Goal: Task Accomplishment & Management: Complete application form

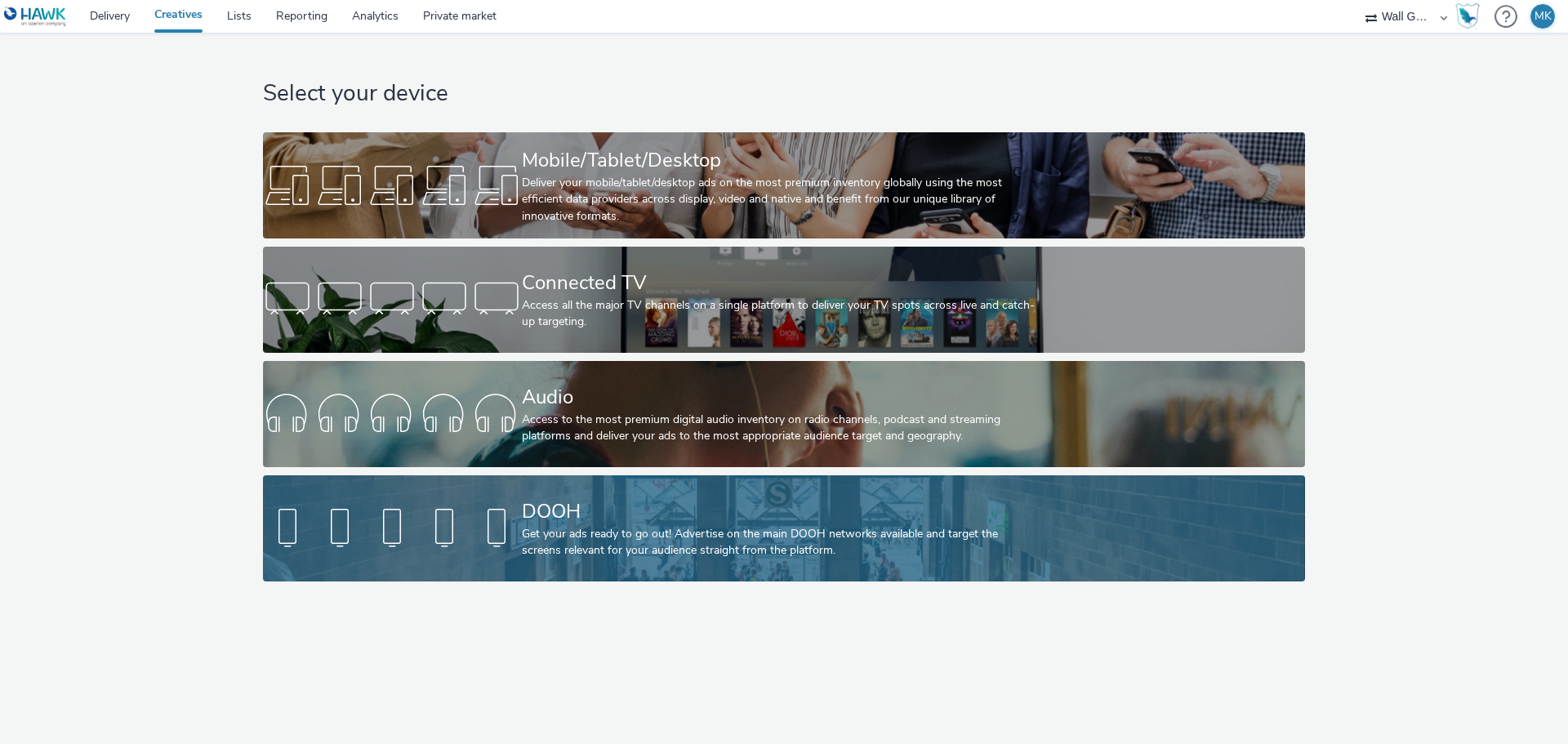
click at [588, 514] on div "DOOH" at bounding box center [780, 512] width 517 height 28
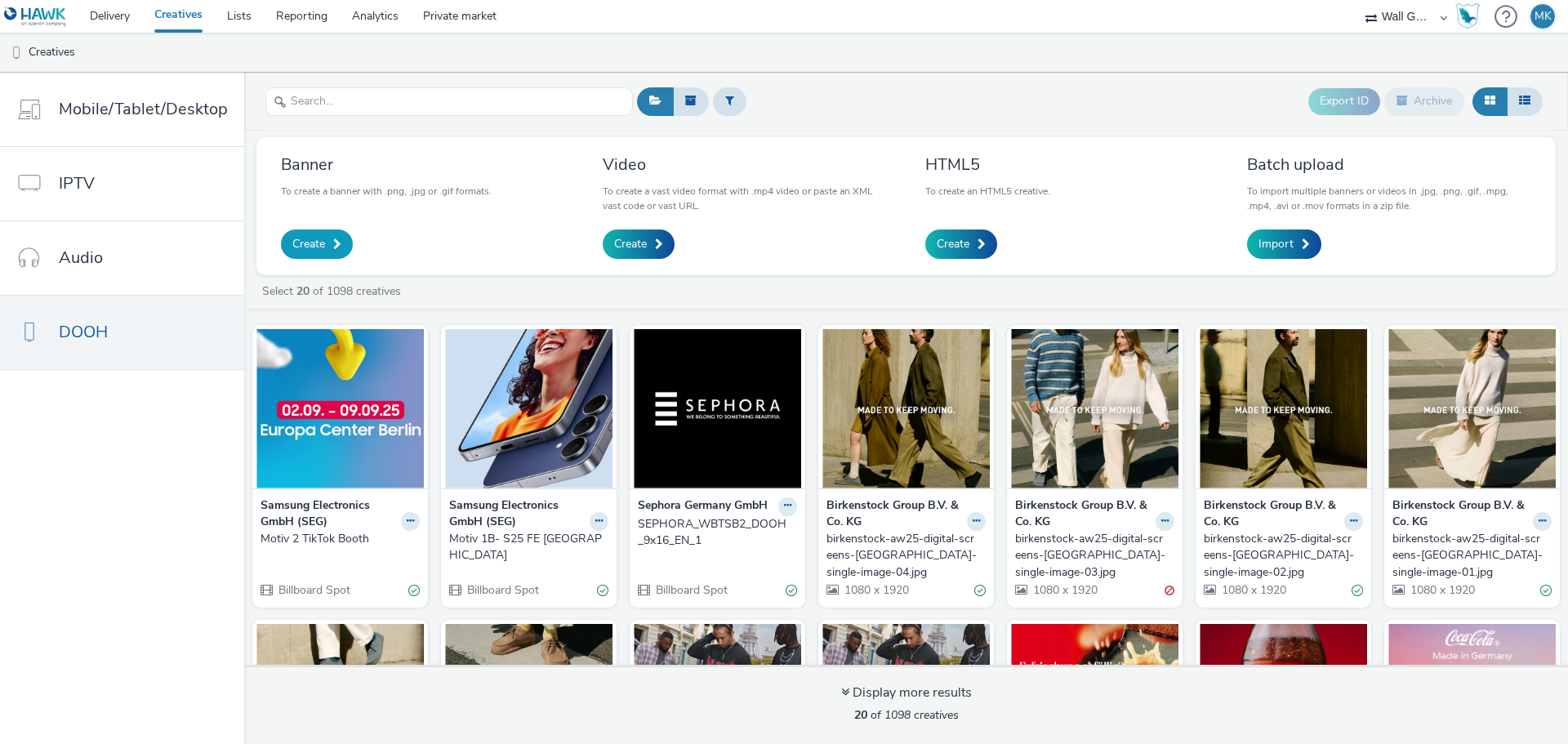
click at [316, 242] on span "Create" at bounding box center [308, 244] width 32 height 17
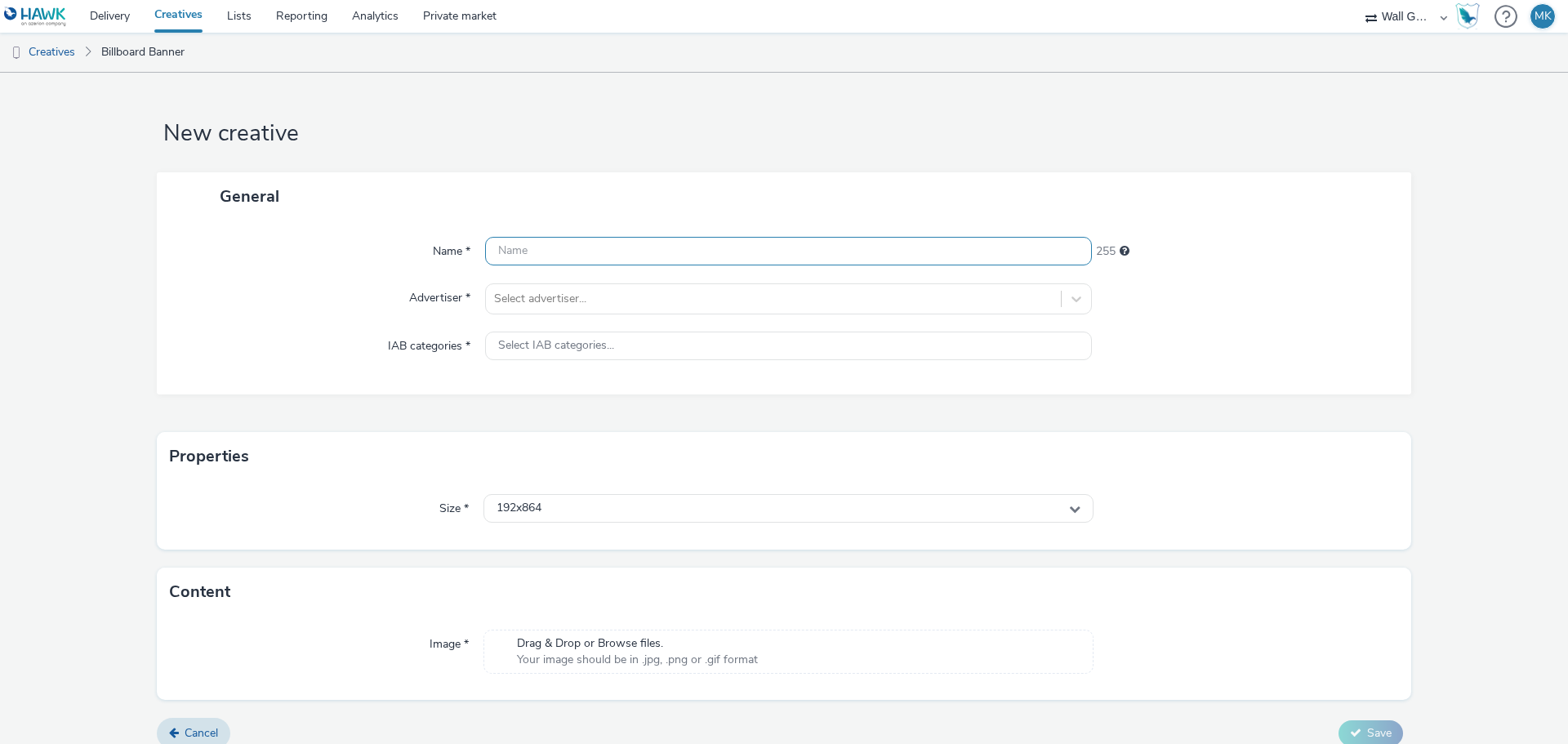
click at [558, 242] on input "text" at bounding box center [788, 251] width 606 height 28
type input "Birkenstock Marais 1 Öffnungszeiten"
click at [566, 296] on div at bounding box center [773, 299] width 558 height 20
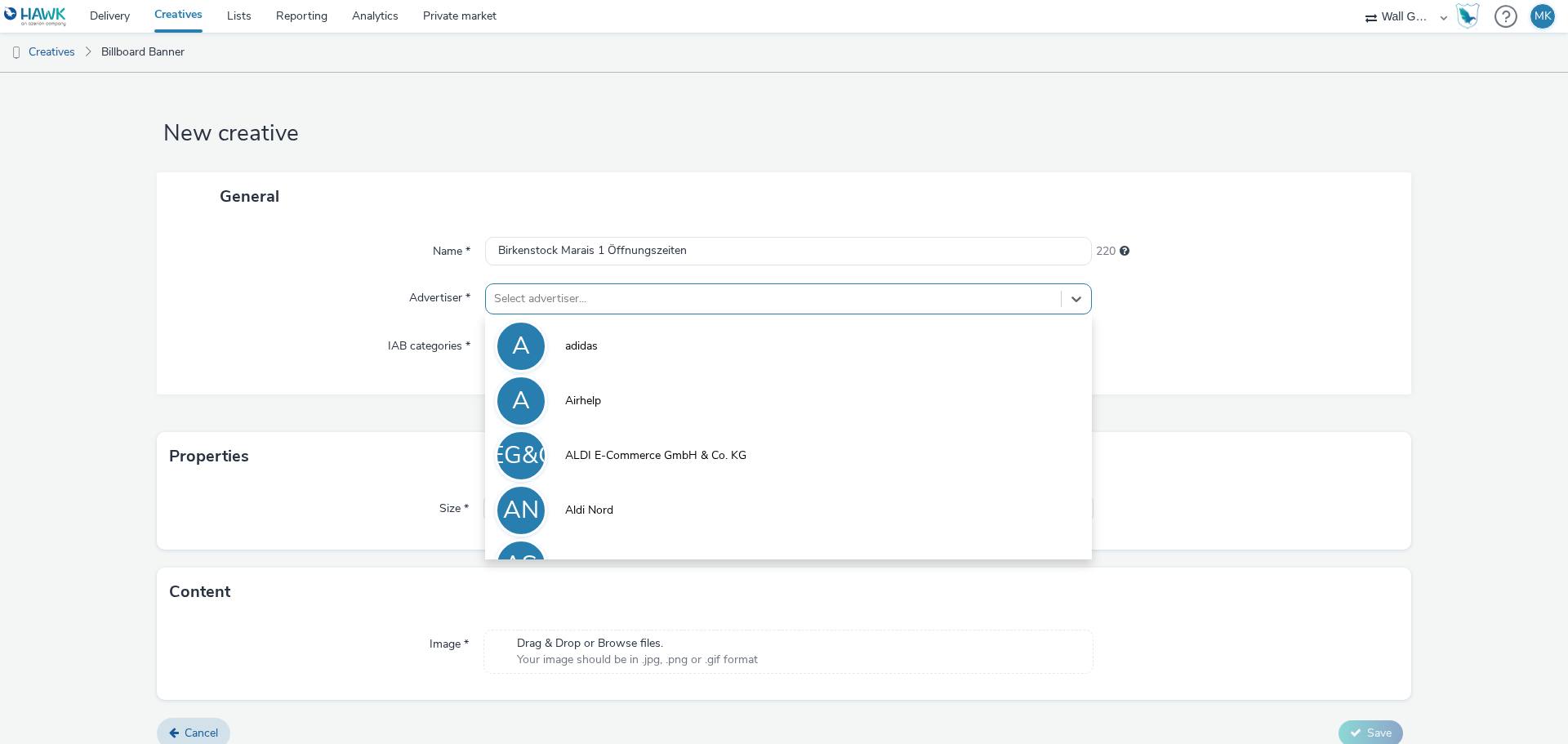
type input "b"
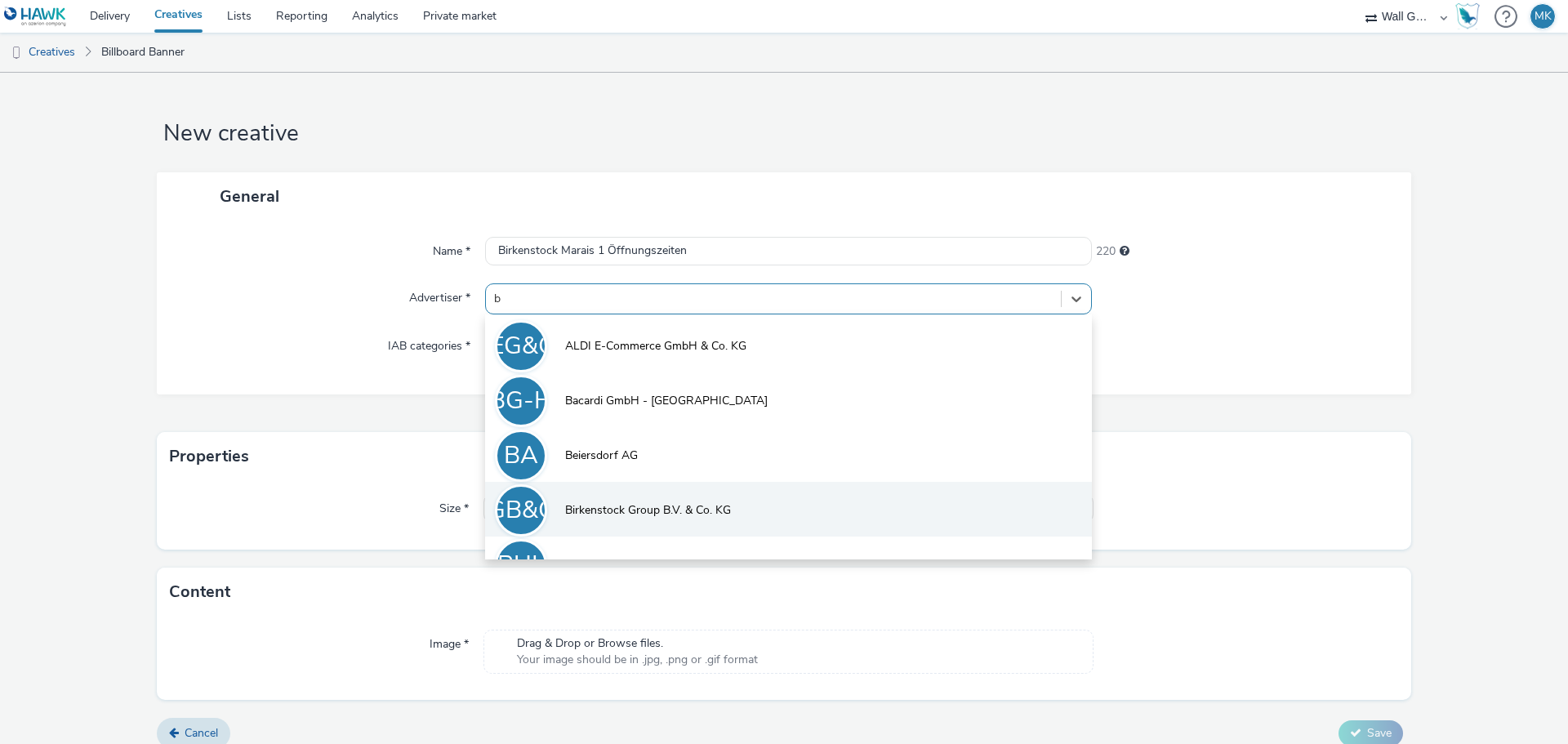
click at [607, 511] on span "Birkenstock Group B.V. & Co. KG" at bounding box center [648, 511] width 166 height 17
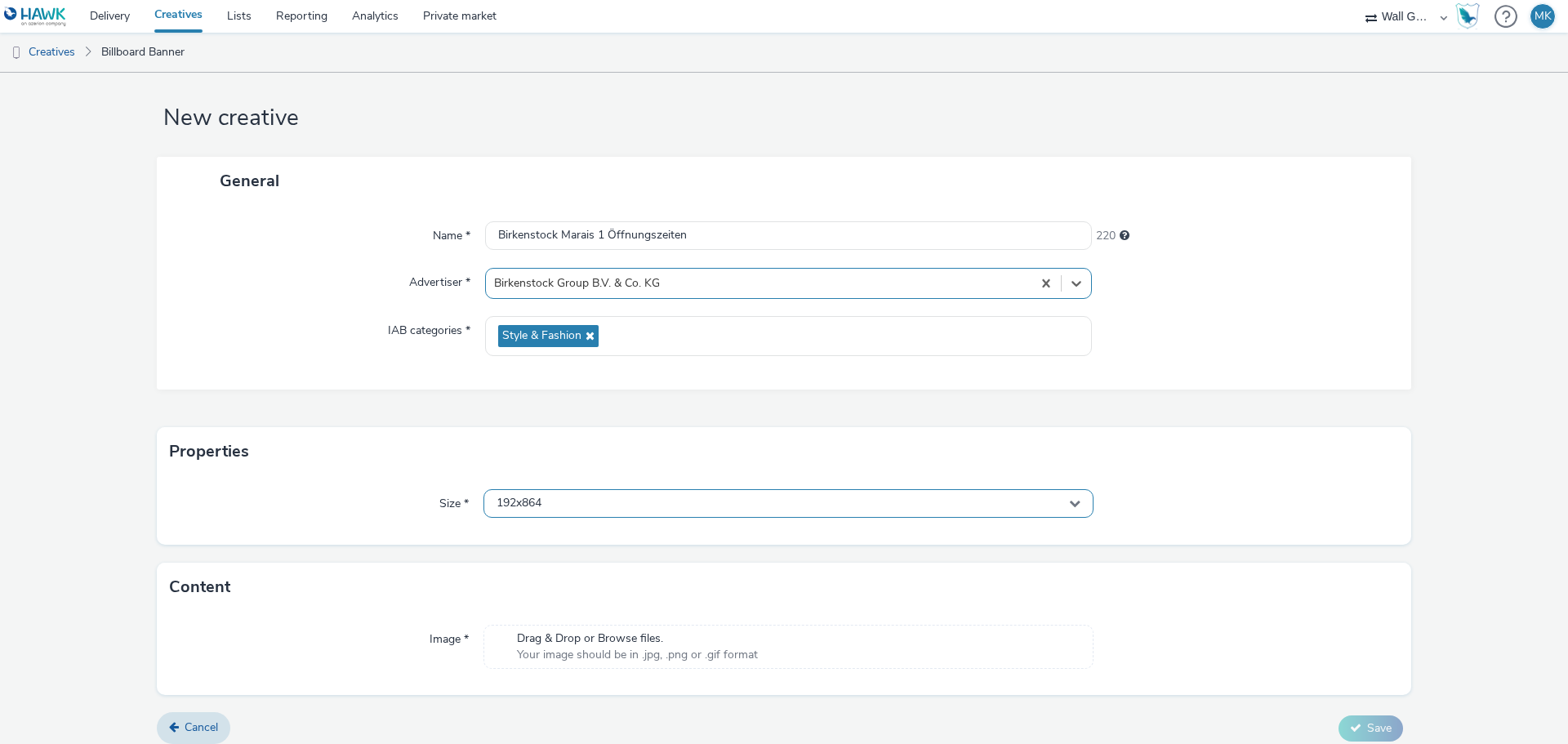
scroll to position [27, 0]
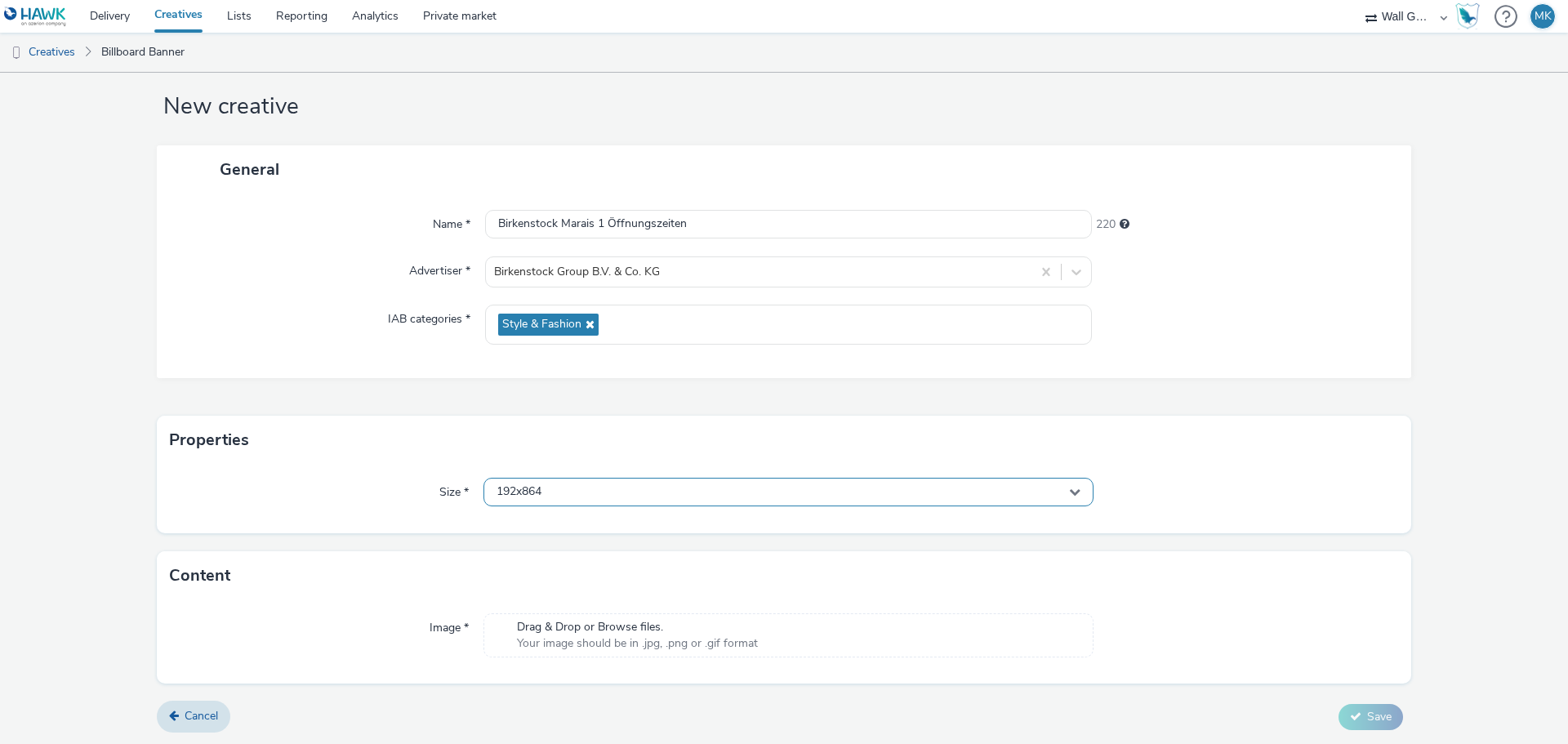
click at [566, 486] on div "192x864" at bounding box center [788, 492] width 610 height 28
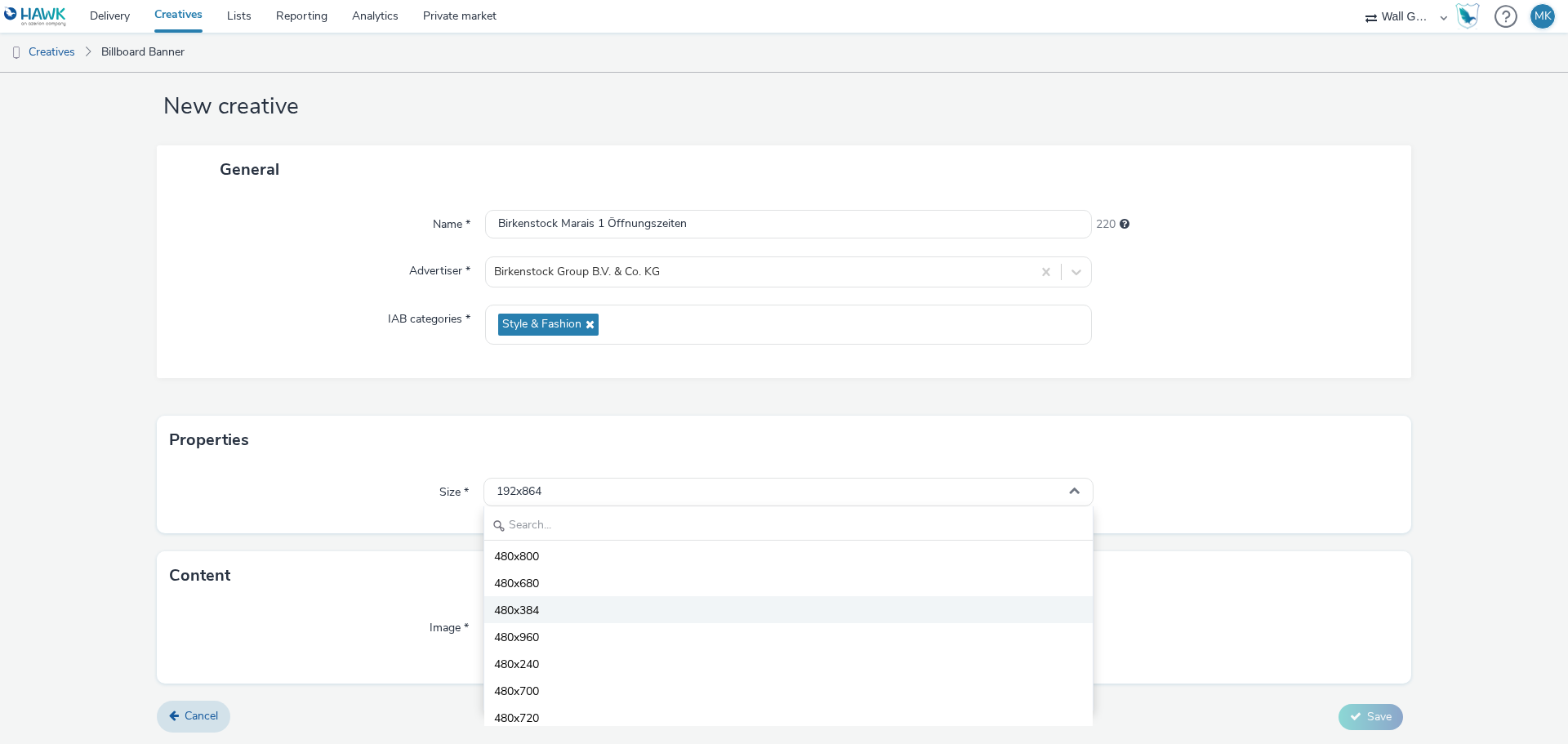
scroll to position [1061, 0]
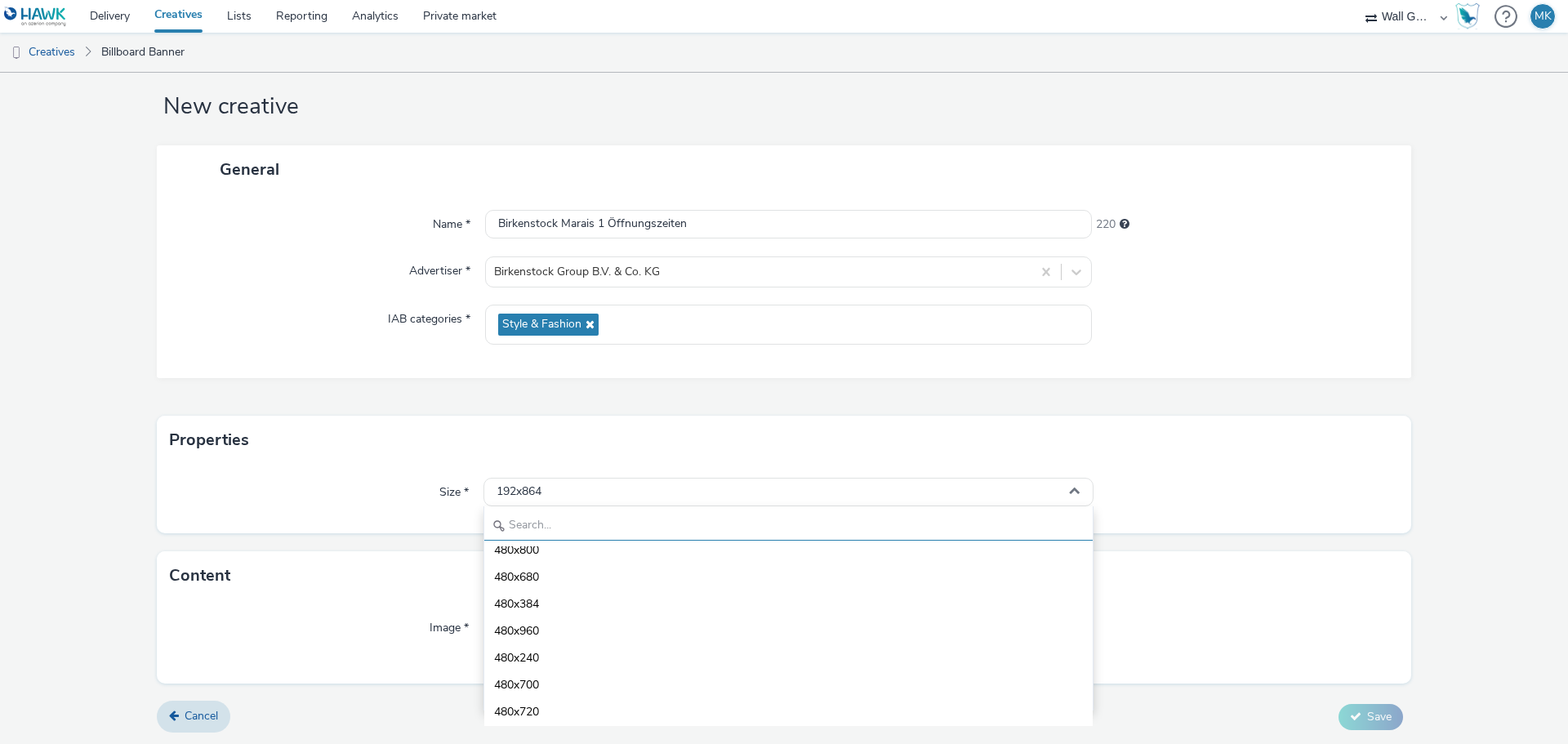
click at [544, 524] on input "text" at bounding box center [788, 526] width 608 height 28
type input "1080"
click at [519, 553] on span "1080x1920 - dooh" at bounding box center [541, 552] width 96 height 17
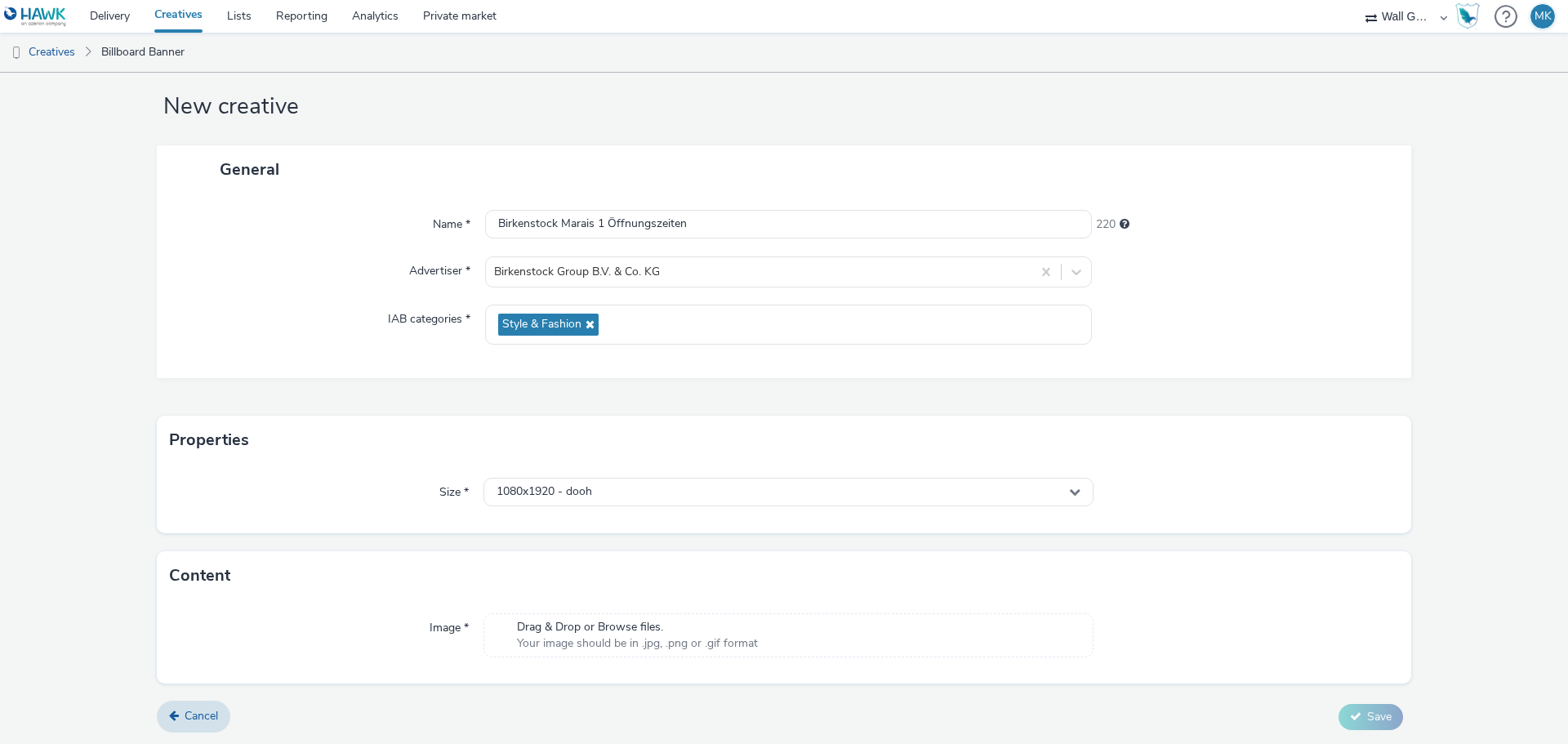
click at [573, 632] on span "Drag & Drop or Browse files." at bounding box center [637, 627] width 241 height 17
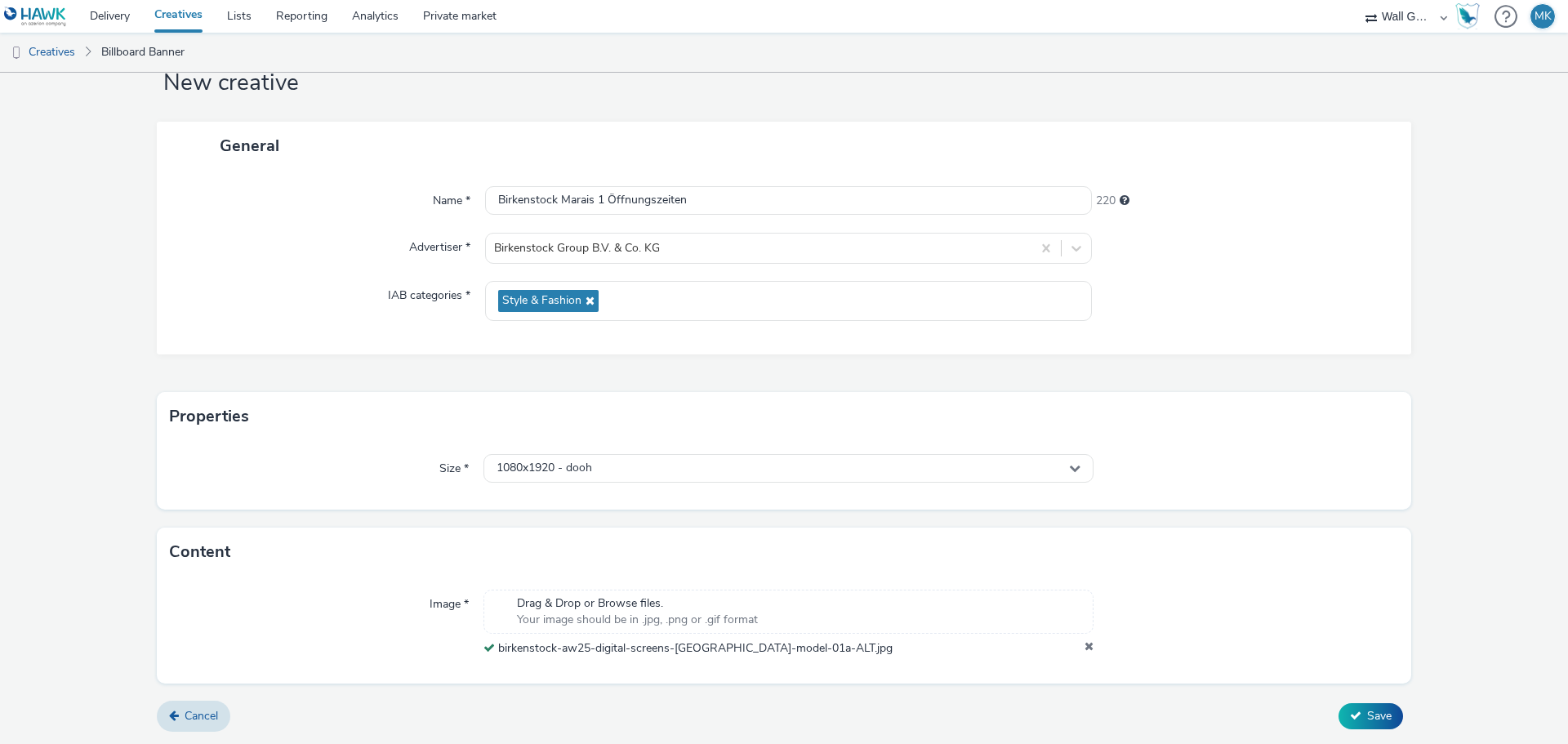
scroll to position [51, 0]
click at [1351, 715] on button "Save" at bounding box center [1370, 716] width 65 height 26
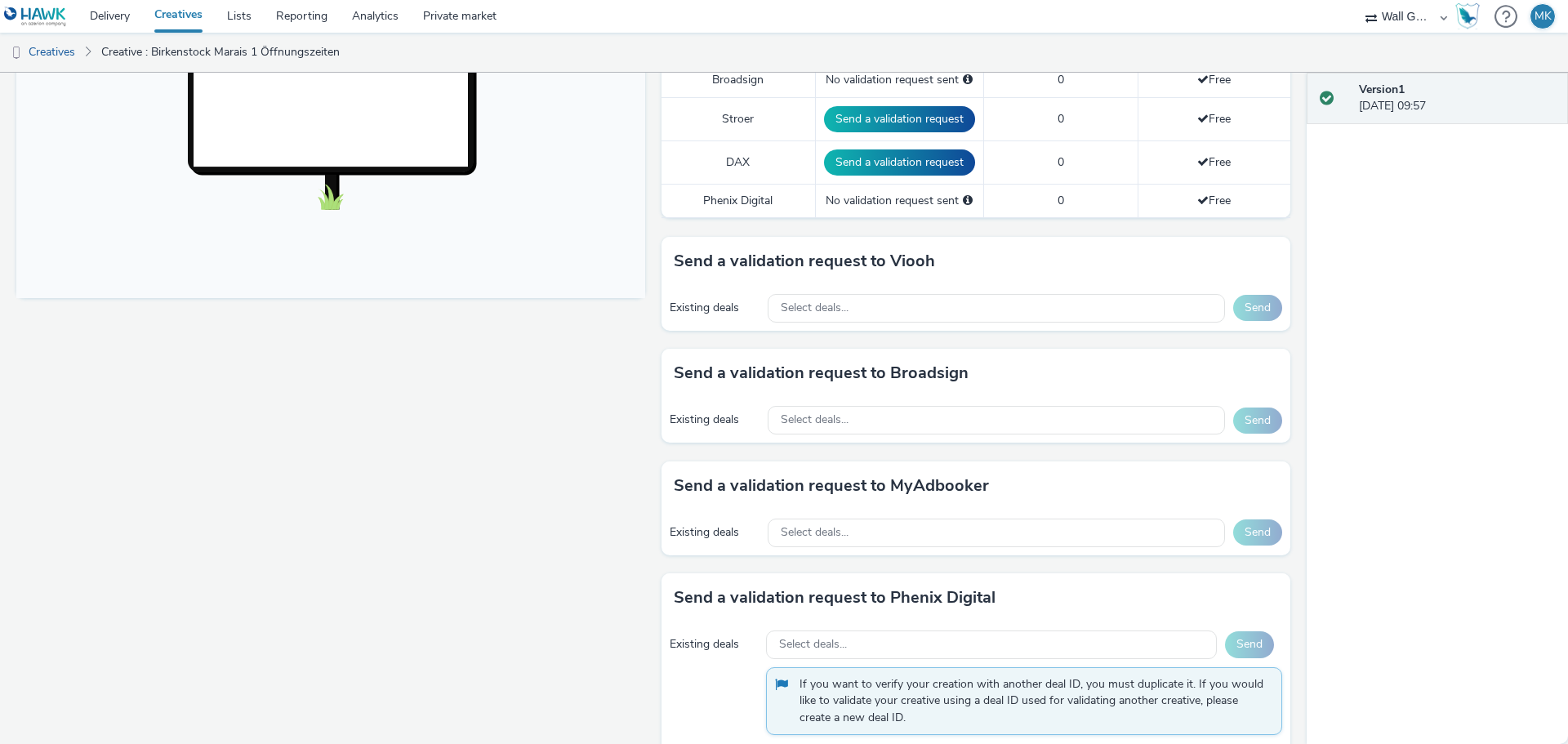
scroll to position [571, 0]
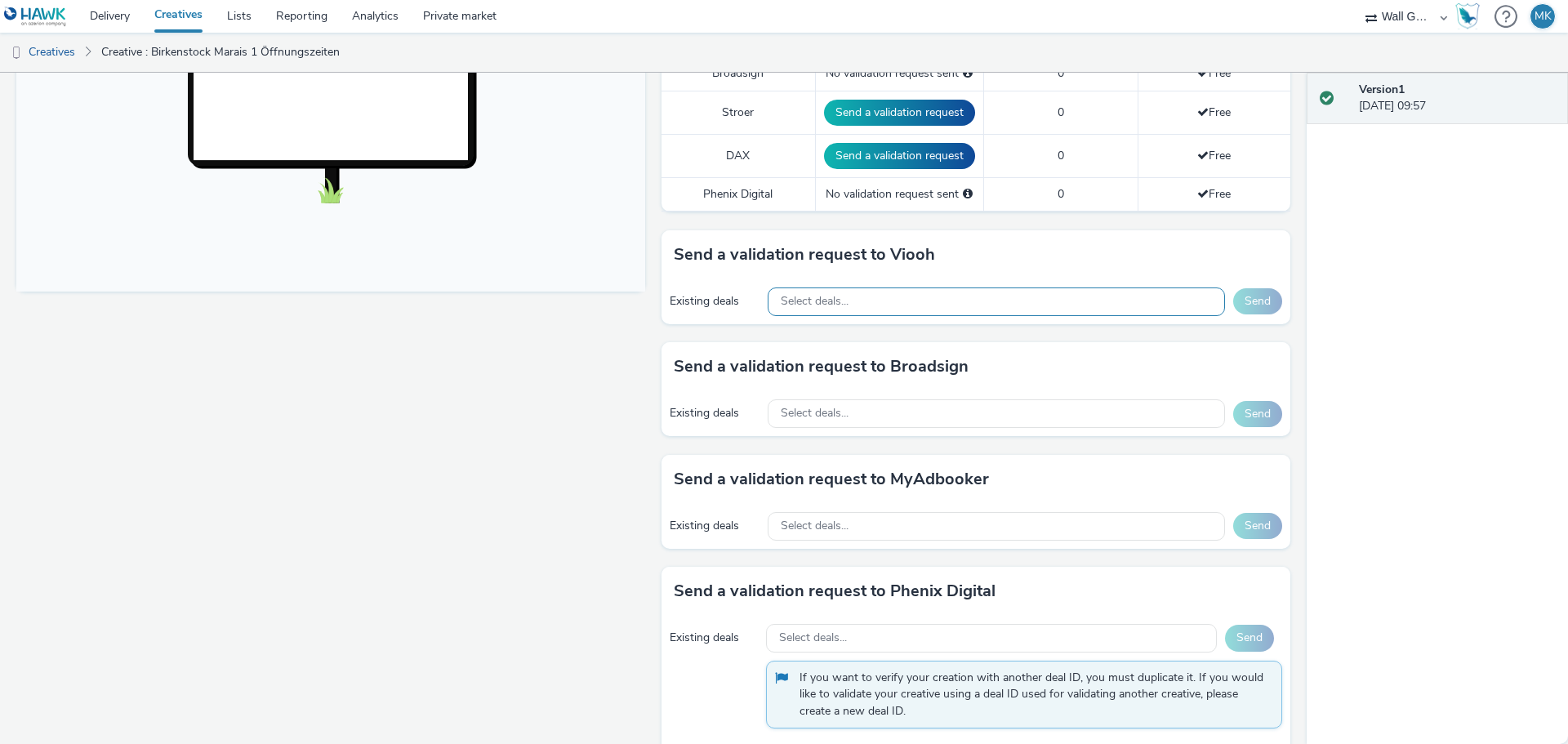
click at [871, 304] on div "Select deals..." at bounding box center [996, 301] width 458 height 28
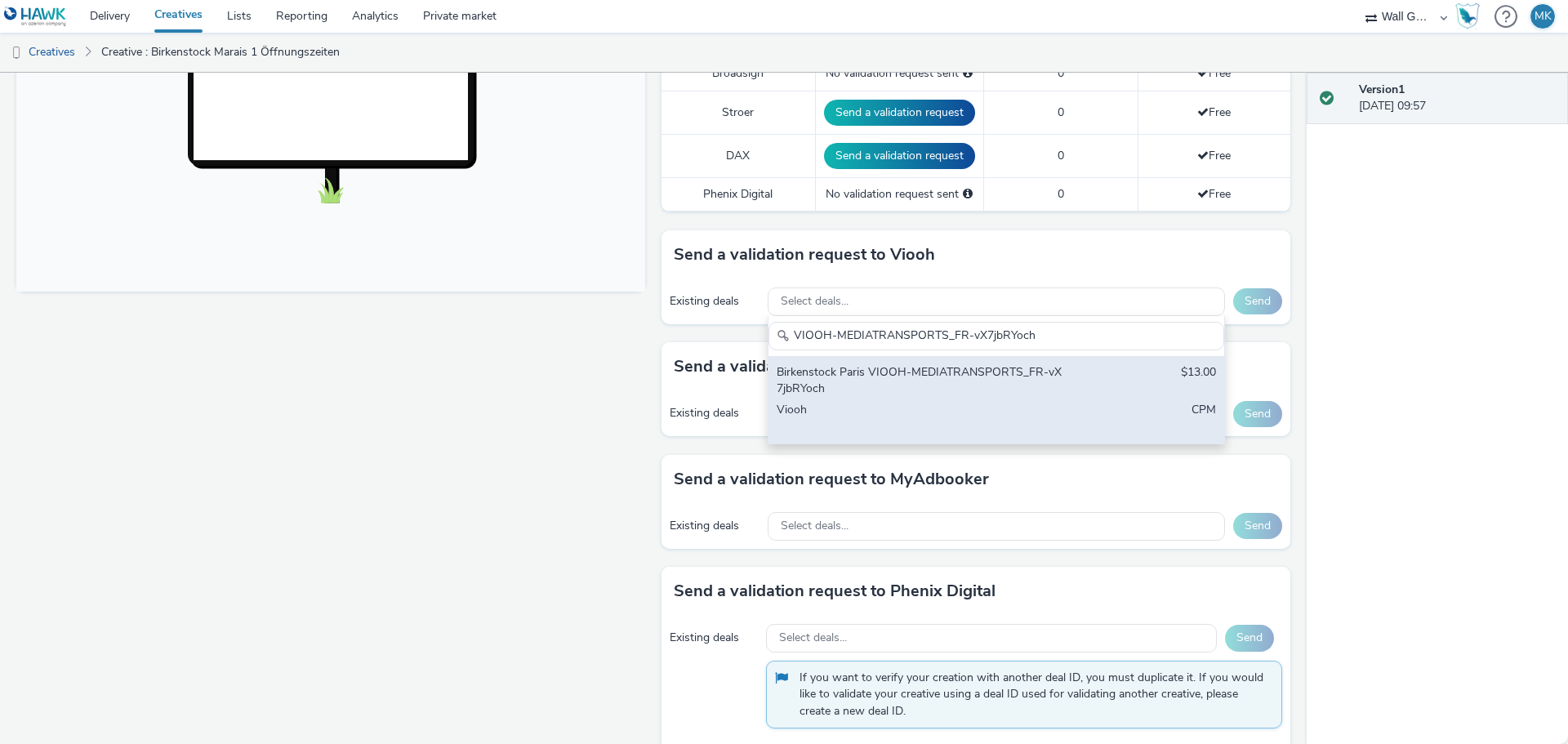
type input "VIOOH-MEDIATRANSPORTS_FR-vX7jbRYoch"
click at [947, 371] on div "Birkenstock Paris VIOOH-MEDIATRANSPORTS_FR-vX7jbRYoch" at bounding box center [921, 380] width 290 height 33
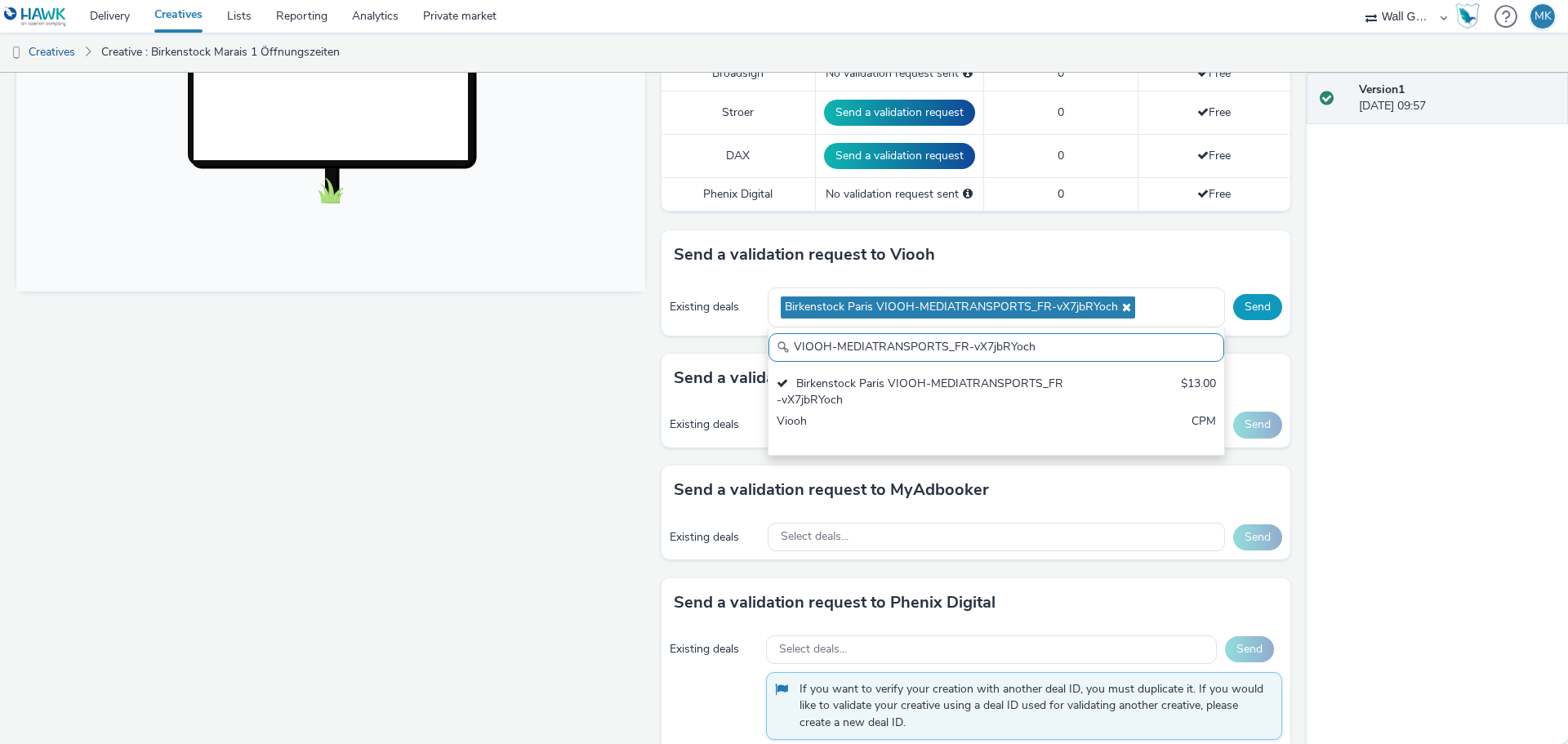
click at [1237, 304] on button "Send" at bounding box center [1257, 306] width 49 height 26
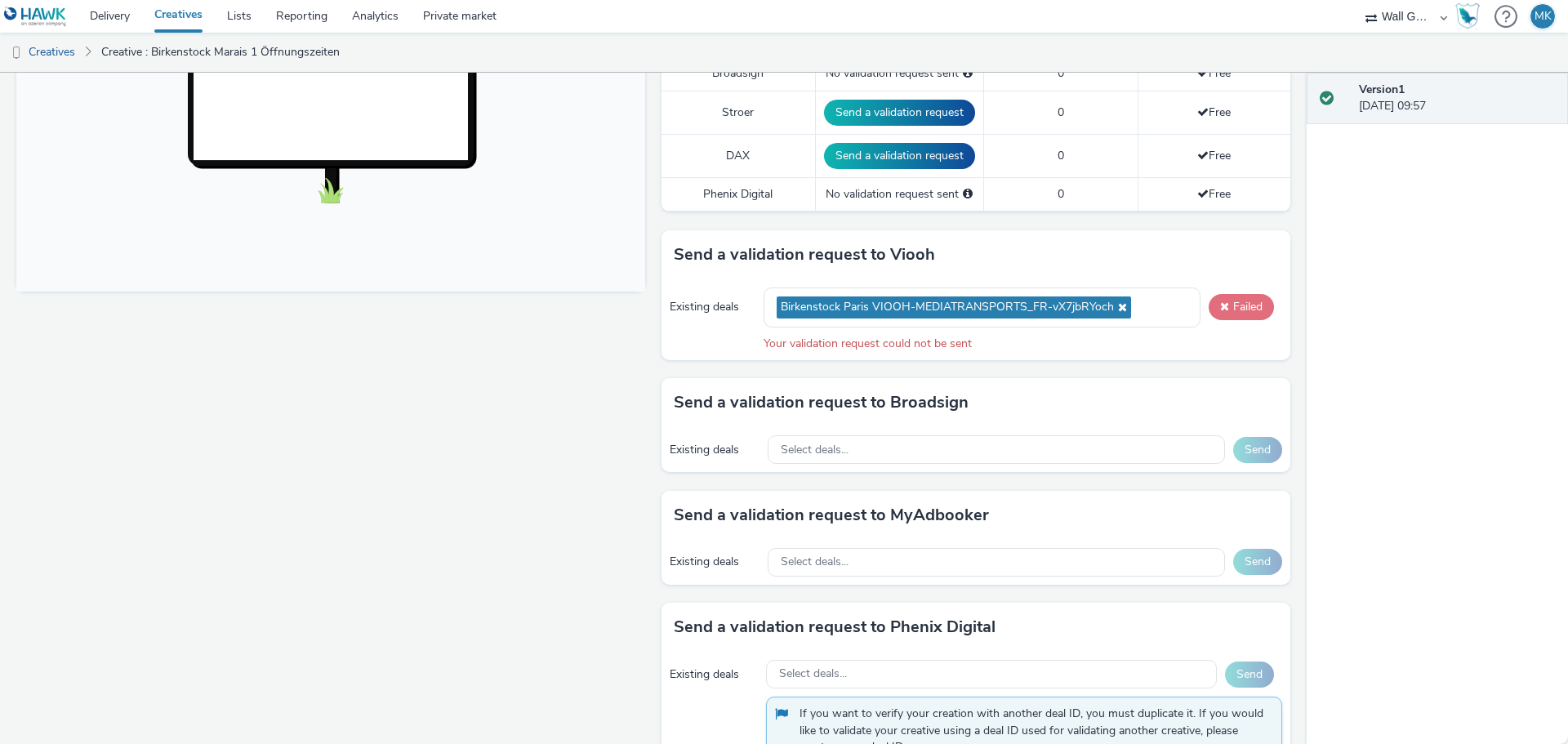
click at [1218, 297] on button "Failed" at bounding box center [1241, 306] width 66 height 26
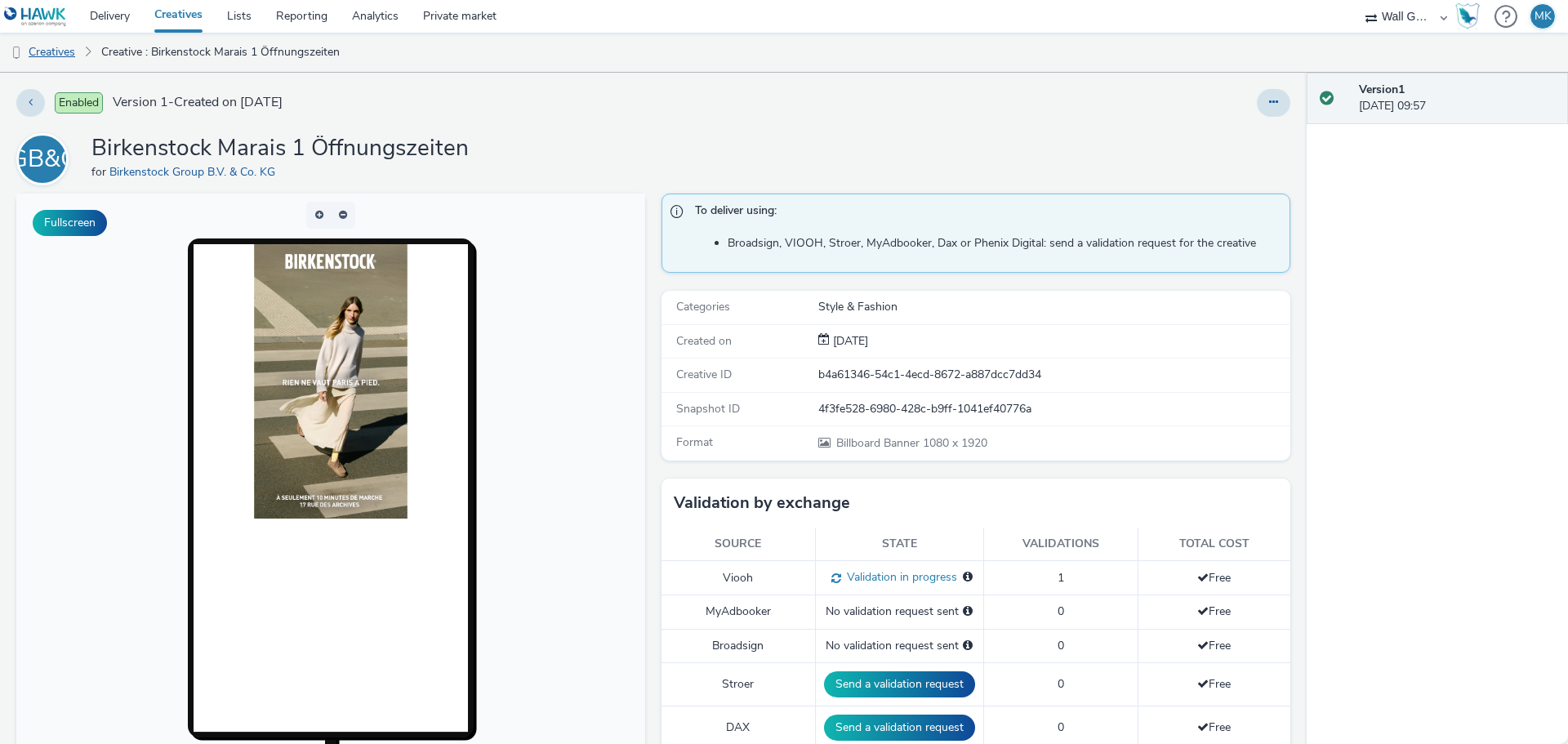
click at [66, 51] on link "Creatives" at bounding box center [42, 51] width 83 height 39
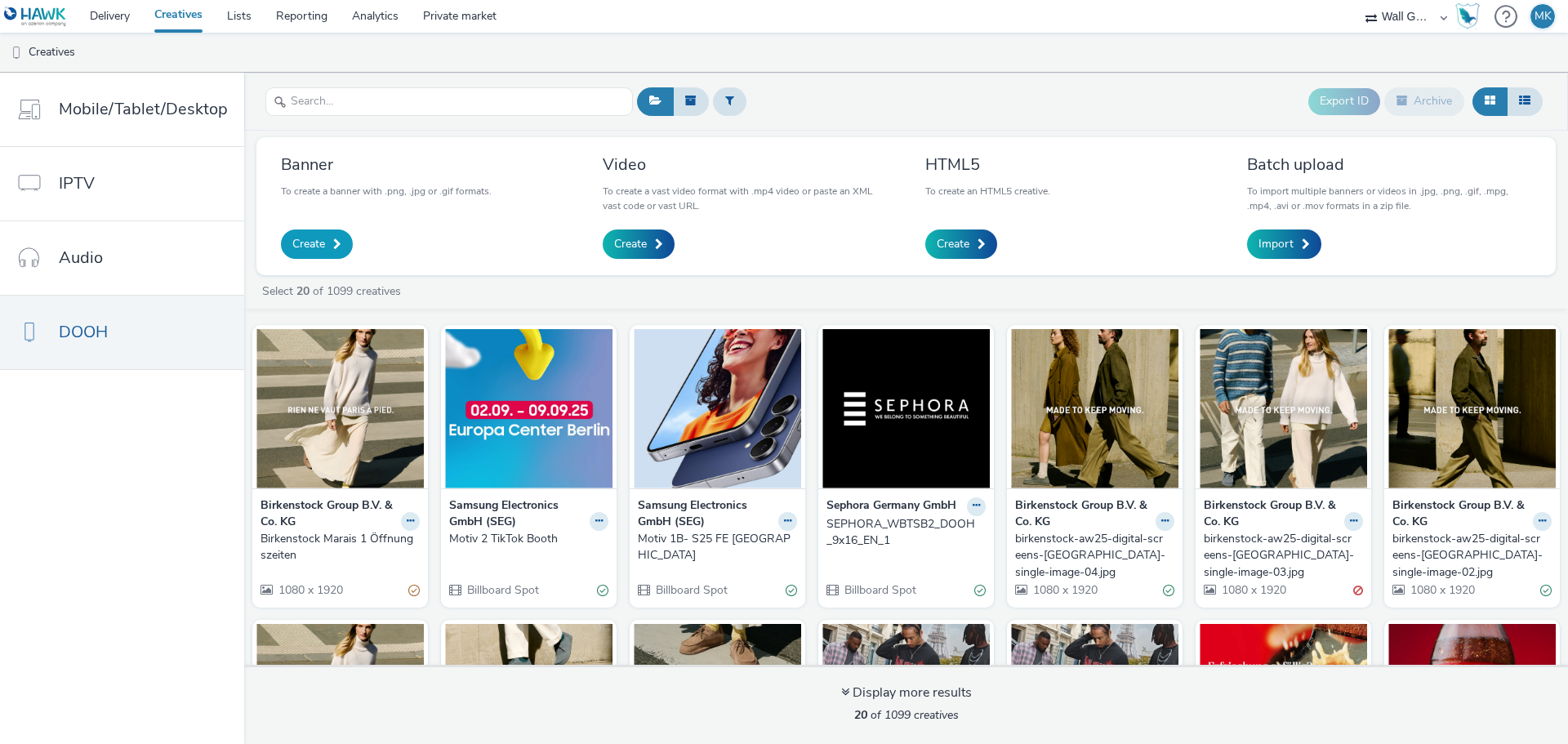
click at [304, 247] on span "Create" at bounding box center [308, 244] width 32 height 17
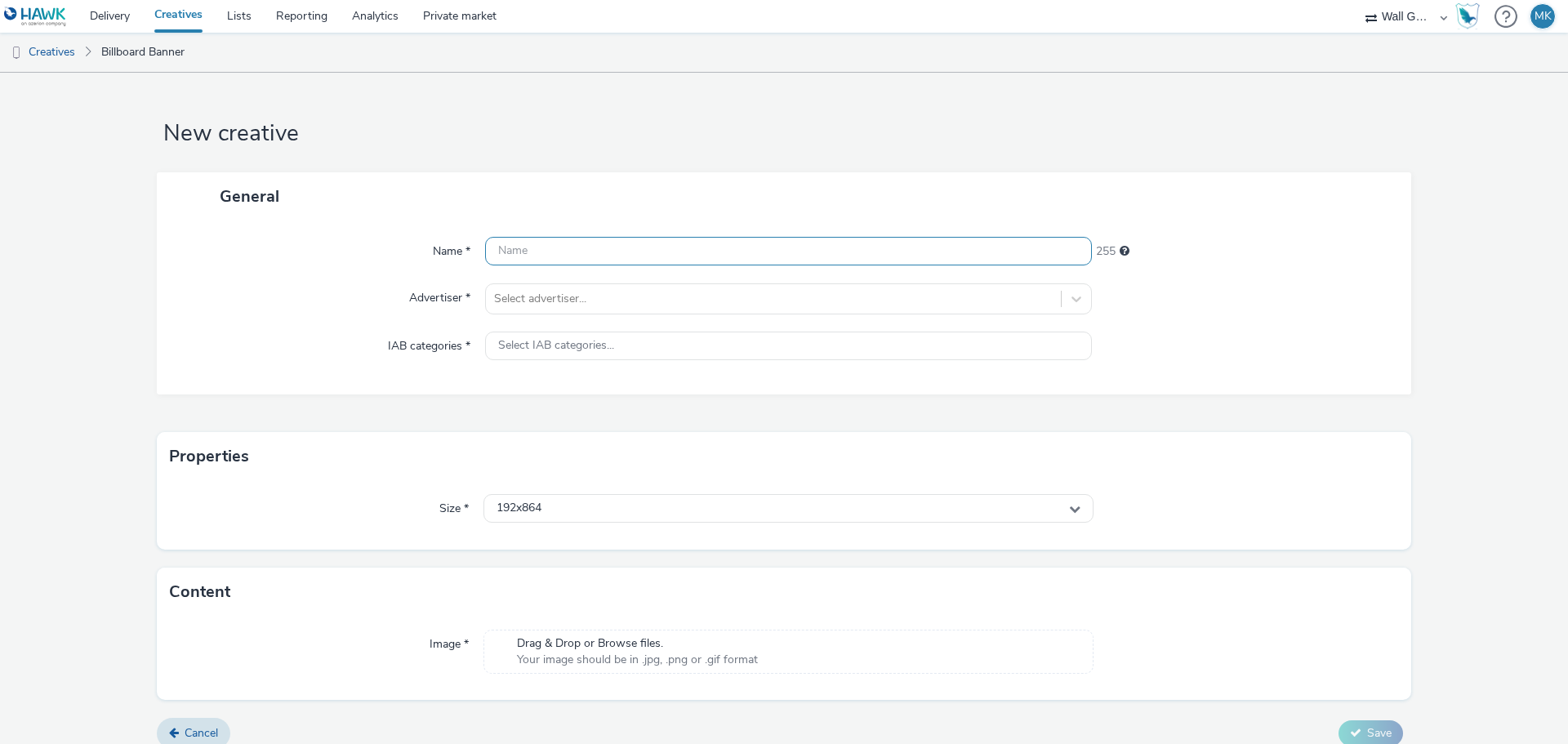
click at [516, 255] on input "text" at bounding box center [788, 251] width 606 height 28
type input "Birkenstock Marais 2 Öffnungszeiten"
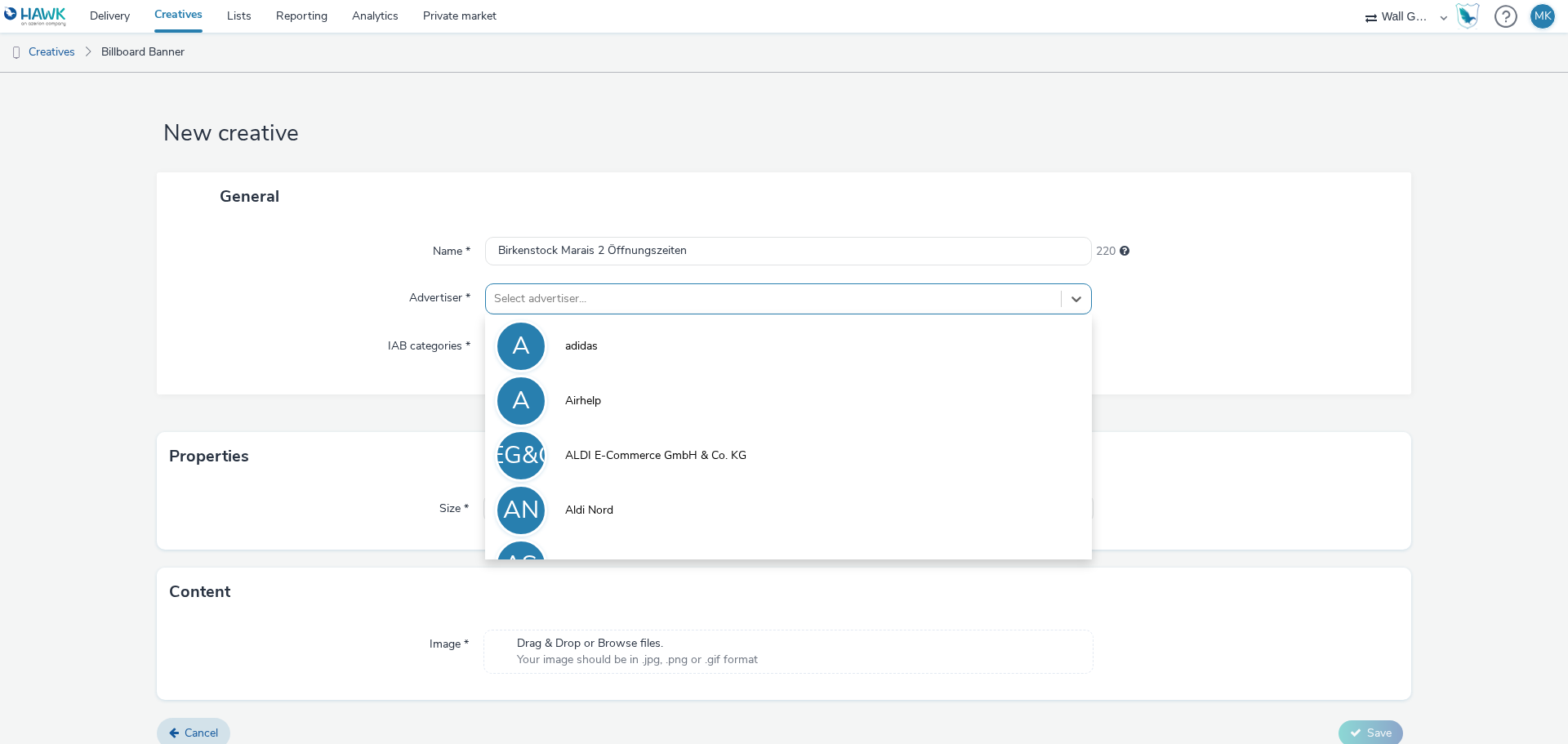
click at [523, 296] on div at bounding box center [773, 299] width 558 height 20
type input "bi"
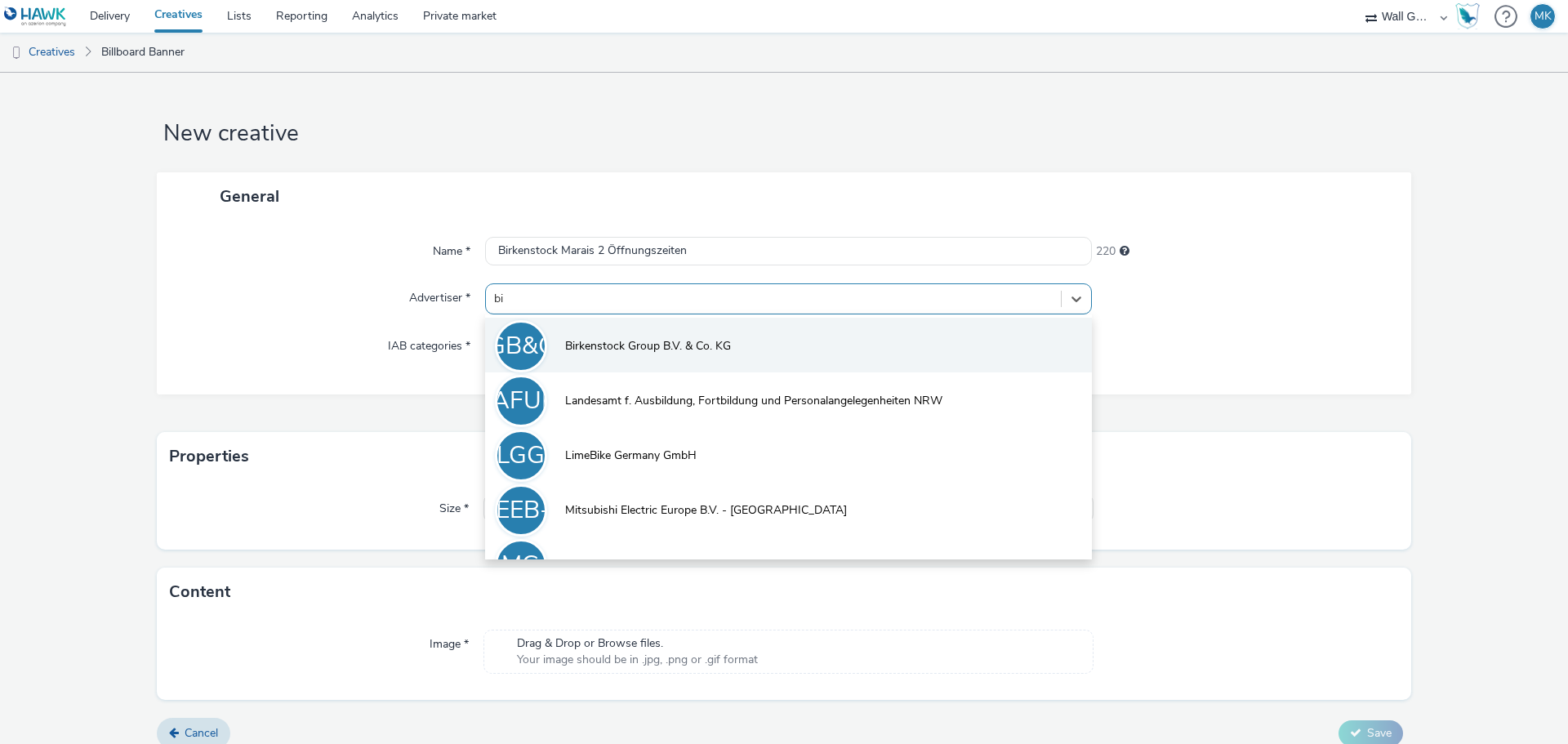
click at [586, 343] on span "Birkenstock Group B.V. & Co. KG" at bounding box center [648, 346] width 166 height 17
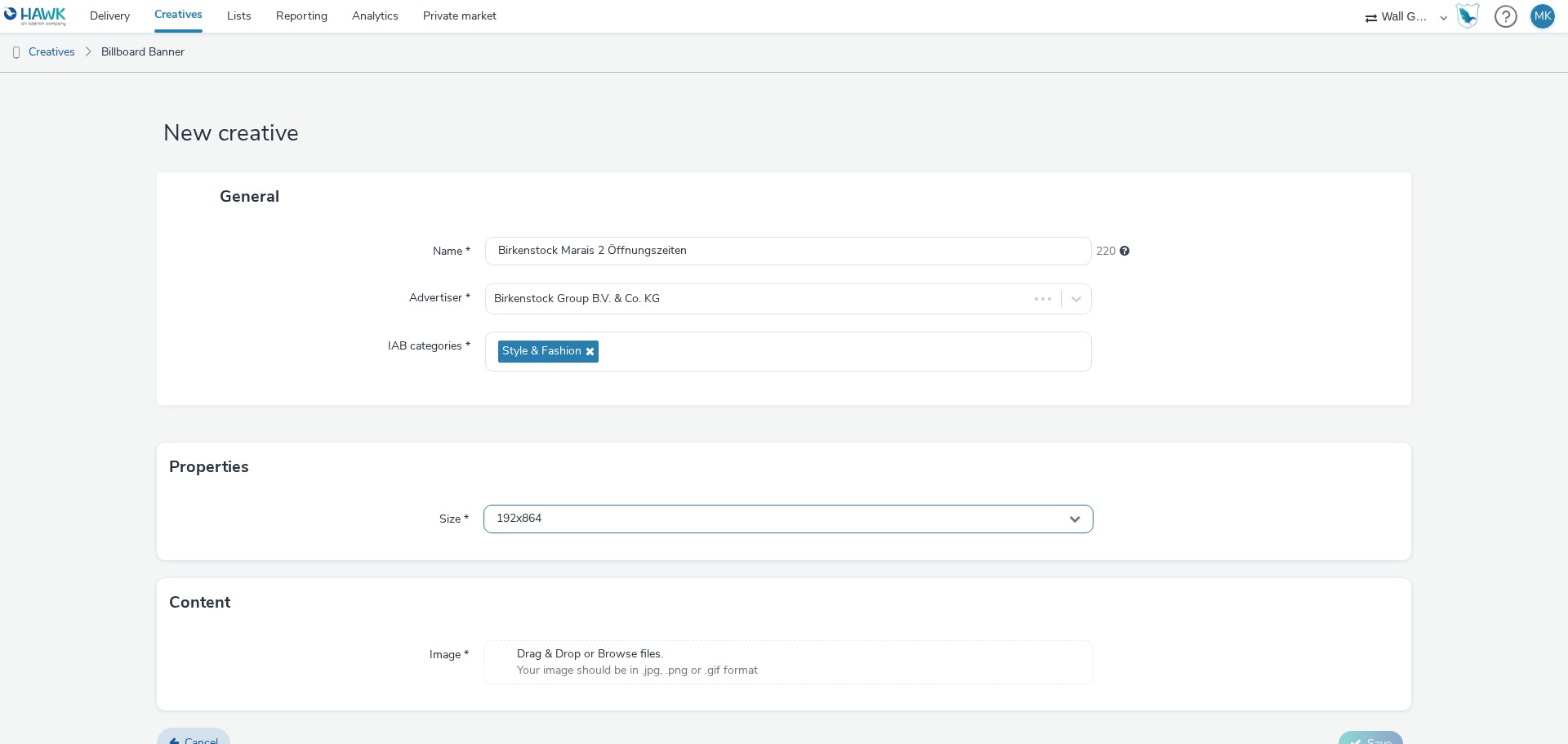
click at [535, 519] on span "192x864" at bounding box center [519, 518] width 45 height 14
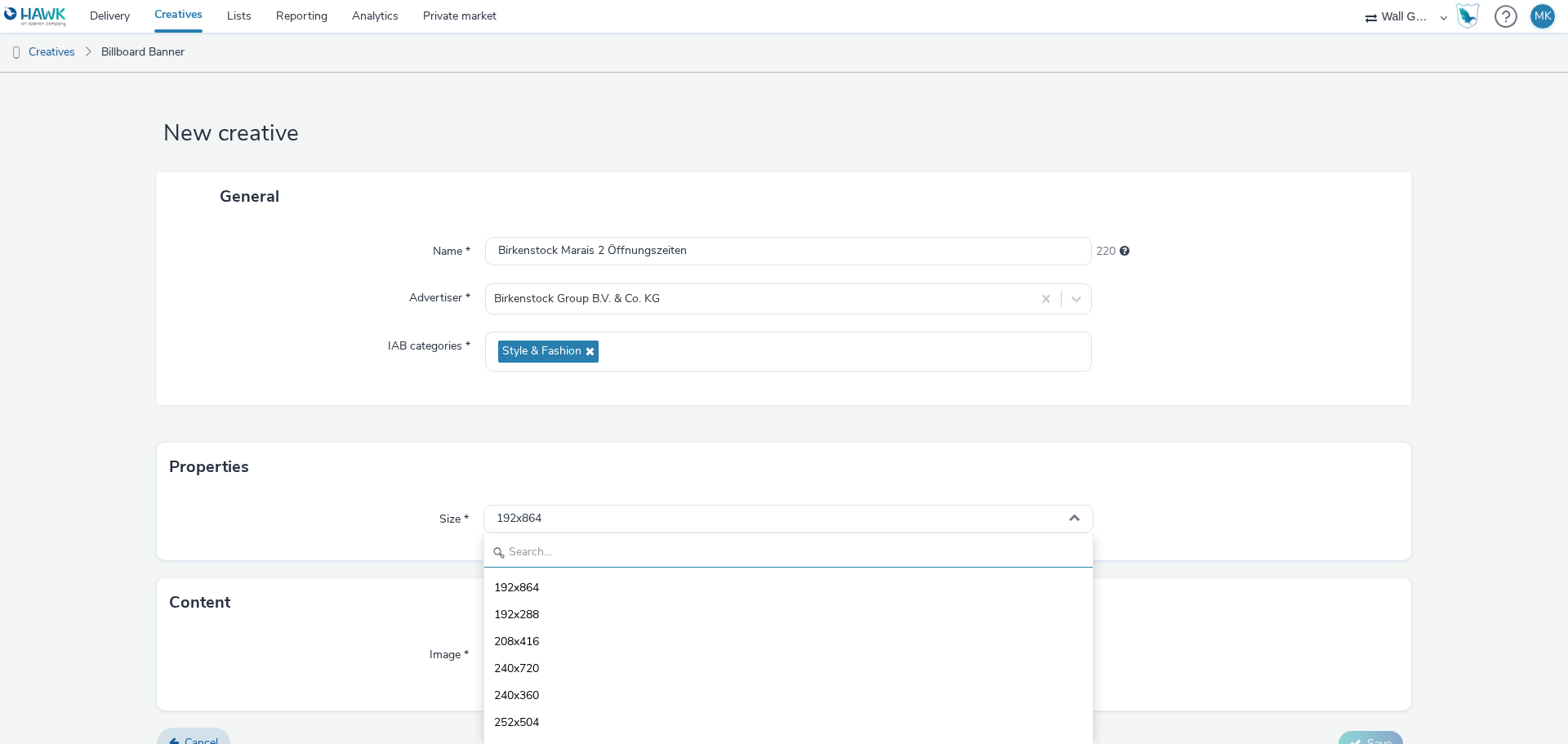
click at [525, 557] on input "text" at bounding box center [788, 553] width 608 height 28
type input "1080"
click at [550, 668] on span "1080x1080 - dooh" at bounding box center [541, 668] width 96 height 17
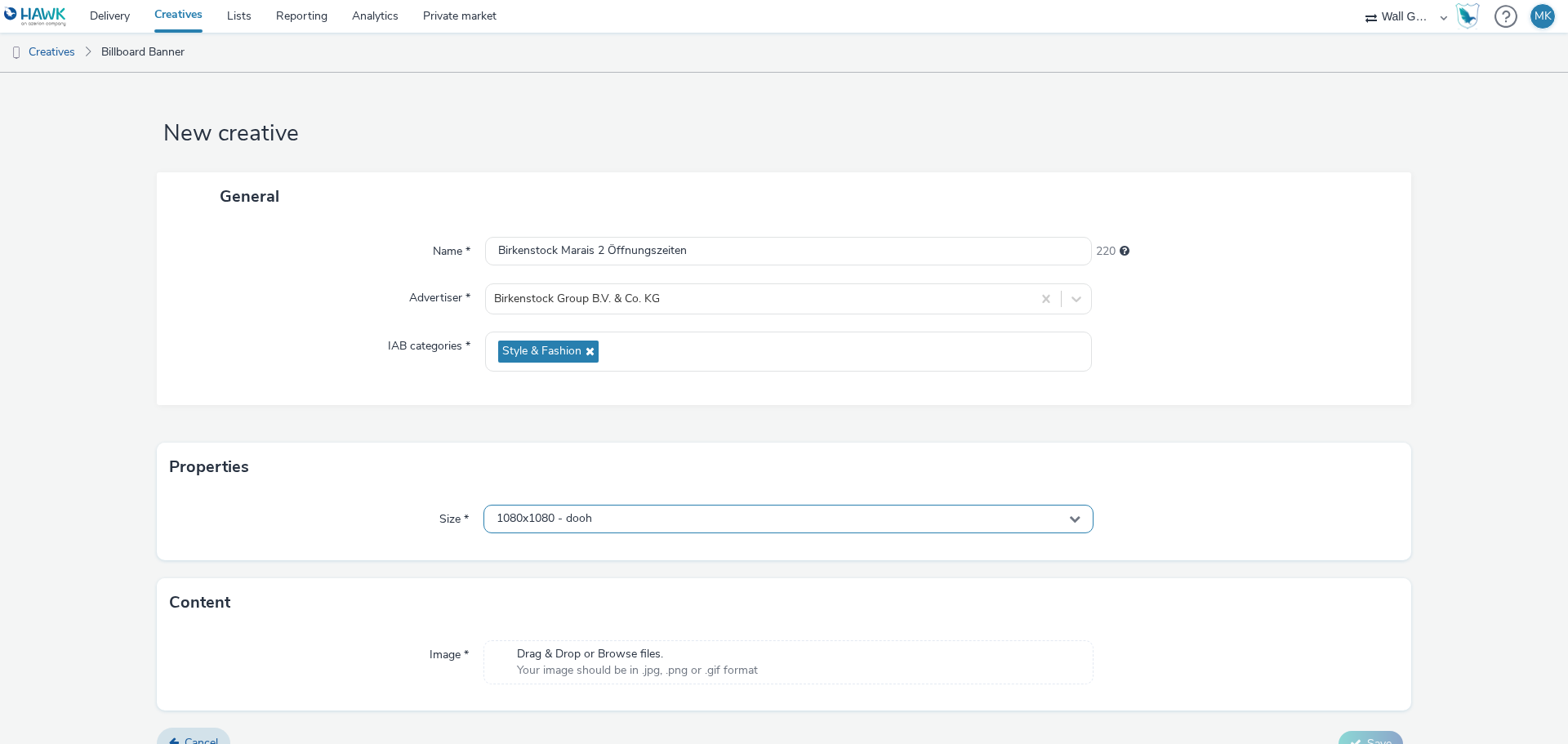
click at [579, 521] on span "1080x1080 - dooh" at bounding box center [544, 518] width 96 height 14
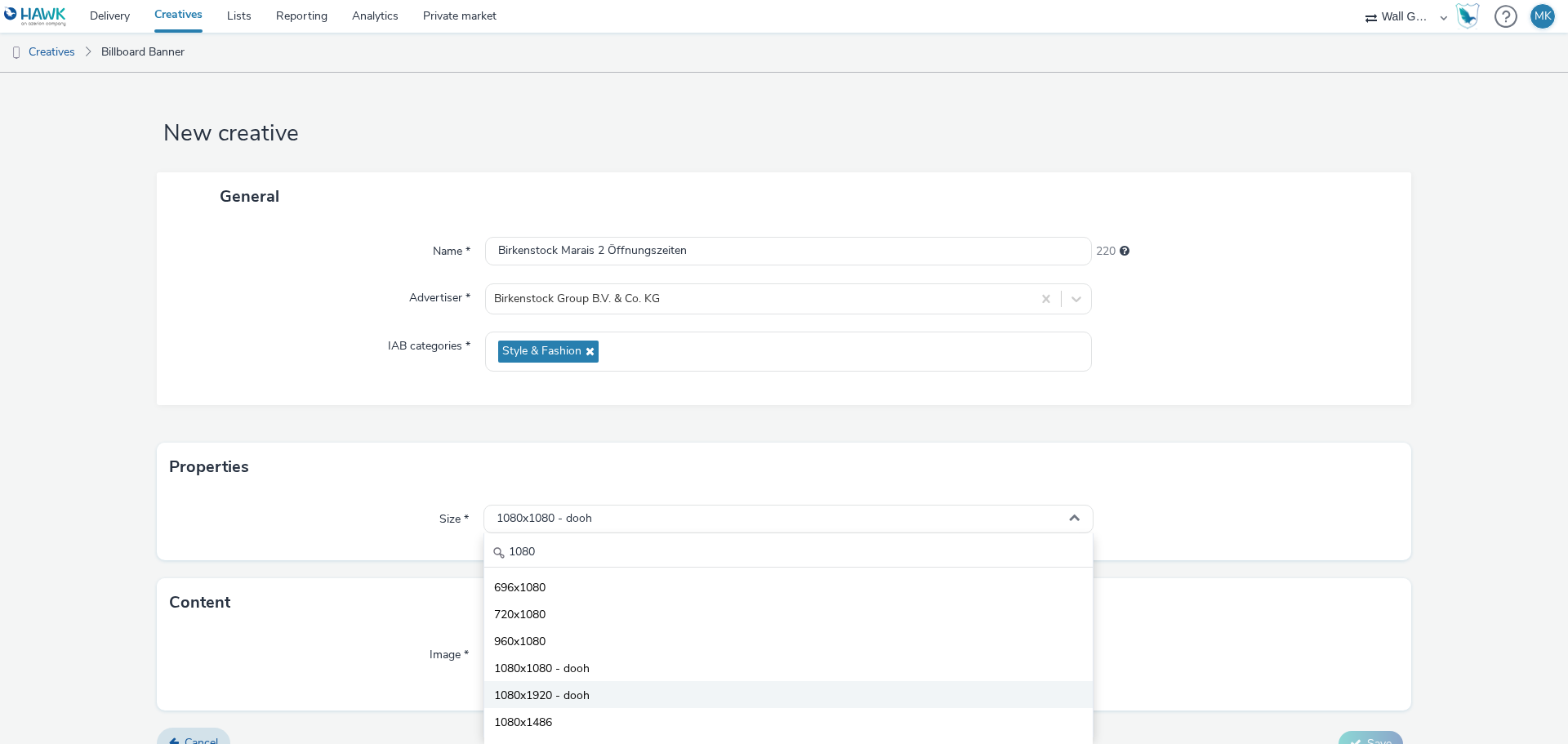
click at [551, 692] on span "1080x1920 - dooh" at bounding box center [541, 696] width 96 height 17
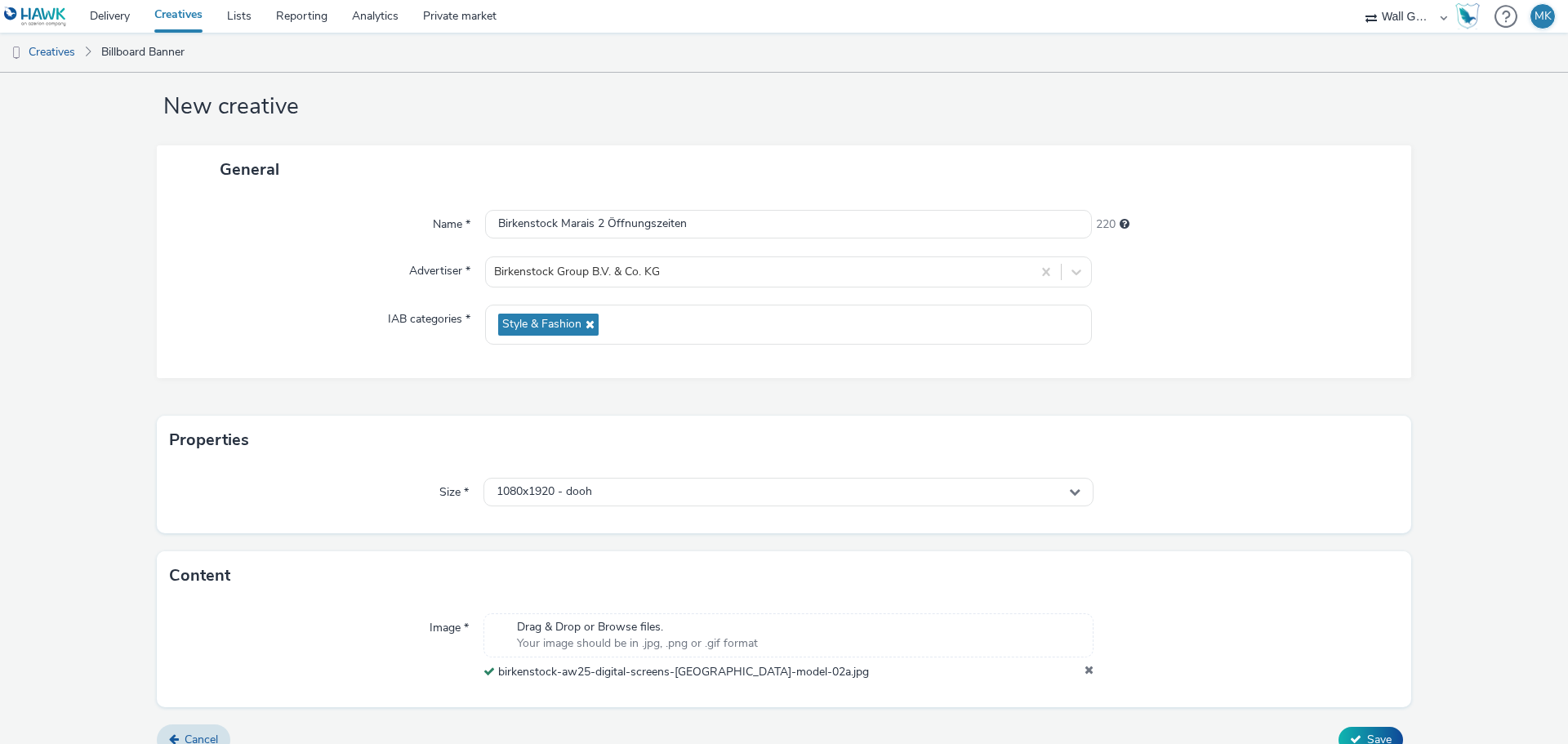
scroll to position [51, 0]
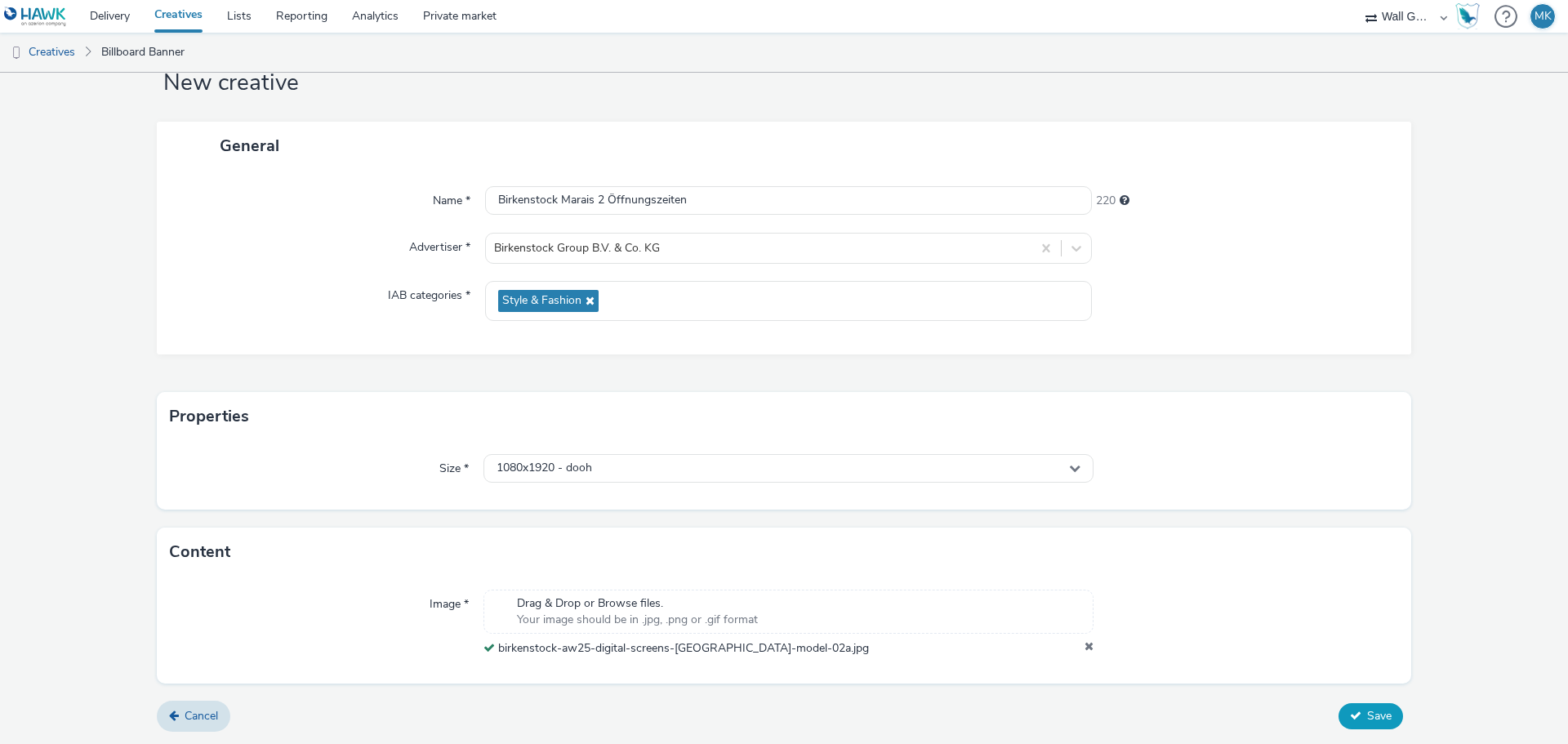
click at [1370, 722] on span "Save" at bounding box center [1379, 715] width 24 height 16
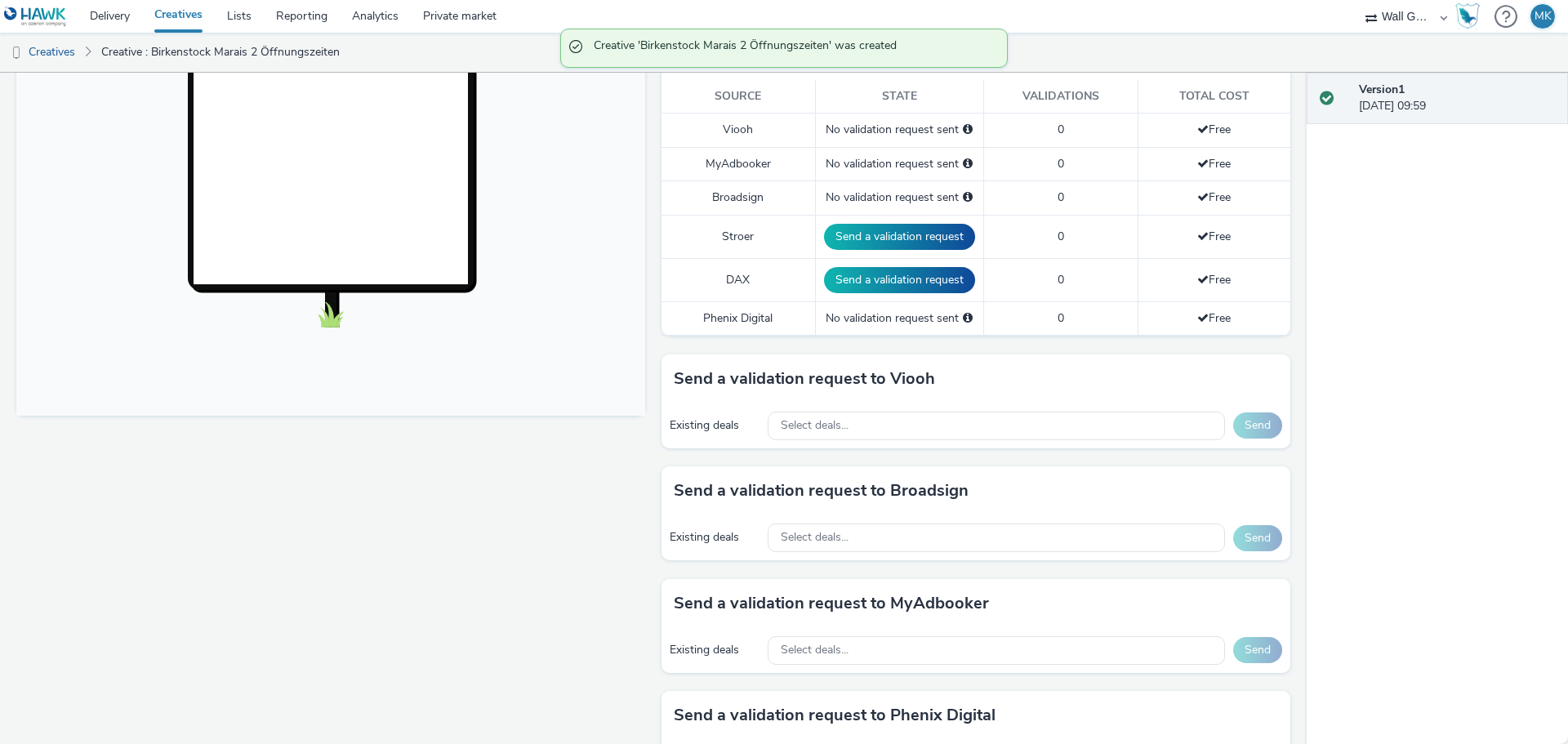
scroll to position [490, 0]
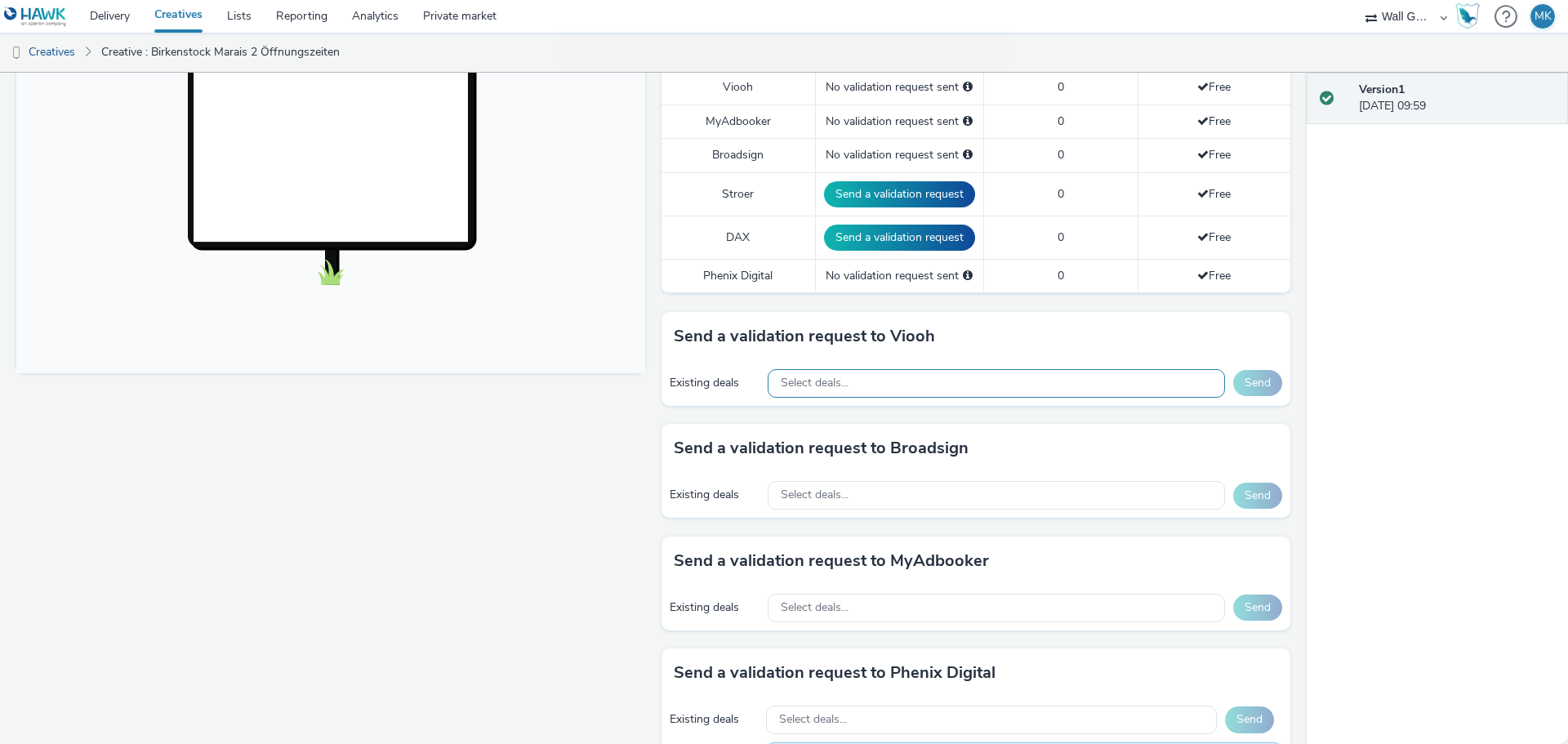
click at [826, 387] on span "Select deals..." at bounding box center [815, 383] width 68 height 14
type input "VIOOH-MEDIATRANSPORTS_FR-vX7jbRYoch"
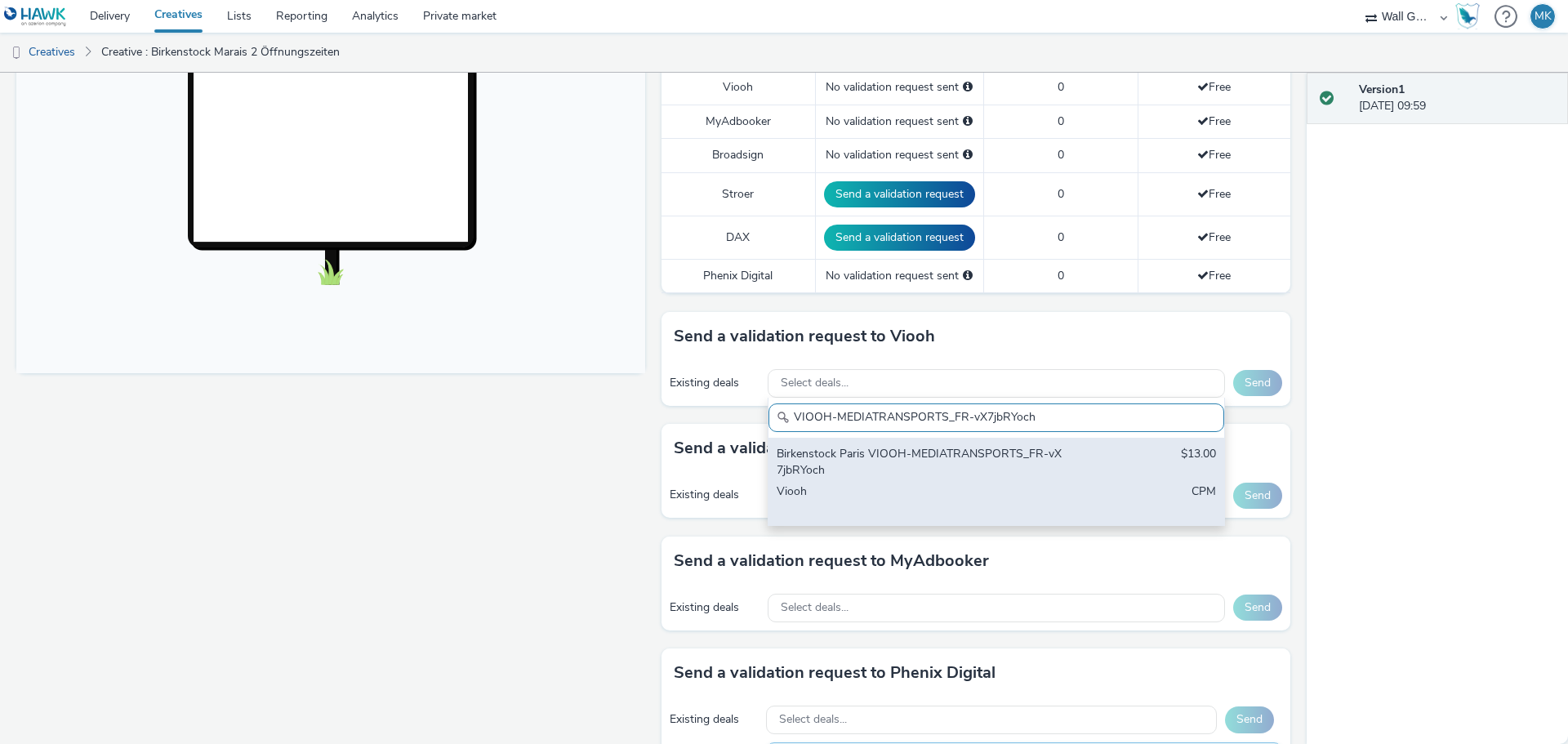
click at [1044, 461] on div "Birkenstock Paris VIOOH-MEDIATRANSPORTS_FR-vX7jbRYoch" at bounding box center [921, 463] width 290 height 33
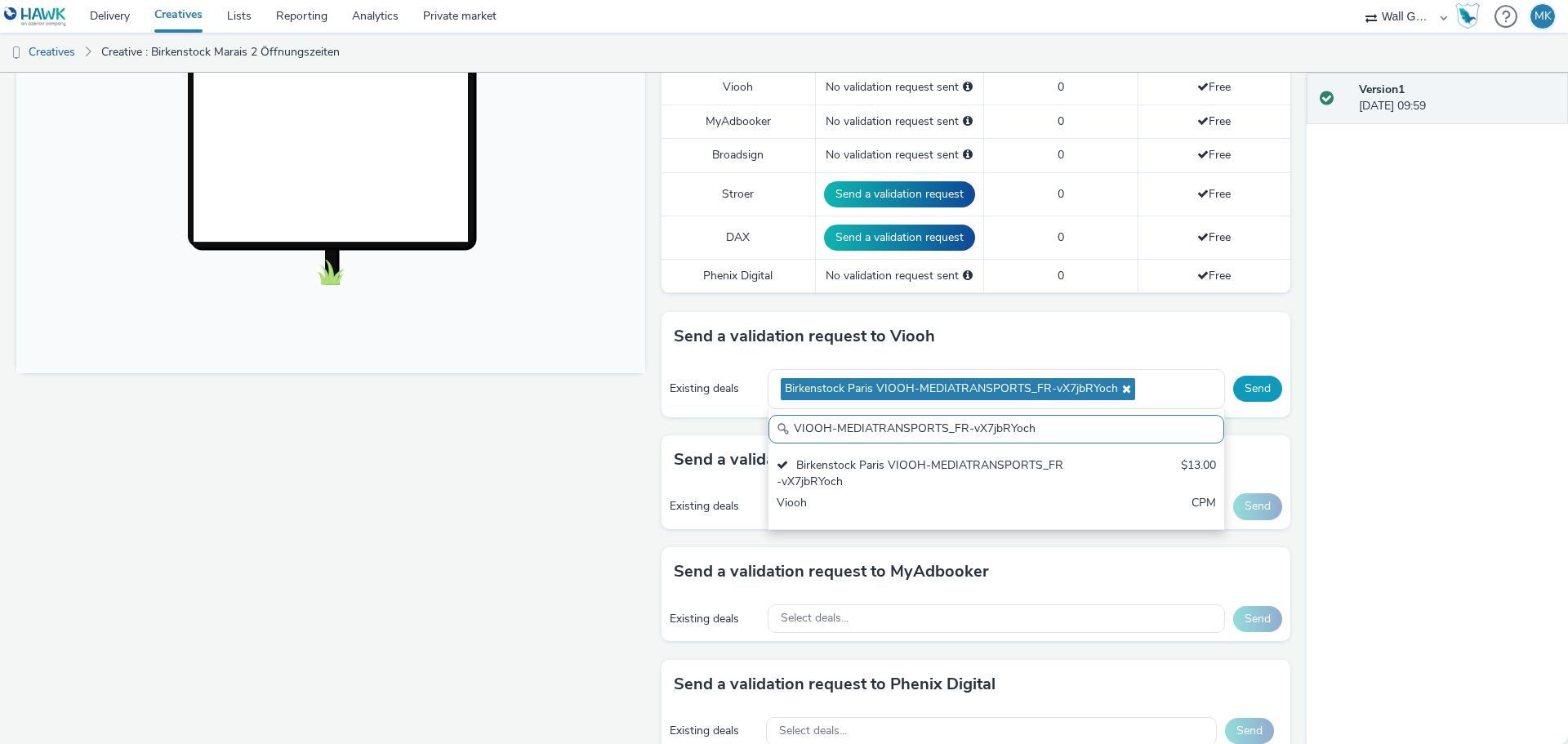
scroll to position [0, 0]
click at [1247, 391] on button "Send" at bounding box center [1257, 388] width 49 height 26
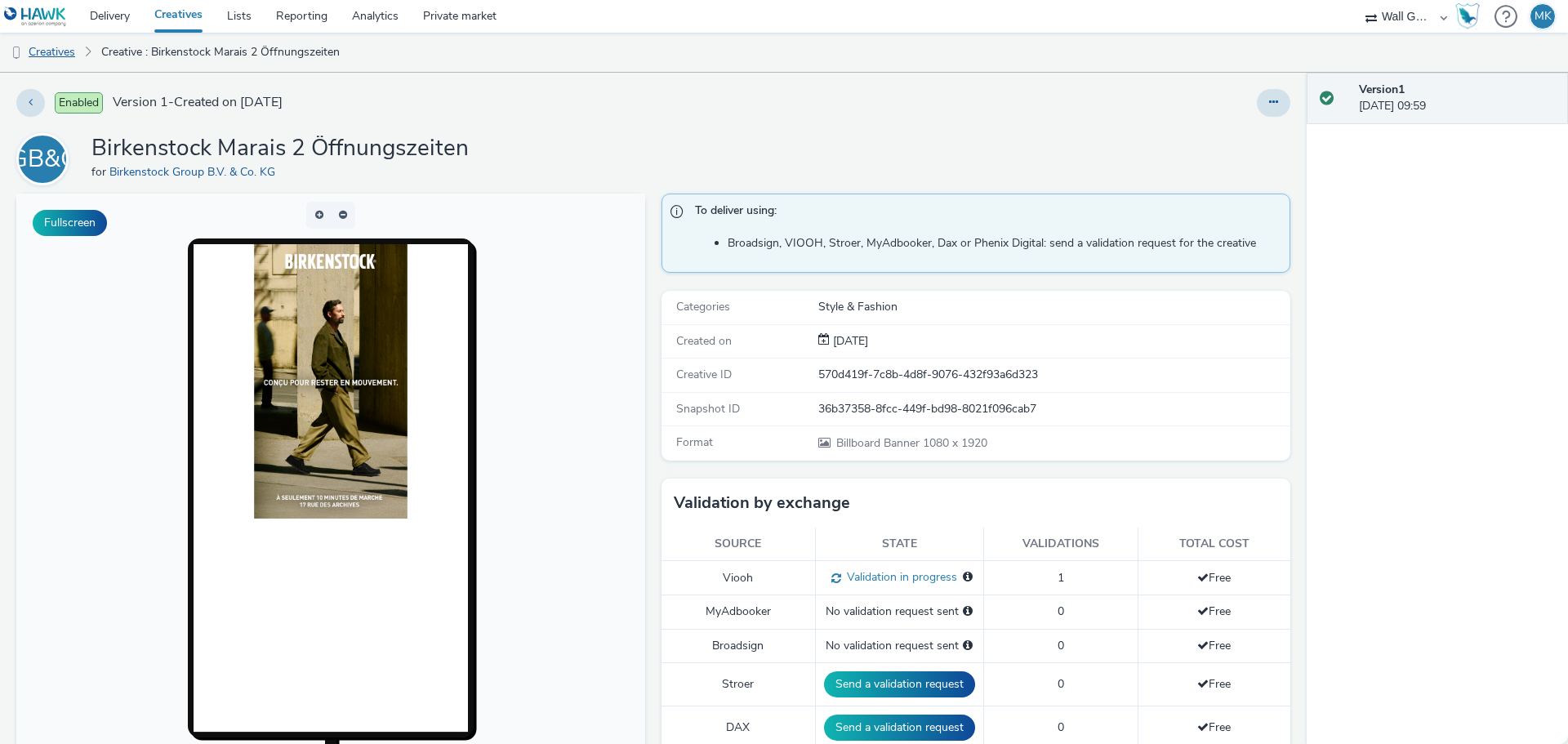
click at [61, 56] on link "Creatives" at bounding box center [42, 51] width 83 height 39
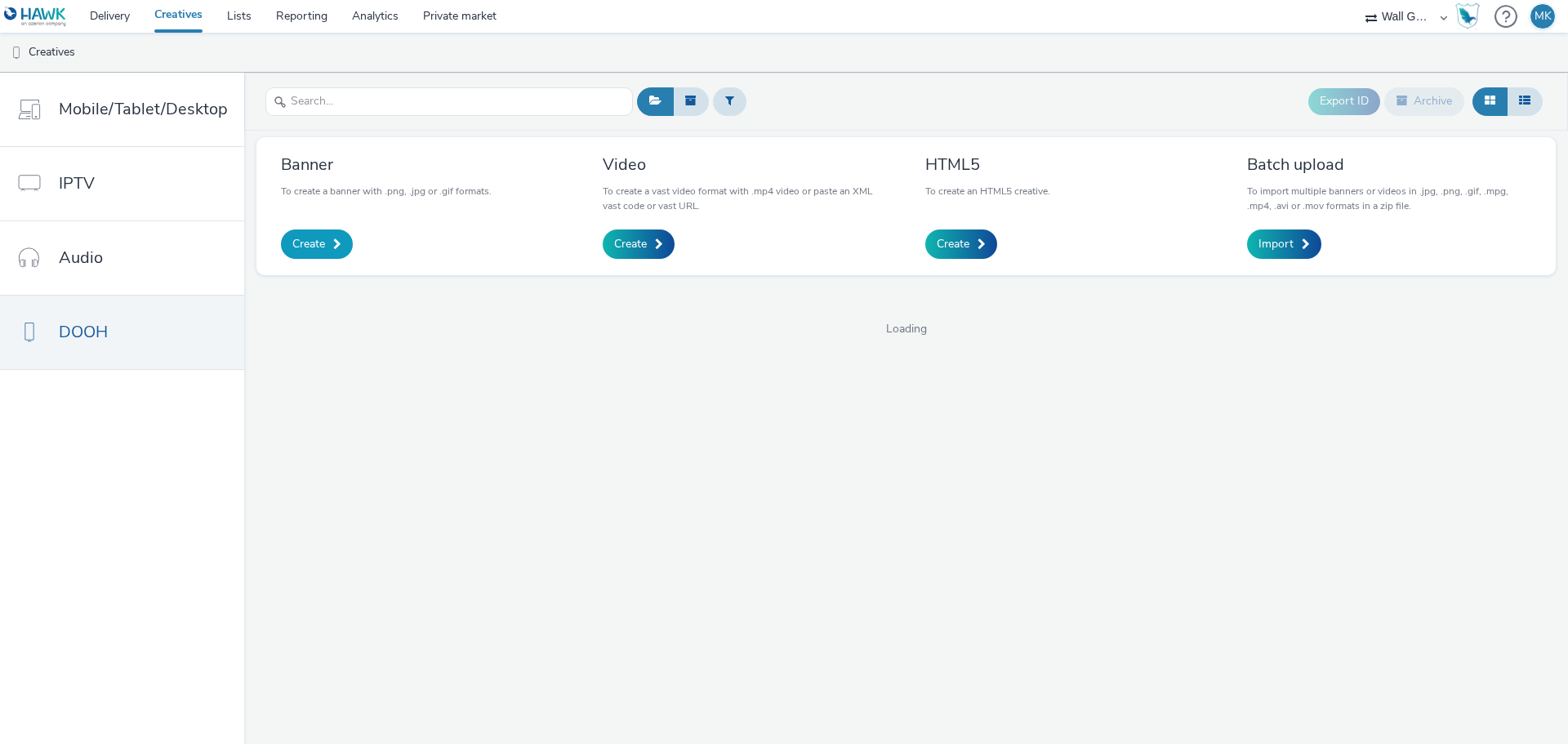
click at [326, 253] on link "Create" at bounding box center [316, 243] width 72 height 29
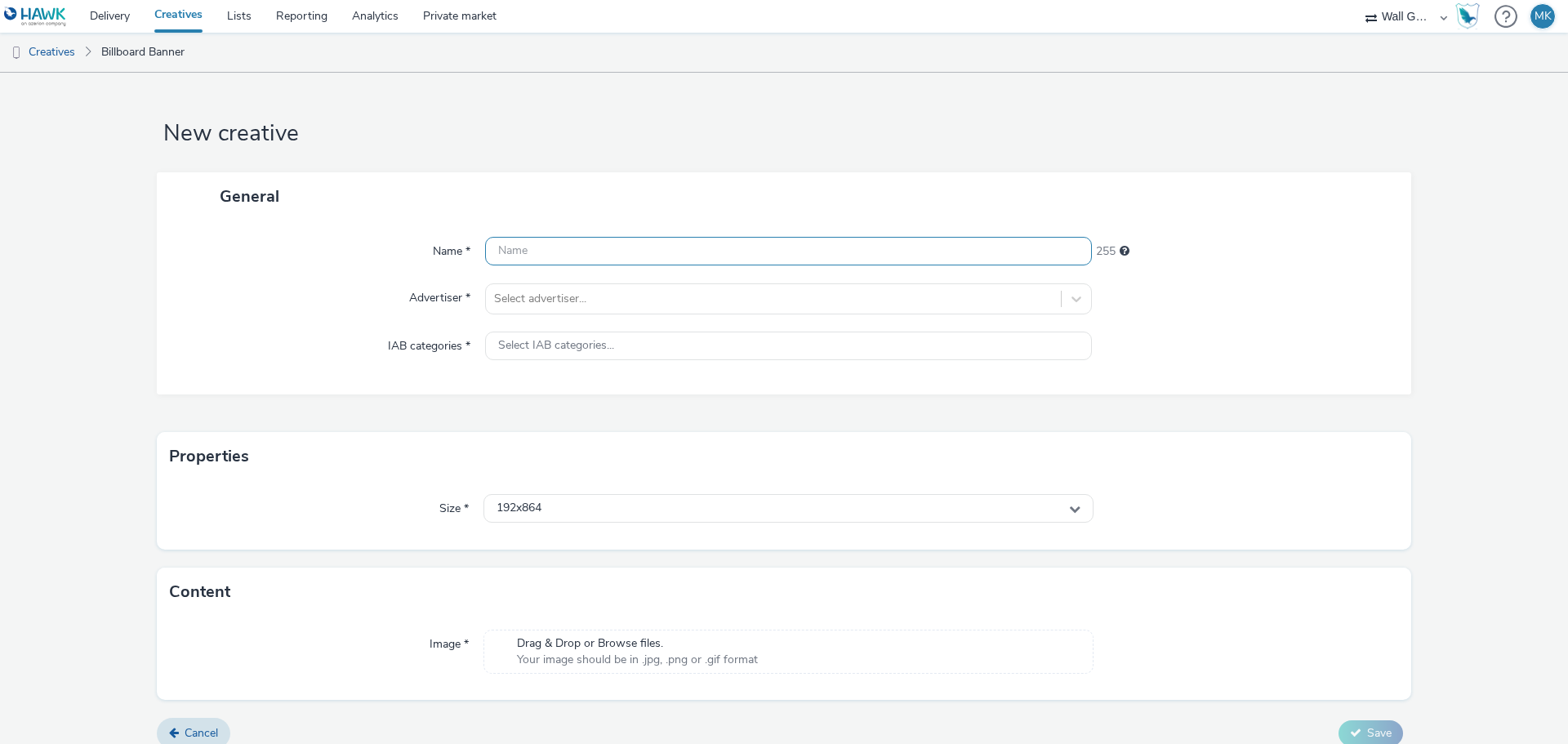
click at [522, 258] on input "text" at bounding box center [788, 251] width 606 height 28
type input "Birkenstcok Marias 3 Öffnungszeiten"
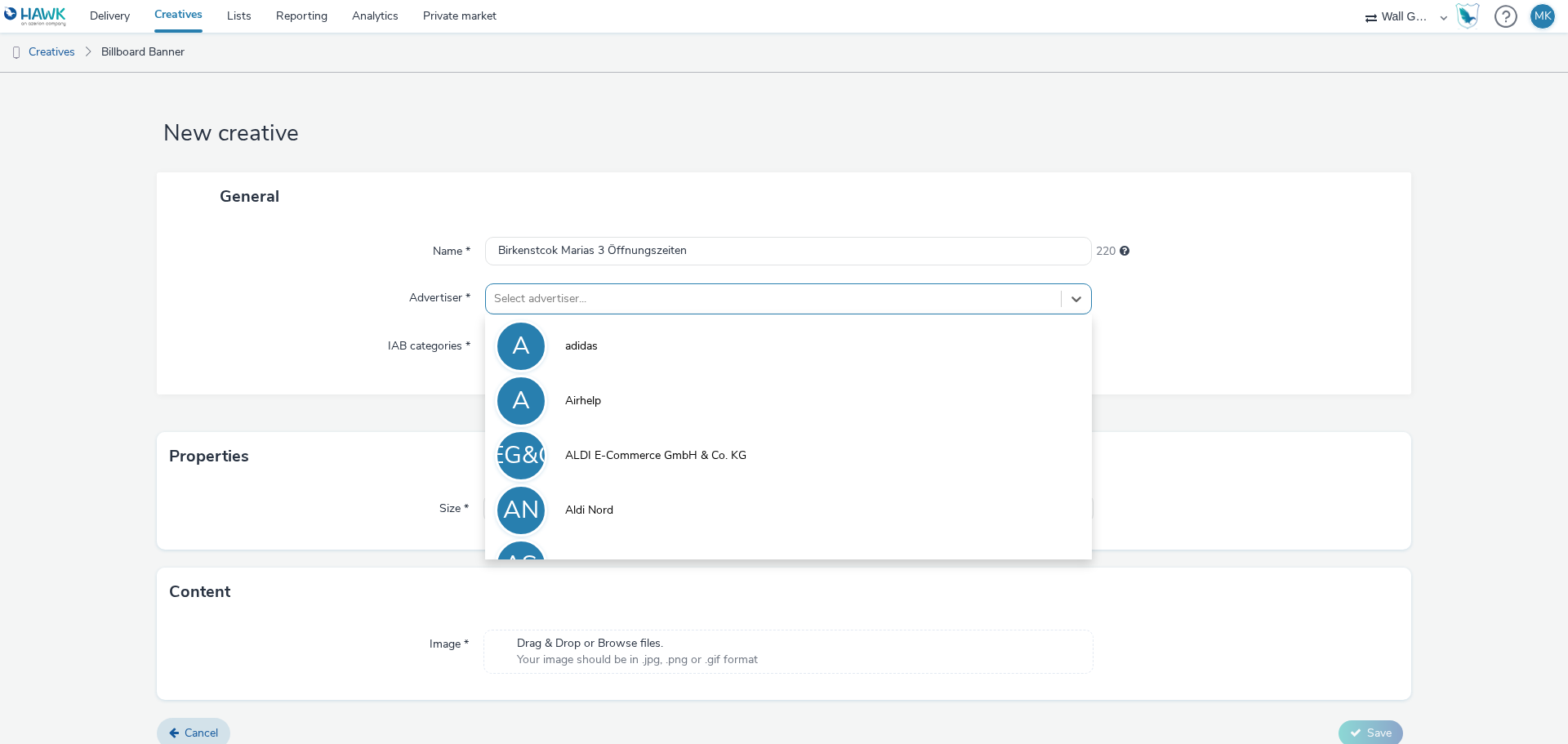
click at [515, 289] on div at bounding box center [773, 299] width 558 height 20
type input "bi"
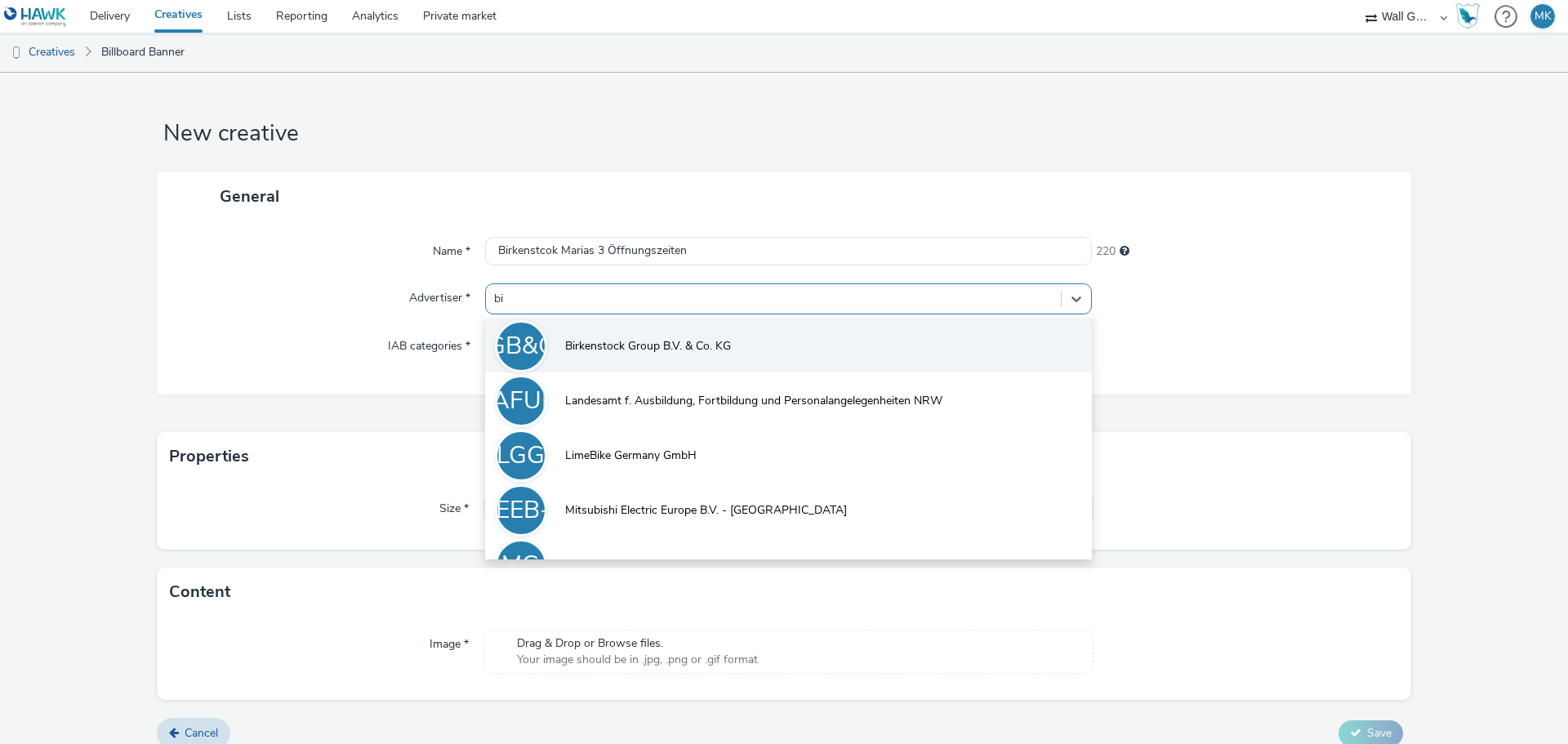
click at [604, 346] on span "Birkenstock Group B.V. & Co. KG" at bounding box center [648, 346] width 166 height 17
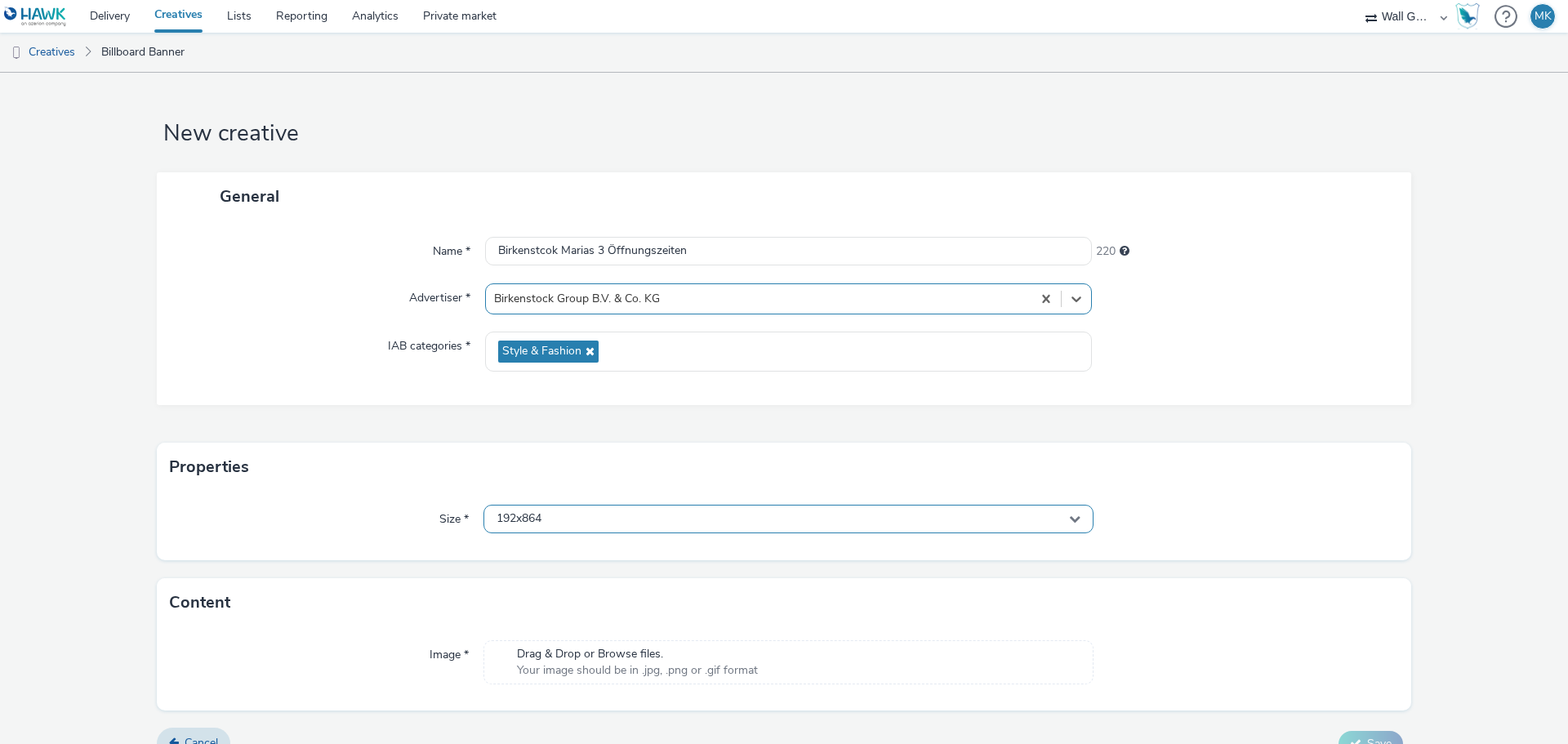
click at [546, 506] on div "192x864" at bounding box center [788, 519] width 610 height 28
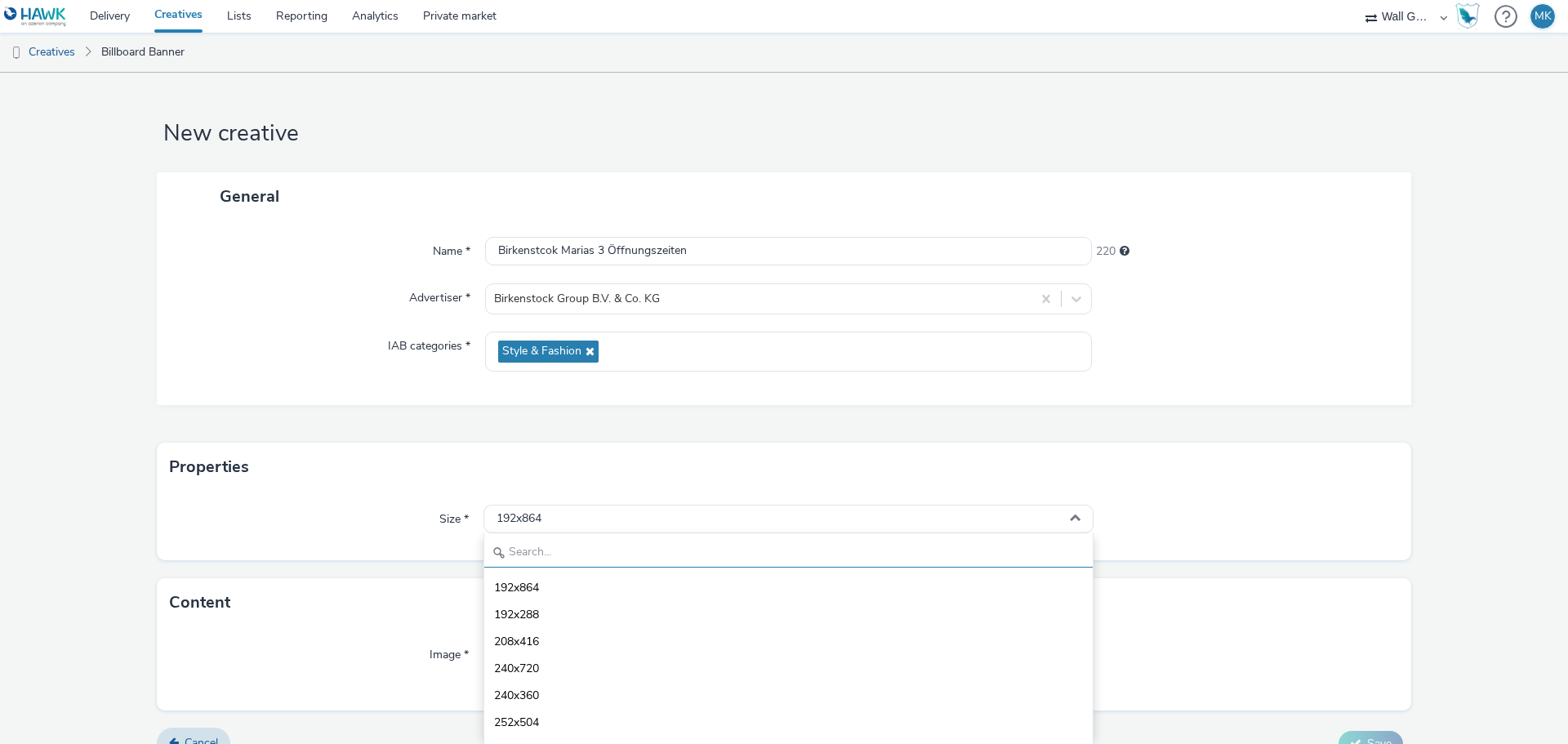
click at [525, 557] on input "text" at bounding box center [788, 553] width 608 height 28
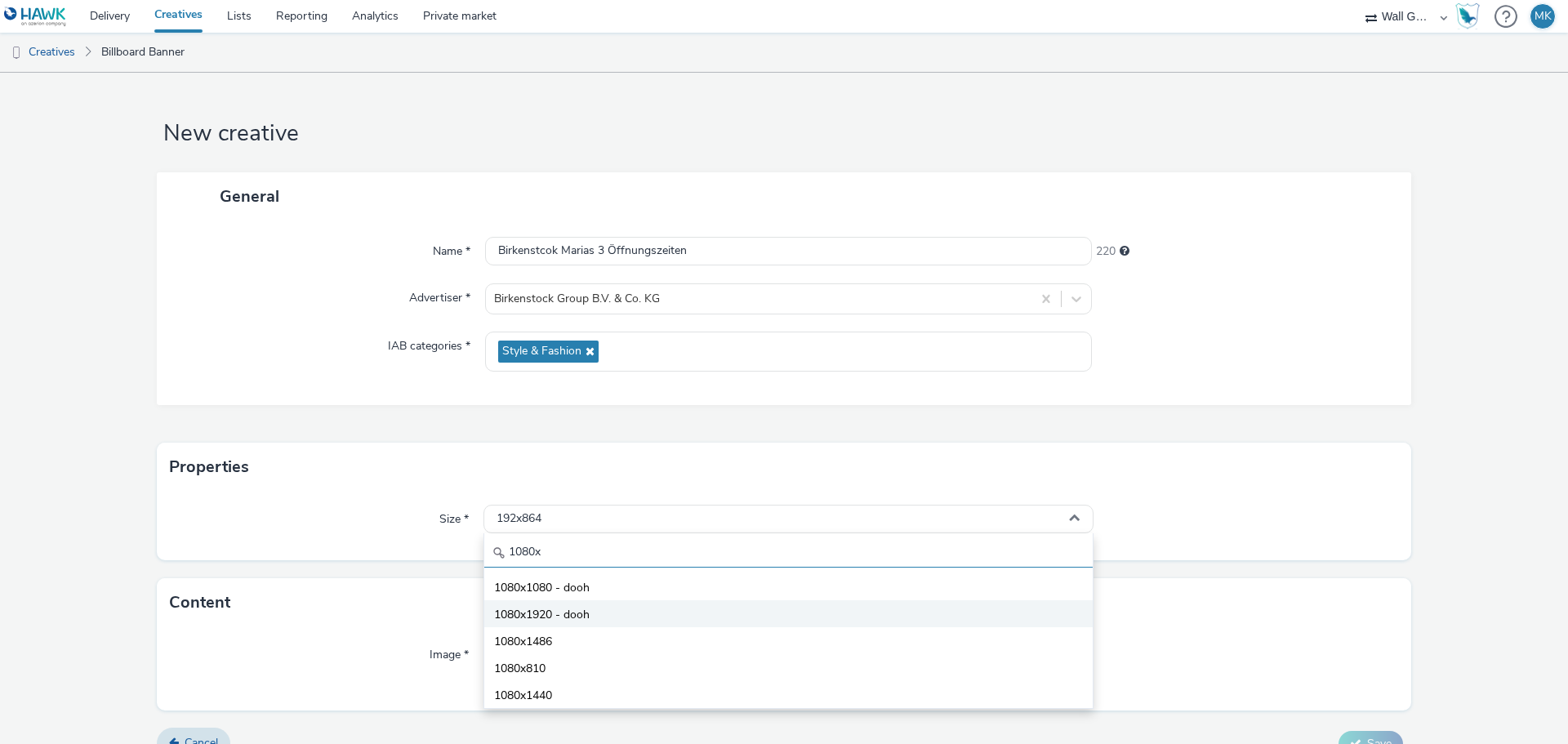
type input "1080x"
click at [532, 609] on span "1080x1920 - dooh" at bounding box center [541, 614] width 96 height 17
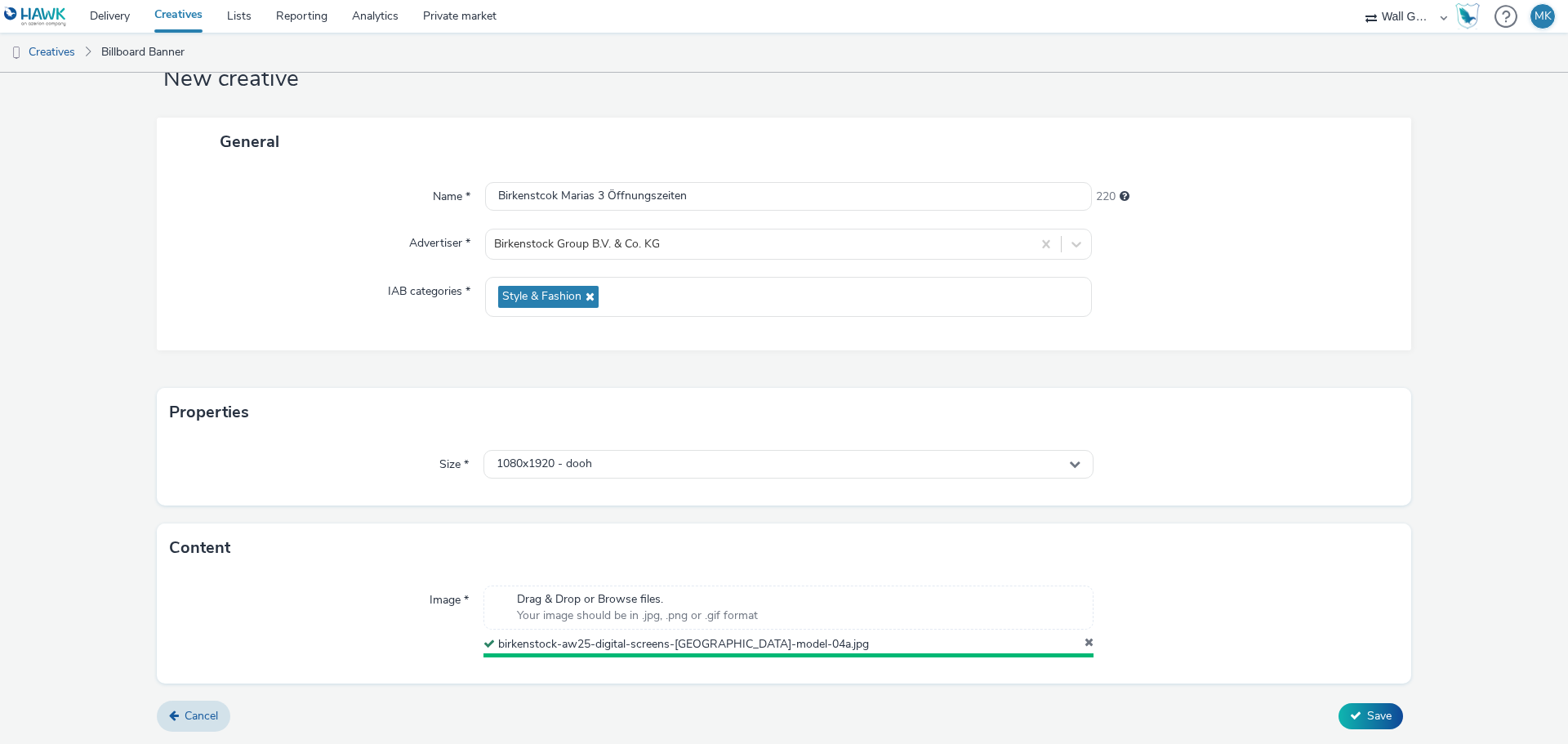
scroll to position [51, 0]
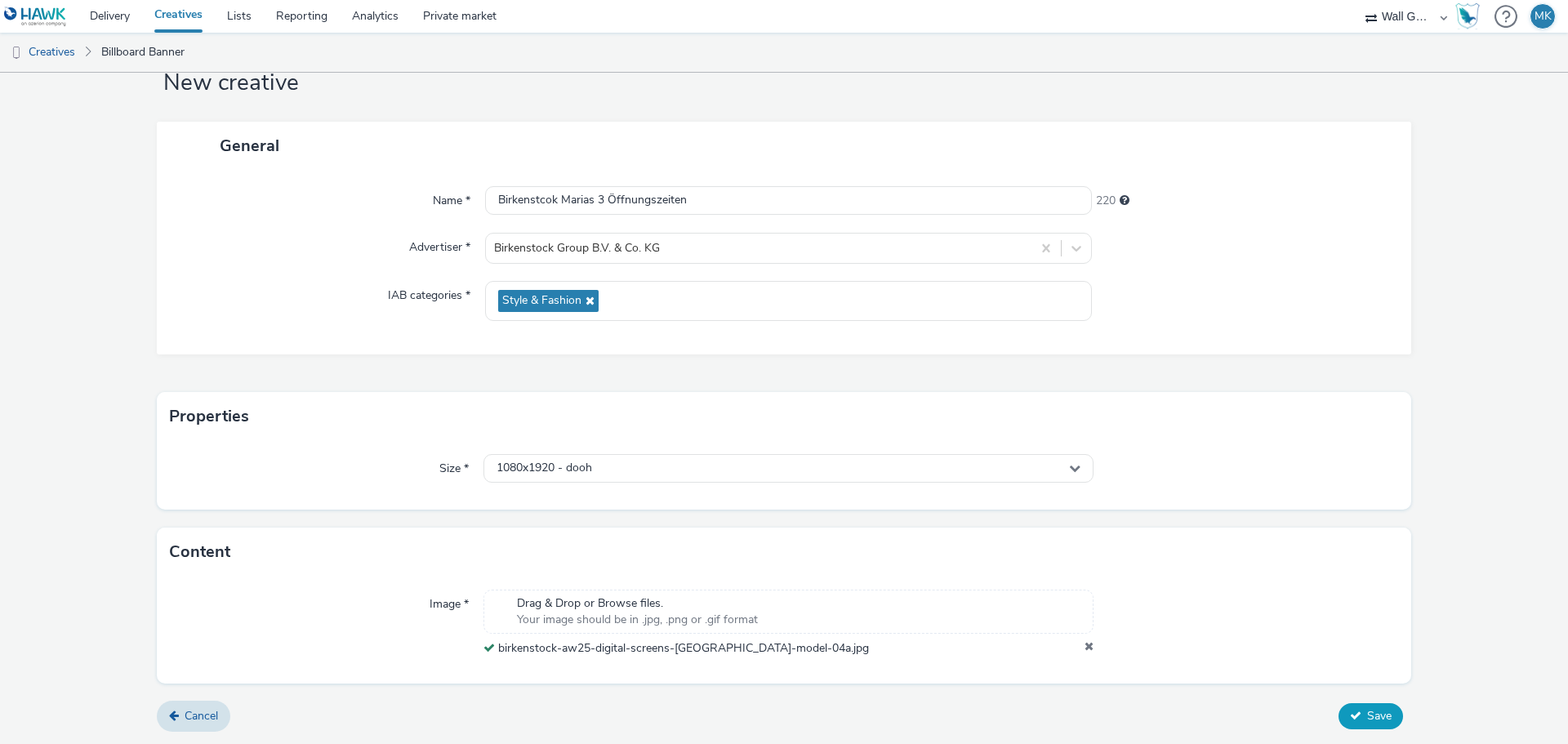
click at [1374, 714] on span "Save" at bounding box center [1379, 715] width 24 height 16
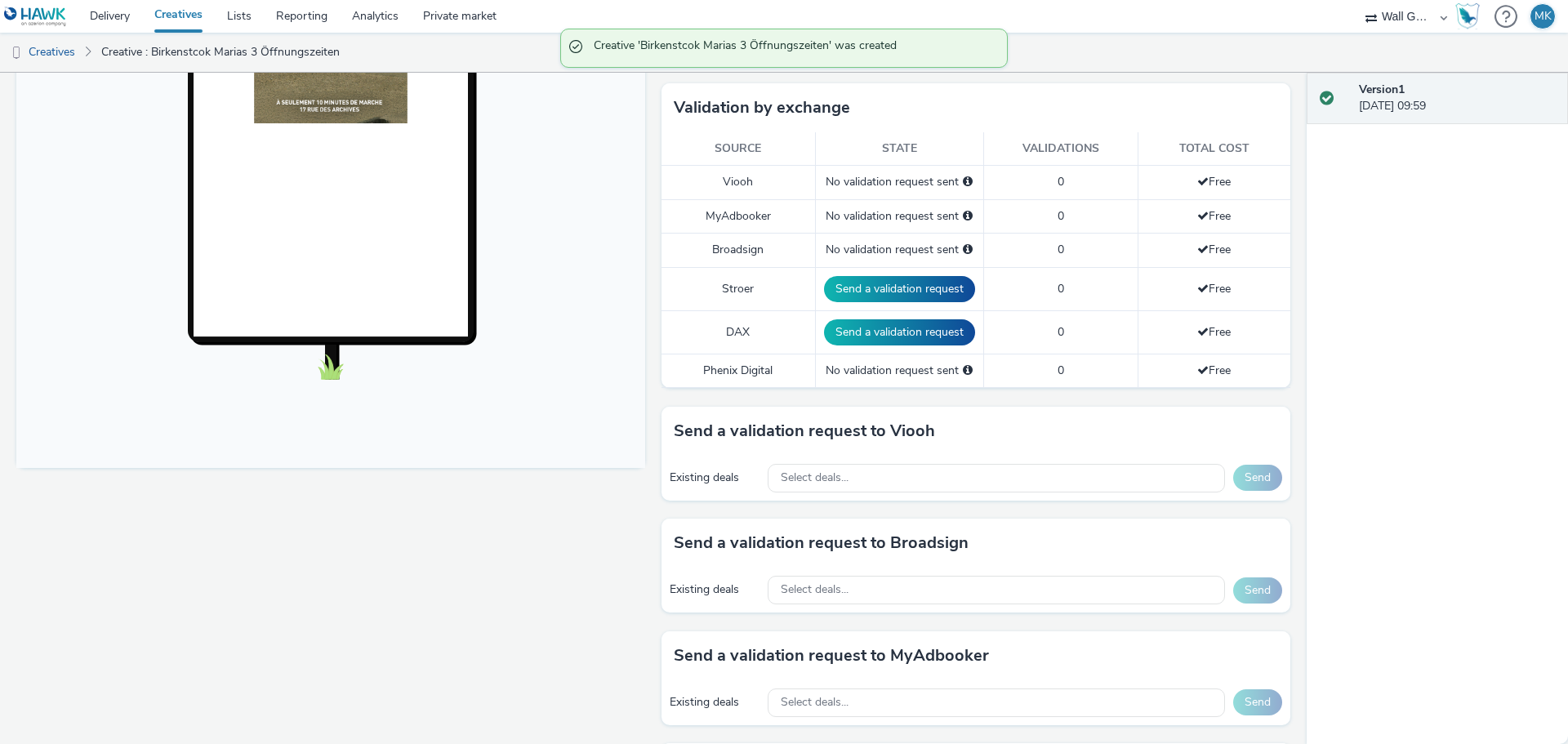
scroll to position [490, 0]
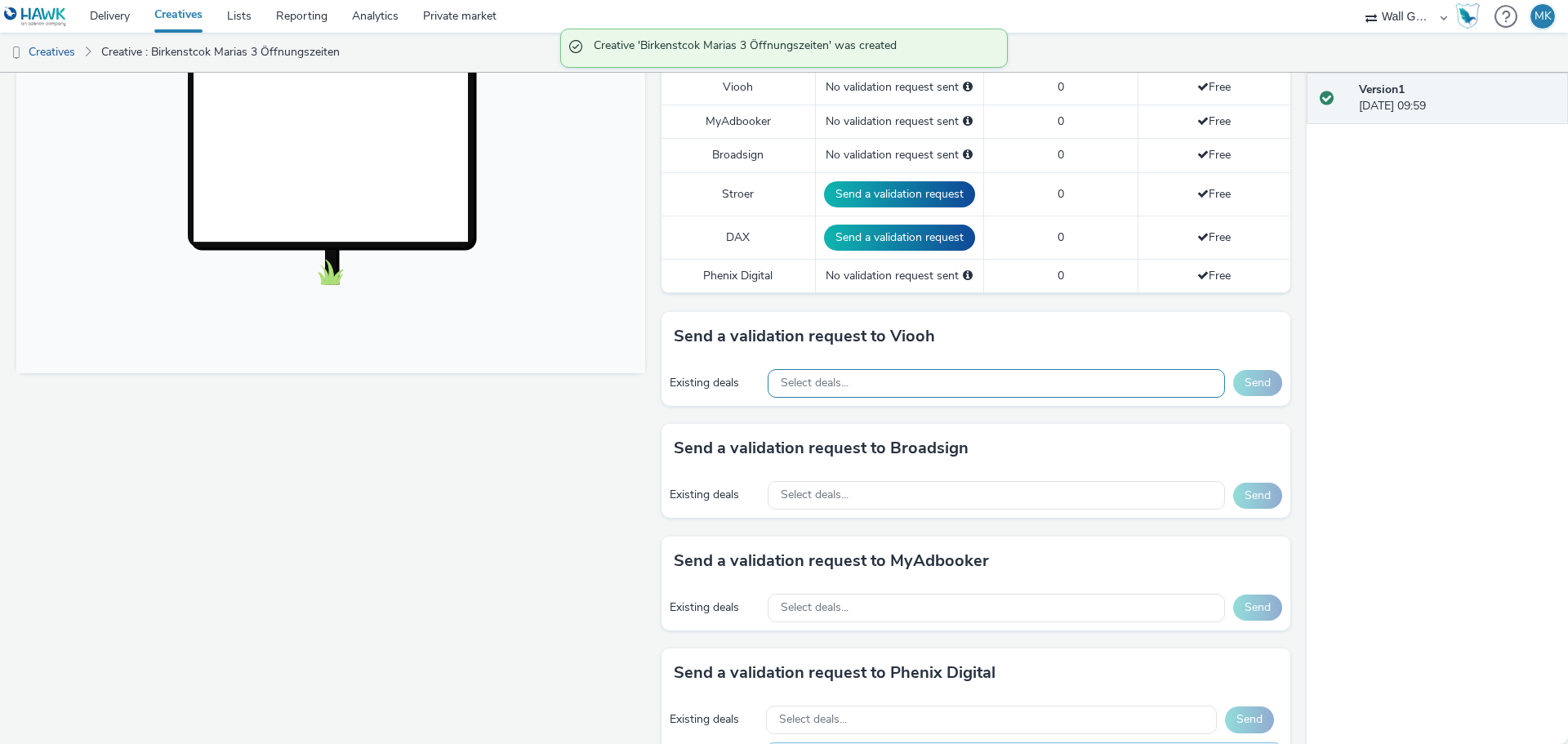
click at [848, 391] on div "Select deals..." at bounding box center [996, 383] width 458 height 28
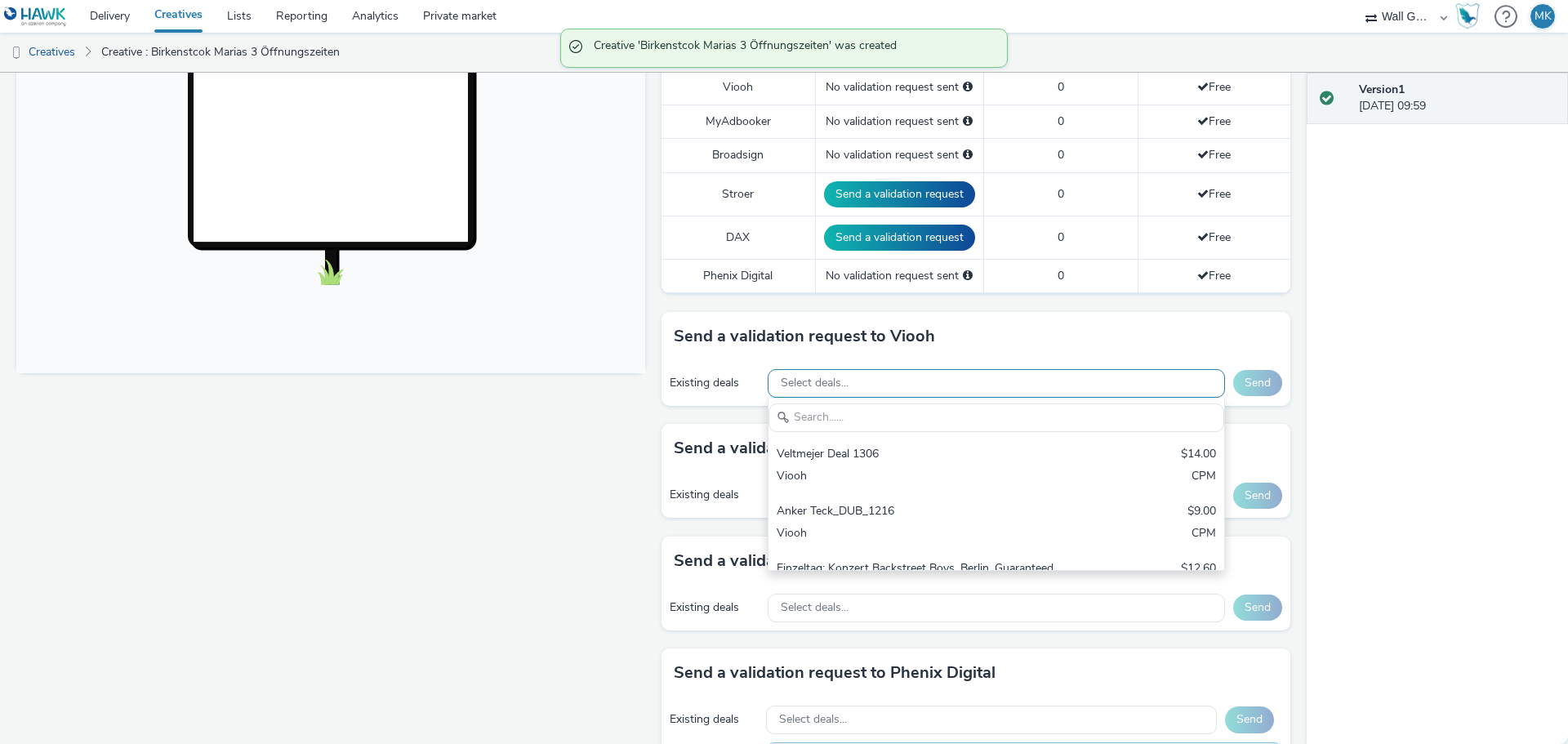
scroll to position [0, 0]
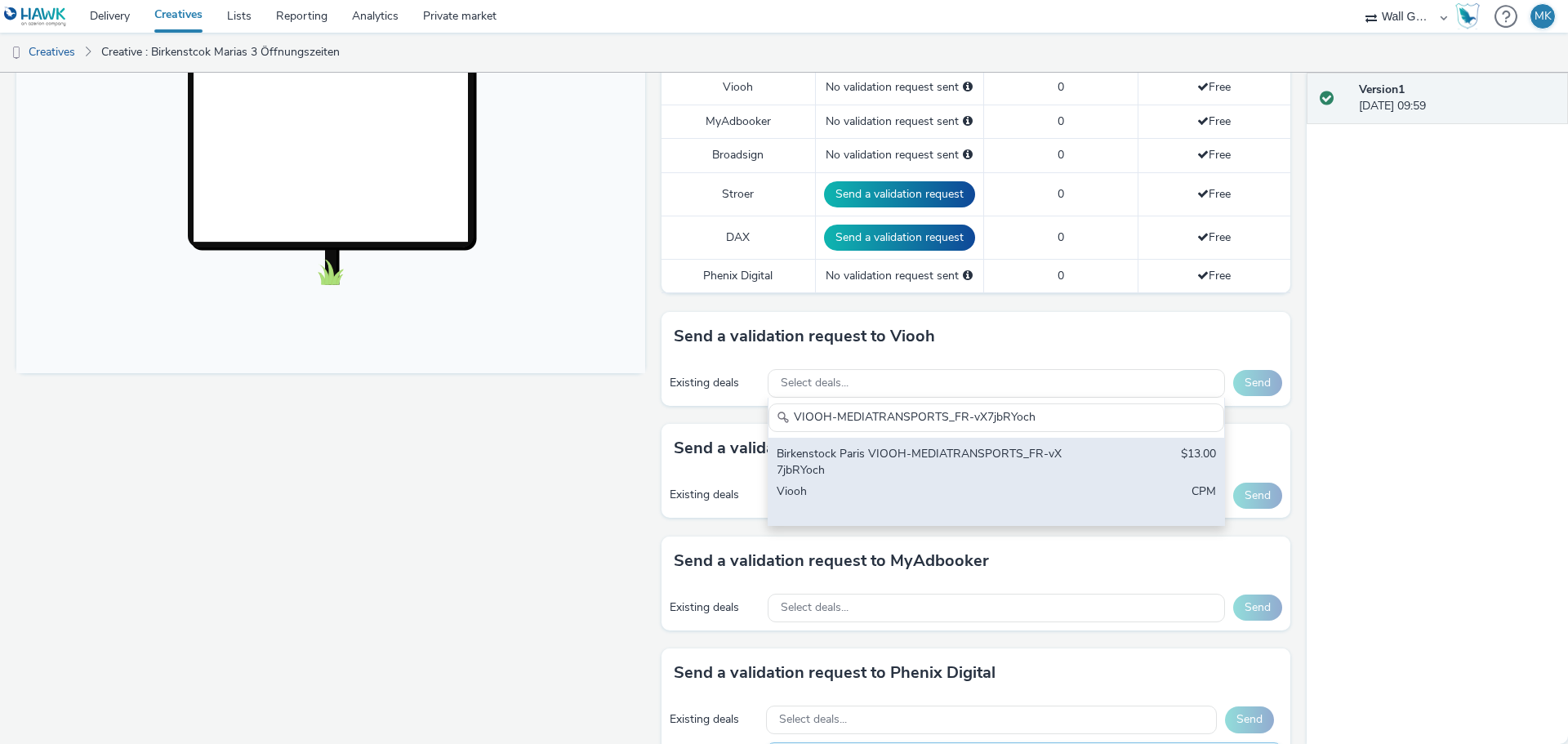
type input "VIOOH-MEDIATRANSPORTS_FR-vX7jbRYoch"
click at [846, 467] on div "Birkenstock Paris VIOOH-MEDIATRANSPORTS_FR-vX7jbRYoch" at bounding box center [921, 463] width 290 height 33
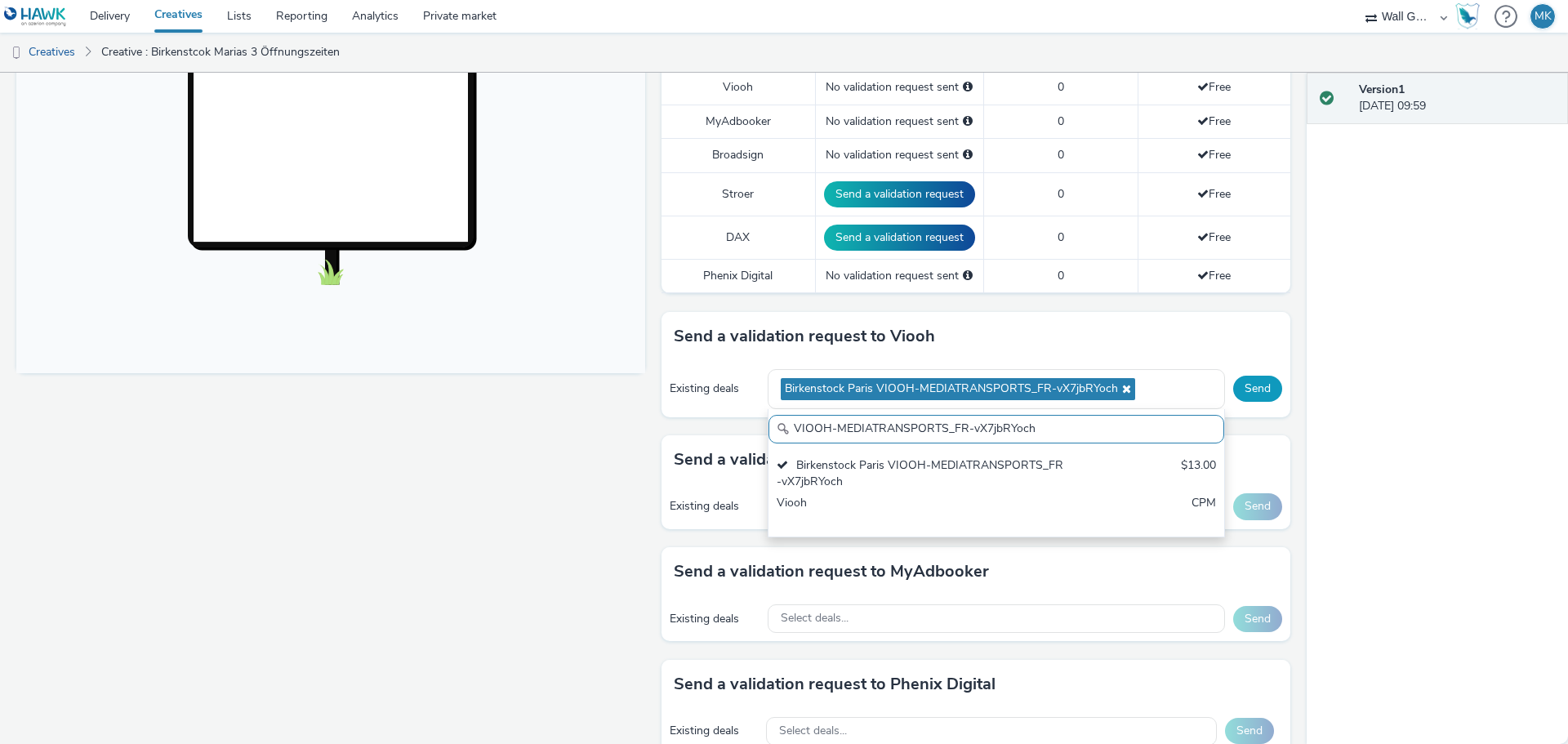
click at [1249, 384] on button "Send" at bounding box center [1257, 388] width 49 height 26
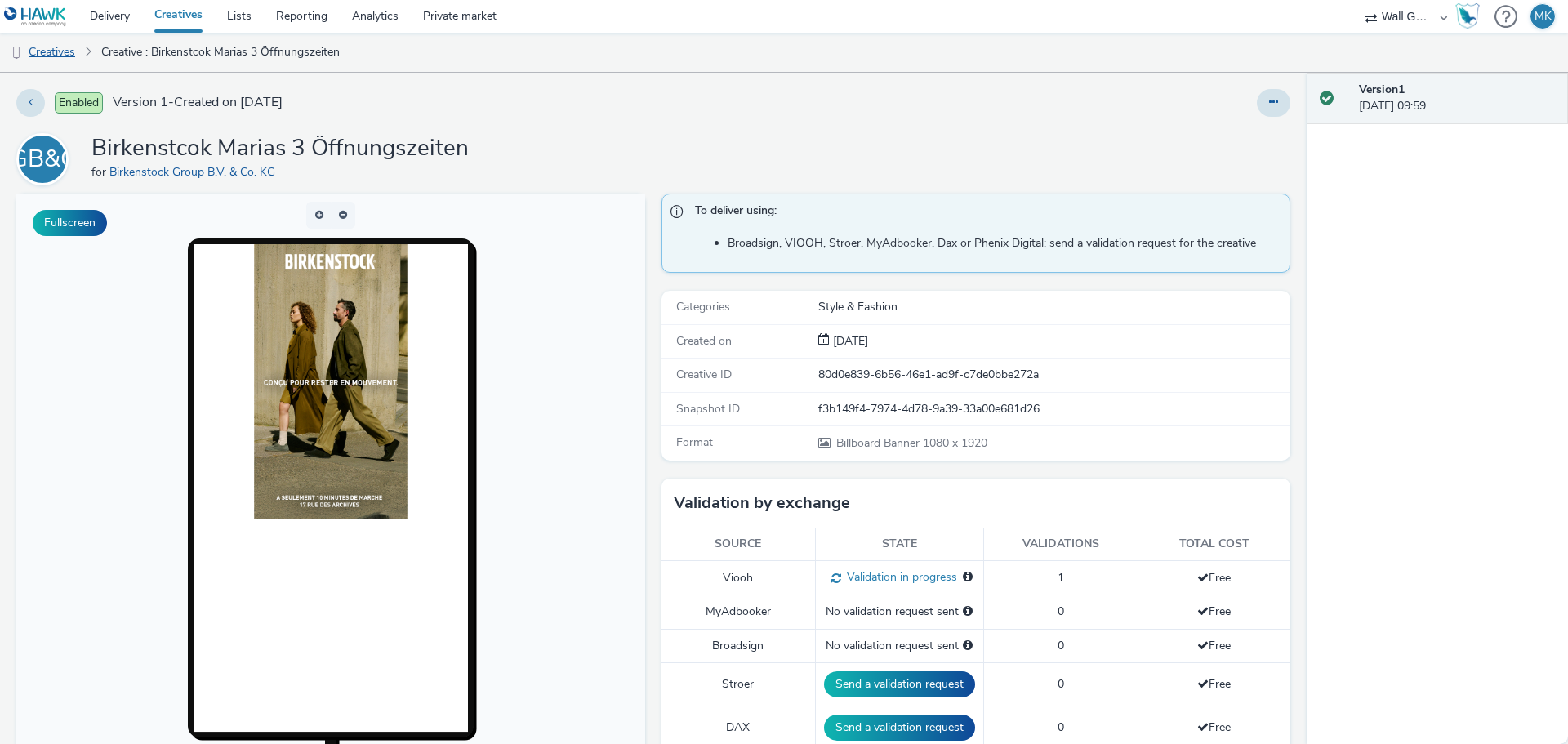
click at [45, 53] on link "Creatives" at bounding box center [42, 51] width 83 height 39
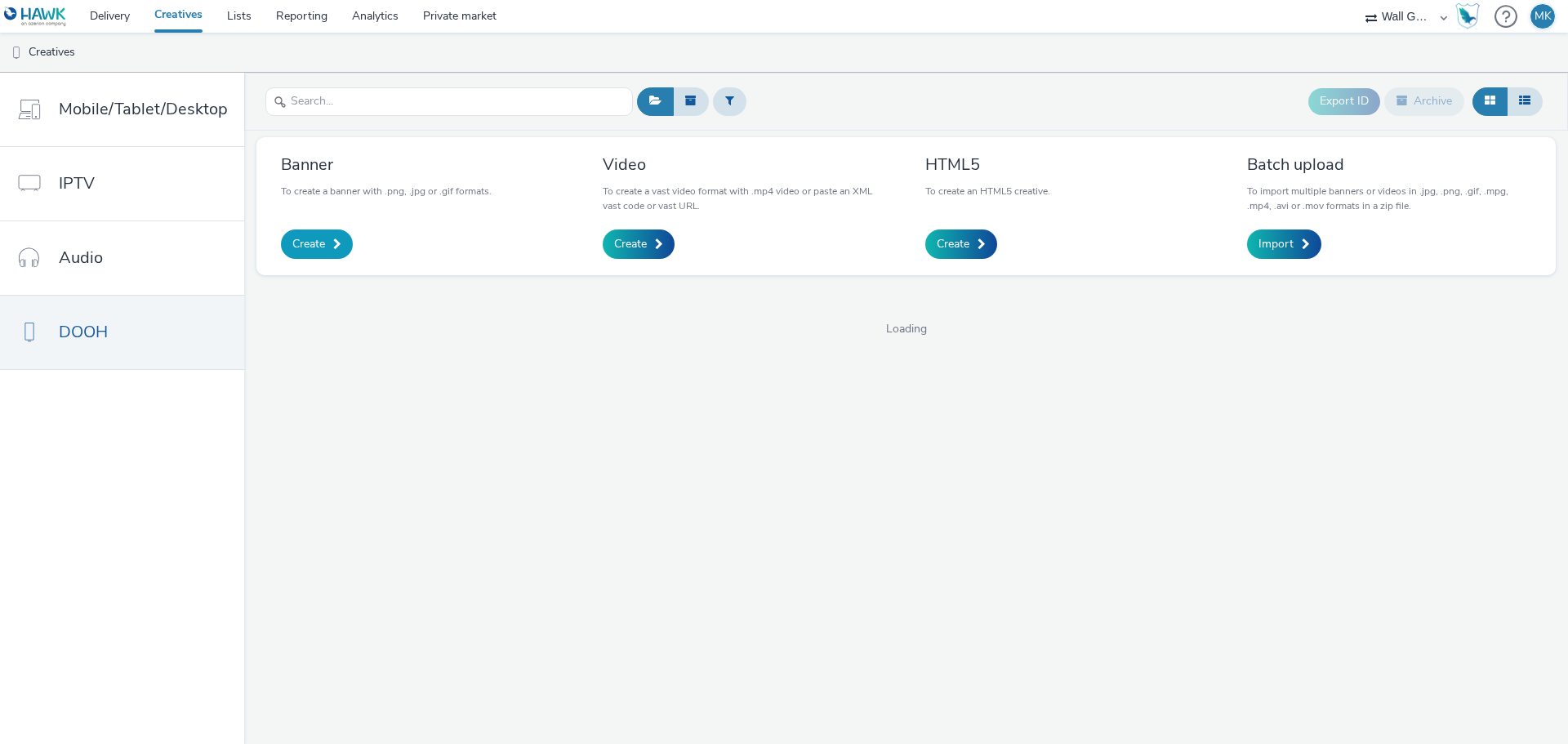
click at [311, 242] on span "Create" at bounding box center [308, 244] width 32 height 17
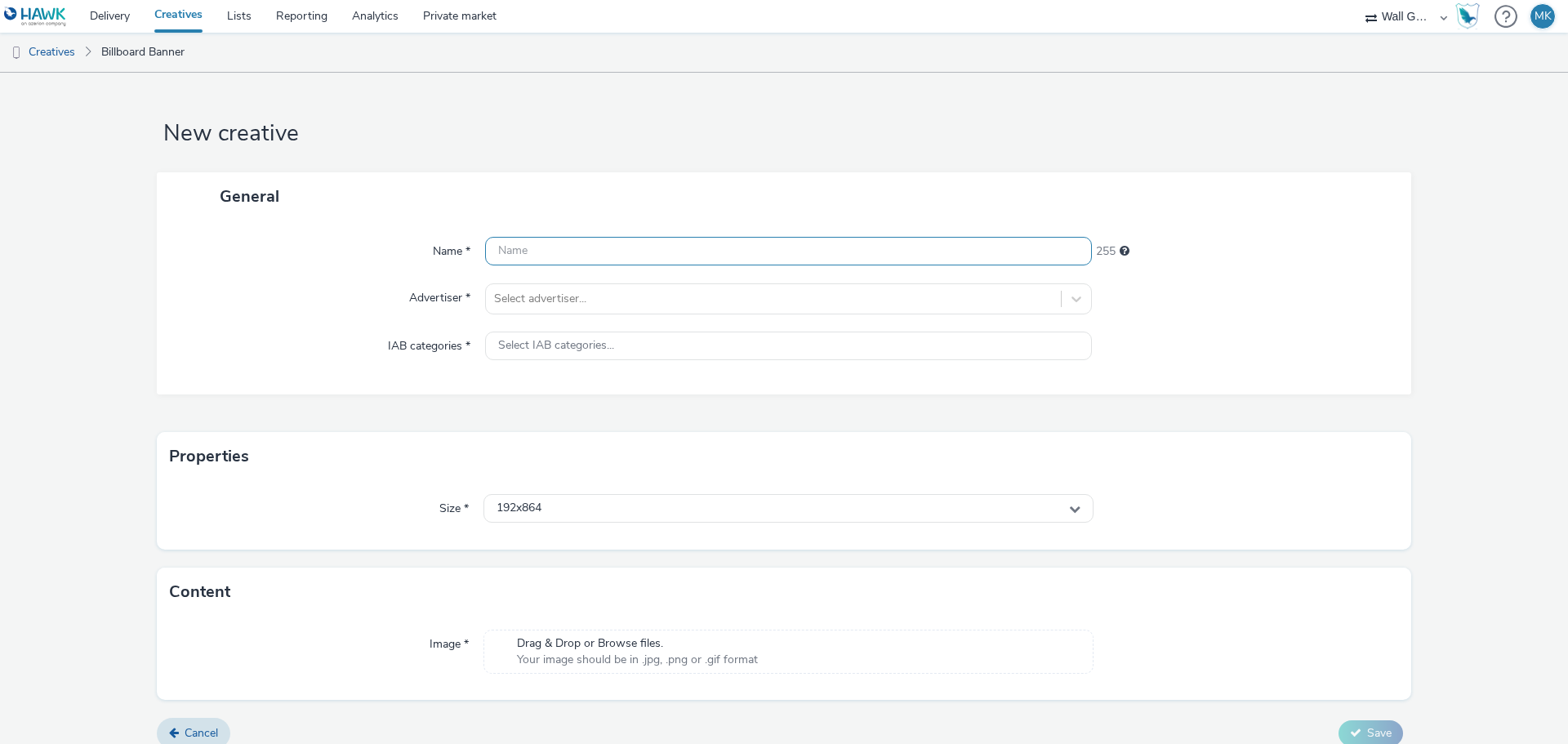
click at [496, 262] on input "text" at bounding box center [788, 251] width 606 height 28
type input "Birkenstock Marais 4 Öffnungszeiten"
click at [508, 297] on div at bounding box center [773, 299] width 558 height 20
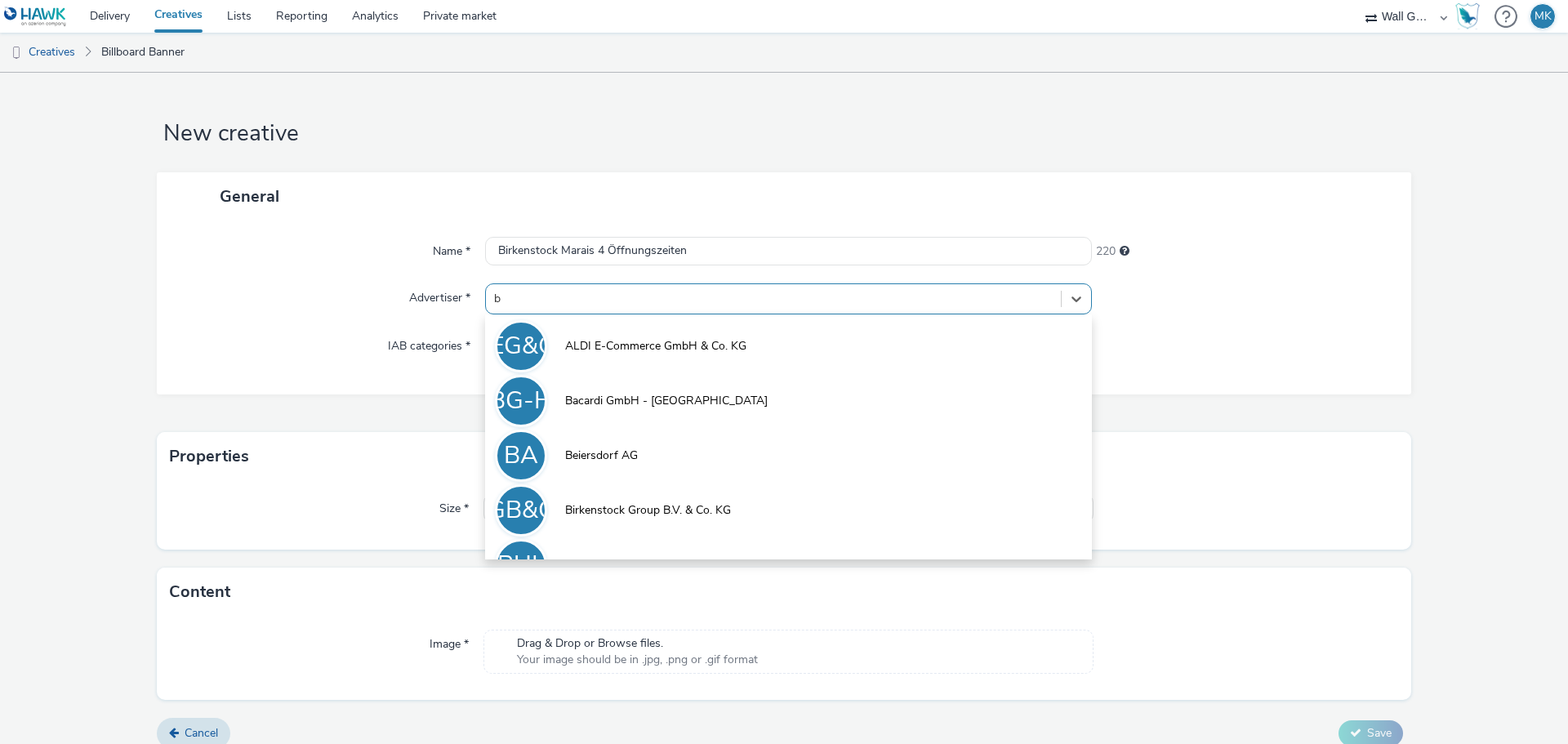
type input "bi"
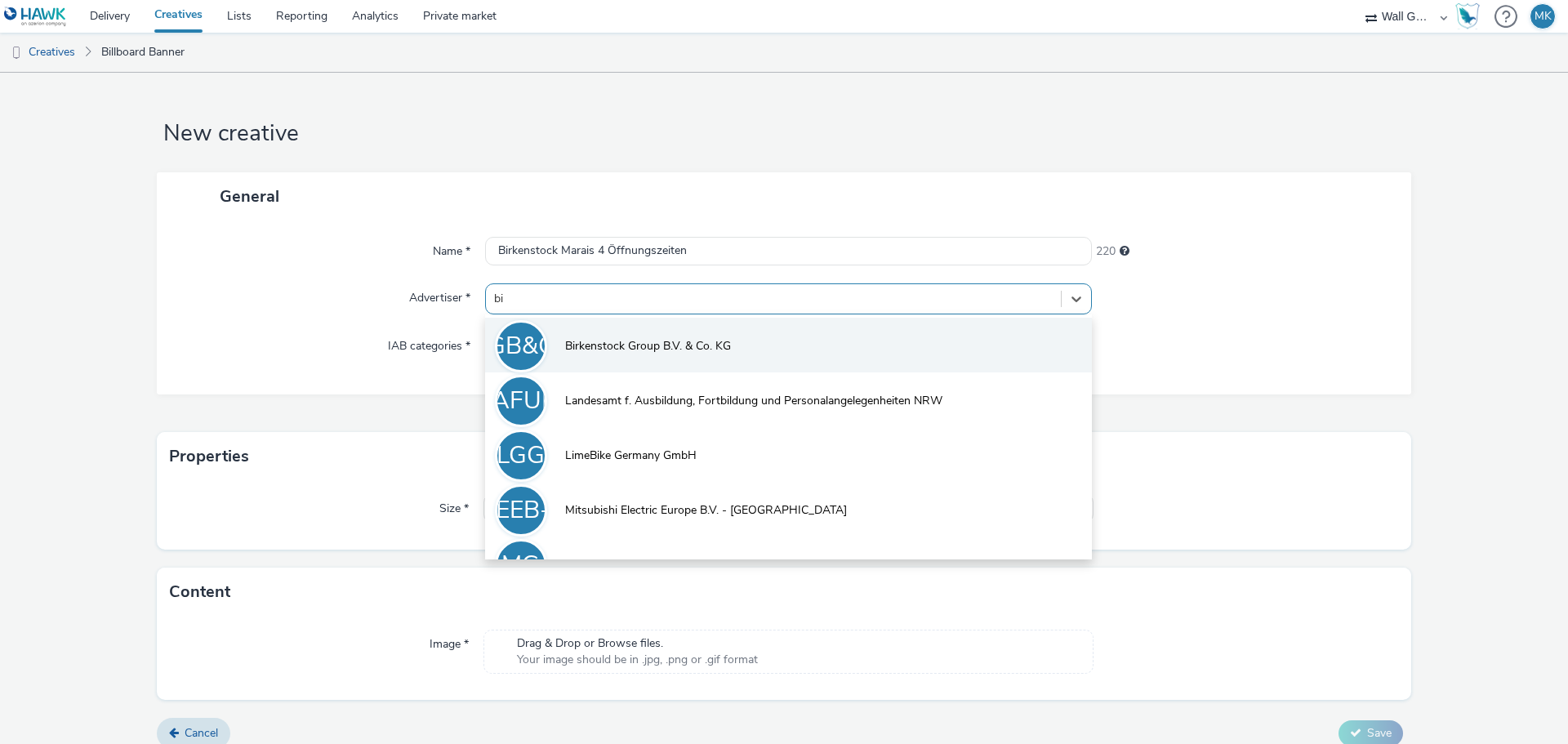
click at [601, 338] on span "Birkenstock Group B.V. & Co. KG" at bounding box center [648, 346] width 166 height 17
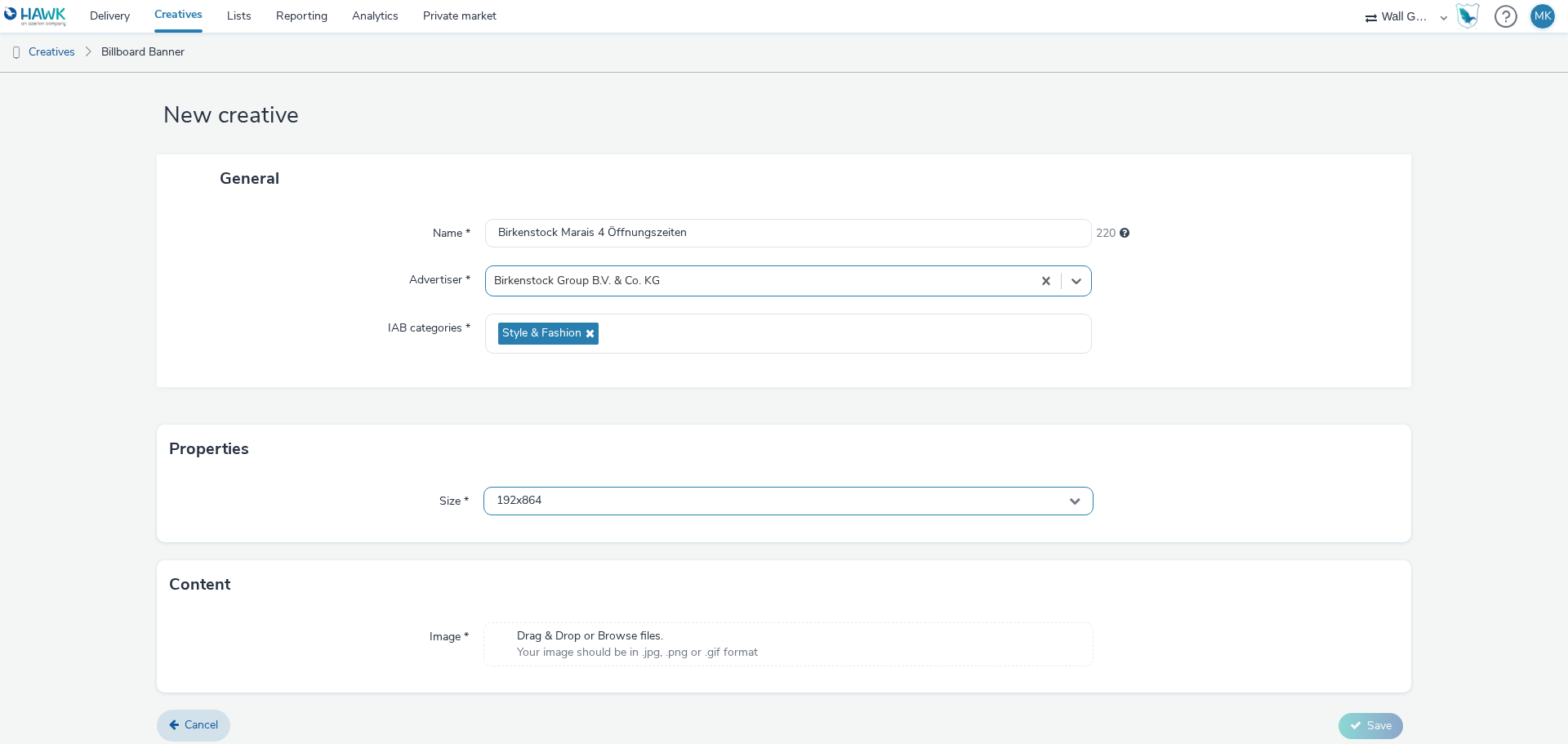
scroll to position [27, 0]
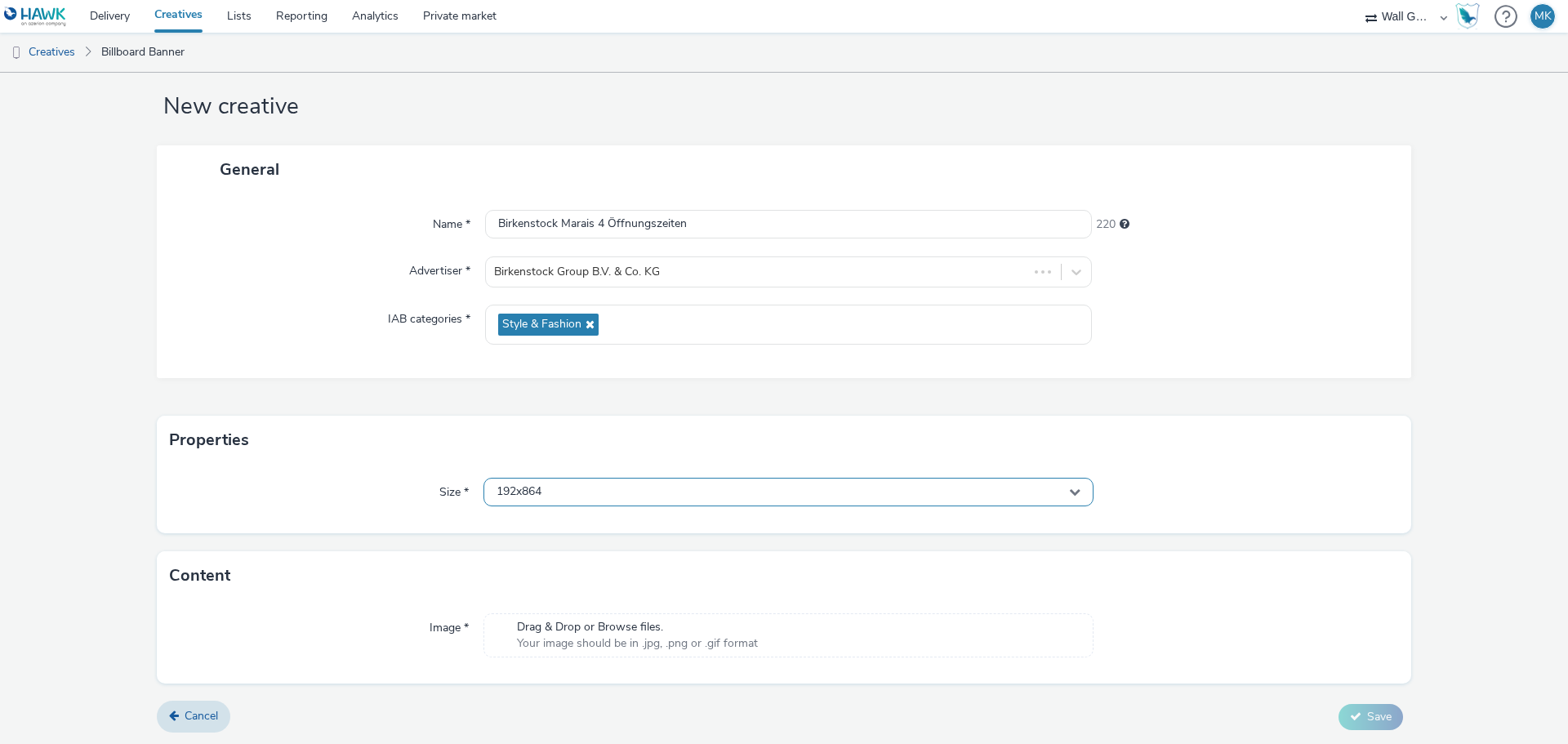
click at [541, 498] on div "192x864" at bounding box center [788, 492] width 610 height 28
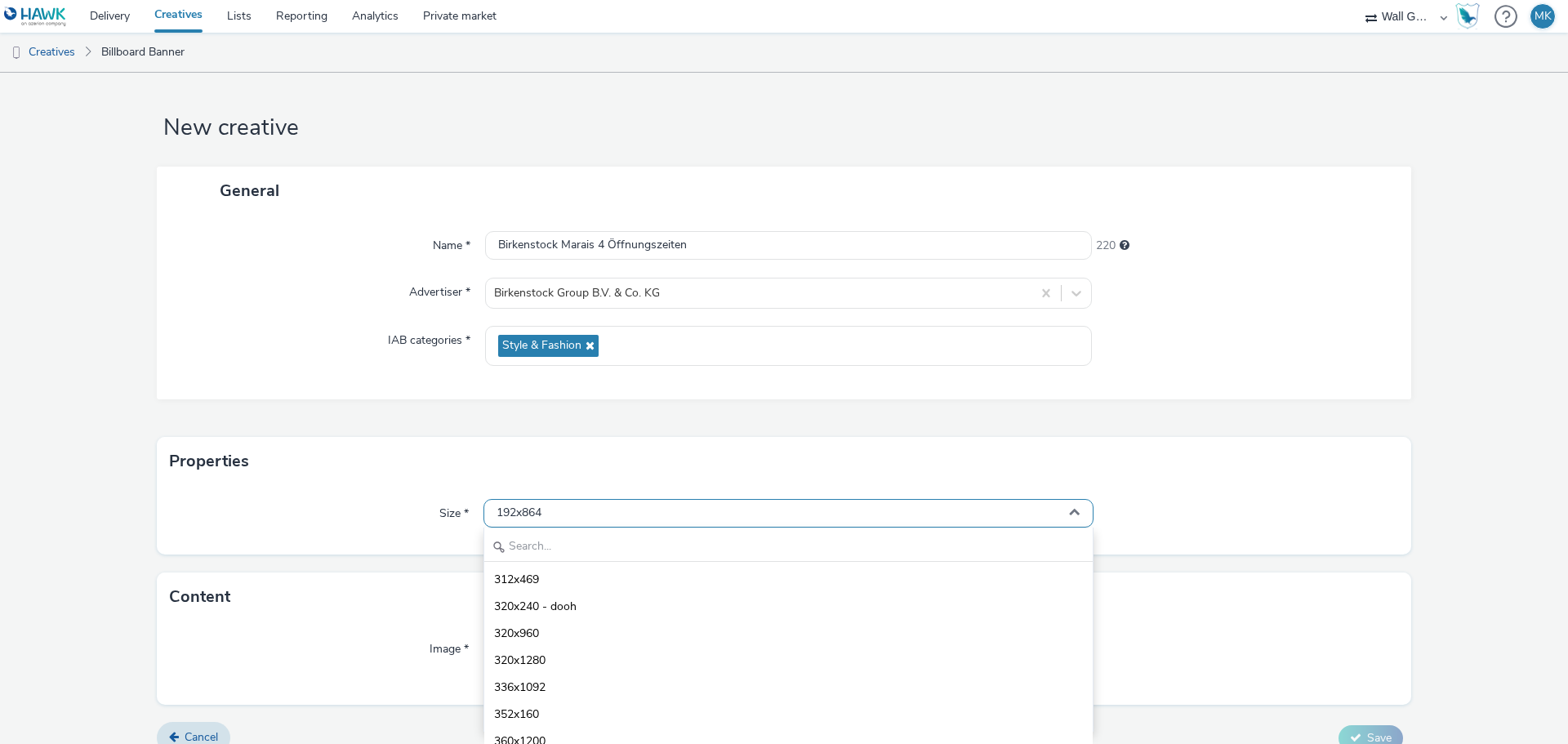
scroll to position [0, 0]
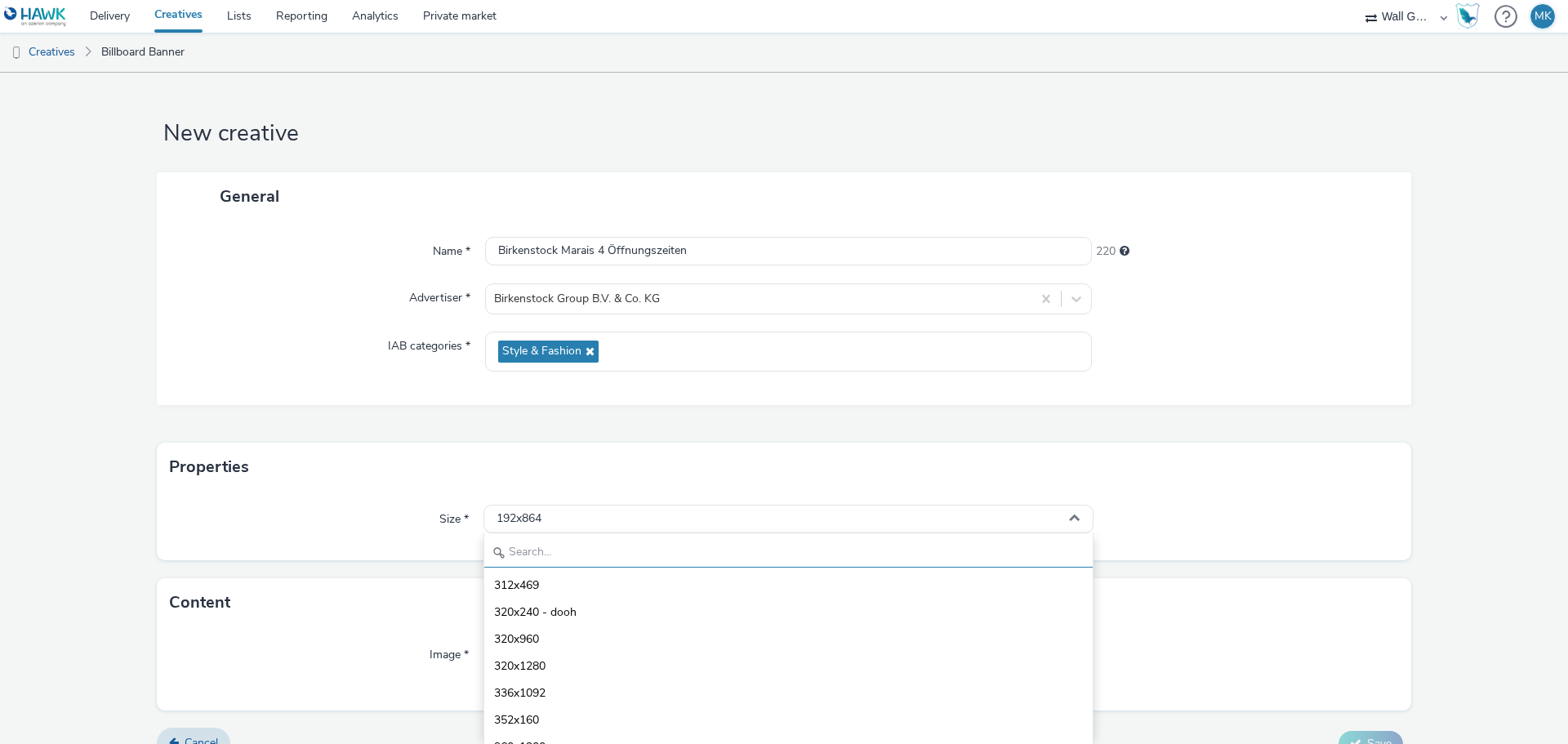
click at [533, 555] on input "text" at bounding box center [788, 553] width 608 height 28
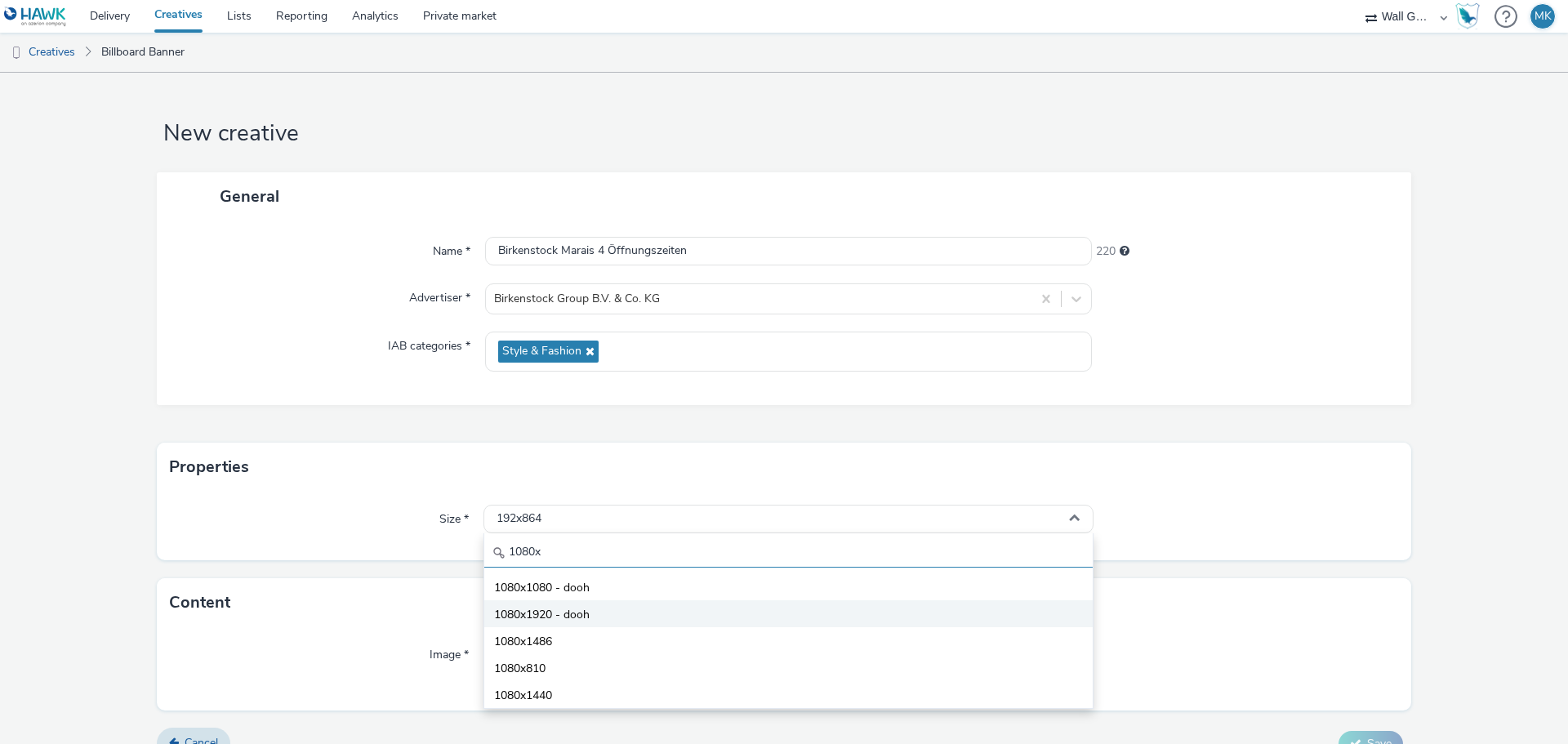
type input "1080x"
click at [530, 614] on span "1080x1920 - dooh" at bounding box center [541, 614] width 96 height 17
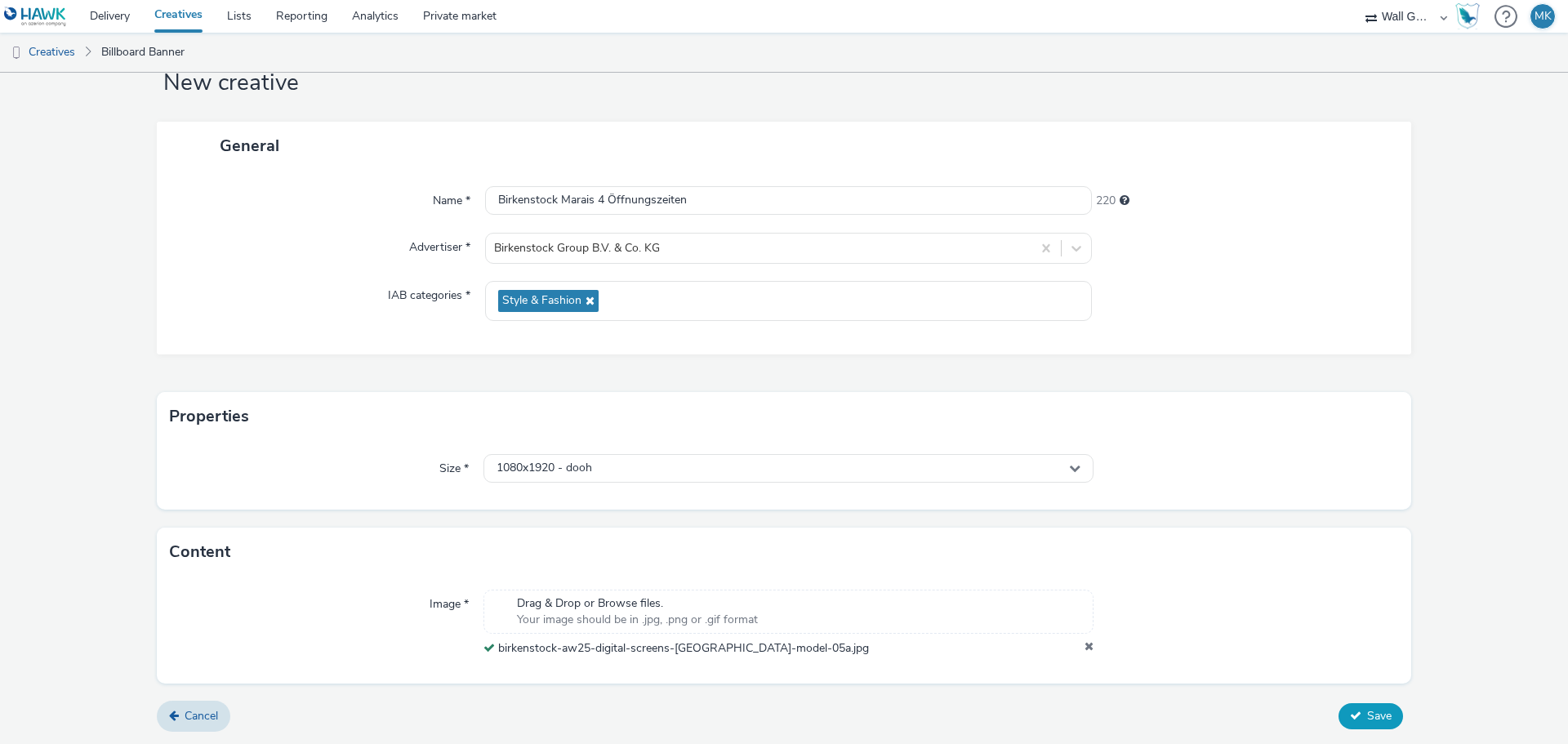
scroll to position [51, 0]
click at [1367, 718] on span "Save" at bounding box center [1379, 715] width 24 height 16
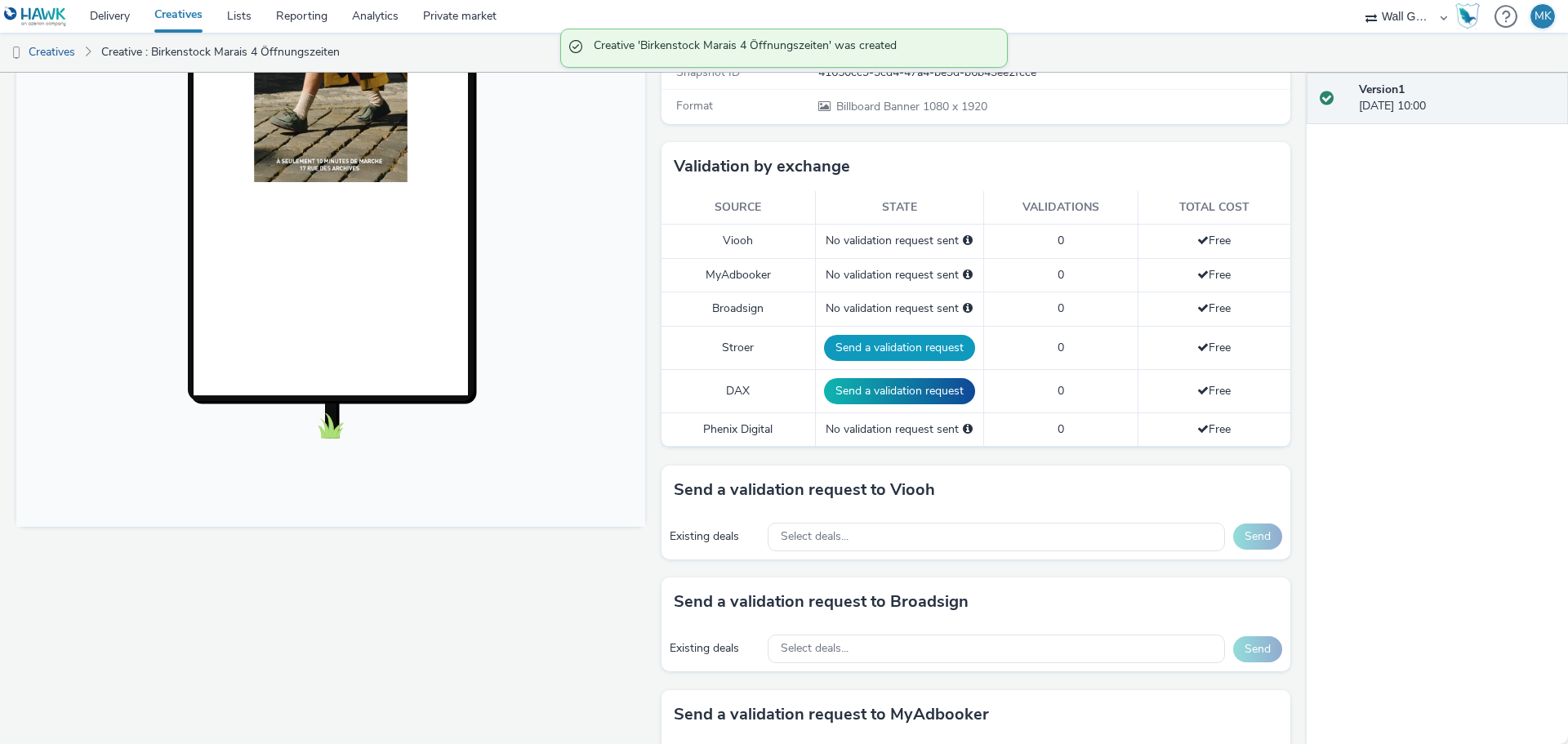
scroll to position [490, 0]
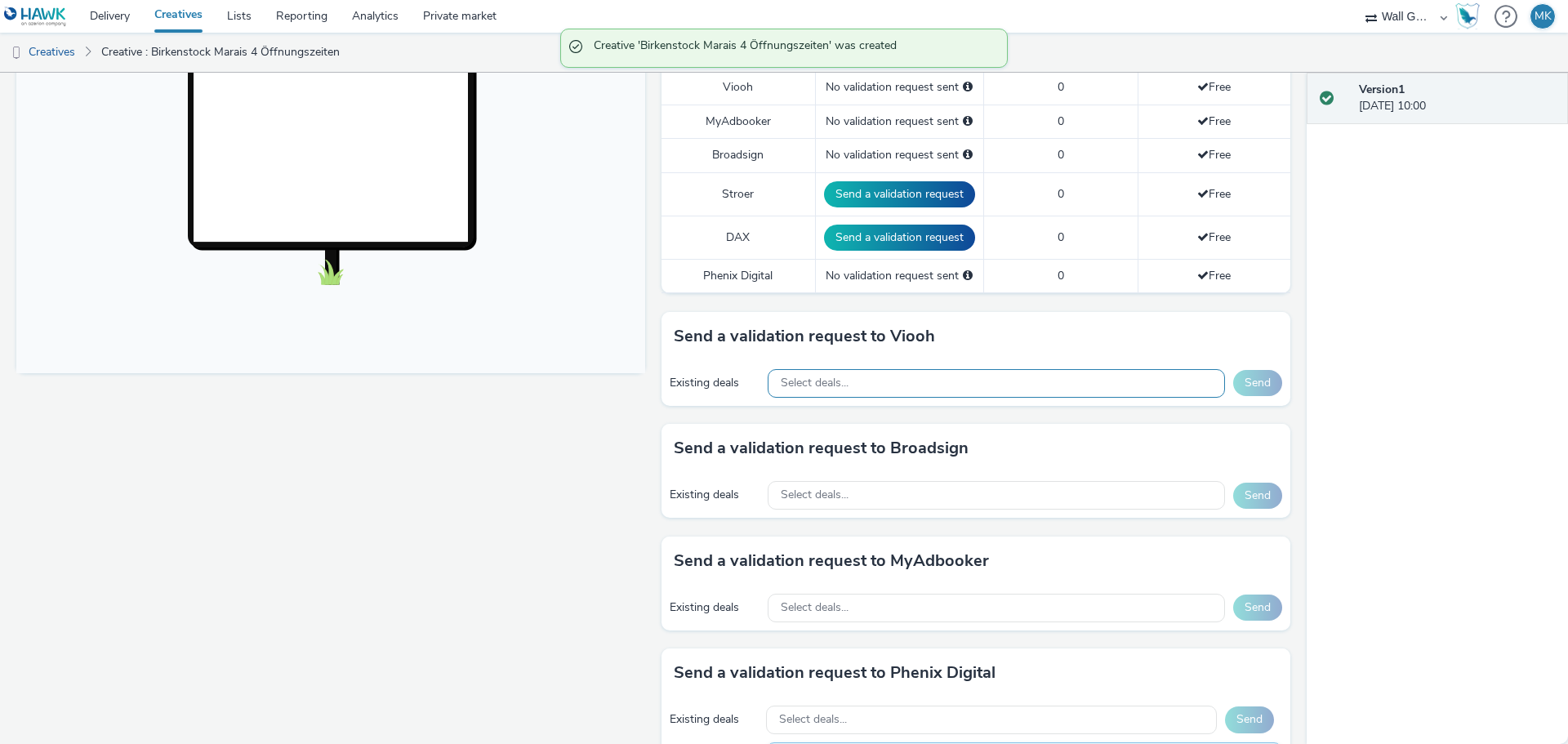
click at [851, 380] on div "Select deals..." at bounding box center [996, 383] width 458 height 28
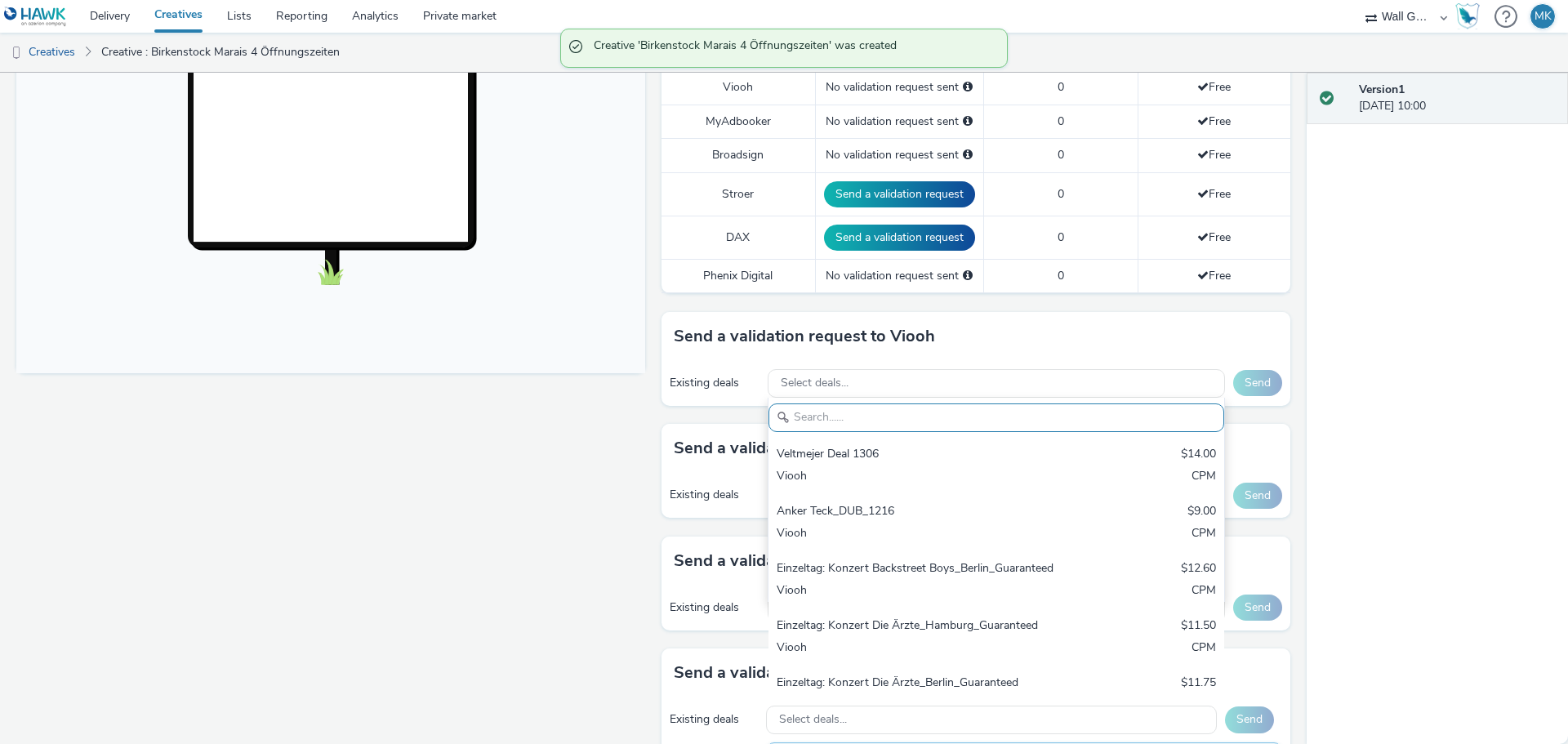
paste input "VIOOH-MEDIATRANSPORTS_FR-vX7jbRYoch"
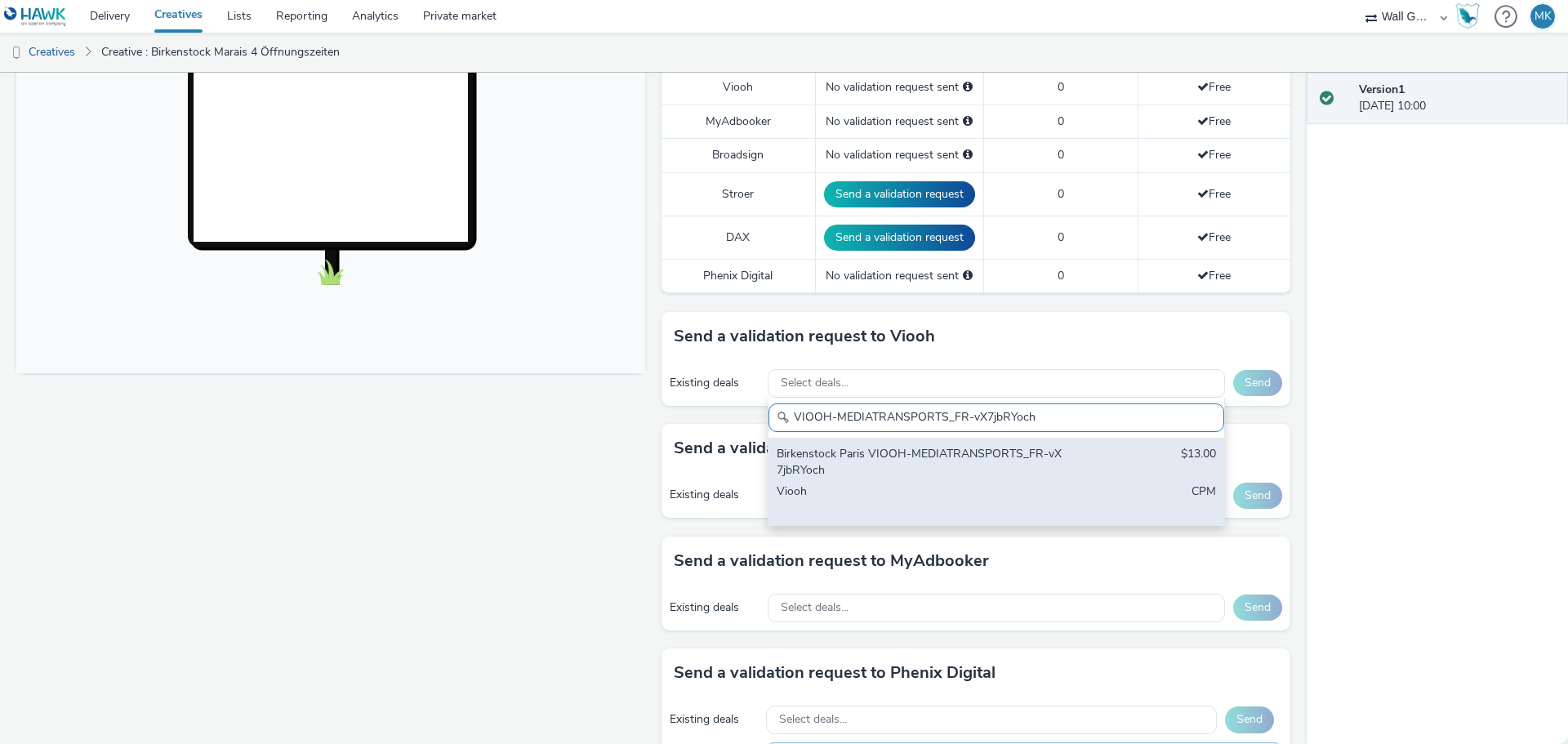
type input "VIOOH-MEDIATRANSPORTS_FR-vX7jbRYoch"
click at [1086, 462] on div "Birkenstock Paris VIOOH-MEDIATRANSPORTS_FR-vX7jbRYoch $13.00 Viooh CPM" at bounding box center [996, 481] width 456 height 87
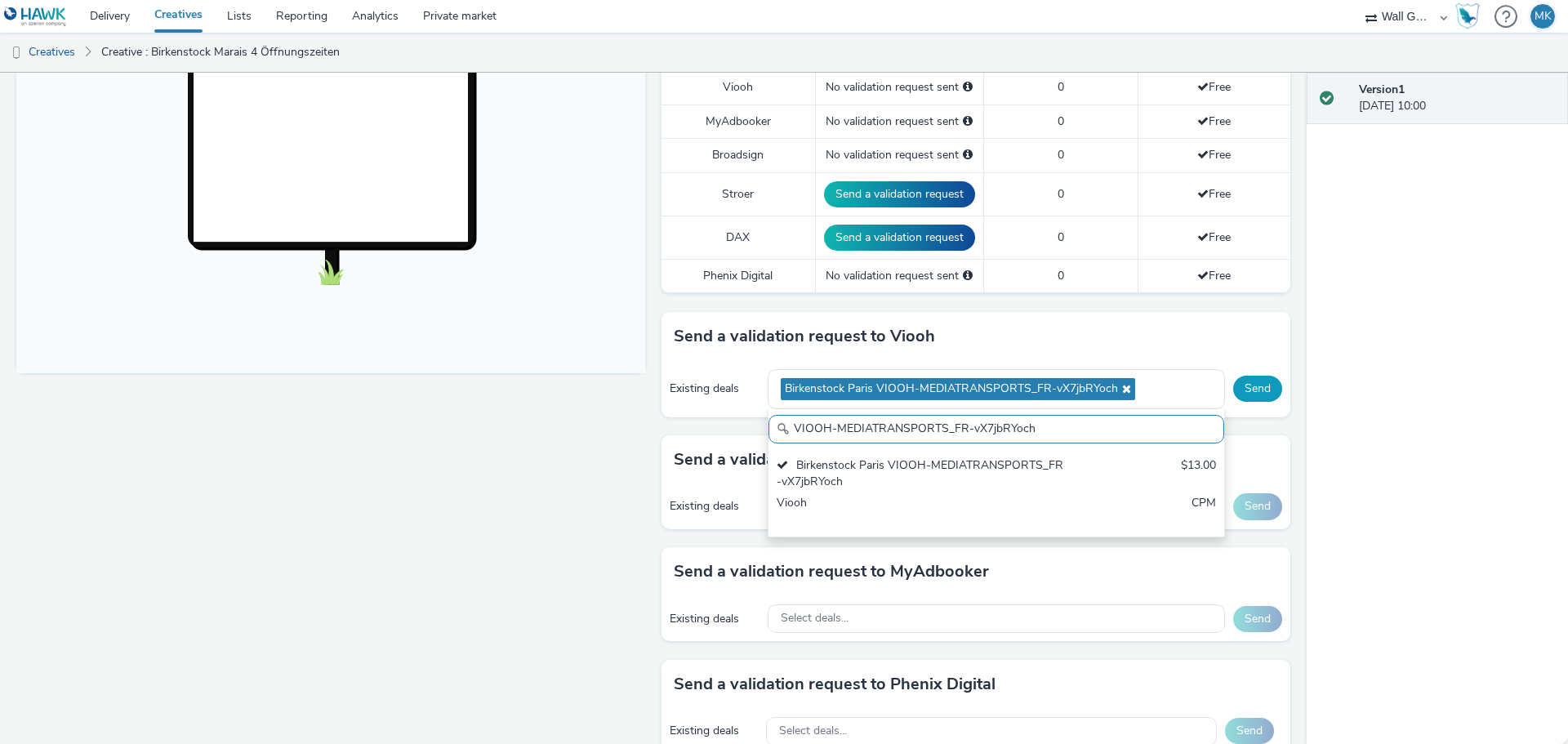
click at [1247, 394] on button "Send" at bounding box center [1257, 388] width 49 height 26
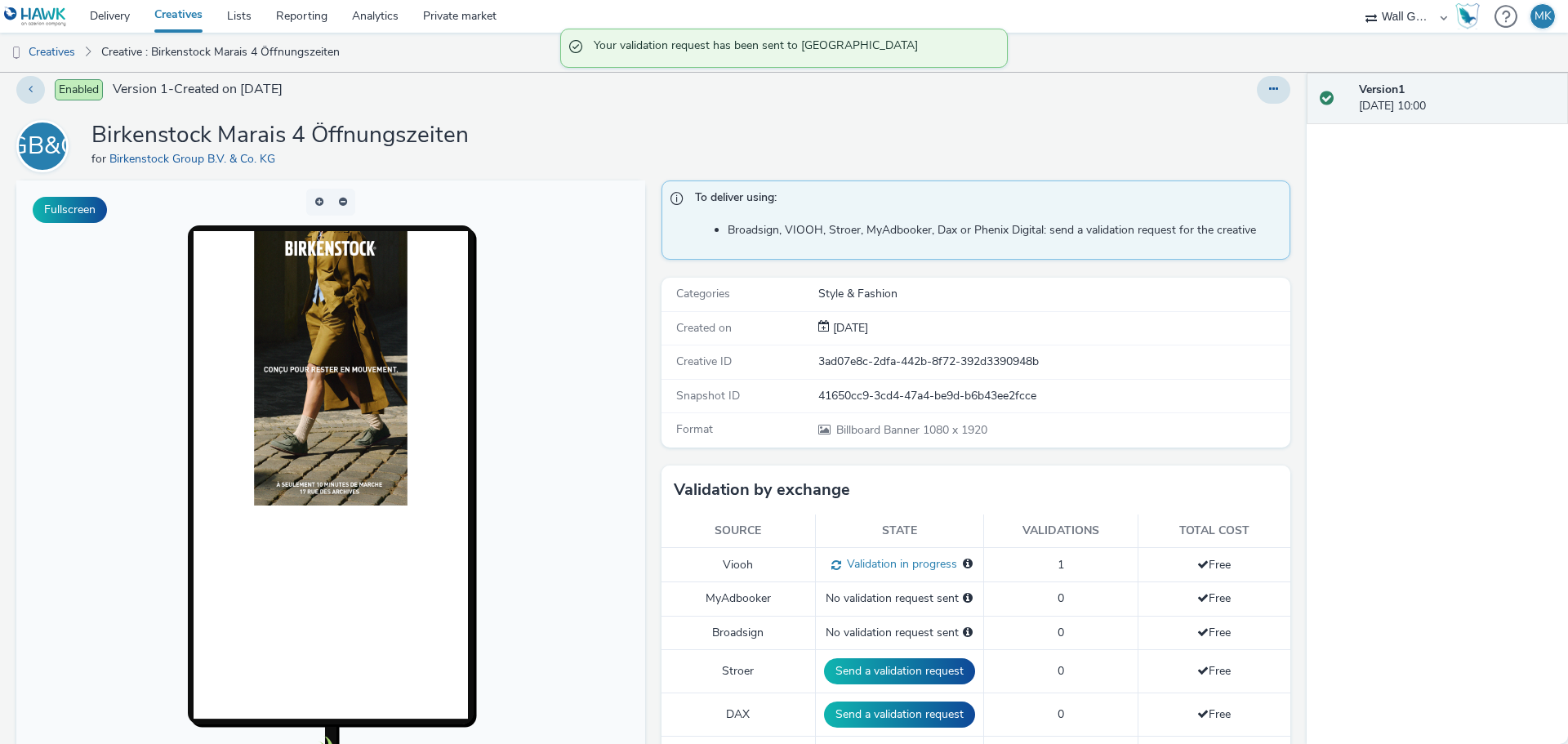
scroll to position [0, 0]
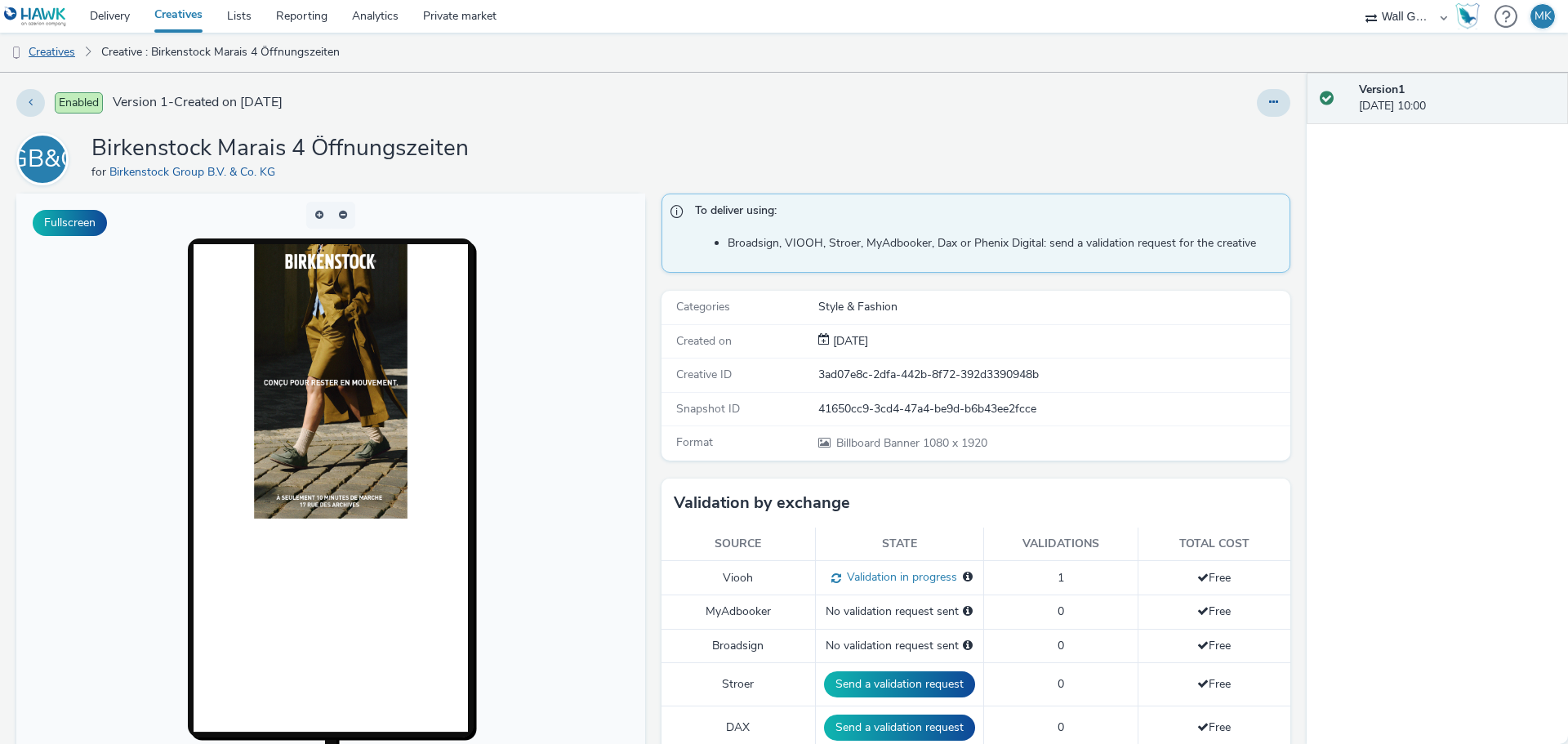
click at [65, 55] on link "Creatives" at bounding box center [42, 51] width 83 height 39
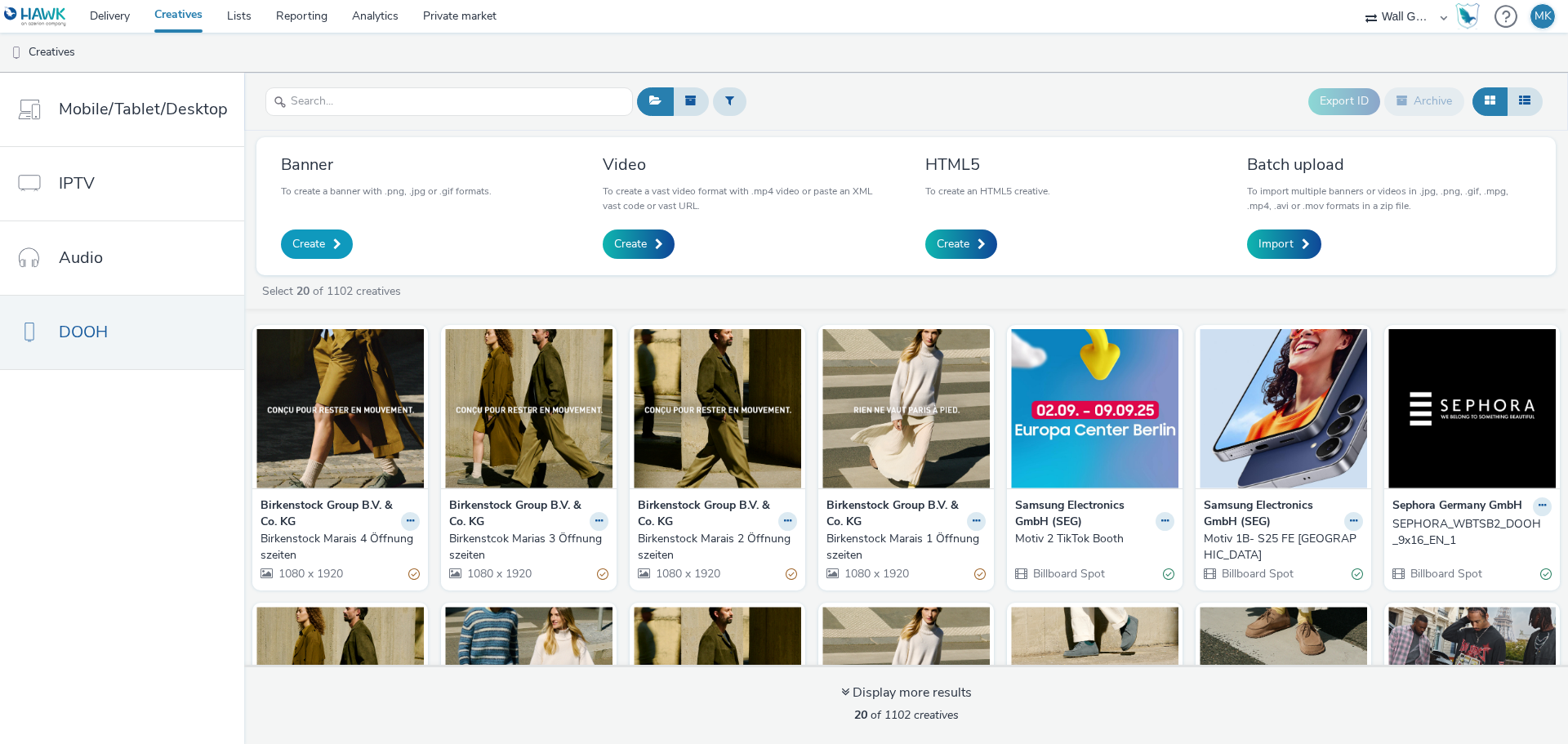
click at [298, 242] on span "Create" at bounding box center [308, 244] width 32 height 17
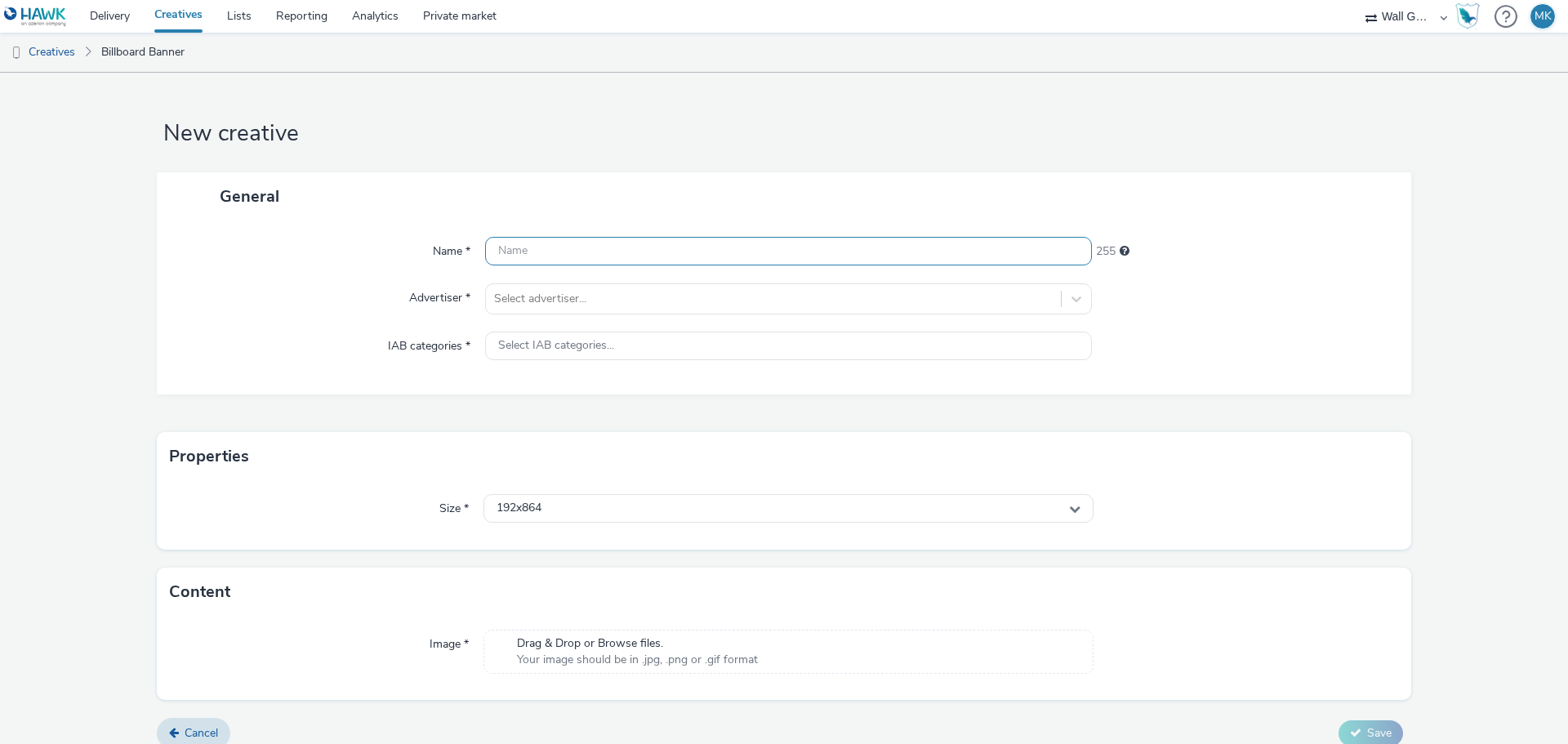
click at [545, 252] on input "text" at bounding box center [788, 251] width 606 height 28
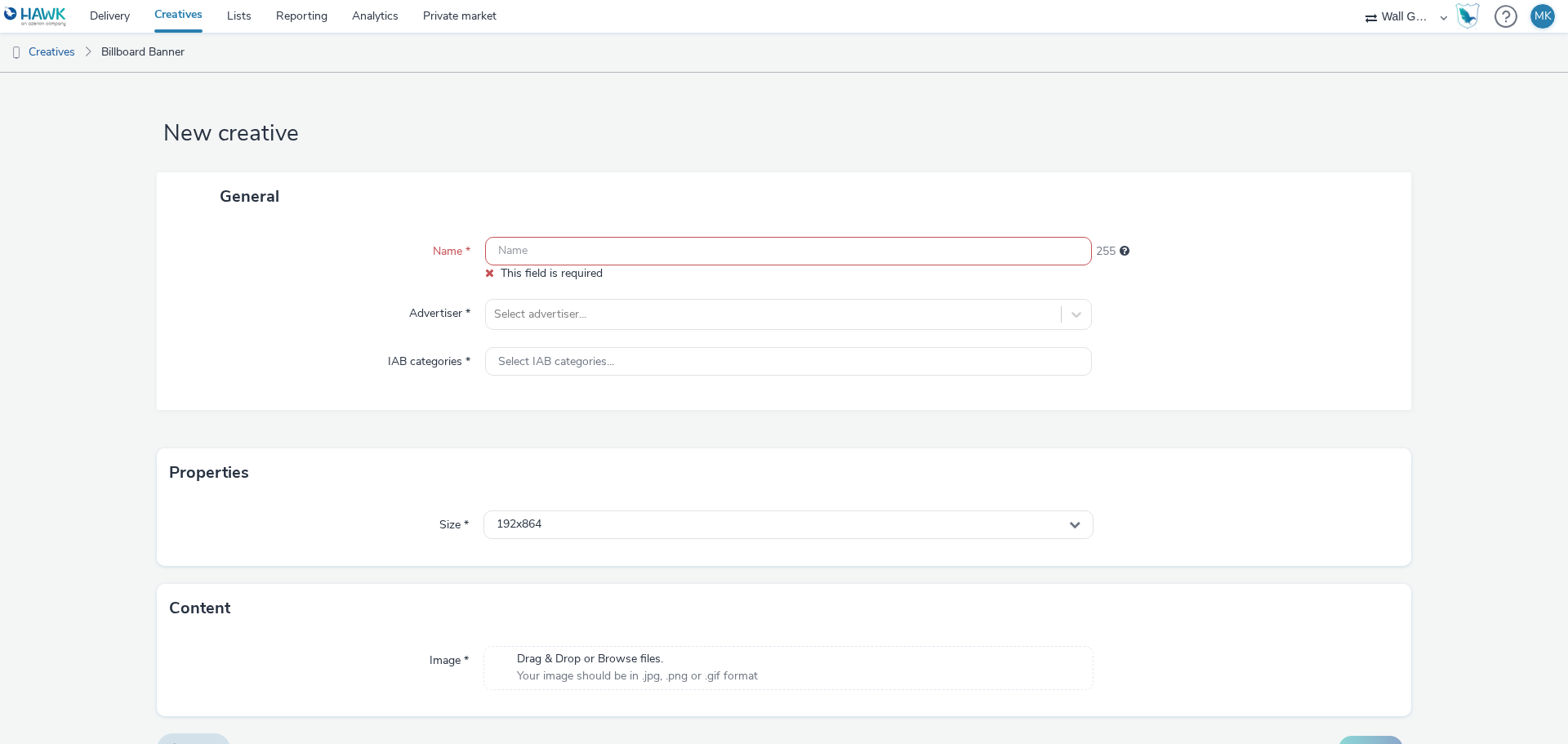
click at [545, 262] on input "text" at bounding box center [788, 251] width 606 height 28
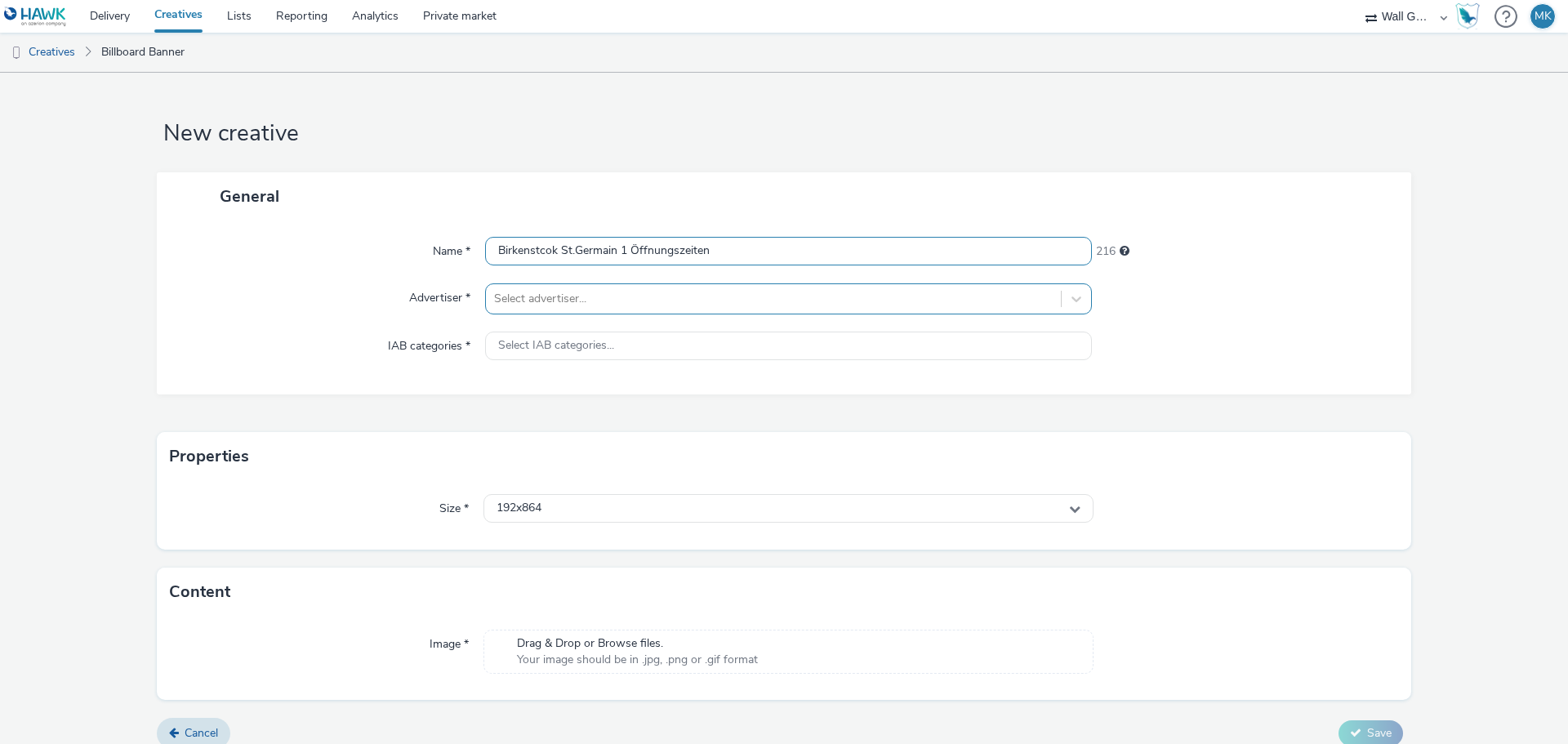
type input "Birkenstcok St.Germain 1 Öffnungszeiten"
click at [586, 295] on div at bounding box center [773, 299] width 558 height 20
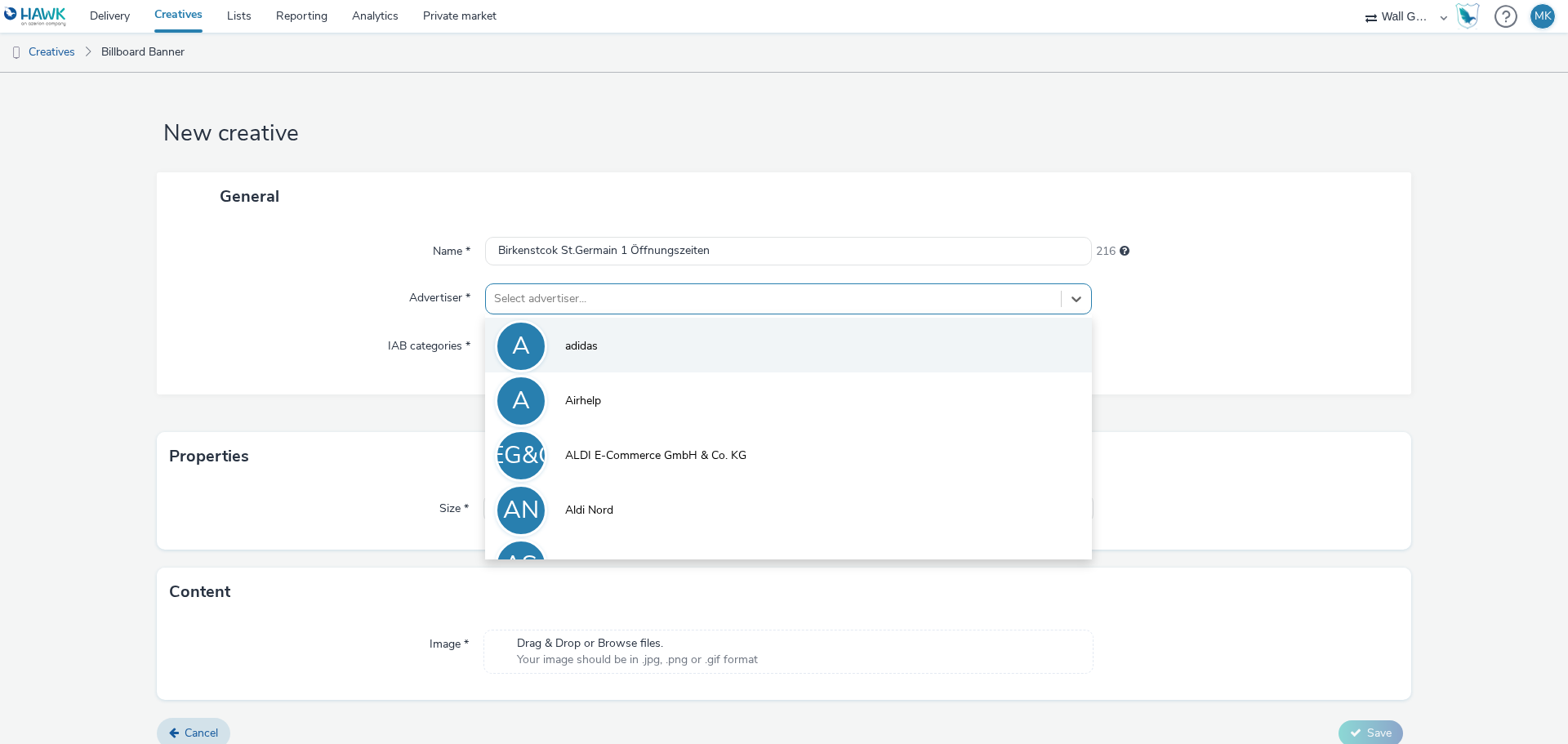
type input "b"
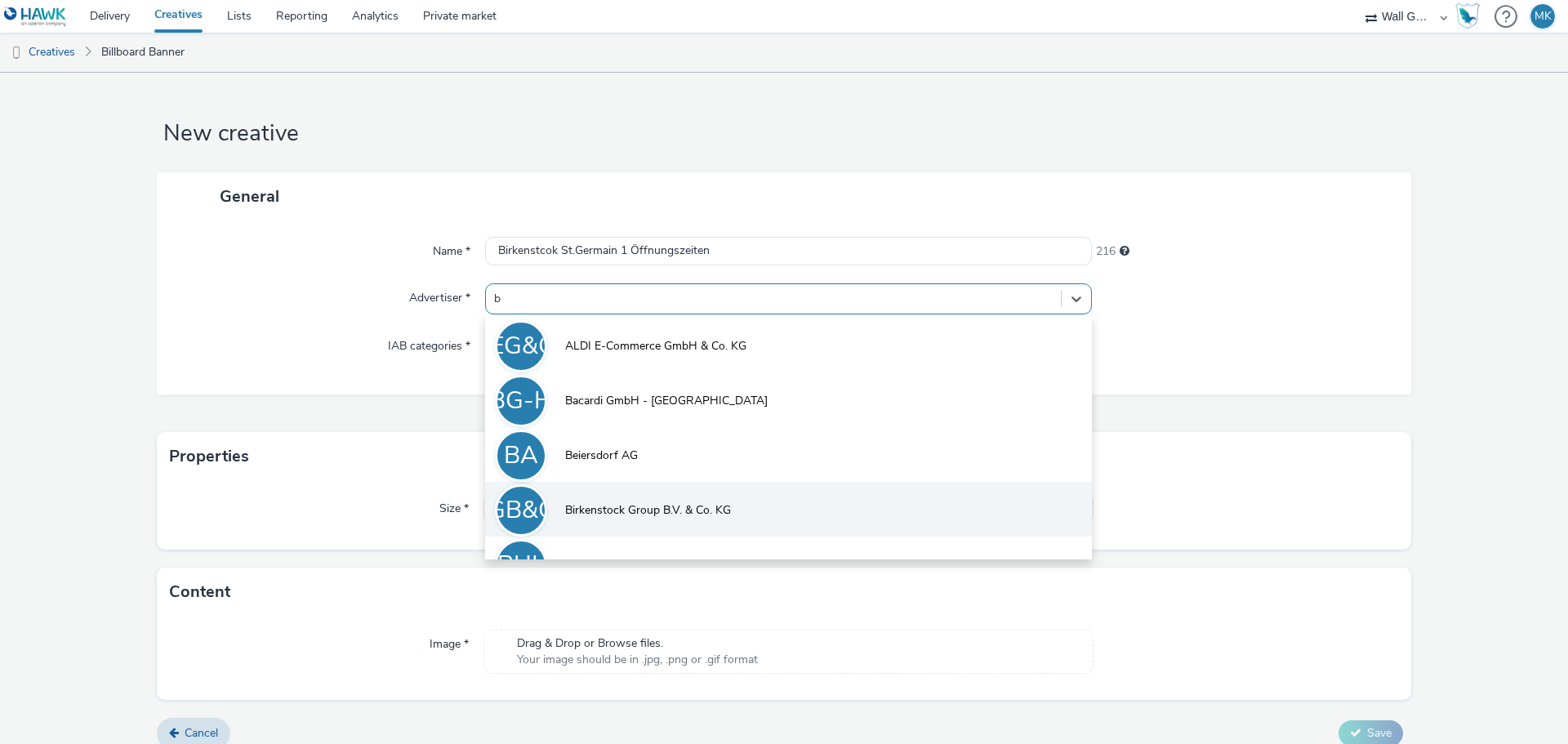
click at [615, 506] on span "Birkenstock Group B.V. & Co. KG" at bounding box center [648, 511] width 166 height 17
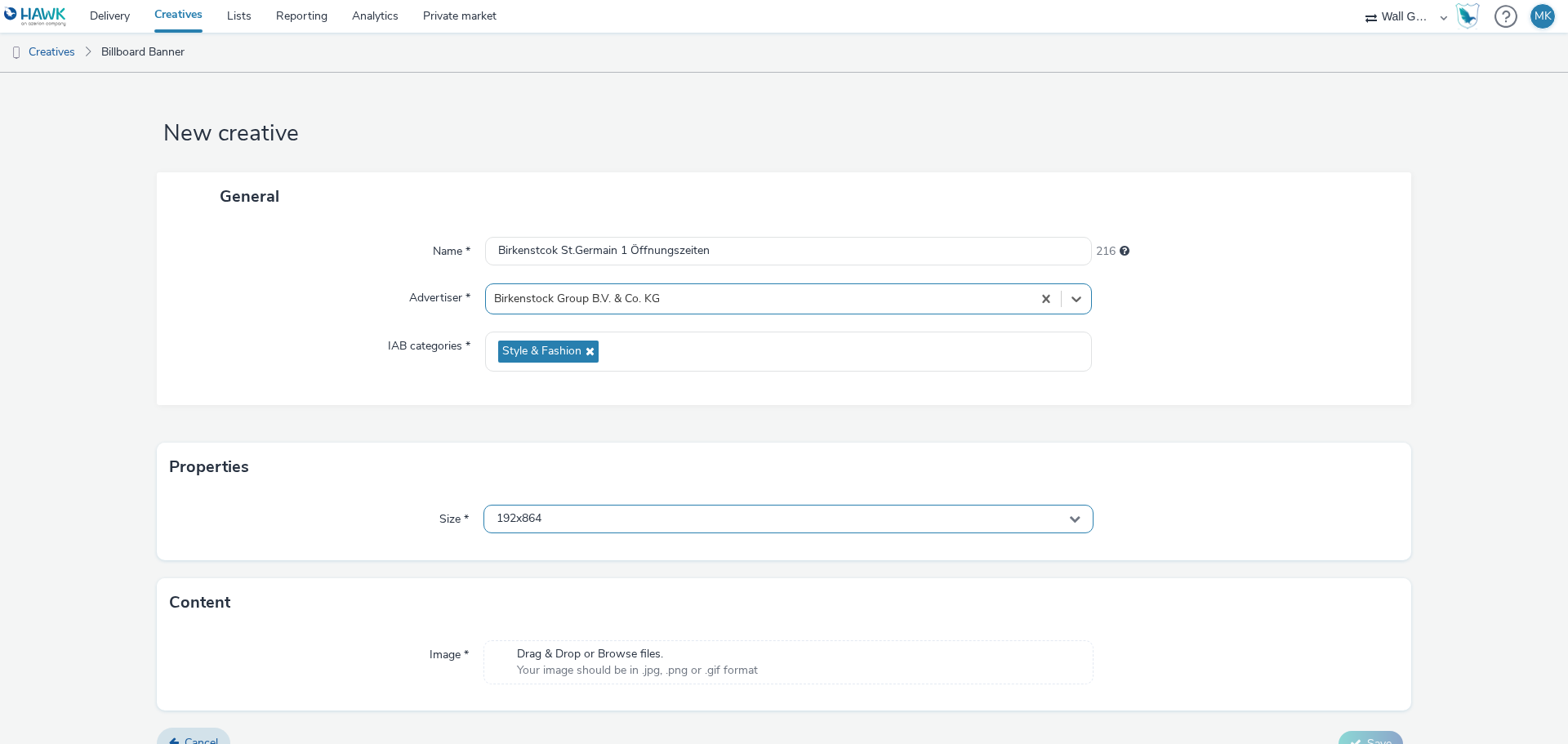
click at [571, 520] on div "192x864" at bounding box center [788, 519] width 610 height 28
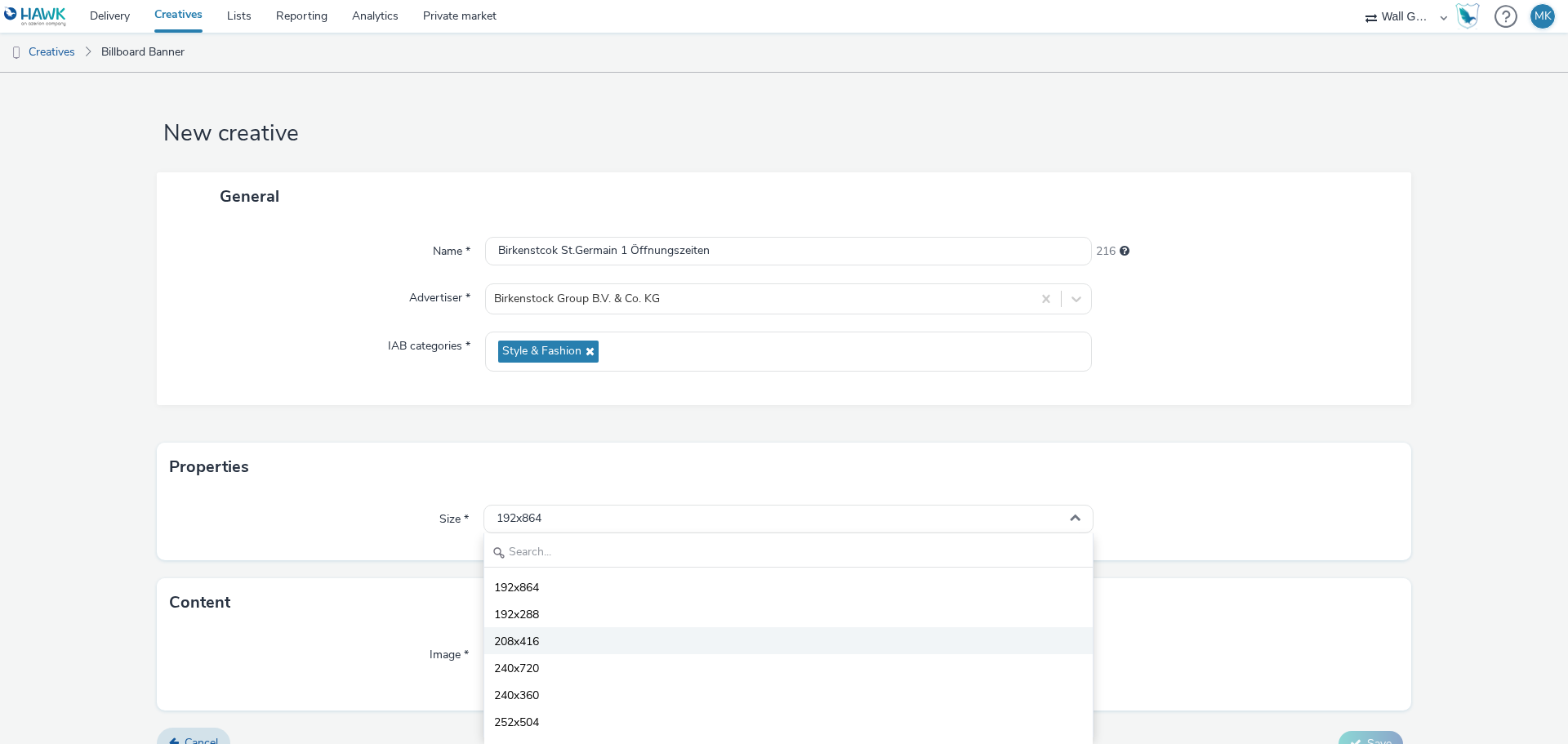
scroll to position [326, 0]
click at [513, 543] on input "text" at bounding box center [788, 553] width 608 height 28
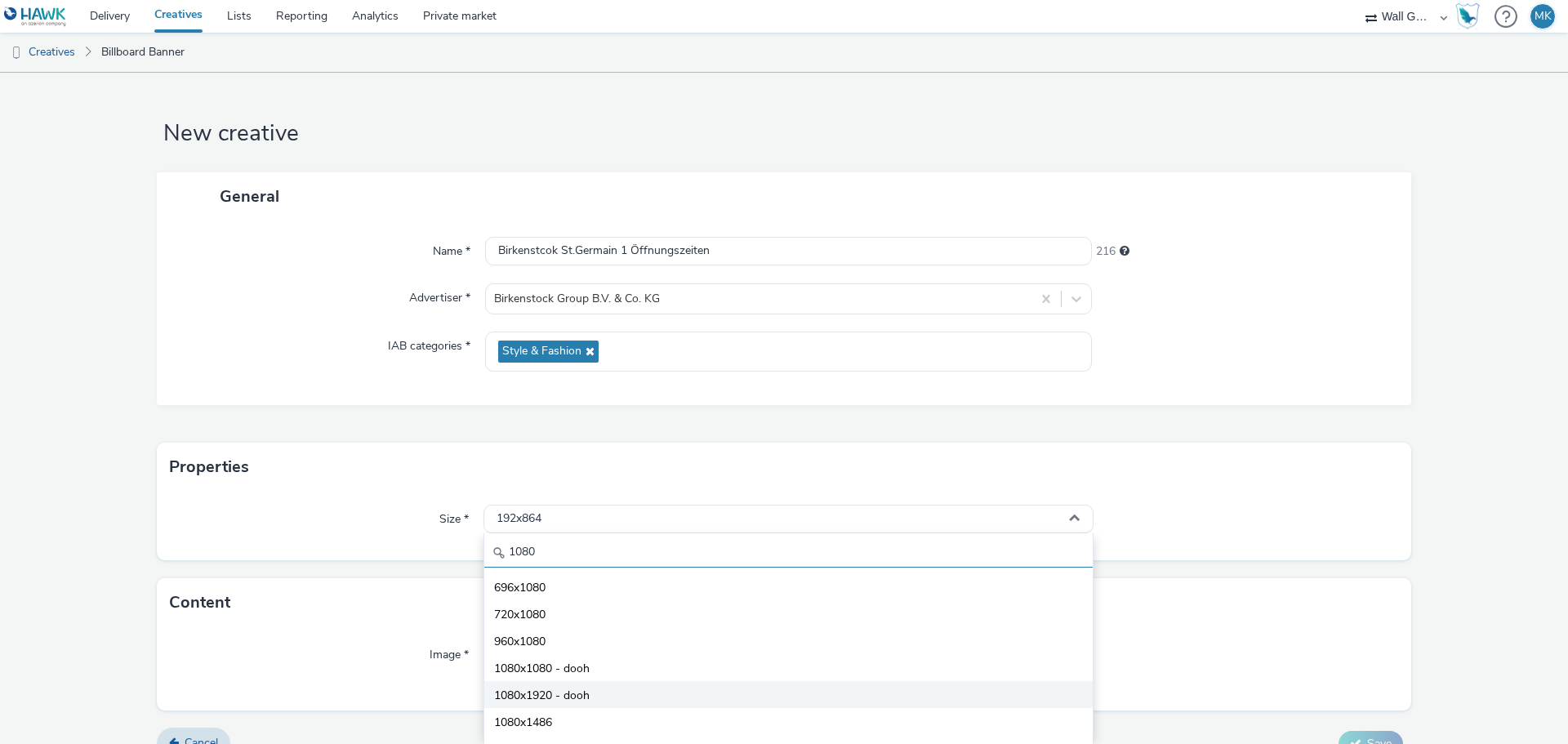
type input "1080"
click at [525, 693] on span "1080x1920 - dooh" at bounding box center [541, 696] width 96 height 17
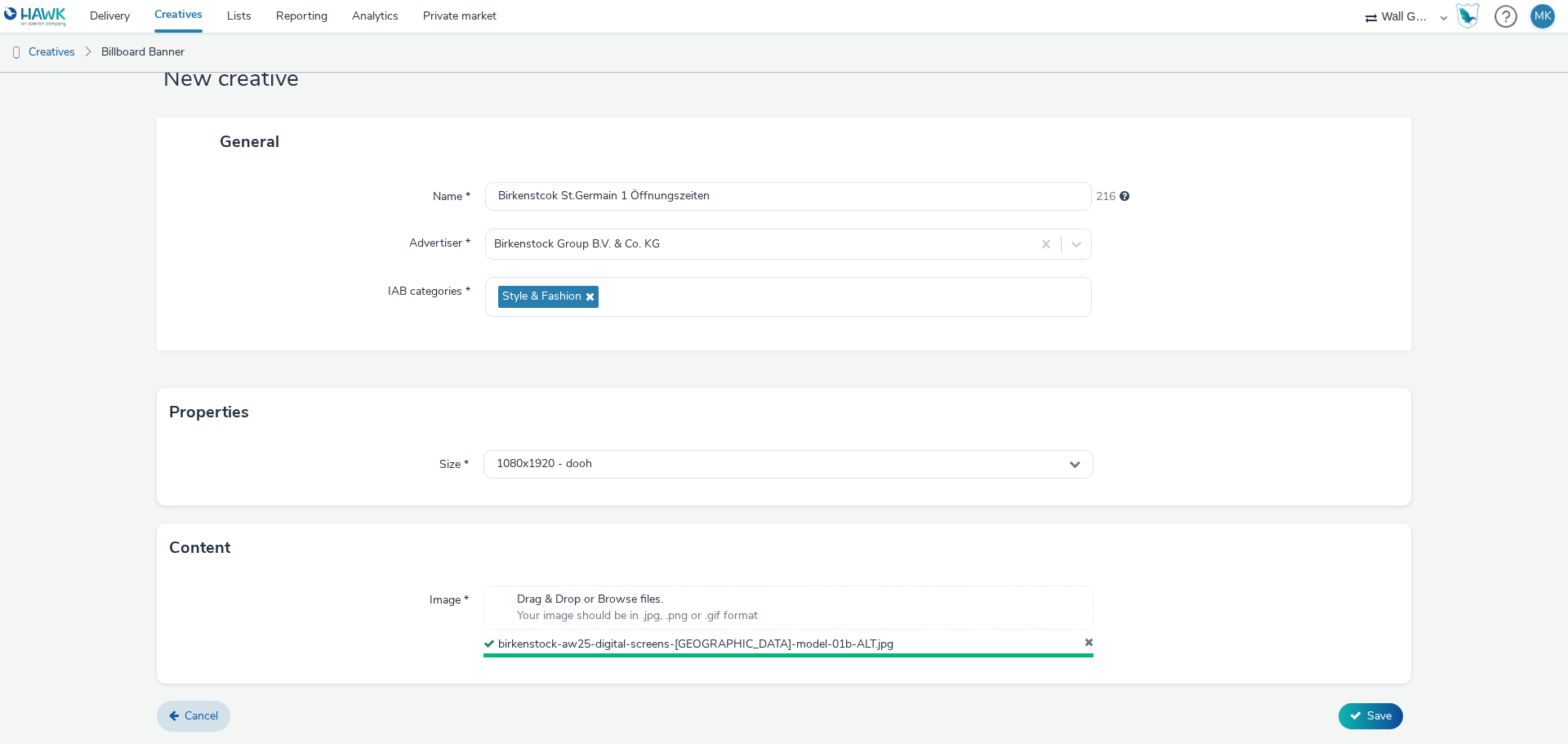
scroll to position [51, 0]
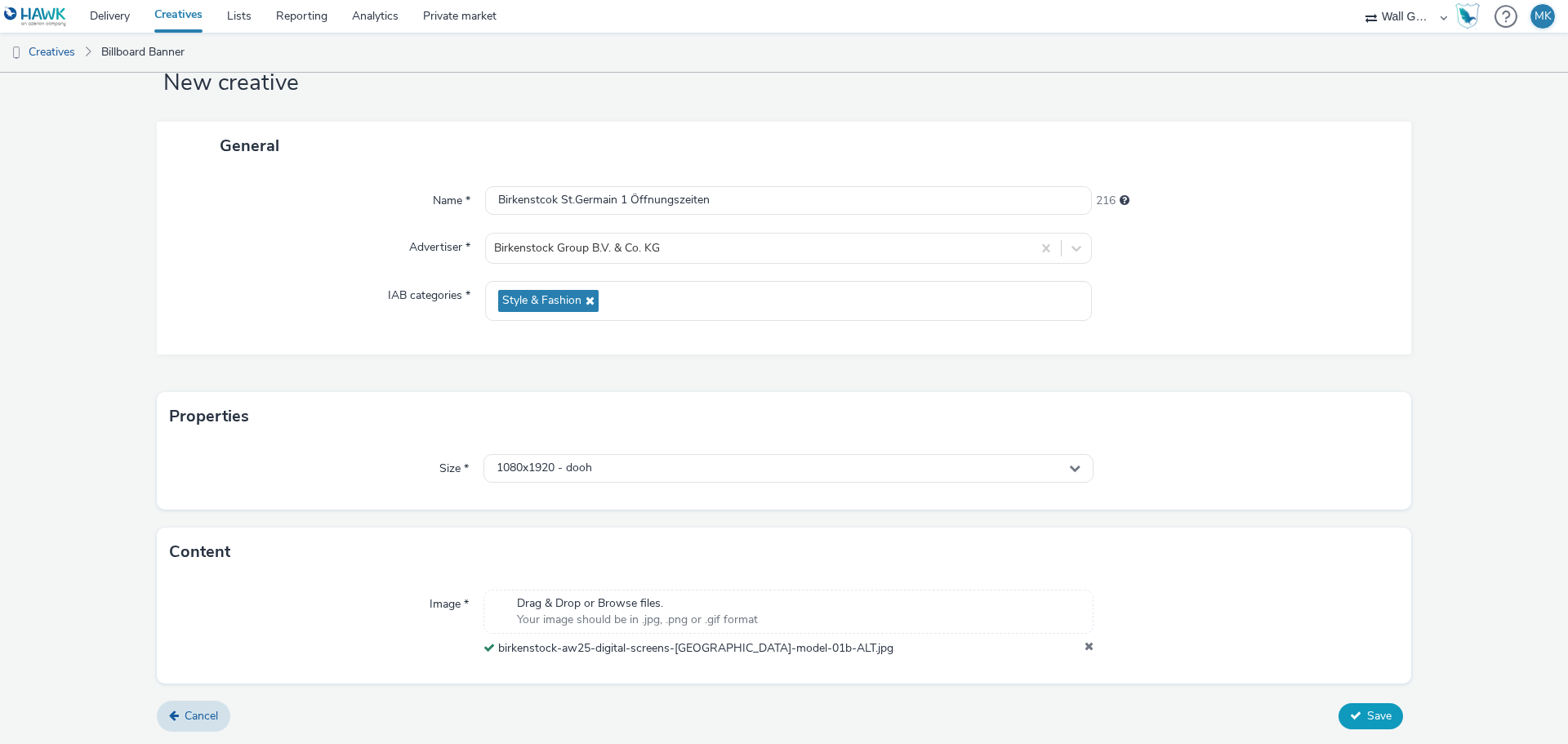
click at [1350, 721] on button "Save" at bounding box center [1370, 716] width 65 height 26
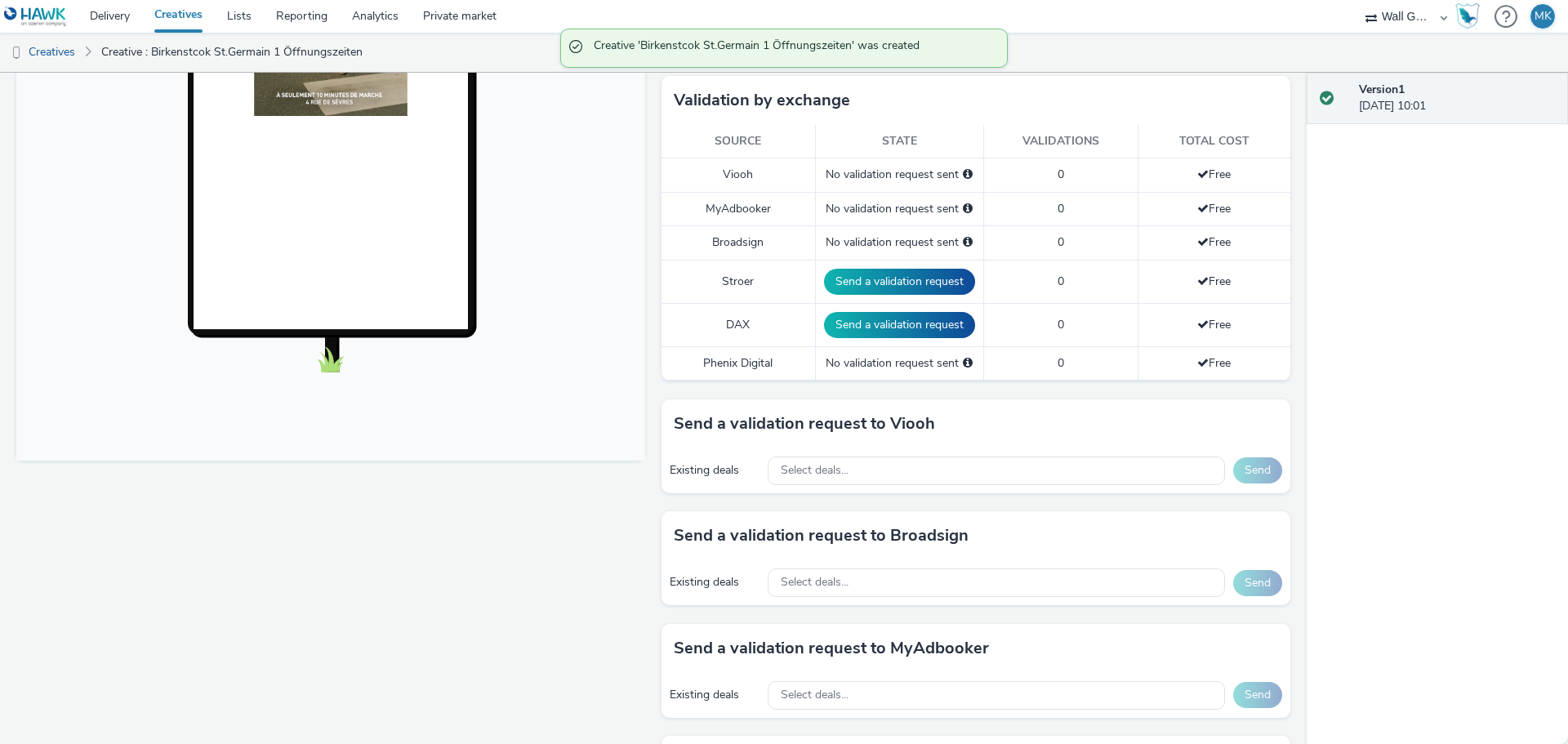
scroll to position [409, 0]
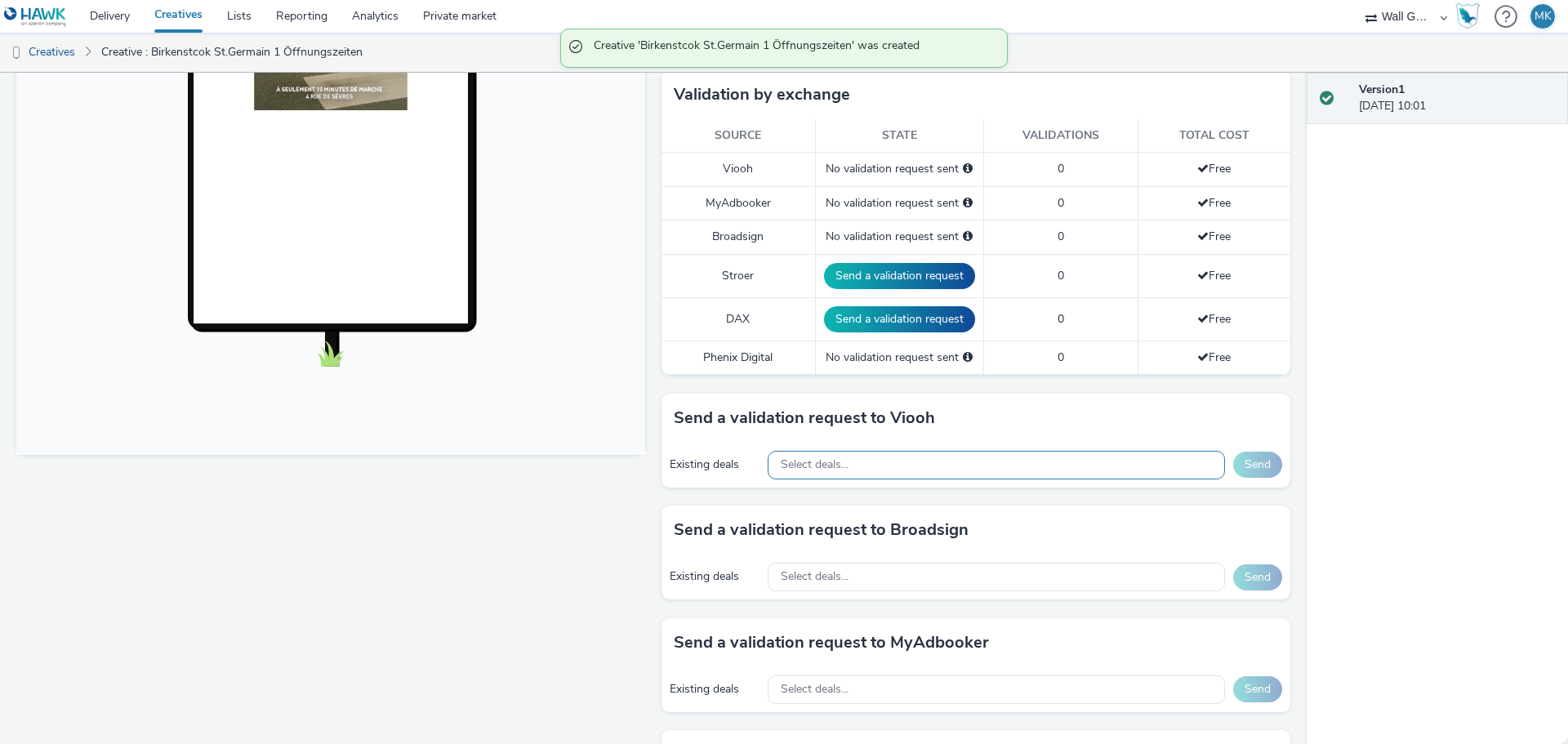
click at [821, 464] on span "Select deals..." at bounding box center [815, 465] width 68 height 14
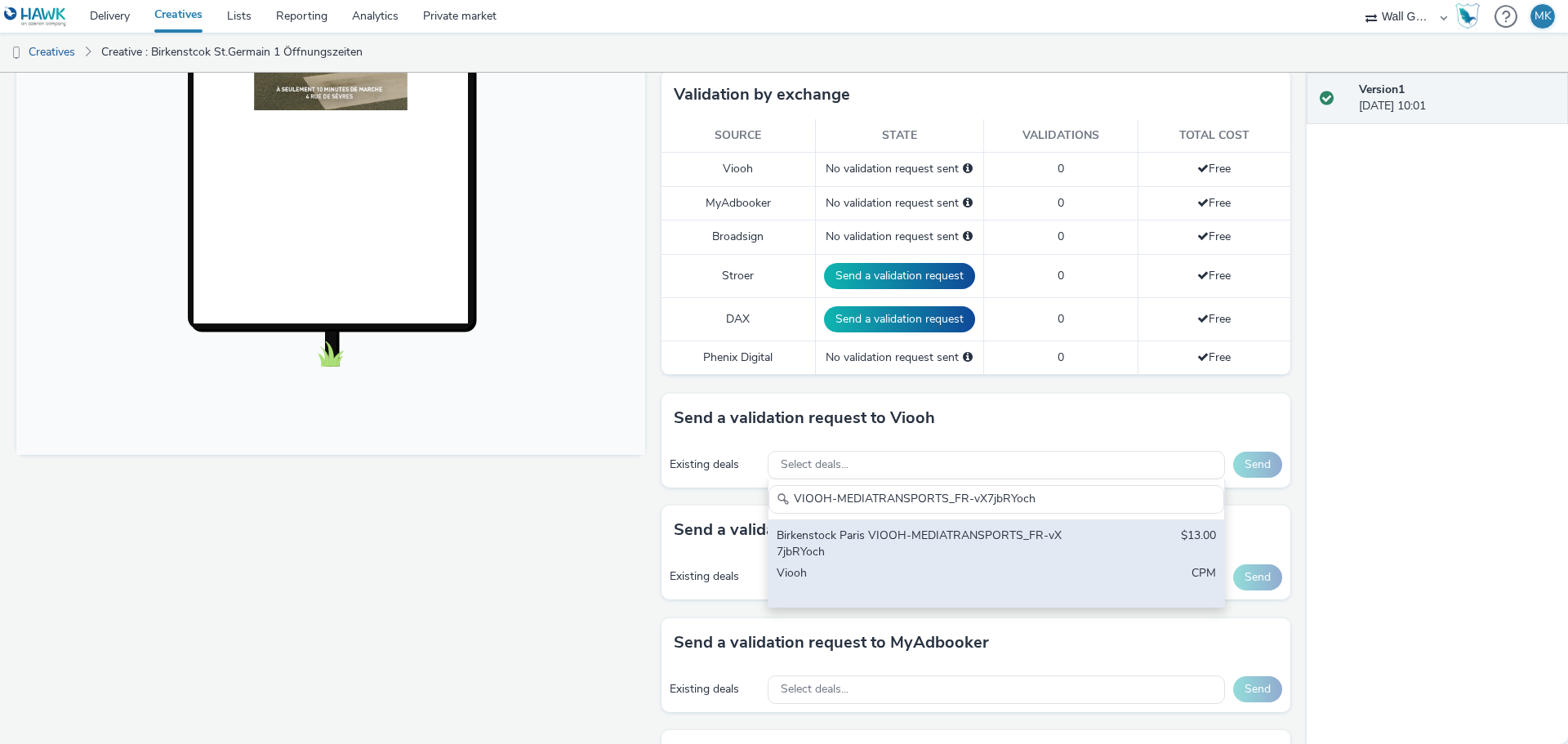
type input "VIOOH-MEDIATRANSPORTS_FR-vX7jbRYoch"
click at [829, 537] on div "Birkenstock Paris VIOOH-MEDIATRANSPORTS_FR-vX7jbRYoch" at bounding box center [921, 544] width 290 height 33
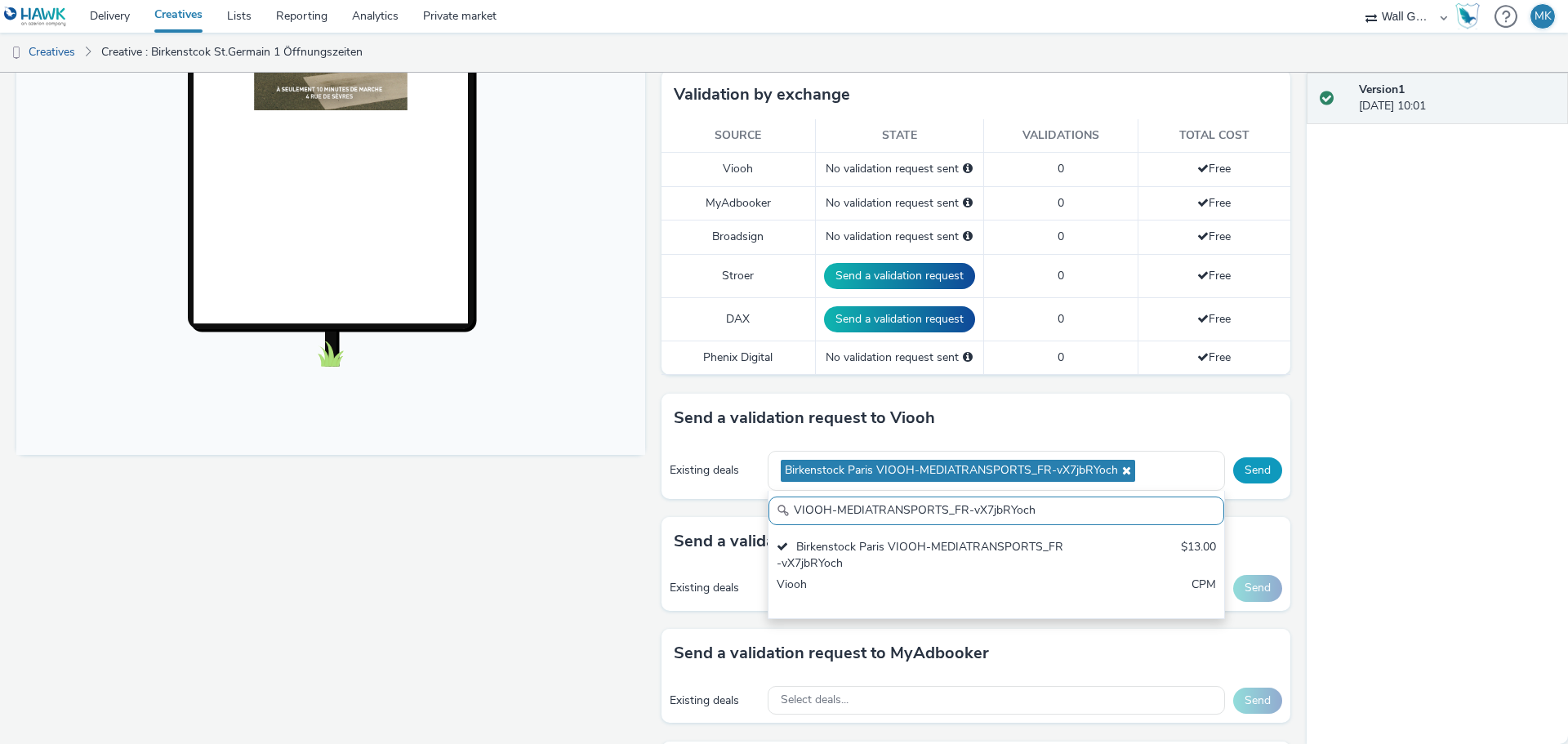
click at [1241, 471] on button "Send" at bounding box center [1257, 470] width 49 height 26
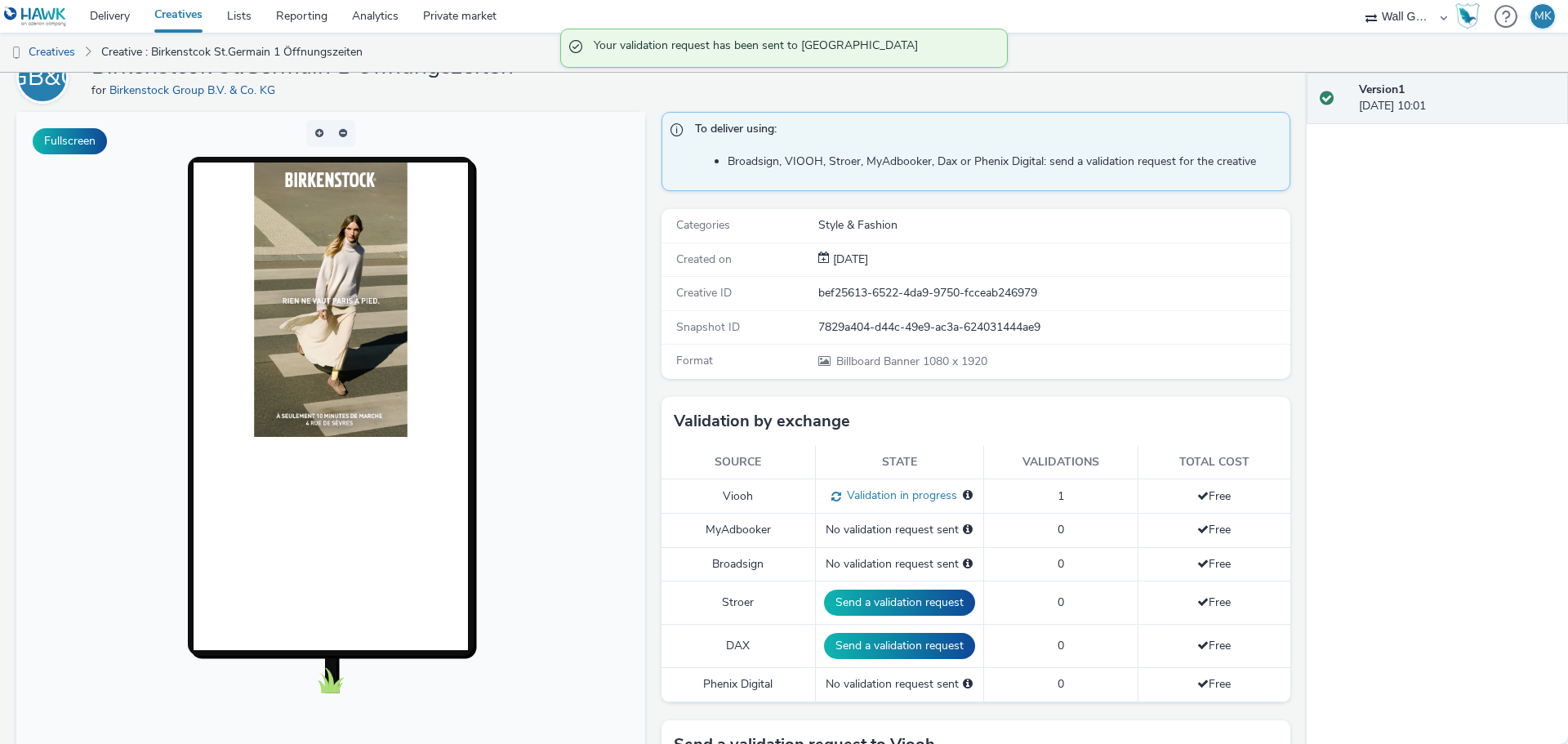
scroll to position [0, 0]
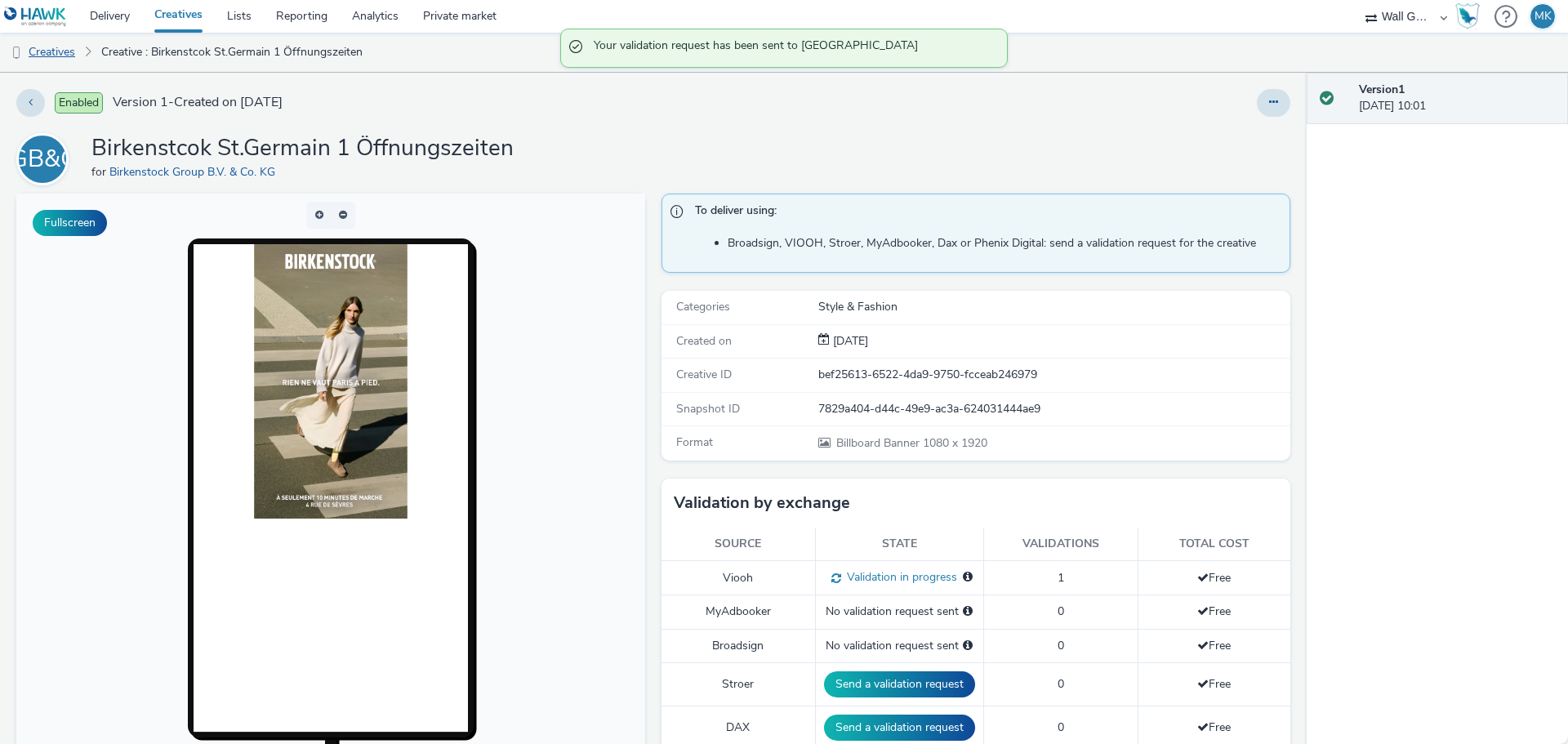
click at [61, 52] on link "Creatives" at bounding box center [42, 51] width 83 height 39
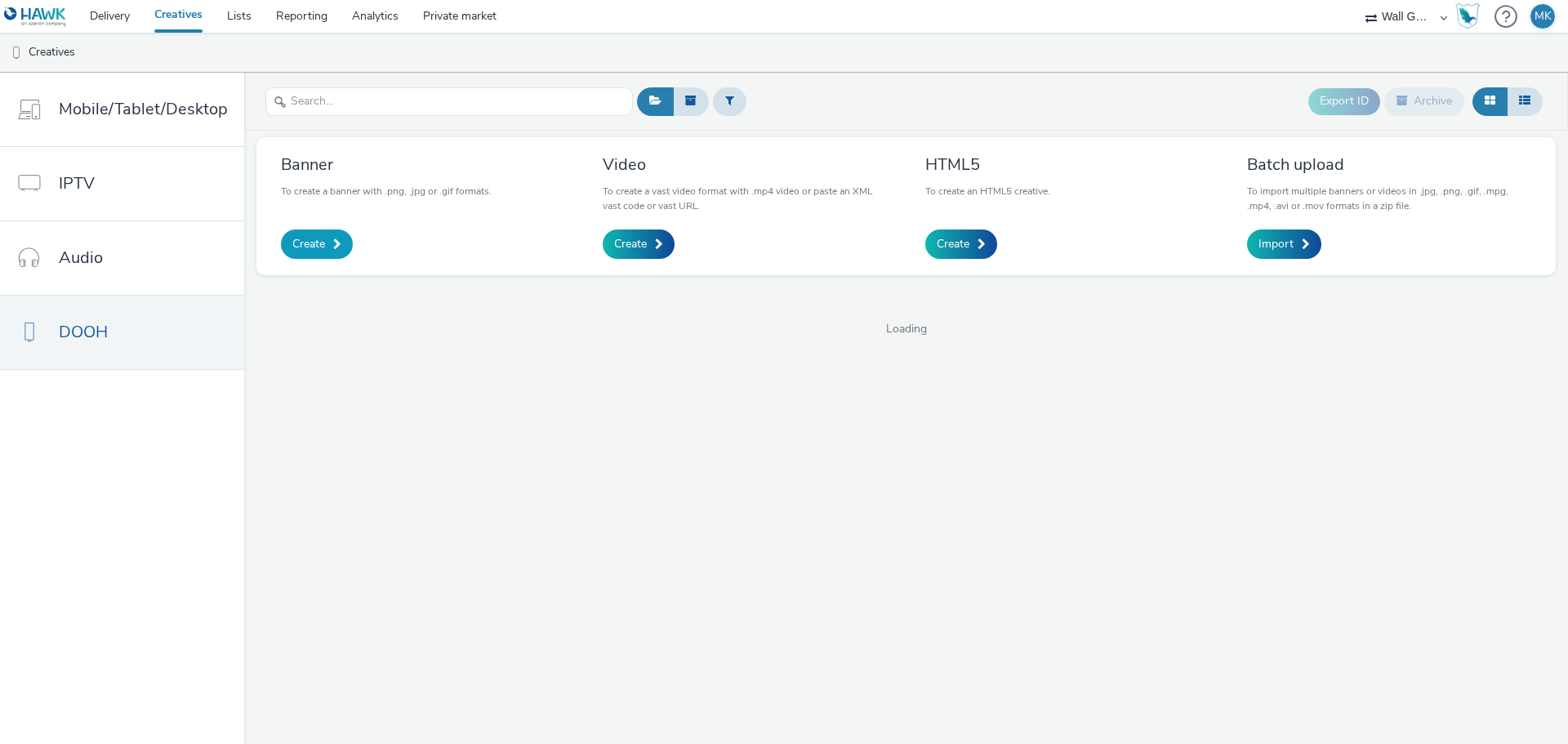
click at [308, 247] on span "Create" at bounding box center [308, 244] width 32 height 17
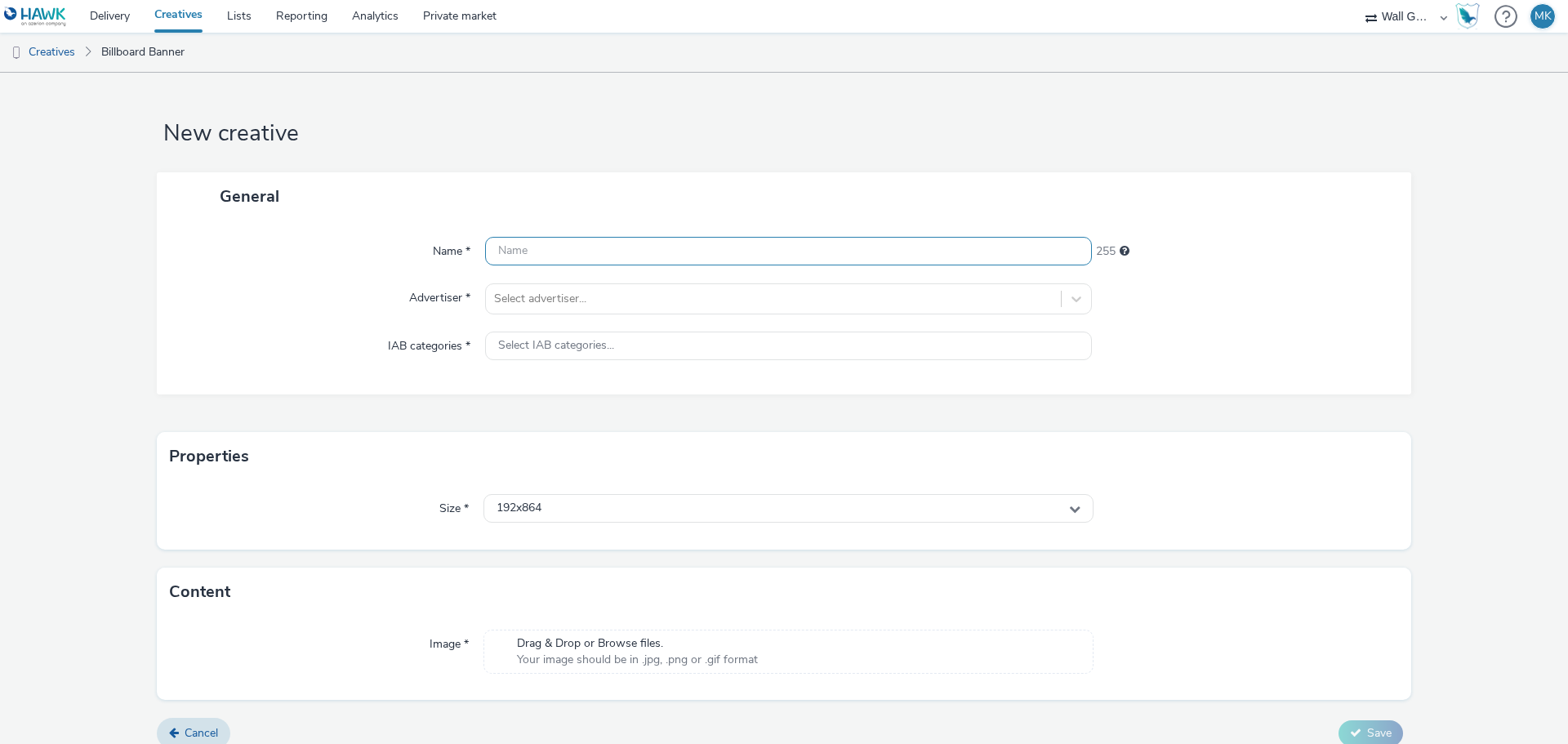
click at [612, 252] on input "text" at bounding box center [788, 251] width 606 height 28
type input "Birkenstock St.Germain 2 Öffnungszeiten"
click at [592, 296] on div at bounding box center [773, 299] width 558 height 20
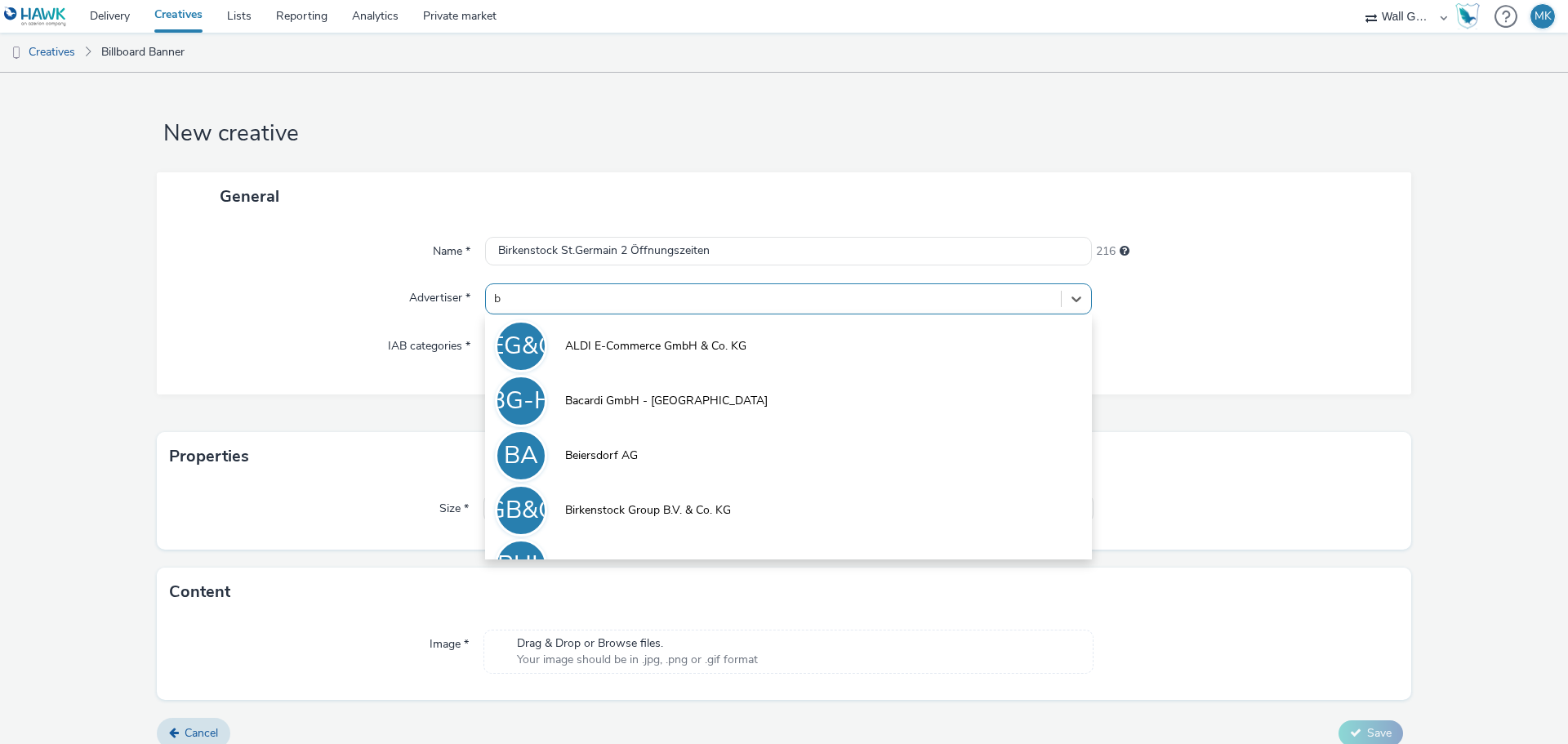
type input "bi"
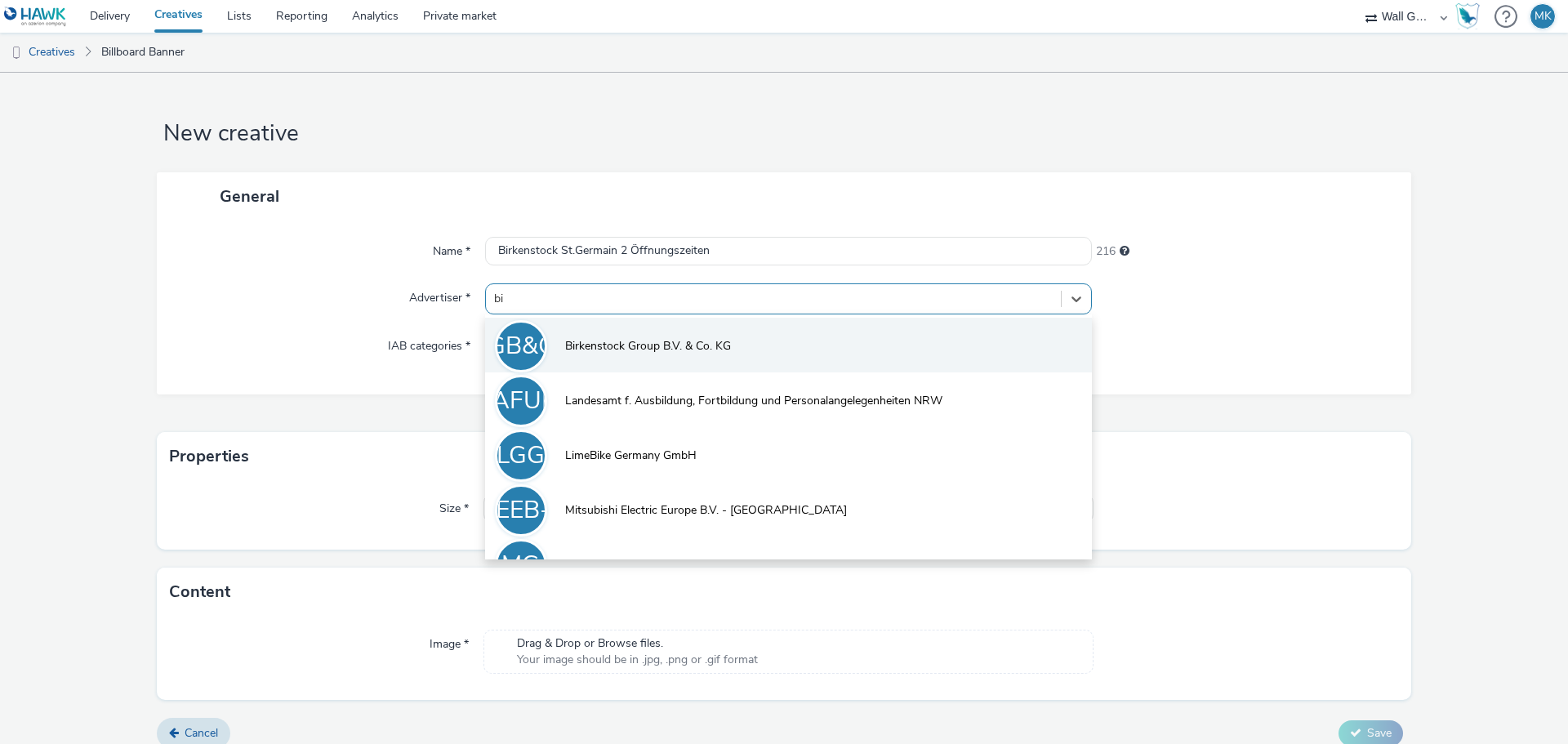
click at [593, 341] on span "Birkenstock Group B.V. & Co. KG" at bounding box center [648, 346] width 166 height 17
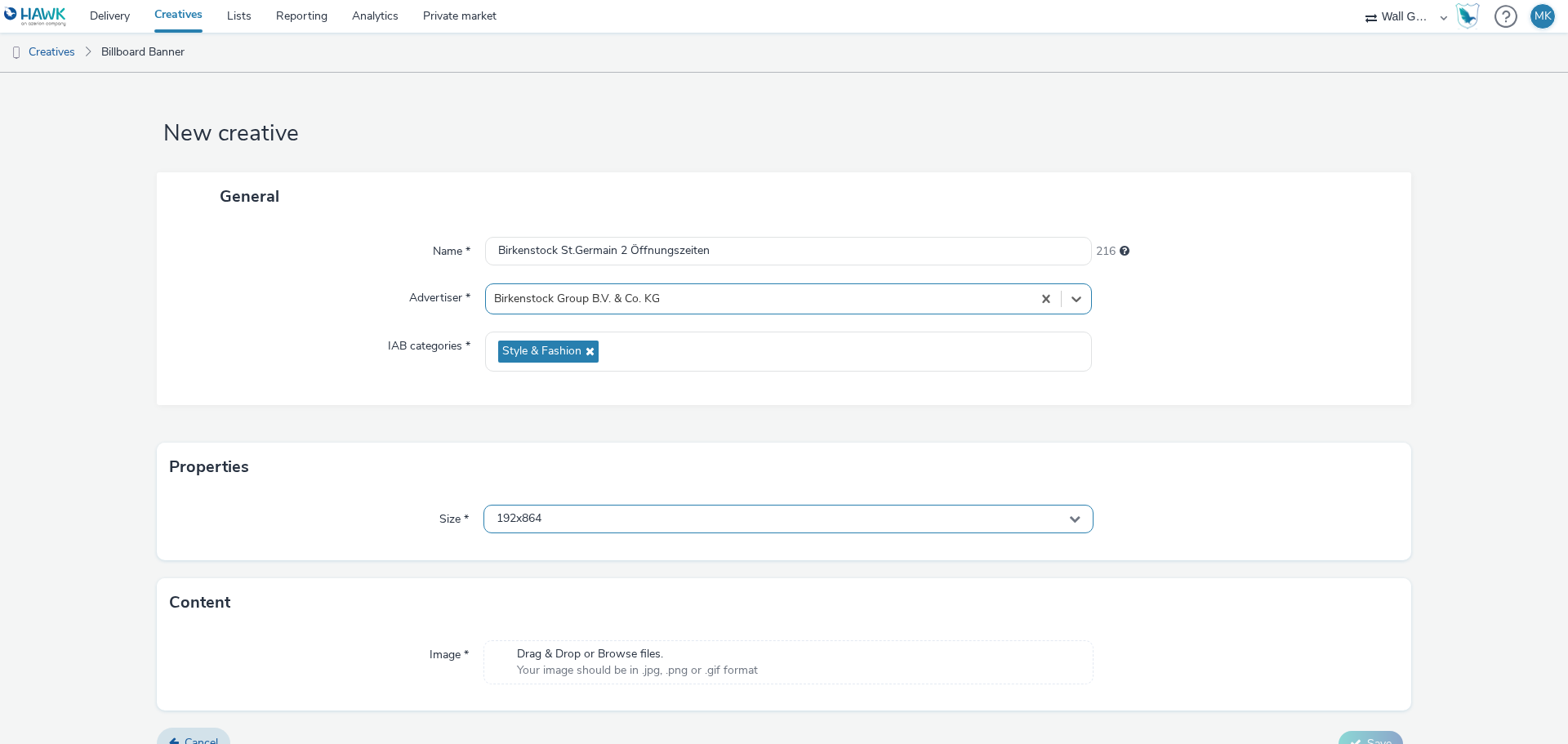
click at [549, 516] on div "192x864" at bounding box center [788, 519] width 610 height 28
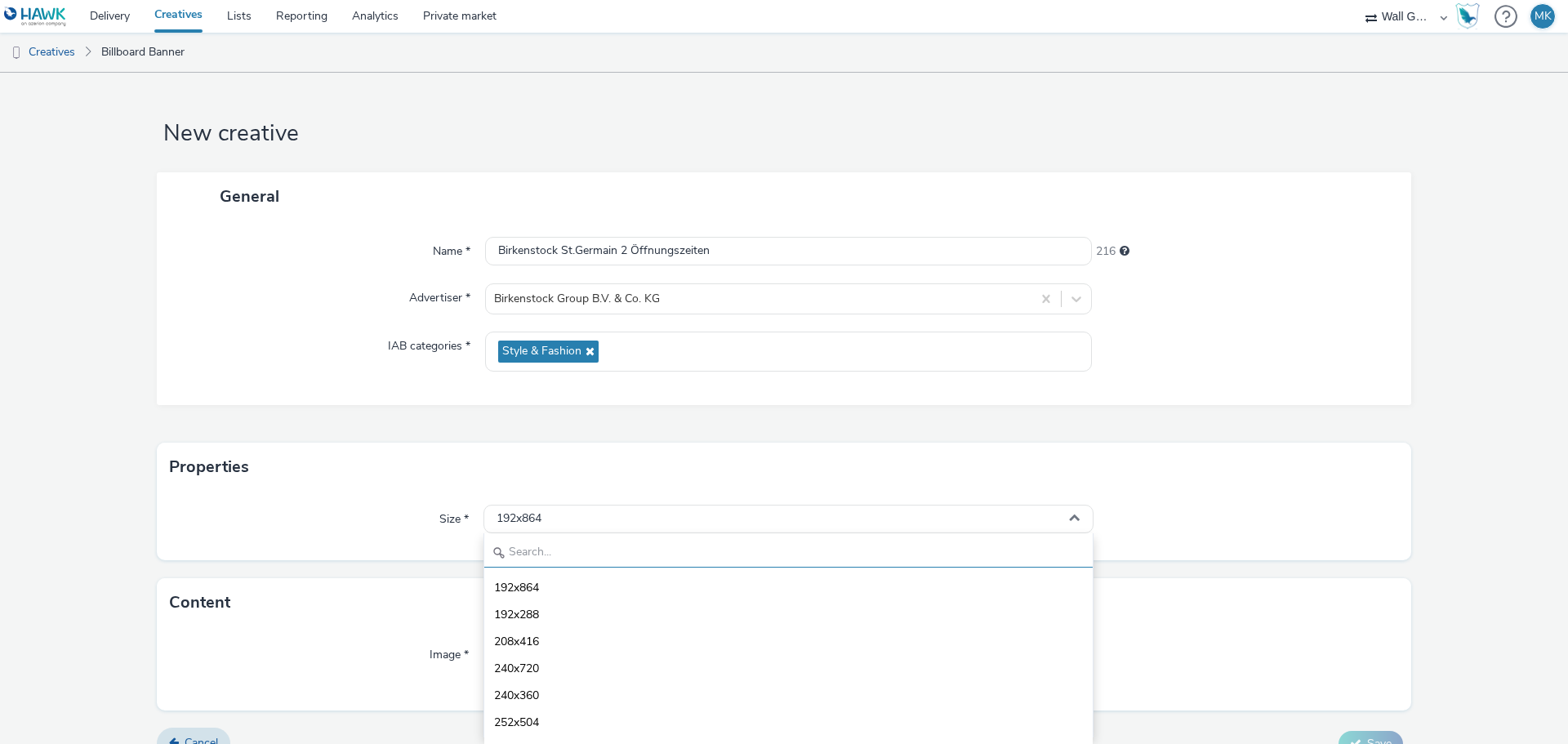
click at [537, 553] on input "text" at bounding box center [788, 553] width 608 height 28
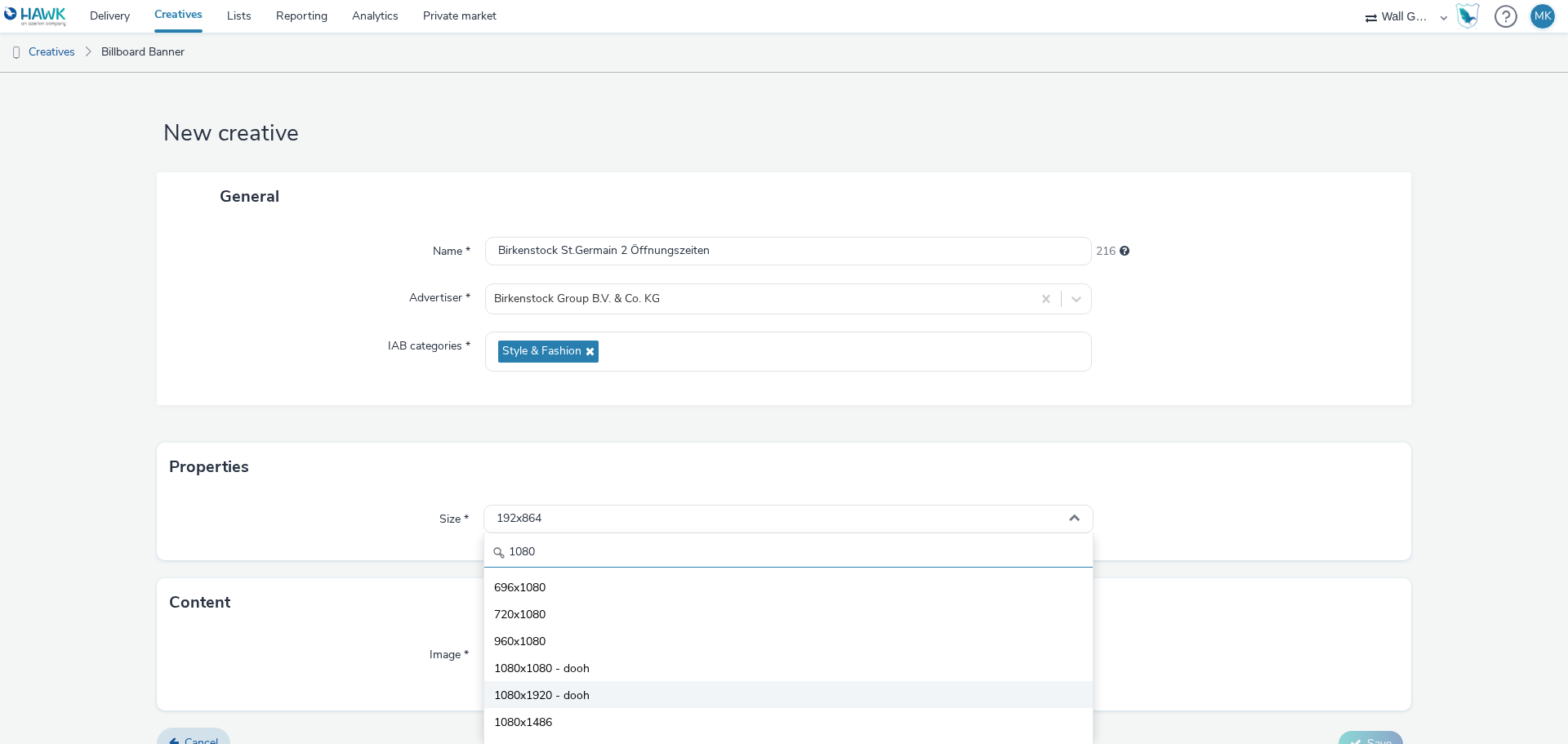
type input "1080"
click at [596, 691] on li "1080x1920 - dooh" at bounding box center [788, 694] width 608 height 27
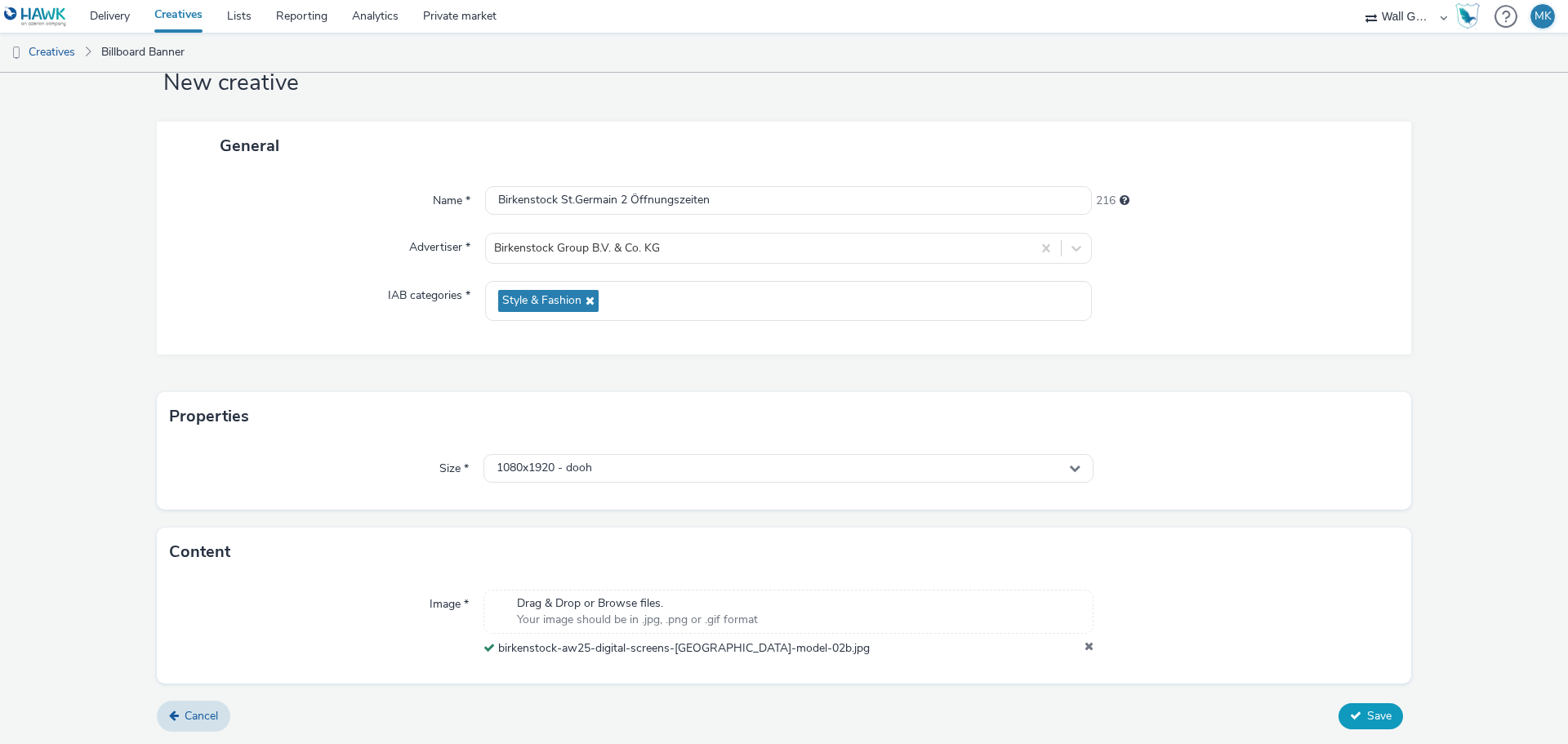
scroll to position [51, 0]
click at [1367, 718] on span "Save" at bounding box center [1379, 715] width 24 height 16
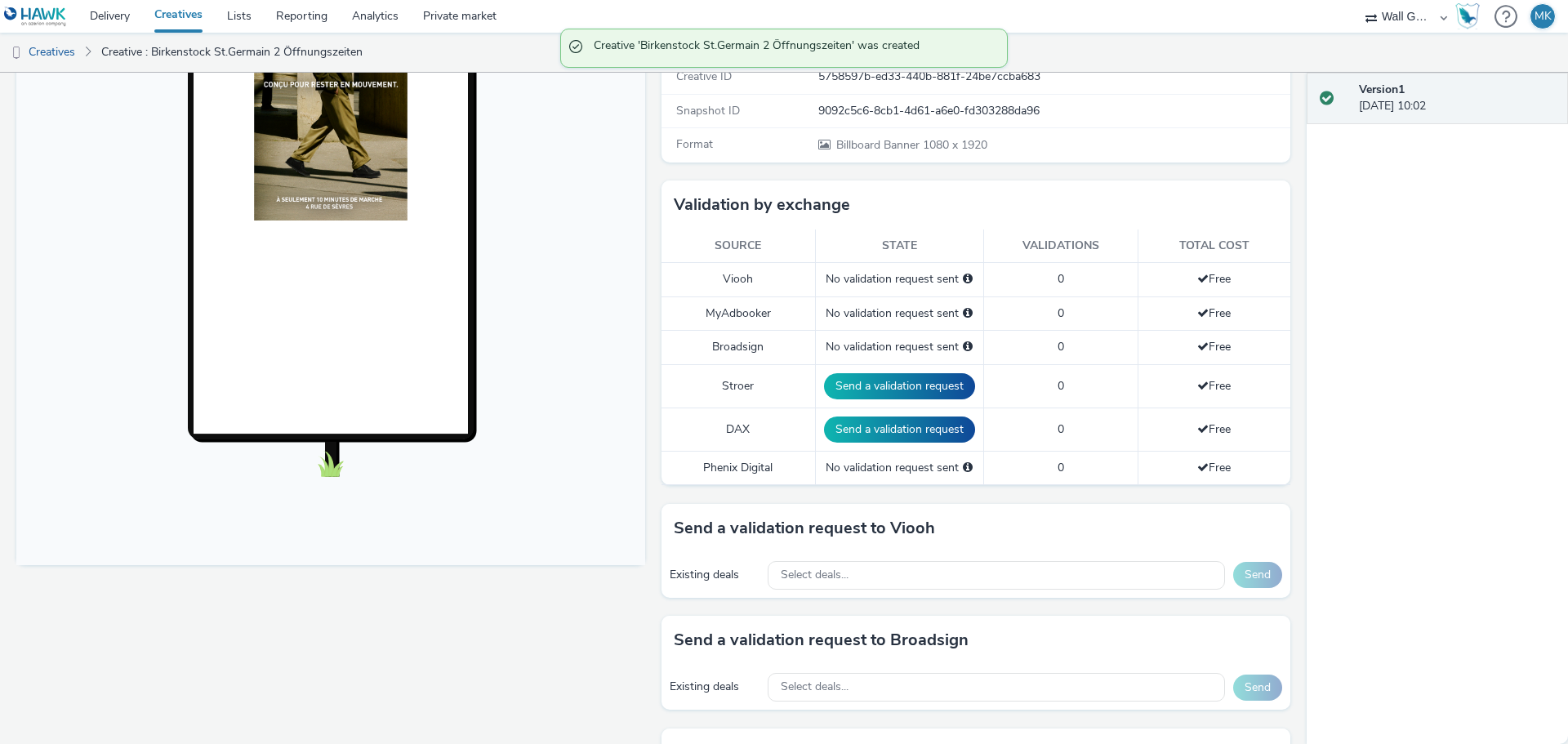
scroll to position [409, 0]
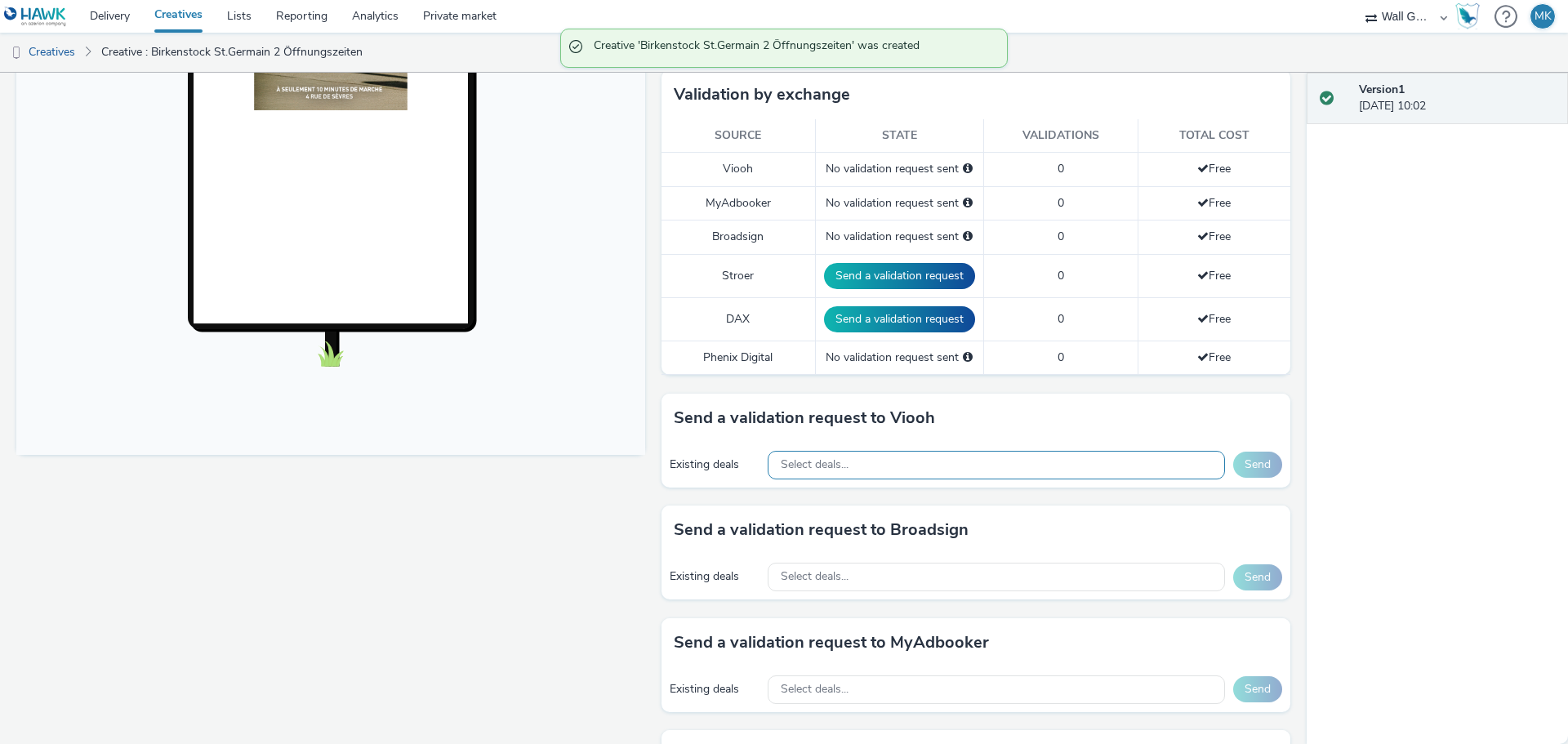
click at [880, 463] on div "Select deals..." at bounding box center [996, 465] width 458 height 28
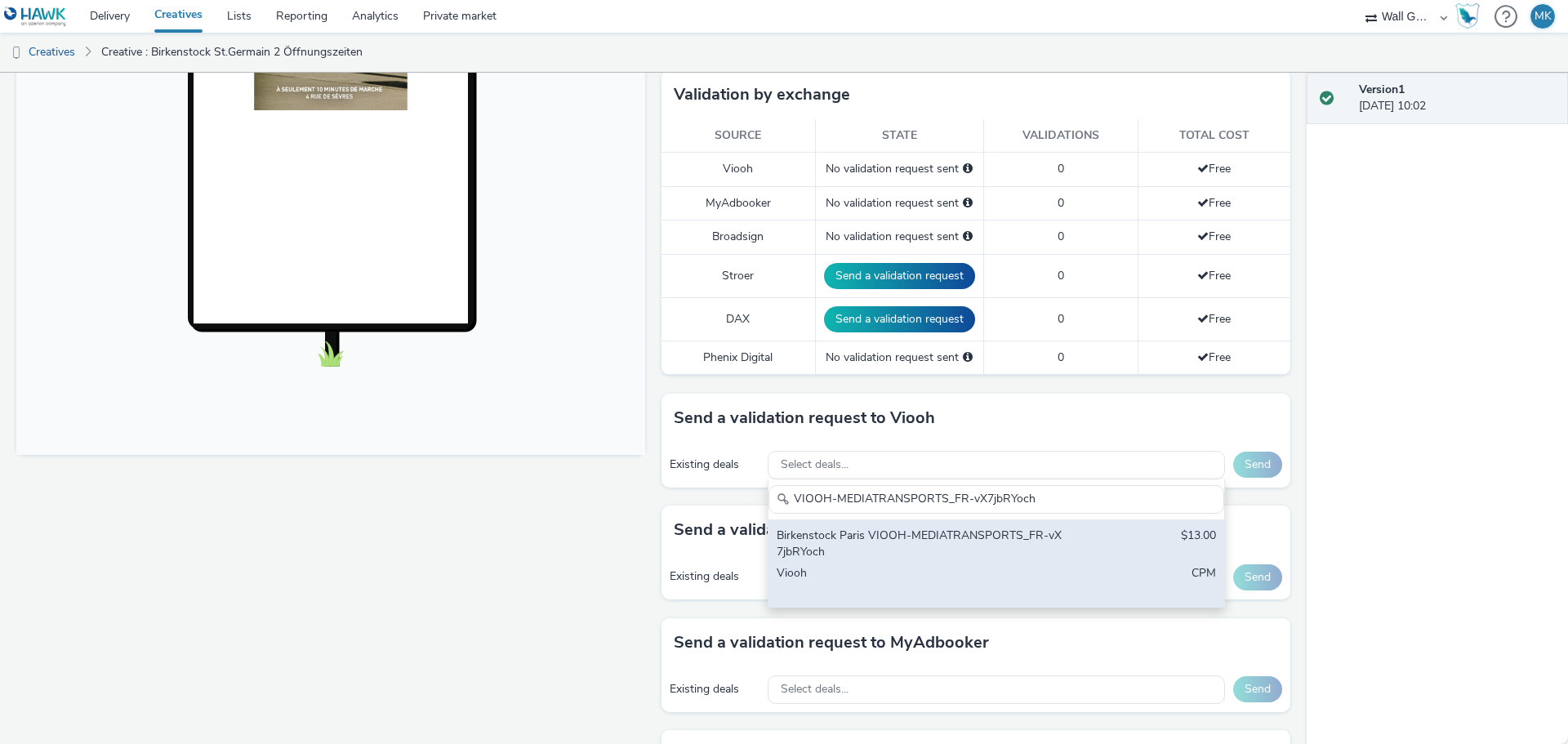
type input "VIOOH-MEDIATRANSPORTS_FR-vX7jbRYoch"
click at [886, 538] on div "Birkenstock Paris VIOOH-MEDIATRANSPORTS_FR-vX7jbRYoch" at bounding box center [921, 544] width 290 height 33
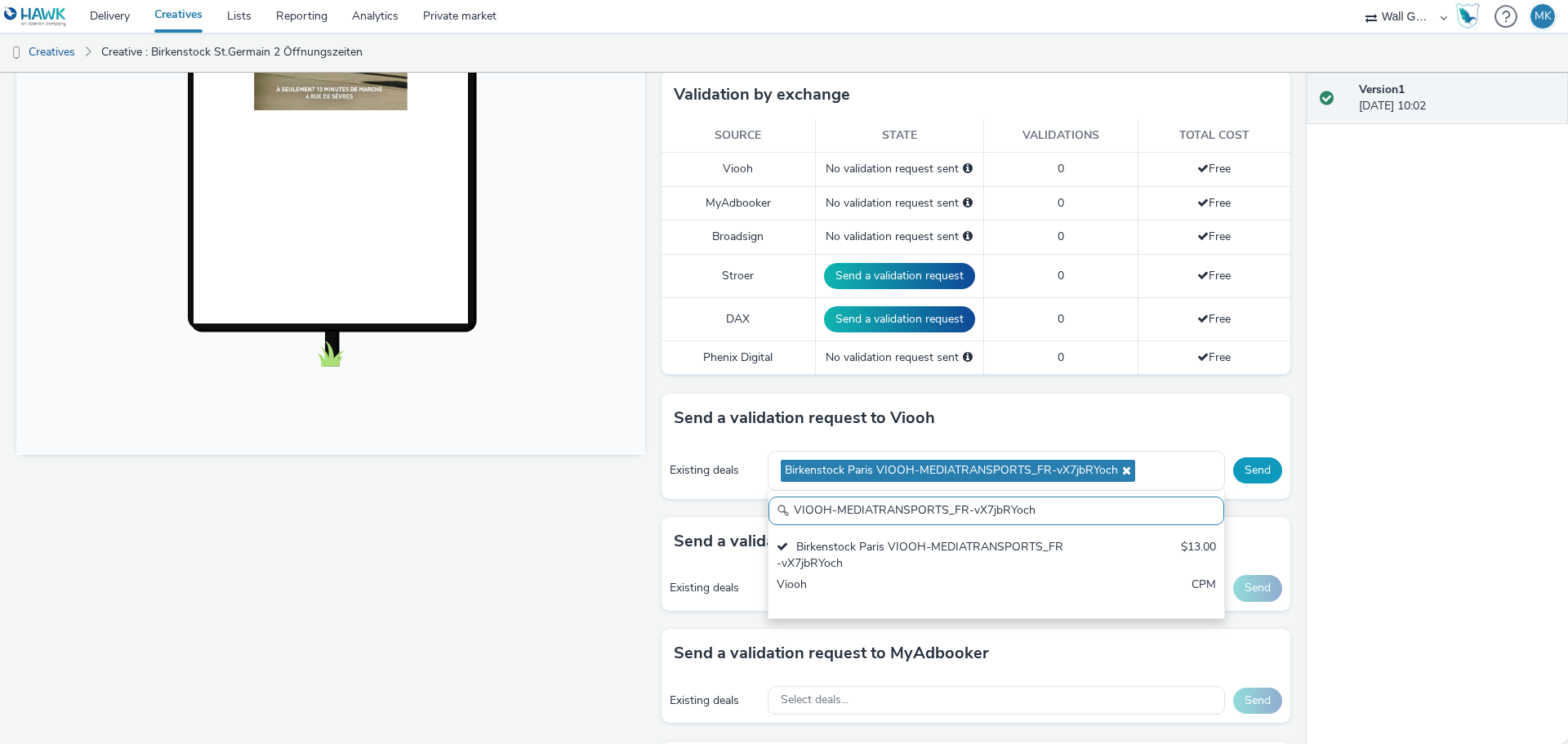
click at [1247, 467] on button "Send" at bounding box center [1257, 470] width 49 height 26
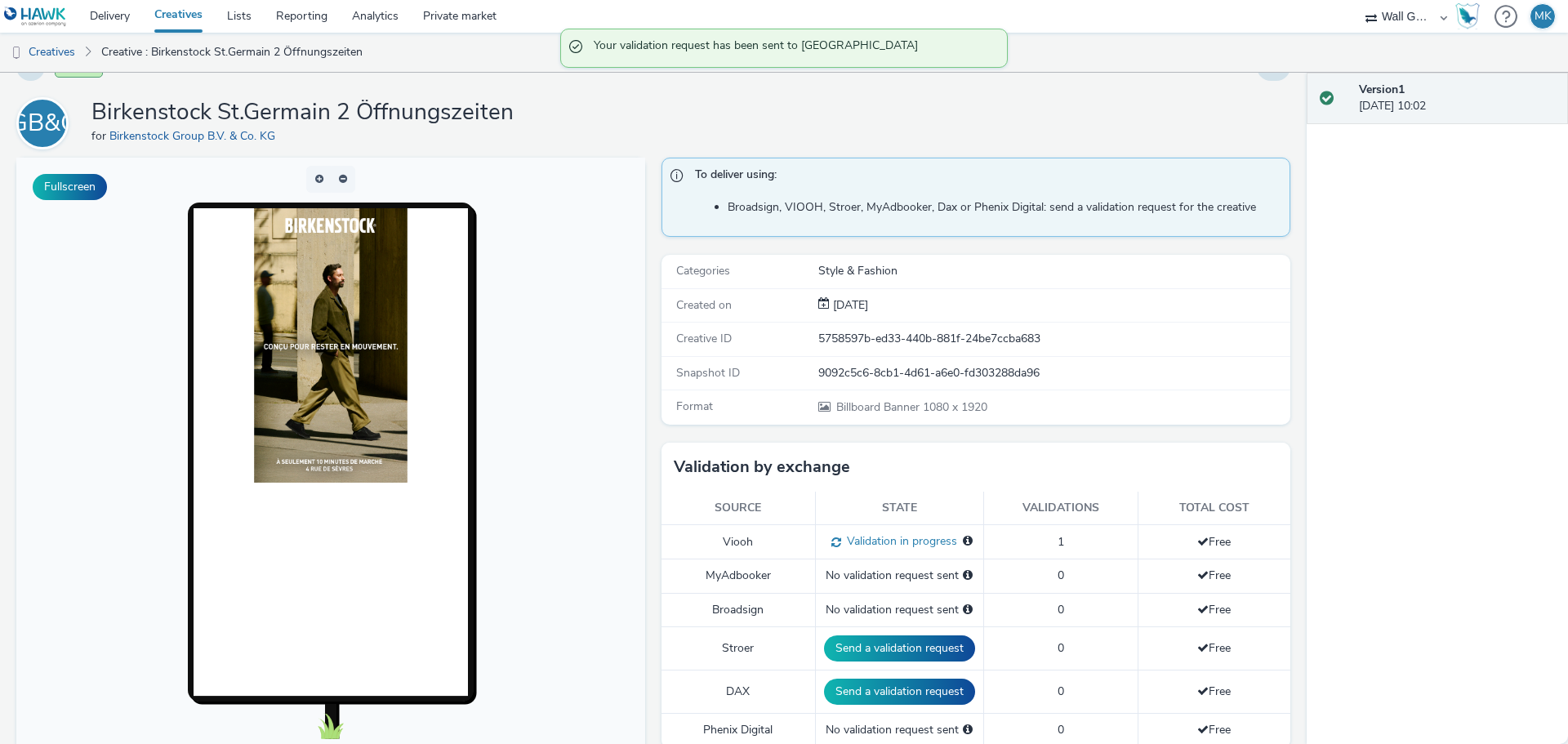
scroll to position [0, 0]
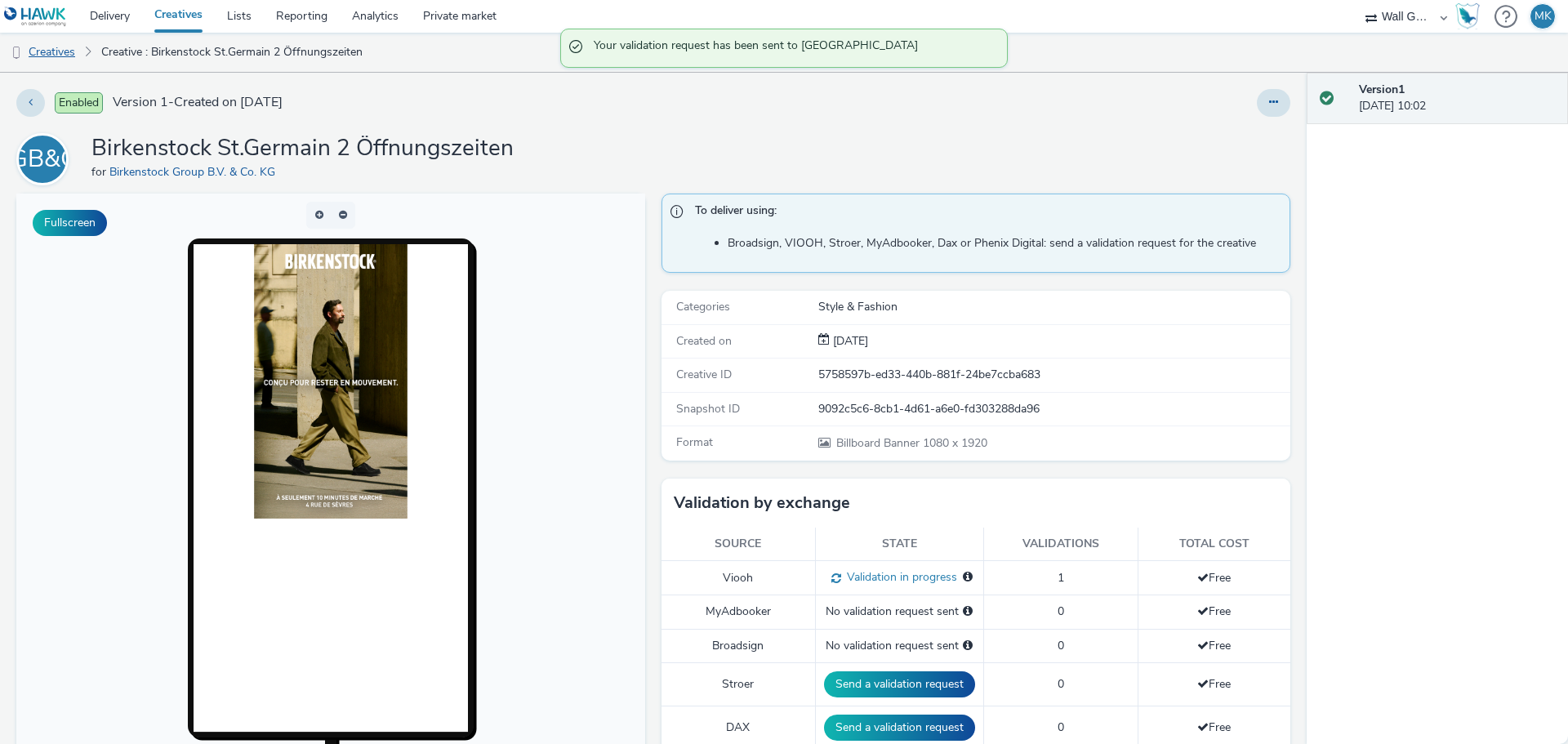
click at [56, 52] on link "Creatives" at bounding box center [42, 51] width 83 height 39
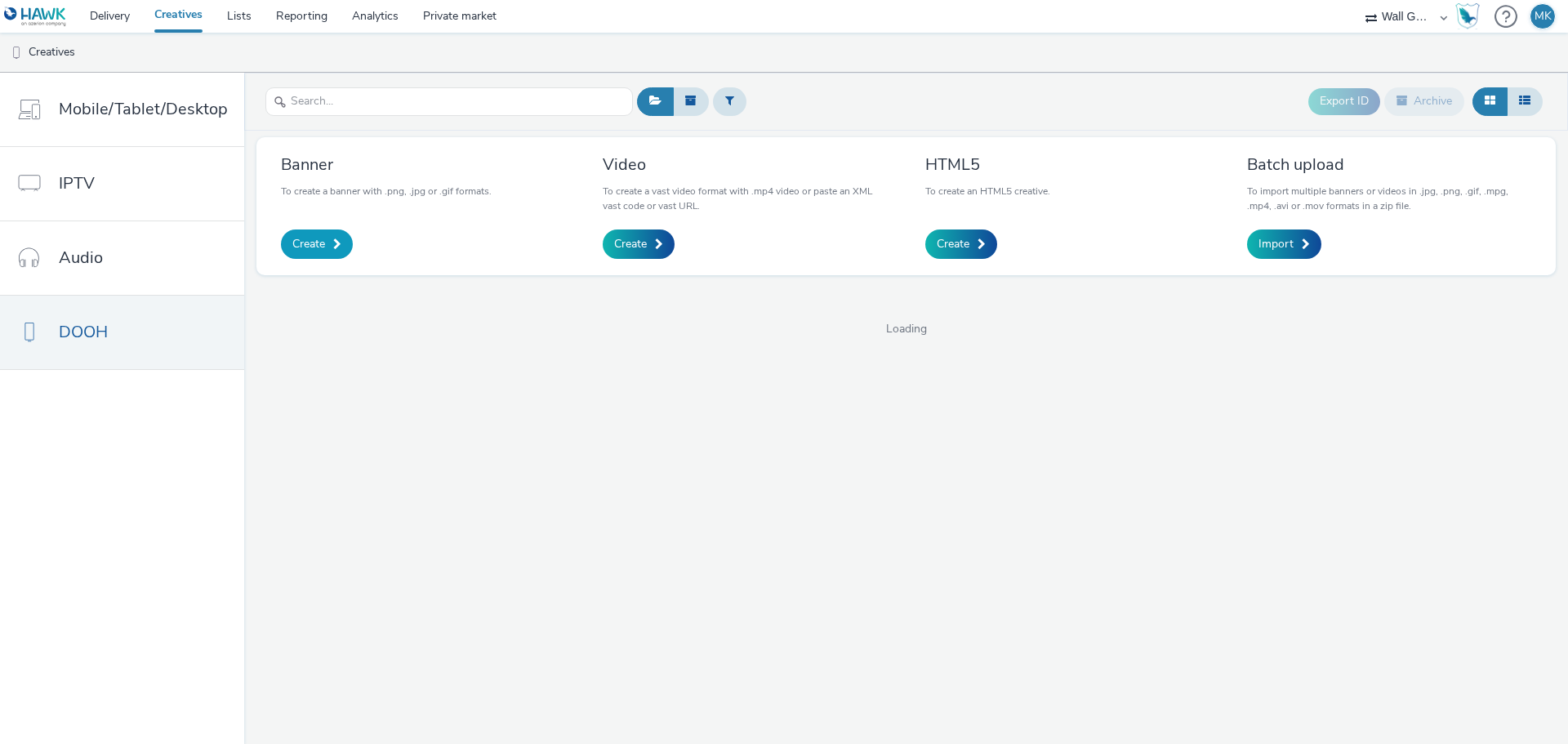
click at [293, 238] on span "Create" at bounding box center [308, 244] width 32 height 17
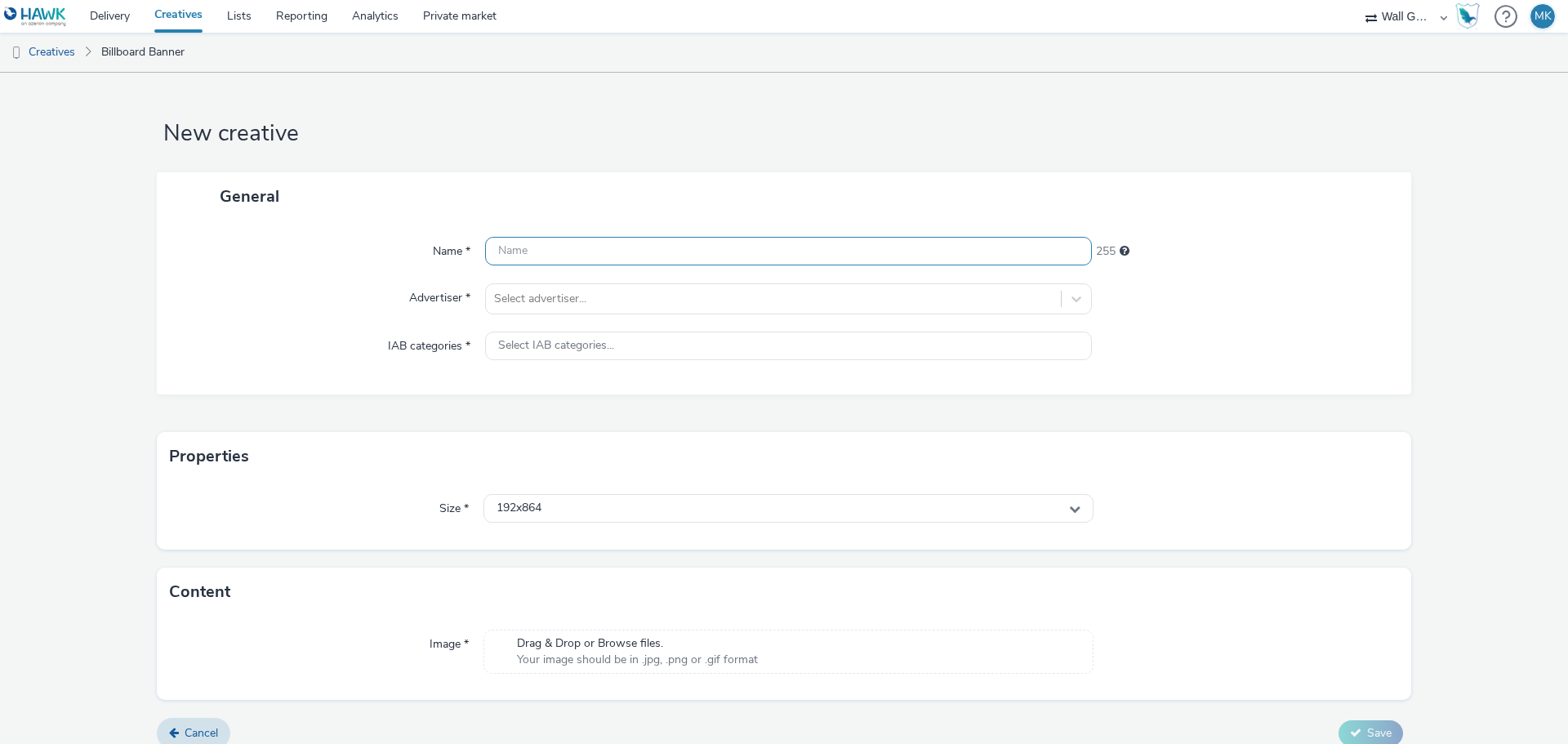
click at [510, 249] on input "text" at bounding box center [788, 251] width 606 height 28
type input "Birkenstock St.Germain 3 Öffnungszeiten"
click at [575, 306] on div at bounding box center [773, 299] width 558 height 20
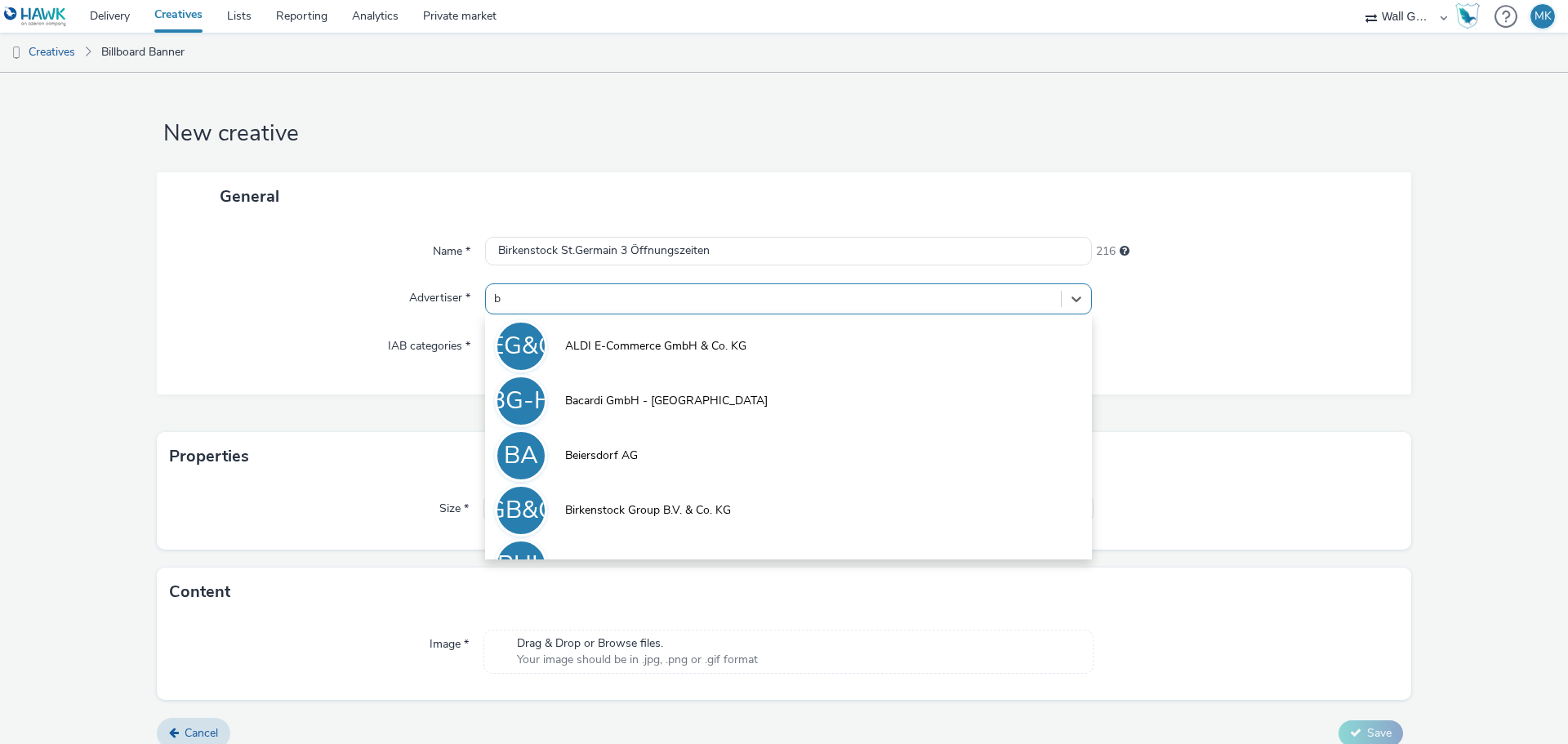
type input "bi"
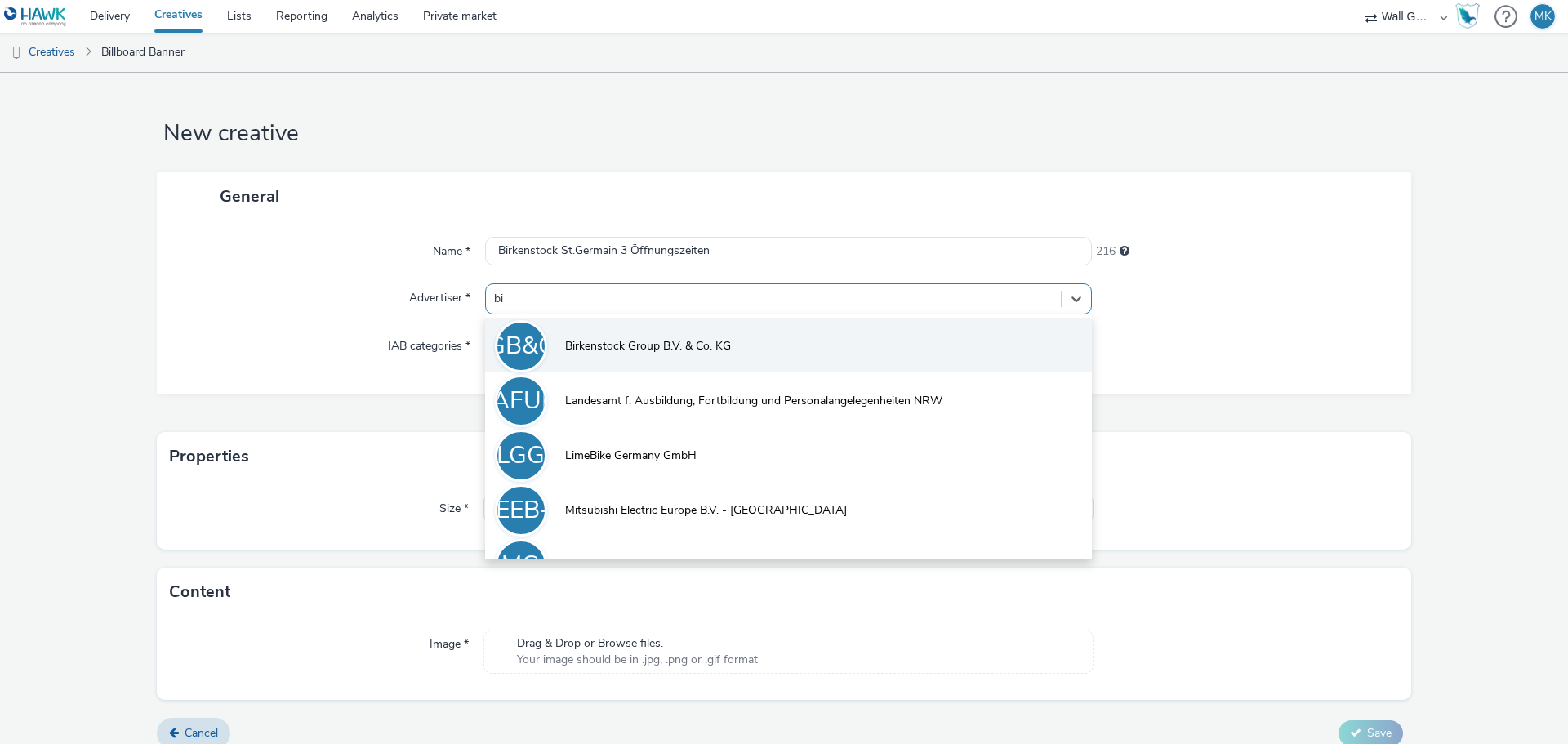
click at [606, 335] on li "BGB&CK Birkenstock Group B.V. & Co. KG" at bounding box center [788, 345] width 606 height 55
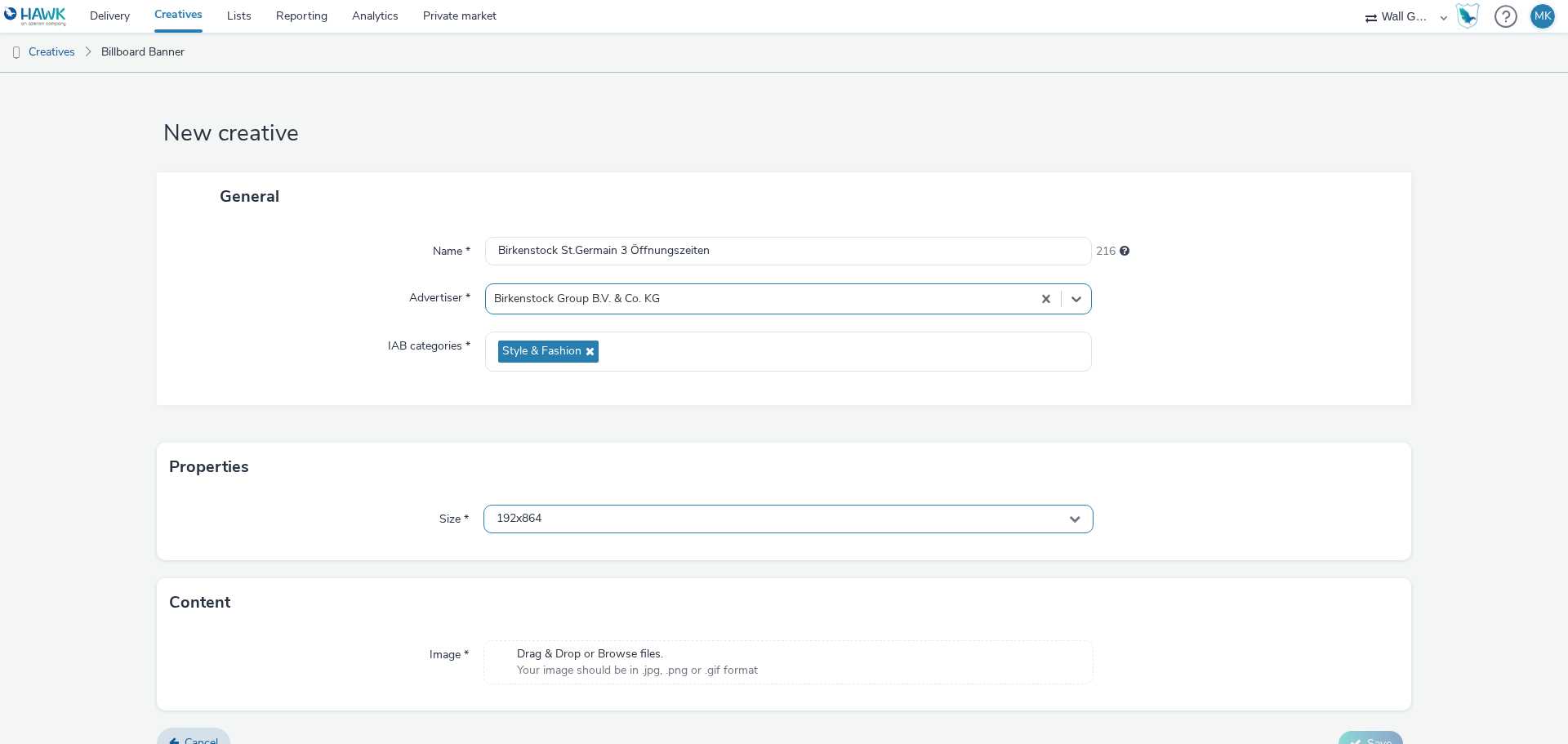
click at [542, 512] on div "192x864" at bounding box center [788, 519] width 610 height 28
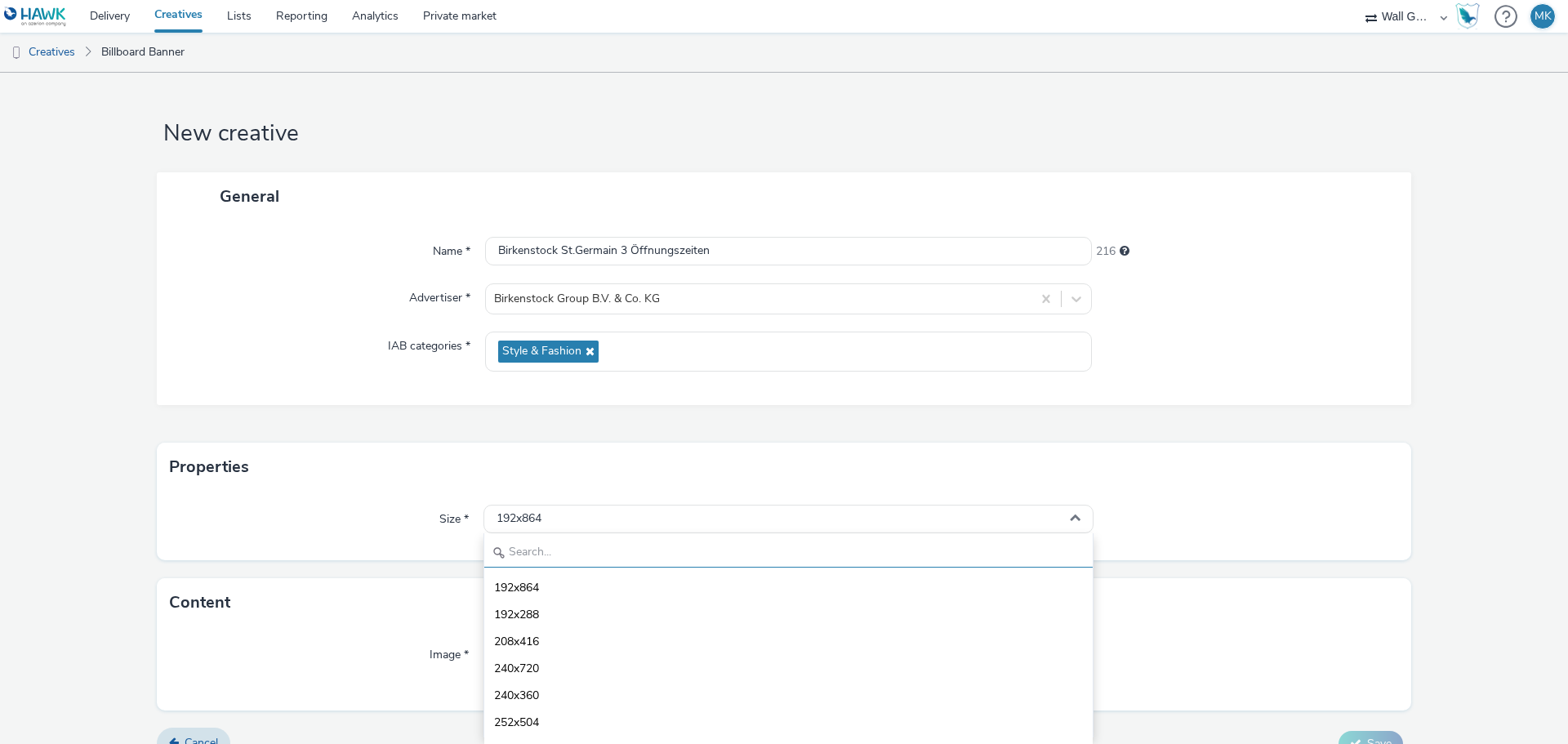
click at [537, 560] on input "text" at bounding box center [788, 553] width 608 height 28
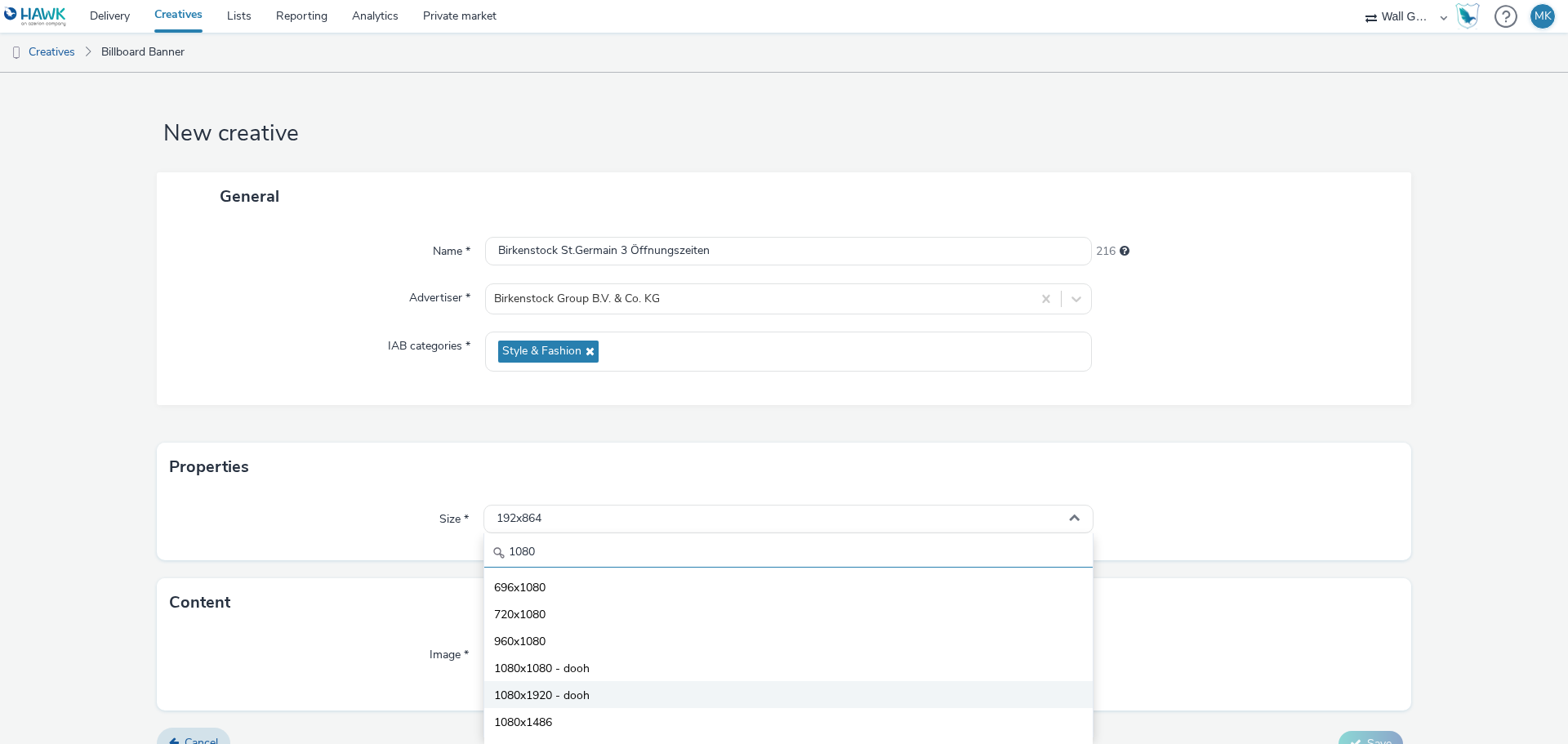
type input "1080"
click at [585, 691] on span "1080x1920 - dooh" at bounding box center [541, 696] width 96 height 17
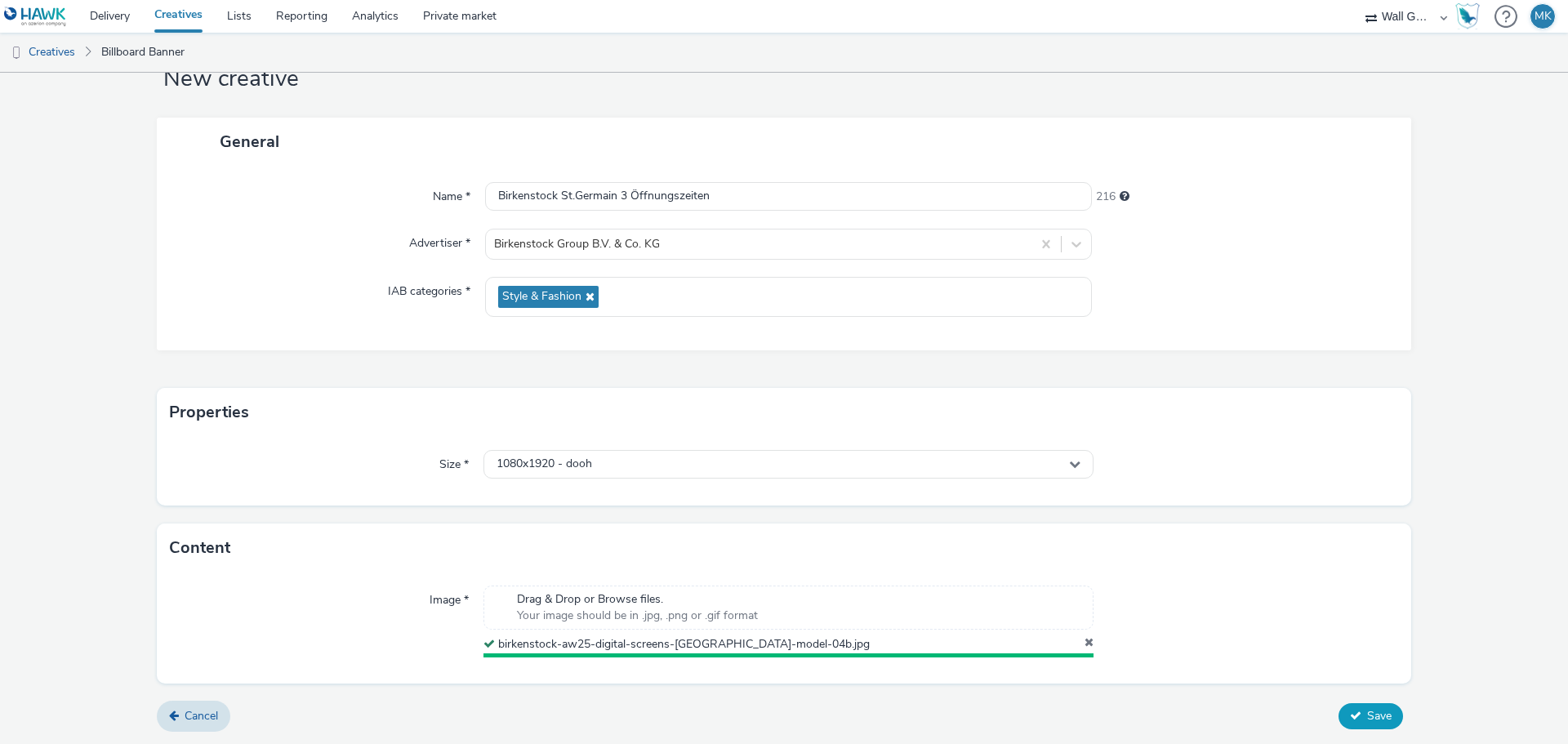
scroll to position [51, 0]
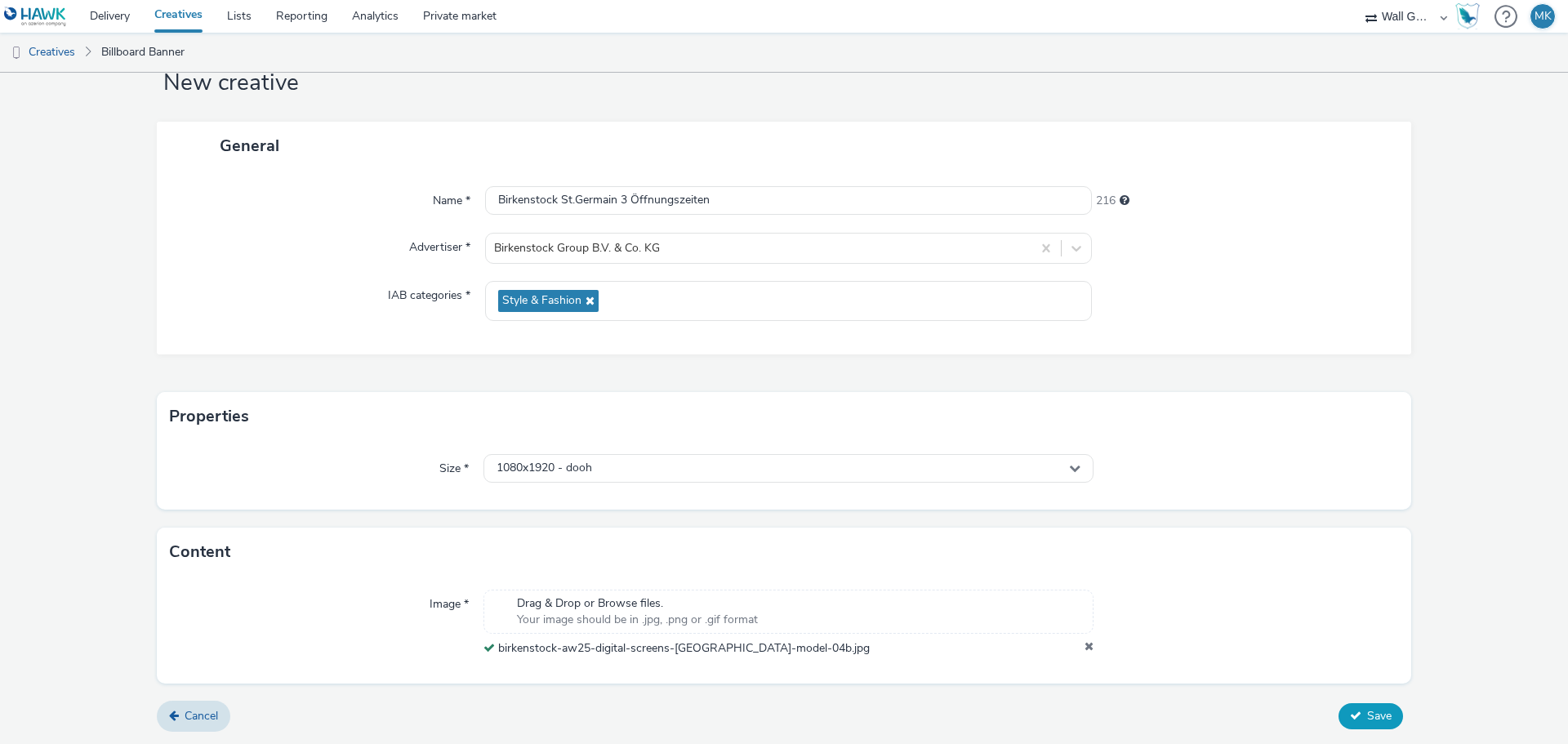
click at [1367, 720] on span "Save" at bounding box center [1379, 715] width 24 height 16
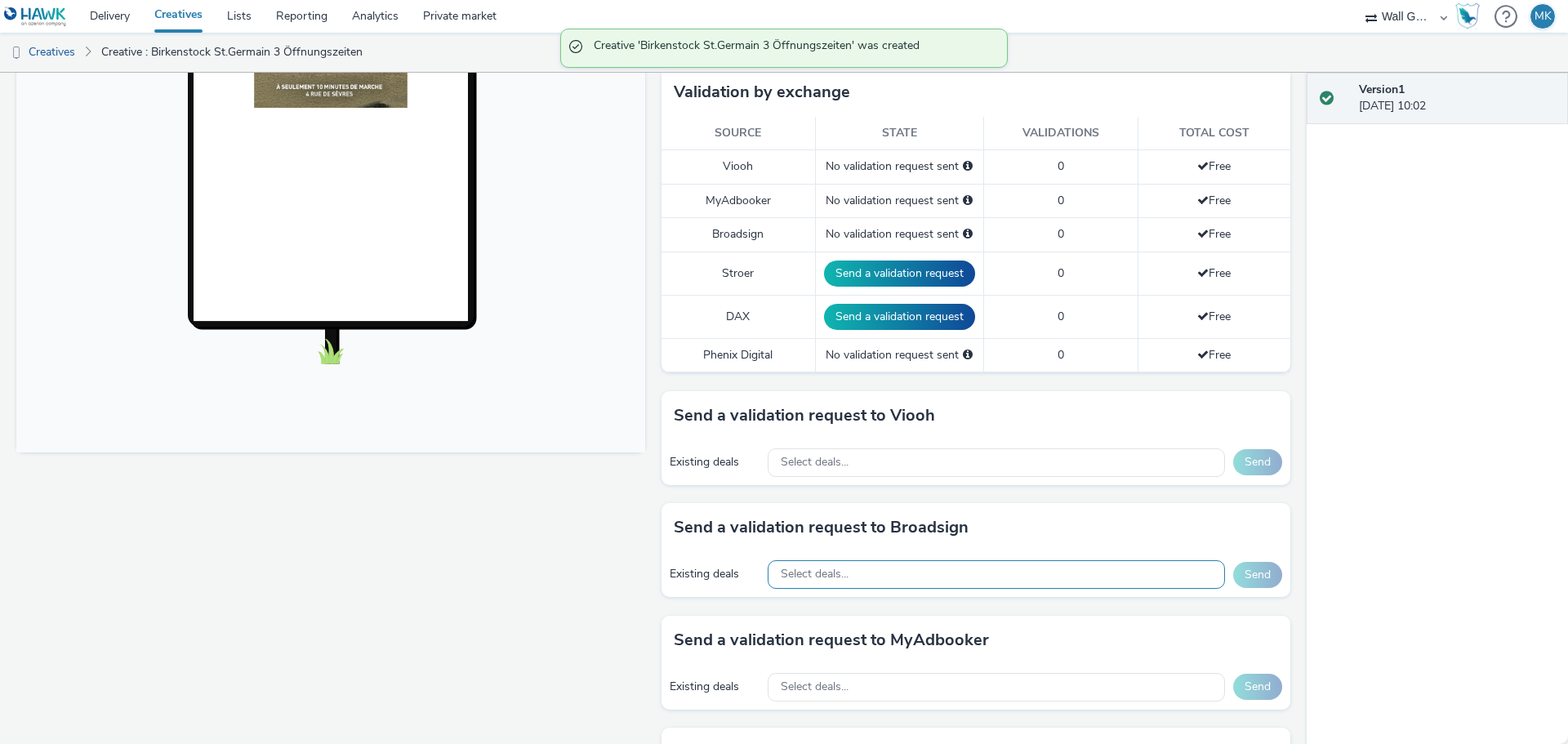
scroll to position [490, 0]
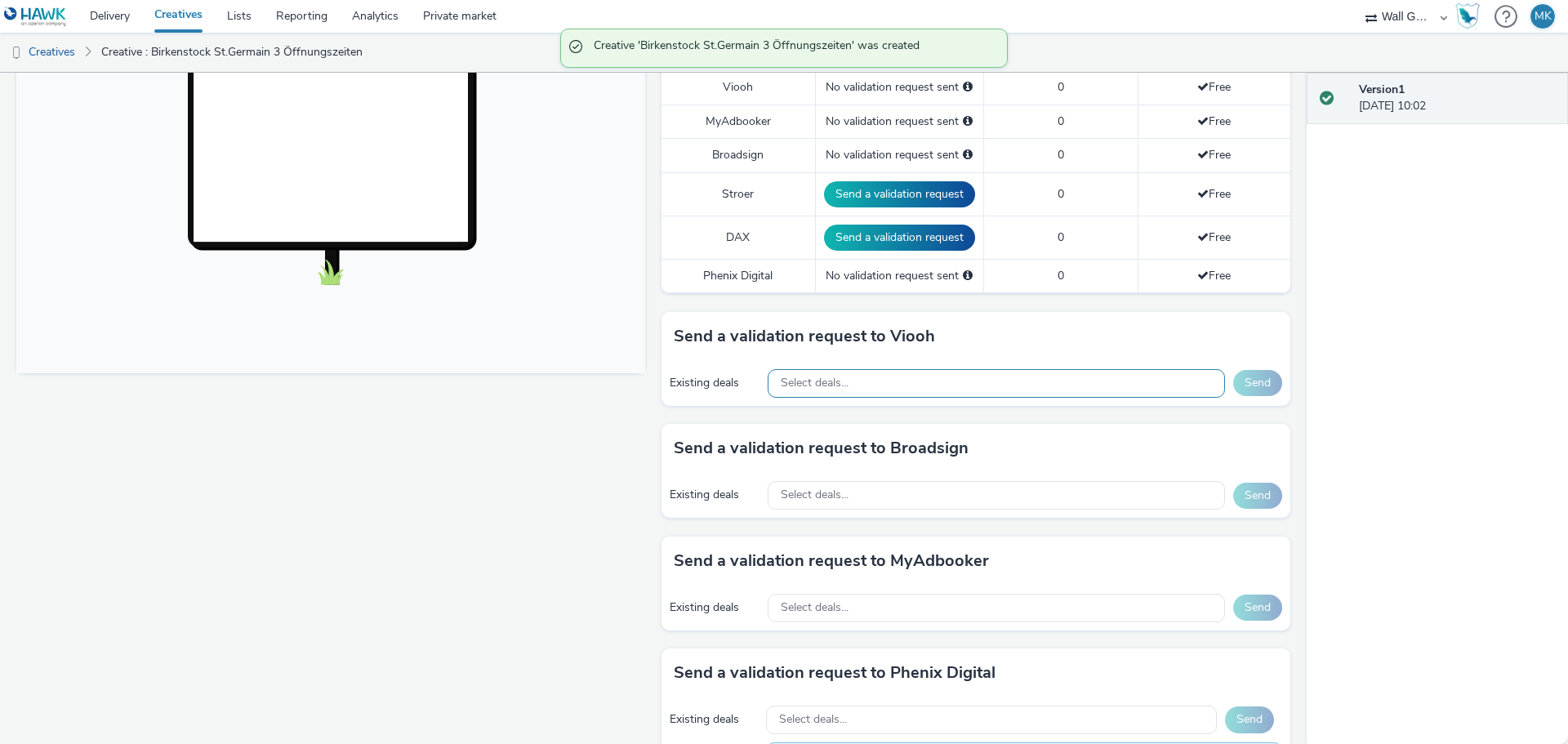
click at [797, 379] on span "Select deals..." at bounding box center [815, 383] width 68 height 14
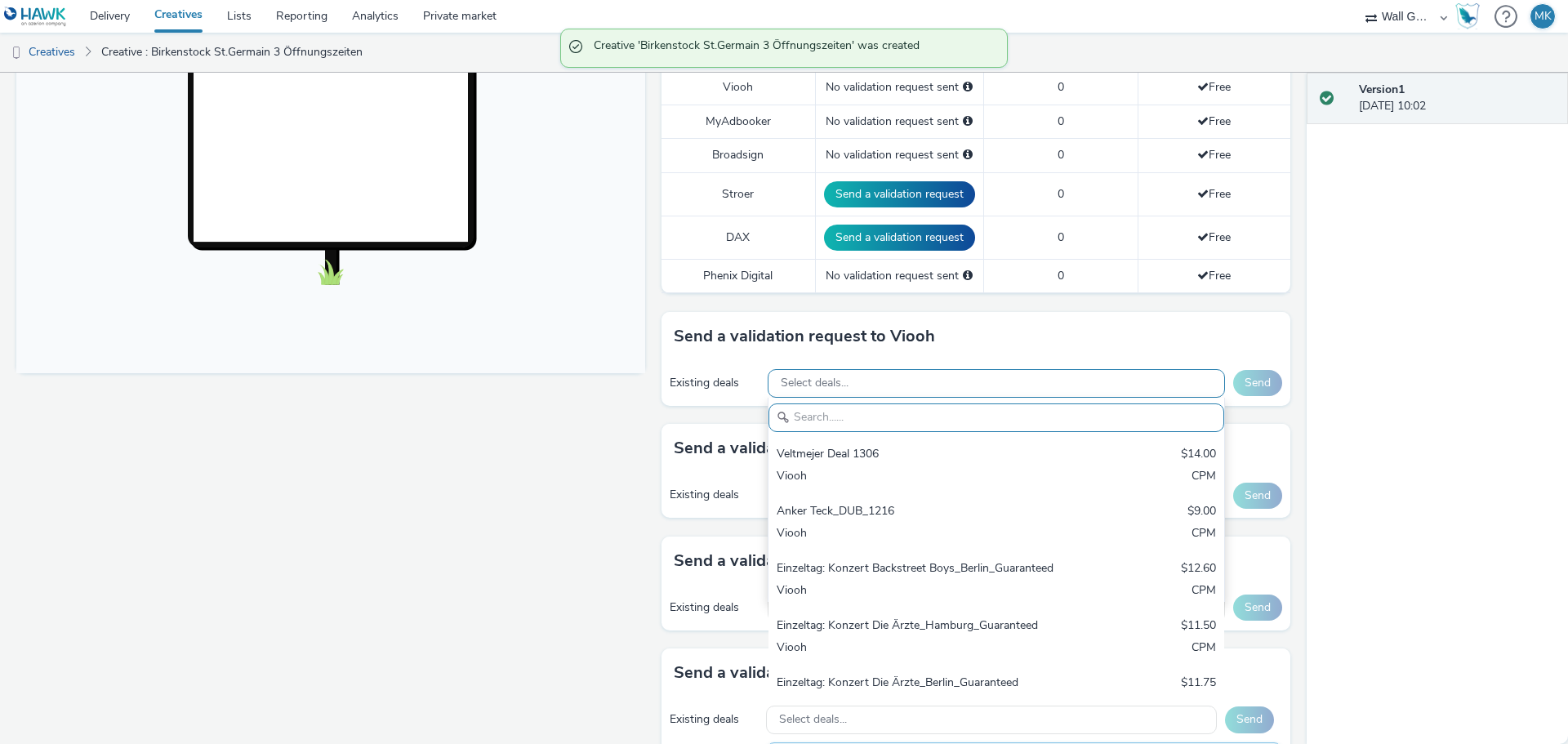
paste input "VIOOH-MEDIATRANSPORTS_FR-vX7jbRYoch"
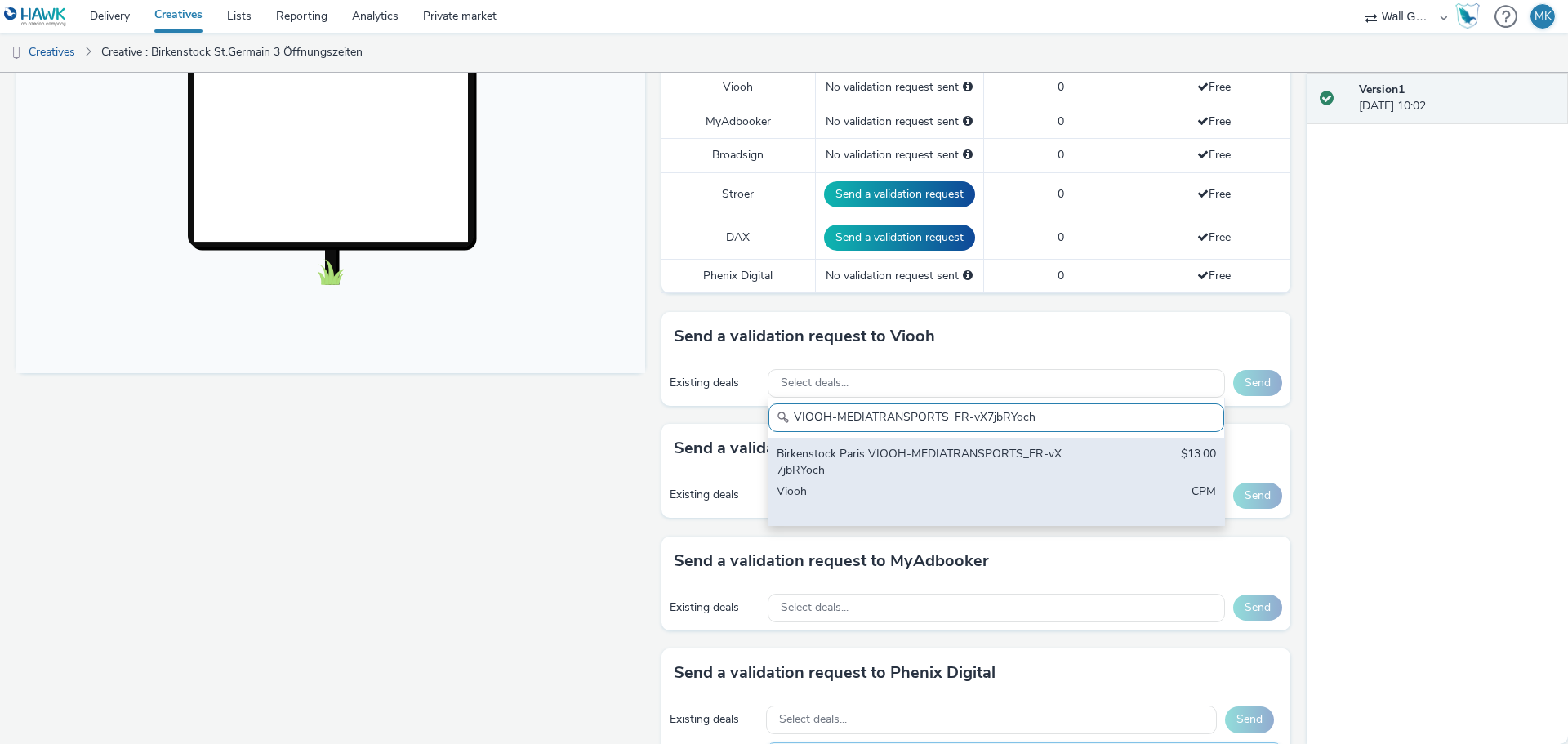
type input "VIOOH-MEDIATRANSPORTS_FR-vX7jbRYoch"
click at [966, 465] on div "Birkenstock Paris VIOOH-MEDIATRANSPORTS_FR-vX7jbRYoch" at bounding box center [921, 463] width 290 height 33
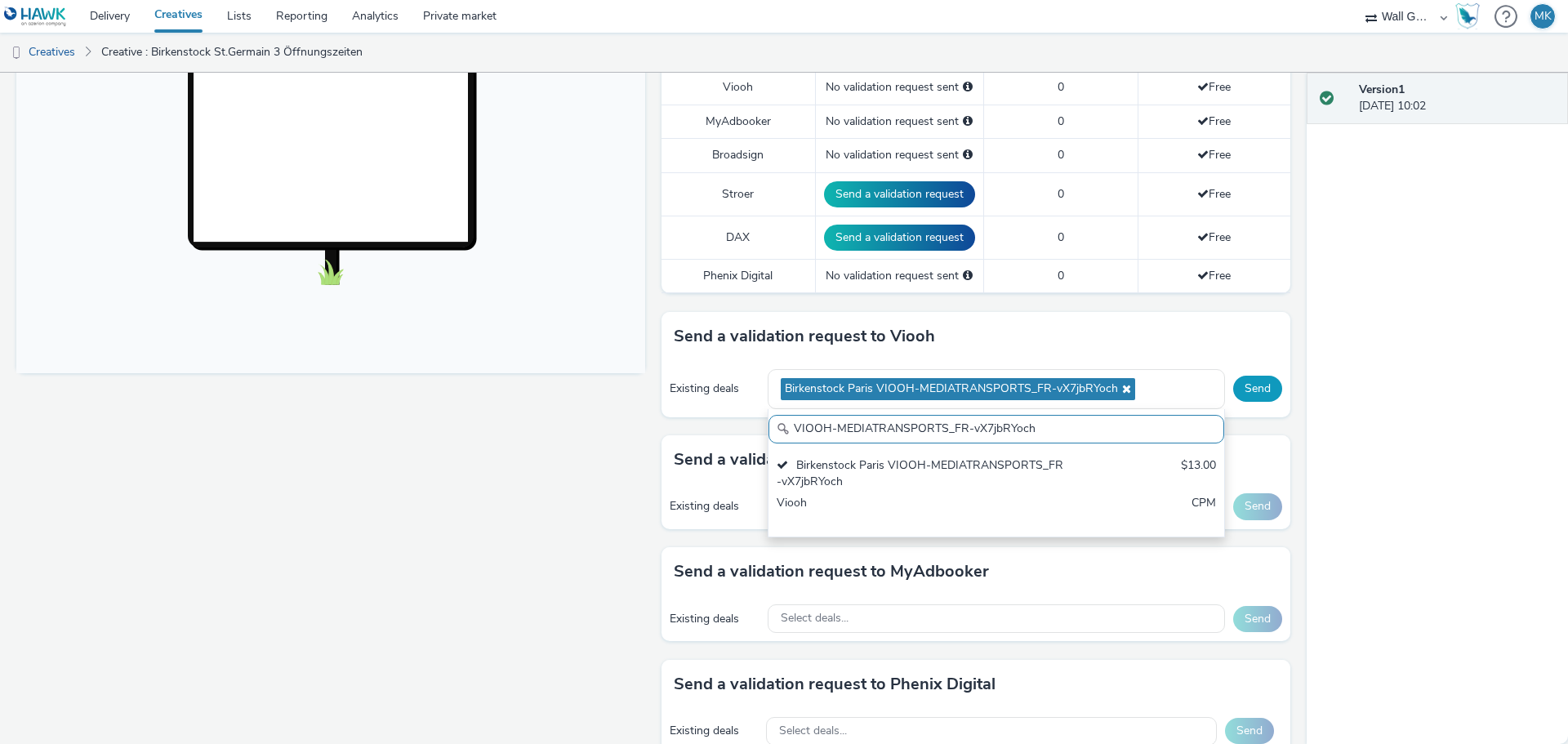
click at [1255, 387] on button "Send" at bounding box center [1257, 388] width 49 height 26
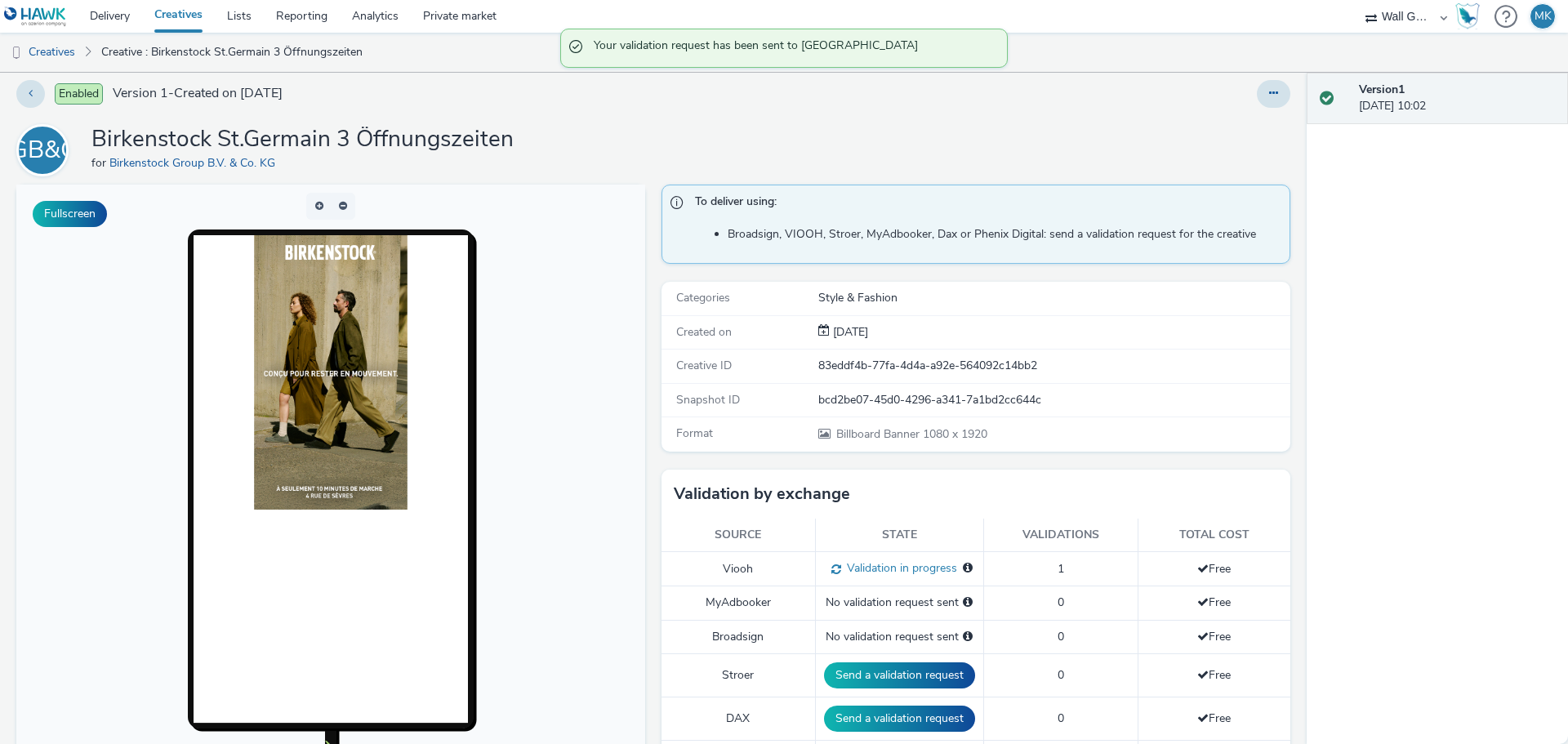
scroll to position [0, 0]
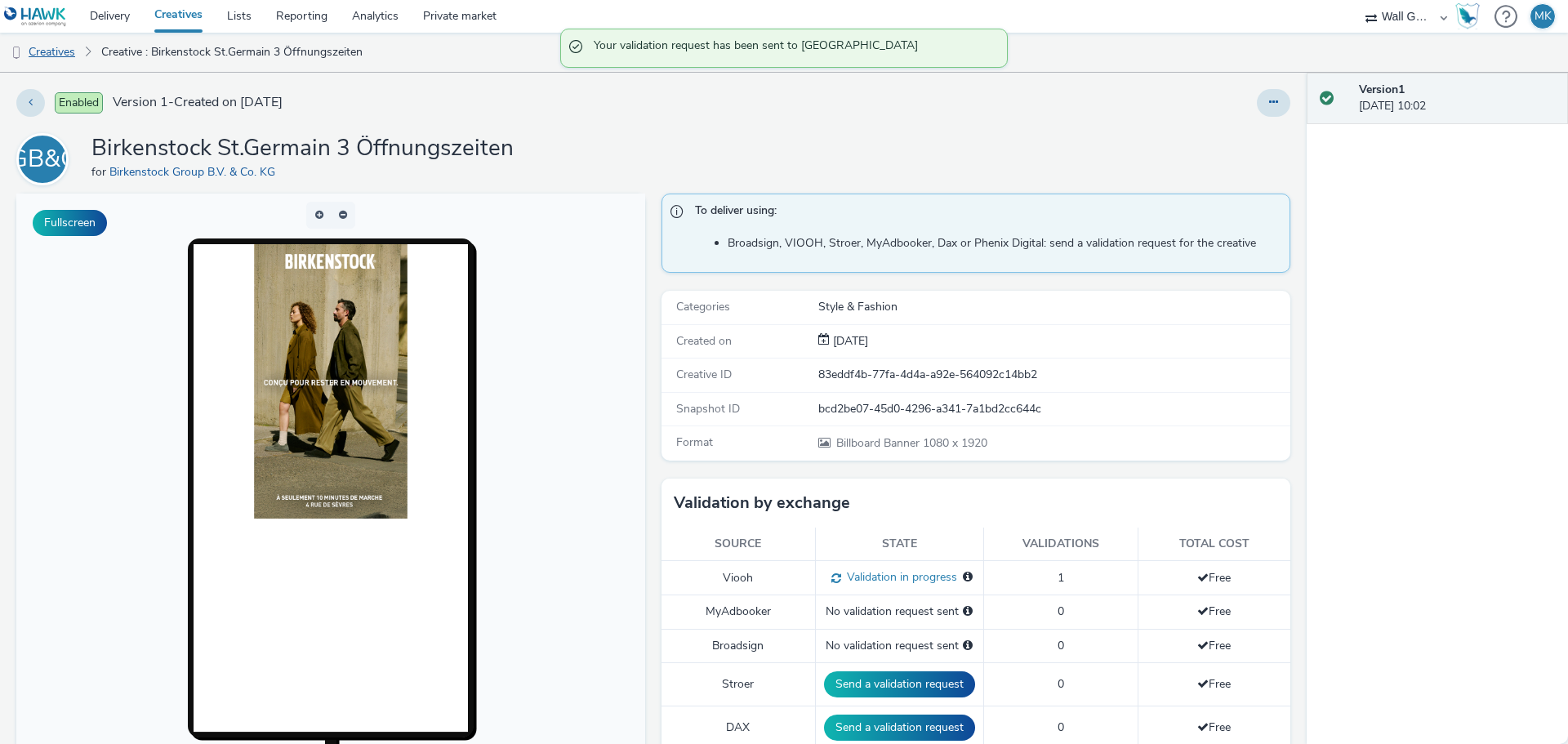
click at [68, 53] on link "Creatives" at bounding box center [42, 51] width 83 height 39
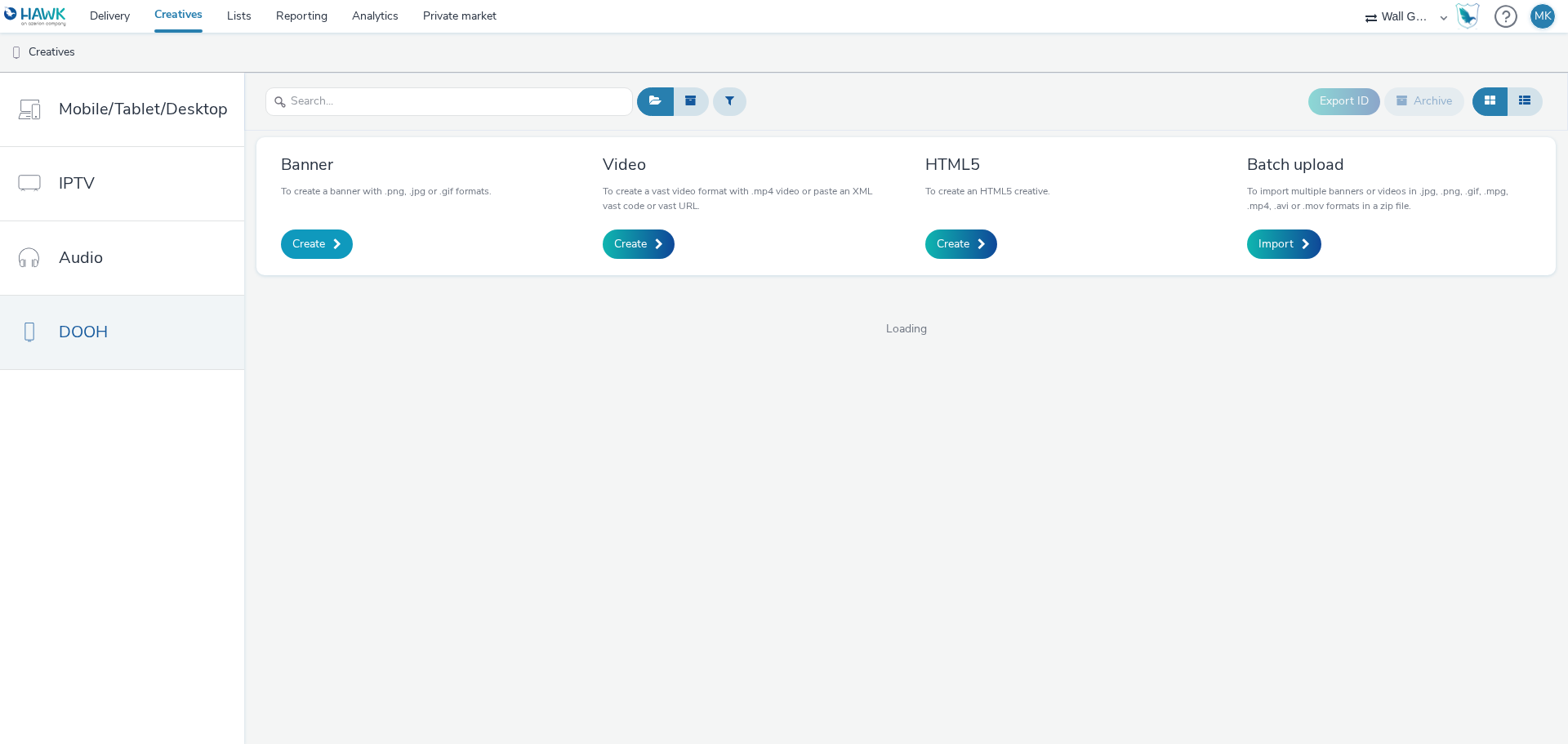
click at [316, 243] on span "Create" at bounding box center [308, 244] width 32 height 17
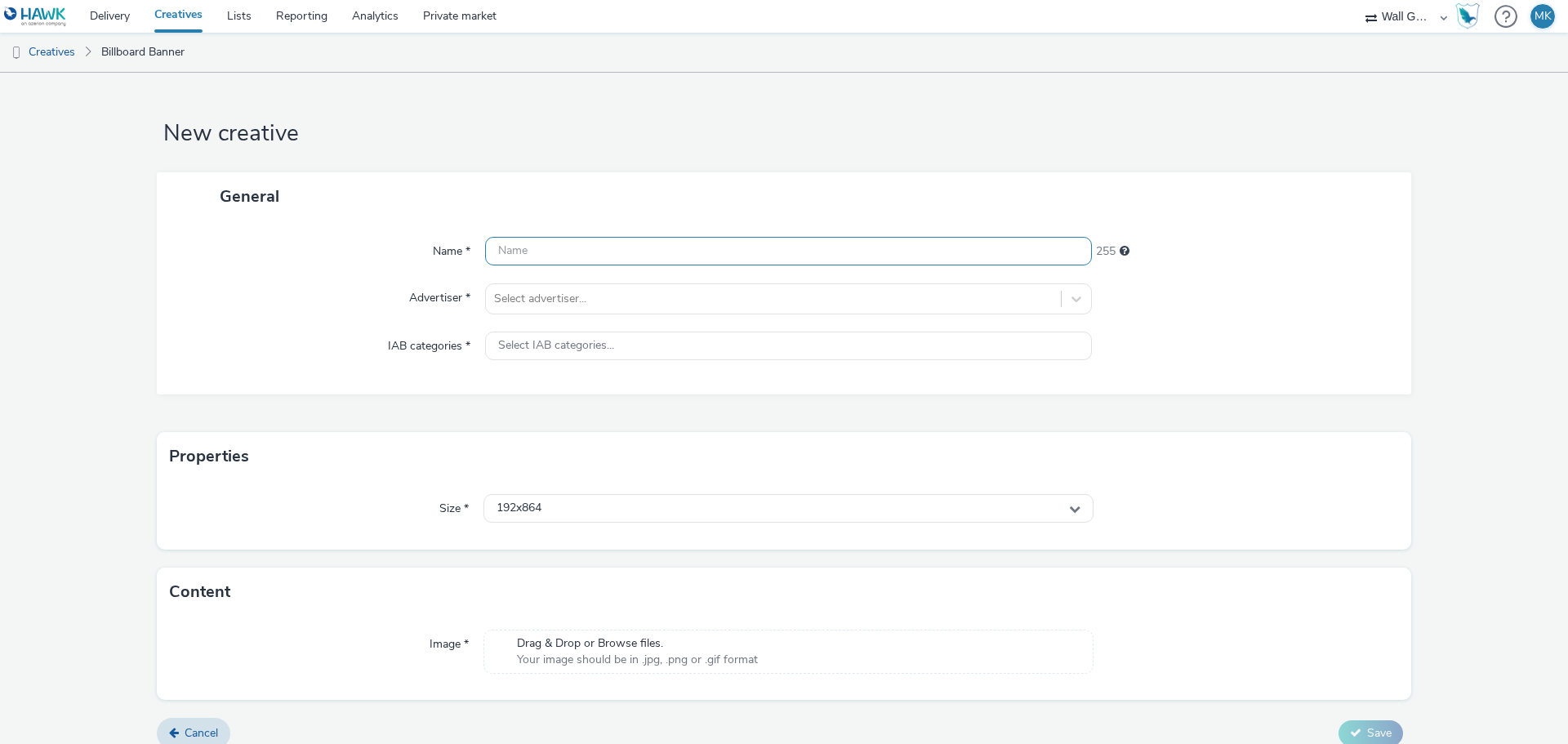
click at [523, 257] on input "text" at bounding box center [788, 251] width 606 height 28
type input "Birkenstock St.[PERSON_NAME] 4 Öfnnungszeiten"
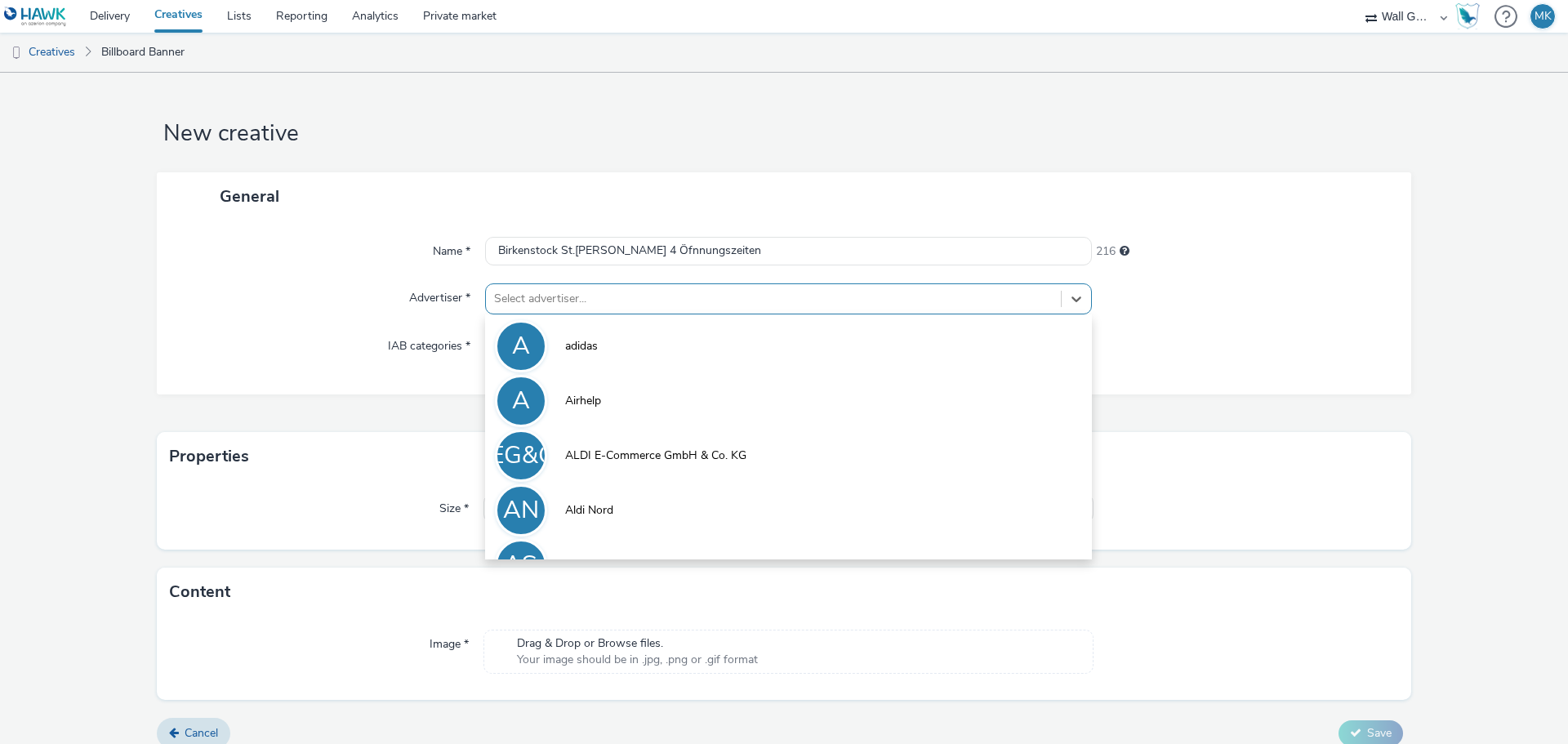
click at [527, 303] on div at bounding box center [773, 299] width 558 height 20
type input "bi"
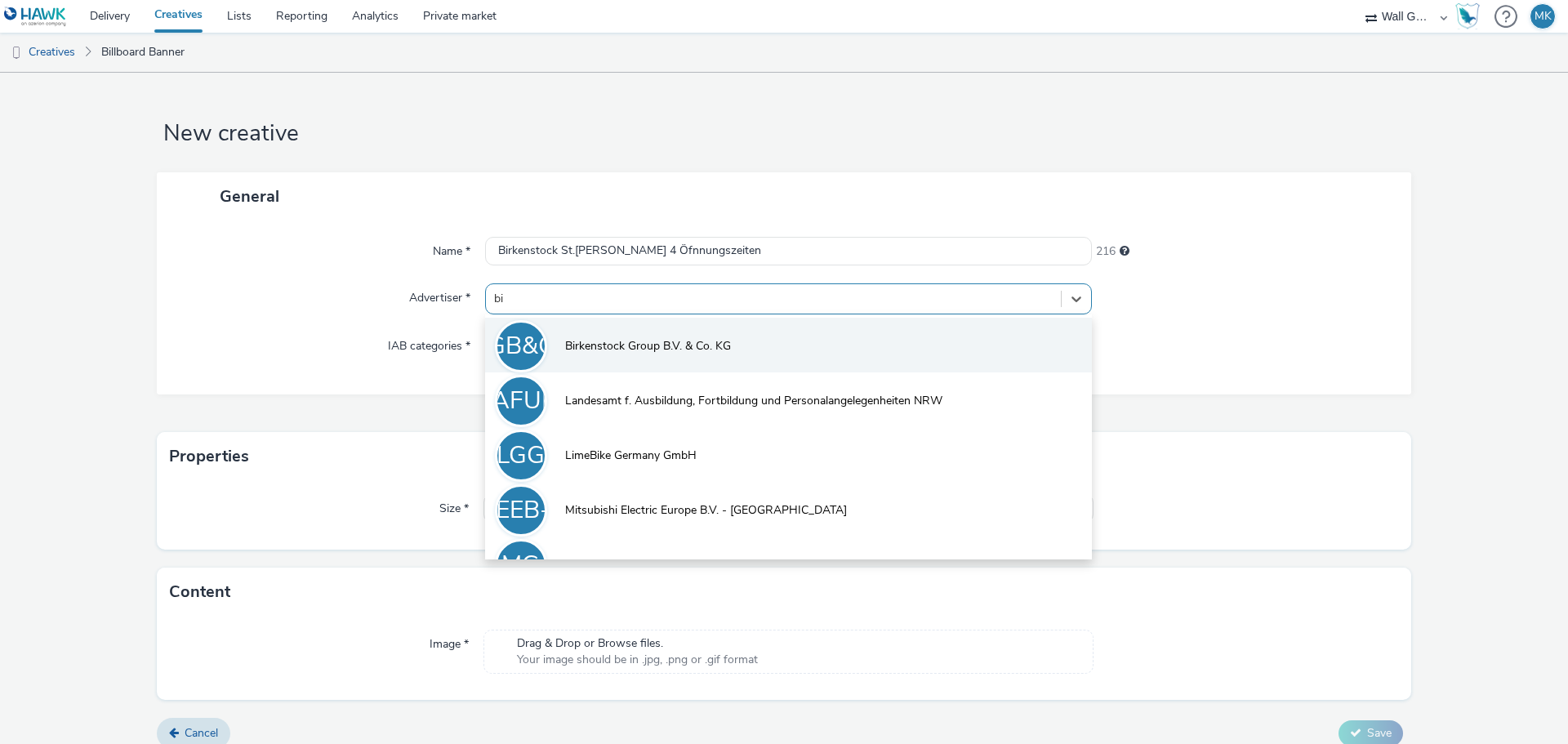
click at [600, 349] on span "Birkenstock Group B.V. & Co. KG" at bounding box center [648, 346] width 166 height 17
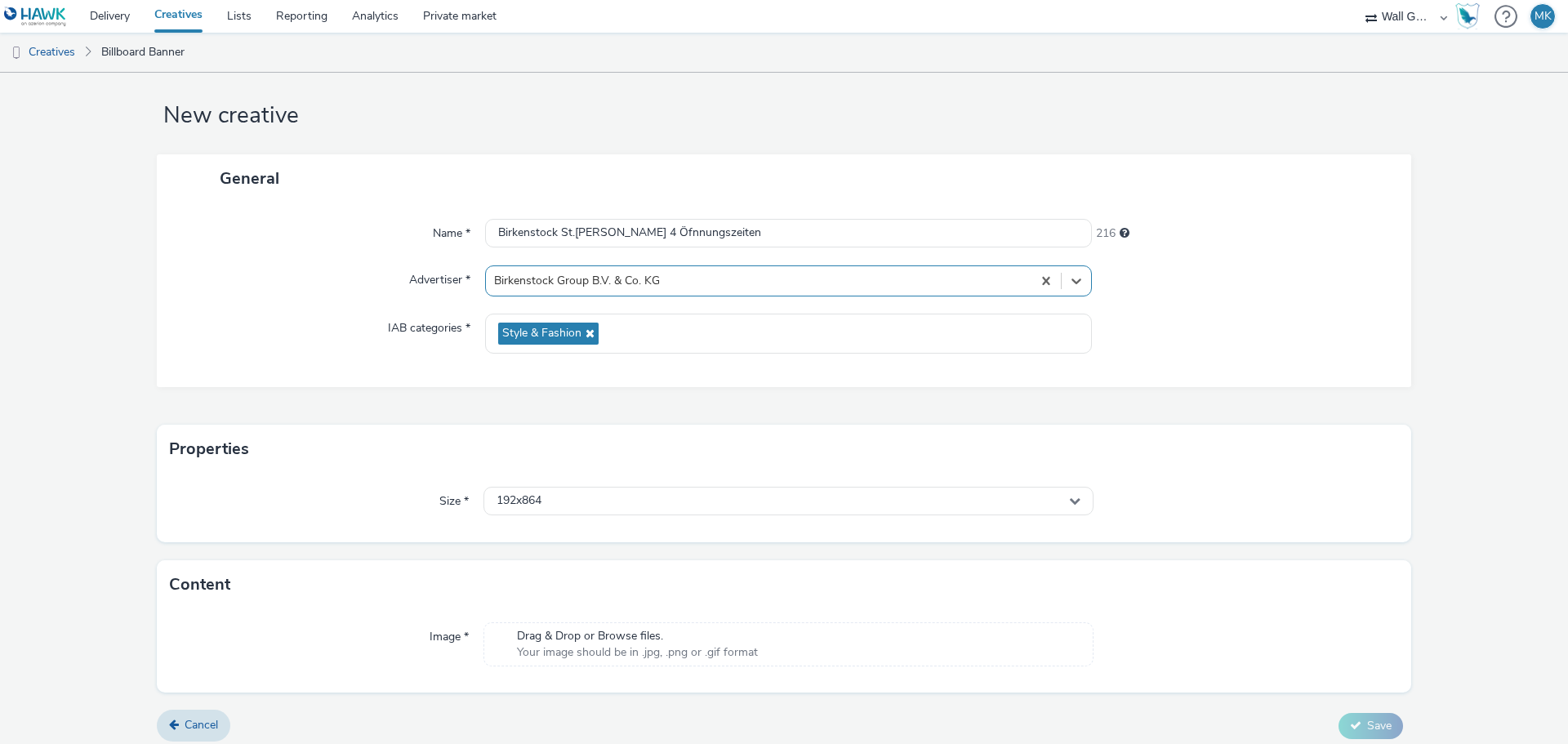
scroll to position [27, 0]
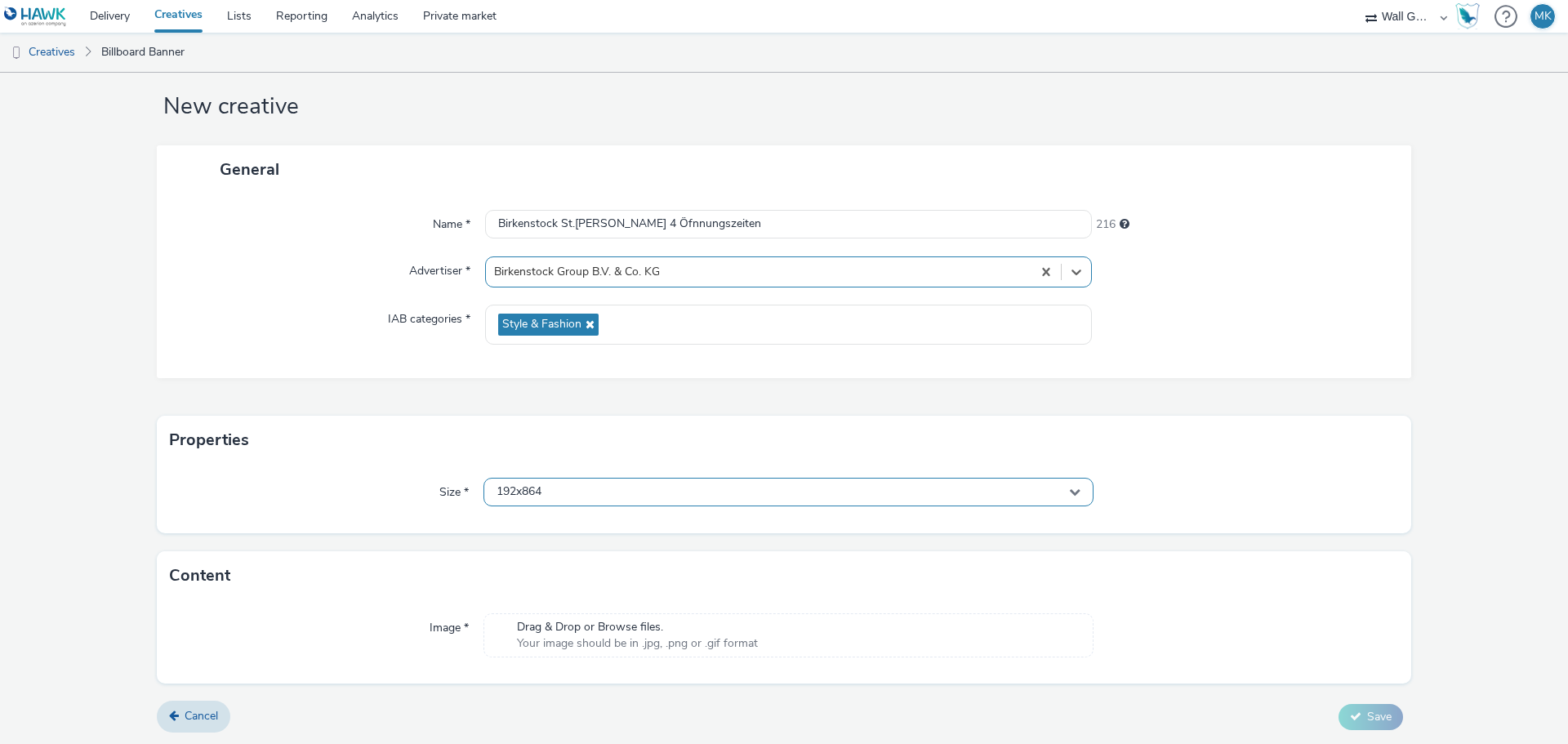
click at [600, 490] on div "192x864" at bounding box center [788, 492] width 610 height 28
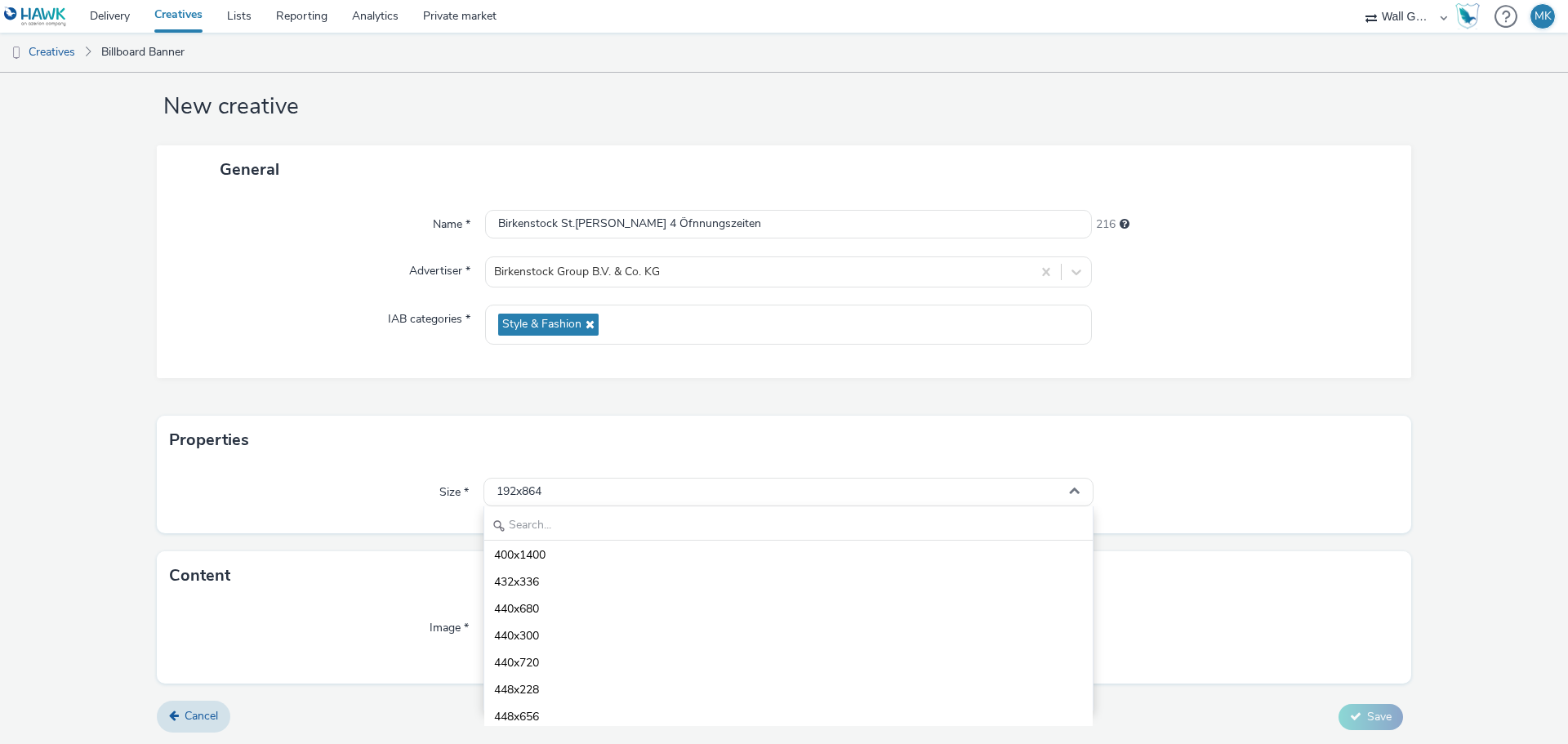
scroll to position [898, 0]
click at [562, 524] on input "text" at bounding box center [788, 526] width 608 height 28
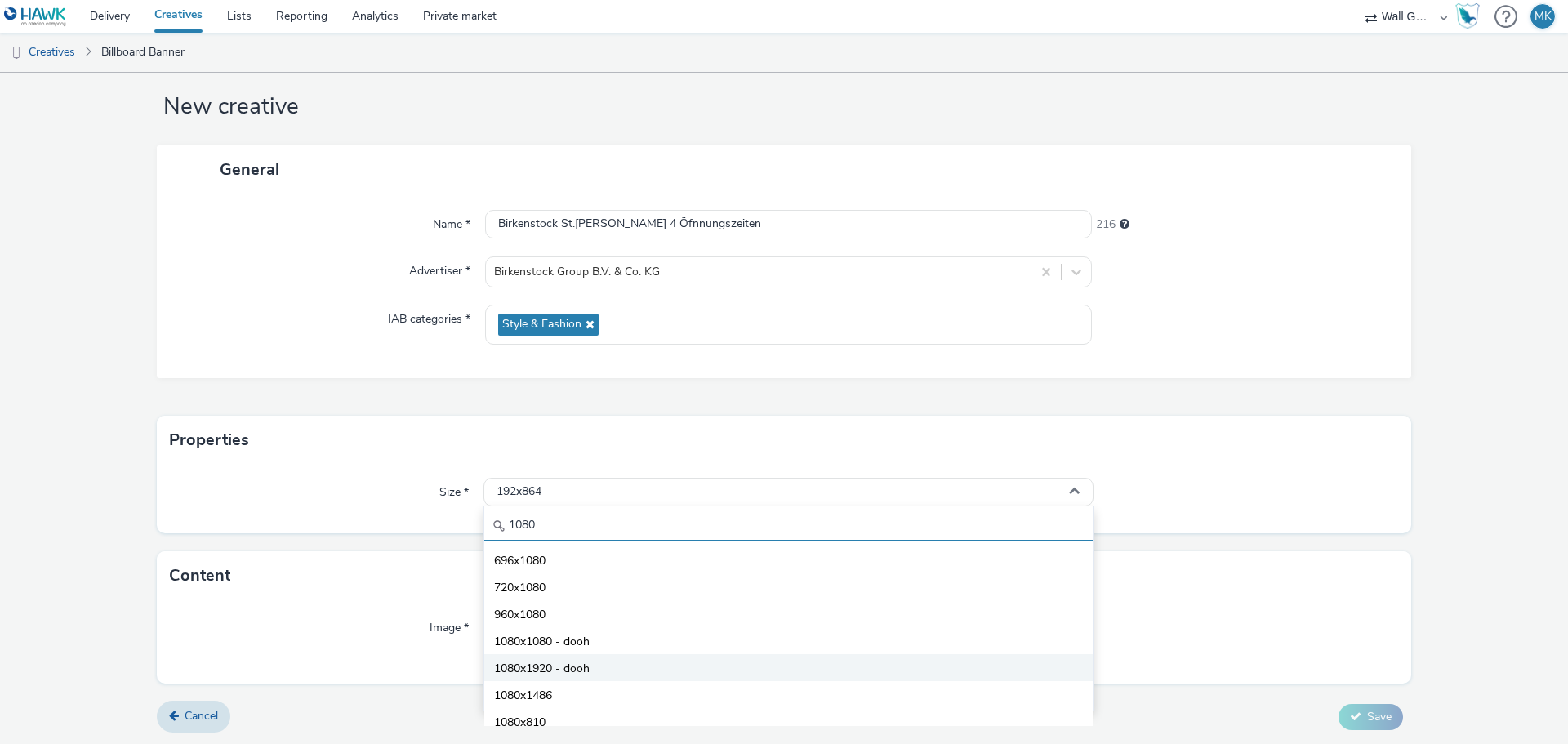
type input "1080"
click at [542, 673] on span "1080x1920 - dooh" at bounding box center [541, 668] width 96 height 17
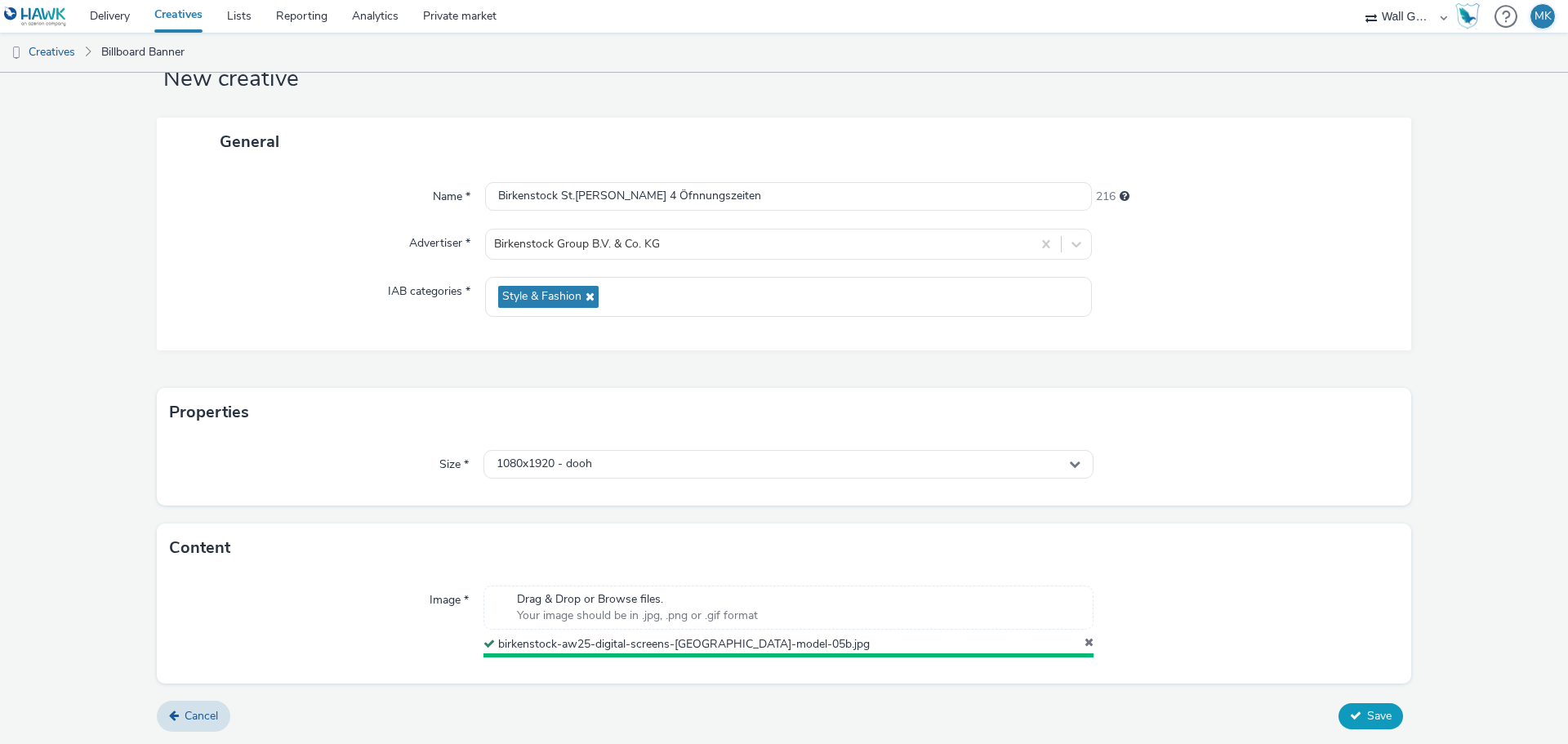
scroll to position [51, 0]
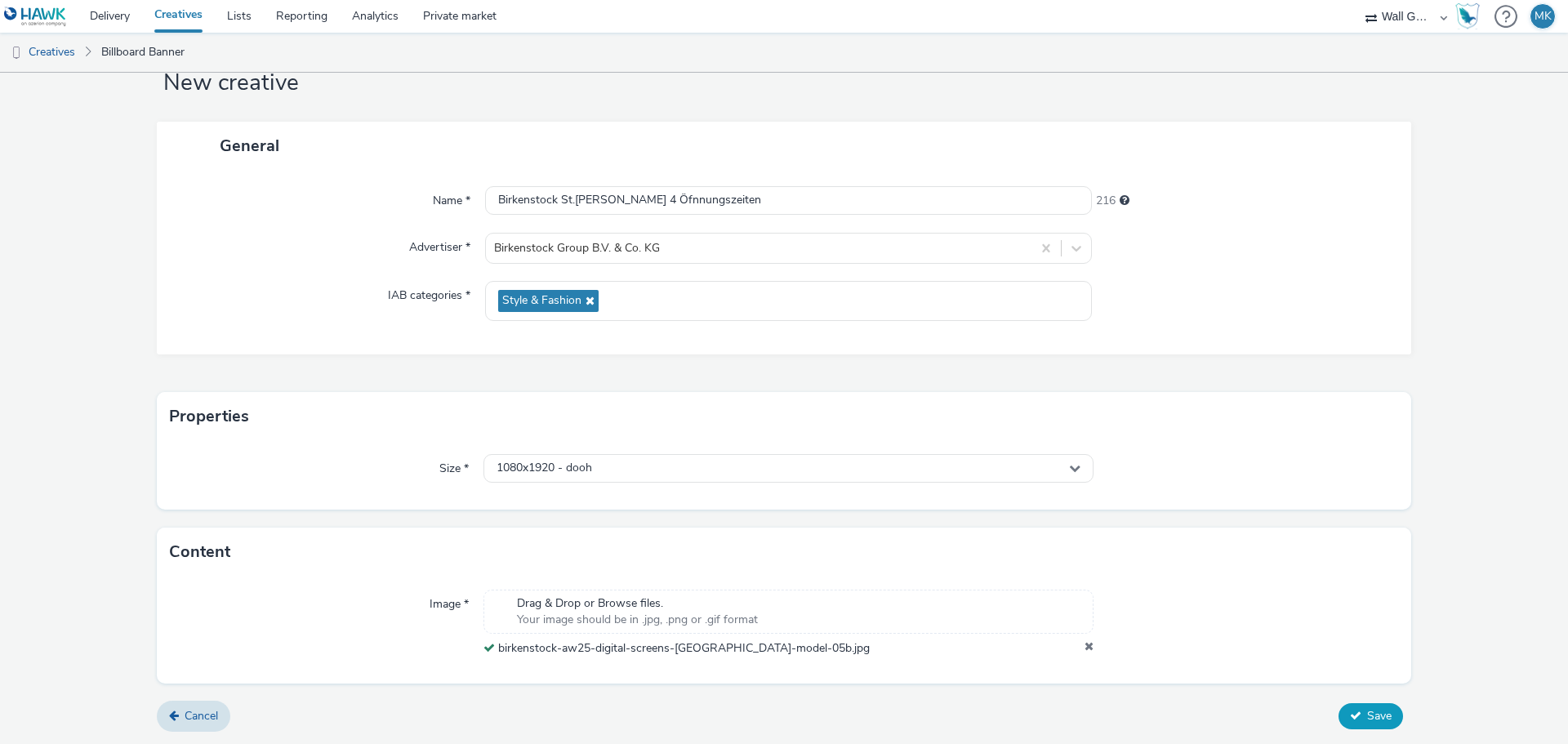
click at [1367, 719] on span "Save" at bounding box center [1379, 715] width 24 height 16
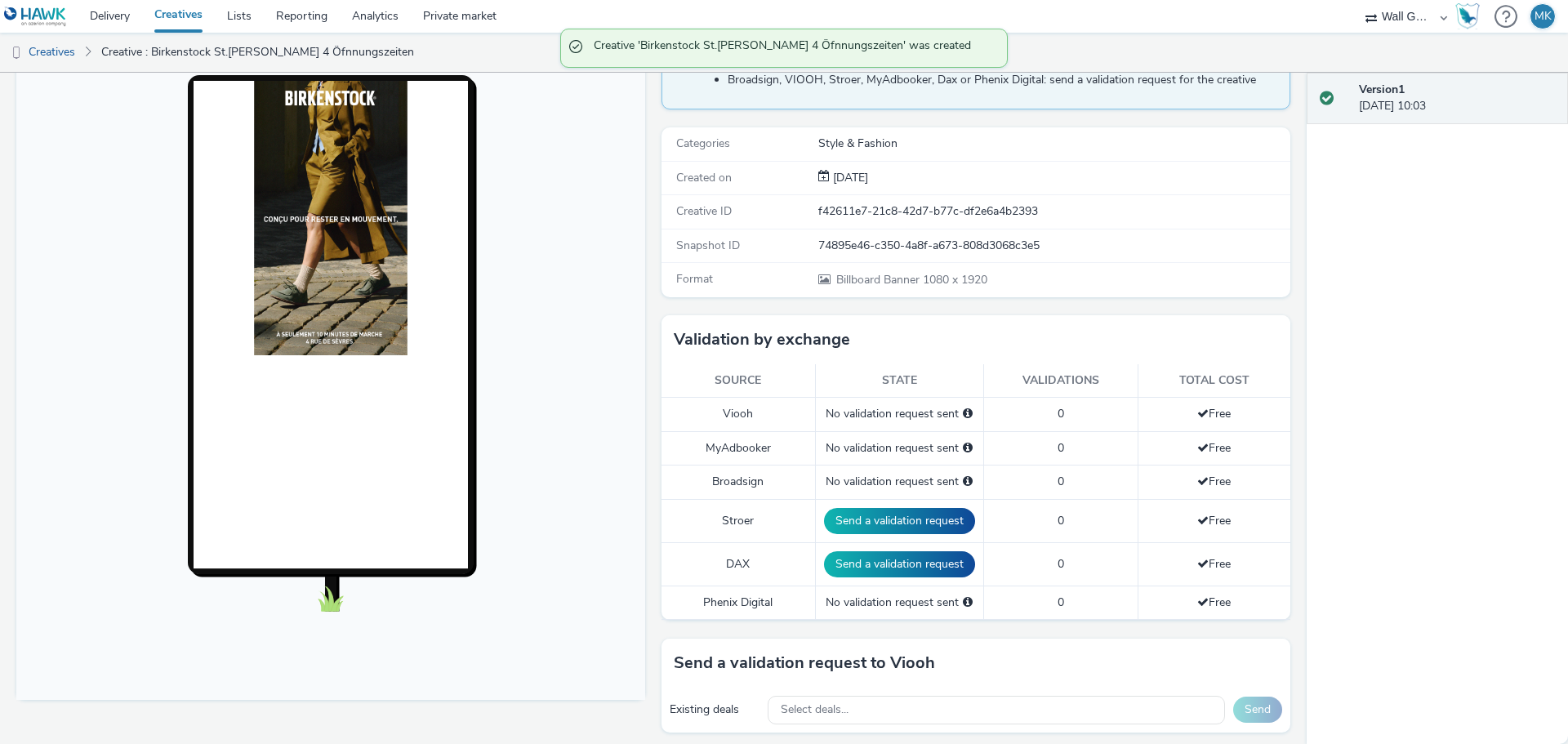
scroll to position [326, 0]
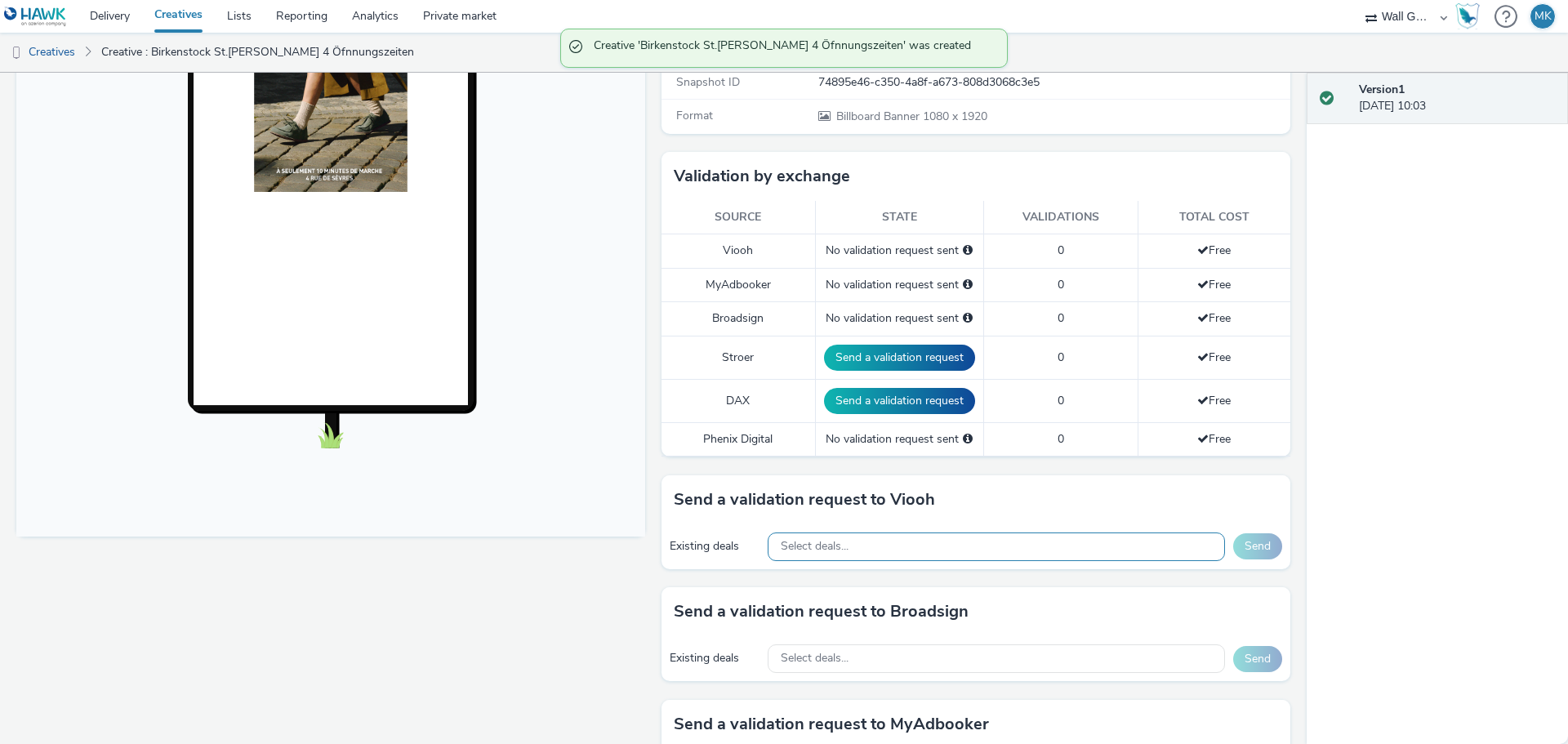
click at [835, 548] on span "Select deals..." at bounding box center [815, 546] width 68 height 14
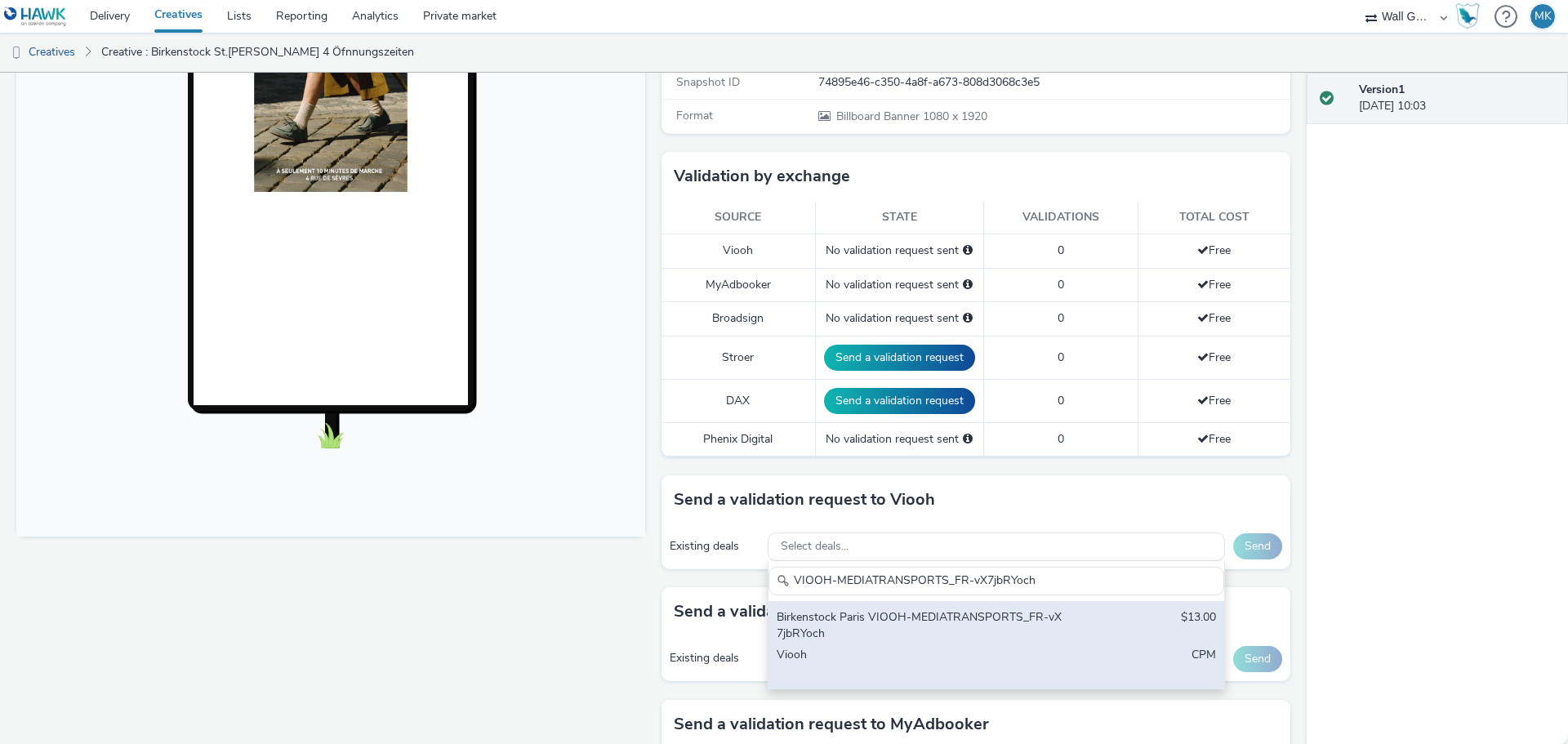
type input "VIOOH-MEDIATRANSPORTS_FR-vX7jbRYoch"
click at [848, 619] on div "Birkenstock Paris VIOOH-MEDIATRANSPORTS_FR-vX7jbRYoch" at bounding box center [921, 625] width 290 height 33
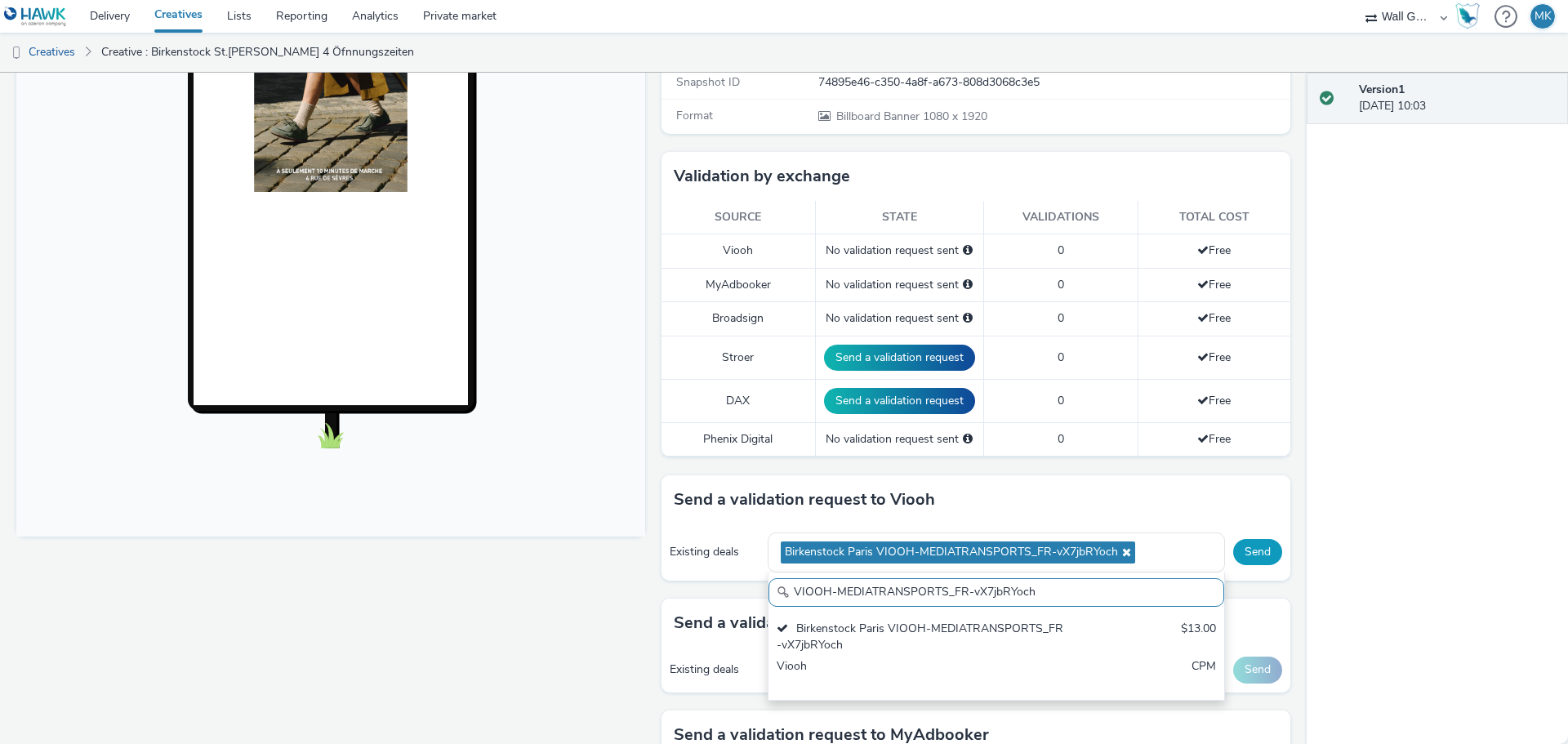
click at [1243, 553] on button "Send" at bounding box center [1257, 551] width 49 height 26
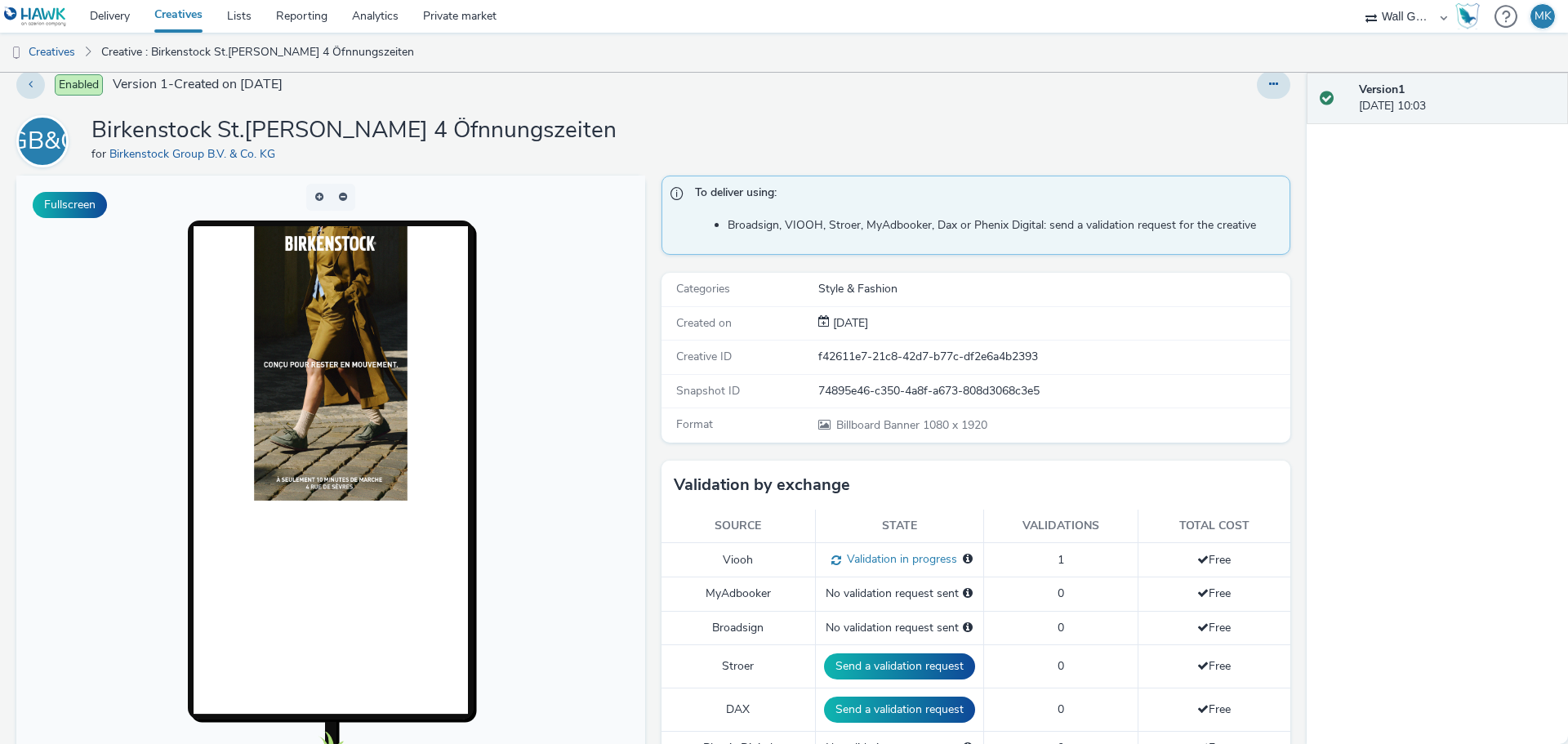
scroll to position [0, 0]
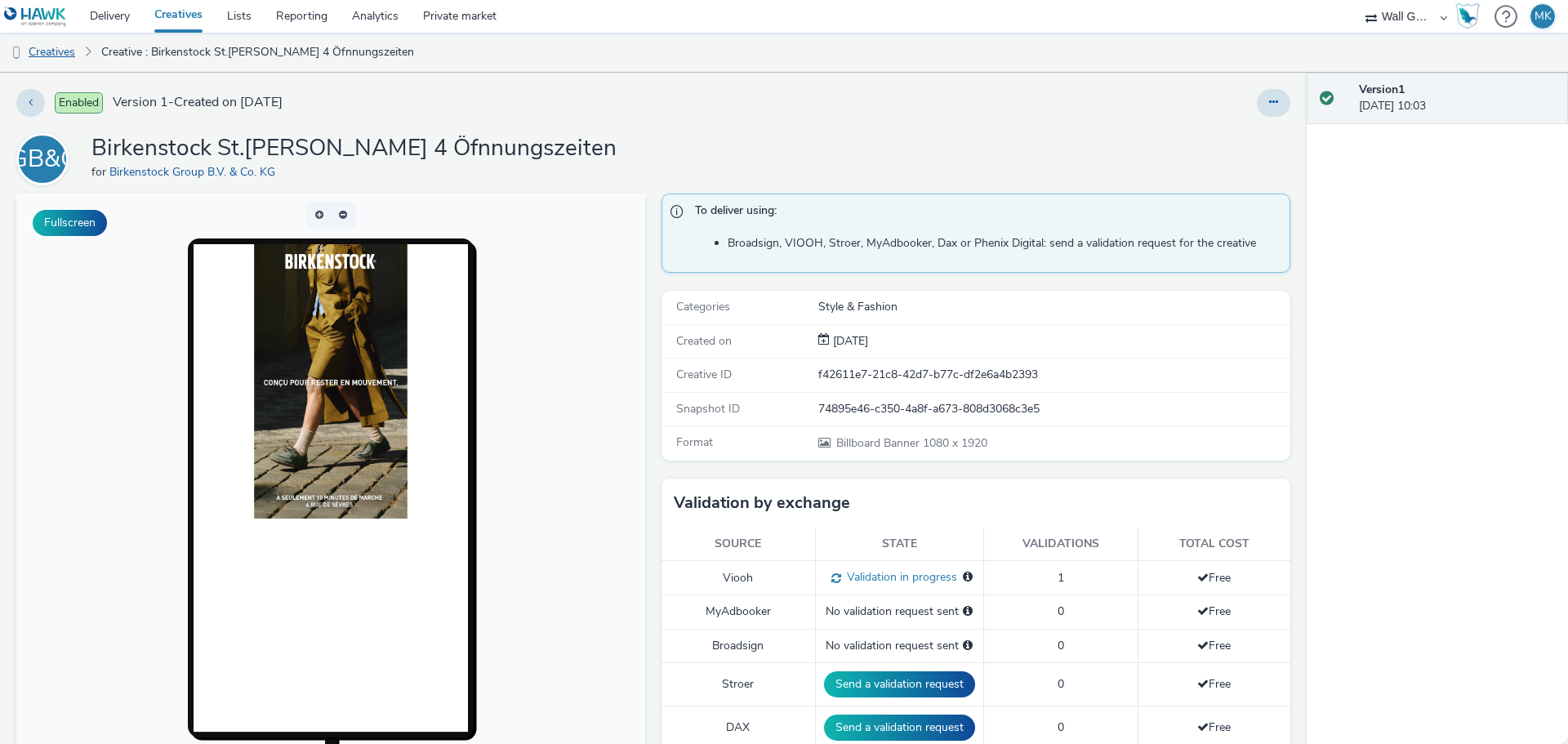
click at [58, 55] on link "Creatives" at bounding box center [42, 51] width 83 height 39
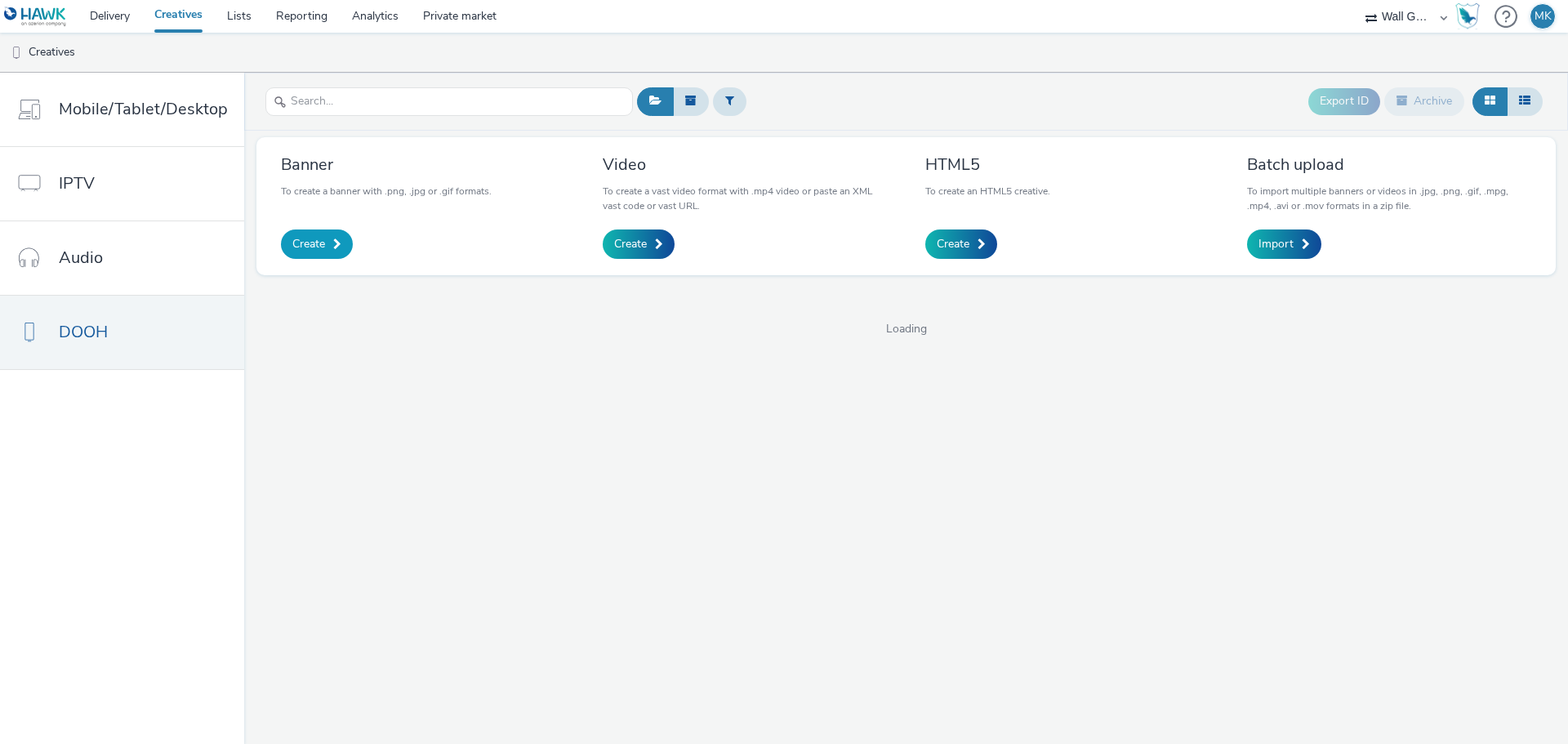
click at [325, 246] on link "Create" at bounding box center [316, 243] width 72 height 29
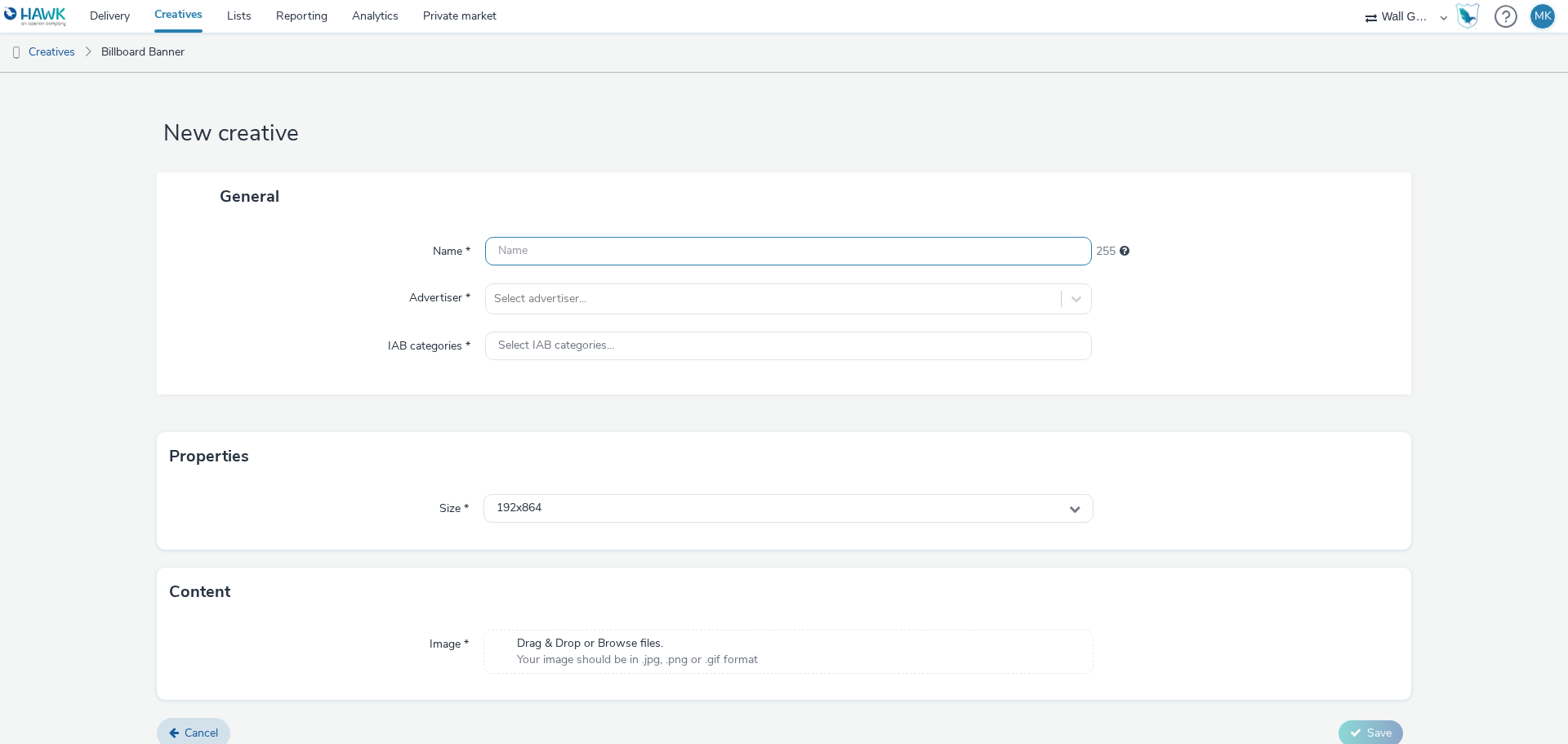
click at [535, 257] on input "text" at bounding box center [788, 251] width 606 height 28
type input "Birkenstock Paris Dipty 1"
click at [560, 306] on div at bounding box center [773, 299] width 558 height 20
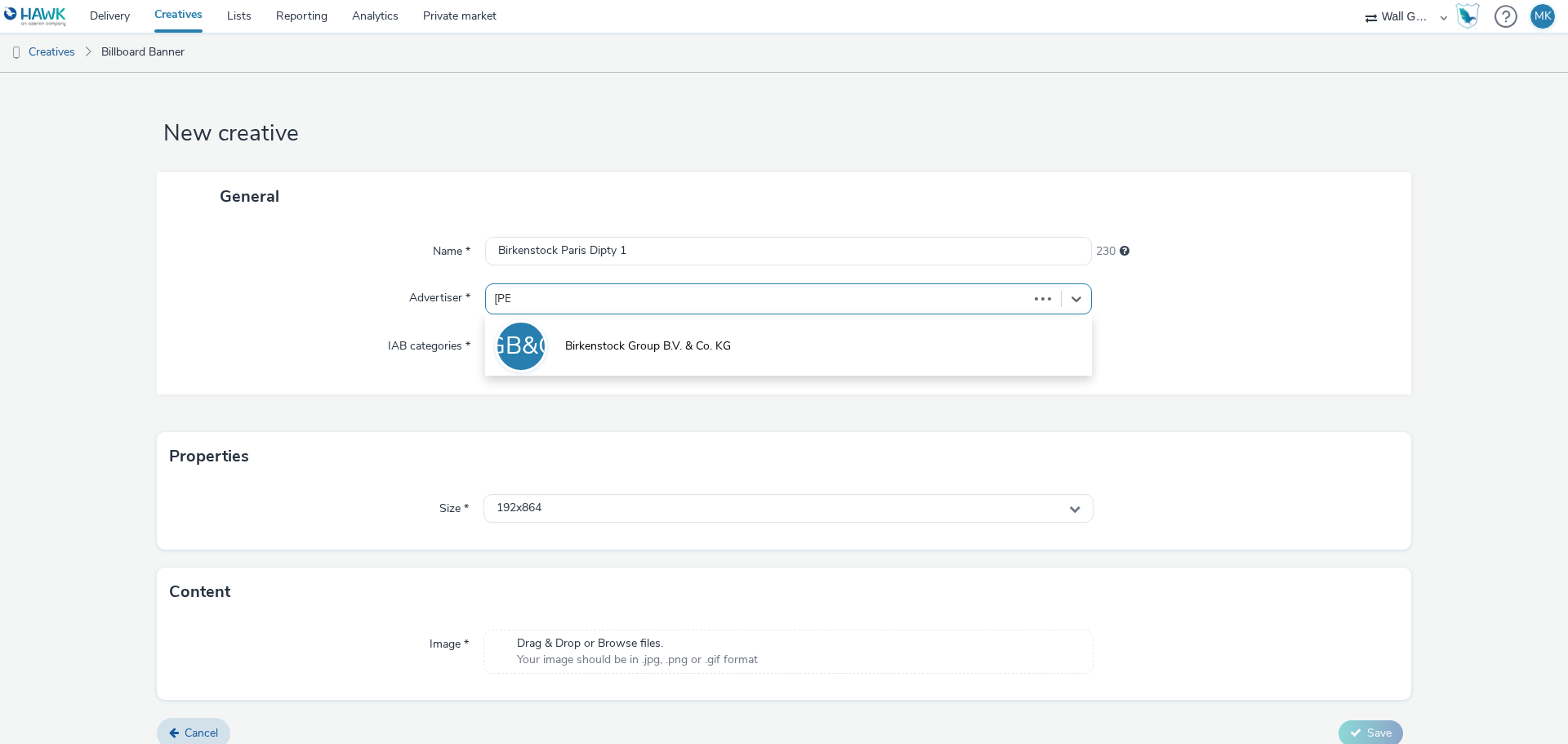
type input "birke"
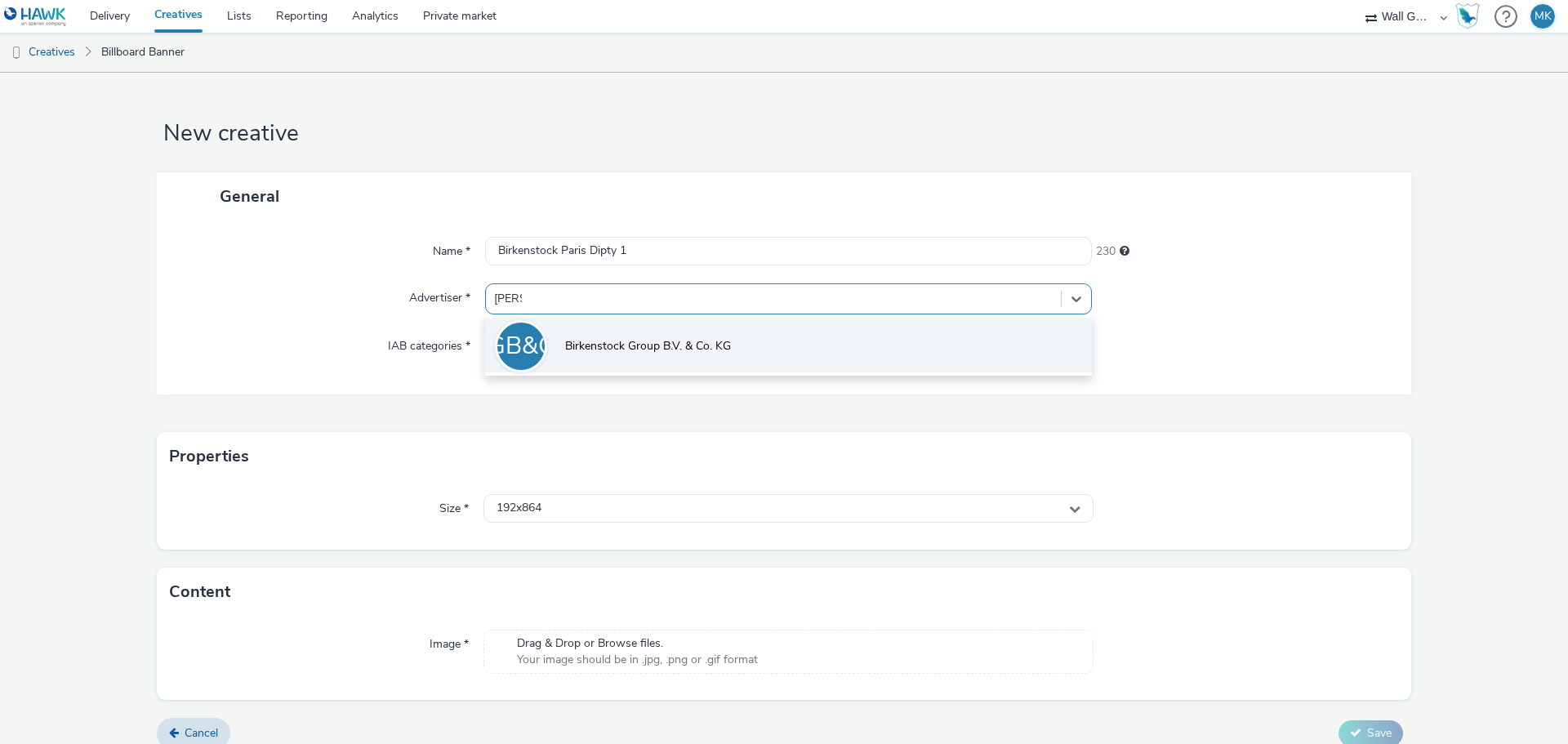
click at [588, 347] on span "Birkenstock Group B.V. & Co. KG" at bounding box center [648, 346] width 166 height 17
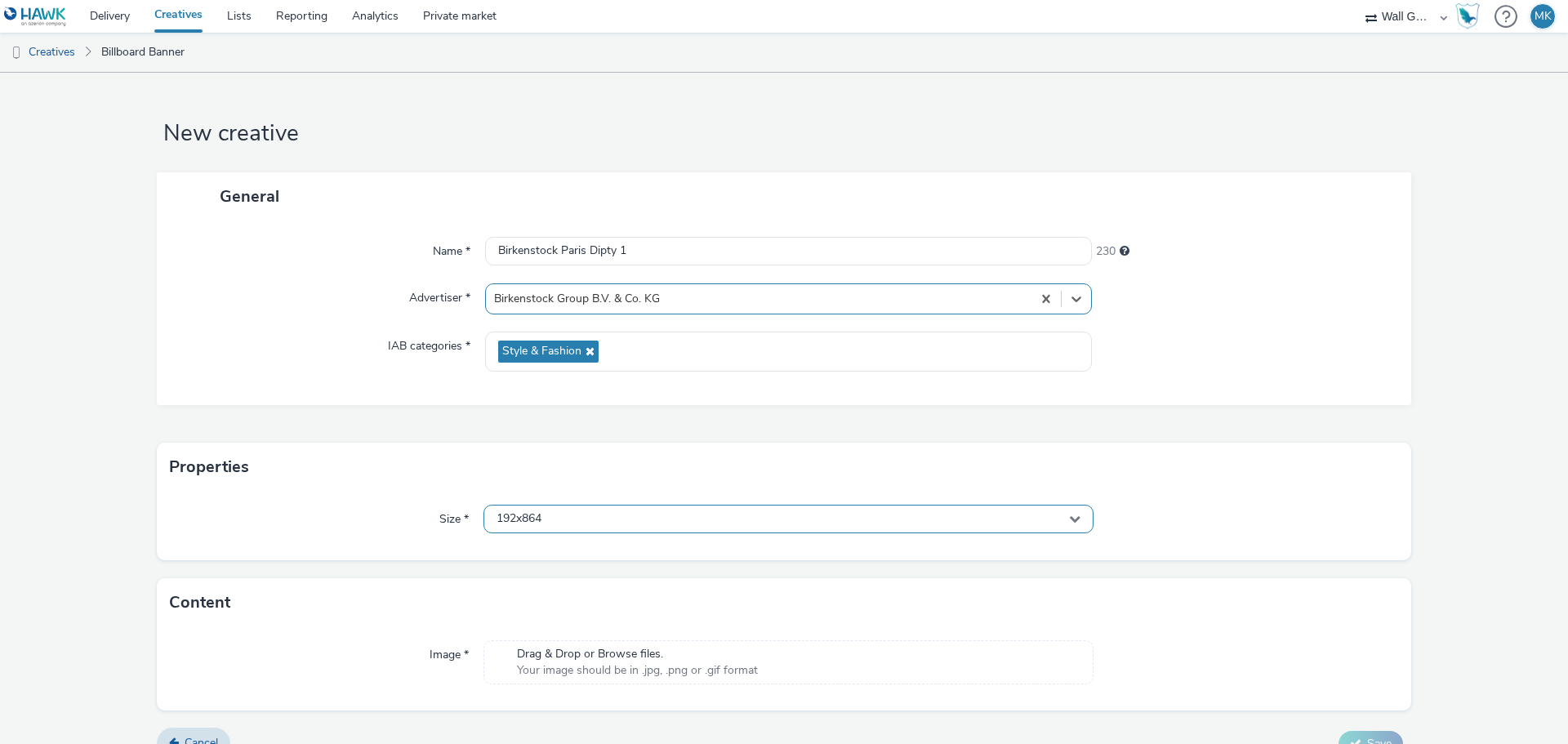
click at [537, 516] on span "192x864" at bounding box center [519, 518] width 45 height 14
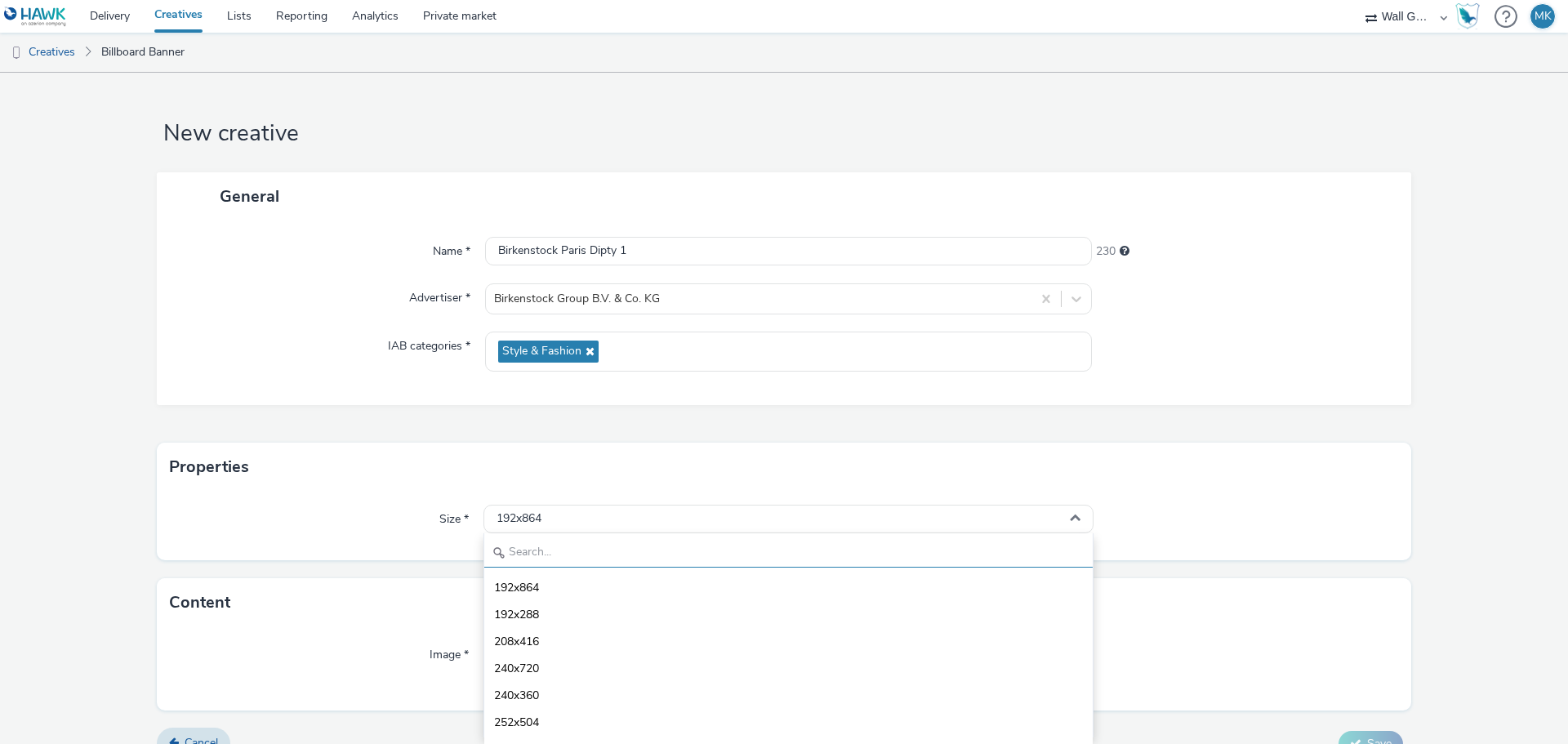
click at [528, 550] on input "text" at bounding box center [788, 553] width 608 height 28
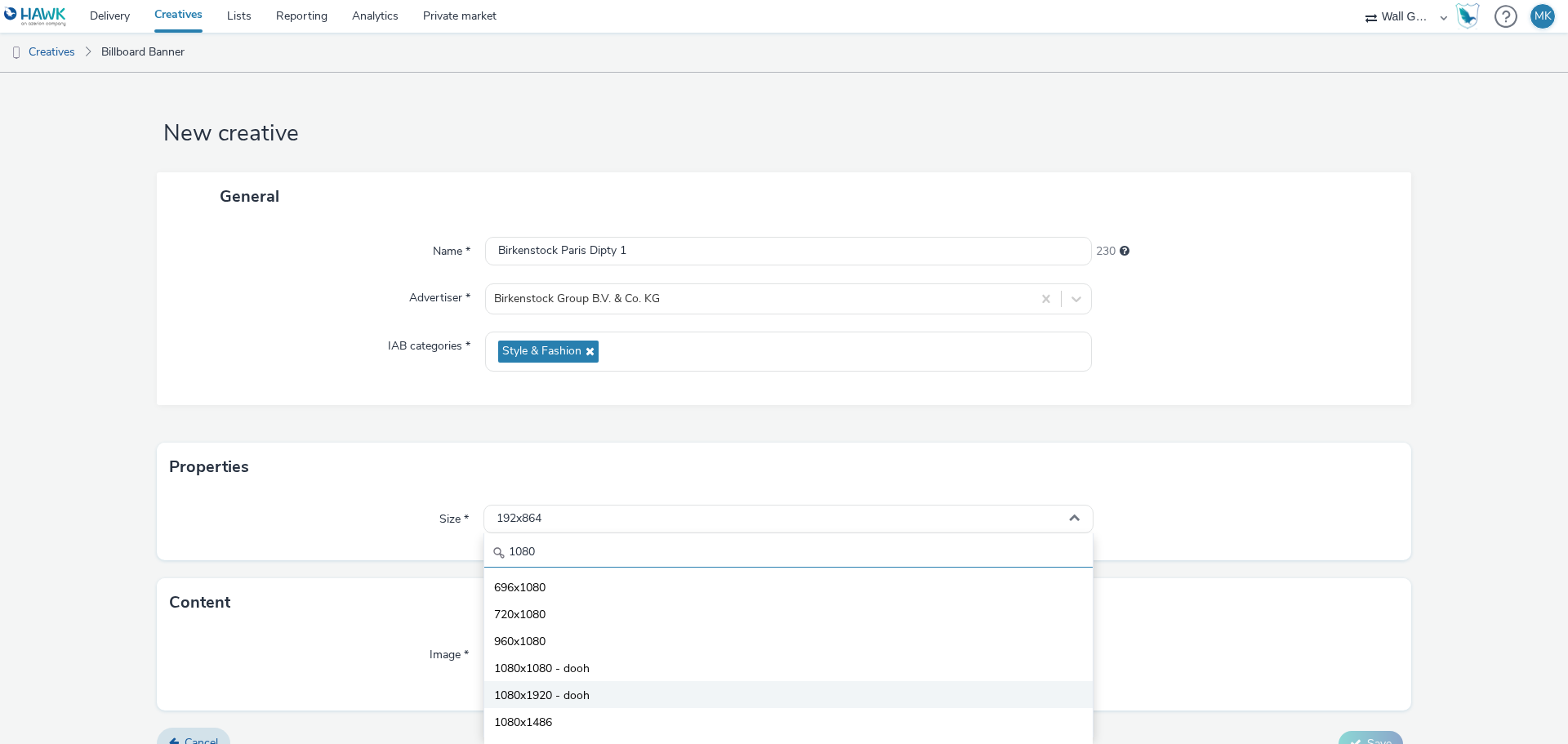
type input "1080"
click at [532, 688] on span "1080x1920 - dooh" at bounding box center [541, 696] width 96 height 17
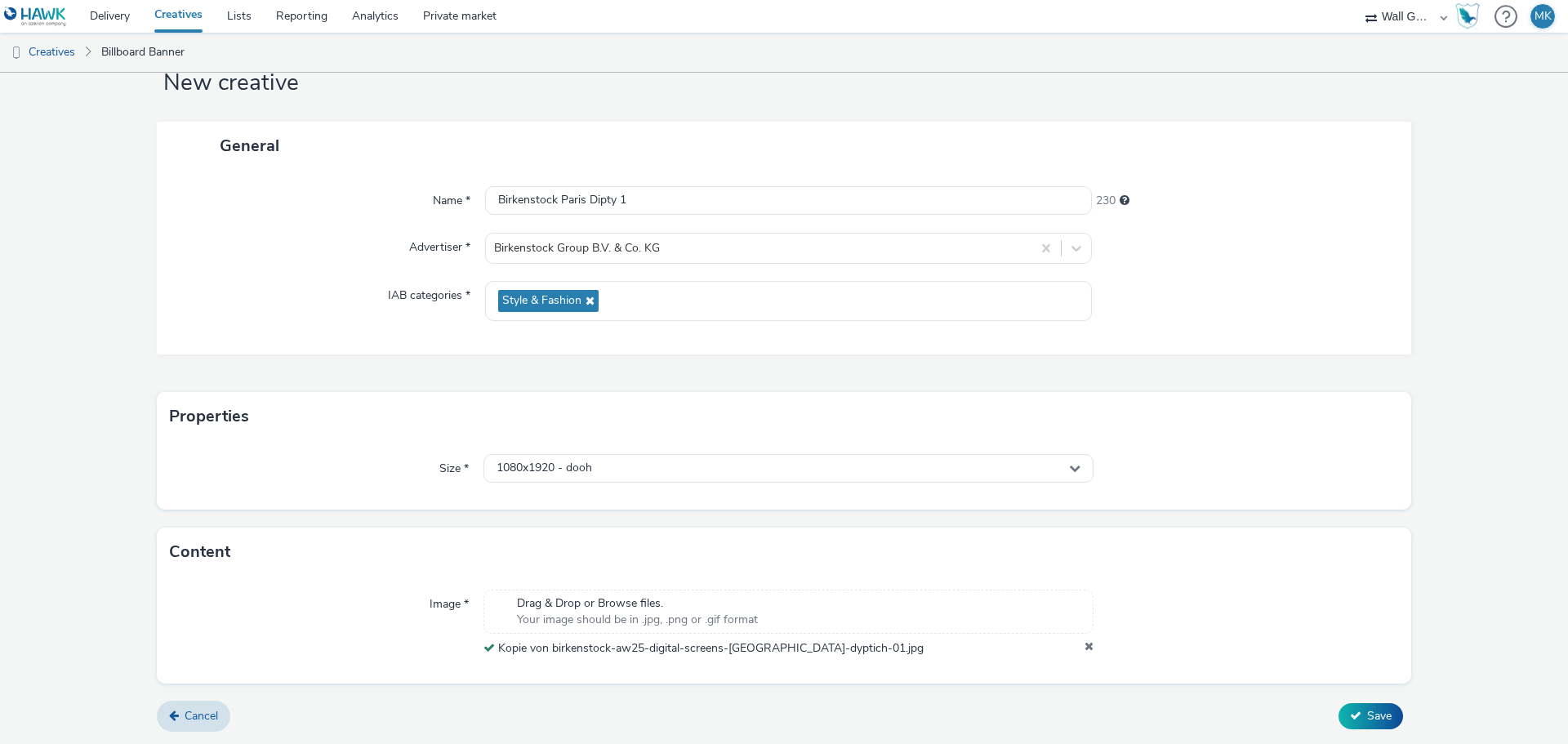
scroll to position [51, 0]
click at [1367, 717] on span "Save" at bounding box center [1379, 715] width 24 height 16
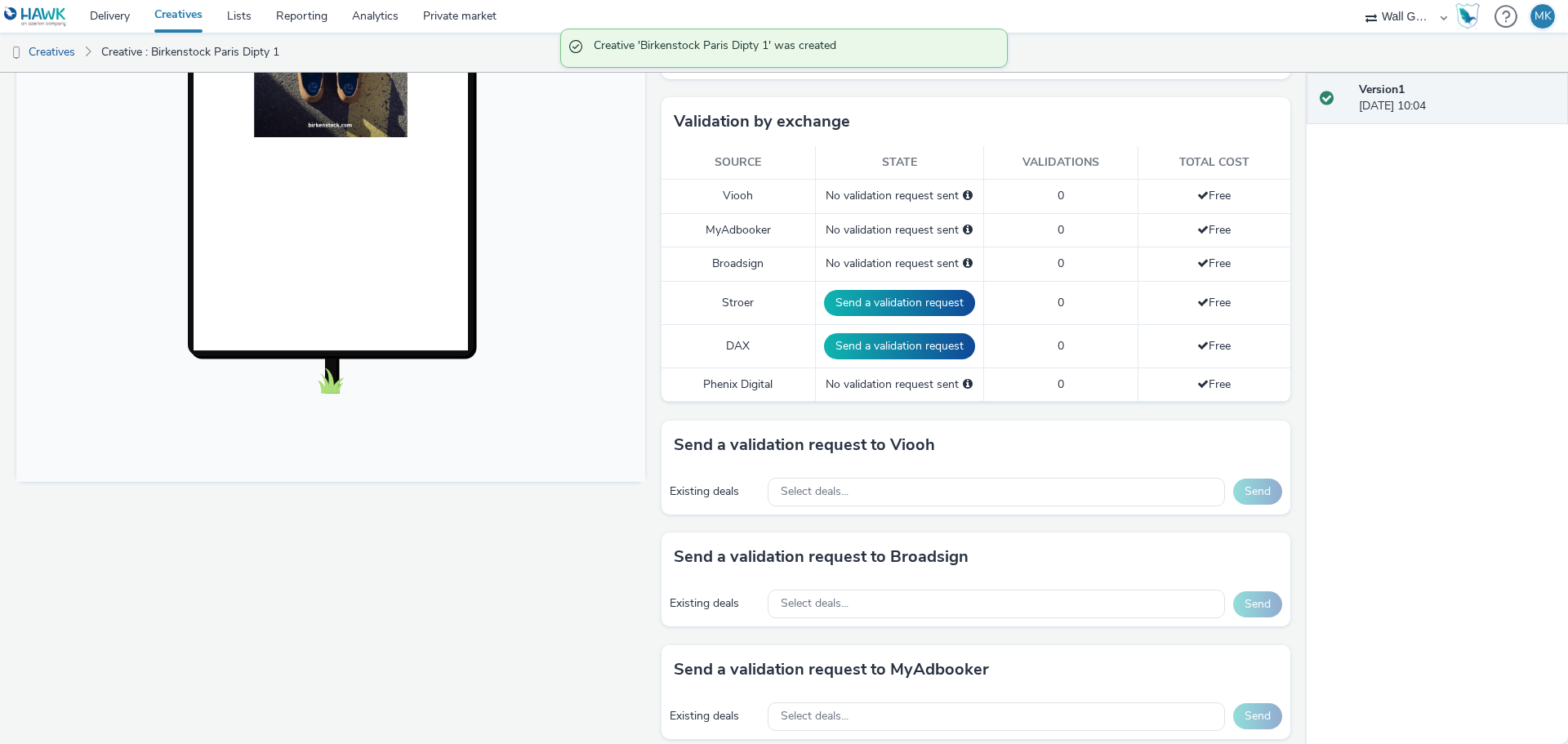
scroll to position [409, 0]
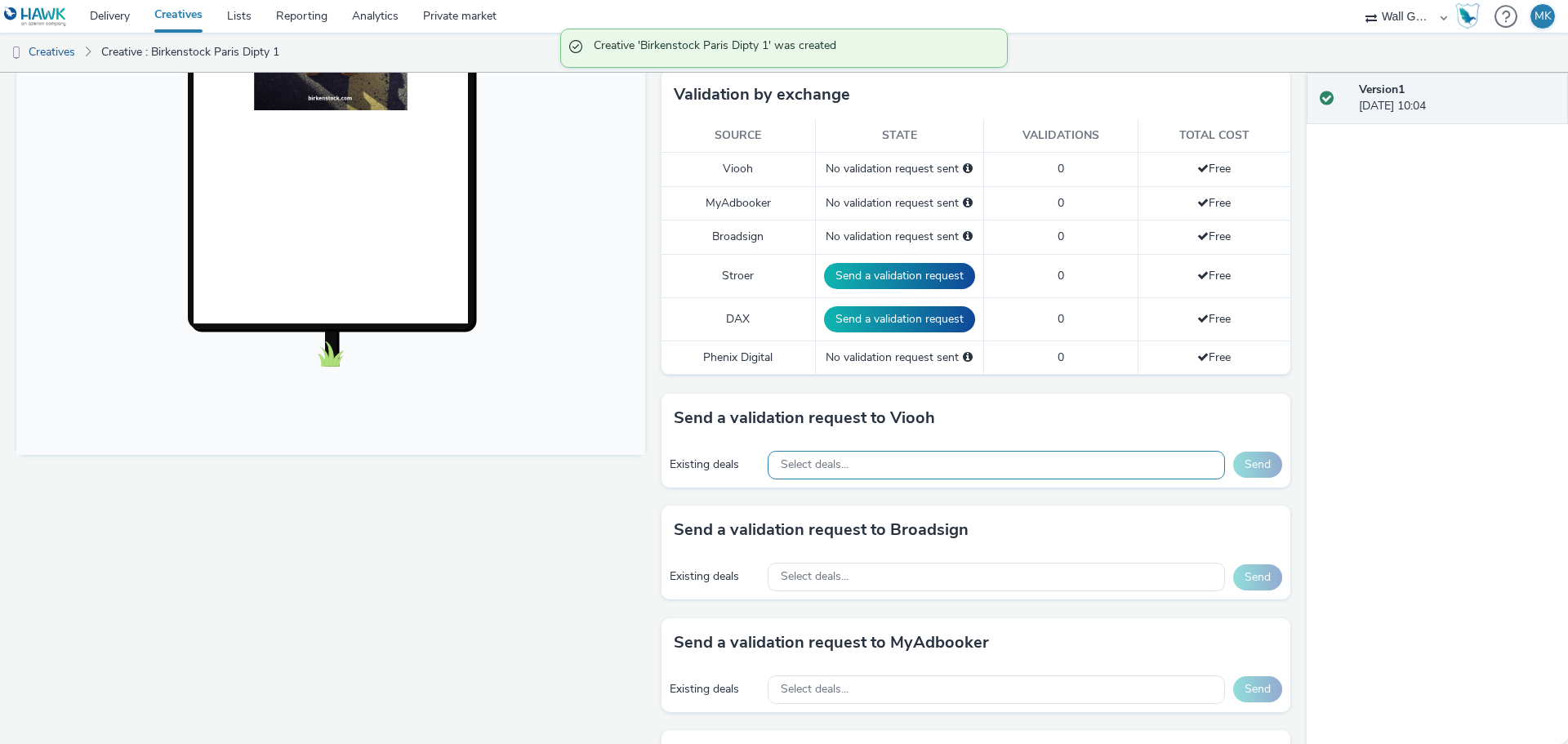
click at [835, 466] on span "Select deals..." at bounding box center [815, 465] width 68 height 14
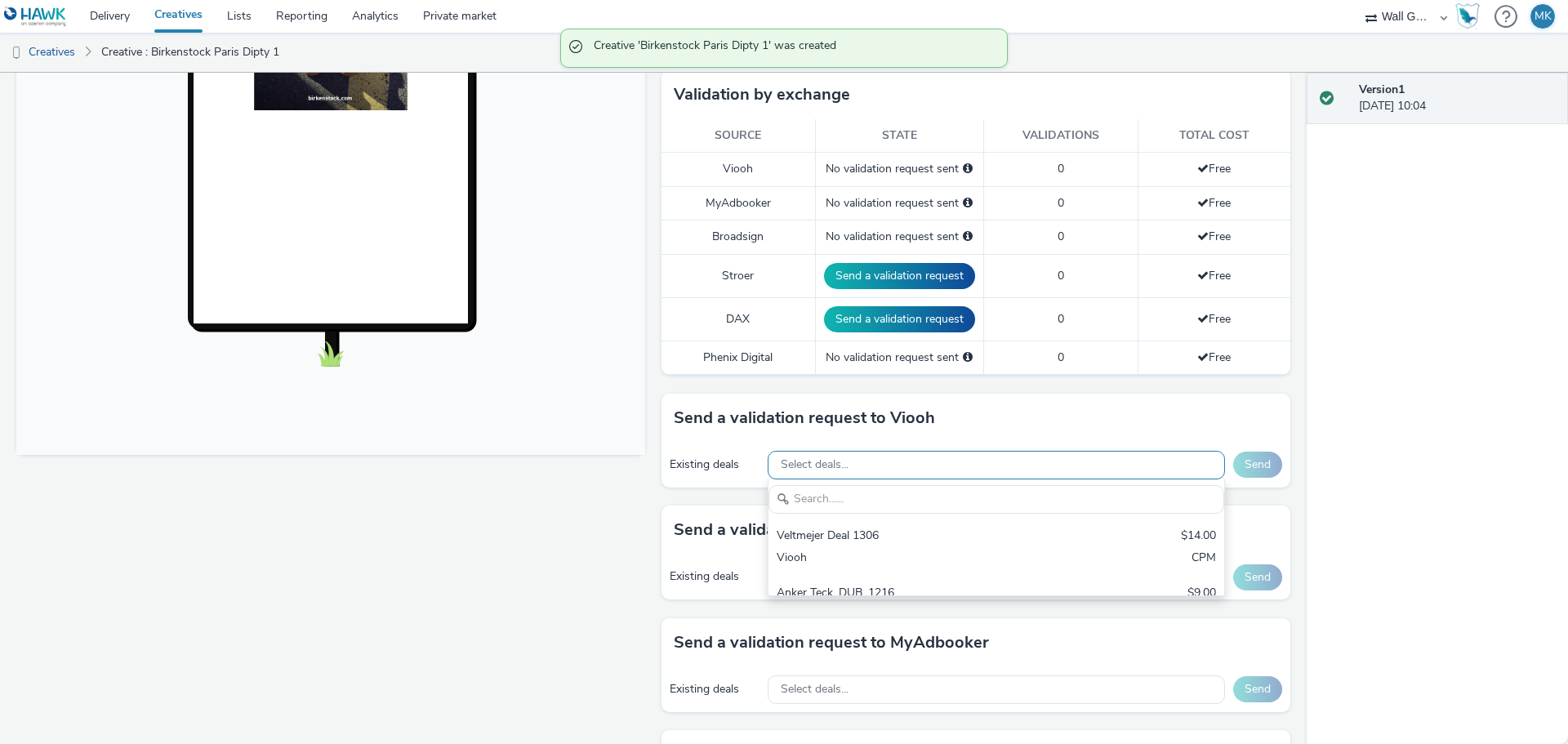
scroll to position [0, 0]
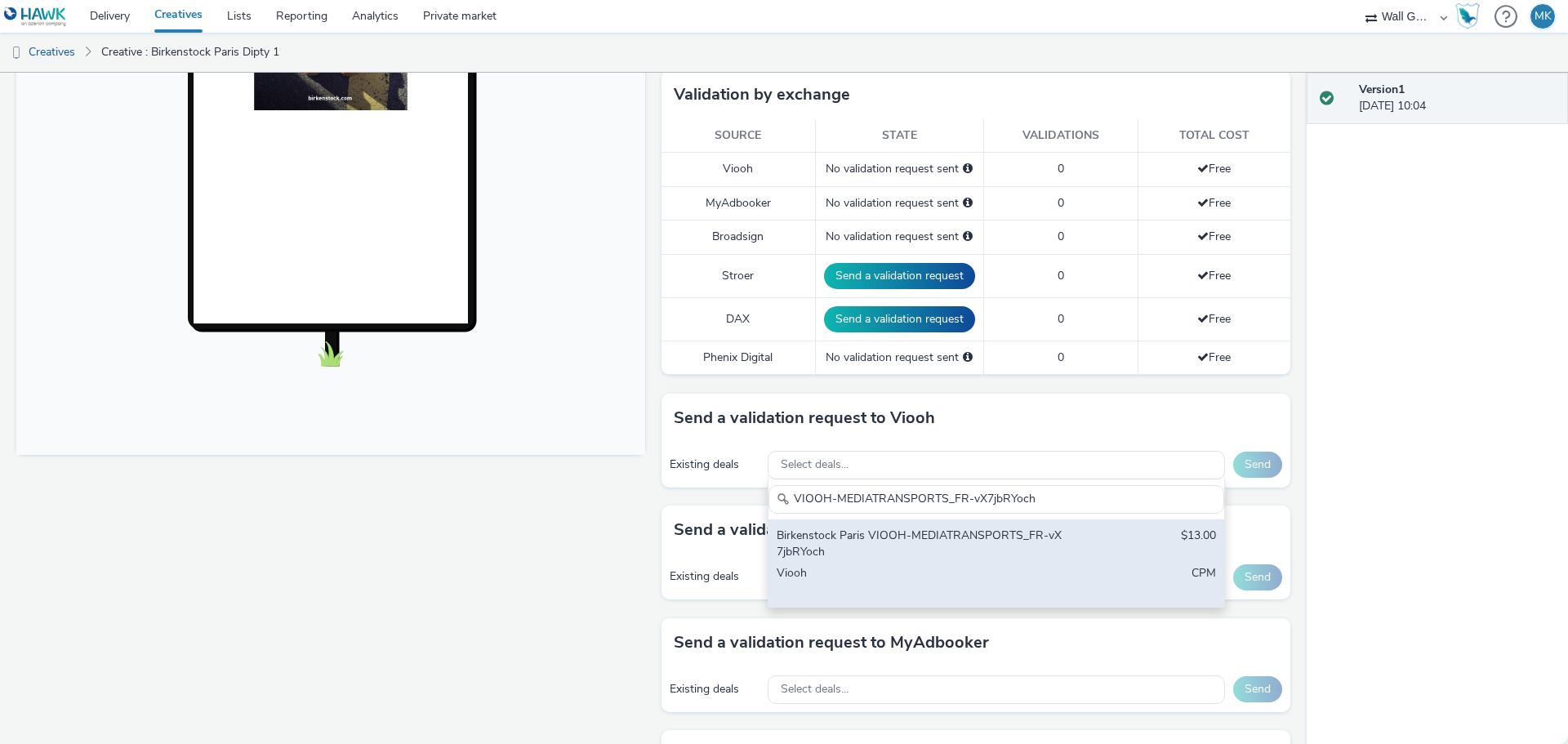
type input "VIOOH-MEDIATRANSPORTS_FR-vX7jbRYoch"
click at [872, 545] on div "Birkenstock Paris VIOOH-MEDIATRANSPORTS_FR-vX7jbRYoch" at bounding box center [921, 544] width 290 height 33
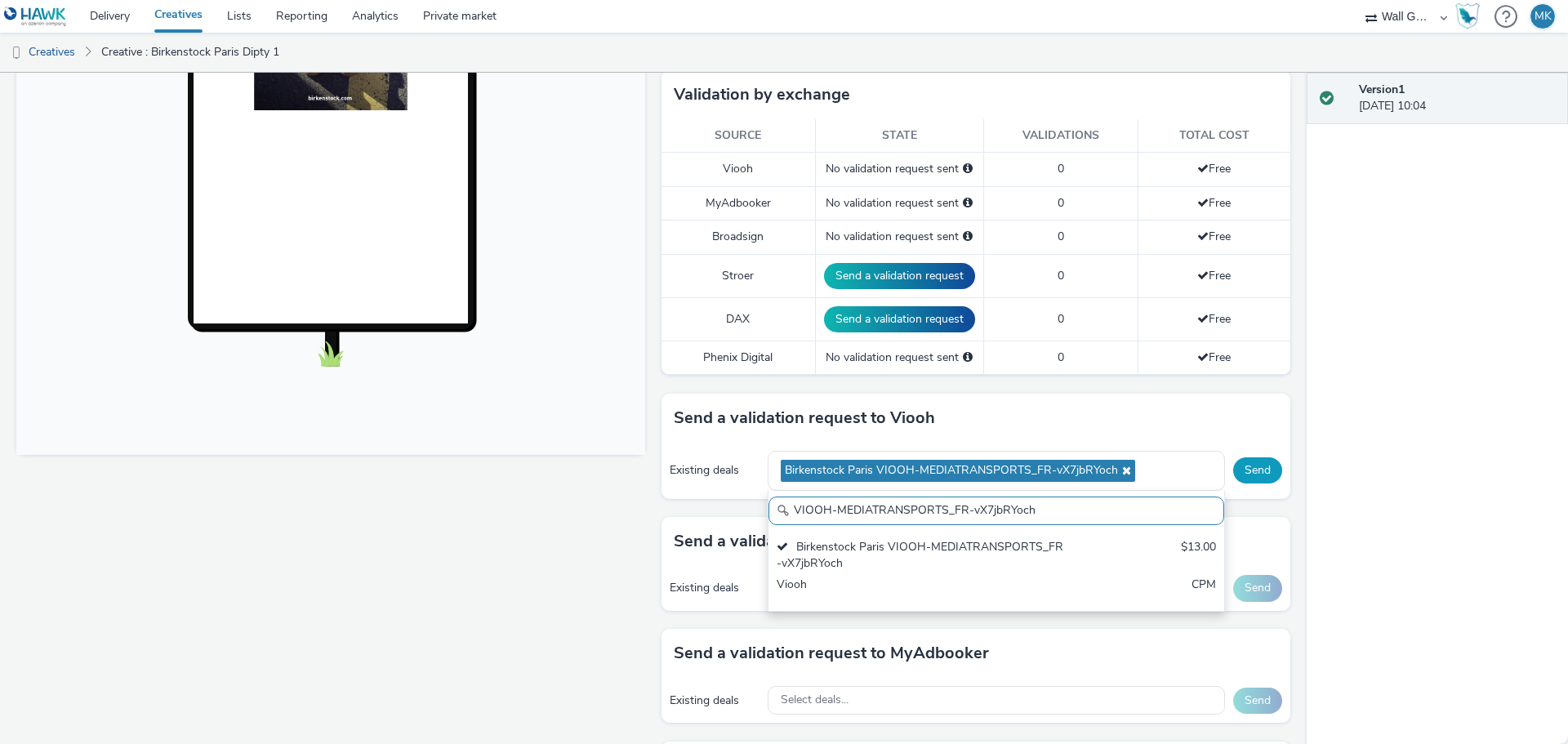
click at [1244, 468] on button "Send" at bounding box center [1257, 470] width 49 height 26
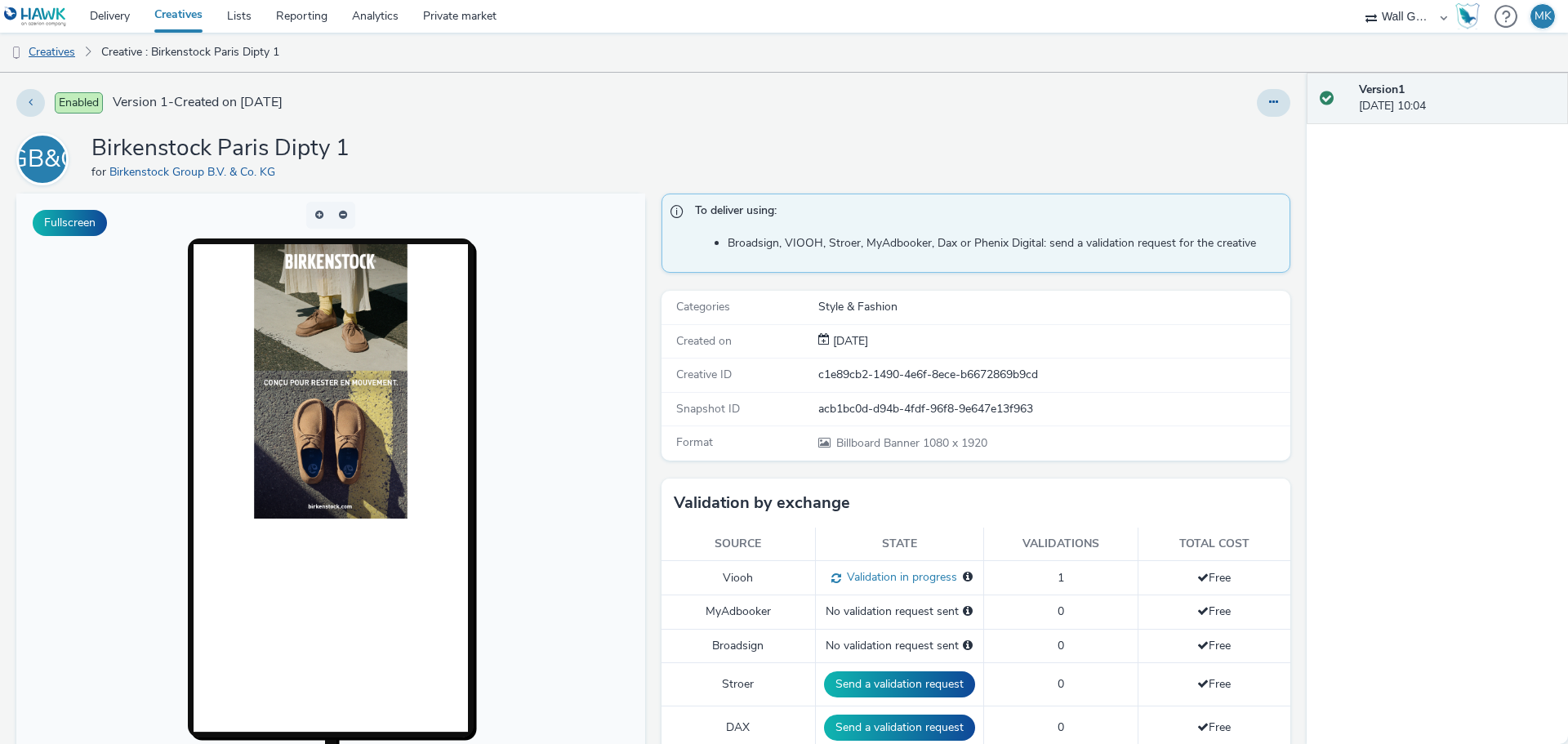
click at [57, 55] on link "Creatives" at bounding box center [42, 51] width 83 height 39
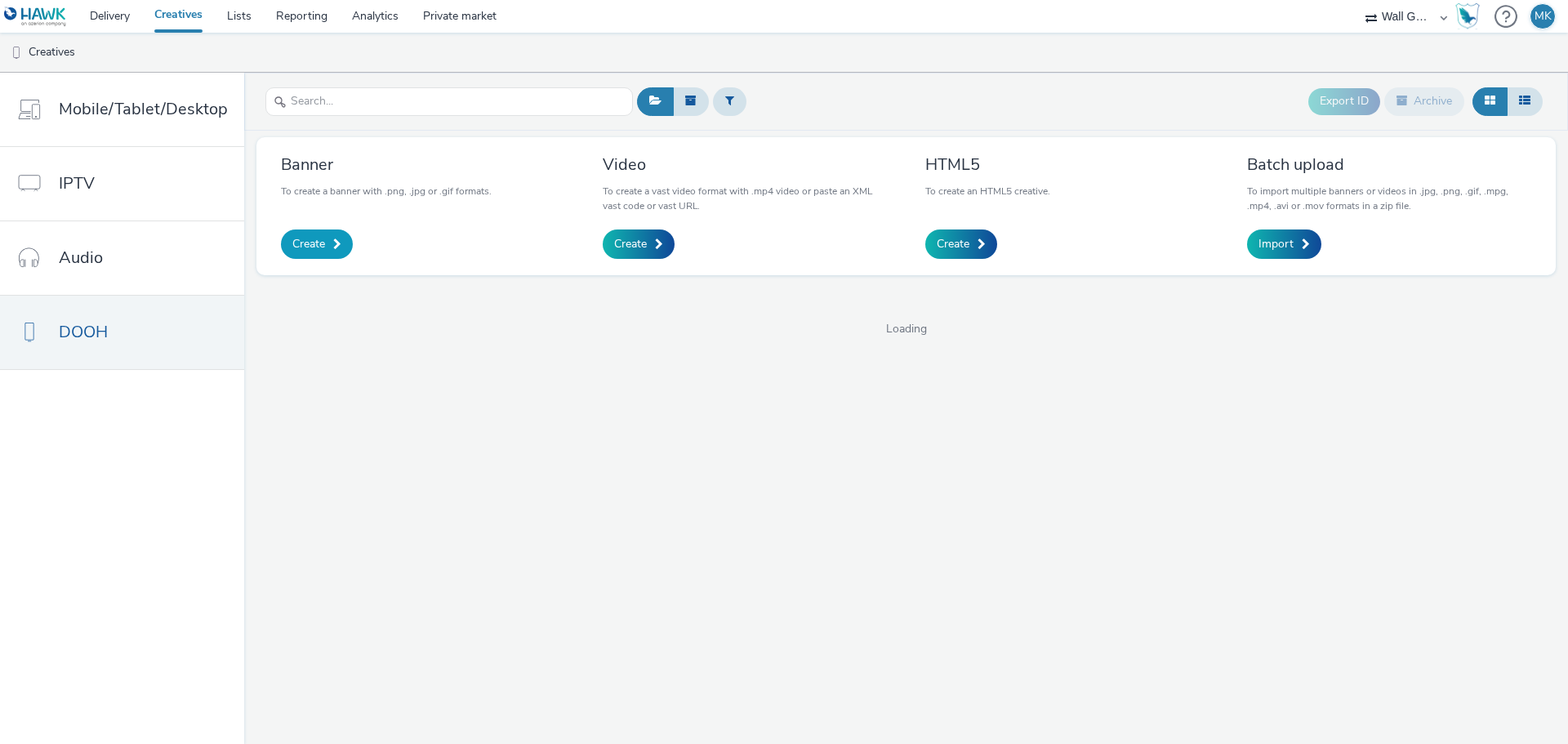
click at [301, 248] on span "Create" at bounding box center [308, 244] width 32 height 17
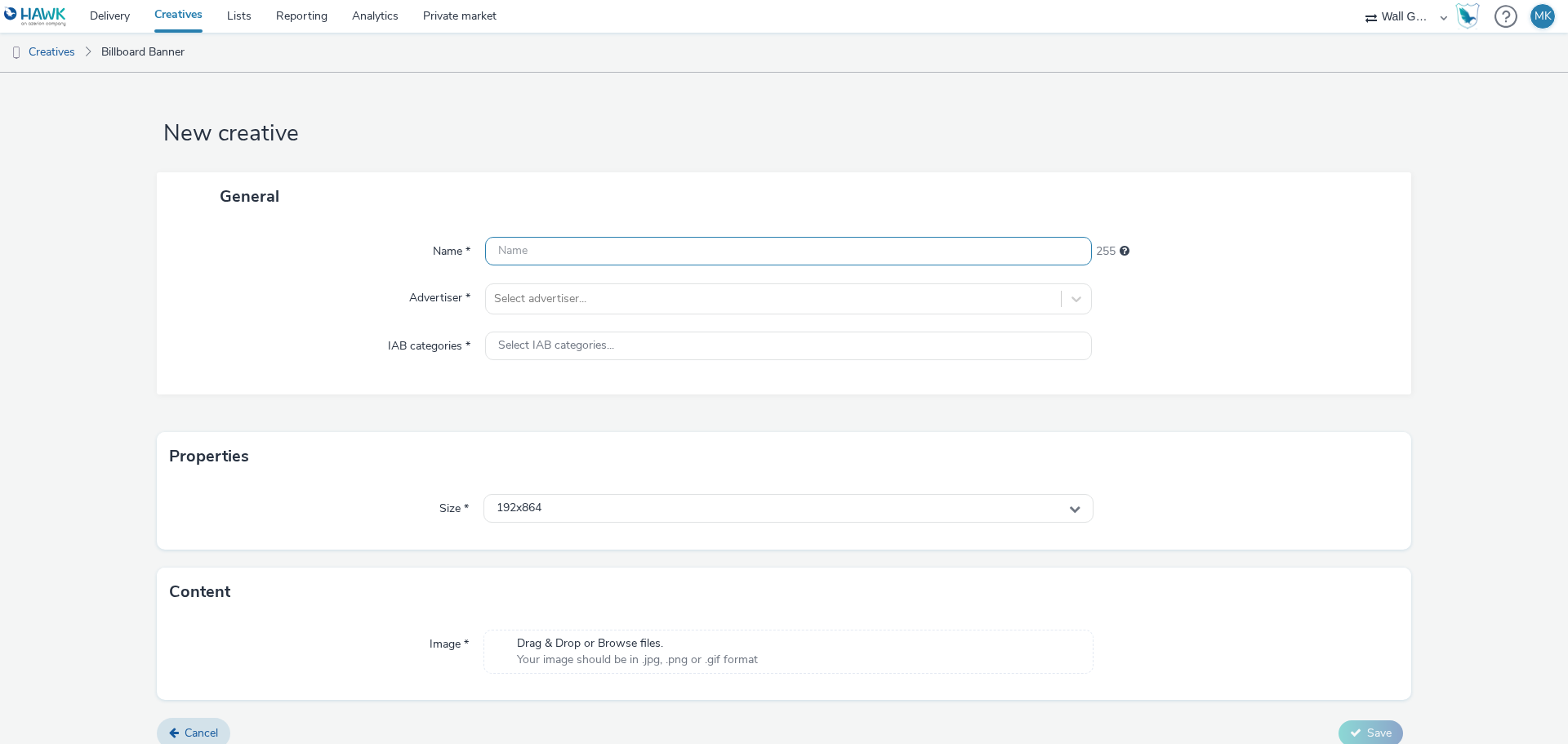
click at [558, 248] on input "text" at bounding box center [788, 251] width 606 height 28
type input "Birkenstock [GEOGRAPHIC_DATA] Ditpy2"
click at [545, 296] on div at bounding box center [773, 299] width 558 height 20
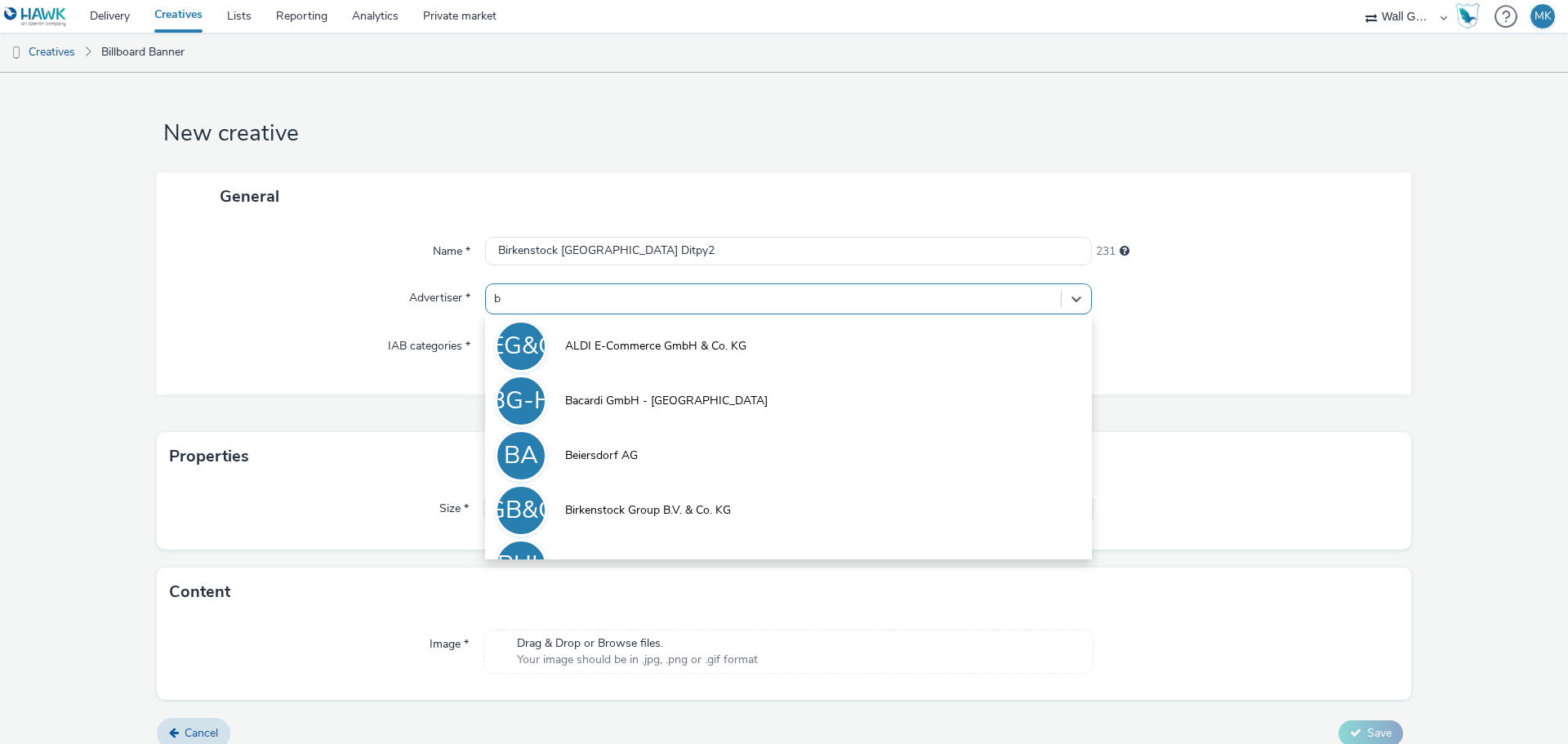
type input "bi"
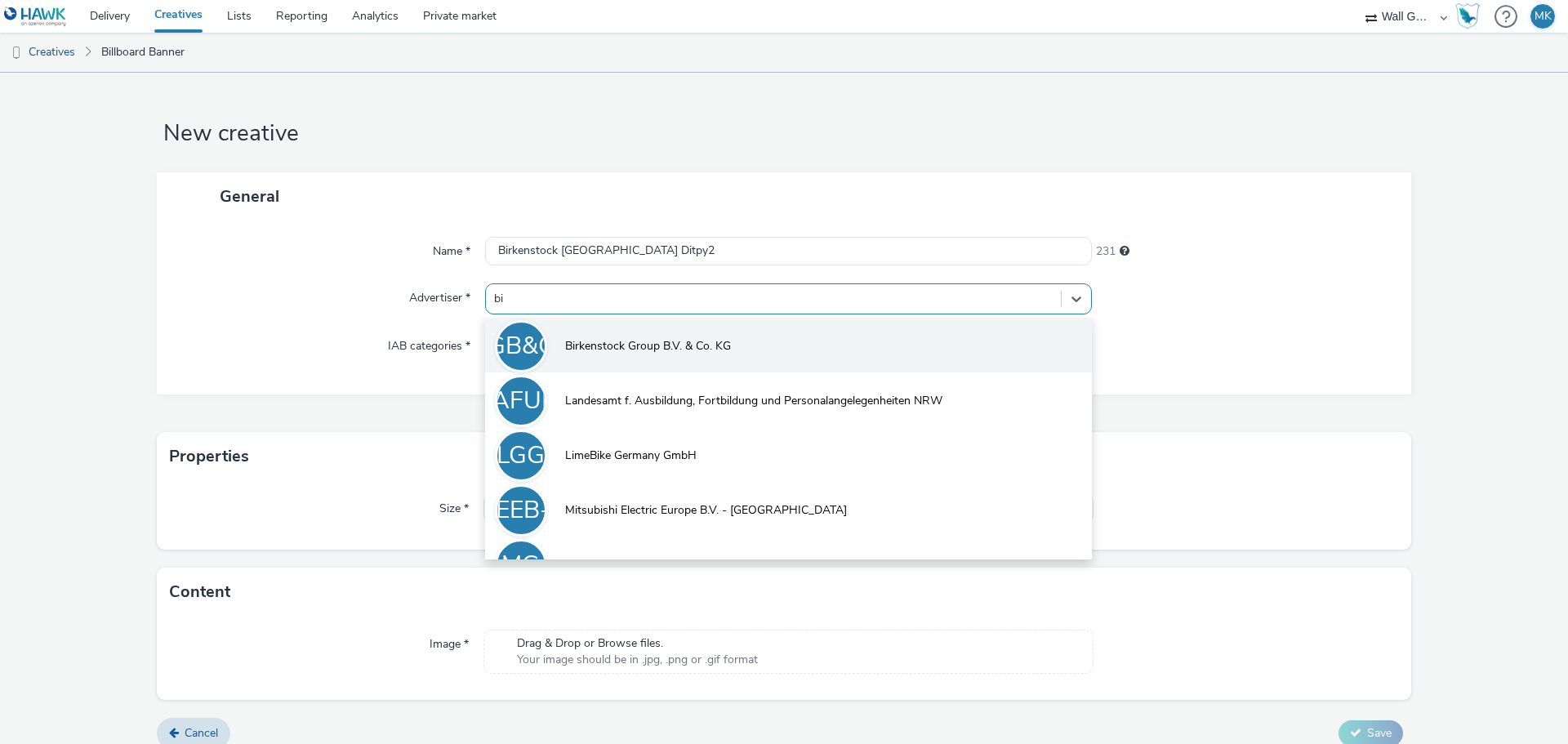
click at [580, 344] on span "Birkenstock Group B.V. & Co. KG" at bounding box center [648, 346] width 166 height 17
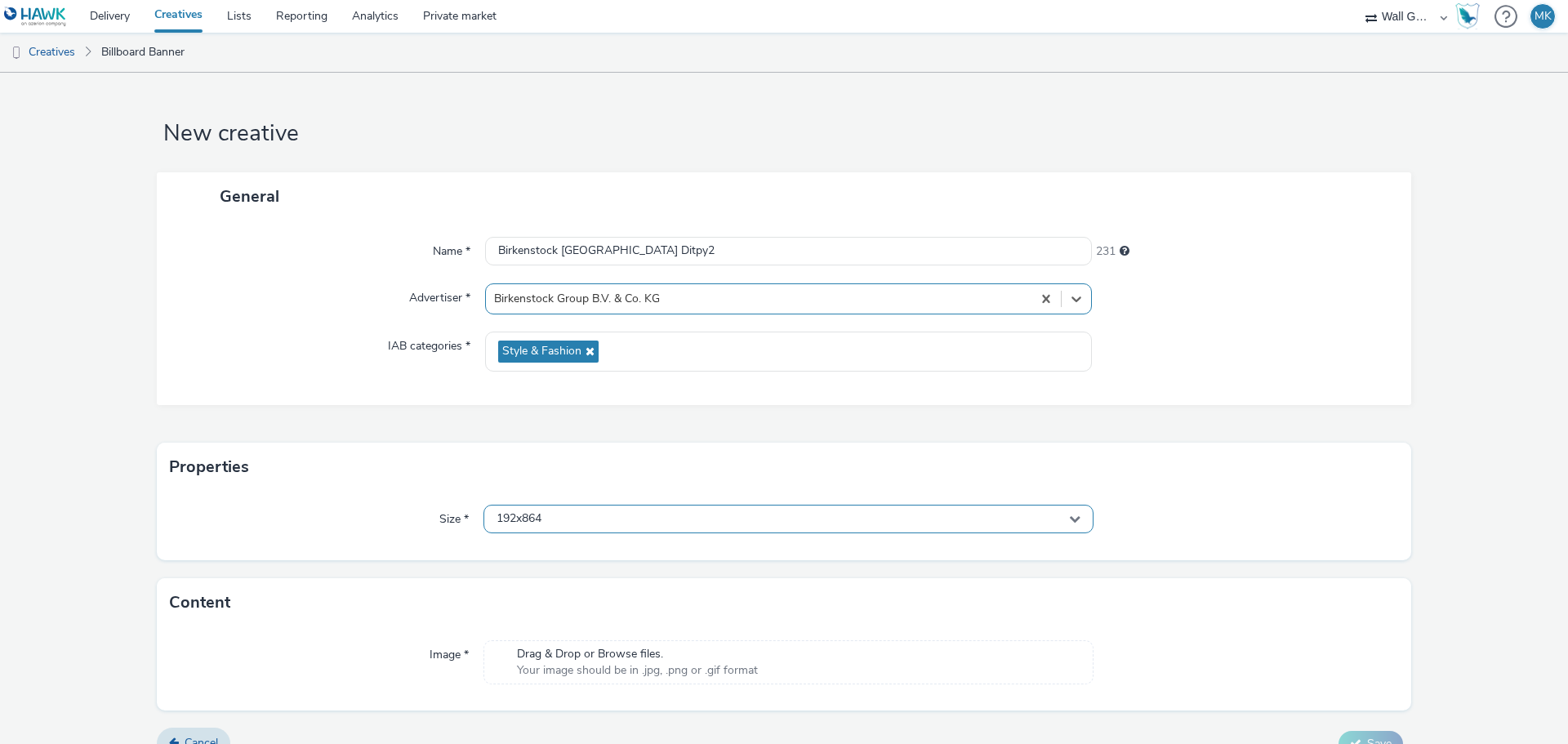
click at [558, 528] on div "192x864" at bounding box center [788, 519] width 610 height 28
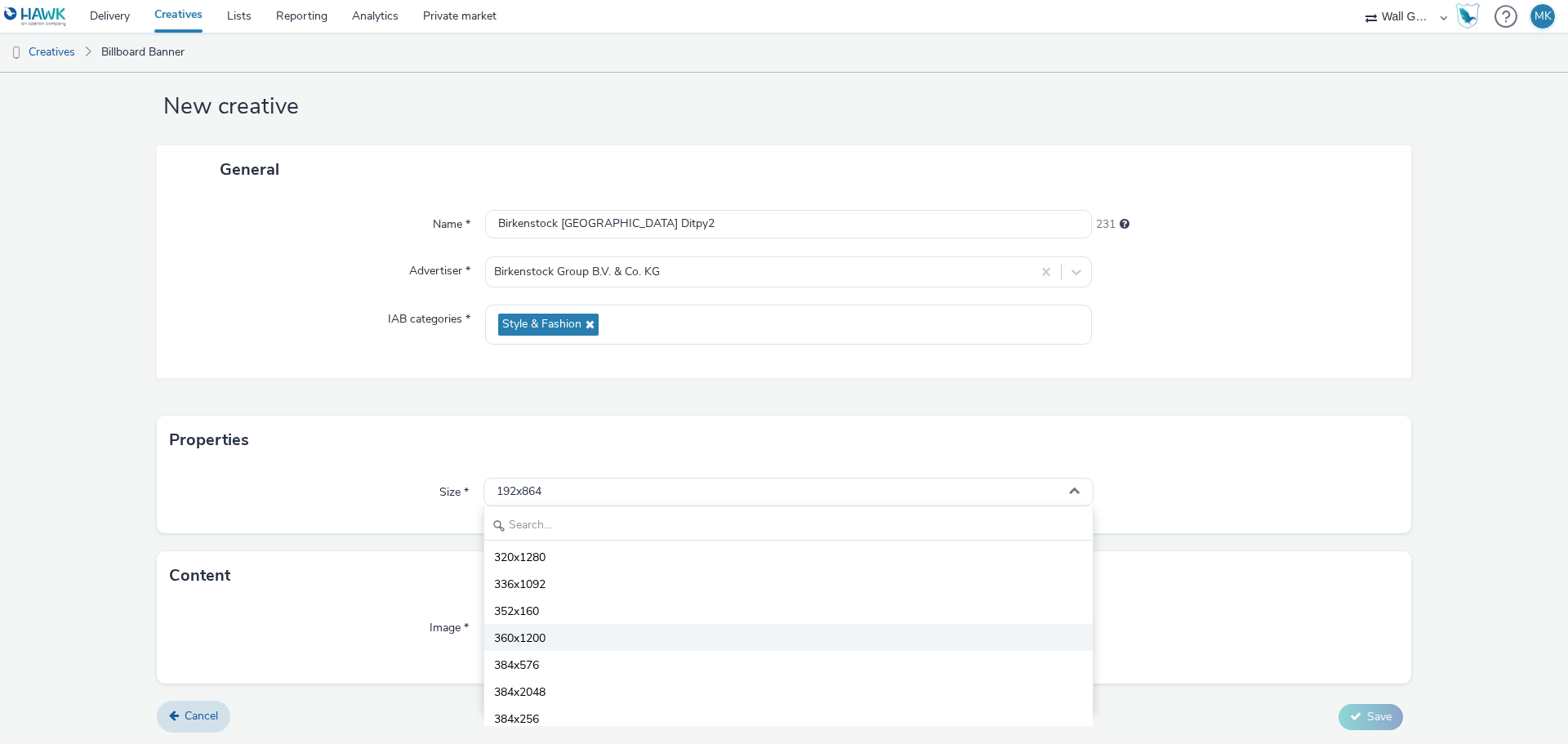
scroll to position [409, 0]
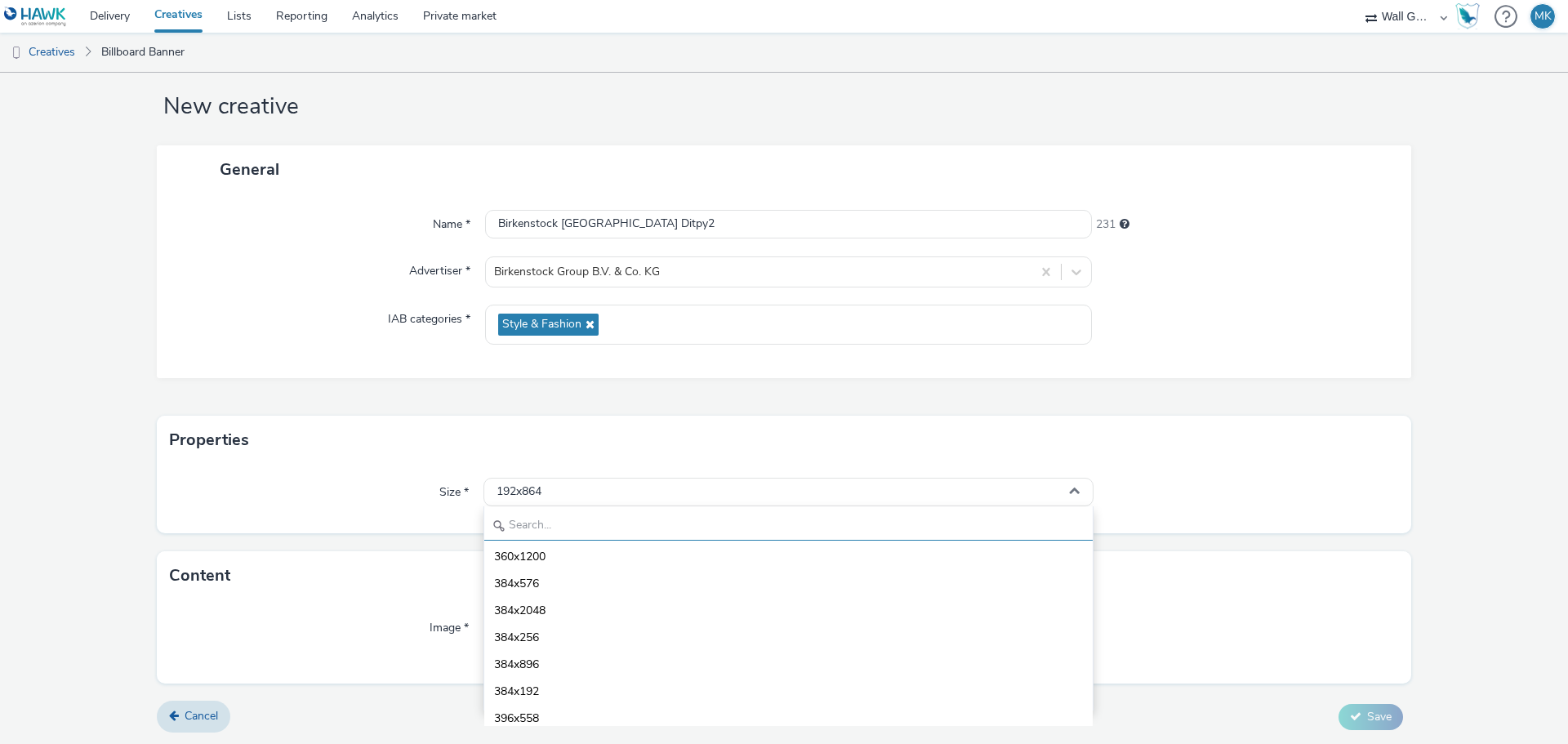
click at [525, 525] on input "text" at bounding box center [788, 526] width 608 height 28
type input "1080"
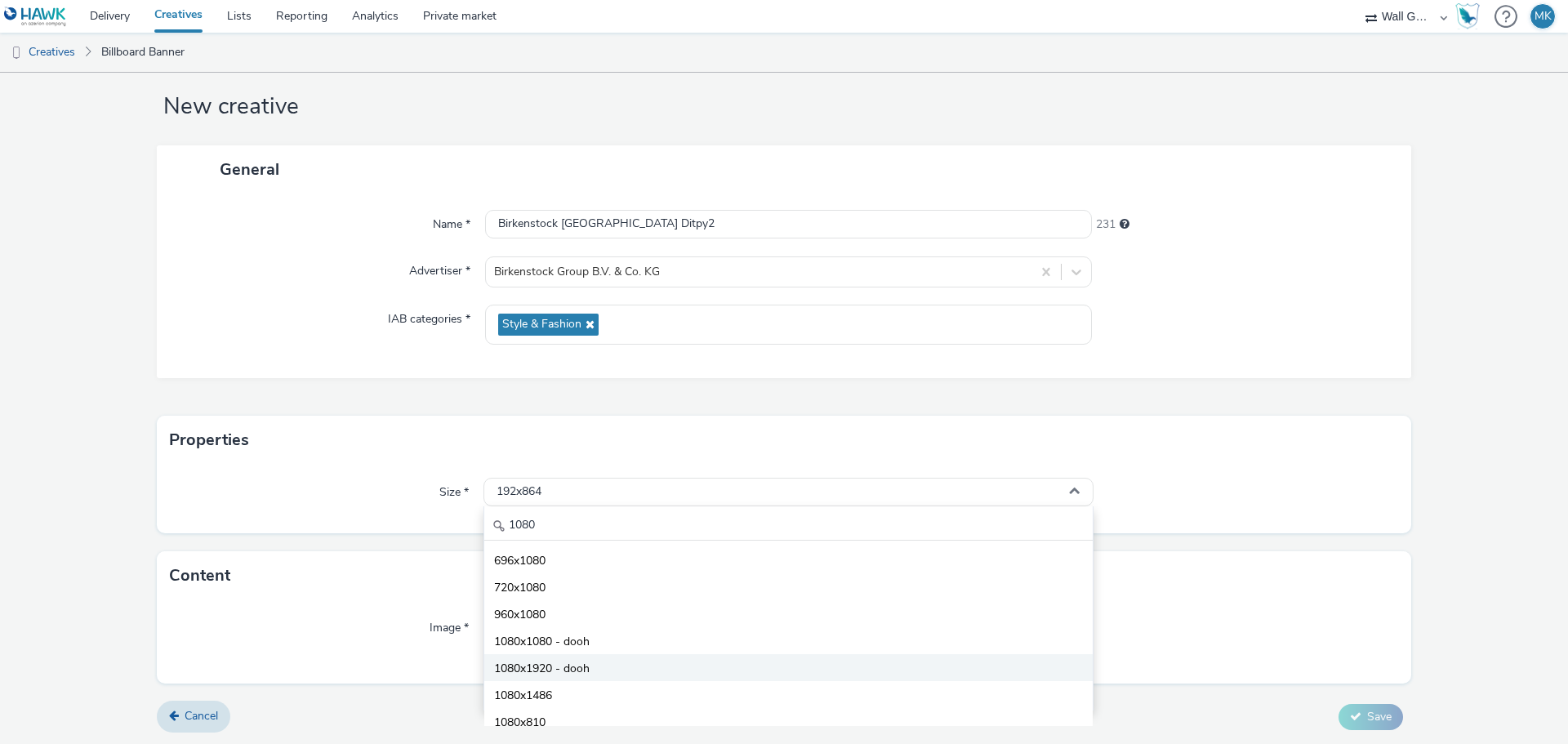
click at [535, 666] on span "1080x1920 - dooh" at bounding box center [541, 668] width 96 height 17
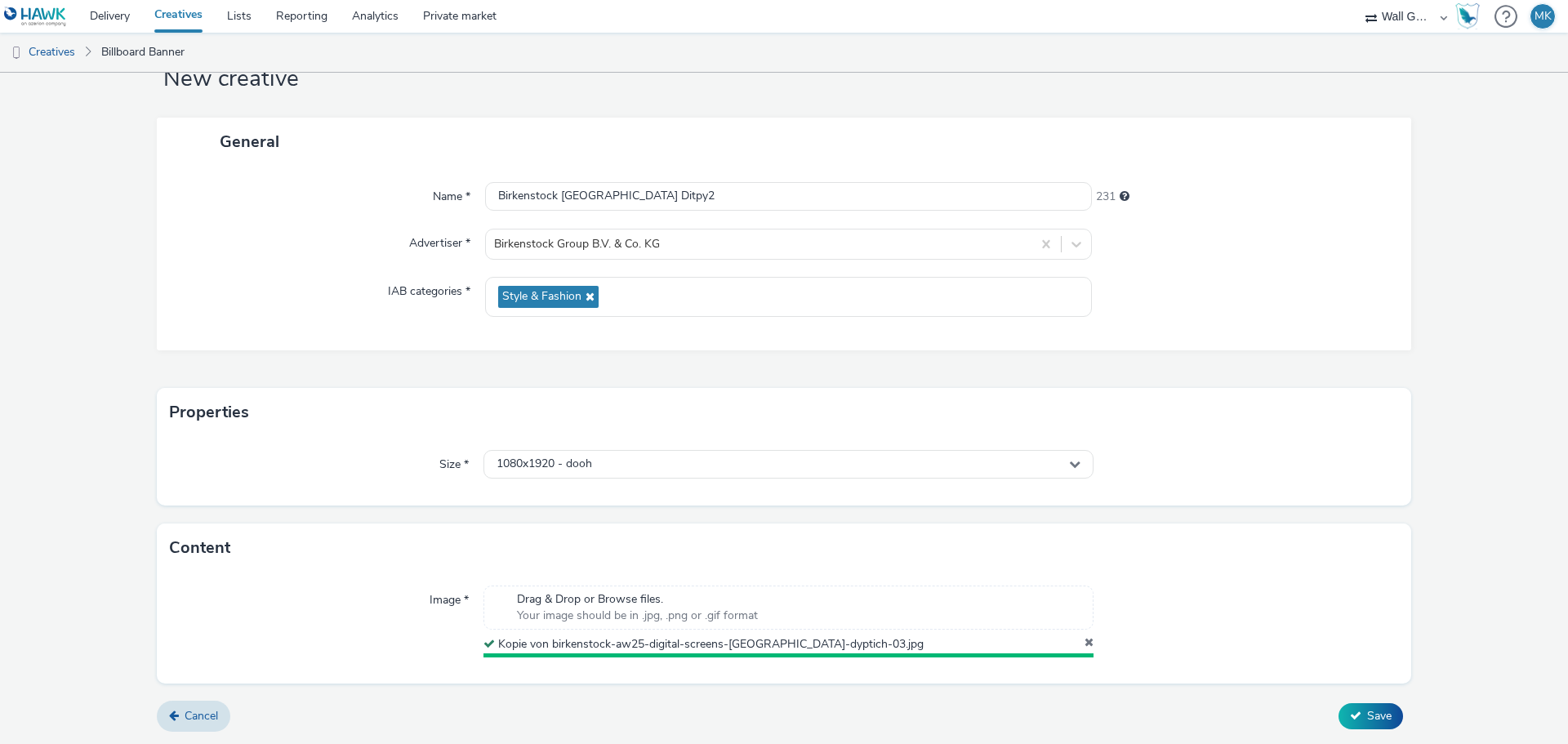
scroll to position [51, 0]
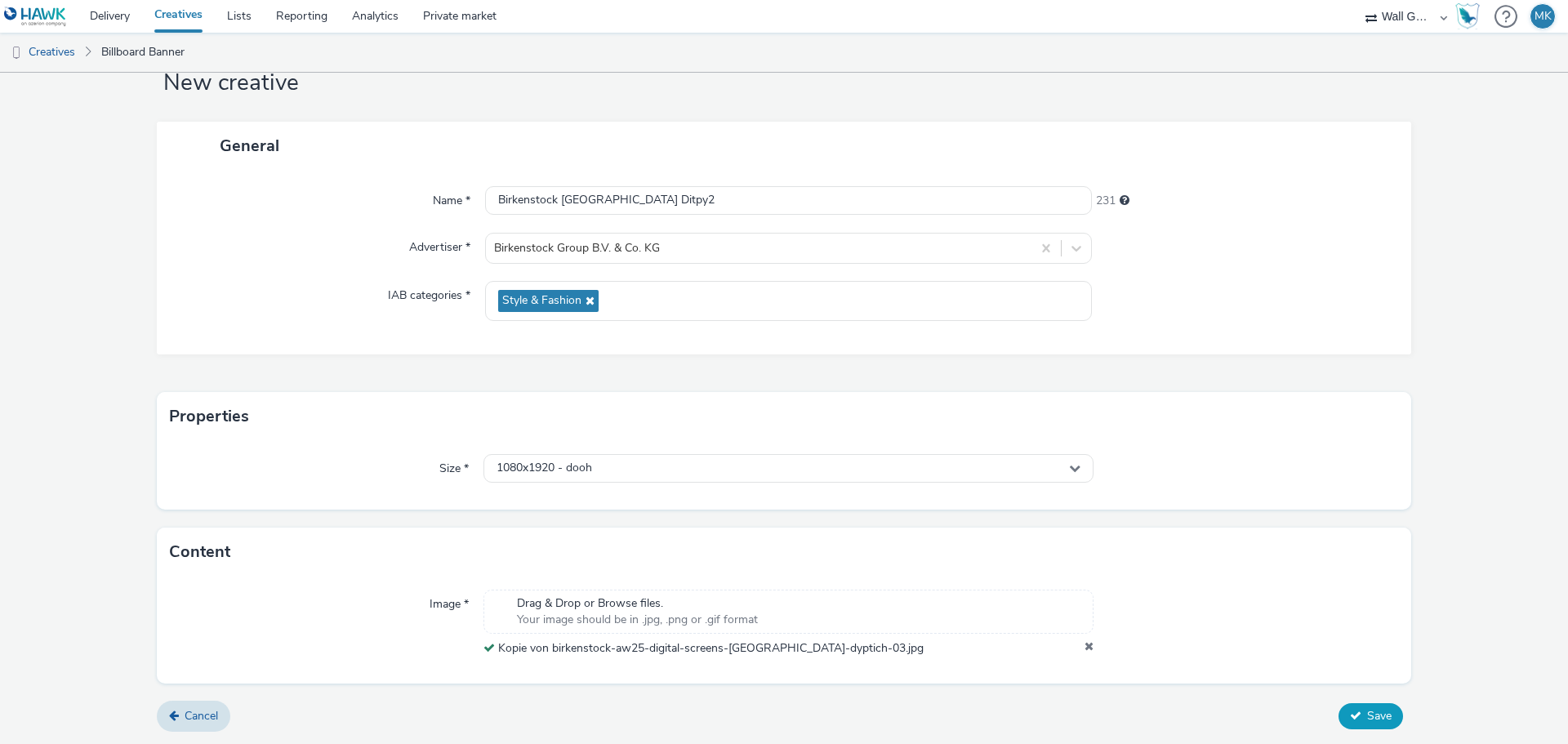
click at [1367, 710] on span "Save" at bounding box center [1379, 715] width 24 height 16
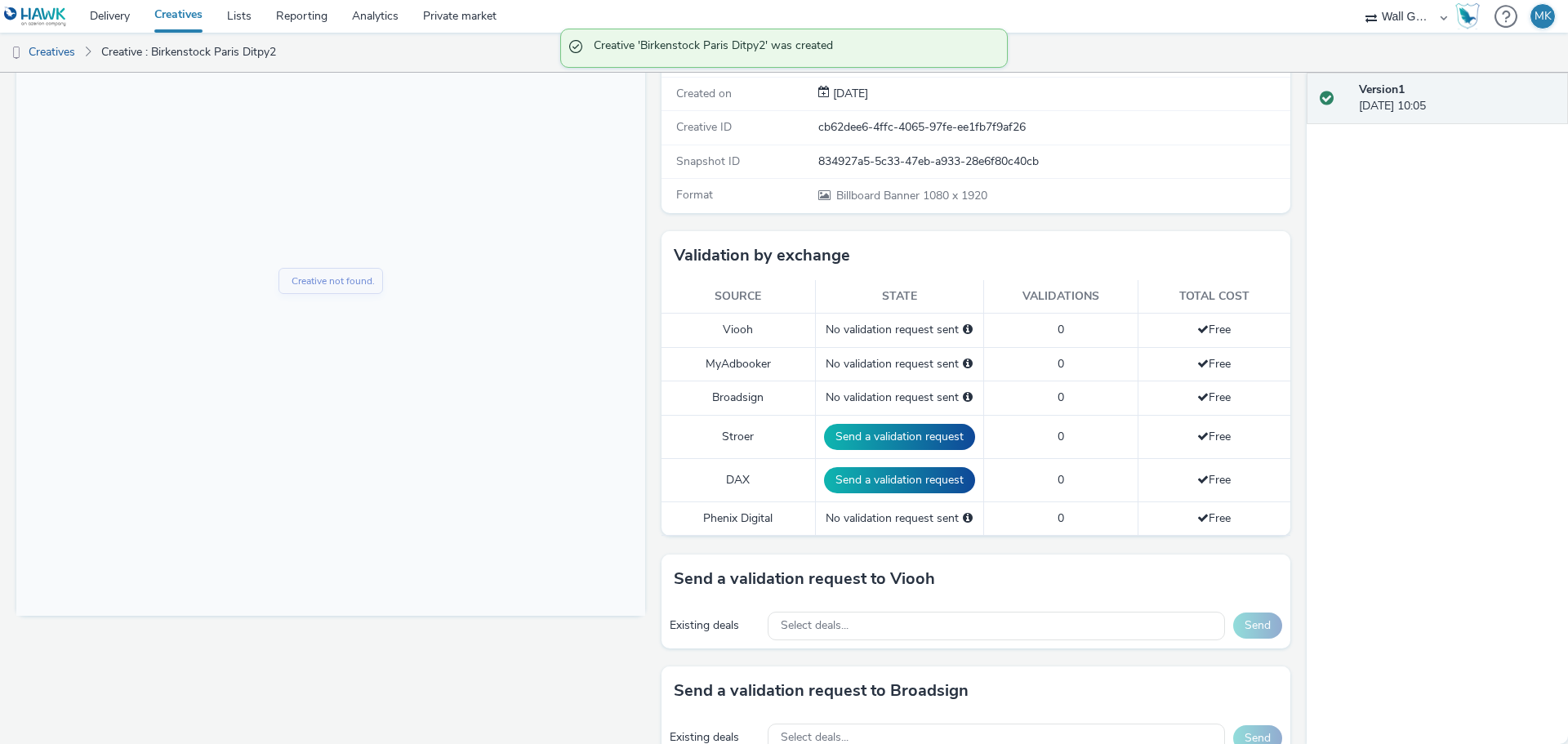
scroll to position [326, 0]
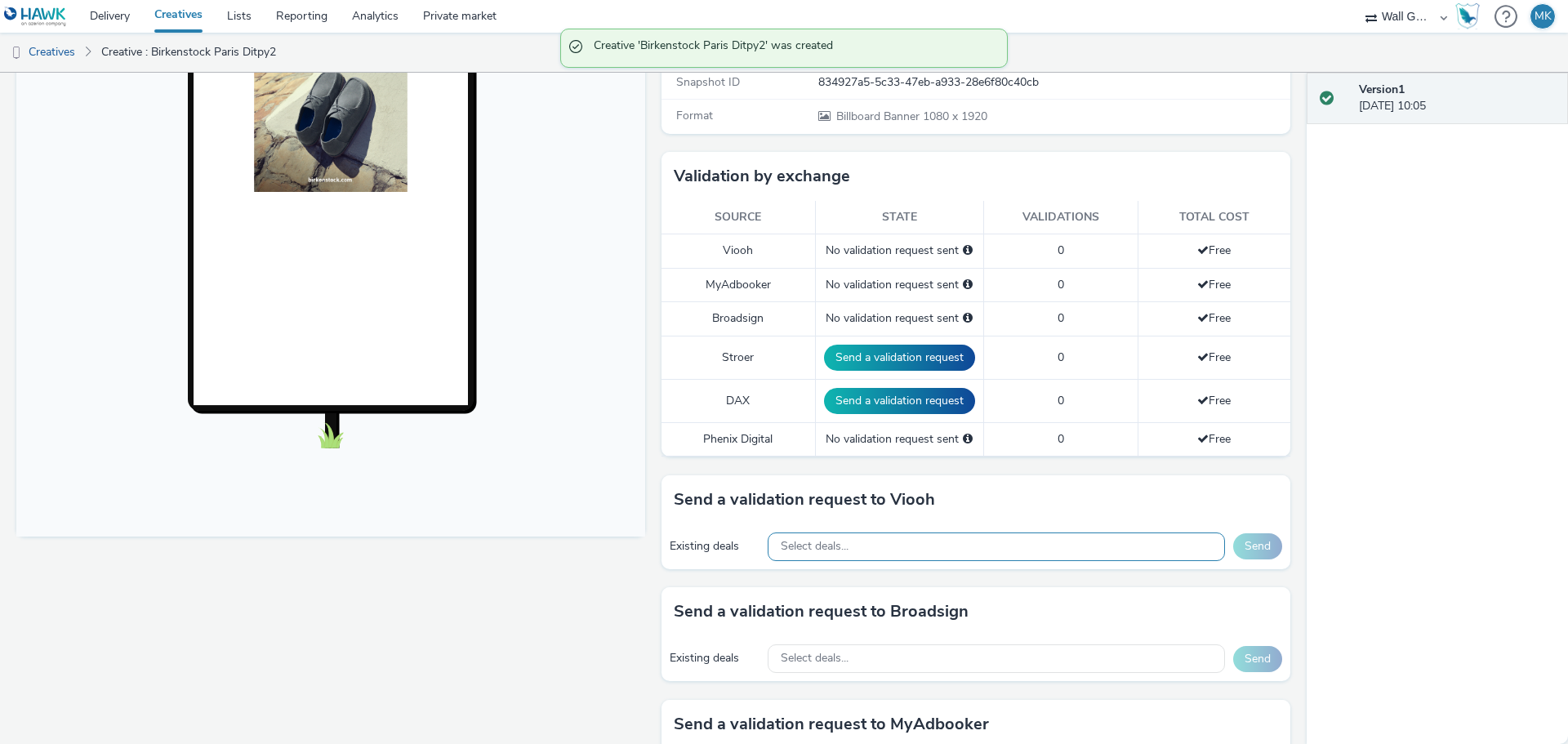
click at [875, 549] on div "Select deals..." at bounding box center [996, 546] width 458 height 28
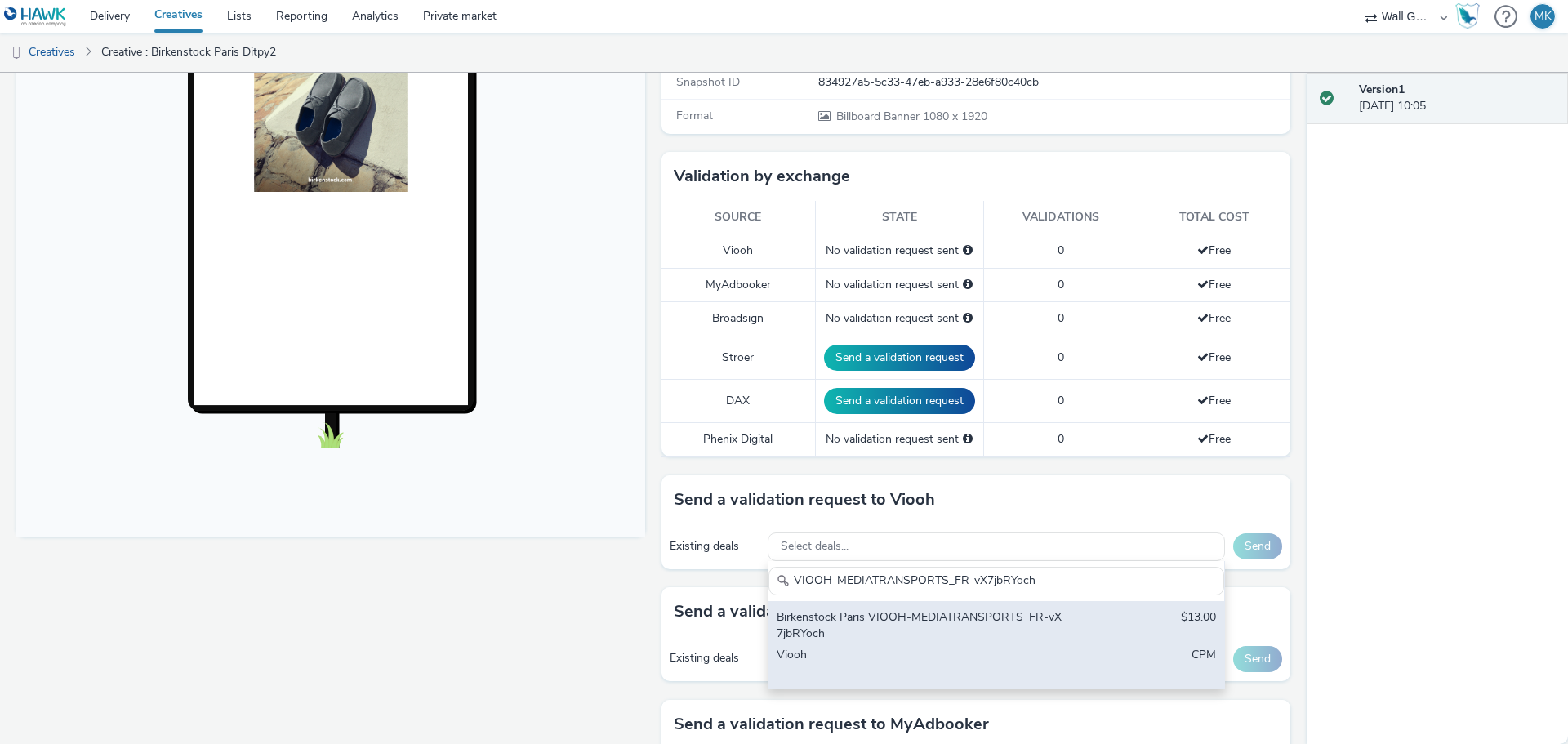
type input "VIOOH-MEDIATRANSPORTS_FR-vX7jbRYoch"
click at [1061, 625] on div "Birkenstock Paris VIOOH-MEDIATRANSPORTS_FR-vX7jbRYoch $13.00 Viooh CPM" at bounding box center [996, 644] width 456 height 87
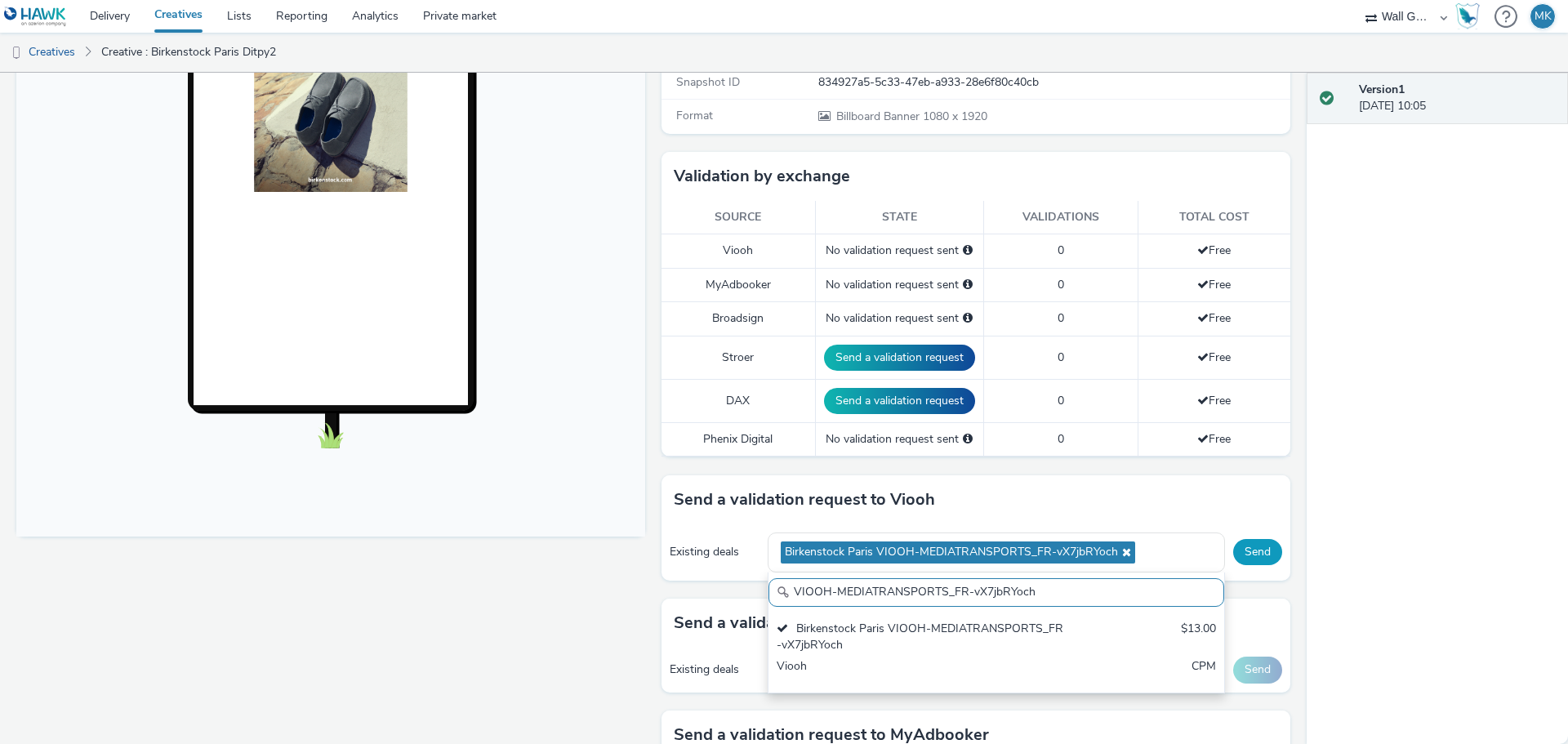
scroll to position [0, 0]
click at [1238, 552] on button "Send" at bounding box center [1257, 551] width 49 height 26
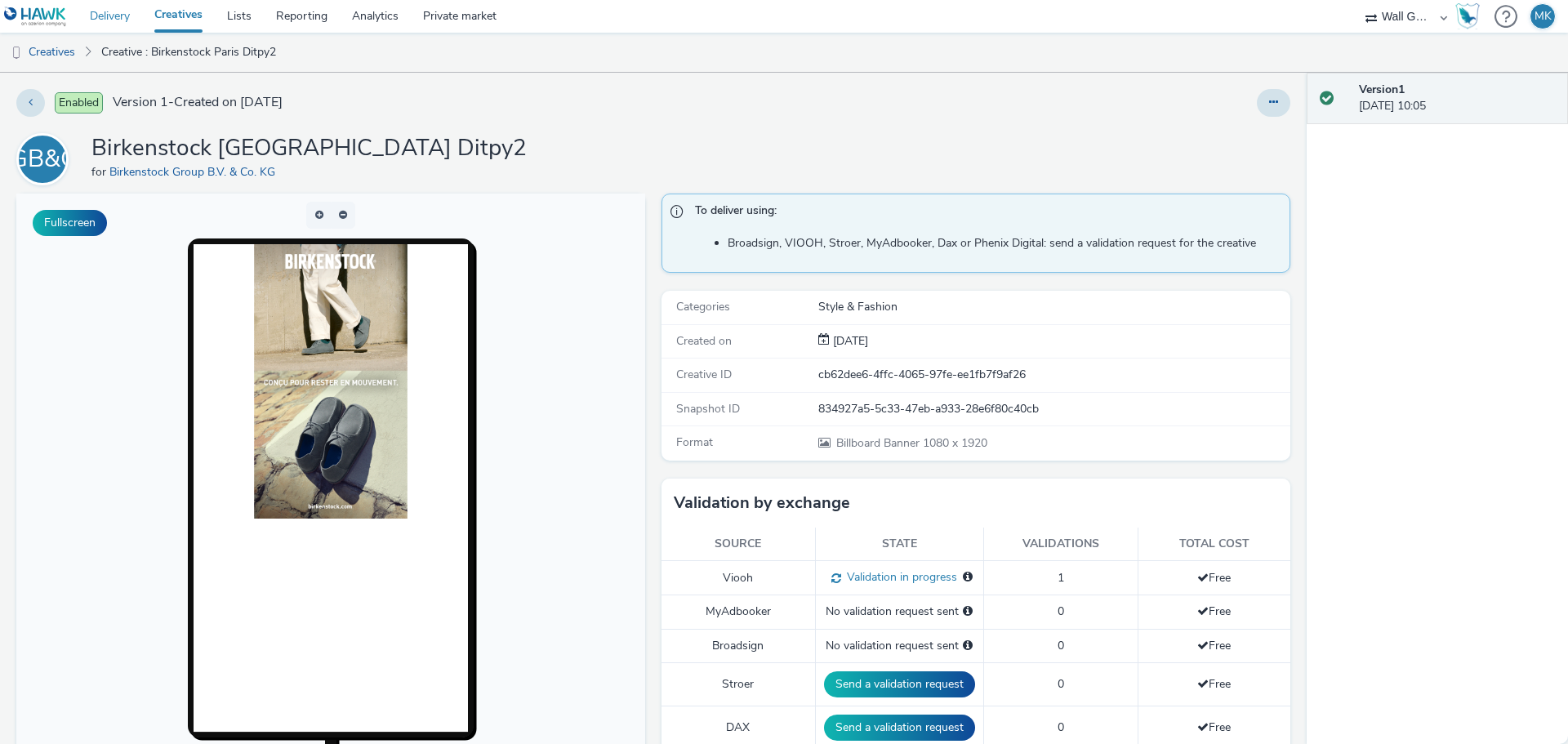
click at [116, 20] on link "Delivery" at bounding box center [110, 16] width 65 height 32
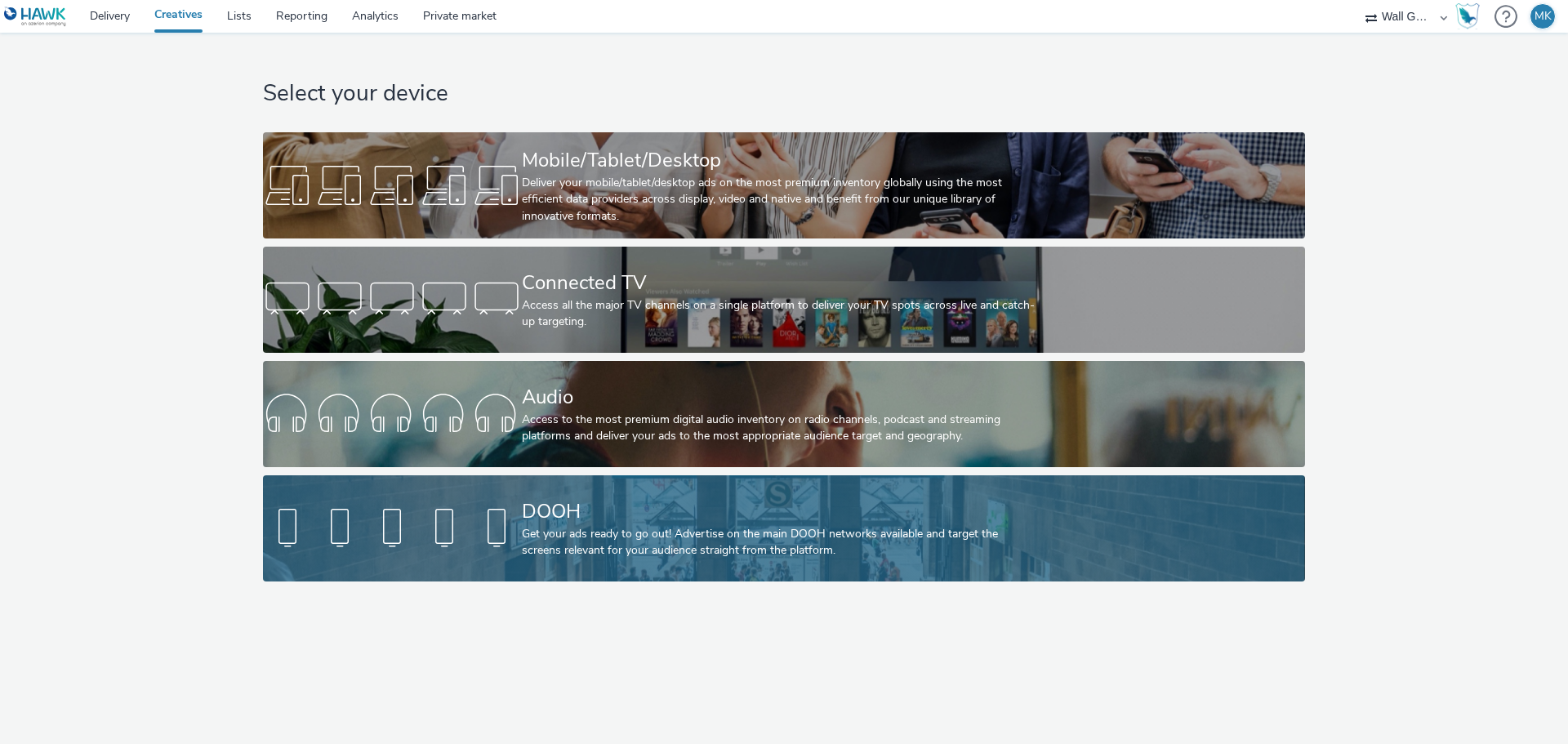
click at [655, 527] on div "Get your ads ready to go out! Advertise on the main DOOH networks available and…" at bounding box center [780, 542] width 517 height 33
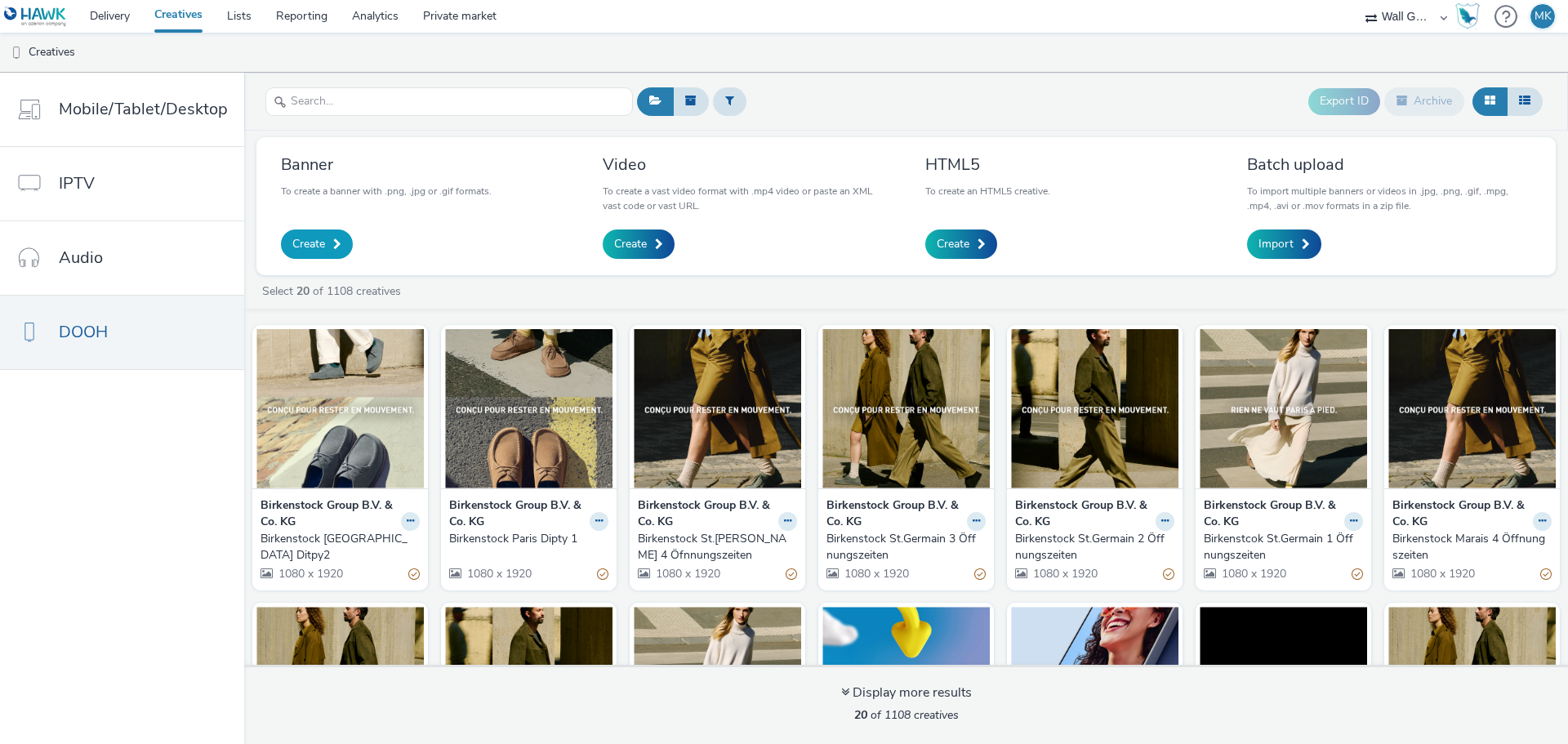
click at [309, 254] on link "Create" at bounding box center [316, 243] width 72 height 29
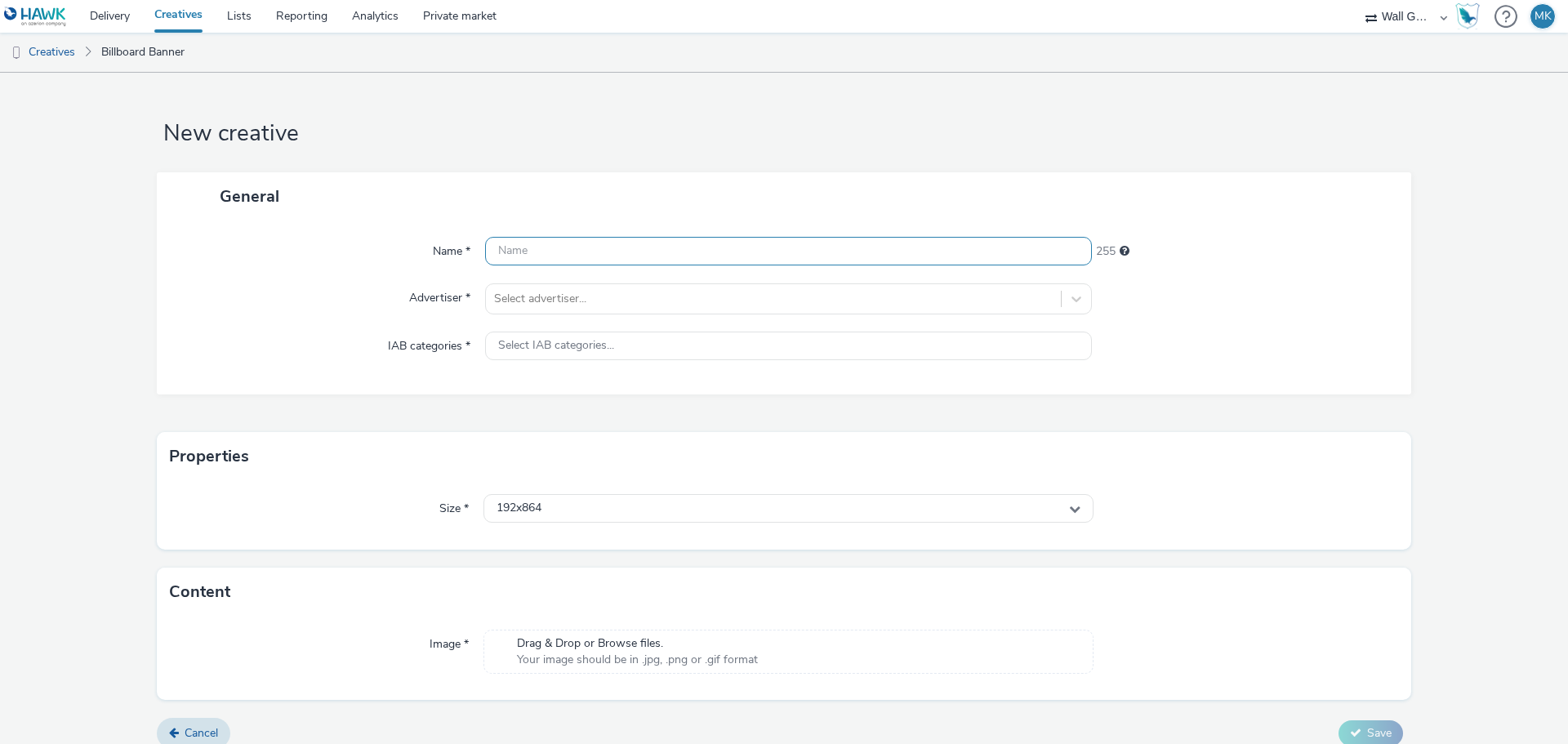
click at [557, 249] on input "text" at bounding box center [788, 251] width 606 height 28
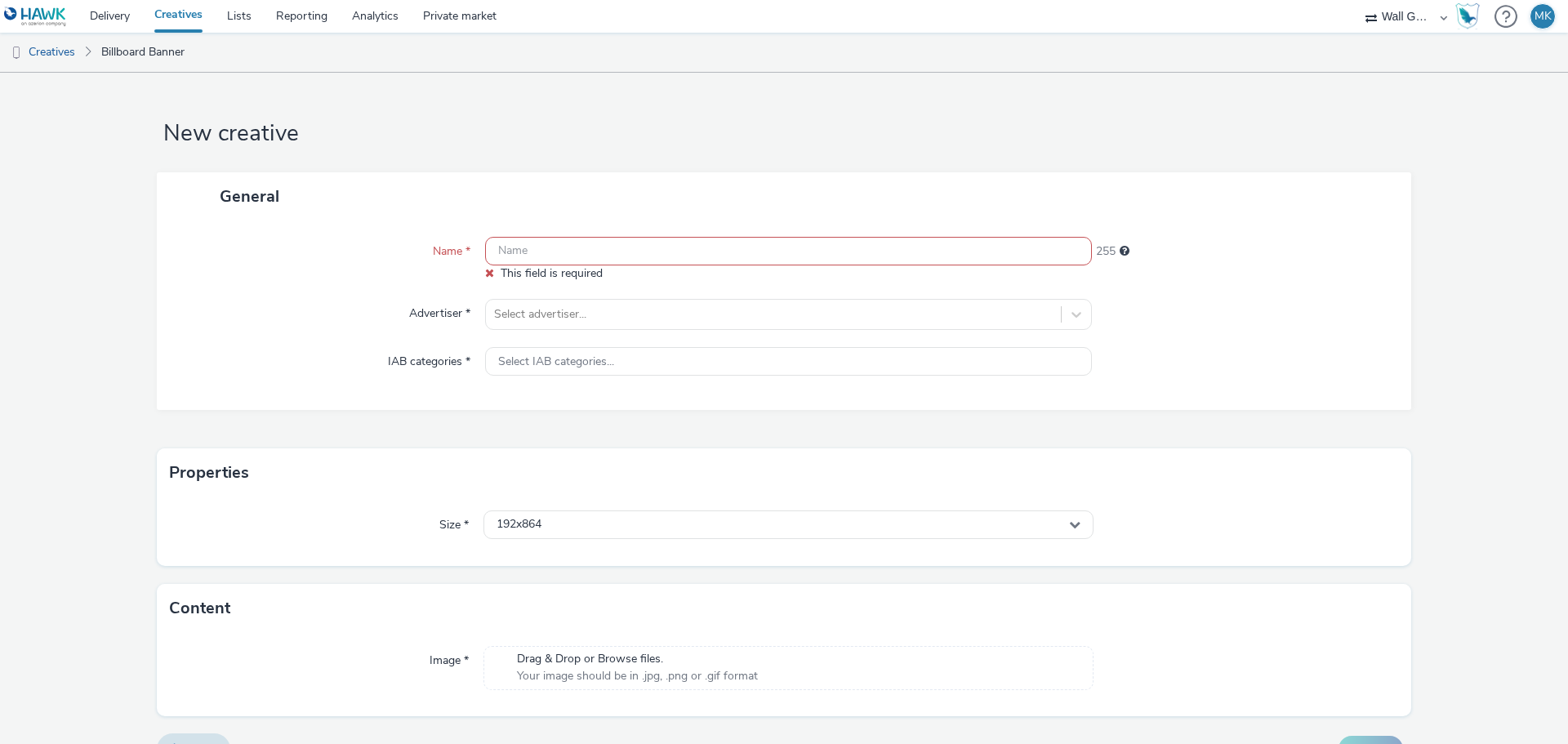
drag, startPoint x: 529, startPoint y: 252, endPoint x: 539, endPoint y: 252, distance: 10.0
click at [530, 252] on input "text" at bounding box center [788, 251] width 606 height 28
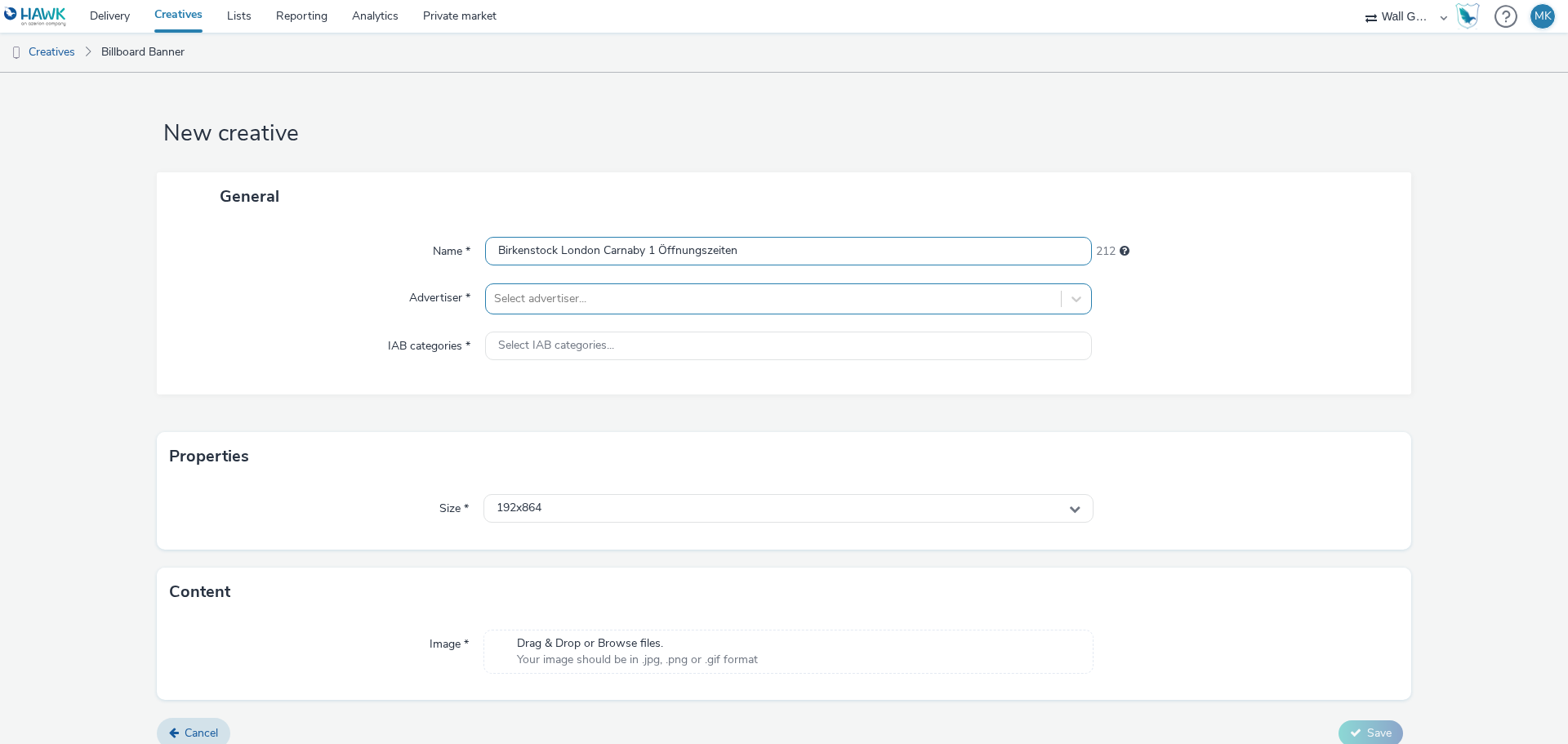
type input "Birkenstock London Carnaby 1 Öffnungszeiten"
click at [530, 301] on div at bounding box center [773, 299] width 558 height 20
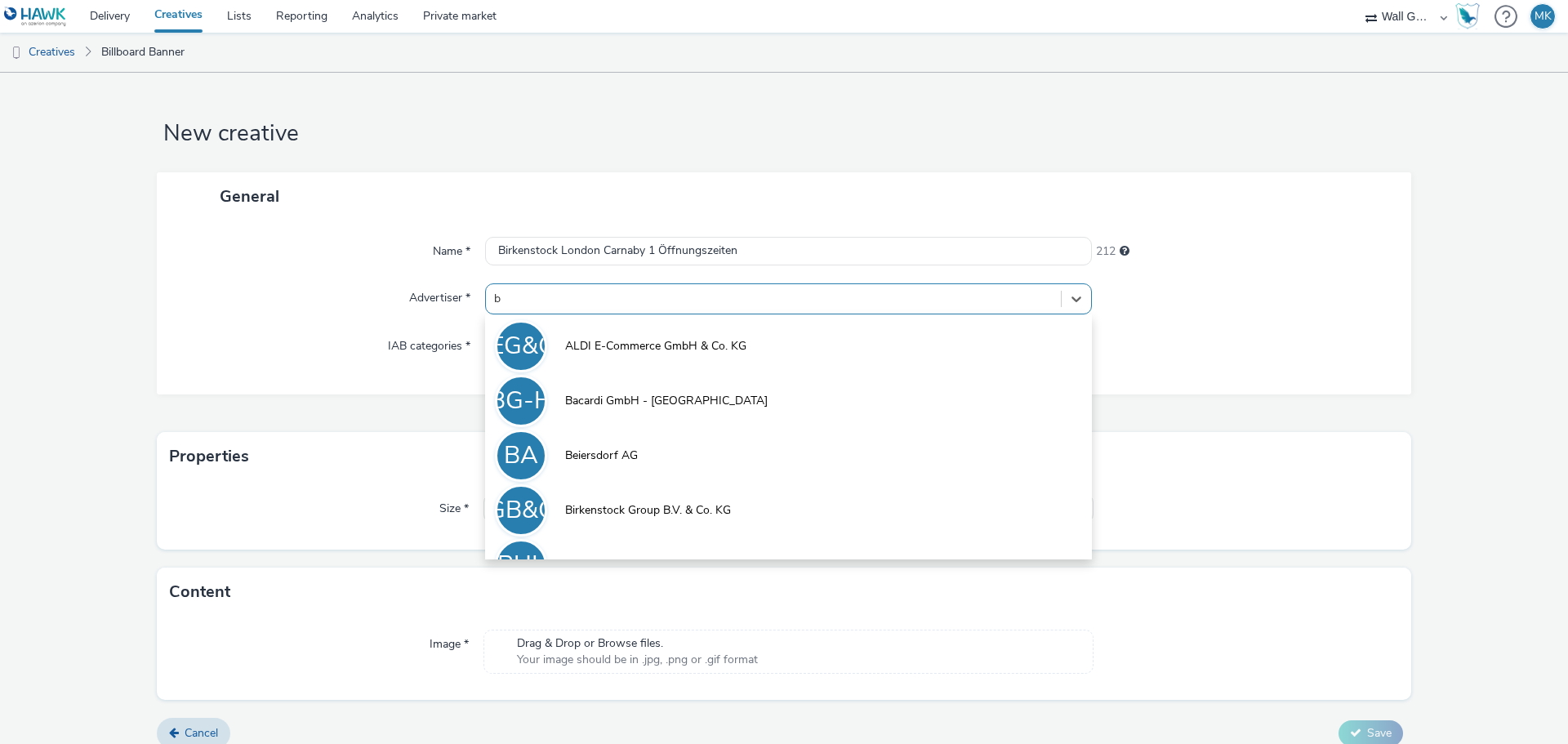
type input "bi"
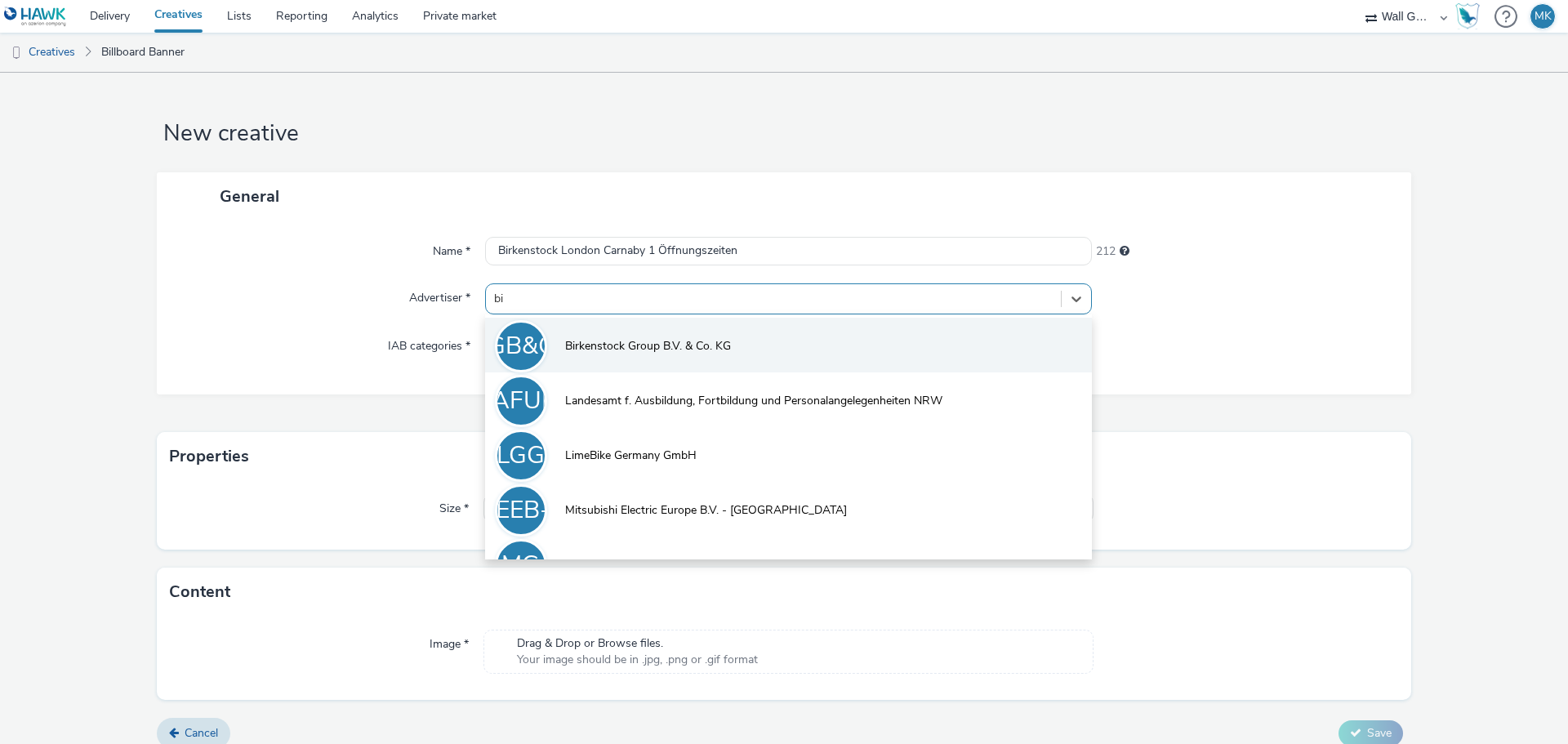
click at [617, 351] on span "Birkenstock Group B.V. & Co. KG" at bounding box center [648, 346] width 166 height 17
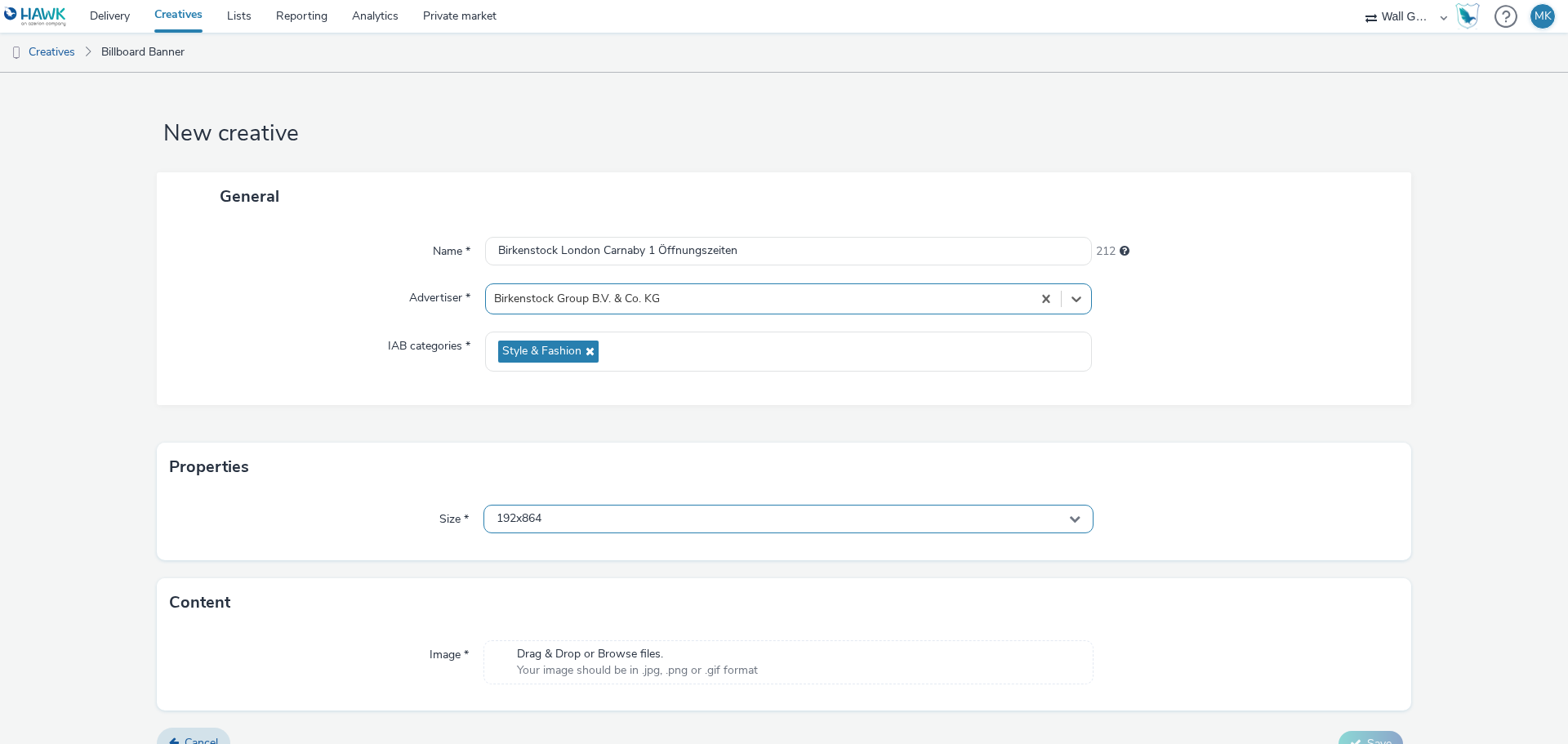
click at [539, 519] on span "192x864" at bounding box center [519, 518] width 45 height 14
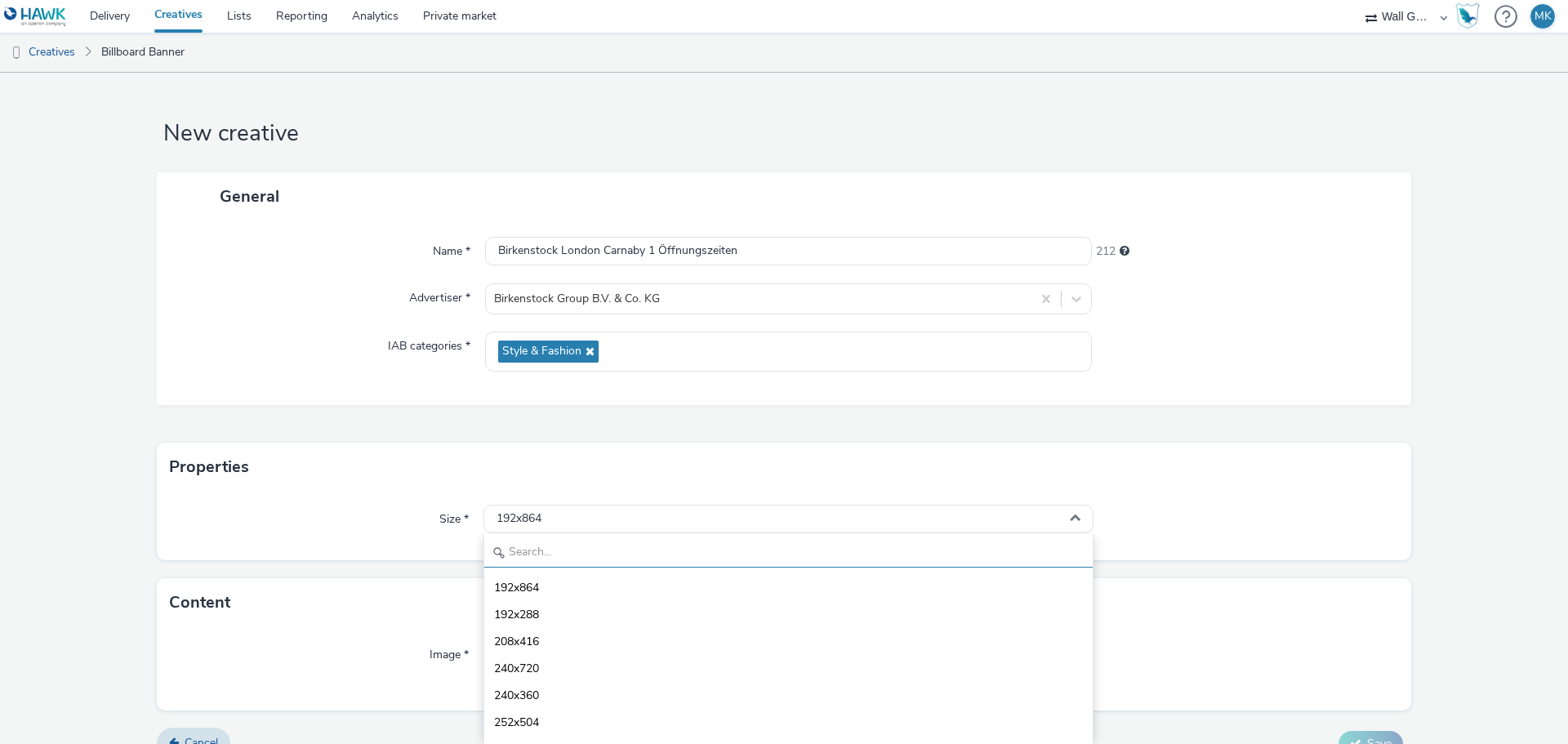
click at [517, 554] on input "text" at bounding box center [788, 553] width 608 height 28
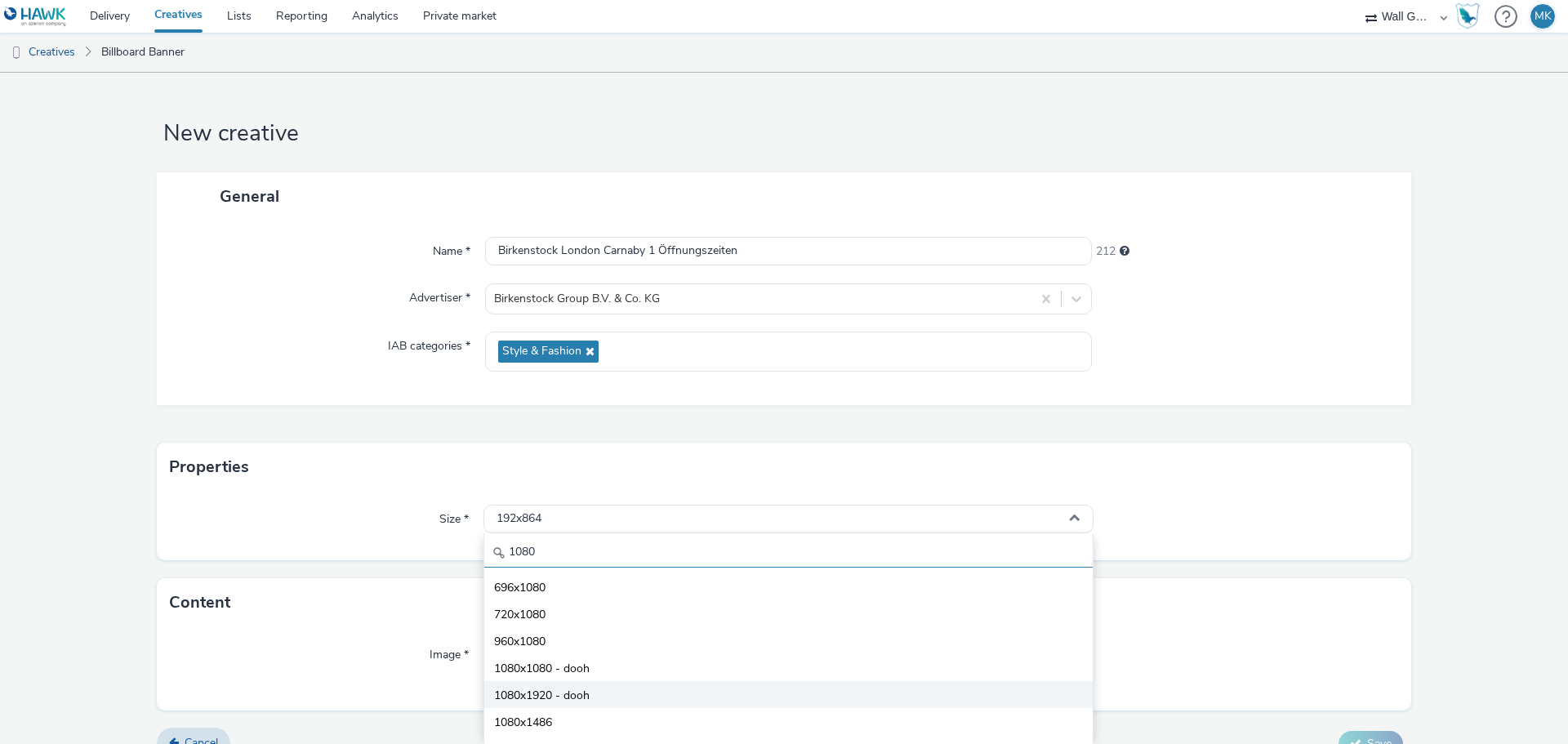
type input "1080"
click at [566, 697] on span "1080x1920 - dooh" at bounding box center [541, 696] width 96 height 17
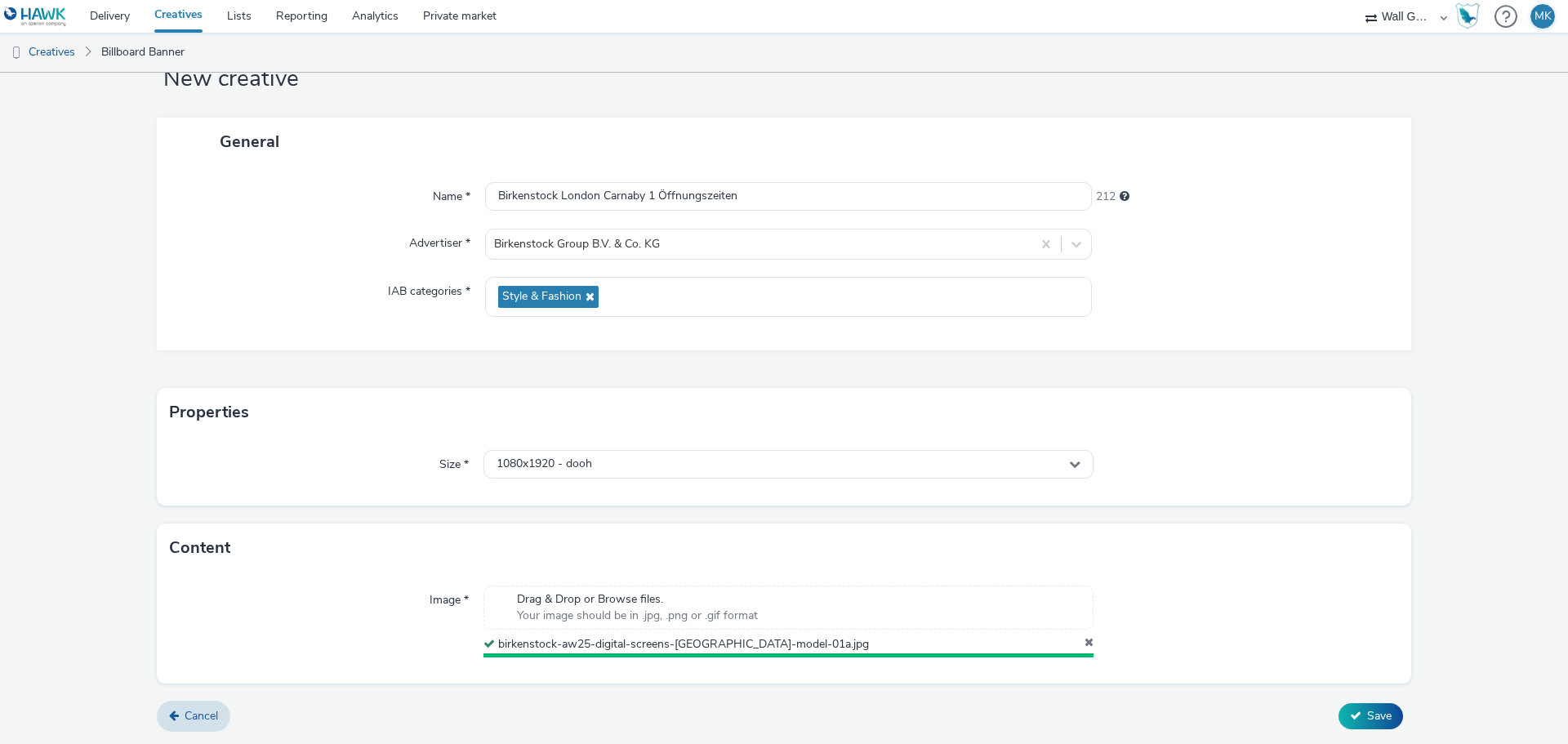
scroll to position [51, 0]
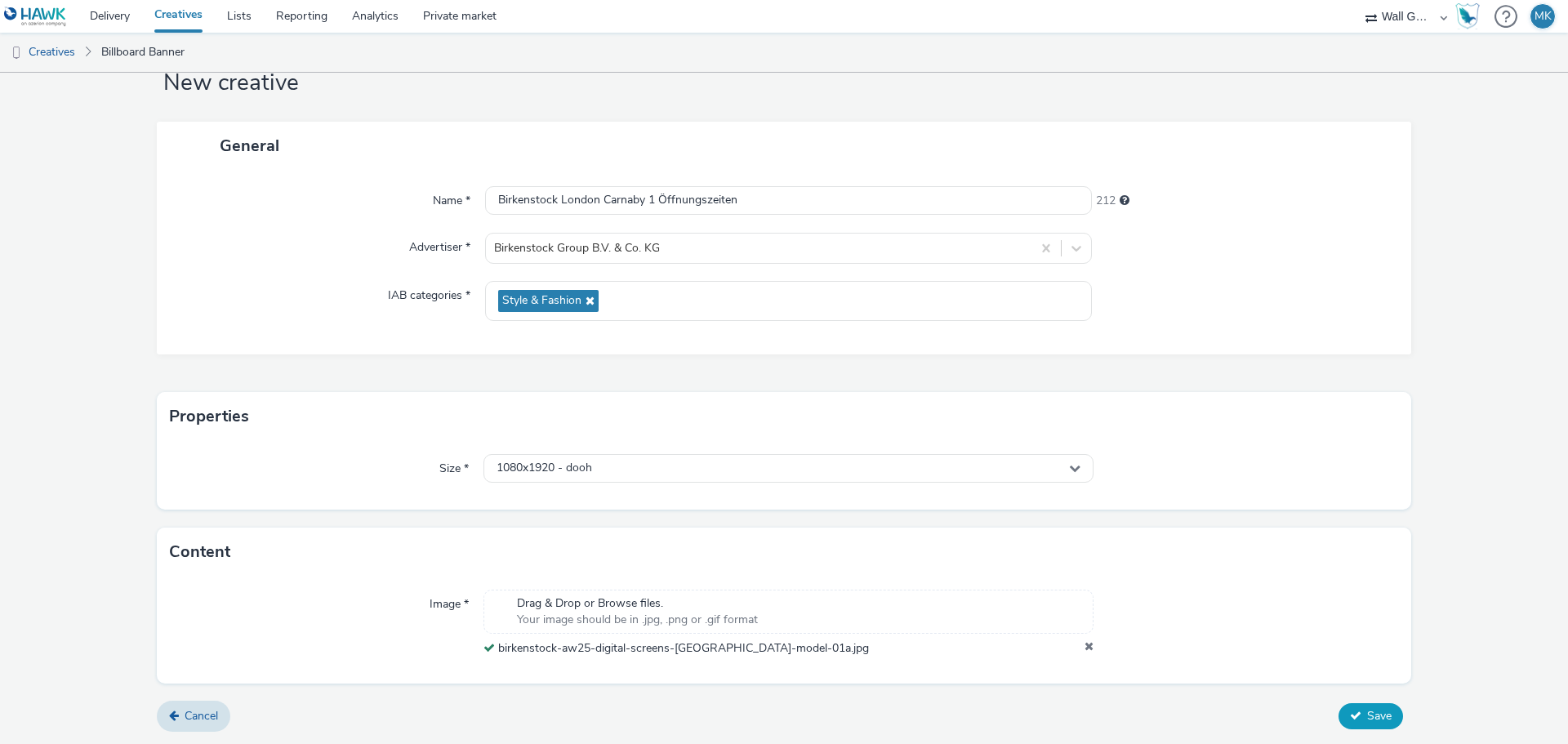
click at [1367, 717] on span "Save" at bounding box center [1379, 715] width 24 height 16
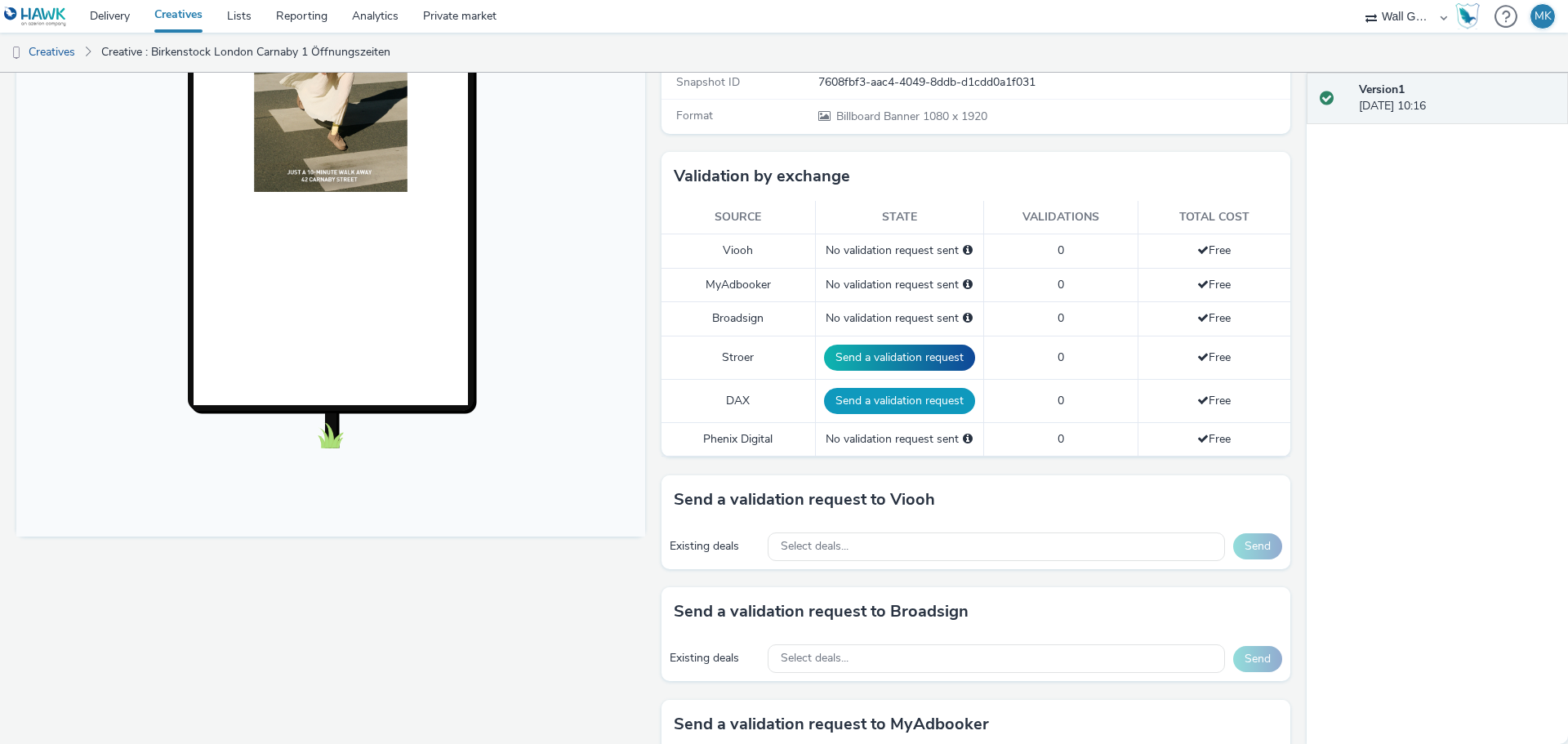
scroll to position [490, 0]
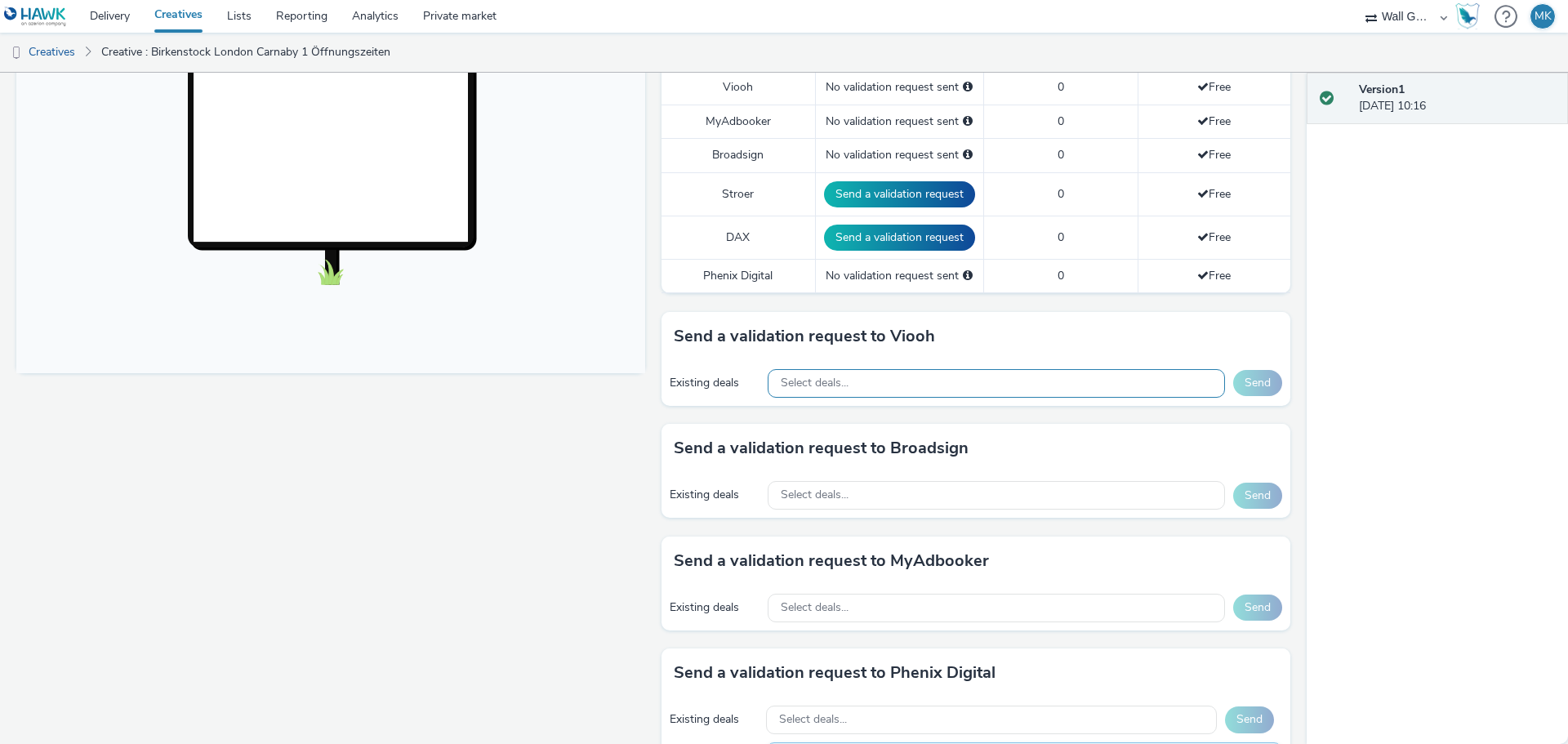
click at [816, 376] on span "Select deals..." at bounding box center [815, 383] width 68 height 14
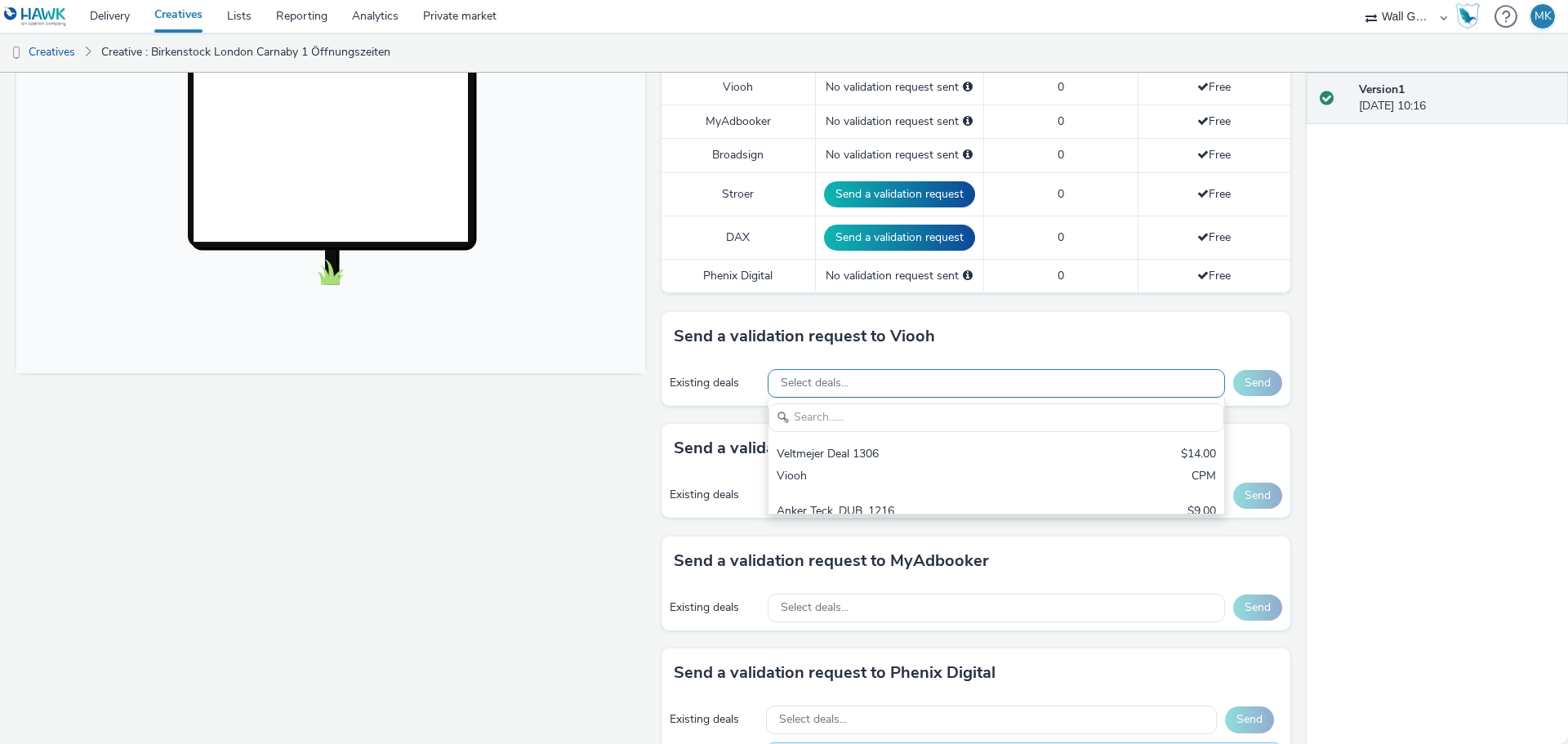
scroll to position [0, 0]
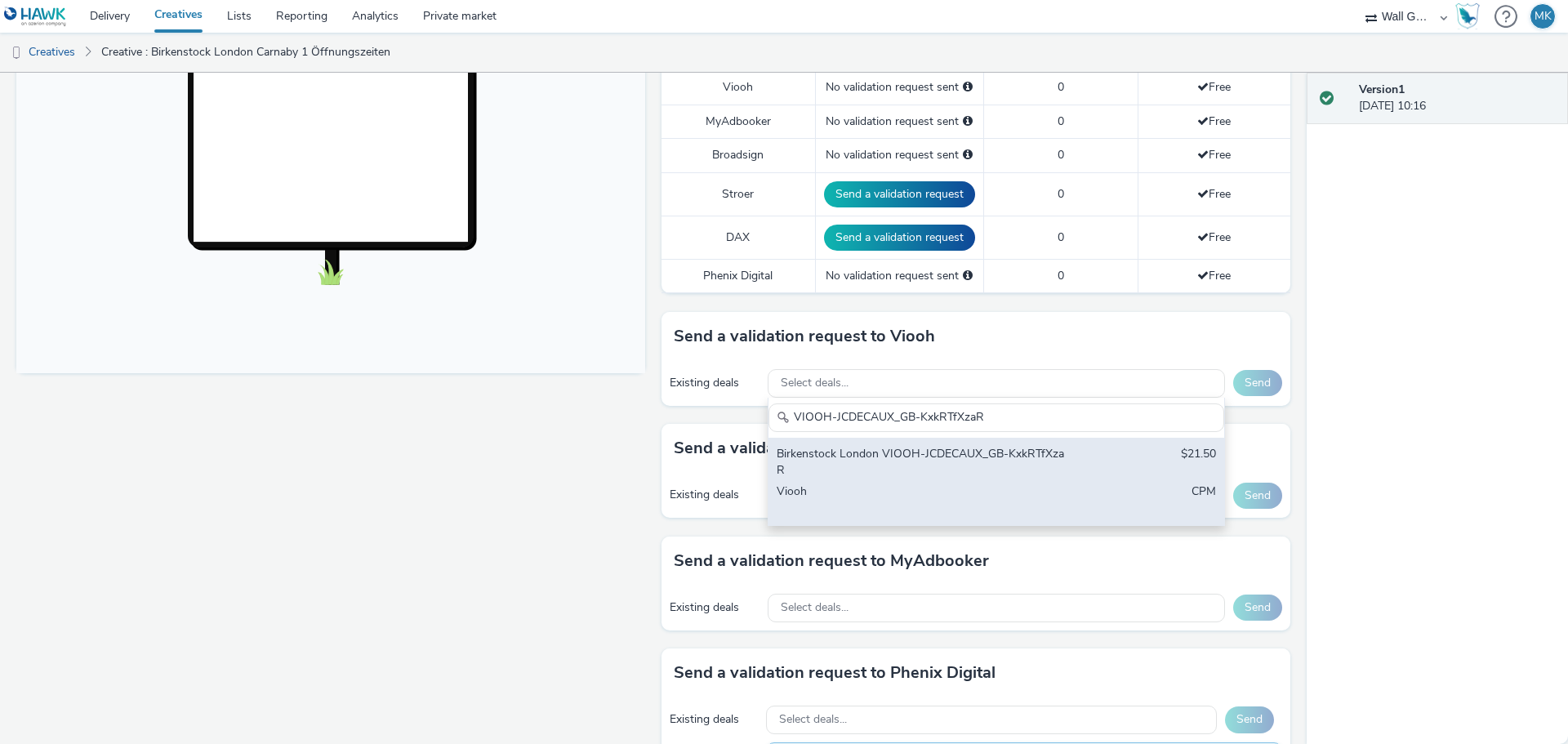
type input "VIOOH-JCDECAUX_GB-KxkRTfXzaR"
click at [881, 455] on div "Birkenstock London VIOOH-JCDECAUX_GB-KxkRTfXzaR" at bounding box center [921, 463] width 290 height 33
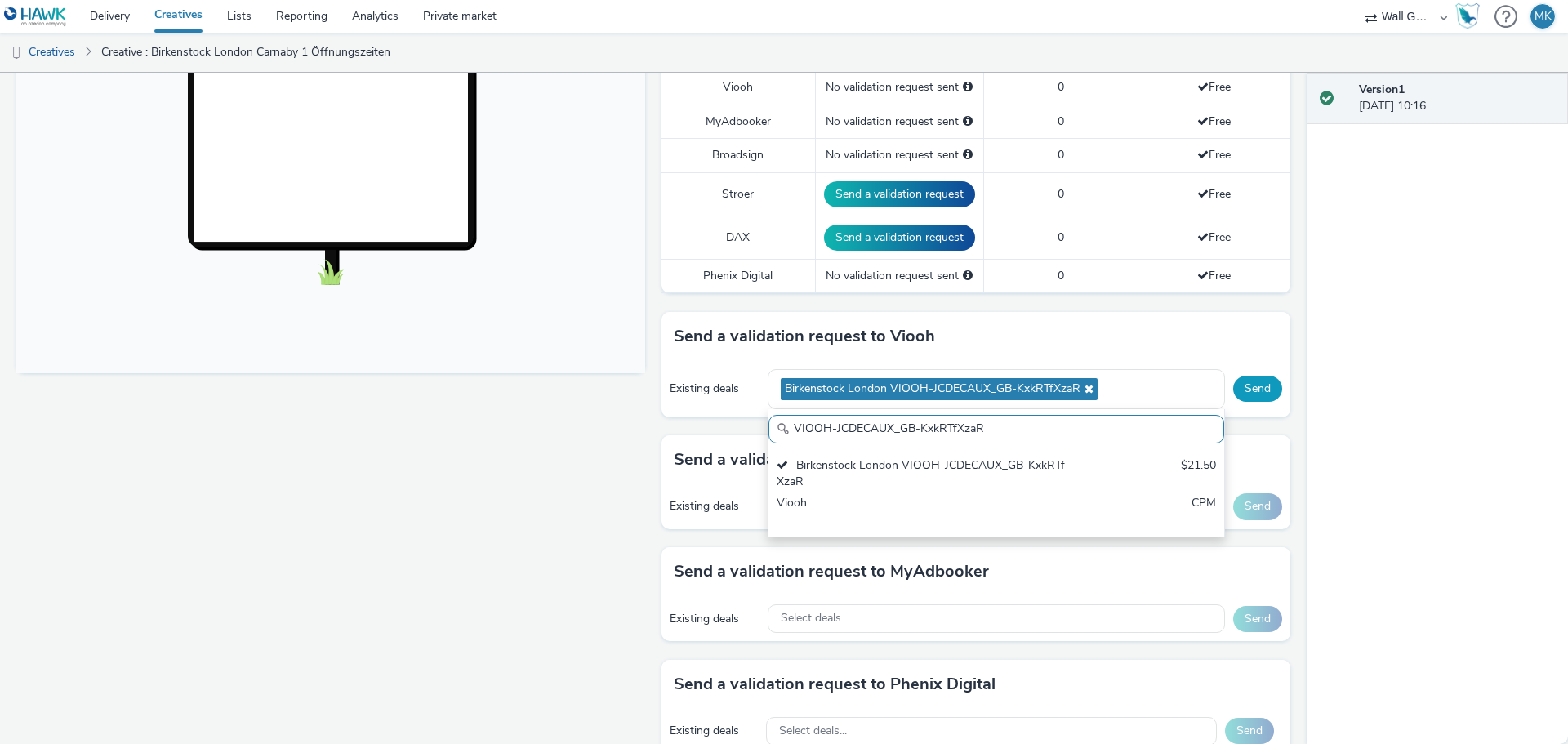
click at [1243, 387] on button "Send" at bounding box center [1257, 388] width 49 height 26
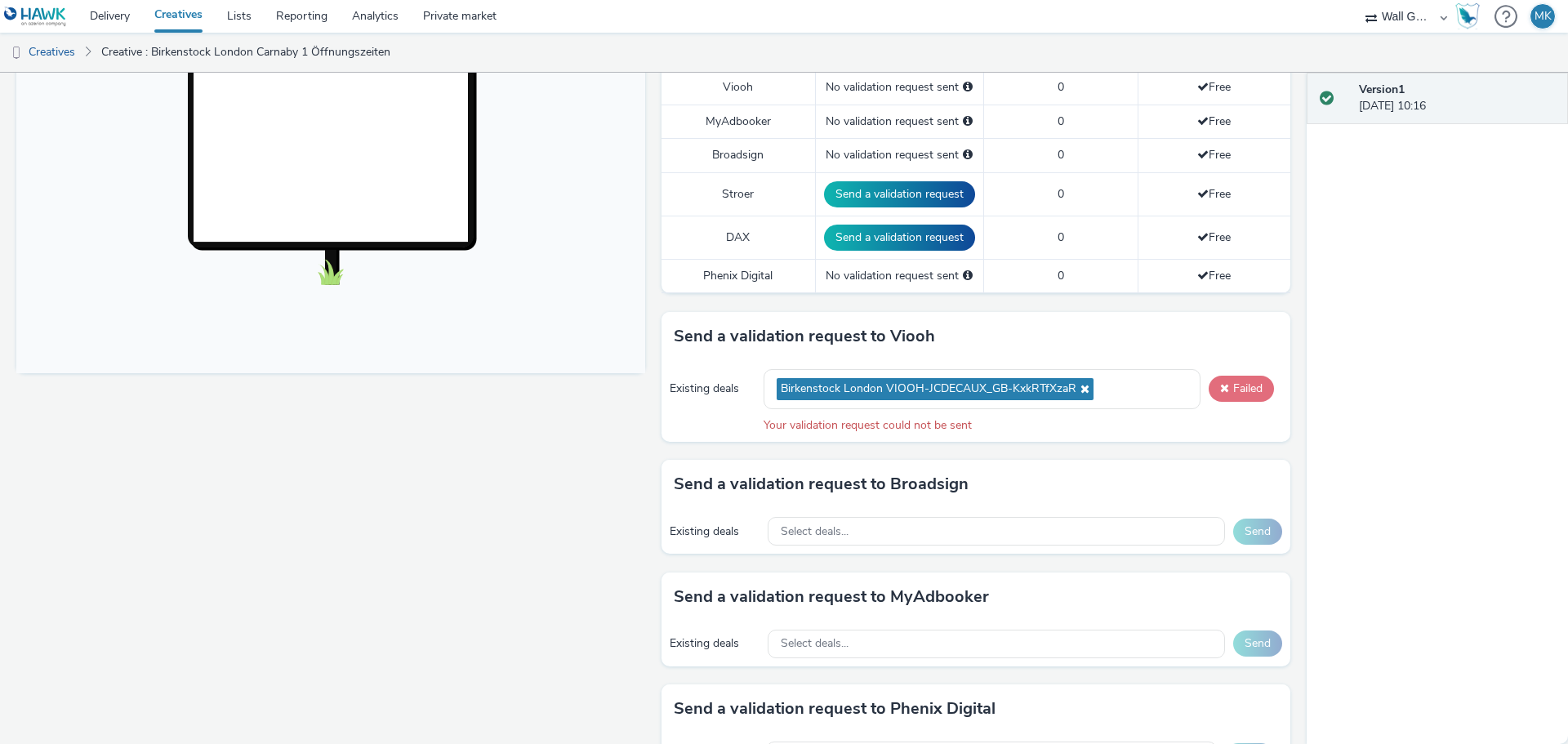
click at [1240, 384] on button "Failed" at bounding box center [1241, 388] width 66 height 26
click at [1237, 392] on button "Failed" at bounding box center [1241, 388] width 66 height 26
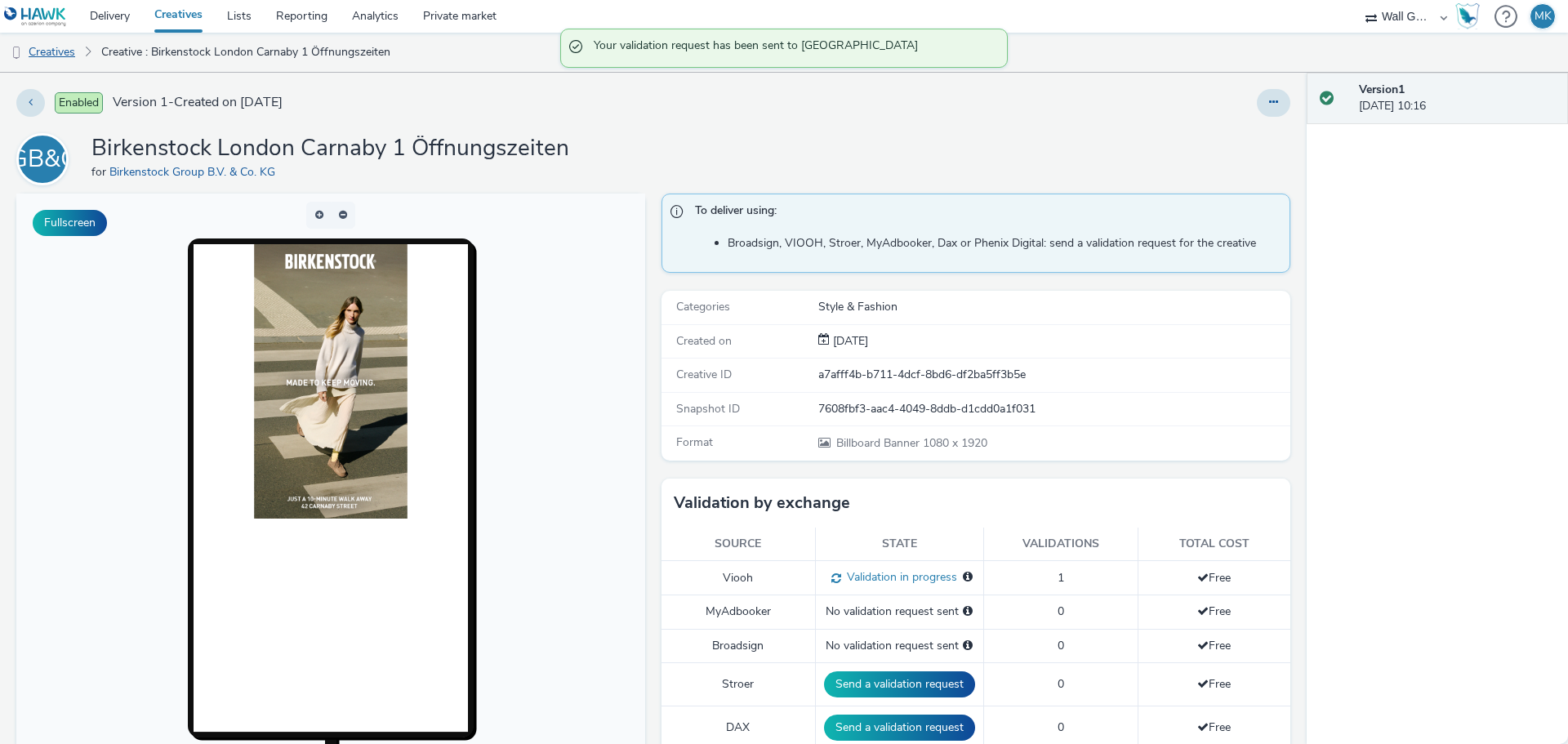
click at [65, 55] on link "Creatives" at bounding box center [42, 51] width 83 height 39
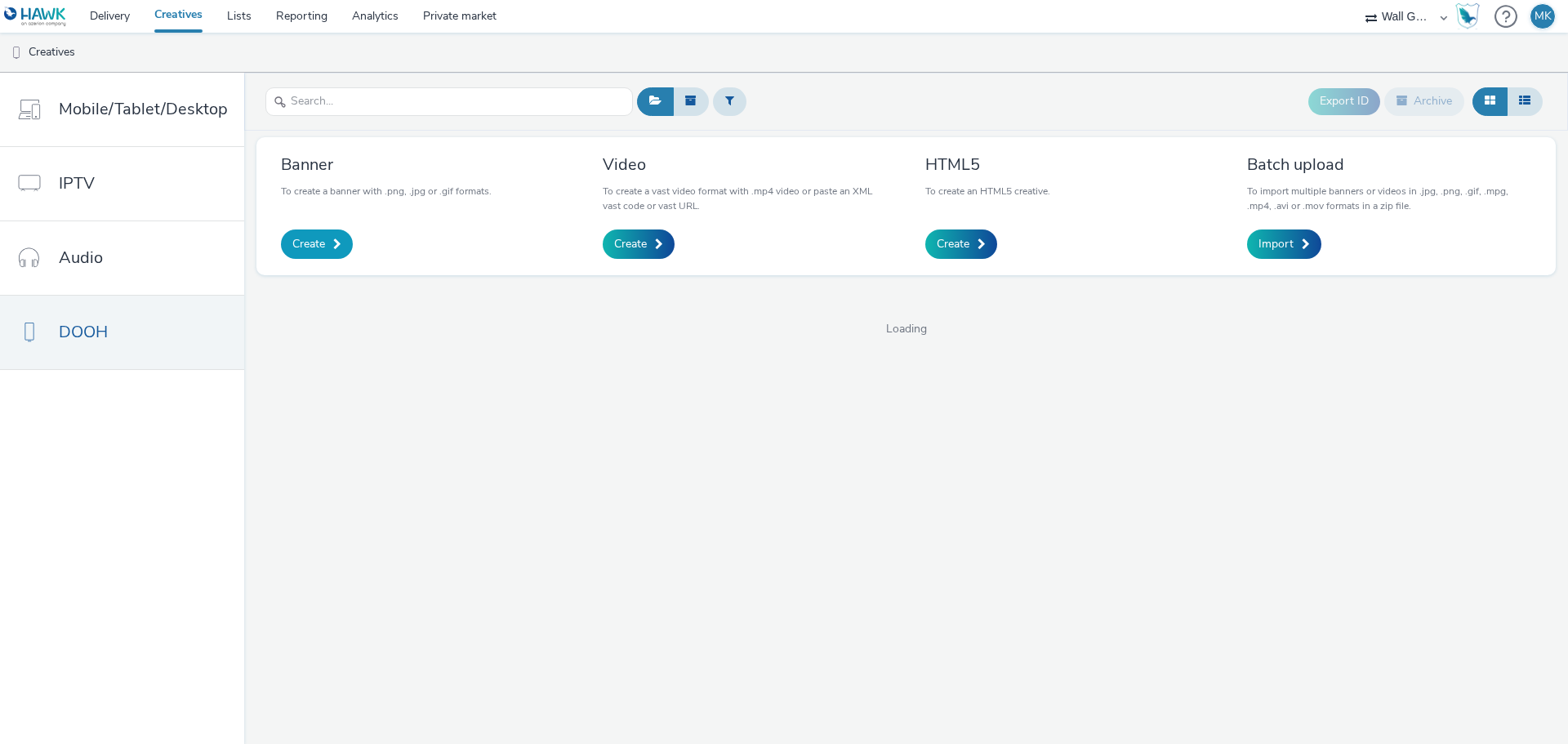
click at [322, 242] on link "Create" at bounding box center [316, 243] width 72 height 29
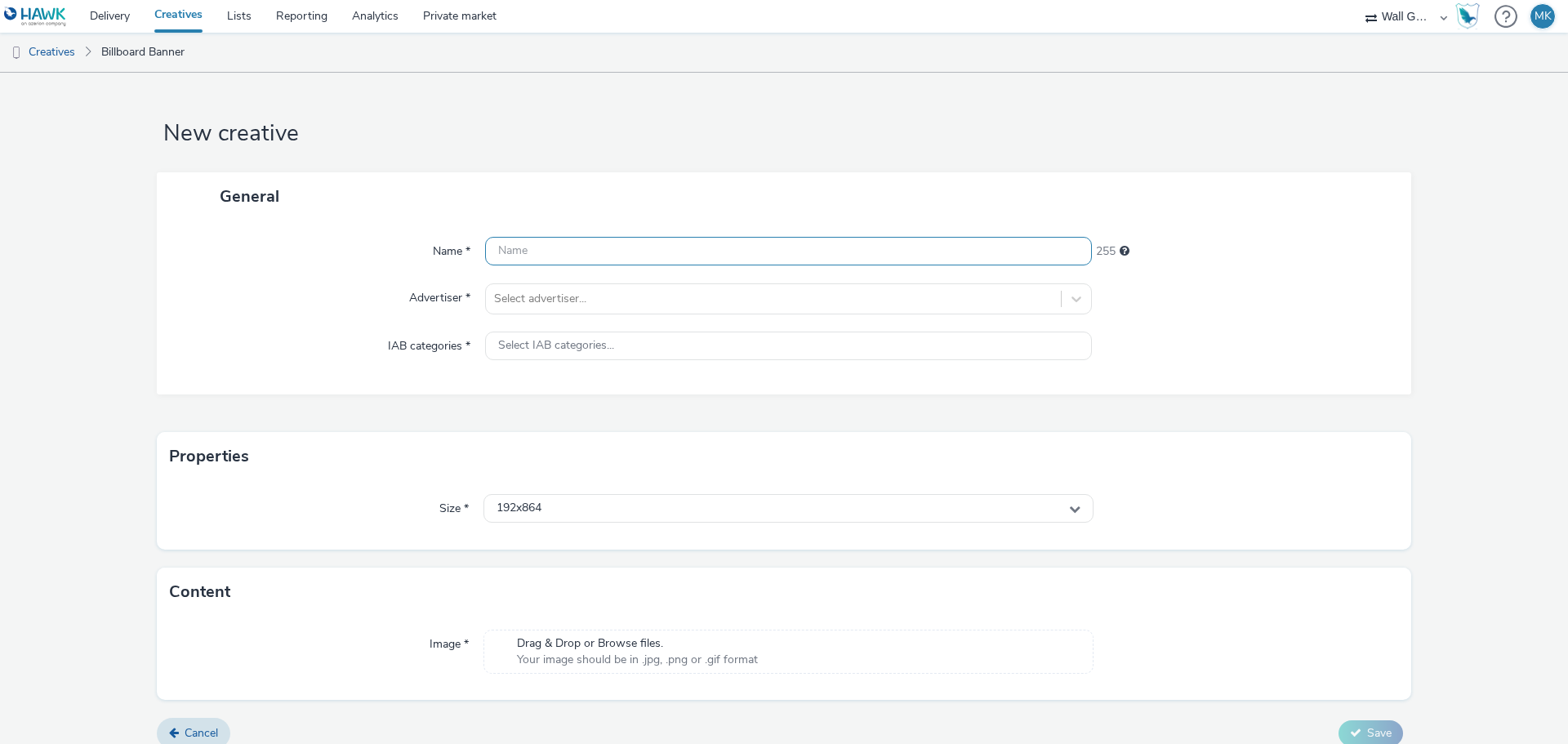
click at [605, 253] on input "text" at bounding box center [788, 251] width 606 height 28
type input "Birkentsock Carnaby 2 Öffnungszeiten"
click at [527, 304] on div at bounding box center [773, 299] width 558 height 20
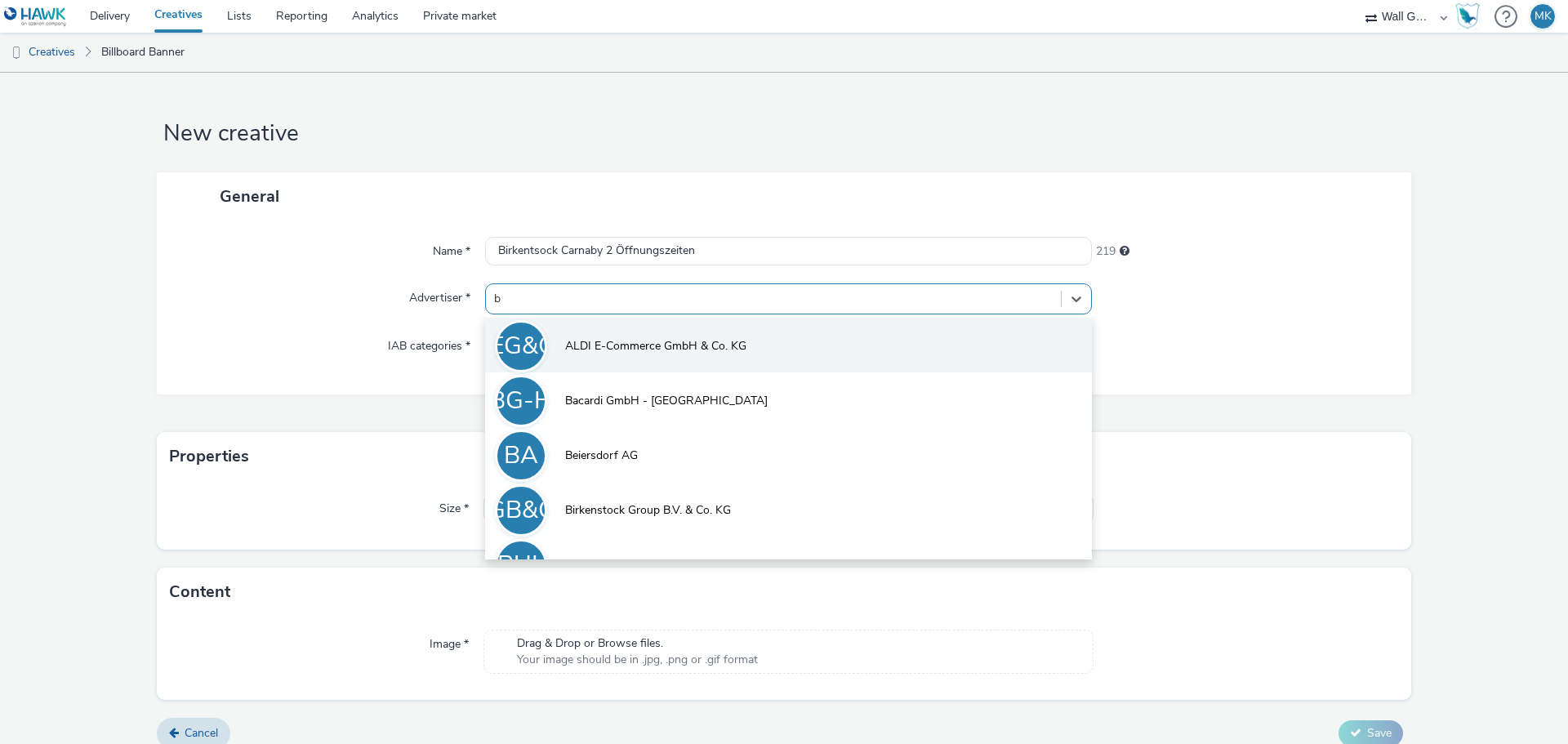
type input "bi"
click at [625, 350] on span "Birkenstock Group B.V. & Co. KG" at bounding box center [648, 346] width 166 height 17
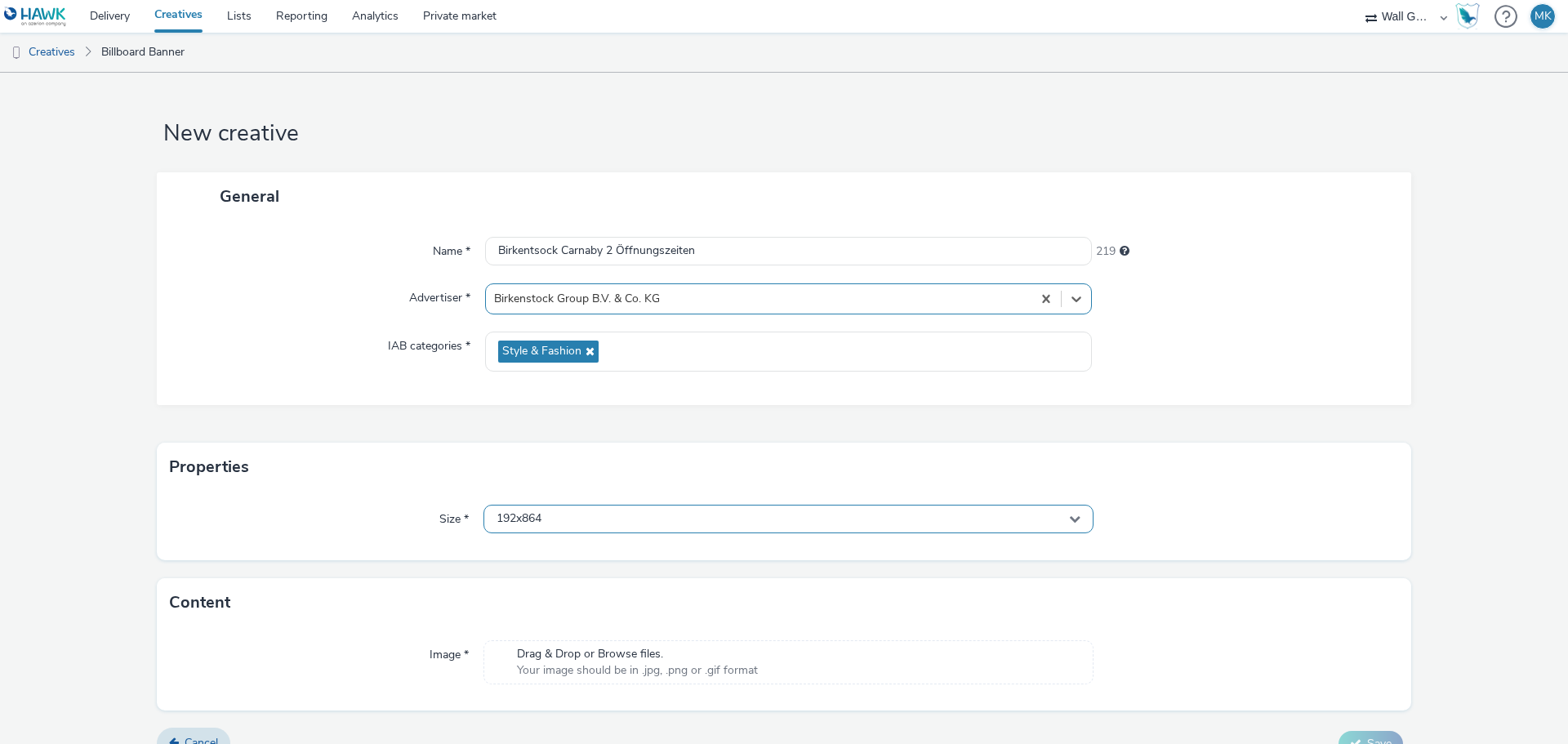
click at [530, 525] on span "192x864" at bounding box center [519, 518] width 45 height 14
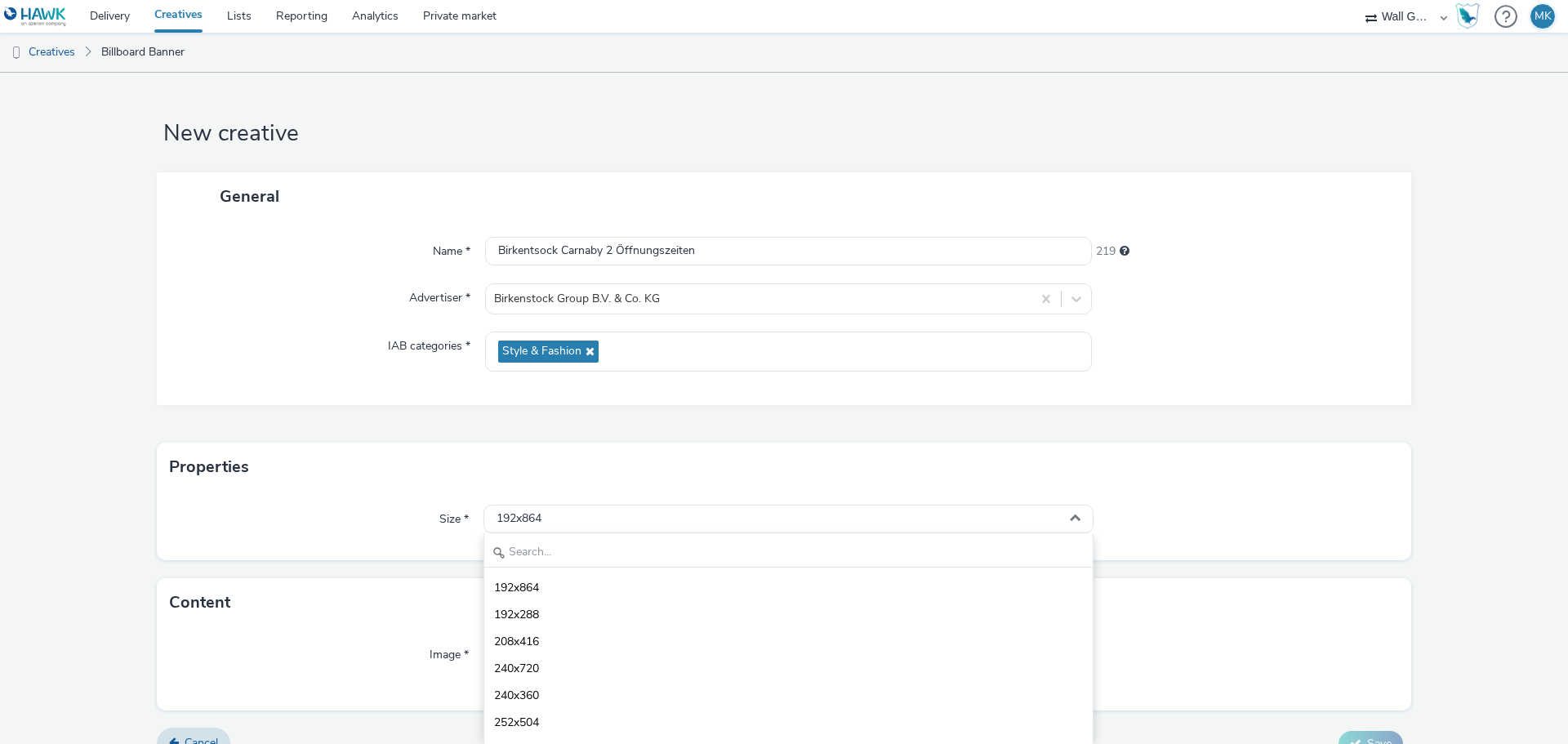
click at [497, 557] on icon at bounding box center [499, 553] width 13 height 13
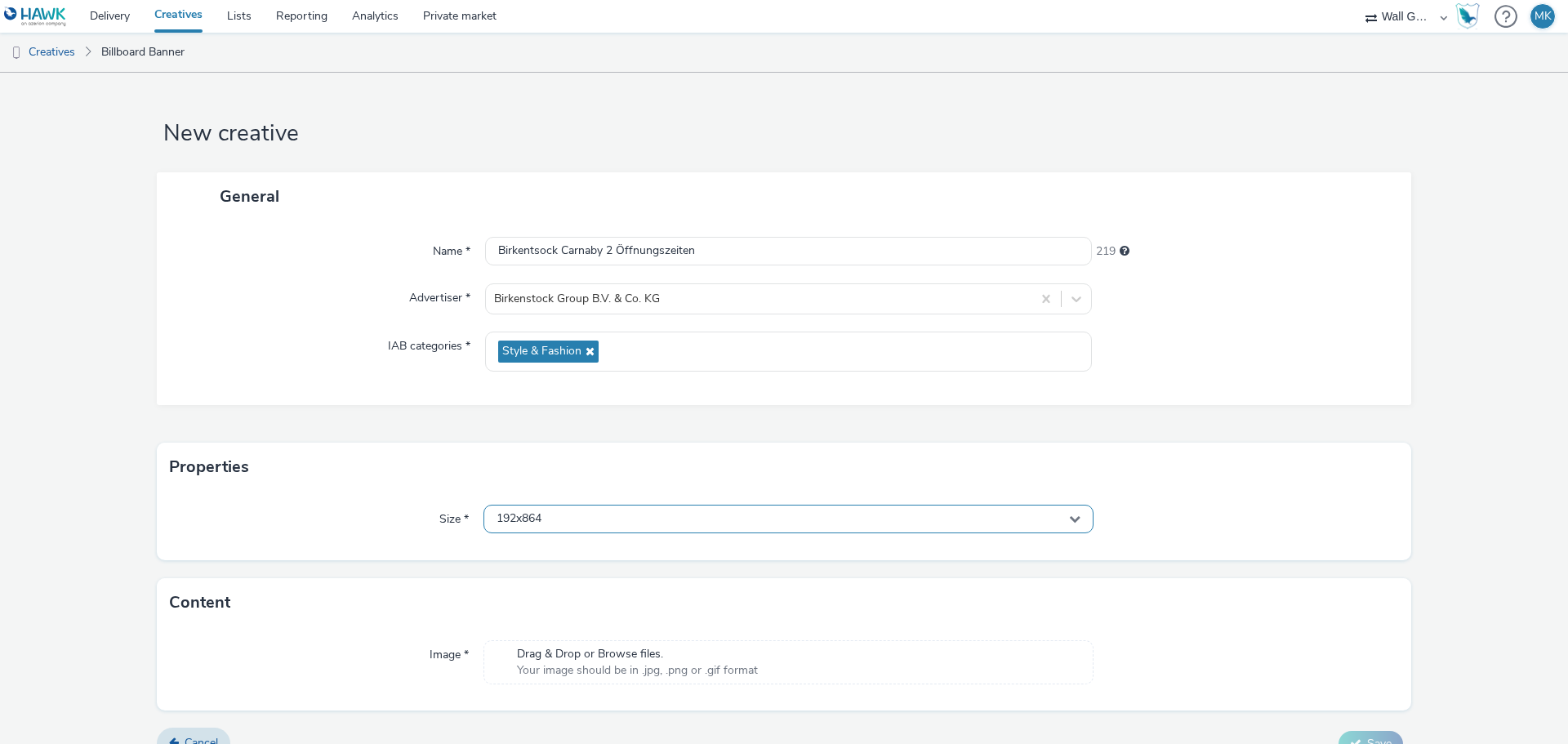
click at [526, 522] on span "192x864" at bounding box center [519, 518] width 45 height 14
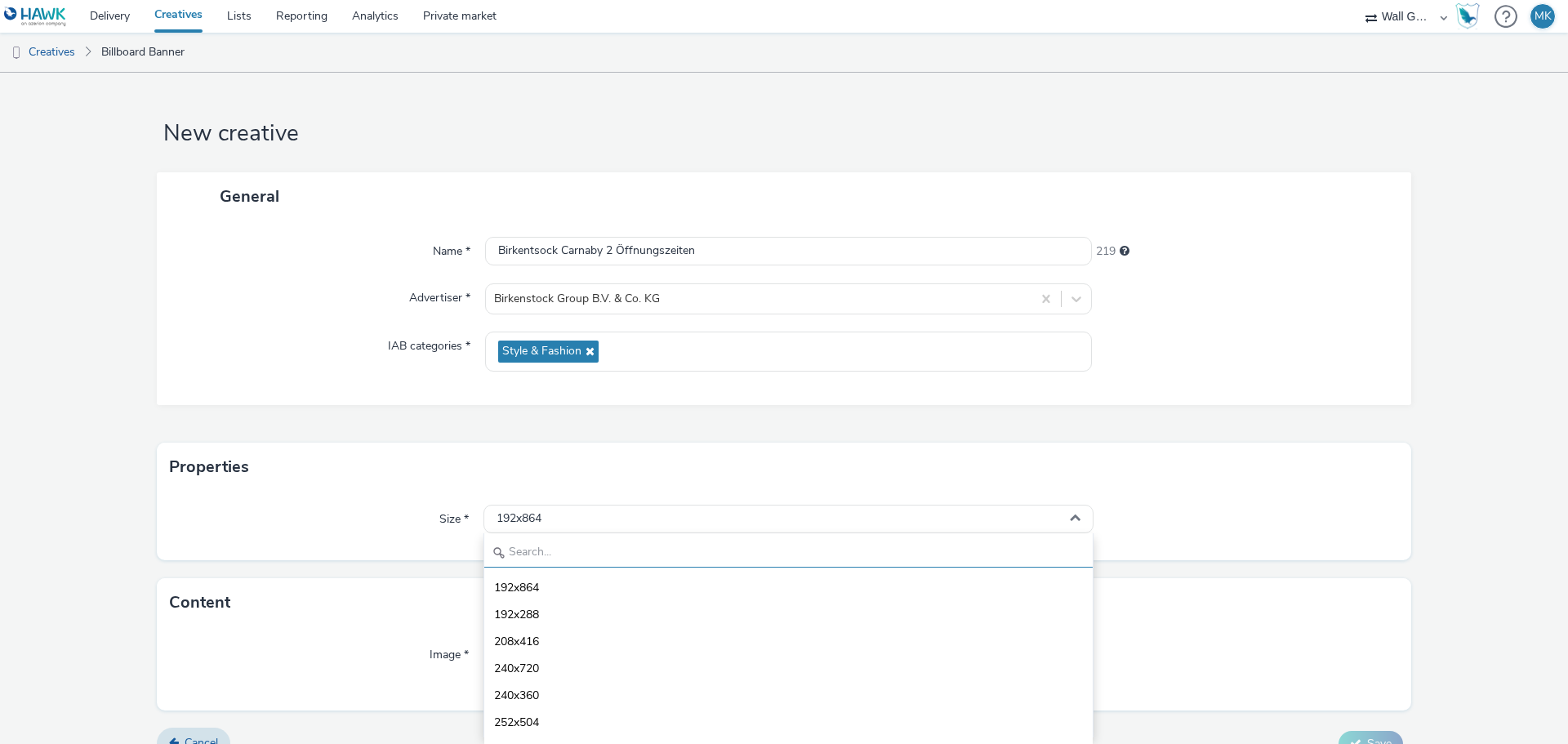
click at [526, 551] on input "text" at bounding box center [788, 553] width 608 height 28
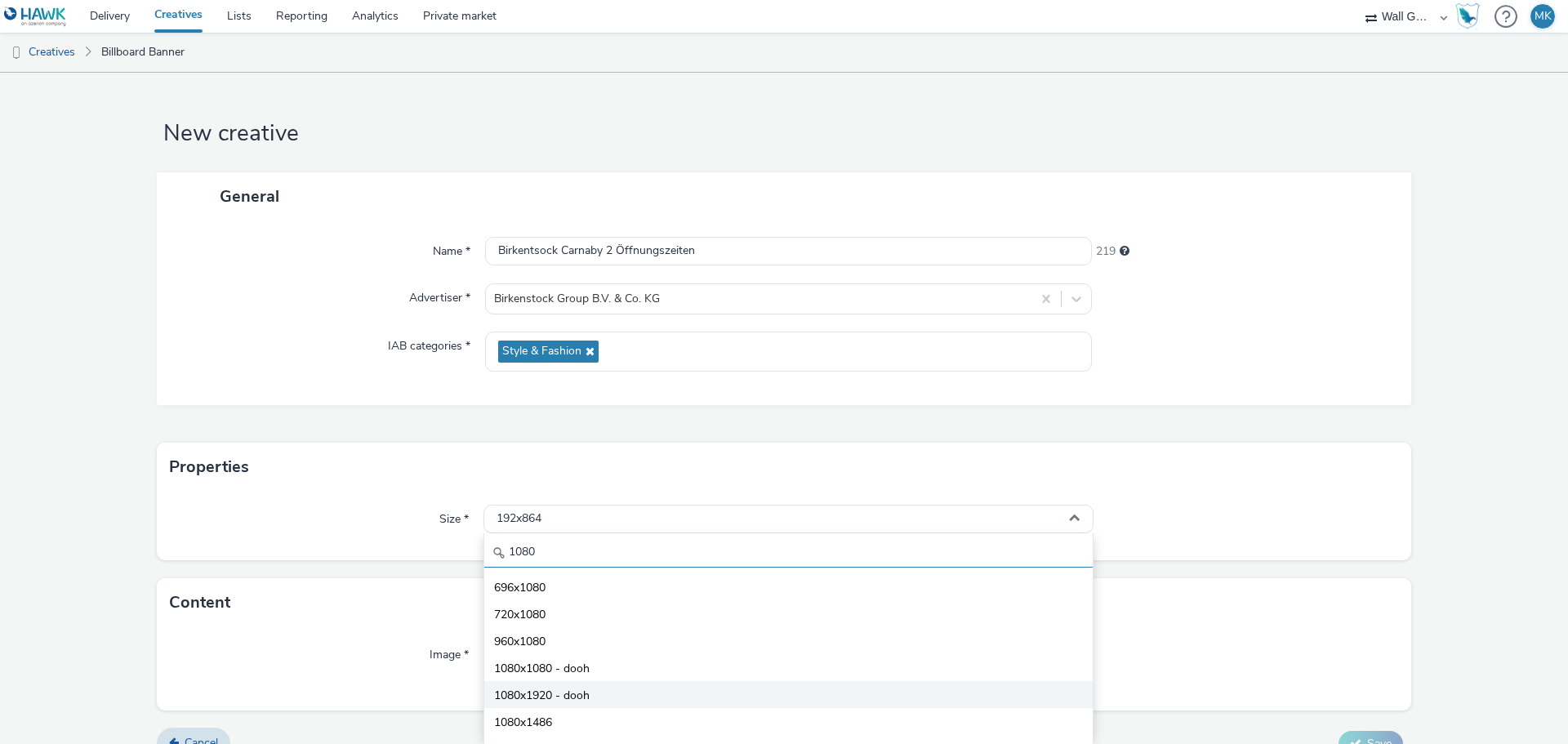
type input "1080"
click at [531, 699] on span "1080x1920 - dooh" at bounding box center [541, 696] width 96 height 17
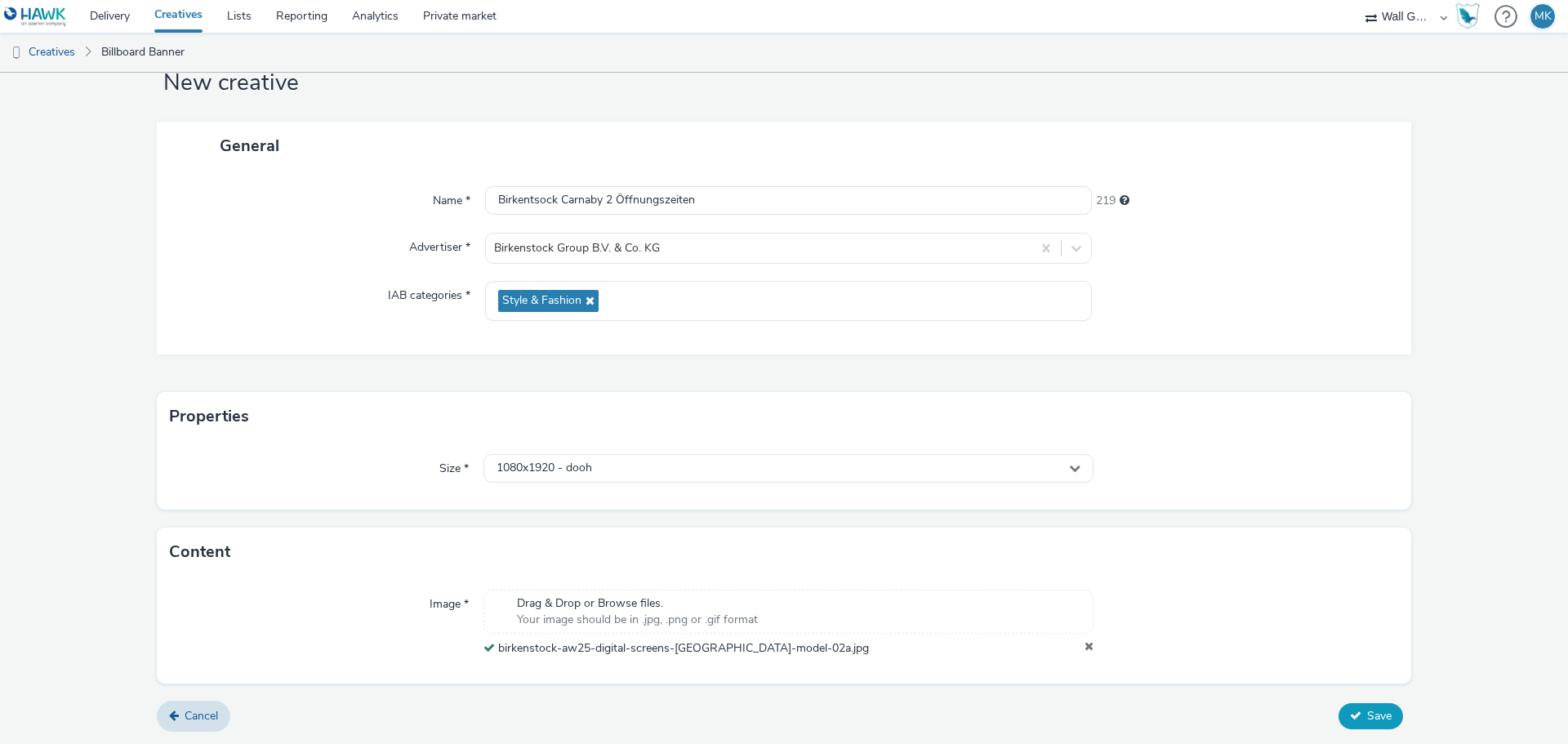
scroll to position [51, 0]
click at [1367, 712] on span "Save" at bounding box center [1379, 715] width 24 height 16
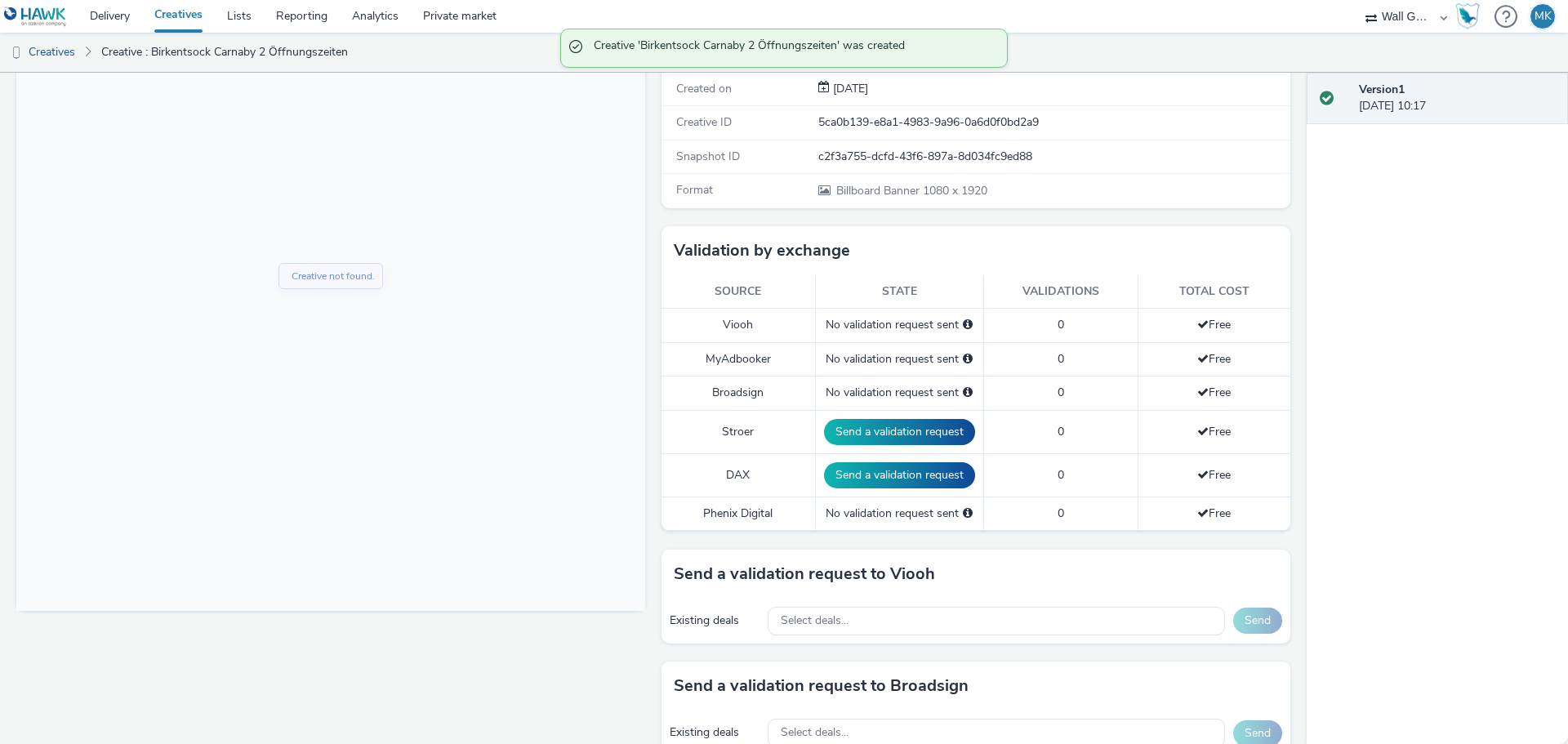
scroll to position [409, 0]
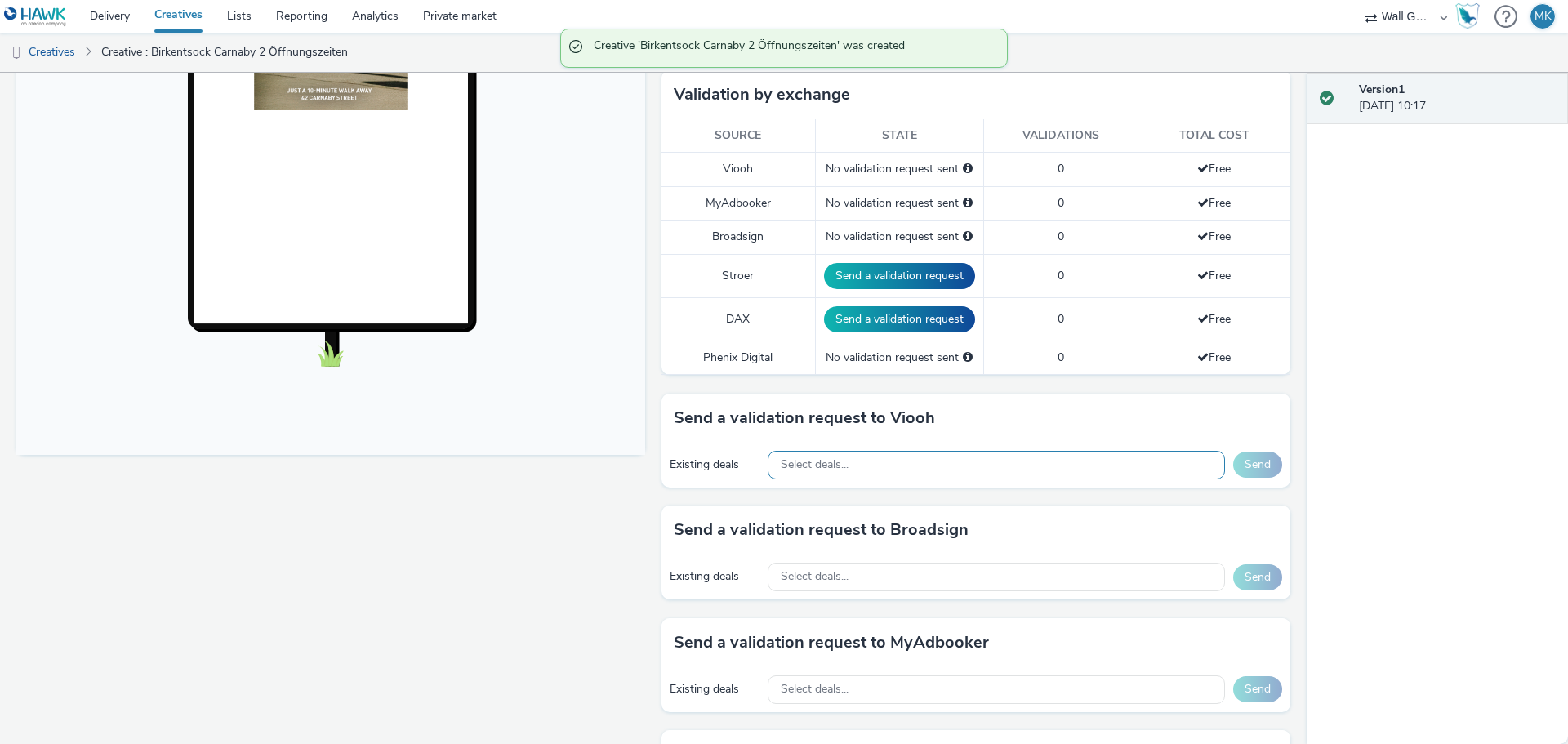
click at [861, 462] on div "Select deals..." at bounding box center [996, 465] width 458 height 28
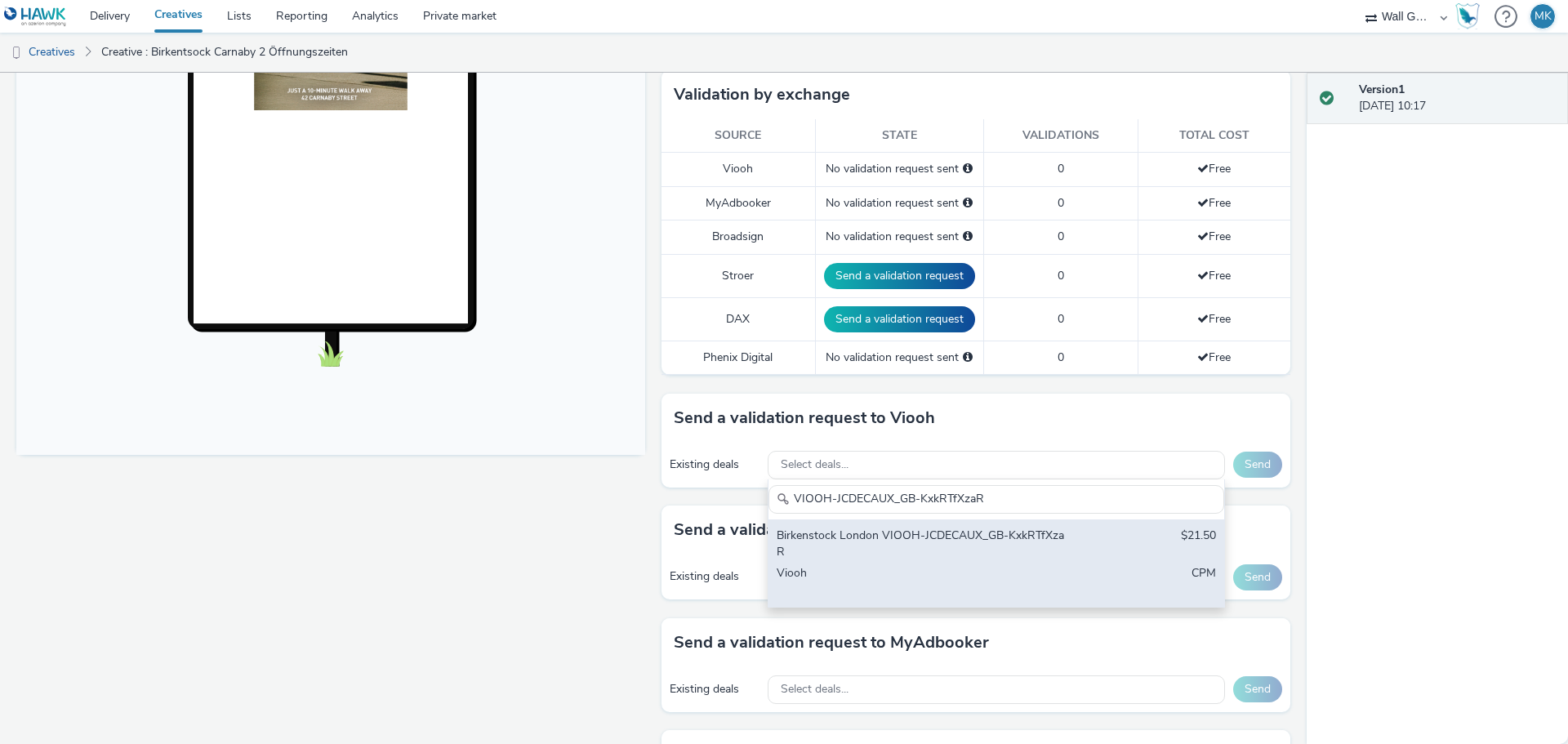
type input "VIOOH-JCDECAUX_GB-KxkRTfXzaR"
click at [1069, 544] on div "Birkenstock London VIOOH-JCDECAUX_GB-KxkRTfXzaR $21.50 Viooh CPM" at bounding box center [996, 562] width 456 height 87
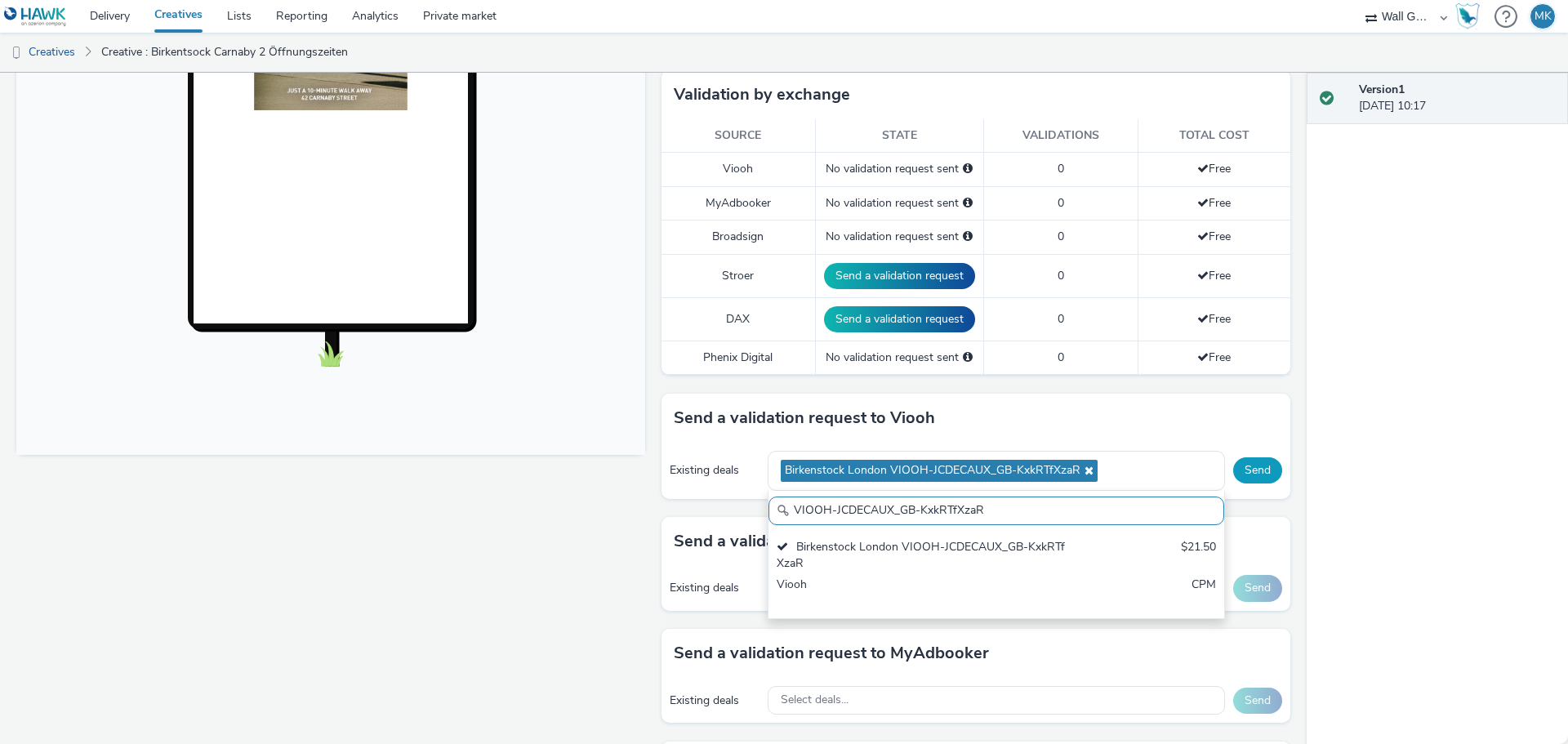
scroll to position [0, 0]
click at [1245, 474] on button "Send" at bounding box center [1257, 470] width 49 height 26
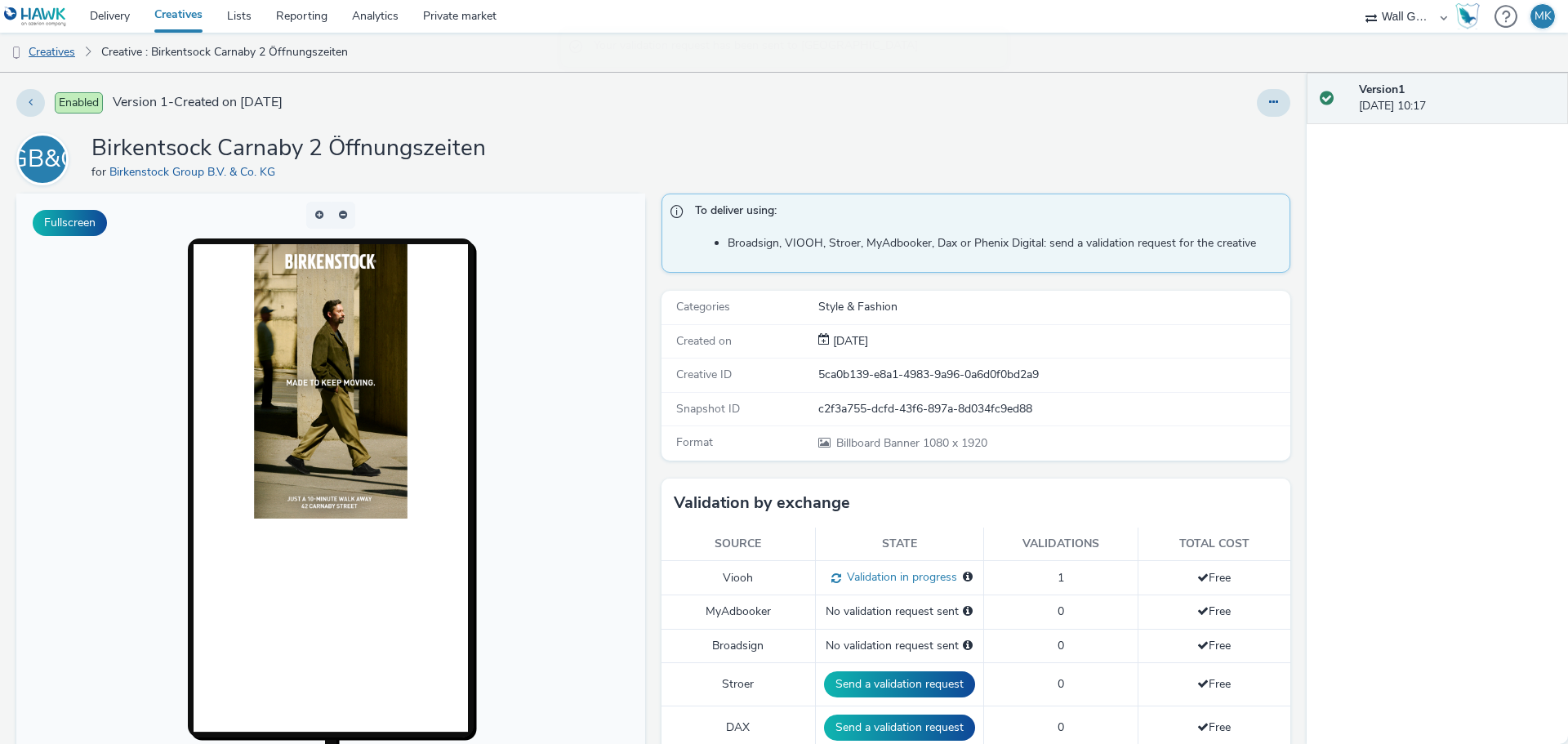
click at [57, 51] on link "Creatives" at bounding box center [42, 51] width 83 height 39
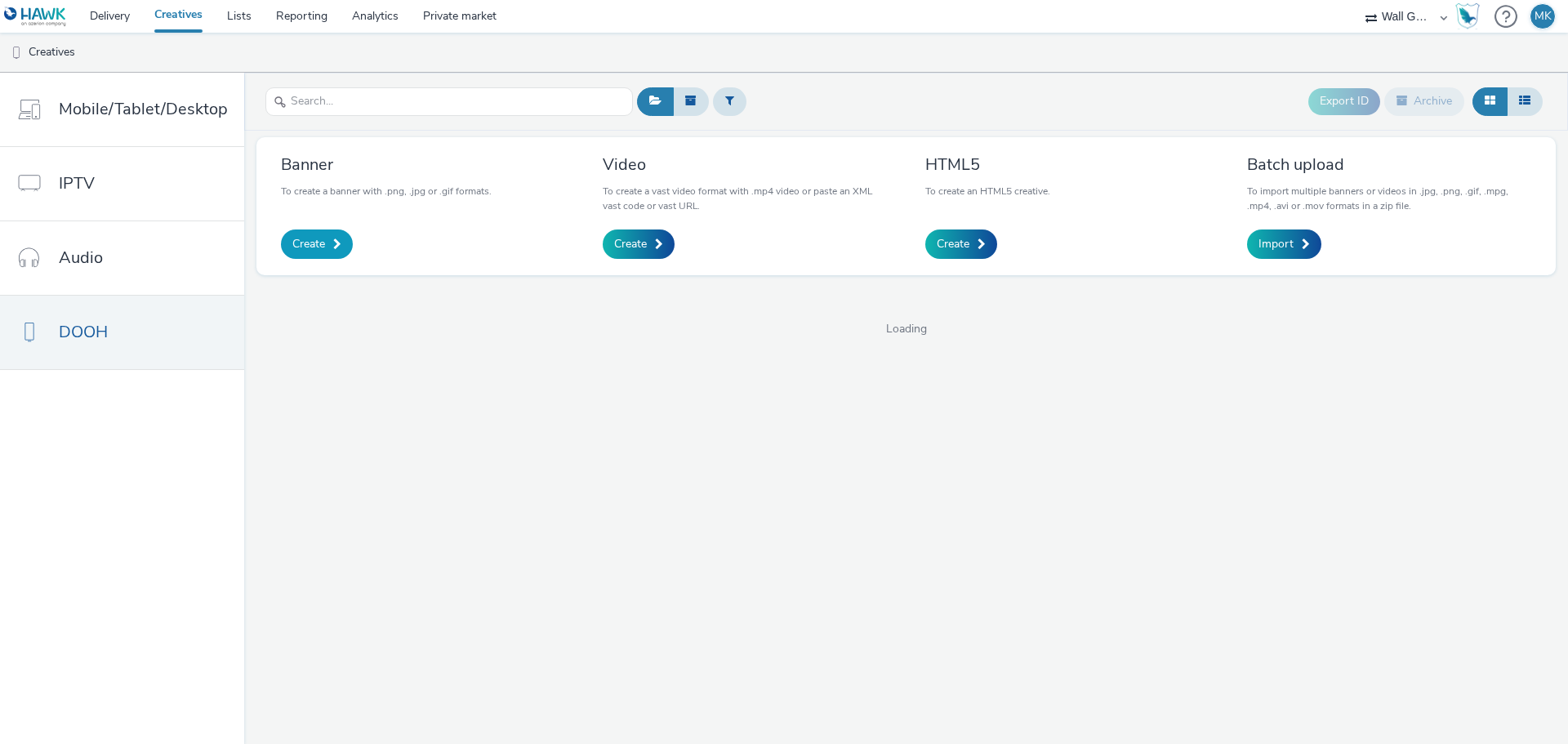
click at [311, 234] on link "Create" at bounding box center [316, 243] width 72 height 29
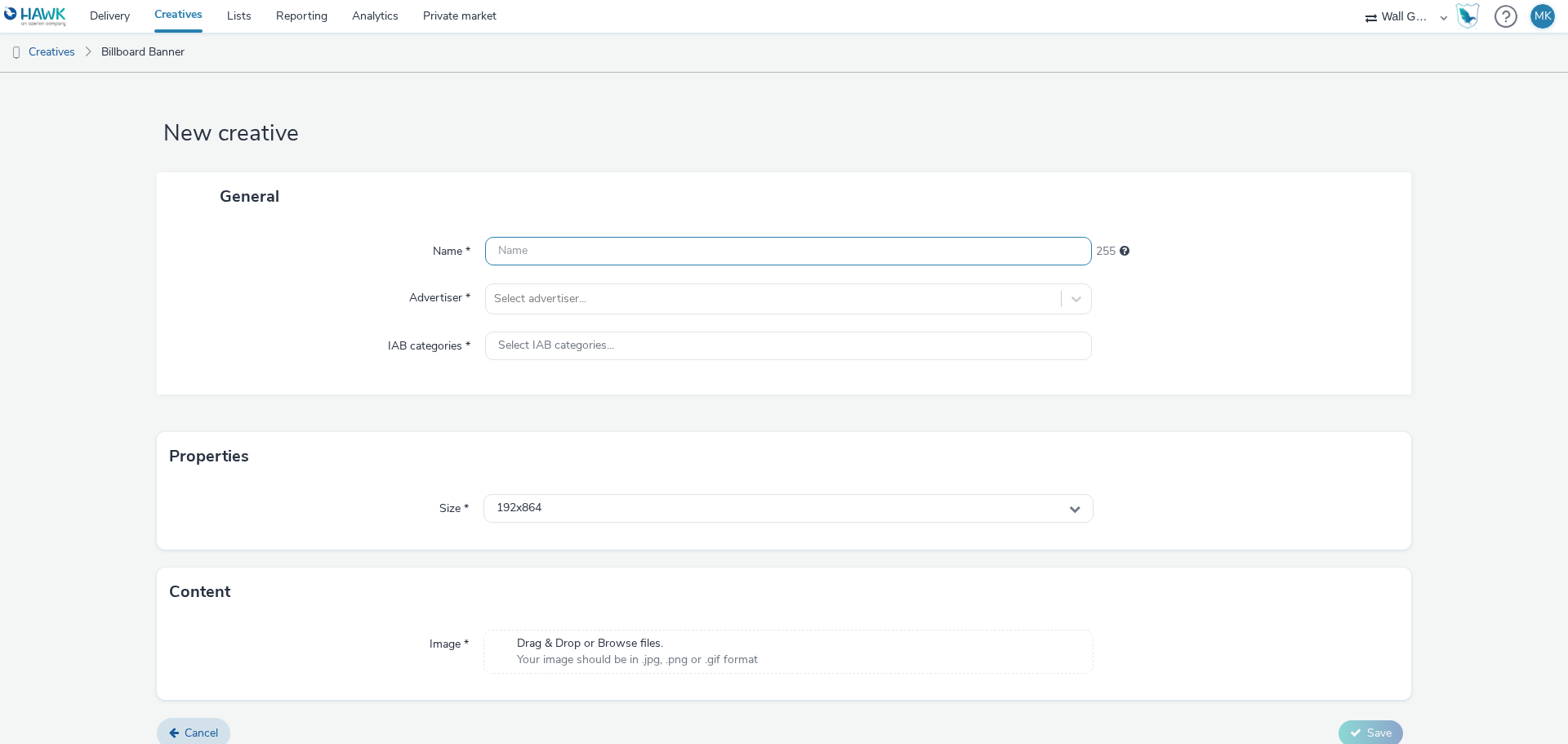
click at [525, 252] on input "text" at bounding box center [788, 251] width 606 height 28
type input "Birkenstock Carnaby 3 Öffnungszeiten"
click at [556, 301] on div at bounding box center [773, 299] width 558 height 20
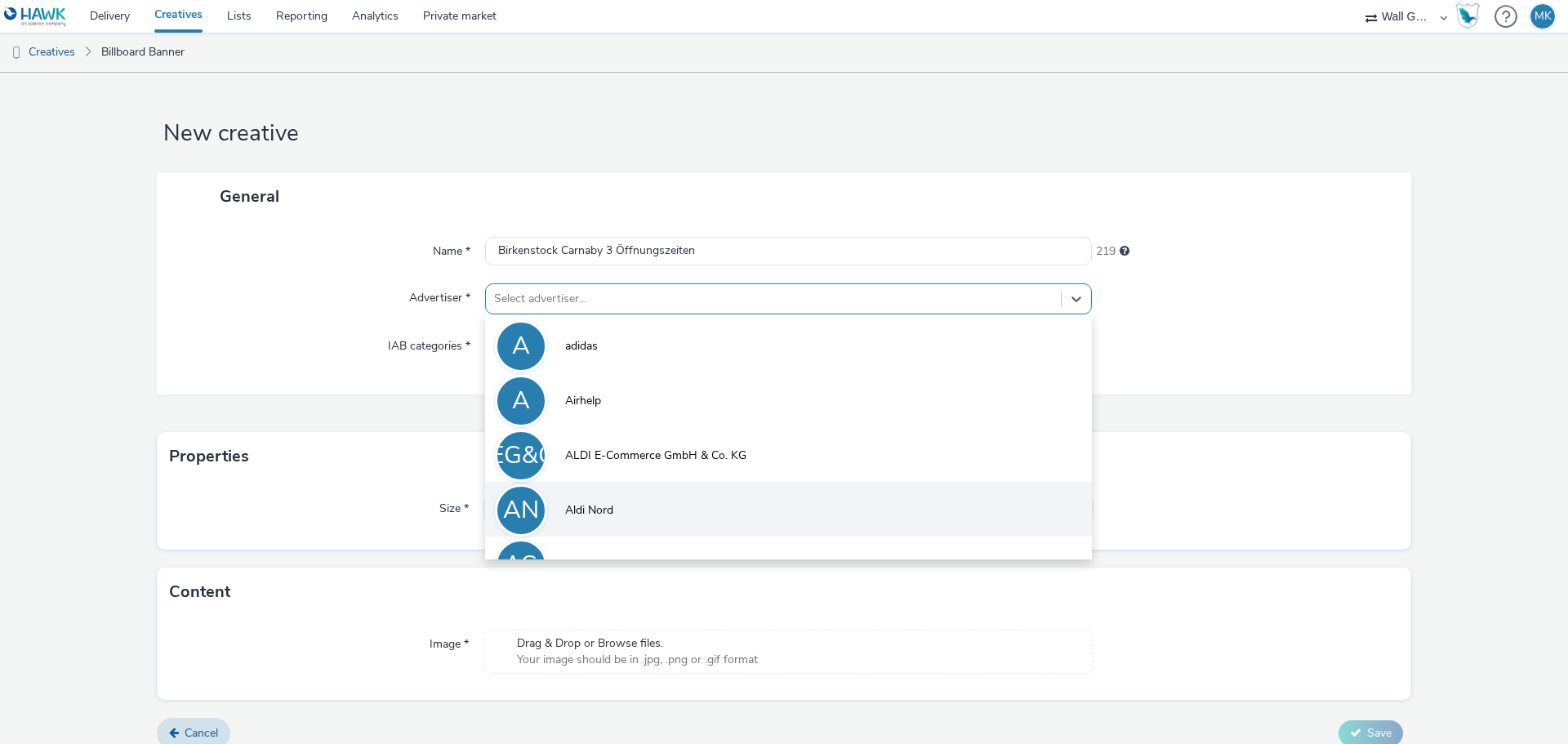
type input "b"
click at [610, 507] on span "Birkenstock Group B.V. & Co. KG" at bounding box center [648, 511] width 166 height 17
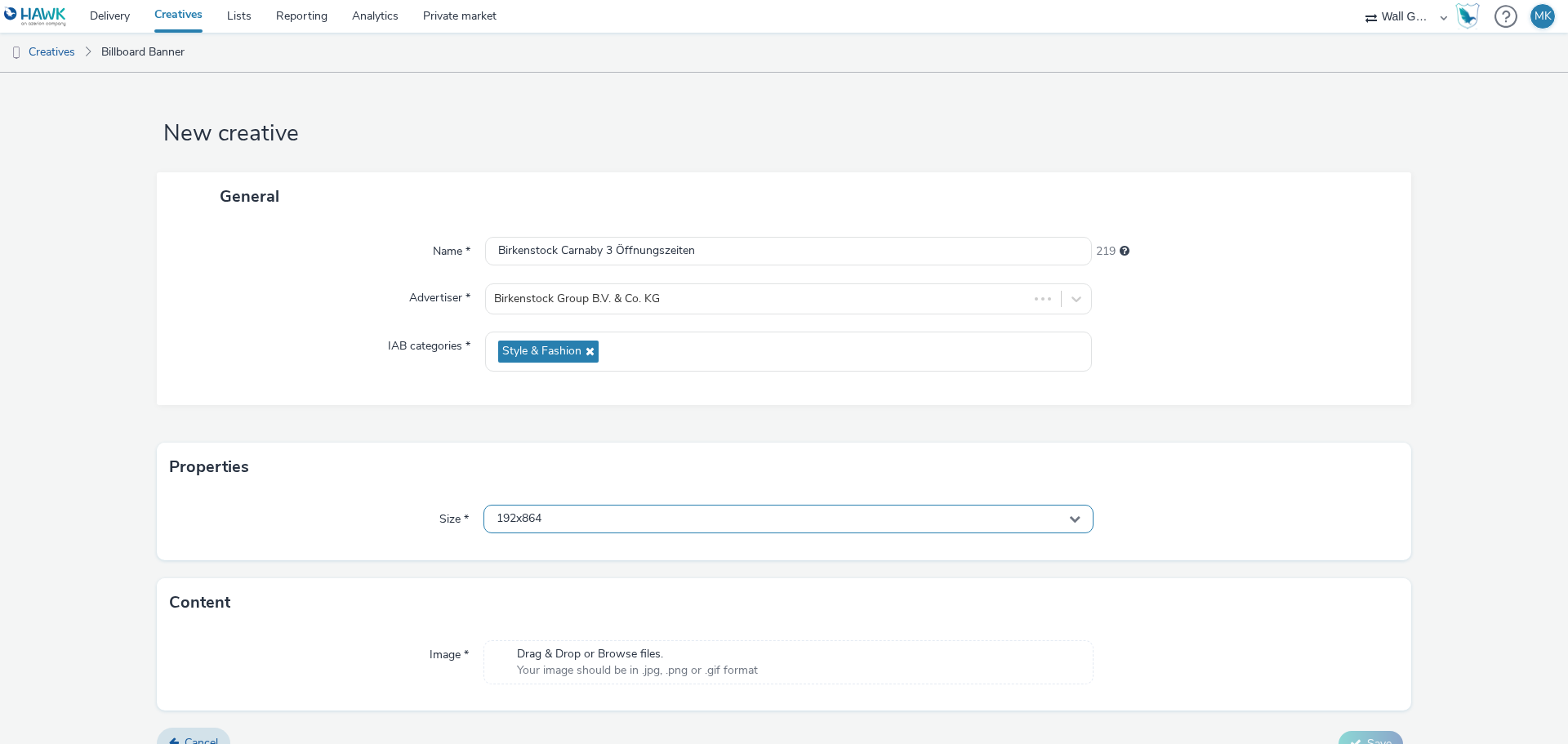
click at [563, 521] on div "192x864" at bounding box center [788, 519] width 610 height 28
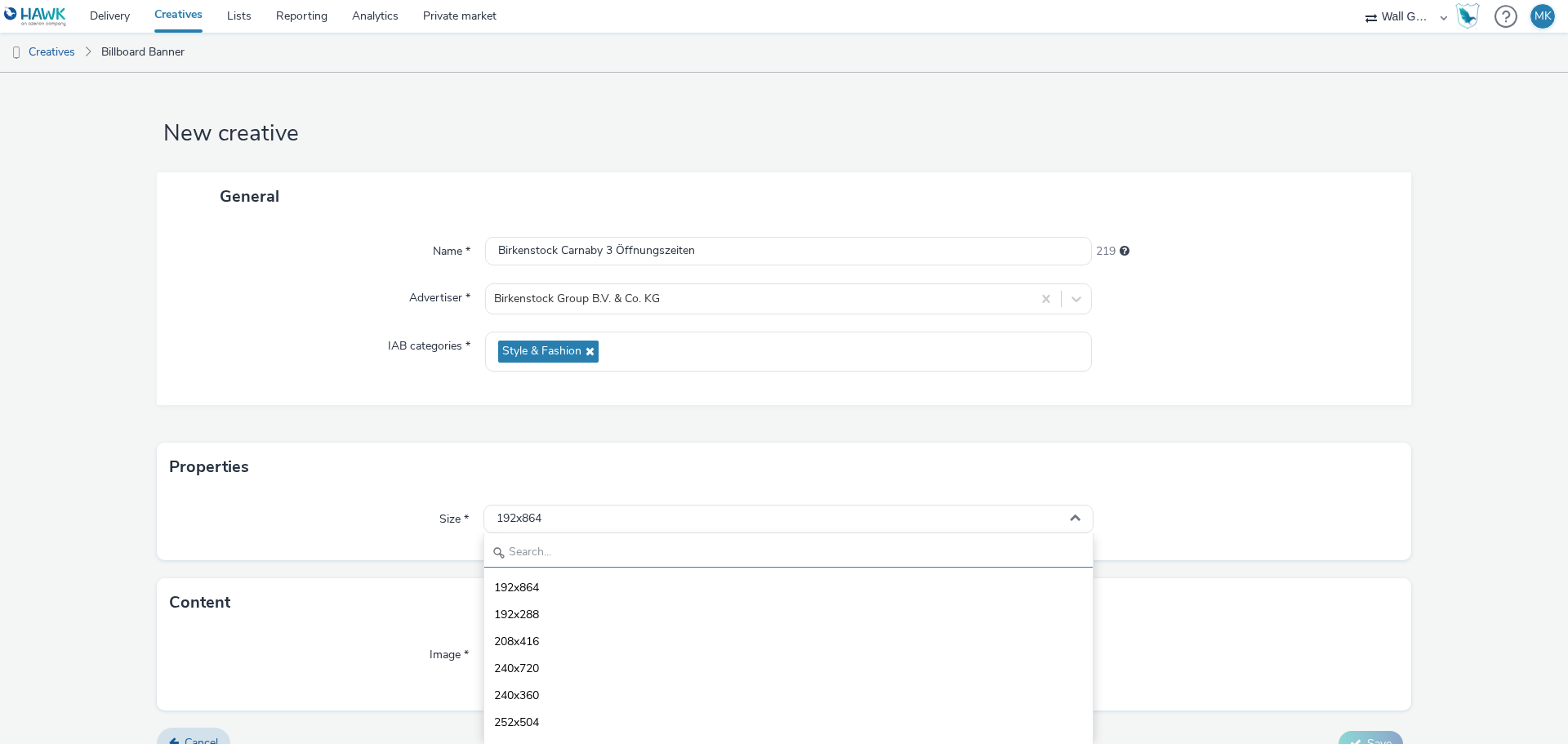
click at [541, 554] on input "text" at bounding box center [788, 553] width 608 height 28
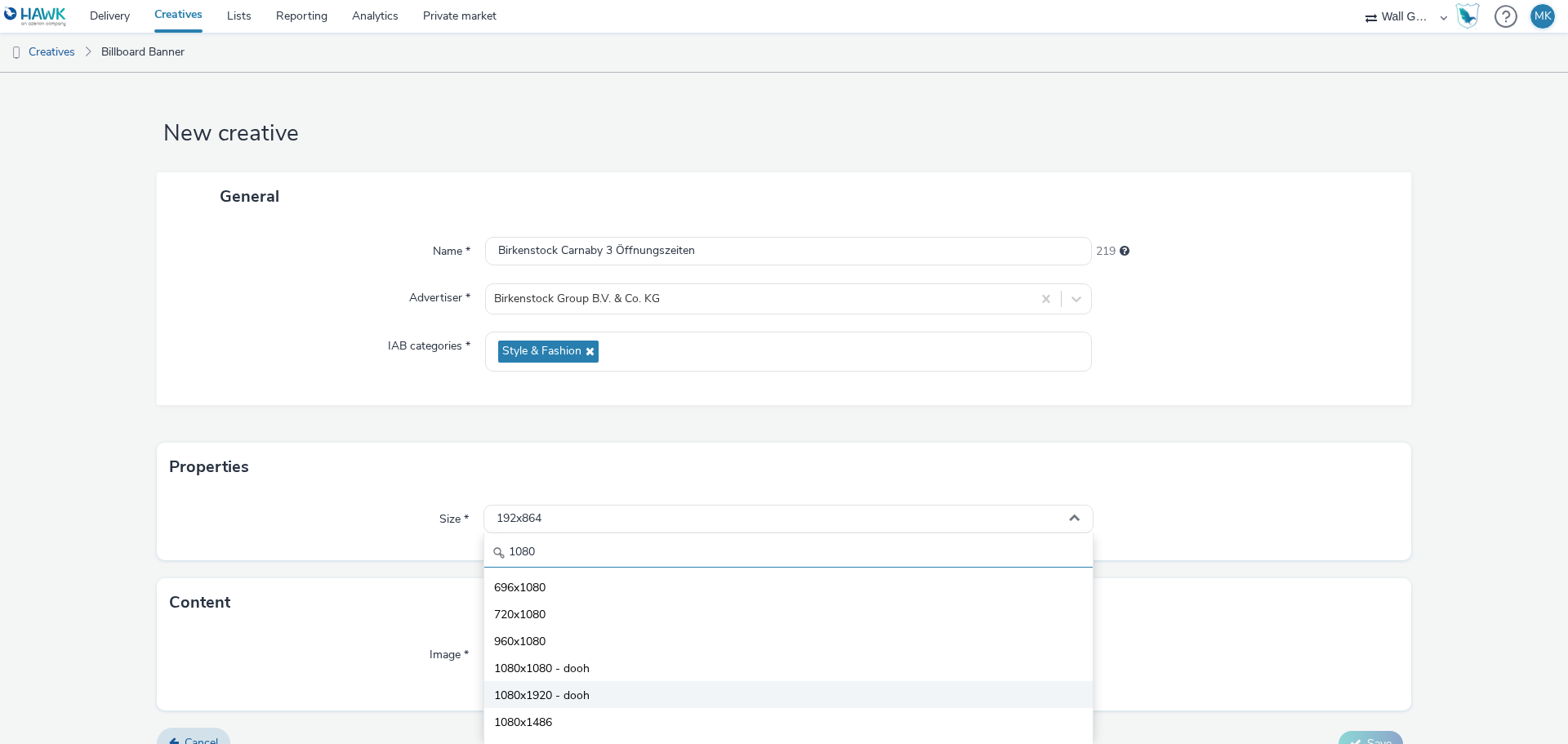
type input "1080"
click at [529, 698] on span "1080x1920 - dooh" at bounding box center [541, 696] width 96 height 17
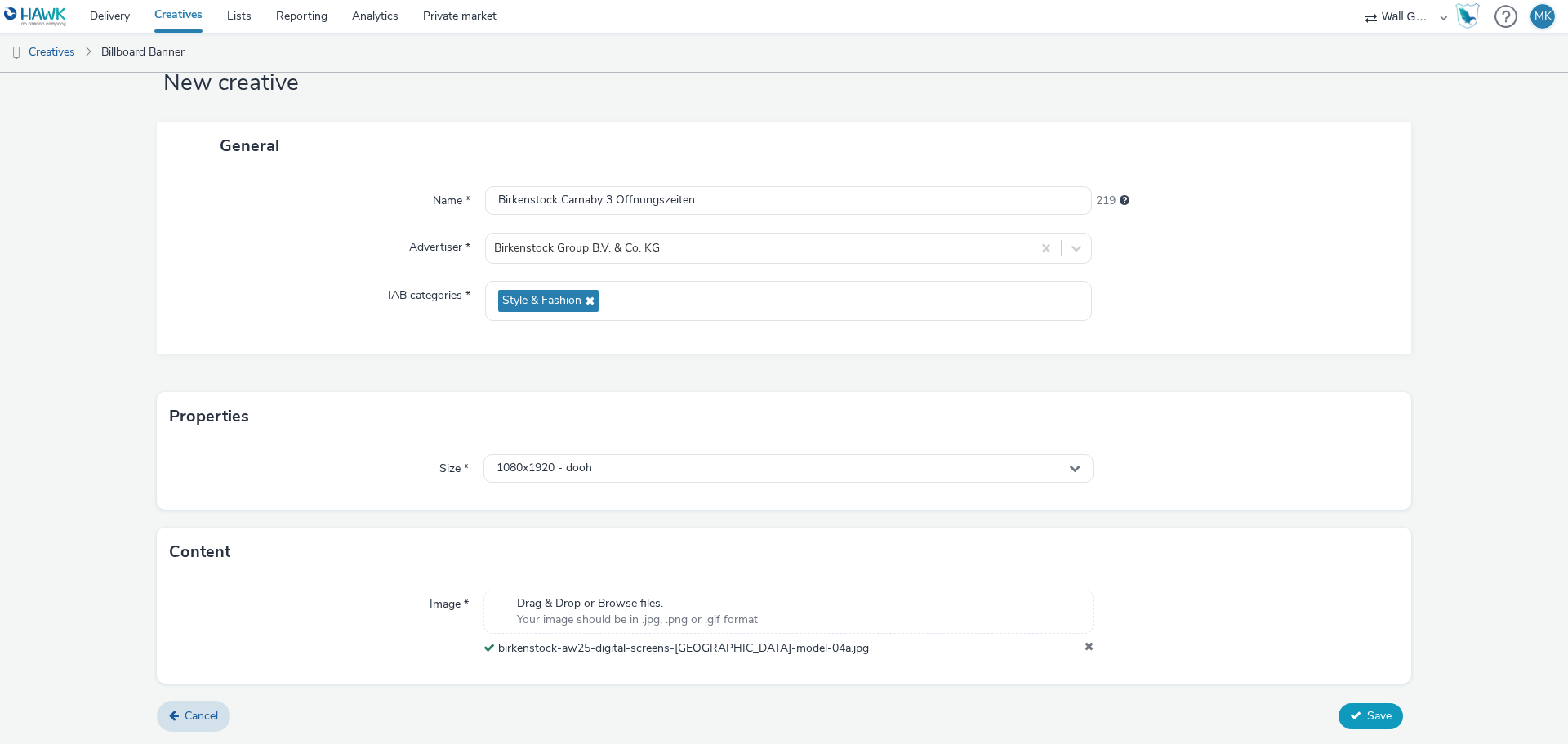
scroll to position [51, 0]
click at [1367, 720] on span "Save" at bounding box center [1379, 715] width 24 height 16
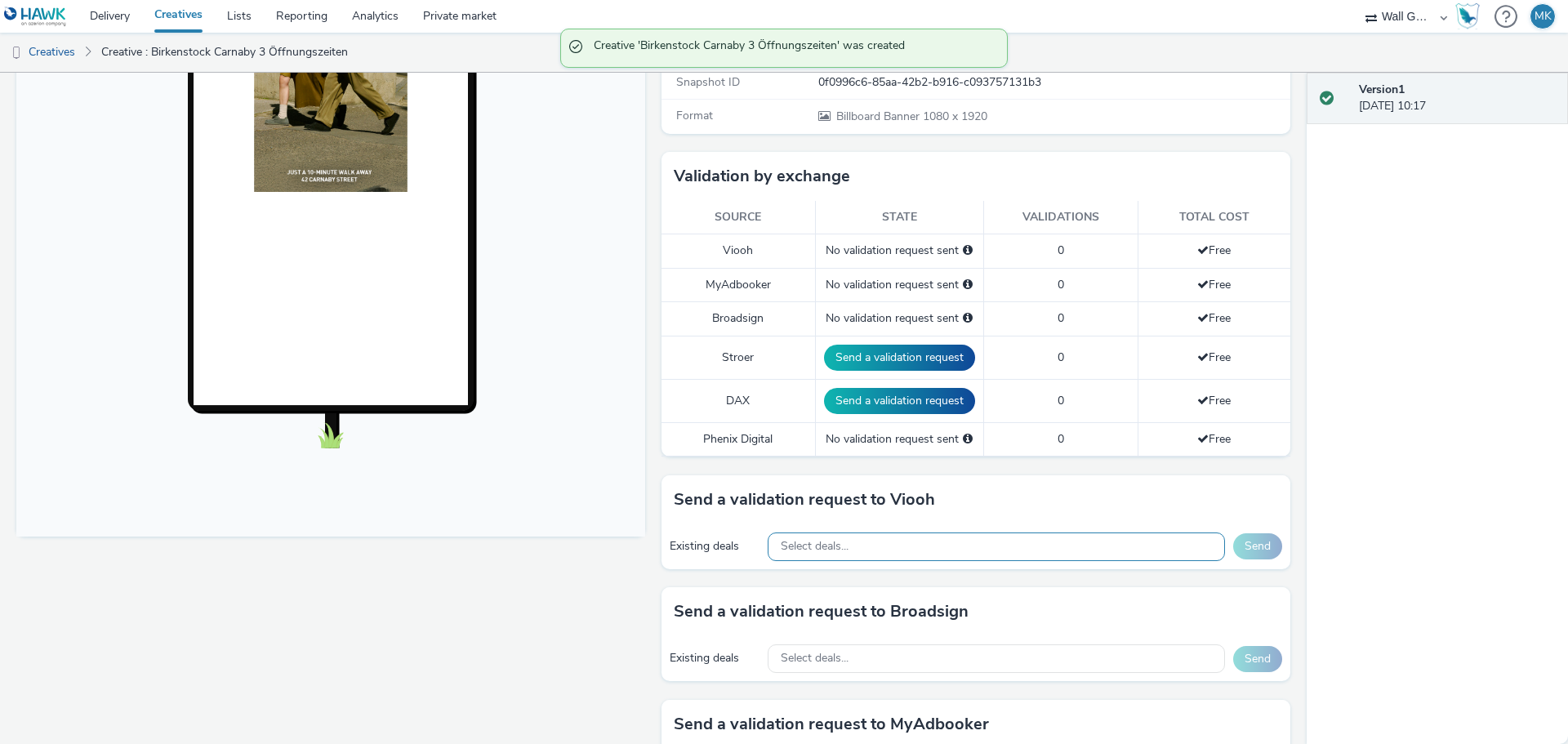
click at [827, 552] on span "Select deals..." at bounding box center [815, 546] width 68 height 14
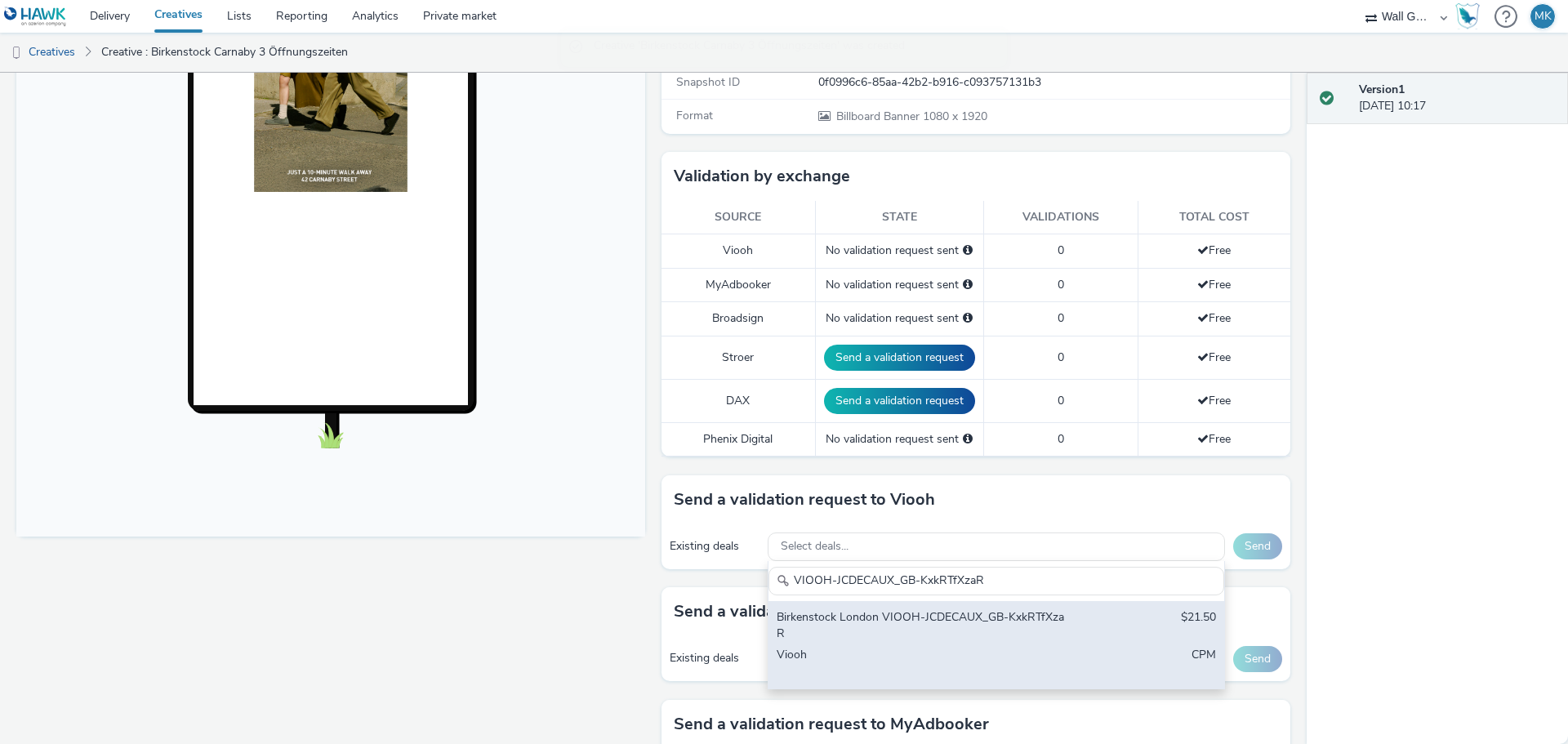
type input "VIOOH-JCDECAUX_GB-KxkRTfXzaR"
click at [979, 639] on div "Birkenstock London VIOOH-JCDECAUX_GB-KxkRTfXzaR" at bounding box center [921, 625] width 290 height 33
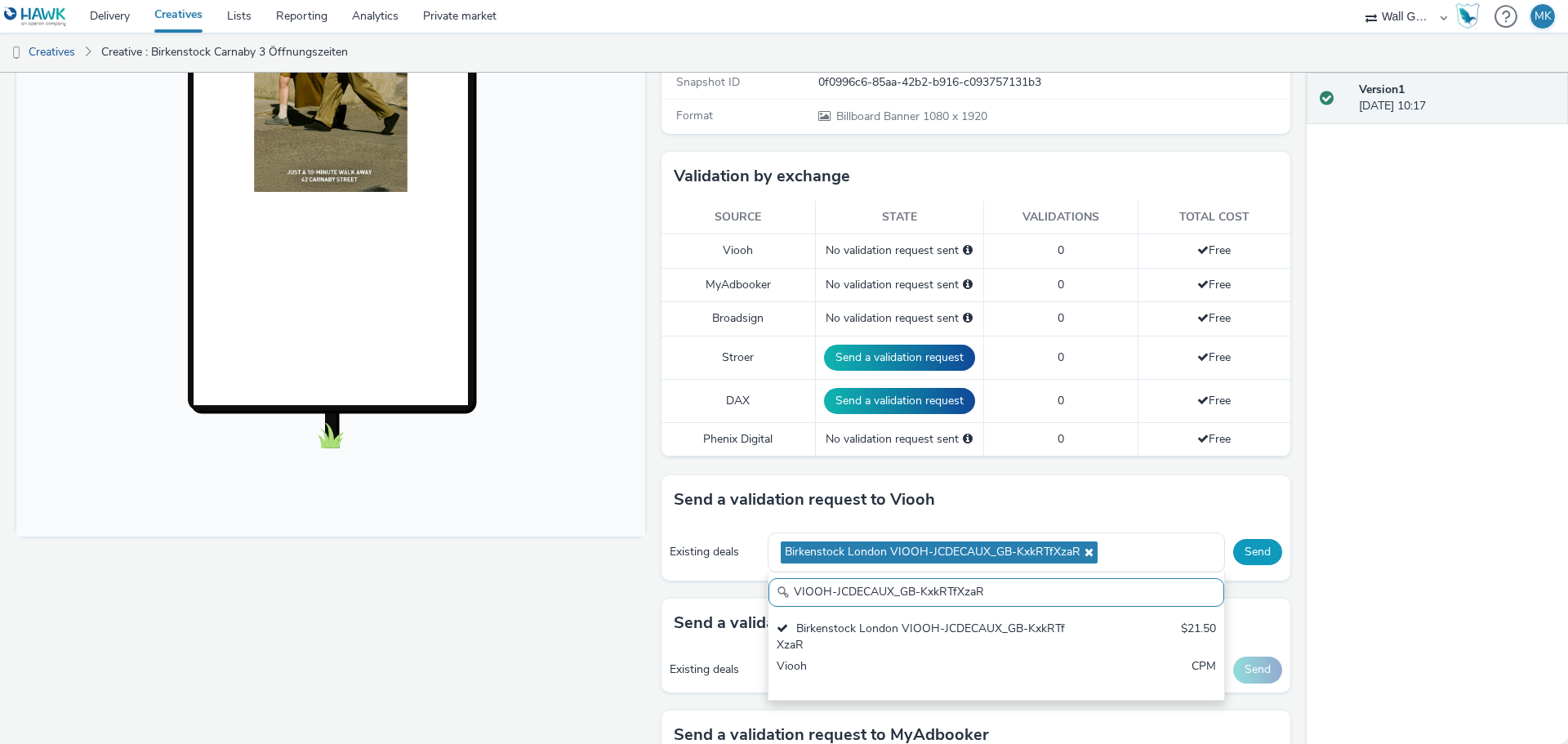
click at [1244, 557] on button "Send" at bounding box center [1257, 551] width 49 height 26
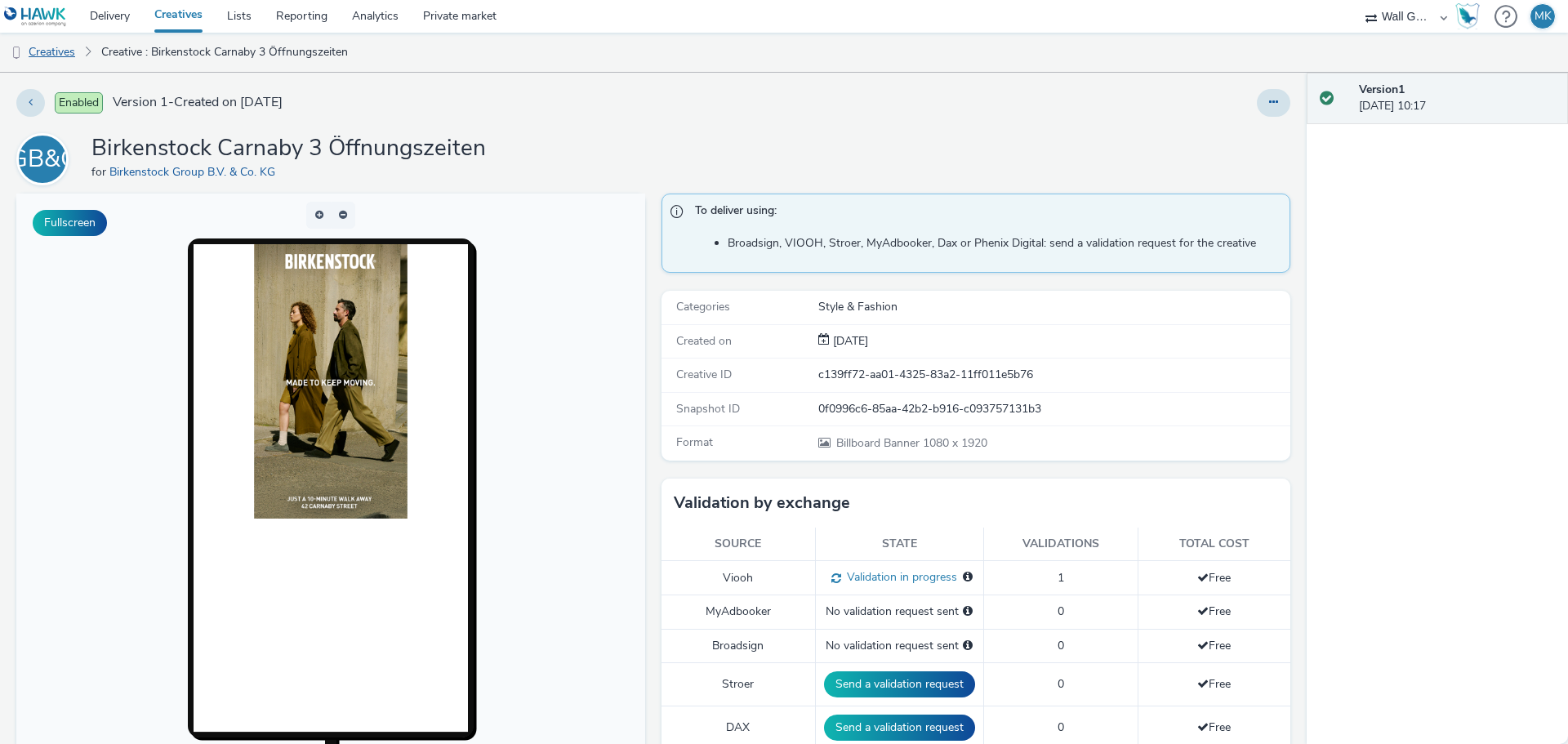
click at [67, 53] on link "Creatives" at bounding box center [42, 51] width 83 height 39
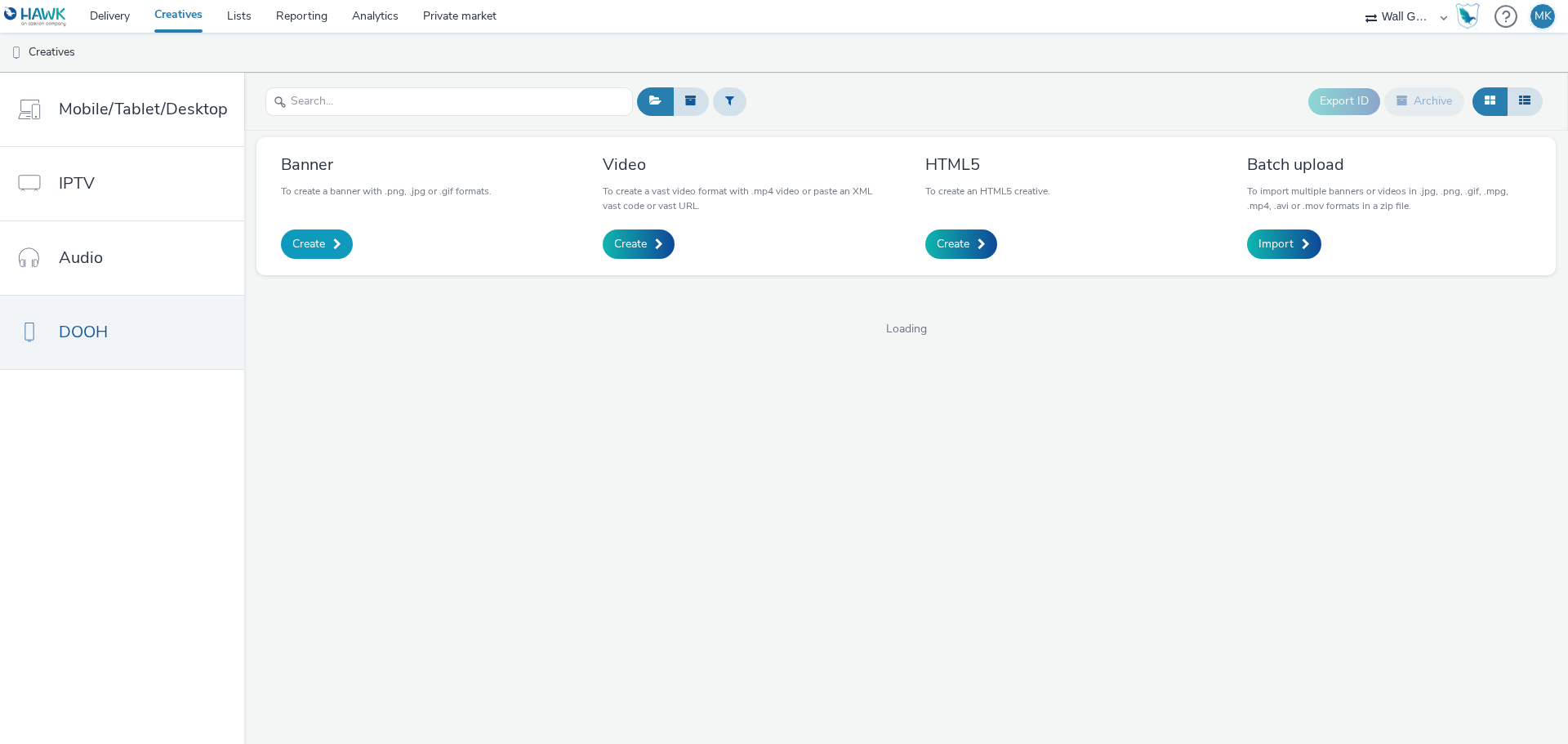
click at [314, 248] on span "Create" at bounding box center [308, 244] width 32 height 17
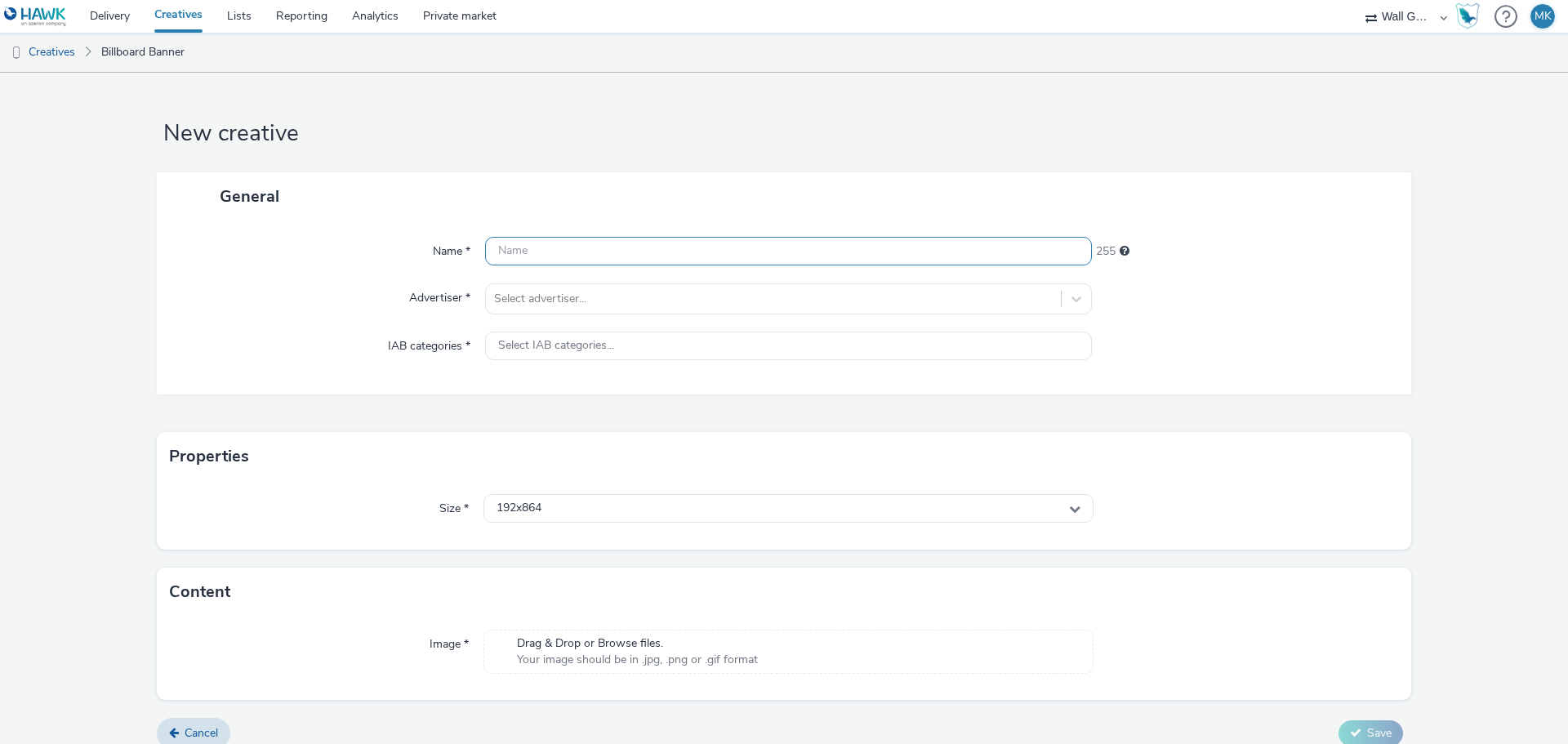
drag, startPoint x: 511, startPoint y: 244, endPoint x: 520, endPoint y: 262, distance: 20.1
click at [511, 245] on input "text" at bounding box center [788, 251] width 606 height 28
type input "Birkenstock Carnaby 4 Öffnungszeiten"
click at [536, 308] on div at bounding box center [773, 299] width 558 height 20
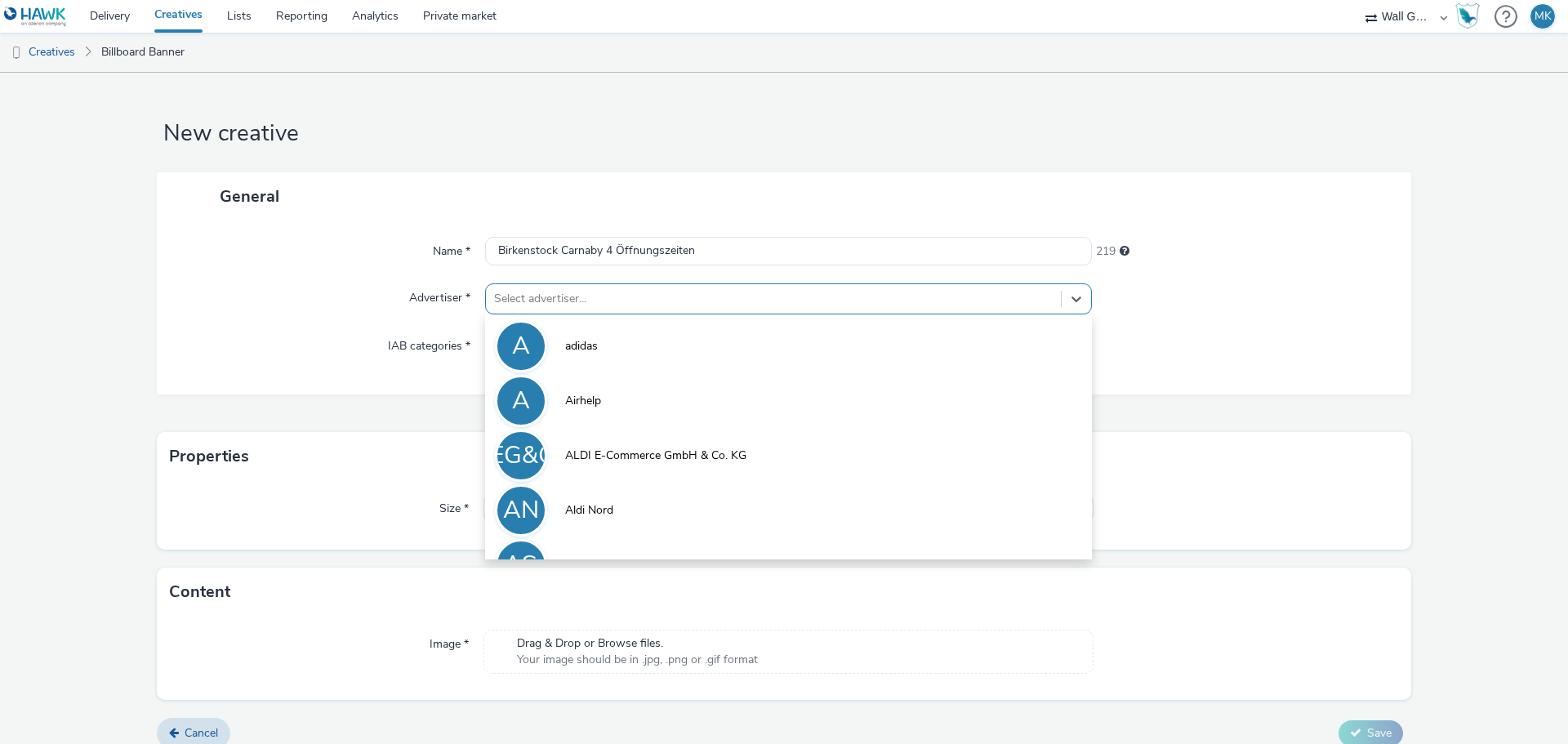
type input "b"
click at [586, 518] on li "BGB&CK Birkenstock Group B.V. & Co. KG" at bounding box center [788, 509] width 606 height 55
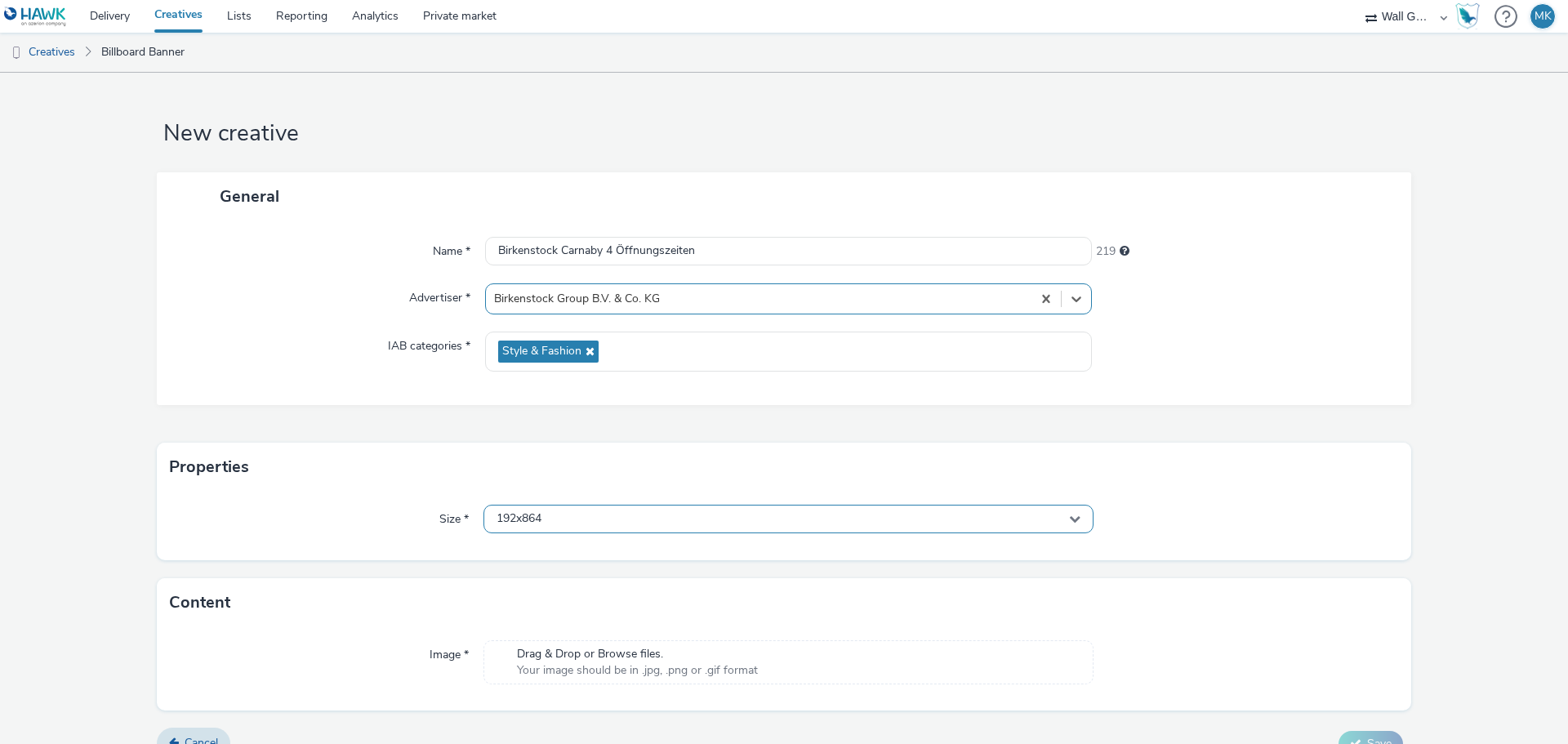
click at [564, 515] on div "192x864" at bounding box center [788, 519] width 610 height 28
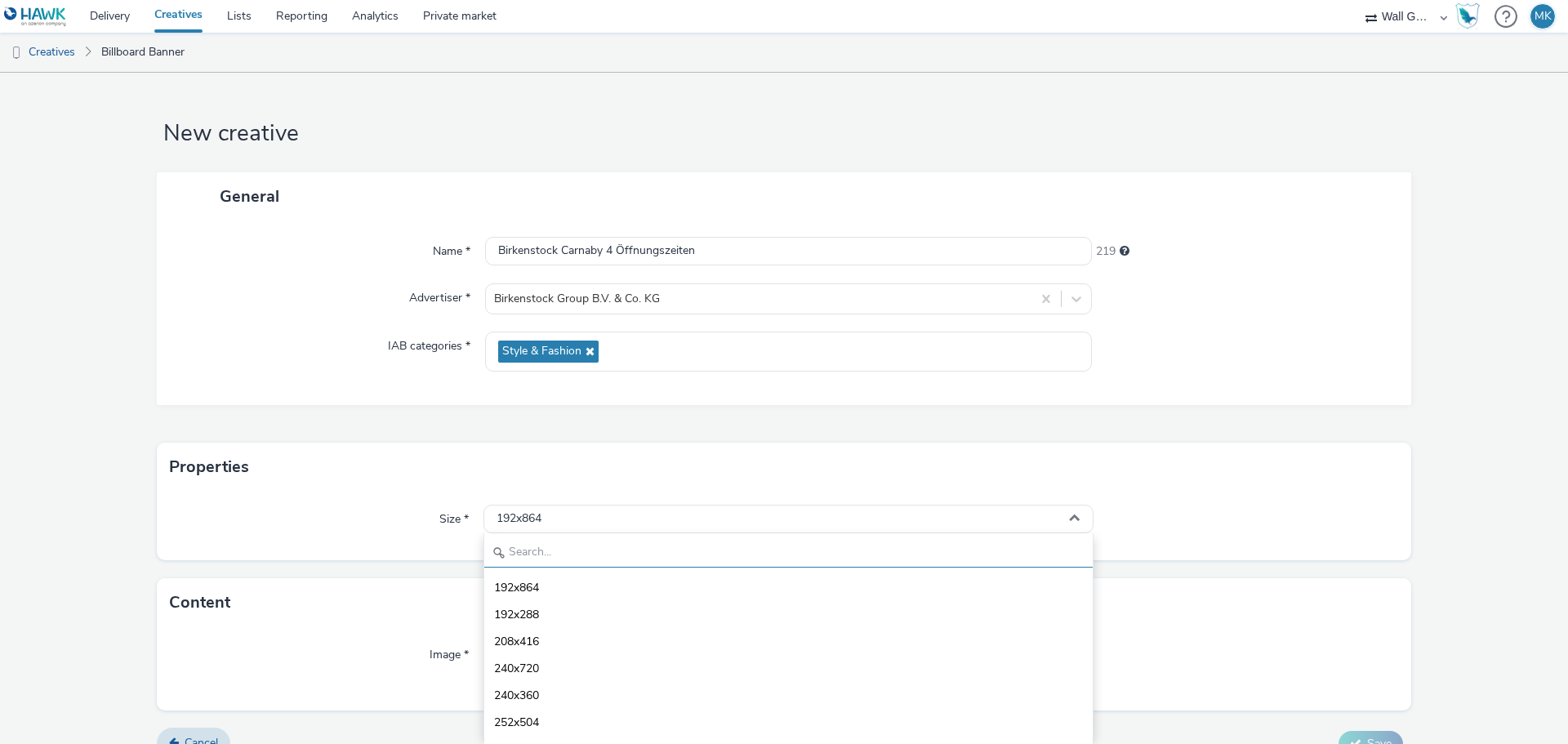
click at [547, 547] on input "text" at bounding box center [788, 553] width 608 height 28
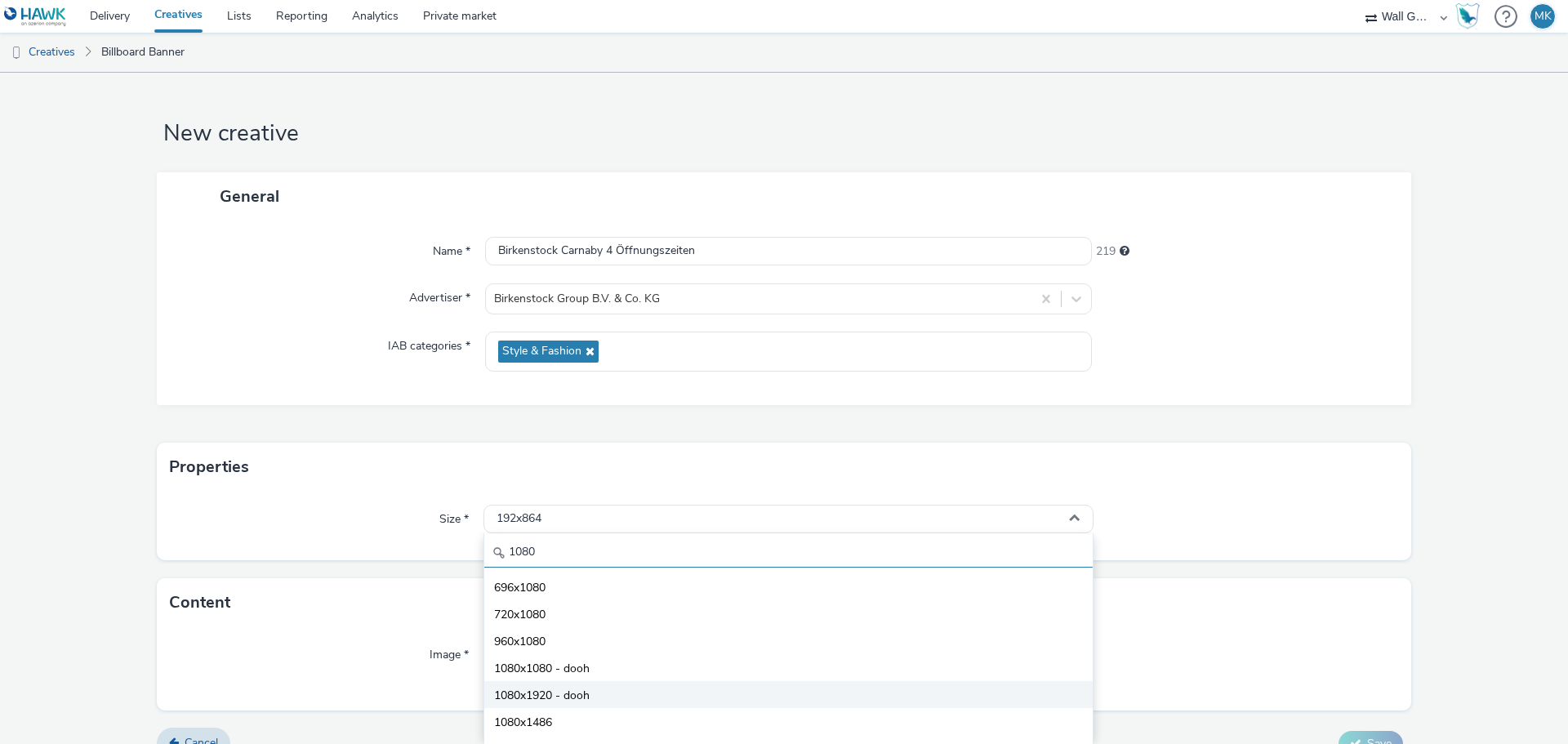
type input "1080"
click at [542, 694] on span "1080x1920 - dooh" at bounding box center [541, 696] width 96 height 17
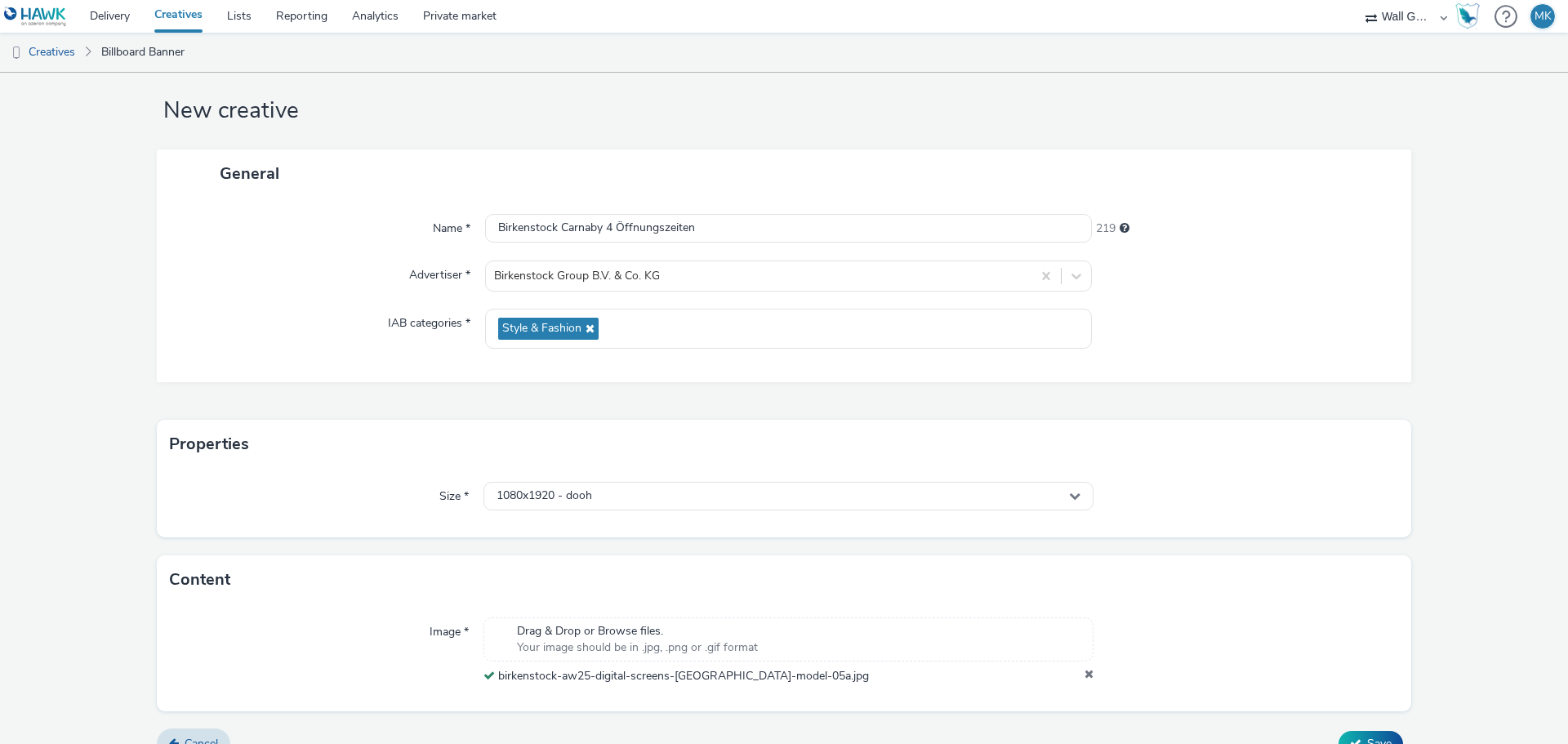
scroll to position [51, 0]
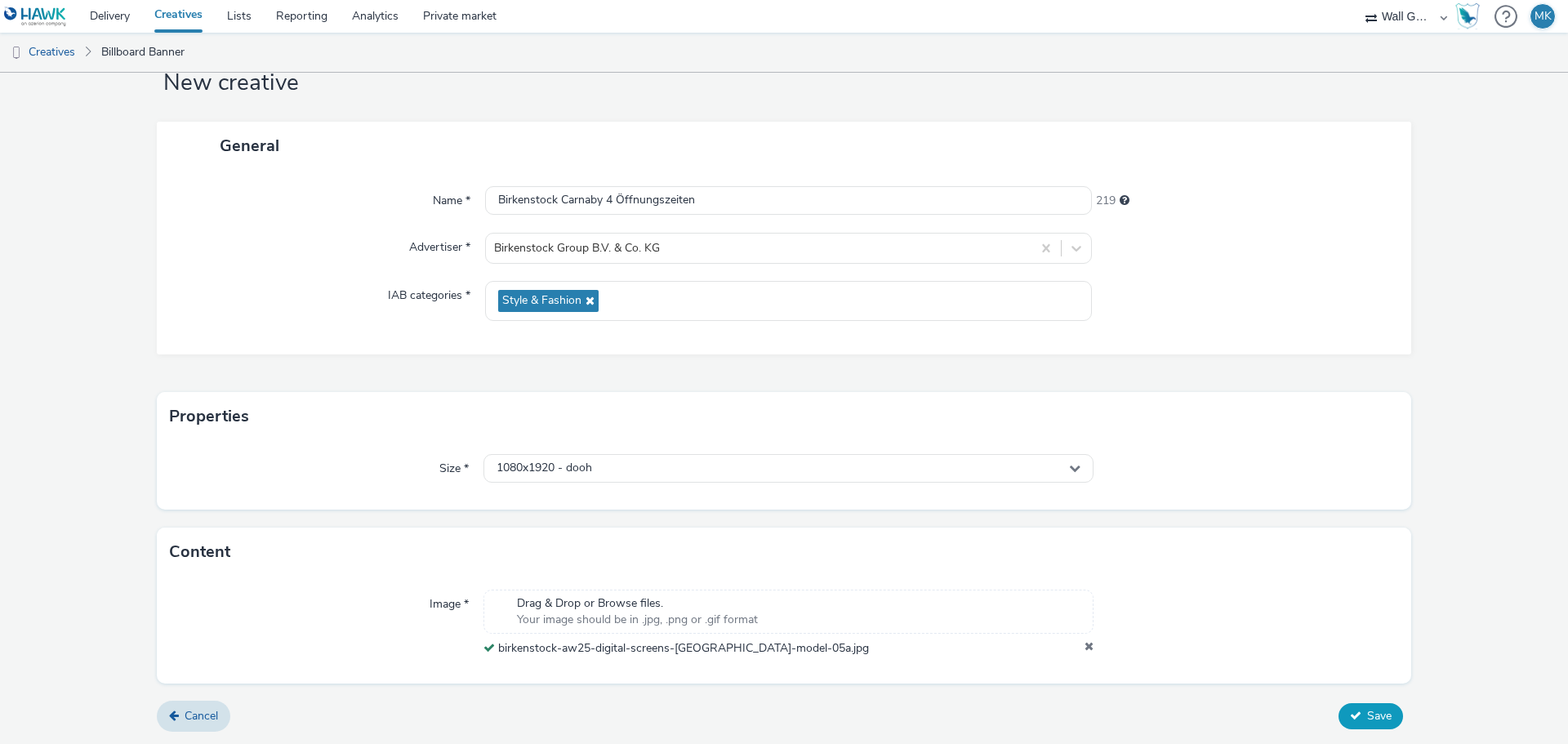
click at [1367, 713] on span "Save" at bounding box center [1379, 715] width 24 height 16
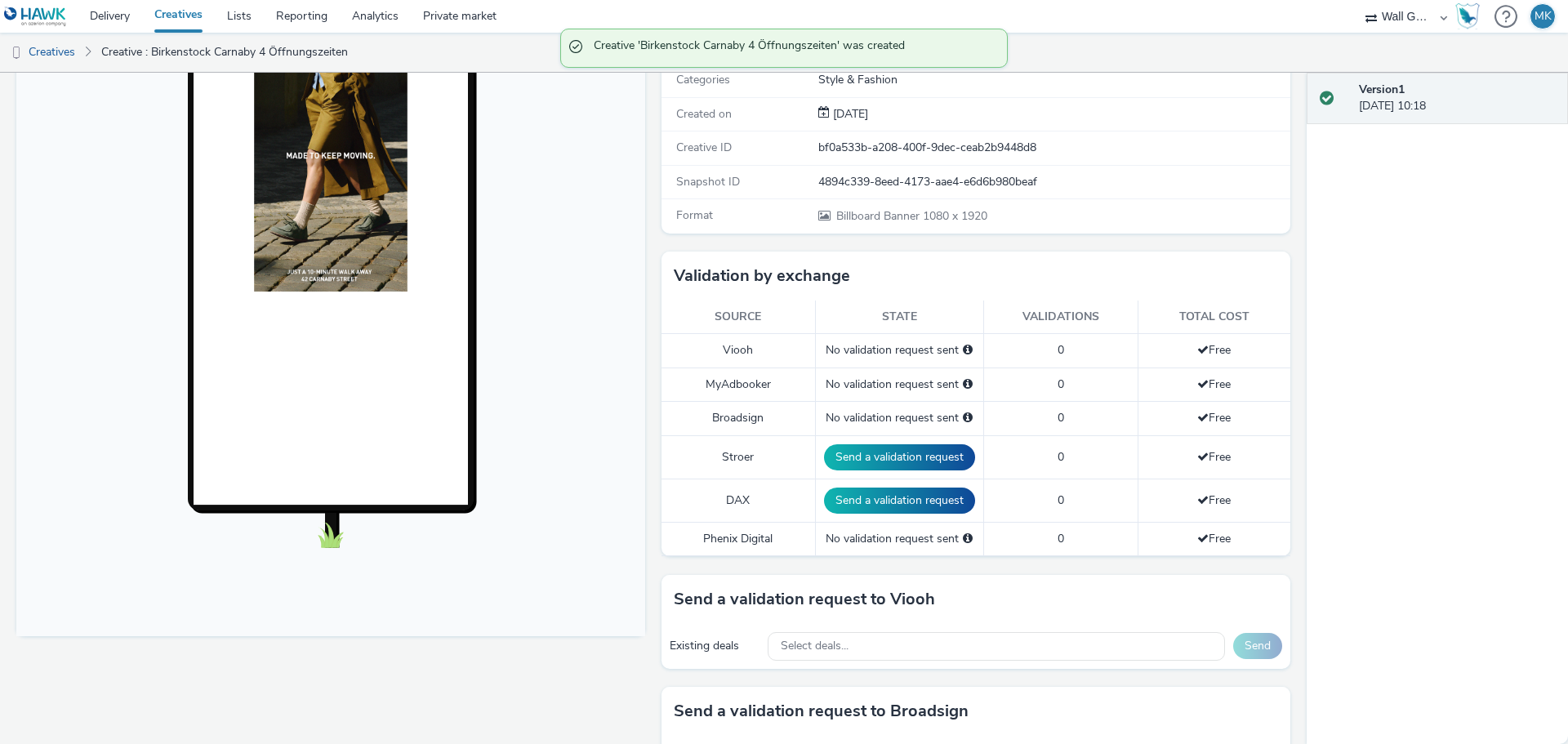
scroll to position [245, 0]
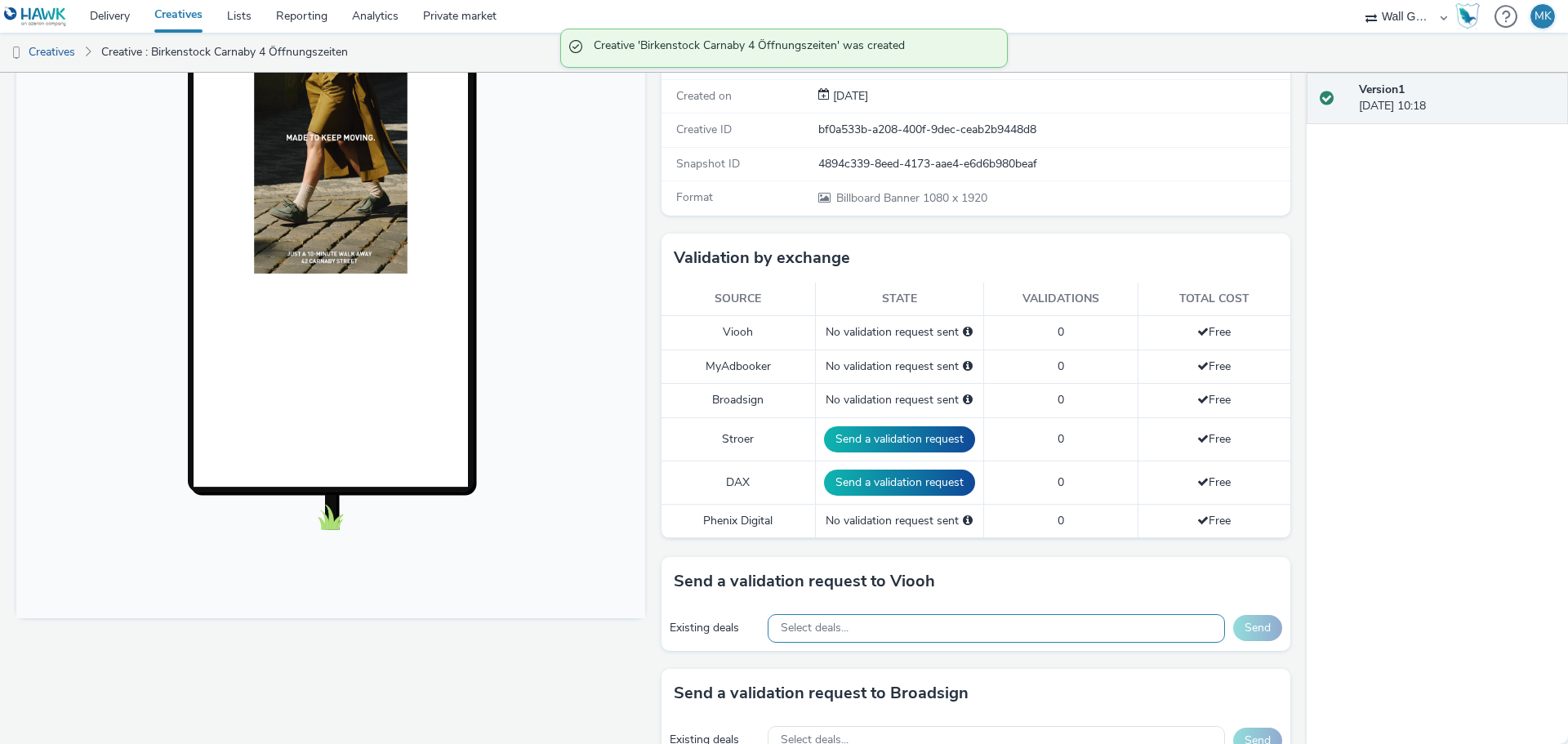
click at [842, 628] on span "Select deals..." at bounding box center [815, 628] width 68 height 14
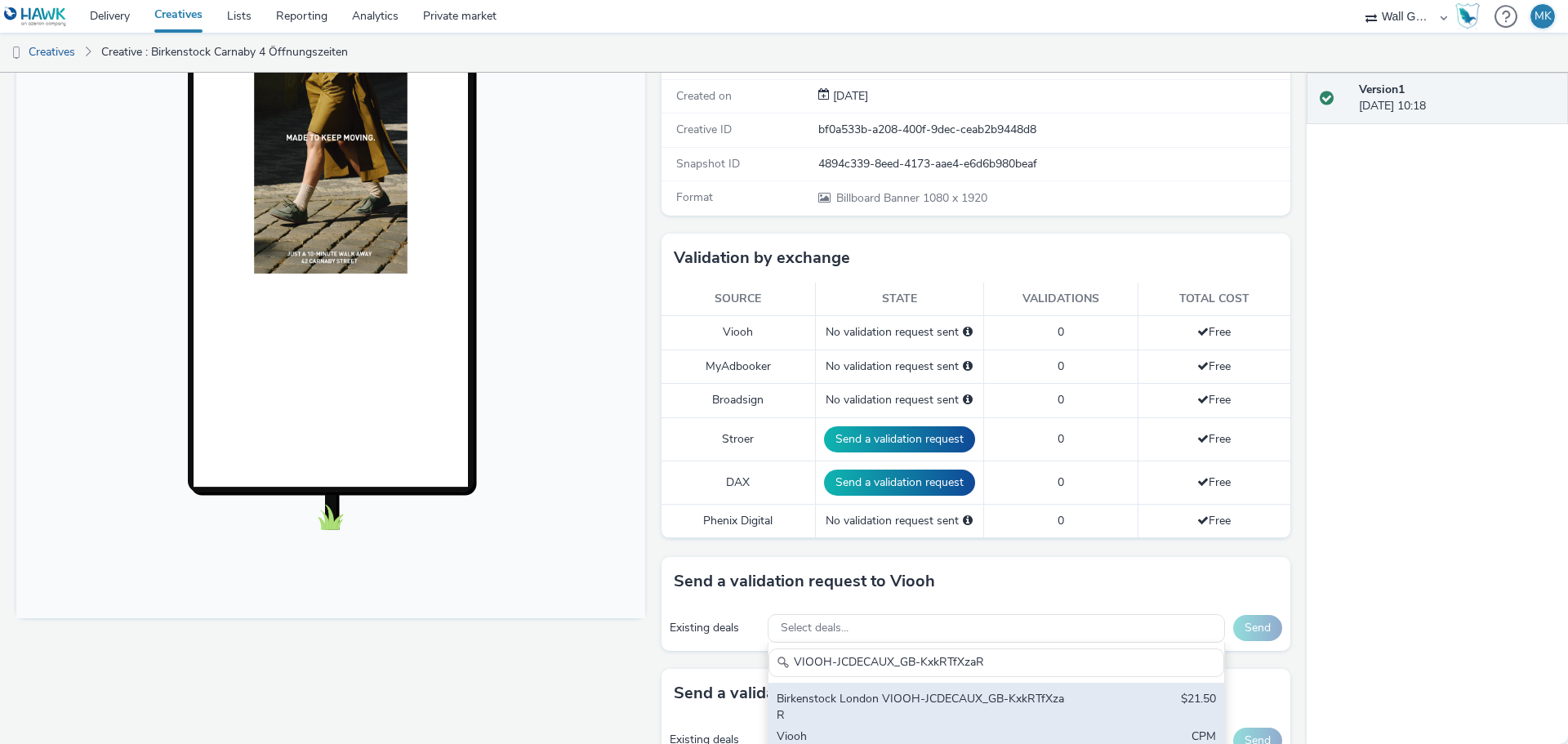
type input "VIOOH-JCDECAUX_GB-KxkRTfXzaR"
click at [906, 692] on div "Birkenstock London VIOOH-JCDECAUX_GB-KxkRTfXzaR" at bounding box center [921, 707] width 290 height 33
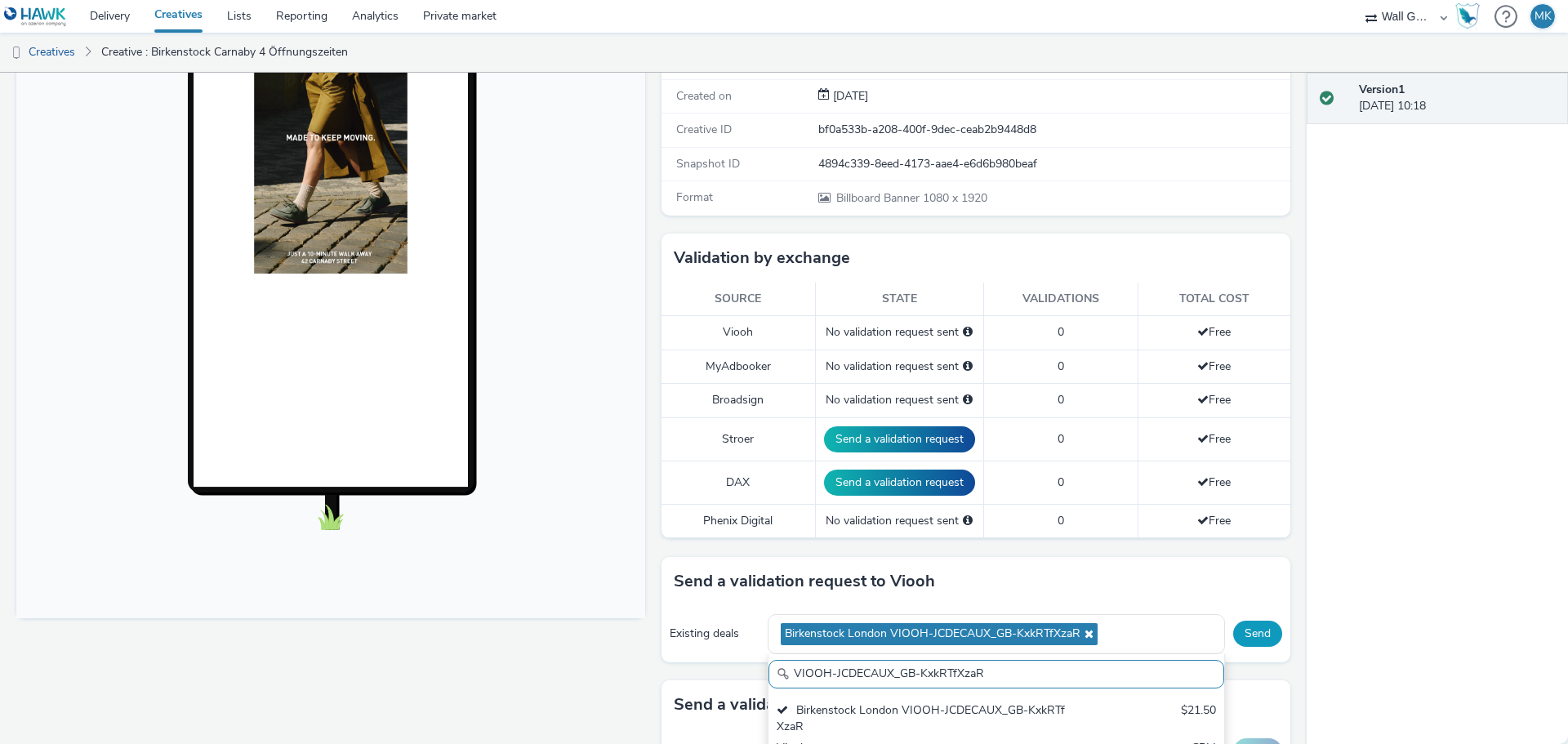
click at [1241, 634] on button "Send" at bounding box center [1257, 633] width 49 height 26
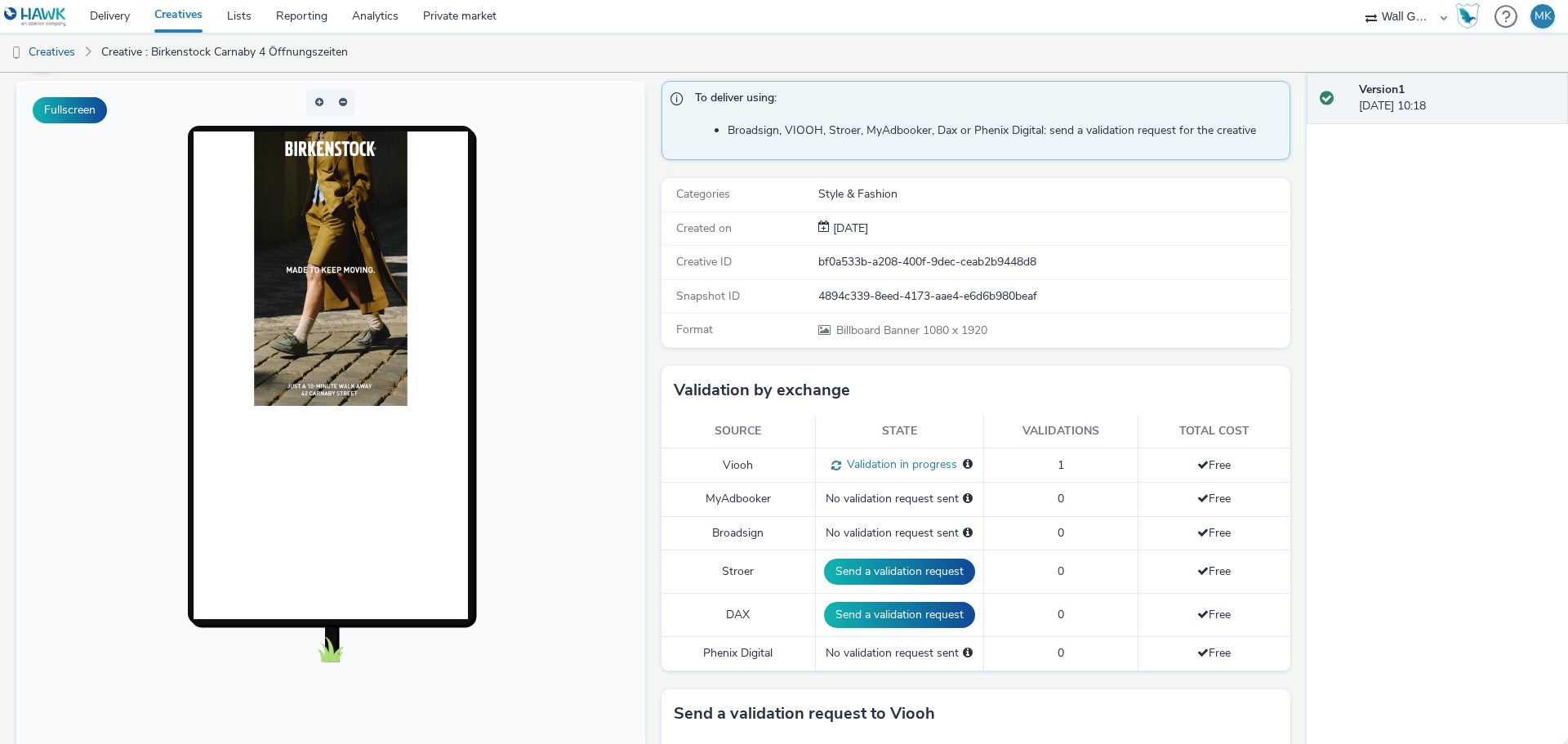
scroll to position [0, 0]
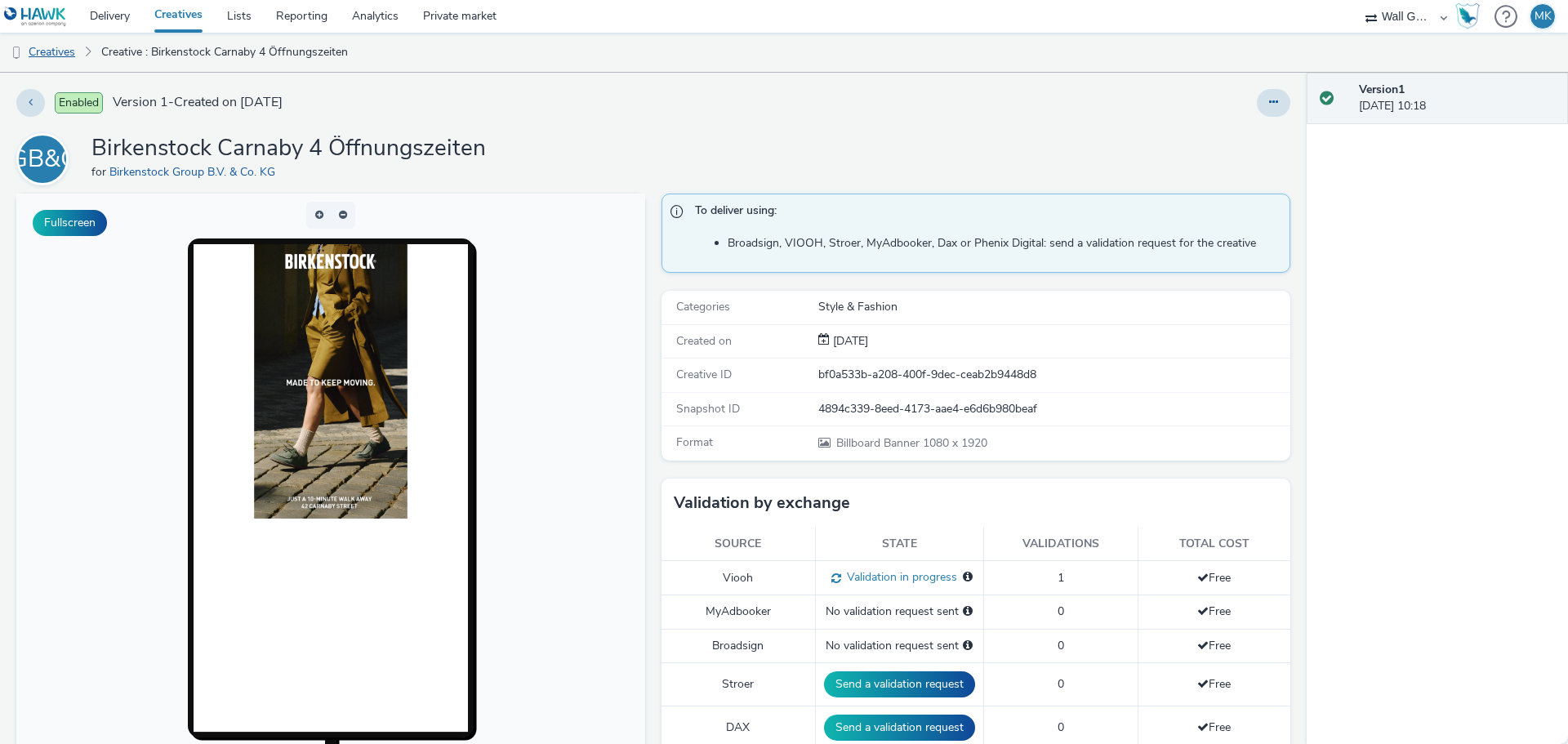
click at [58, 50] on link "Creatives" at bounding box center [42, 51] width 83 height 39
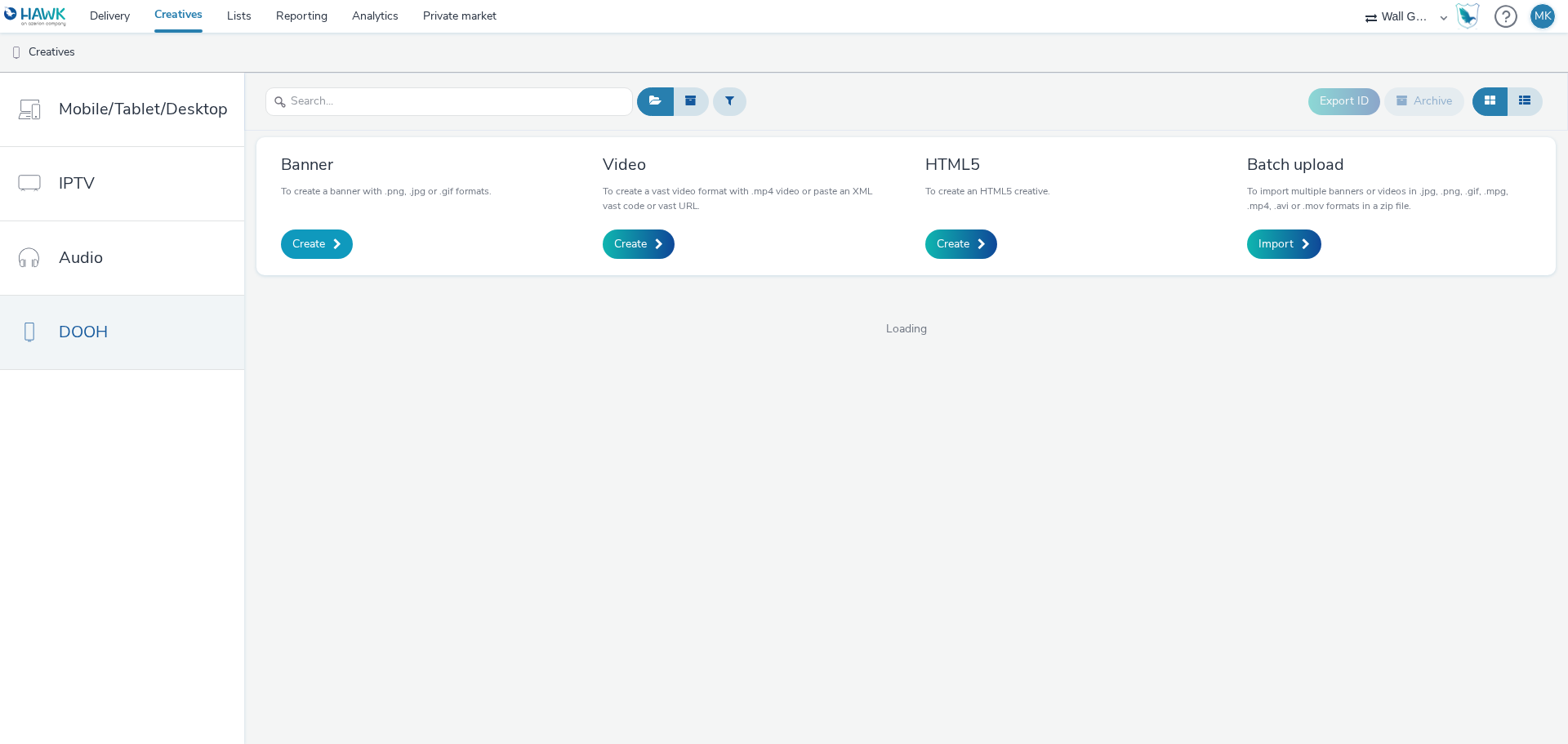
click at [300, 251] on span "Create" at bounding box center [308, 244] width 32 height 17
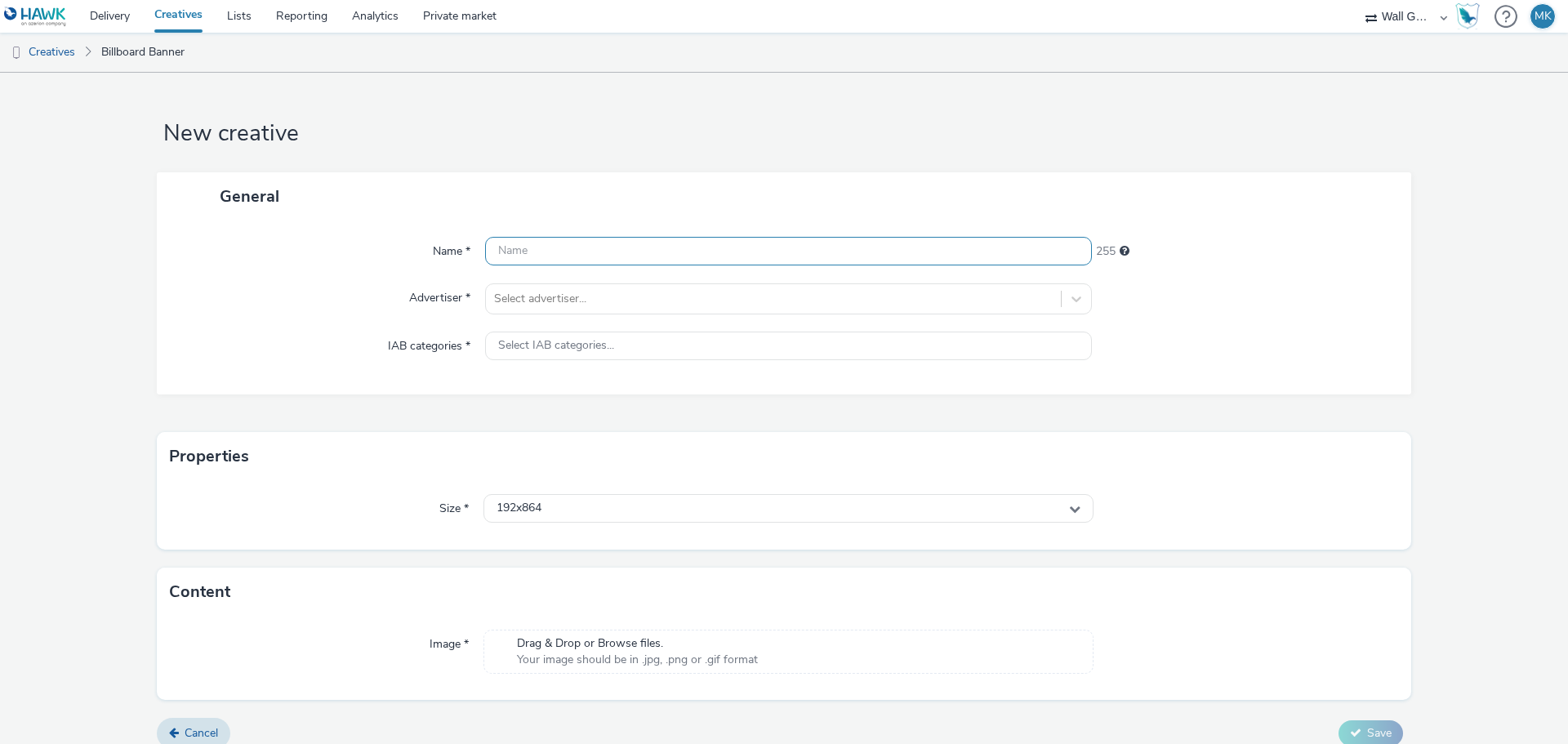
click at [529, 257] on input "text" at bounding box center [788, 251] width 606 height 28
type input "Birkentsock London [PERSON_NAME] 1"
click at [543, 296] on div at bounding box center [773, 299] width 558 height 20
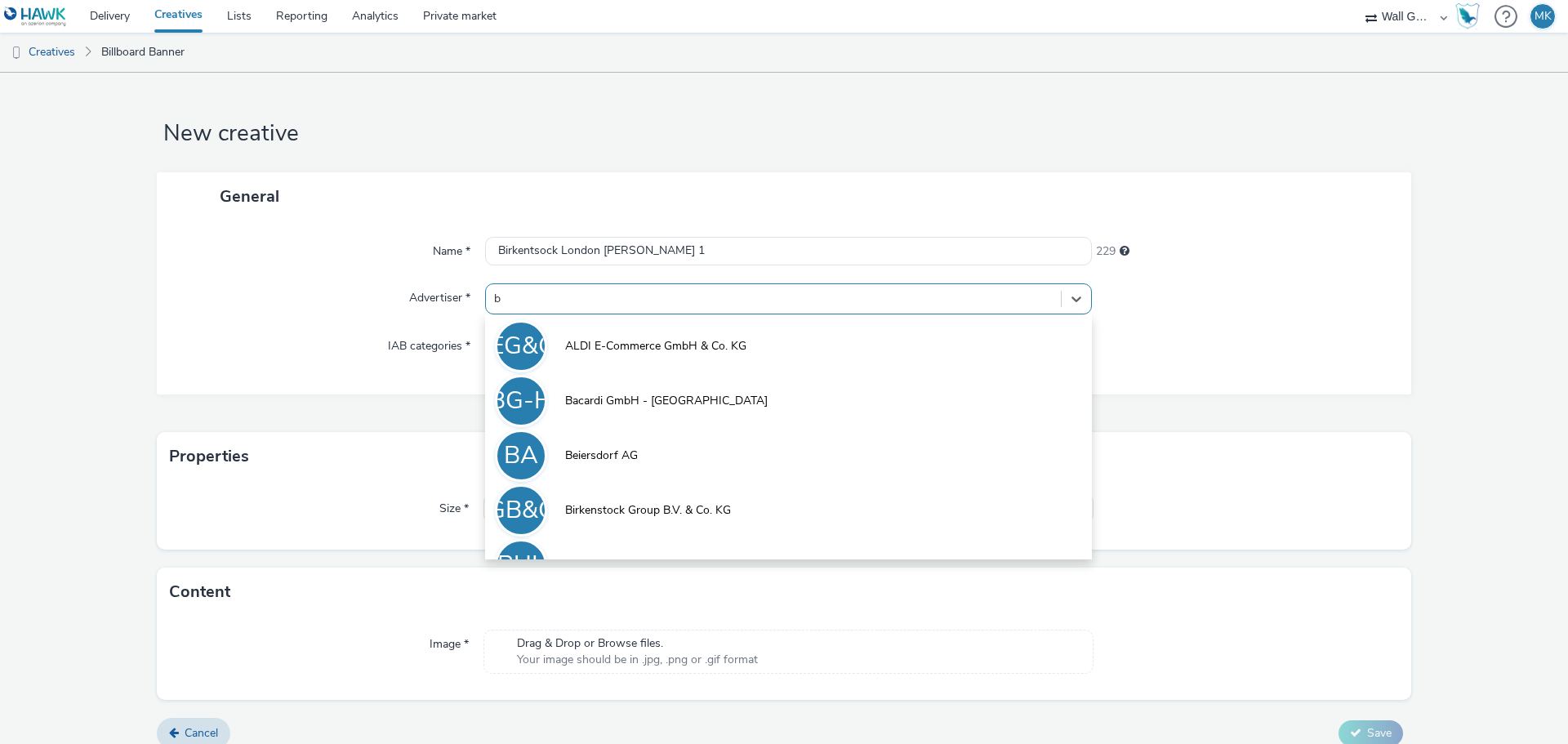
type input "bi"
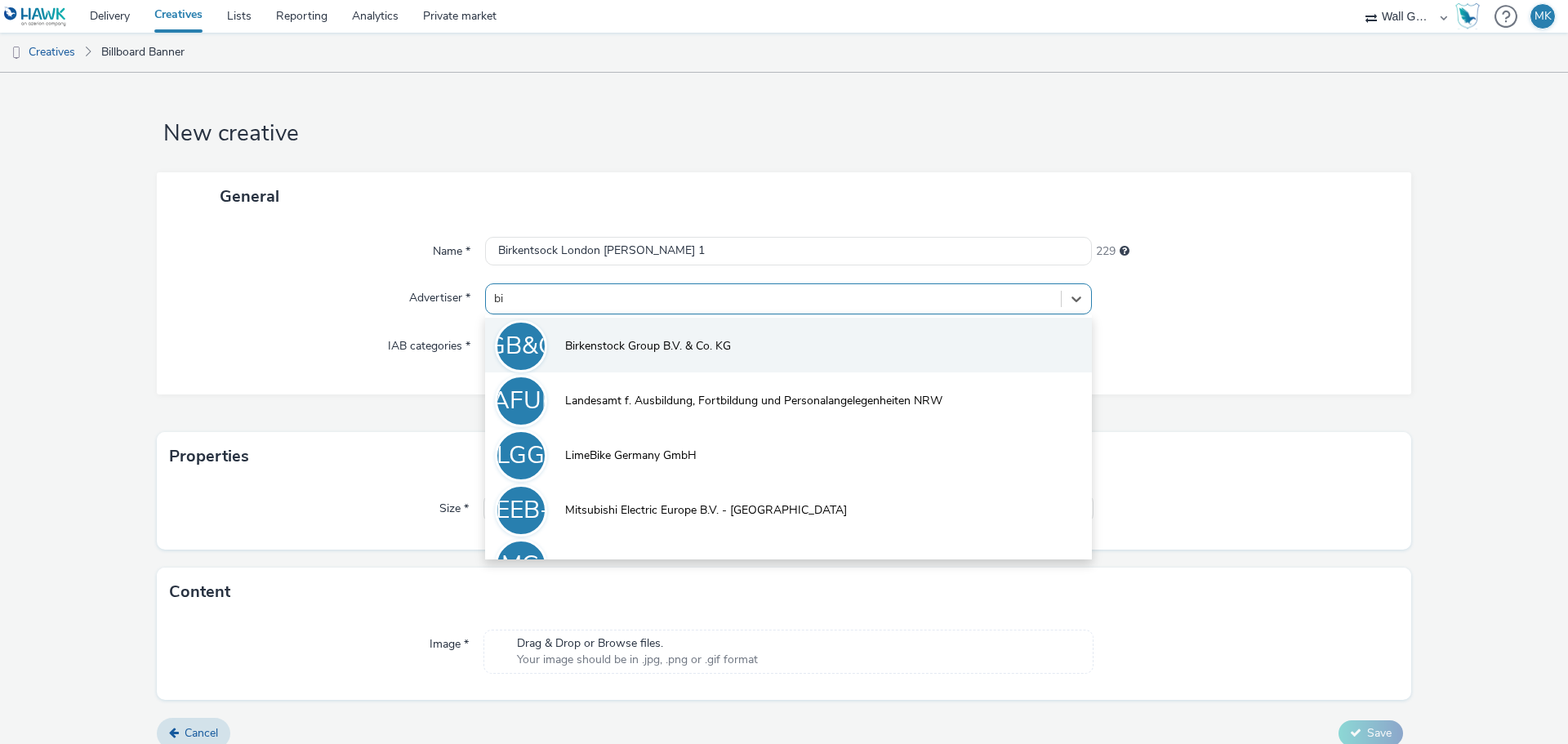
click at [609, 342] on span "Birkenstock Group B.V. & Co. KG" at bounding box center [648, 346] width 166 height 17
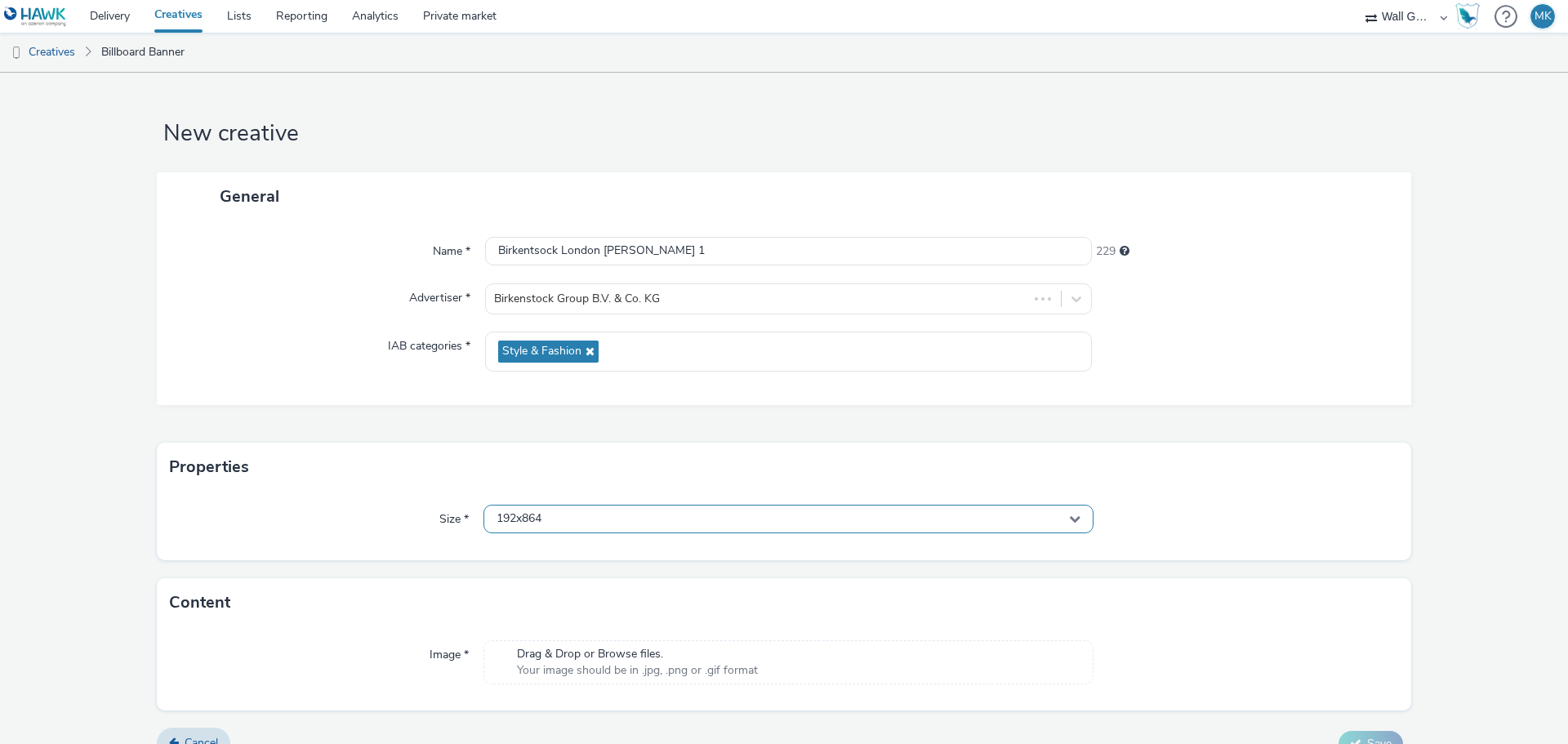
click at [528, 527] on div "192x864" at bounding box center [788, 519] width 610 height 28
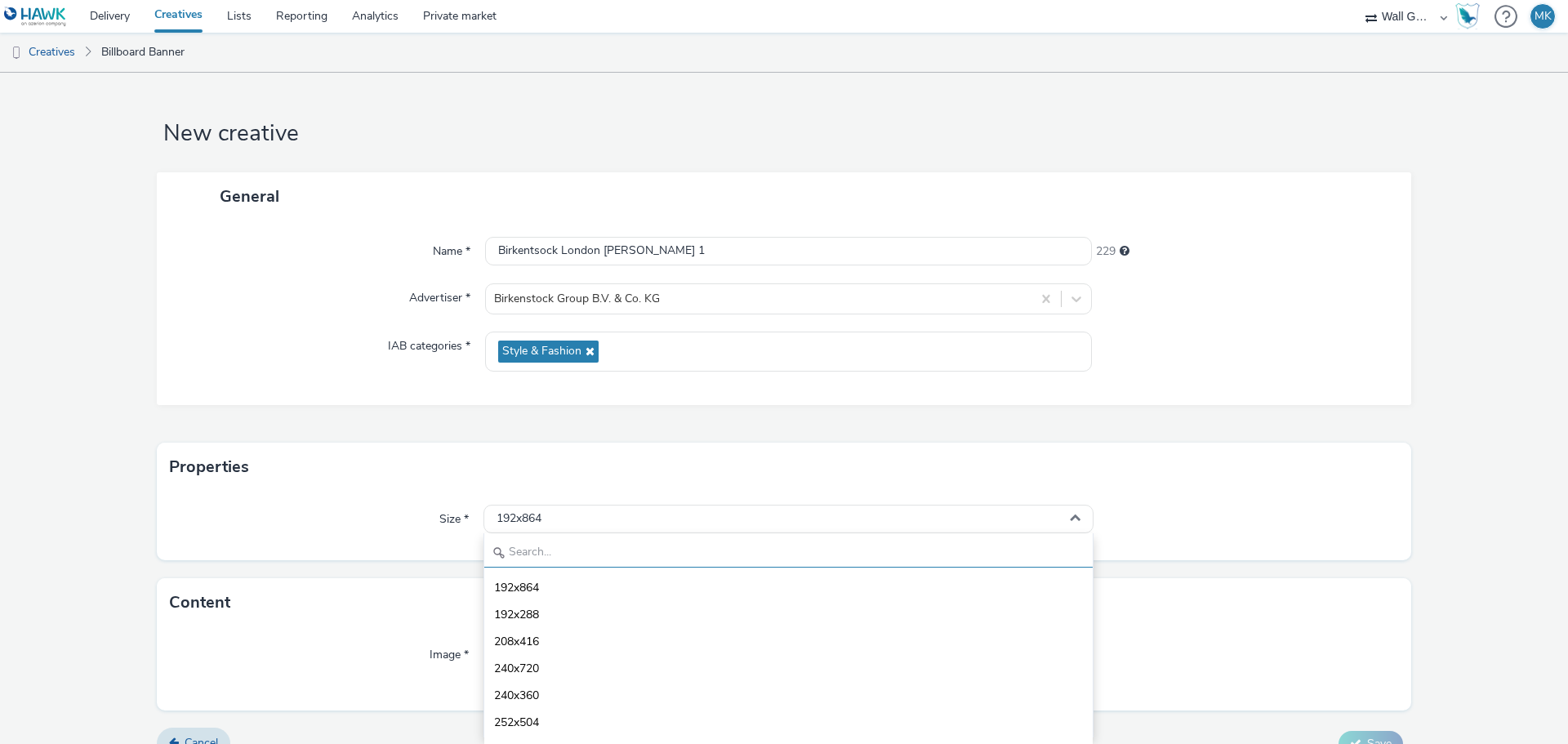
click at [550, 560] on input "text" at bounding box center [788, 553] width 608 height 28
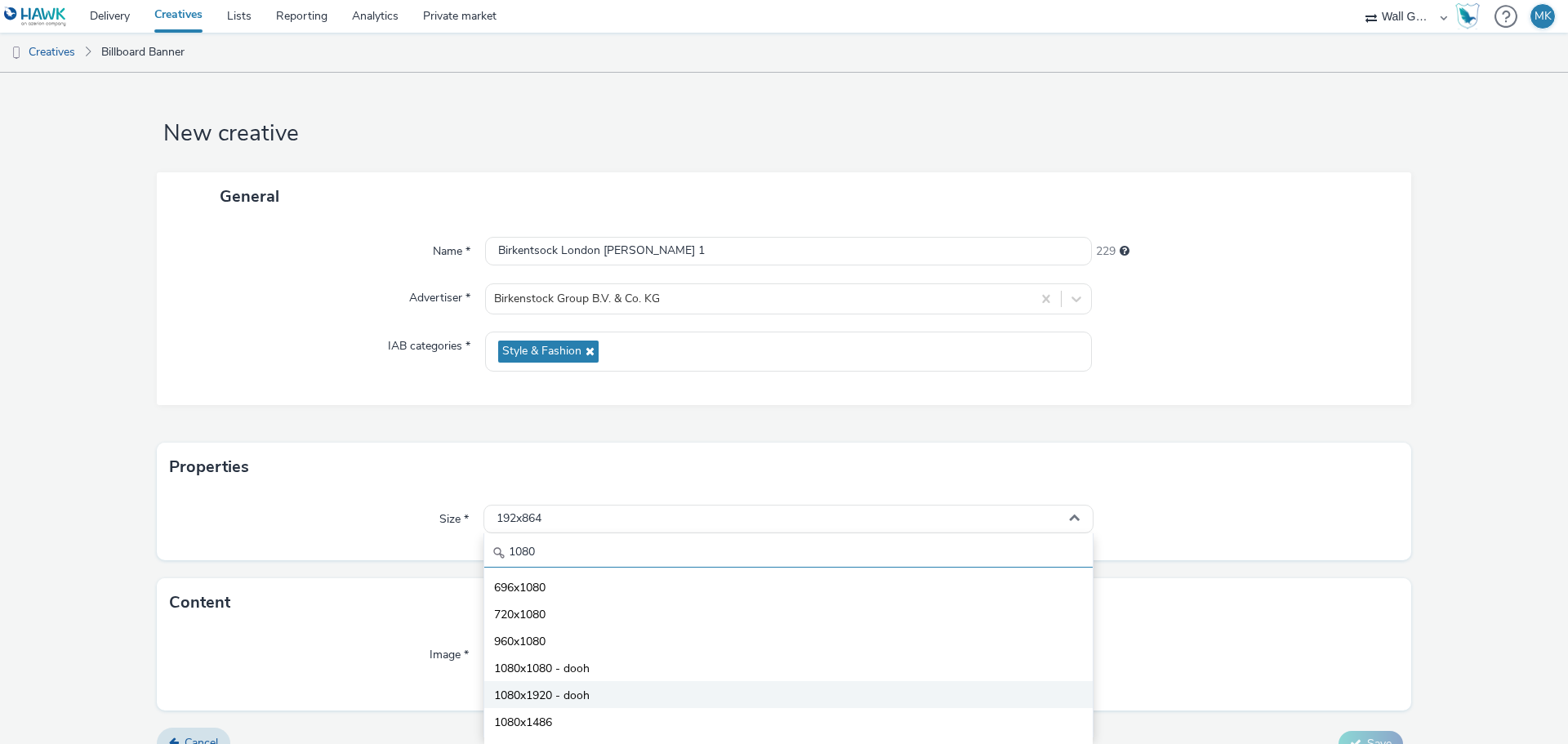
type input "1080"
click at [532, 690] on span "1080x1920 - dooh" at bounding box center [541, 696] width 96 height 17
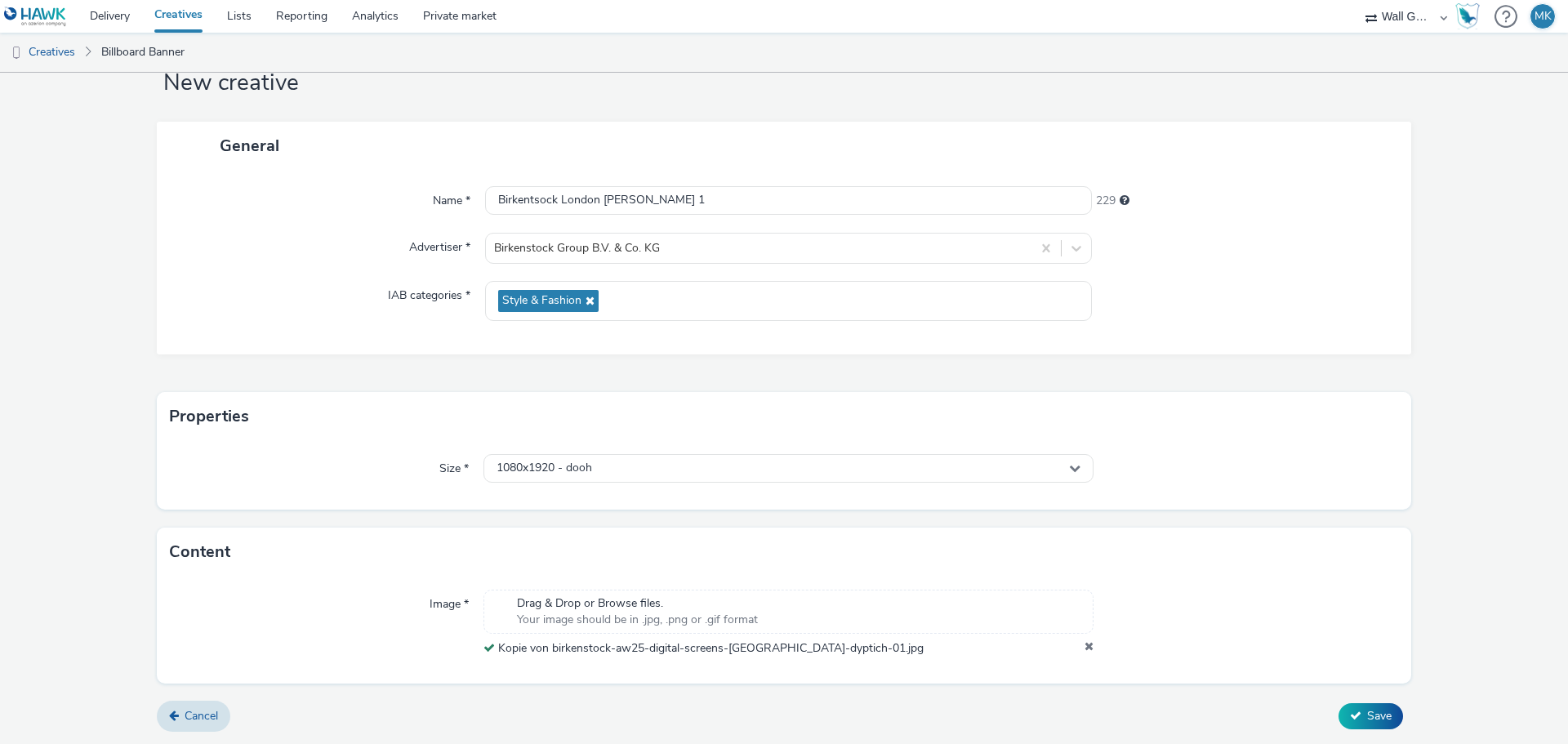
scroll to position [51, 0]
click at [1369, 721] on span "Save" at bounding box center [1379, 715] width 24 height 16
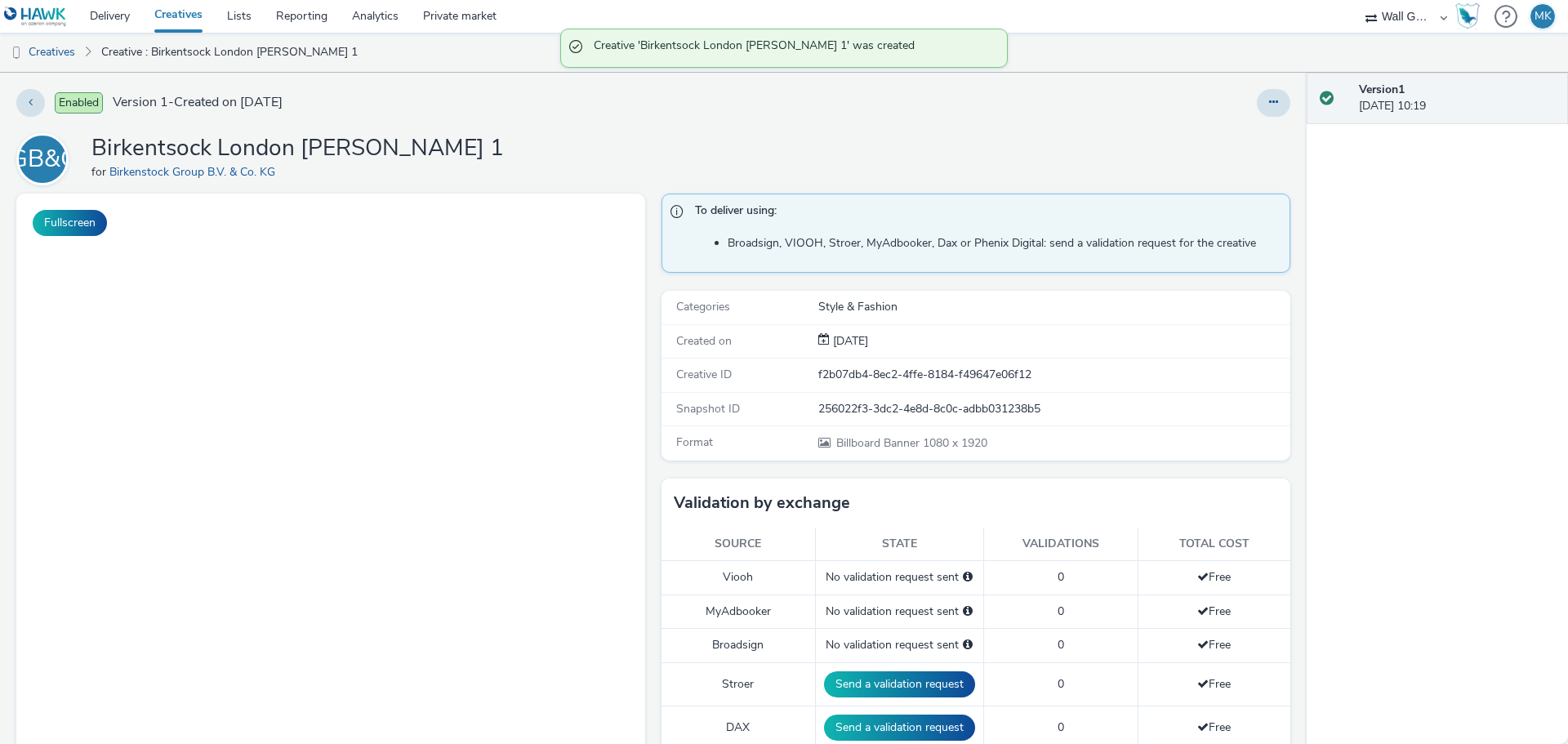
scroll to position [326, 0]
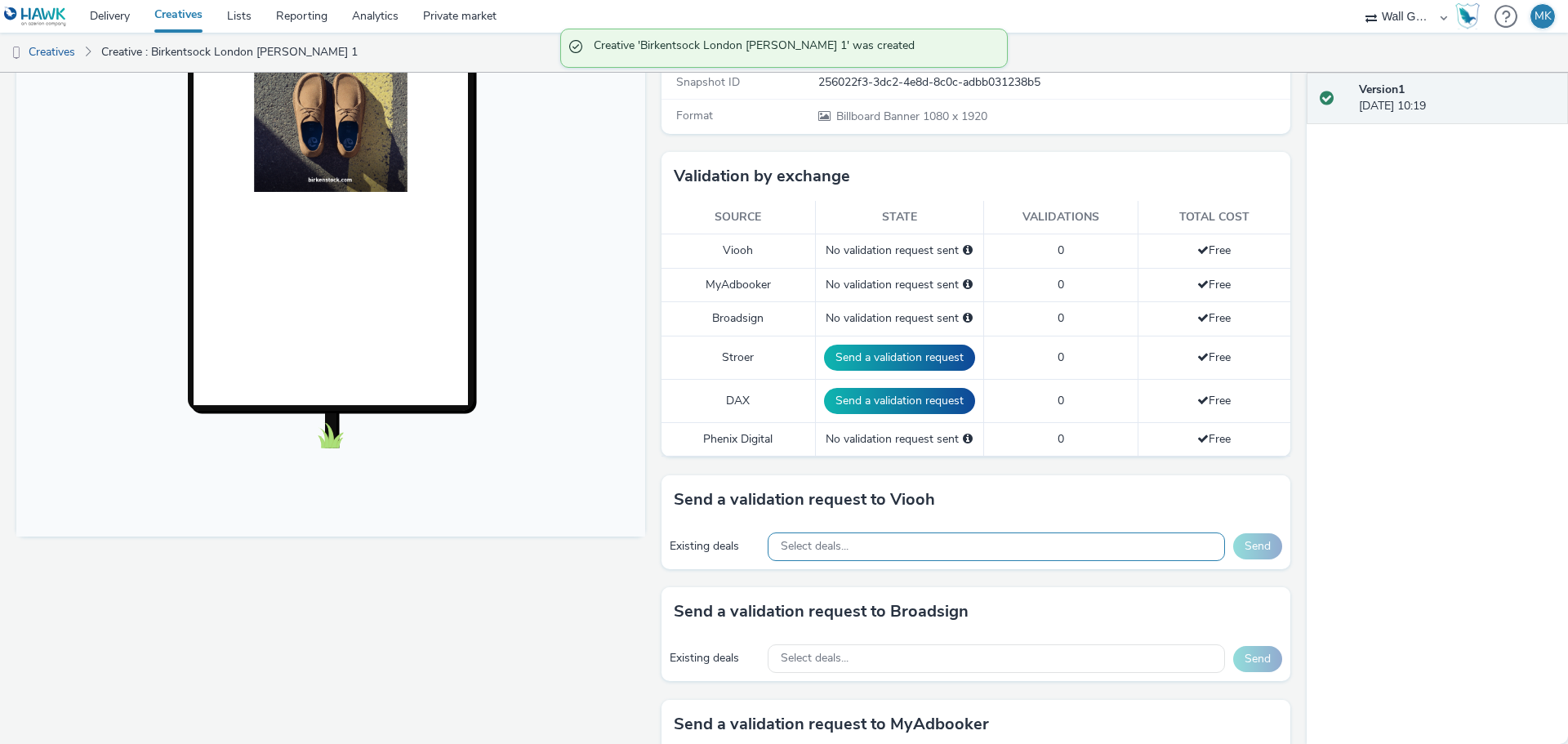
click at [876, 549] on div "Select deals..." at bounding box center [996, 546] width 458 height 28
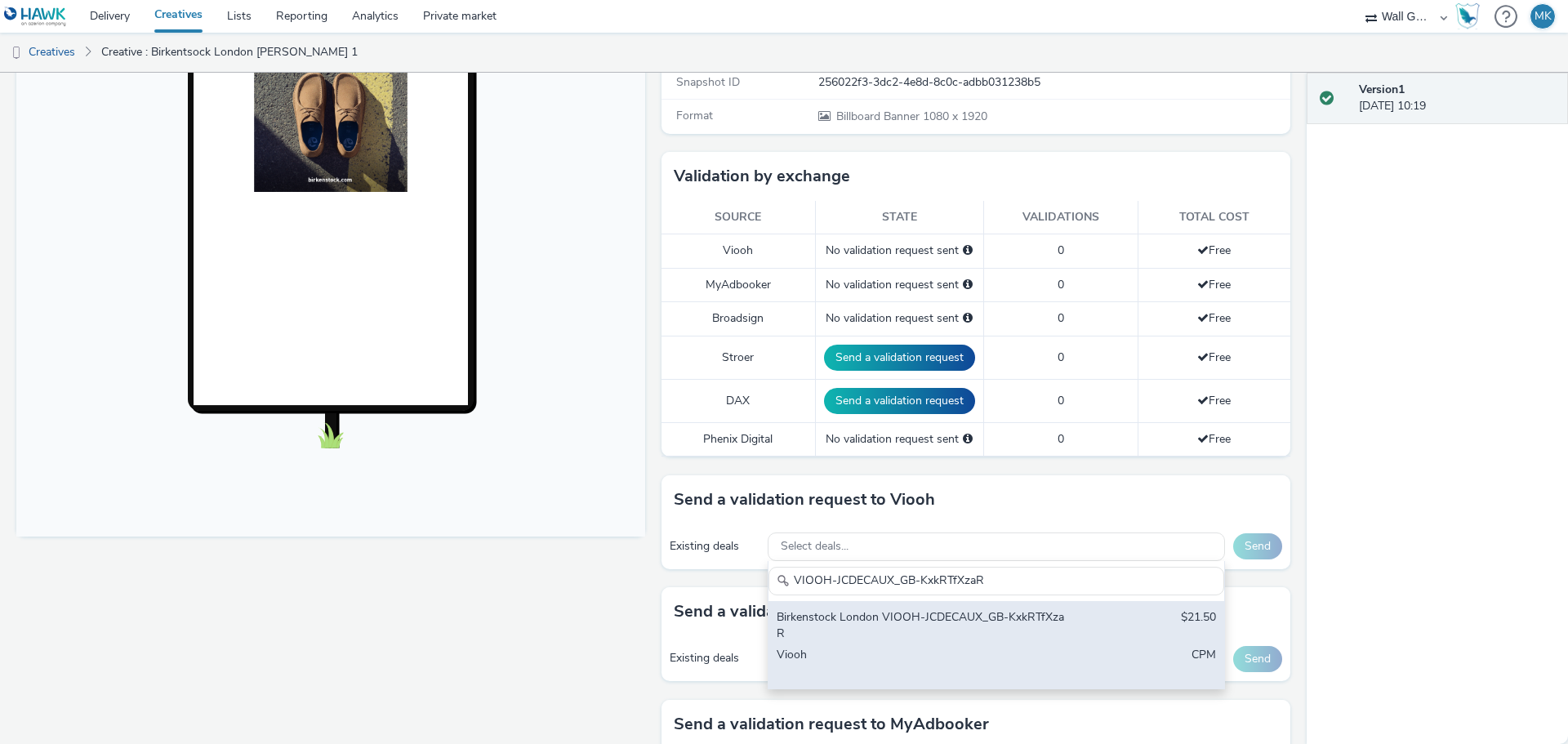
type input "VIOOH-JCDECAUX_GB-KxkRTfXzaR"
click at [884, 614] on div "Birkenstock London VIOOH-JCDECAUX_GB-KxkRTfXzaR" at bounding box center [921, 625] width 290 height 33
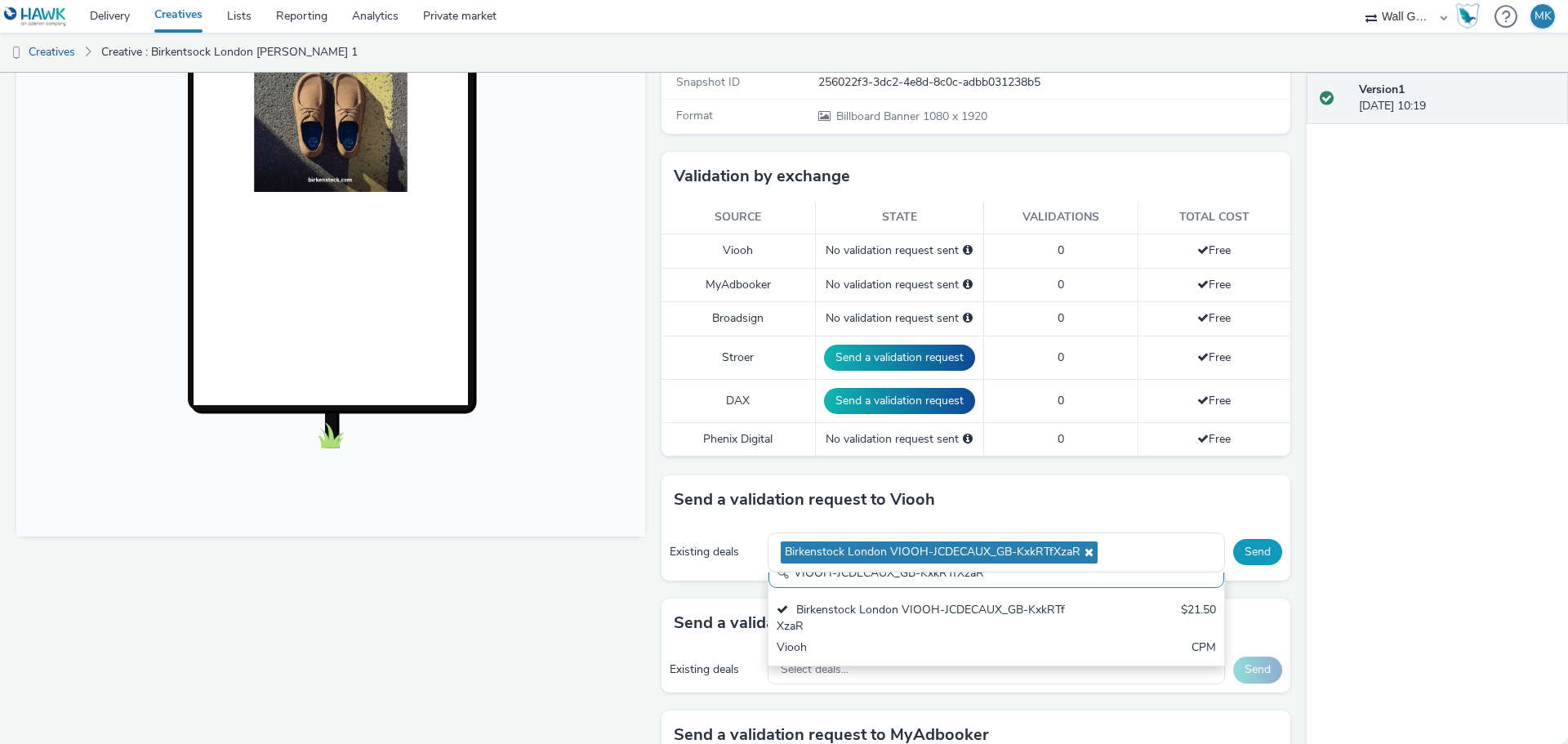
click at [1242, 556] on button "Send" at bounding box center [1257, 551] width 49 height 26
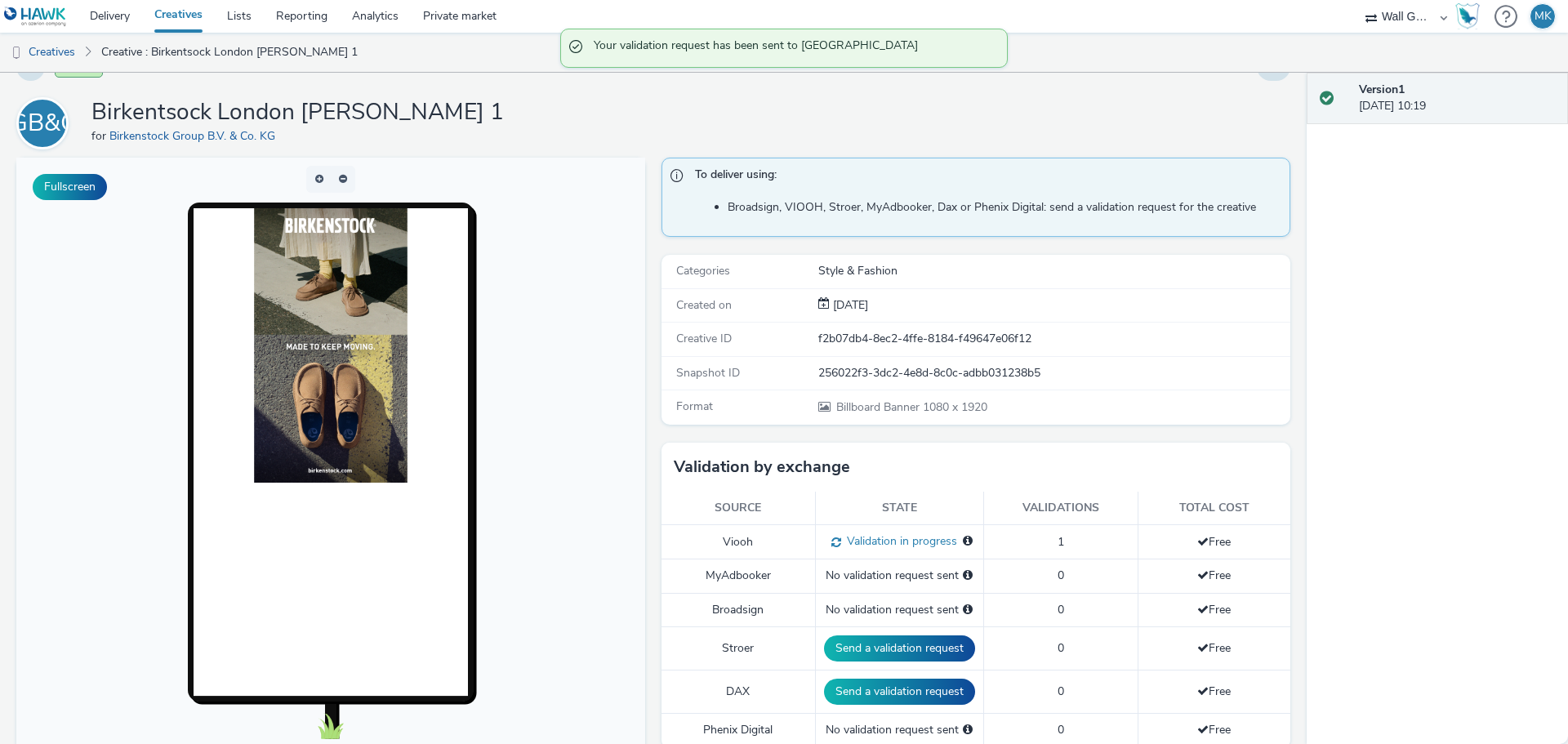
scroll to position [0, 0]
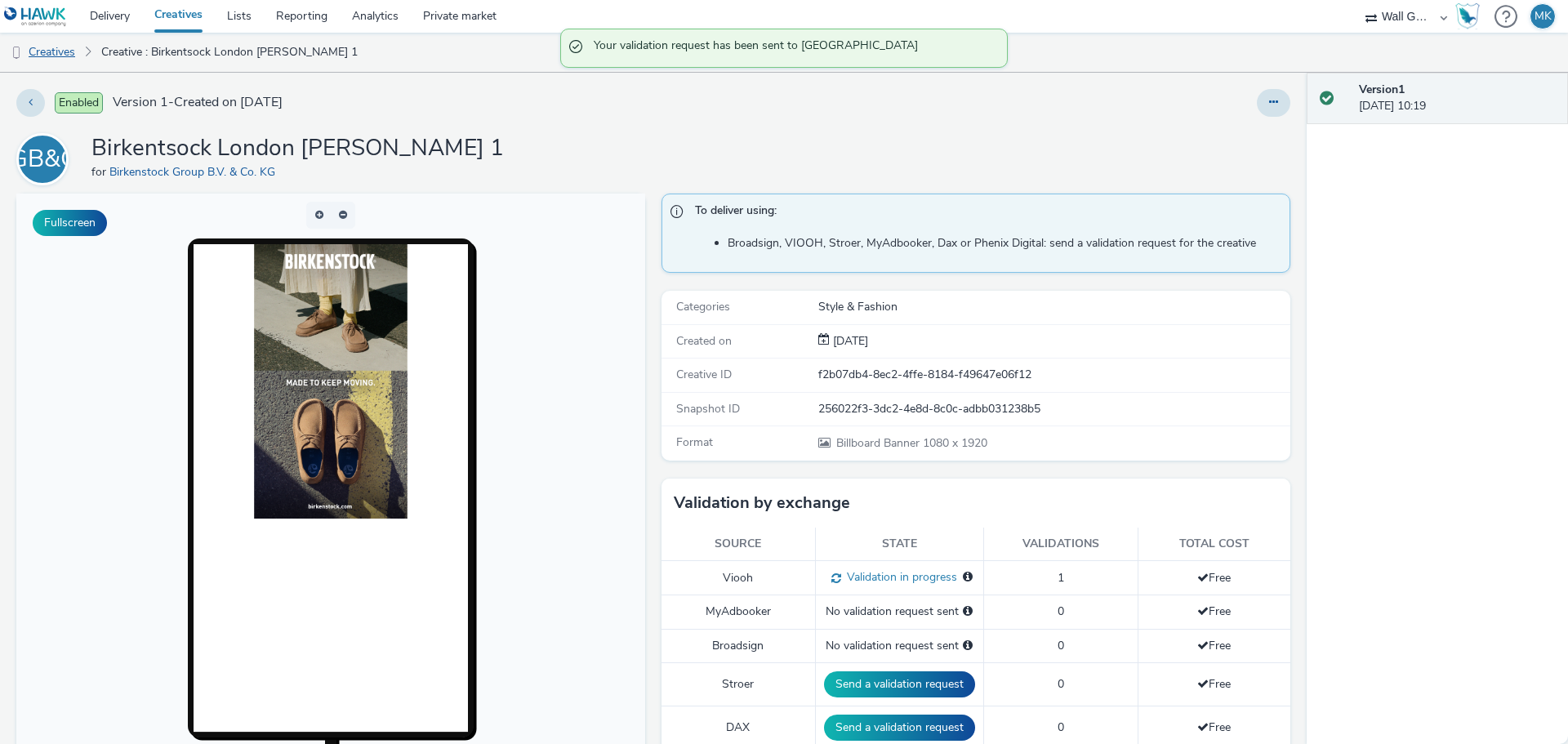
click at [66, 56] on link "Creatives" at bounding box center [42, 51] width 83 height 39
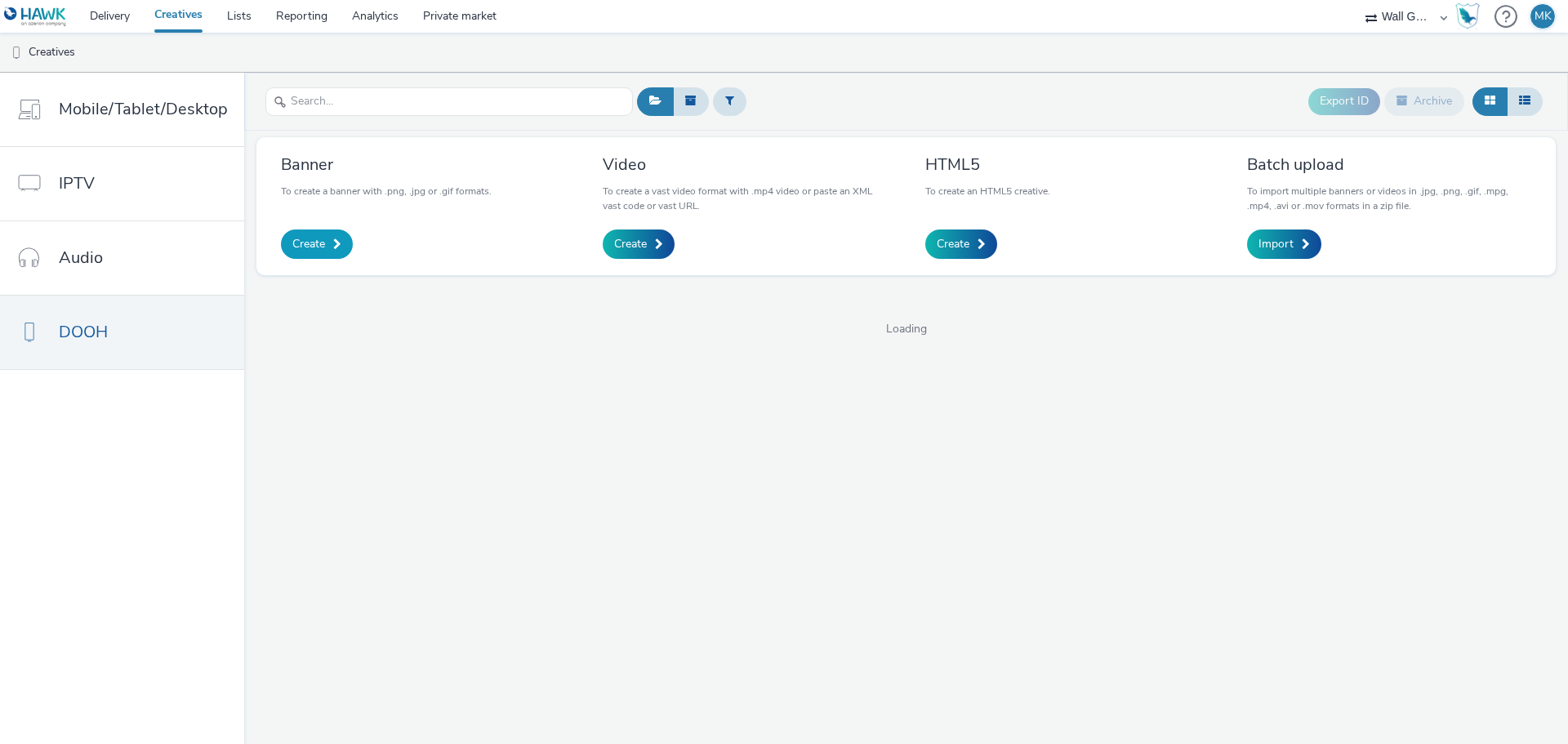
click at [319, 239] on span "Create" at bounding box center [308, 244] width 32 height 17
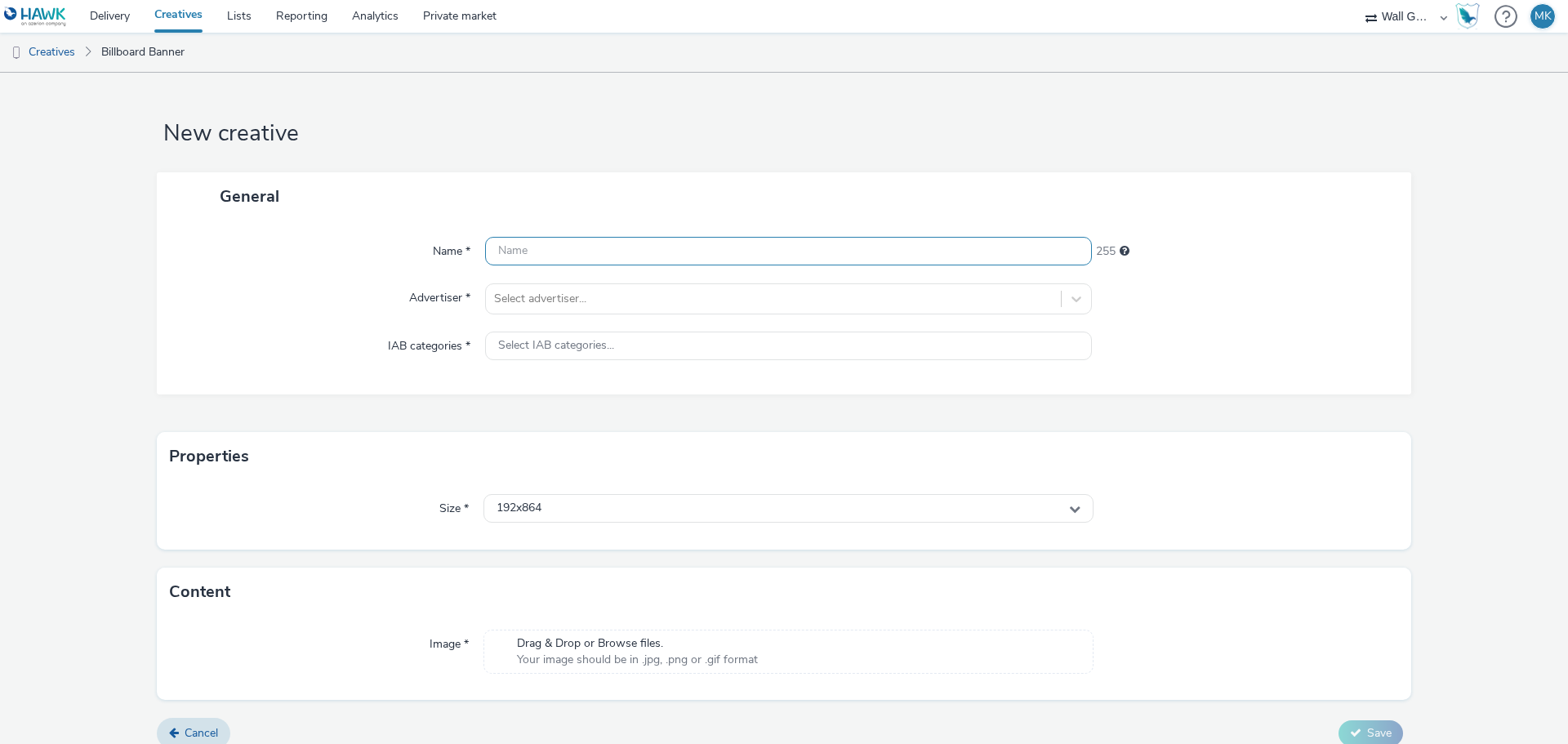
click at [537, 246] on input "text" at bounding box center [788, 251] width 606 height 28
type input "Birkenstock London [PERSON_NAME] 2"
click at [496, 280] on div "Name * Birkenstock London Dipty 2 229 Advertiser * Select advertiser... IAB cat…" at bounding box center [784, 306] width 1254 height 174
click at [507, 292] on div at bounding box center [773, 299] width 558 height 20
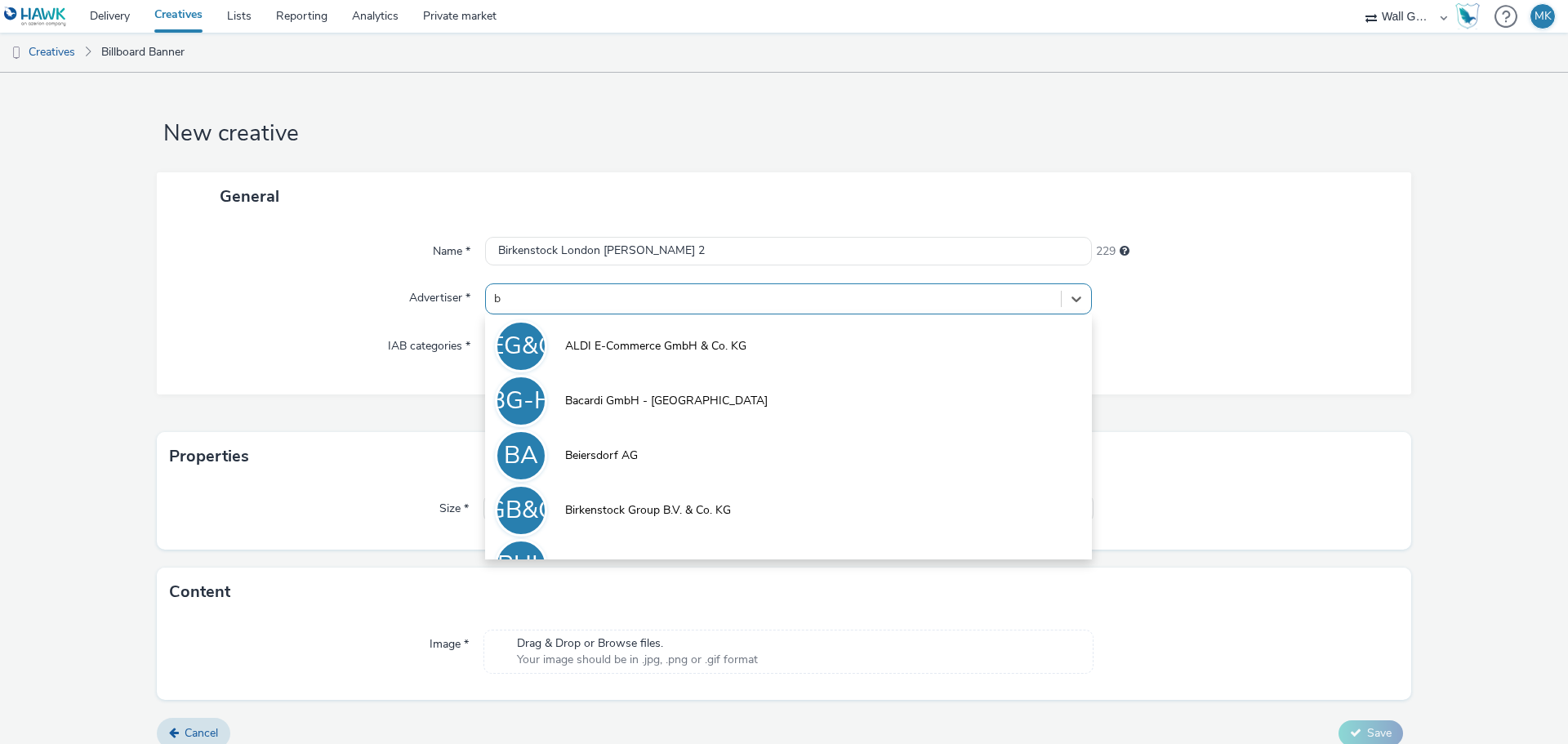
type input "bi"
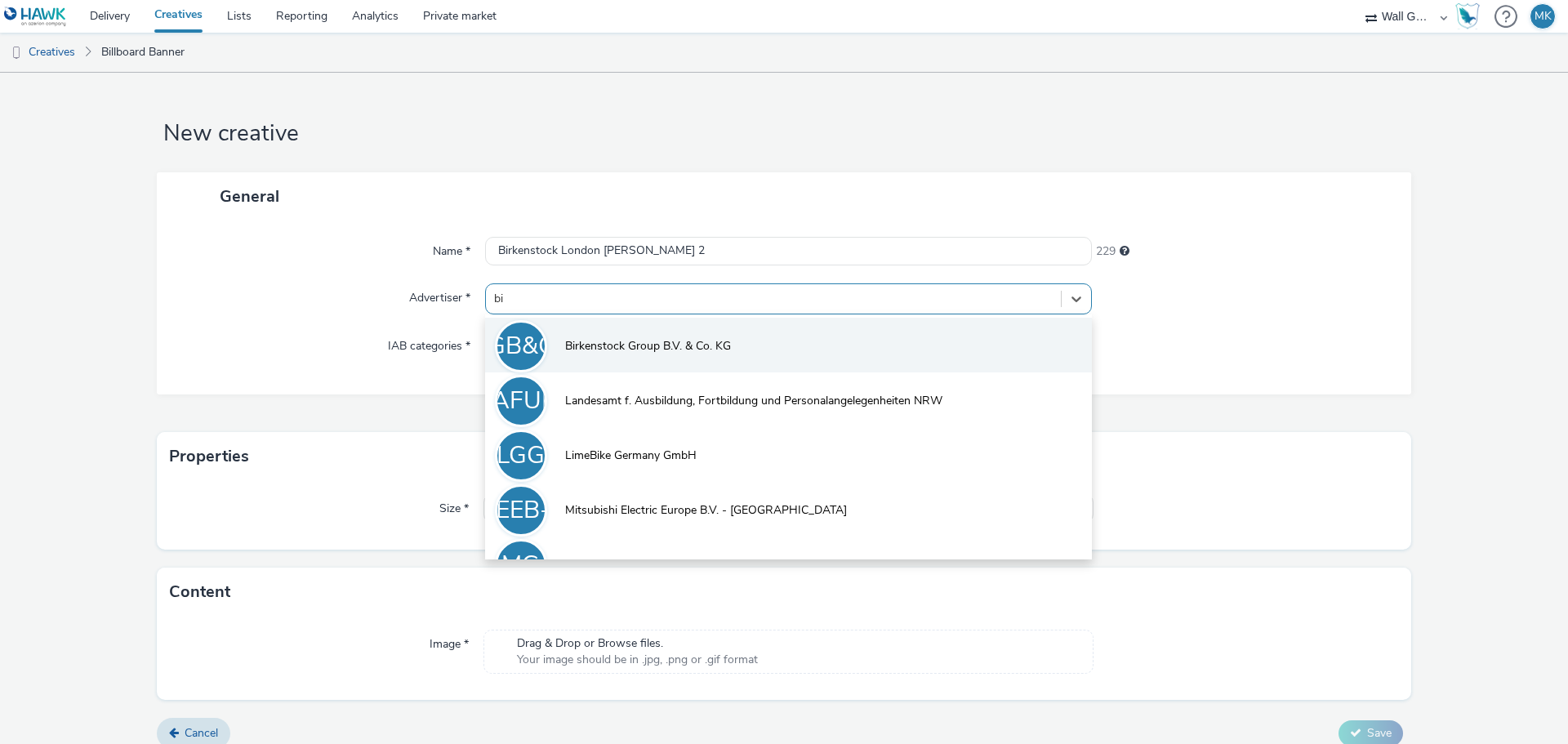
click at [610, 345] on span "Birkenstock Group B.V. & Co. KG" at bounding box center [648, 346] width 166 height 17
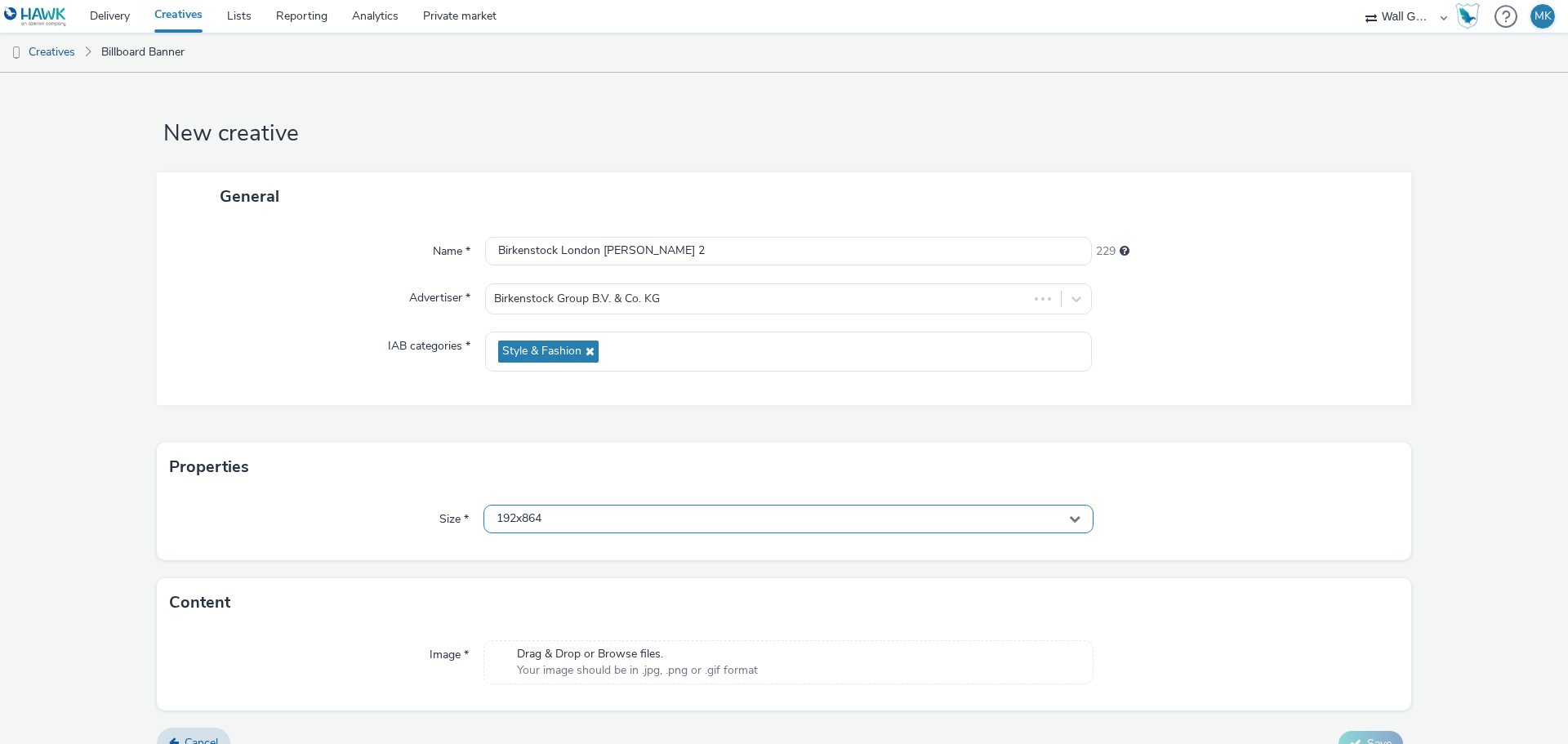
click at [530, 507] on div "192x864" at bounding box center [788, 519] width 610 height 28
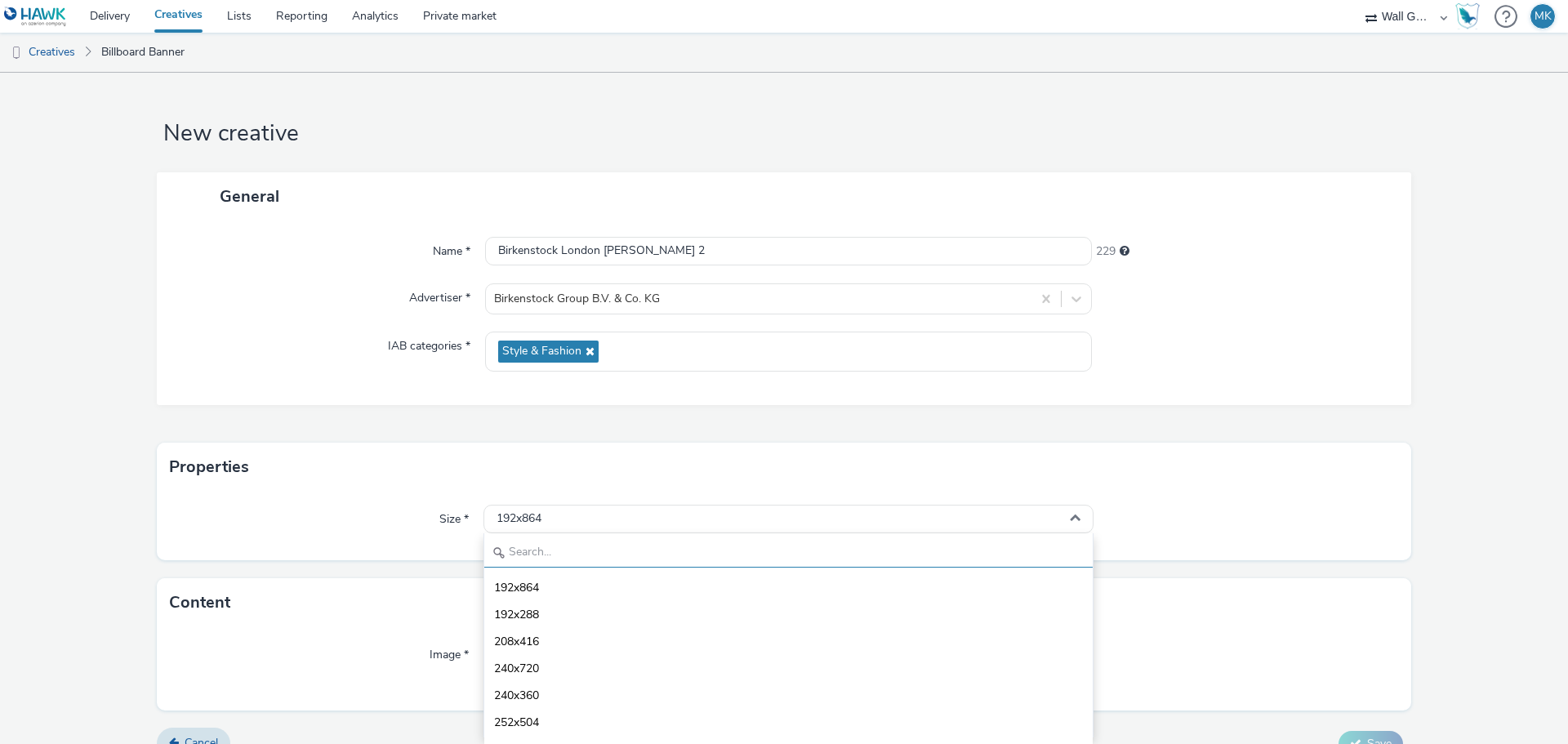
click at [531, 558] on input "text" at bounding box center [788, 553] width 608 height 28
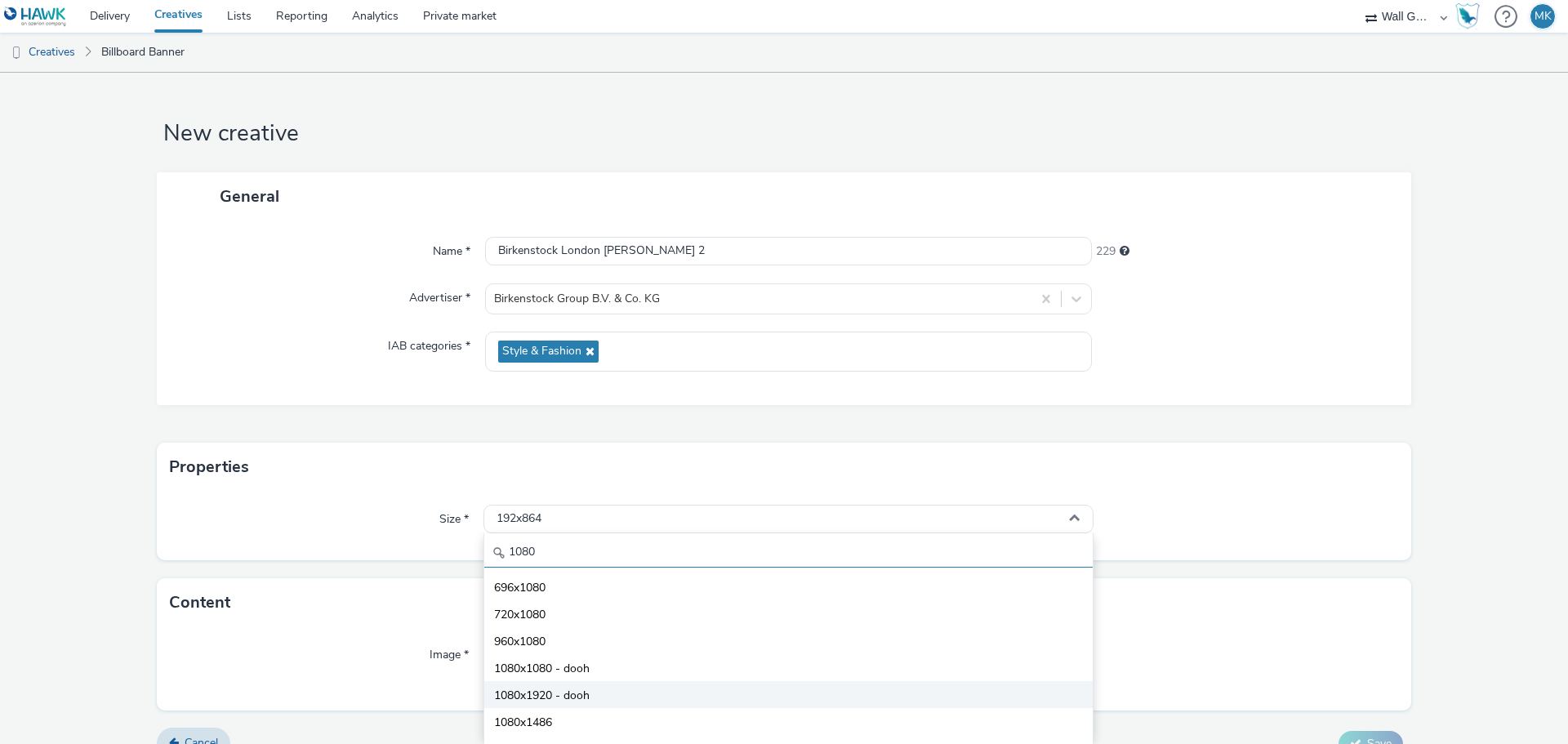
type input "1080"
click at [560, 697] on span "1080x1920 - dooh" at bounding box center [541, 696] width 96 height 17
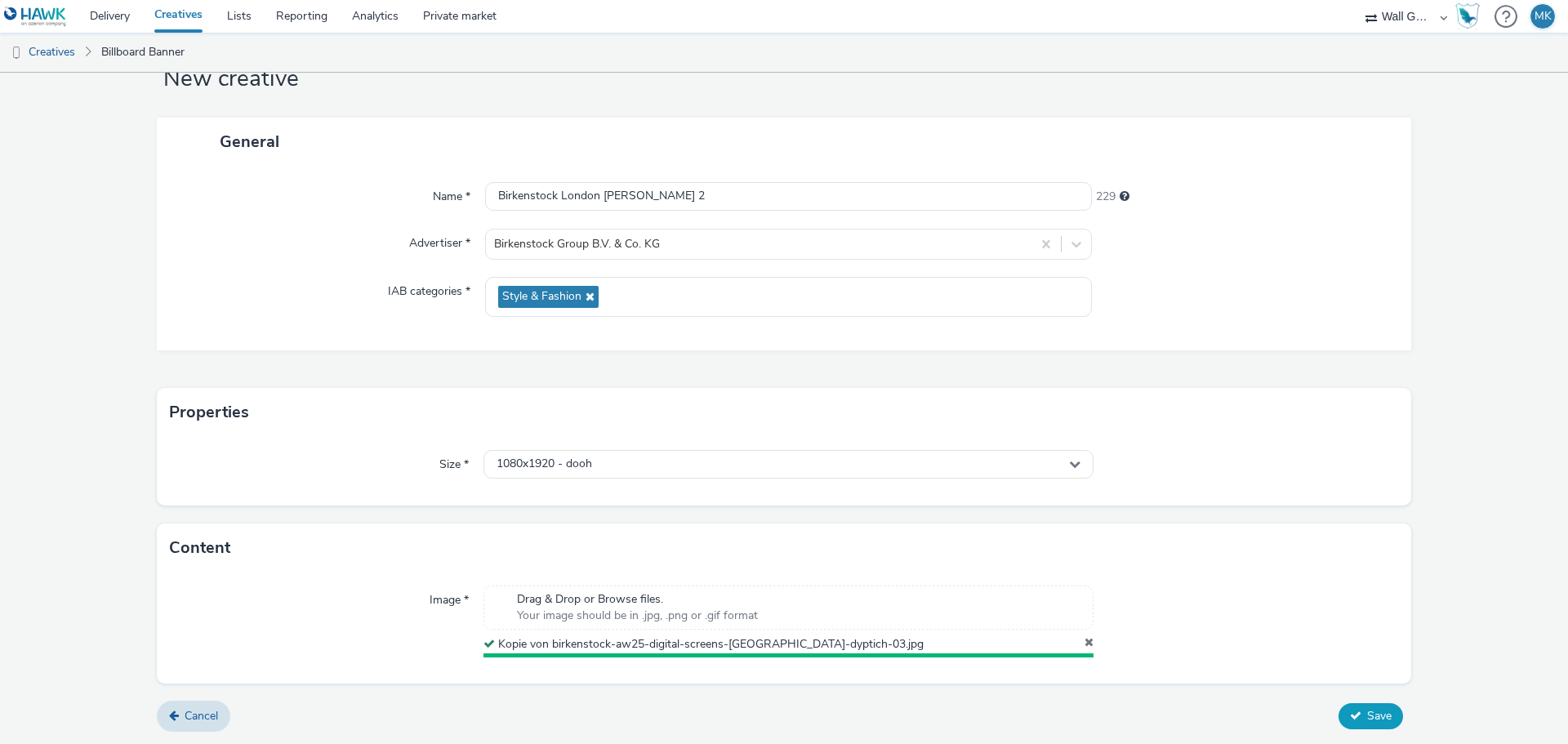
scroll to position [51, 0]
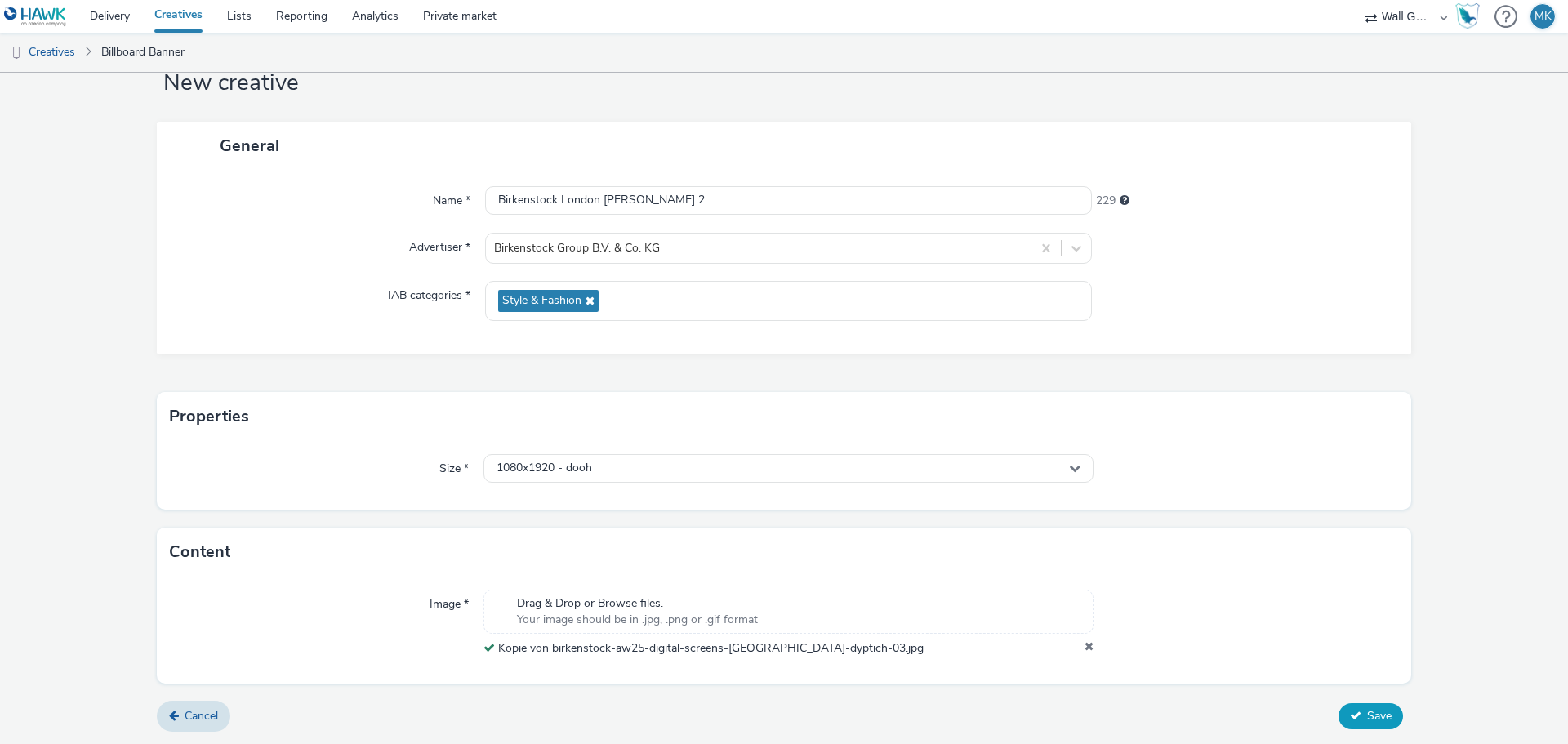
click at [1367, 719] on span "Save" at bounding box center [1379, 715] width 24 height 16
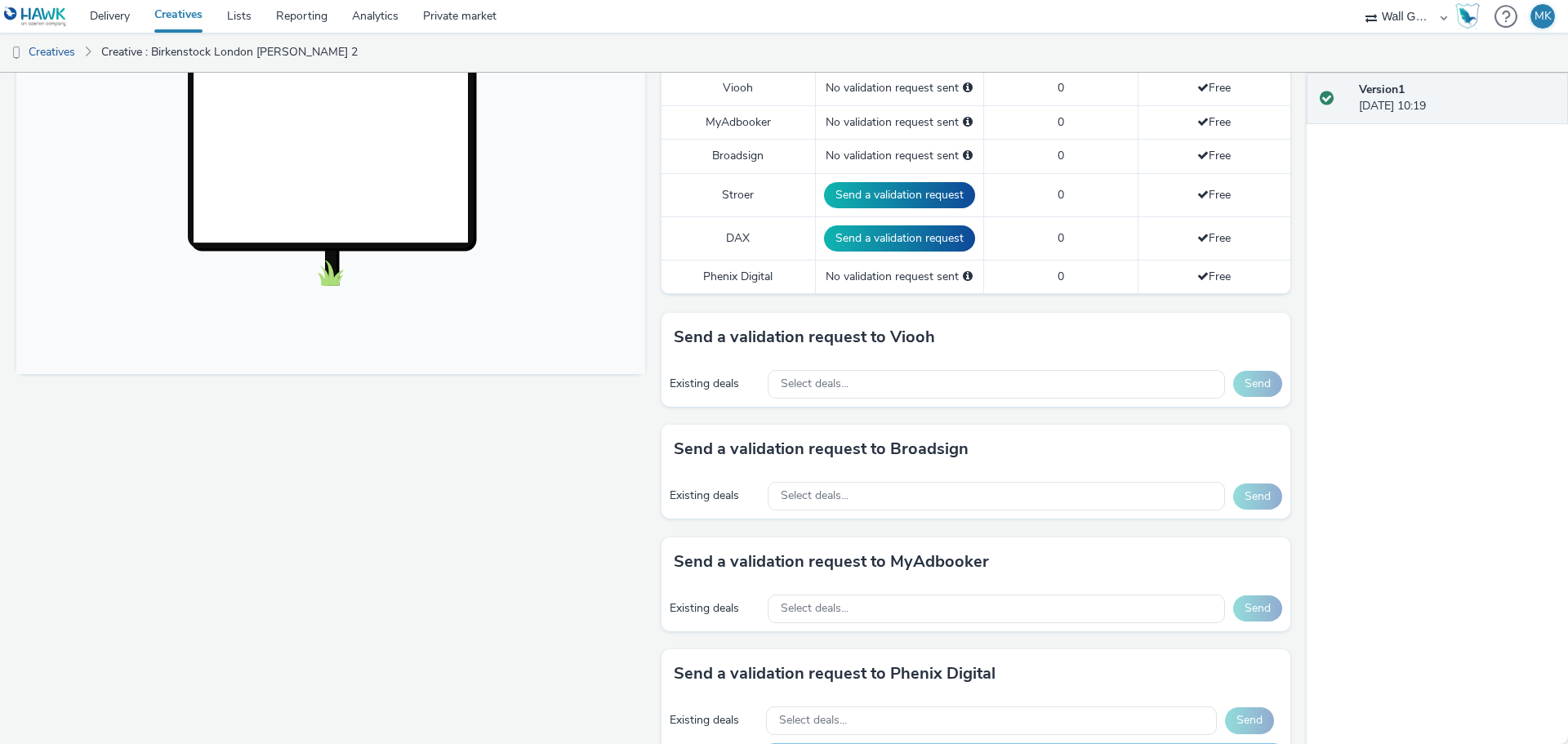
scroll to position [490, 0]
click at [808, 386] on span "Select deals..." at bounding box center [815, 383] width 68 height 14
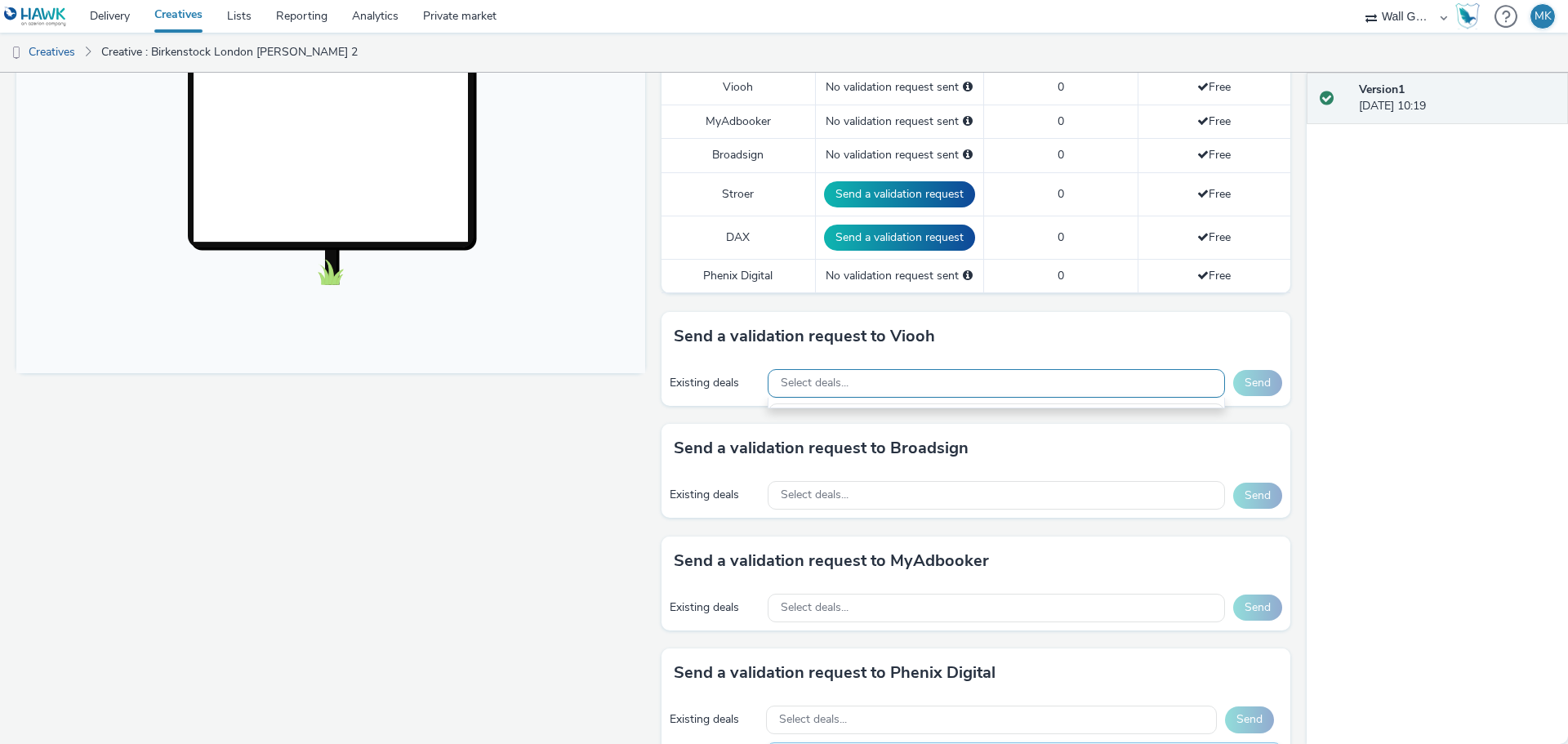
scroll to position [19, 0]
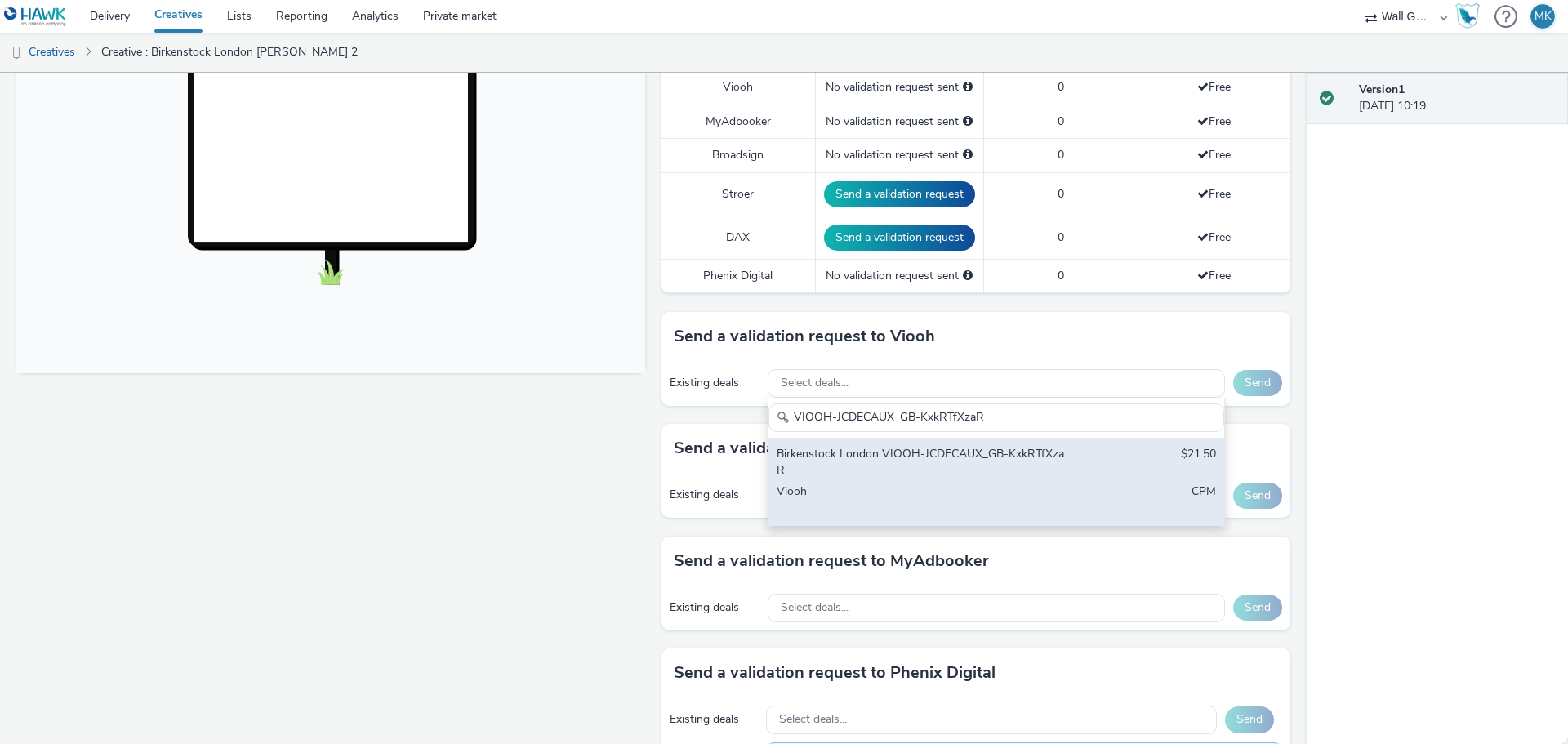
type input "VIOOH-JCDECAUX_GB-KxkRTfXzaR"
click at [901, 455] on div "Birkenstock London VIOOH-JCDECAUX_GB-KxkRTfXzaR" at bounding box center [921, 463] width 290 height 33
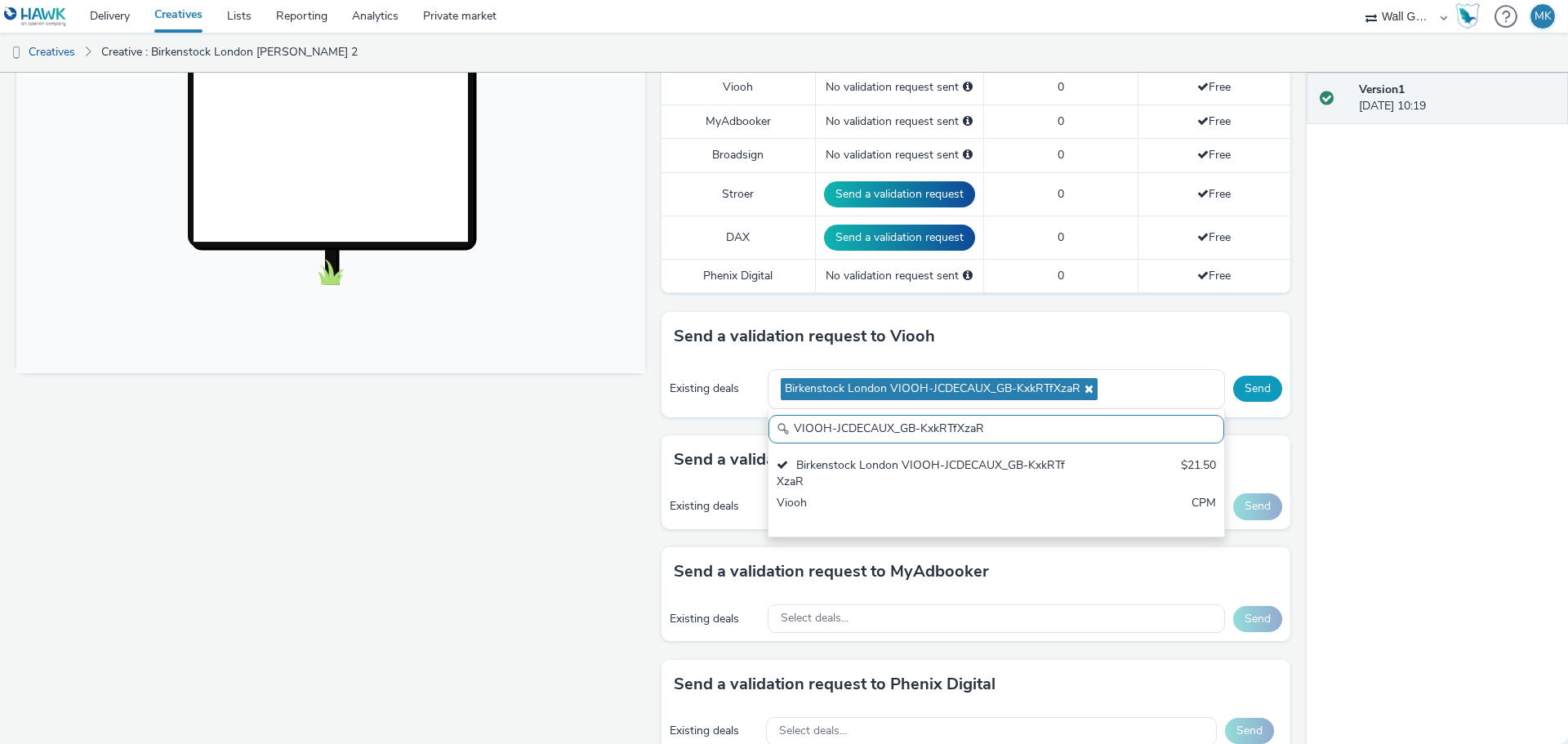
click at [1251, 389] on button "Send" at bounding box center [1257, 388] width 49 height 26
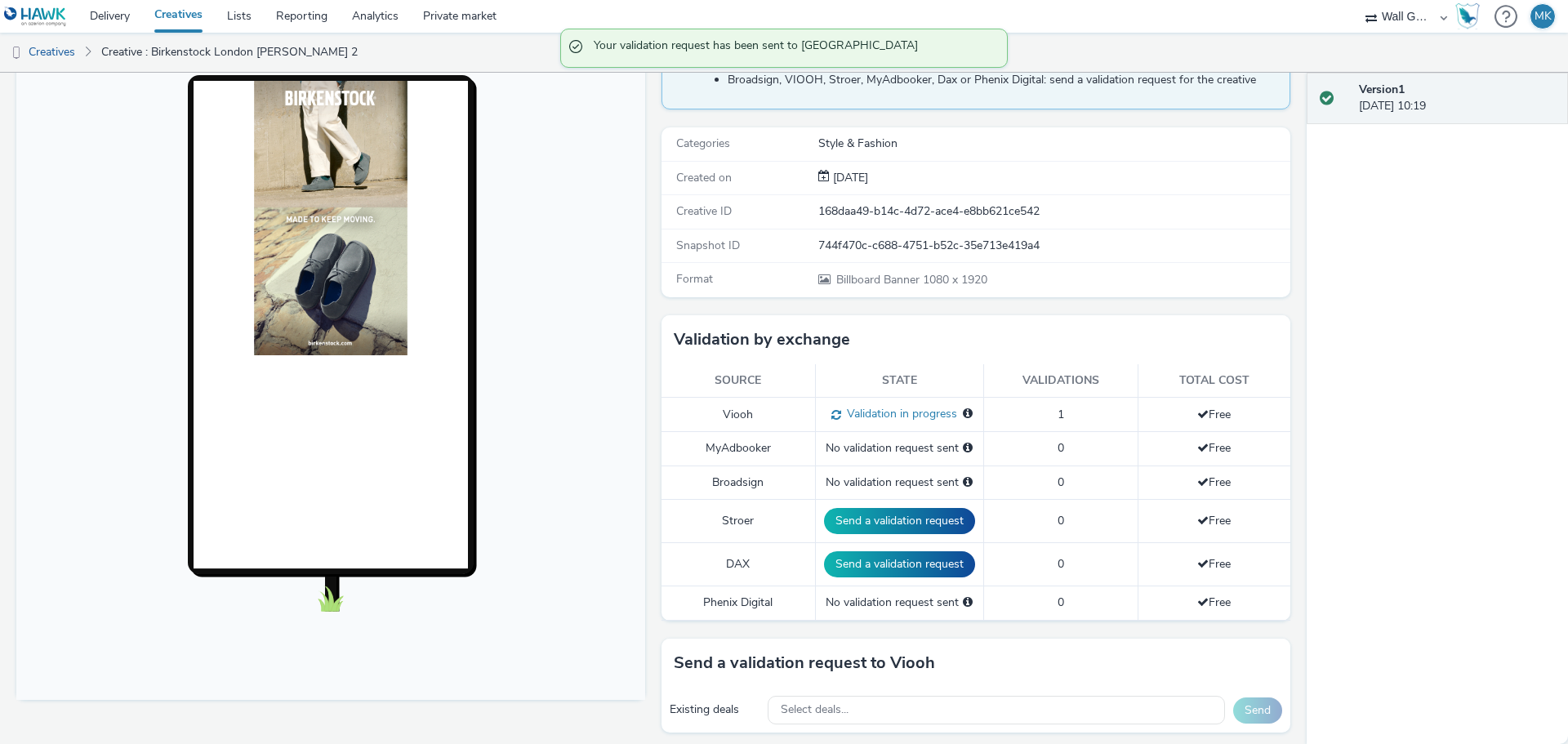
scroll to position [0, 0]
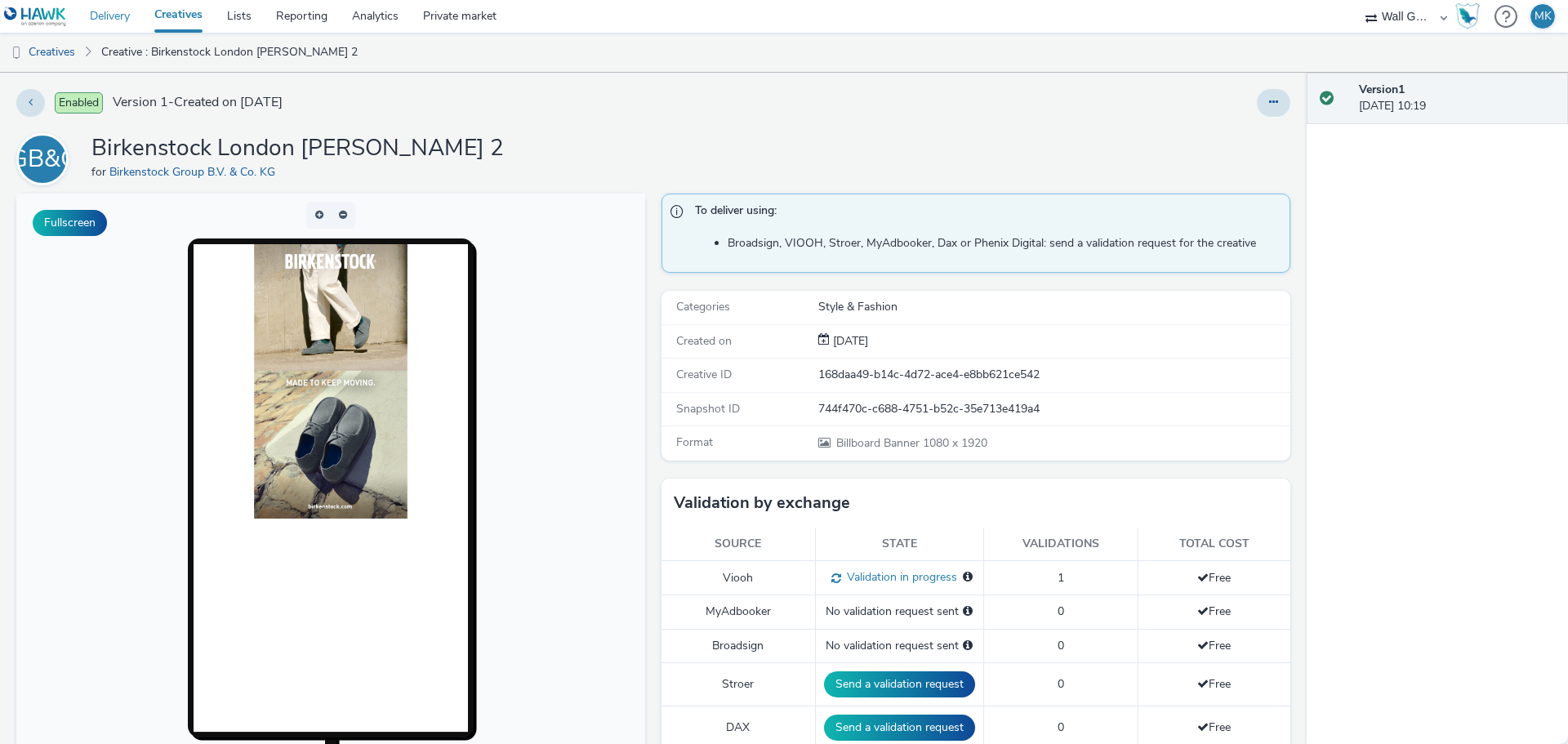
click at [113, 17] on link "Delivery" at bounding box center [110, 16] width 65 height 32
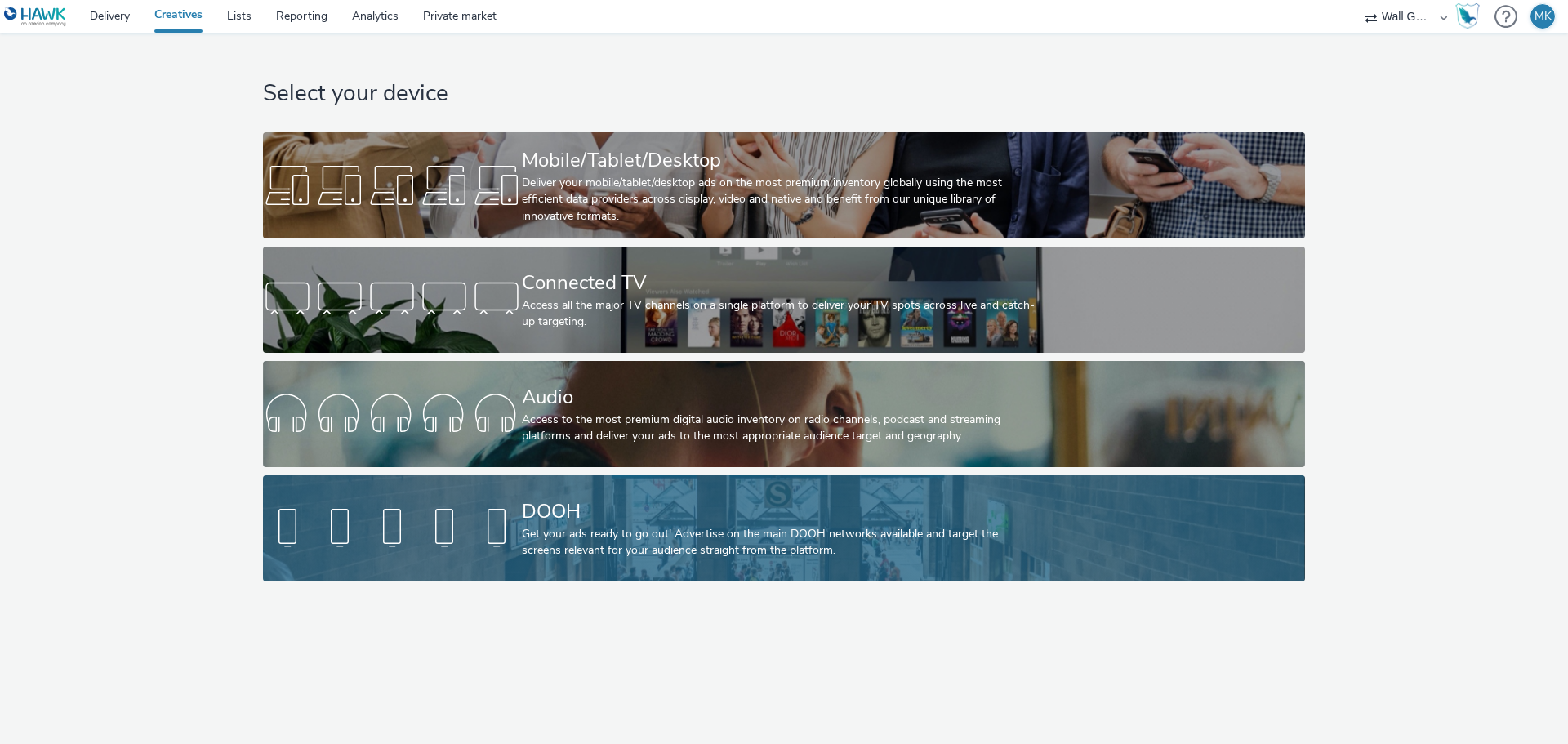
click at [639, 545] on div "Get your ads ready to go out! Advertise on the main DOOH networks available and…" at bounding box center [780, 542] width 517 height 33
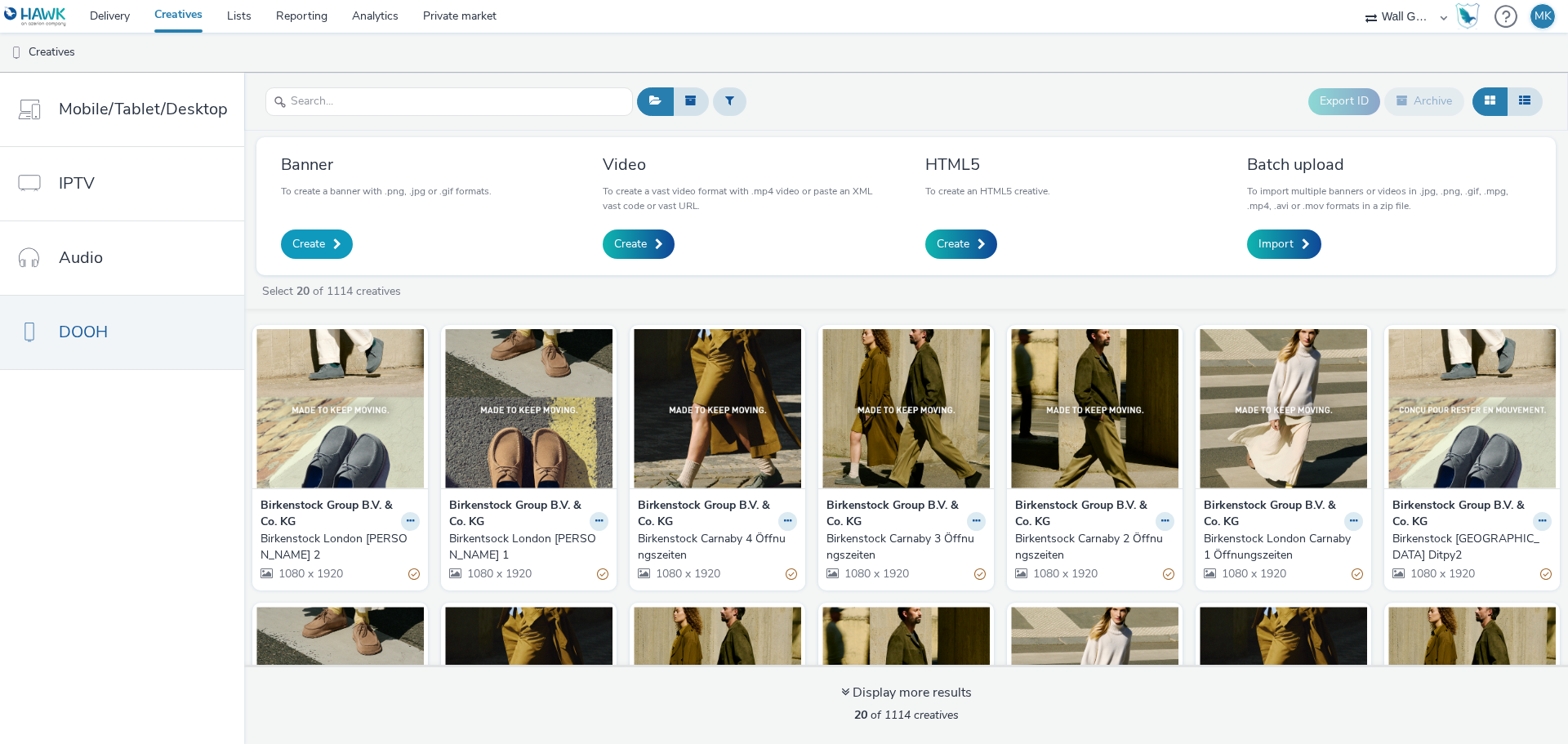
click at [311, 242] on span "Create" at bounding box center [308, 244] width 32 height 17
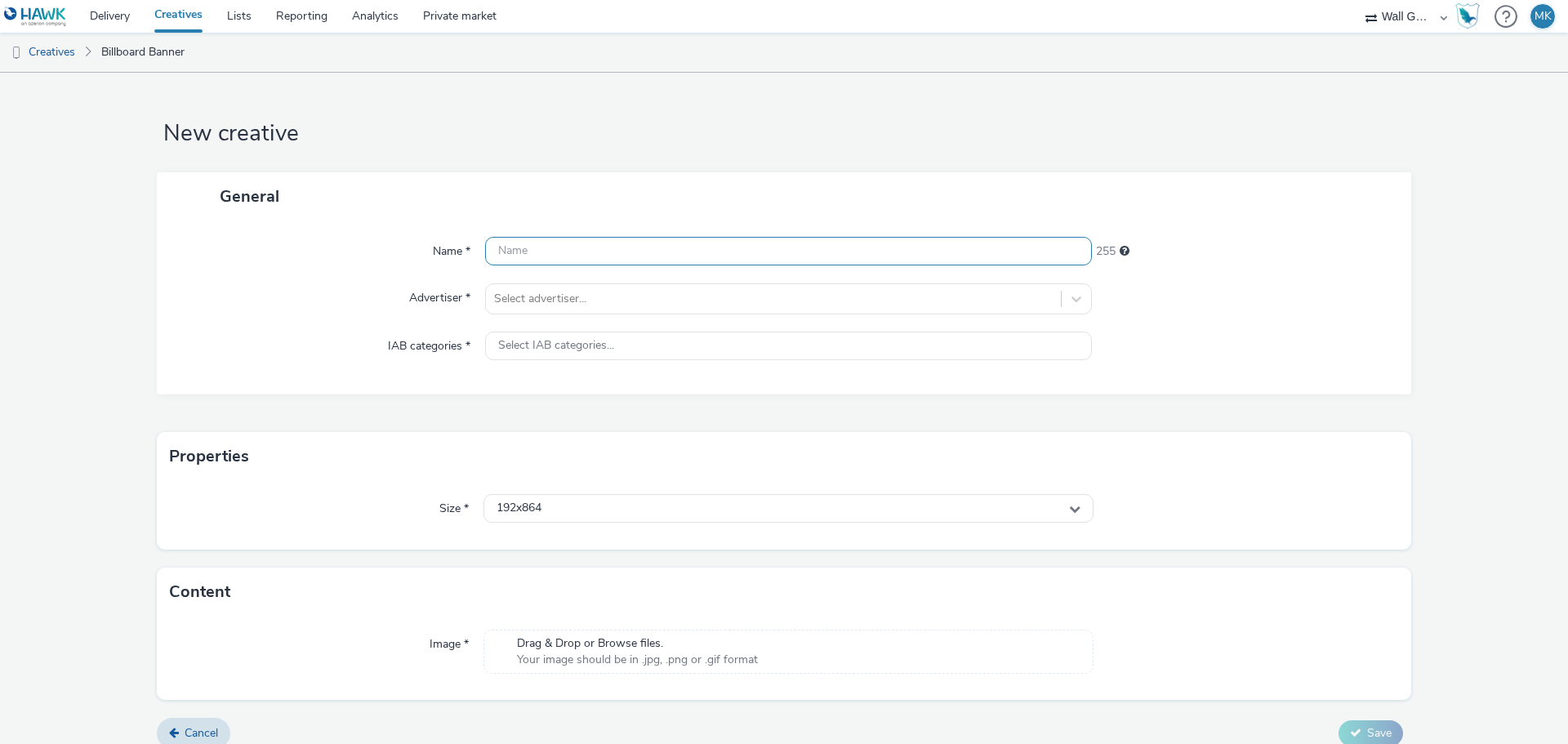
click at [554, 252] on input "text" at bounding box center [788, 251] width 606 height 28
type input "Birkenstock Chelsea 1 Öffnungszeiten"
click at [540, 310] on div "Select advertiser..." at bounding box center [773, 298] width 575 height 26
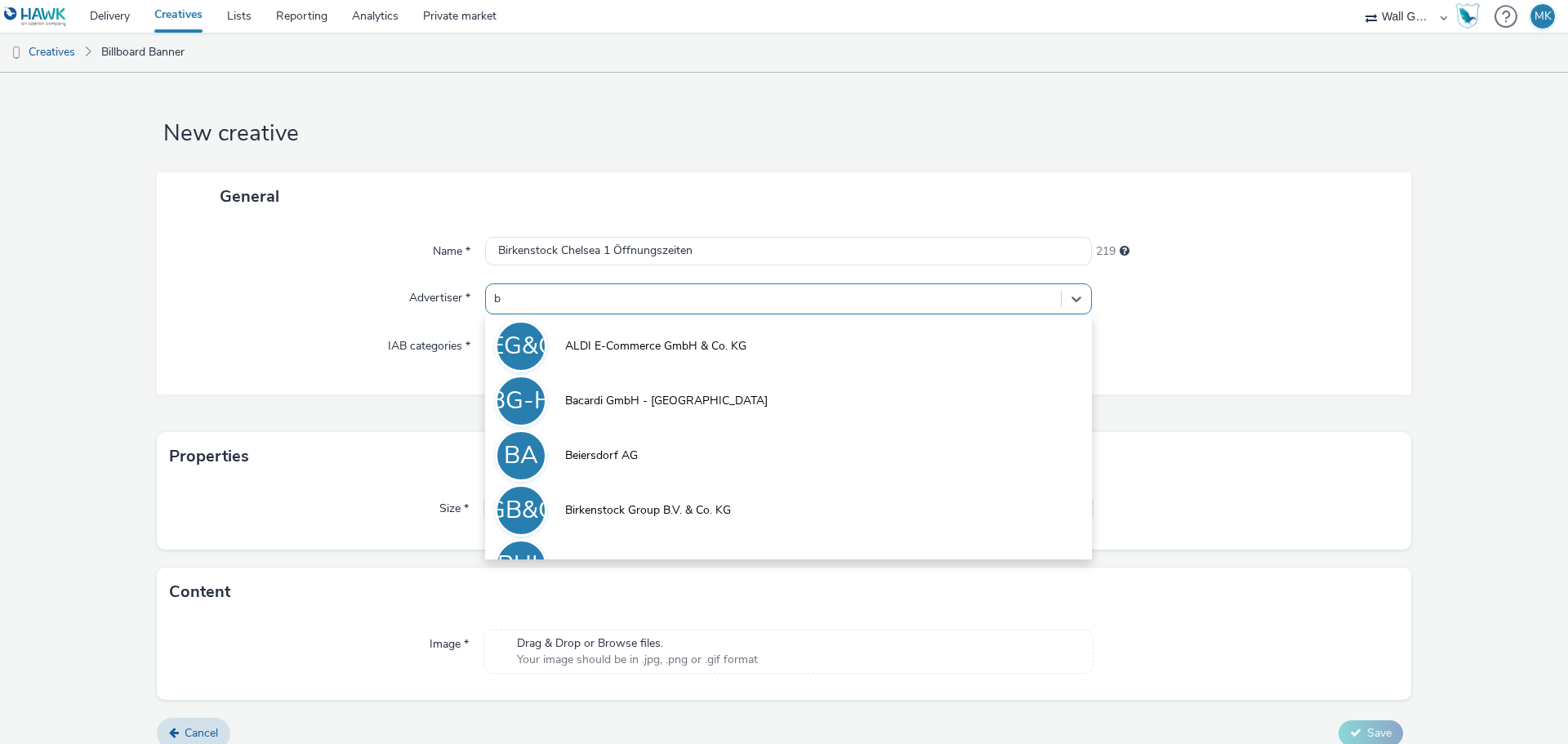
type input "bi"
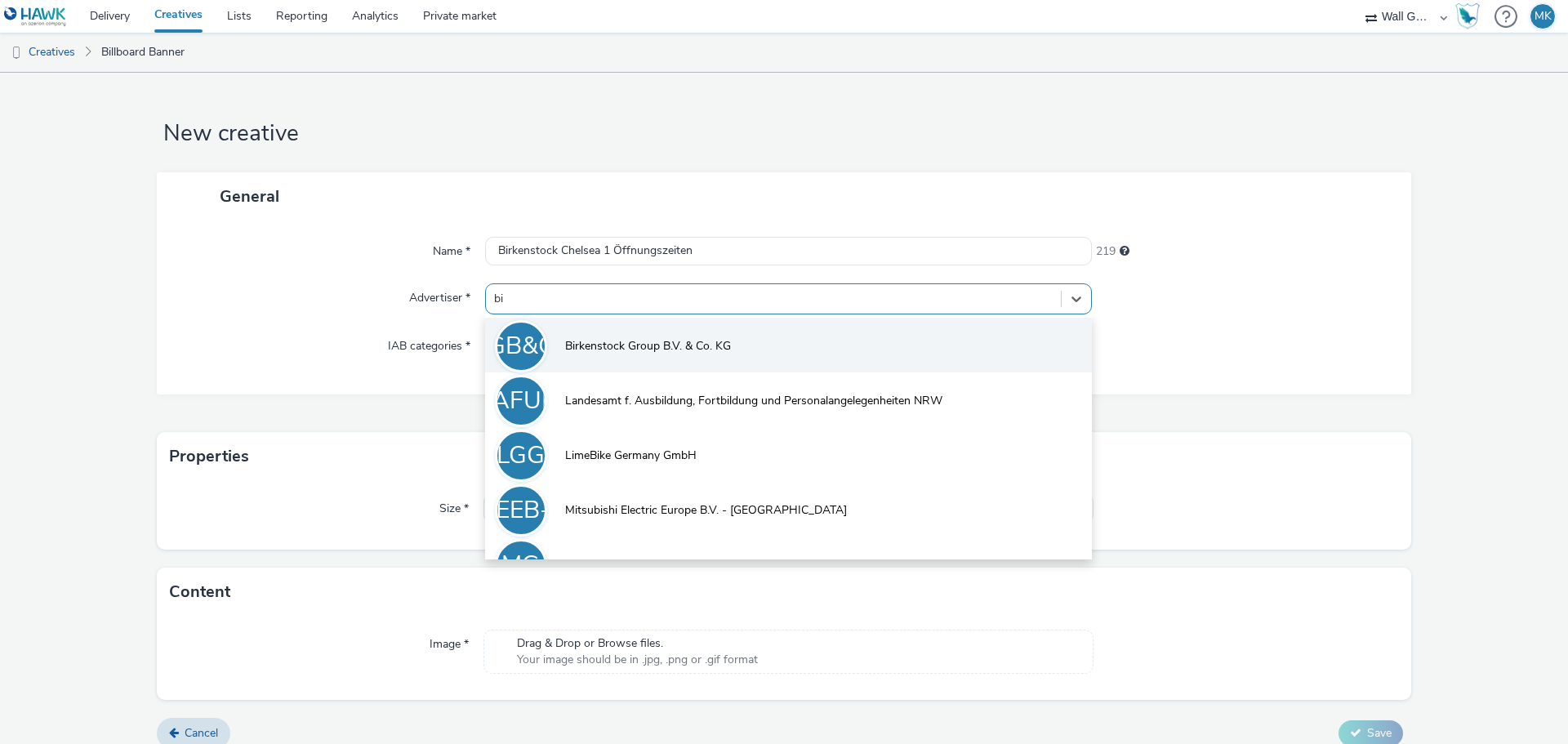
click at [604, 355] on li "BGB&CK Birkenstock Group B.V. & Co. KG" at bounding box center [788, 345] width 606 height 55
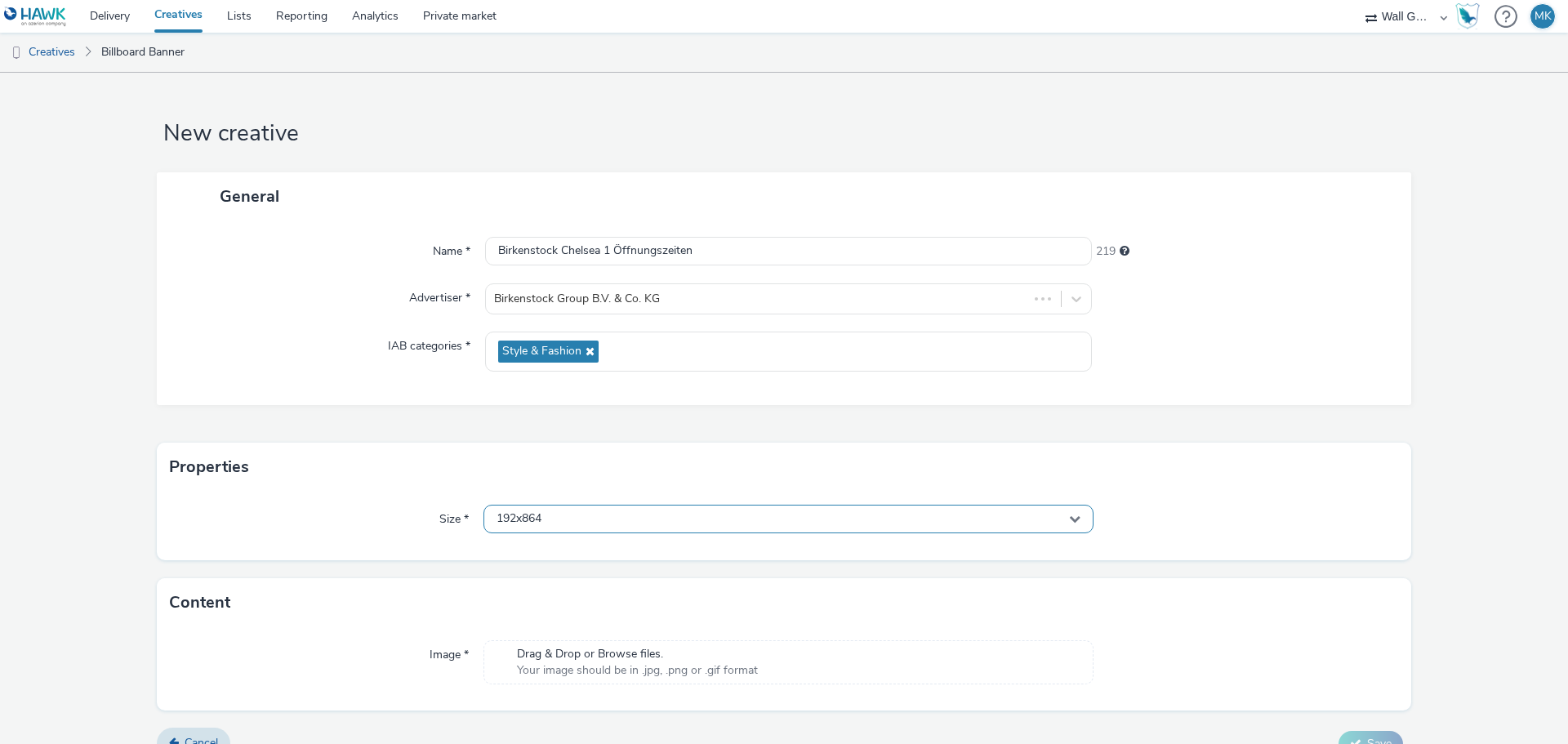
click at [532, 531] on div "192x864" at bounding box center [788, 519] width 610 height 28
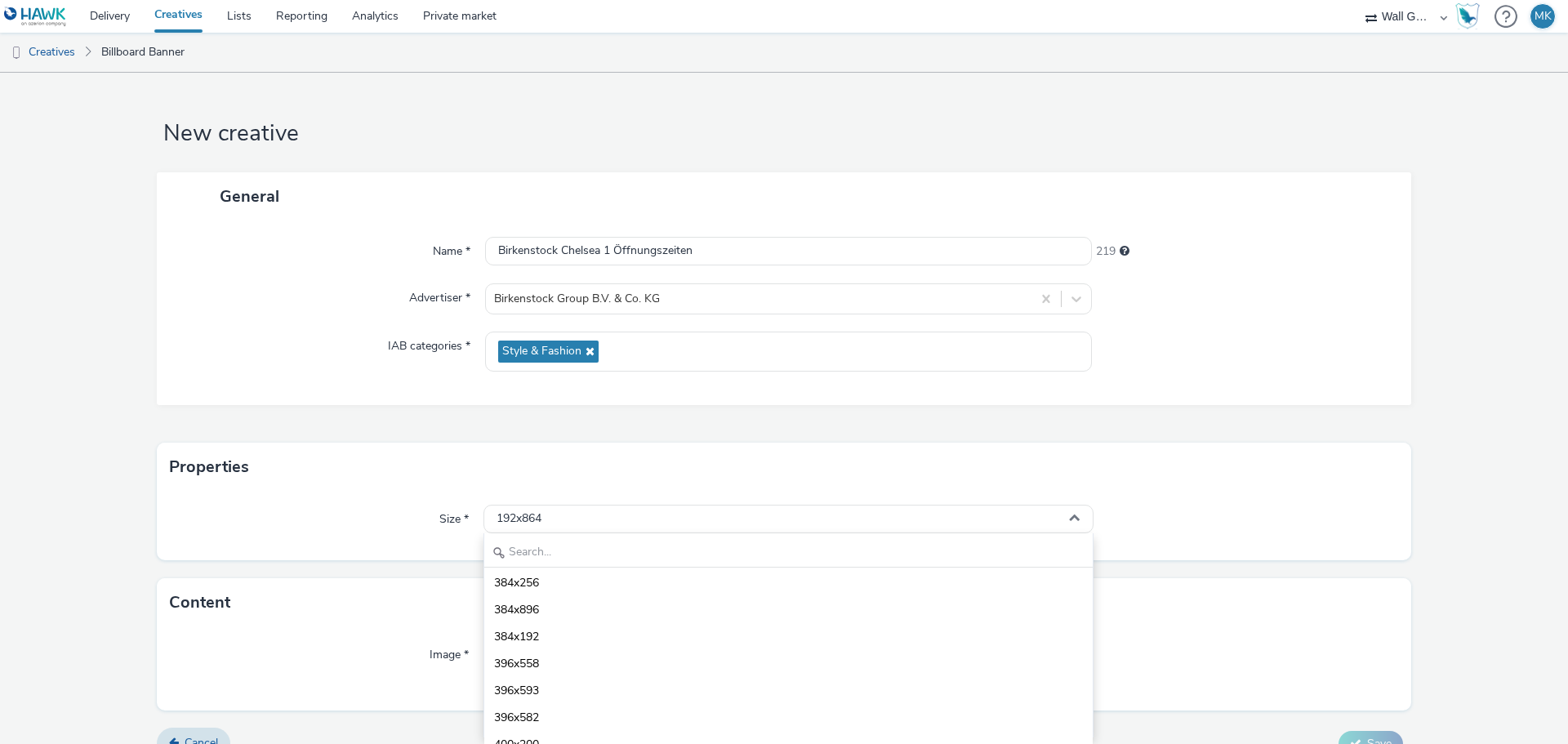
scroll to position [653, 0]
click at [556, 551] on input "text" at bounding box center [788, 553] width 608 height 28
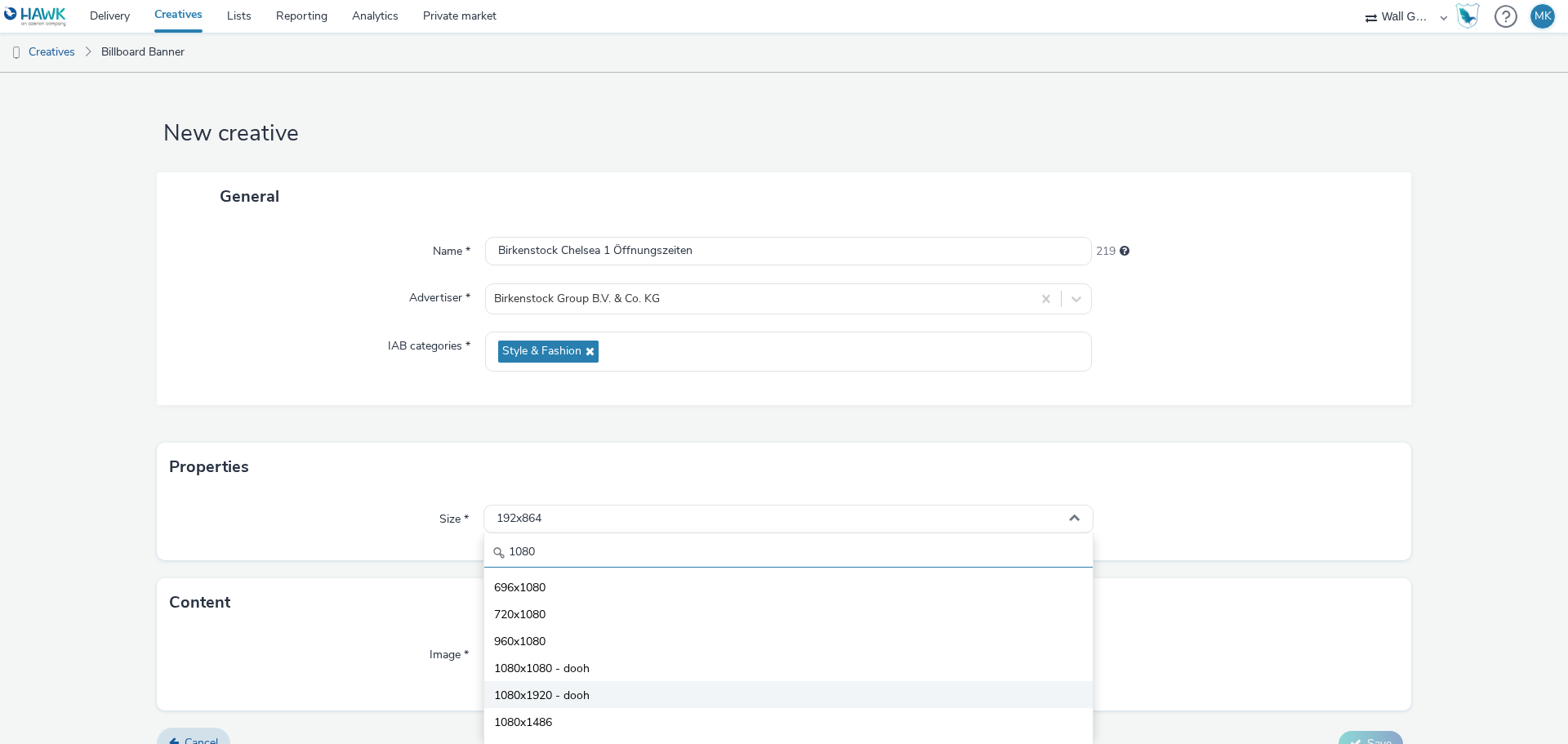
type input "1080"
click at [551, 694] on span "1080x1920 - dooh" at bounding box center [541, 696] width 96 height 17
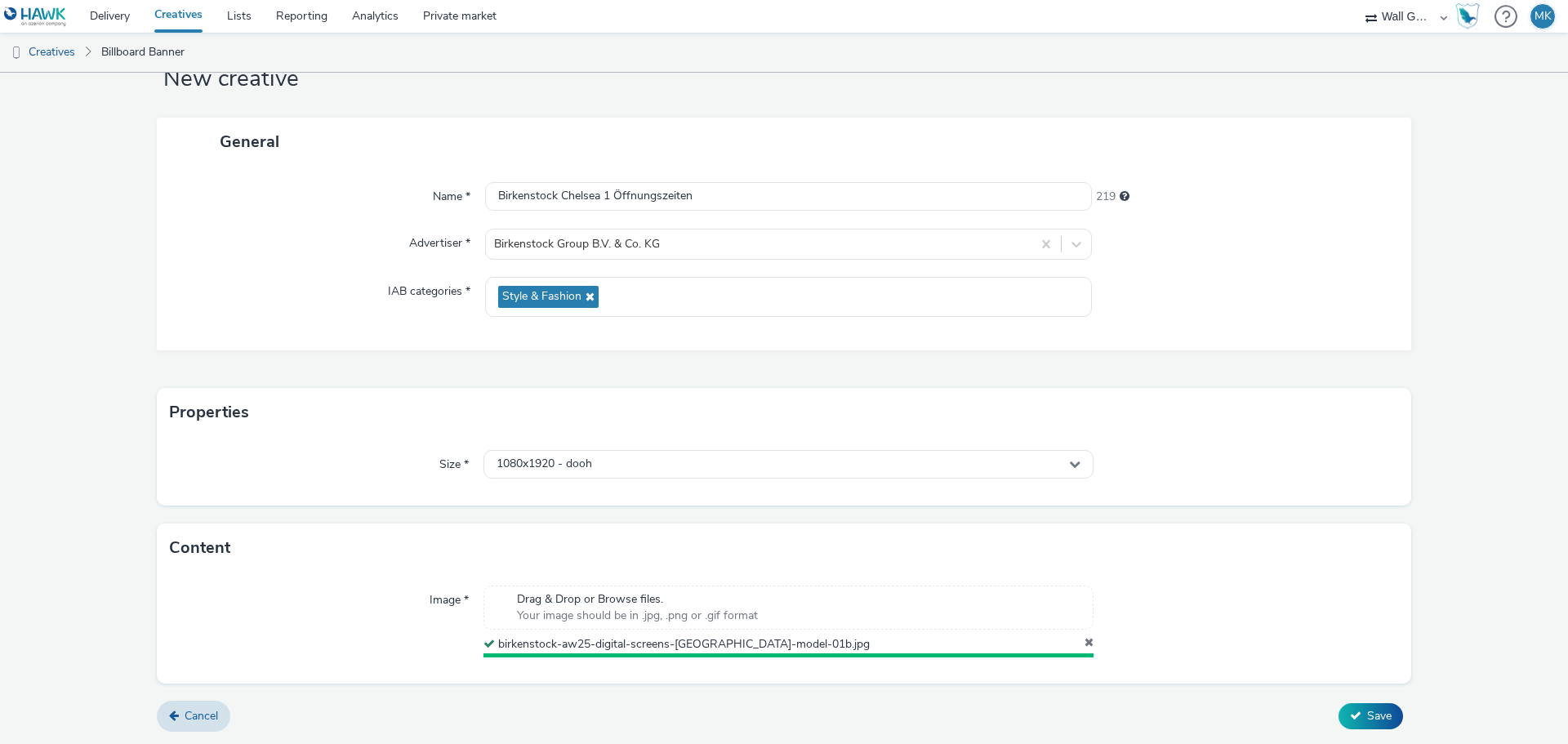
scroll to position [51, 0]
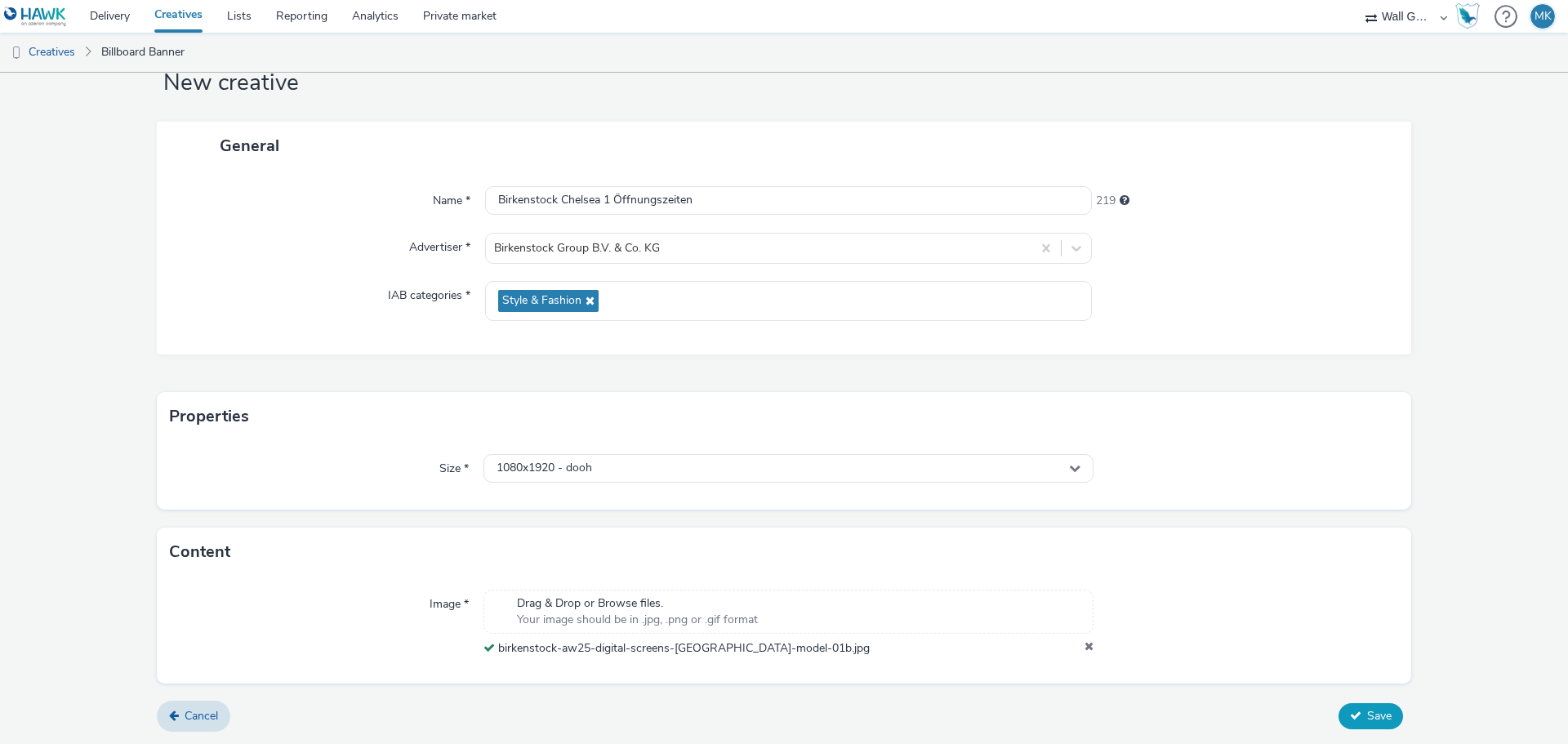
click at [1351, 716] on button "Save" at bounding box center [1370, 716] width 65 height 26
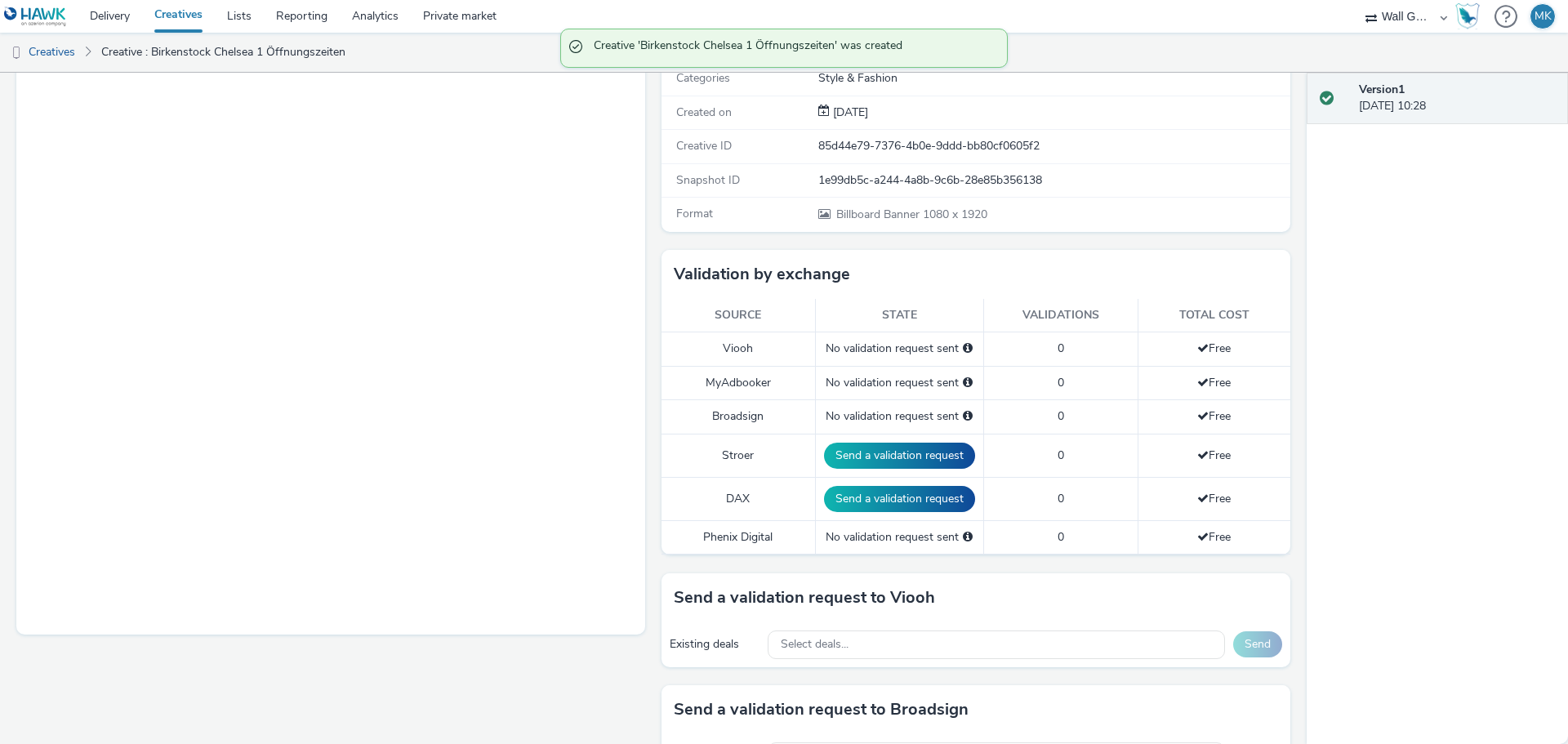
scroll to position [326, 0]
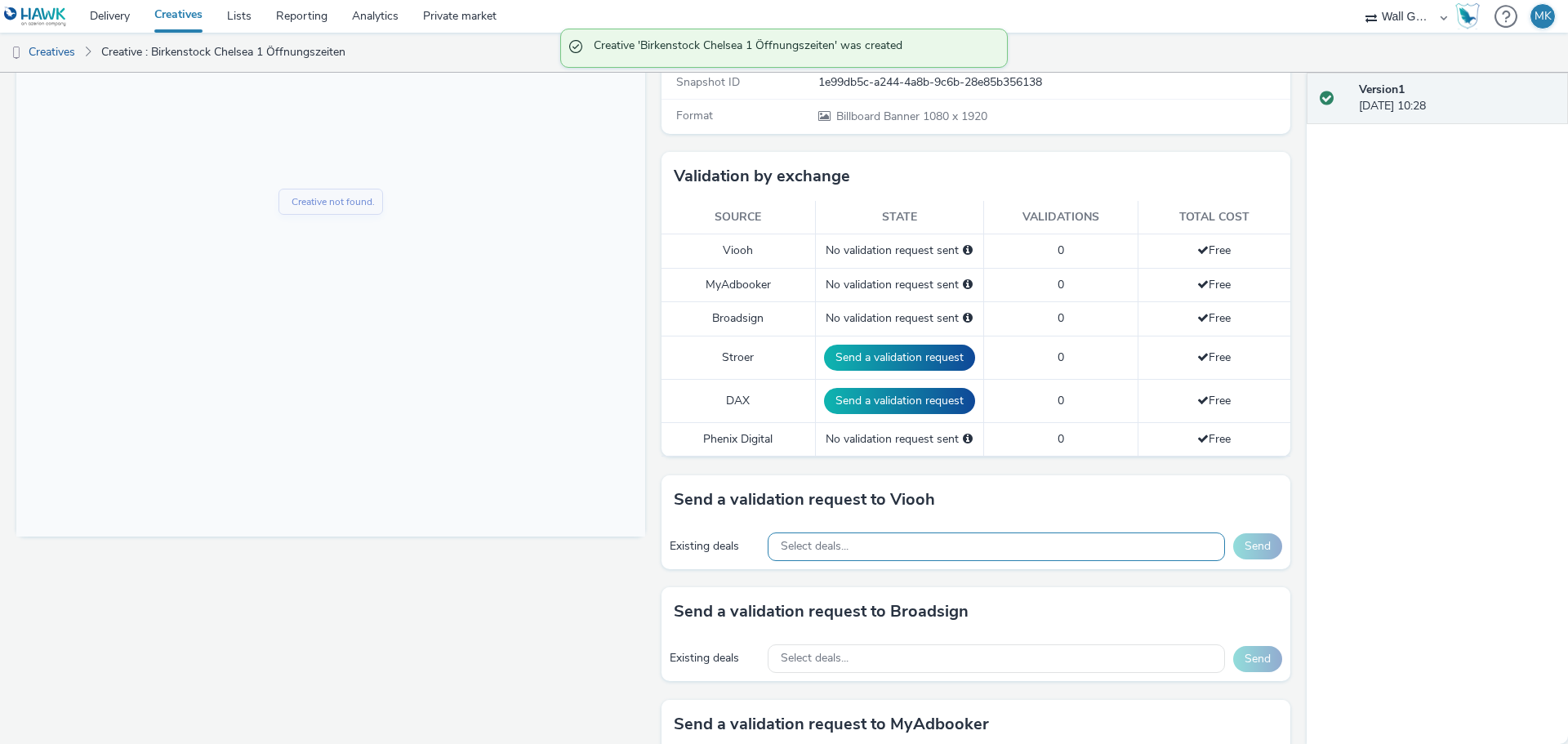
click at [848, 541] on div "Select deals..." at bounding box center [996, 546] width 458 height 28
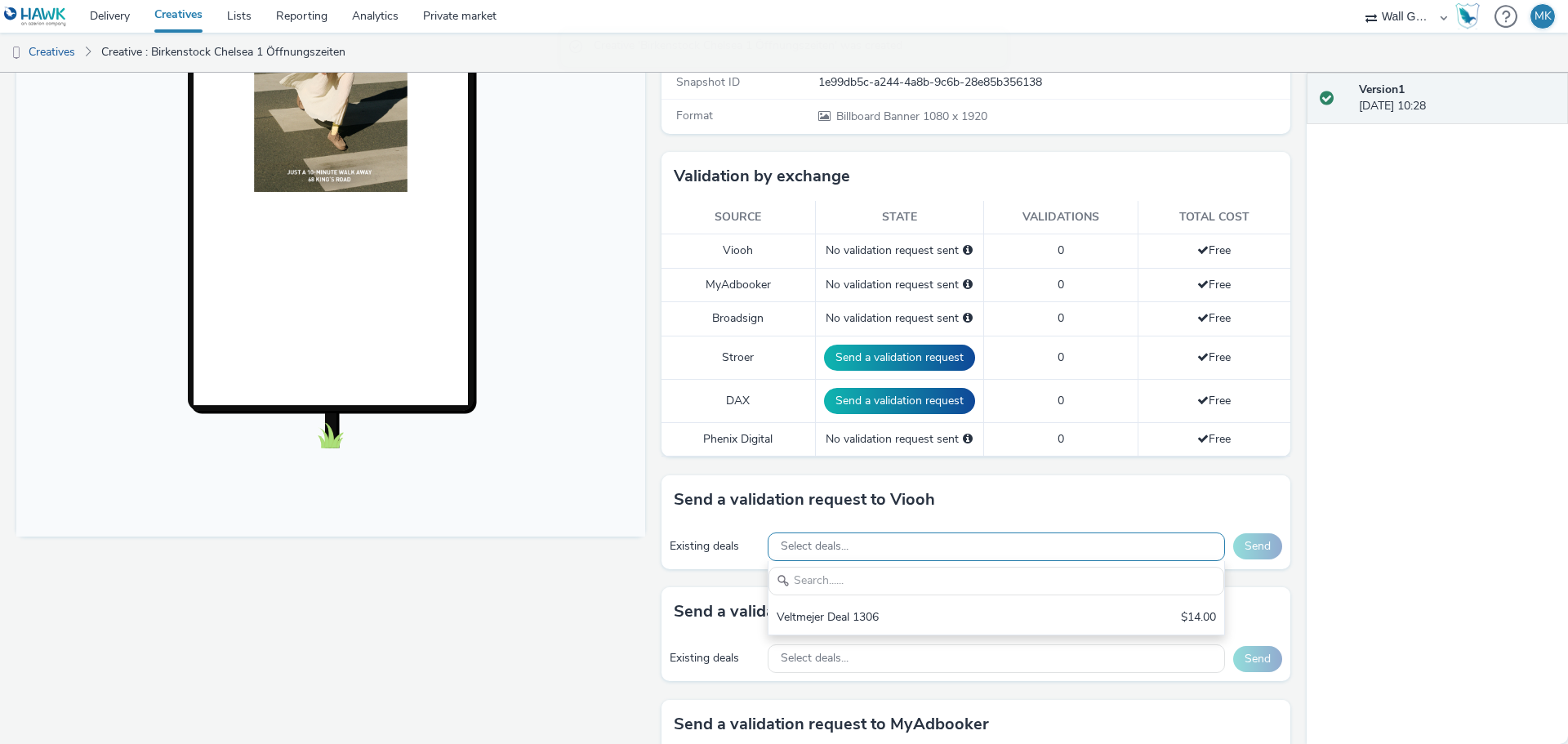
scroll to position [0, 0]
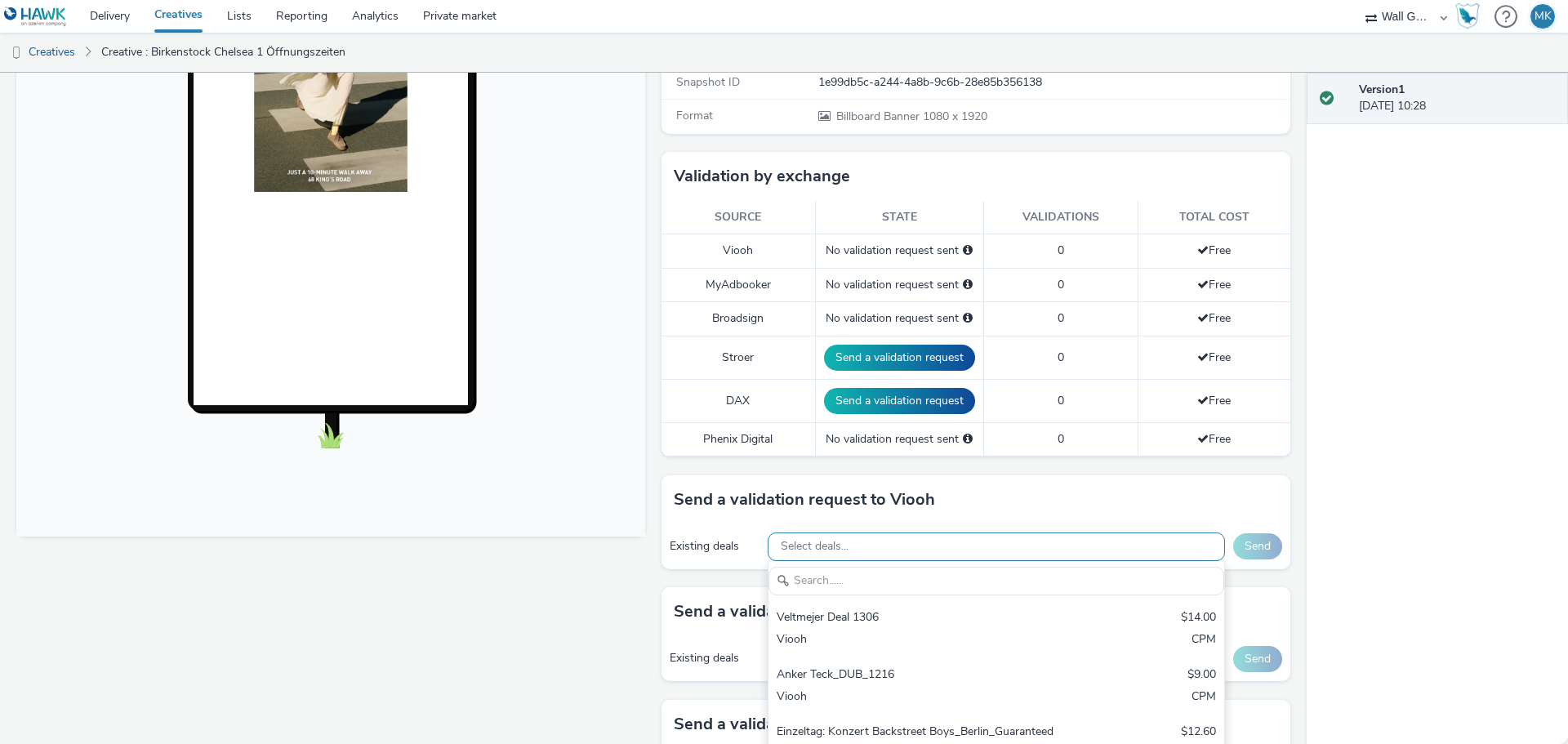
type input "1235242562 1235239262 1235239263"
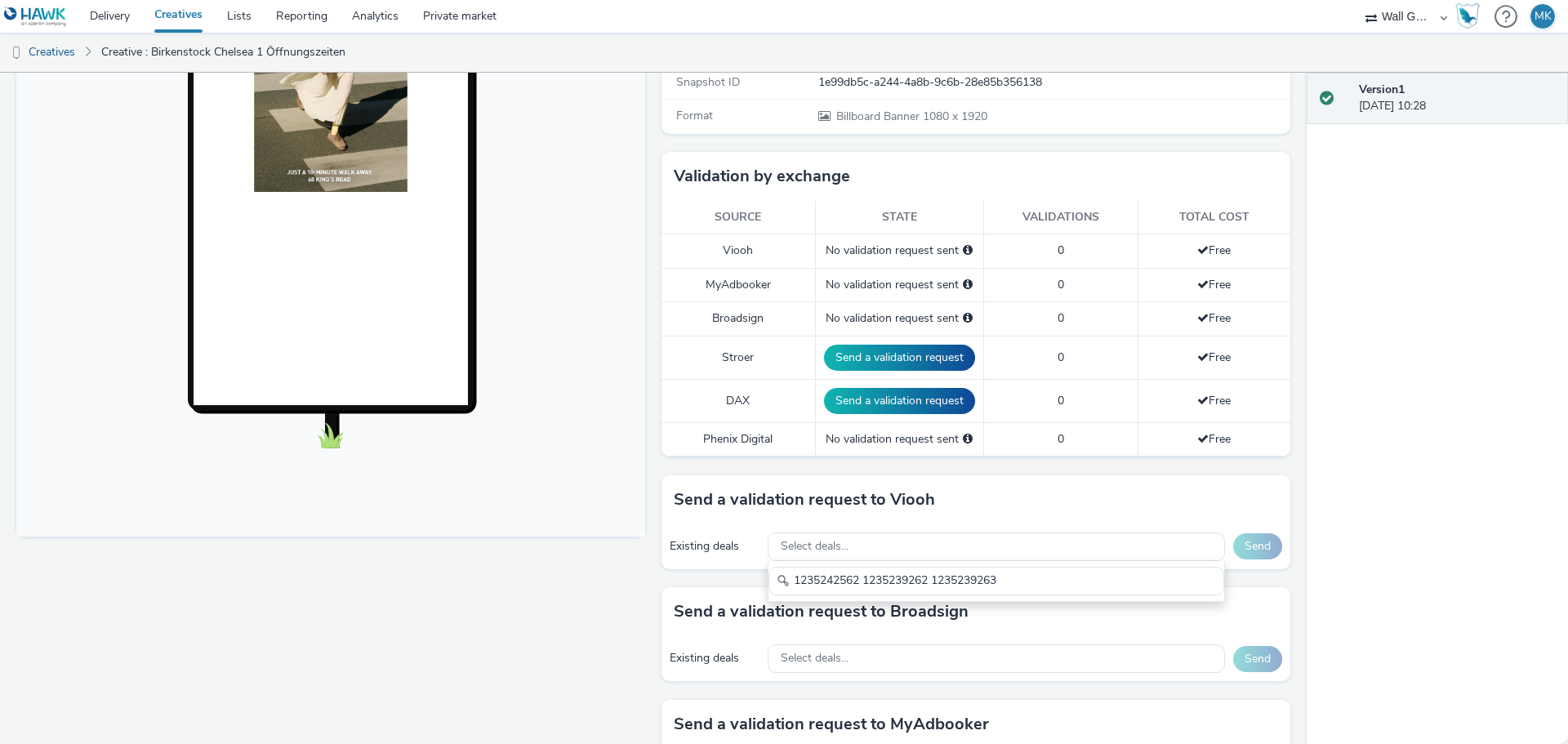
drag, startPoint x: 1005, startPoint y: 576, endPoint x: 711, endPoint y: 577, distance: 294.0
click at [711, 577] on div "Send a validation request to Viooh Existing deals Select deals... 1235242562 12…" at bounding box center [975, 531] width 629 height 112
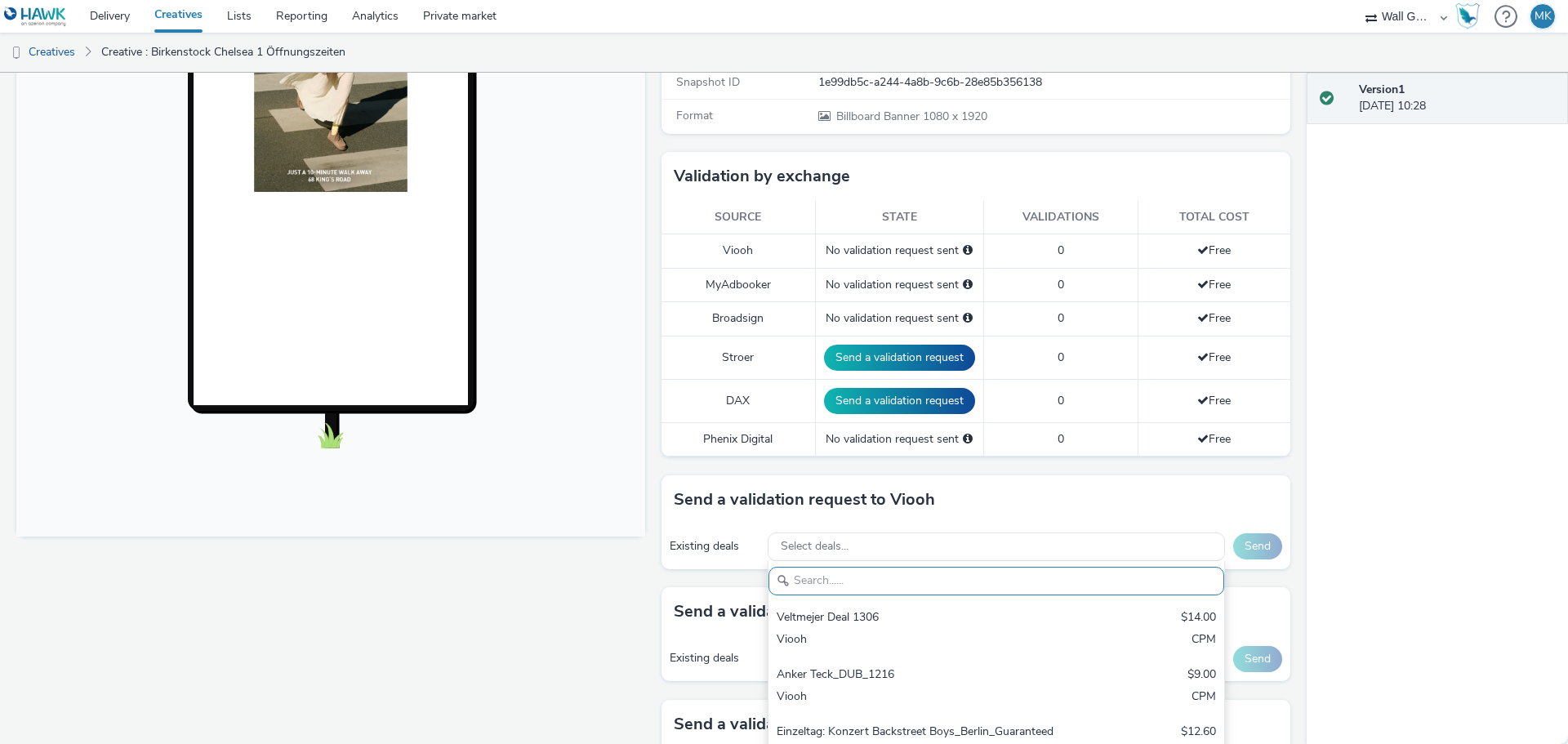
click at [813, 585] on input "text" at bounding box center [996, 580] width 456 height 28
paste input "VIOOH-JCDECAUX_GB-KxkRTfXzaR"
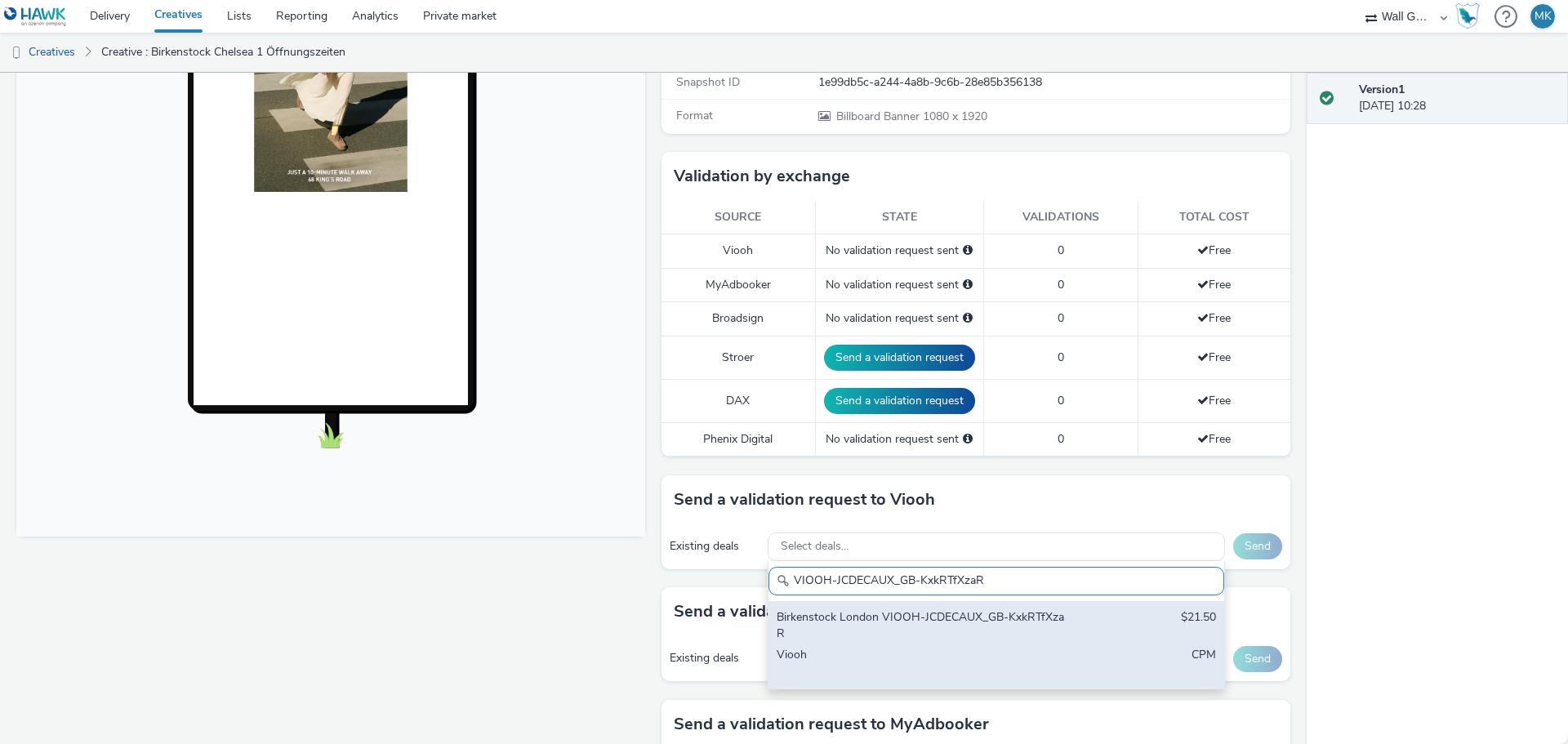
type input "VIOOH-JCDECAUX_GB-KxkRTfXzaR"
click at [897, 623] on div "Birkenstock London VIOOH-JCDECAUX_GB-KxkRTfXzaR" at bounding box center [921, 625] width 290 height 33
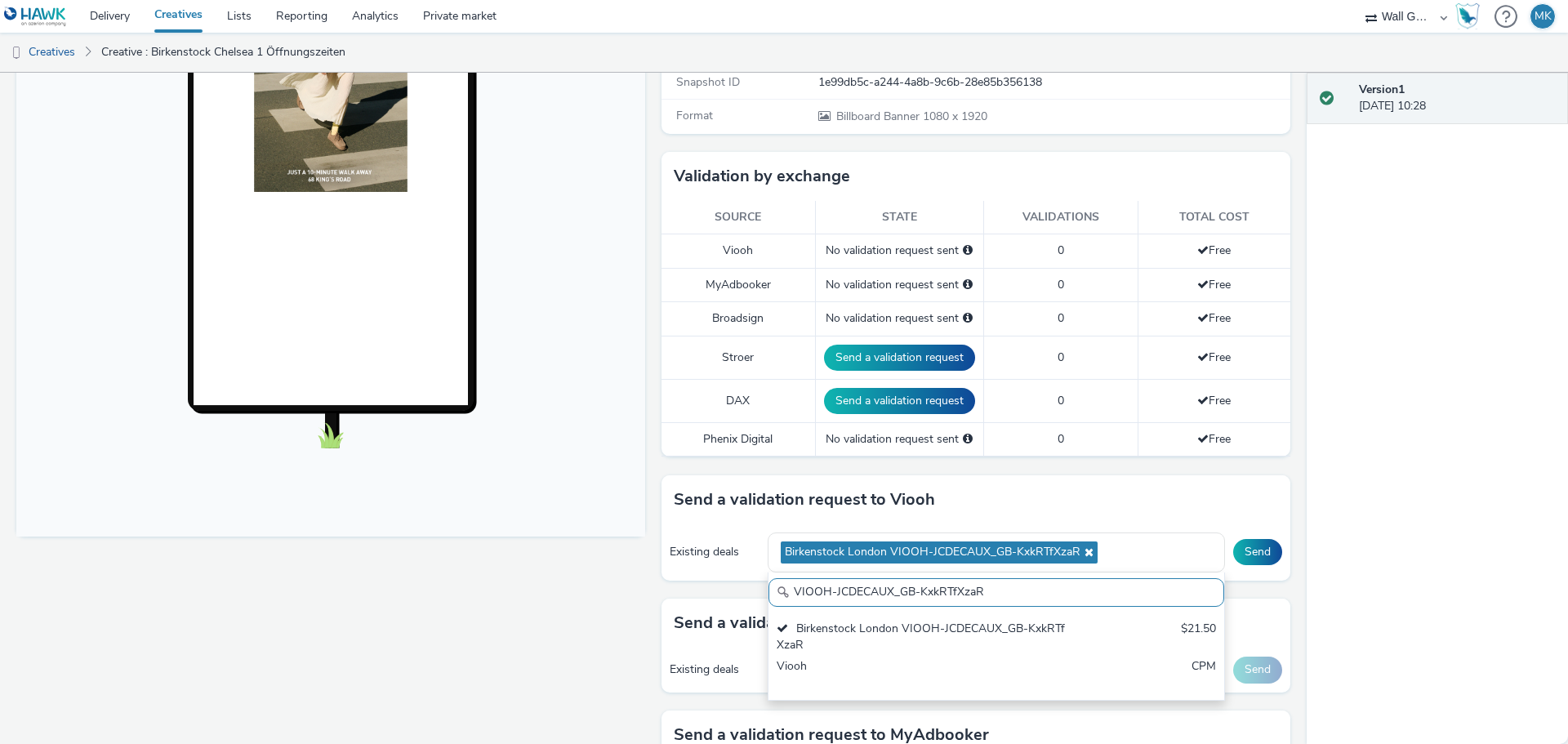
click at [1436, 516] on div "Version 1 [DATE] 10:28" at bounding box center [1437, 409] width 262 height 671
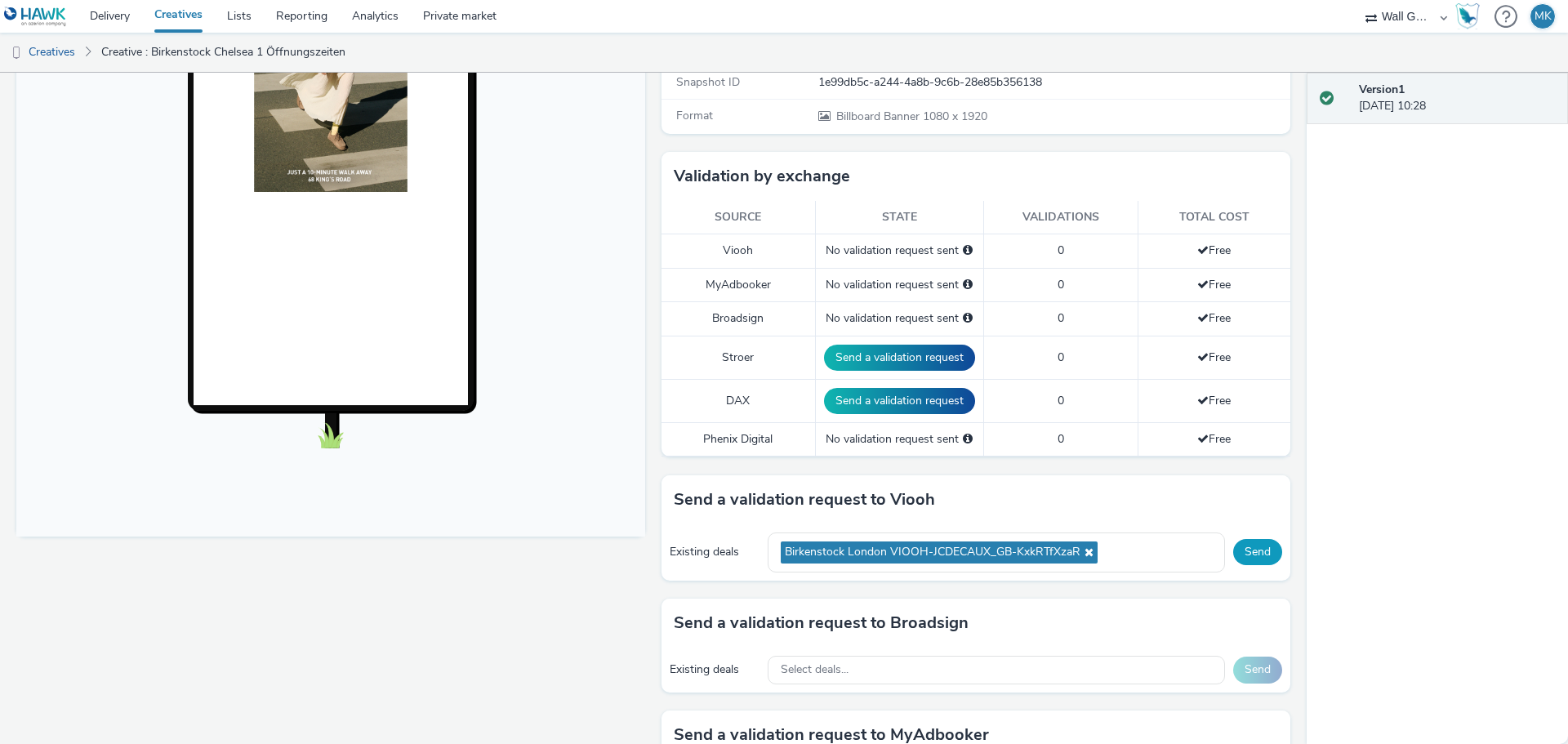
click at [1245, 549] on button "Send" at bounding box center [1257, 551] width 49 height 26
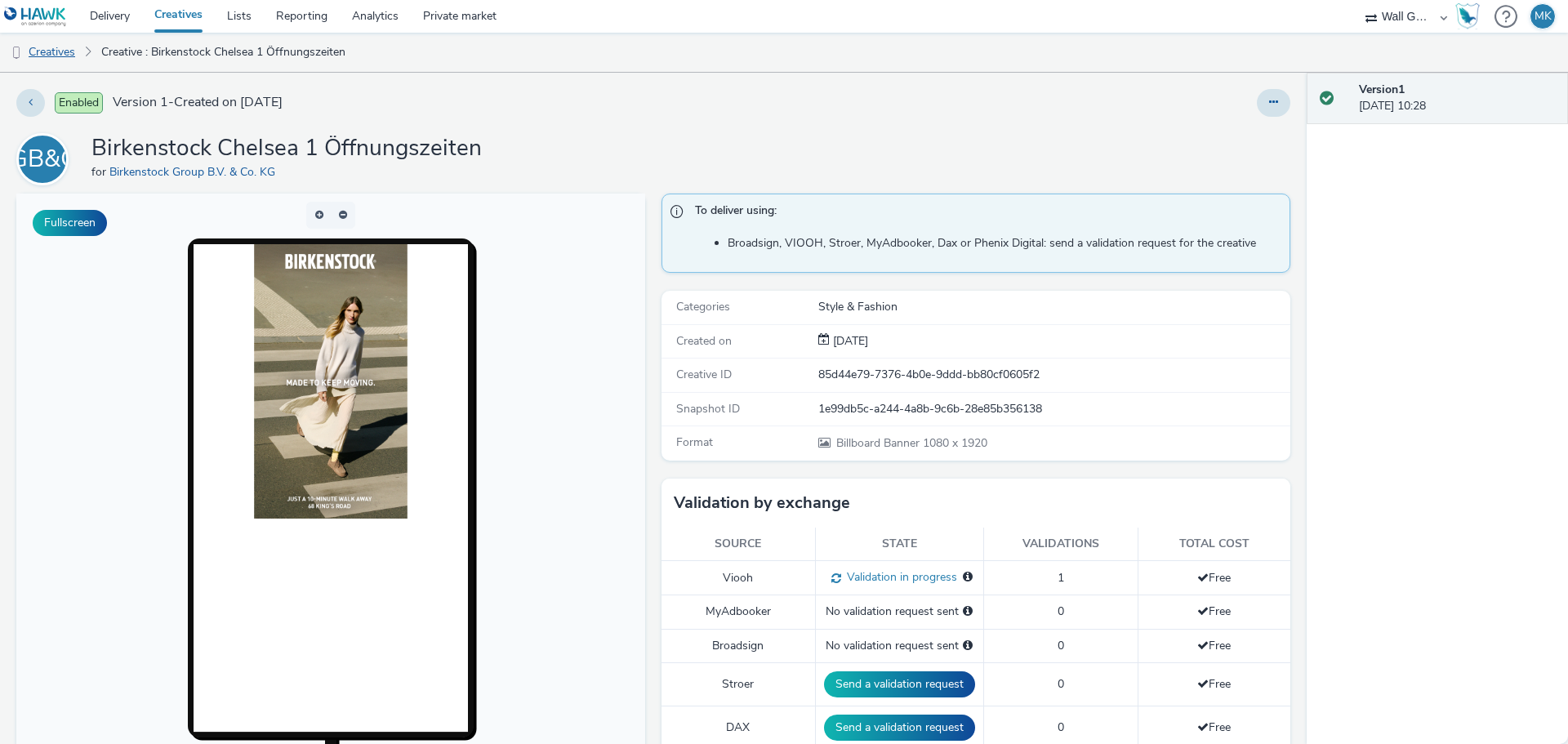
click at [73, 52] on link "Creatives" at bounding box center [42, 51] width 83 height 39
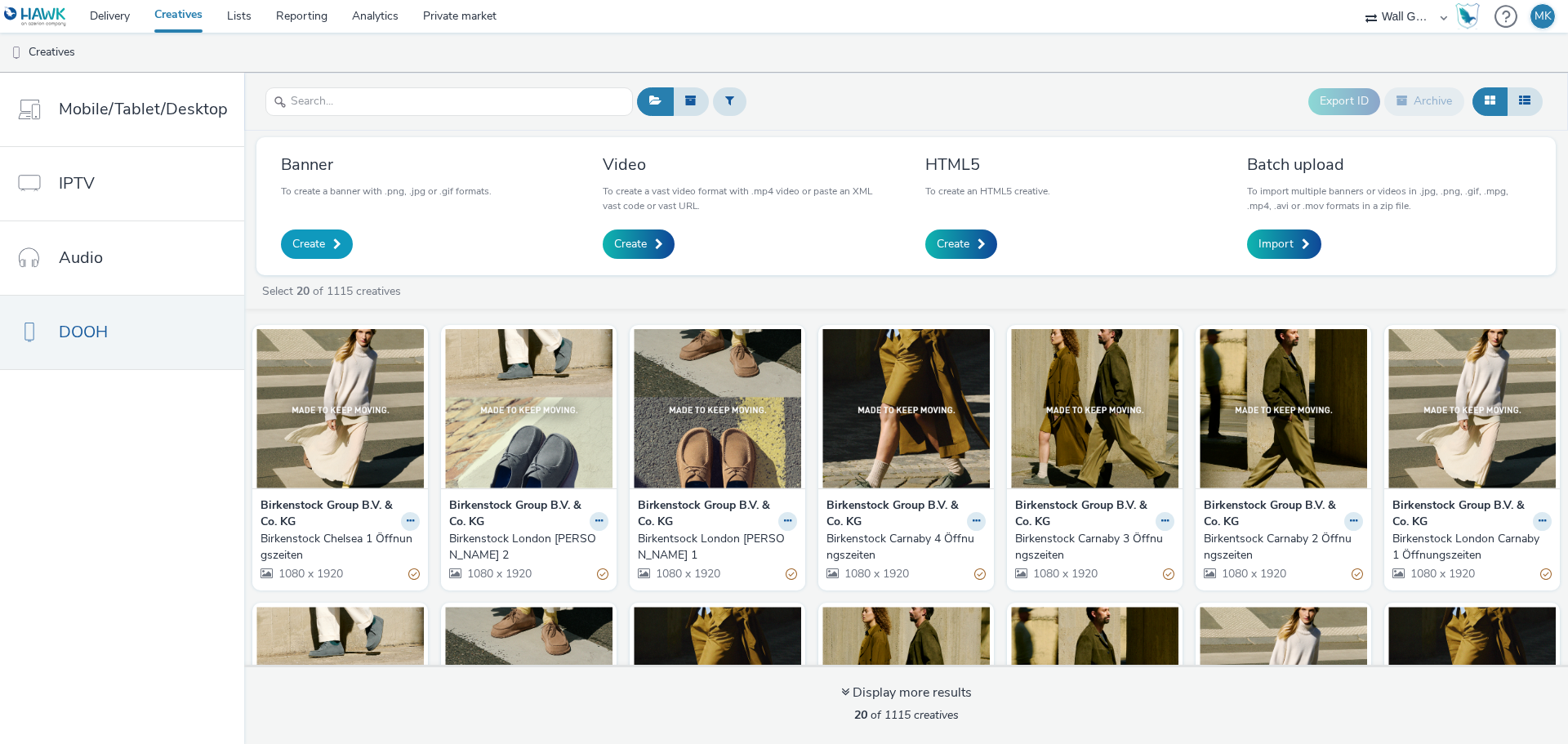
click at [315, 234] on link "Create" at bounding box center [316, 243] width 72 height 29
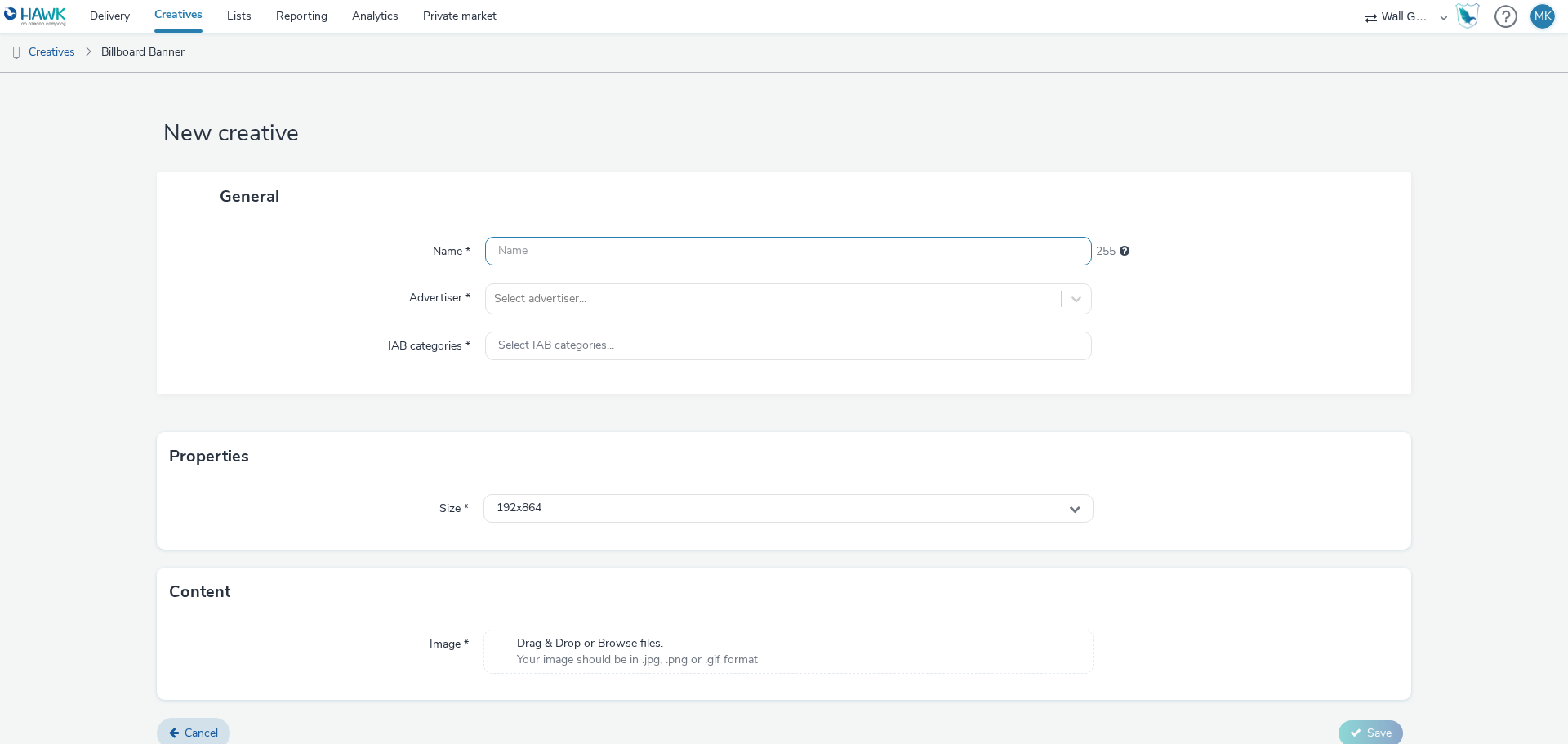
click at [497, 245] on input "text" at bounding box center [788, 251] width 606 height 28
click at [598, 252] on input "Birkenstock Chelsea Öffnungszeiten" at bounding box center [788, 251] width 606 height 28
type input "Birkenstock Chelsea 2 Öffnungszeiten"
click at [590, 294] on div at bounding box center [773, 299] width 558 height 20
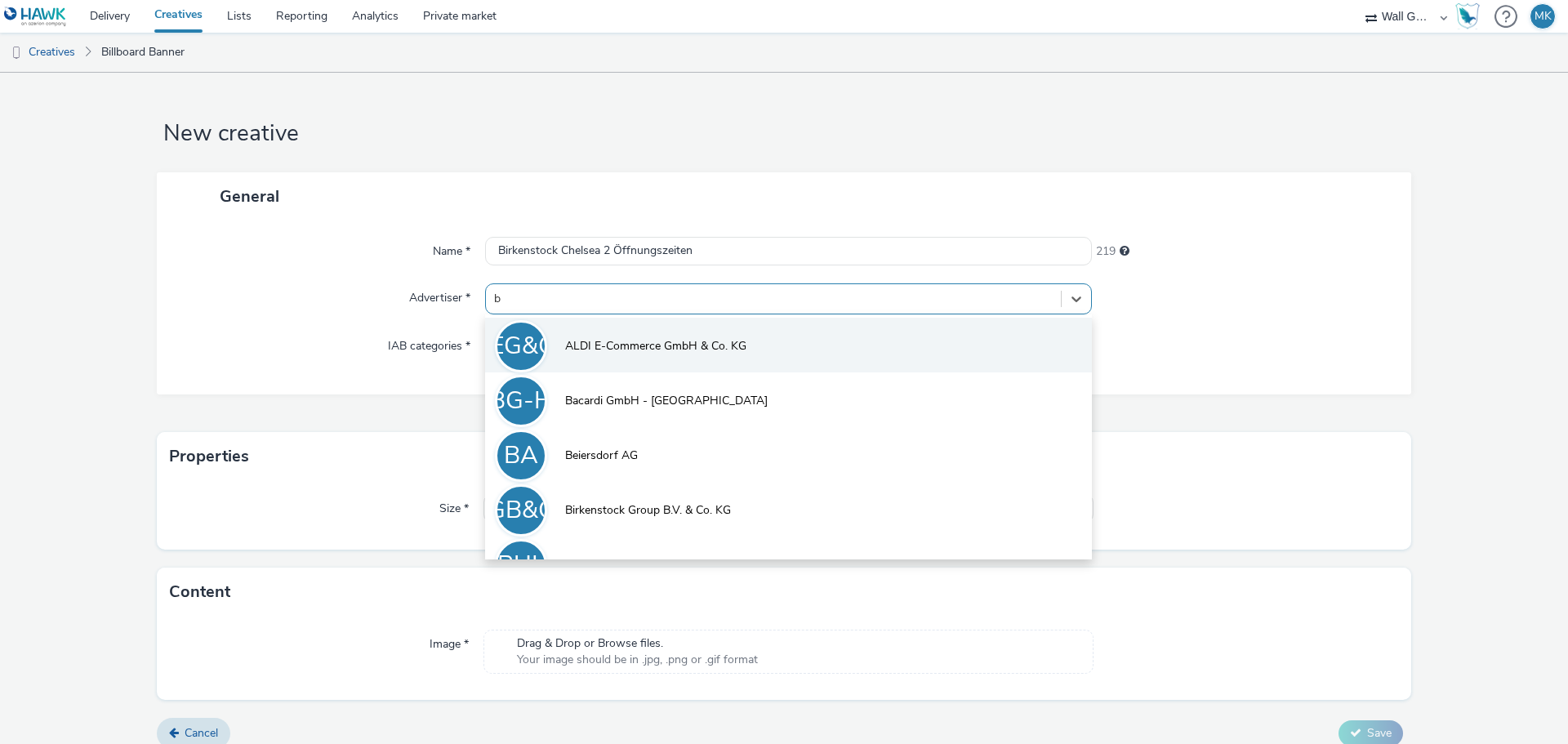
type input "bi"
click at [618, 335] on li "BGB&CK Birkenstock Group B.V. & Co. KG" at bounding box center [788, 345] width 606 height 55
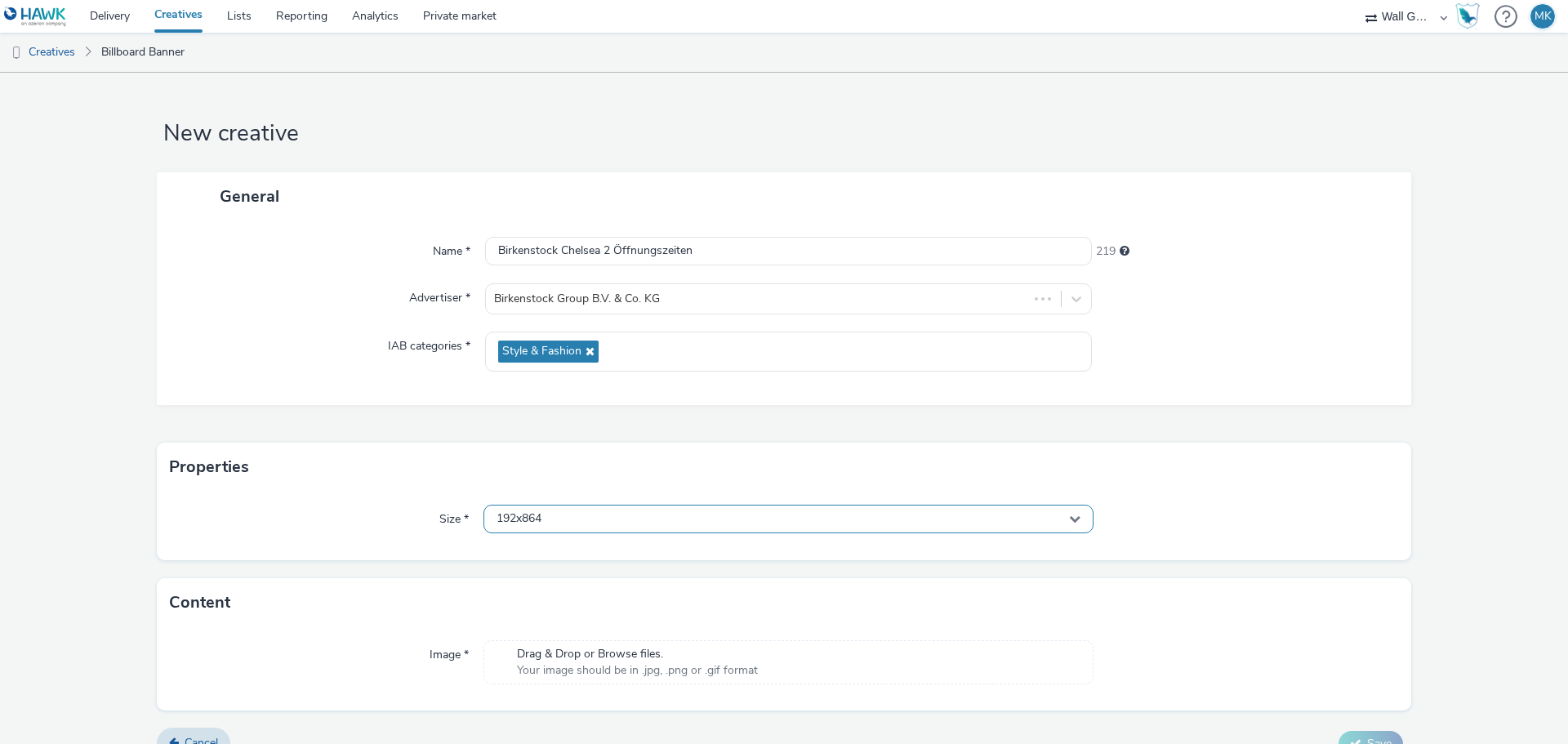
click at [556, 519] on div "192x864" at bounding box center [788, 519] width 610 height 28
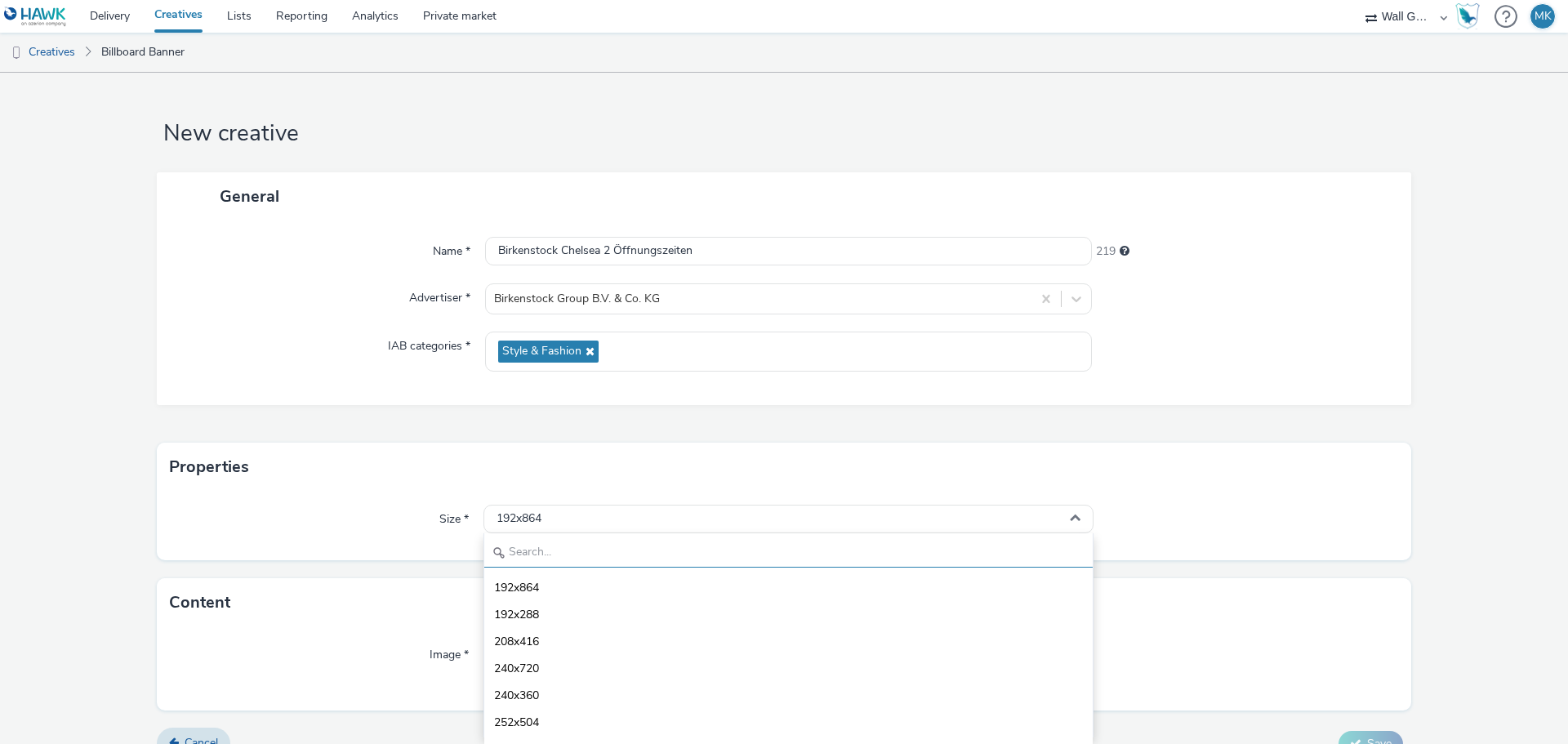
click at [539, 556] on input "text" at bounding box center [788, 553] width 608 height 28
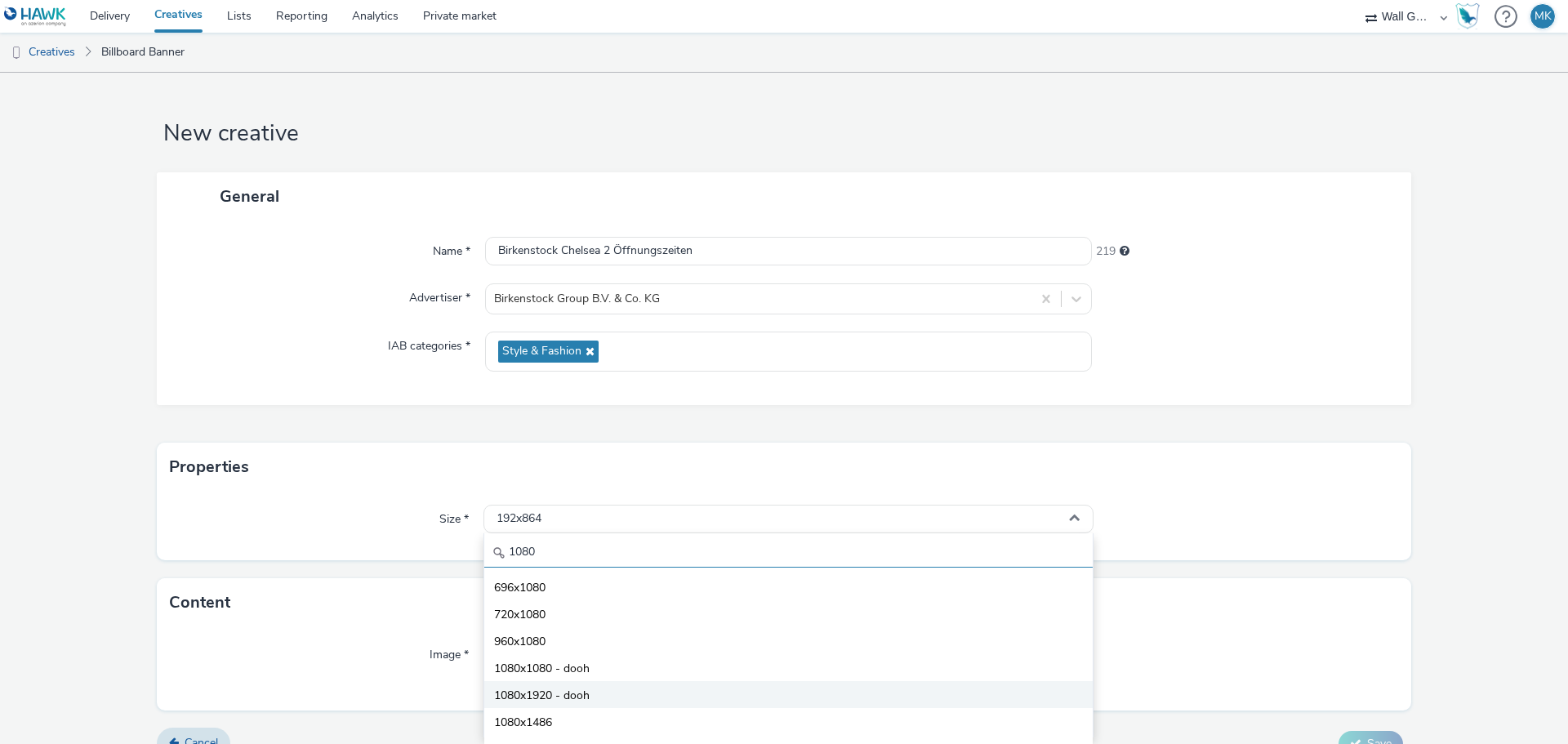
type input "1080"
click at [555, 693] on span "1080x1920 - dooh" at bounding box center [541, 696] width 96 height 17
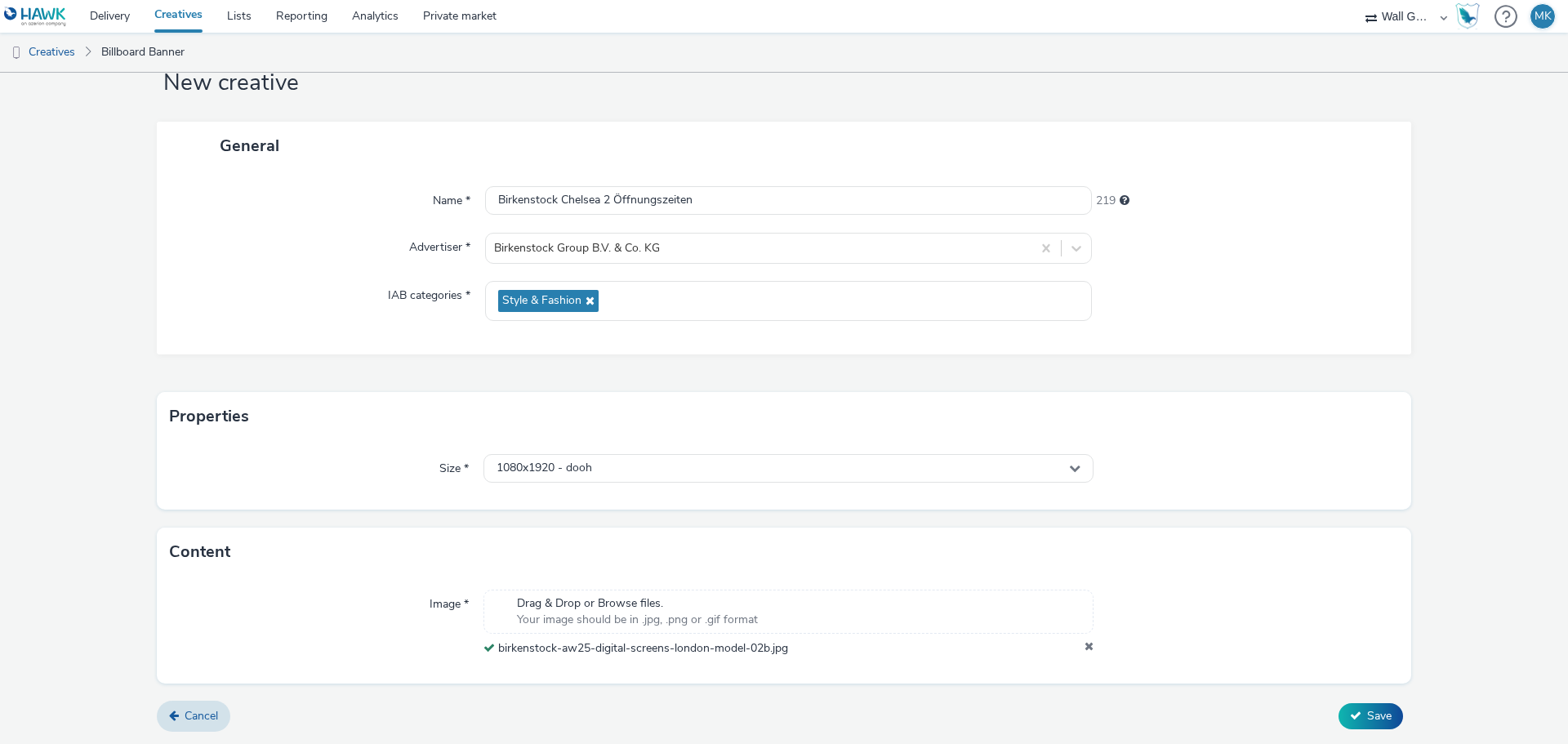
scroll to position [51, 0]
click at [1350, 716] on button "Save" at bounding box center [1370, 716] width 65 height 26
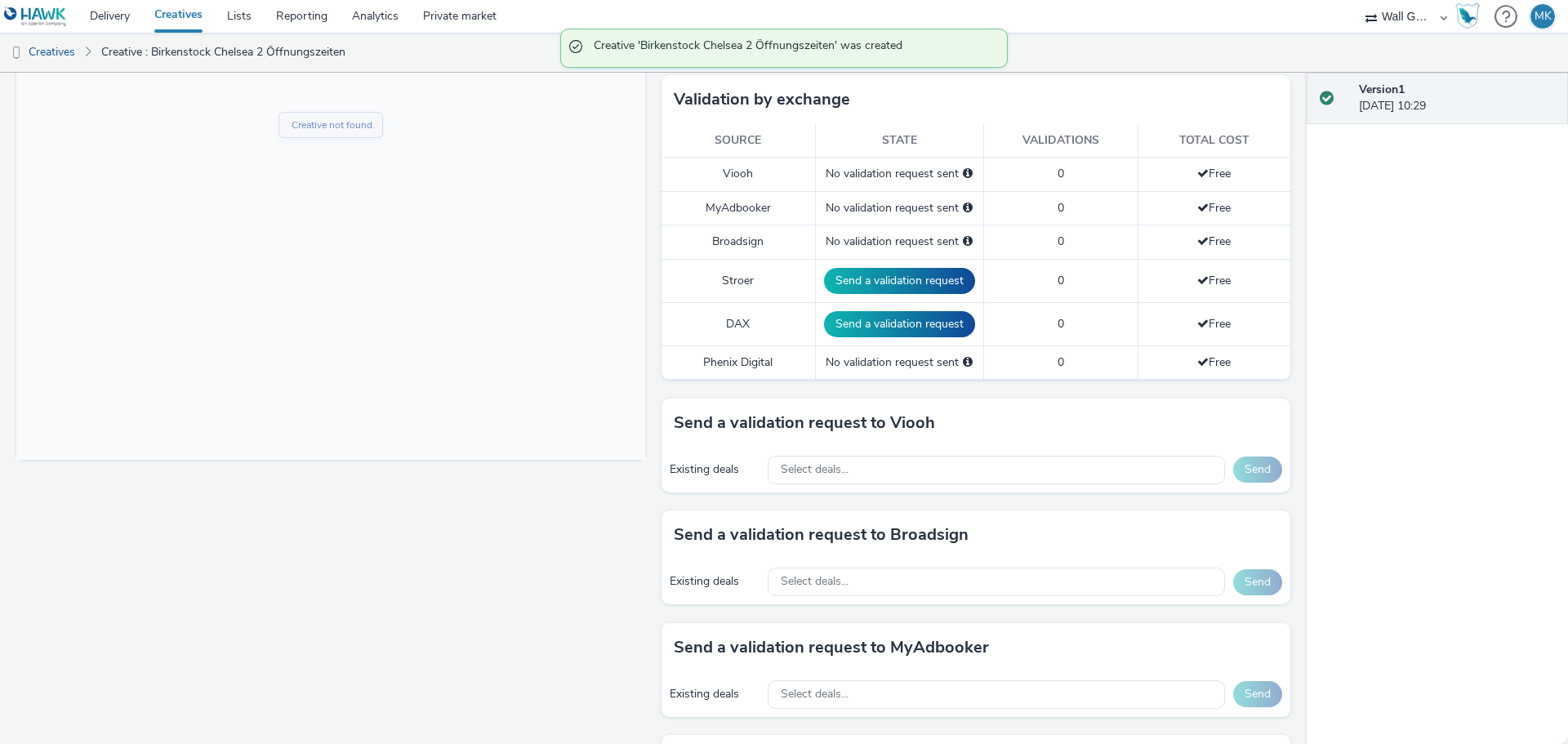
scroll to position [409, 0]
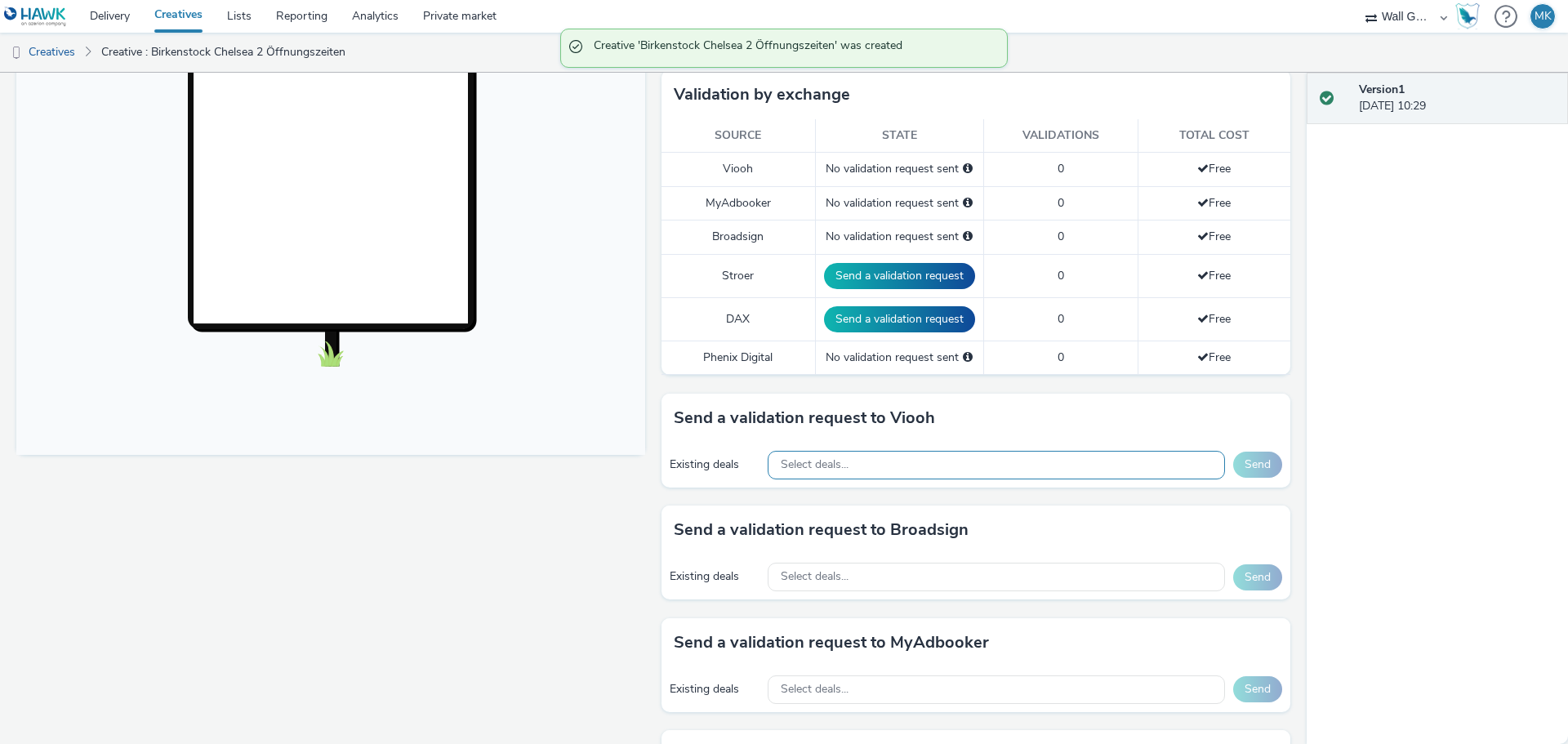
click at [858, 467] on div "Select deals..." at bounding box center [996, 465] width 458 height 28
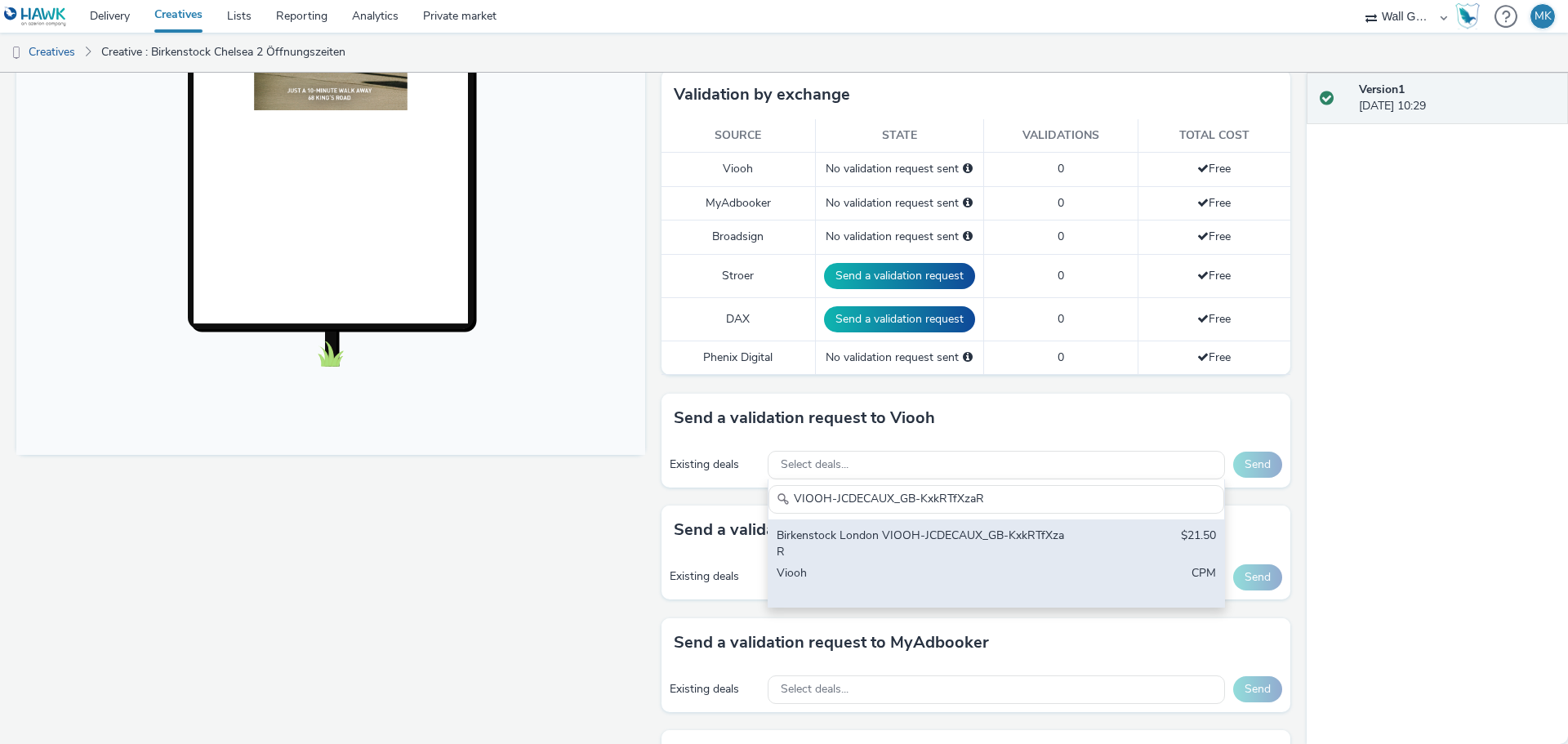
type input "VIOOH-JCDECAUX_GB-KxkRTfXzaR"
click at [1011, 535] on div "Birkenstock London VIOOH-JCDECAUX_GB-KxkRTfXzaR" at bounding box center [921, 544] width 290 height 33
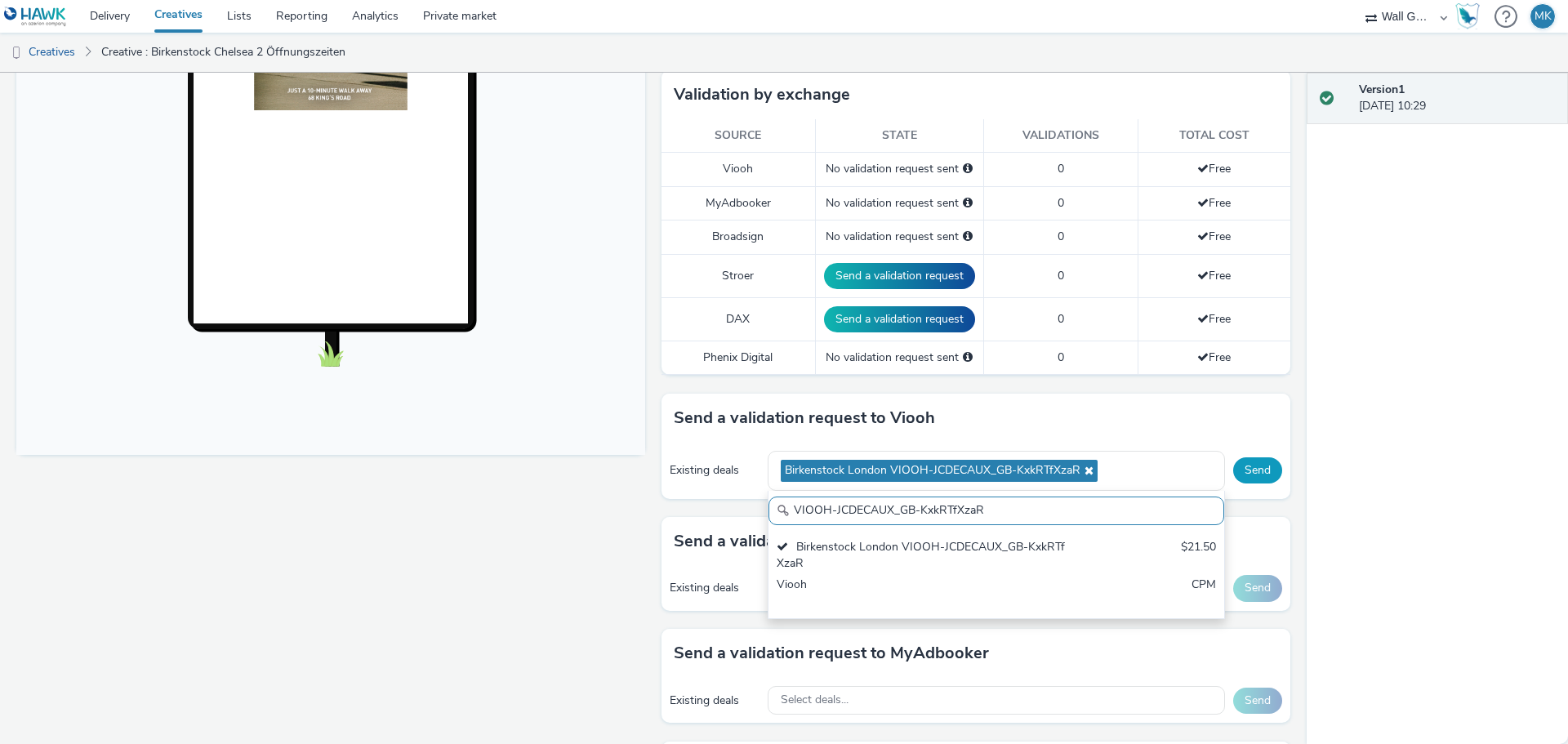
click at [1238, 470] on button "Send" at bounding box center [1257, 470] width 49 height 26
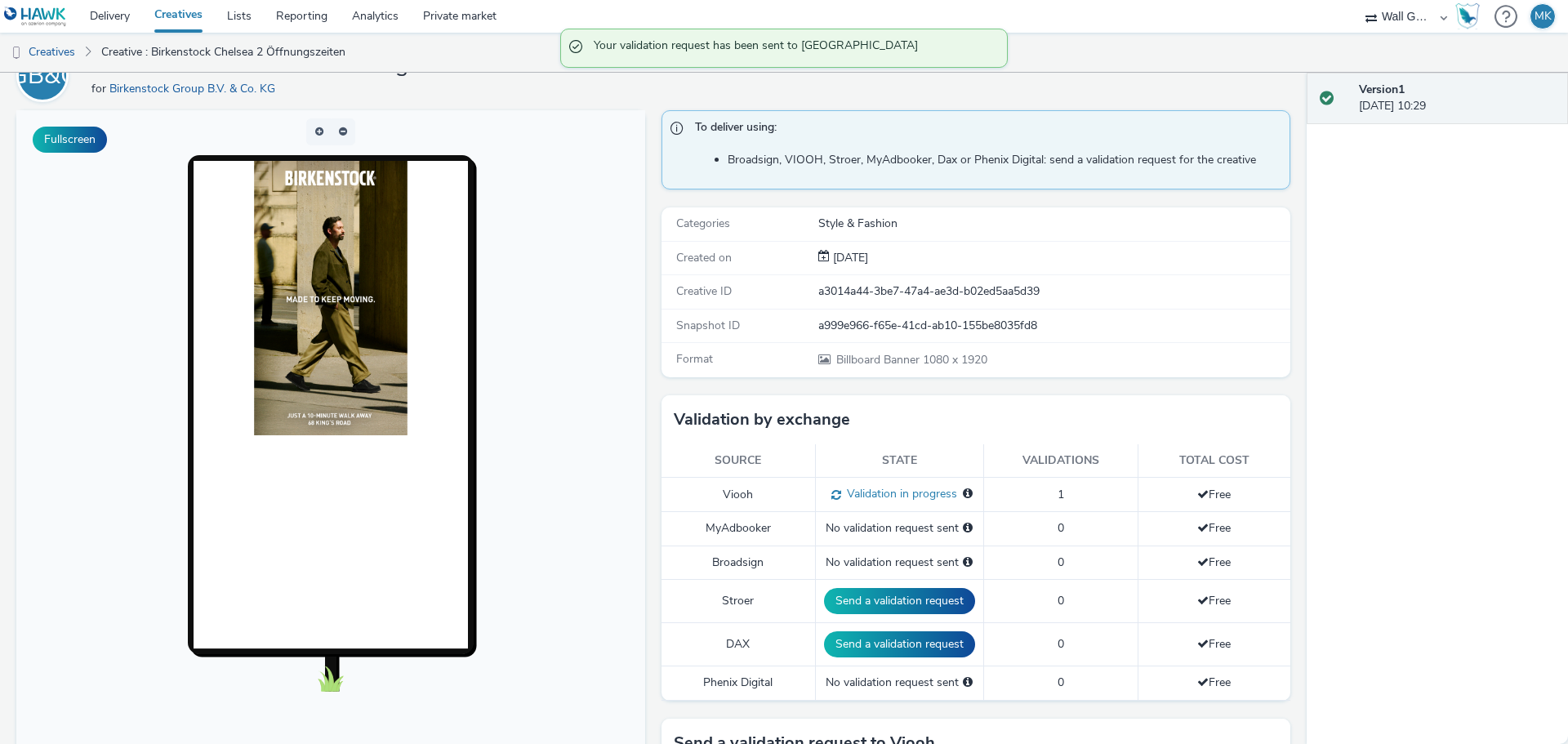
scroll to position [0, 0]
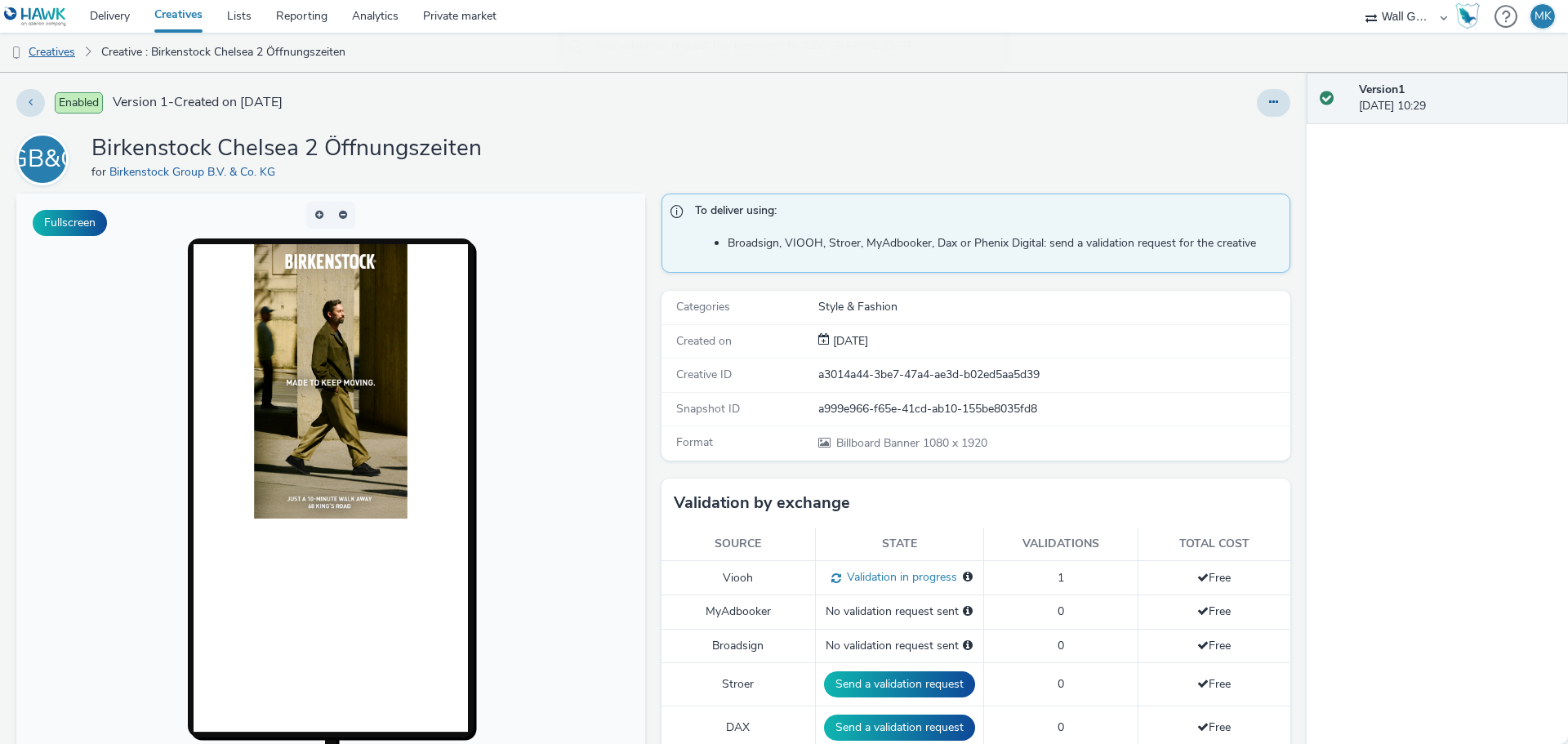
click at [68, 50] on link "Creatives" at bounding box center [42, 51] width 83 height 39
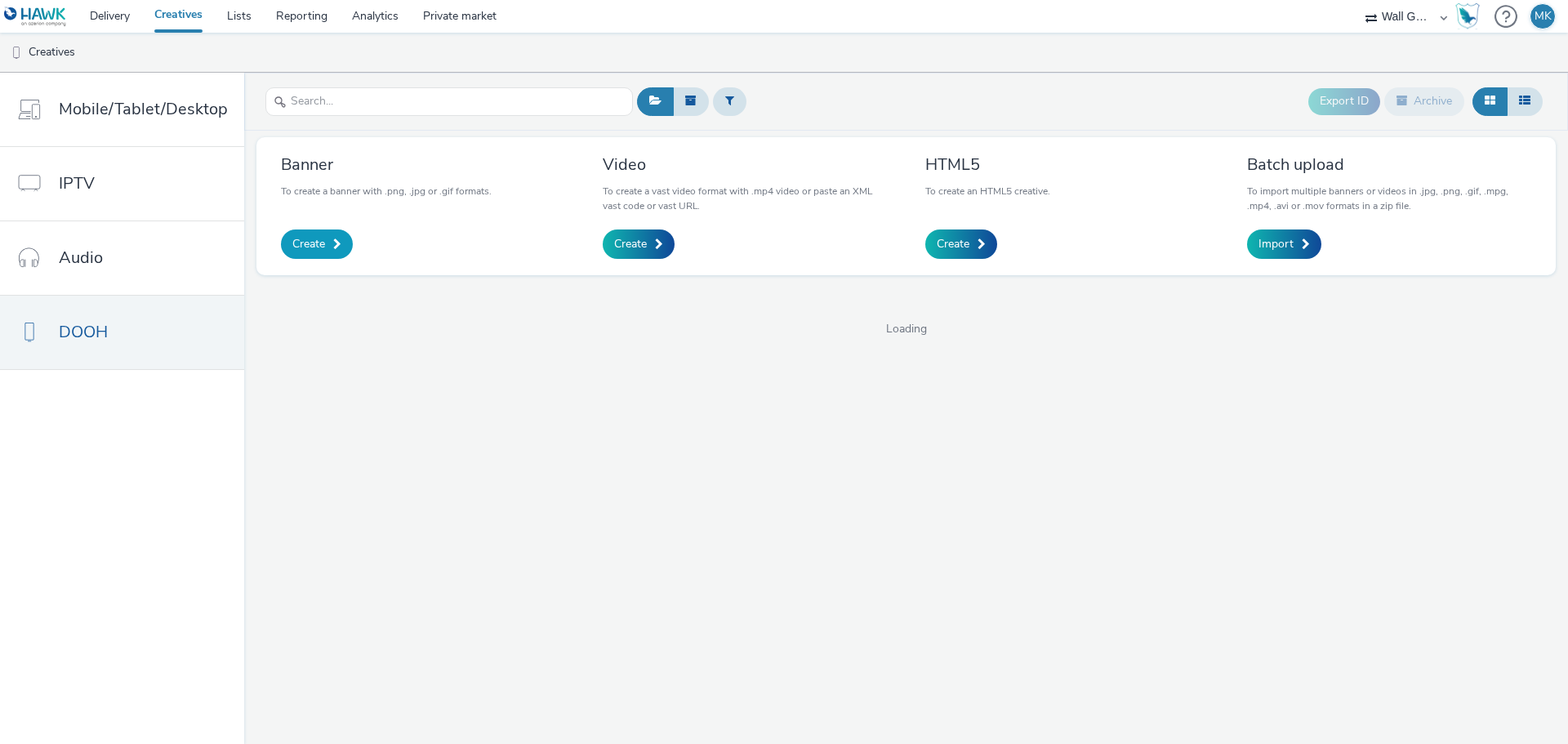
click at [308, 245] on span "Create" at bounding box center [308, 244] width 32 height 17
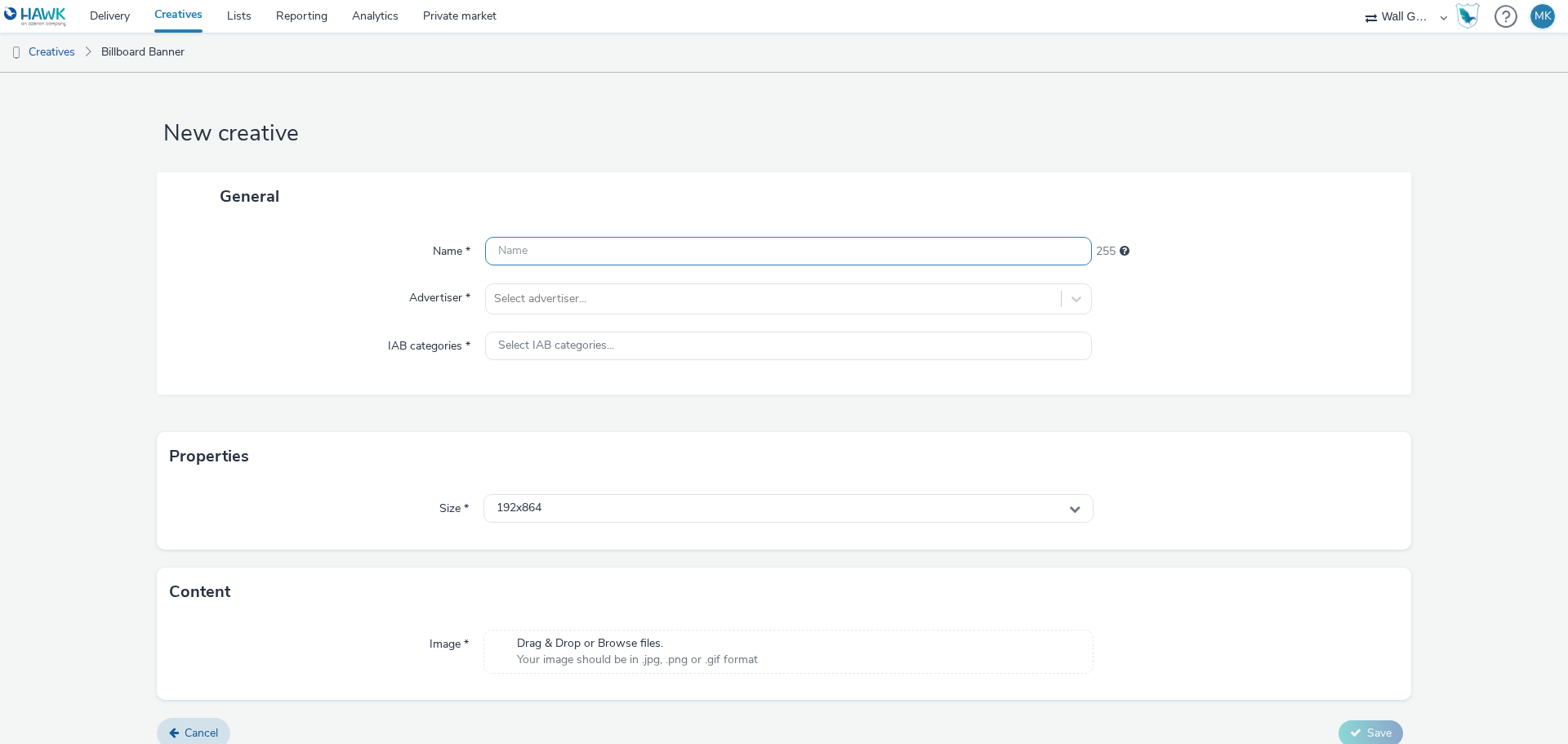
click at [537, 248] on input "text" at bounding box center [788, 251] width 606 height 28
type input "Birkenstock Chelsea 3 Öffnungszeiten"
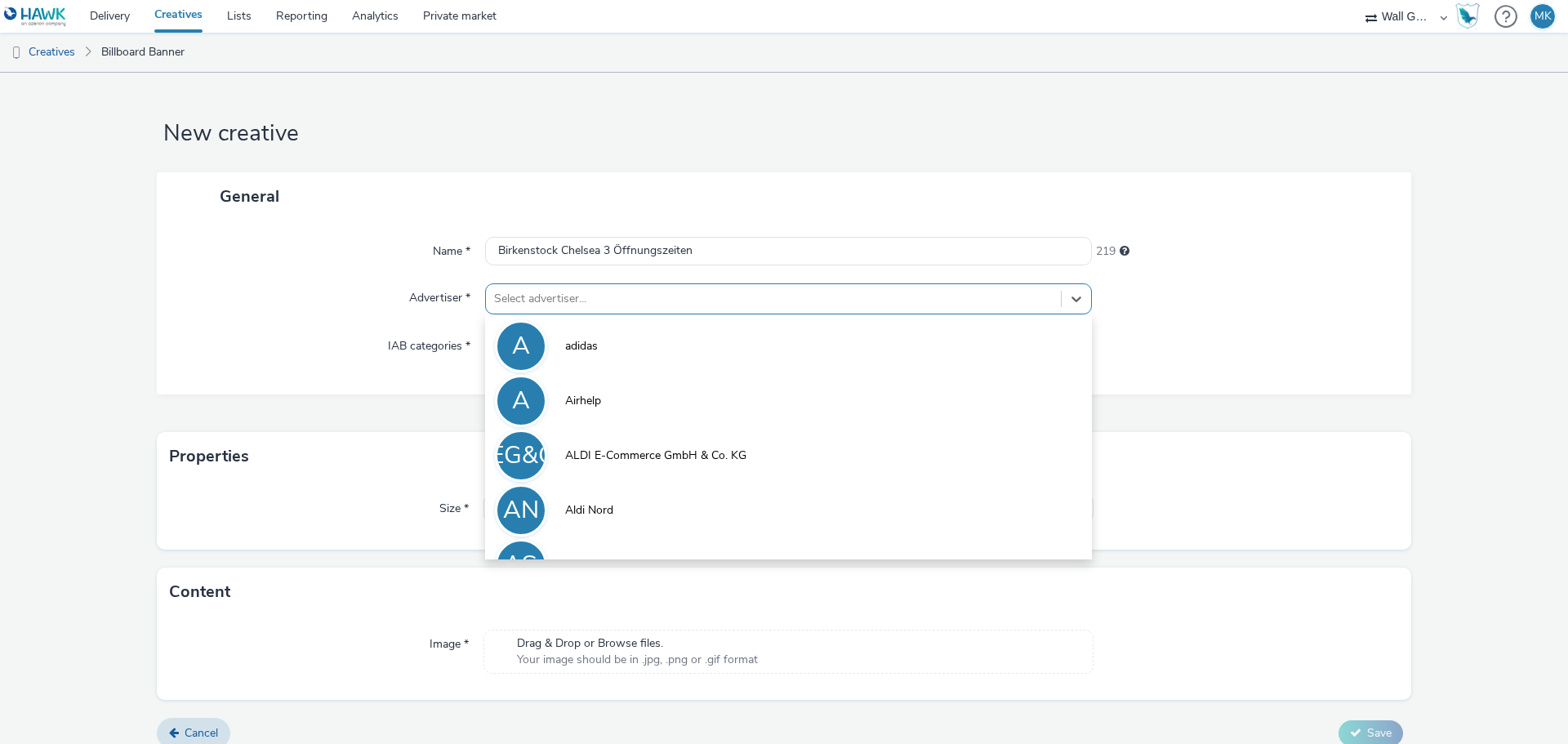
click at [570, 301] on div at bounding box center [773, 299] width 558 height 20
type input "bi"
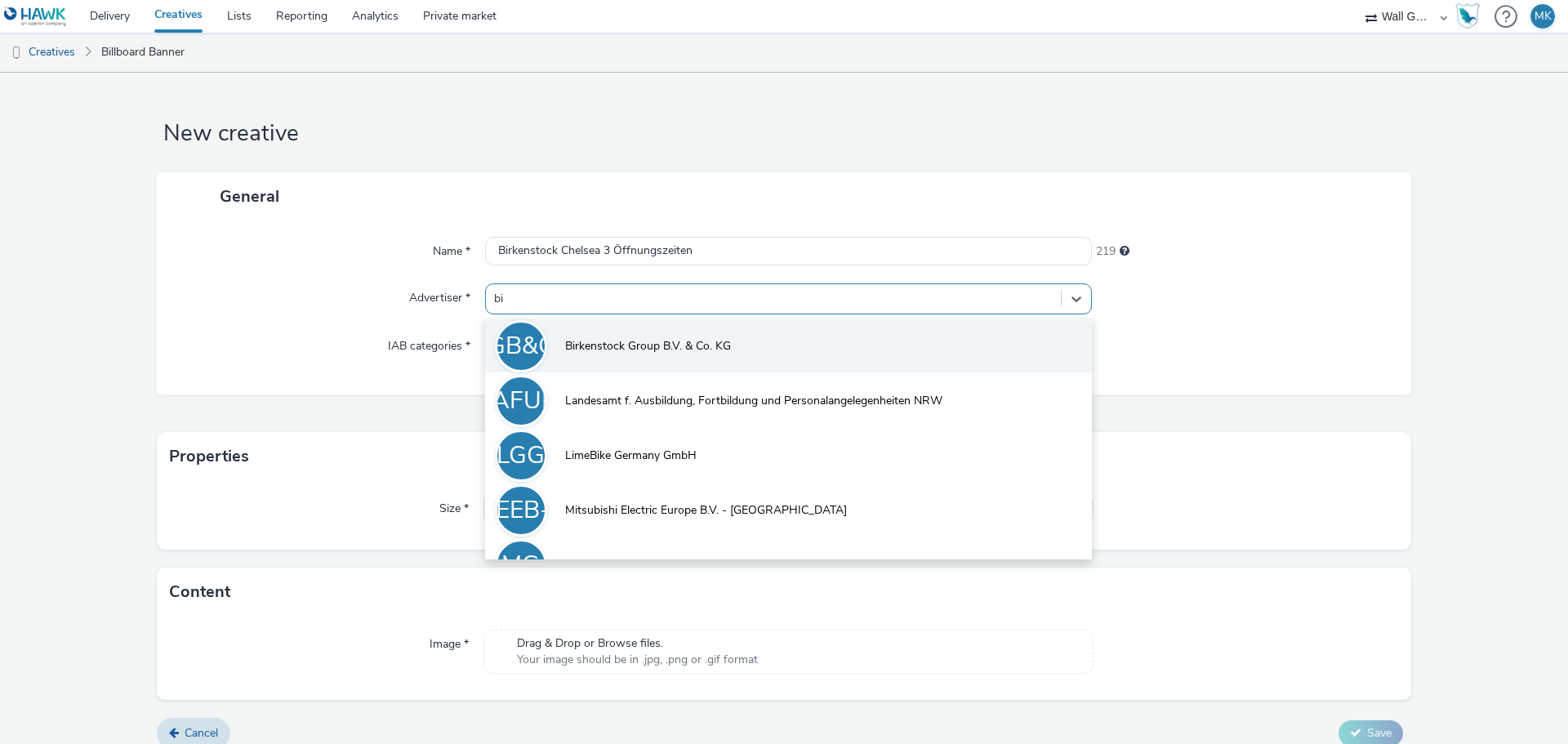
click at [601, 355] on span "Birkenstock Group B.V. & Co. KG" at bounding box center [648, 346] width 166 height 17
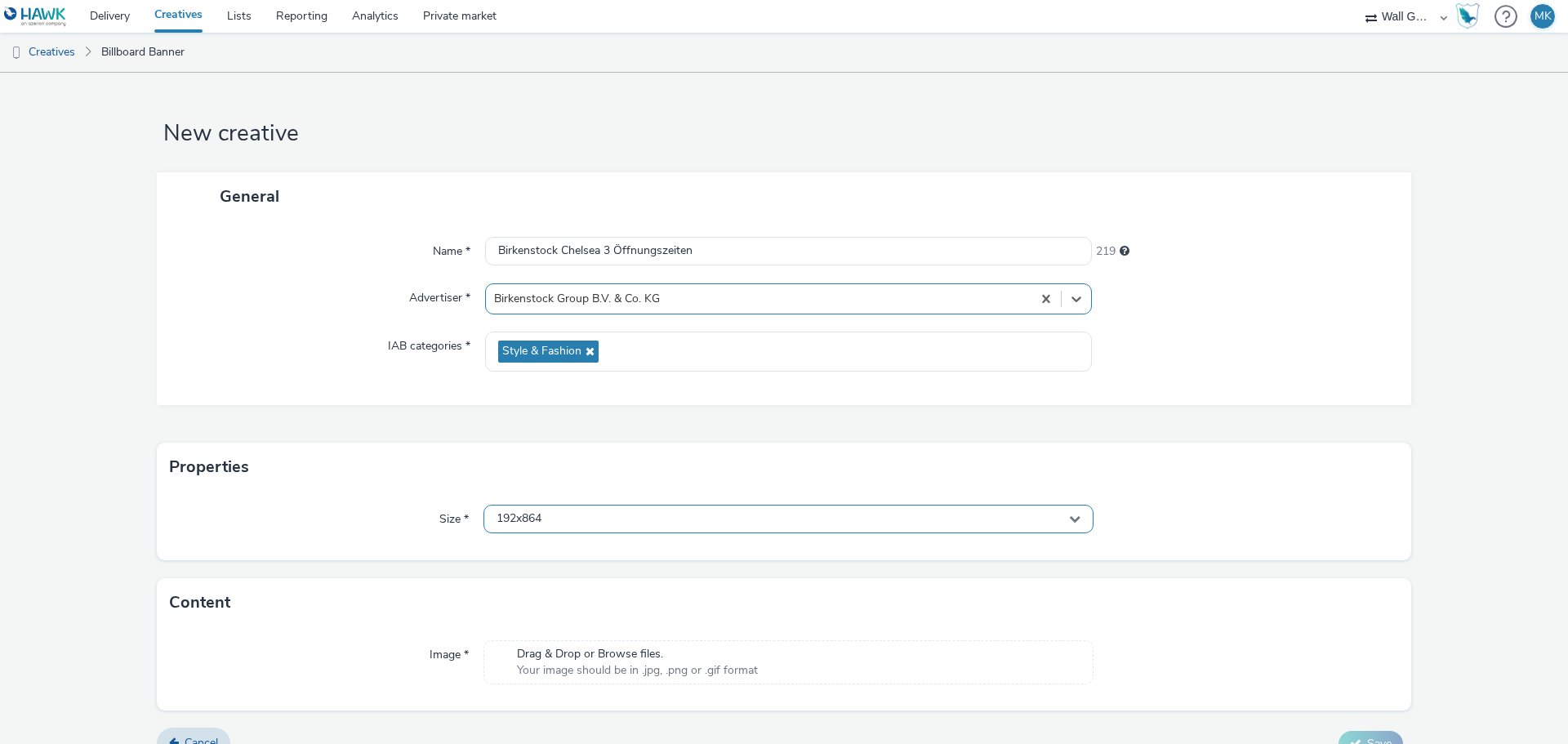
drag, startPoint x: 563, startPoint y: 515, endPoint x: 572, endPoint y: 525, distance: 13.5
click at [563, 515] on div "192x864" at bounding box center [788, 519] width 610 height 28
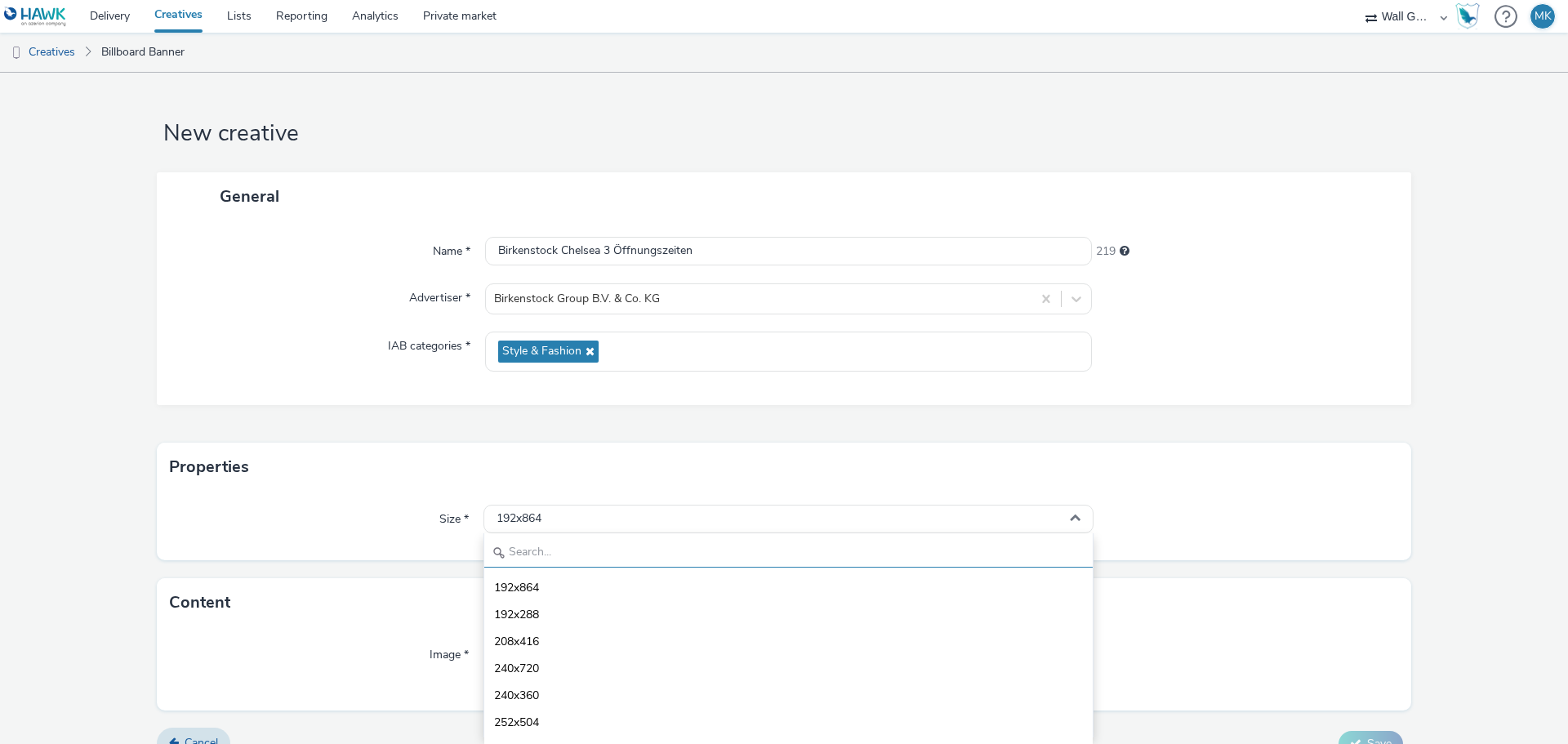
click at [536, 557] on input "text" at bounding box center [788, 553] width 608 height 28
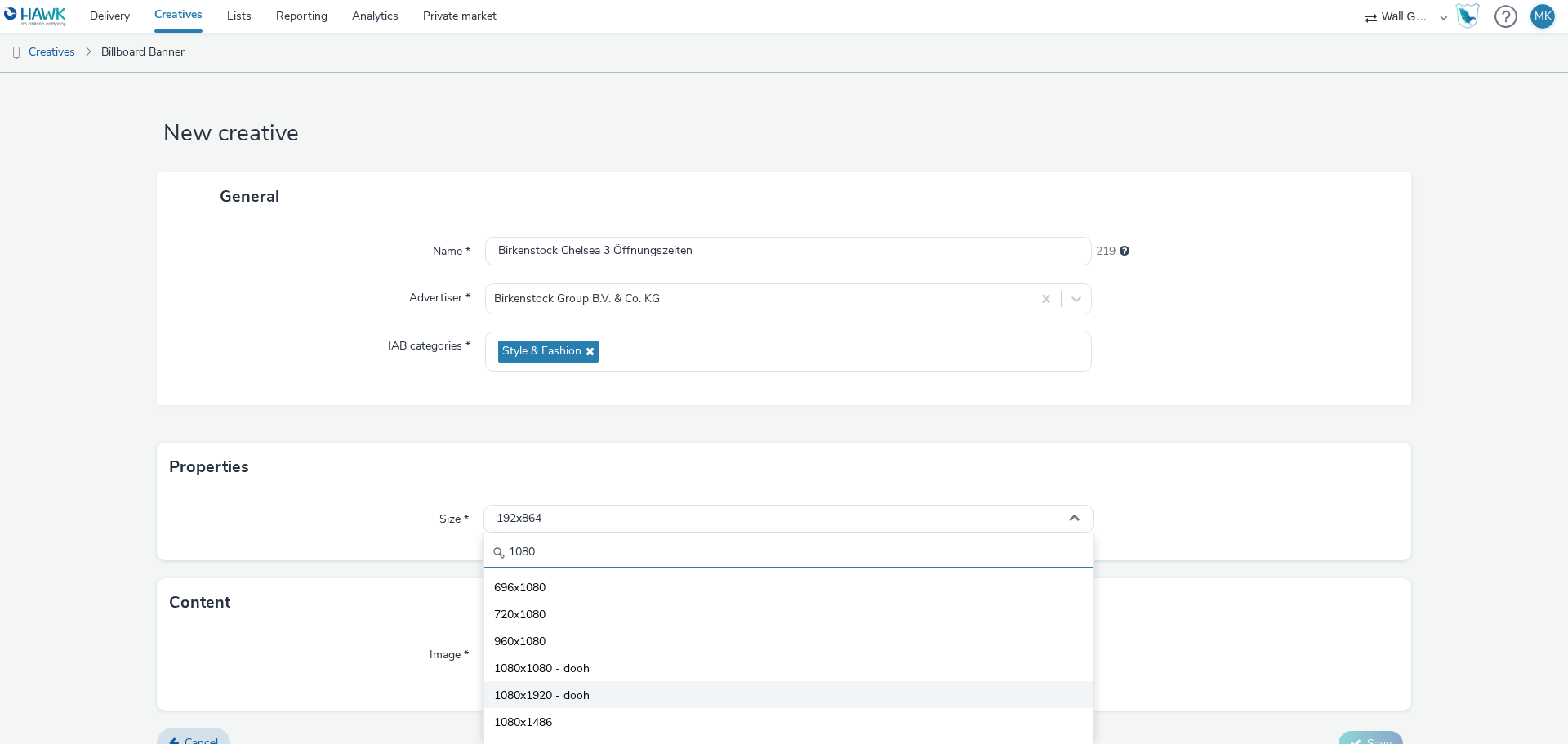
type input "1080"
click at [552, 689] on span "1080x1920 - dooh" at bounding box center [541, 696] width 96 height 17
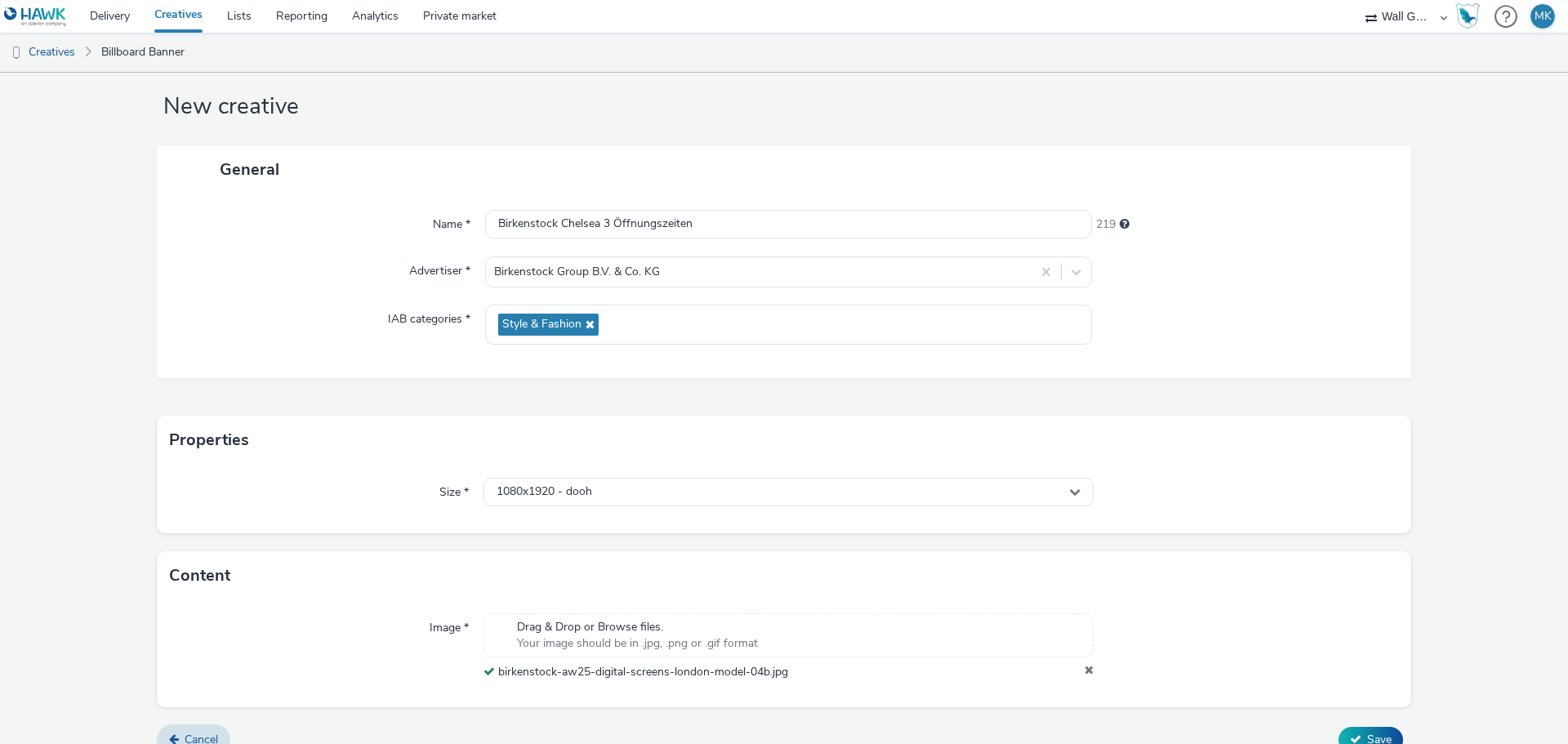
scroll to position [51, 0]
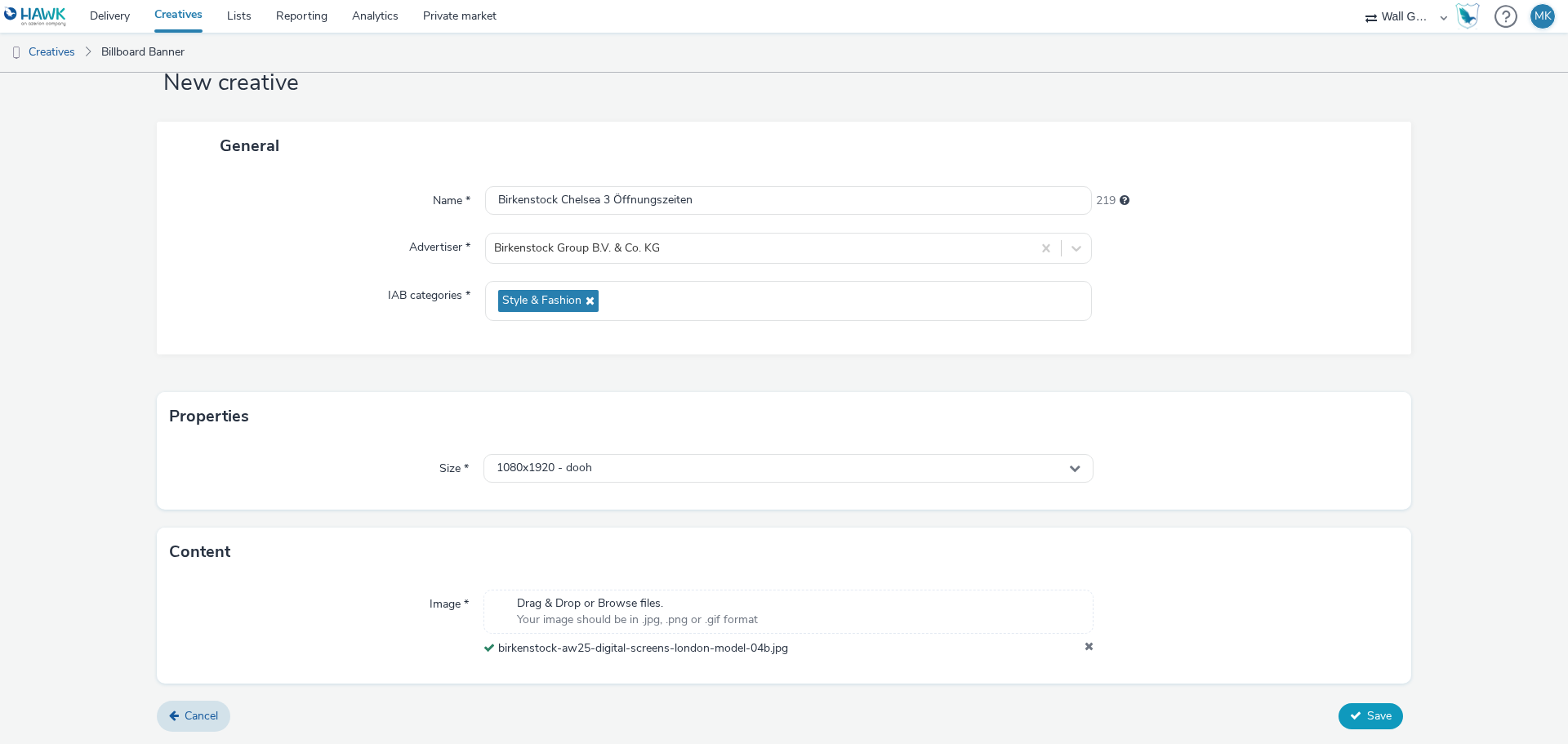
click at [1350, 712] on icon at bounding box center [1355, 715] width 12 height 12
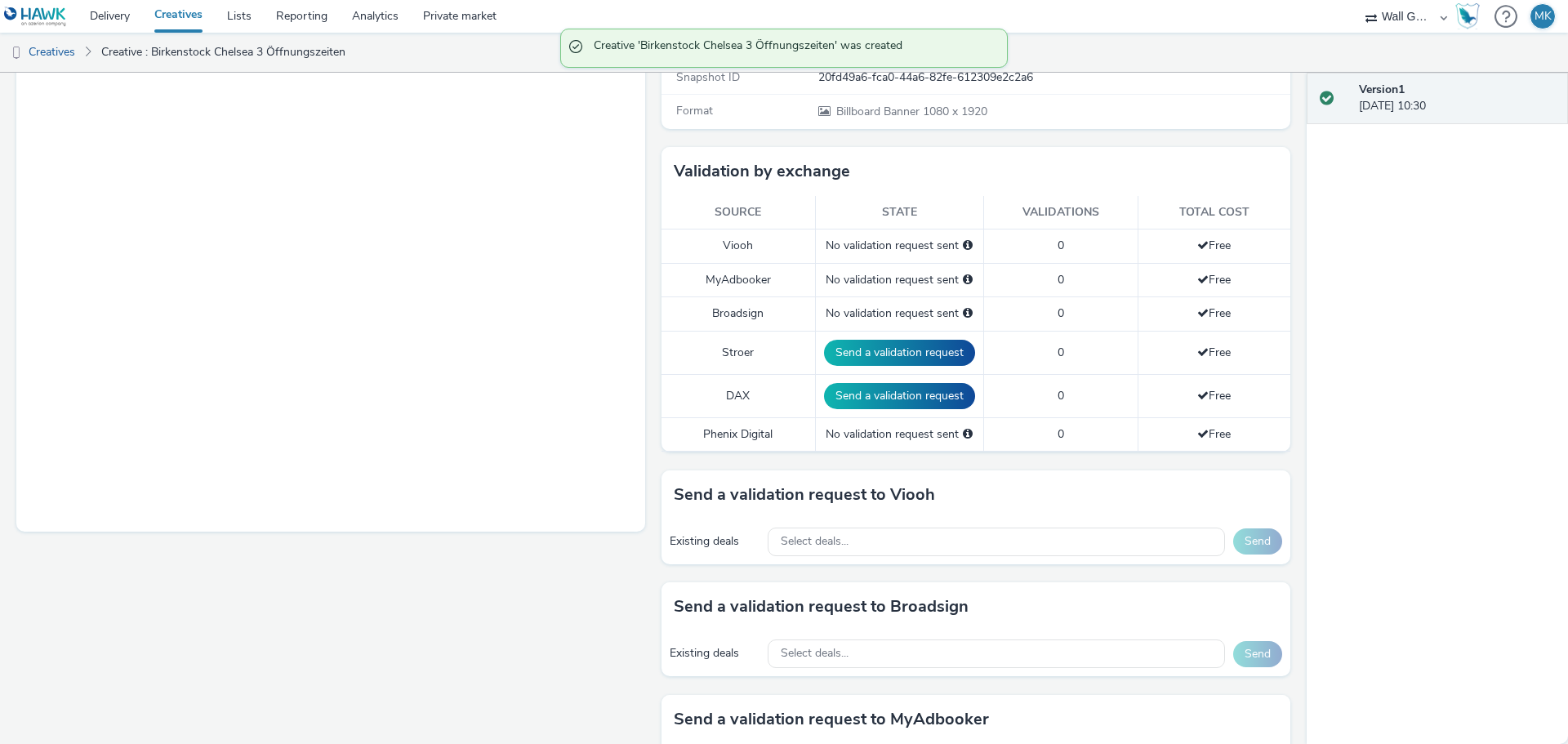
scroll to position [409, 0]
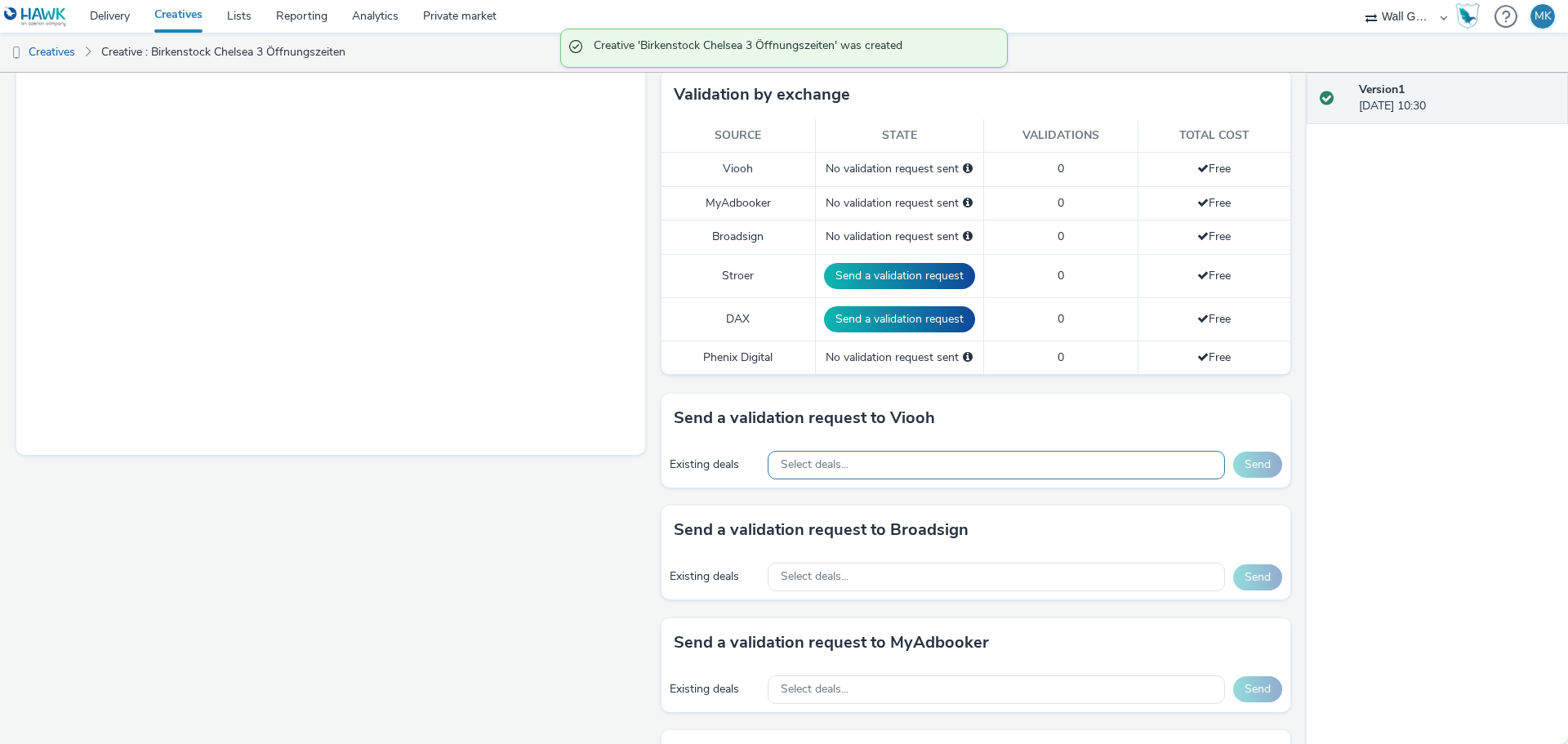
click at [850, 454] on div "Select deals..." at bounding box center [996, 465] width 458 height 28
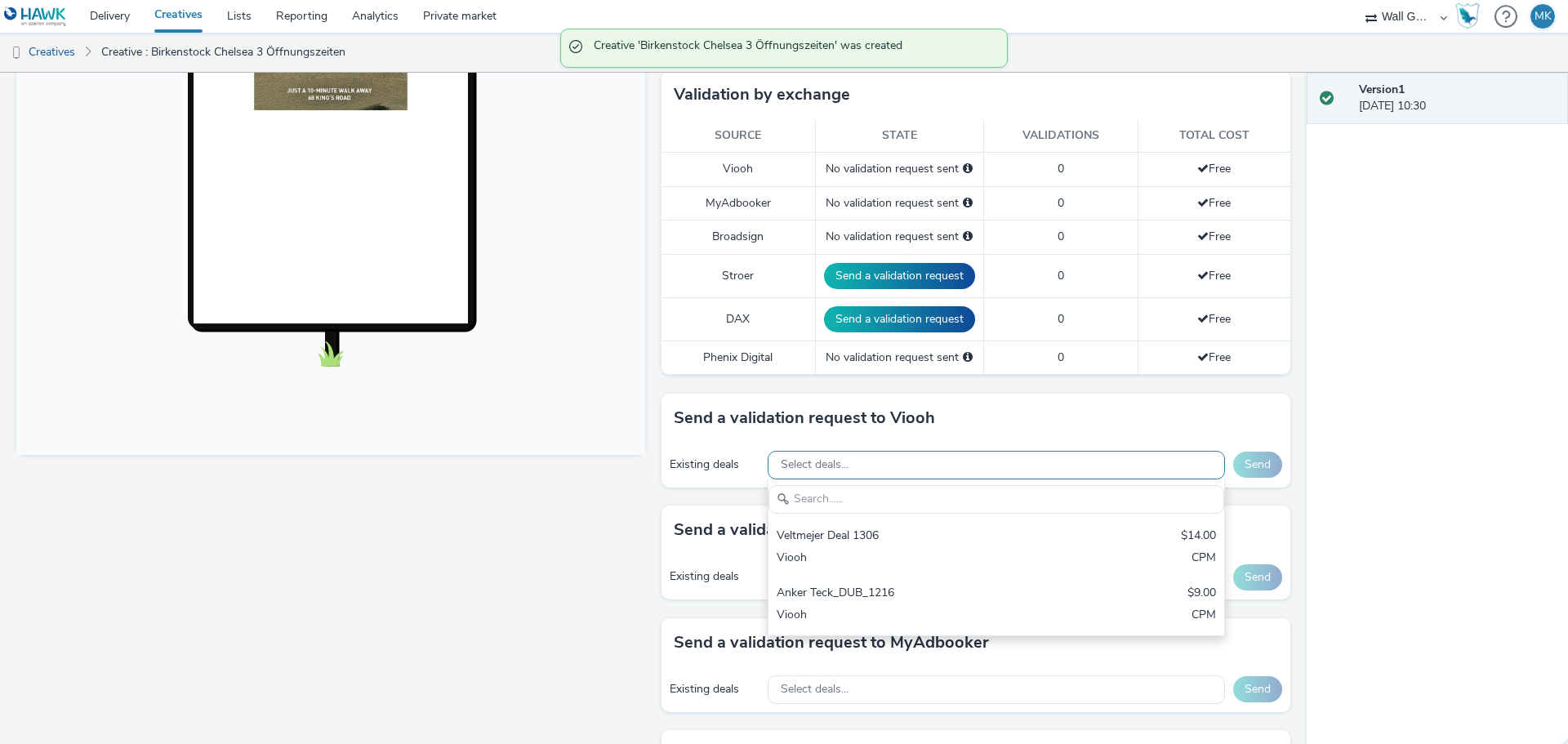
scroll to position [0, 0]
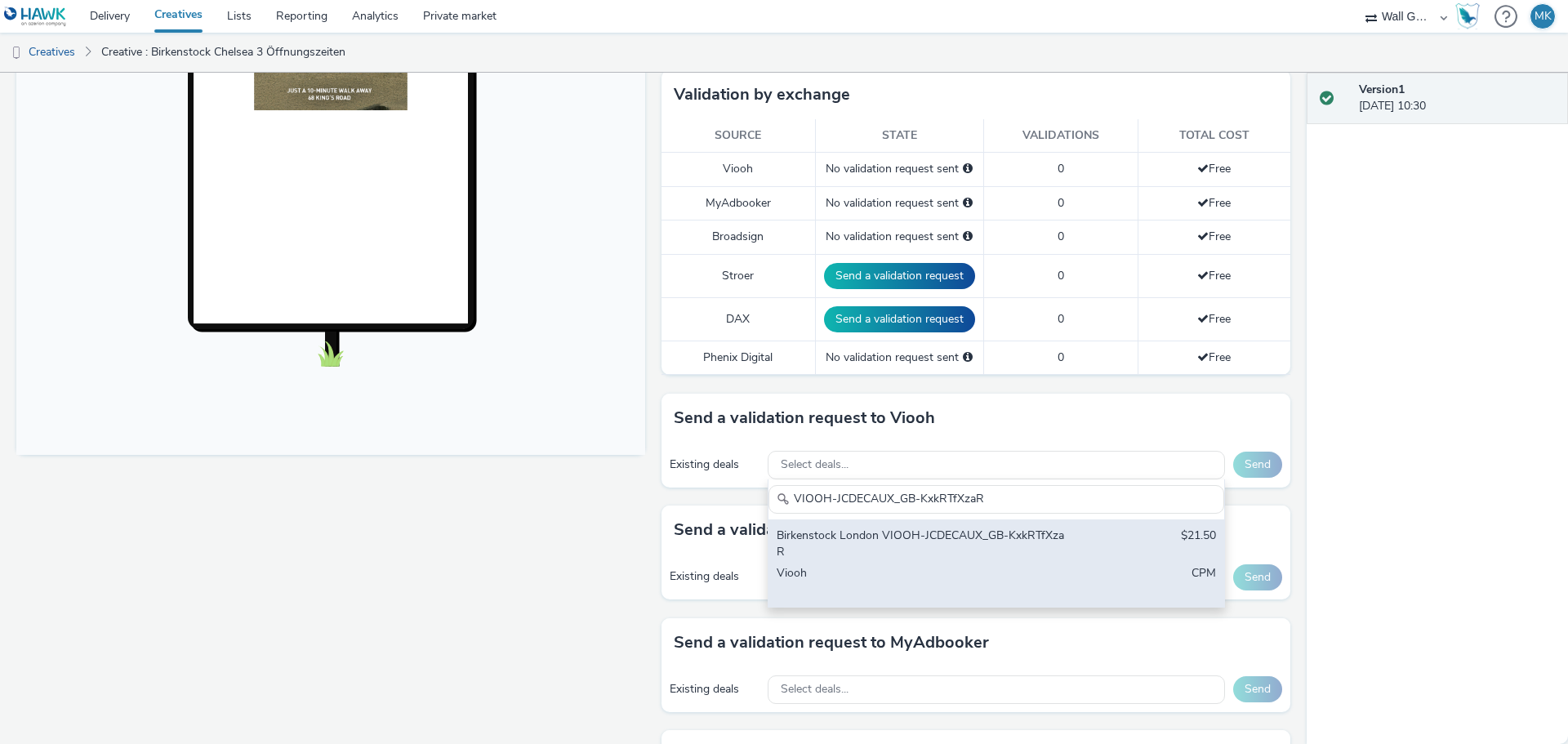
type input "VIOOH-JCDECAUX_GB-KxkRTfXzaR"
click at [987, 532] on div "Birkenstock London VIOOH-JCDECAUX_GB-KxkRTfXzaR" at bounding box center [921, 544] width 290 height 33
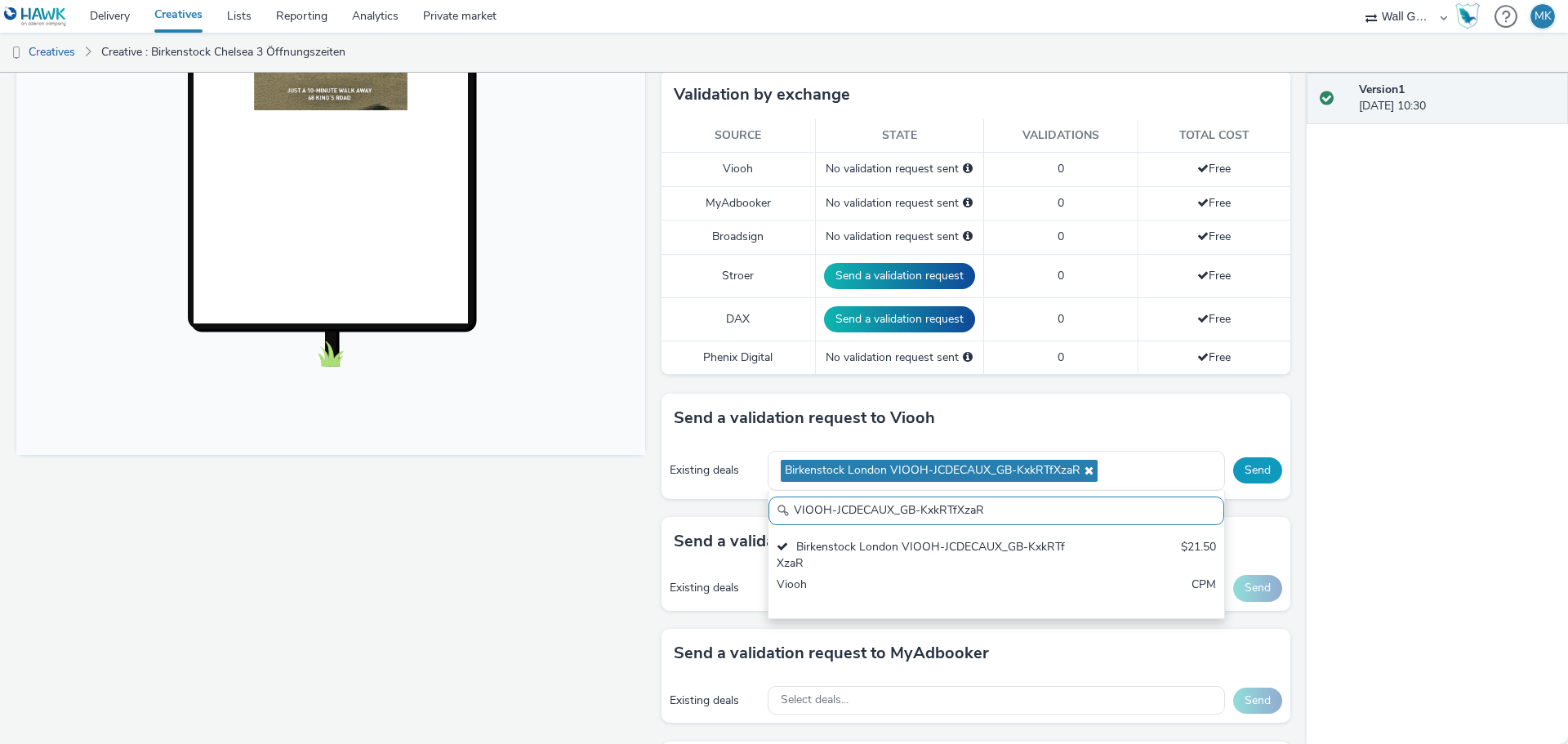
click at [1237, 467] on button "Send" at bounding box center [1257, 470] width 49 height 26
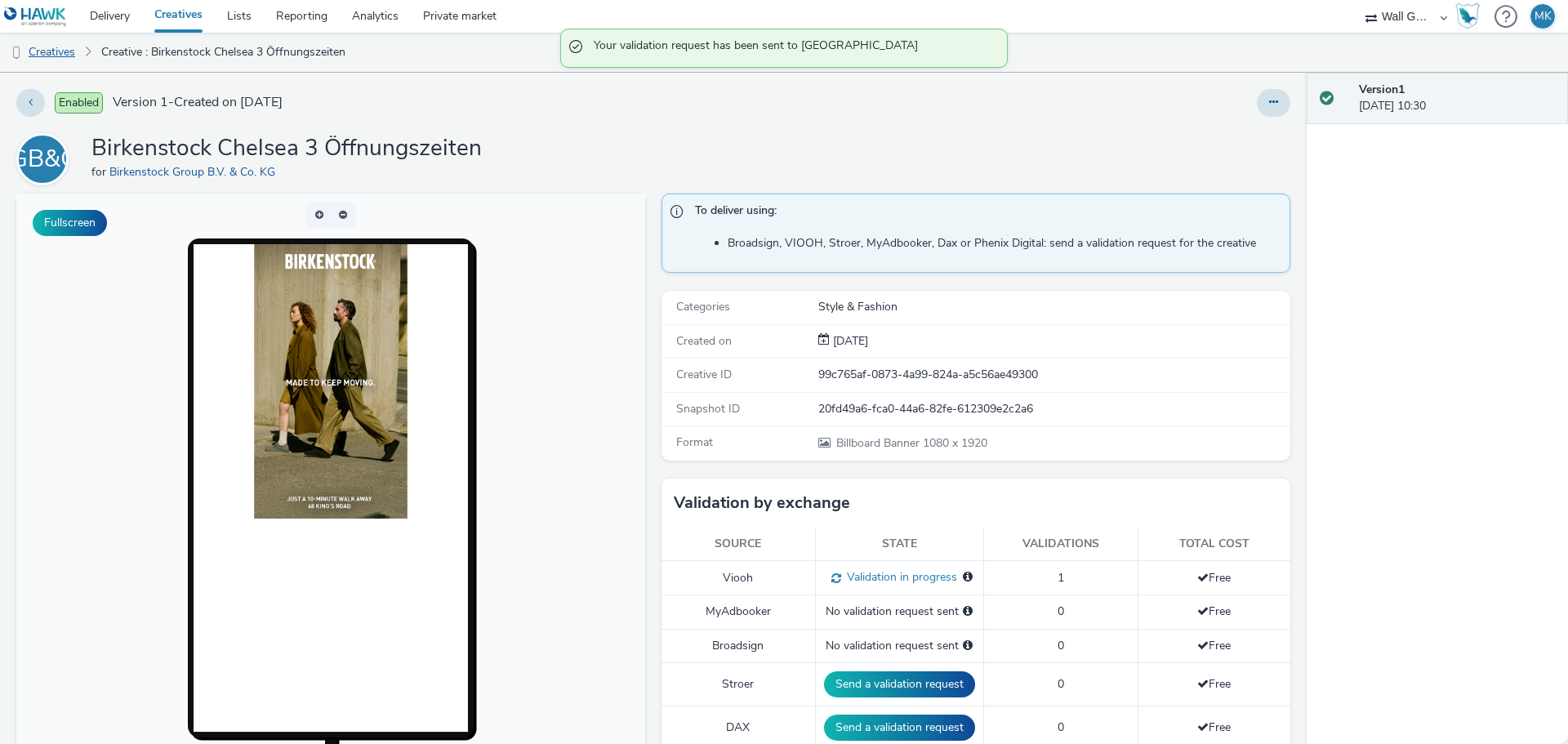
click at [55, 58] on link "Creatives" at bounding box center [42, 51] width 83 height 39
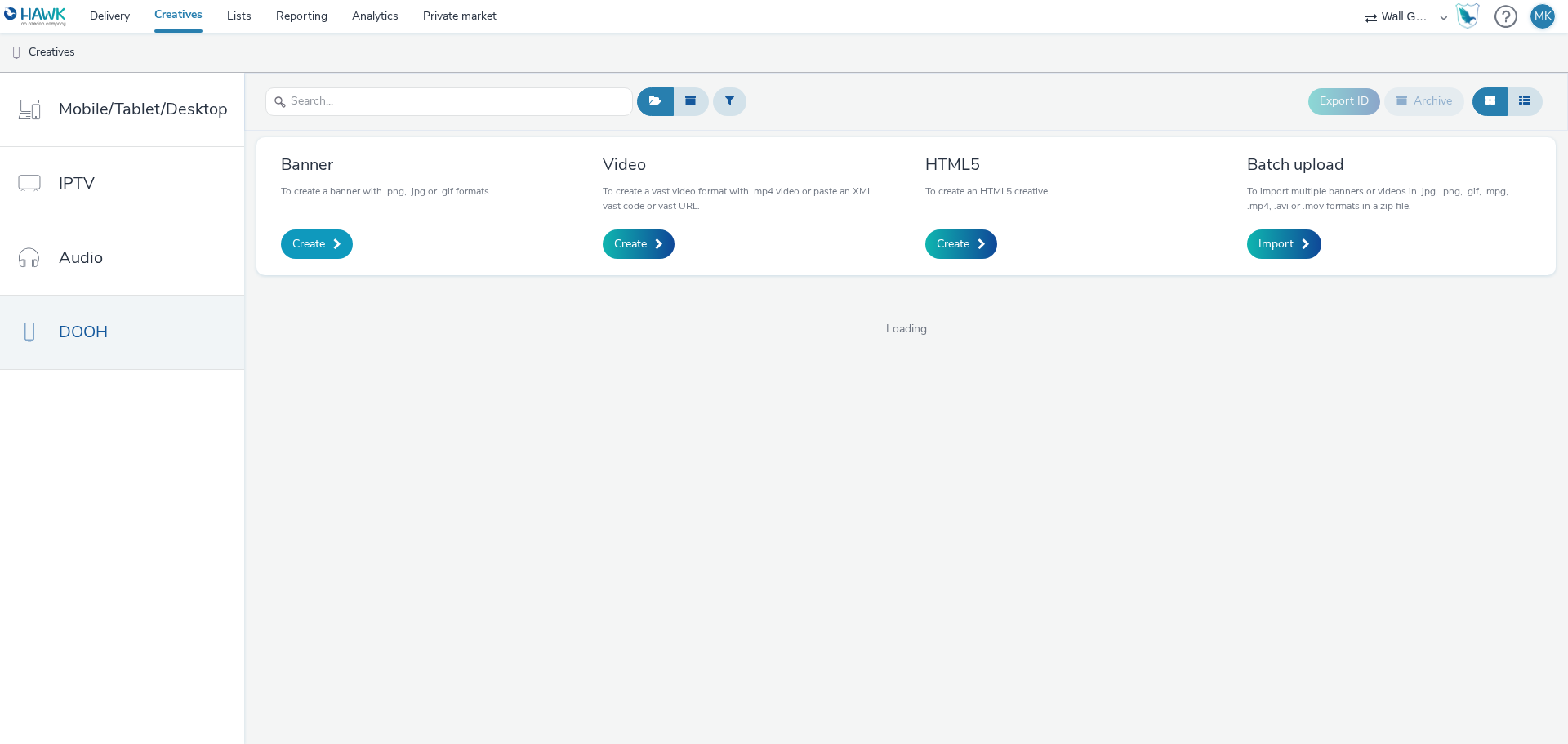
click at [302, 245] on span "Create" at bounding box center [308, 244] width 32 height 17
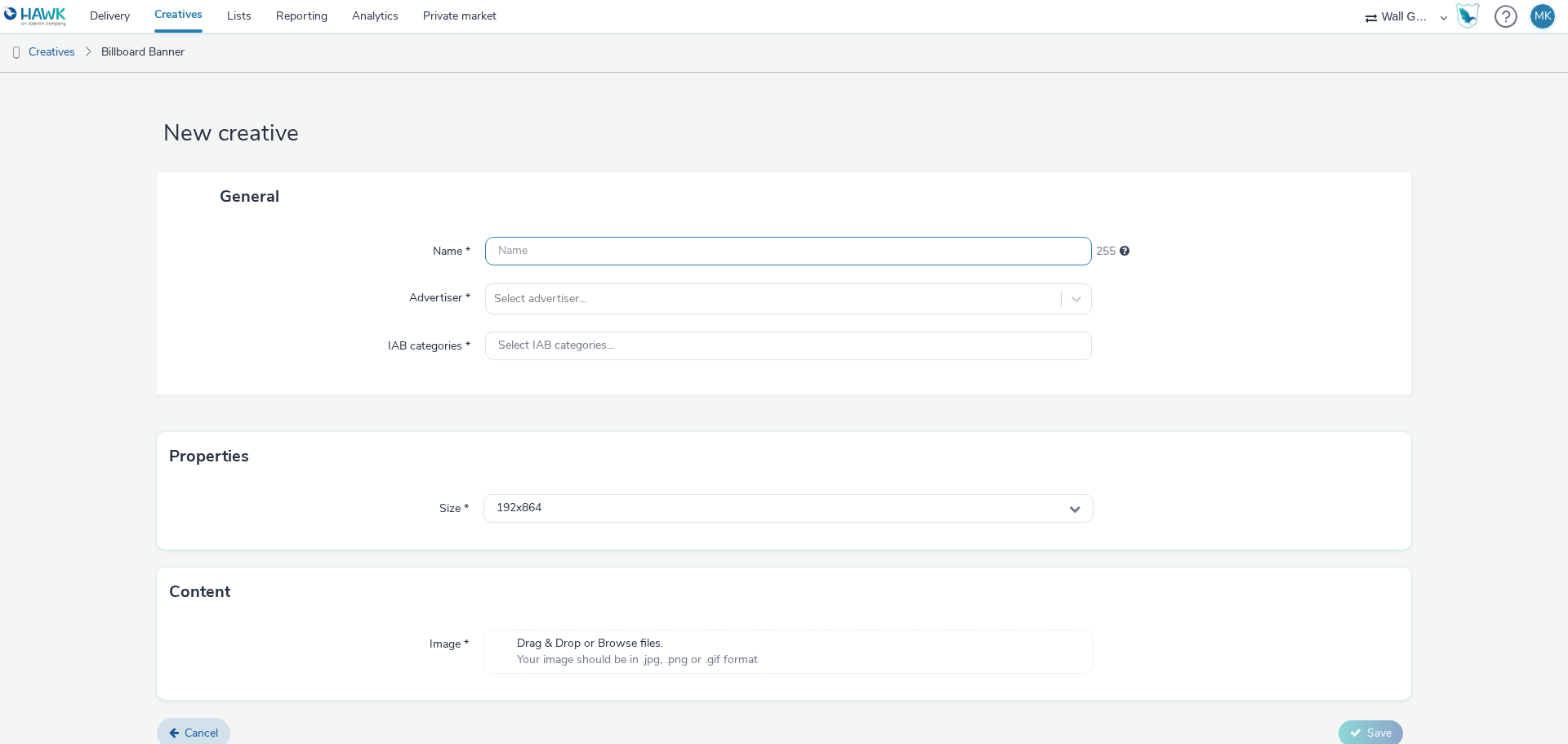
click at [550, 249] on input "text" at bounding box center [788, 251] width 606 height 28
type input "Birkenstock Chelsea 4 Öffnungszeiten"
click at [518, 300] on div at bounding box center [773, 299] width 558 height 20
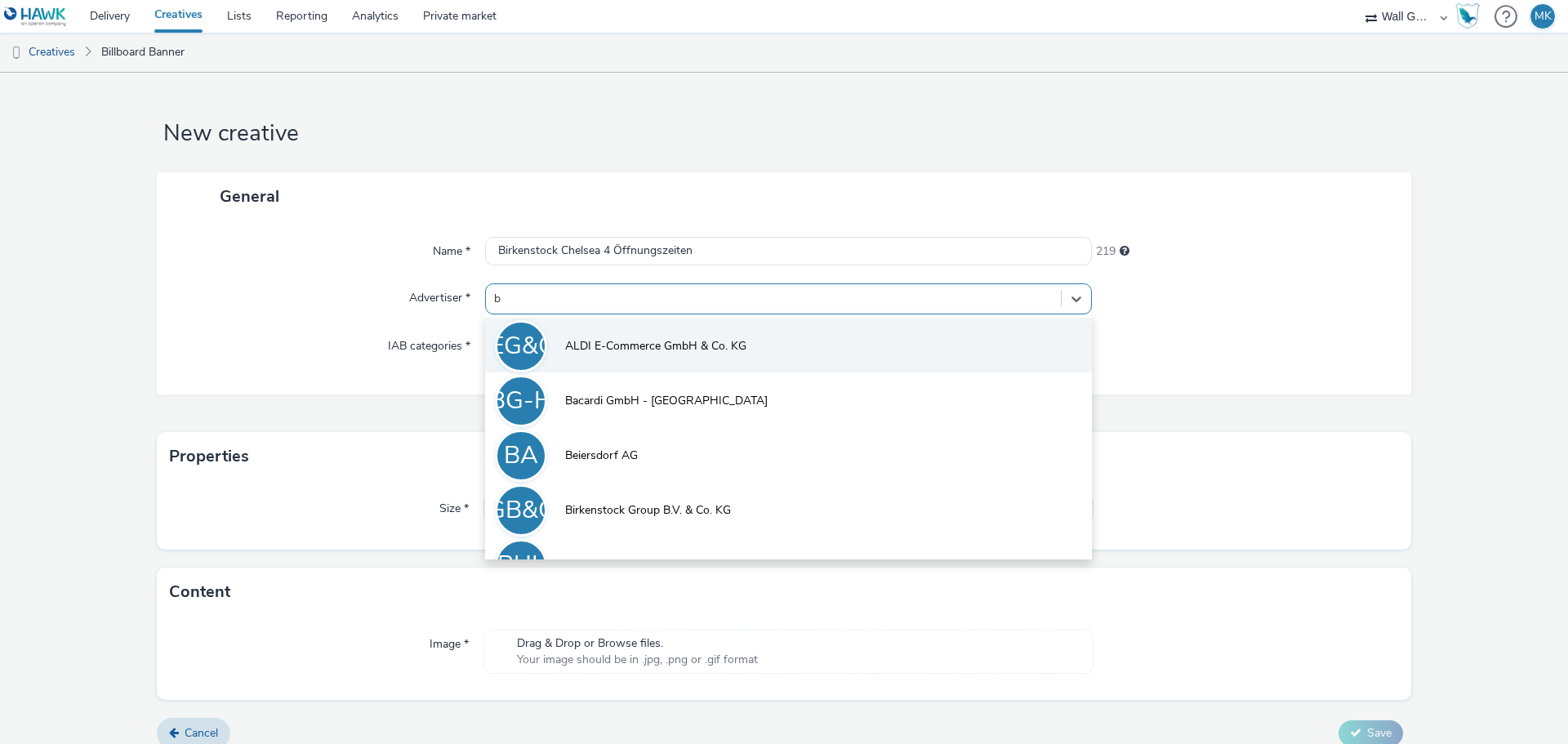
type input "bi"
click at [591, 341] on span "Birkenstock Group B.V. & Co. KG" at bounding box center [648, 346] width 166 height 17
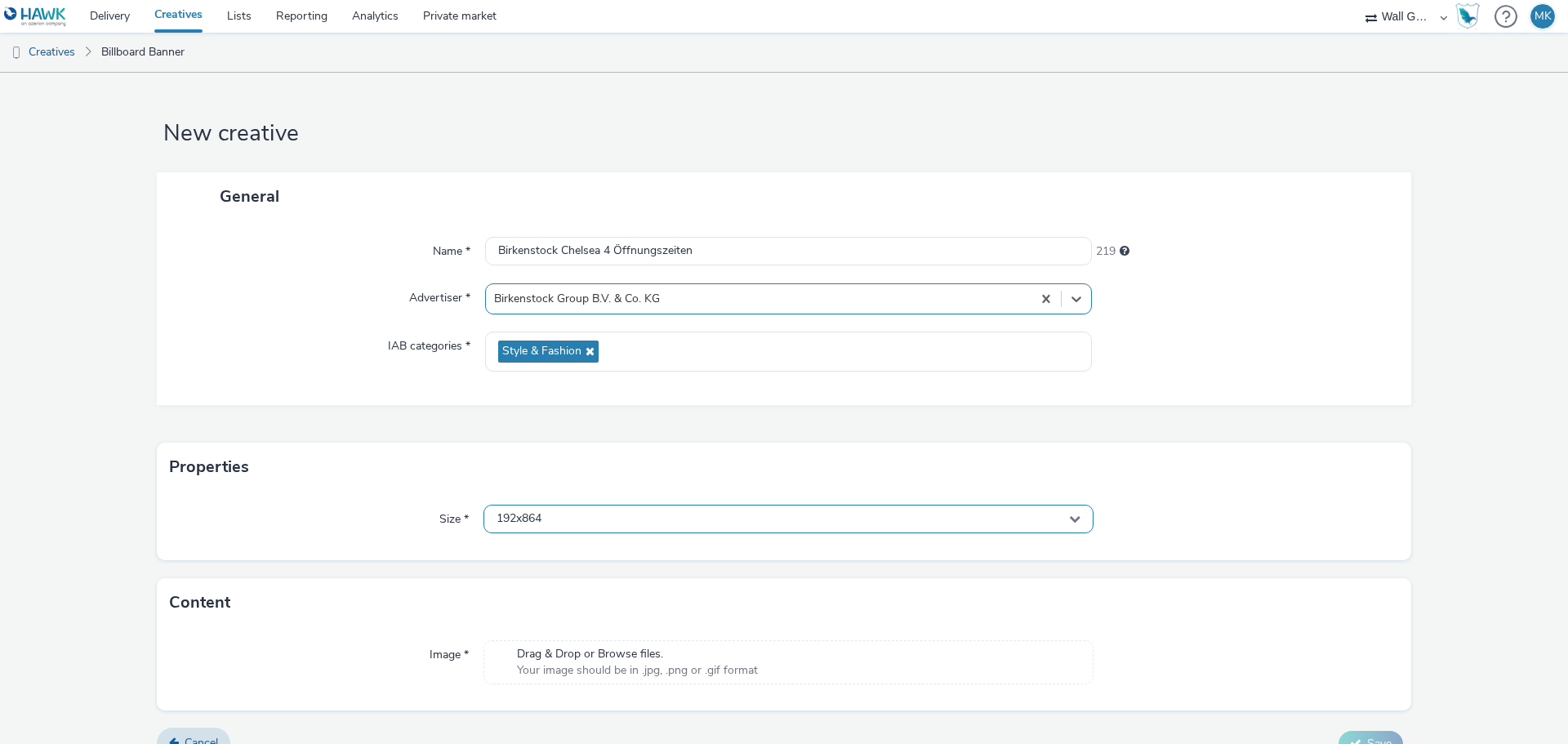
click at [561, 518] on div "192x864" at bounding box center [788, 519] width 610 height 28
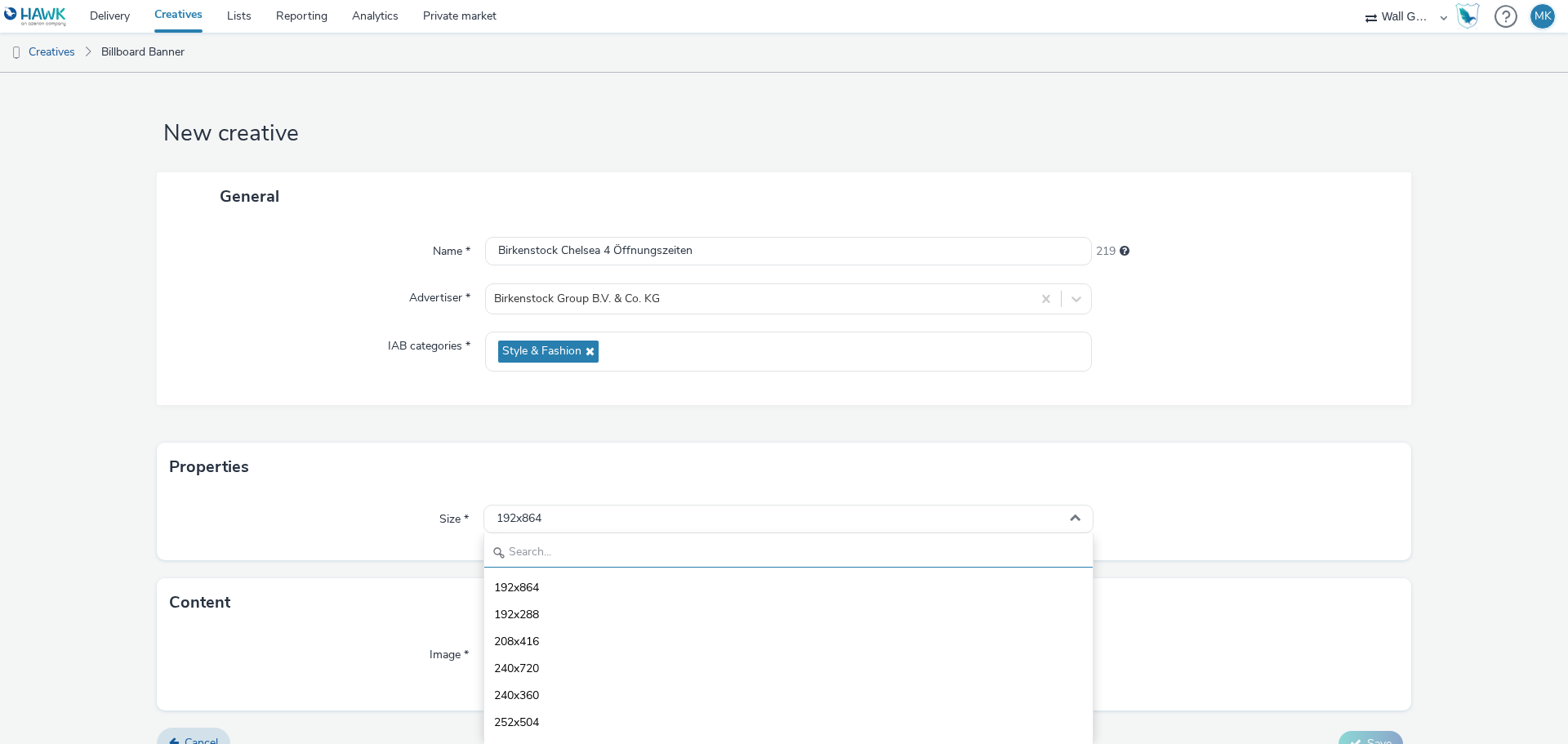
click at [541, 555] on input "text" at bounding box center [788, 553] width 608 height 28
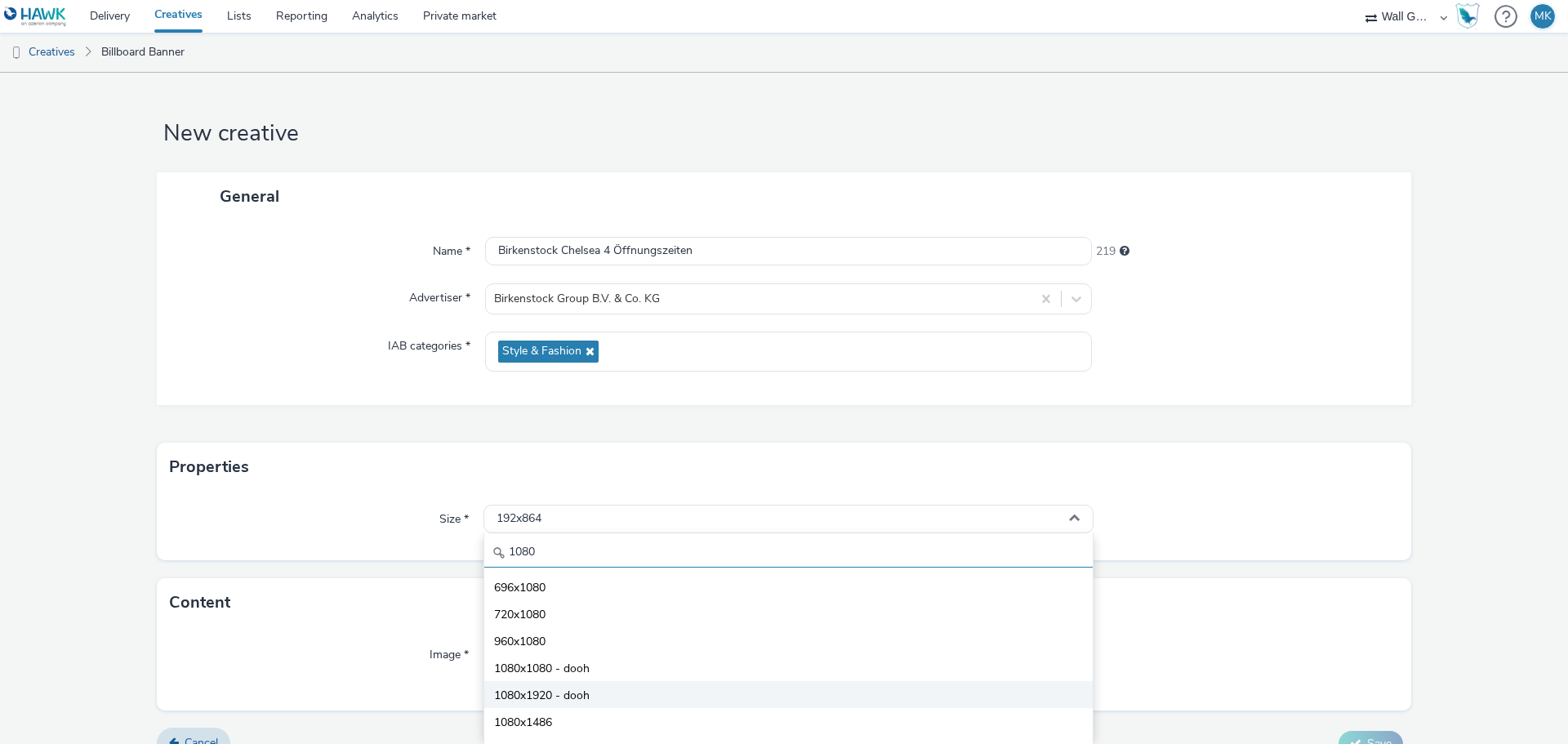
type input "1080"
click at [554, 689] on span "1080x1920 - dooh" at bounding box center [541, 696] width 96 height 17
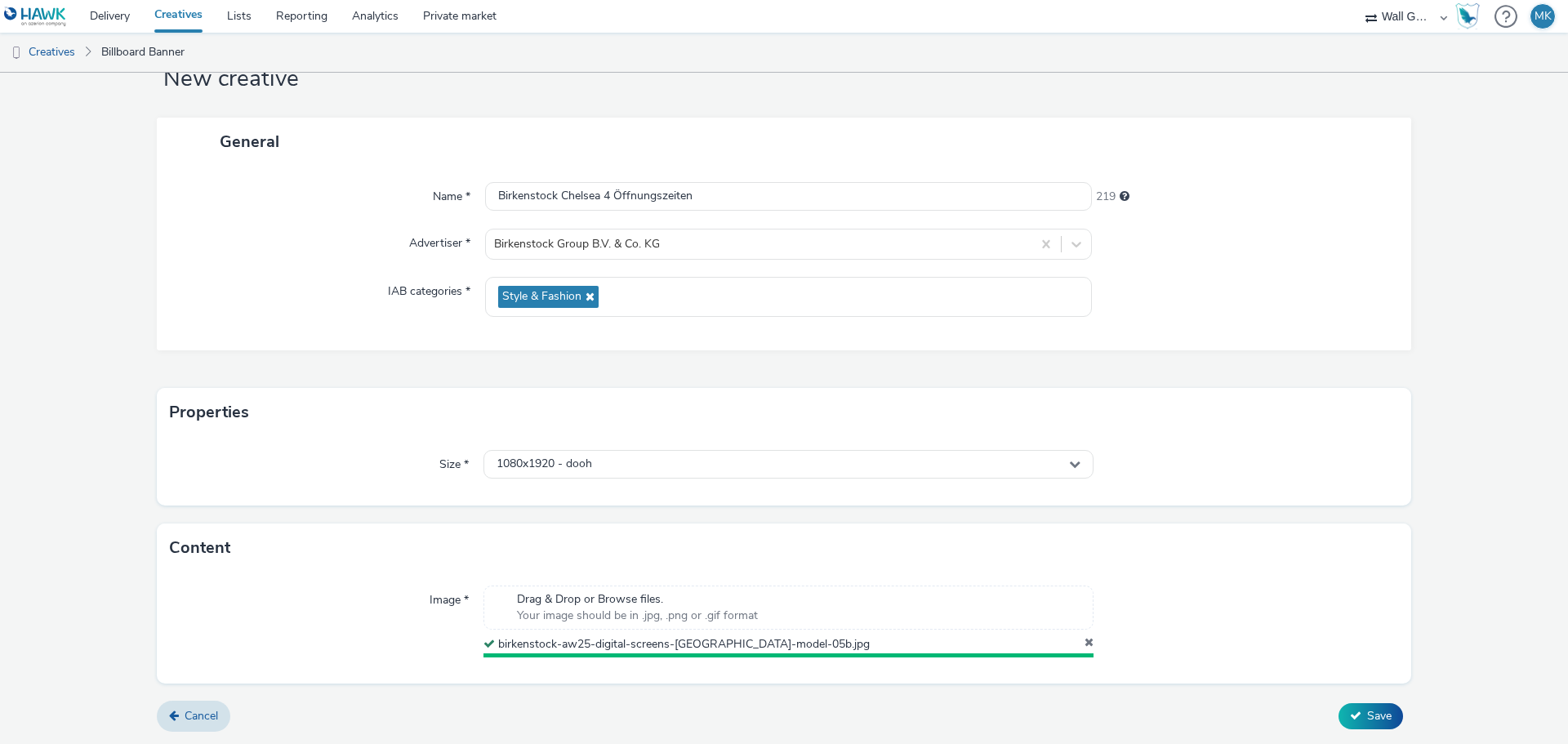
scroll to position [51, 0]
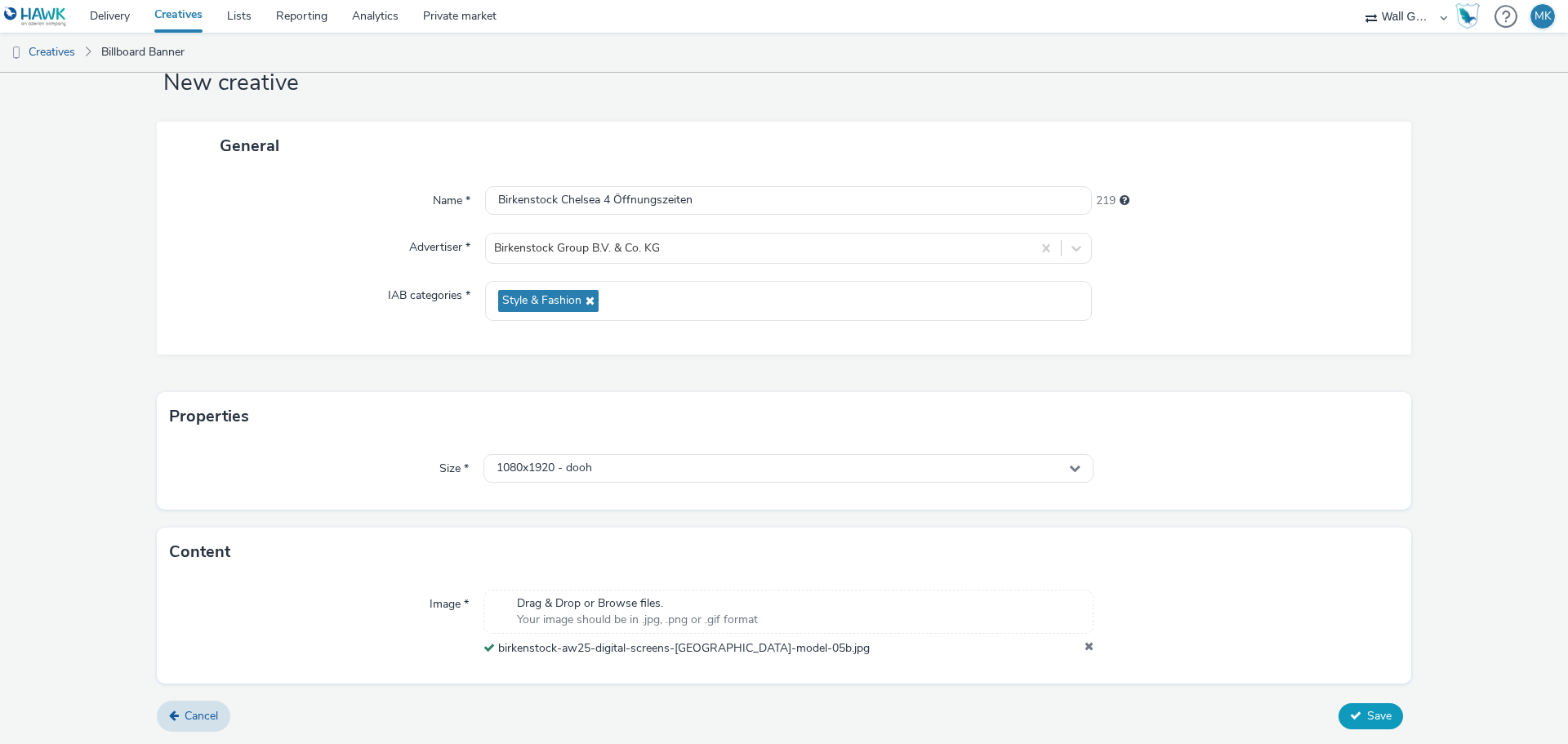
click at [1350, 720] on icon at bounding box center [1355, 715] width 12 height 12
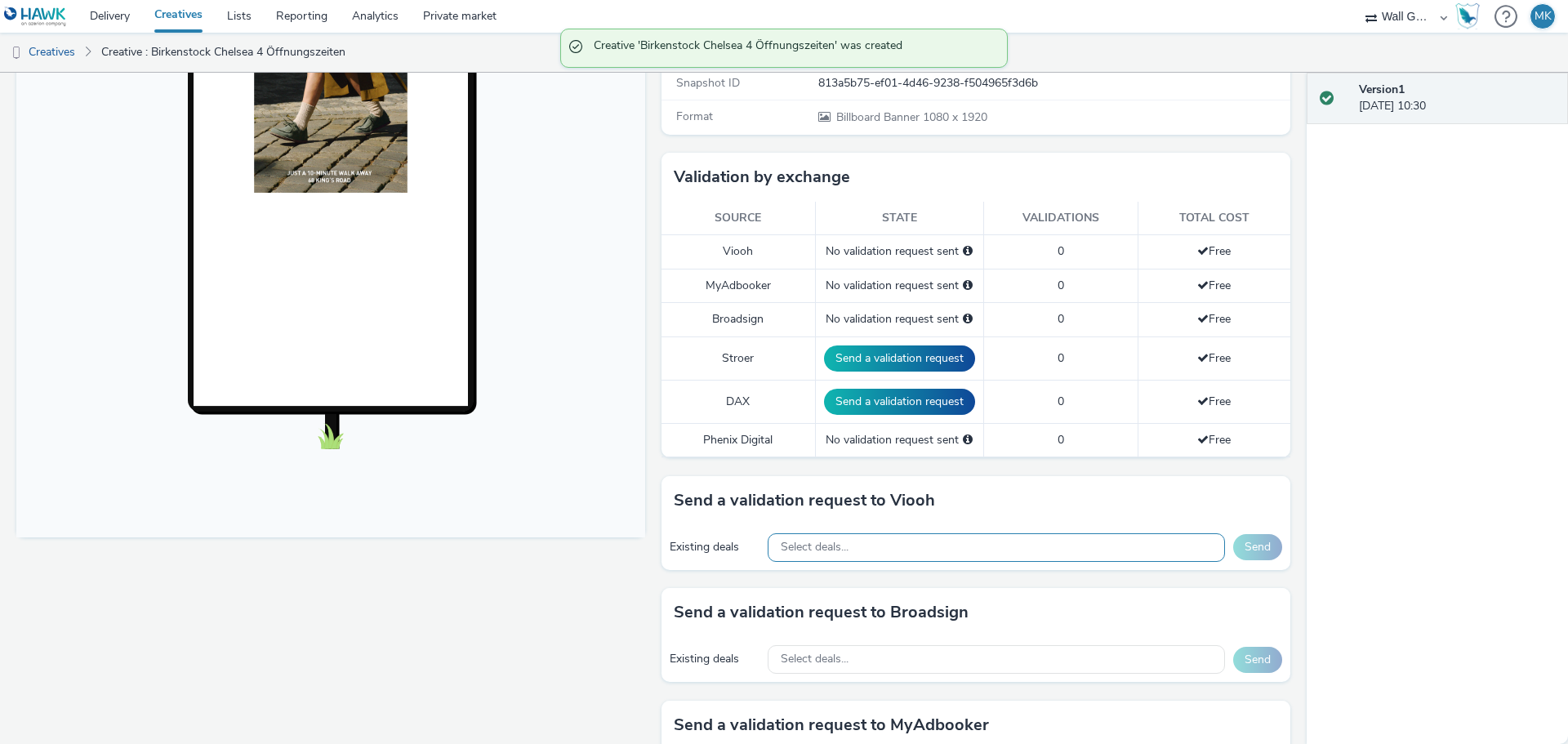
scroll to position [326, 0]
click at [889, 537] on div "Select deals..." at bounding box center [996, 546] width 458 height 28
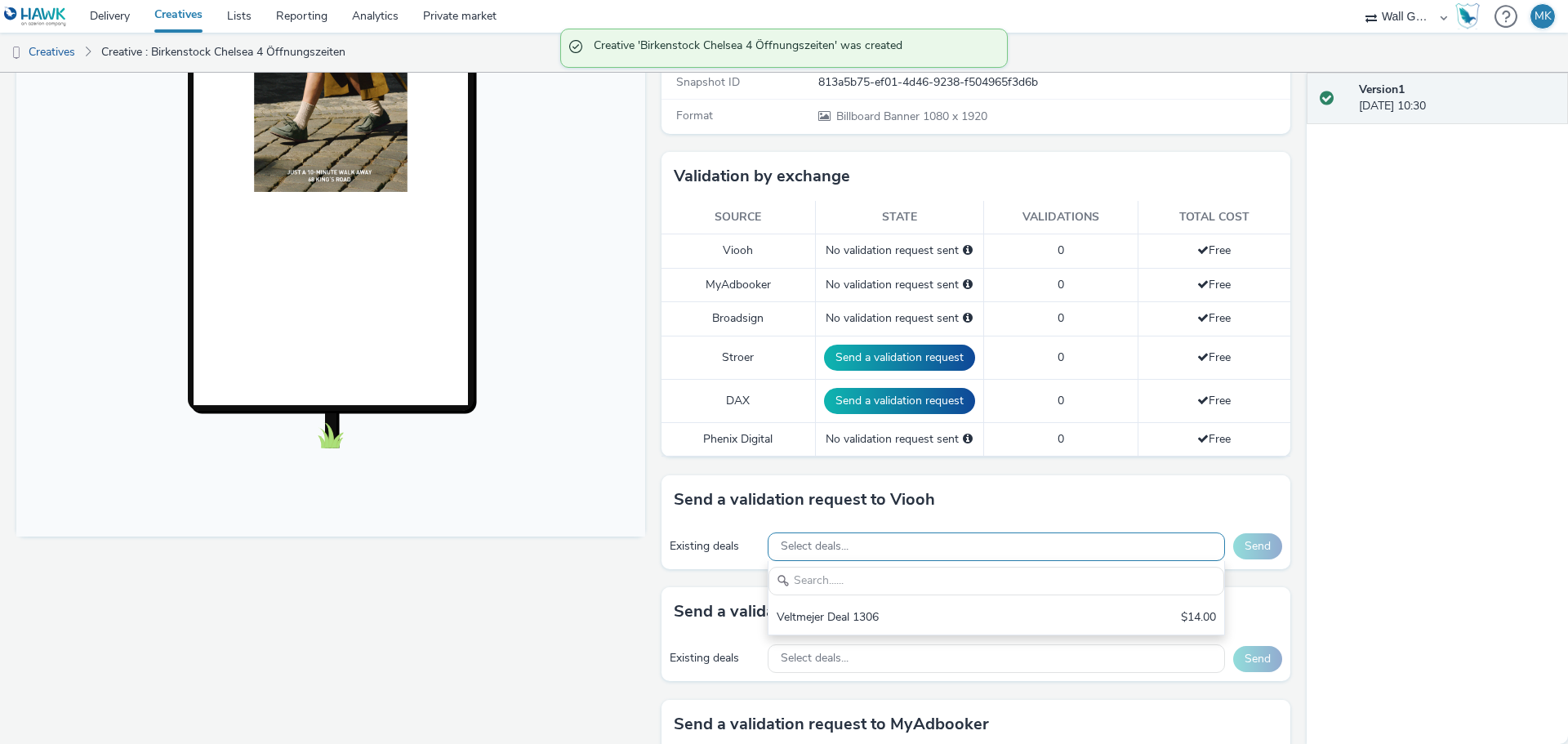
scroll to position [0, 0]
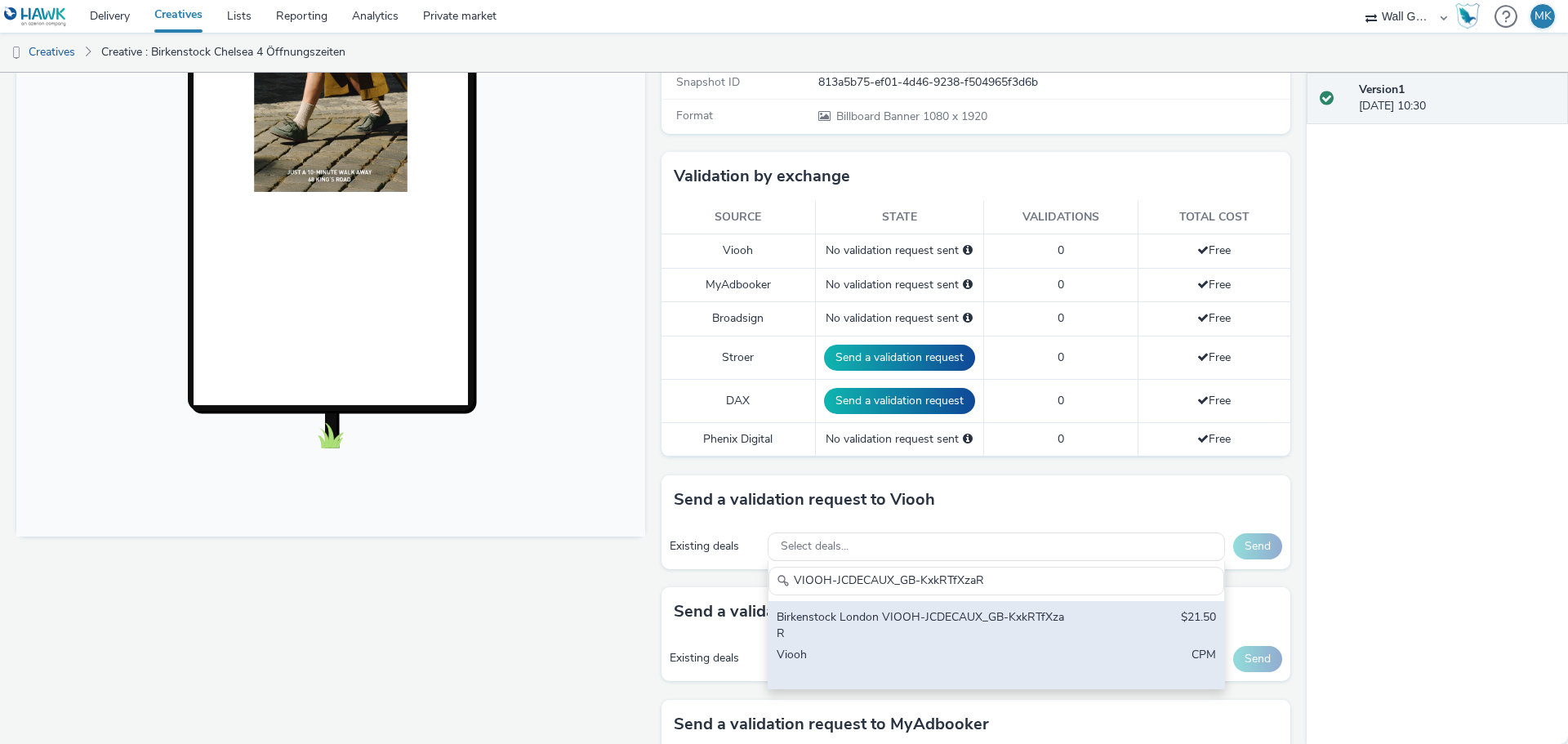
type input "VIOOH-JCDECAUX_GB-KxkRTfXzaR"
click at [1043, 626] on div "Birkenstock London VIOOH-JCDECAUX_GB-KxkRTfXzaR" at bounding box center [921, 625] width 290 height 33
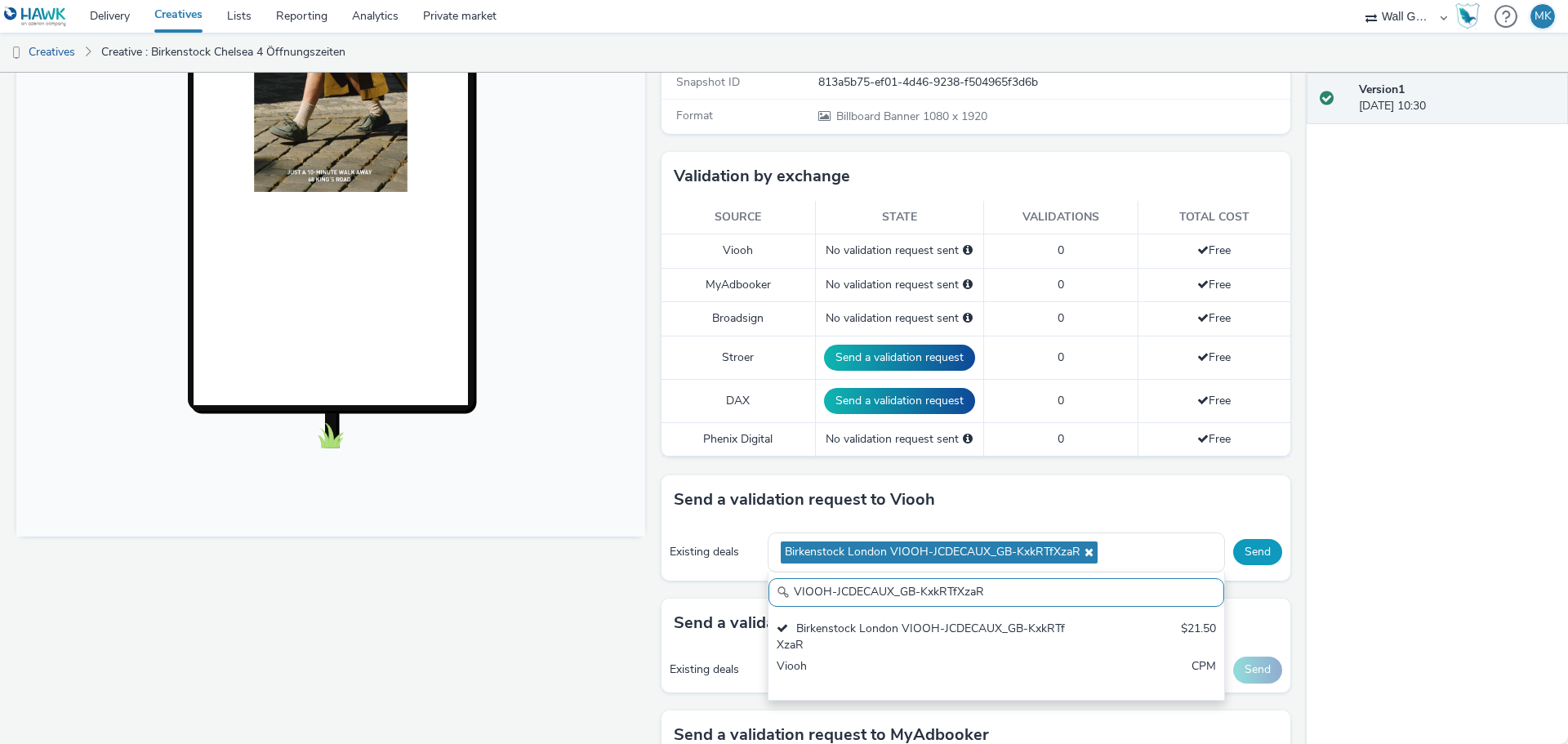
click at [1244, 562] on button "Send" at bounding box center [1257, 551] width 49 height 26
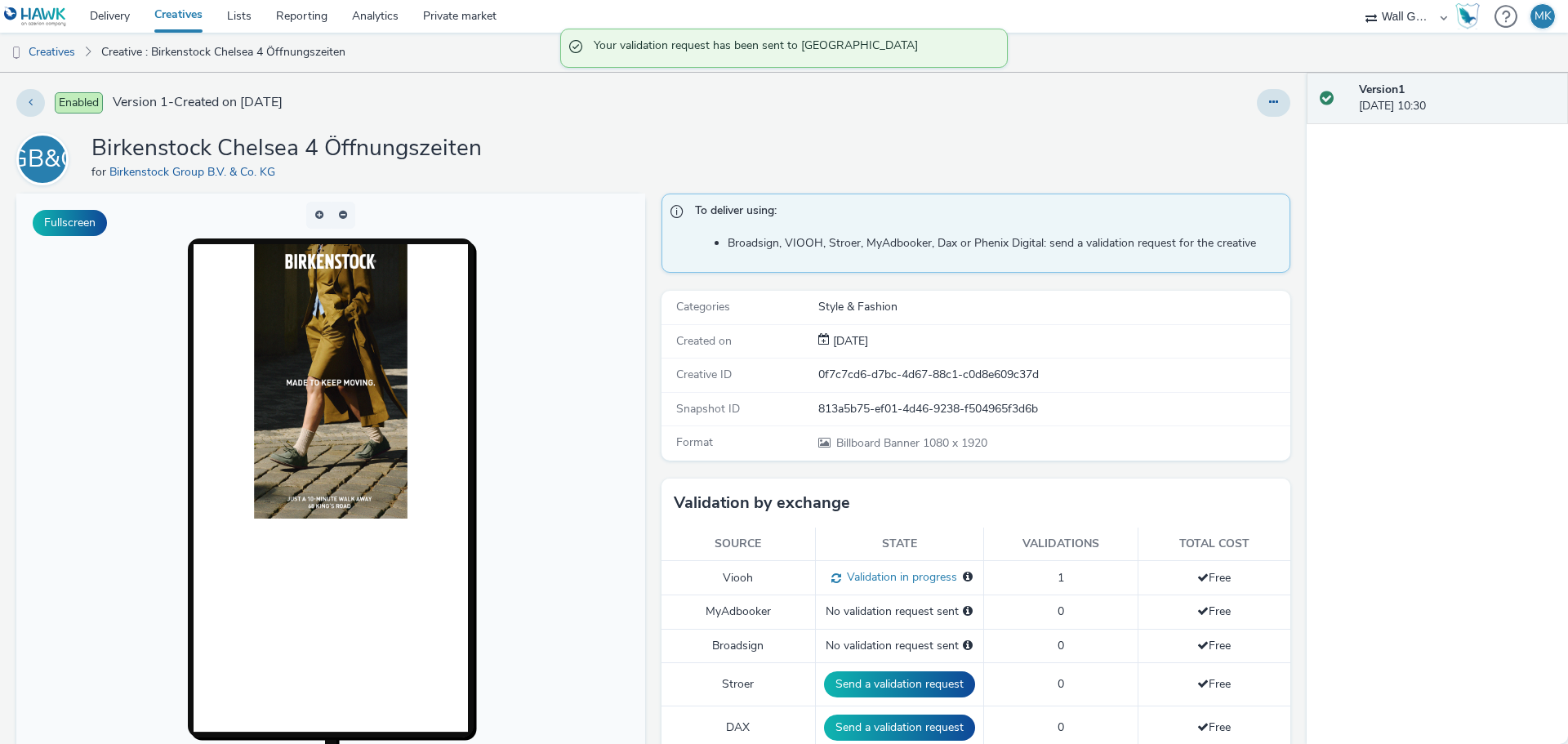
click at [176, 22] on link "Creatives" at bounding box center [179, 16] width 73 height 32
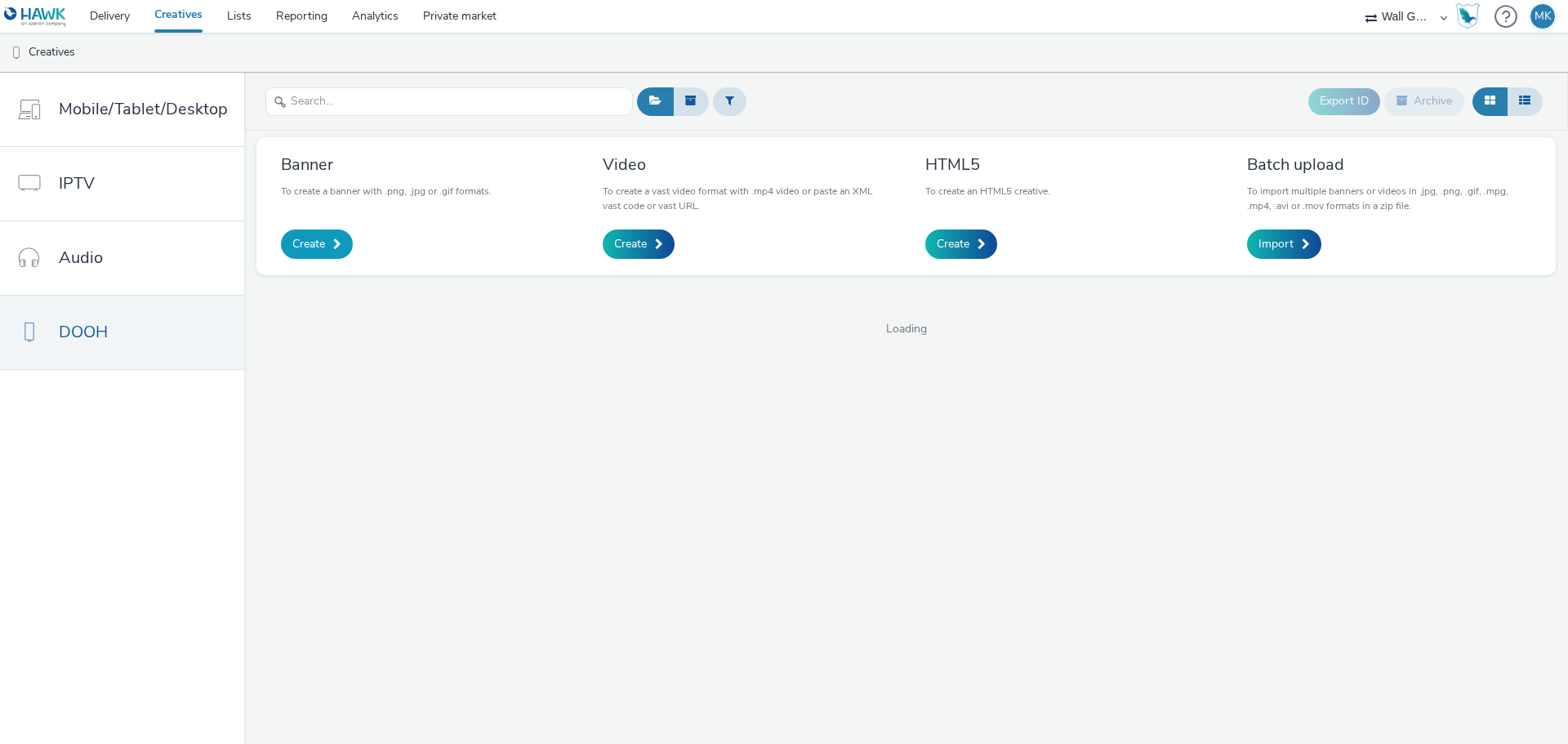
click at [311, 245] on span "Create" at bounding box center [308, 244] width 32 height 17
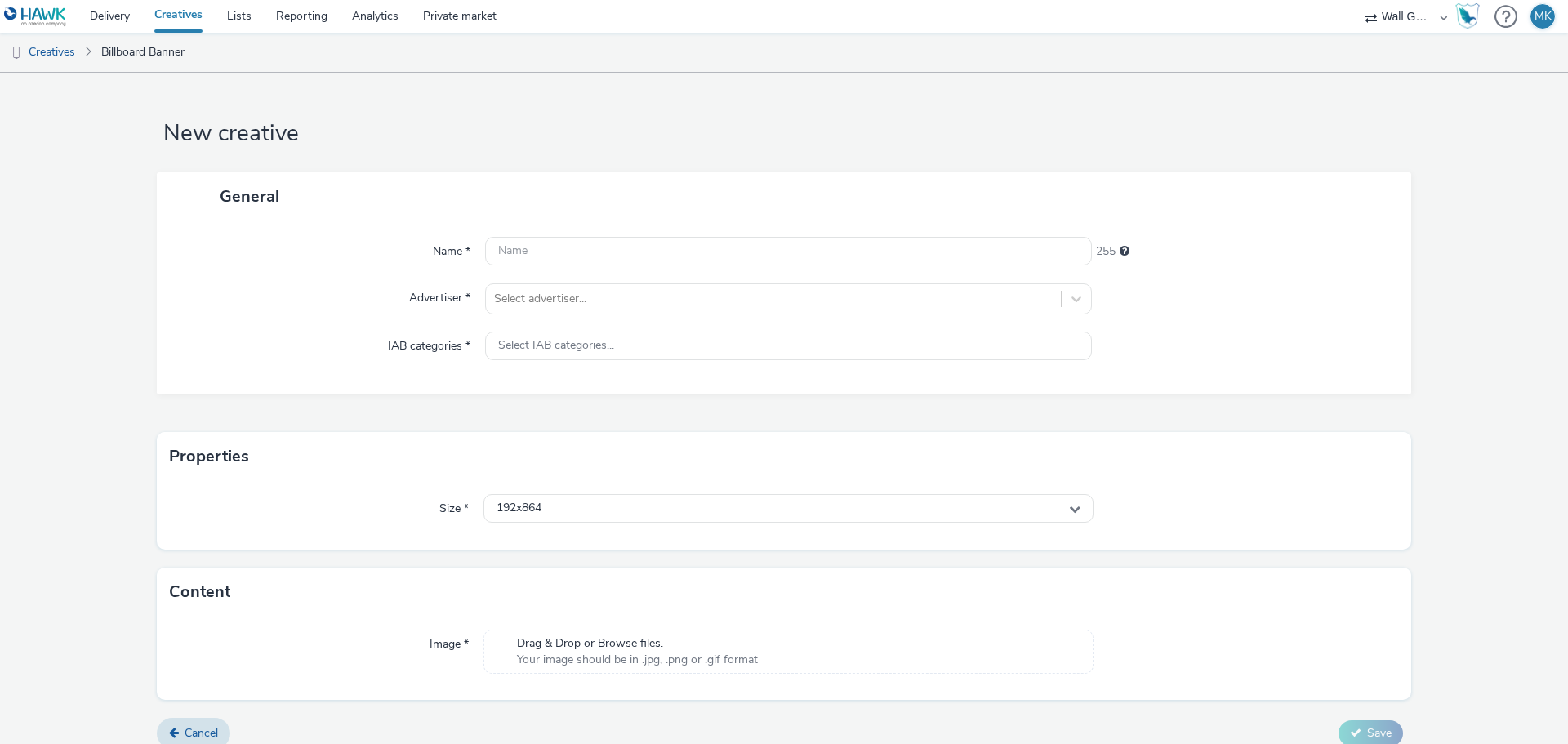
click at [567, 267] on div at bounding box center [788, 251] width 606 height 29
click at [544, 252] on input "text" at bounding box center [788, 251] width 606 height 28
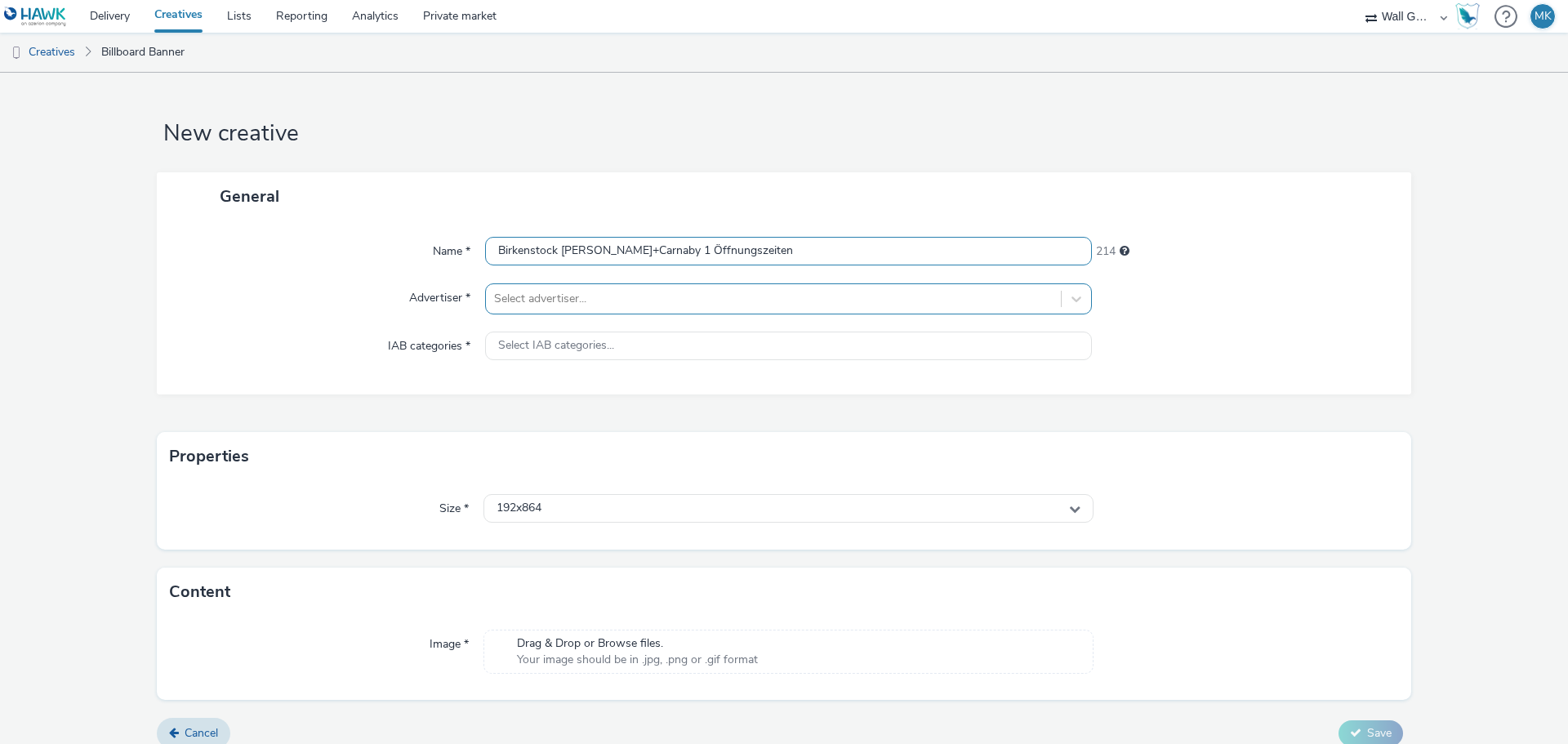
type input "Birkenstock [PERSON_NAME]+Carnaby 1 Öffnungszeiten"
click at [557, 306] on div at bounding box center [773, 299] width 558 height 20
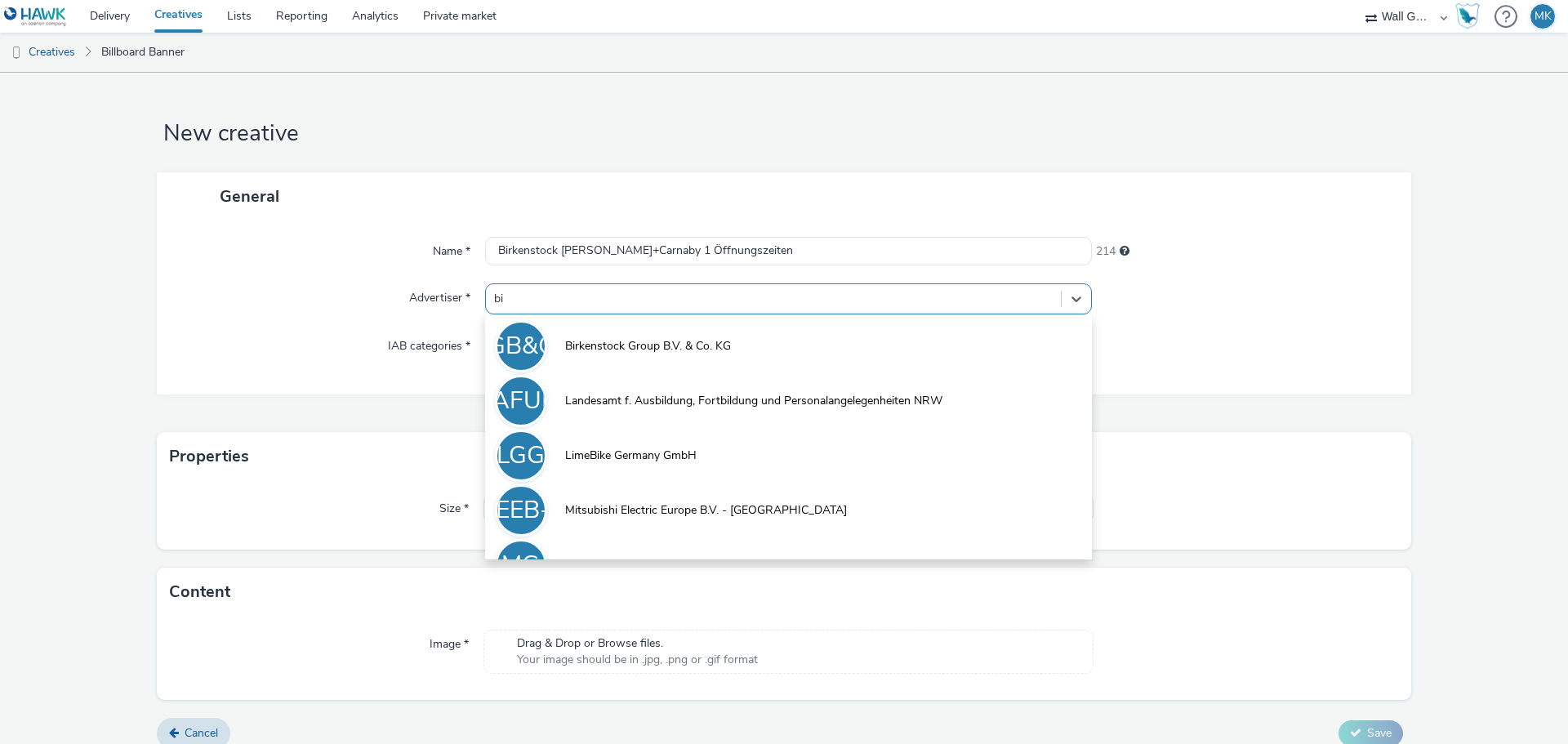
type input "bir"
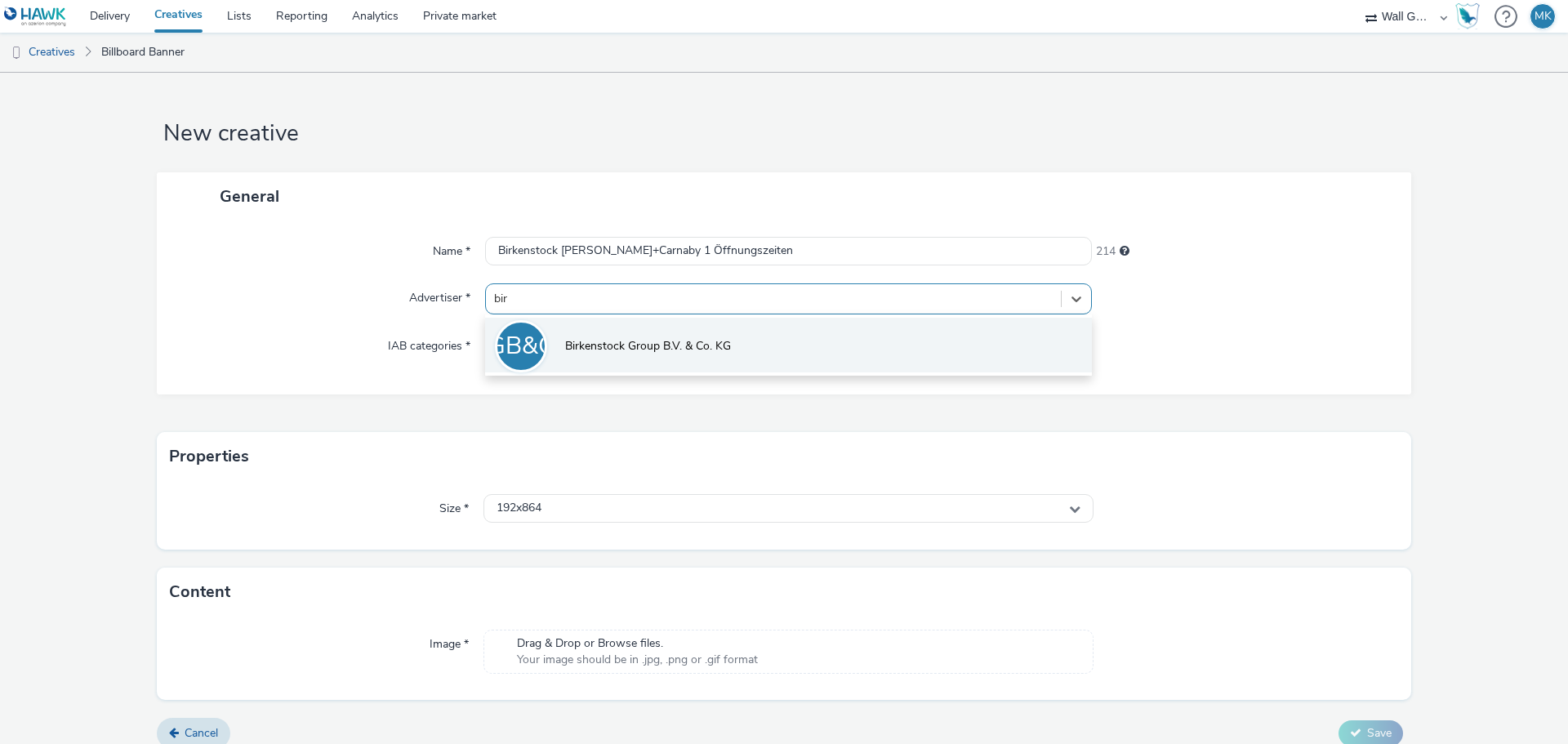
click at [679, 340] on span "Birkenstock Group B.V. & Co. KG" at bounding box center [648, 346] width 166 height 17
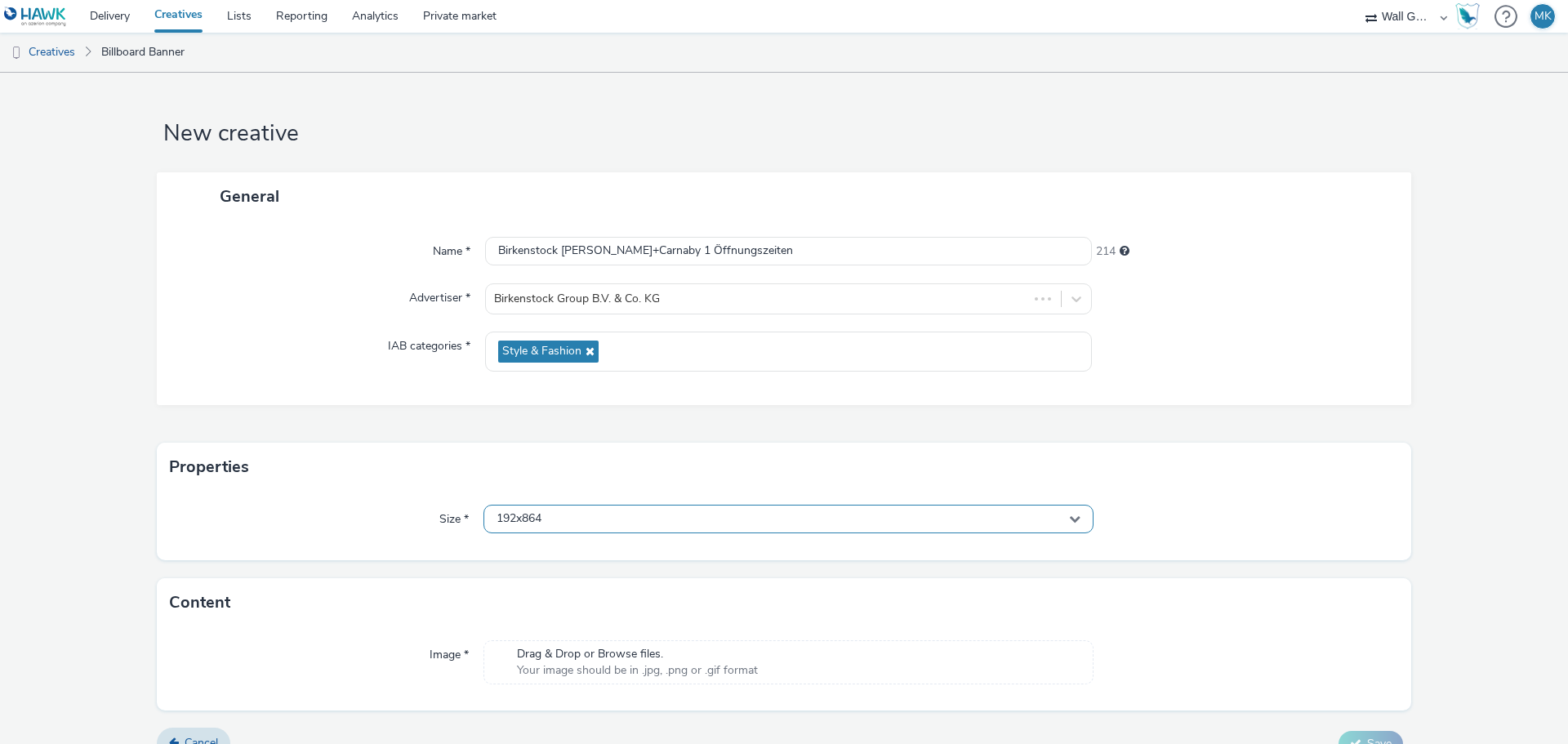
click at [521, 525] on span "192x864" at bounding box center [519, 518] width 45 height 14
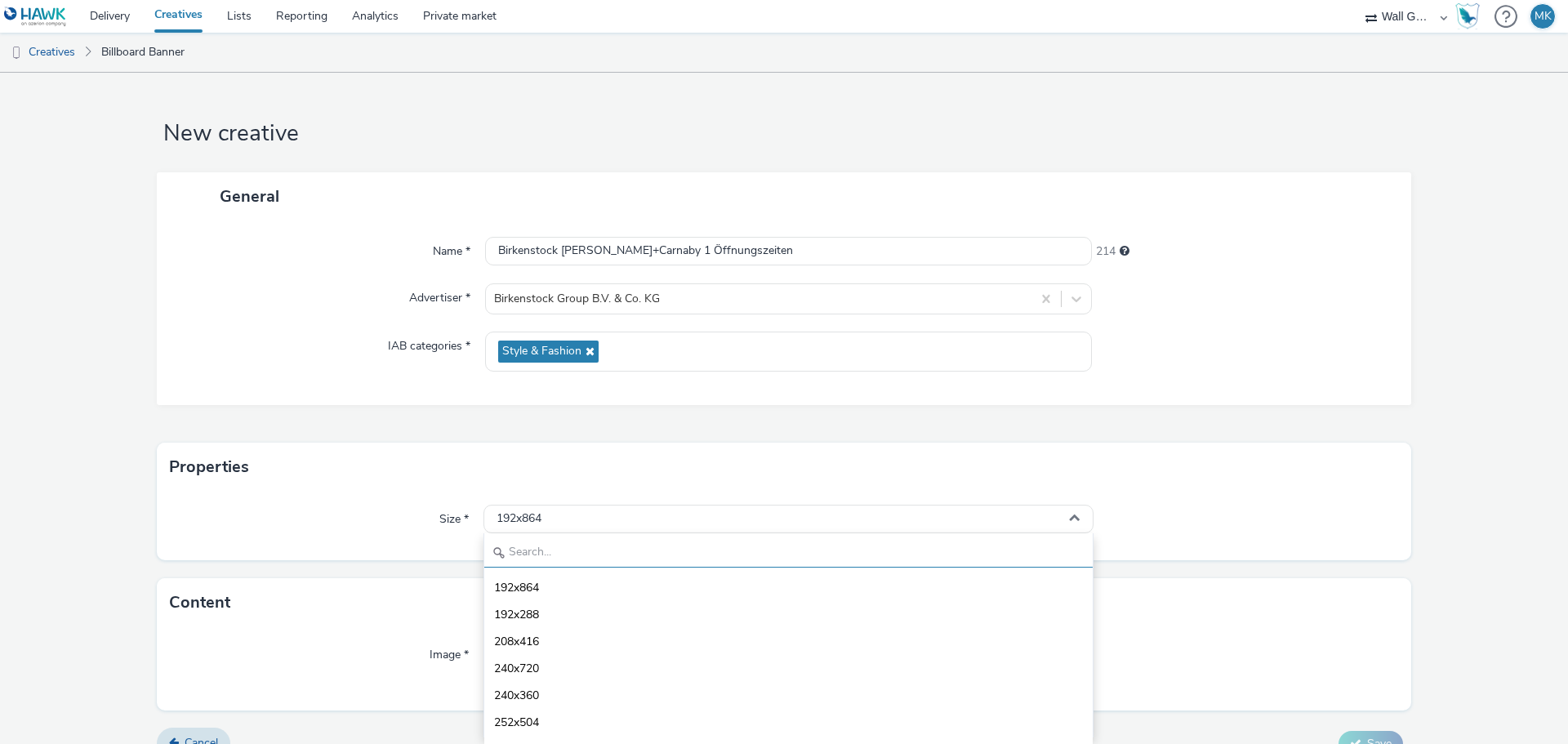
click at [532, 544] on input "text" at bounding box center [788, 553] width 608 height 28
type input "1080"
click at [554, 678] on li "1080x1080 - dooh" at bounding box center [788, 668] width 608 height 27
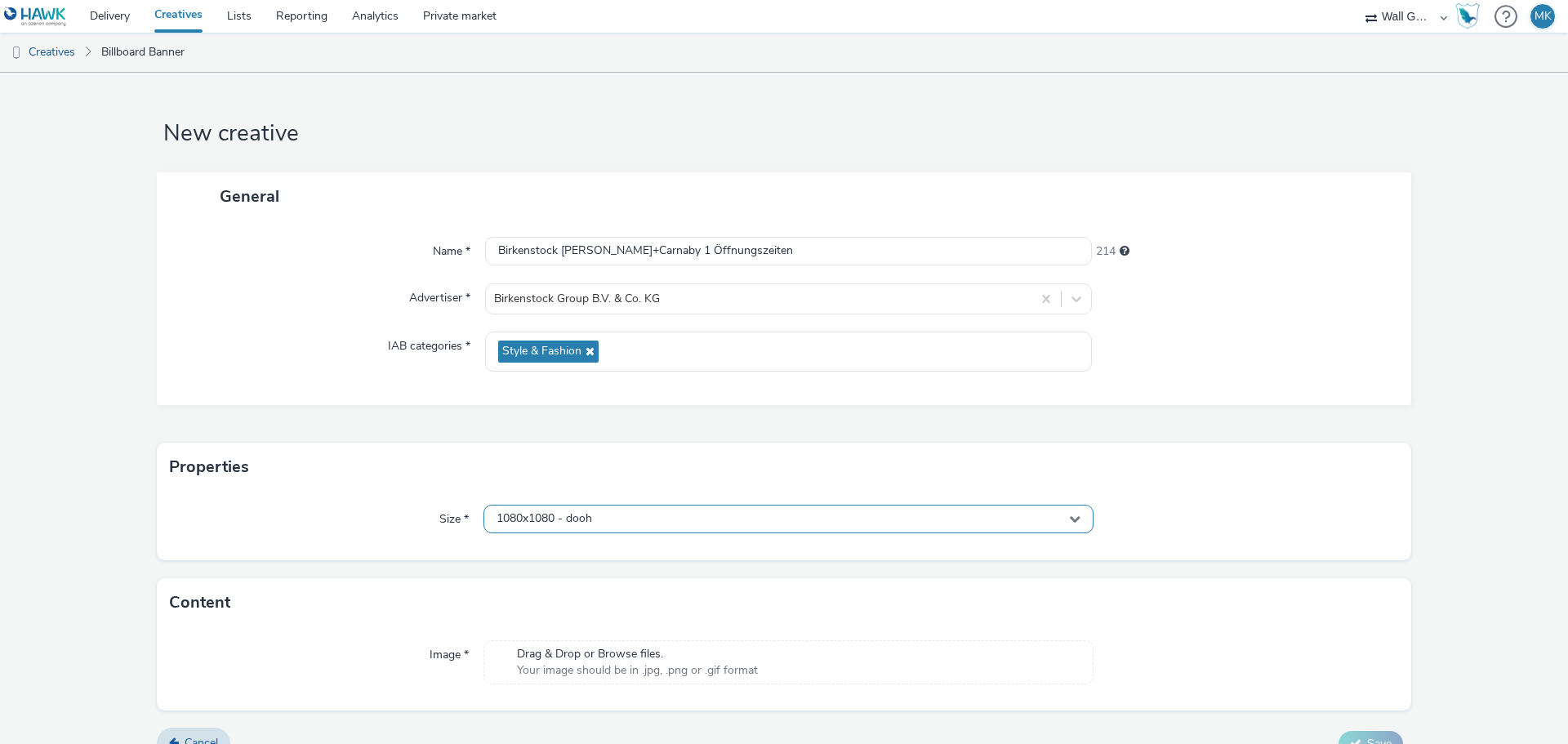
click at [624, 512] on div "1080x1080 - dooh" at bounding box center [788, 519] width 610 height 28
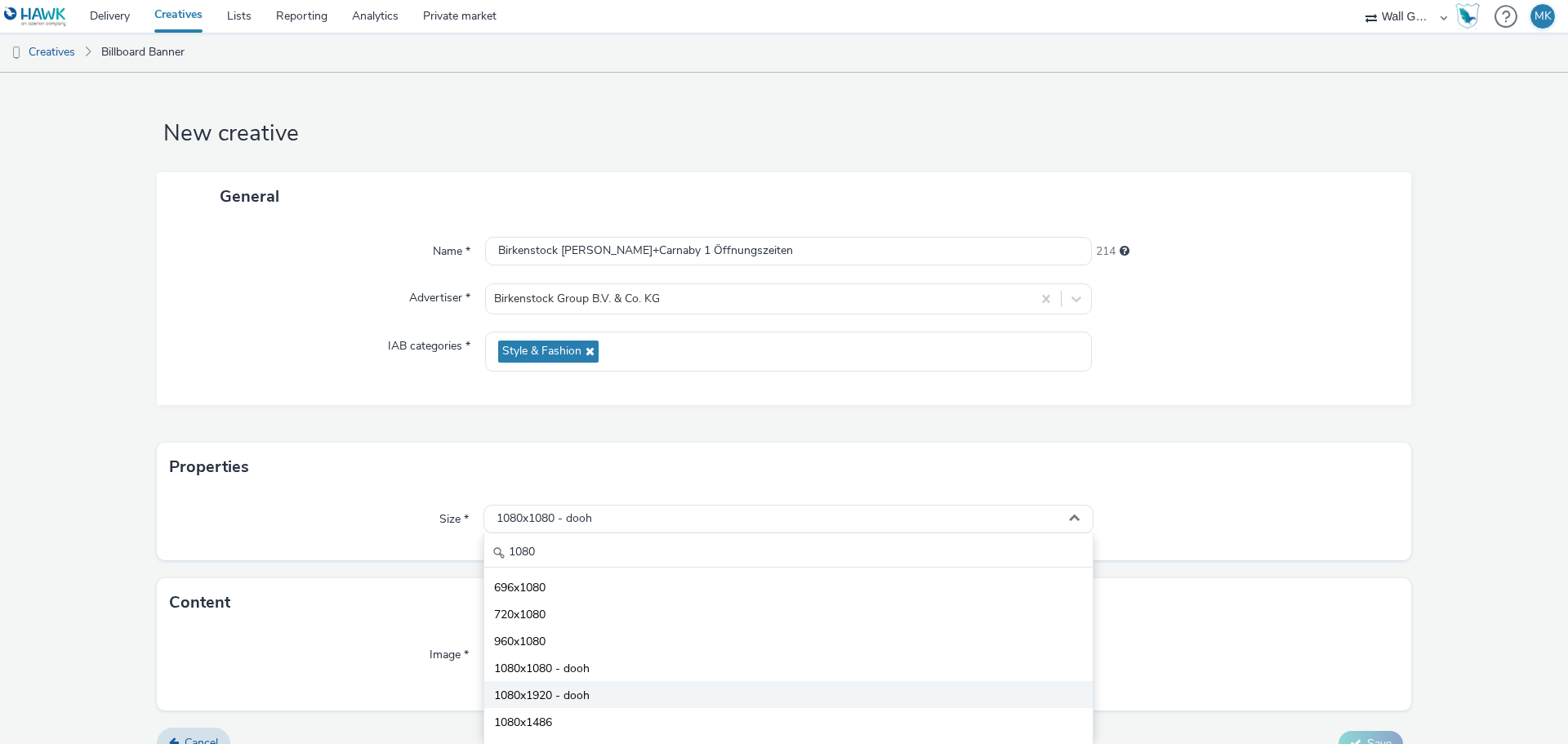
click at [547, 694] on span "1080x1920 - dooh" at bounding box center [541, 696] width 96 height 17
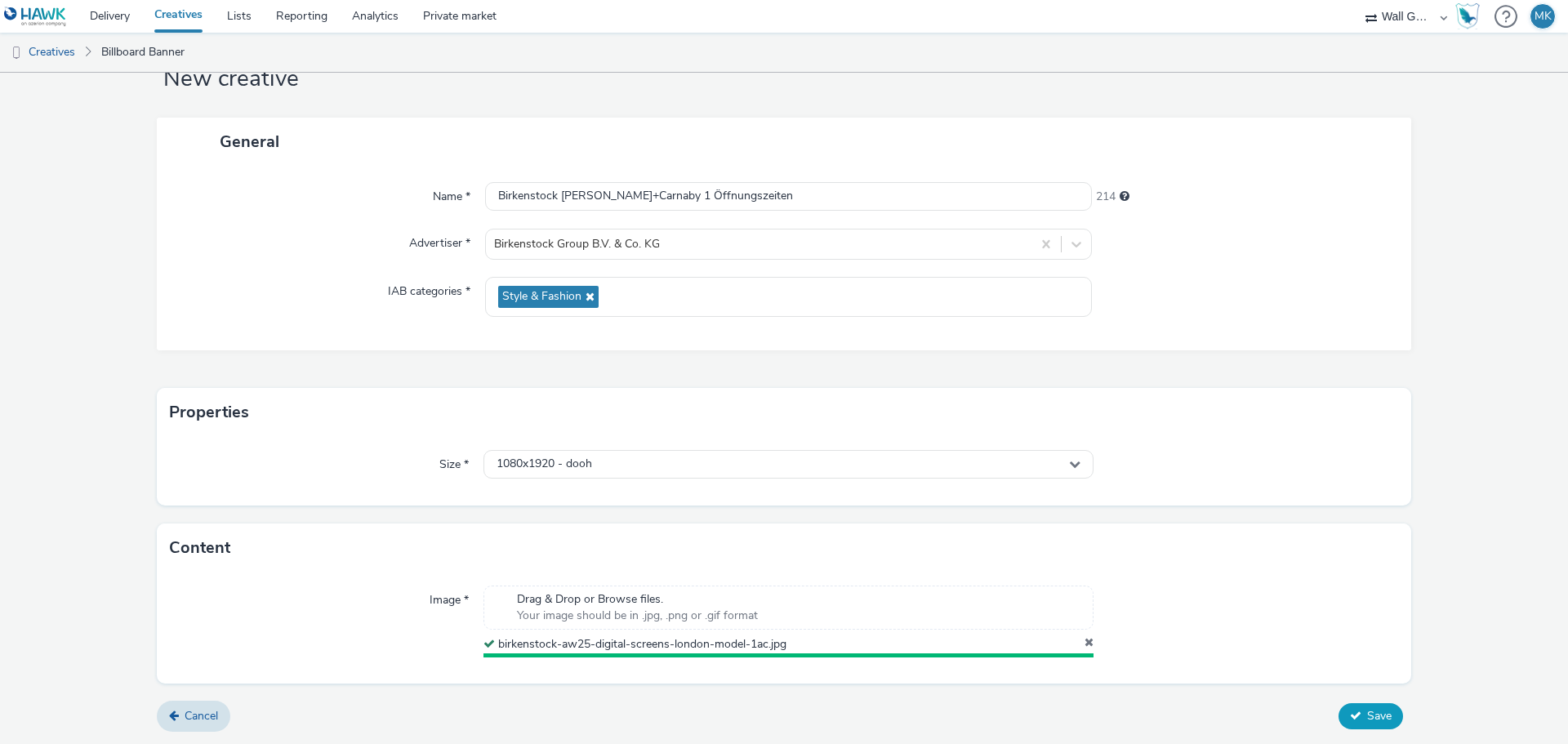
scroll to position [51, 0]
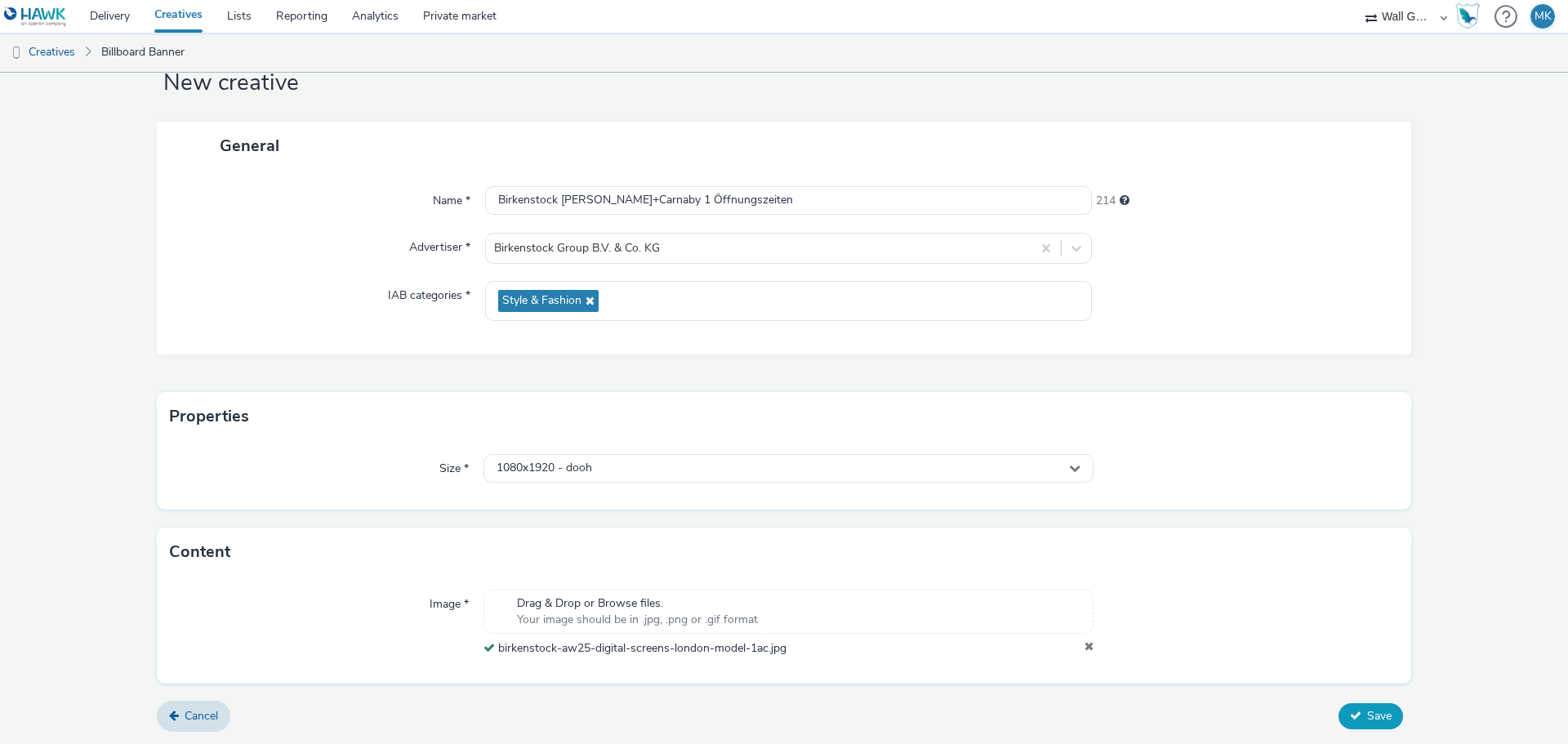
click at [1371, 722] on span "Save" at bounding box center [1379, 715] width 24 height 16
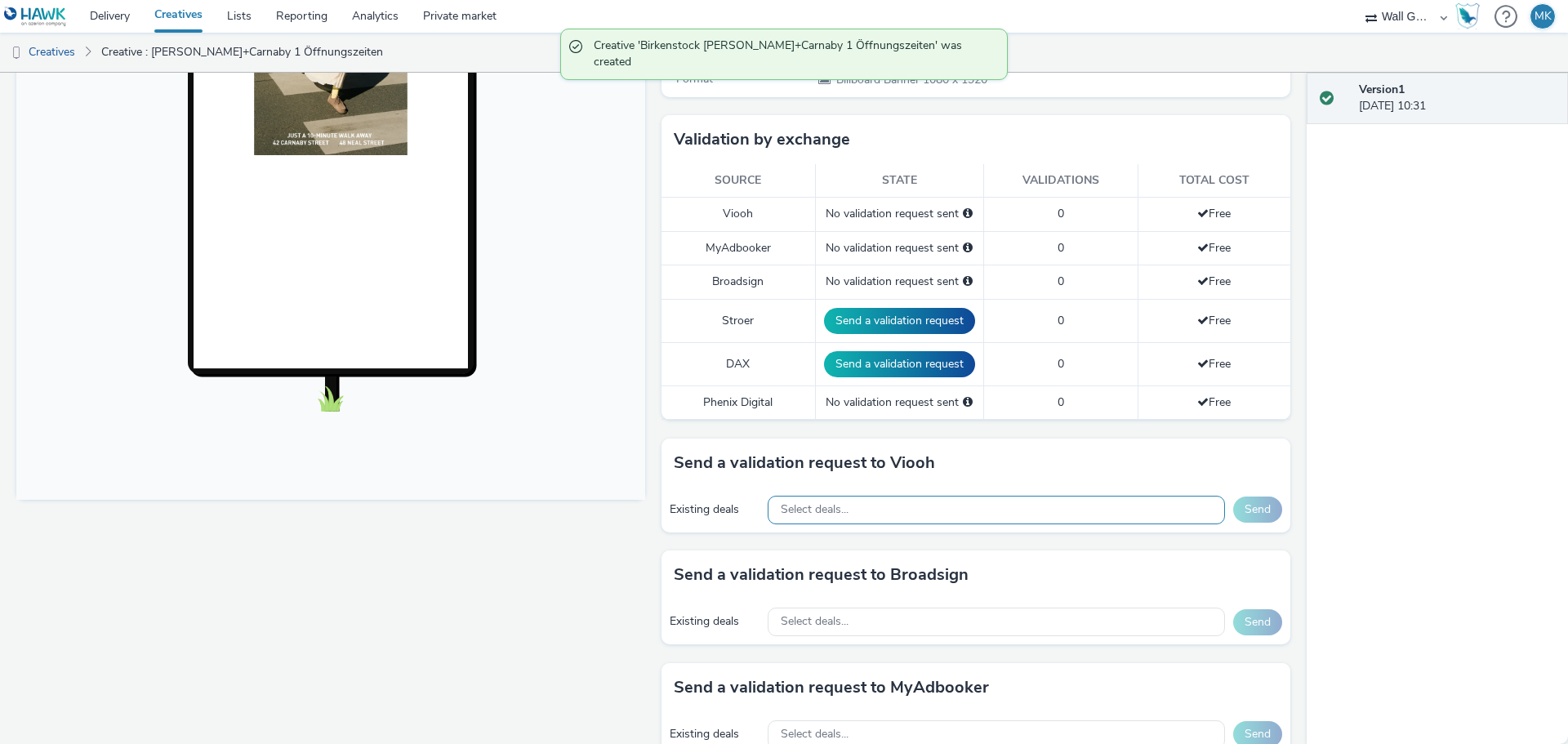
scroll to position [409, 0]
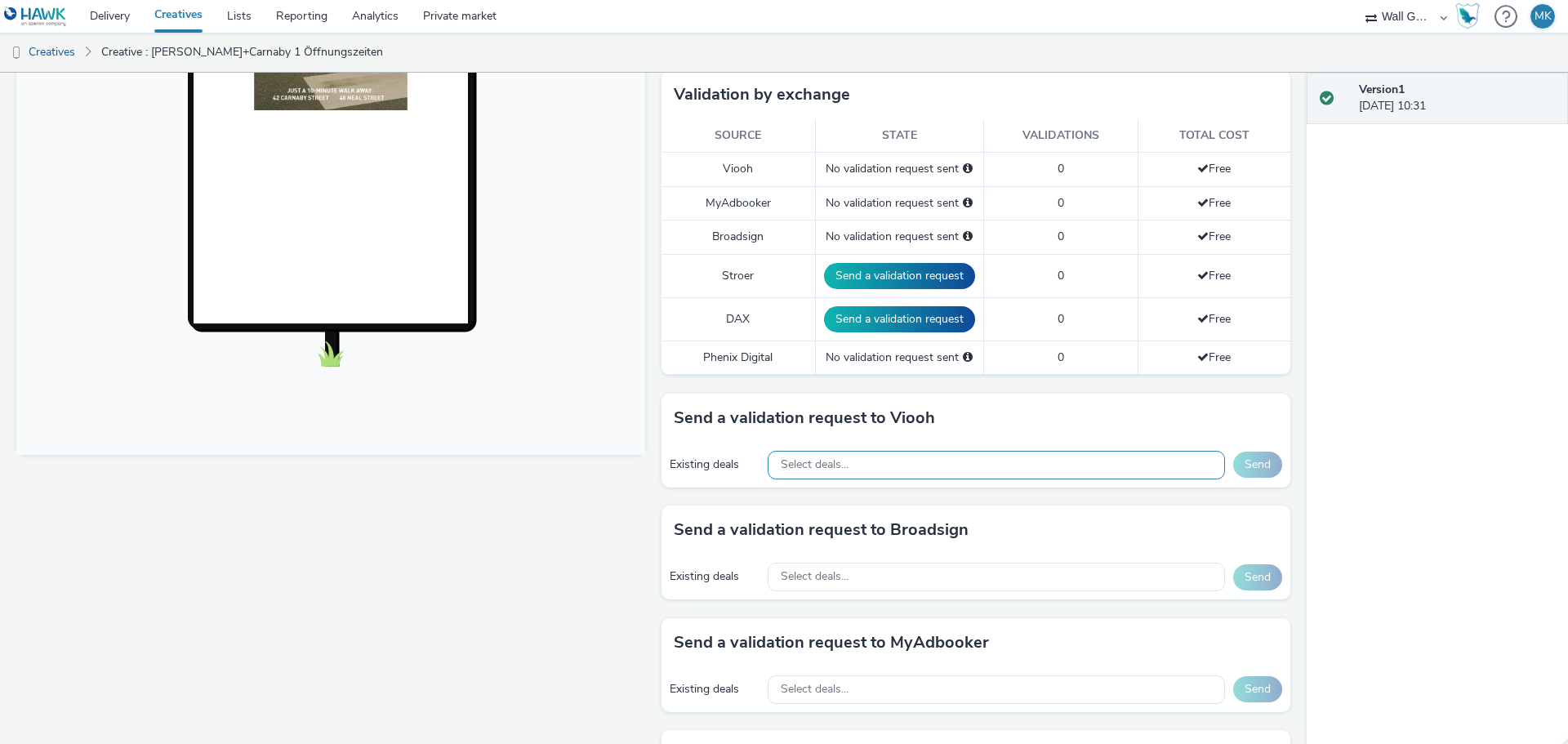
click at [822, 458] on span "Select deals..." at bounding box center [815, 465] width 68 height 14
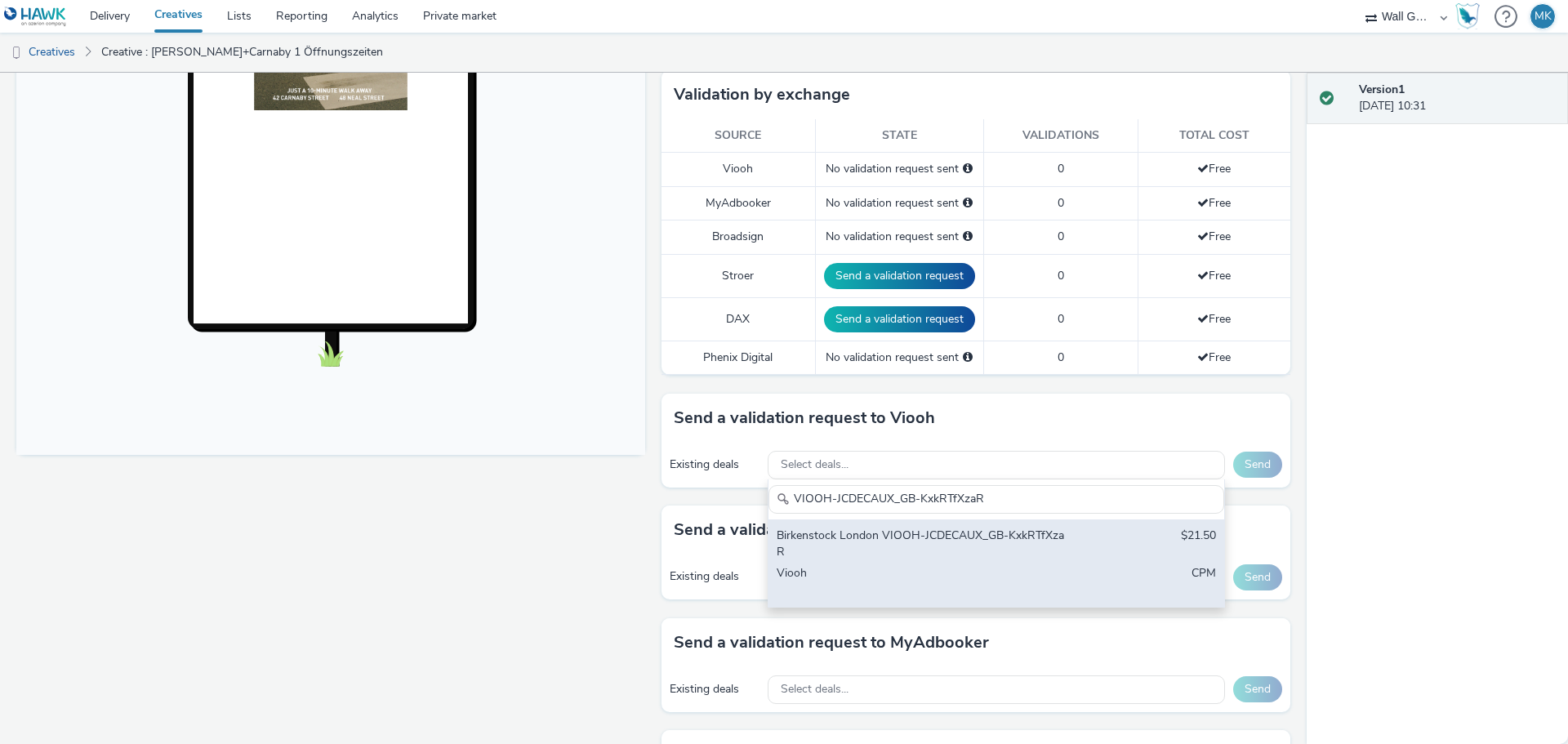
type input "VIOOH-JCDECAUX_GB-KxkRTfXzaR"
click at [925, 531] on div "Birkenstock London VIOOH-JCDECAUX_GB-KxkRTfXzaR" at bounding box center [921, 544] width 290 height 33
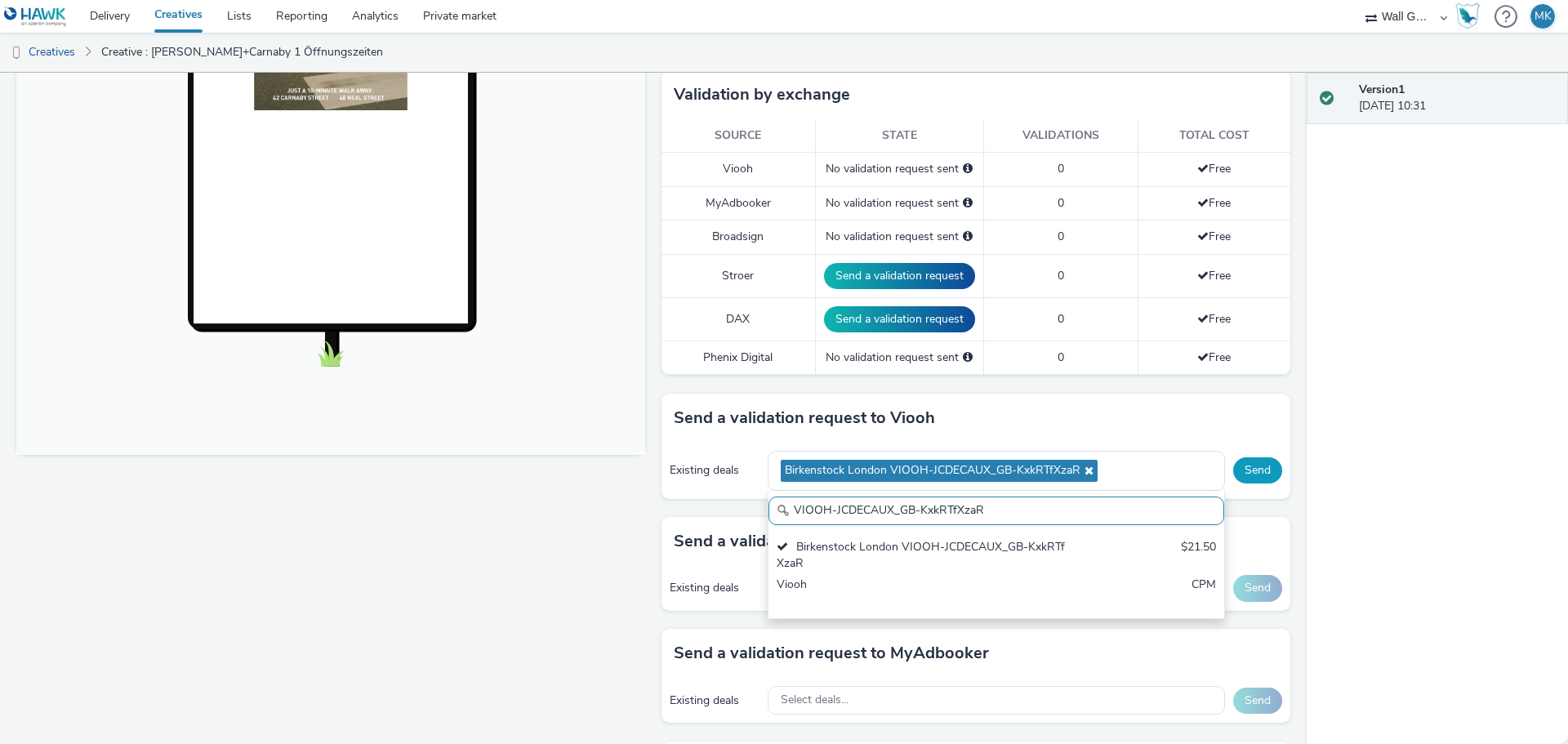
click at [1247, 466] on button "Send" at bounding box center [1257, 470] width 49 height 26
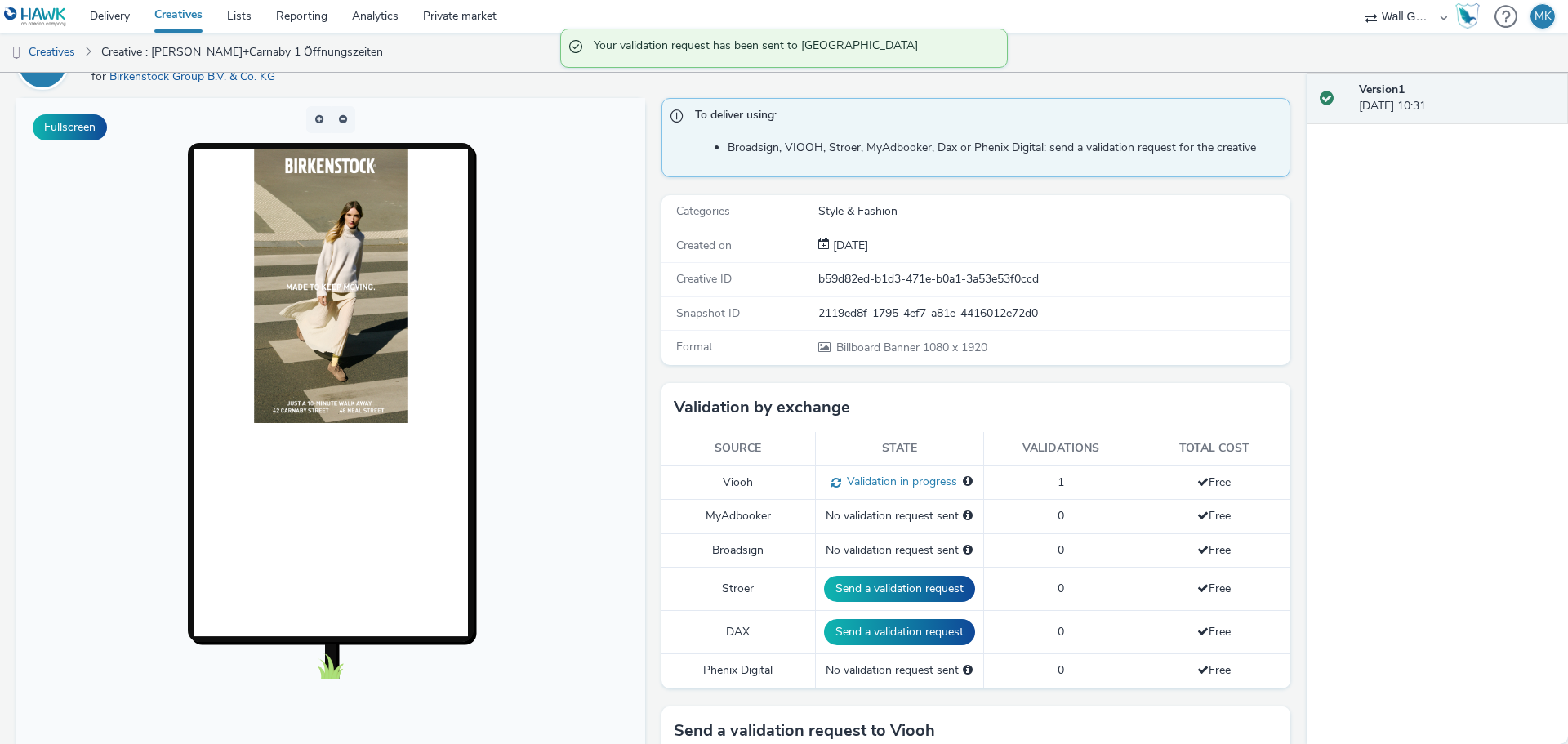
scroll to position [0, 0]
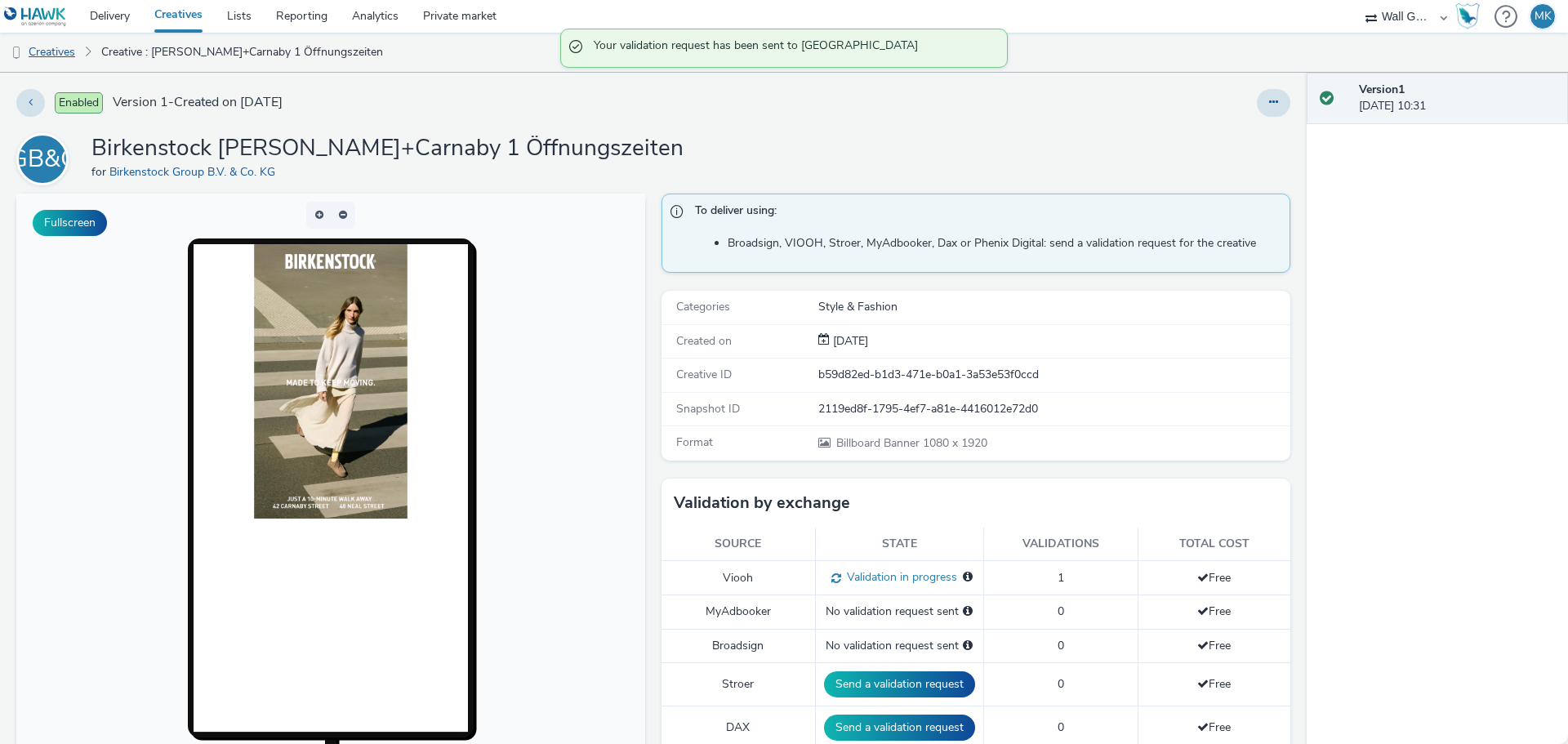
click at [56, 57] on link "Creatives" at bounding box center [42, 51] width 83 height 39
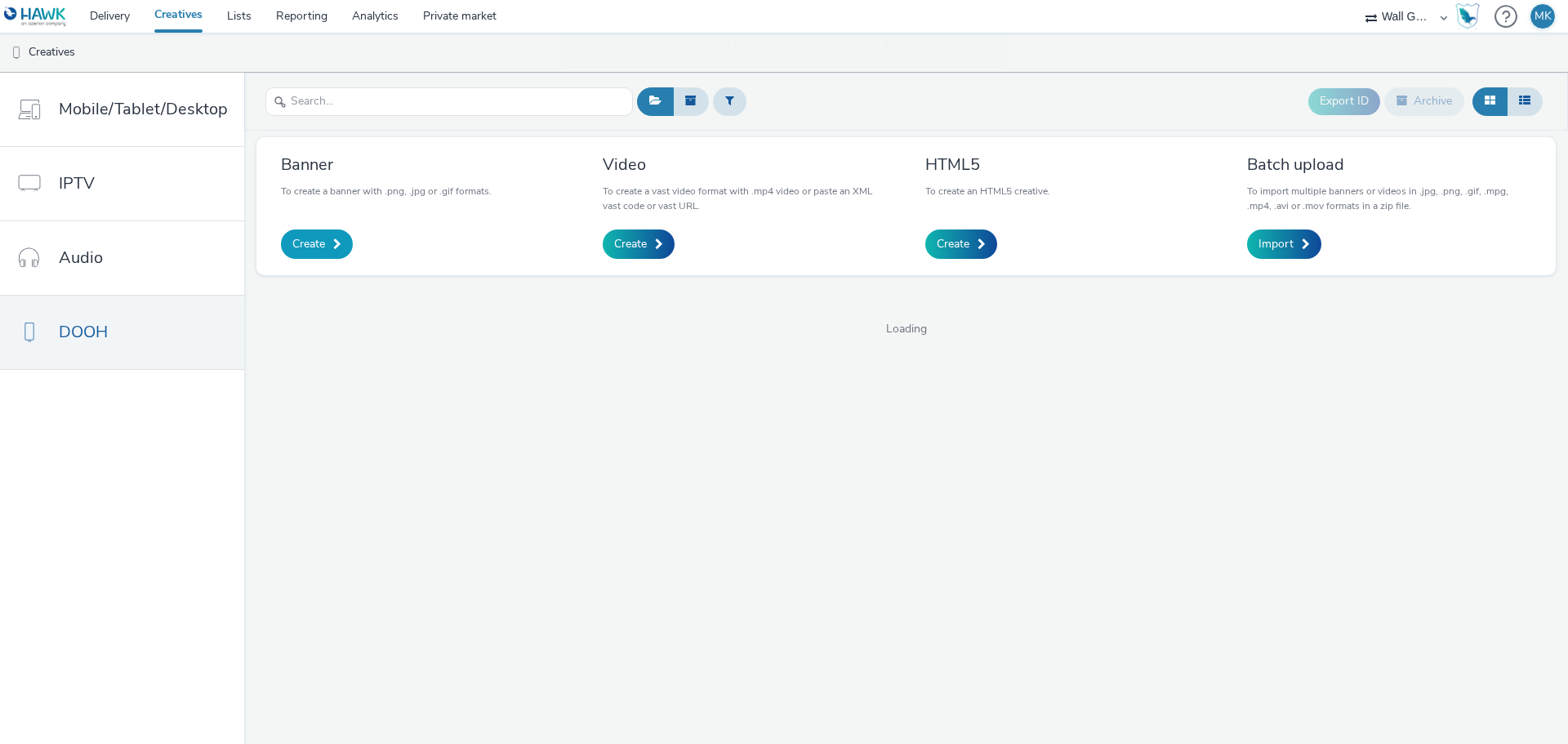
click at [306, 248] on span "Create" at bounding box center [308, 244] width 32 height 17
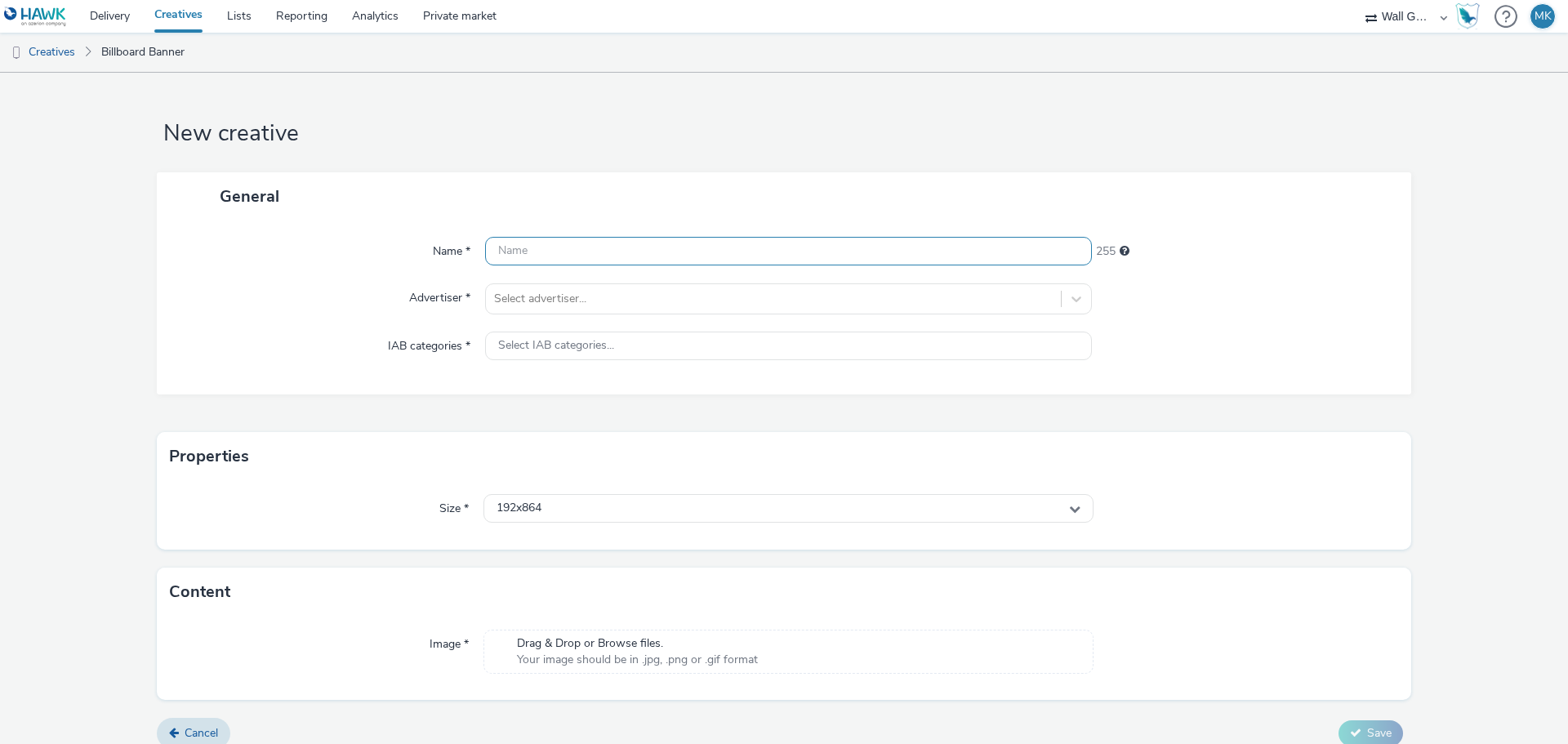
click at [519, 247] on input "text" at bounding box center [788, 251] width 606 height 28
type input "Birkenstock [PERSON_NAME] & Carnaby 2 Öffnungszeiten"
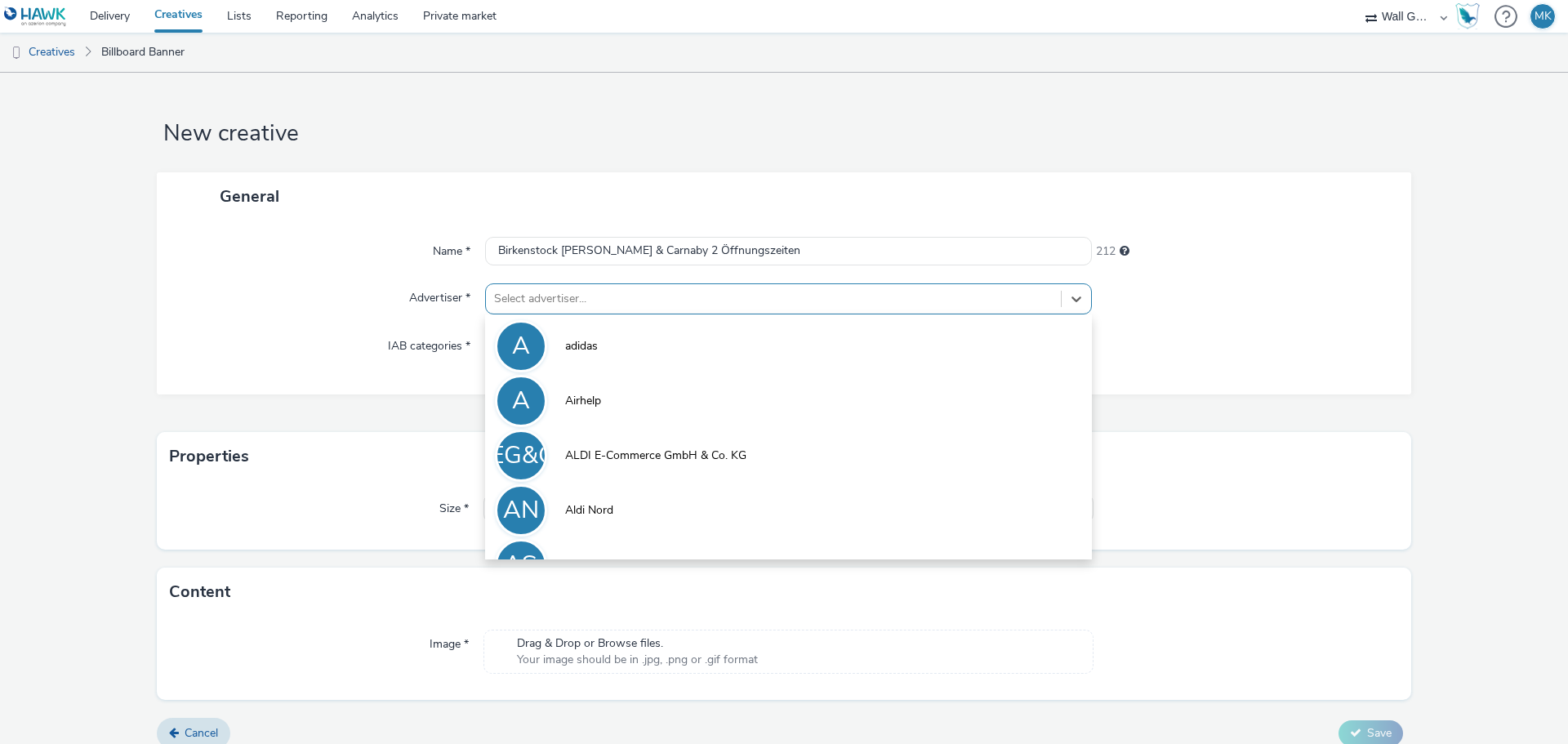
click at [541, 297] on div at bounding box center [773, 299] width 558 height 20
type input "bi"
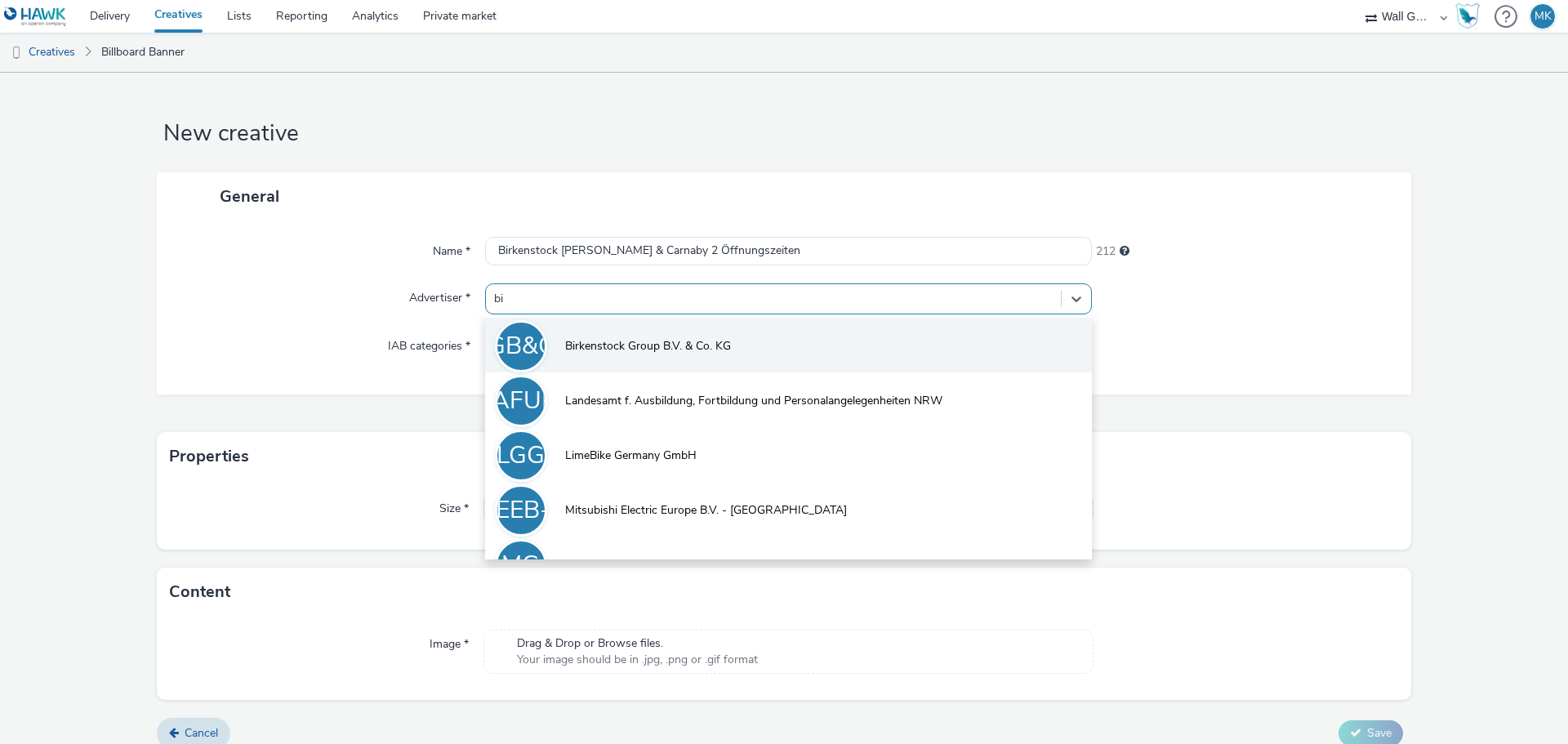
click at [619, 346] on span "Birkenstock Group B.V. & Co. KG" at bounding box center [648, 346] width 166 height 17
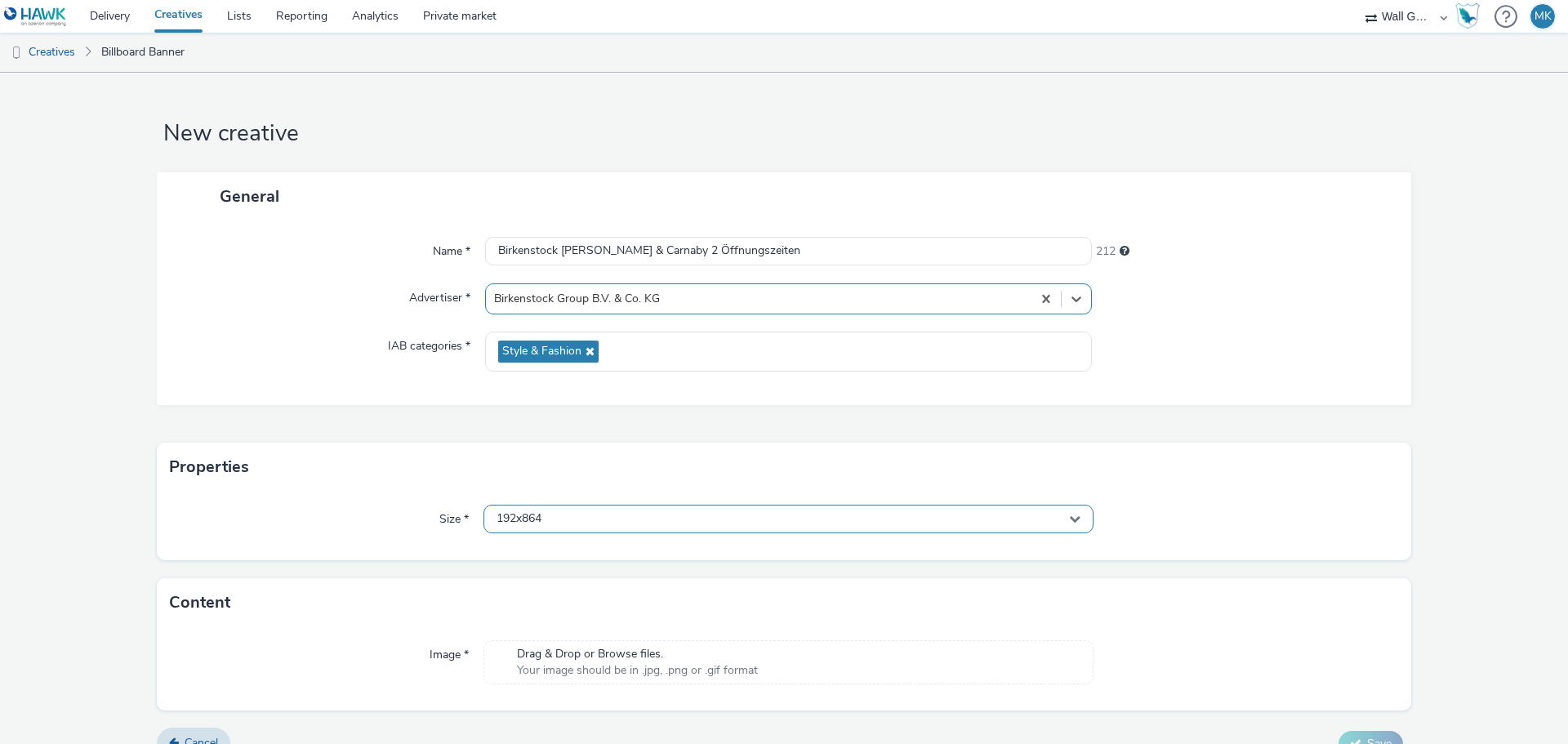
click at [536, 516] on span "192x864" at bounding box center [519, 518] width 45 height 14
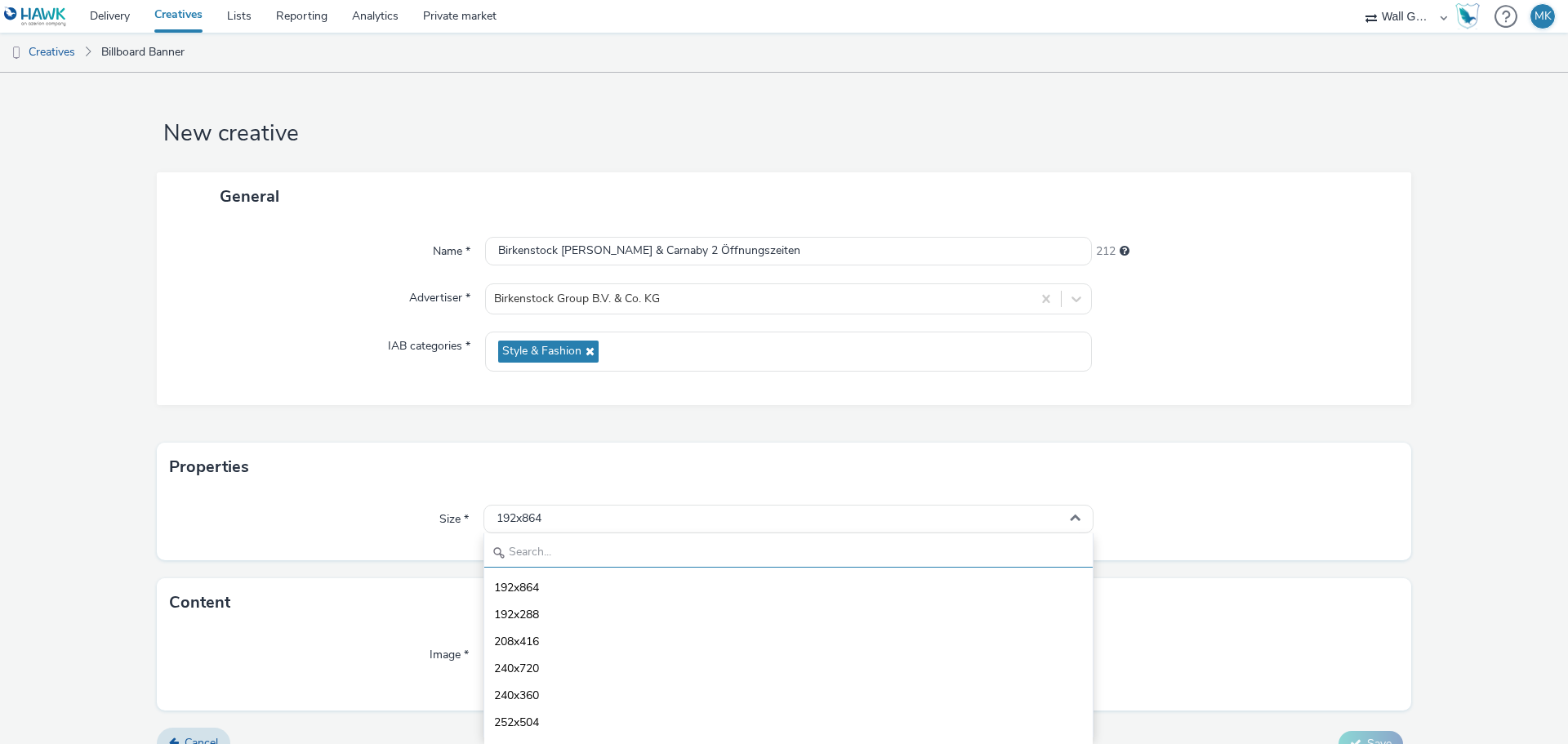
click at [538, 556] on input "text" at bounding box center [788, 553] width 608 height 28
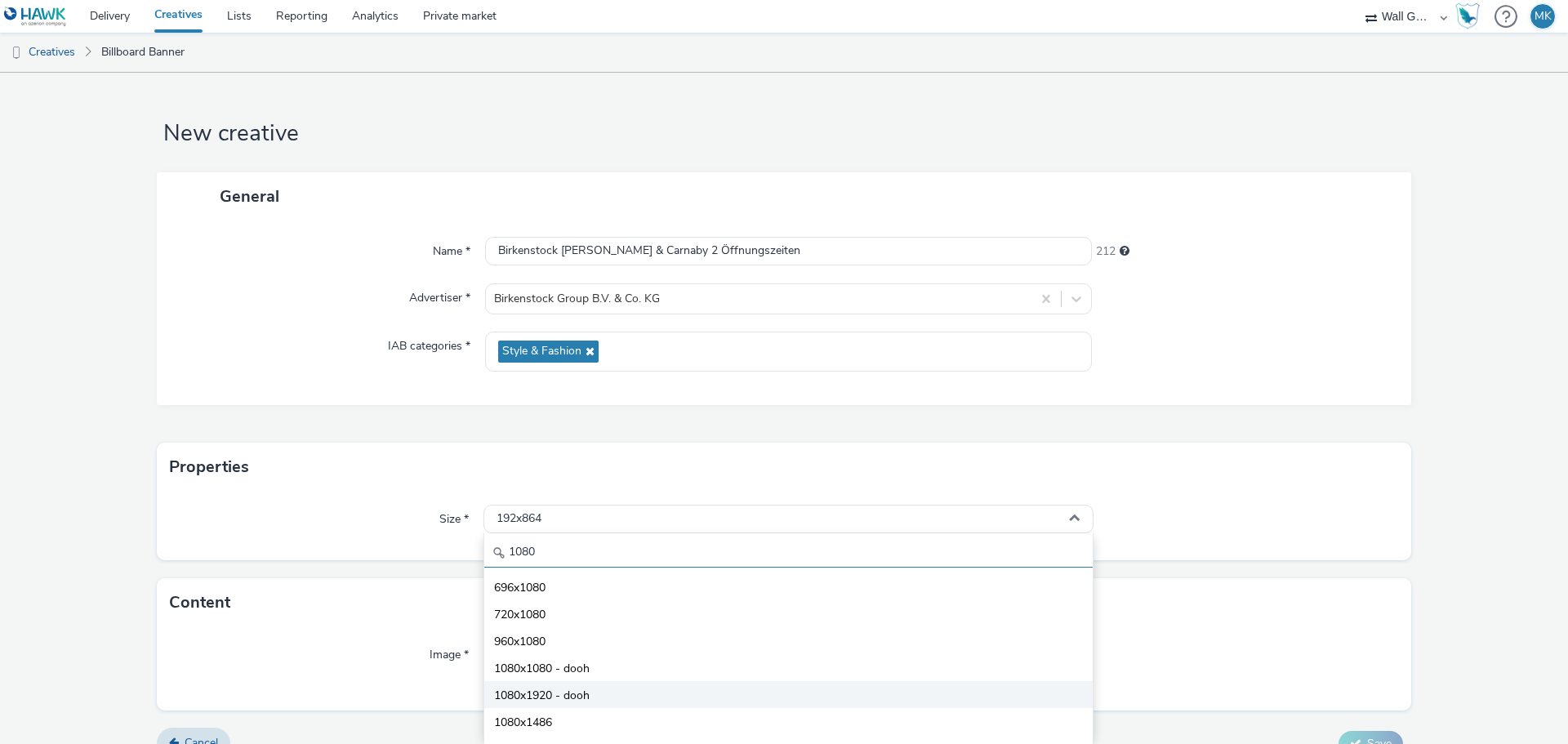
type input "1080"
click at [543, 696] on span "1080x1920 - dooh" at bounding box center [541, 696] width 96 height 17
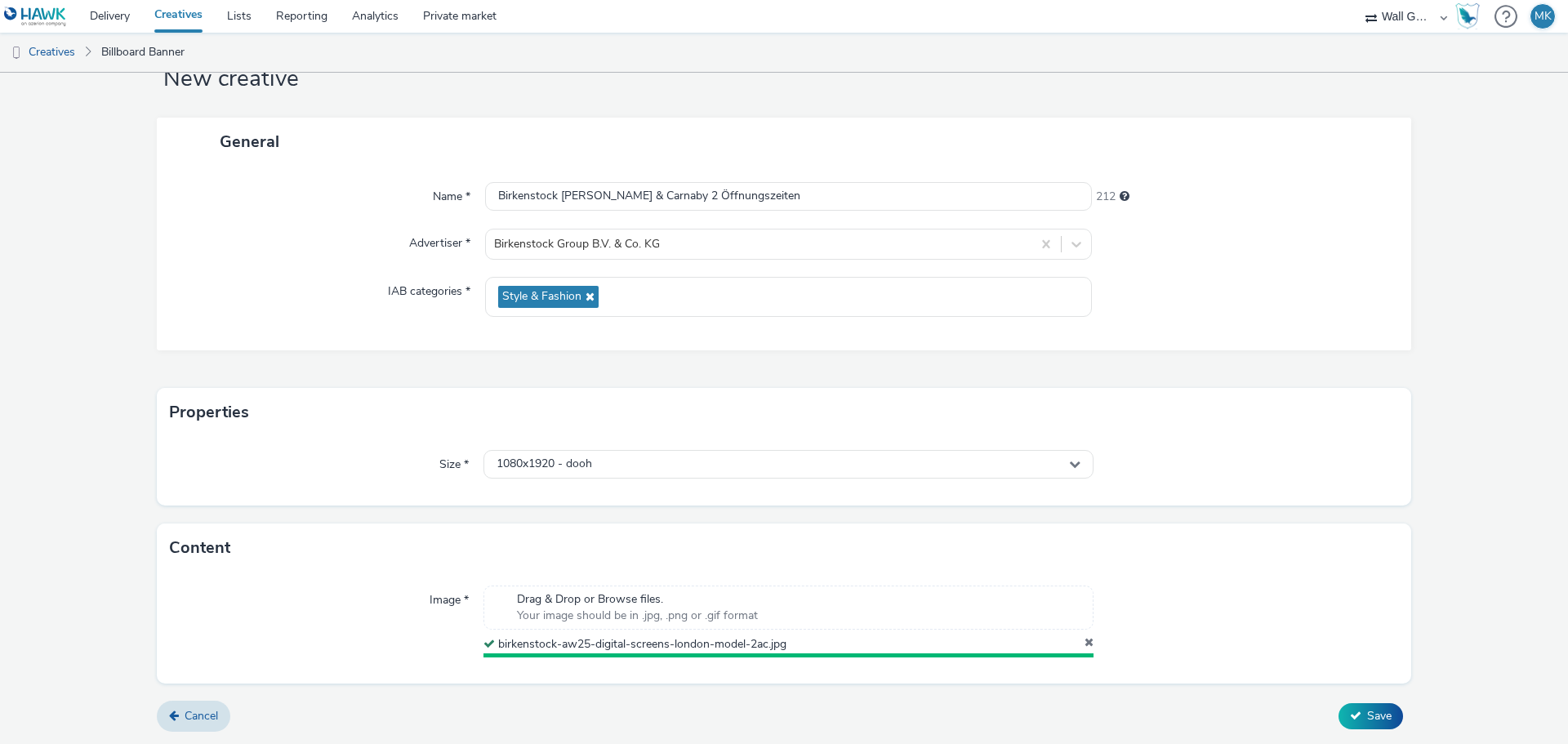
scroll to position [51, 0]
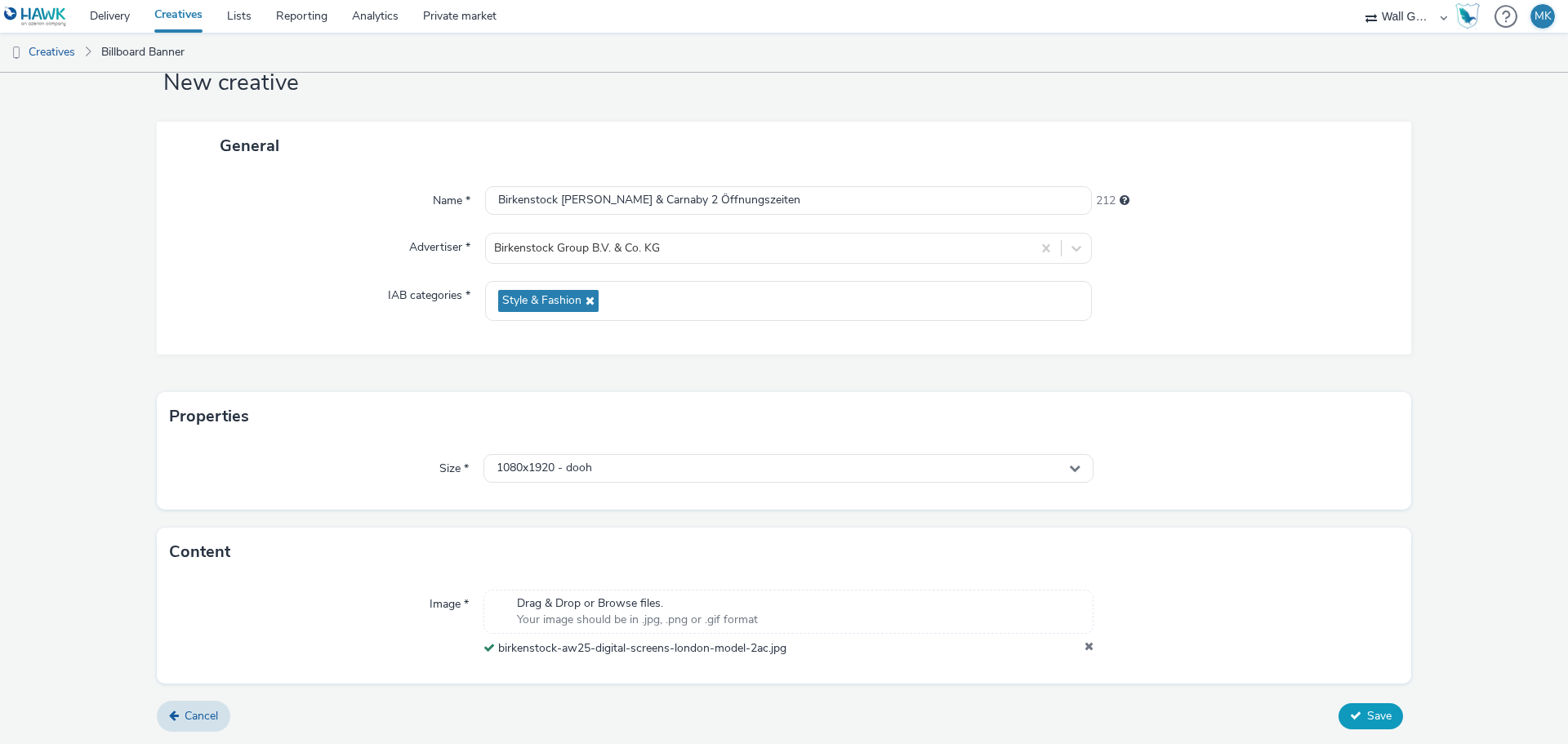
click at [1367, 720] on span "Save" at bounding box center [1379, 715] width 24 height 16
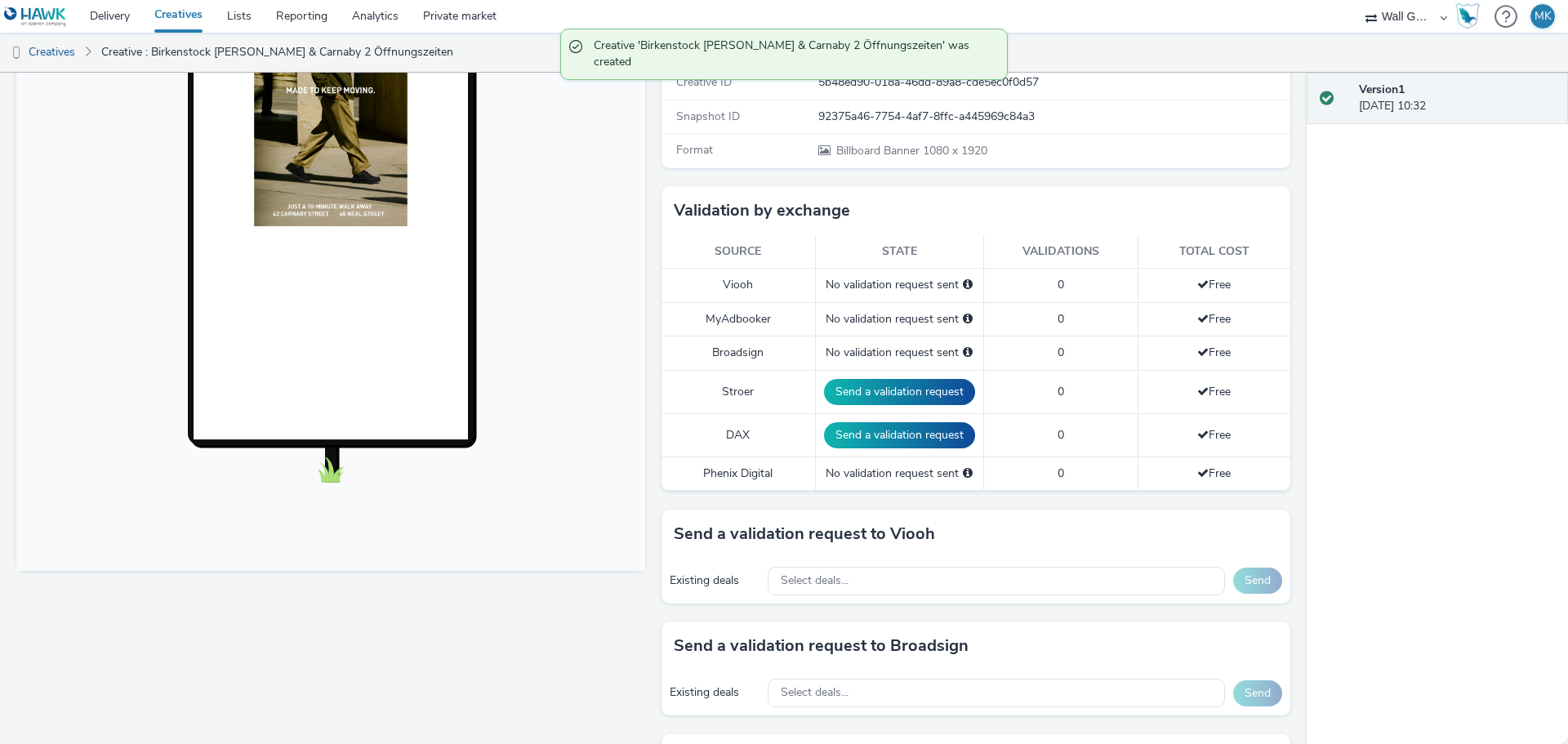
scroll to position [409, 0]
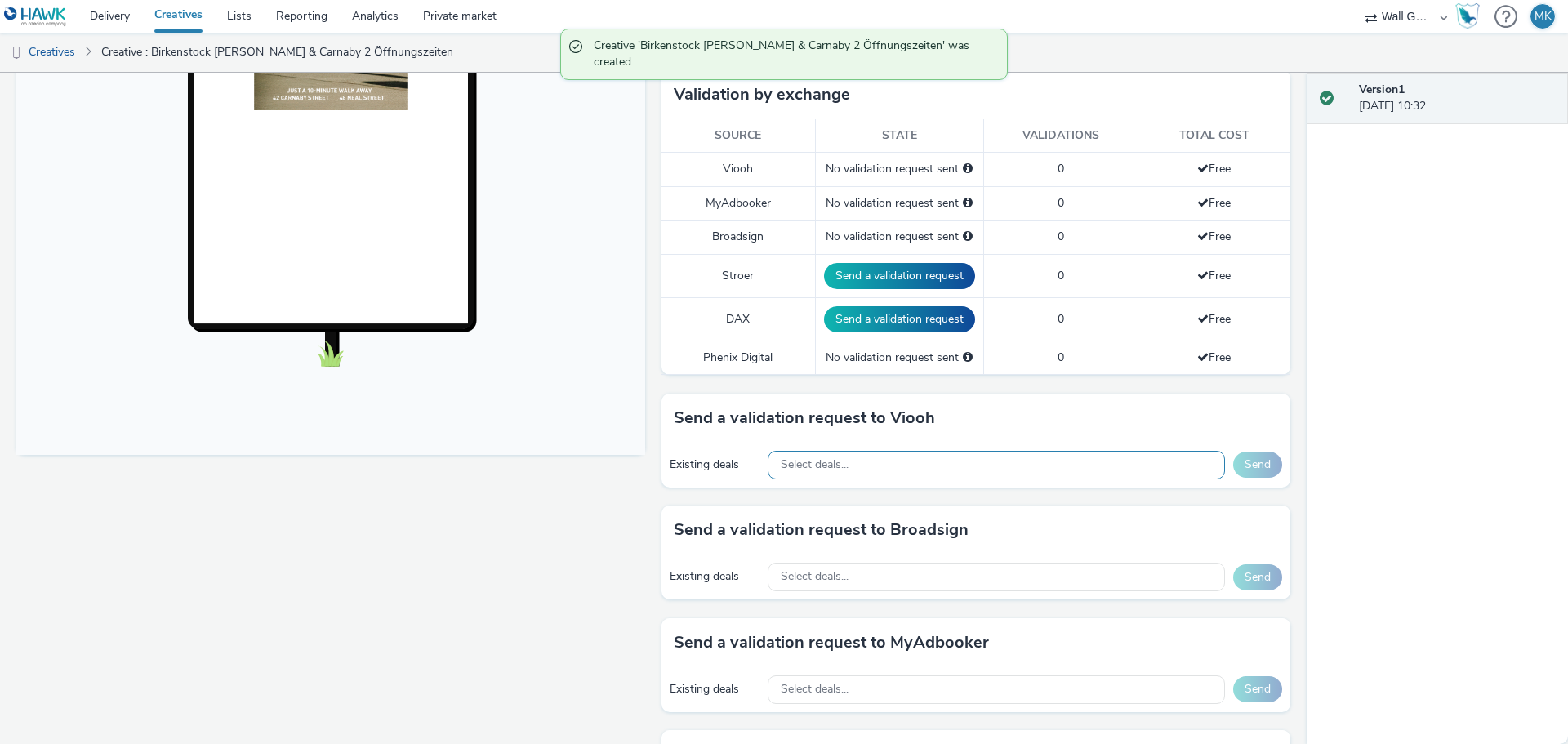
click at [834, 458] on span "Select deals..." at bounding box center [815, 465] width 68 height 14
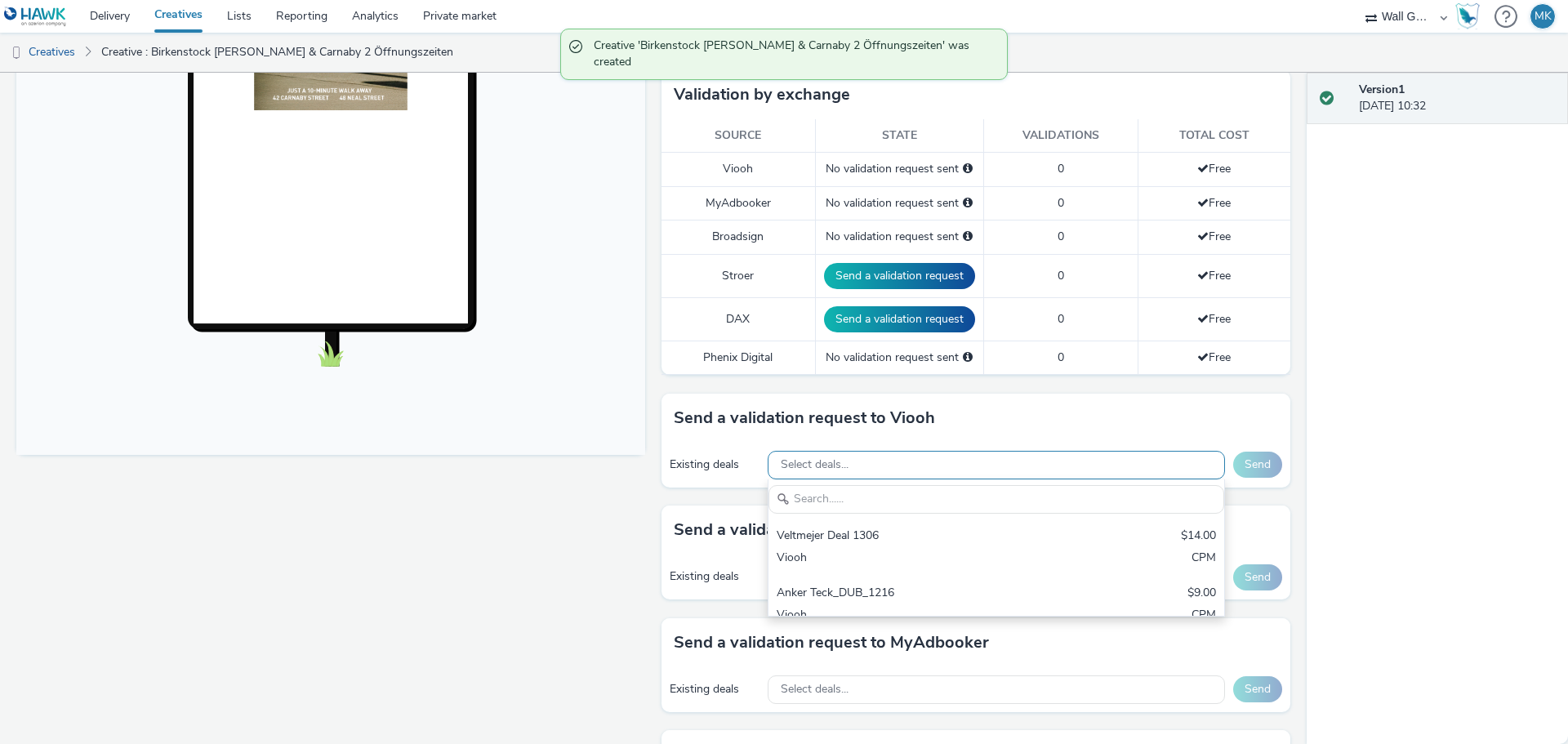
scroll to position [0, 0]
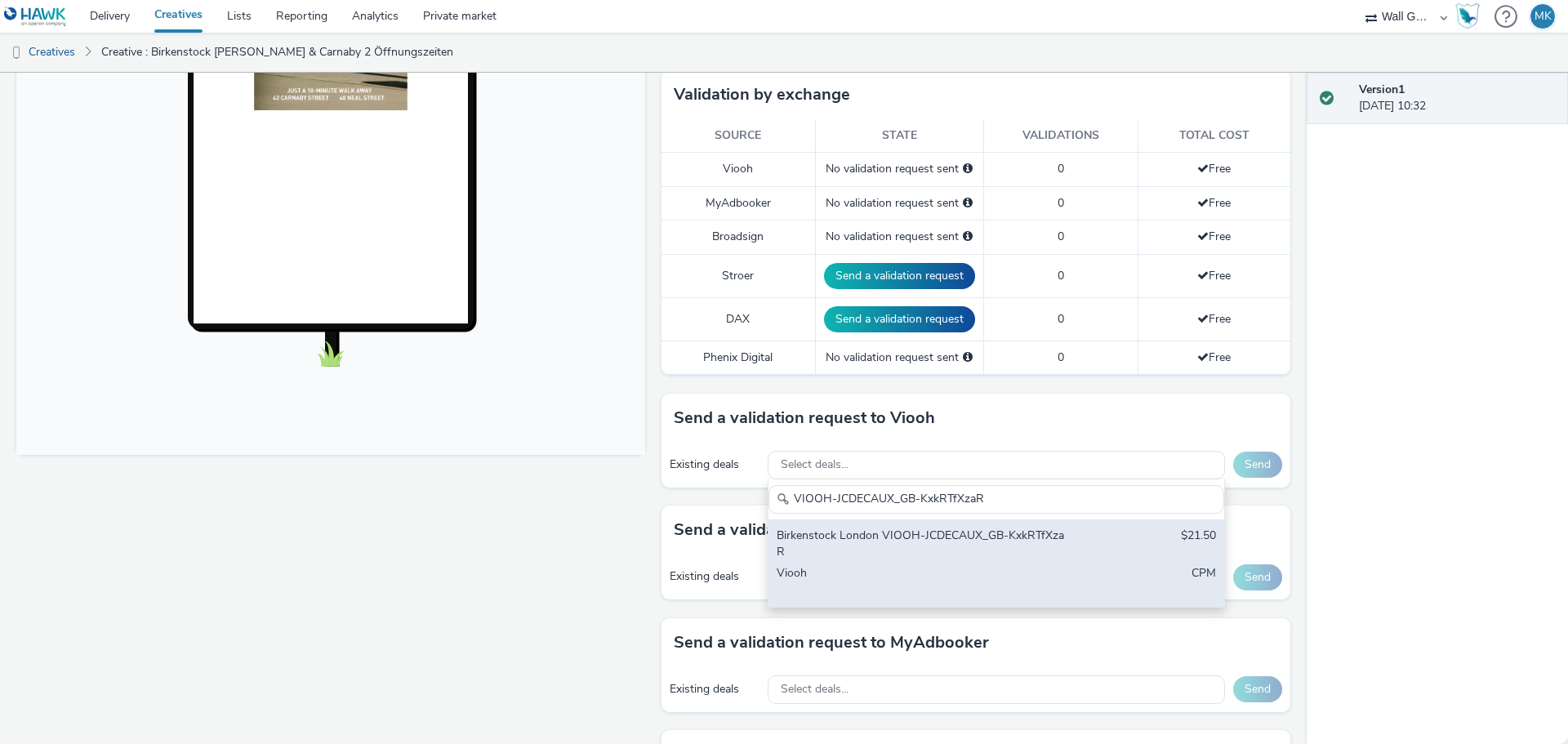
type input "VIOOH-JCDECAUX_GB-KxkRTfXzaR"
click at [976, 549] on div "Birkenstock London VIOOH-JCDECAUX_GB-KxkRTfXzaR" at bounding box center [921, 544] width 290 height 33
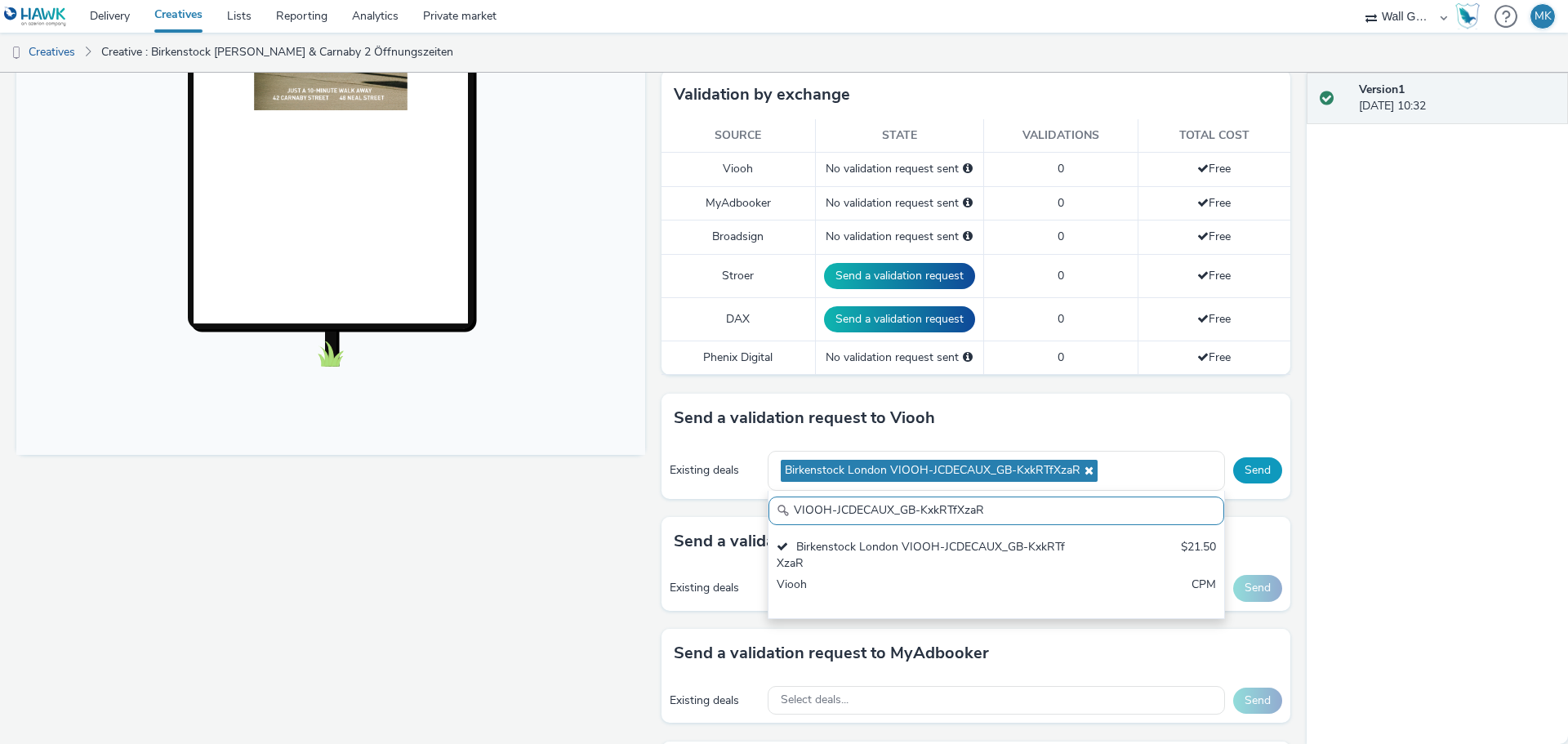
click at [1243, 467] on button "Send" at bounding box center [1257, 470] width 49 height 26
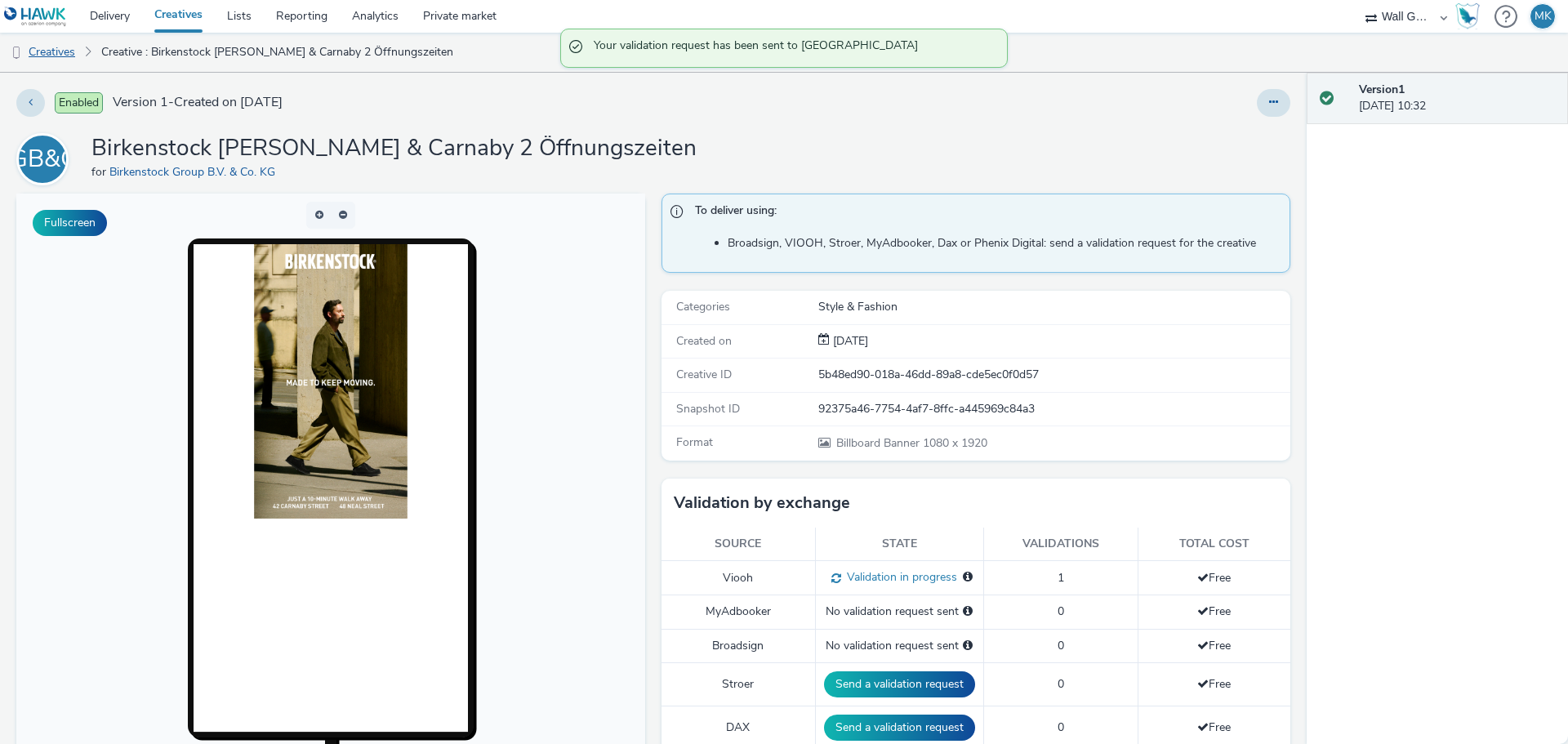
click at [72, 51] on link "Creatives" at bounding box center [42, 51] width 83 height 39
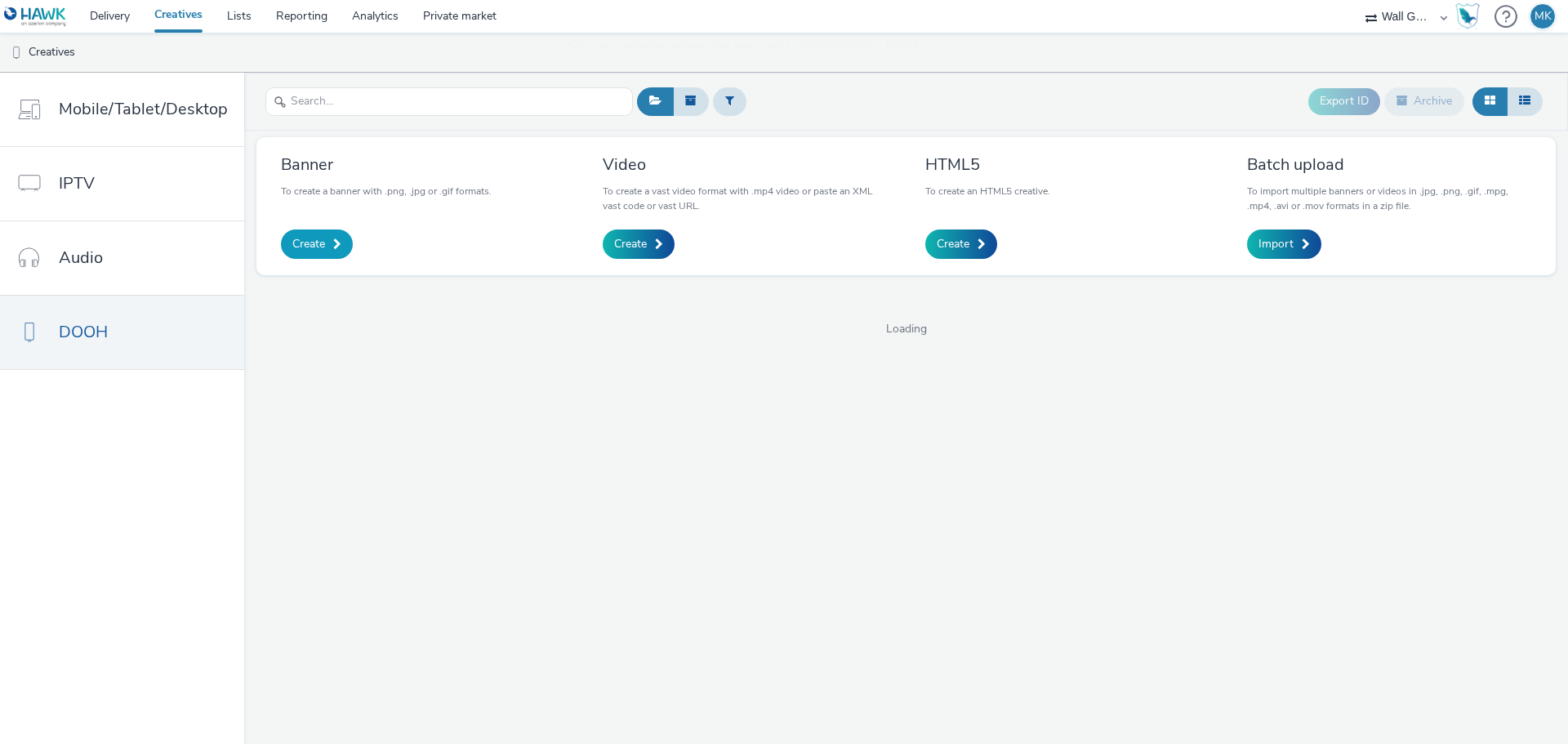
click at [301, 240] on span "Create" at bounding box center [308, 244] width 32 height 17
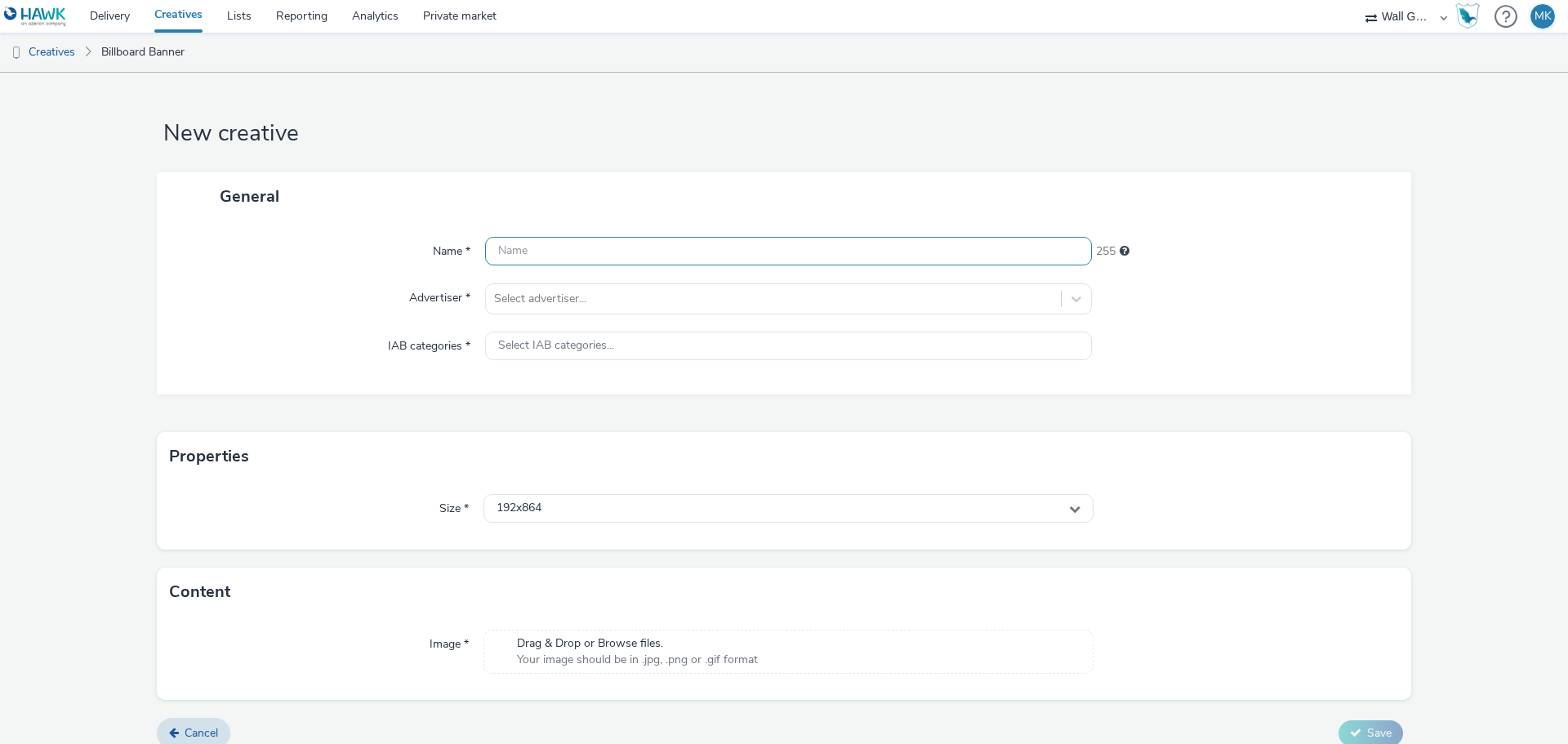
click at [566, 249] on input "text" at bounding box center [788, 251] width 606 height 28
type input "Birkenstock [PERSON_NAME] & [PERSON_NAME] 3 Öffnungszeiten"
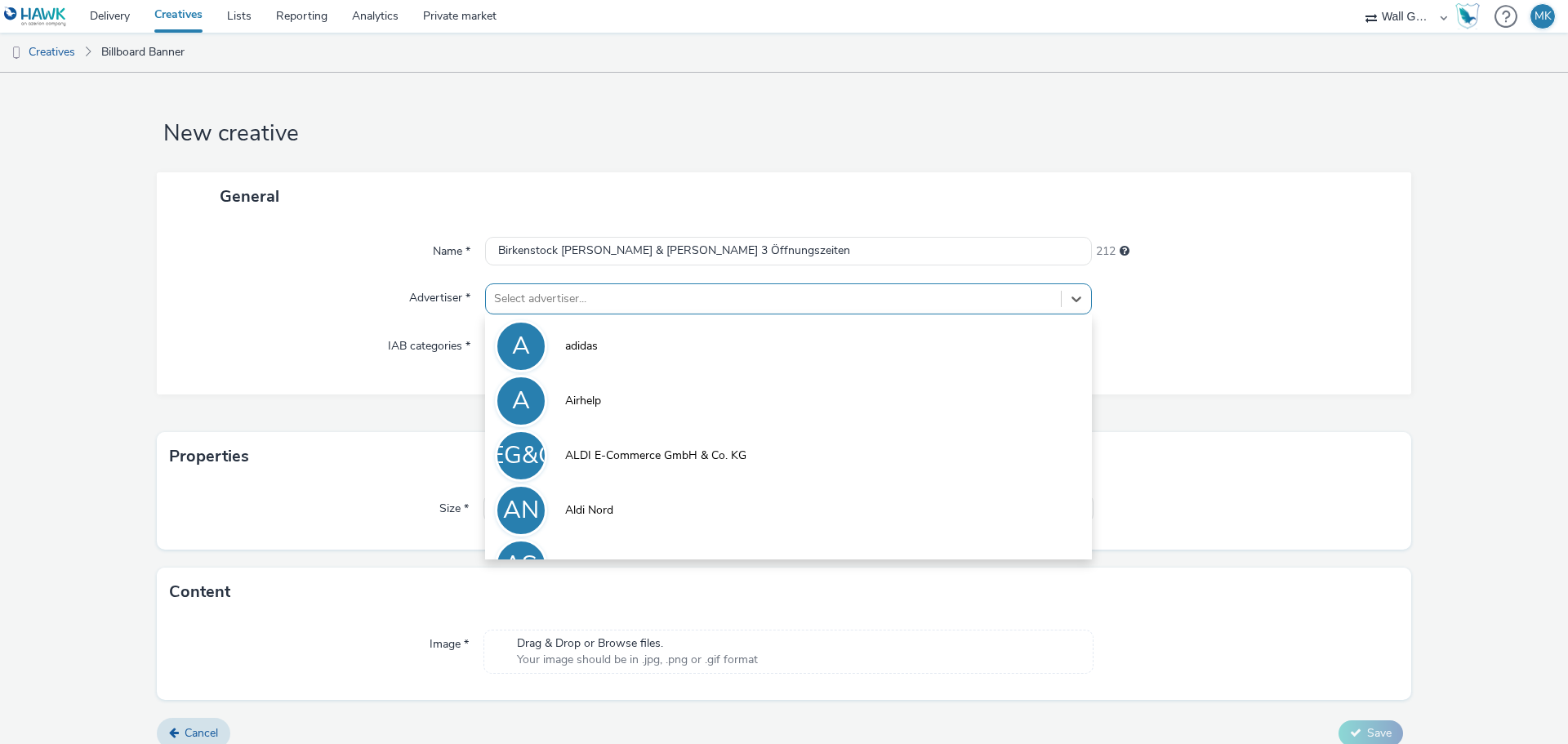
click at [537, 301] on div at bounding box center [773, 299] width 558 height 20
type input "bi"
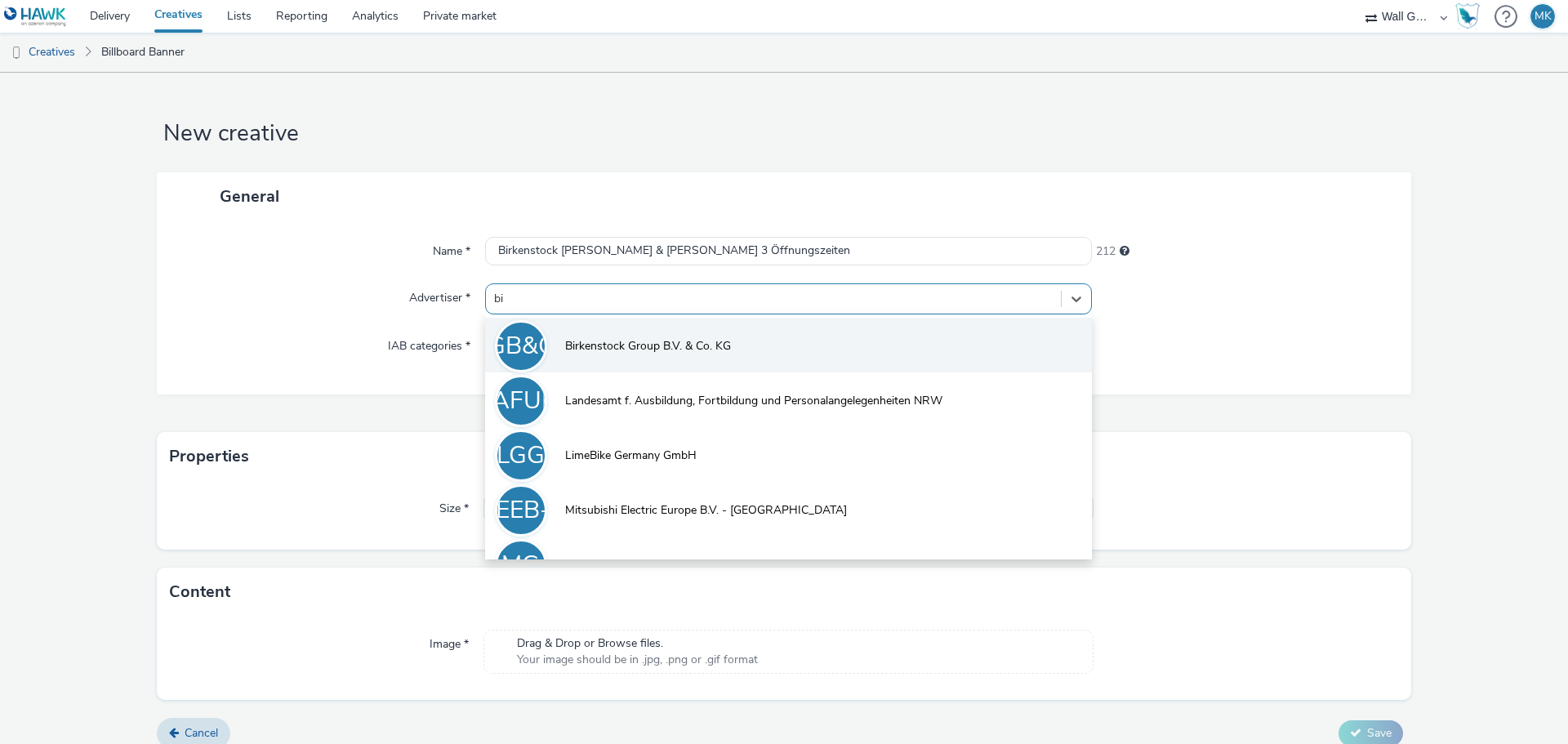
click at [585, 345] on span "Birkenstock Group B.V. & Co. KG" at bounding box center [648, 346] width 166 height 17
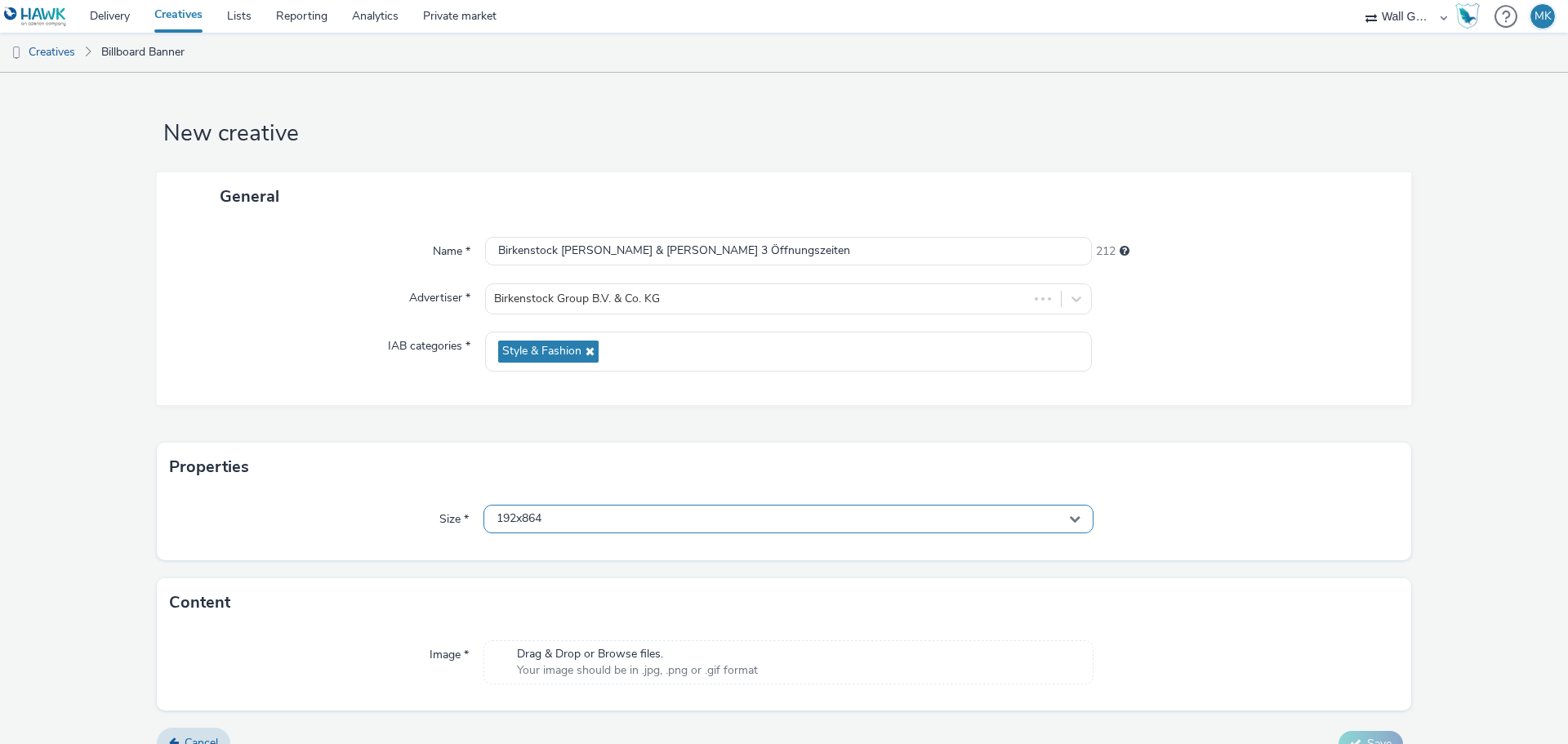
click at [551, 519] on div "192x864" at bounding box center [788, 519] width 610 height 28
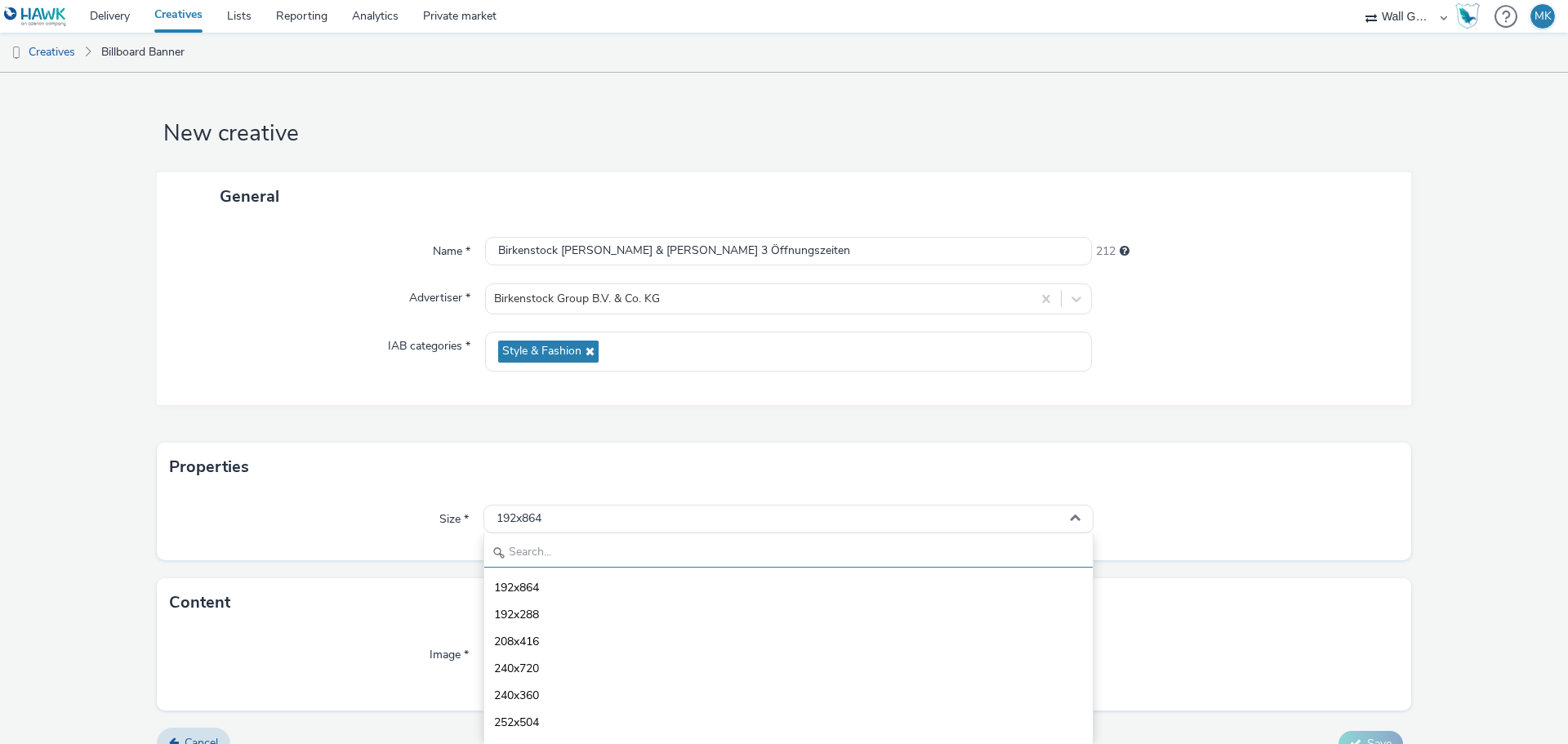
click at [547, 556] on input "text" at bounding box center [788, 553] width 608 height 28
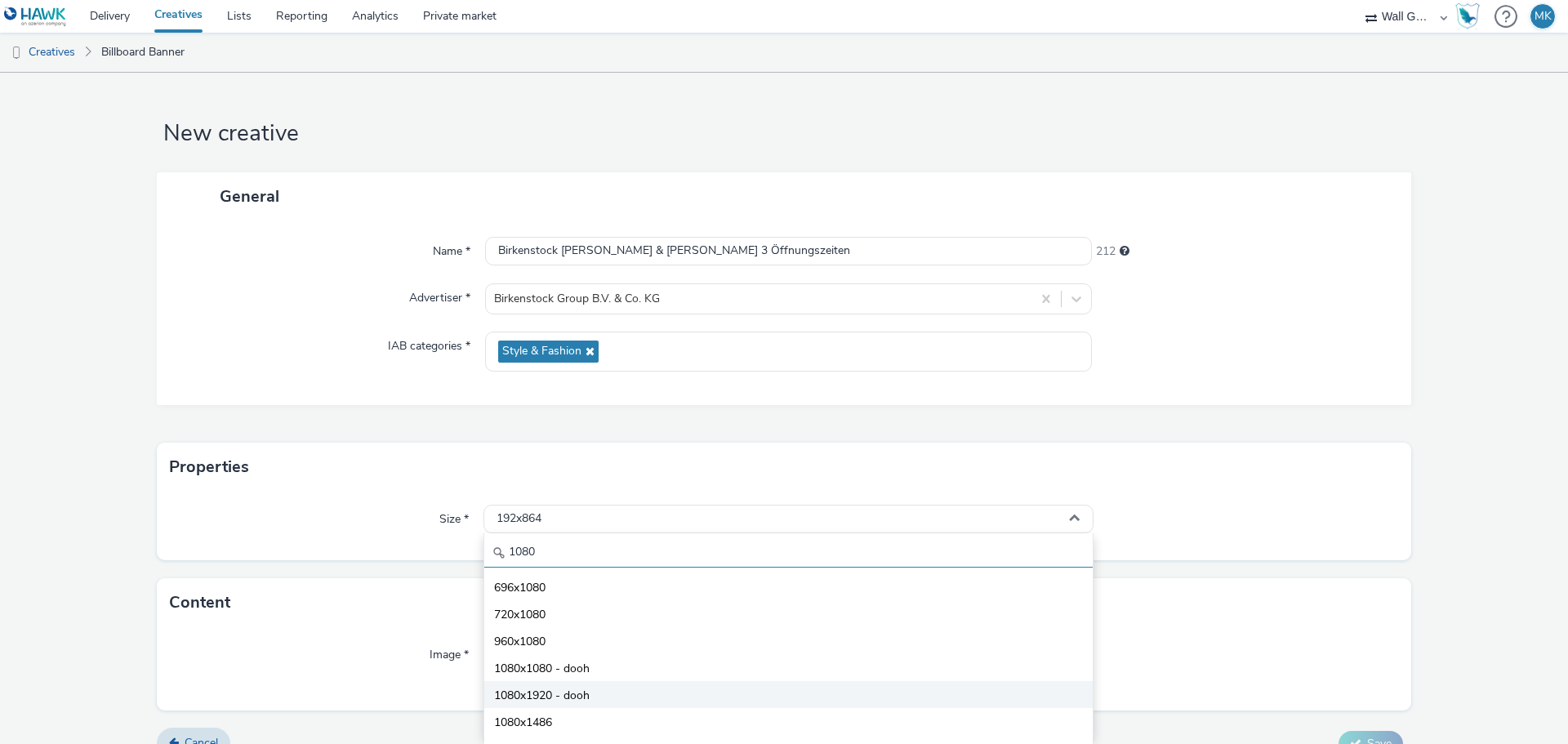
type input "1080"
click at [546, 694] on span "1080x1920 - dooh" at bounding box center [541, 696] width 96 height 17
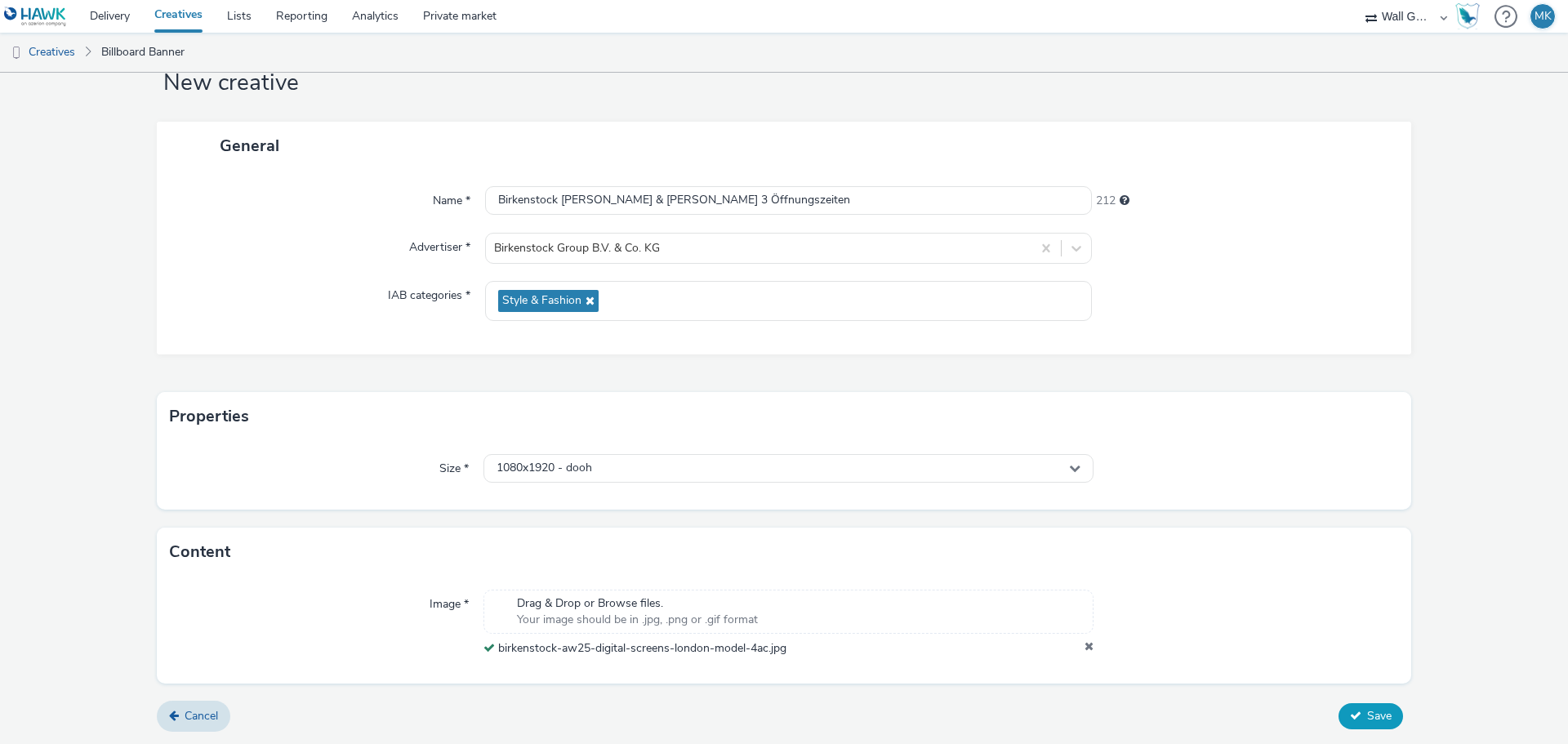
scroll to position [51, 0]
click at [1367, 715] on span "Save" at bounding box center [1379, 715] width 24 height 16
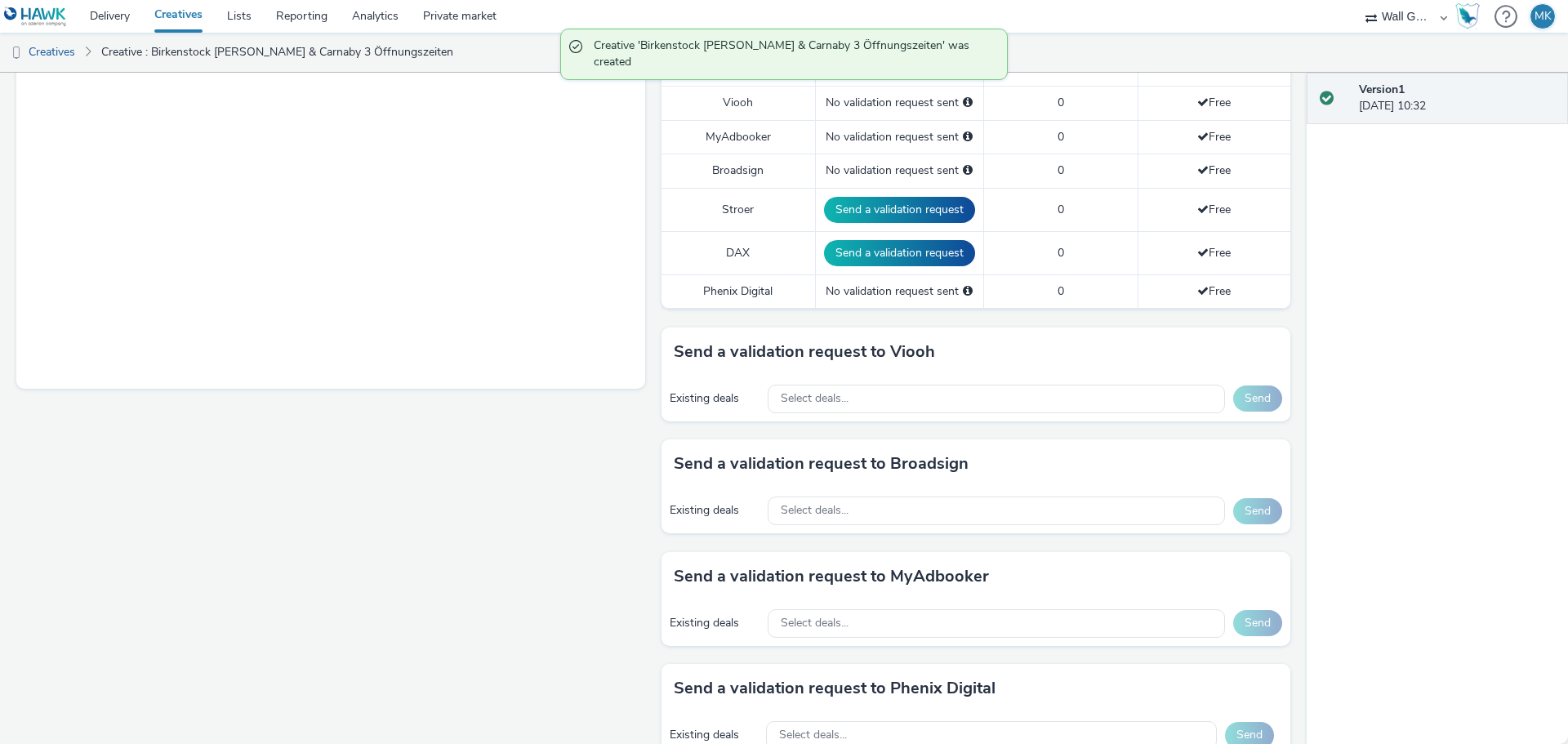
scroll to position [490, 0]
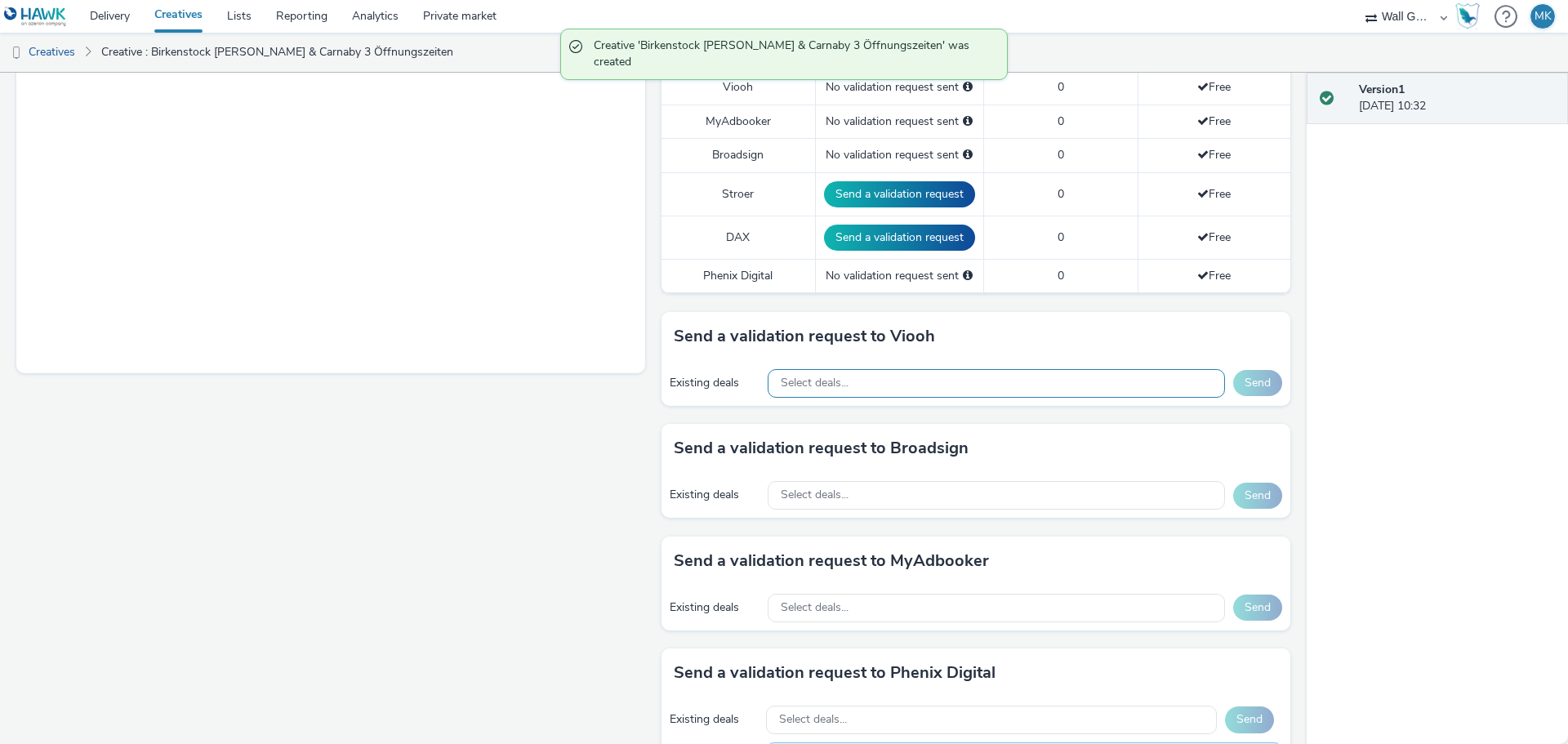
click at [826, 381] on span "Select deals..." at bounding box center [815, 383] width 68 height 14
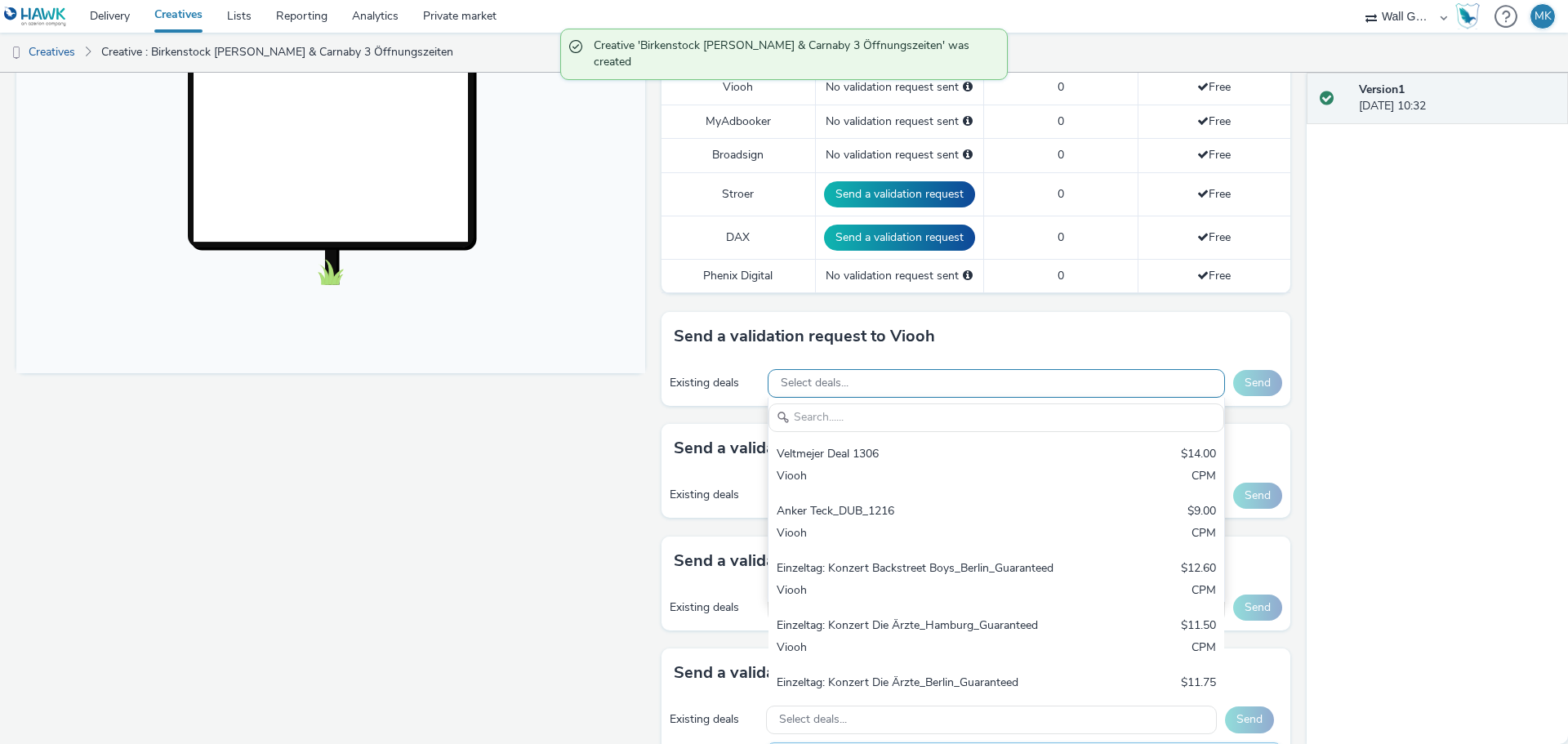
scroll to position [0, 0]
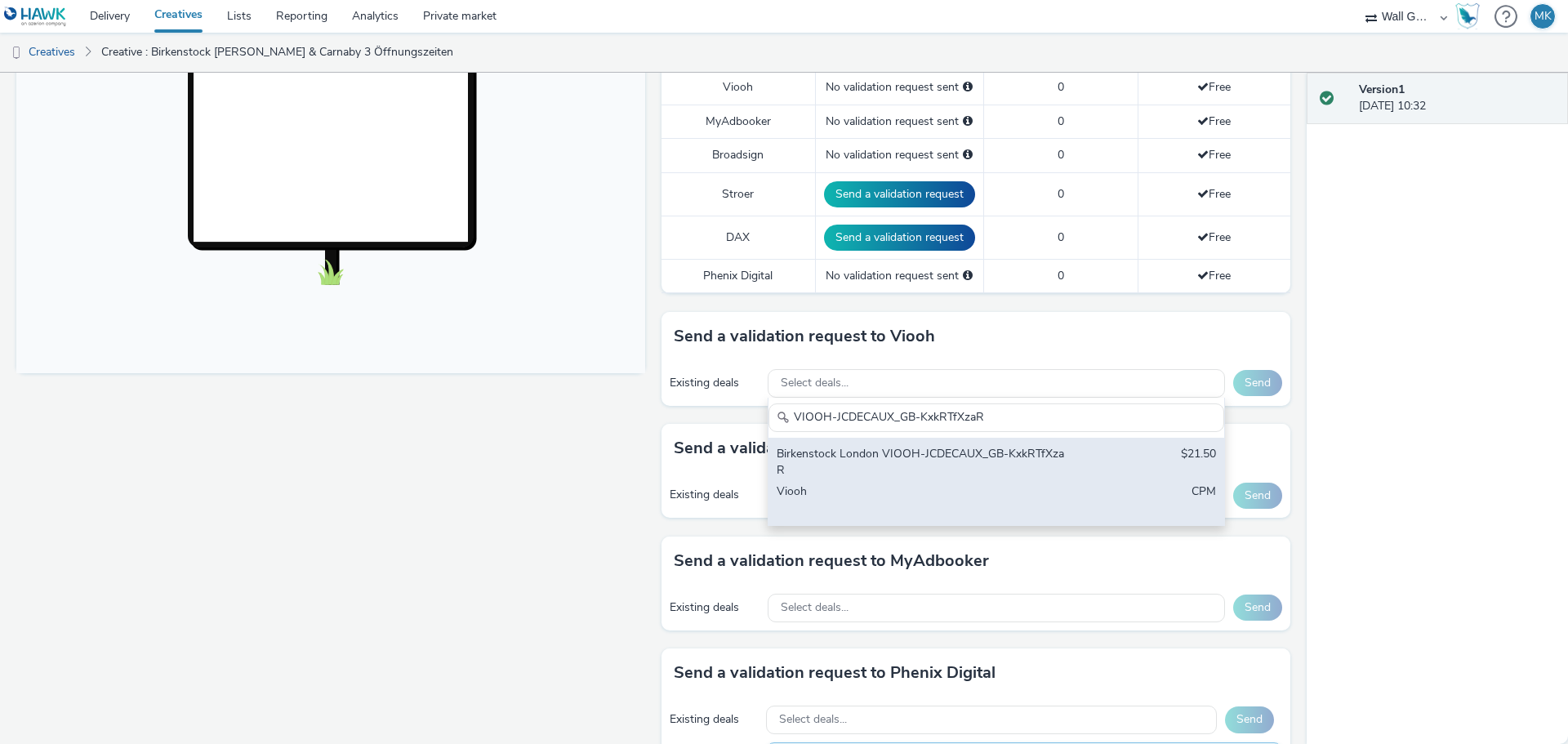
type input "VIOOH-JCDECAUX_GB-KxkRTfXzaR"
click at [850, 459] on div "Birkenstock London VIOOH-JCDECAUX_GB-KxkRTfXzaR" at bounding box center [921, 463] width 290 height 33
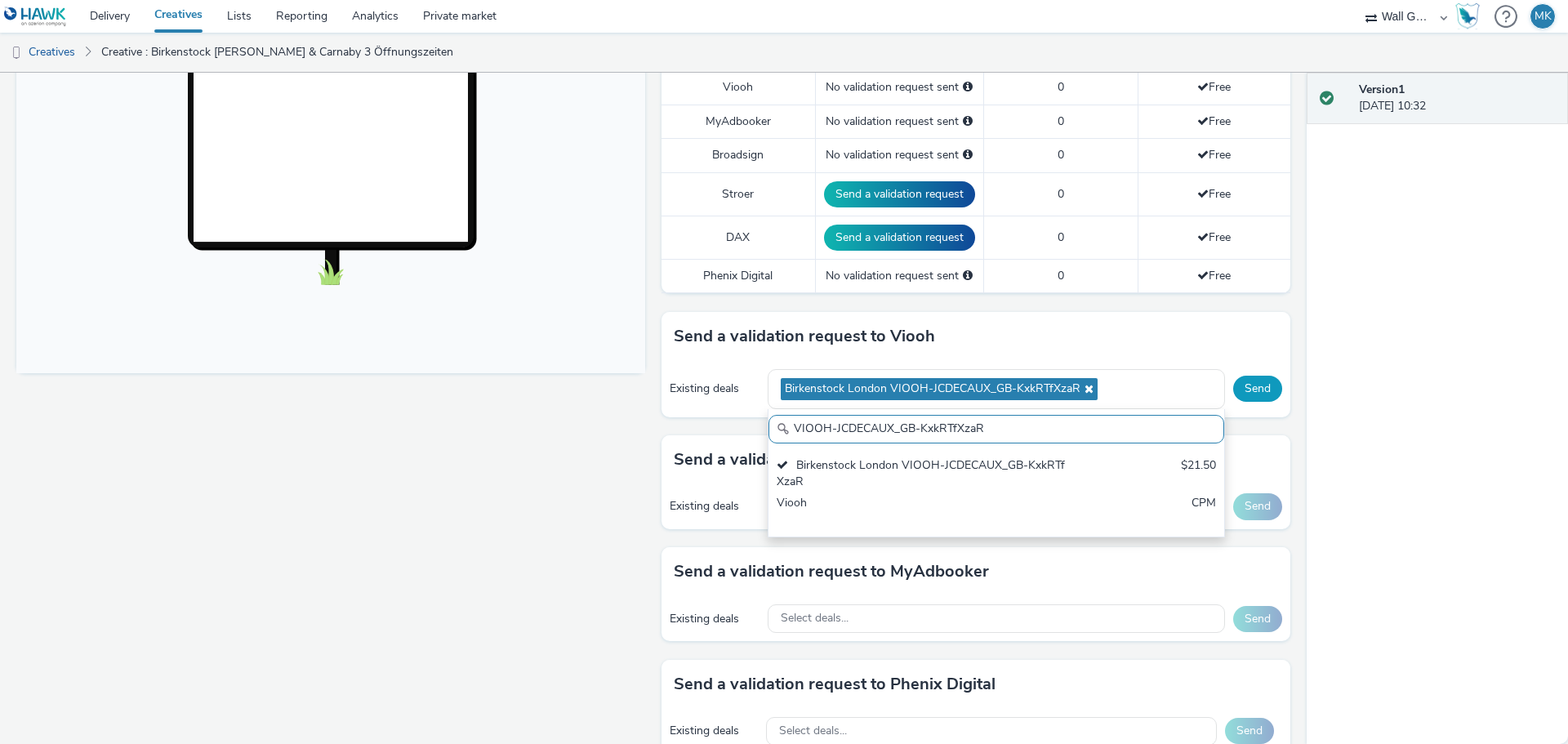
click at [1237, 387] on button "Send" at bounding box center [1257, 388] width 49 height 26
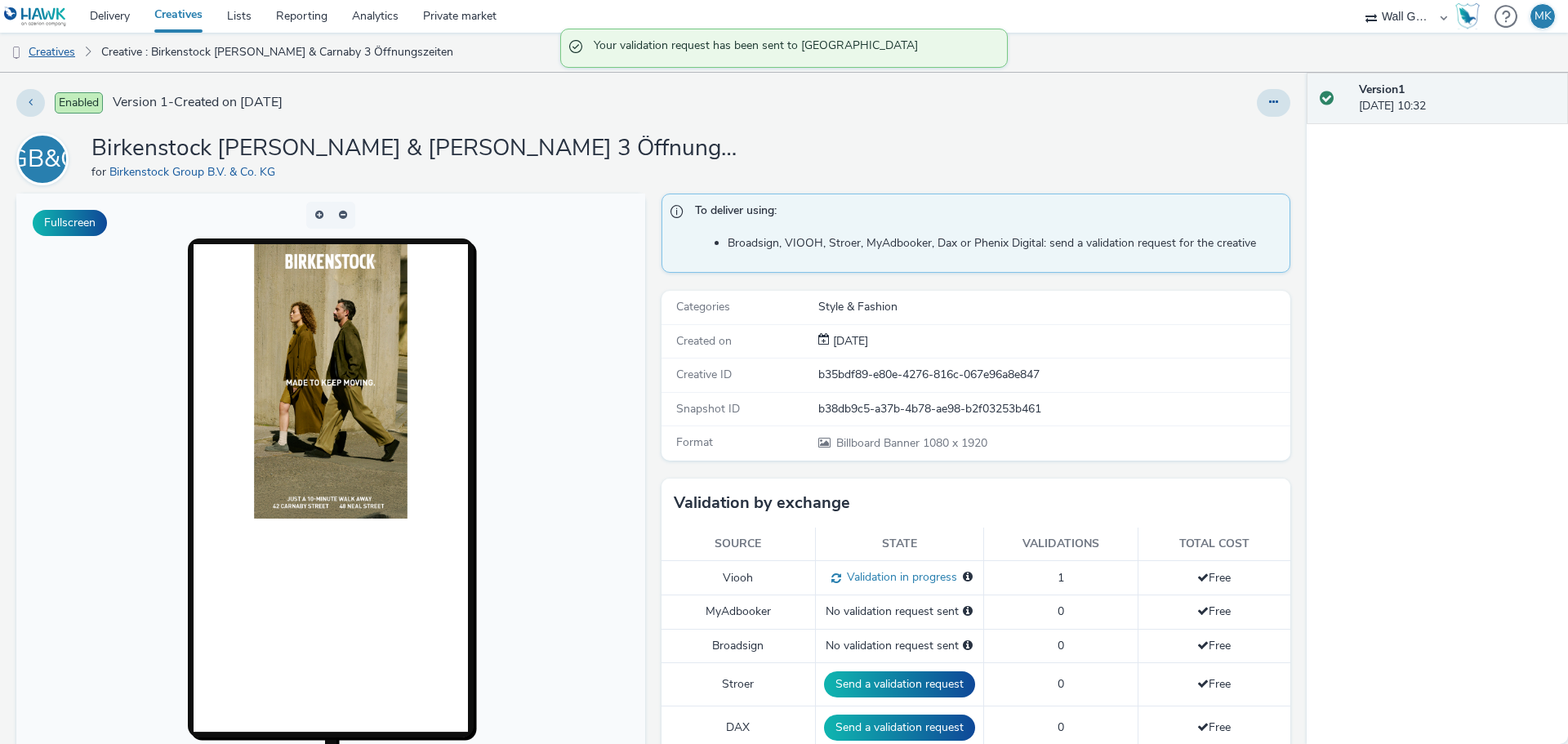
click at [47, 49] on link "Creatives" at bounding box center [42, 51] width 83 height 39
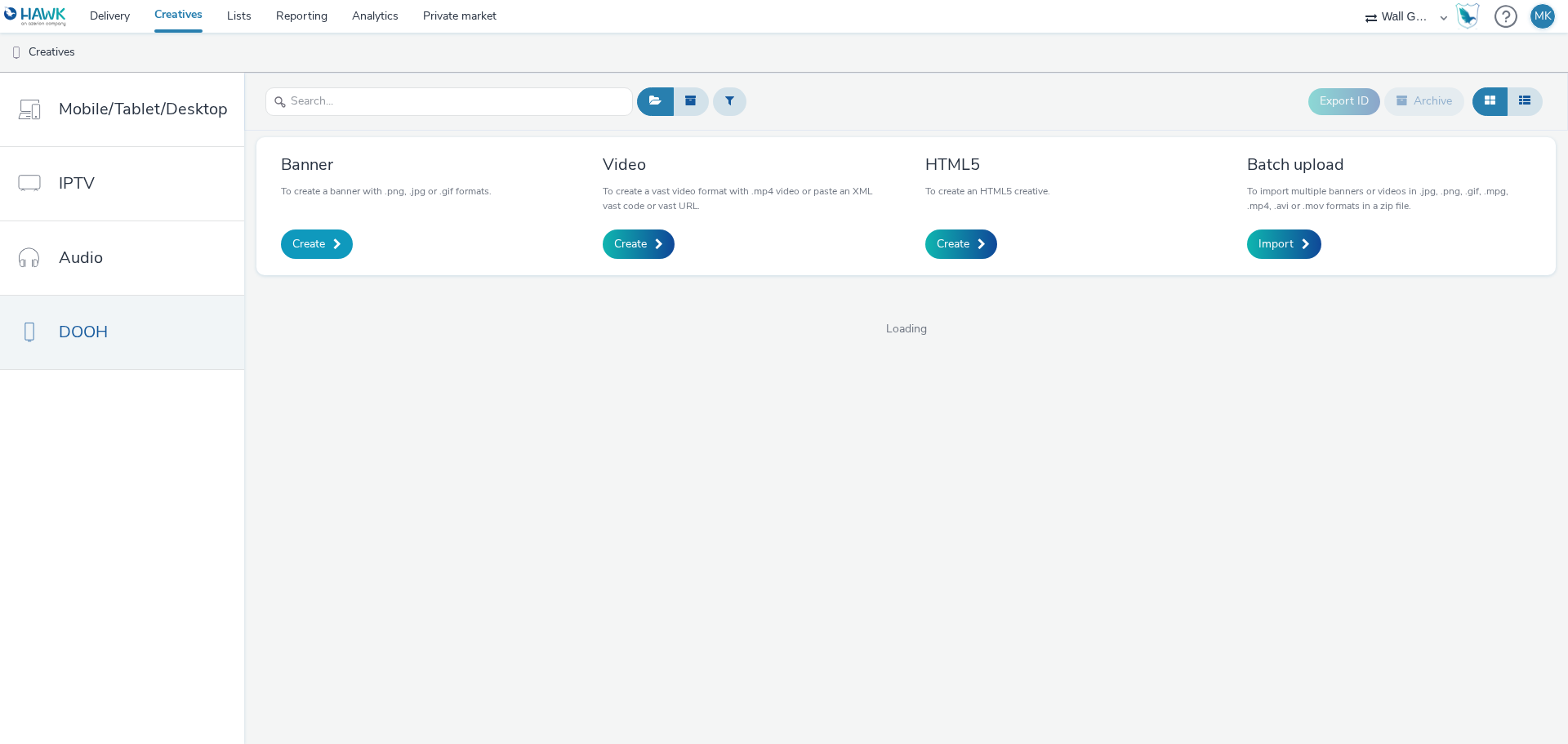
click at [314, 243] on span "Create" at bounding box center [308, 244] width 32 height 17
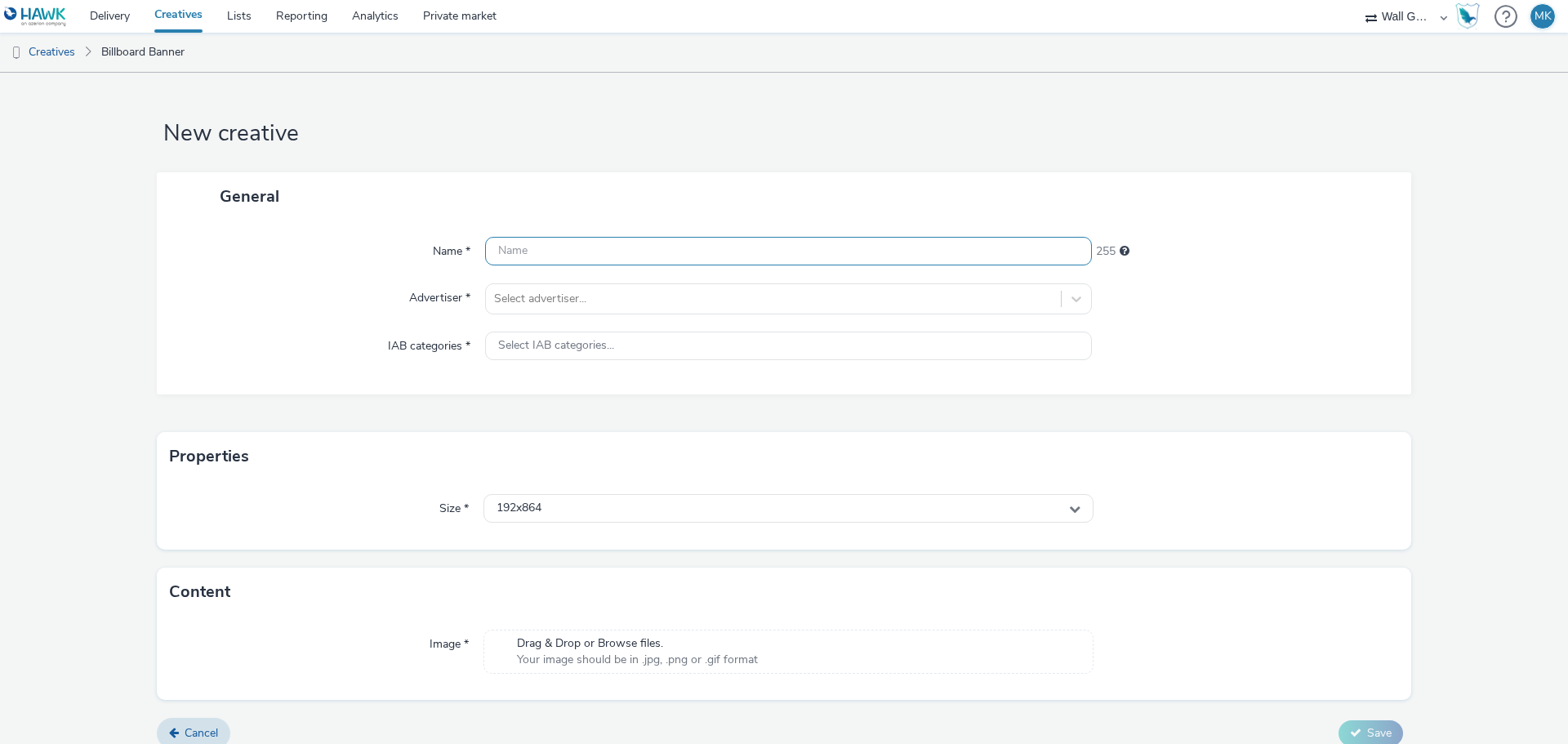
click at [527, 244] on input "text" at bounding box center [788, 251] width 606 height 28
type input "Birkenstcok [PERSON_NAME] & [PERSON_NAME] 4 Öffnungszeiten"
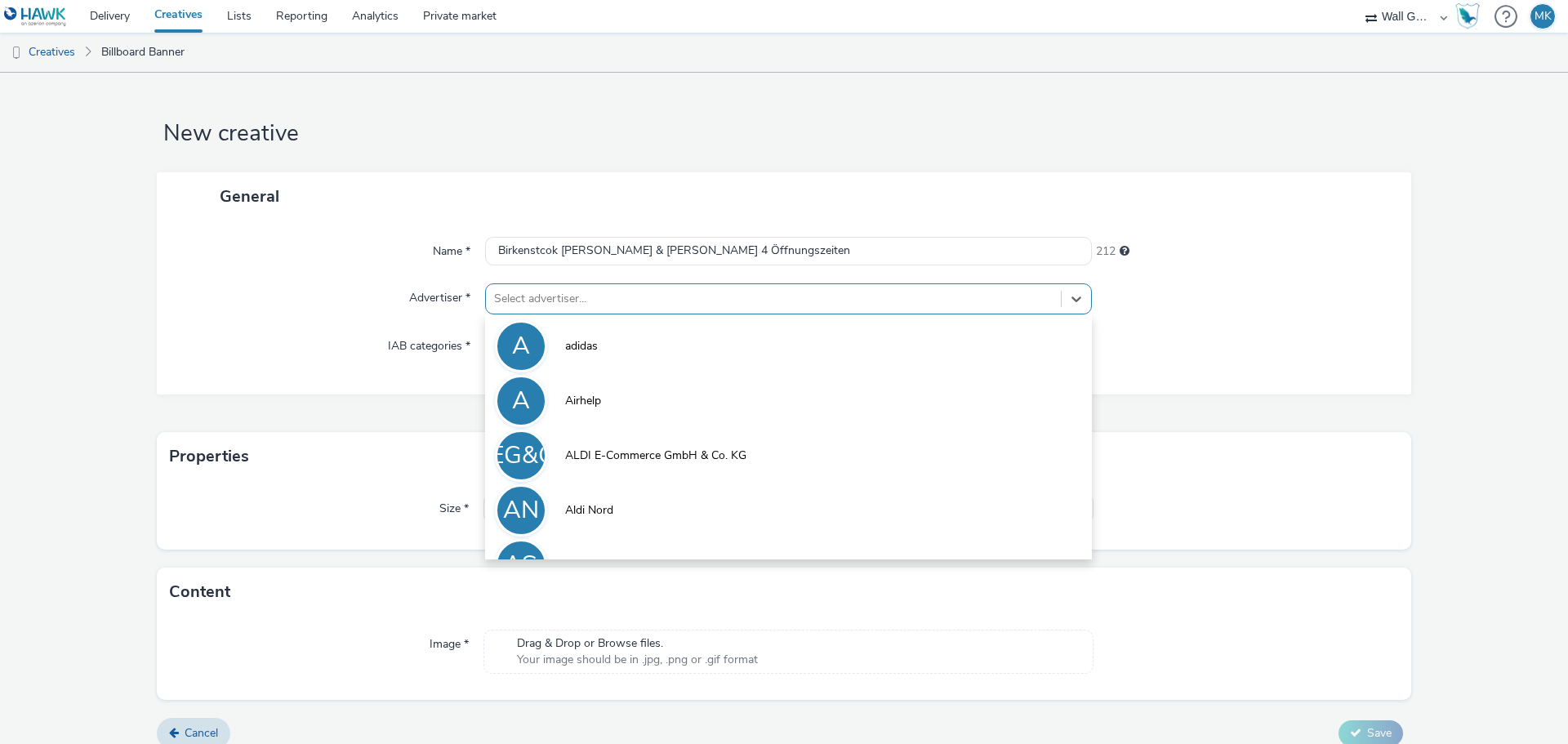
click at [538, 294] on div at bounding box center [773, 299] width 558 height 20
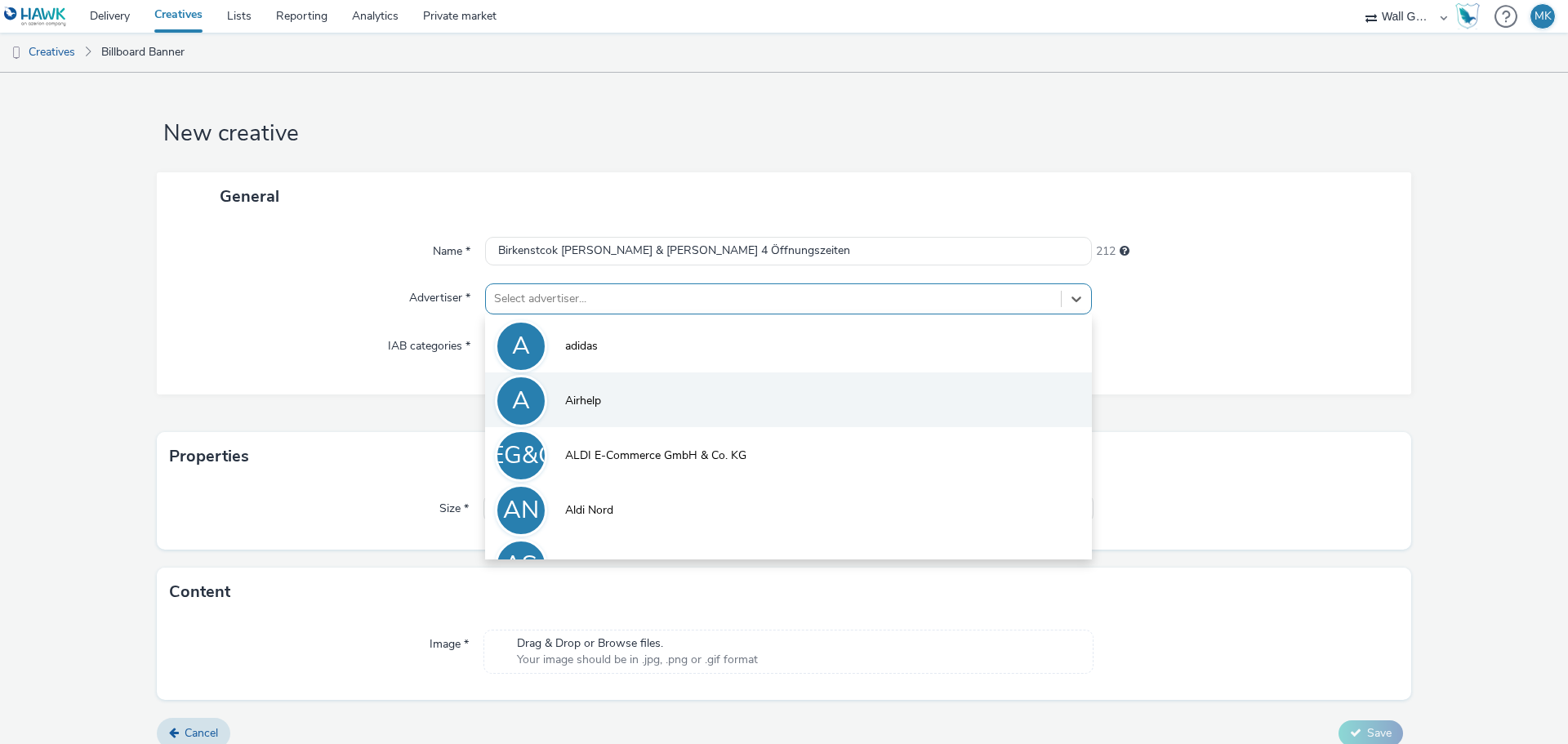
type input "i"
type input "bi"
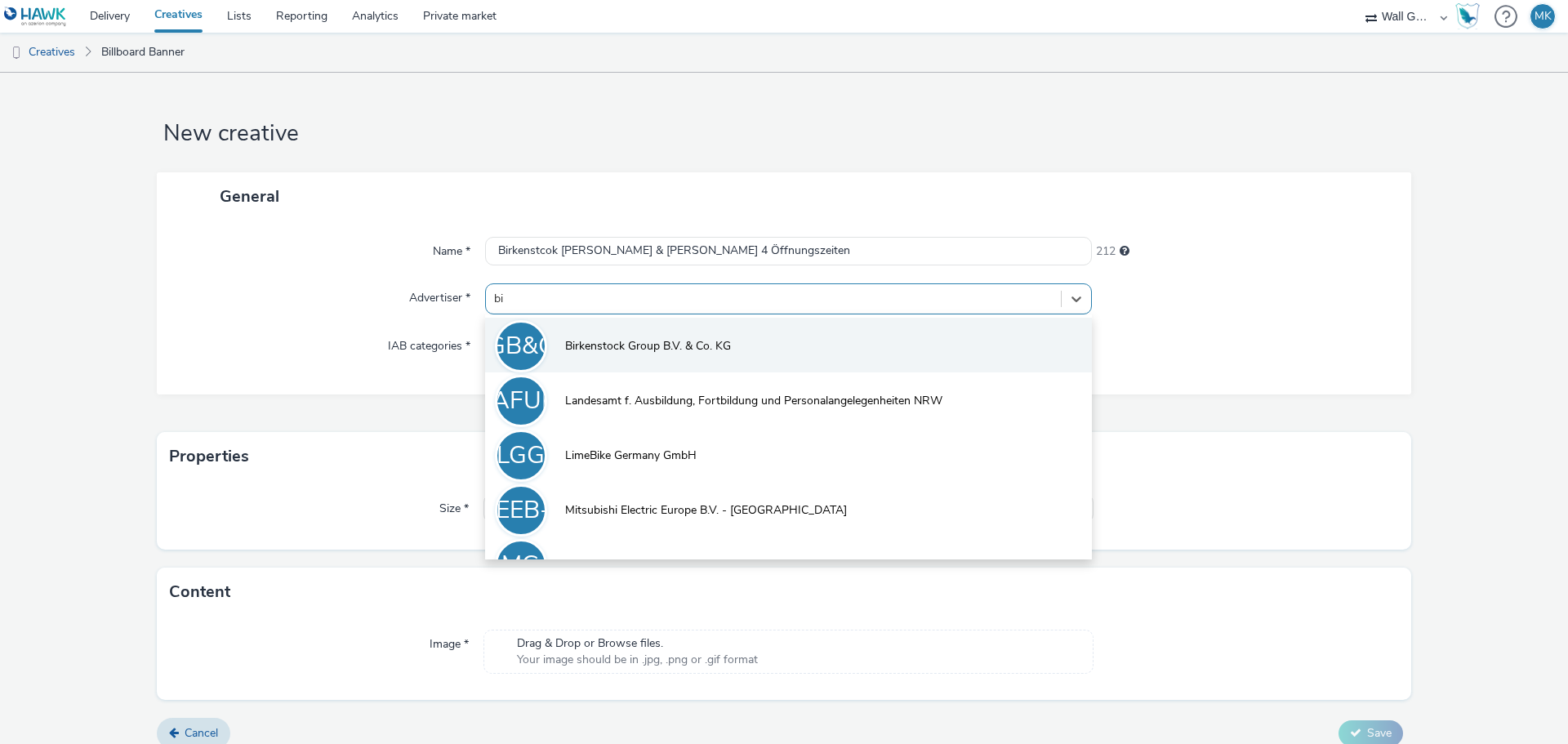
click at [619, 345] on span "Birkenstock Group B.V. & Co. KG" at bounding box center [648, 346] width 166 height 17
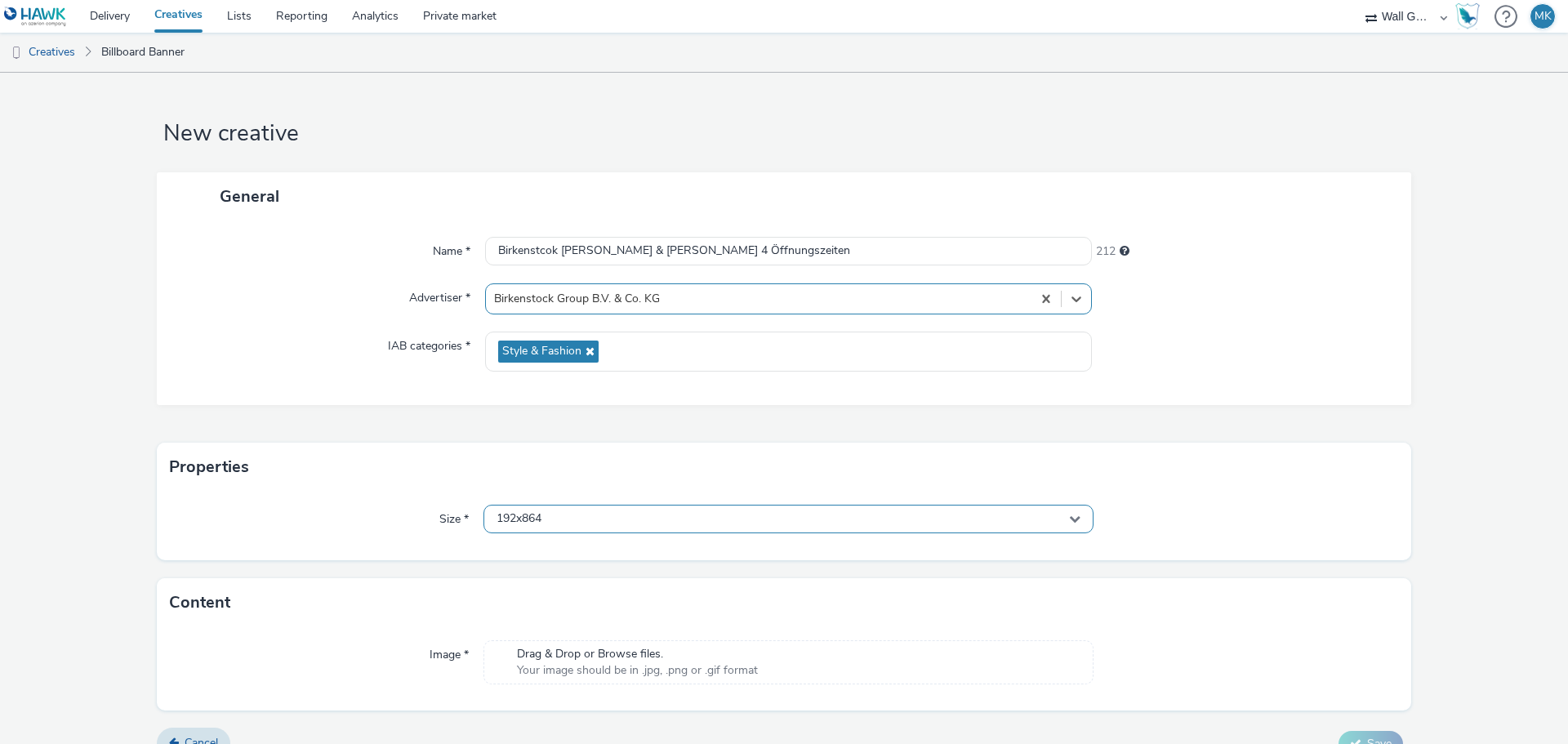
click at [555, 513] on div "192x864" at bounding box center [788, 519] width 610 height 28
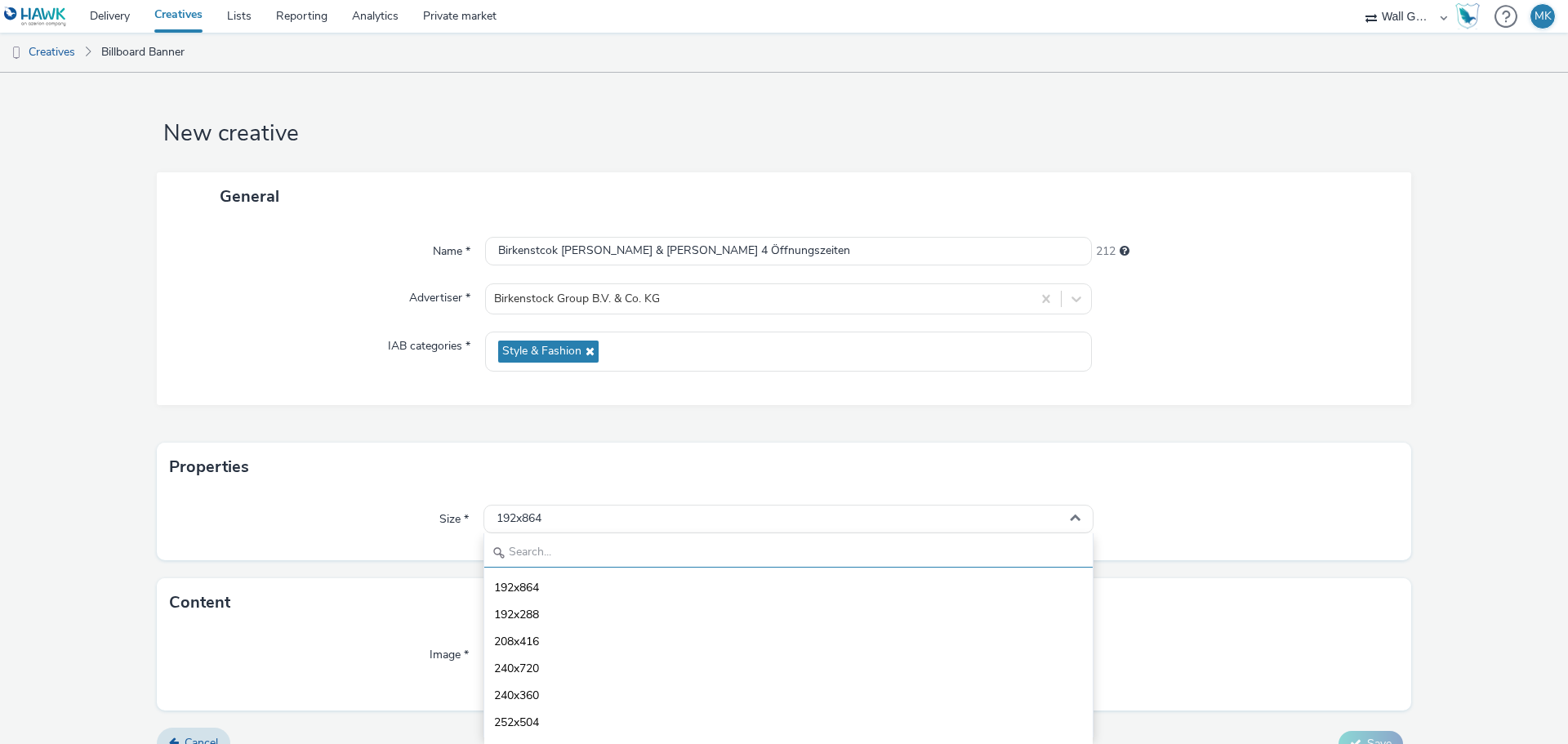
click at [566, 550] on input "text" at bounding box center [788, 553] width 608 height 28
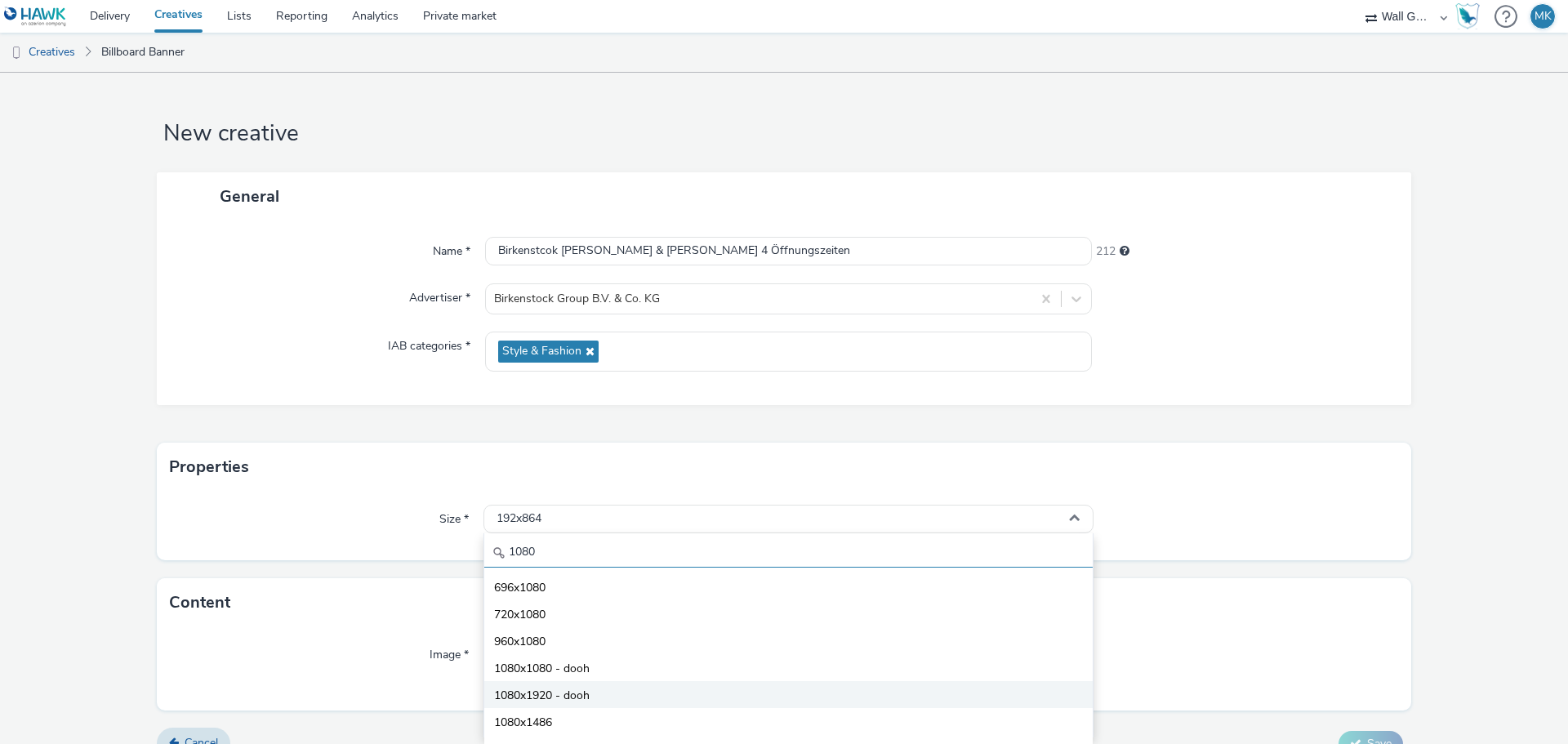
type input "1080"
click at [528, 697] on span "1080x1920 - dooh" at bounding box center [541, 696] width 96 height 17
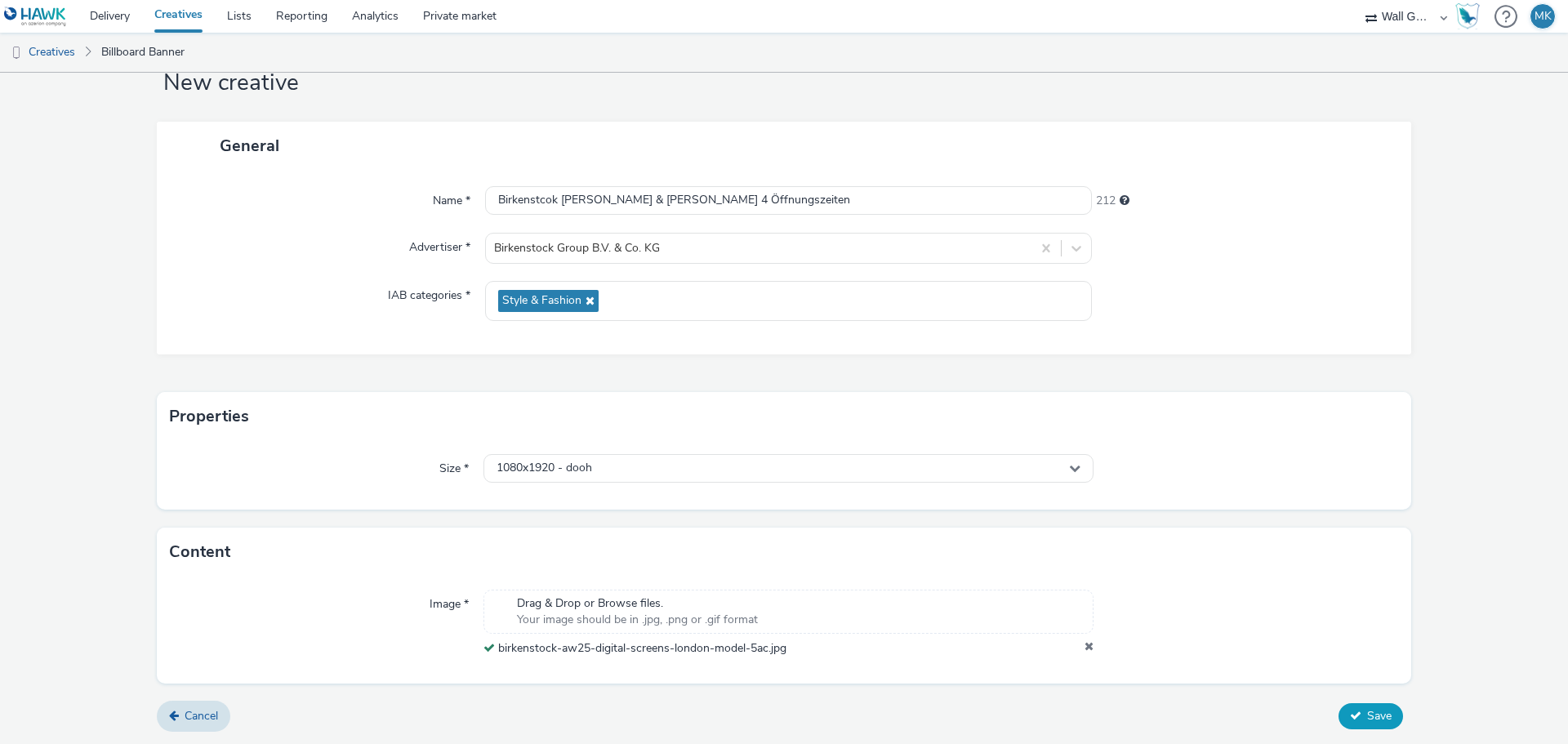
scroll to position [51, 0]
click at [1369, 722] on span "Save" at bounding box center [1379, 715] width 24 height 16
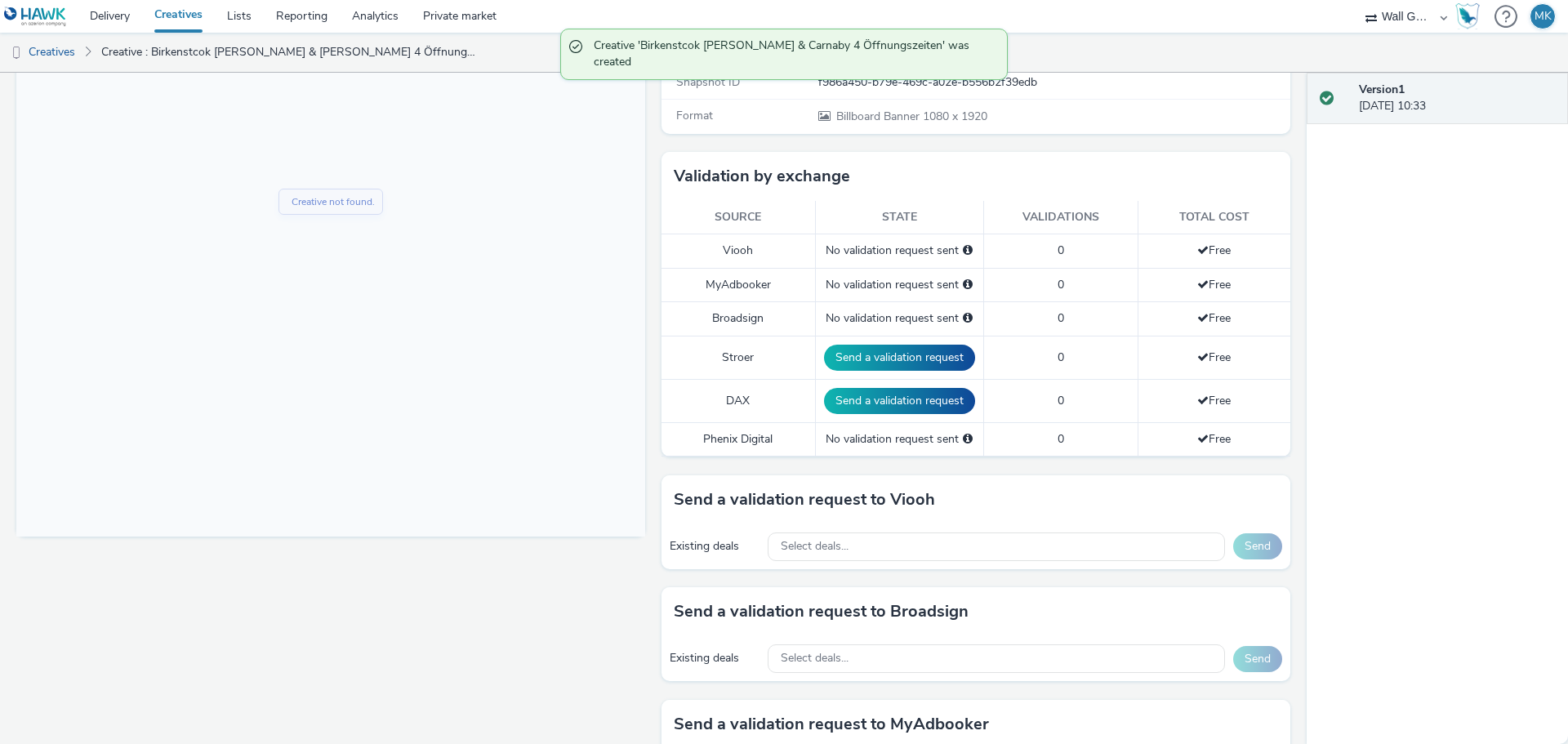
scroll to position [409, 0]
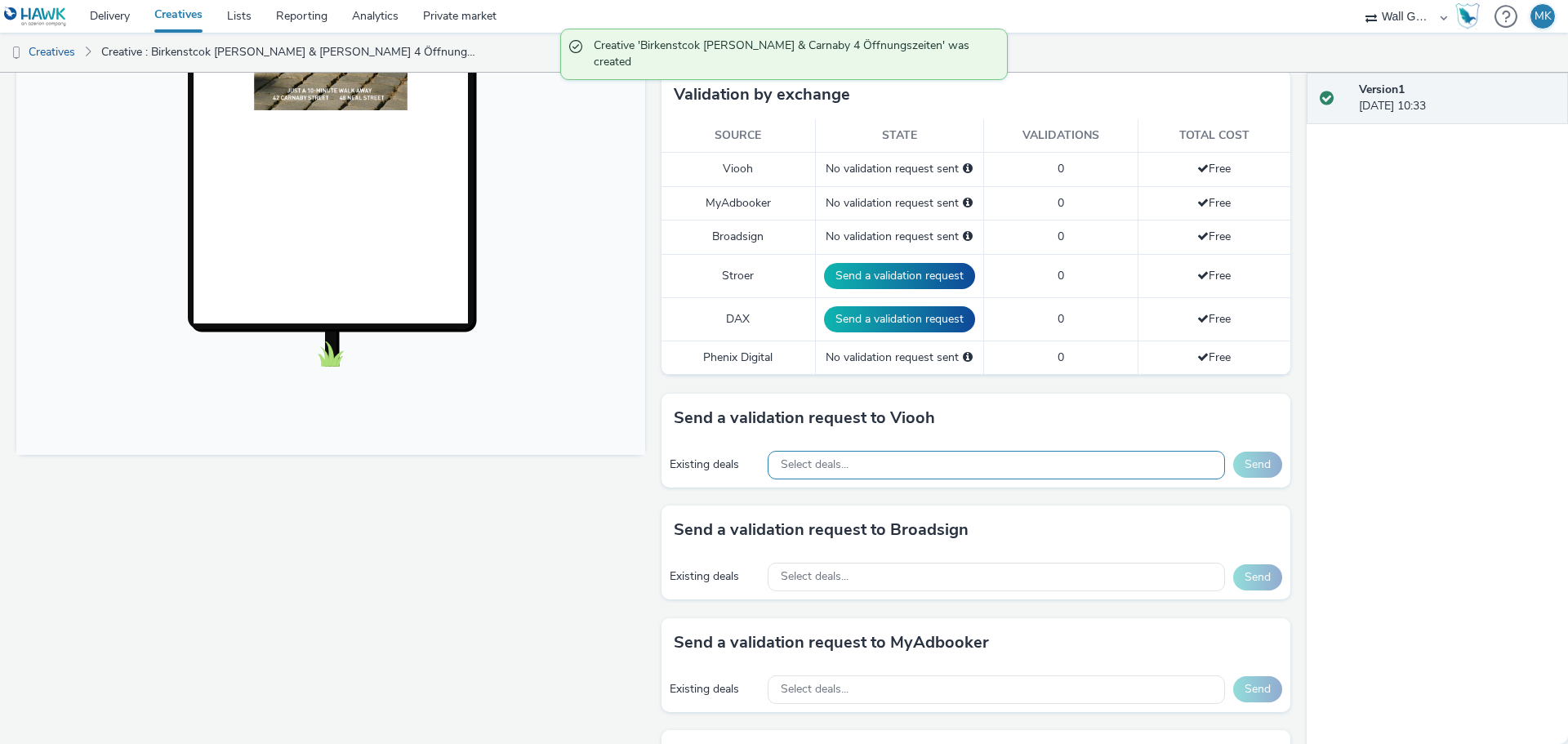
click at [798, 468] on span "Select deals..." at bounding box center [815, 465] width 68 height 14
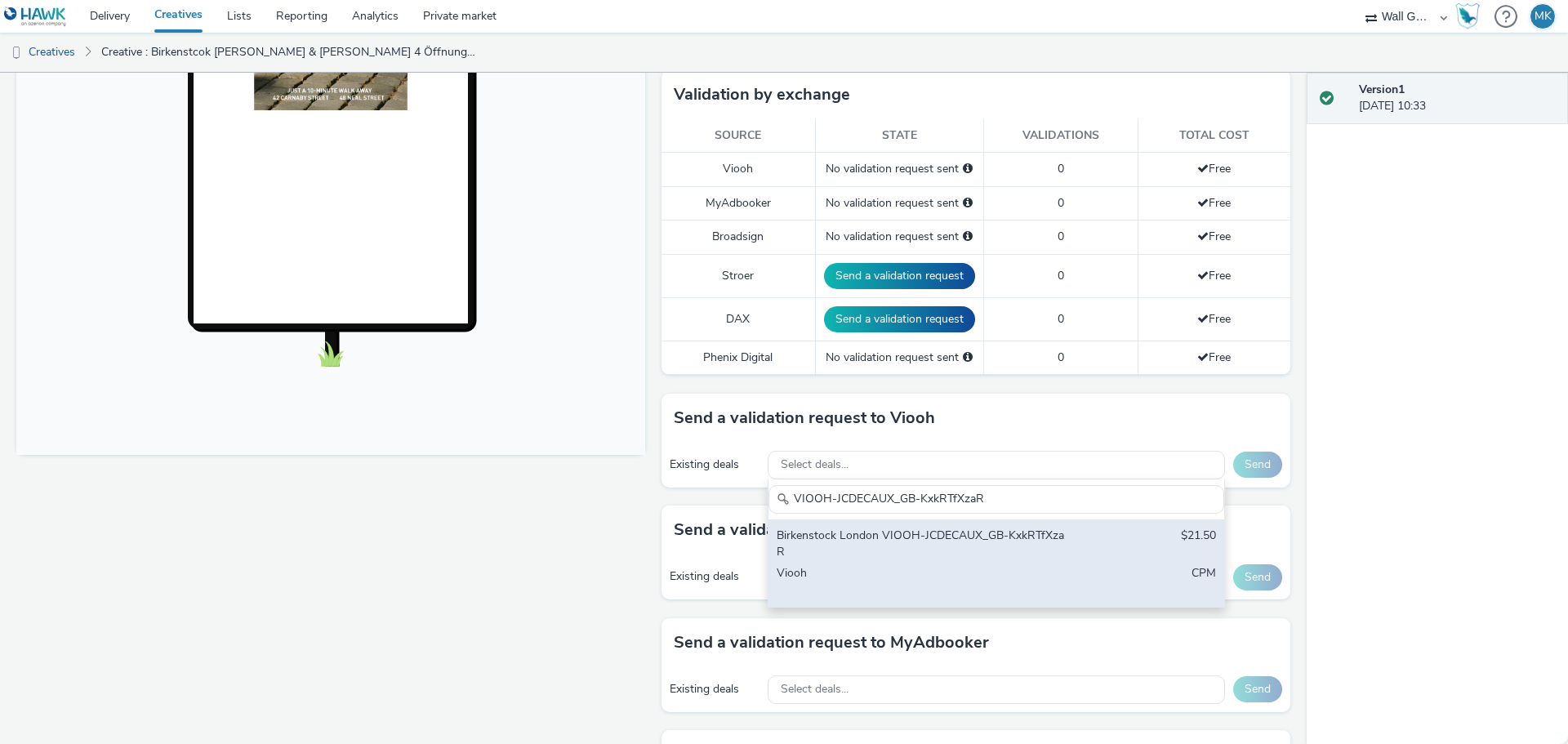
type input "VIOOH-JCDECAUX_GB-KxkRTfXzaR"
click at [840, 531] on div "Birkenstock London VIOOH-JCDECAUX_GB-KxkRTfXzaR" at bounding box center [921, 544] width 290 height 33
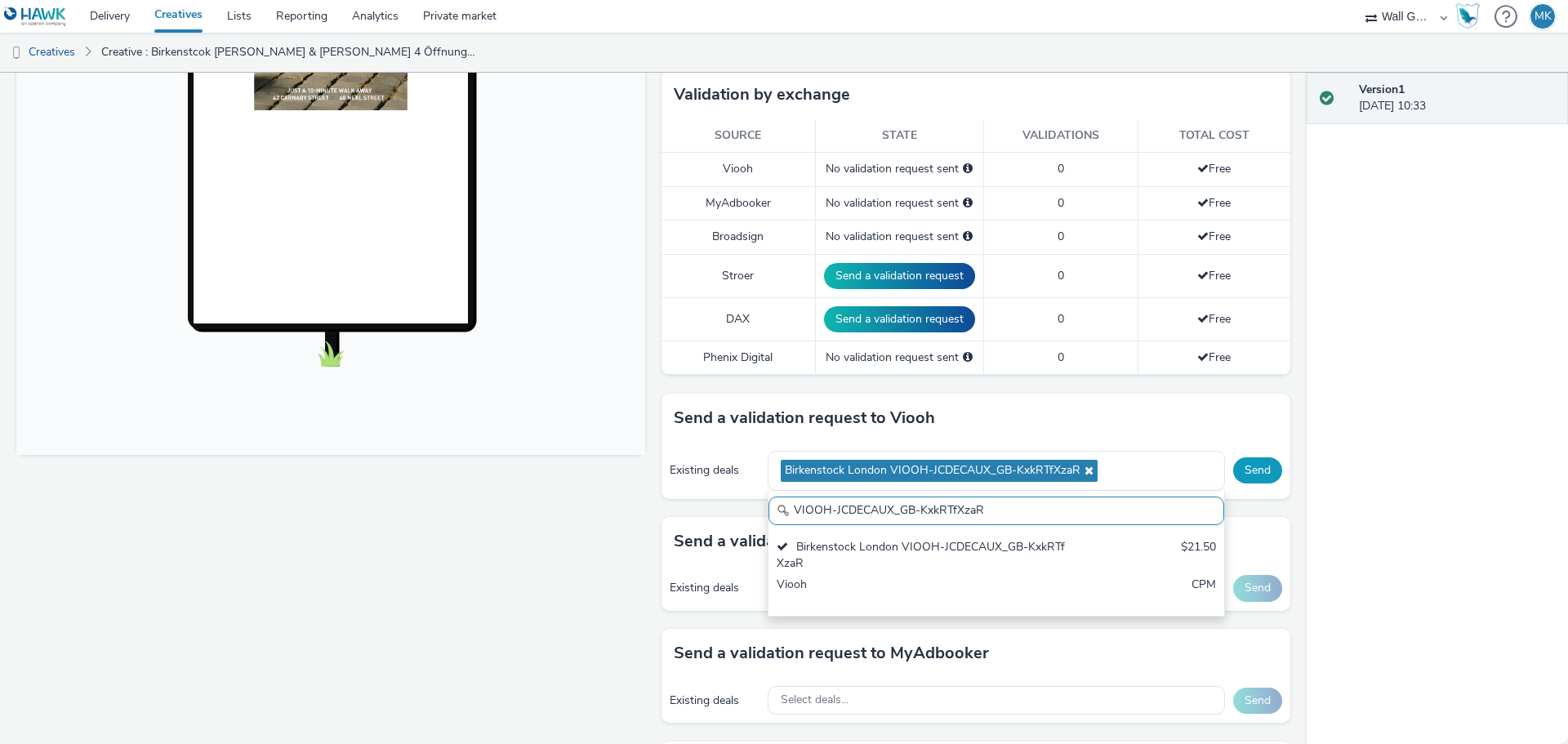
click at [1240, 470] on button "Send" at bounding box center [1257, 470] width 49 height 26
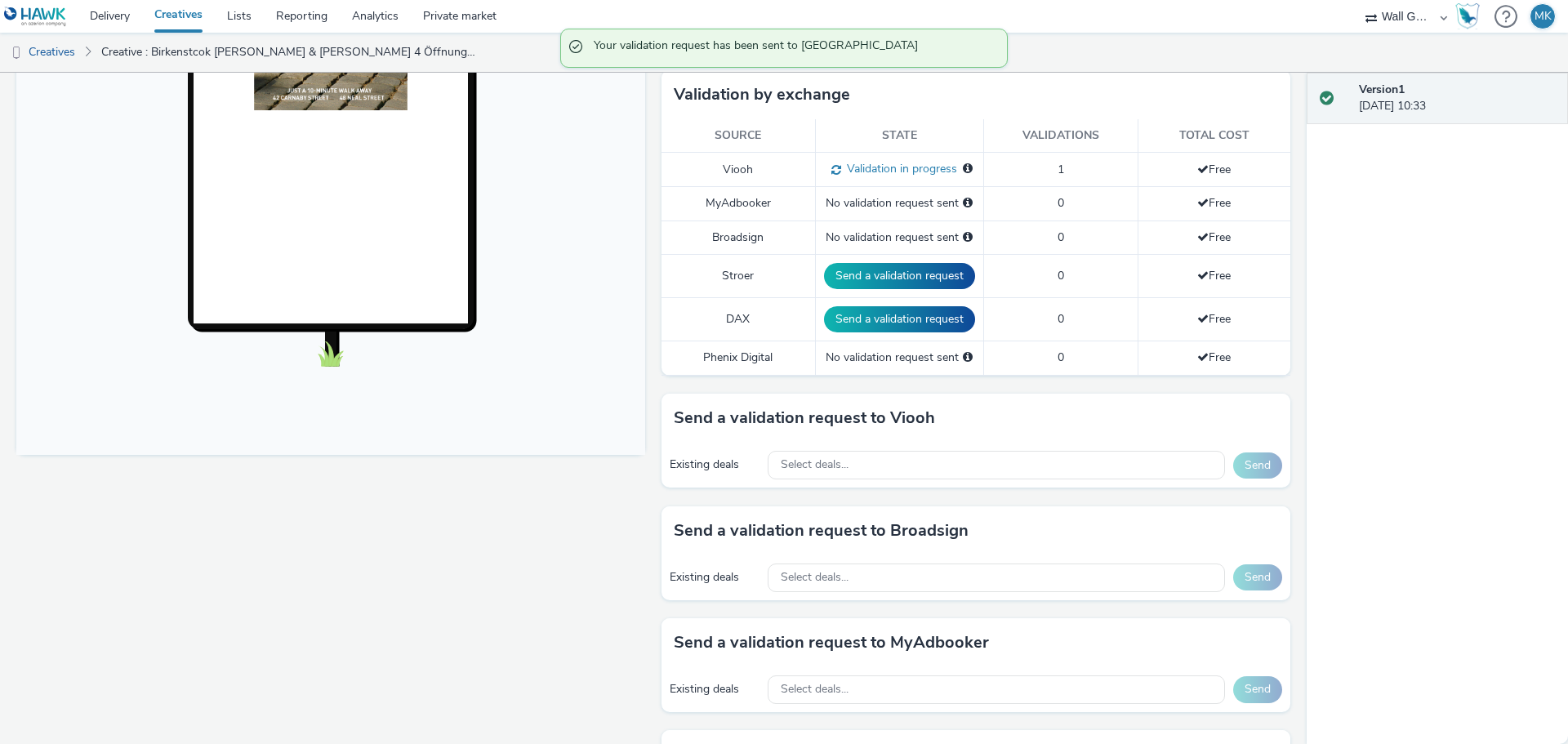
scroll to position [0, 0]
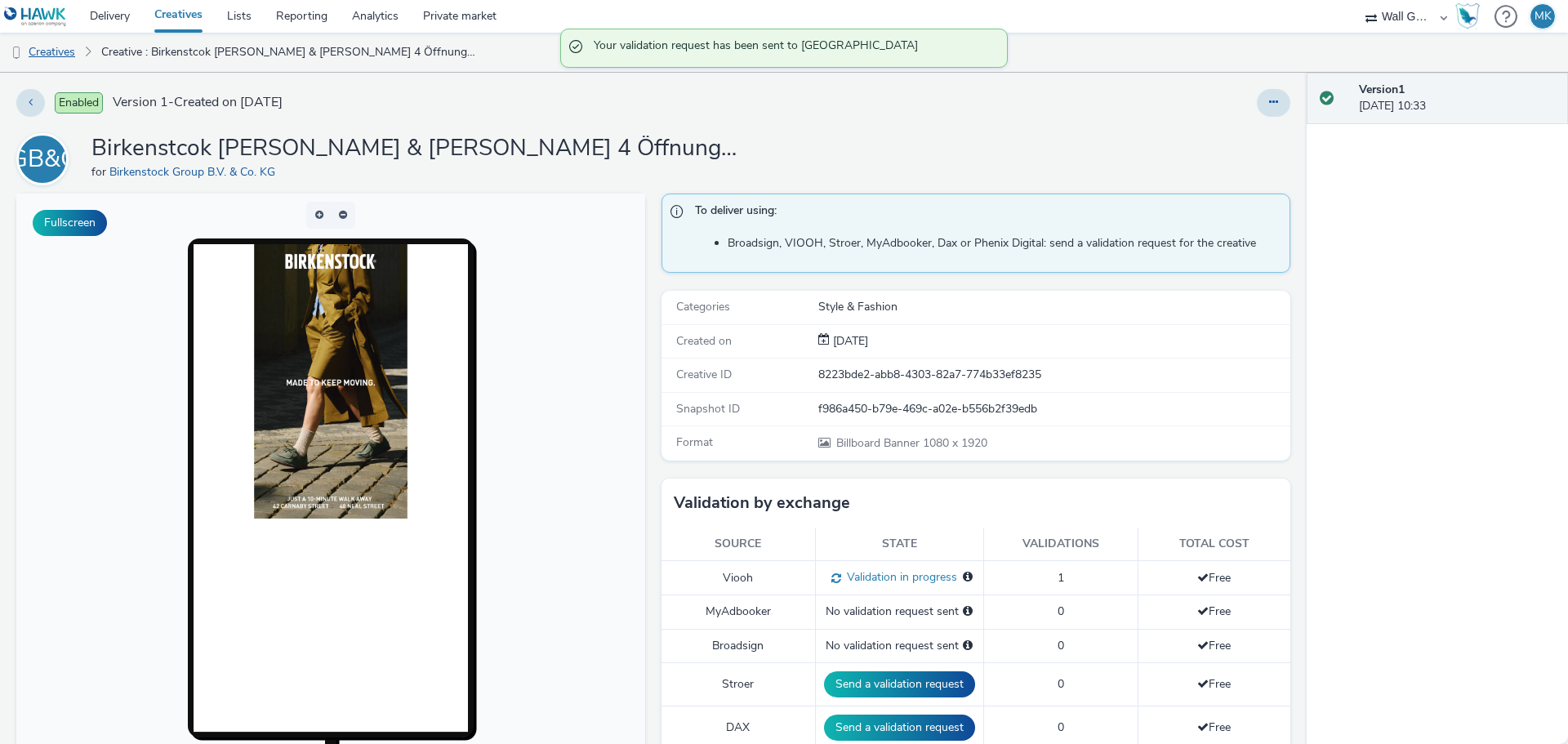
click at [73, 50] on link "Creatives" at bounding box center [42, 51] width 83 height 39
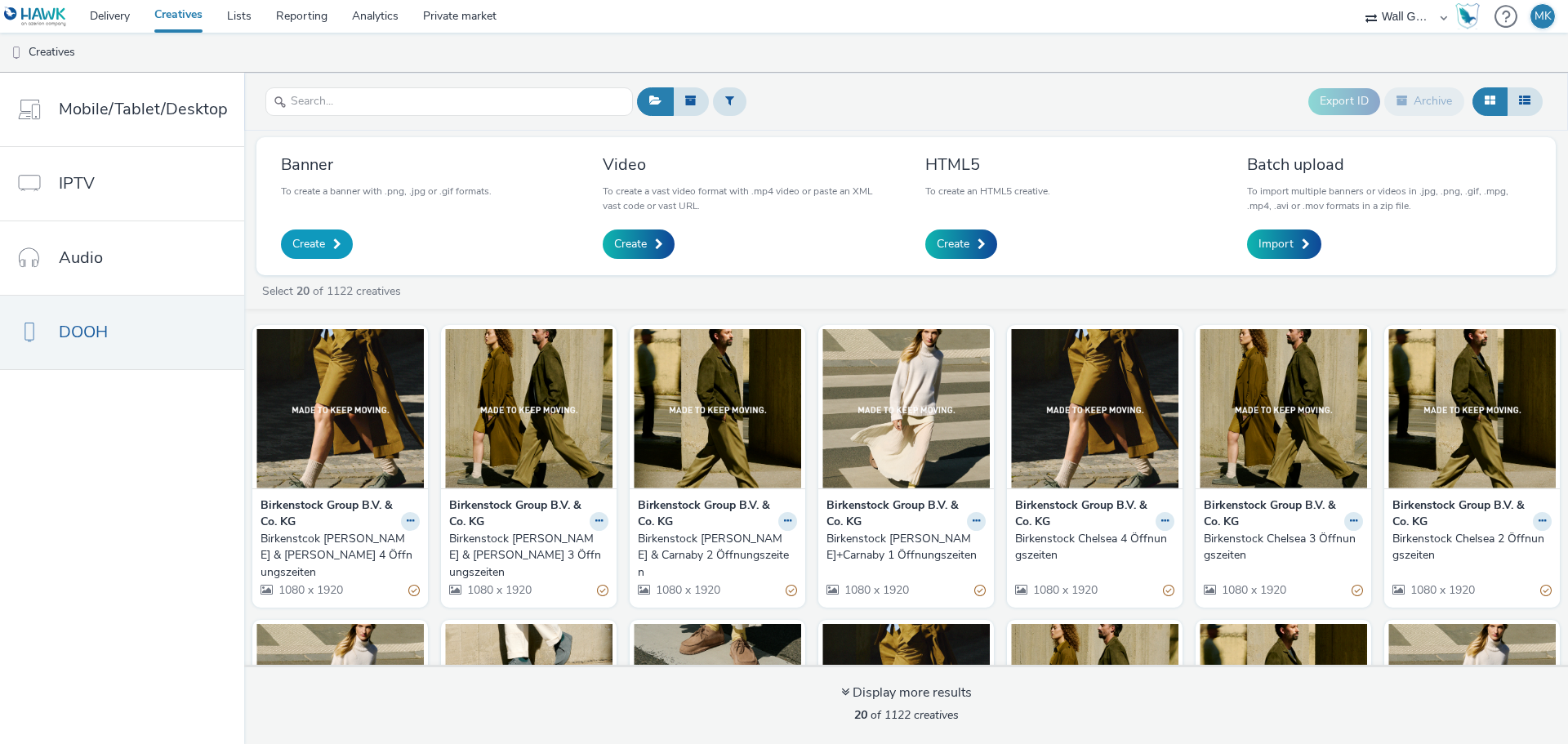
click at [302, 242] on span "Create" at bounding box center [308, 244] width 32 height 17
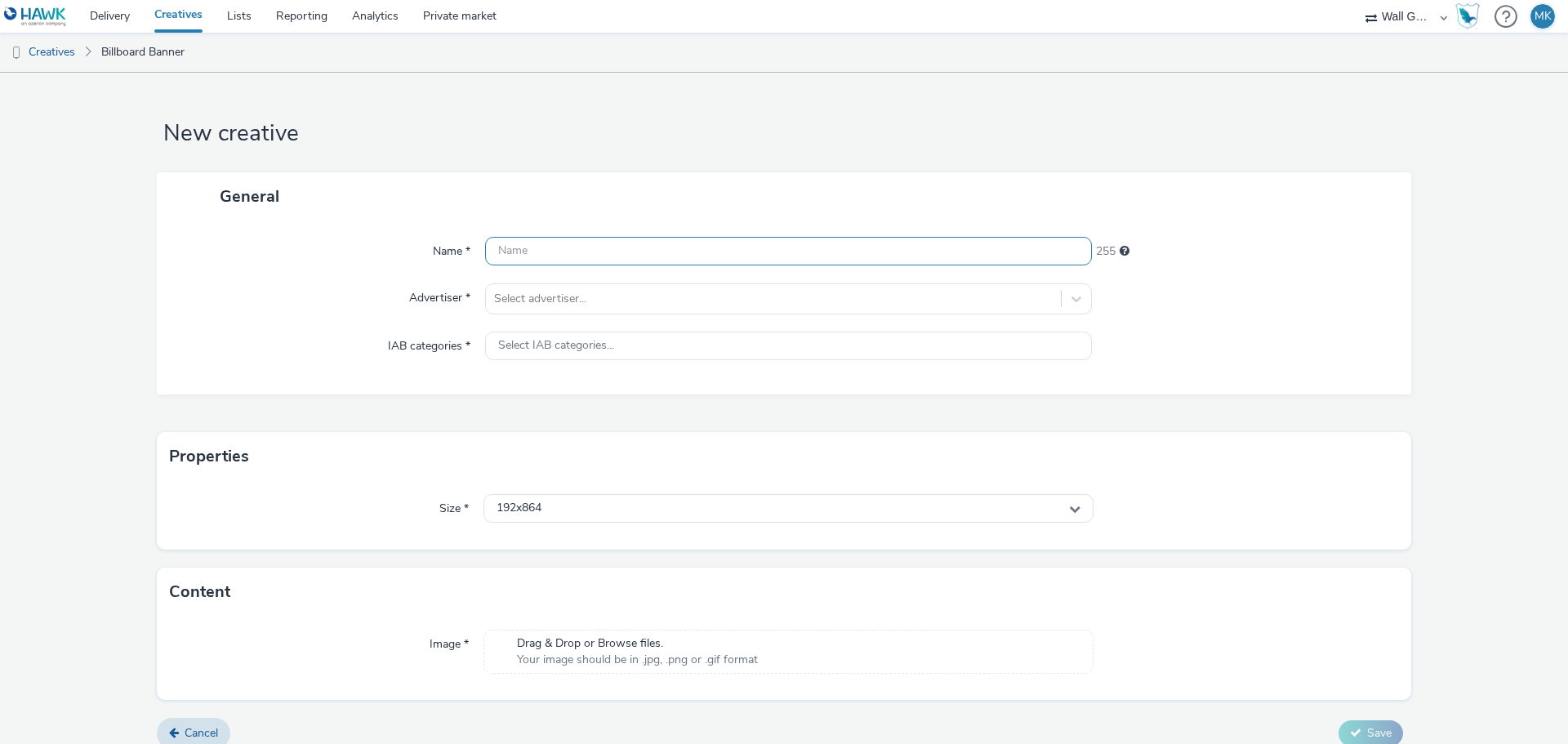
click at [535, 253] on input "text" at bounding box center [788, 251] width 606 height 28
type input "[PERSON_NAME] 1 Öffnungszeiten"
click at [534, 301] on div at bounding box center [773, 299] width 558 height 20
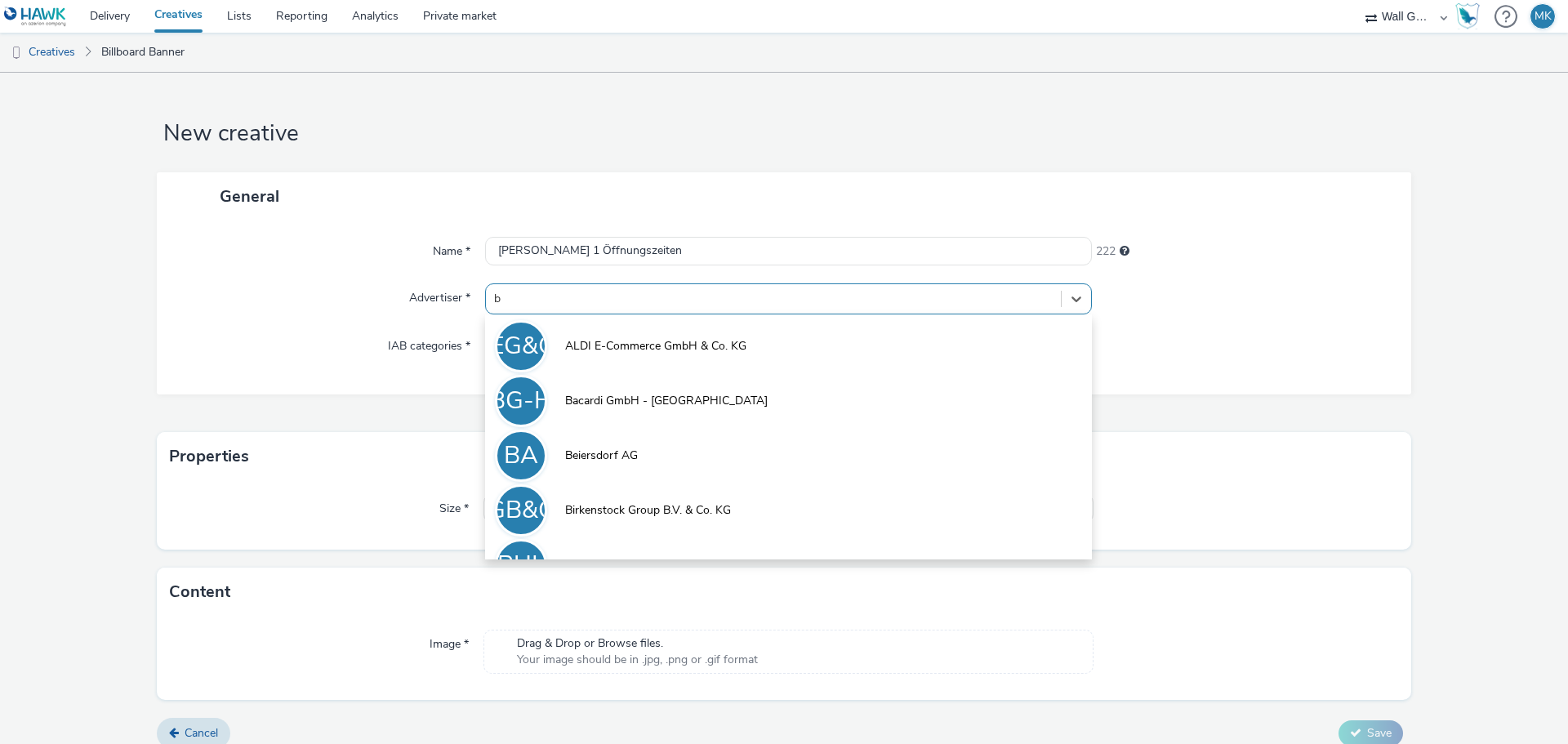
type input "bi"
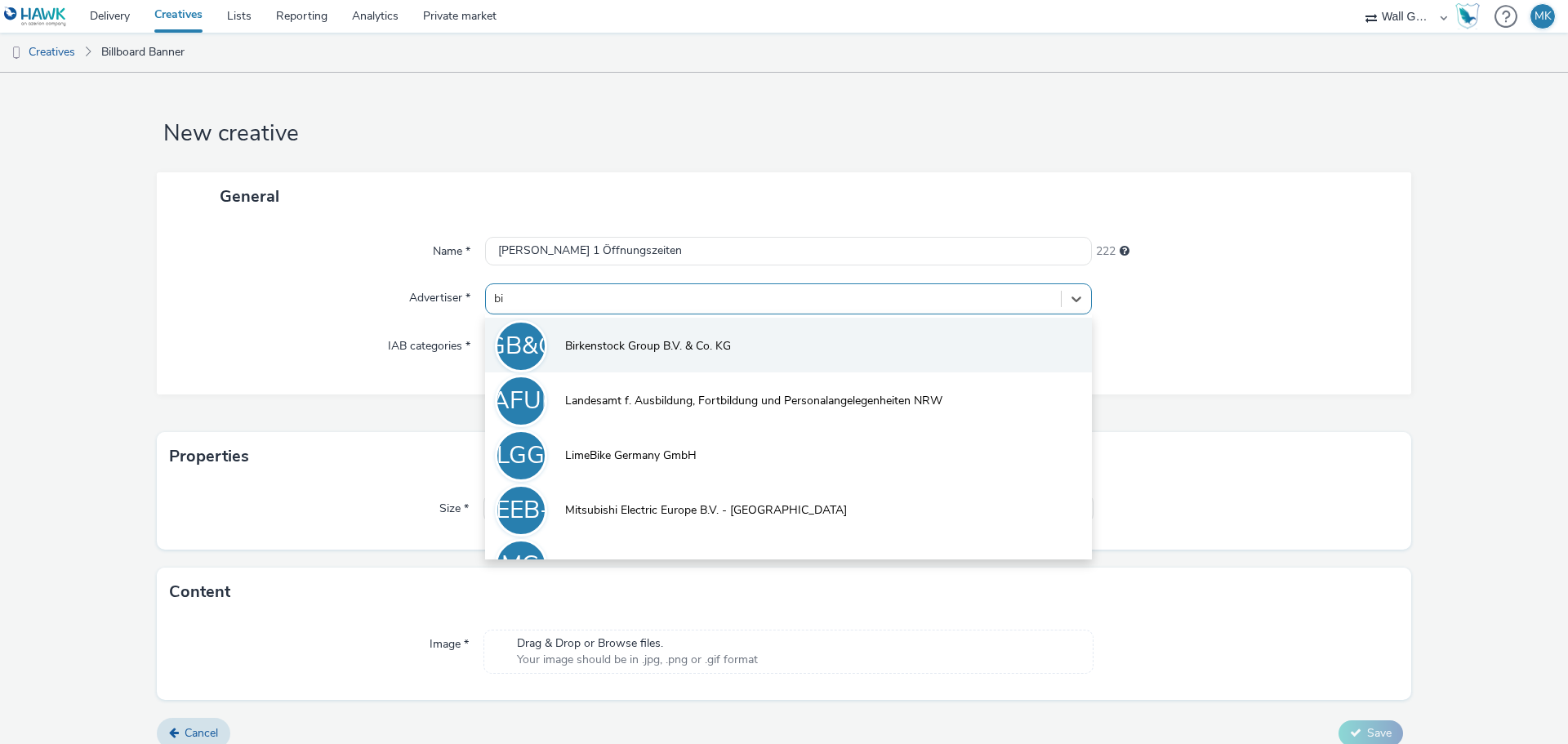
click at [601, 351] on span "Birkenstock Group B.V. & Co. KG" at bounding box center [648, 346] width 166 height 17
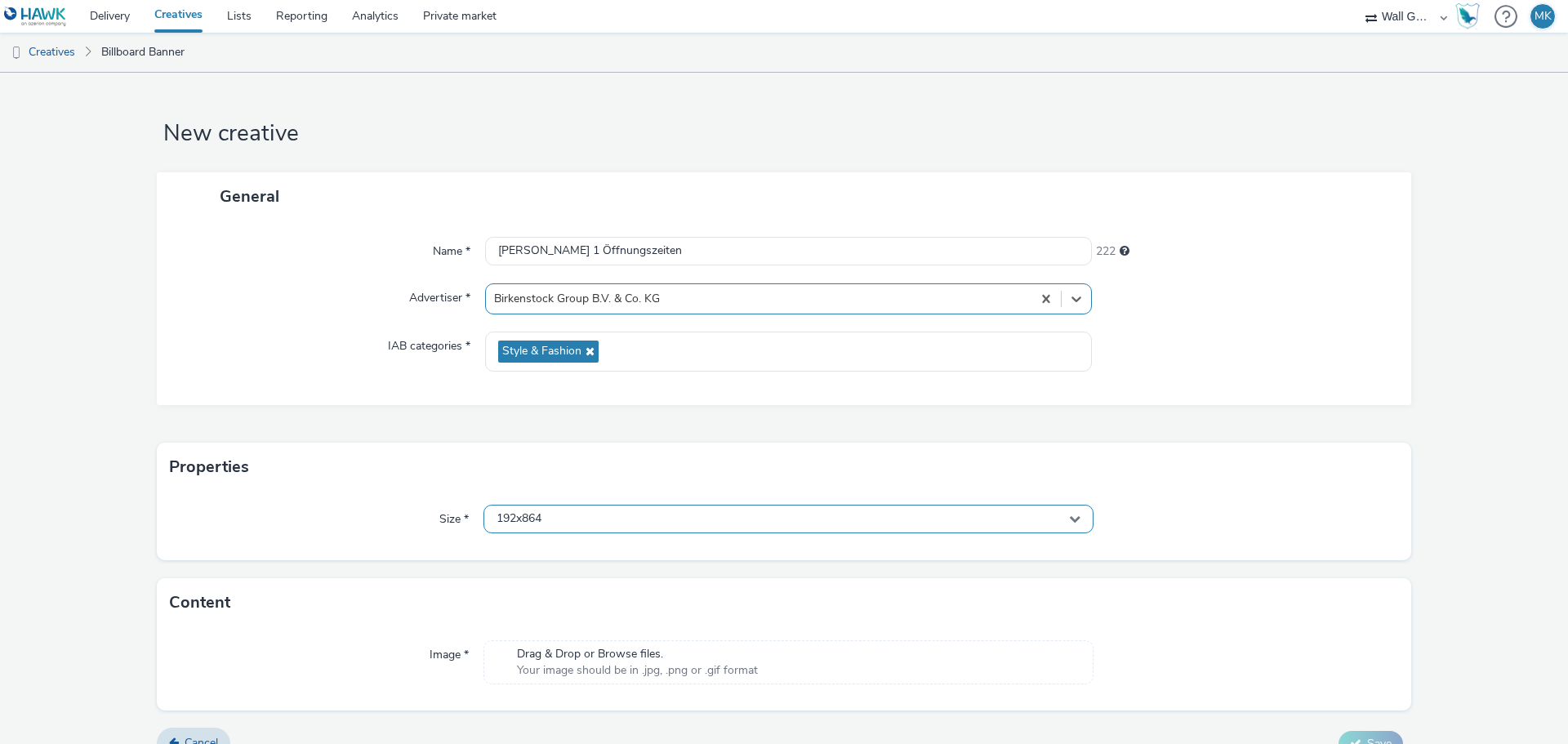
click at [541, 519] on div "192x864" at bounding box center [788, 519] width 610 height 28
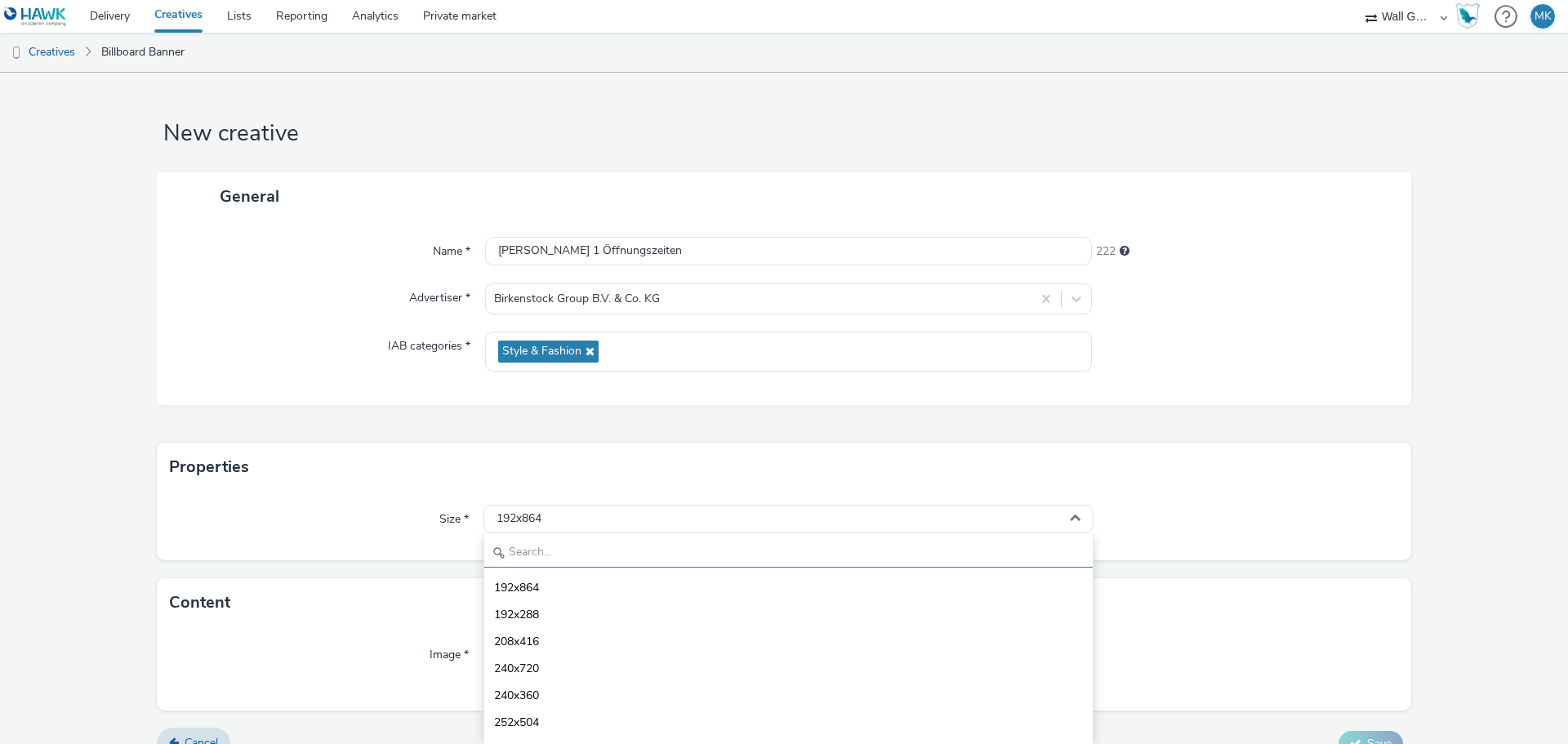
click at [582, 548] on input "text" at bounding box center [788, 553] width 608 height 28
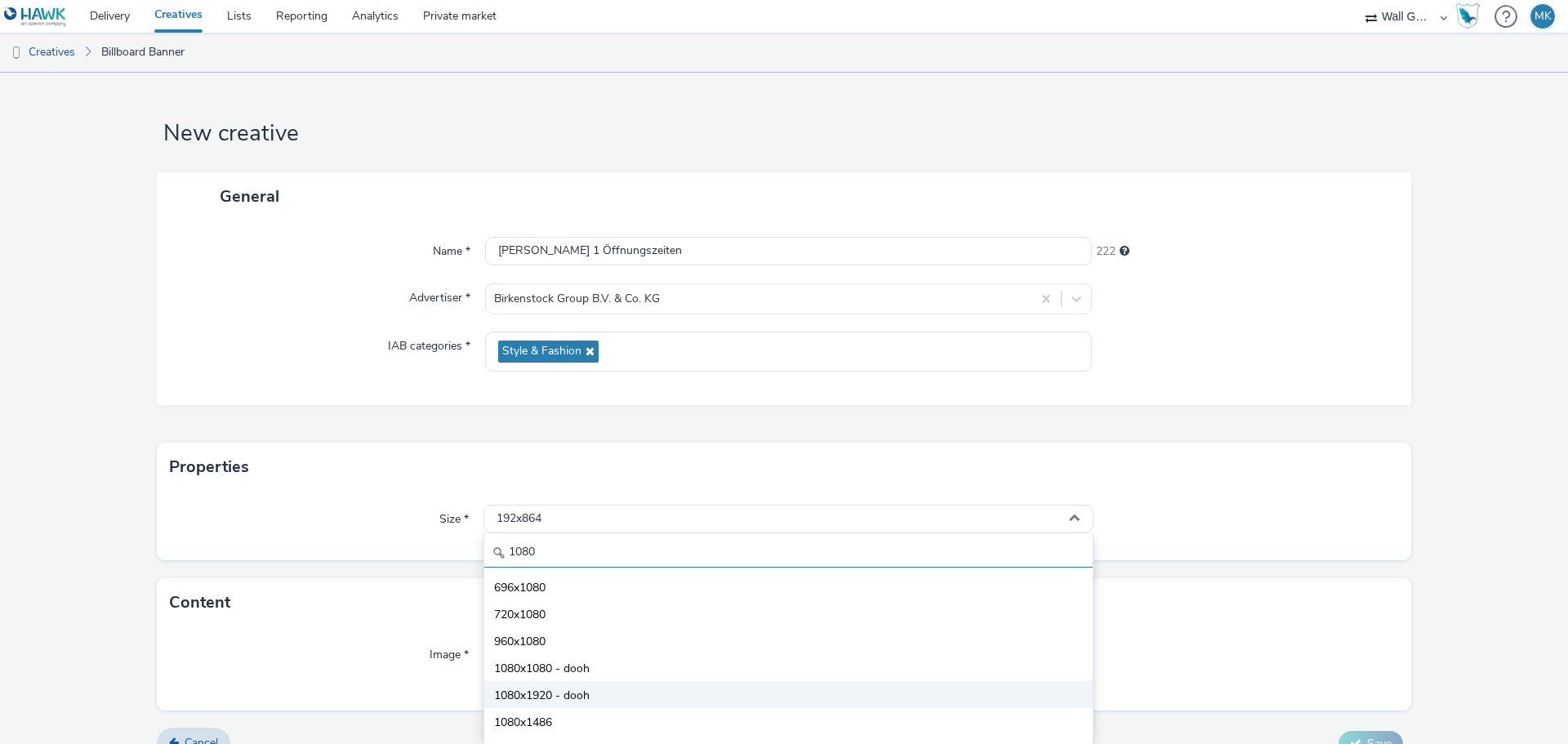
type input "1080"
click at [553, 686] on li "1080x1920 - dooh" at bounding box center [788, 694] width 608 height 27
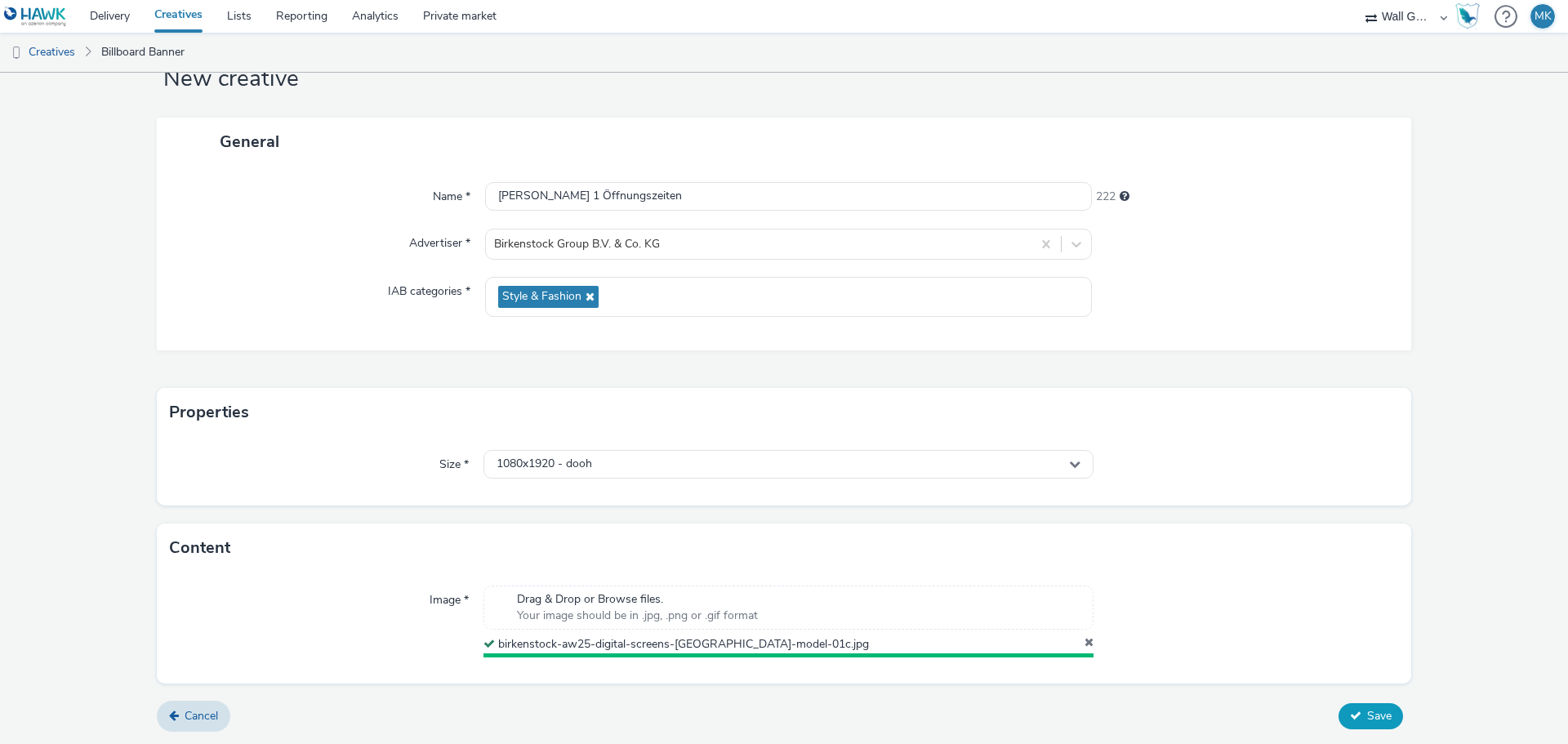
scroll to position [51, 0]
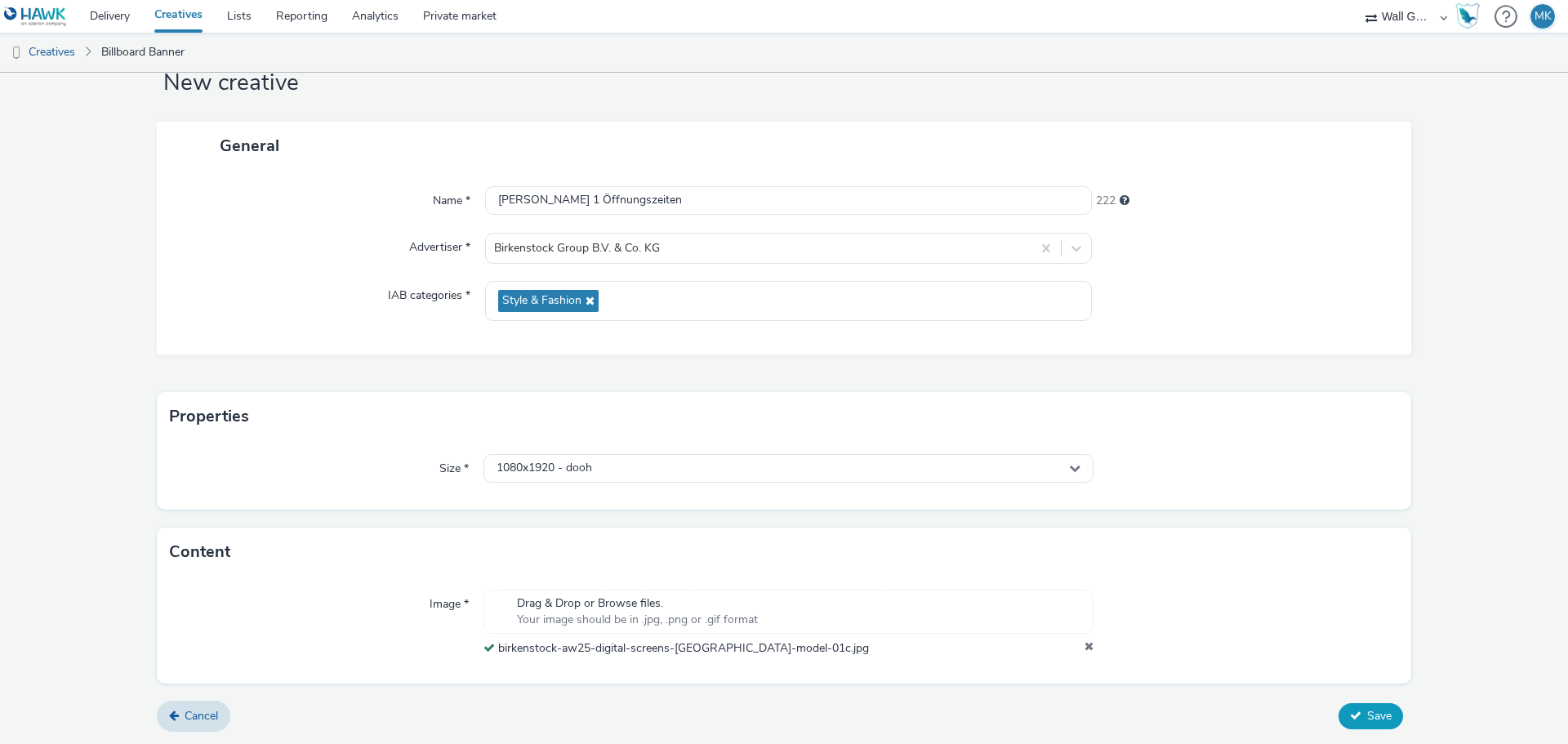
click at [1374, 717] on span "Save" at bounding box center [1379, 715] width 24 height 16
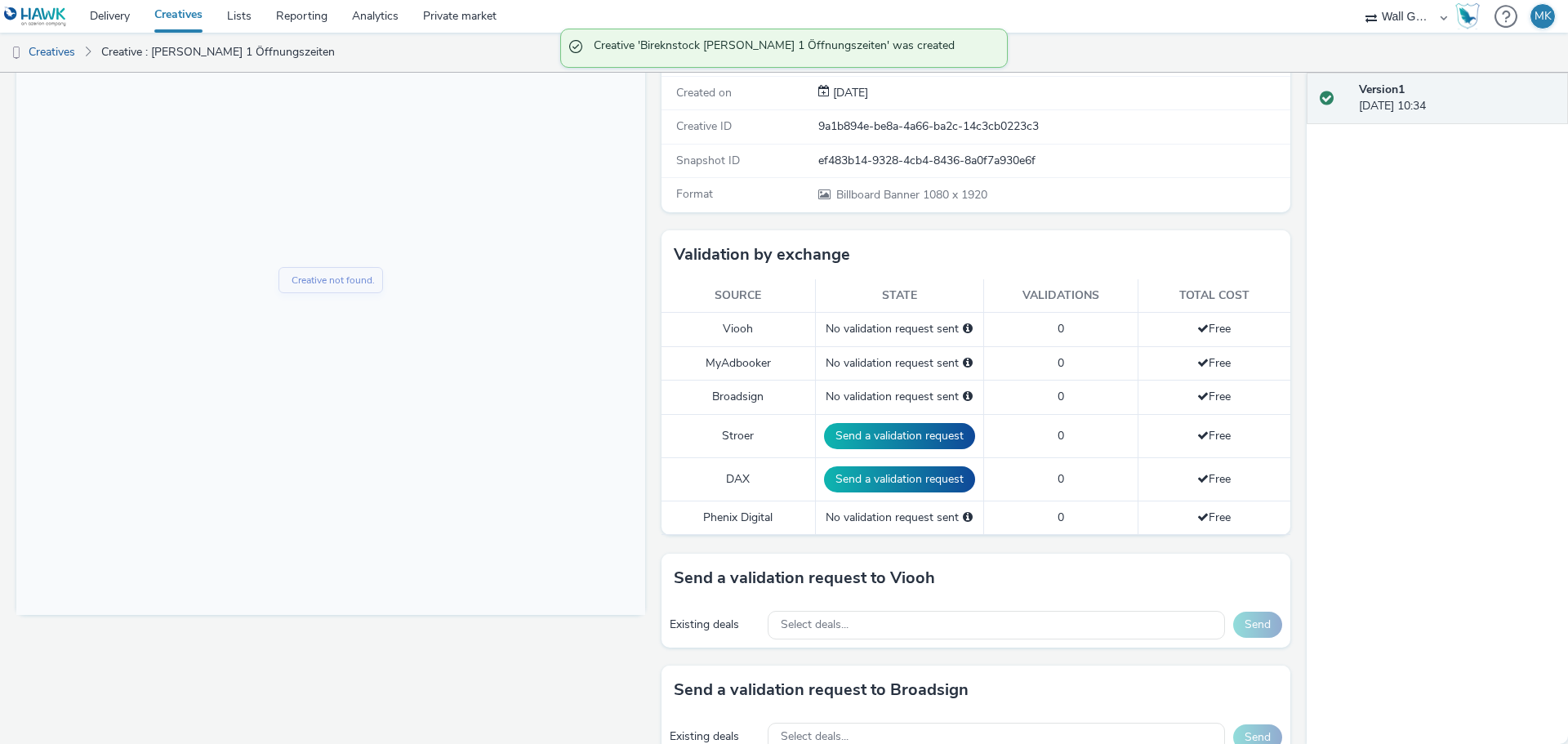
scroll to position [409, 0]
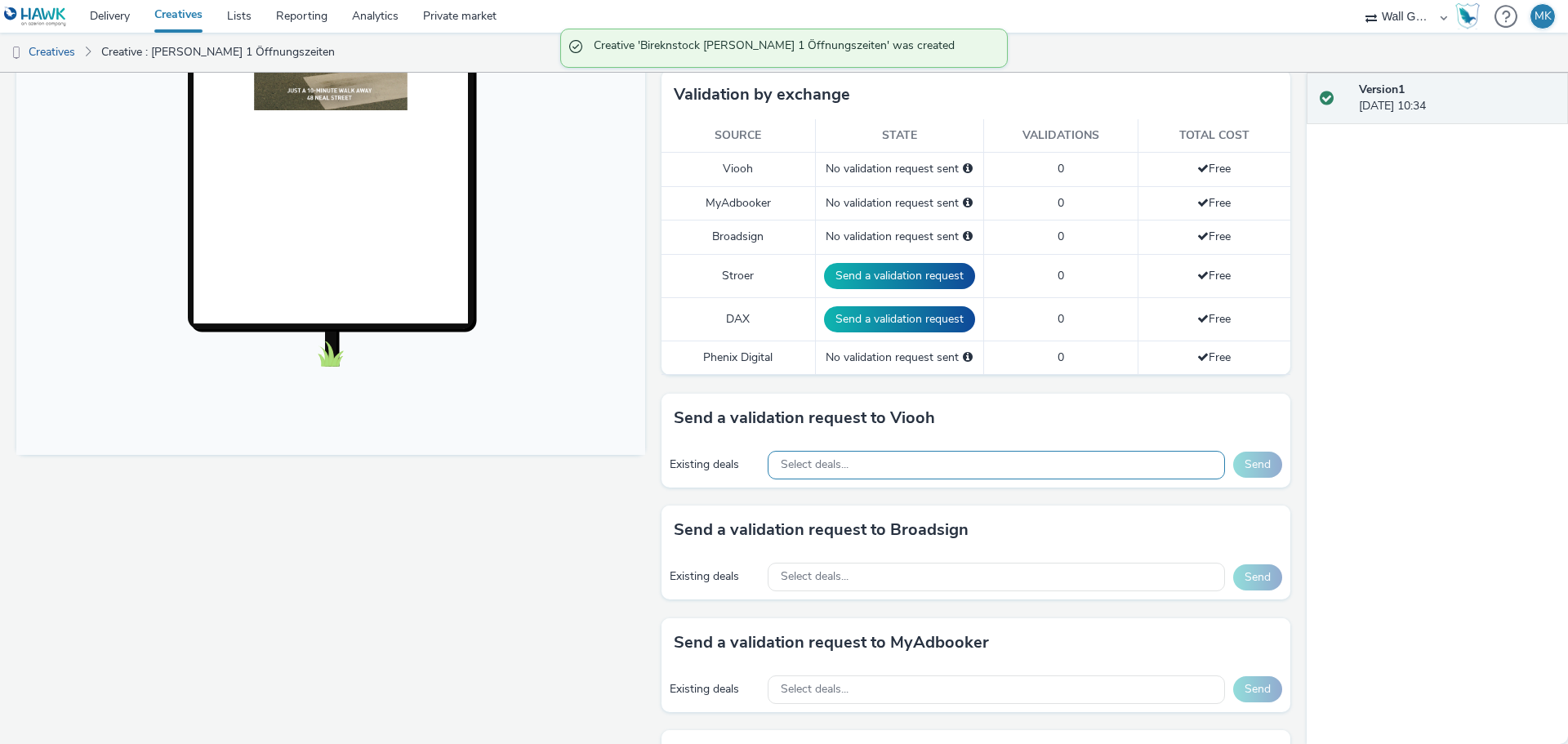
click at [875, 459] on div "Select deals..." at bounding box center [996, 465] width 458 height 28
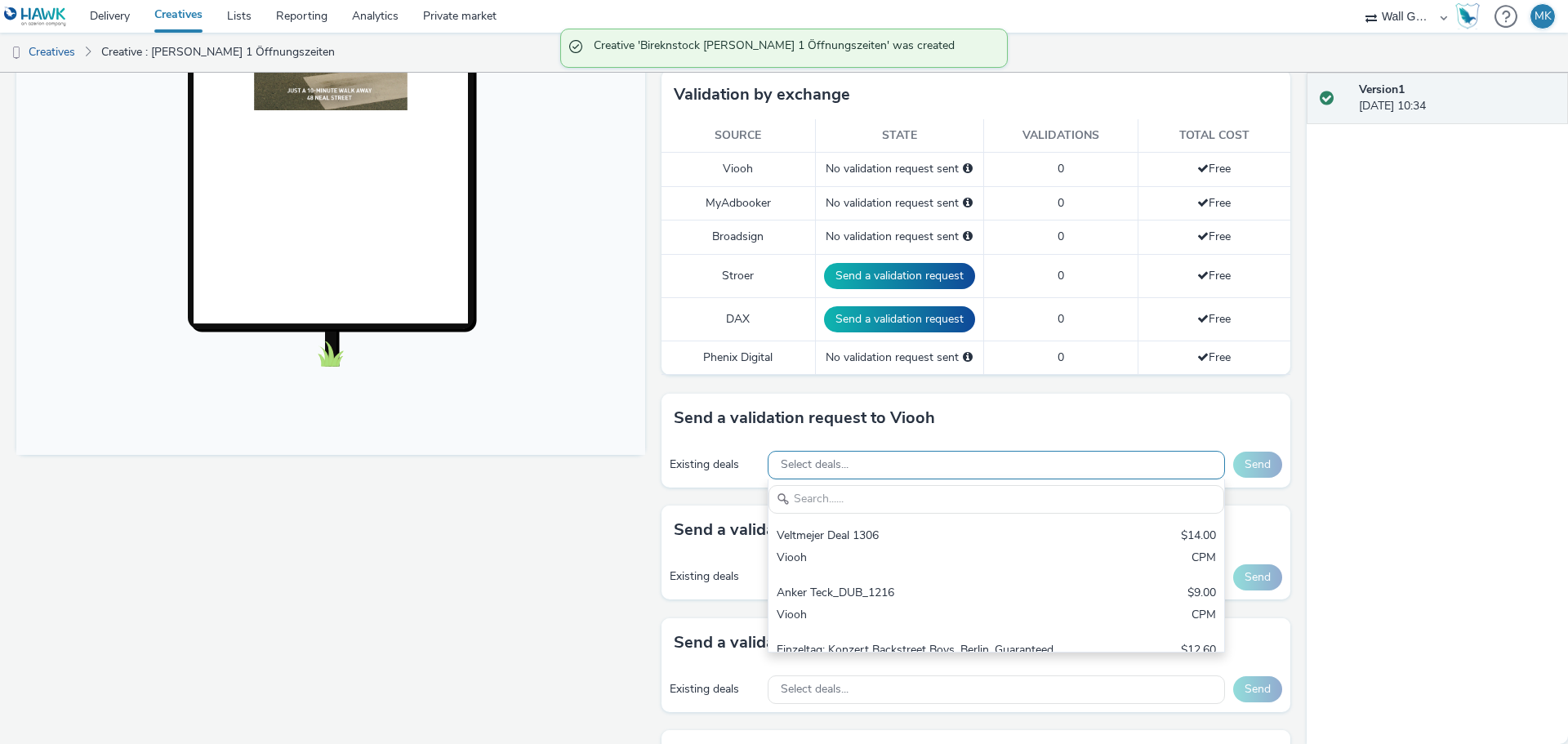
scroll to position [0, 0]
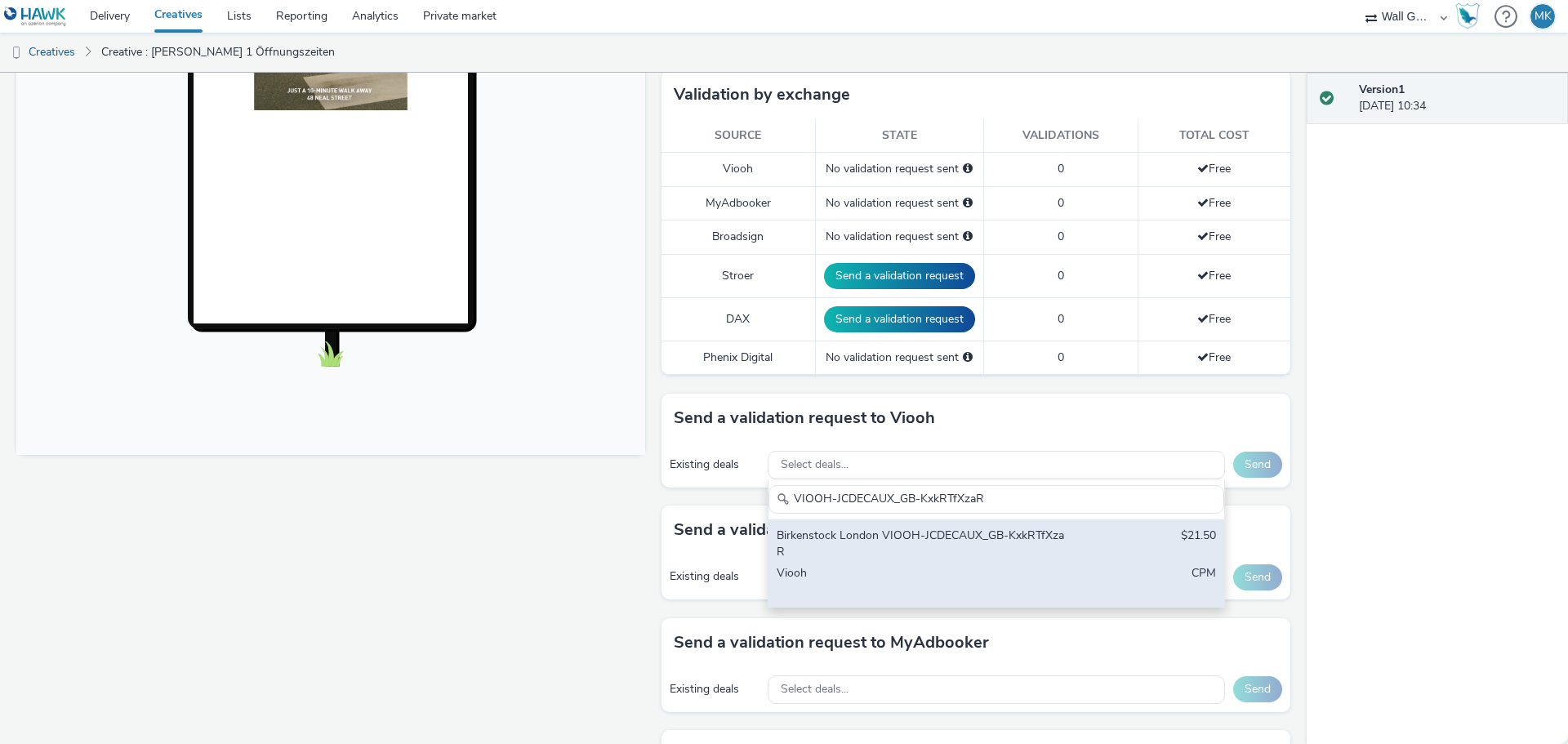
type input "VIOOH-JCDECAUX_GB-KxkRTfXzaR"
click at [908, 546] on div "Birkenstock London VIOOH-JCDECAUX_GB-KxkRTfXzaR" at bounding box center [921, 544] width 290 height 33
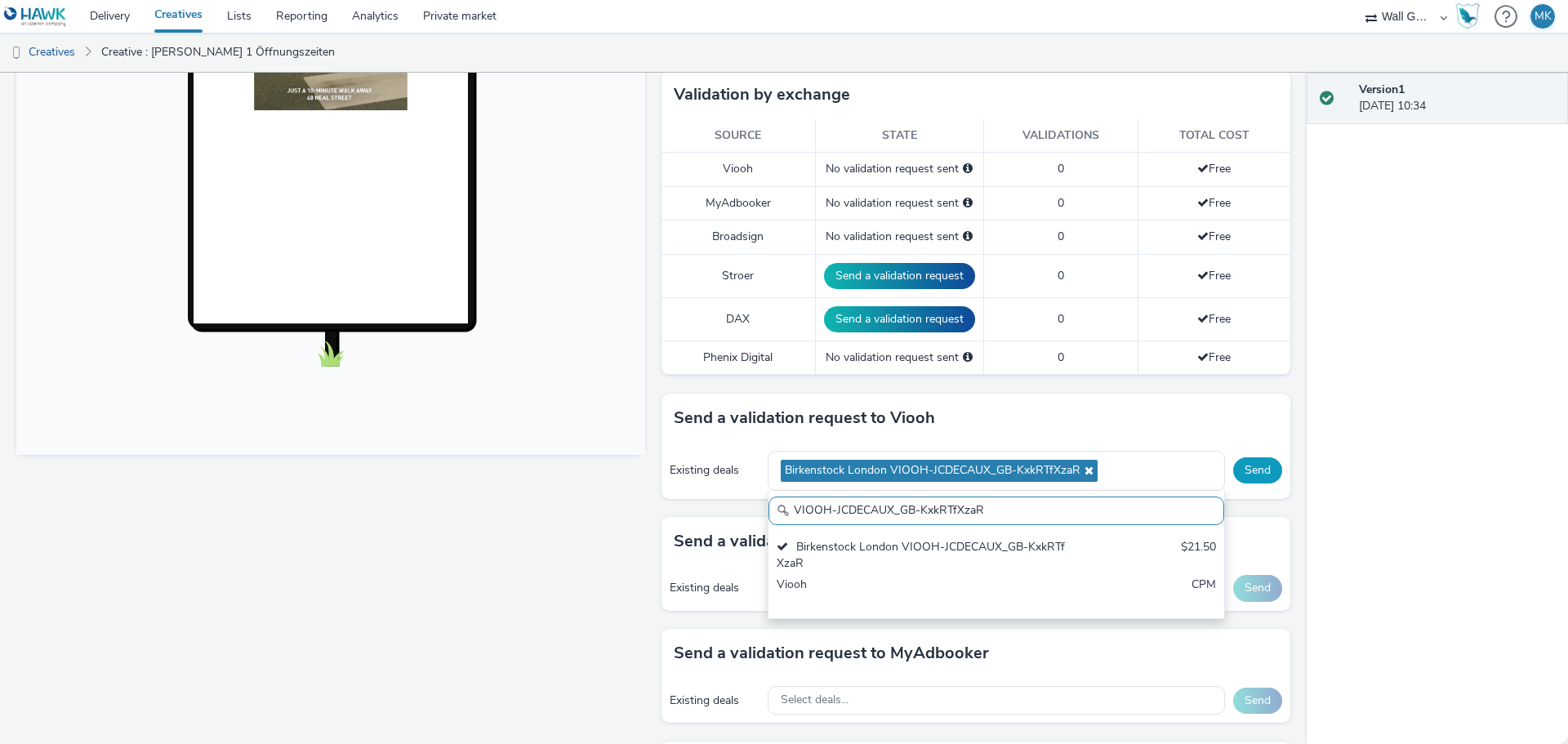
click at [1238, 465] on button "Send" at bounding box center [1257, 470] width 49 height 26
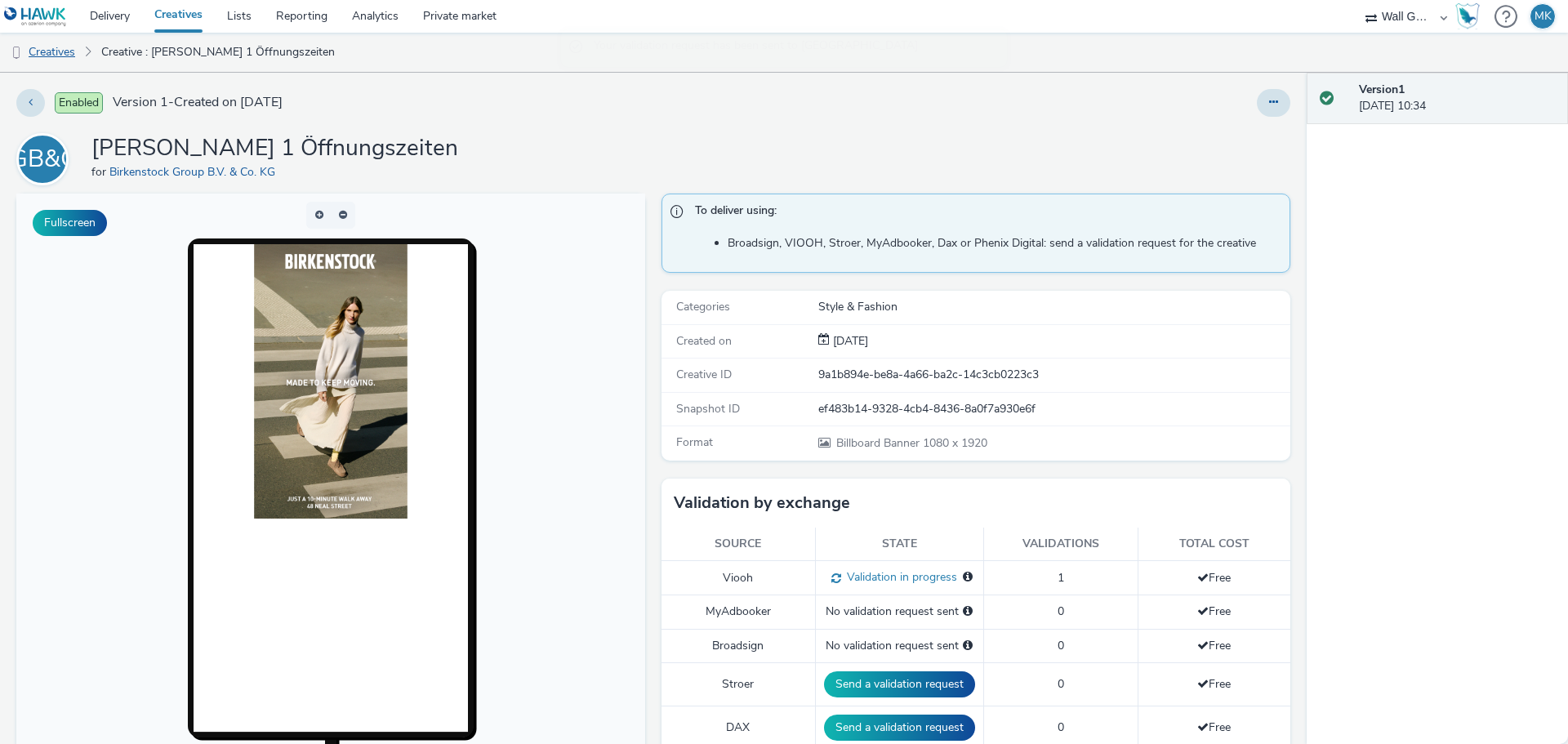
click at [64, 54] on link "Creatives" at bounding box center [42, 51] width 83 height 39
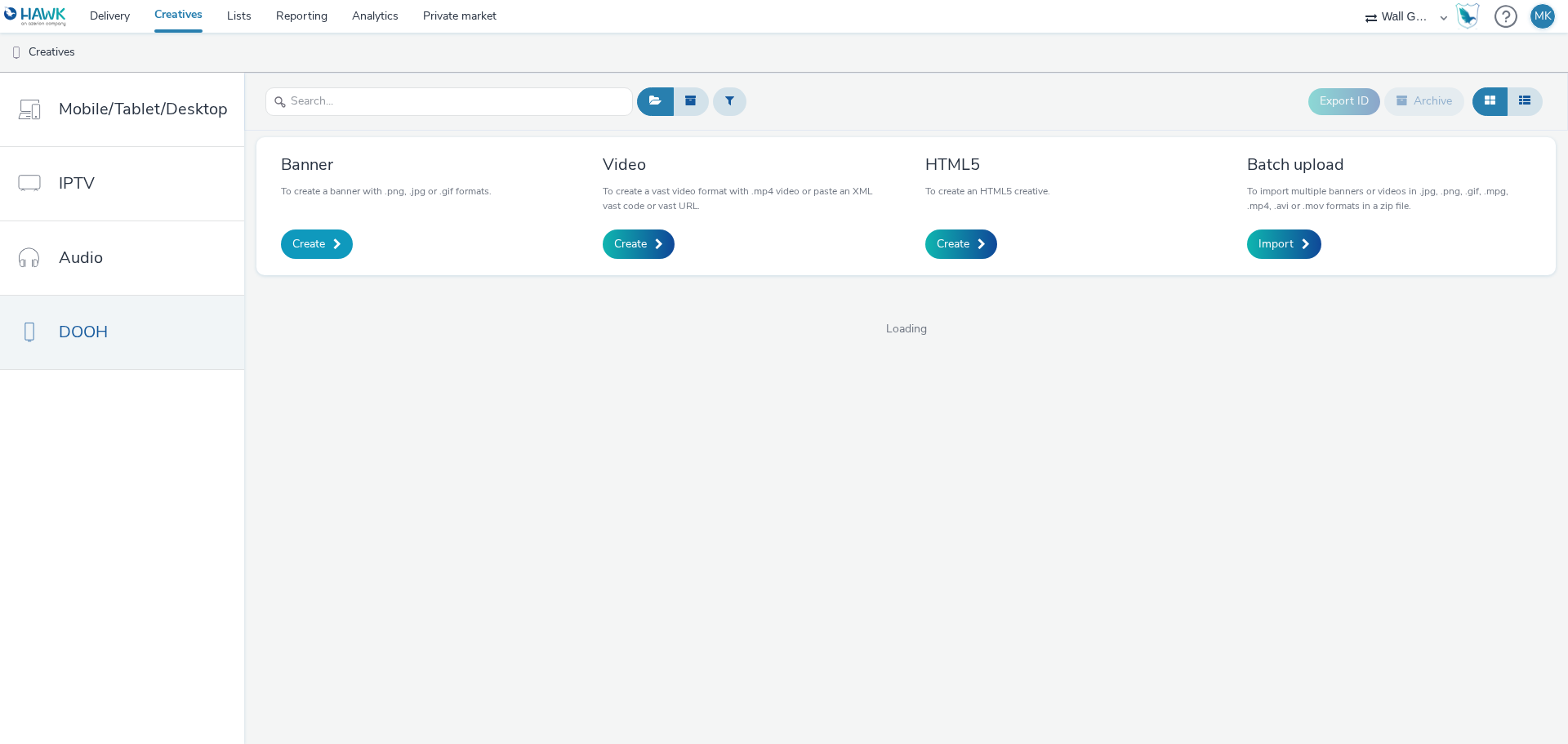
click at [321, 234] on link "Create" at bounding box center [316, 243] width 72 height 29
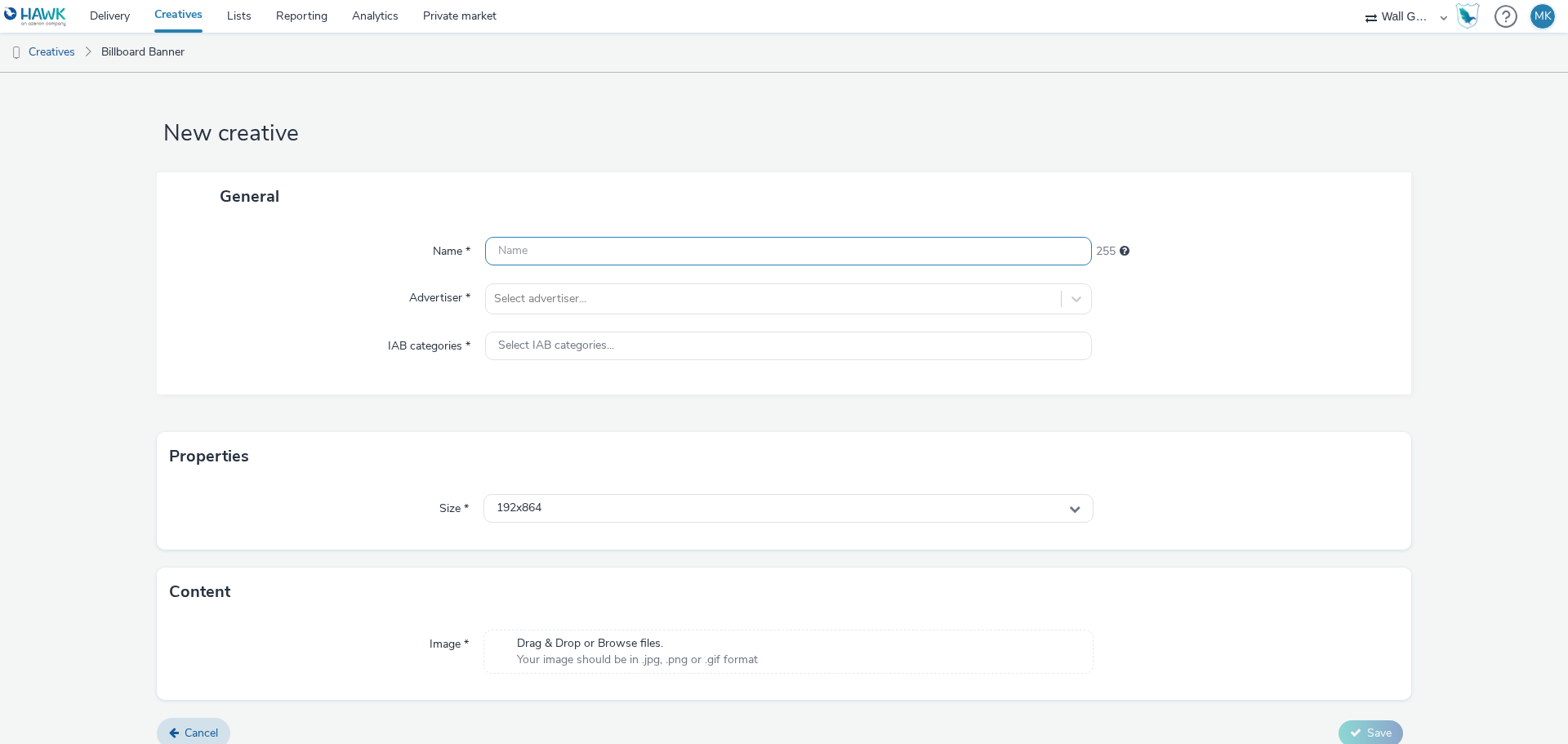
click at [554, 247] on input "text" at bounding box center [788, 251] width 606 height 28
type input "Birkenstock [PERSON_NAME] 2 Öffnungszeiten"
click at [552, 296] on div at bounding box center [773, 299] width 558 height 20
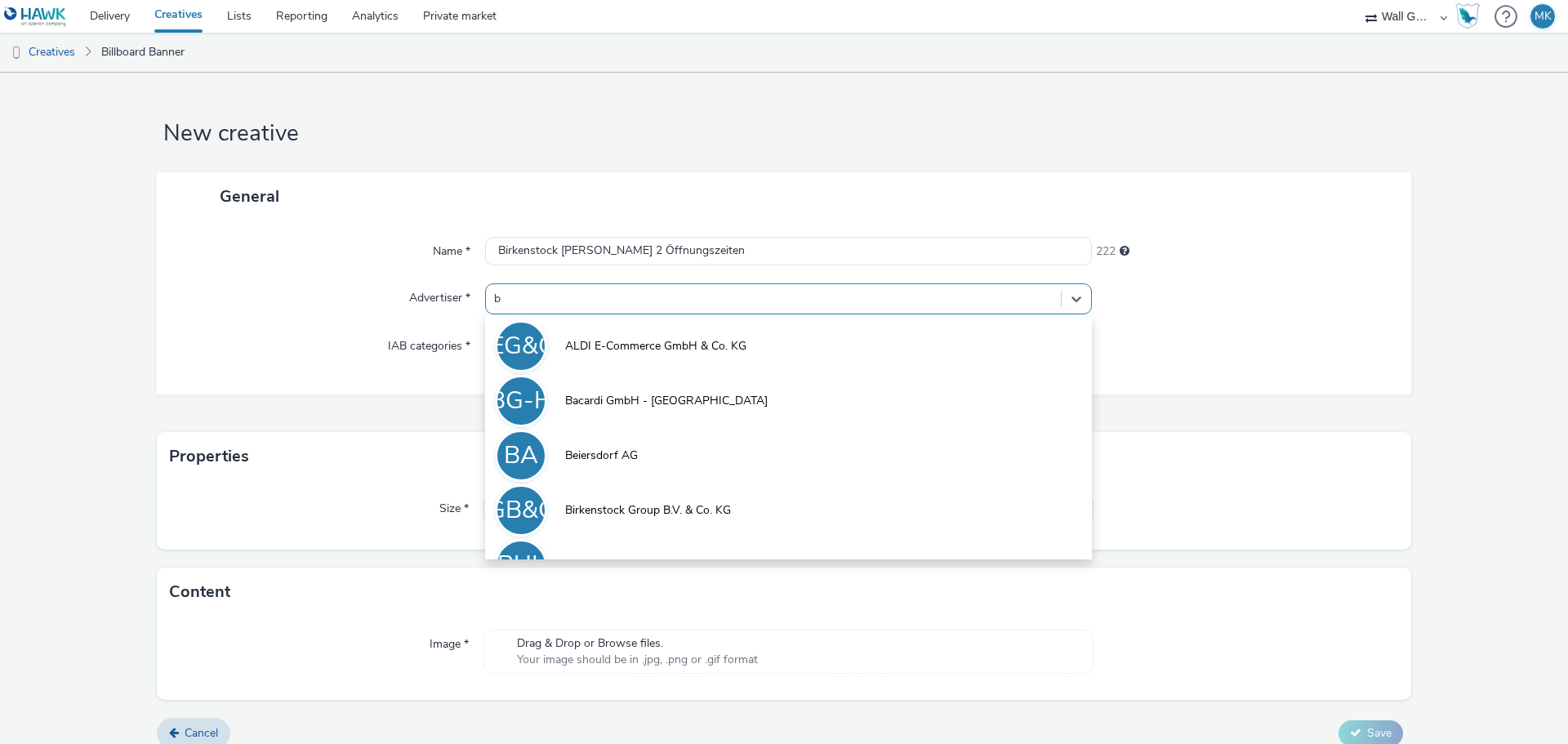
type input "bi"
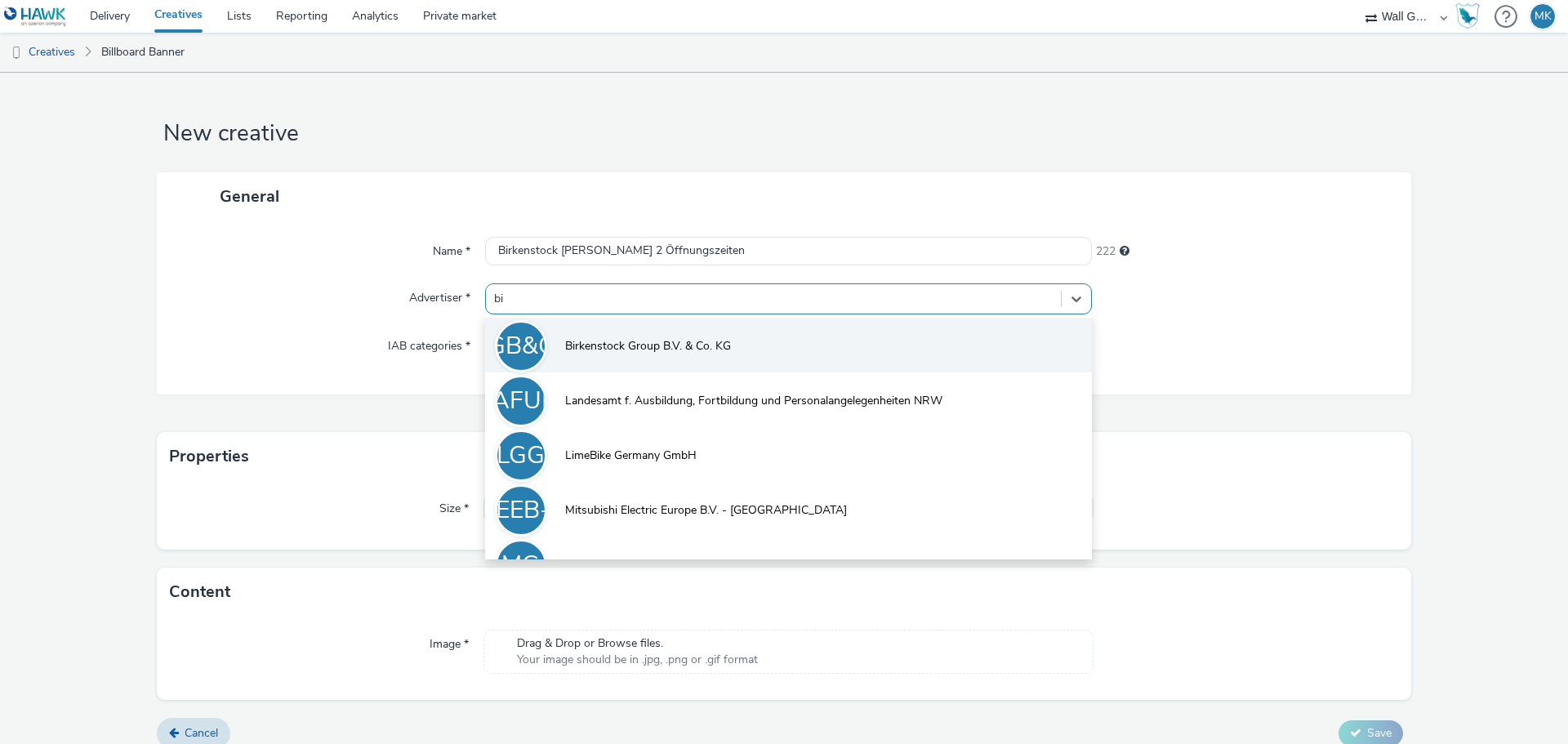
click at [571, 347] on span "Birkenstock Group B.V. & Co. KG" at bounding box center [648, 346] width 166 height 17
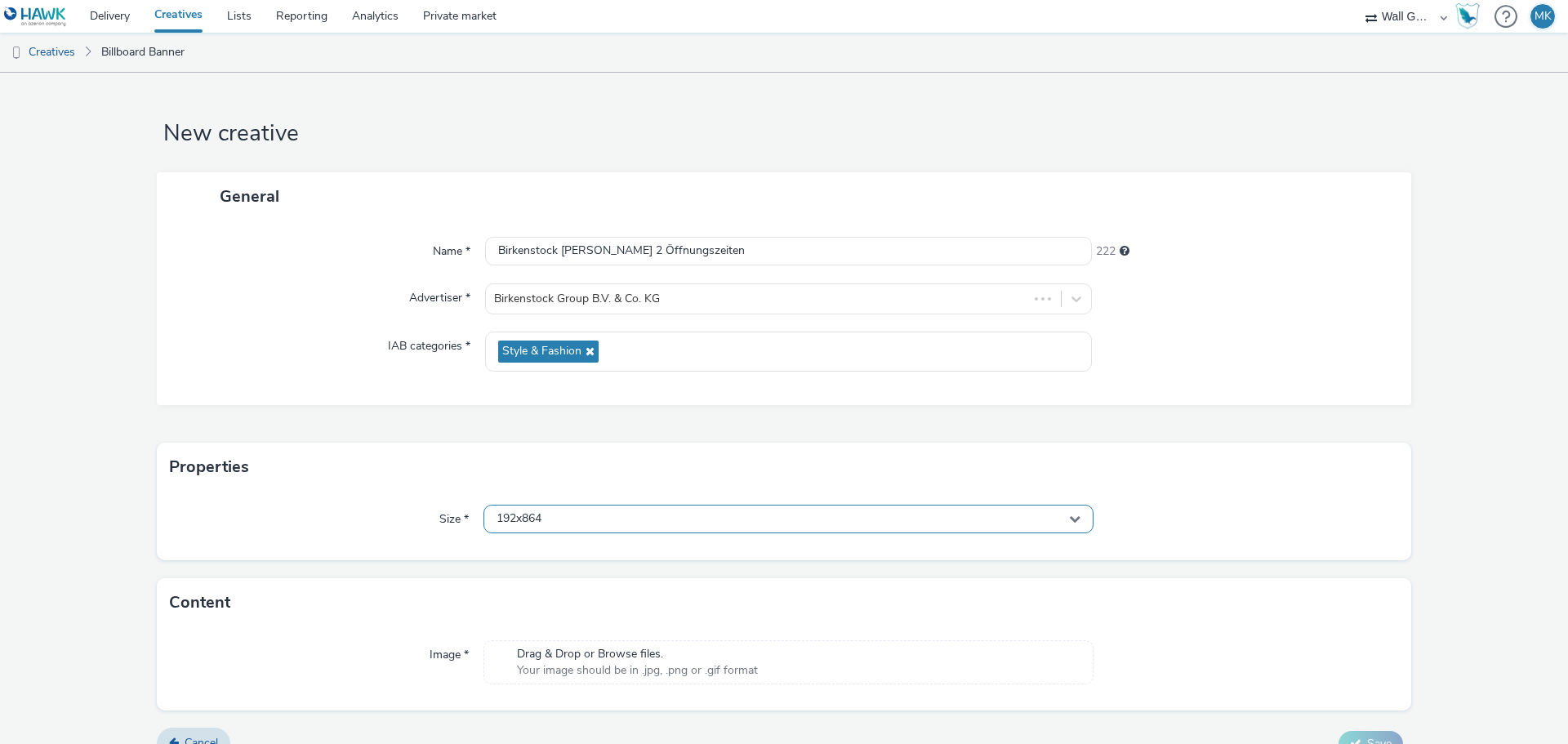
click at [526, 524] on span "192x864" at bounding box center [519, 518] width 45 height 14
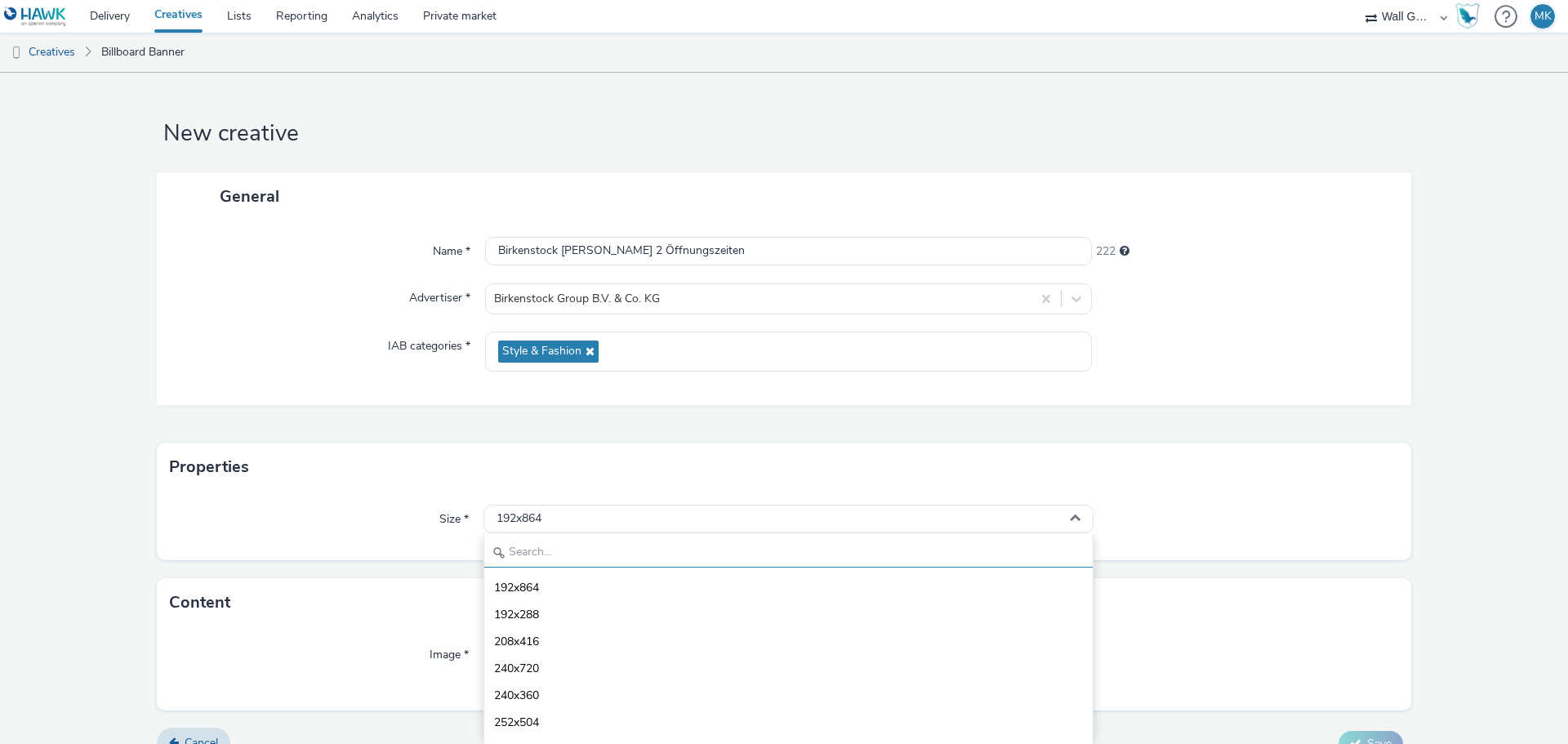
click at [539, 559] on input "text" at bounding box center [788, 553] width 608 height 28
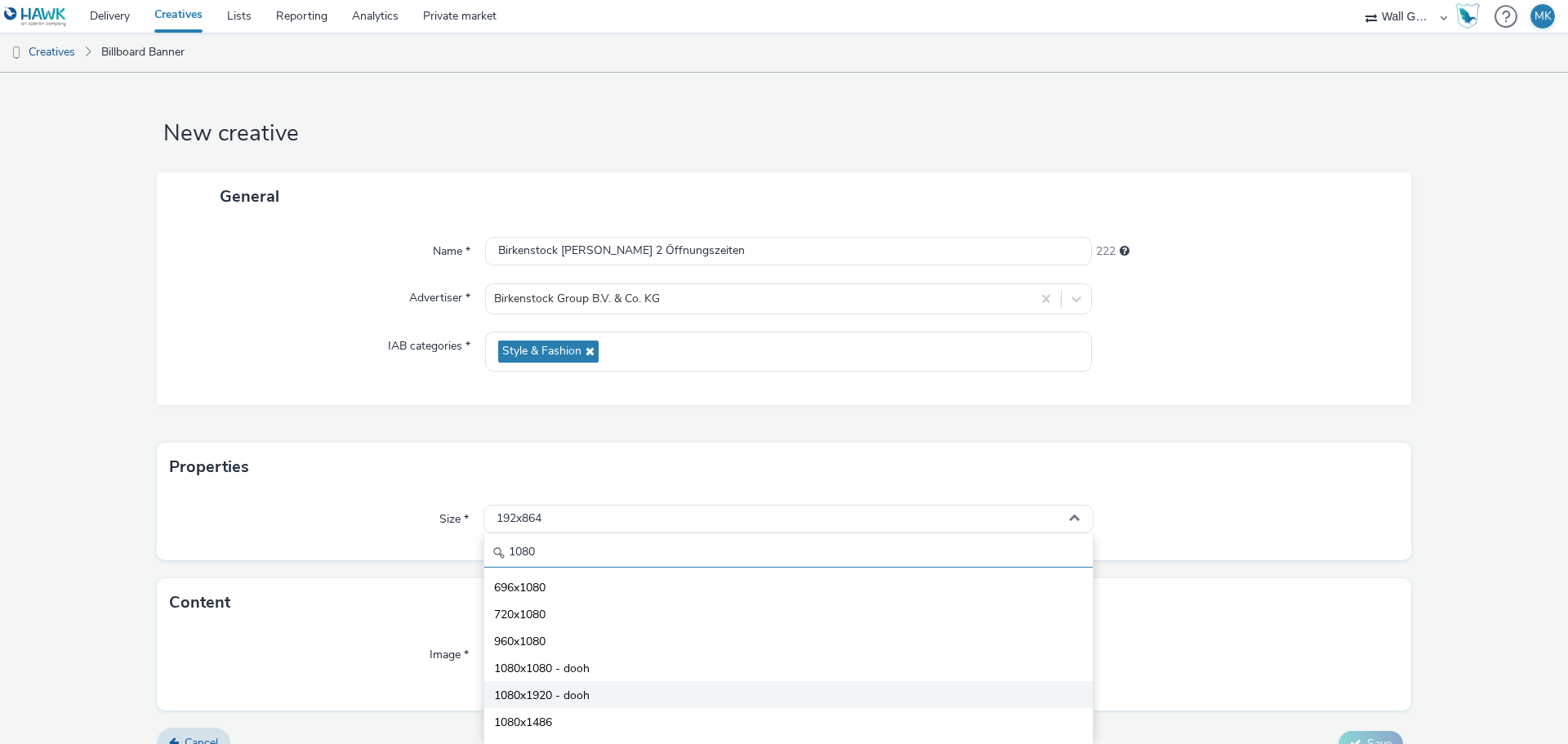
type input "1080"
click at [571, 696] on span "1080x1920 - dooh" at bounding box center [541, 696] width 96 height 17
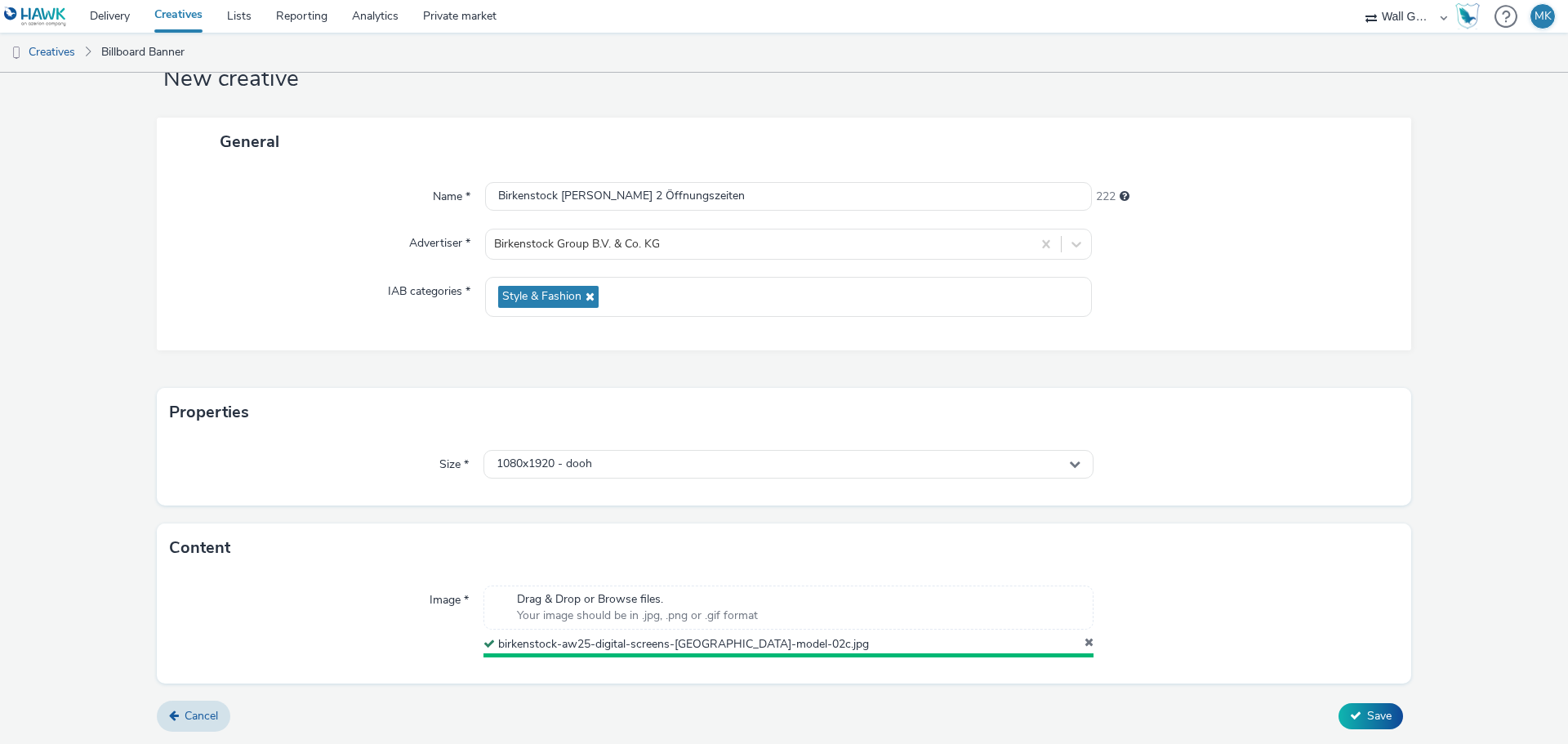
scroll to position [51, 0]
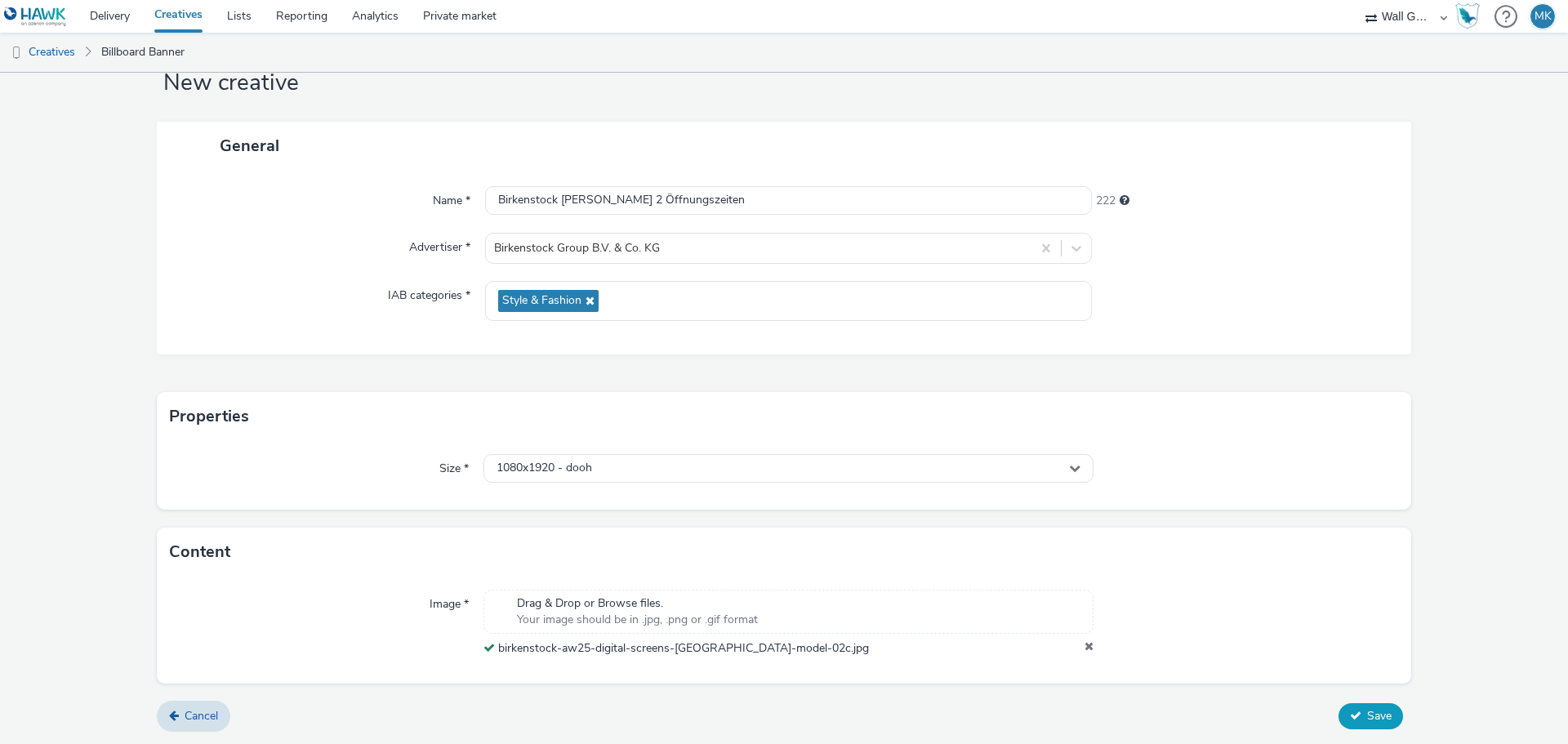
click at [1350, 718] on icon at bounding box center [1355, 715] width 12 height 12
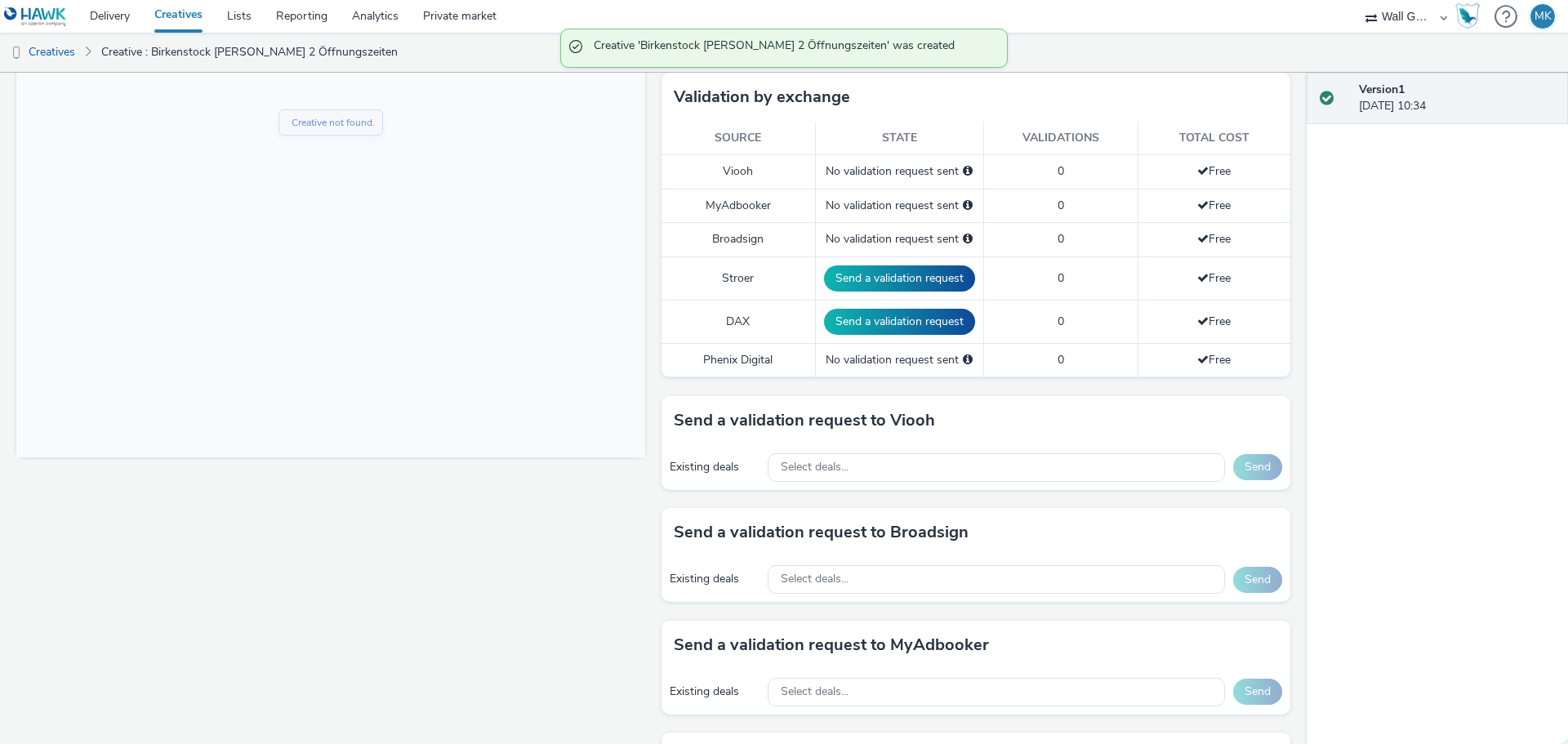
scroll to position [409, 0]
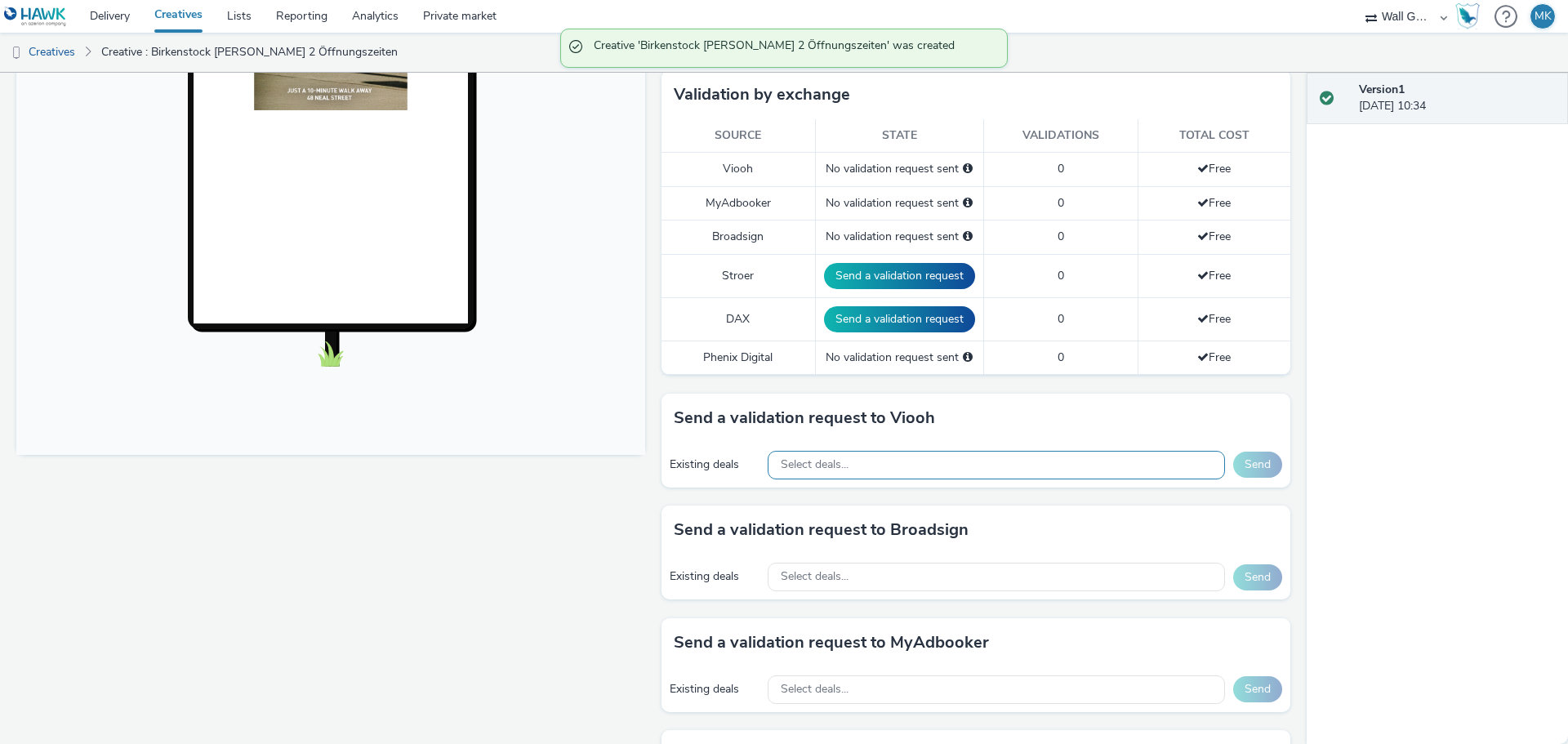
click at [877, 458] on div "Select deals..." at bounding box center [996, 465] width 458 height 28
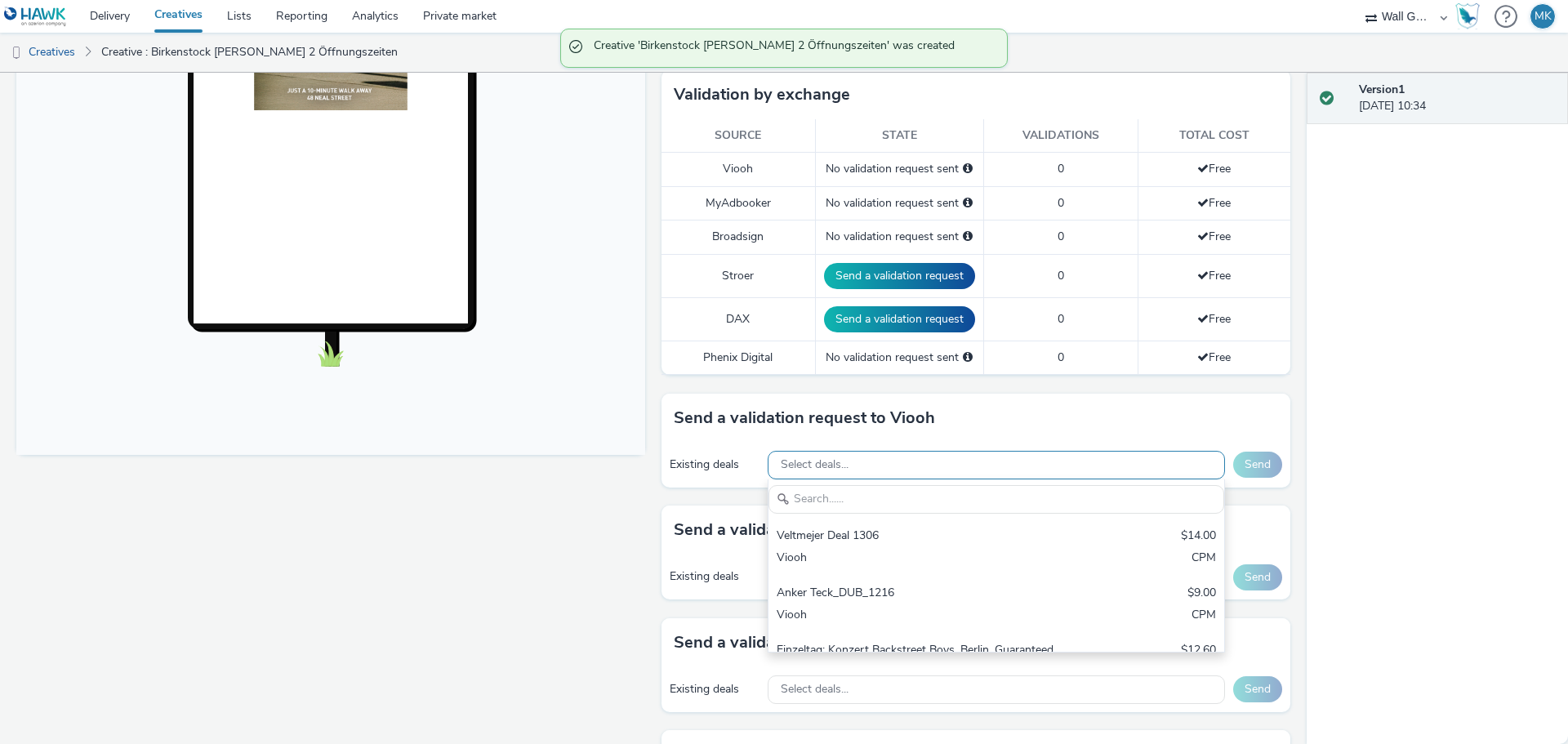
scroll to position [0, 0]
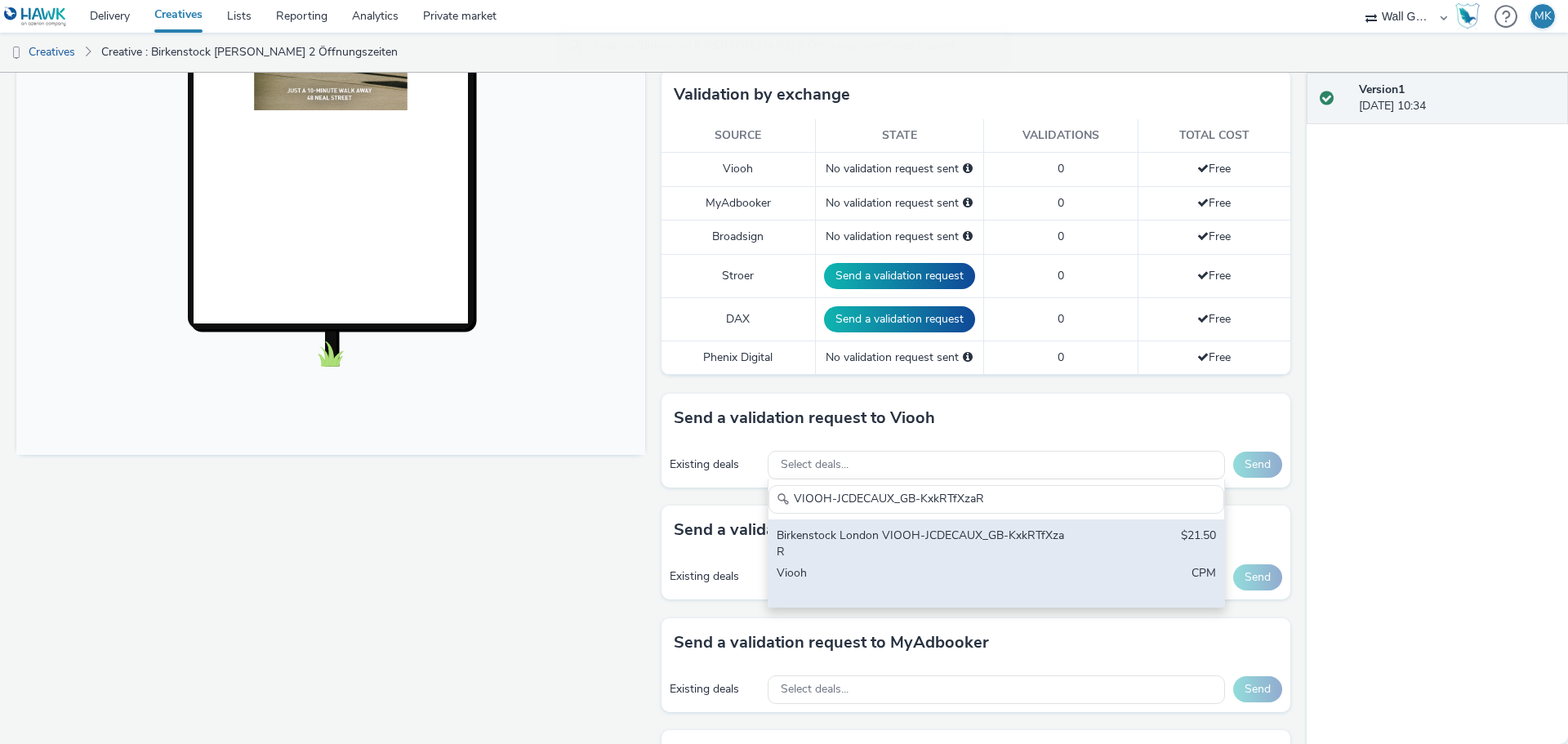
type input "VIOOH-JCDECAUX_GB-KxkRTfXzaR"
click at [966, 541] on div "Birkenstock London VIOOH-JCDECAUX_GB-KxkRTfXzaR" at bounding box center [921, 544] width 290 height 33
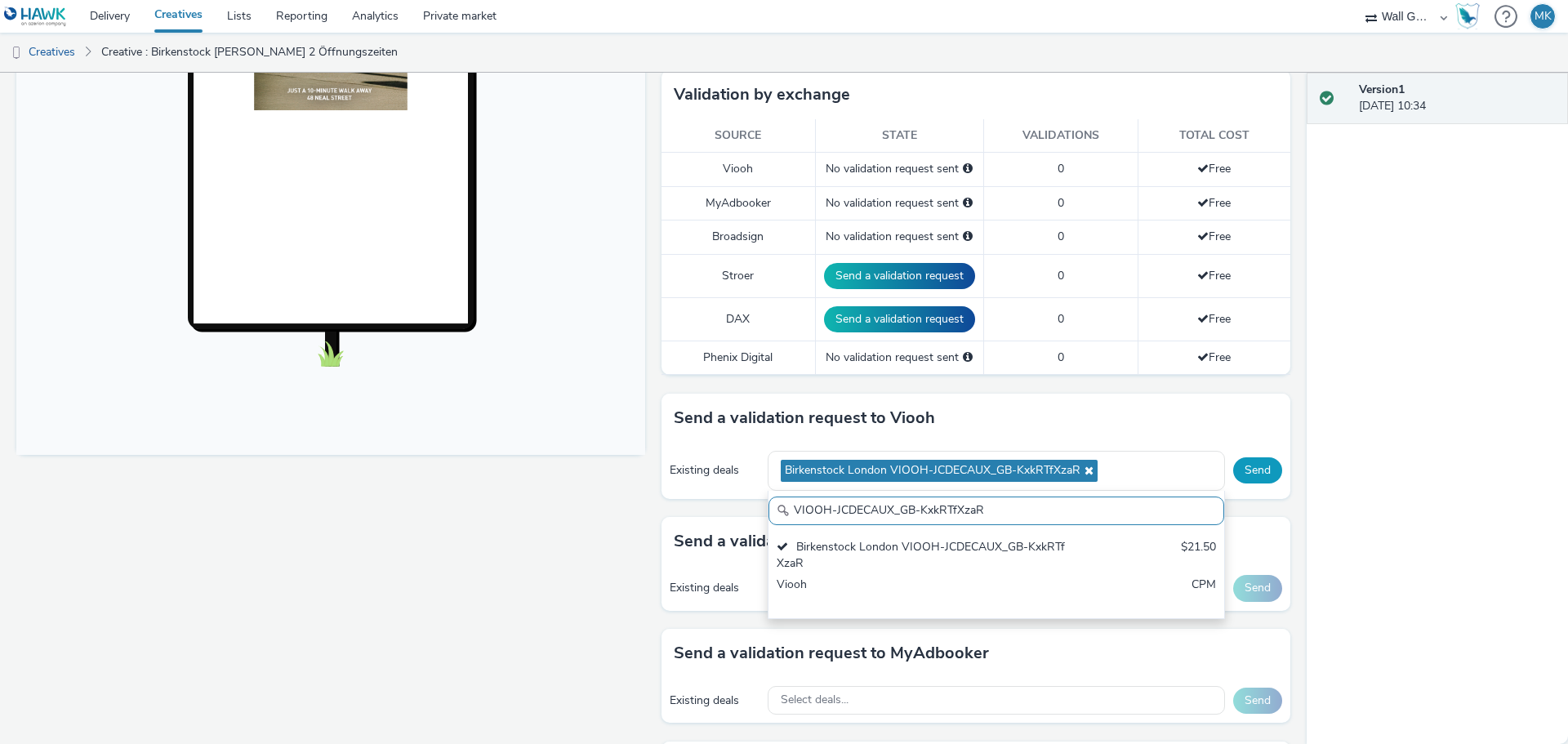
click at [1239, 475] on button "Send" at bounding box center [1257, 470] width 49 height 26
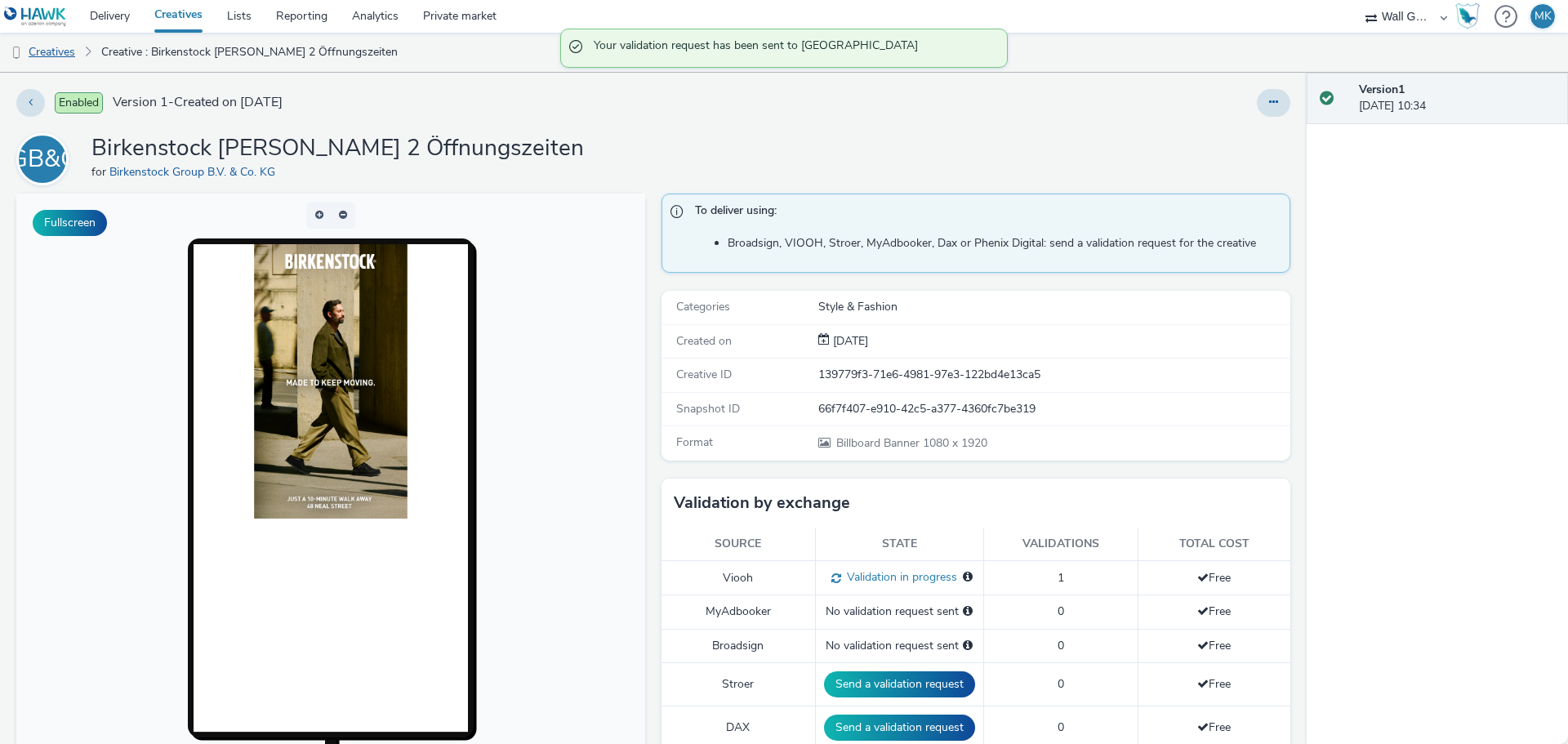
click at [68, 52] on link "Creatives" at bounding box center [42, 51] width 83 height 39
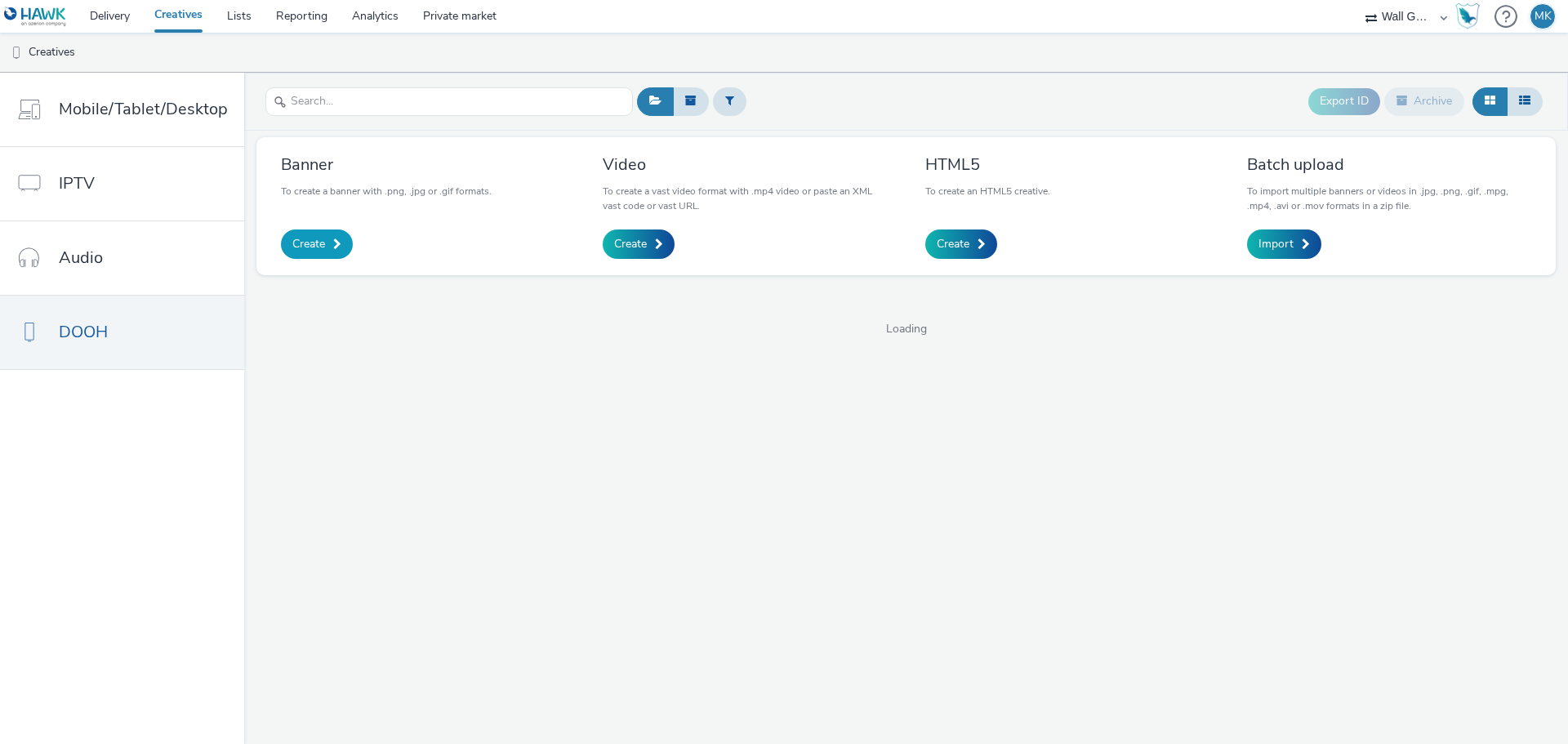
click at [320, 250] on span "Create" at bounding box center [308, 244] width 32 height 17
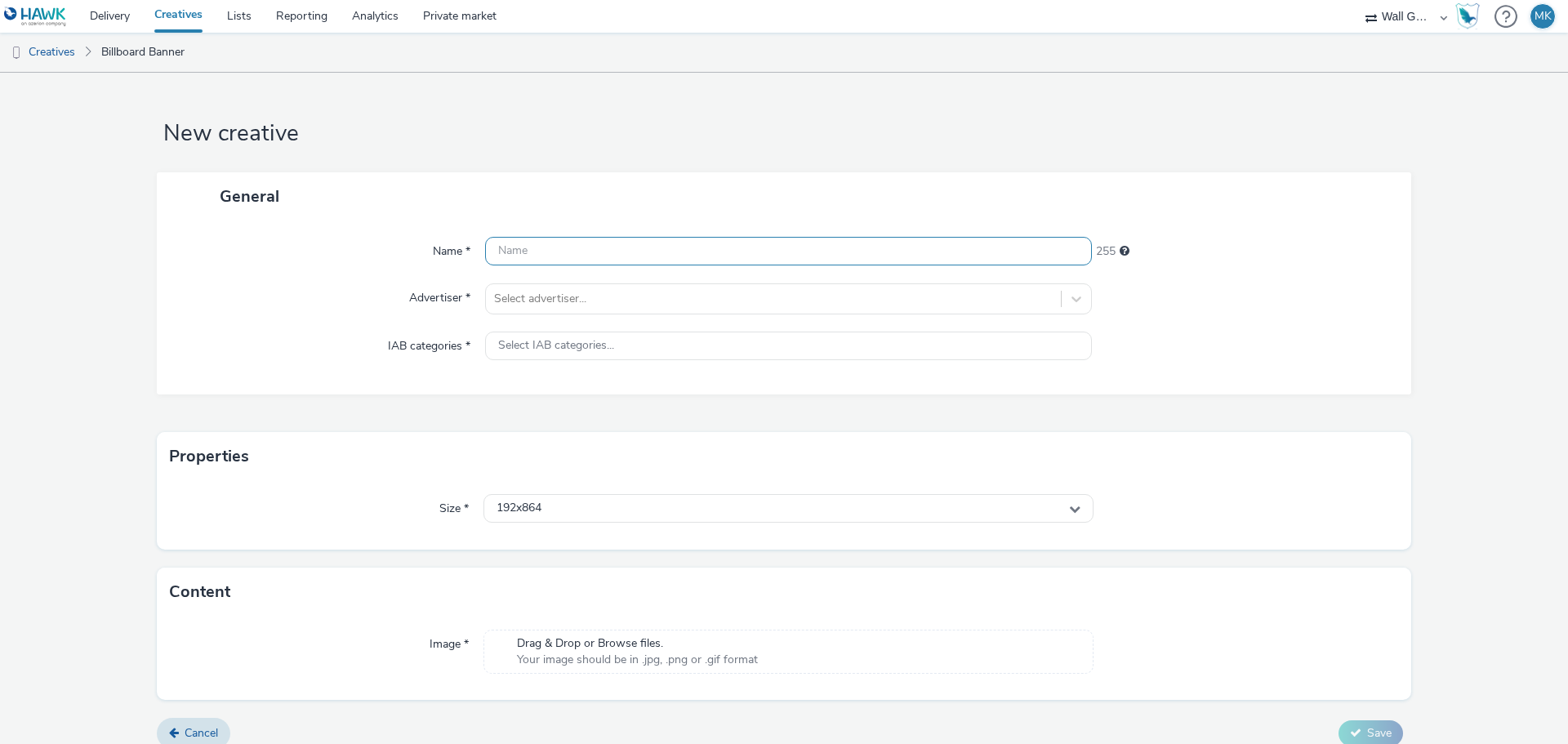
click at [519, 257] on input "text" at bounding box center [788, 251] width 606 height 28
type input "Birkenstock [PERSON_NAME] 3 Öffnungszeiten"
click at [531, 308] on div at bounding box center [773, 299] width 558 height 20
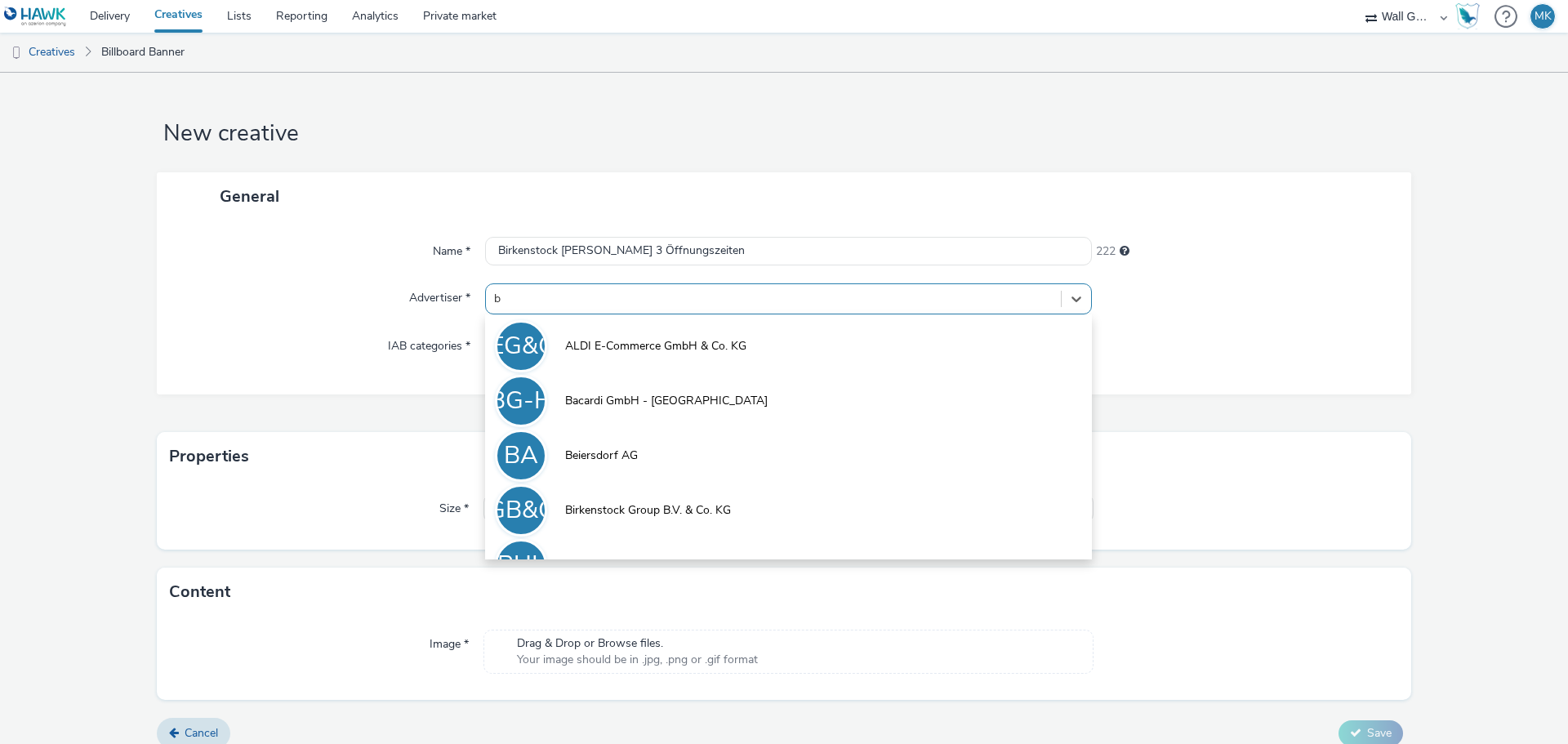
type input "bi"
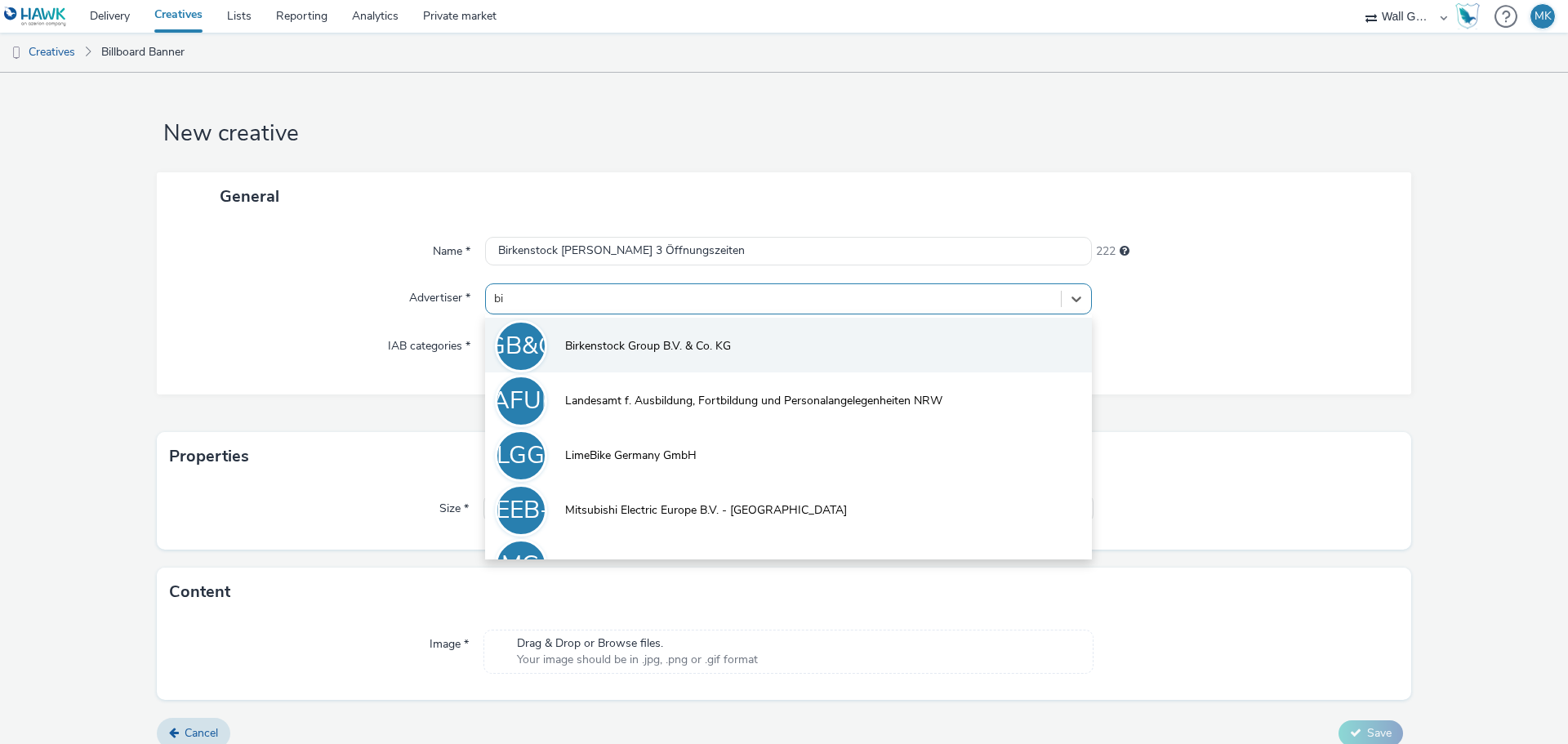
click at [574, 346] on span "Birkenstock Group B.V. & Co. KG" at bounding box center [648, 346] width 166 height 17
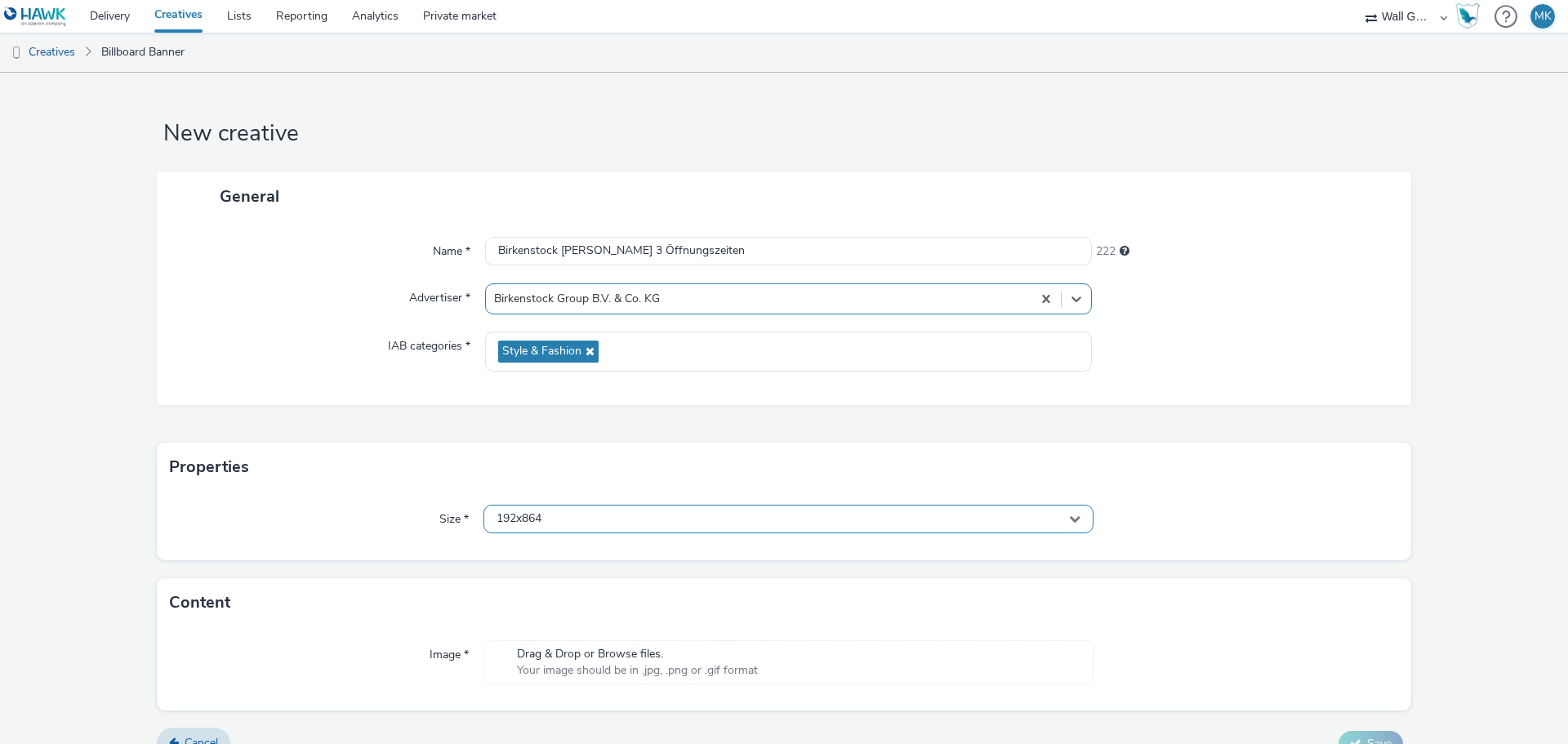
click at [550, 526] on div "192x864" at bounding box center [788, 519] width 610 height 28
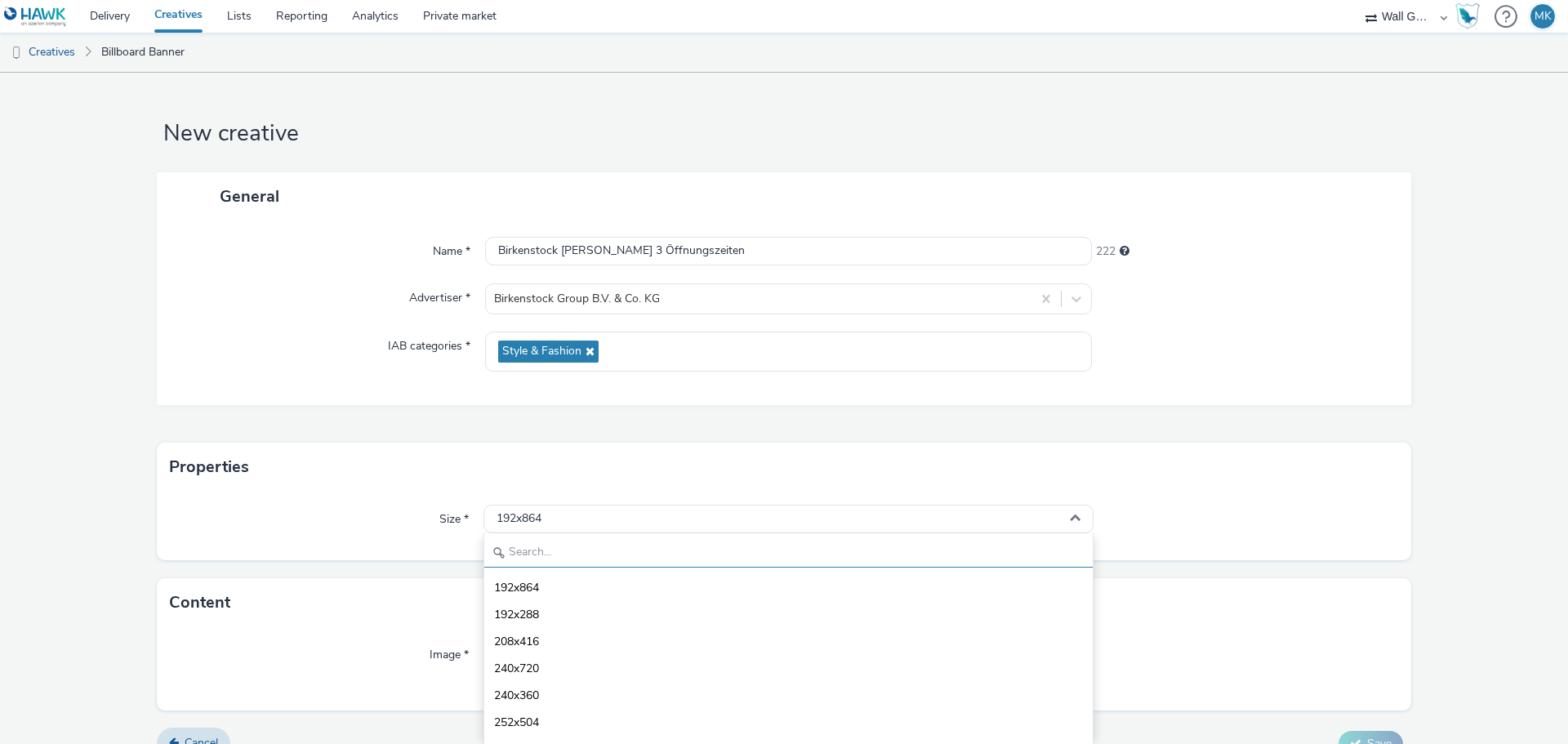
click at [552, 560] on input "text" at bounding box center [788, 553] width 608 height 28
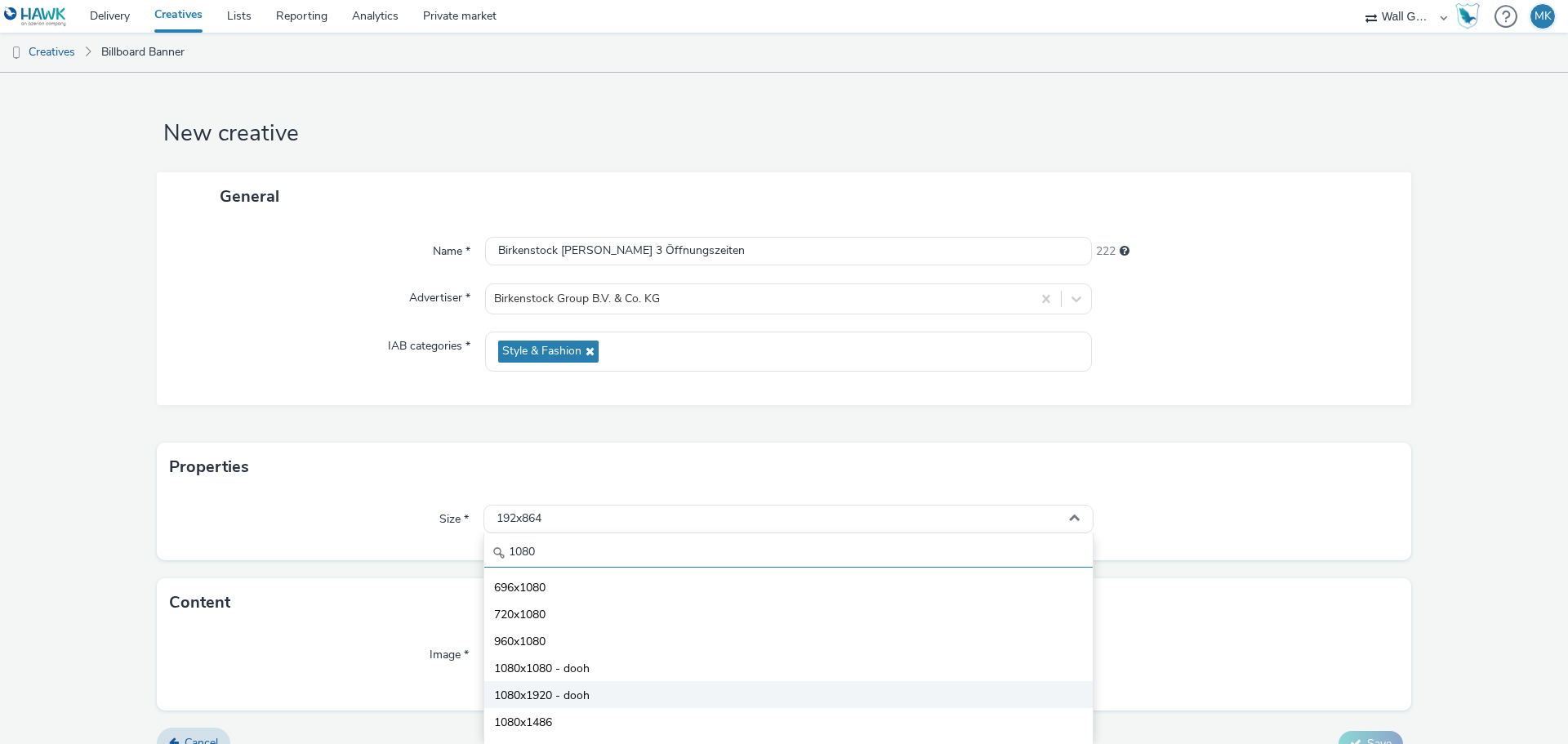
type input "1080"
click at [571, 694] on span "1080x1920 - dooh" at bounding box center [541, 696] width 96 height 17
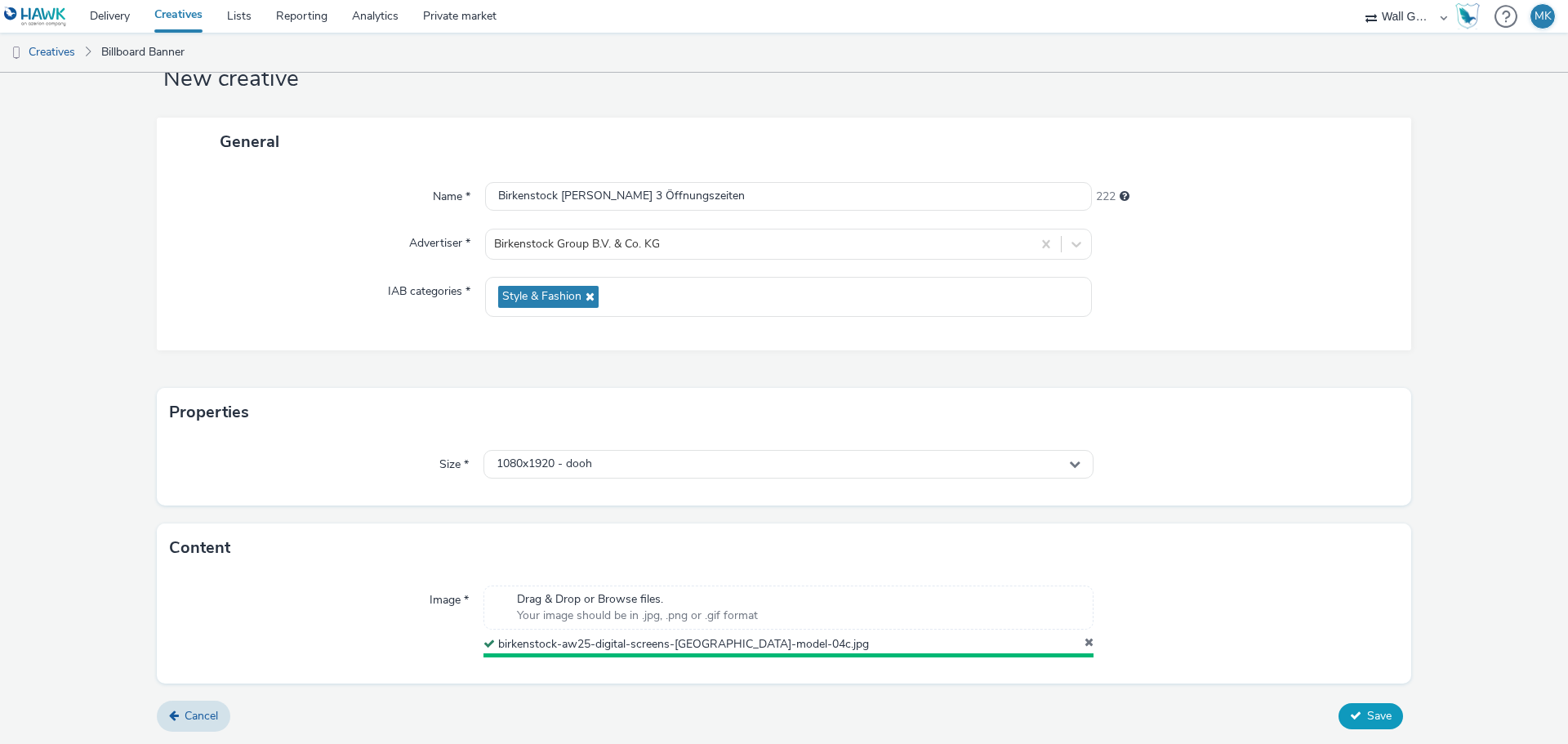
scroll to position [51, 0]
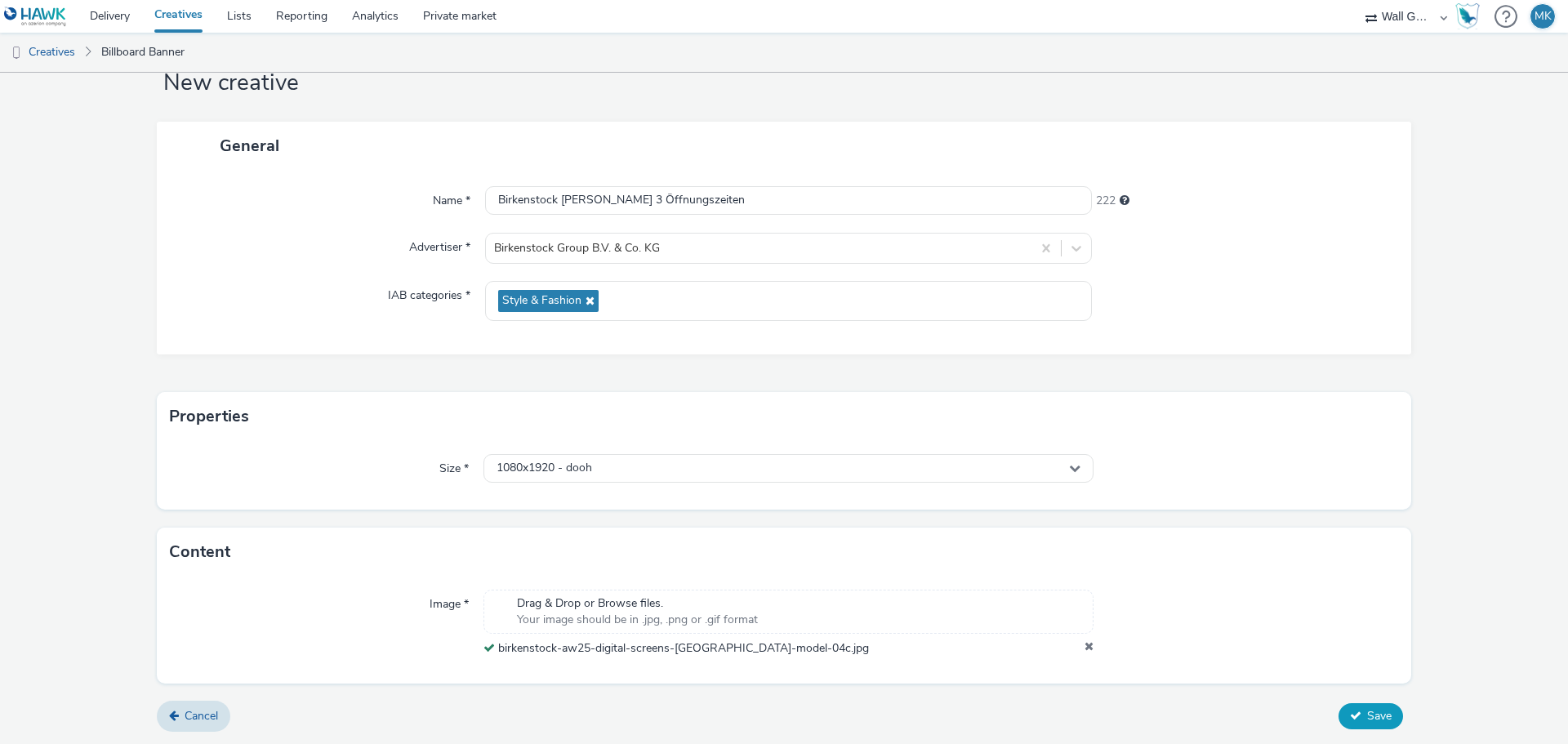
click at [1350, 718] on icon at bounding box center [1355, 715] width 12 height 12
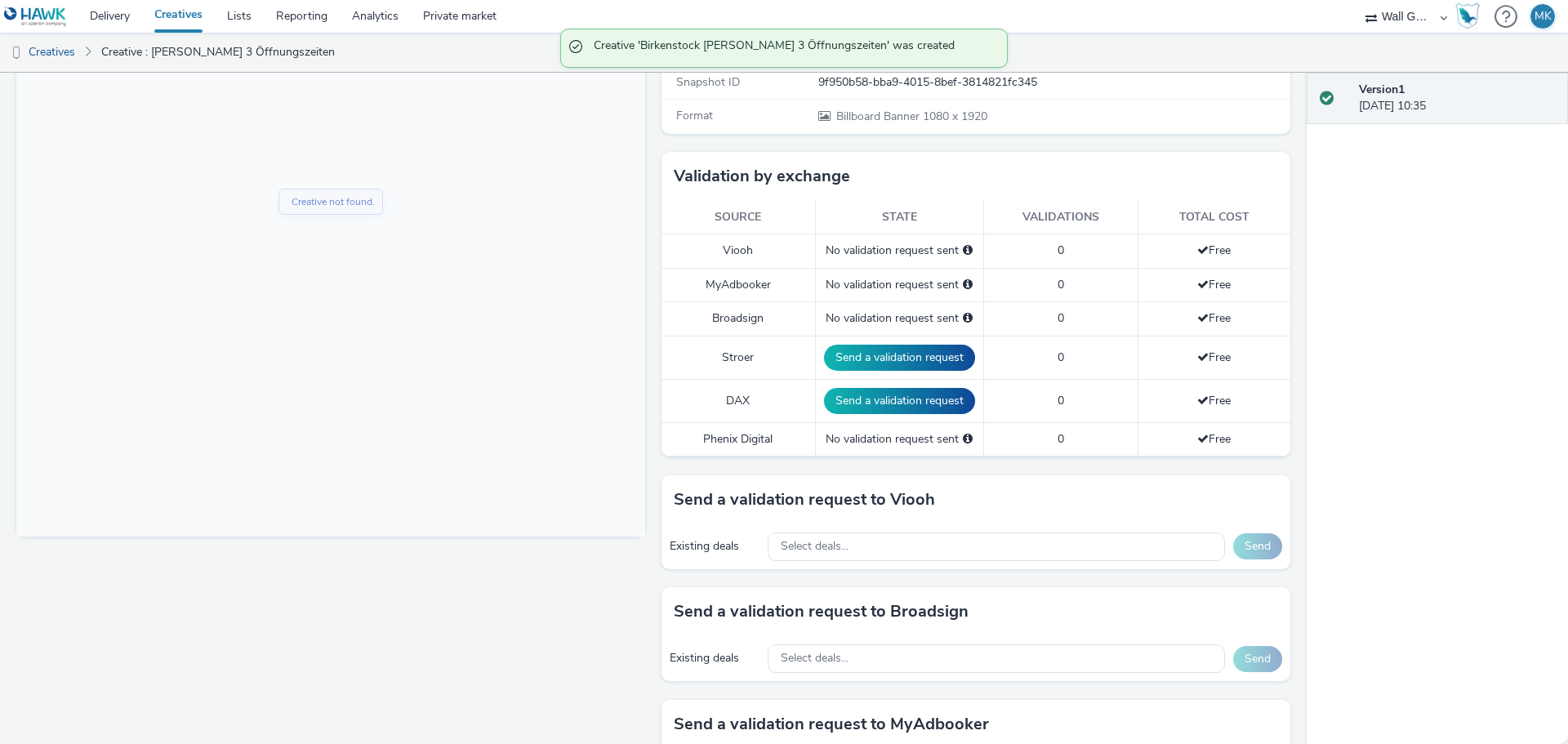
scroll to position [409, 0]
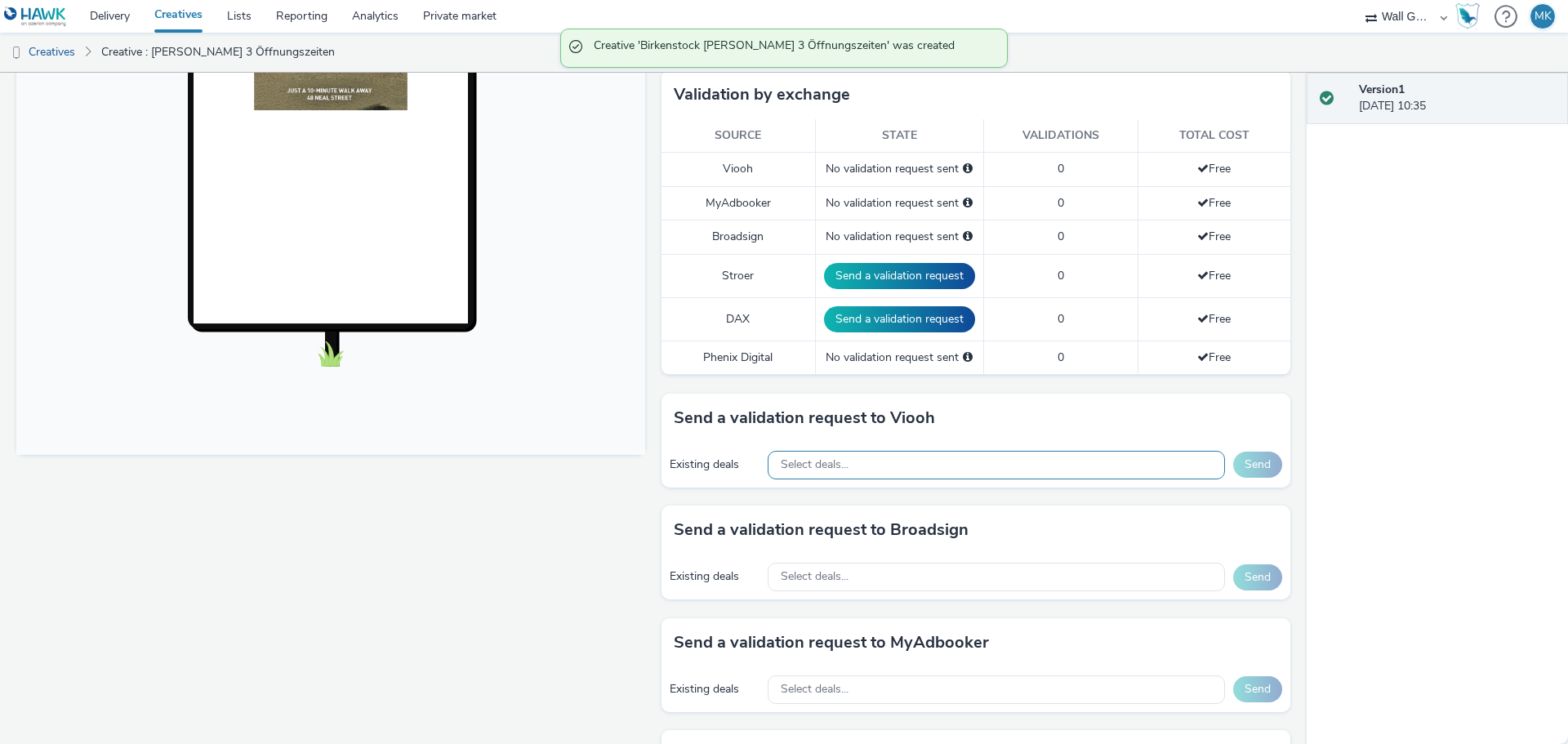
click at [831, 459] on span "Select deals..." at bounding box center [815, 465] width 68 height 14
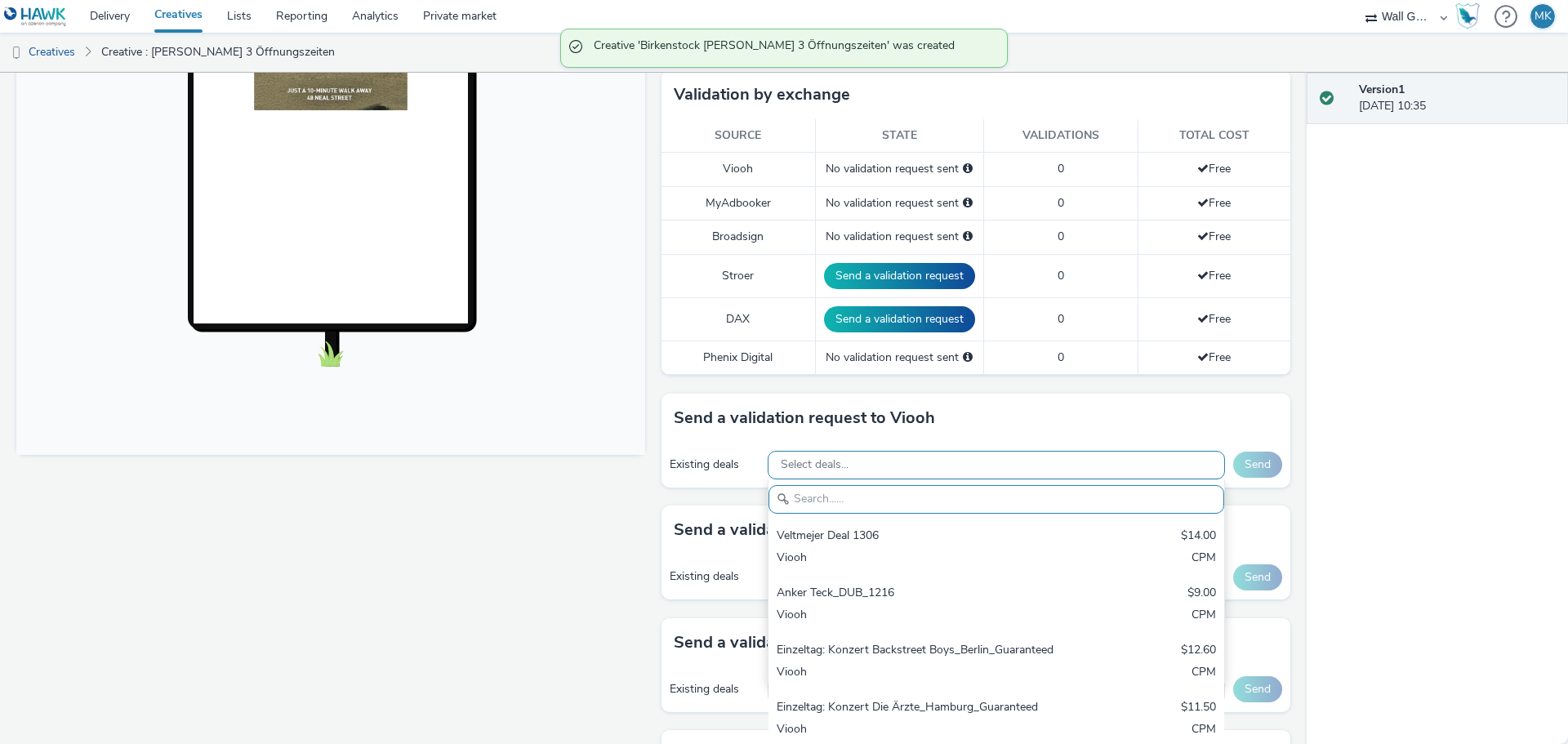
paste input "VIOOH-JCDECAUX_GB-KxkRTfXzaR"
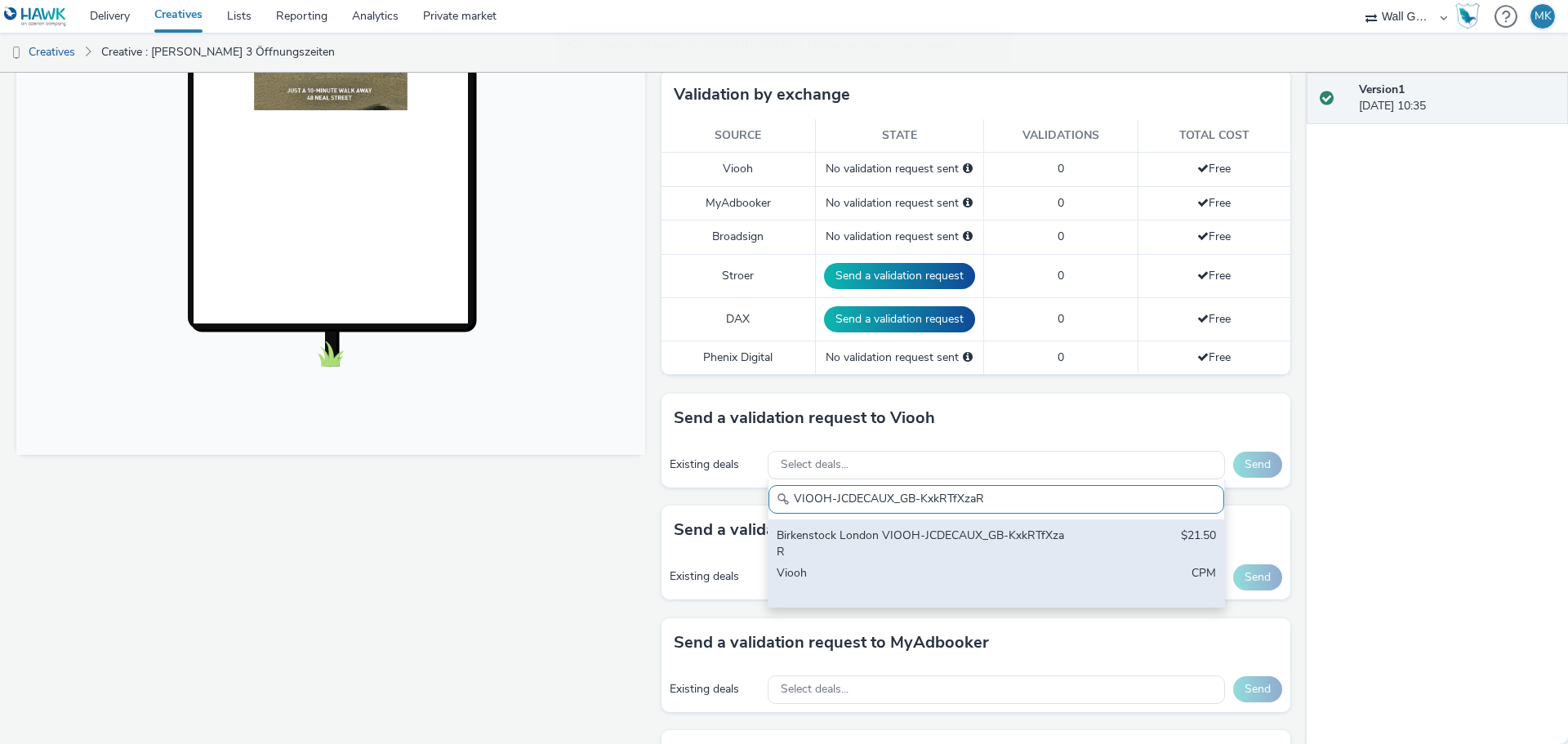
type input "VIOOH-JCDECAUX_GB-KxkRTfXzaR"
click at [897, 546] on div "Birkenstock London VIOOH-JCDECAUX_GB-KxkRTfXzaR" at bounding box center [921, 544] width 290 height 33
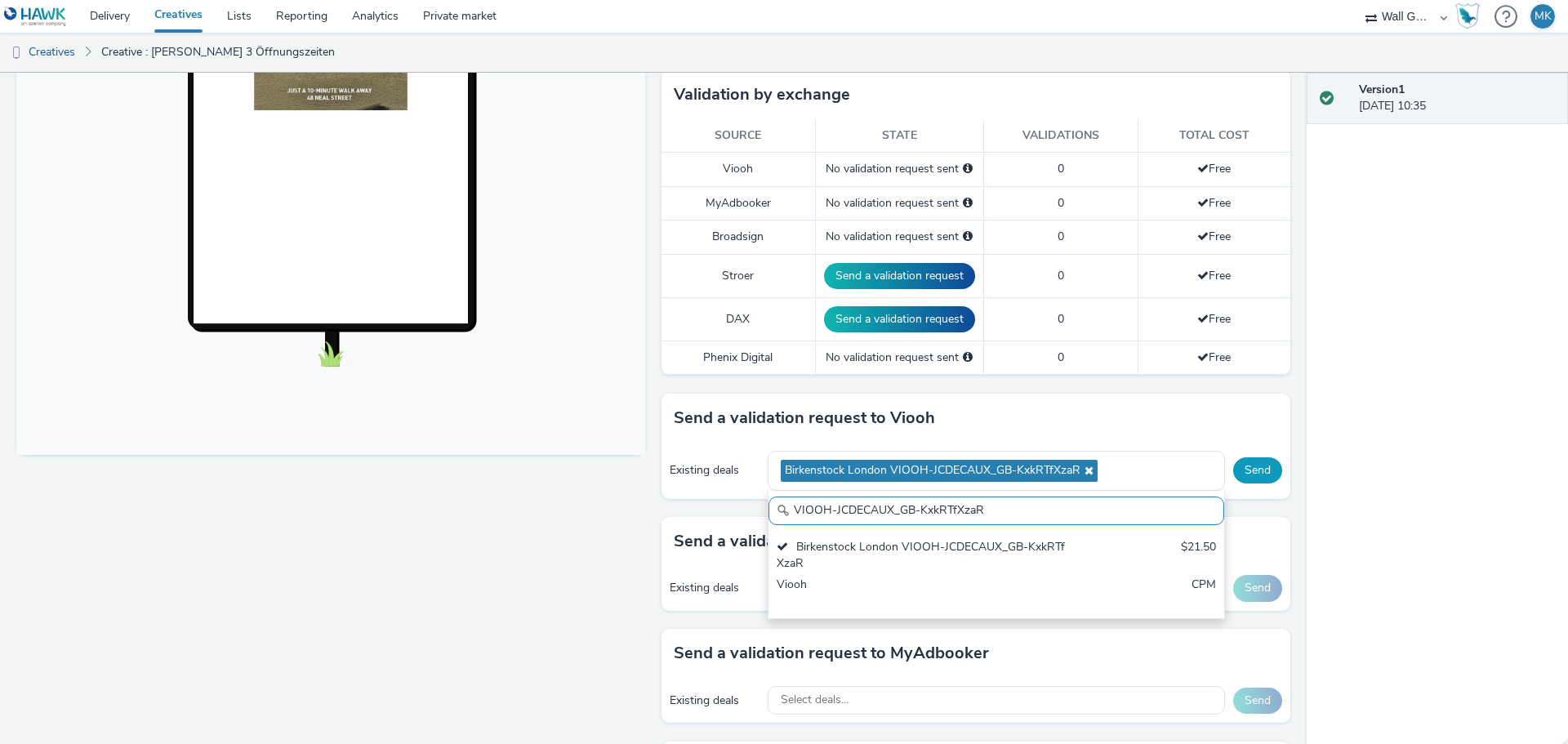
click at [1252, 471] on button "Send" at bounding box center [1257, 470] width 49 height 26
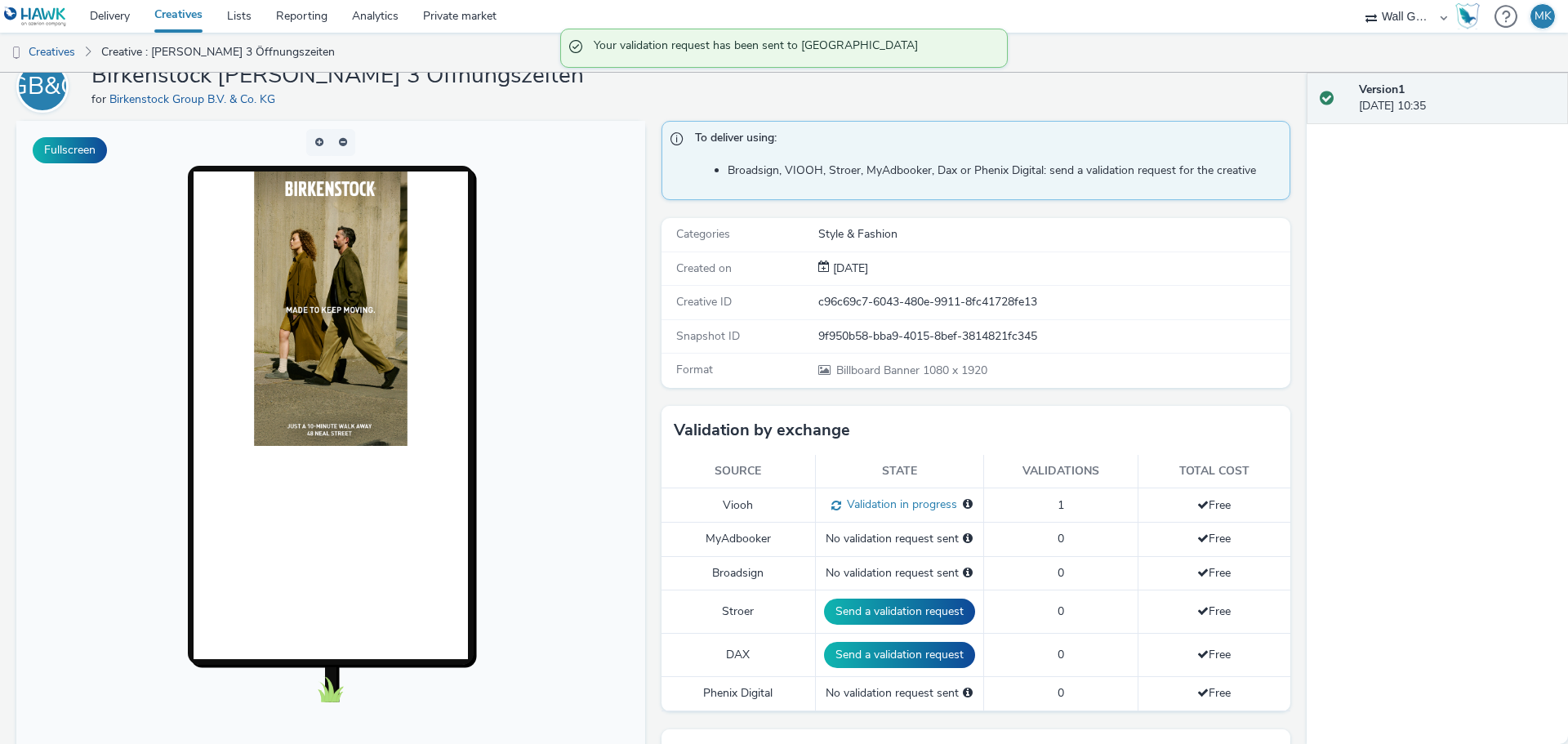
scroll to position [0, 0]
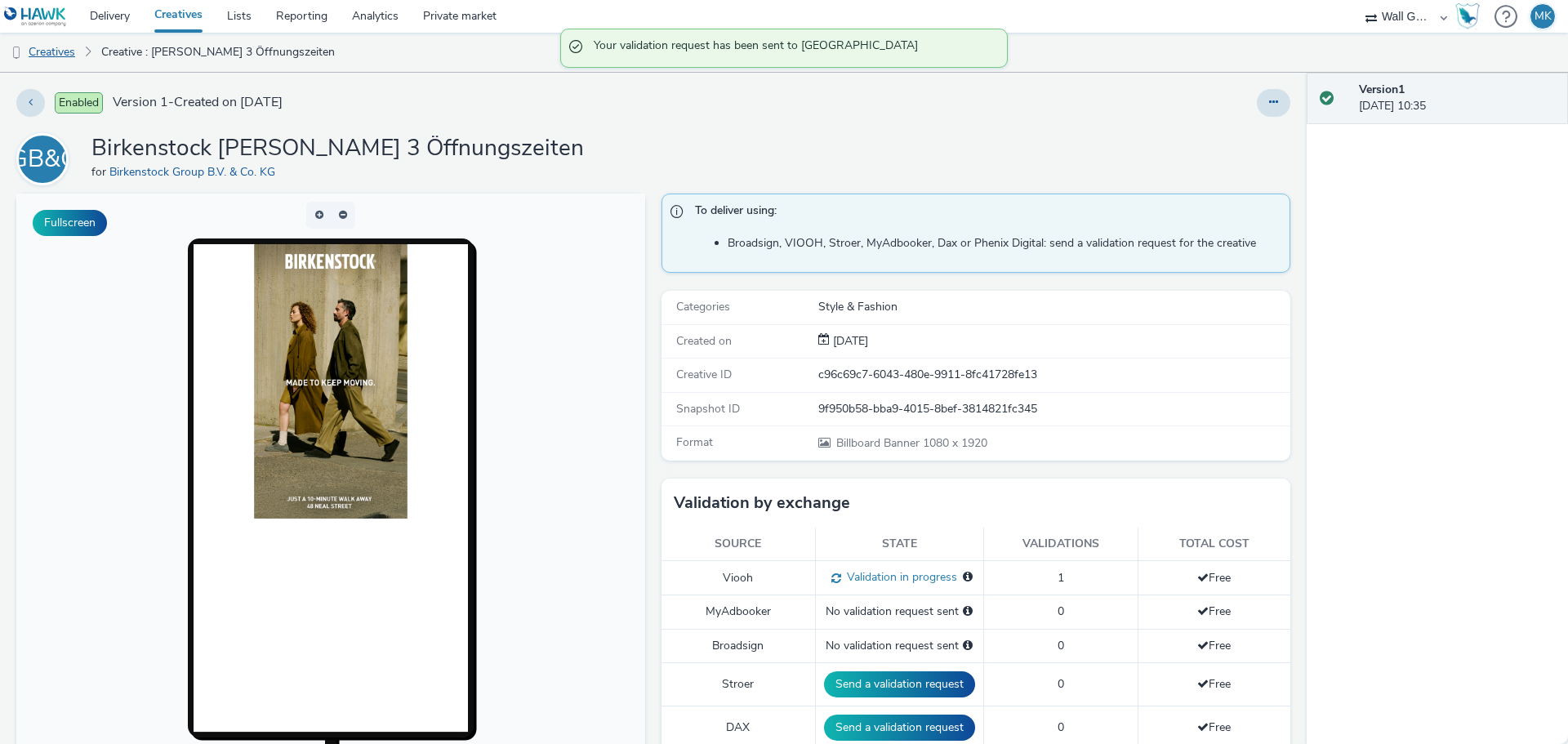
click at [62, 56] on link "Creatives" at bounding box center [42, 51] width 83 height 39
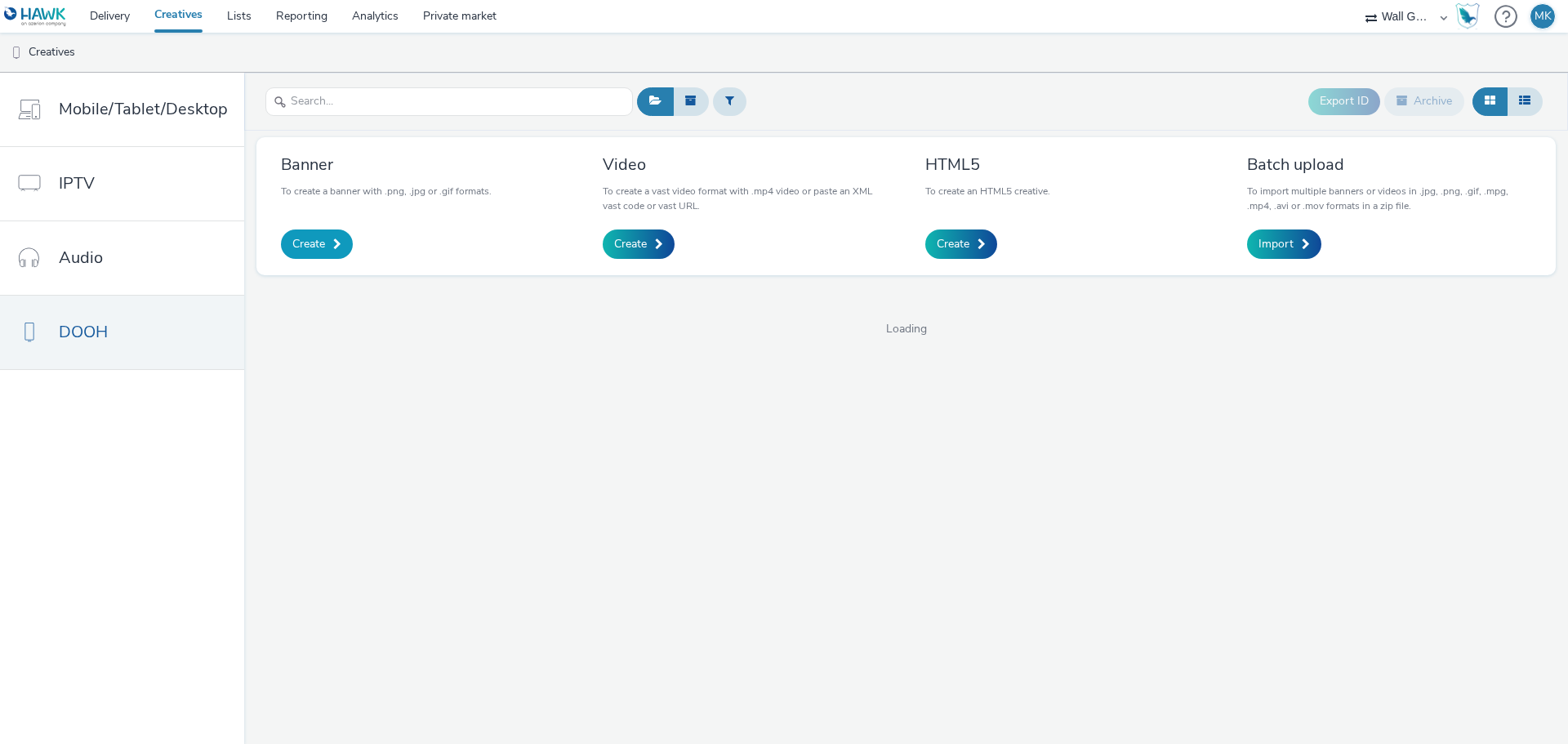
click at [325, 252] on link "Create" at bounding box center [316, 243] width 72 height 29
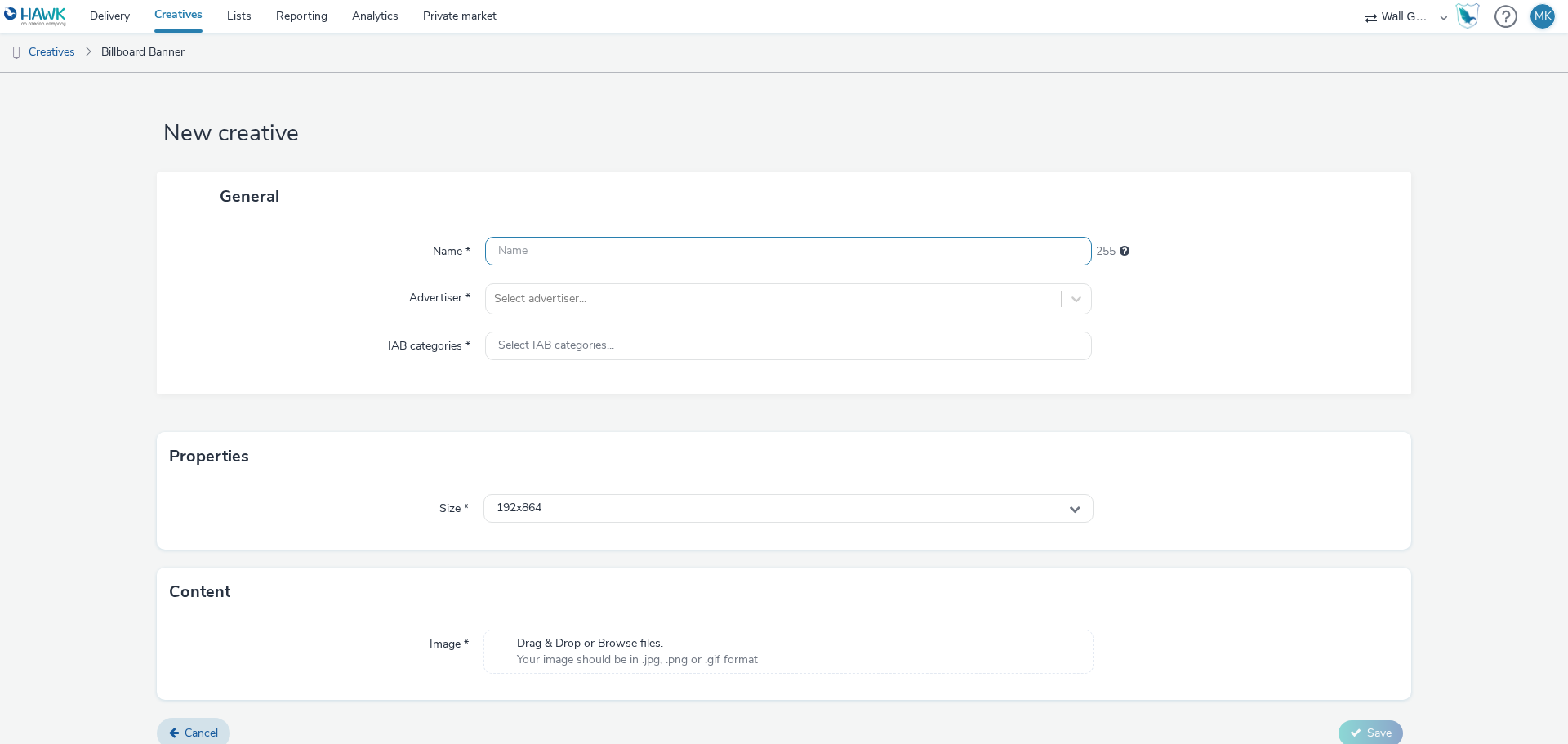
click at [538, 258] on input "text" at bounding box center [788, 251] width 606 height 28
type input "N"
type input "Birkenstock [PERSON_NAME] 4 Öffnungszeiten"
click at [589, 305] on div at bounding box center [773, 299] width 558 height 20
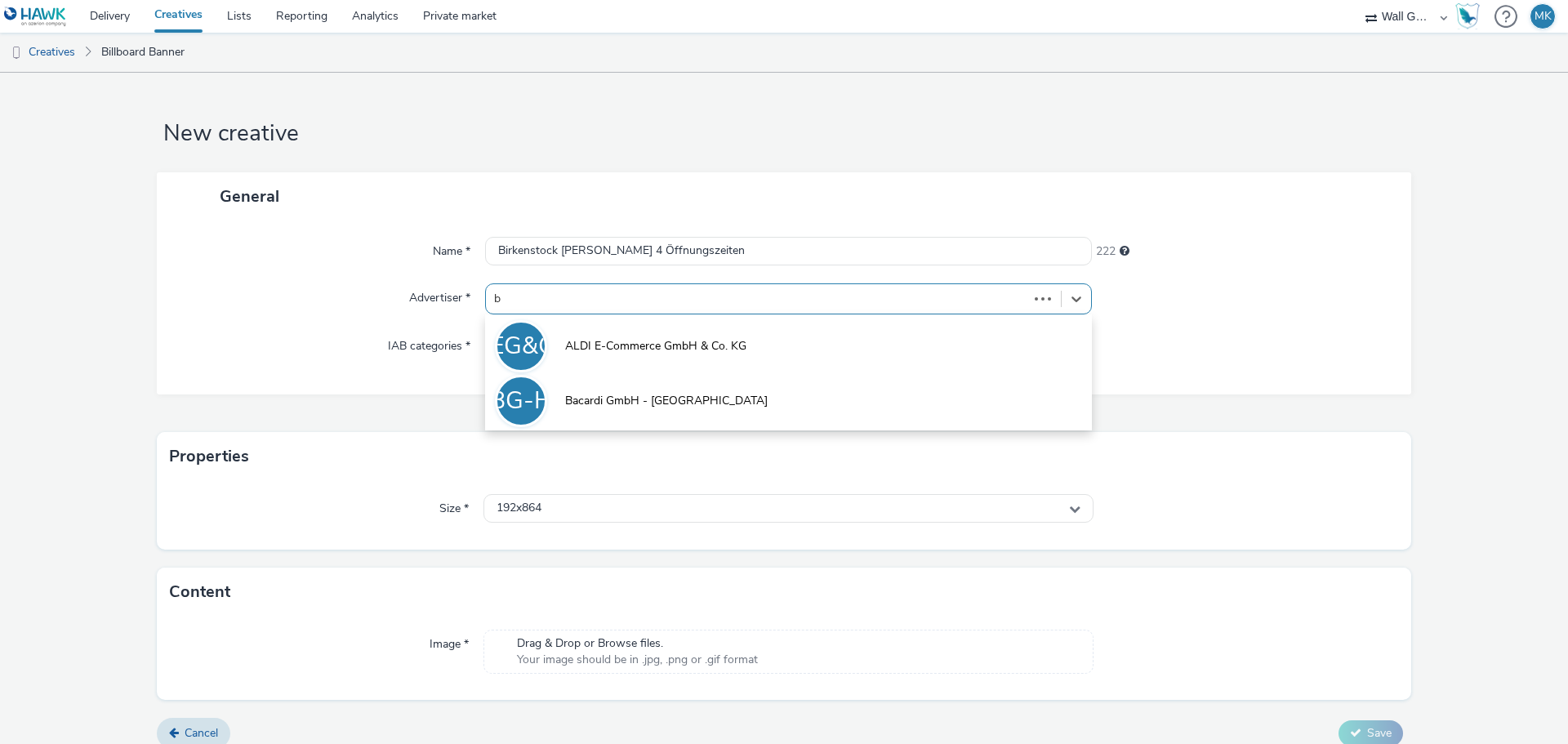
type input "bi"
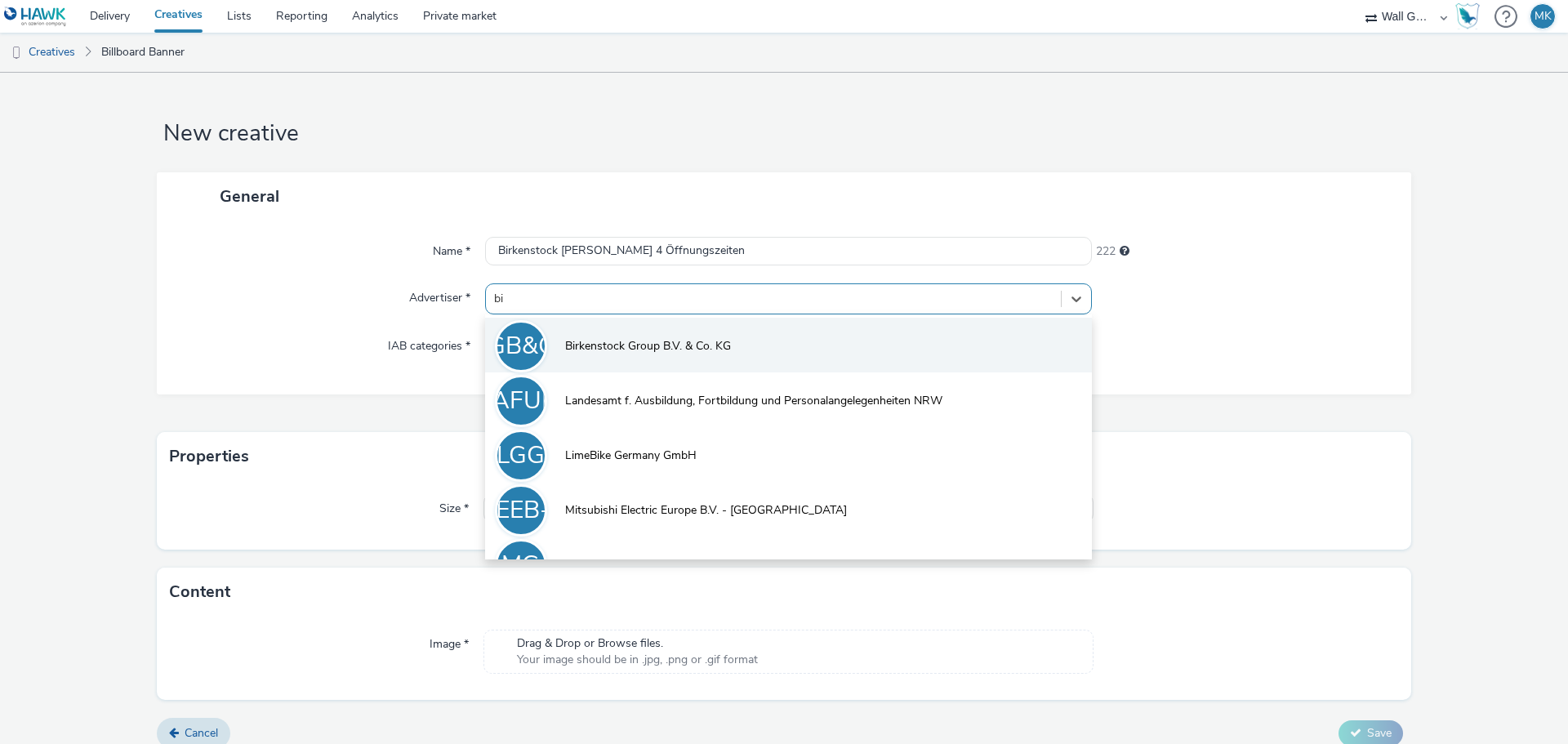
click at [594, 344] on span "Birkenstock Group B.V. & Co. KG" at bounding box center [648, 346] width 166 height 17
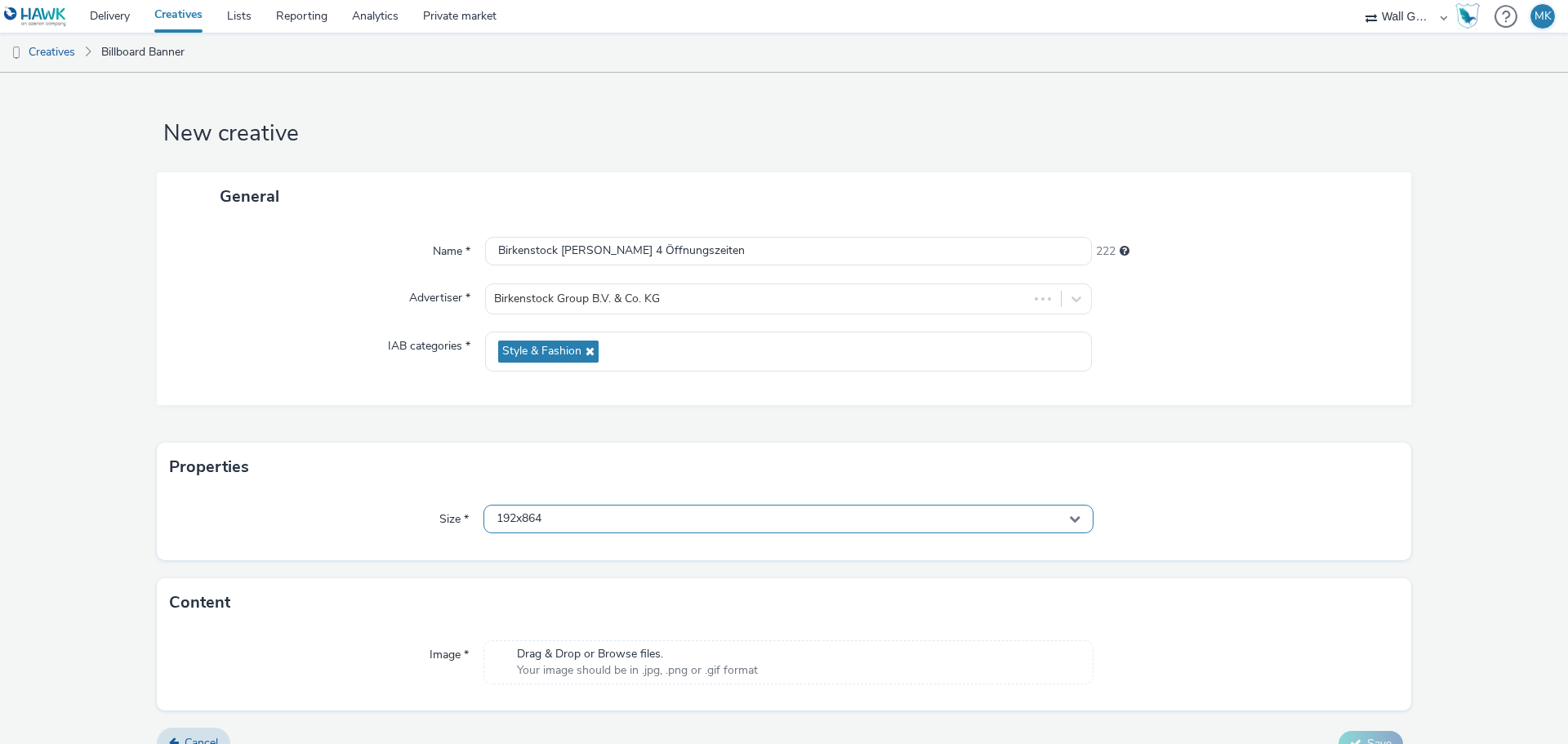
click at [555, 515] on div "192x864" at bounding box center [788, 519] width 610 height 28
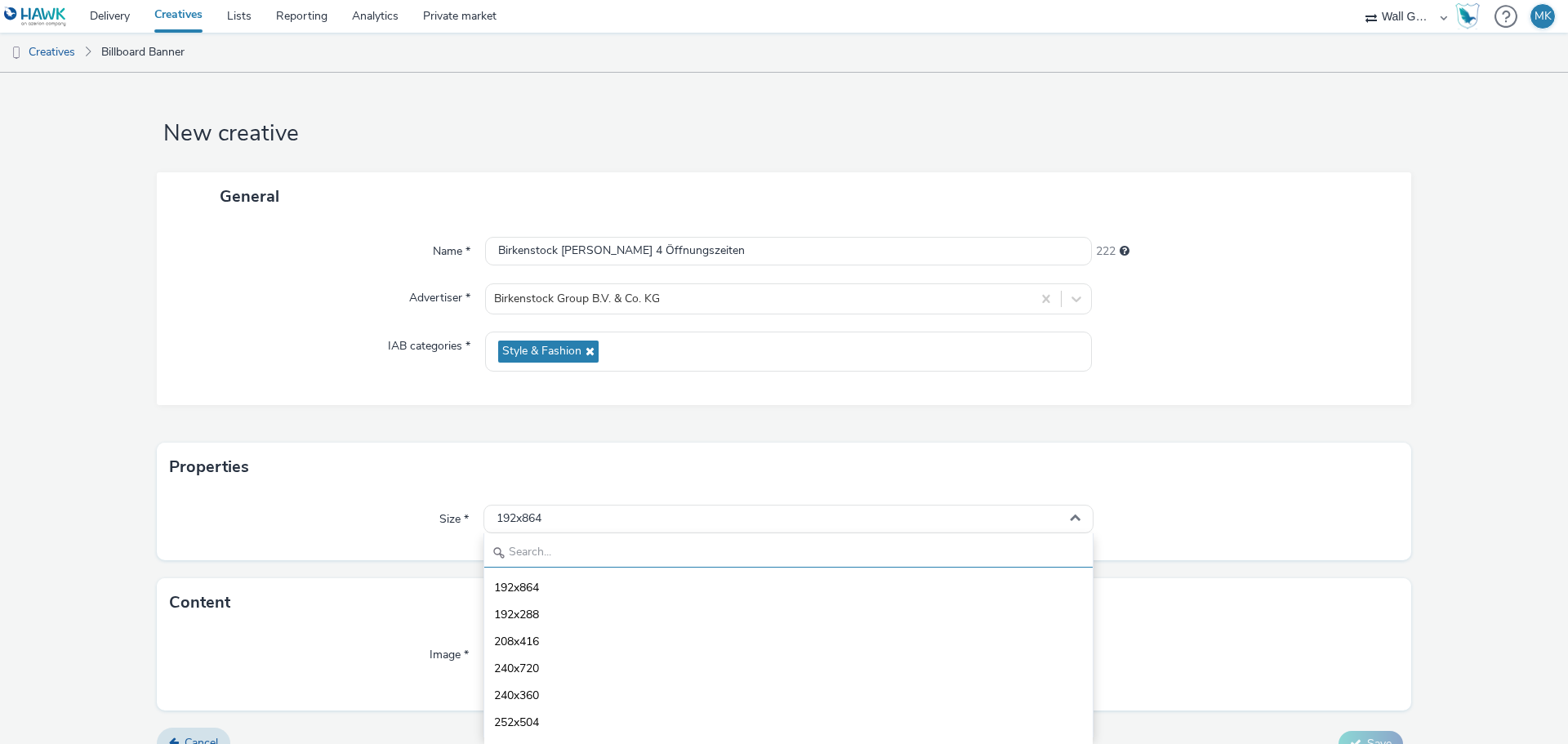
click at [553, 560] on input "text" at bounding box center [788, 553] width 608 height 28
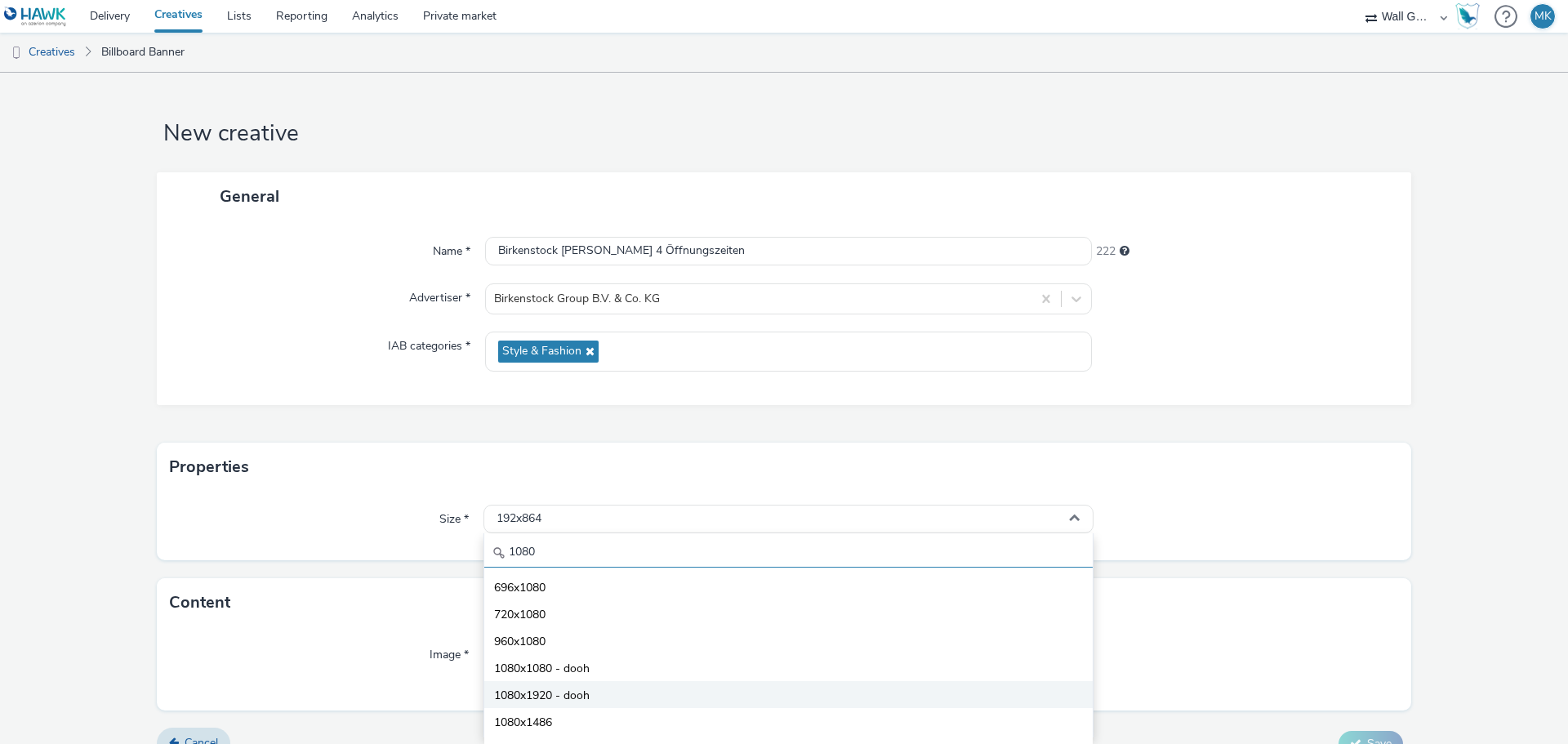
type input "1080"
click at [590, 693] on li "1080x1920 - dooh" at bounding box center [788, 694] width 608 height 27
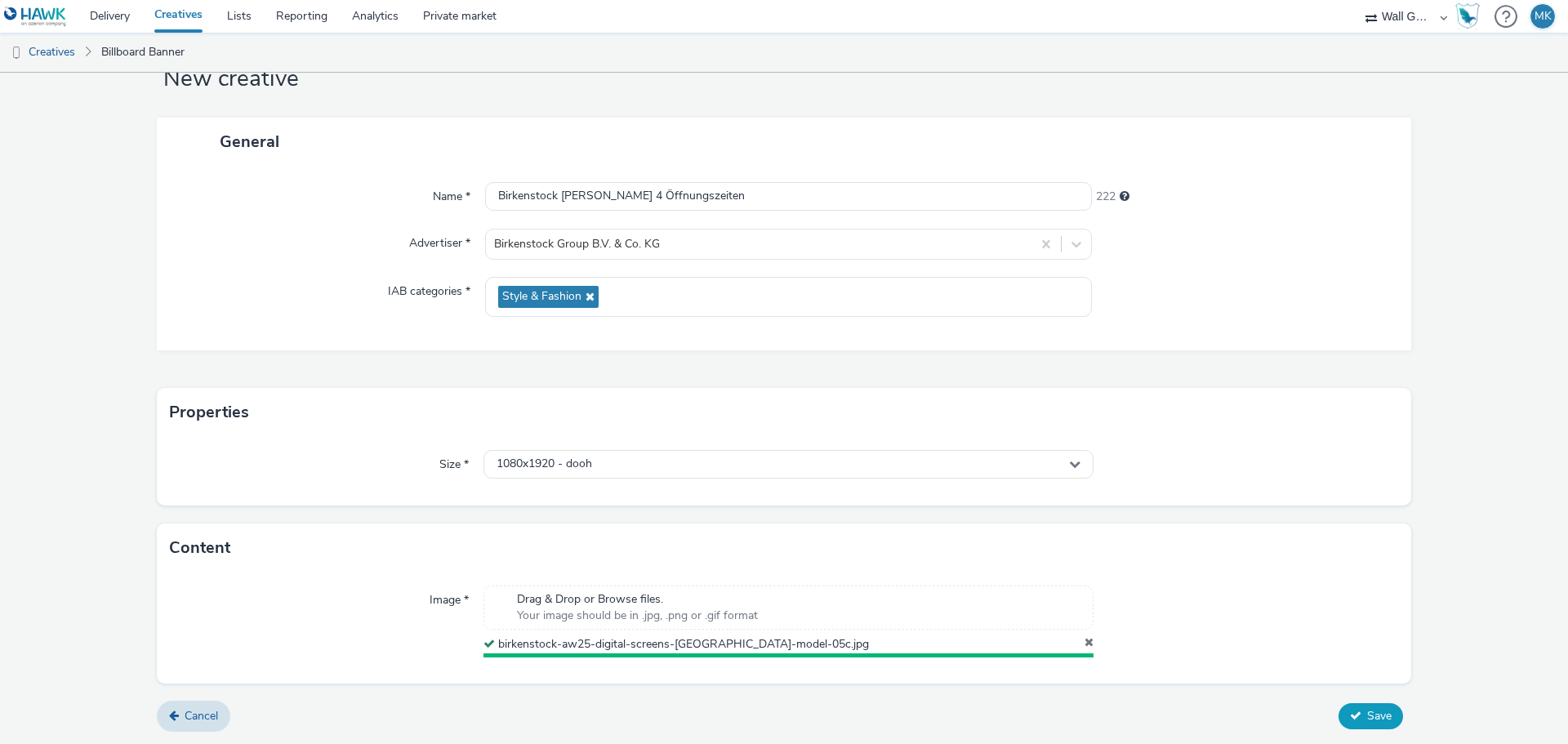
scroll to position [51, 0]
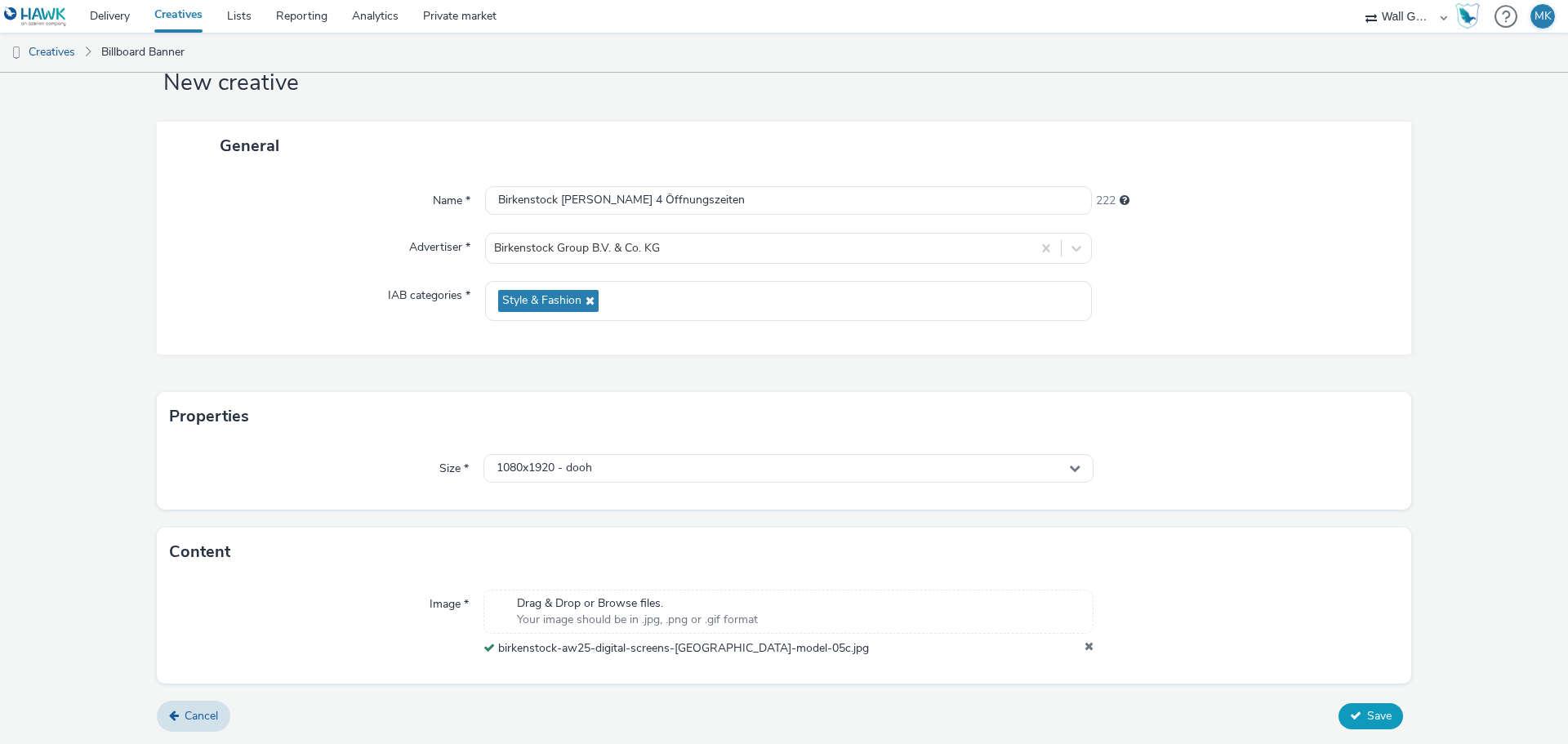
click at [1367, 722] on span "Save" at bounding box center [1379, 715] width 24 height 16
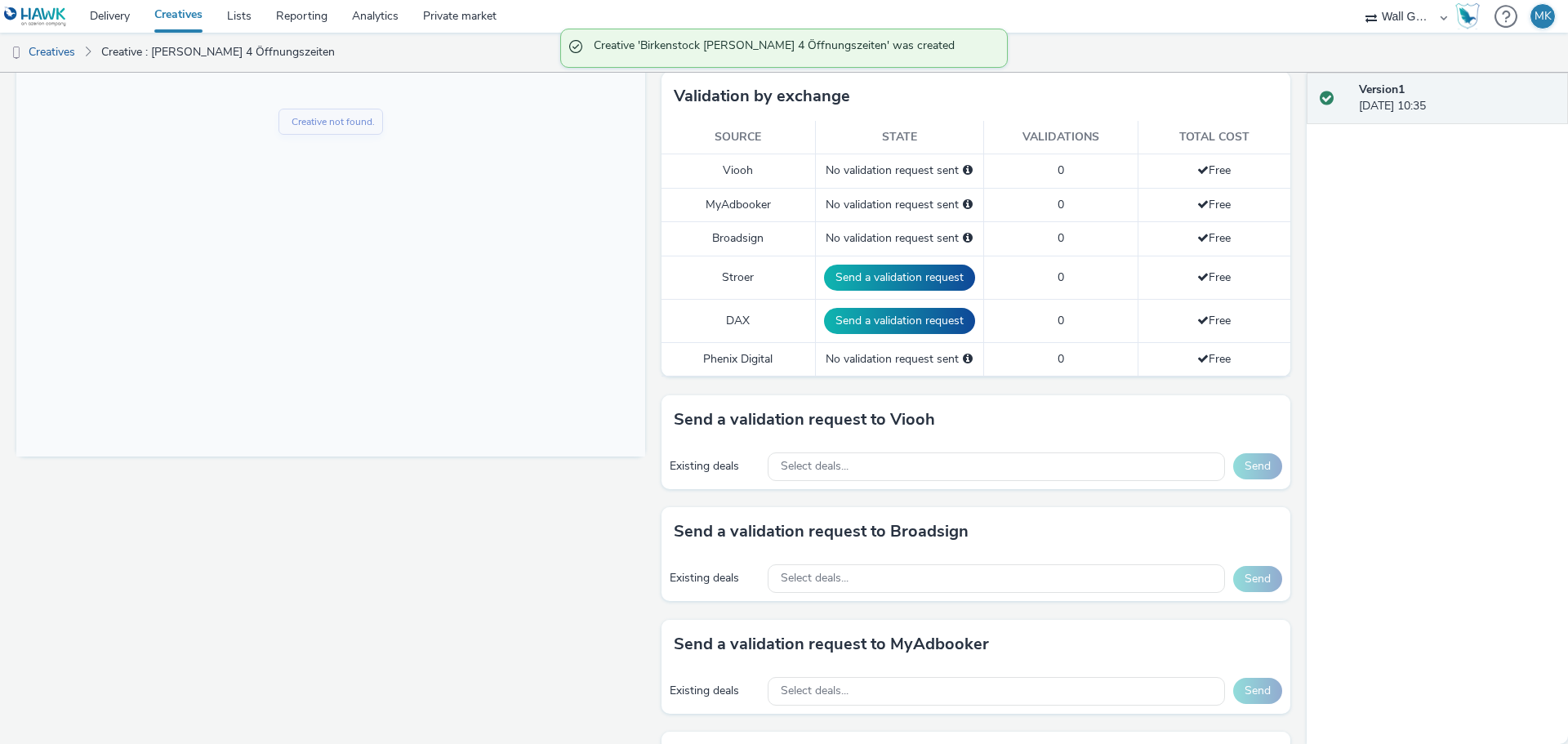
scroll to position [409, 0]
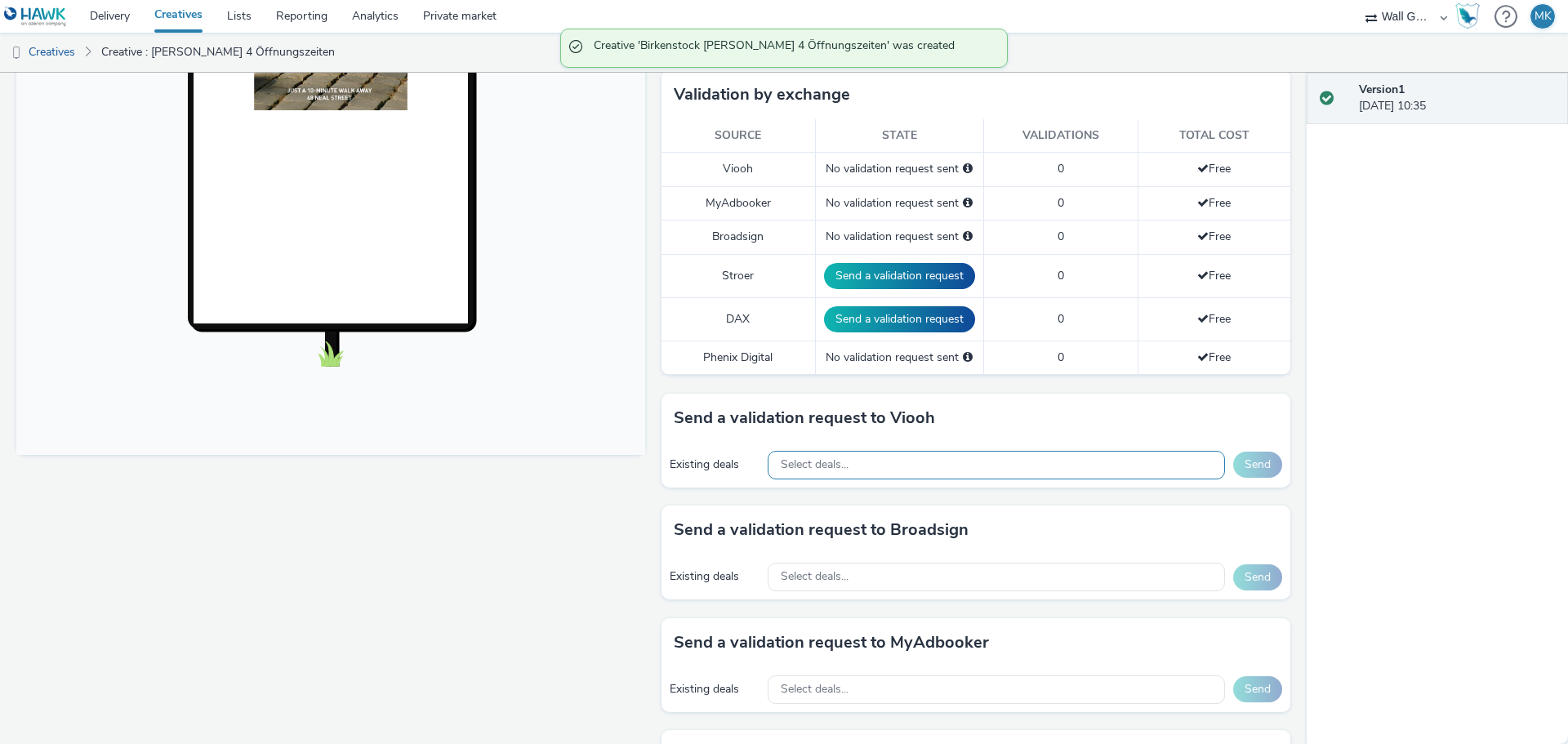
click at [826, 465] on span "Select deals..." at bounding box center [815, 465] width 68 height 14
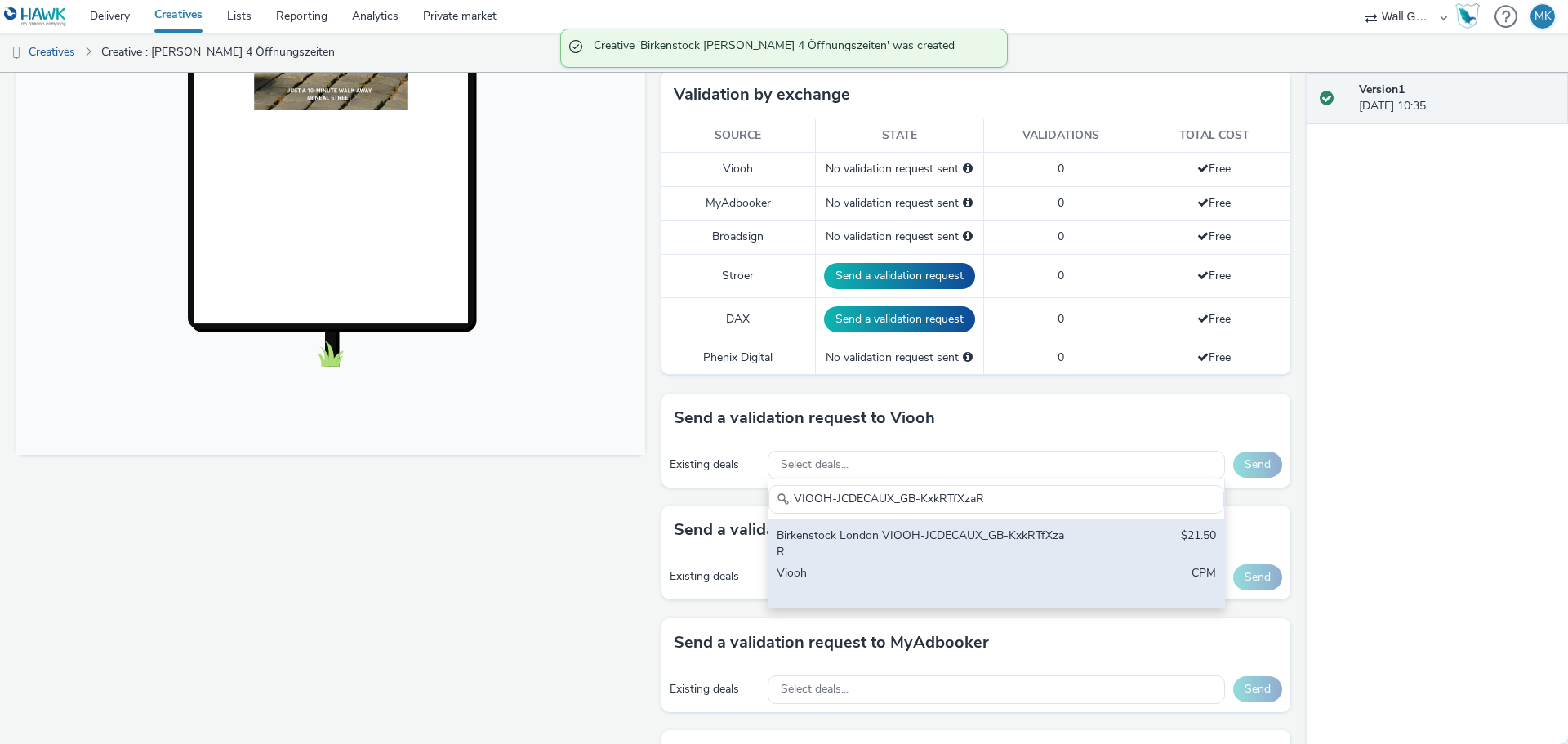
type input "VIOOH-JCDECAUX_GB-KxkRTfXzaR"
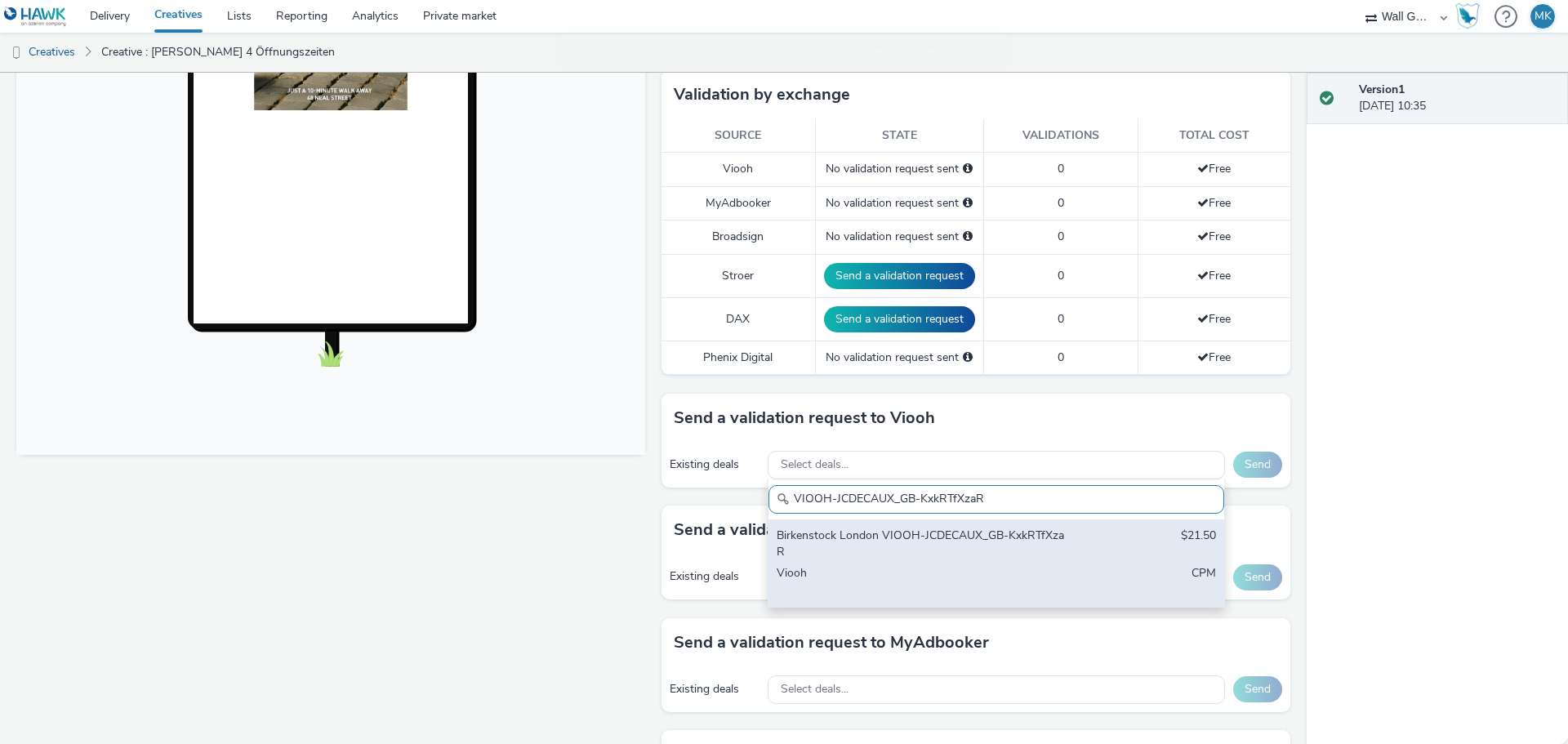
click at [849, 535] on div "Birkenstock London VIOOH-JCDECAUX_GB-KxkRTfXzaR" at bounding box center [921, 544] width 290 height 33
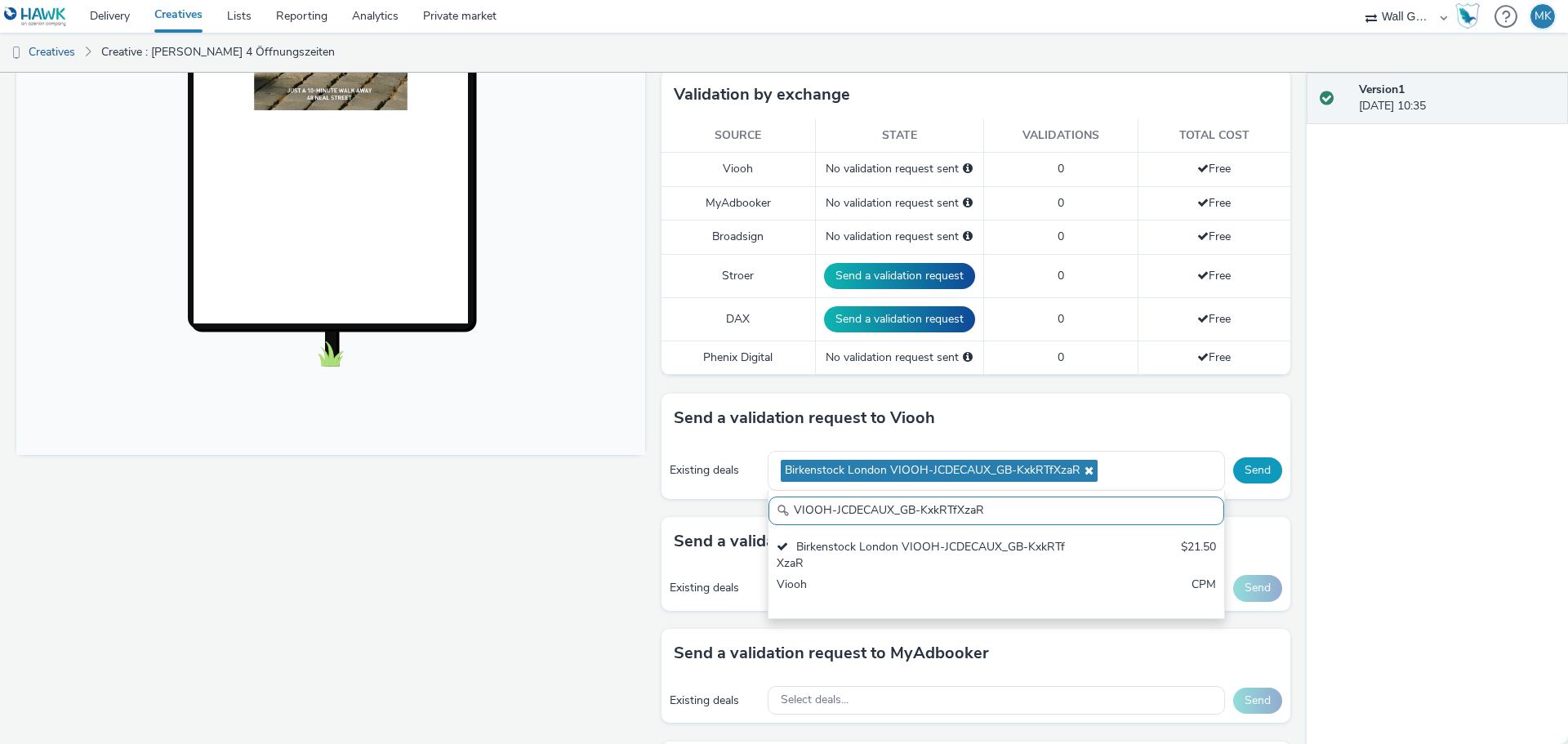
click at [1240, 471] on button "Send" at bounding box center [1257, 470] width 49 height 26
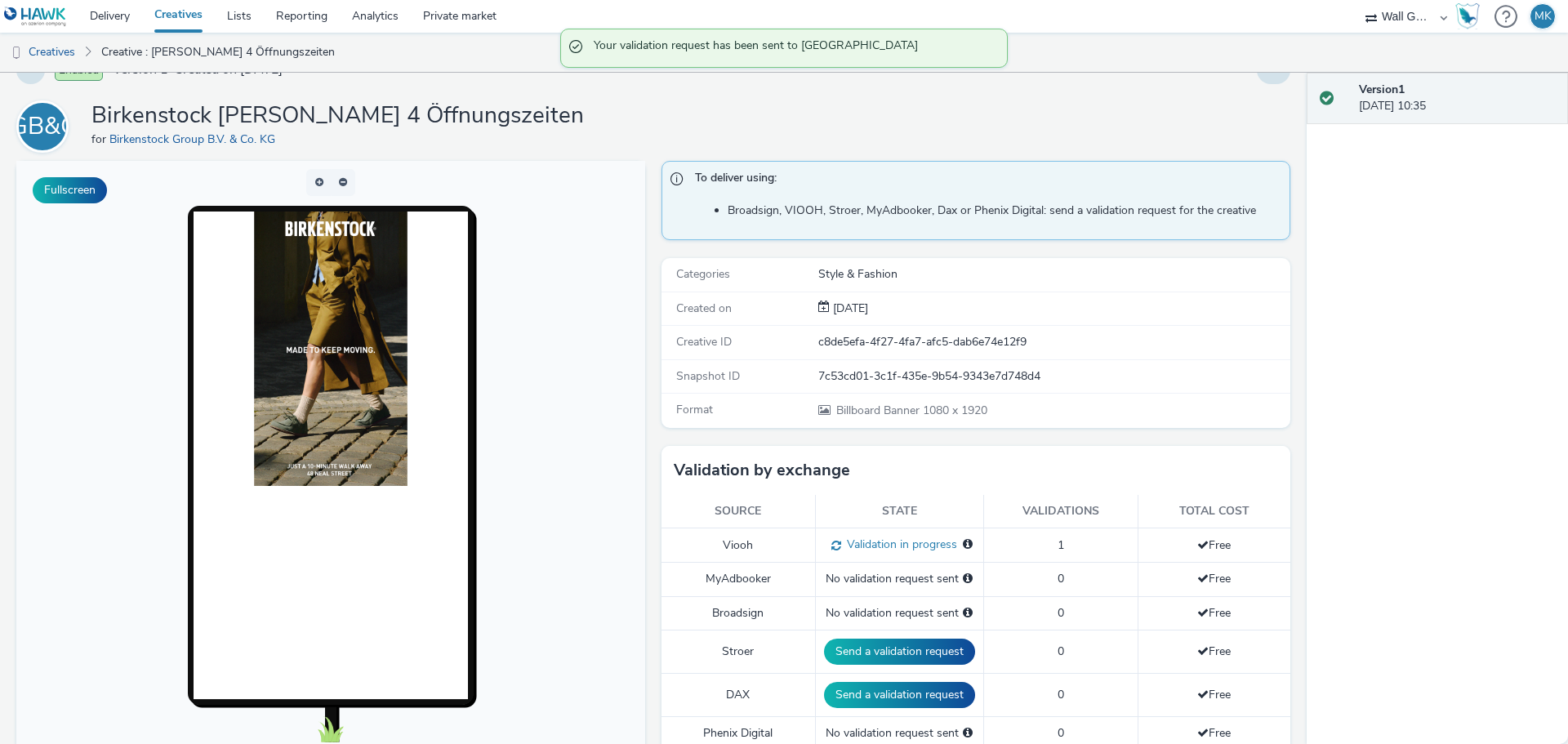
scroll to position [0, 0]
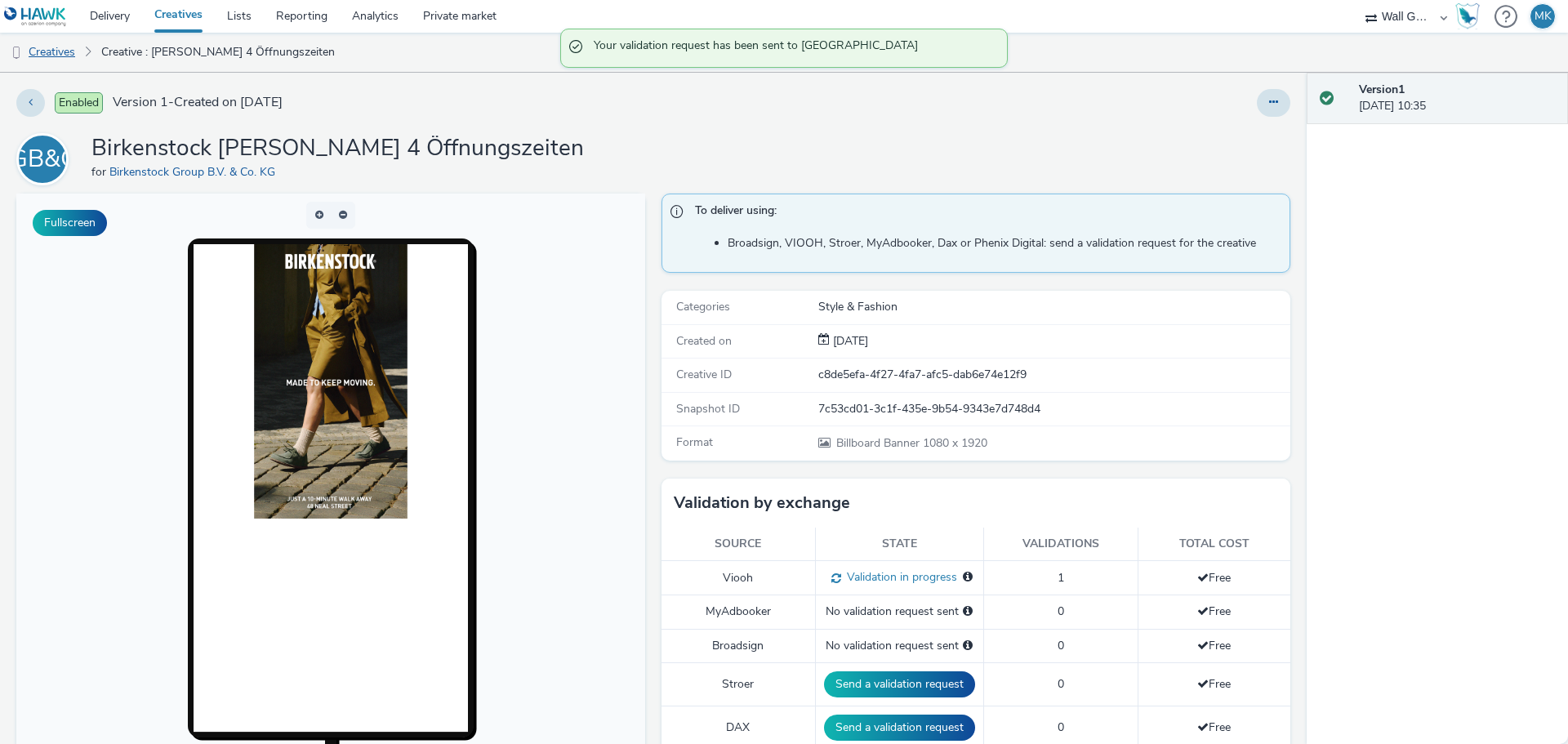
click at [63, 53] on link "Creatives" at bounding box center [42, 51] width 83 height 39
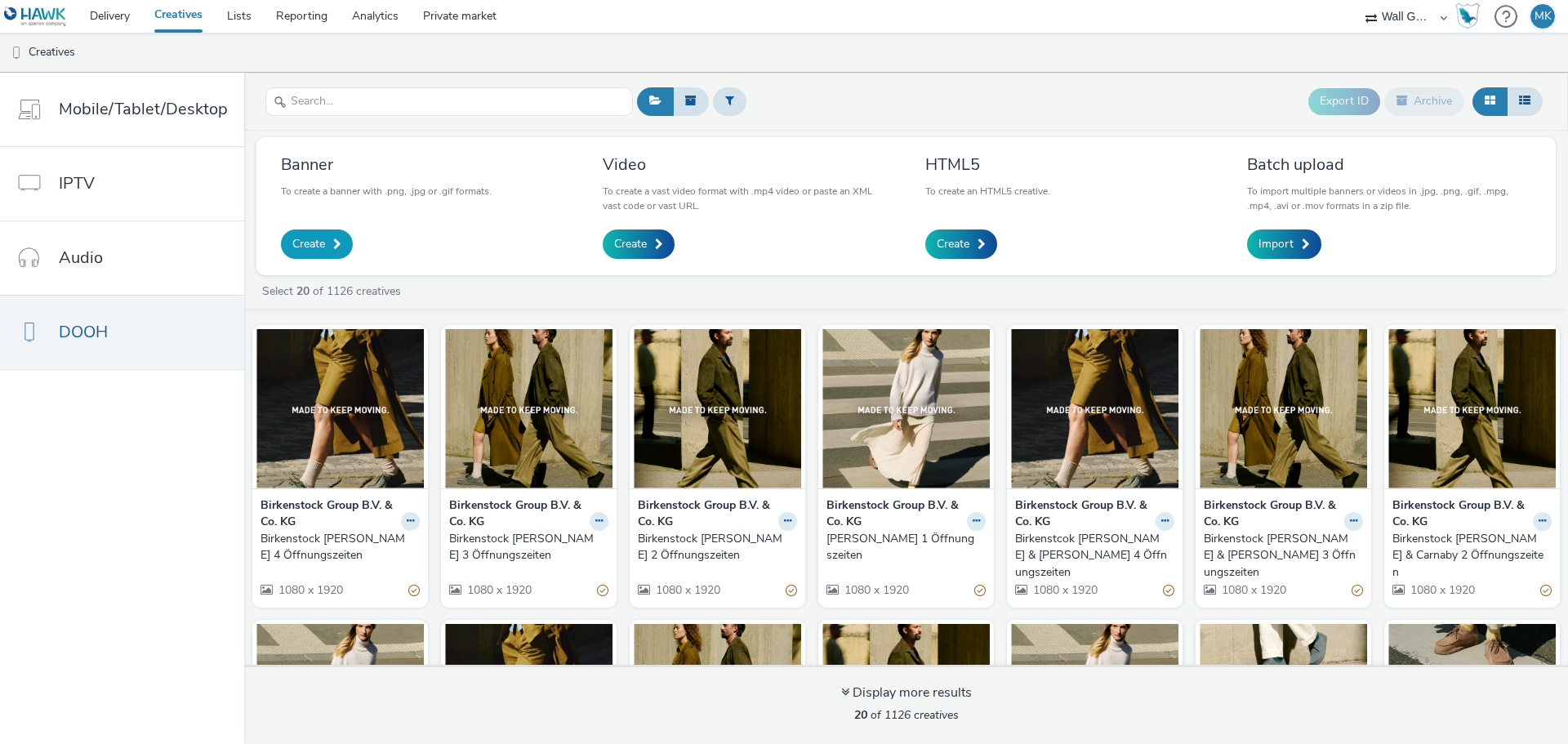
click at [301, 243] on span "Create" at bounding box center [308, 244] width 32 height 17
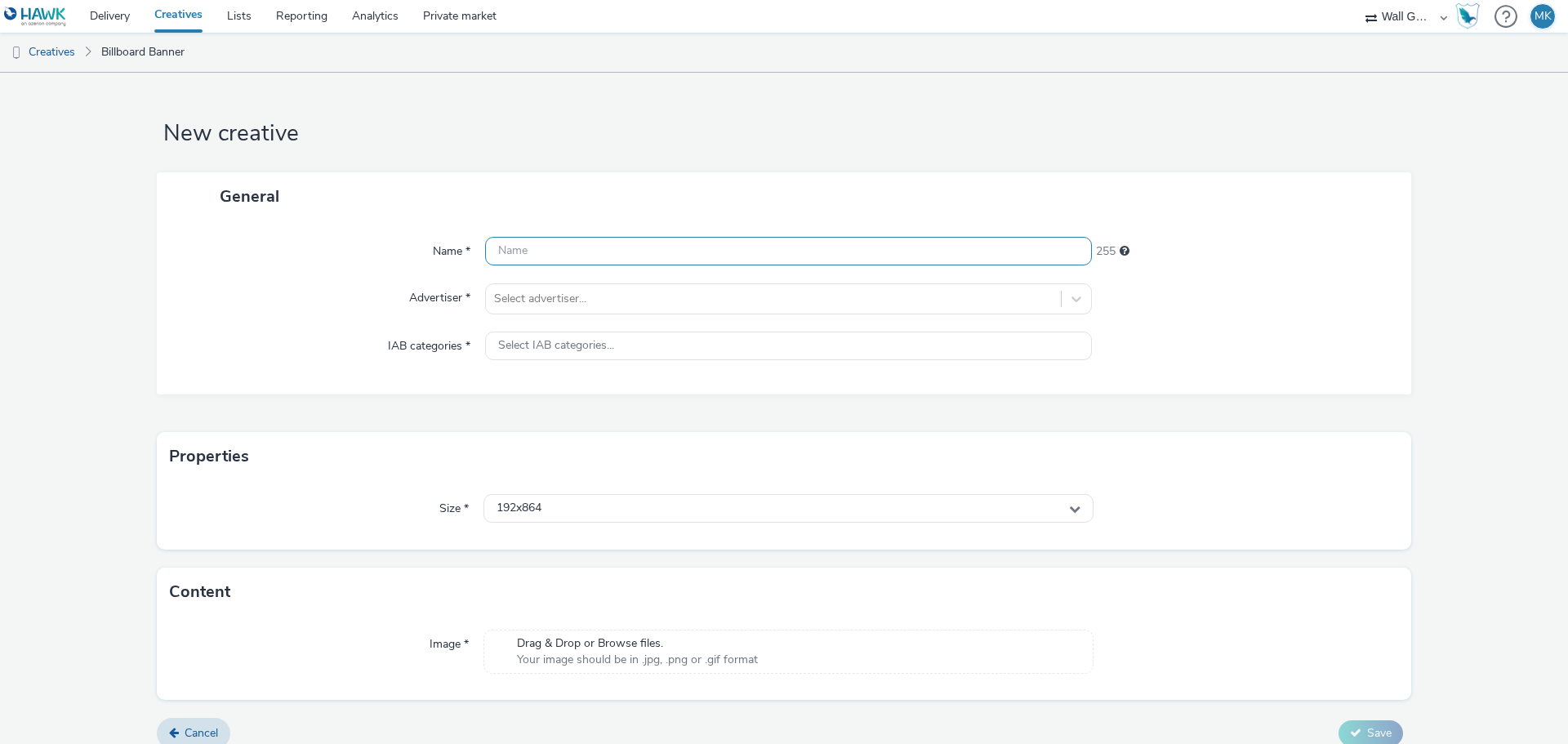
click at [564, 246] on input "text" at bounding box center [788, 251] width 606 height 28
type input "Birkenstock Shoreditch 1 Öffnungszeiten"
click at [541, 301] on div at bounding box center [773, 299] width 558 height 20
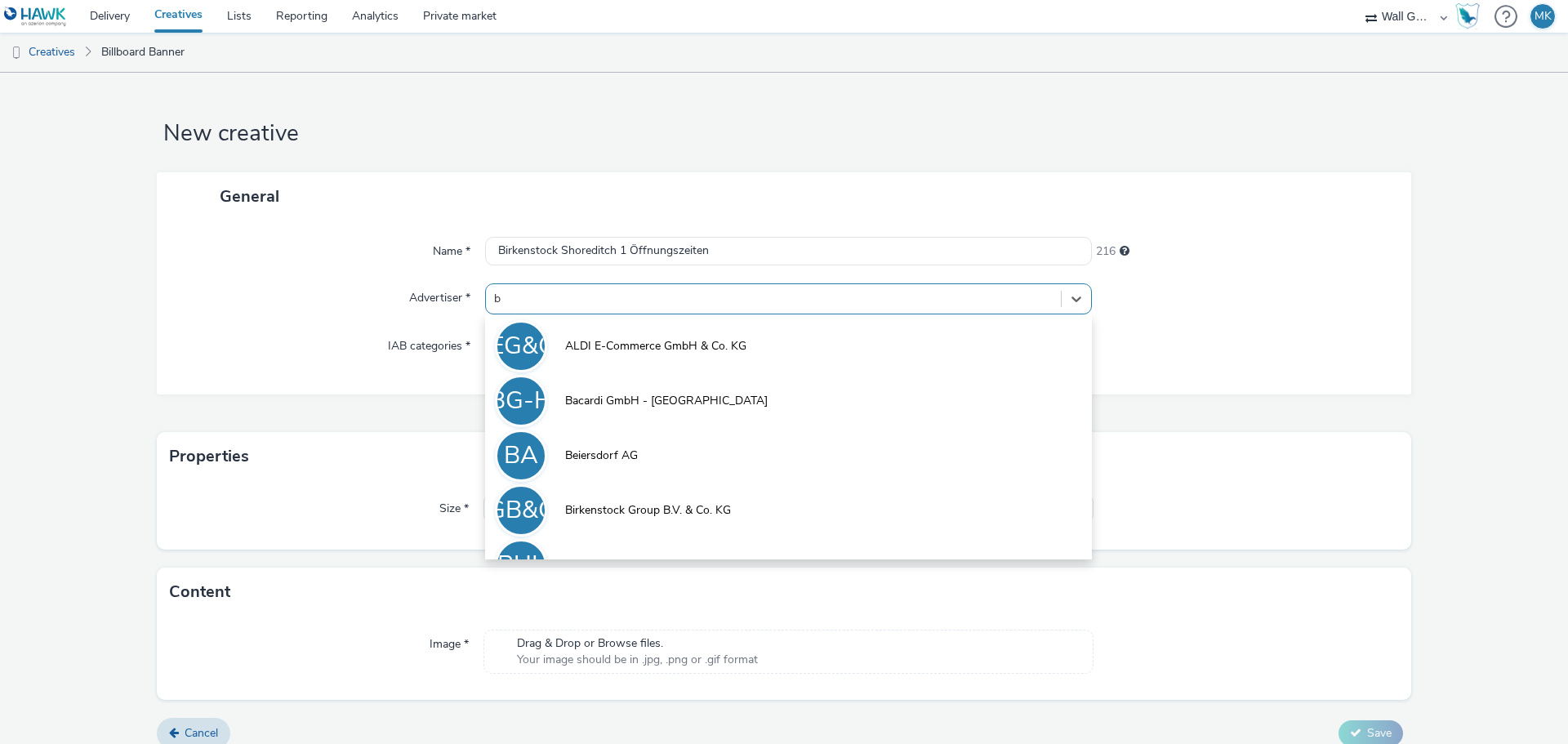
type input "bi"
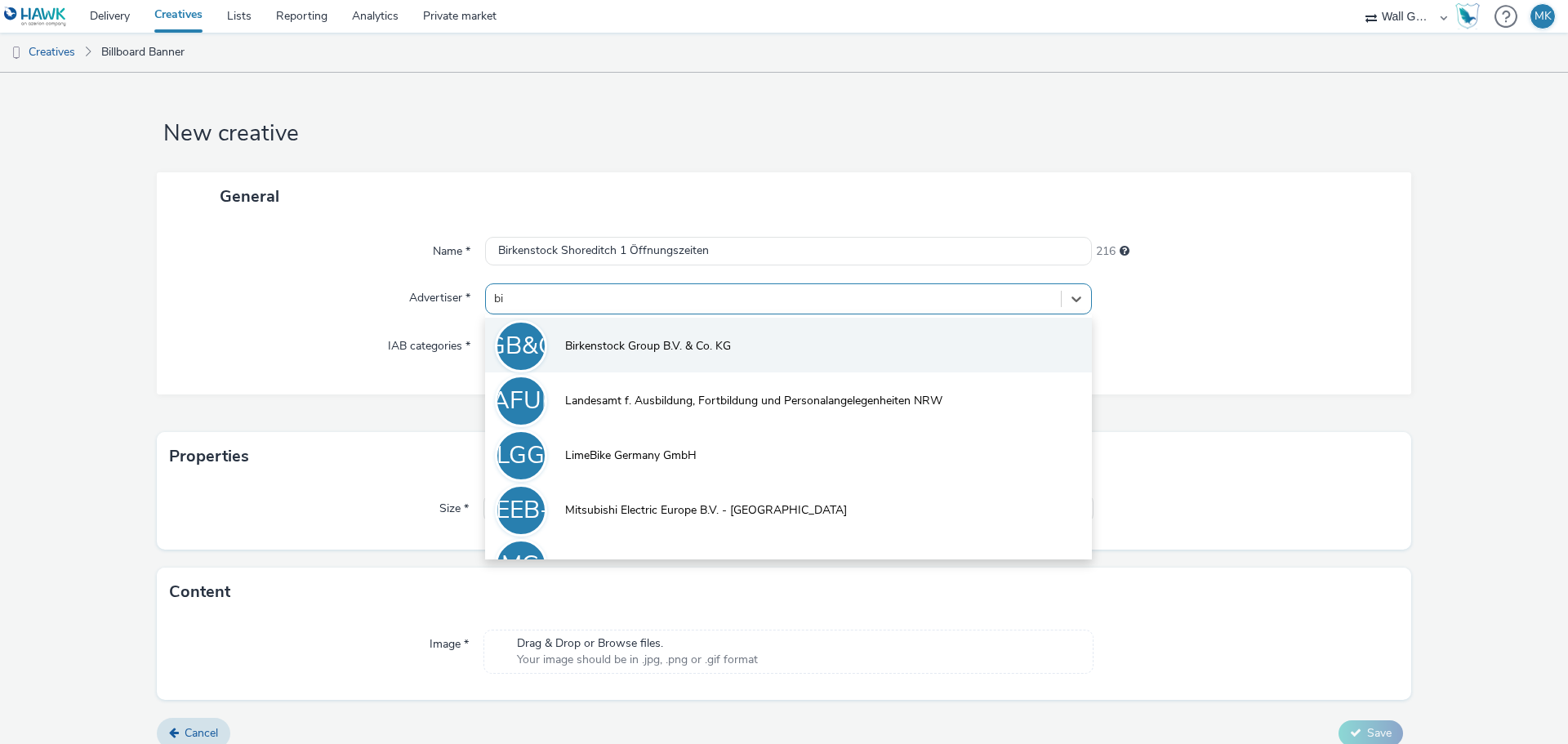
click at [595, 346] on span "Birkenstock Group B.V. & Co. KG" at bounding box center [648, 346] width 166 height 17
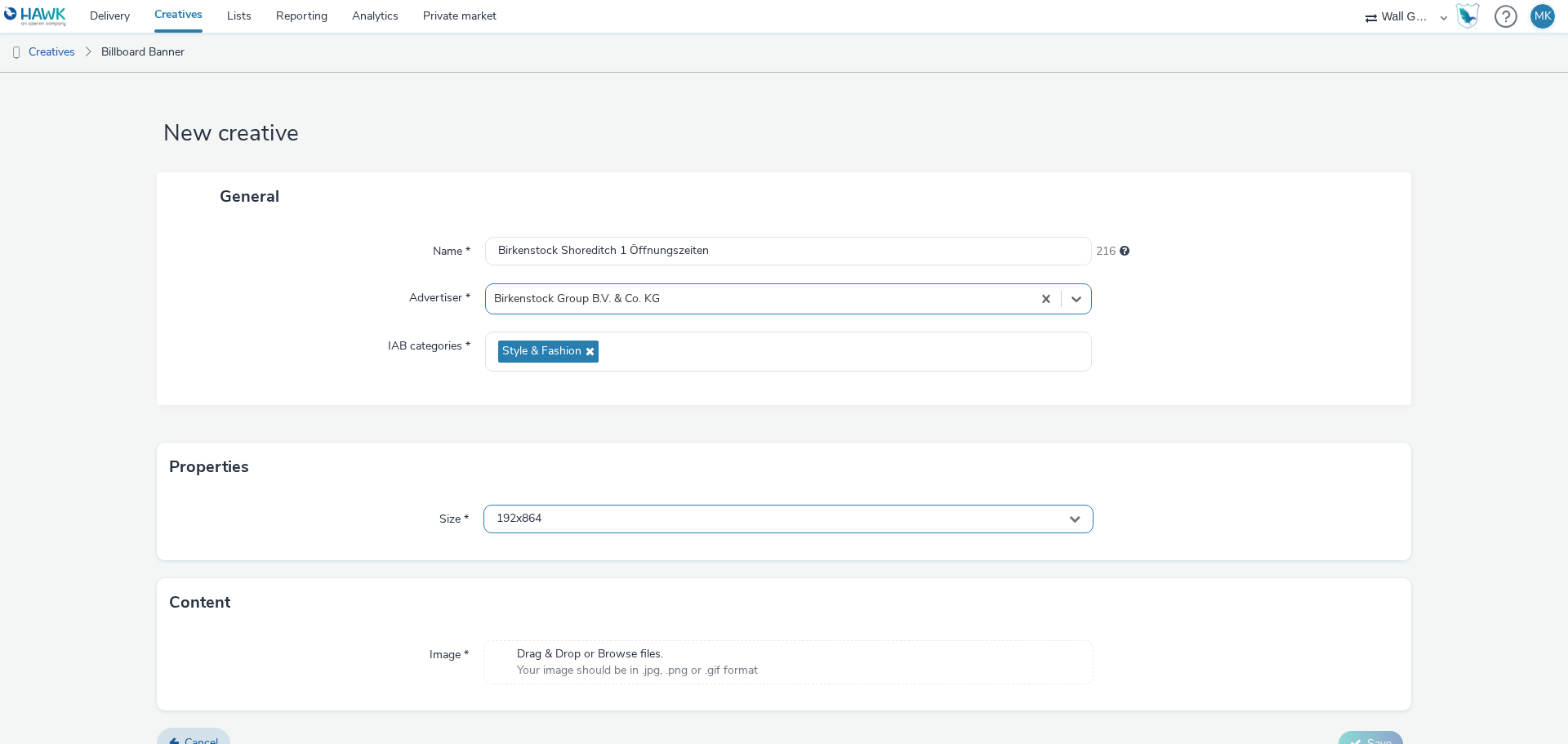
click at [561, 524] on div "192x864" at bounding box center [788, 519] width 610 height 28
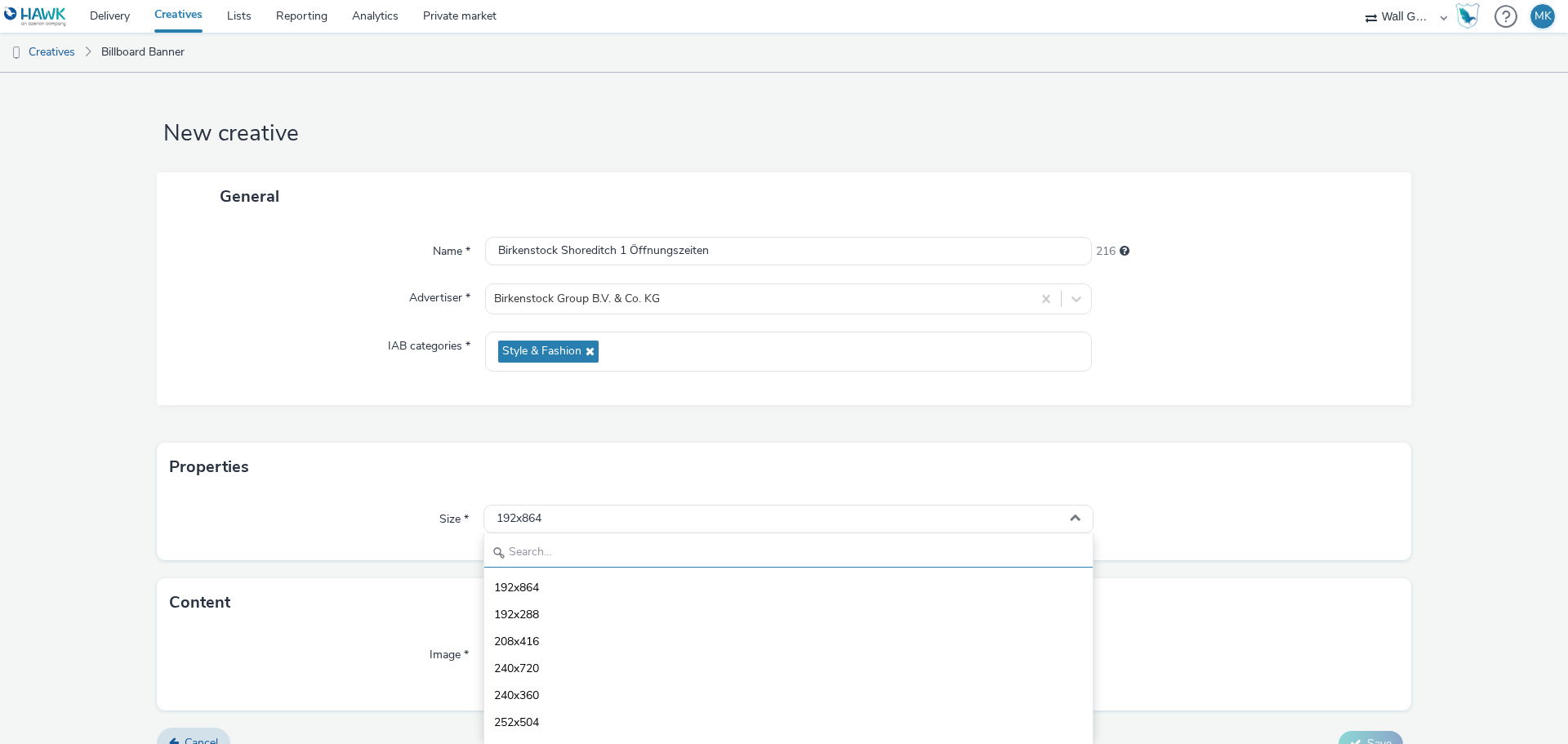
click at [541, 552] on input "text" at bounding box center [788, 553] width 608 height 28
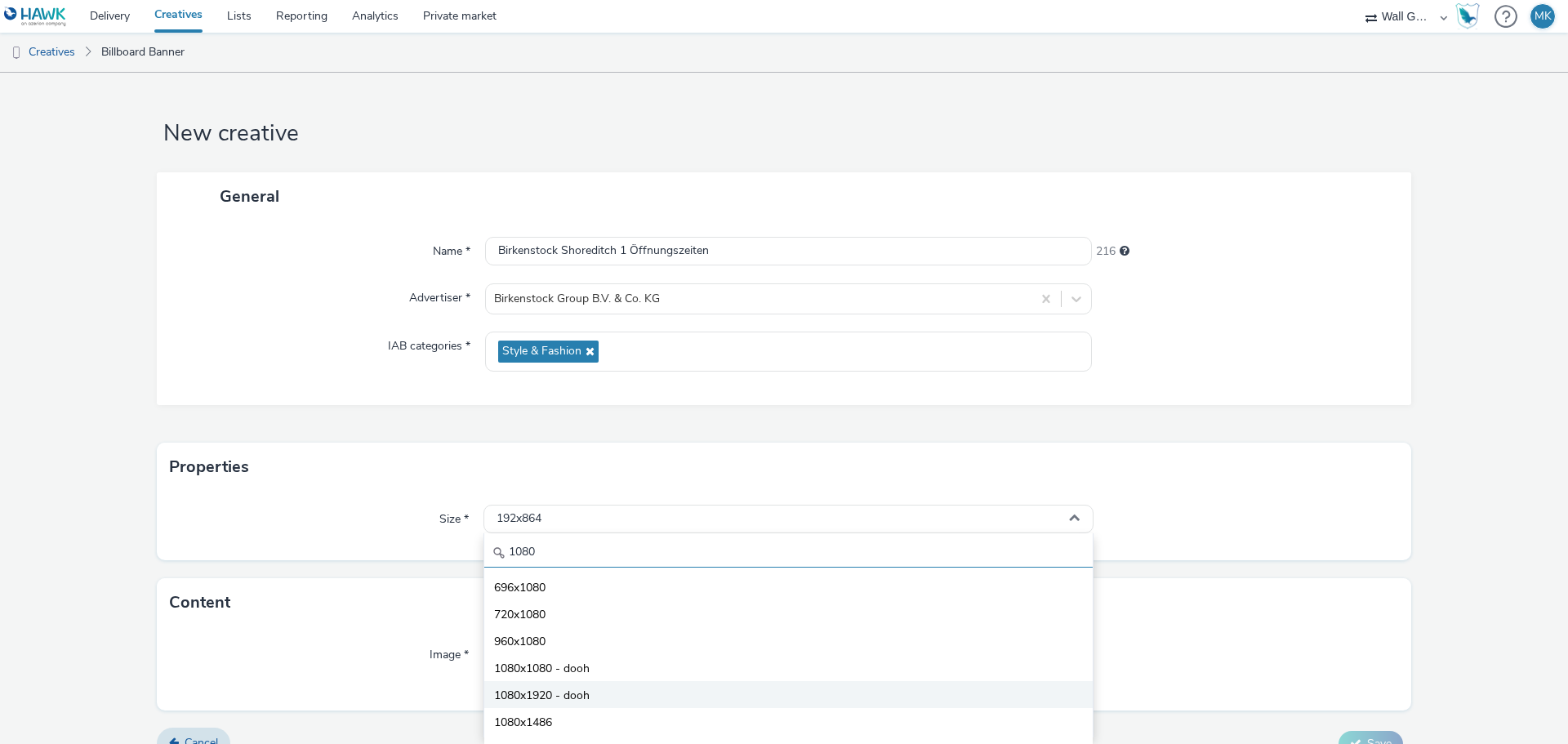
type input "1080"
click at [571, 693] on span "1080x1920 - dooh" at bounding box center [541, 696] width 96 height 17
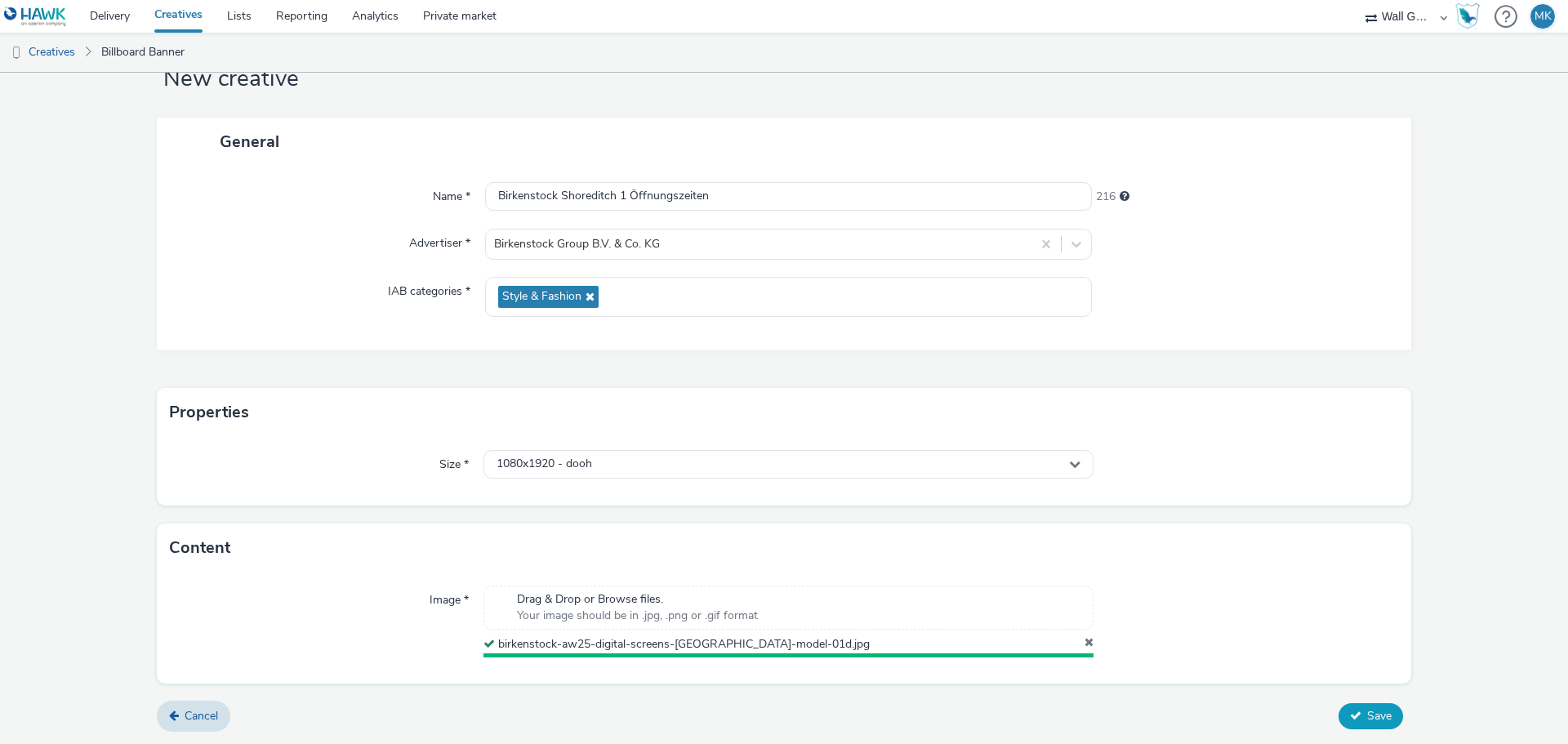
scroll to position [51, 0]
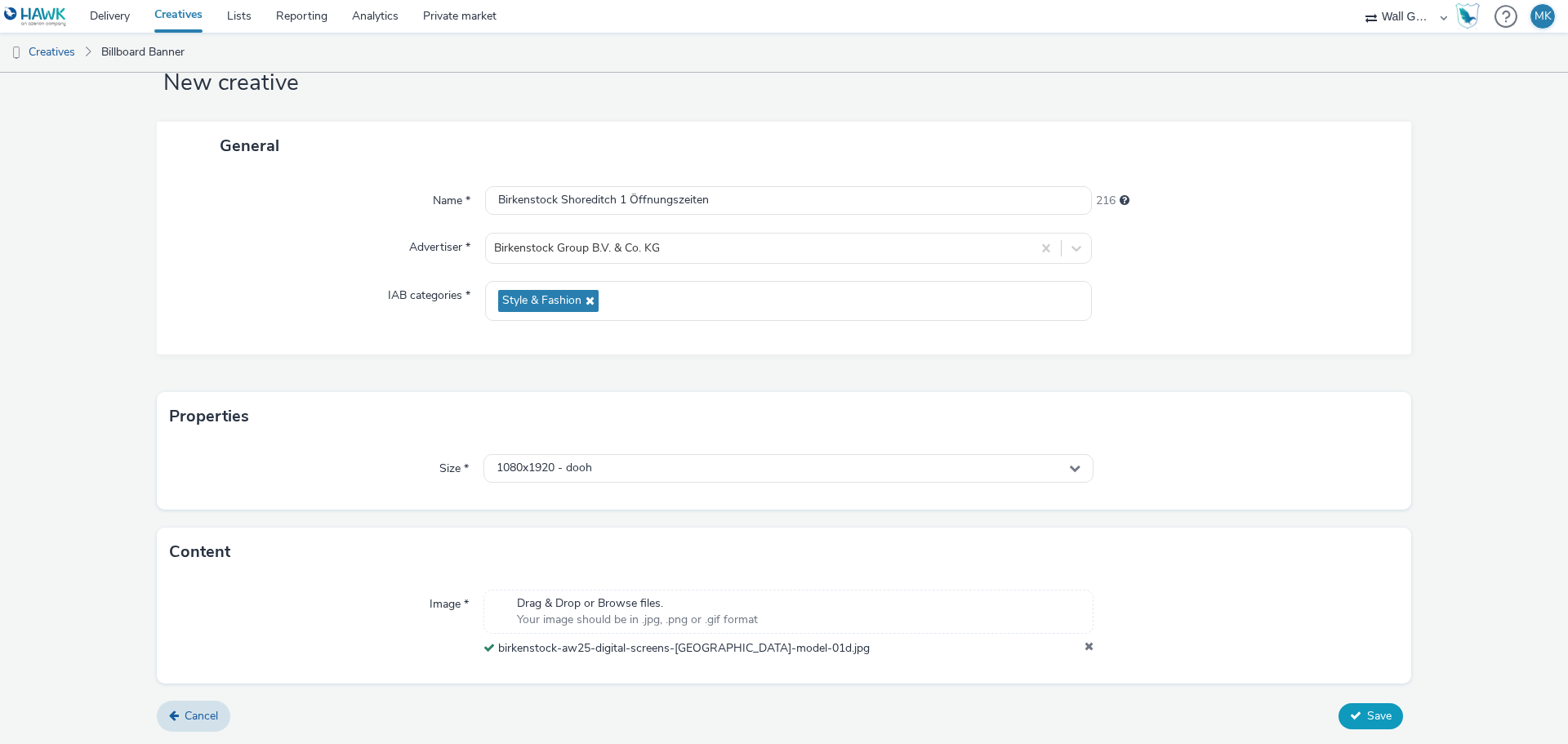
click at [1374, 720] on span "Save" at bounding box center [1379, 715] width 24 height 16
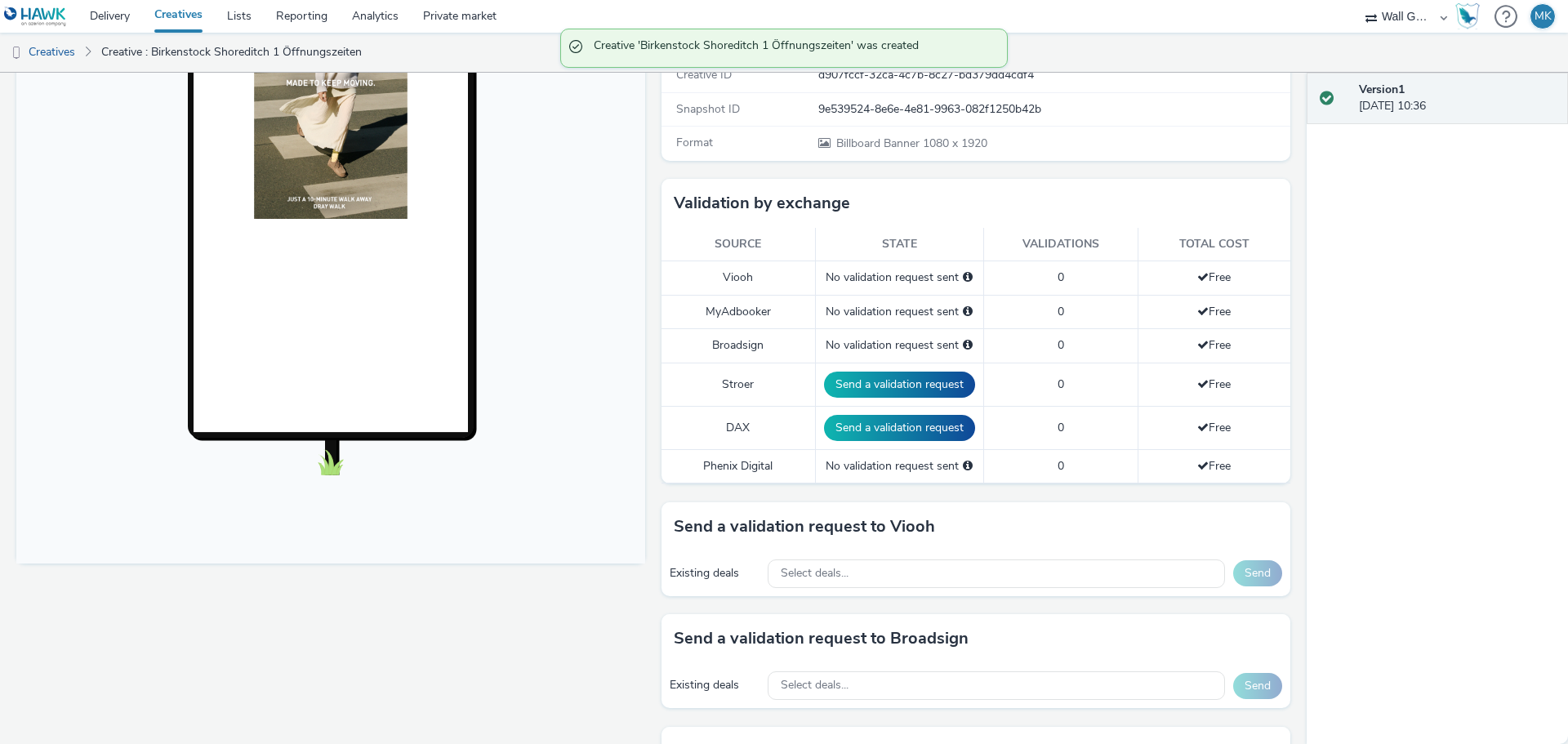
scroll to position [409, 0]
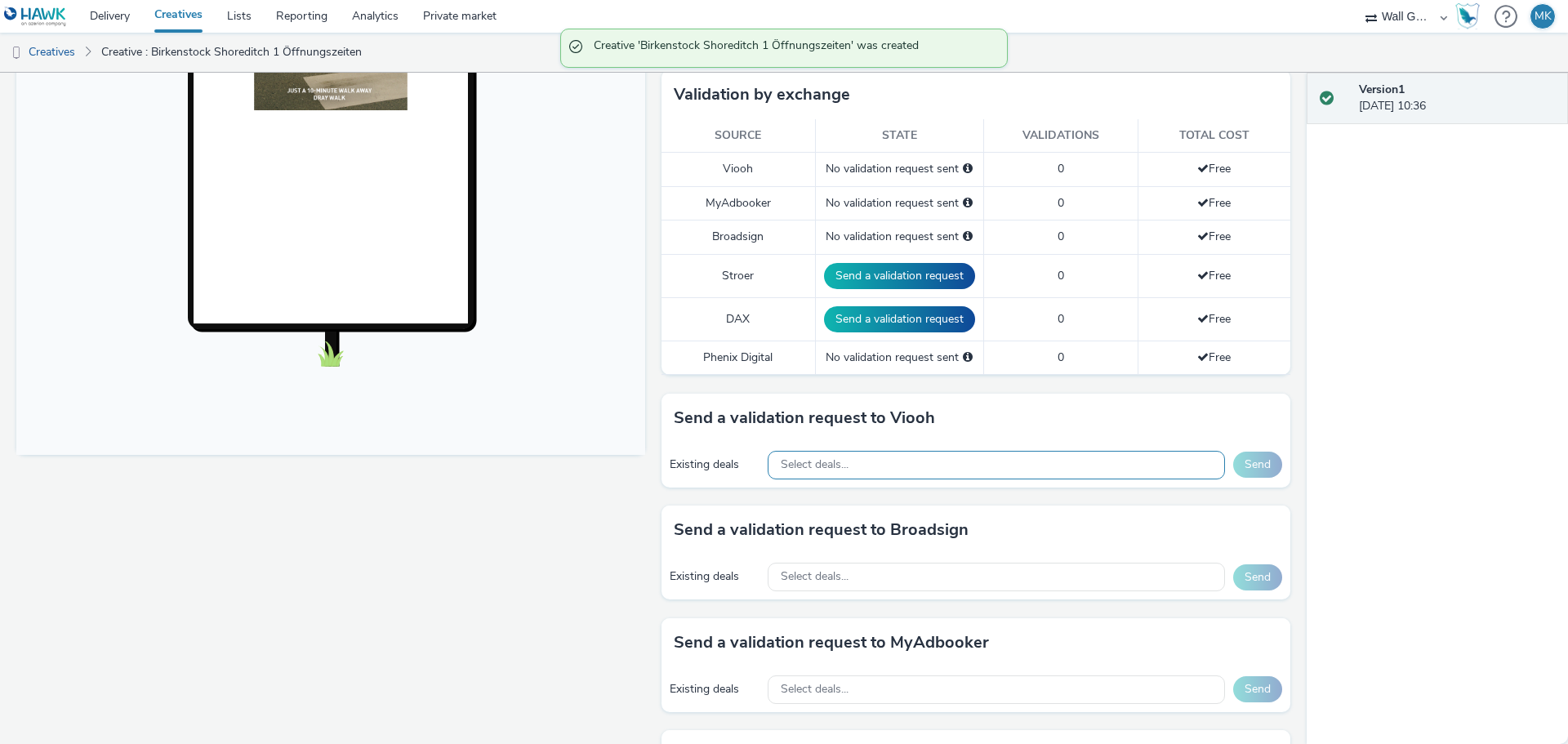
click at [870, 468] on div "Select deals..." at bounding box center [996, 465] width 458 height 28
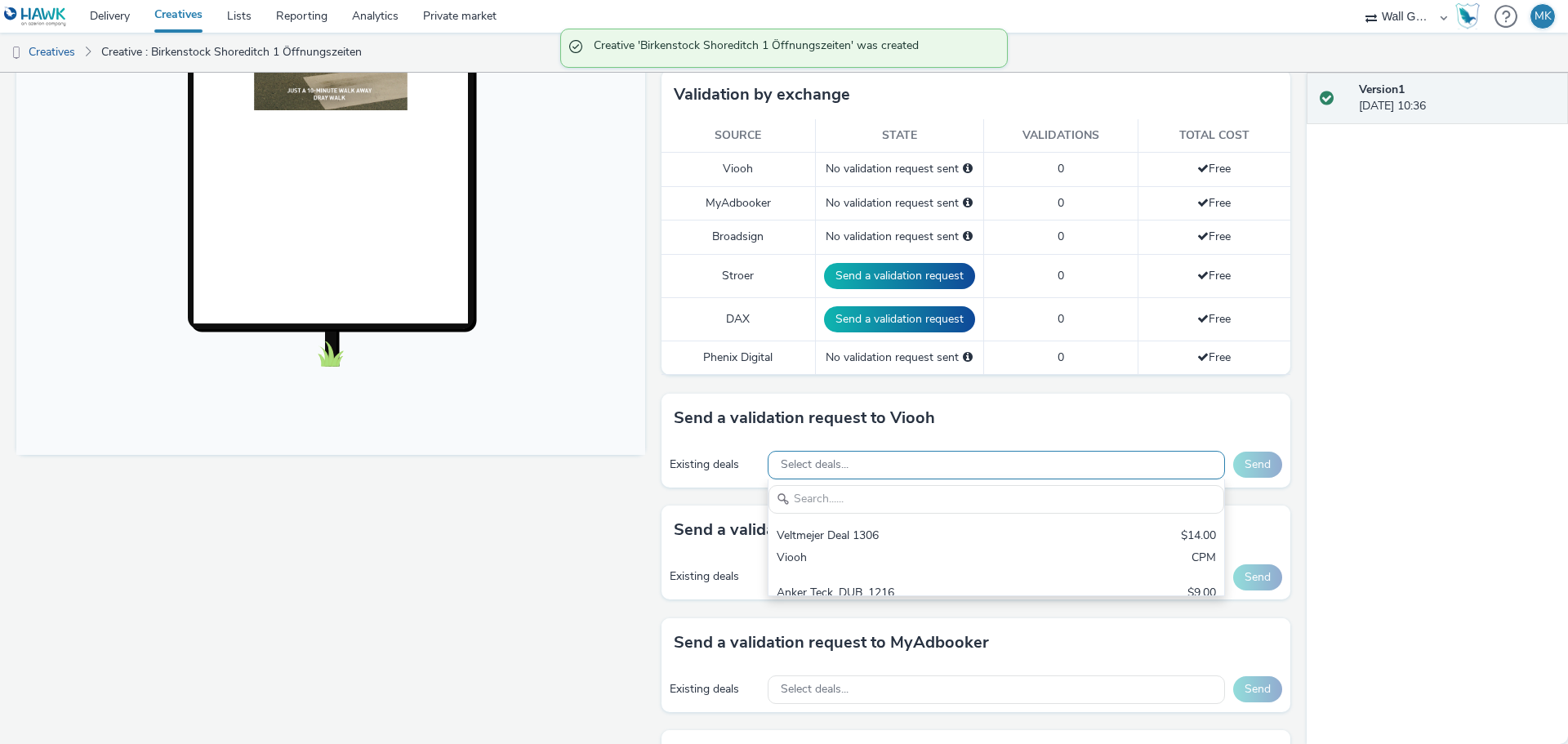
scroll to position [0, 0]
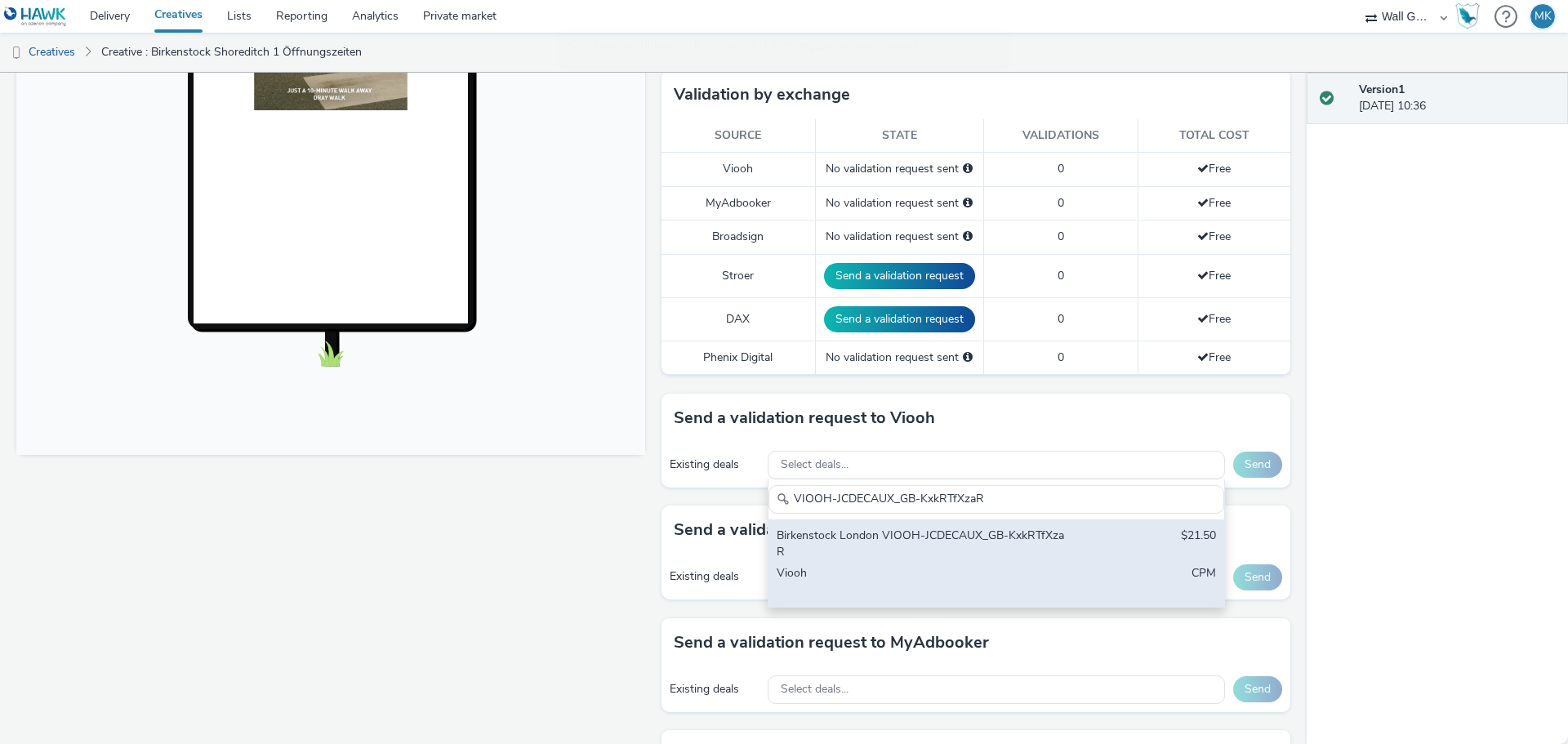
type input "VIOOH-JCDECAUX_GB-KxkRTfXzaR"
click at [861, 551] on div "Birkenstock London VIOOH-JCDECAUX_GB-KxkRTfXzaR" at bounding box center [921, 544] width 290 height 33
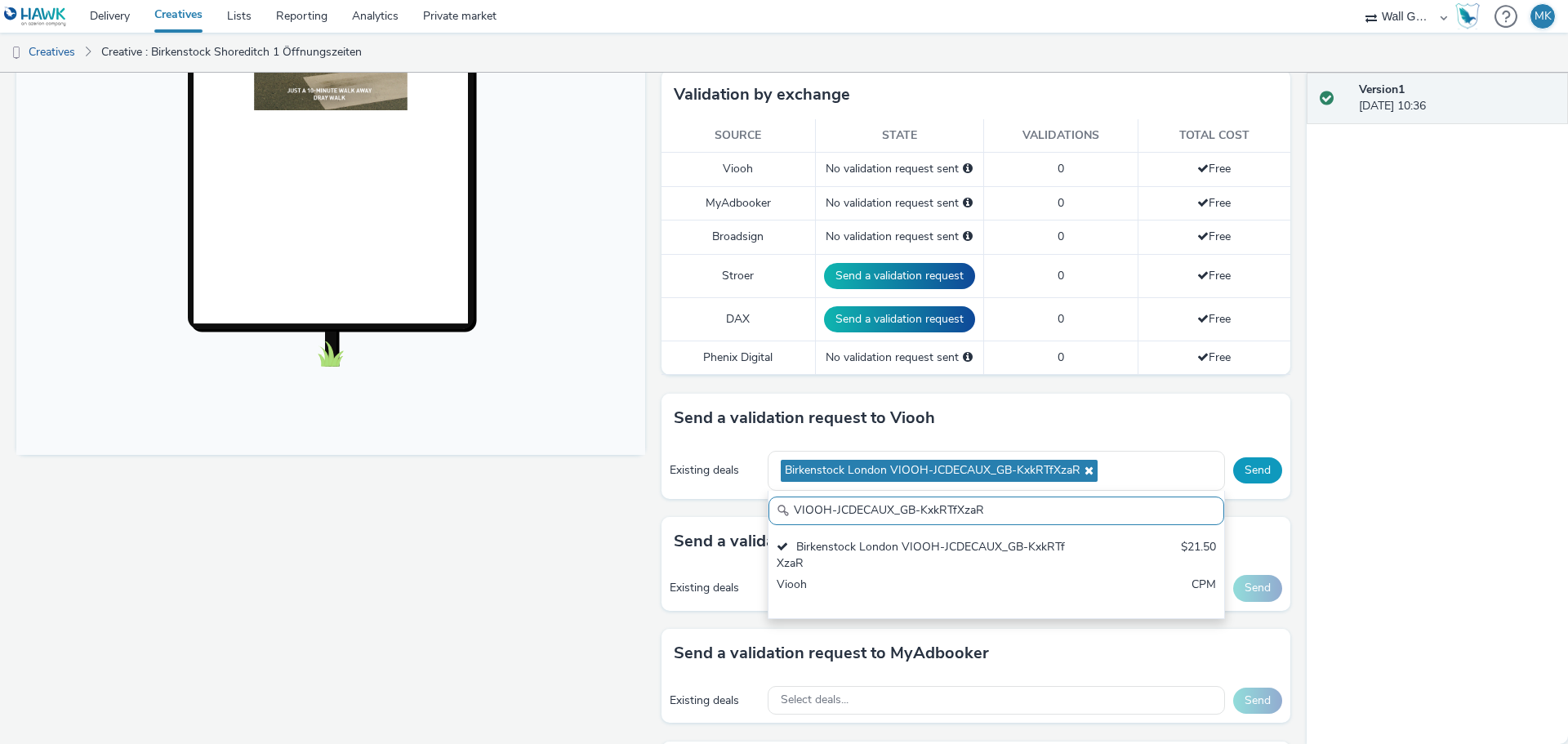
click at [1234, 472] on button "Send" at bounding box center [1257, 470] width 49 height 26
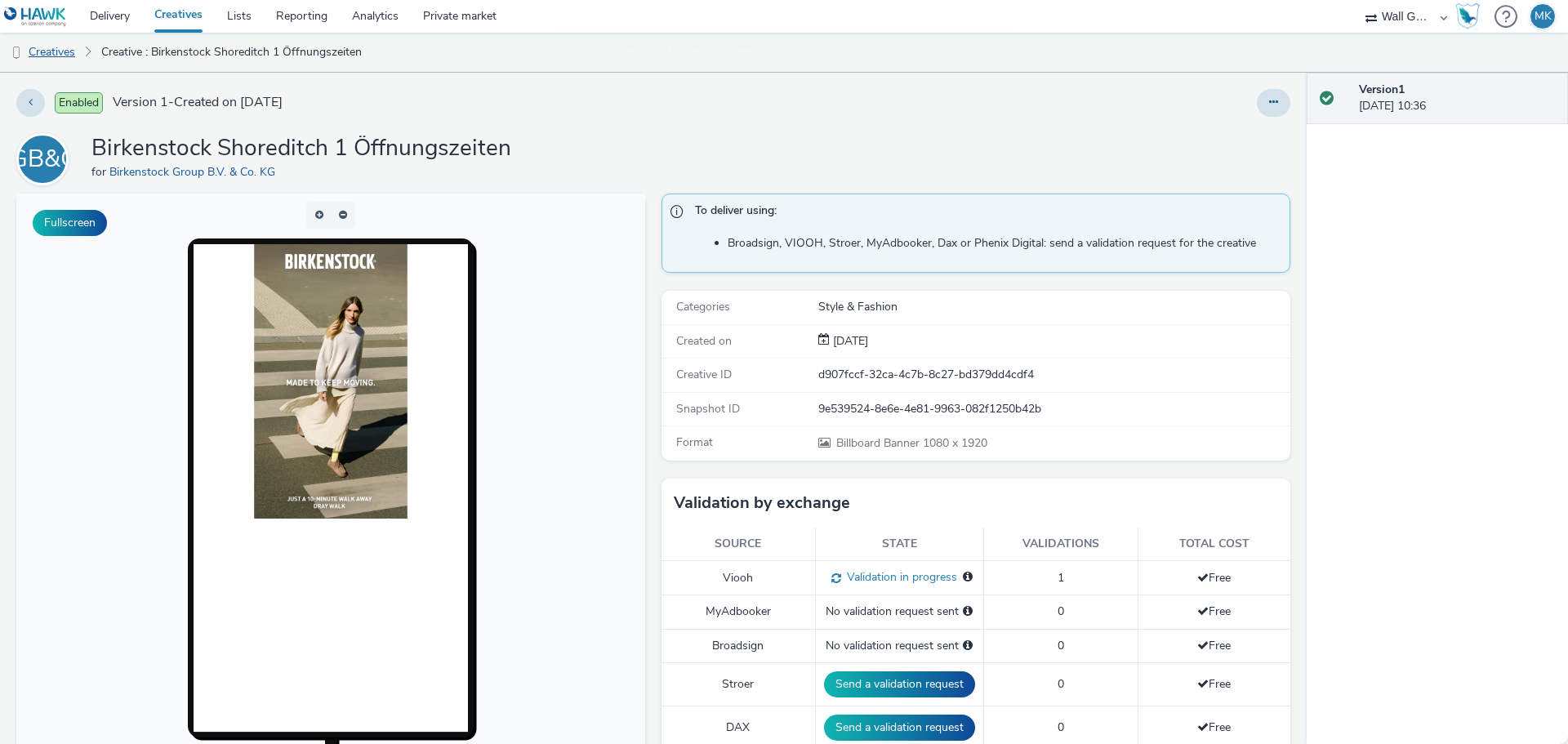
click at [53, 58] on link "Creatives" at bounding box center [42, 51] width 83 height 39
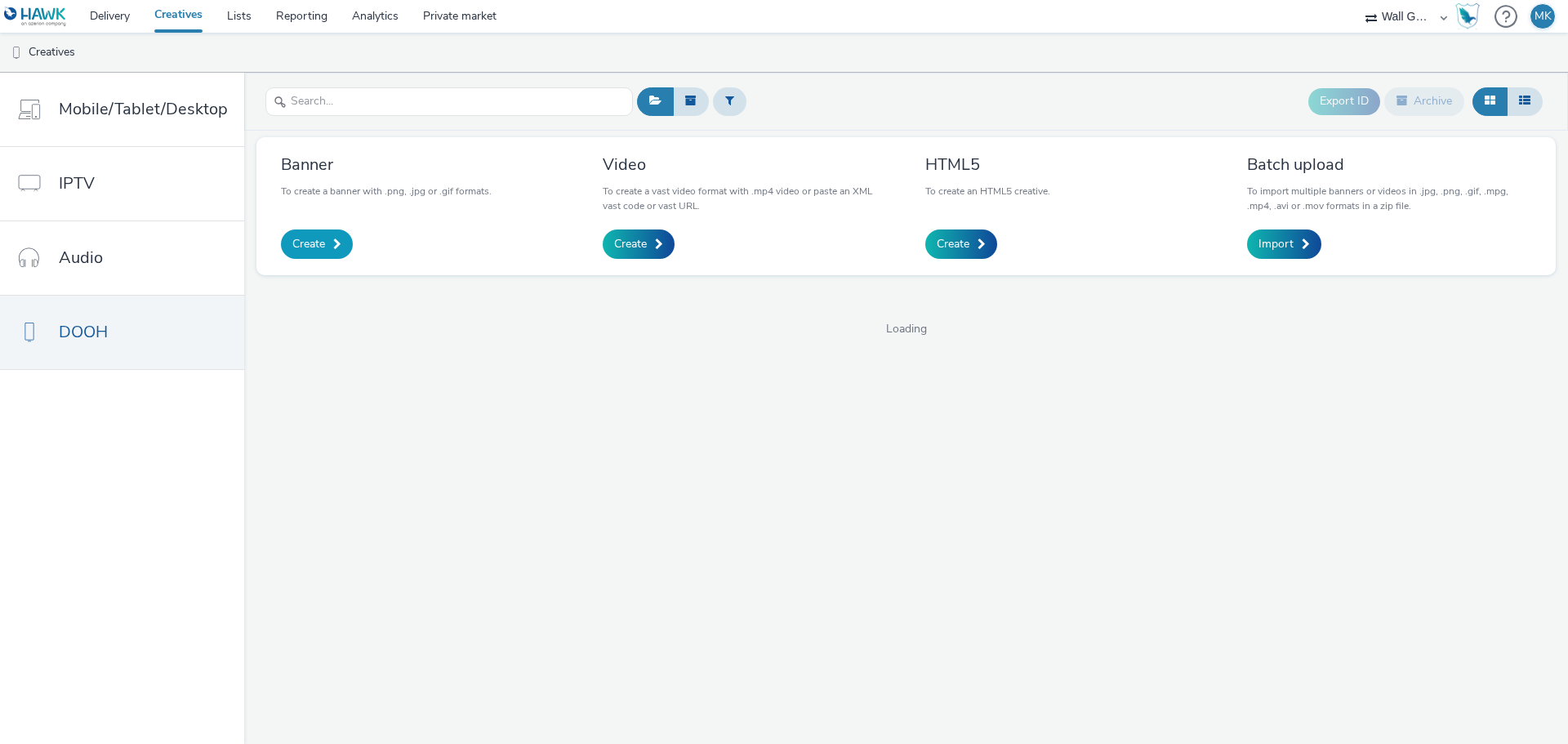
click at [305, 242] on span "Create" at bounding box center [308, 244] width 32 height 17
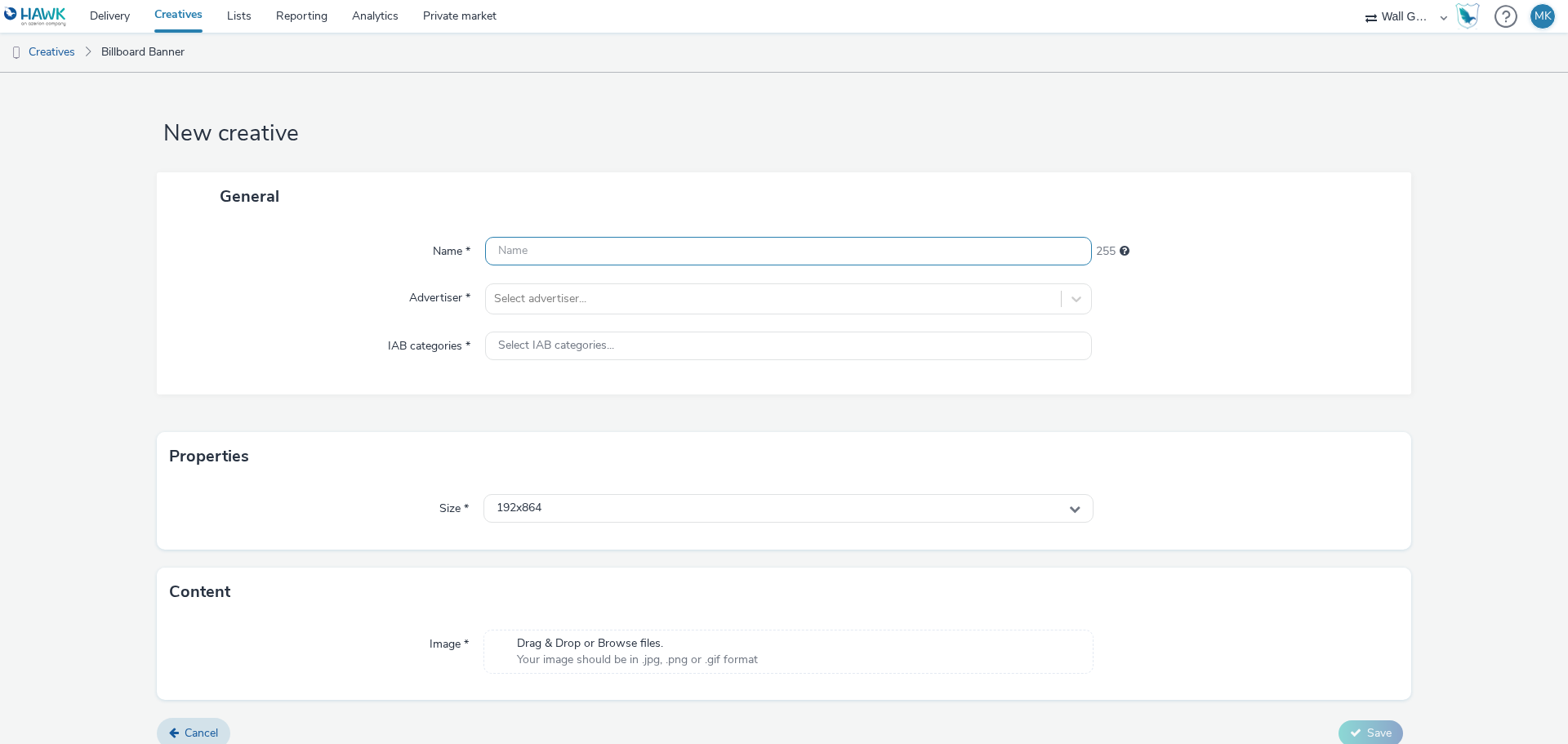
click at [517, 258] on input "text" at bounding box center [788, 251] width 606 height 28
type input "Birkenstock Shoreditch 2 Öffnungszeiten"
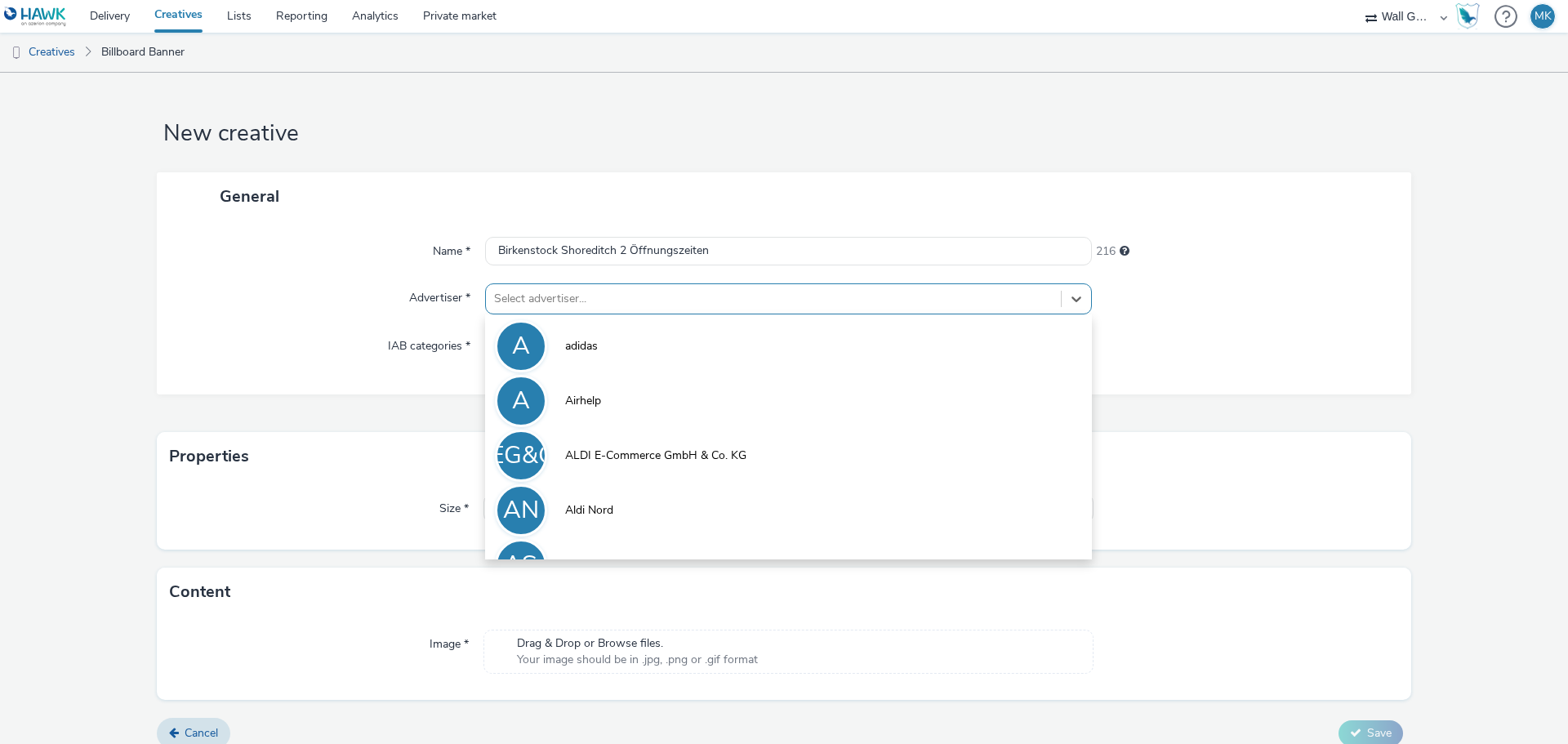
click at [514, 292] on div at bounding box center [773, 299] width 558 height 20
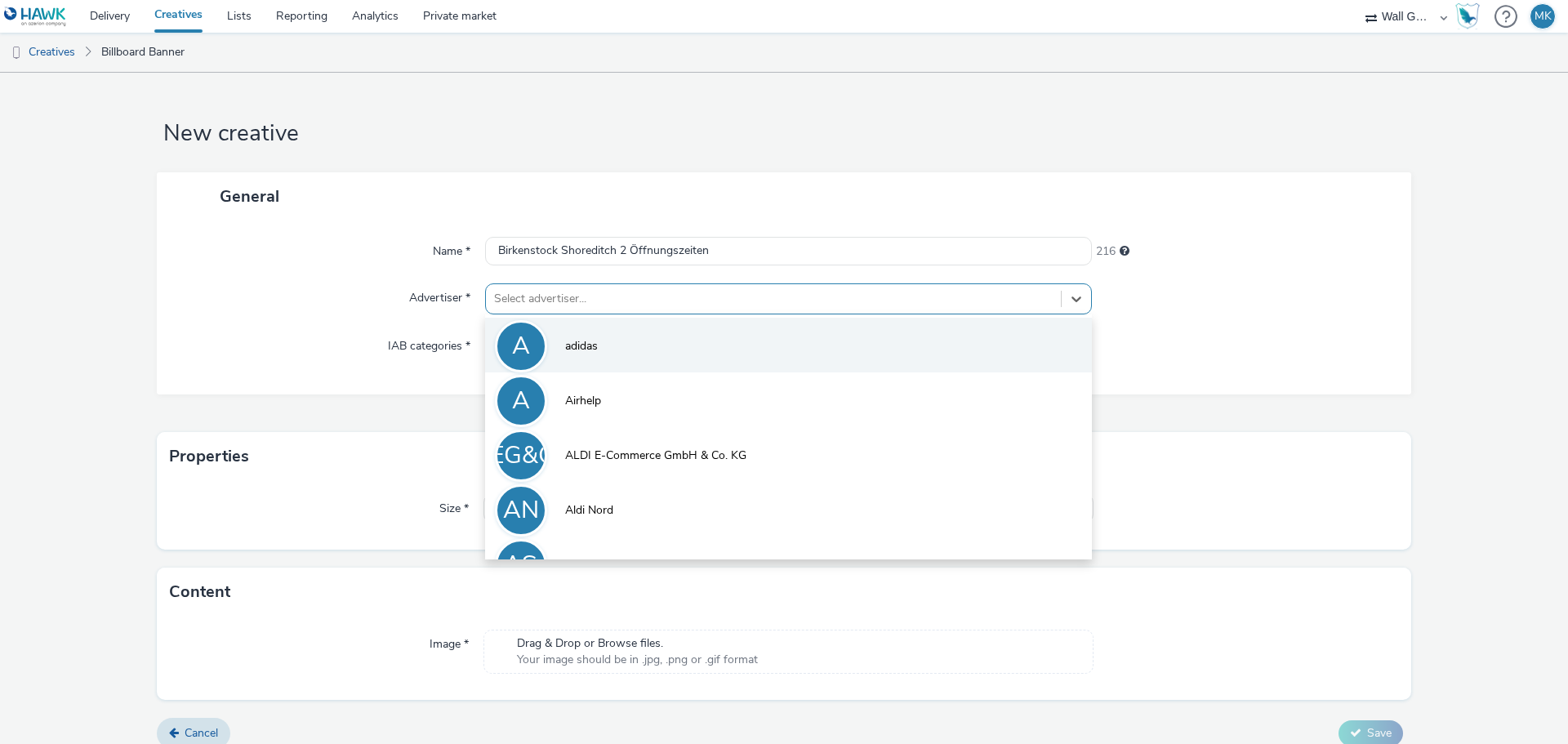
type input "n"
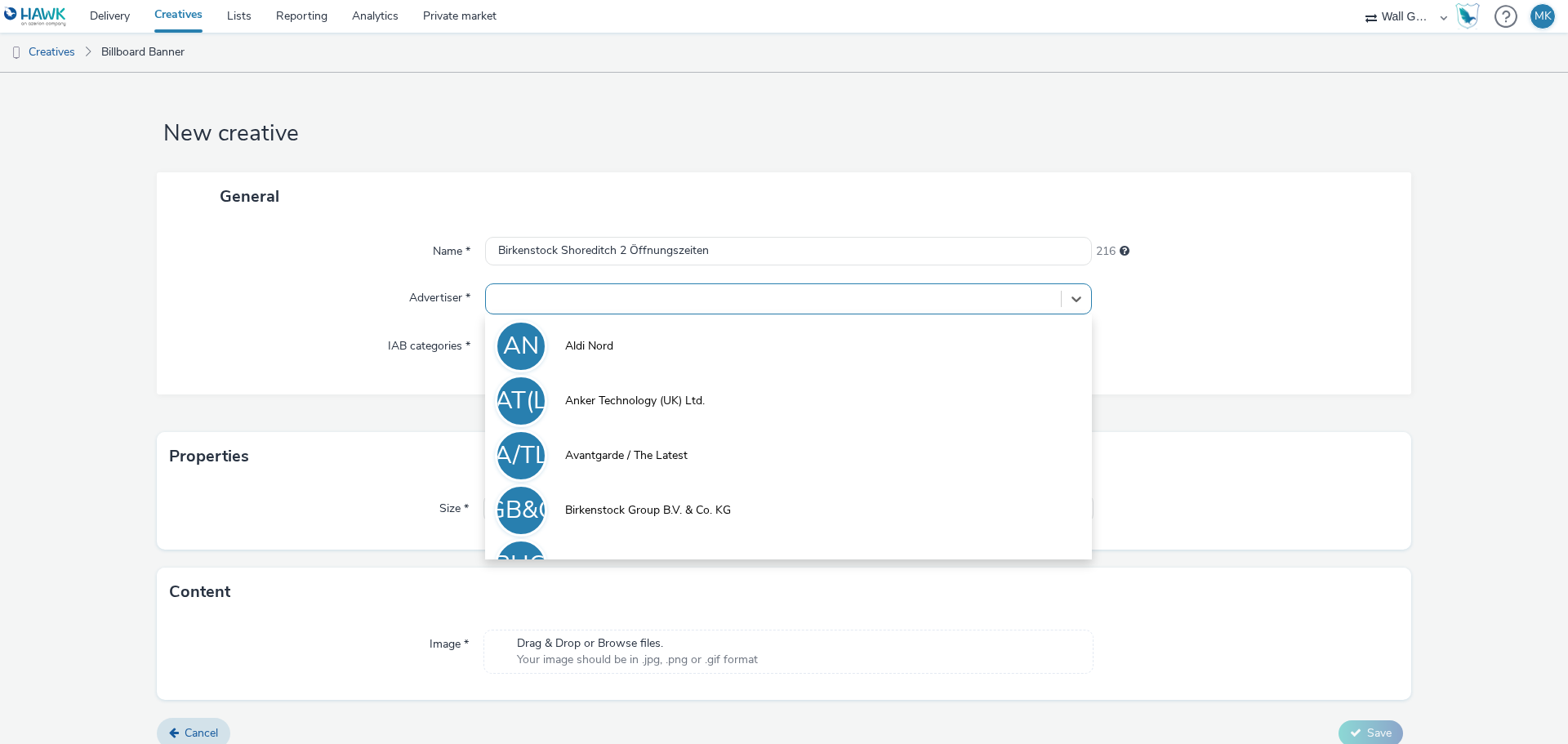
type input "b"
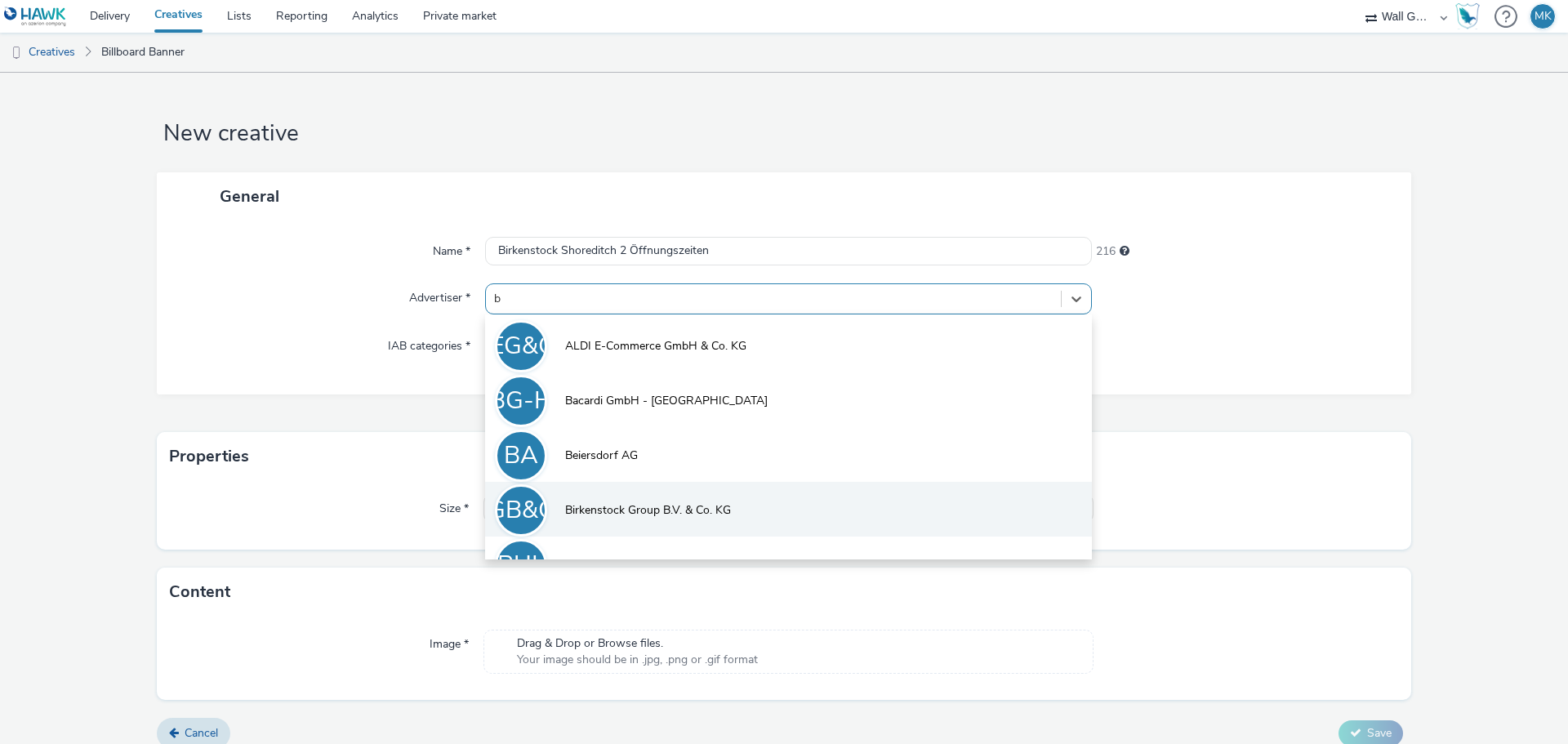
click at [610, 503] on span "Birkenstock Group B.V. & Co. KG" at bounding box center [648, 511] width 166 height 17
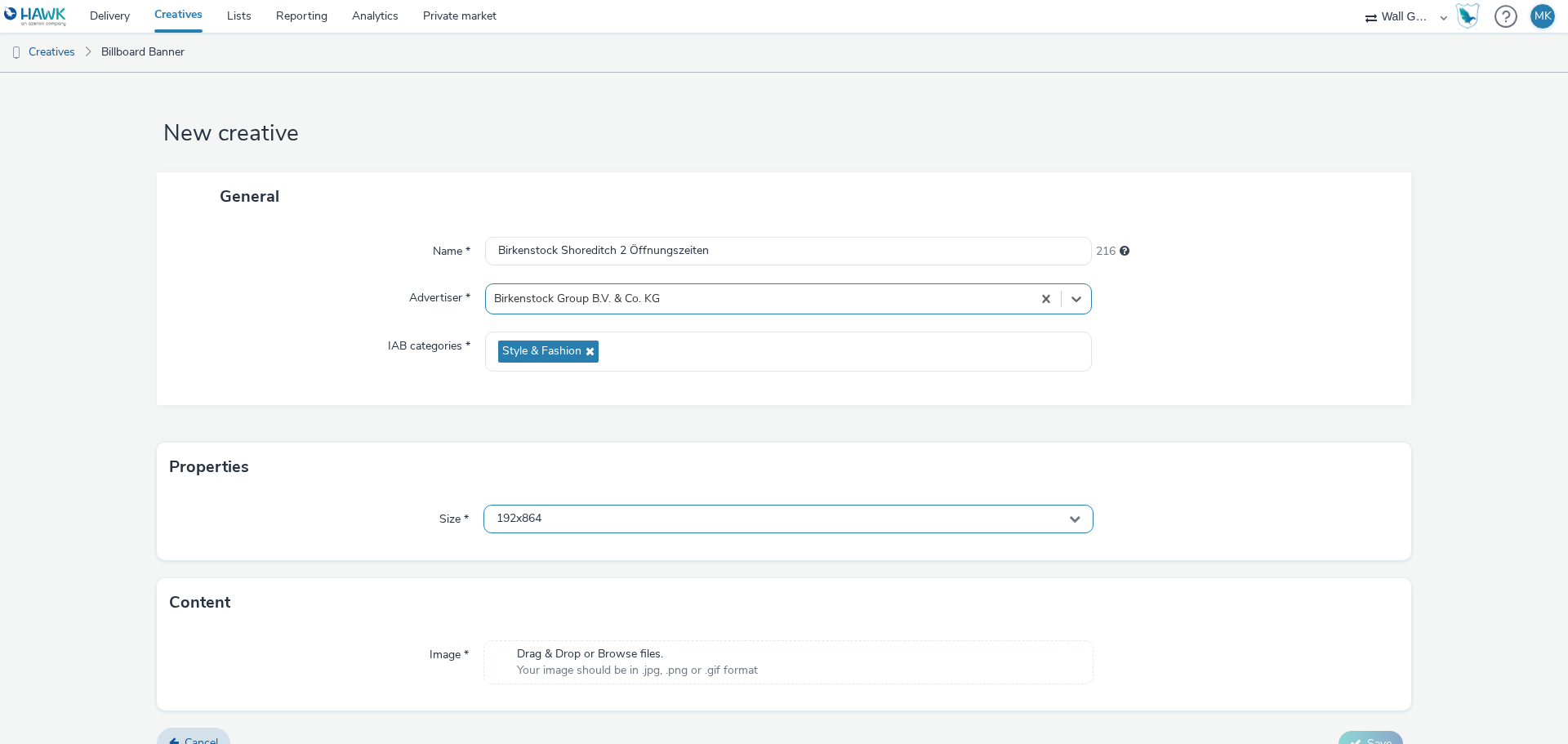
click at [572, 517] on div "192x864" at bounding box center [788, 519] width 610 height 28
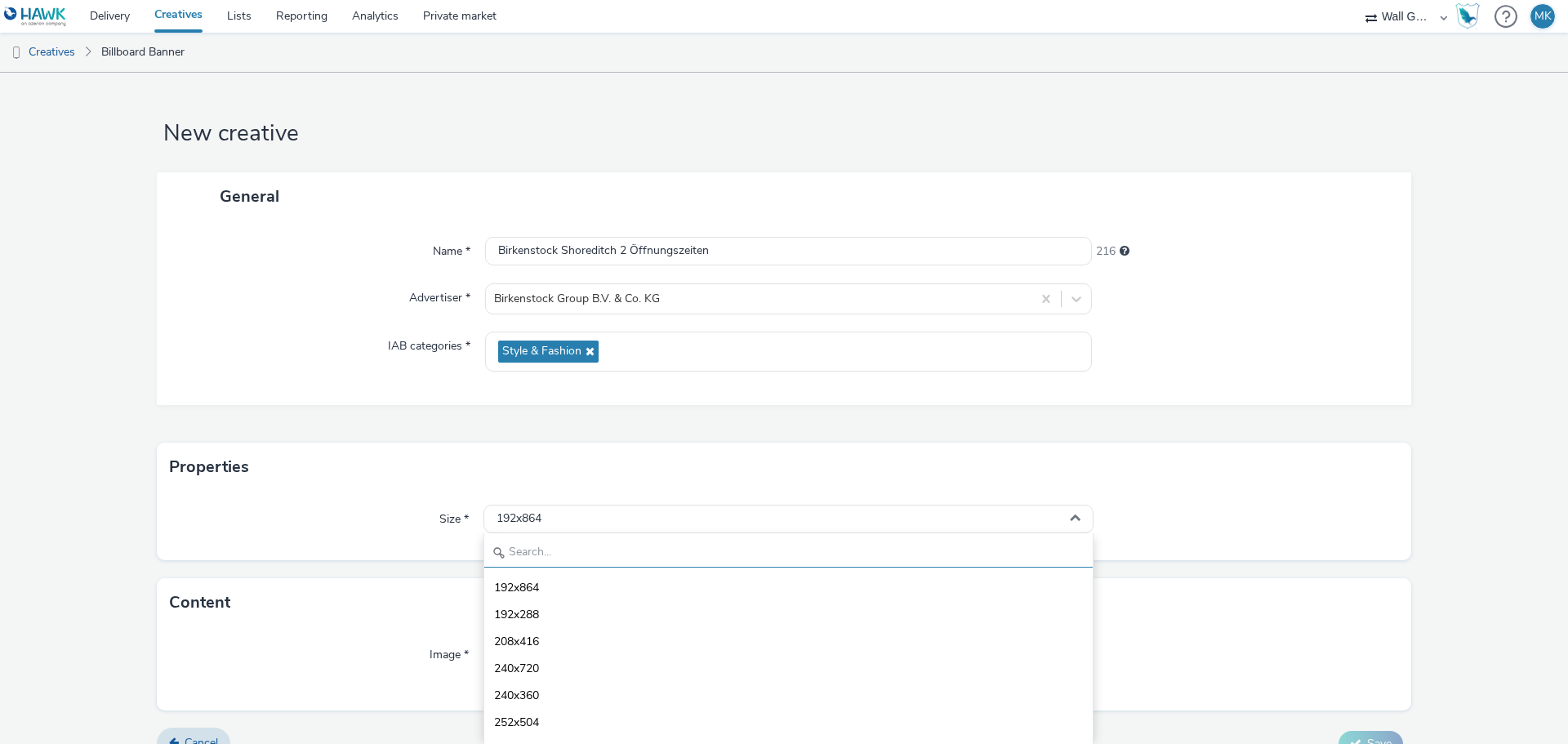
click at [686, 560] on input "text" at bounding box center [788, 553] width 608 height 28
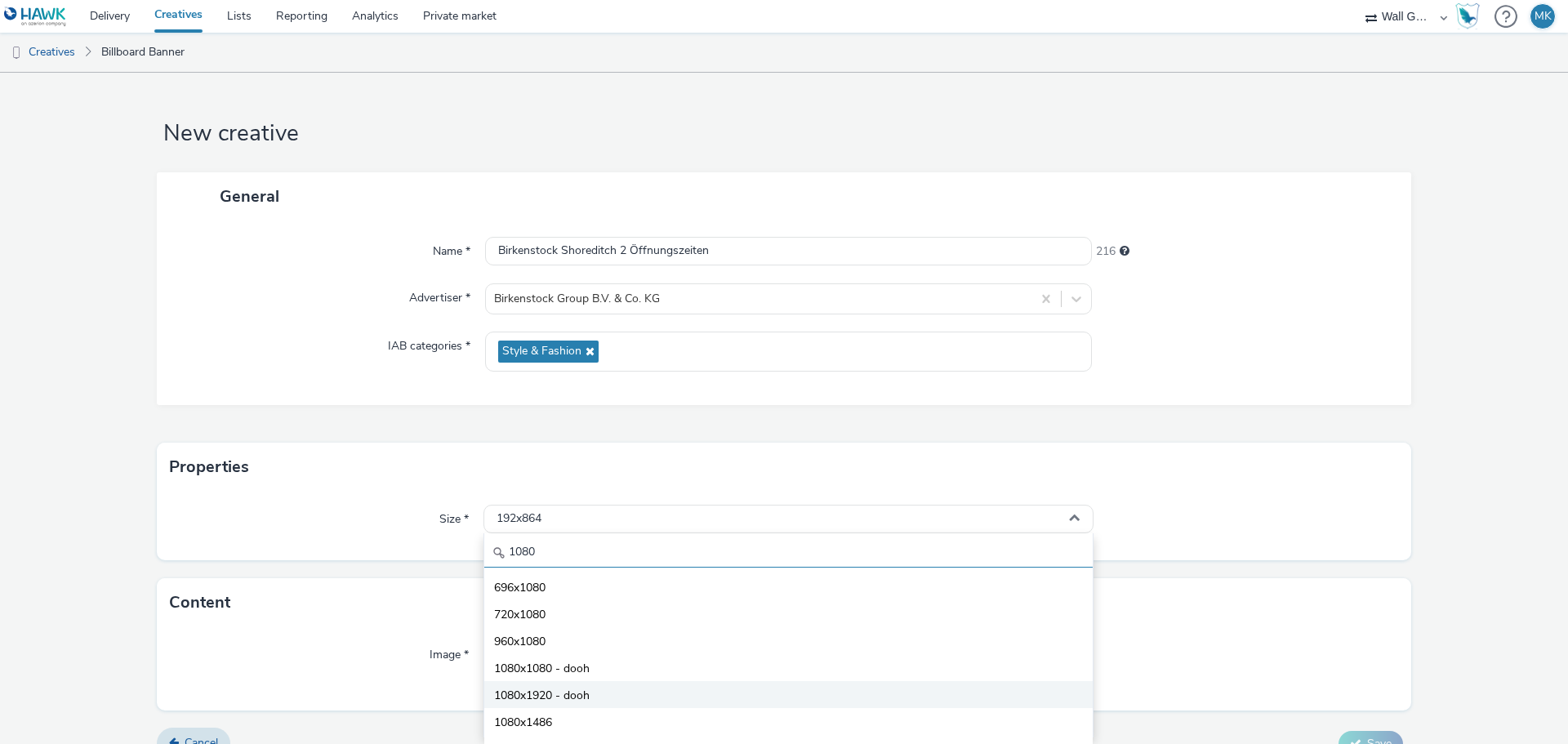
type input "1080"
click at [547, 696] on span "1080x1920 - dooh" at bounding box center [541, 696] width 96 height 17
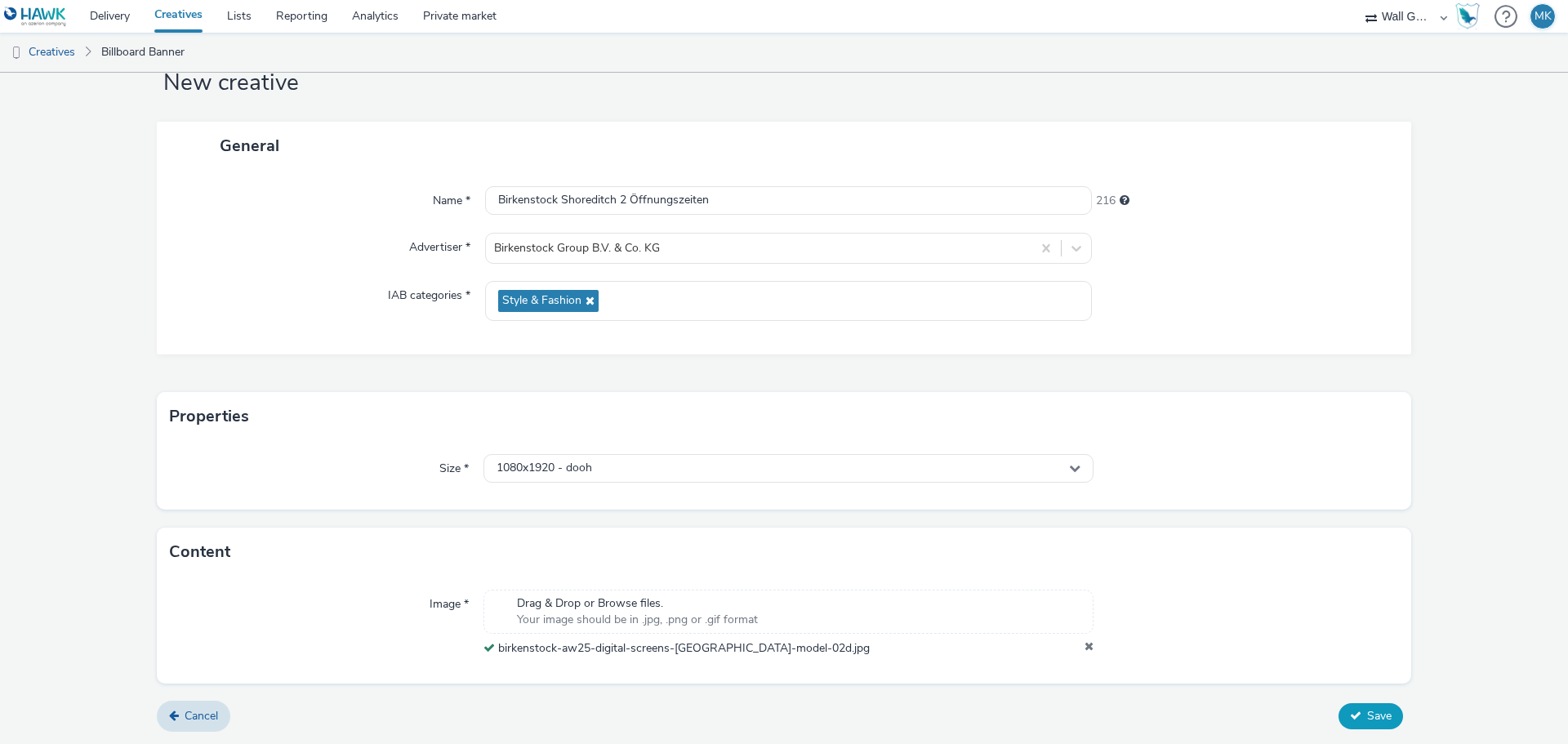
scroll to position [51, 0]
click at [1367, 720] on span "Save" at bounding box center [1379, 715] width 24 height 16
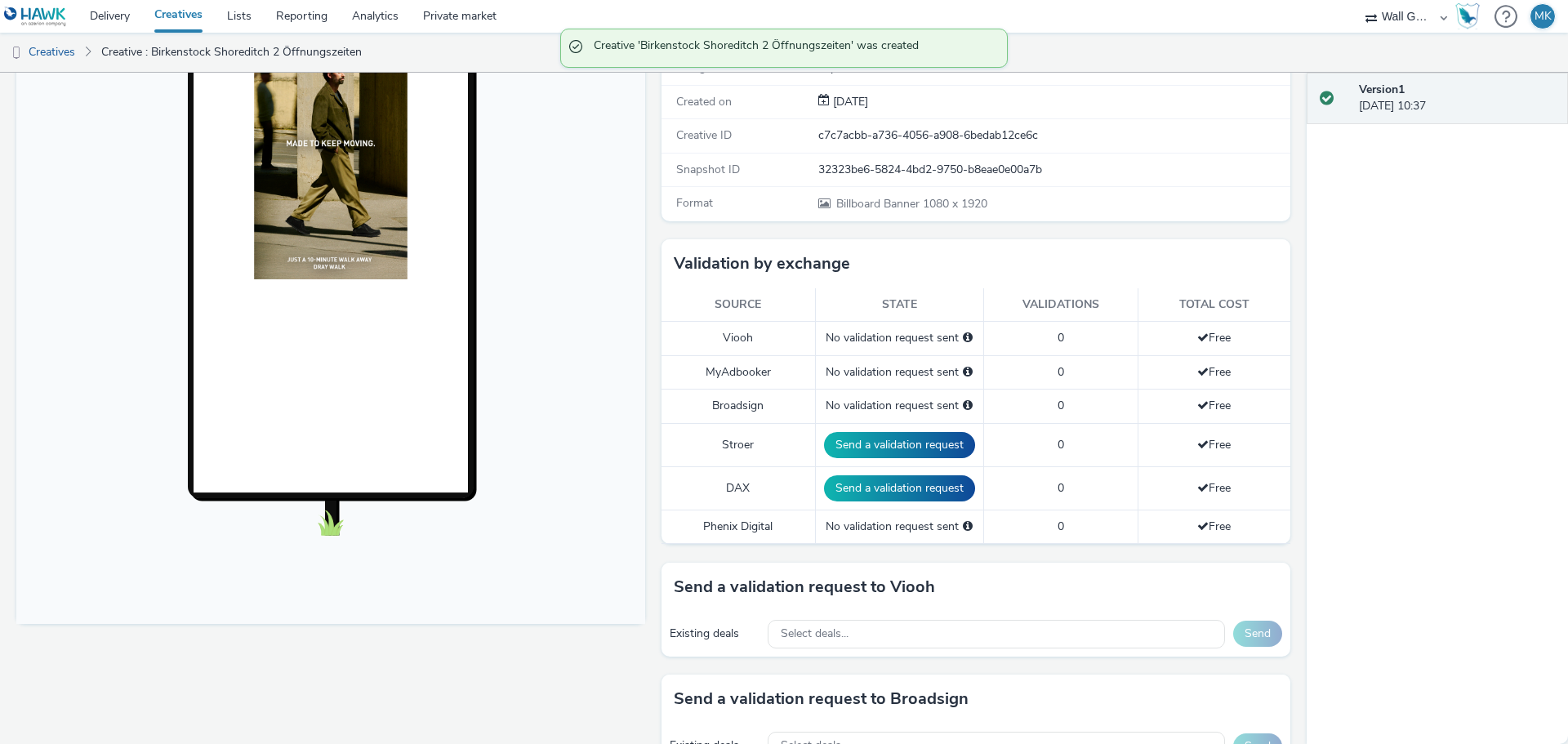
scroll to position [326, 0]
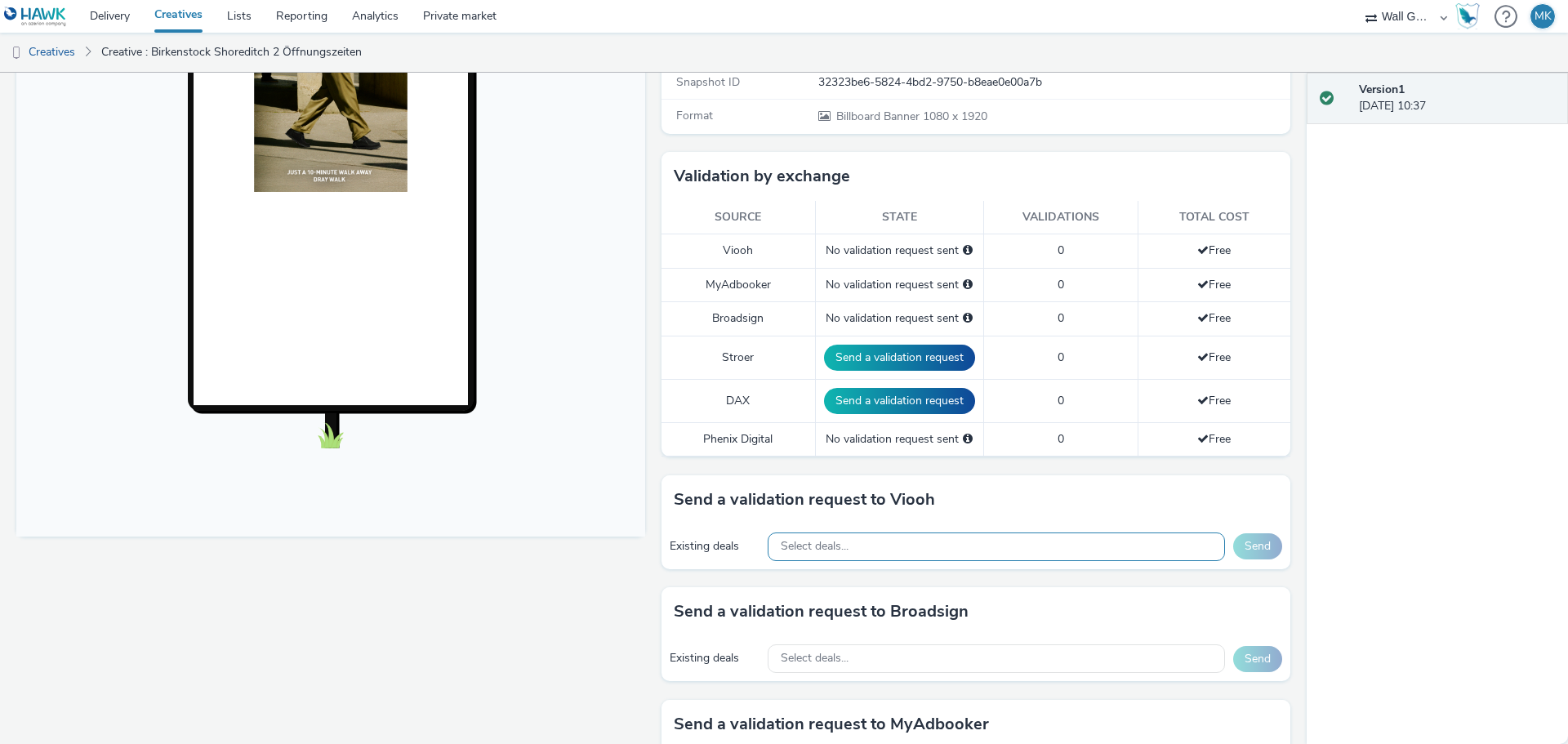
click at [879, 542] on div "Select deals..." at bounding box center [996, 546] width 458 height 28
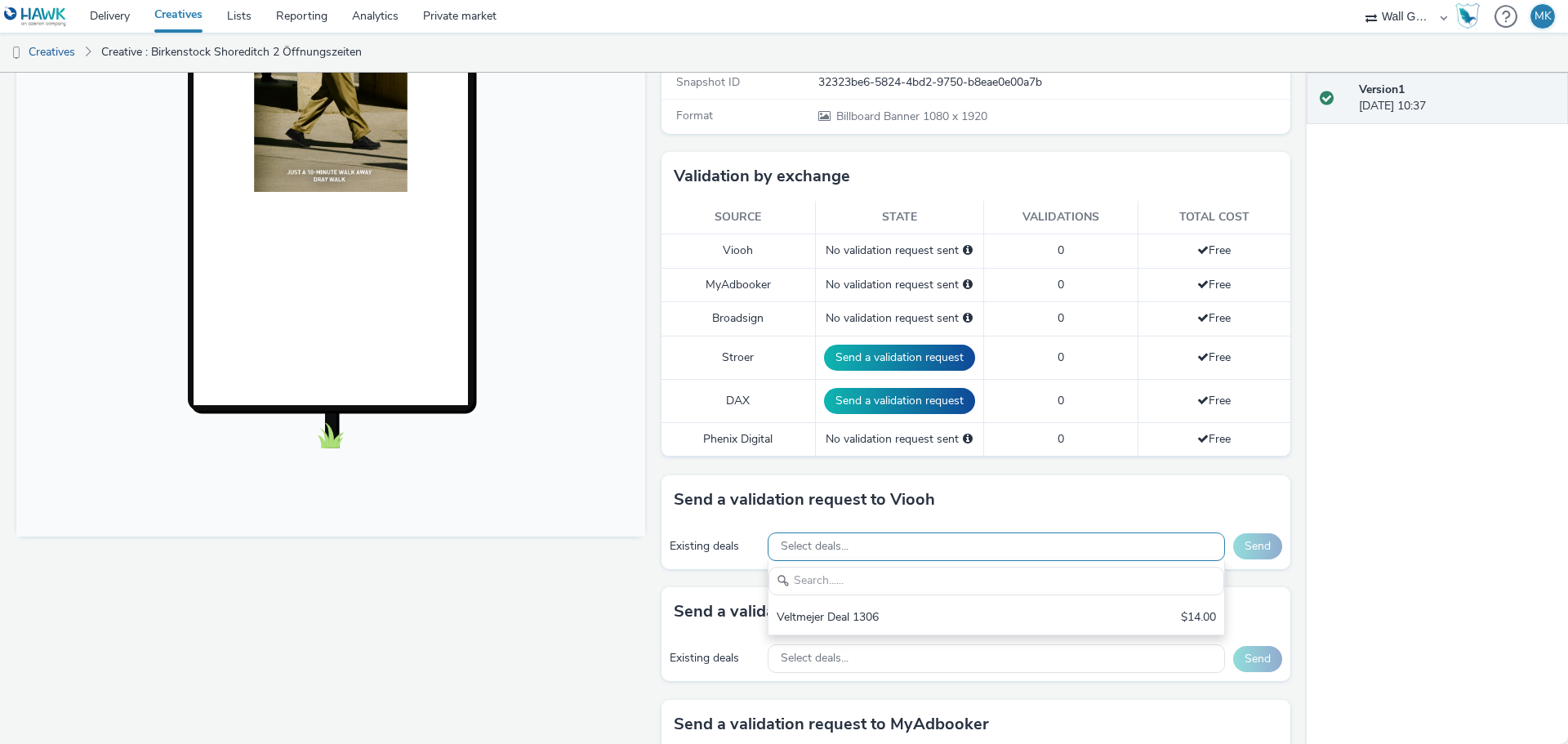
scroll to position [0, 0]
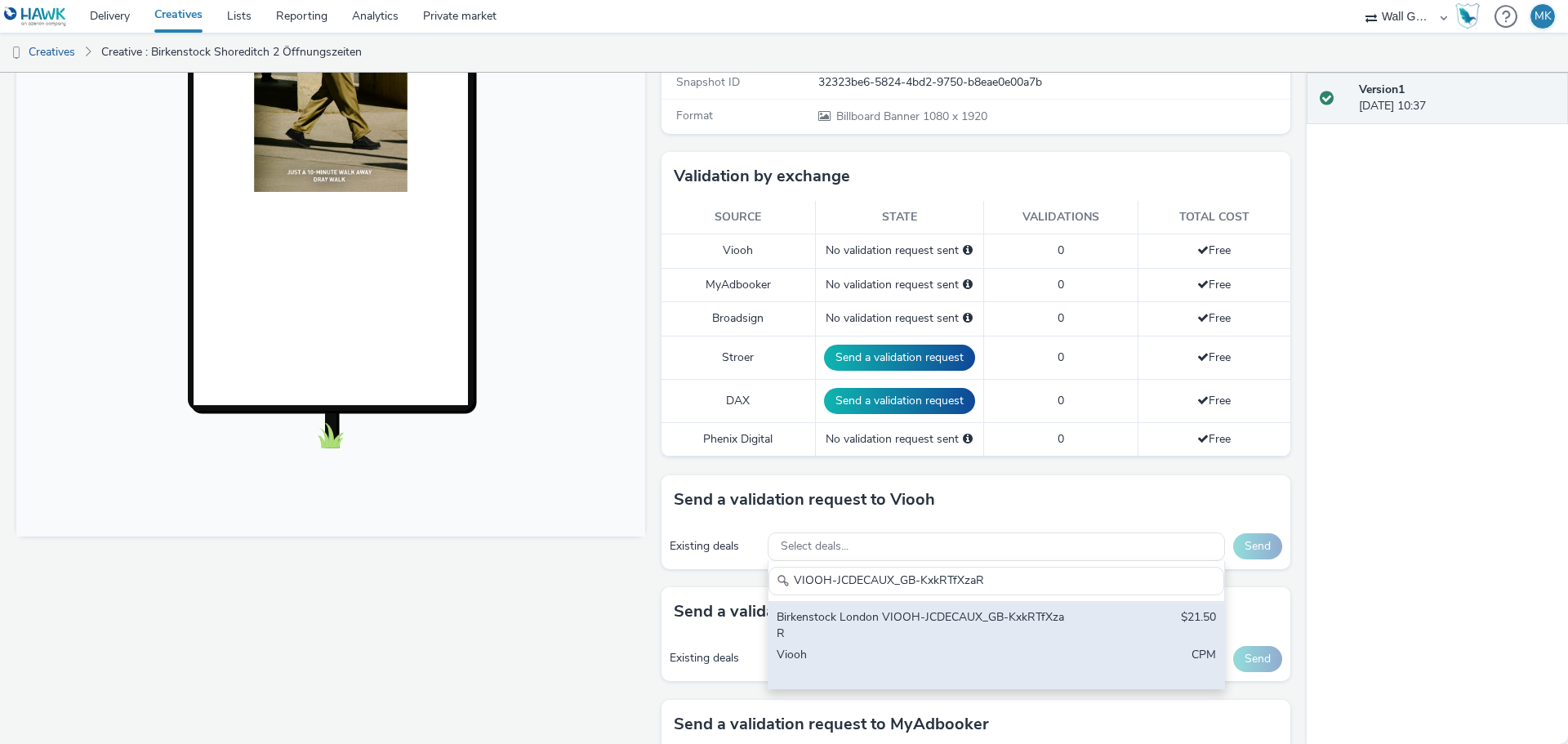
type input "VIOOH-JCDECAUX_GB-KxkRTfXzaR"
click at [867, 630] on div "Birkenstock London VIOOH-JCDECAUX_GB-KxkRTfXzaR" at bounding box center [921, 625] width 290 height 33
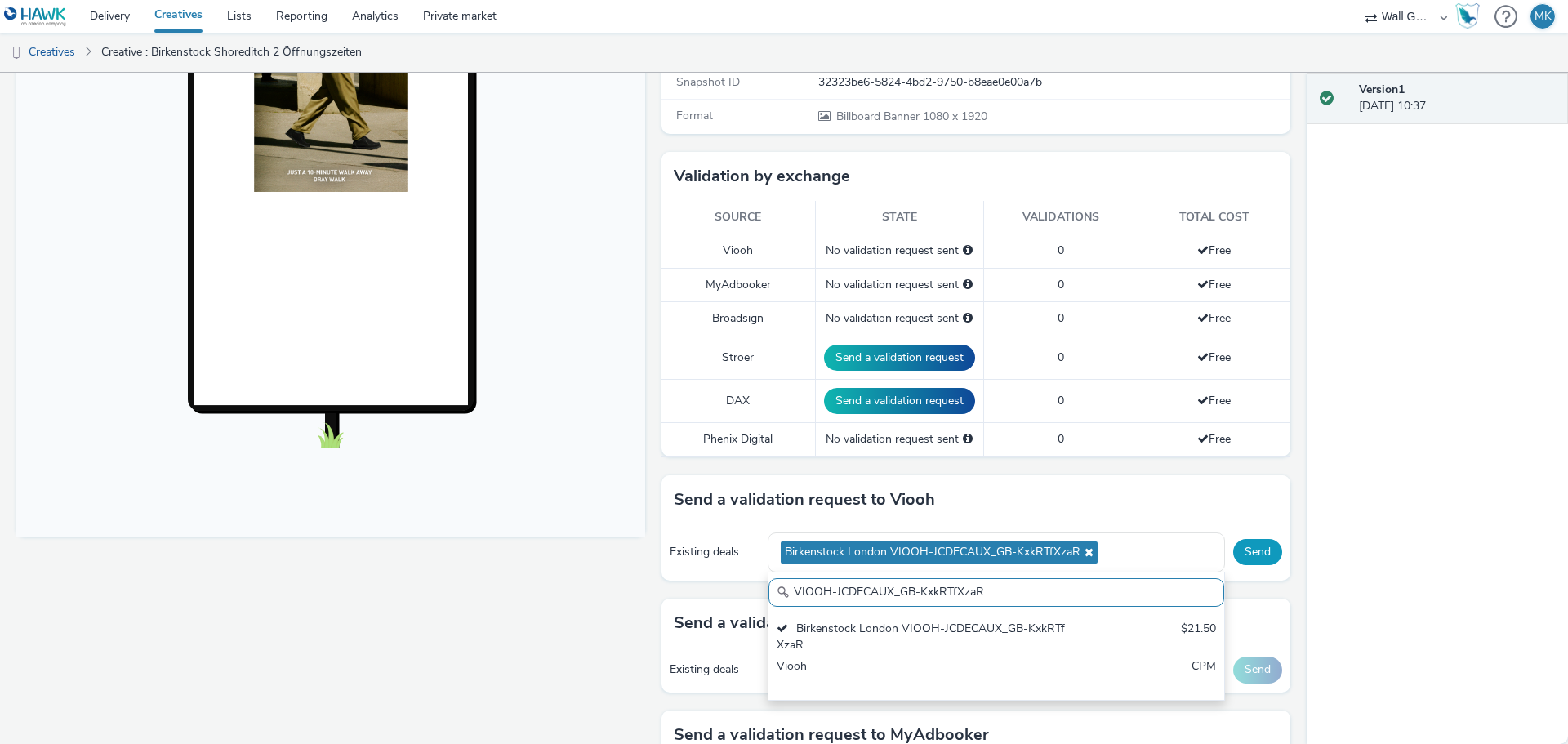
click at [1261, 549] on button "Send" at bounding box center [1257, 551] width 49 height 26
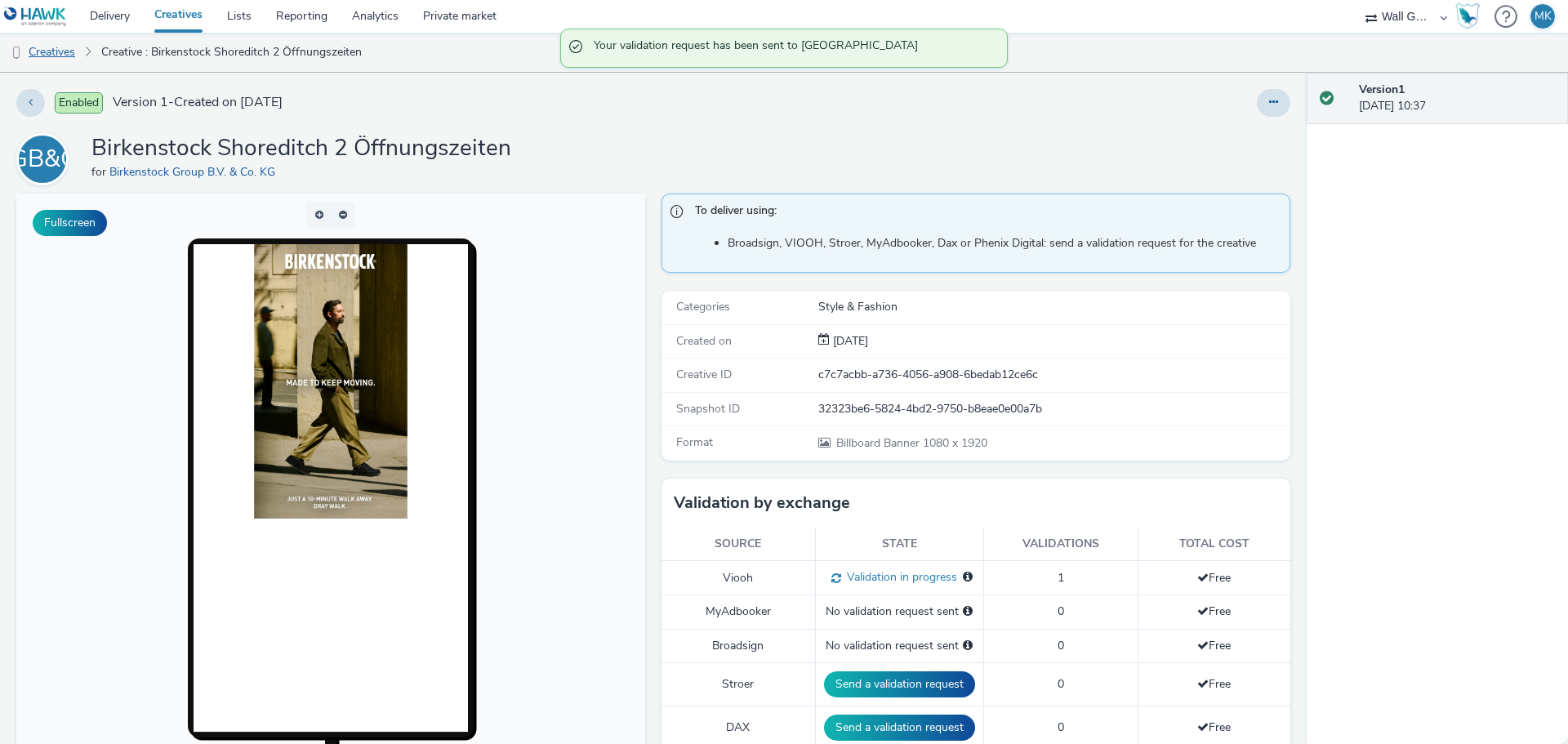
click at [61, 55] on link "Creatives" at bounding box center [42, 51] width 83 height 39
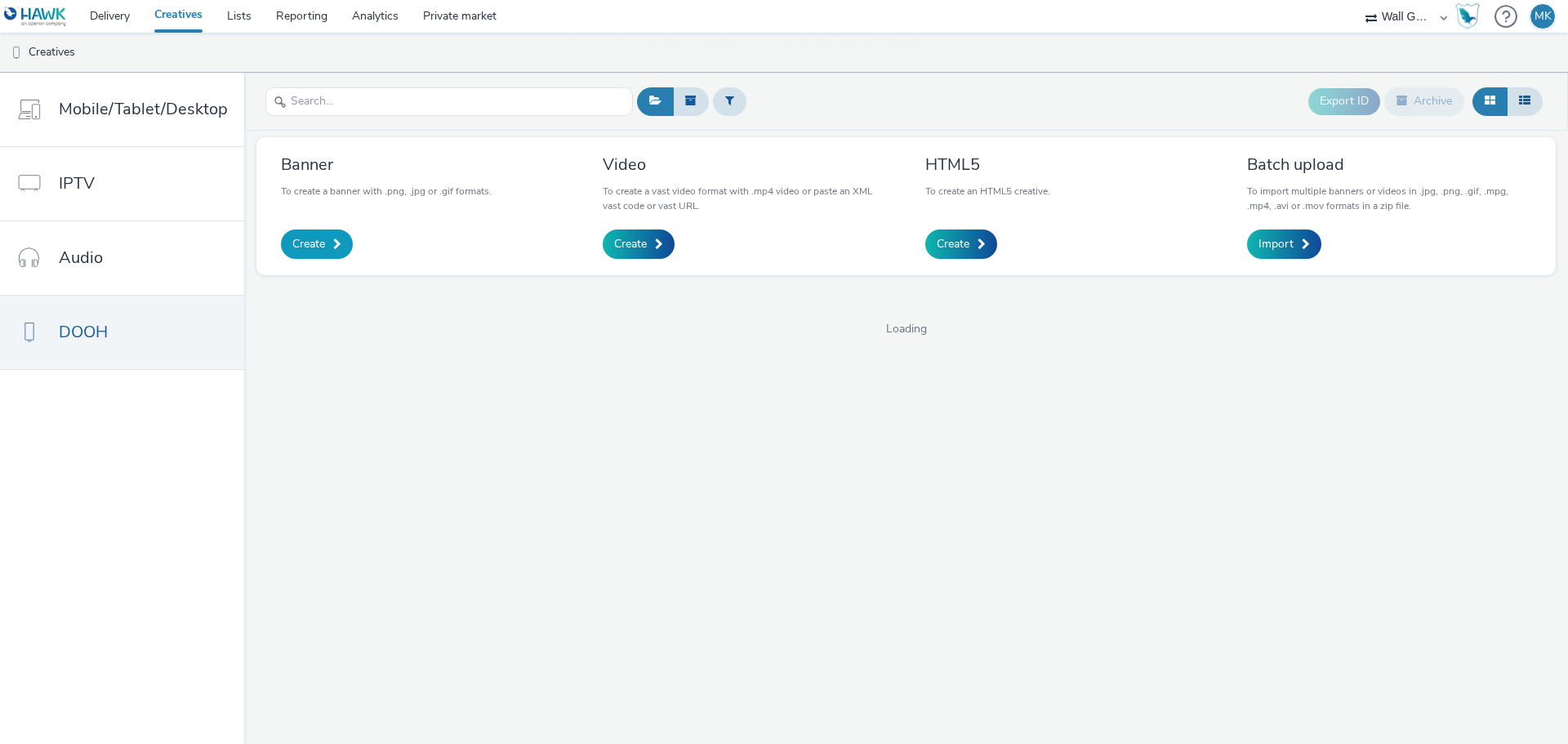
click at [301, 246] on span "Create" at bounding box center [308, 244] width 32 height 17
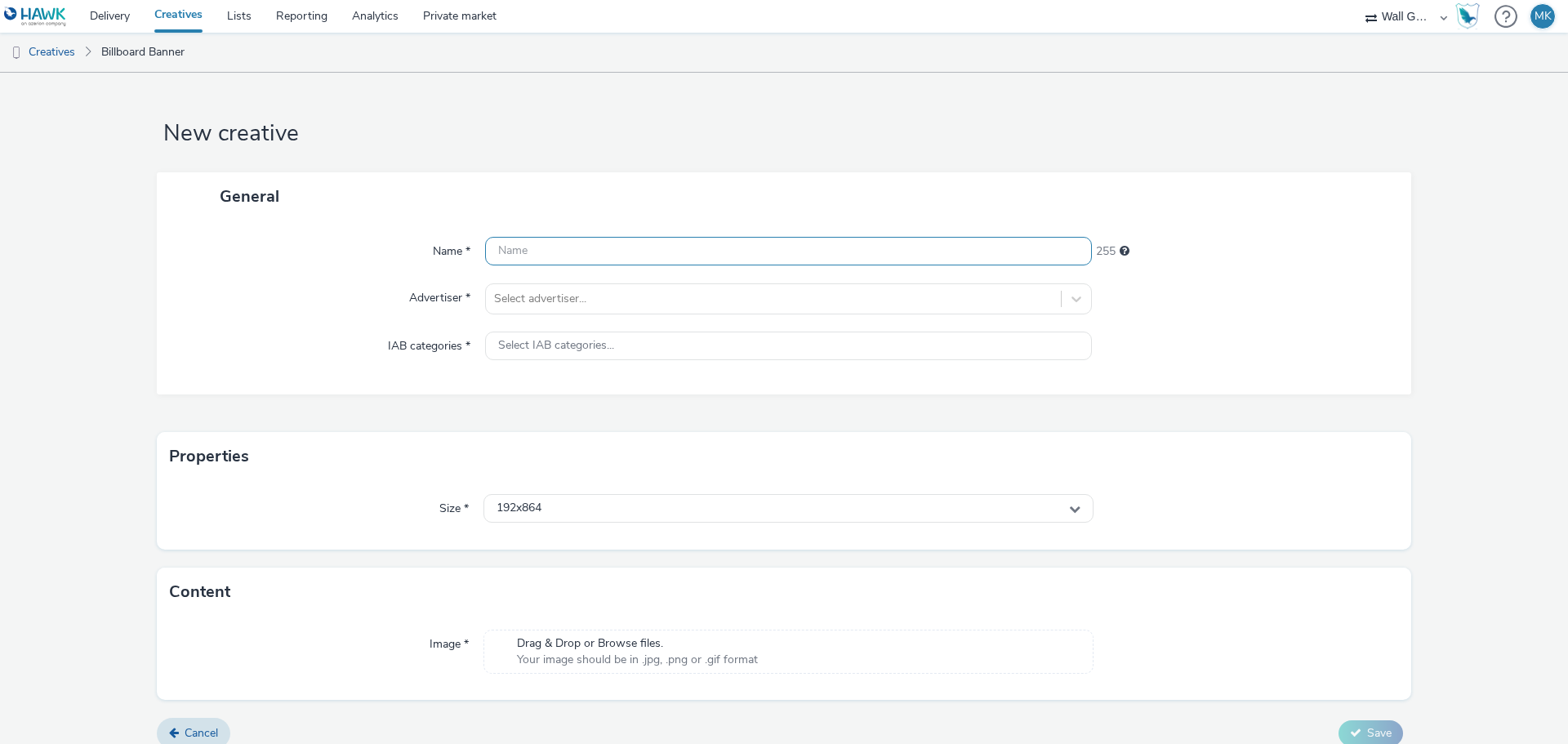
click at [511, 250] on input "text" at bounding box center [788, 251] width 606 height 28
type input "Birkenstock Shoreditch 3 Öffnungszeiten"
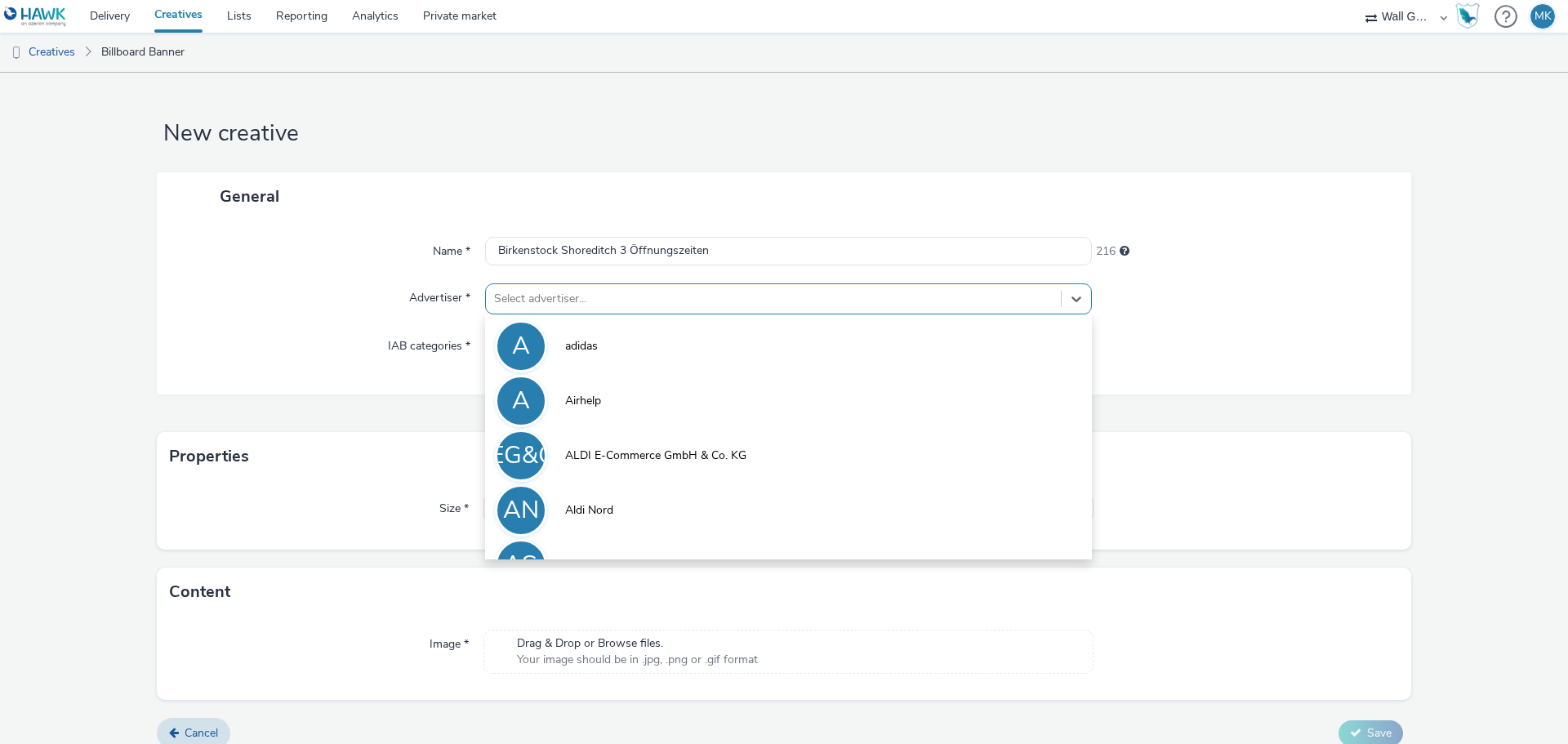
click at [537, 293] on div at bounding box center [773, 299] width 558 height 20
type input "b"
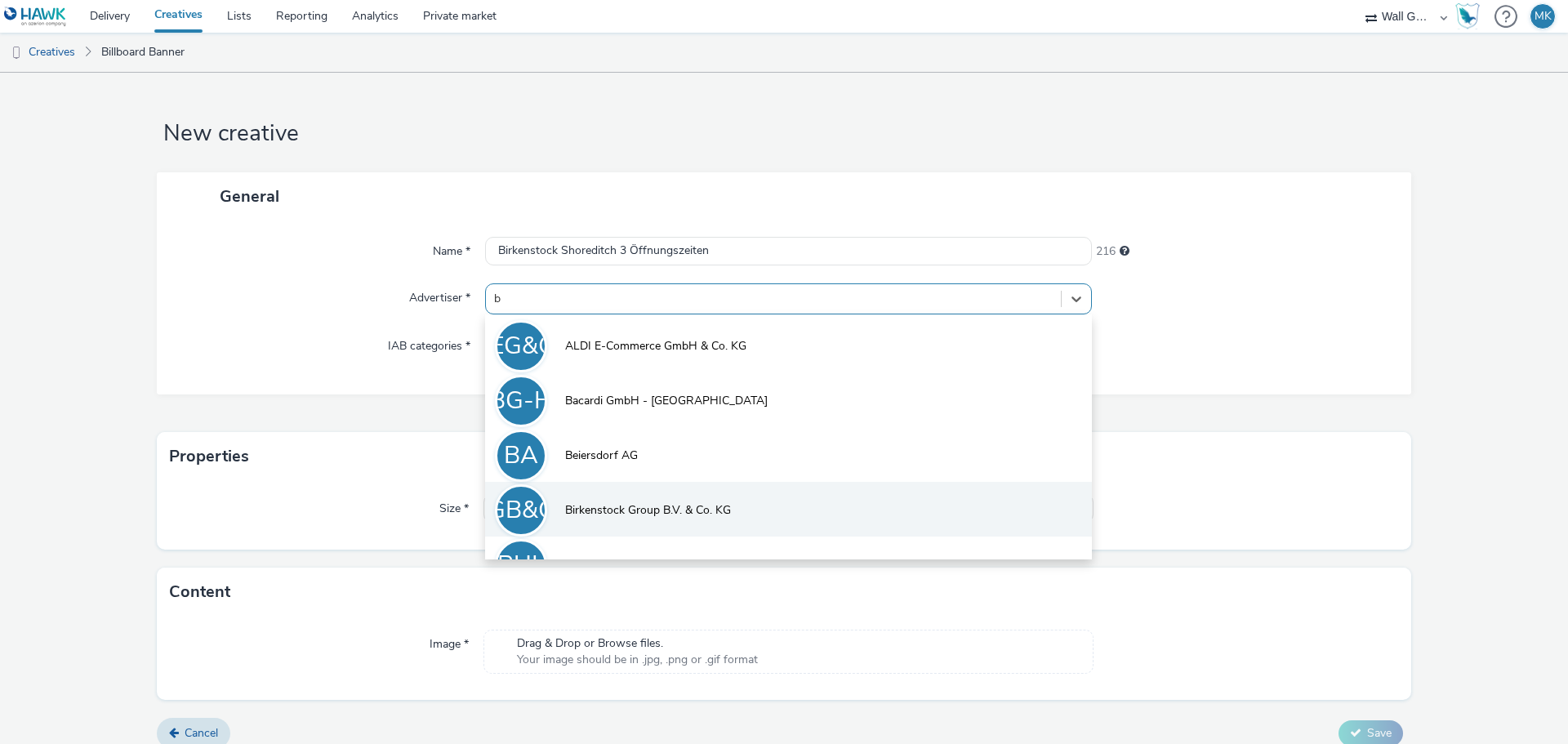
click at [630, 501] on li "BGB&CK Birkenstock Group B.V. & Co. KG" at bounding box center [788, 509] width 606 height 55
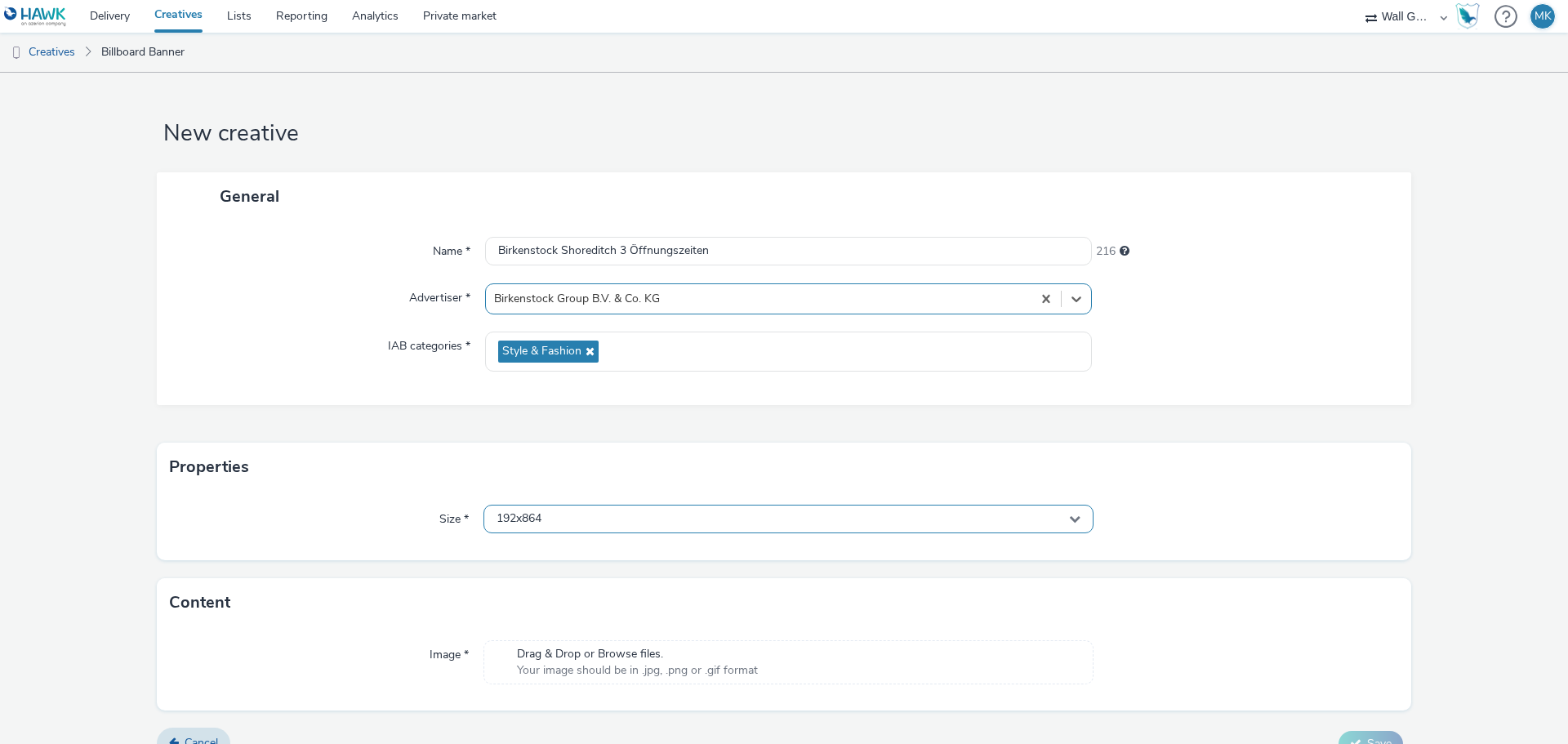
click at [556, 512] on div "192x864" at bounding box center [788, 519] width 610 height 28
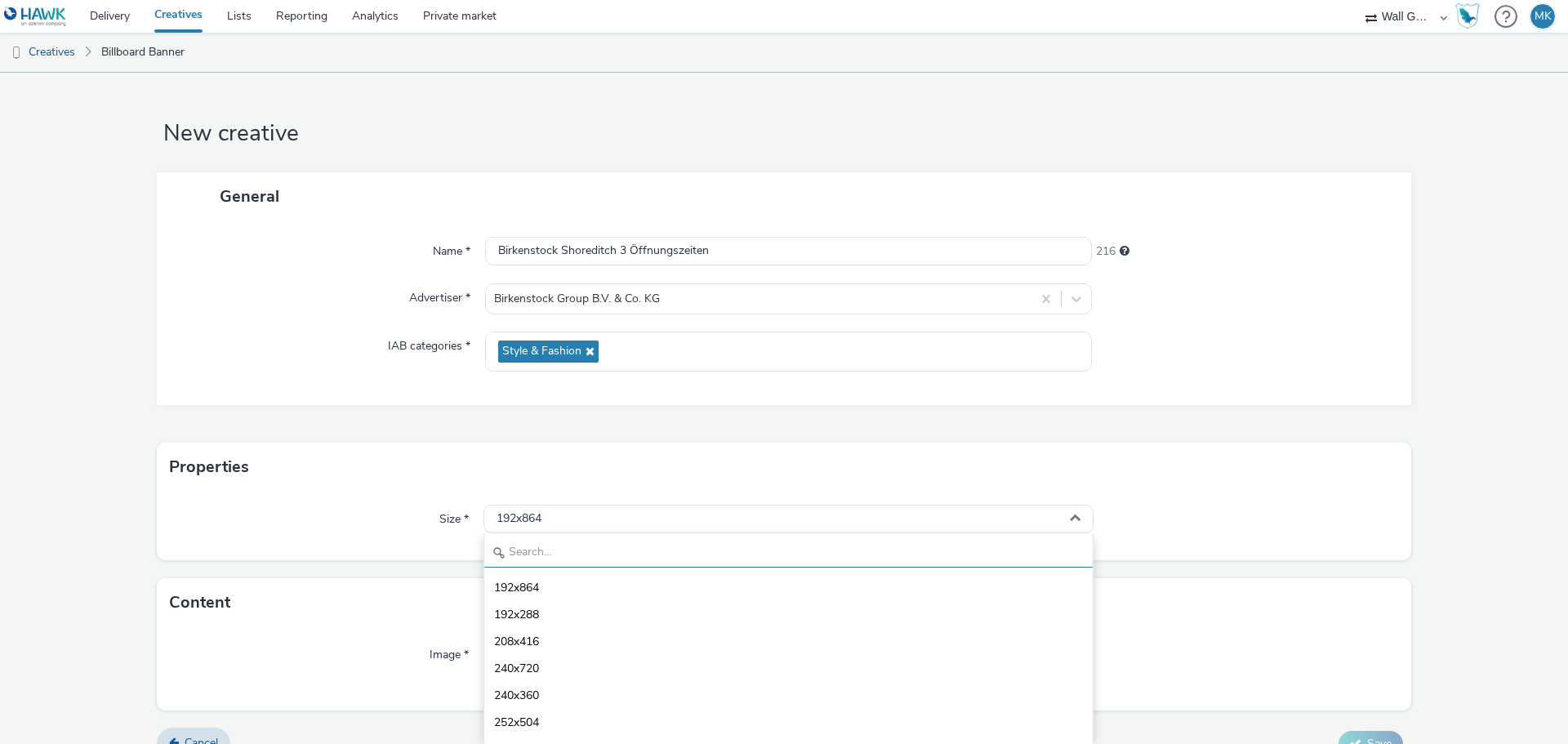
click at [554, 551] on input "text" at bounding box center [788, 553] width 608 height 28
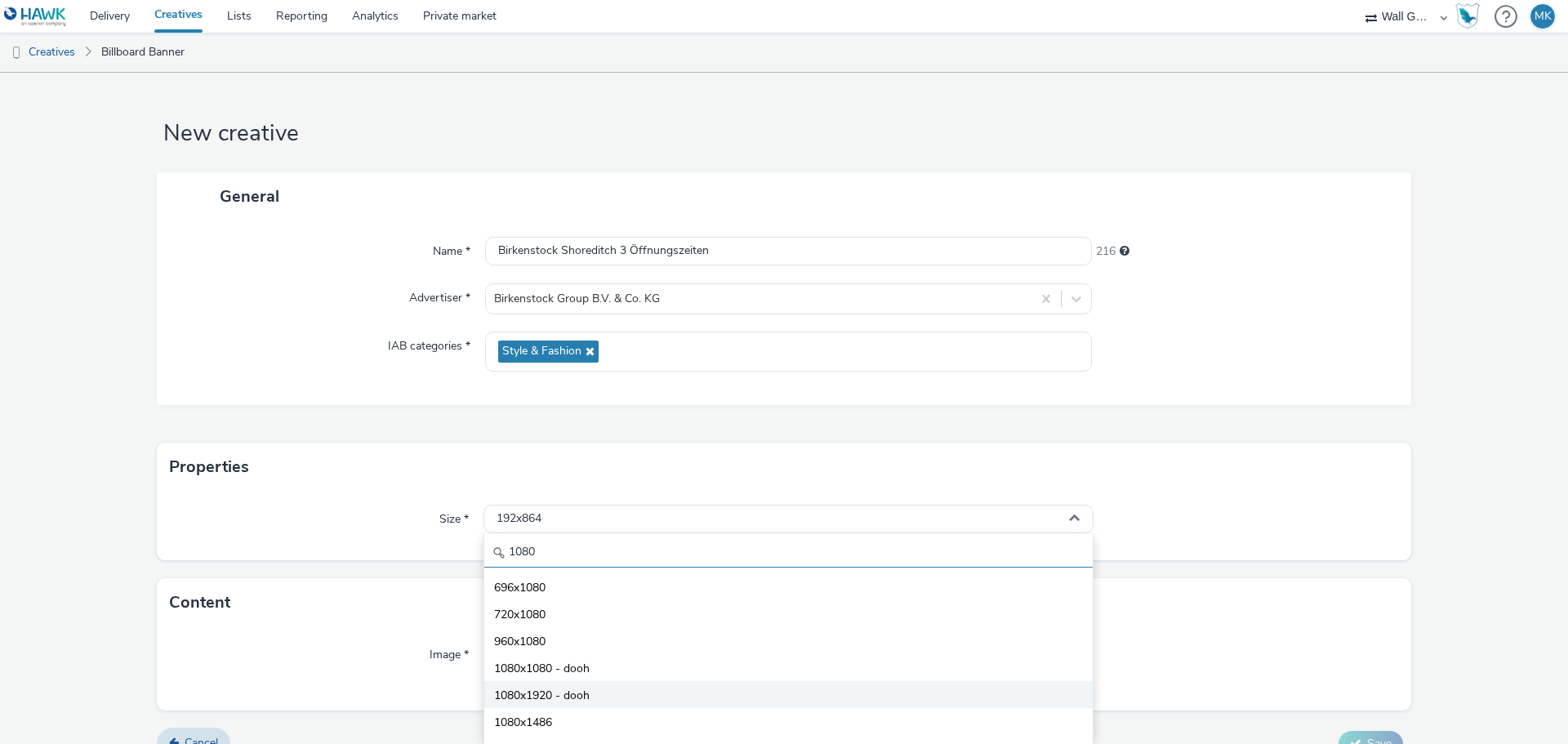
type input "1080"
click at [543, 697] on span "1080x1920 - dooh" at bounding box center [541, 696] width 96 height 17
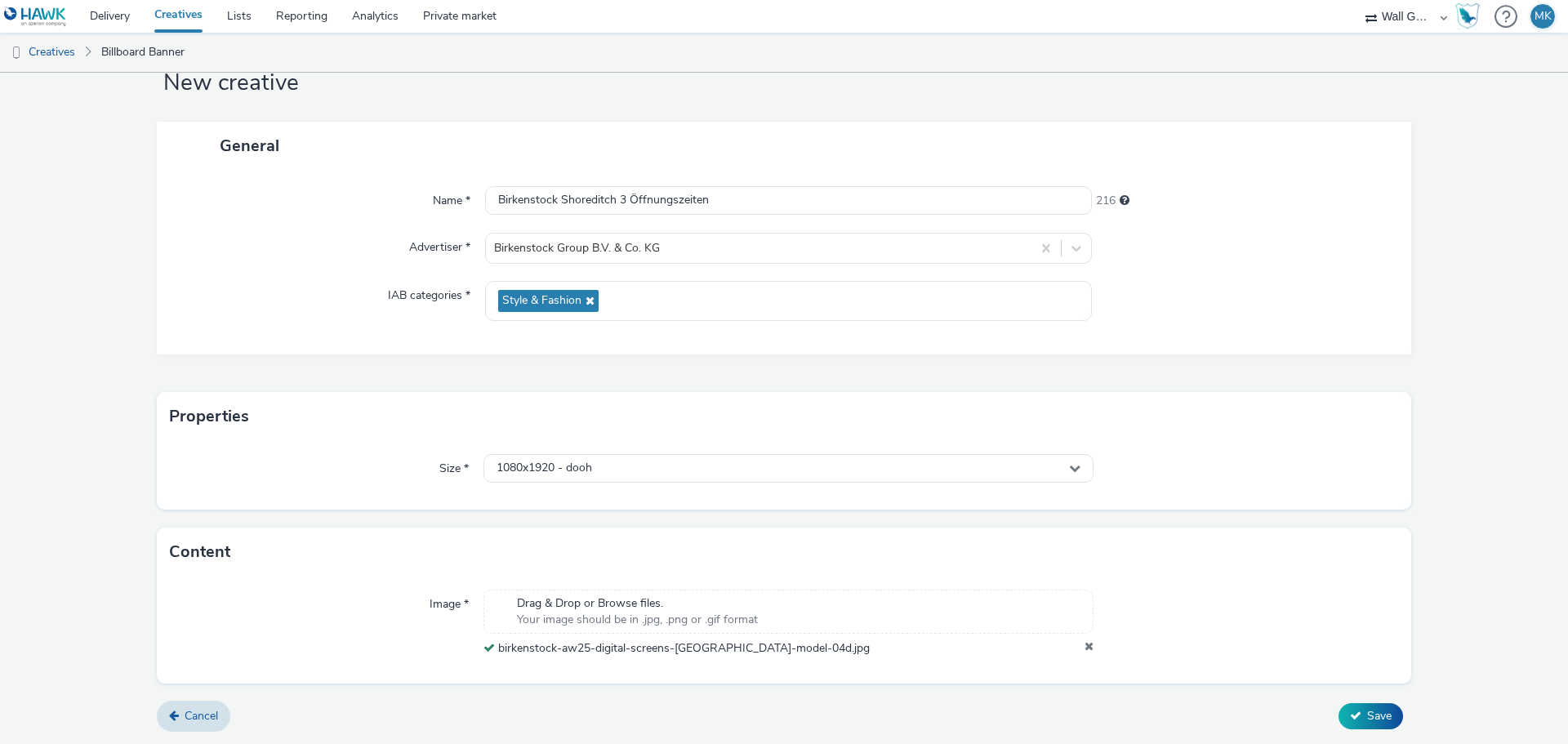
scroll to position [51, 0]
click at [1350, 712] on button "Save" at bounding box center [1370, 716] width 65 height 26
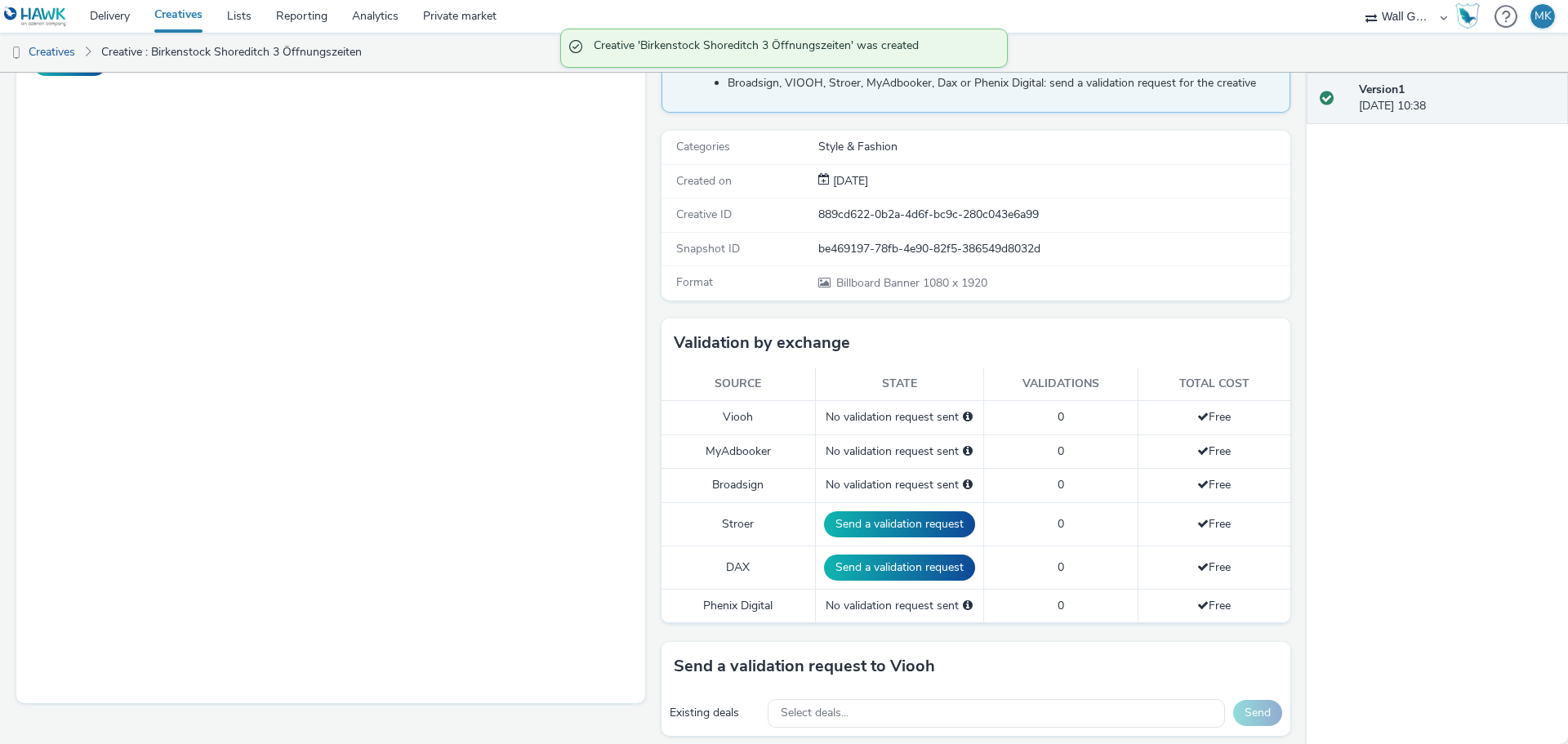
scroll to position [326, 0]
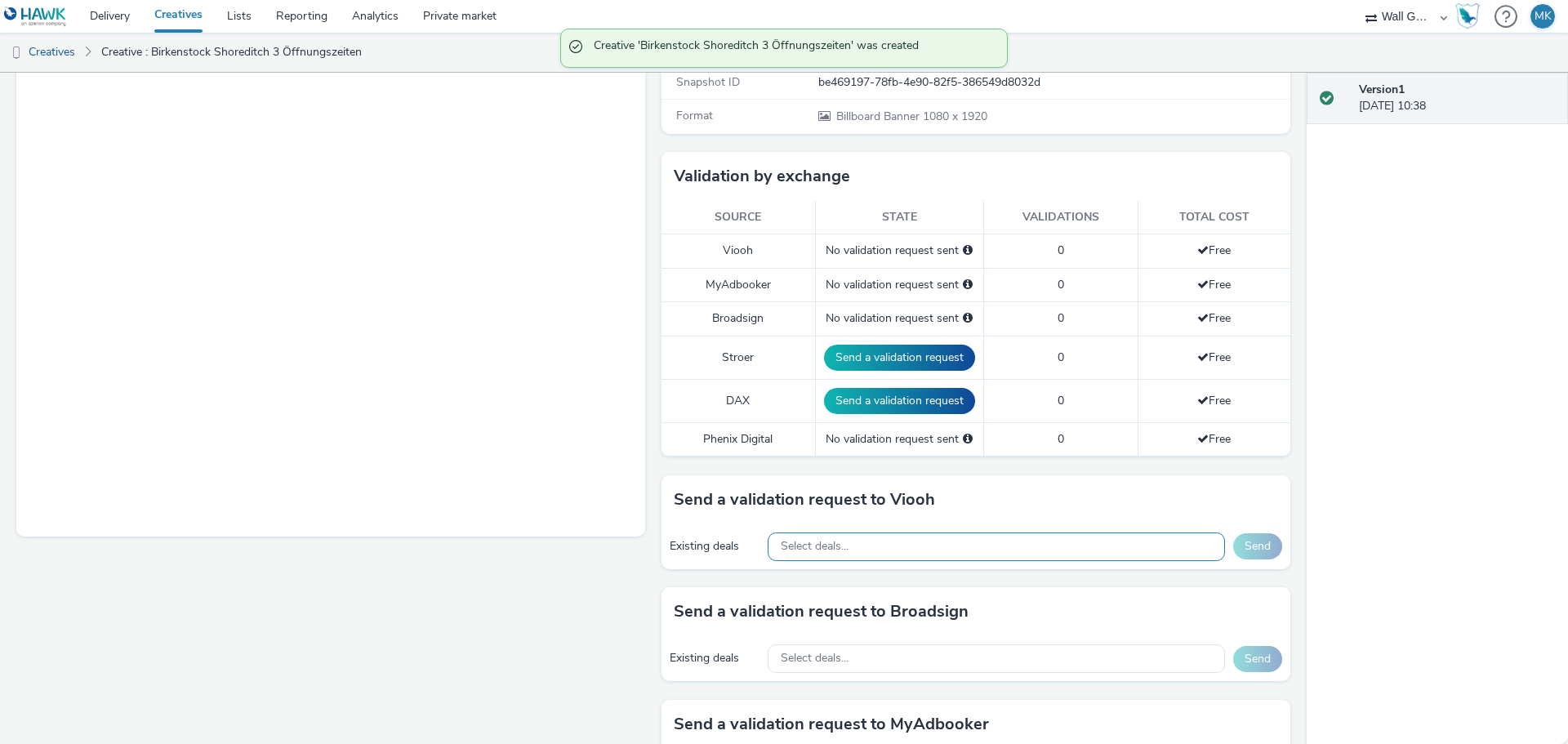
click at [901, 546] on div "Select deals..." at bounding box center [996, 546] width 458 height 28
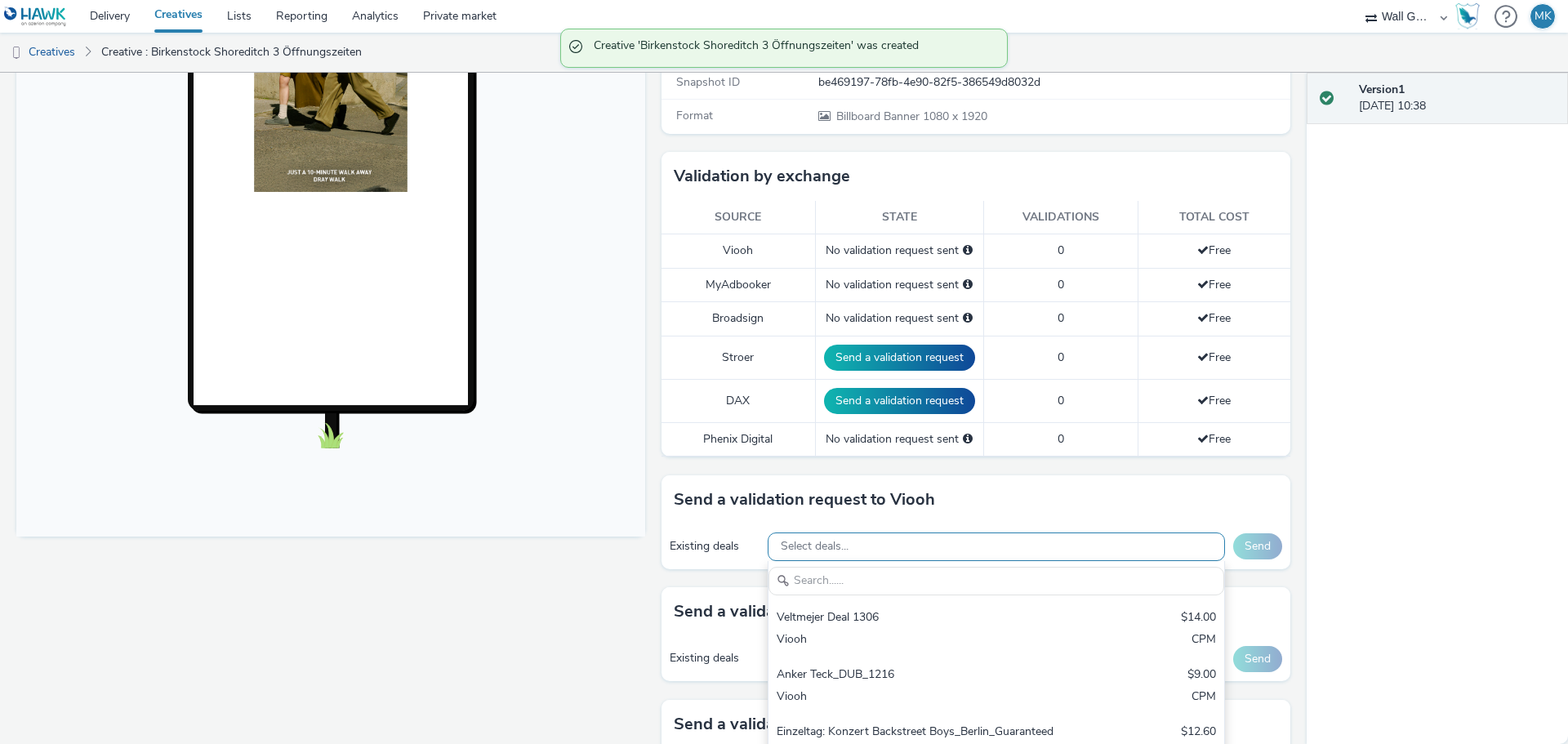
scroll to position [0, 0]
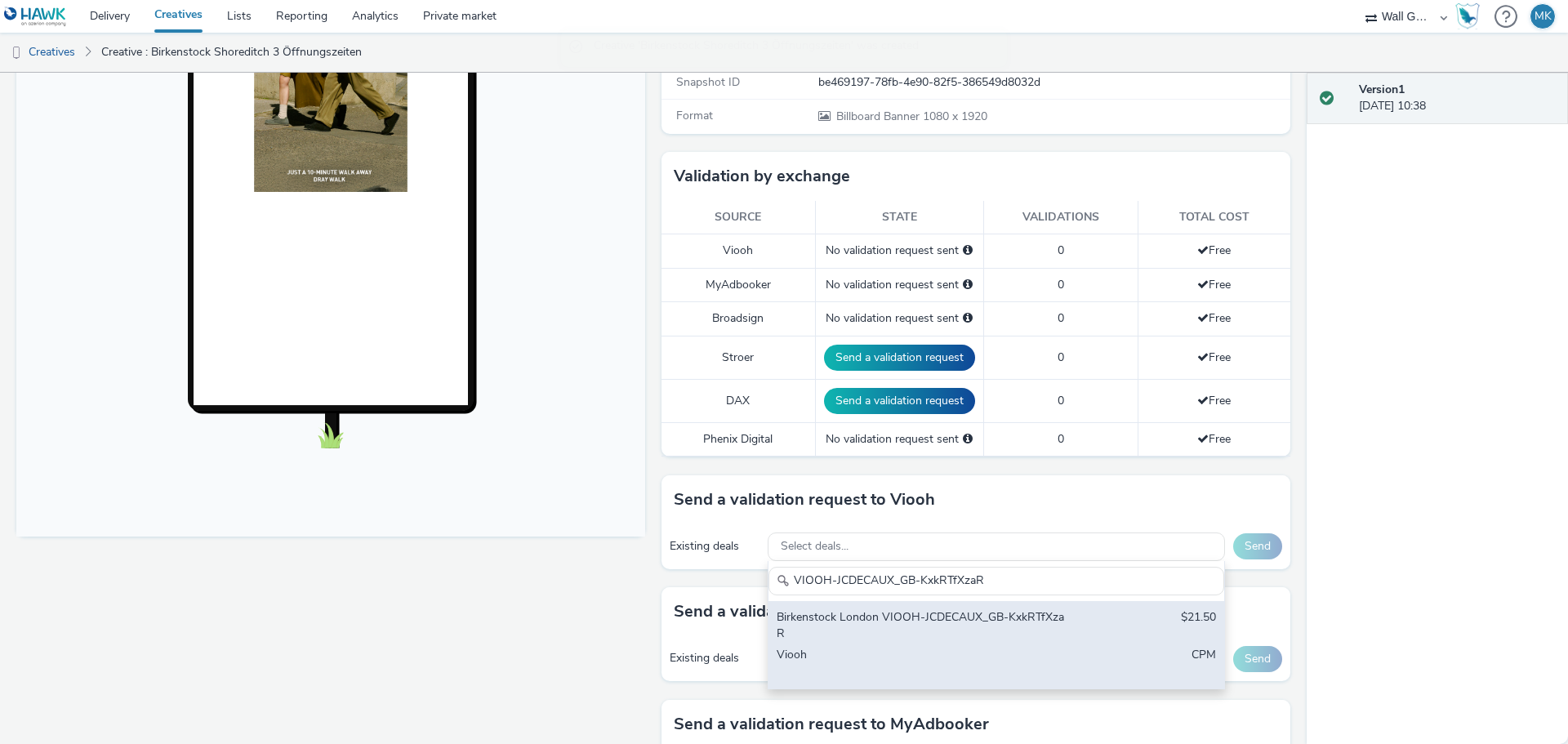
type input "VIOOH-JCDECAUX_GB-KxkRTfXzaR"
click at [905, 633] on div "Birkenstock London VIOOH-JCDECAUX_GB-KxkRTfXzaR" at bounding box center [921, 625] width 290 height 33
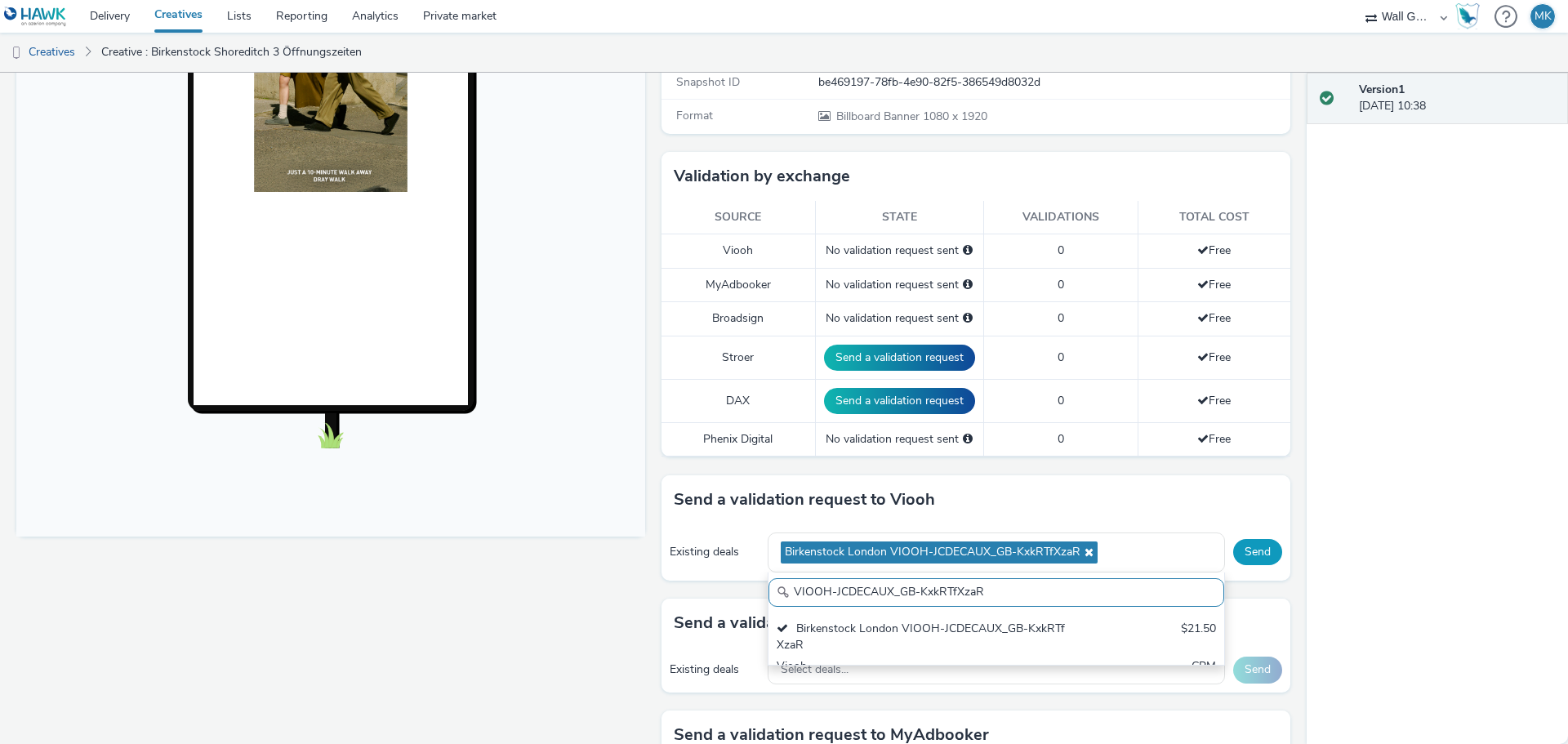
click at [1242, 554] on button "Send" at bounding box center [1257, 551] width 49 height 26
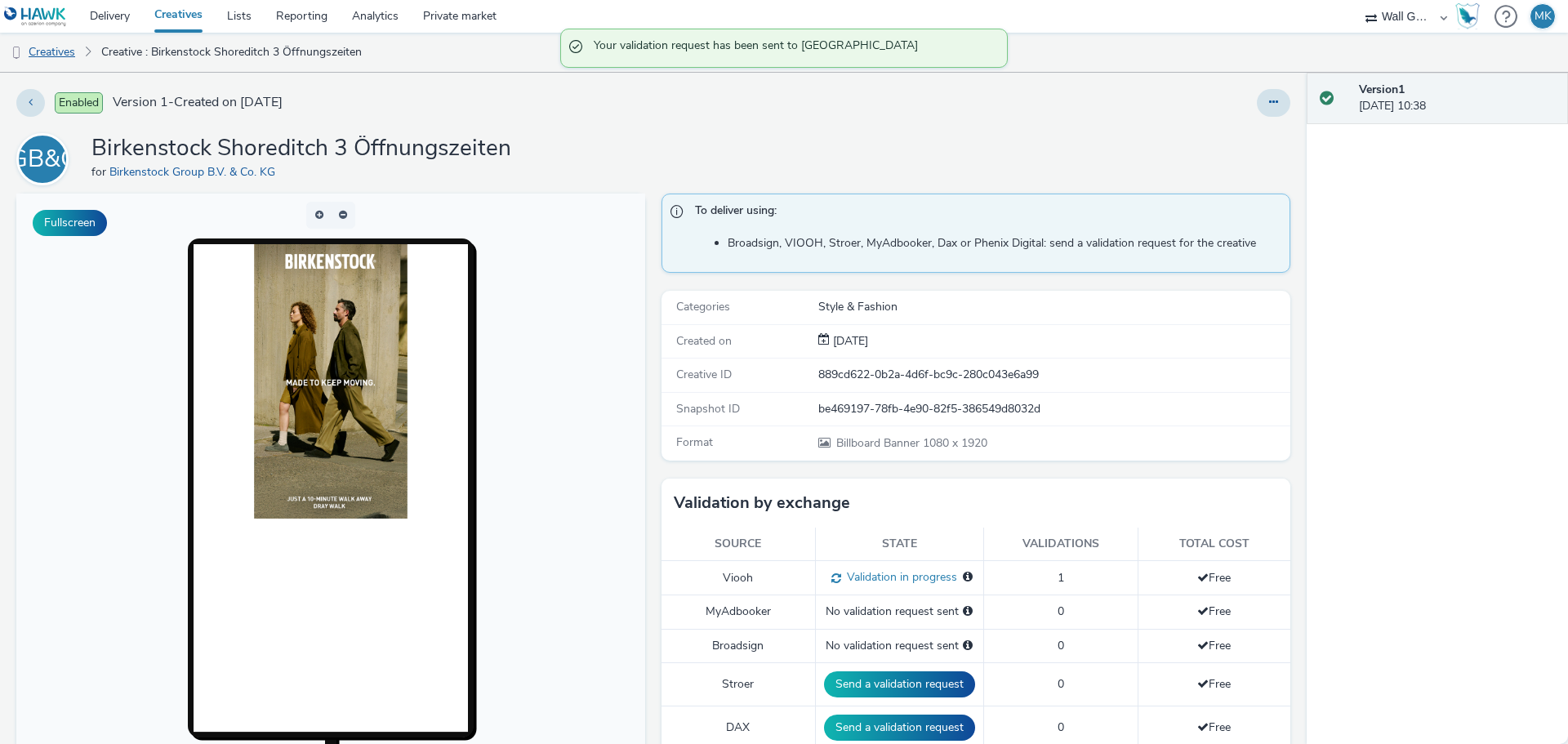
click at [60, 45] on link "Creatives" at bounding box center [42, 51] width 83 height 39
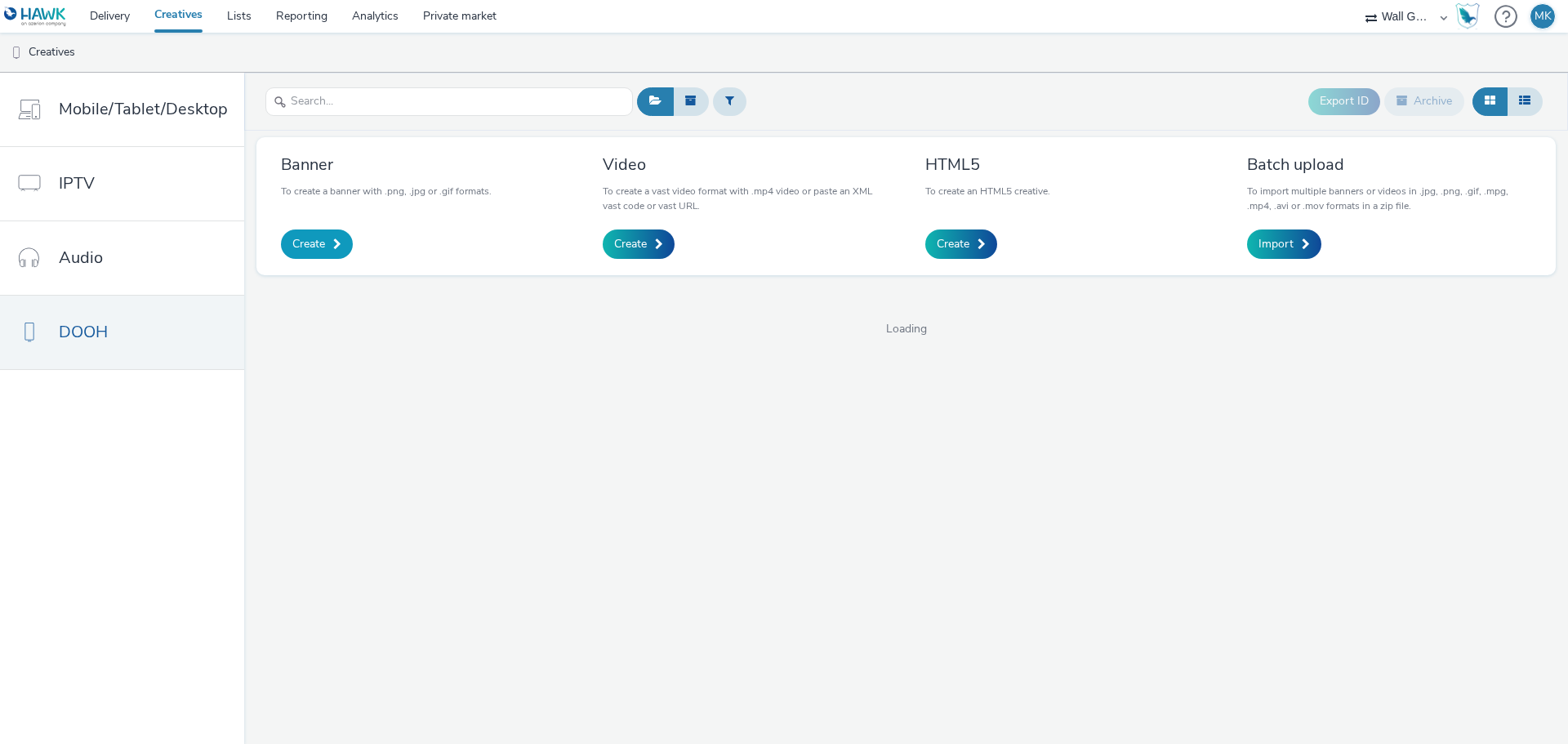
click at [309, 251] on span "Create" at bounding box center [308, 244] width 32 height 17
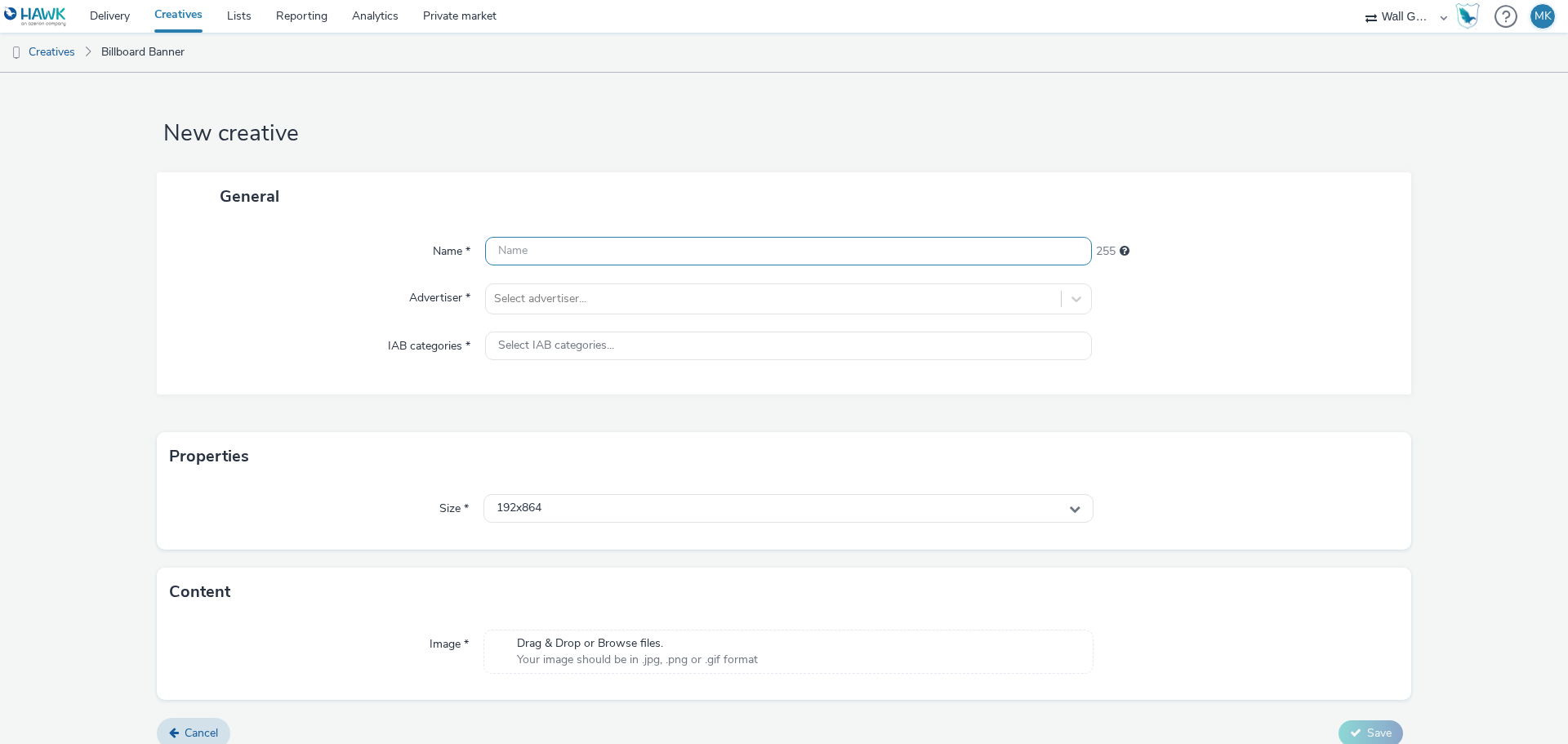
click at [551, 256] on input "text" at bounding box center [788, 251] width 606 height 28
type input "Birkenstock Shoreditch 4 Öffnungszeiten"
click at [541, 293] on div at bounding box center [773, 299] width 558 height 20
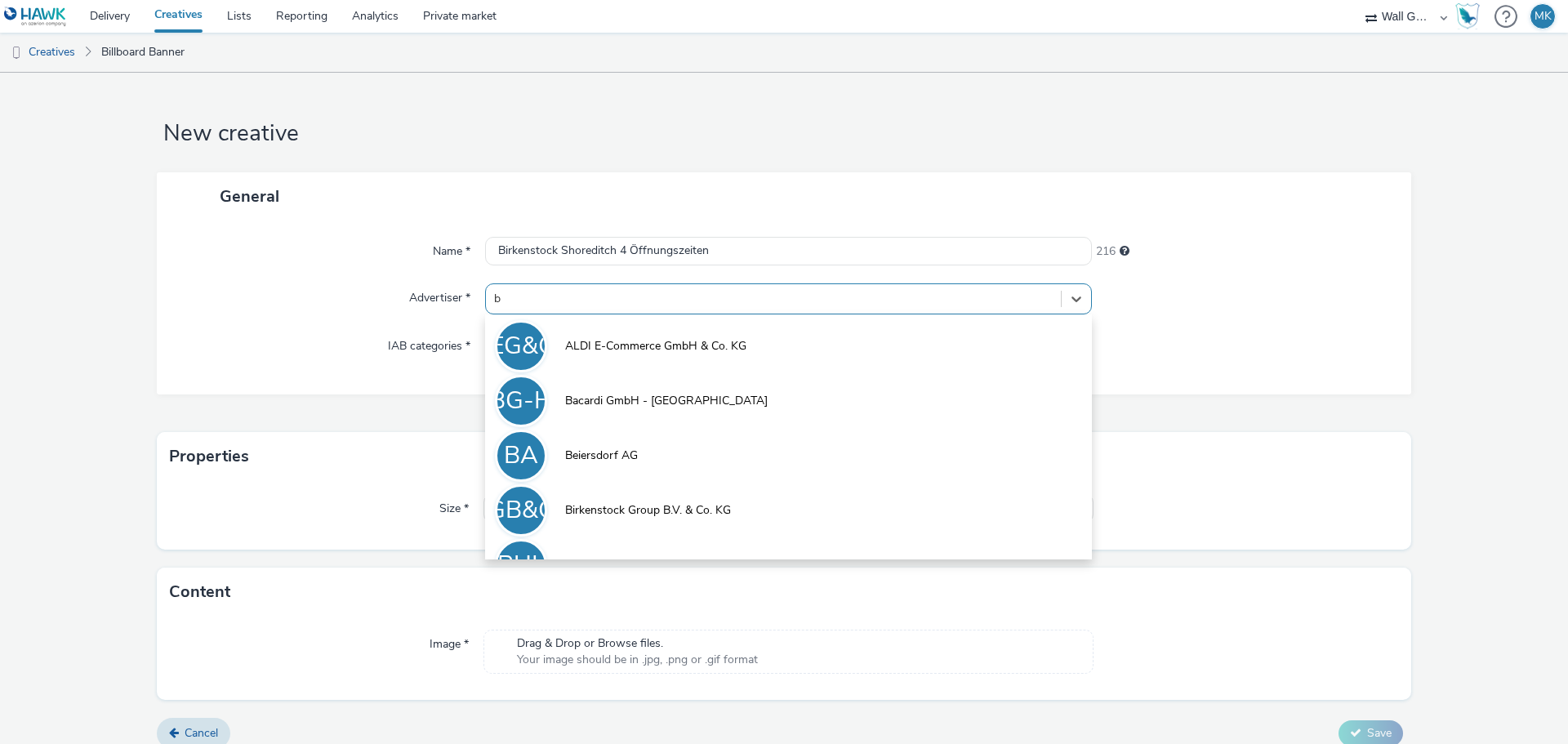
type input "bi"
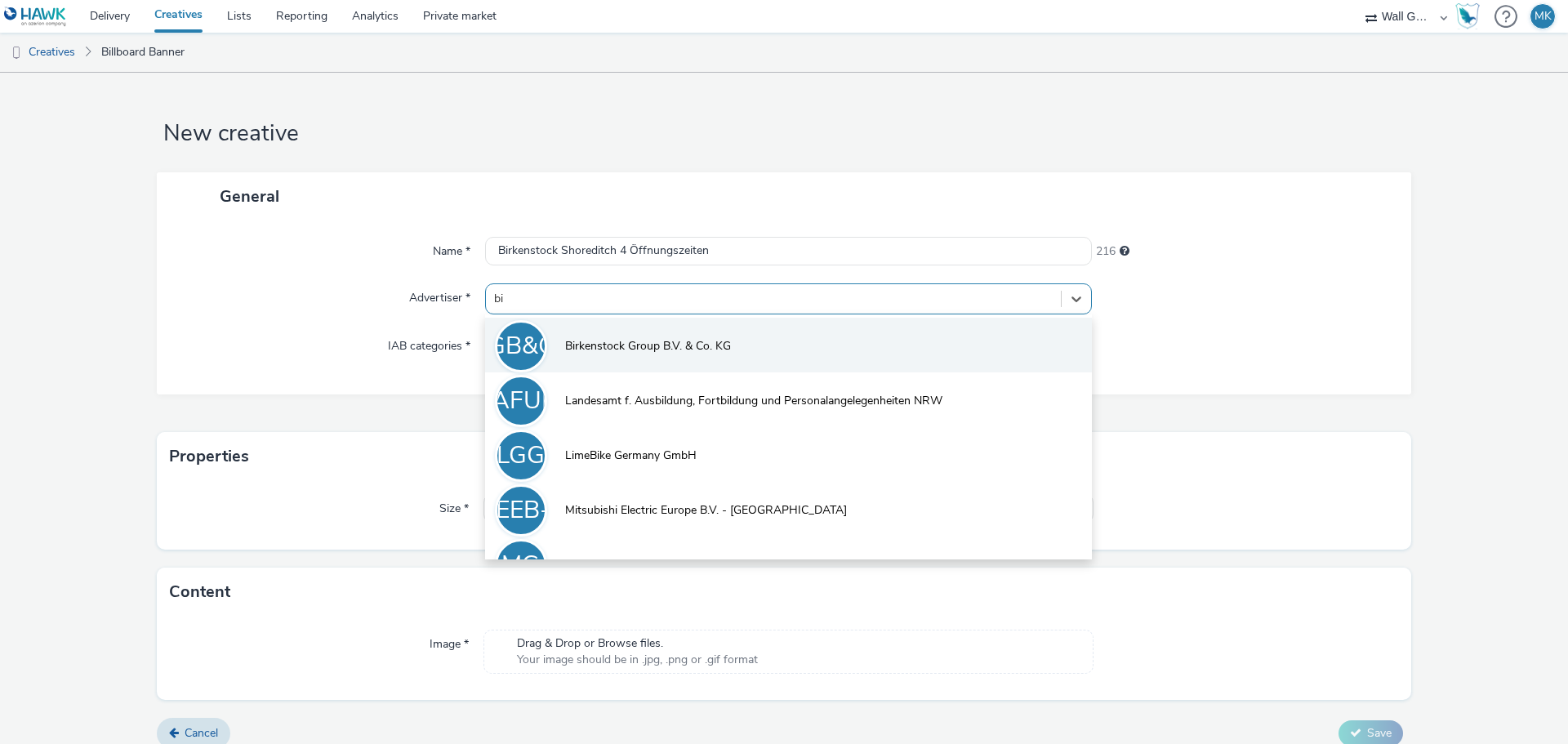
click at [589, 346] on span "Birkenstock Group B.V. & Co. KG" at bounding box center [648, 346] width 166 height 17
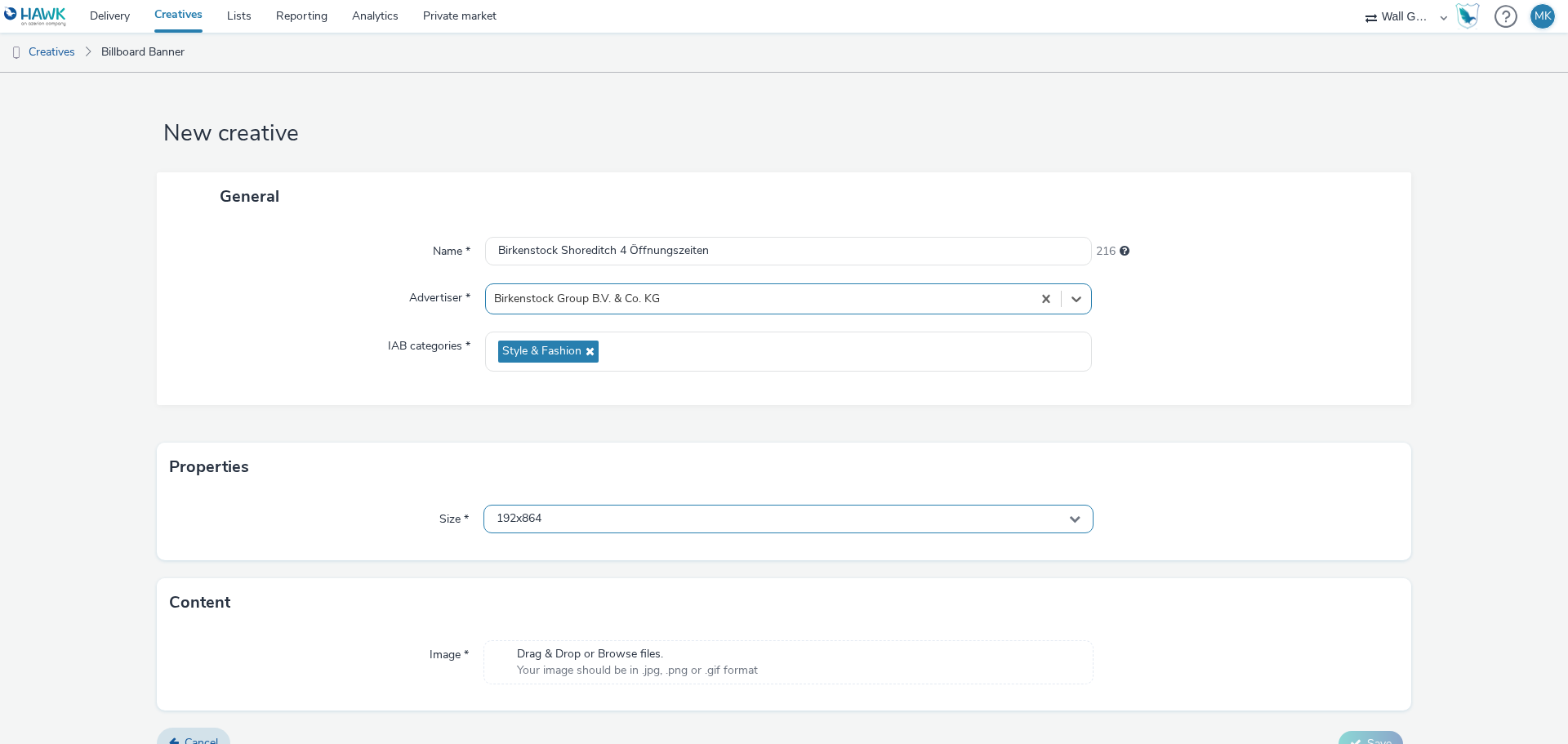
click at [538, 515] on span "192x864" at bounding box center [519, 518] width 45 height 14
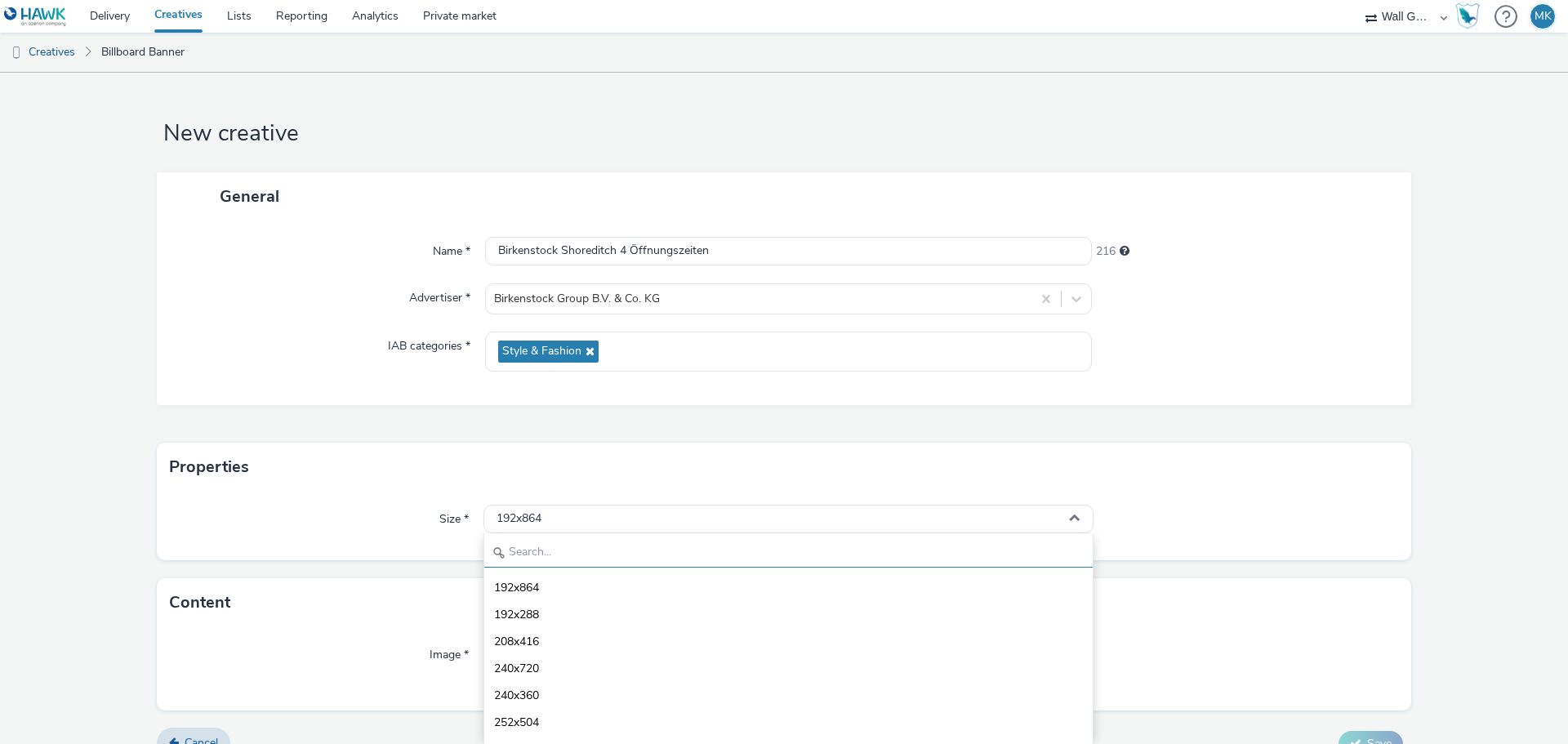
drag, startPoint x: 534, startPoint y: 555, endPoint x: 540, endPoint y: 544, distance: 12.5
click at [534, 554] on input "text" at bounding box center [788, 553] width 608 height 28
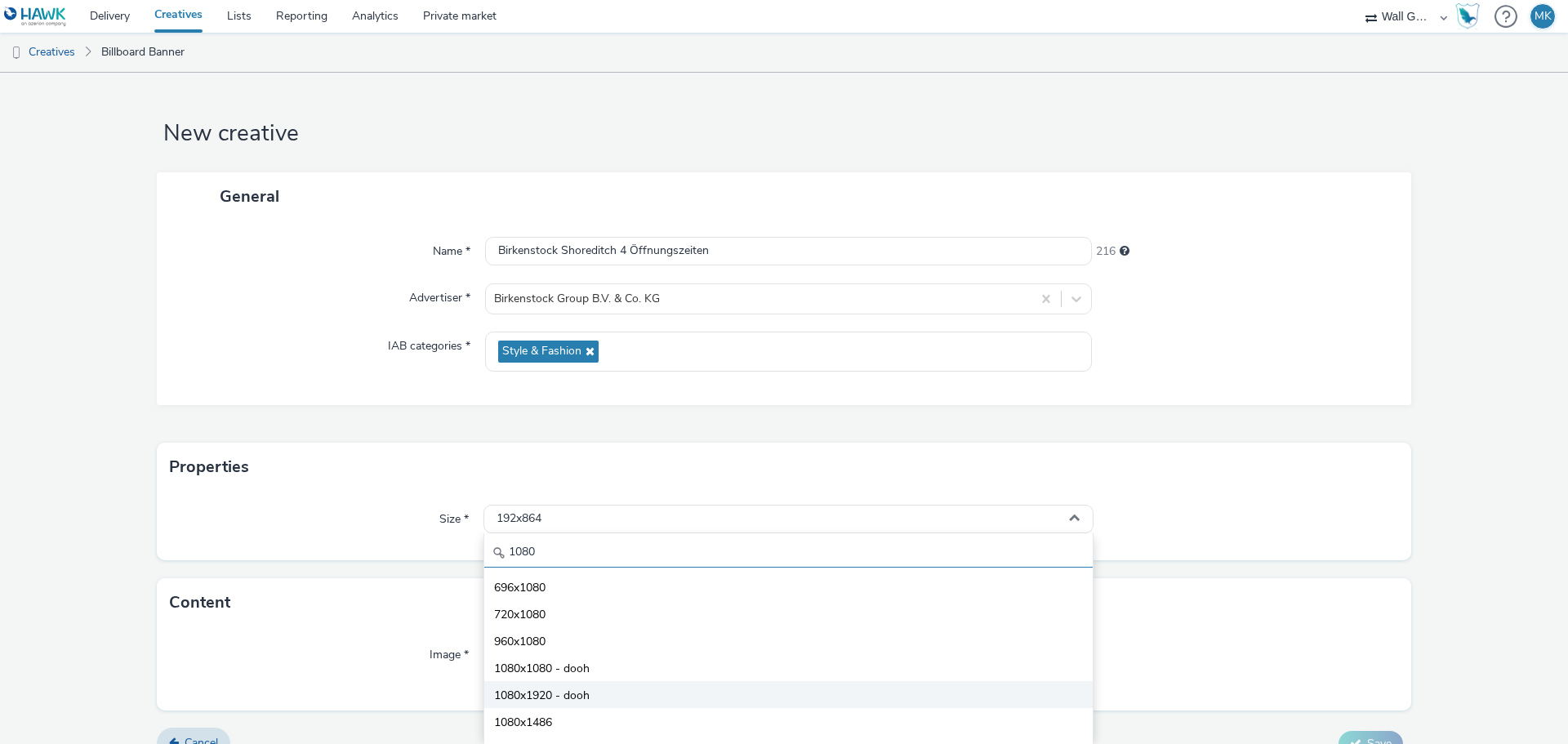
type input "1080"
click at [557, 693] on span "1080x1920 - dooh" at bounding box center [541, 696] width 96 height 17
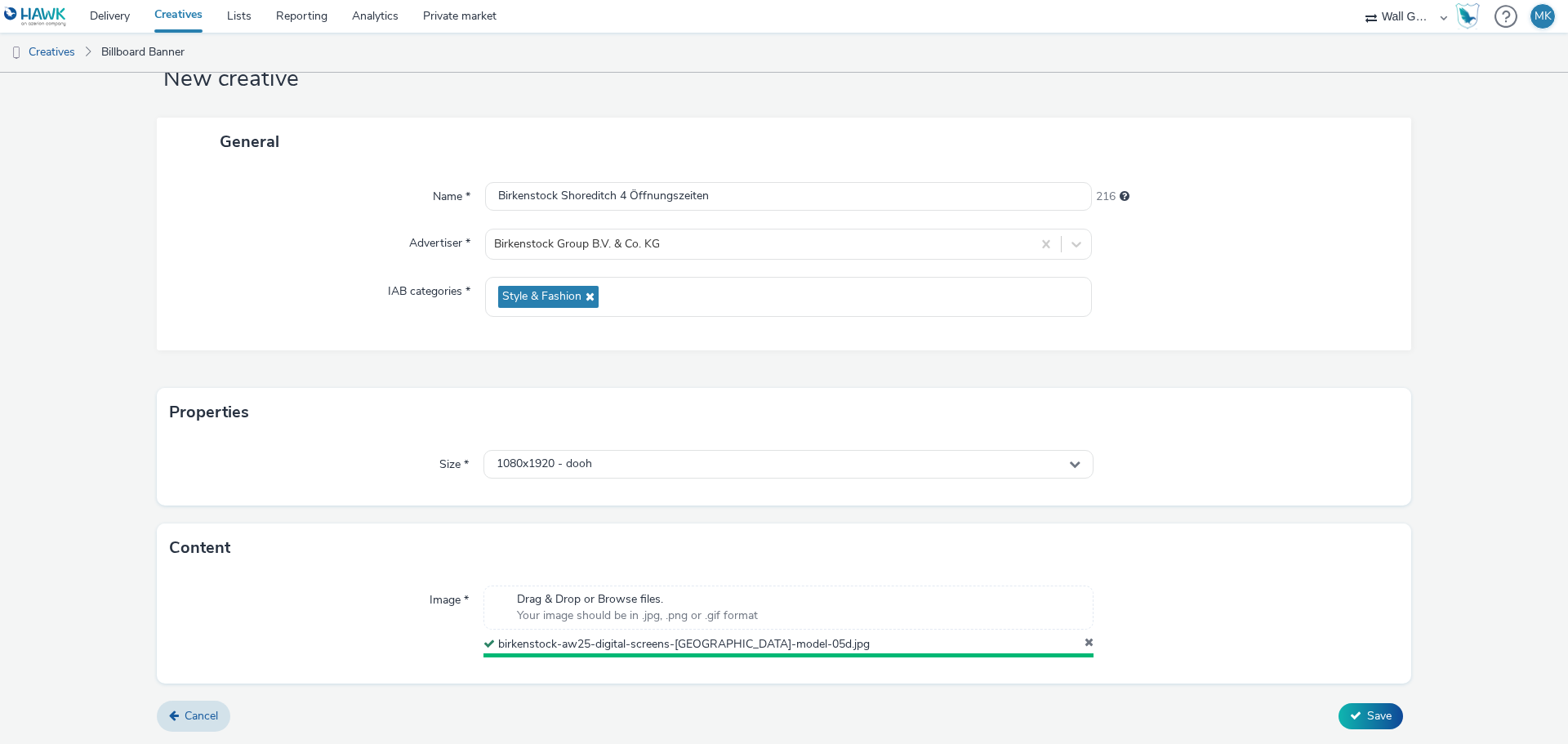
scroll to position [51, 0]
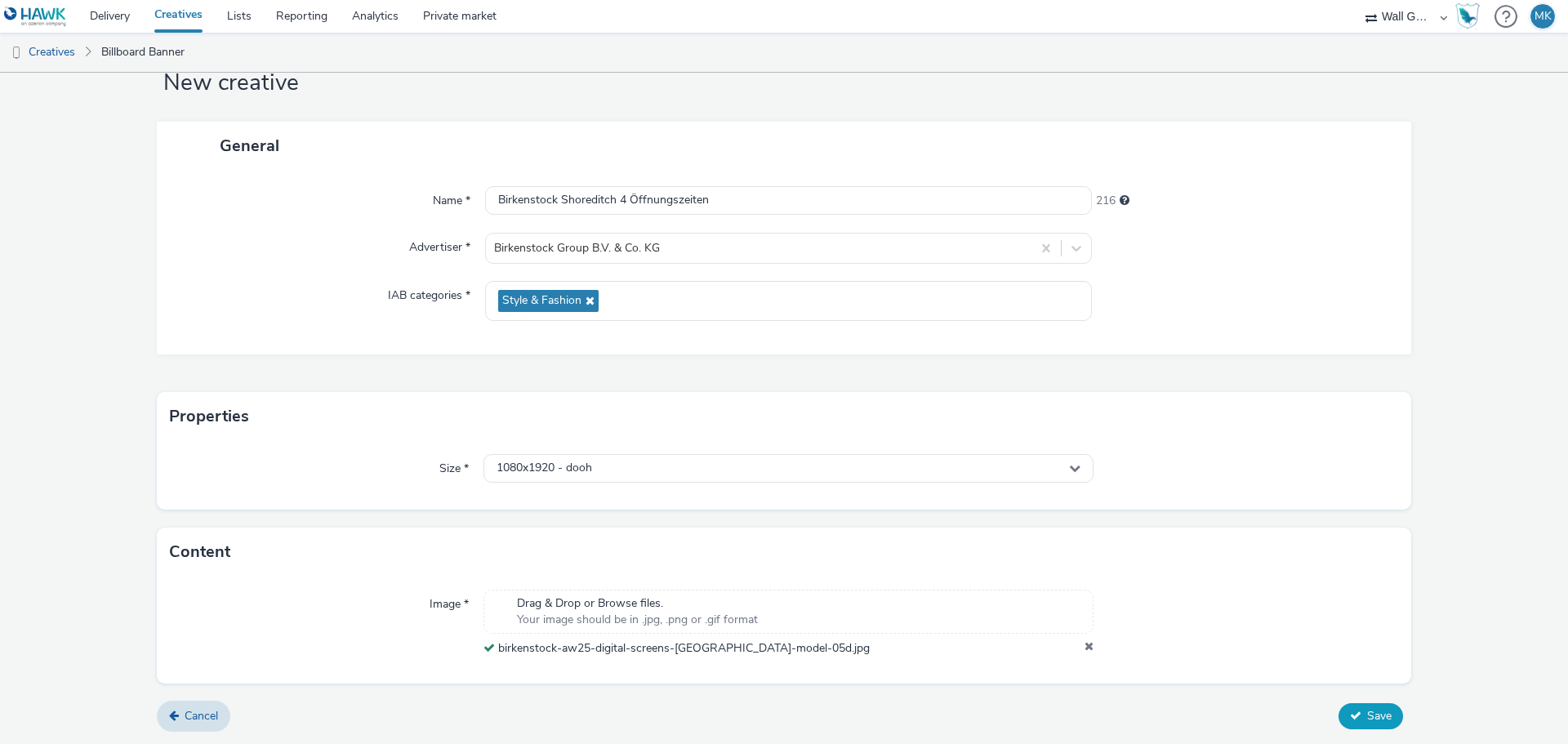
click at [1338, 715] on button "Save" at bounding box center [1370, 716] width 65 height 26
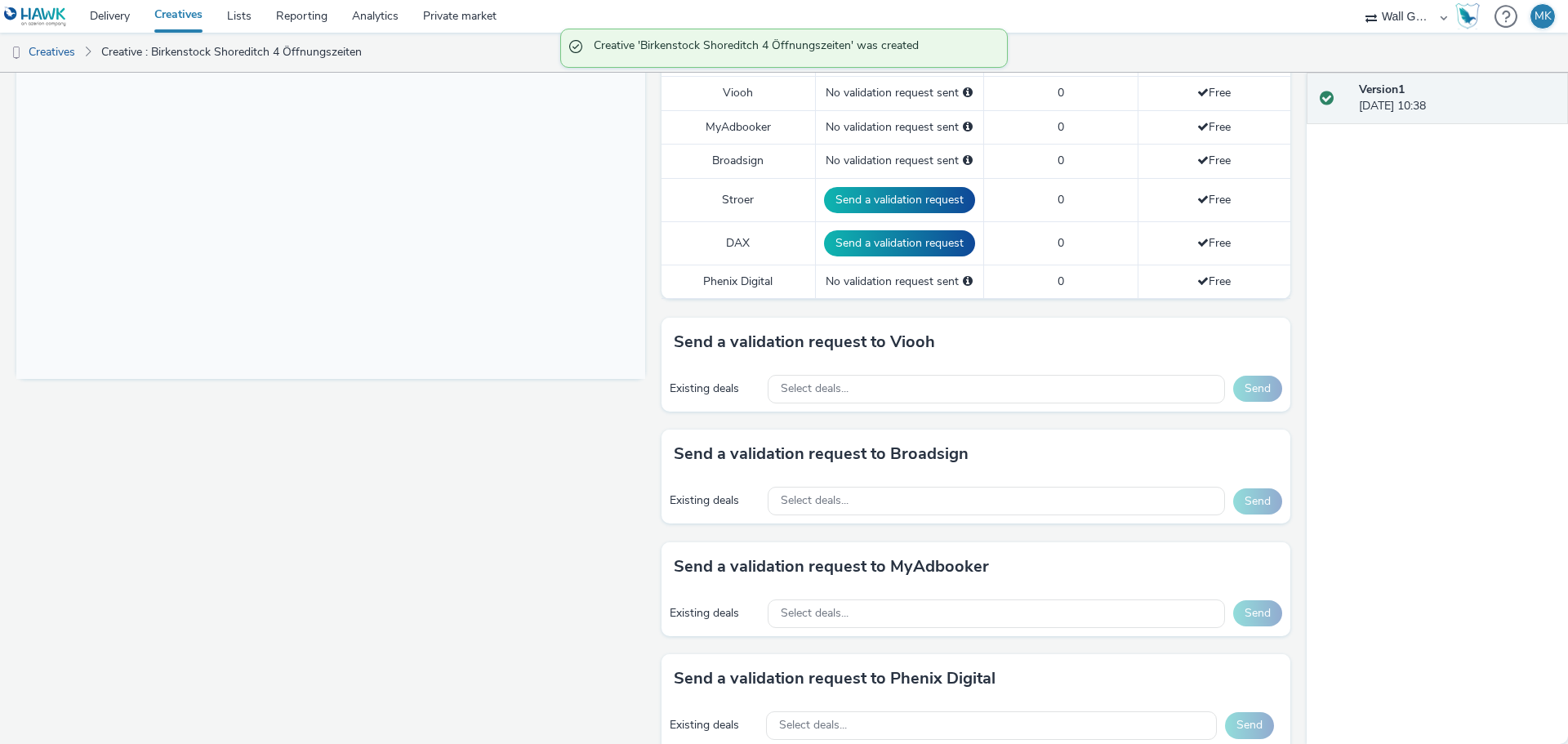
scroll to position [490, 0]
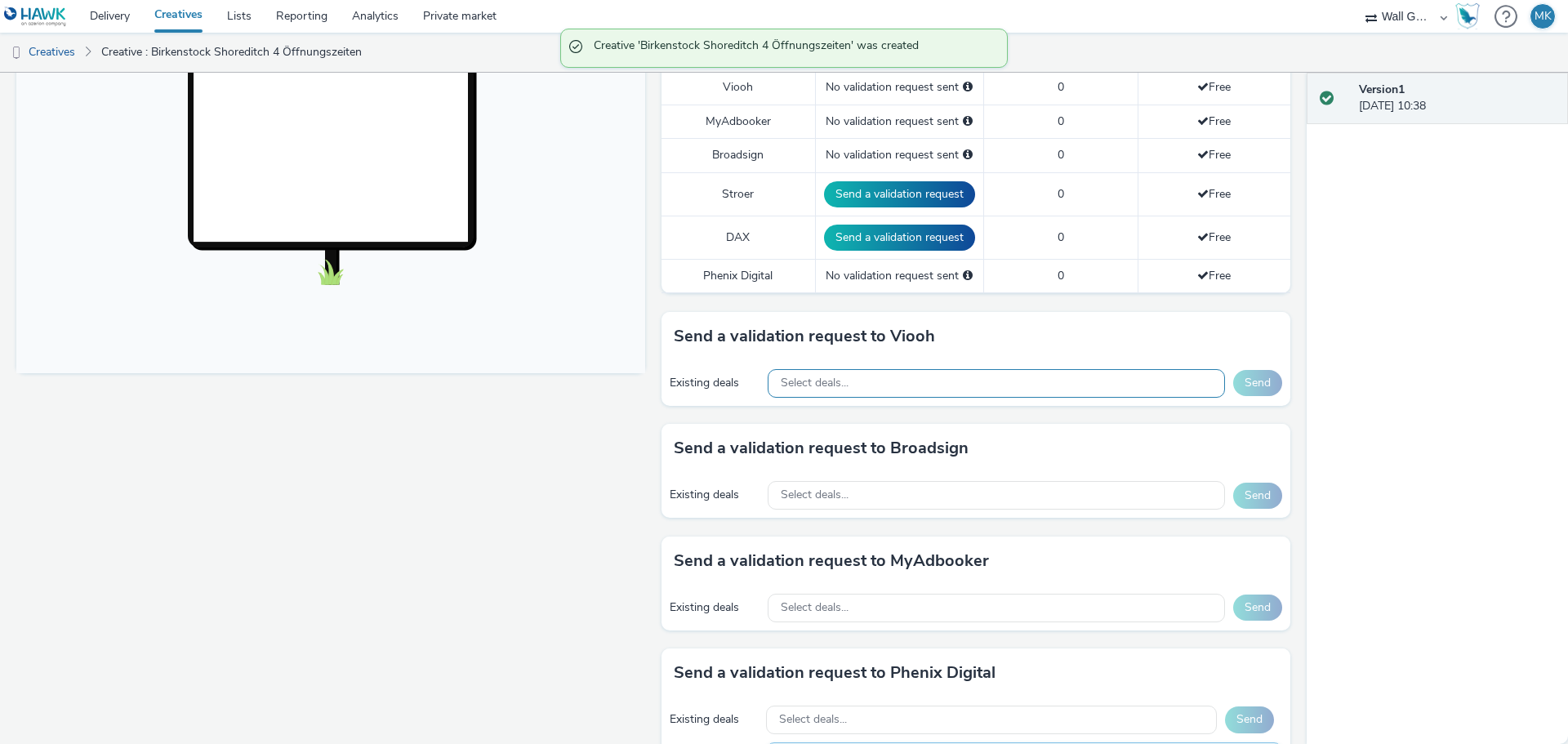
click at [816, 390] on div "Select deals..." at bounding box center [996, 383] width 458 height 28
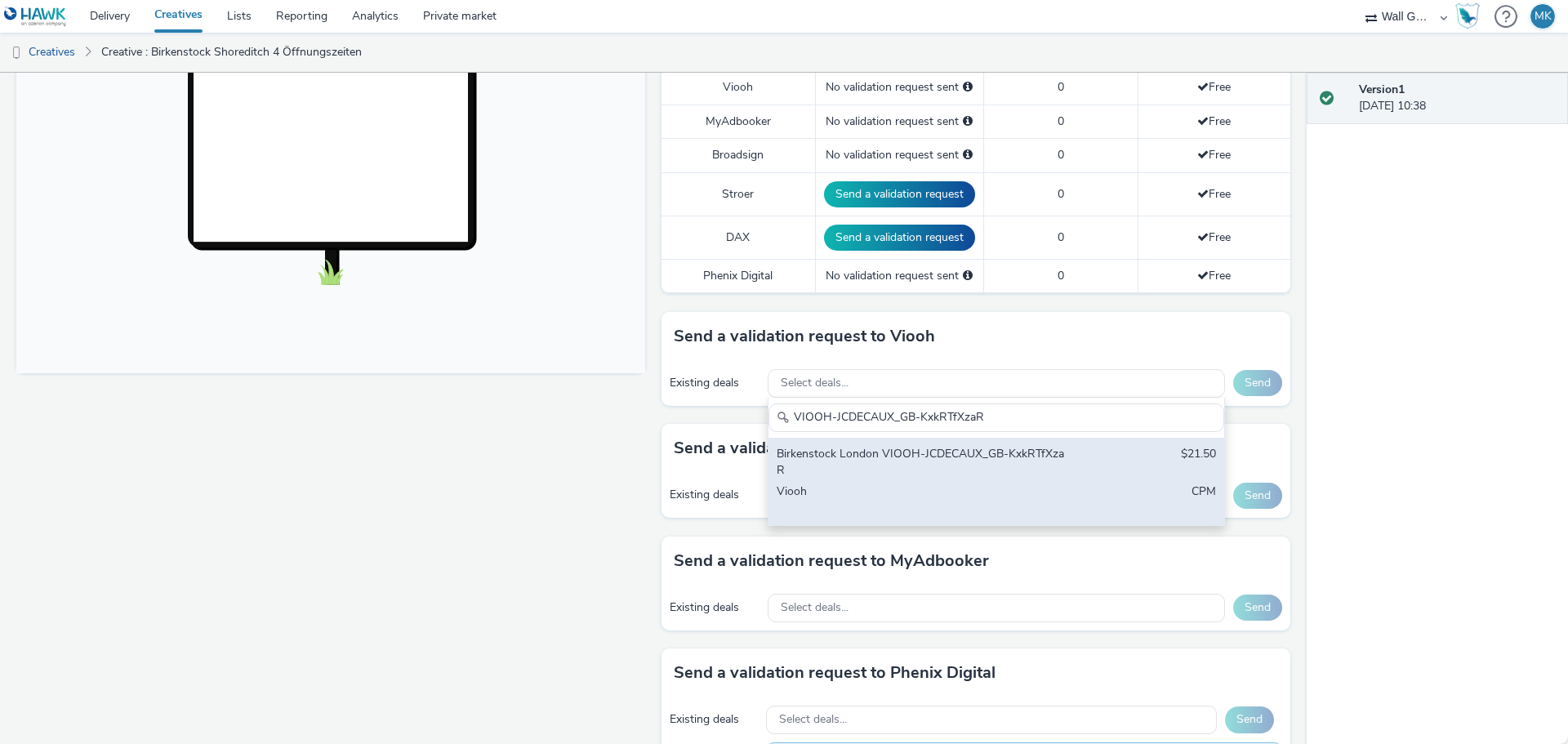
type input "VIOOH-JCDECAUX_GB-KxkRTfXzaR"
click at [932, 452] on div "Birkenstock London VIOOH-JCDECAUX_GB-KxkRTfXzaR" at bounding box center [921, 463] width 290 height 33
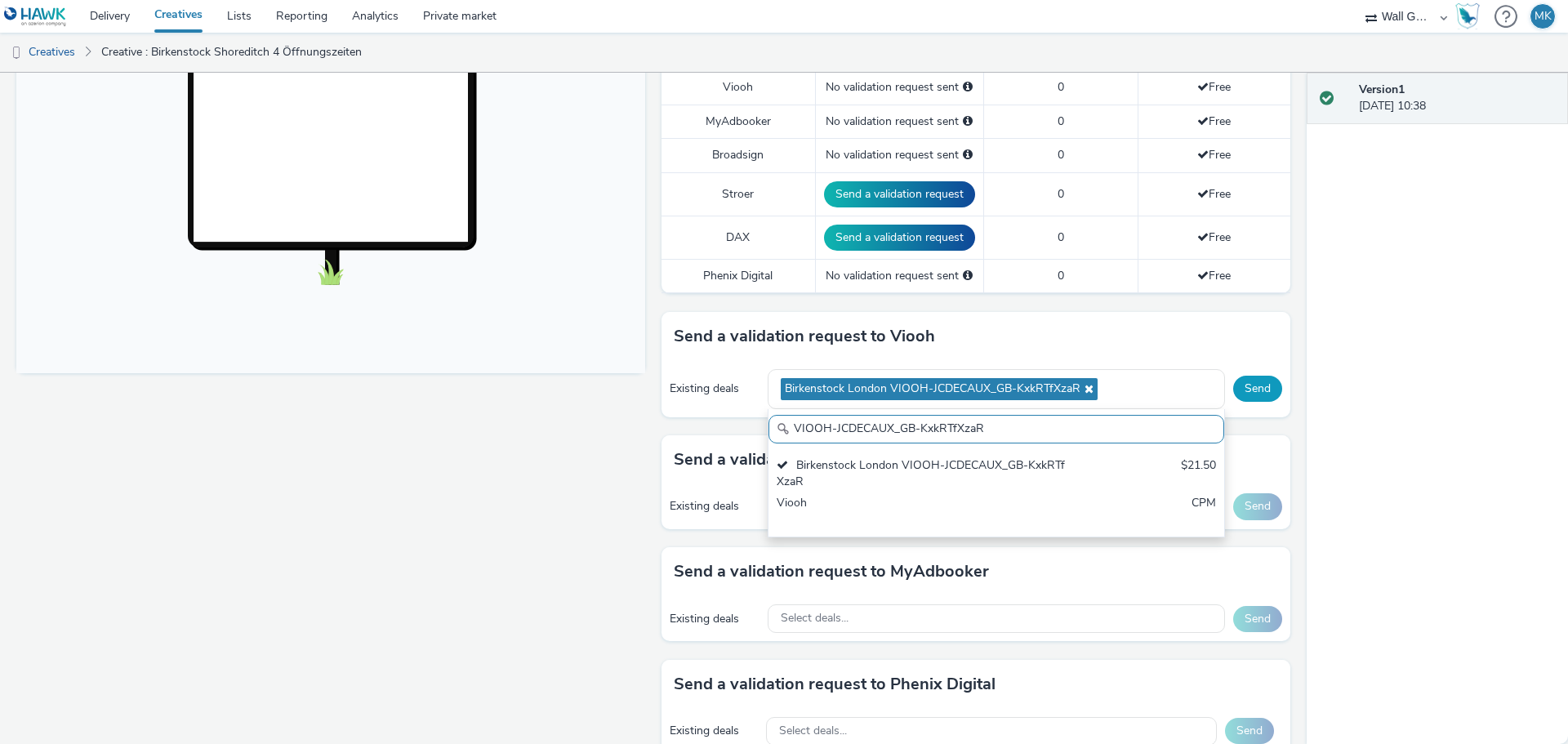
click at [1241, 389] on button "Send" at bounding box center [1257, 388] width 49 height 26
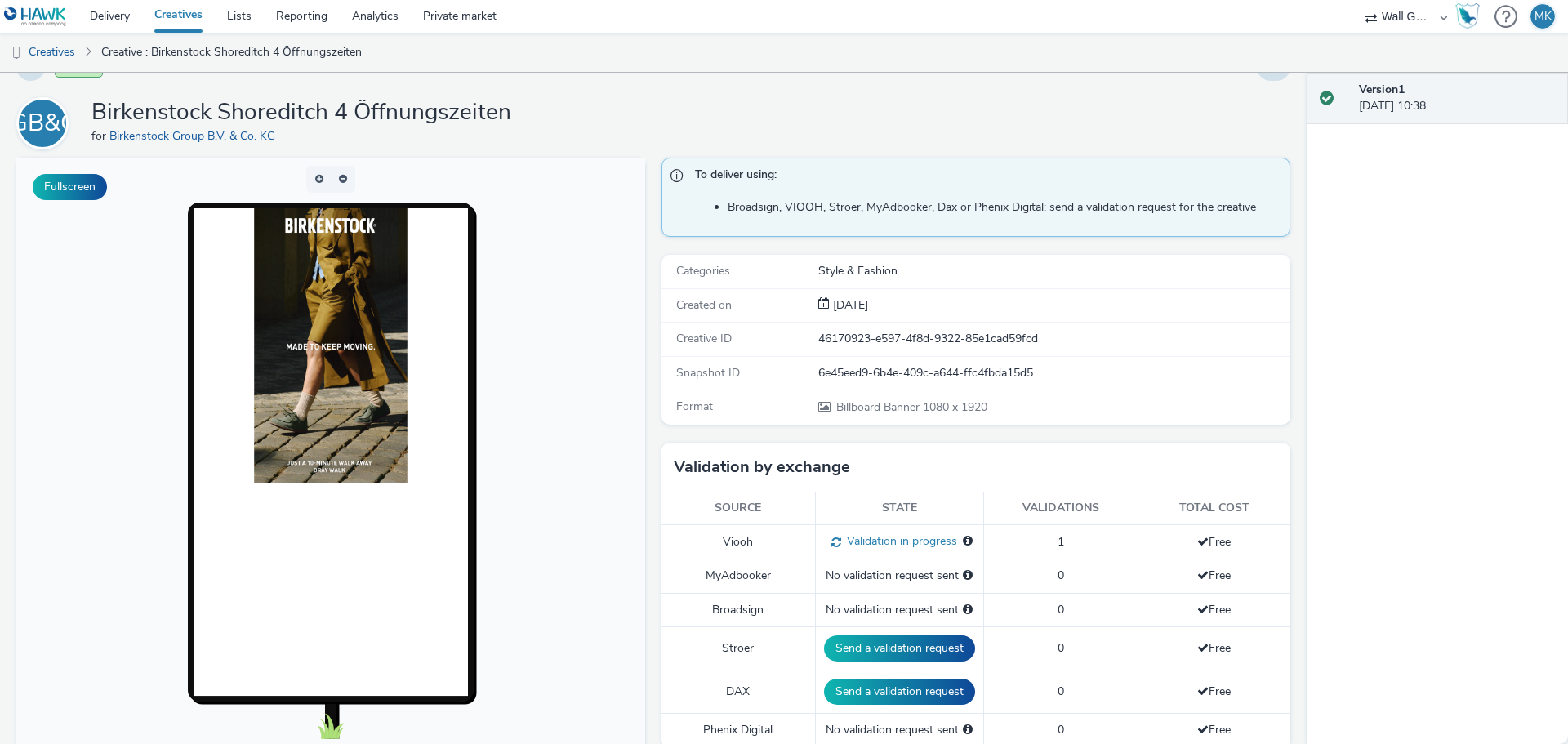
scroll to position [0, 0]
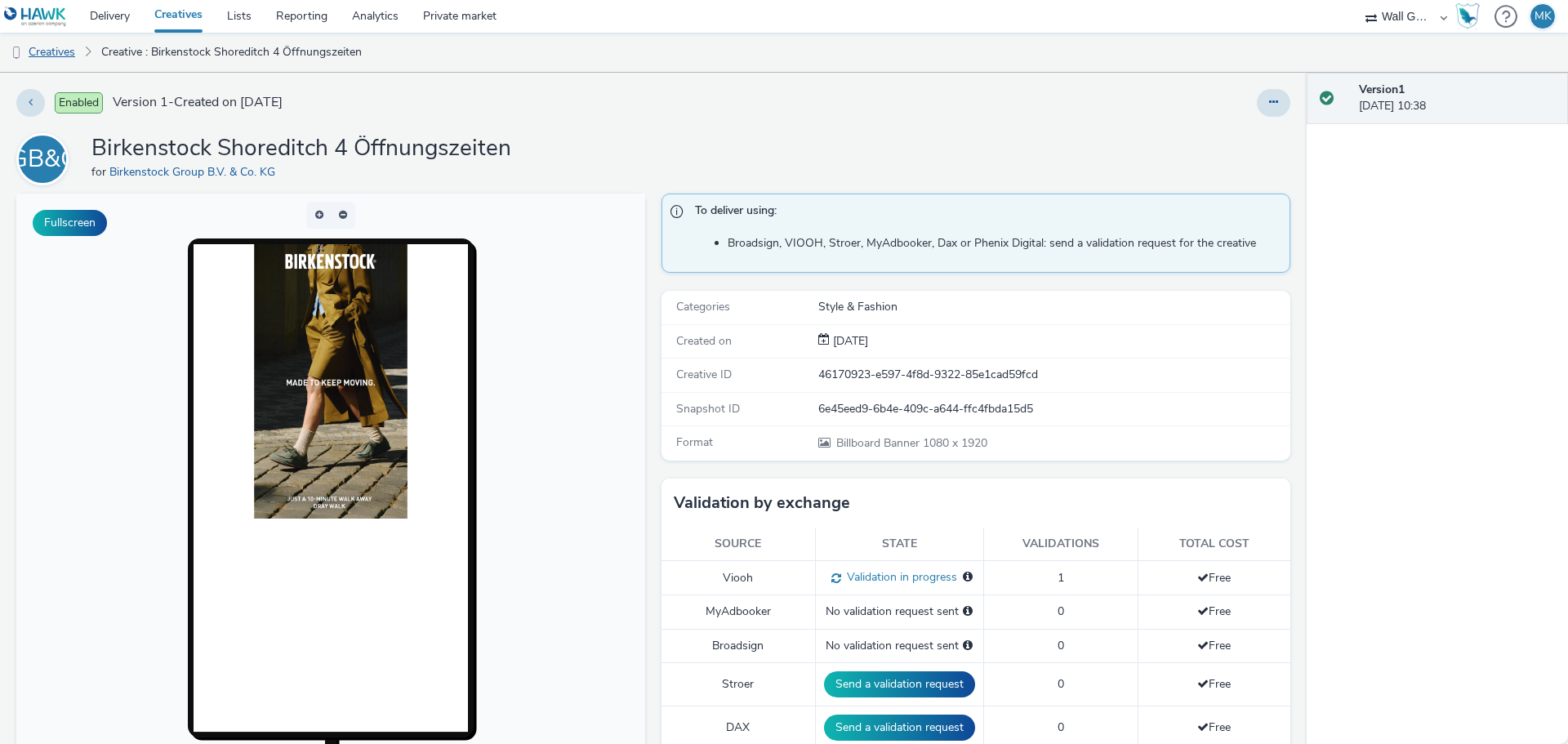
click at [59, 53] on link "Creatives" at bounding box center [42, 51] width 83 height 39
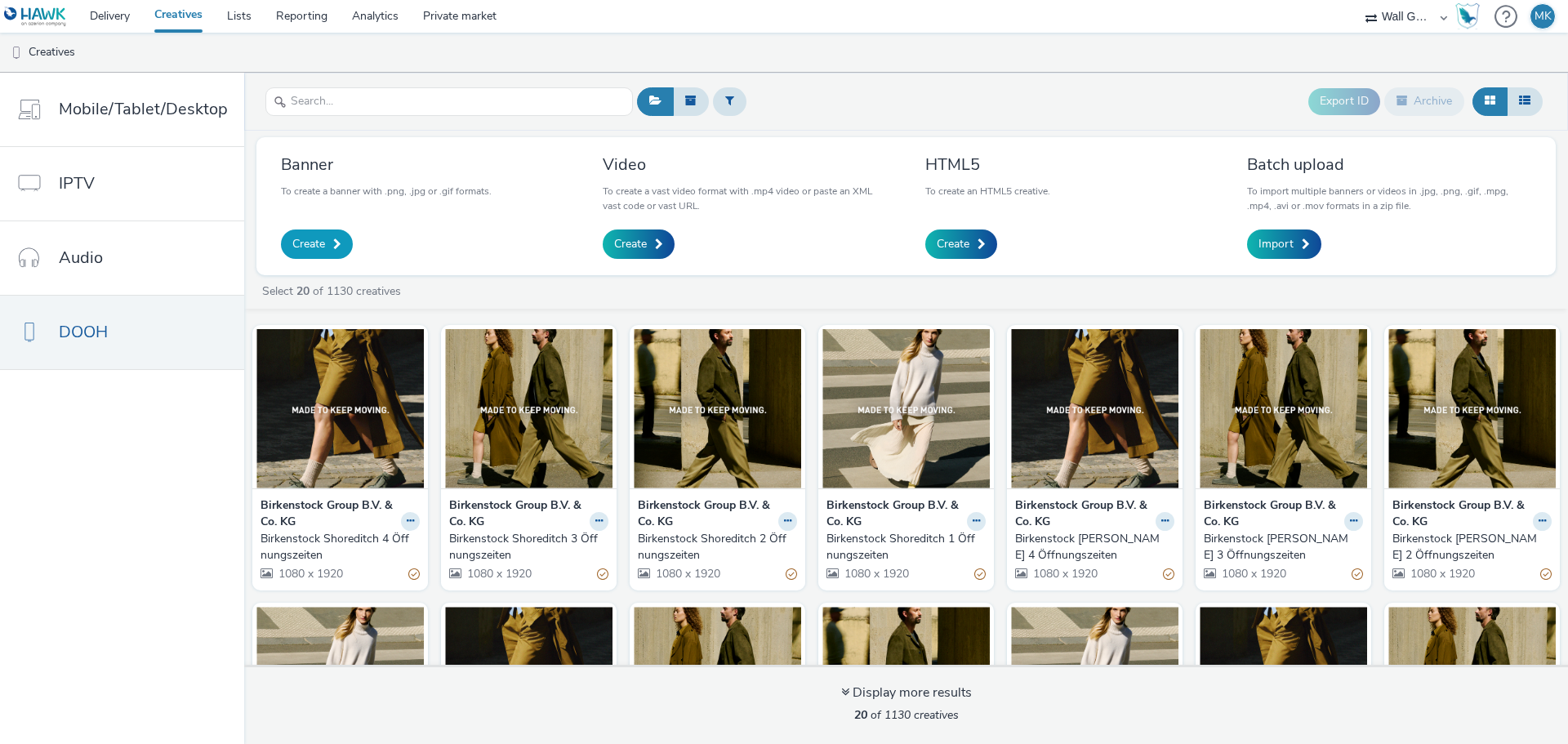
click at [320, 249] on span "Create" at bounding box center [308, 244] width 32 height 17
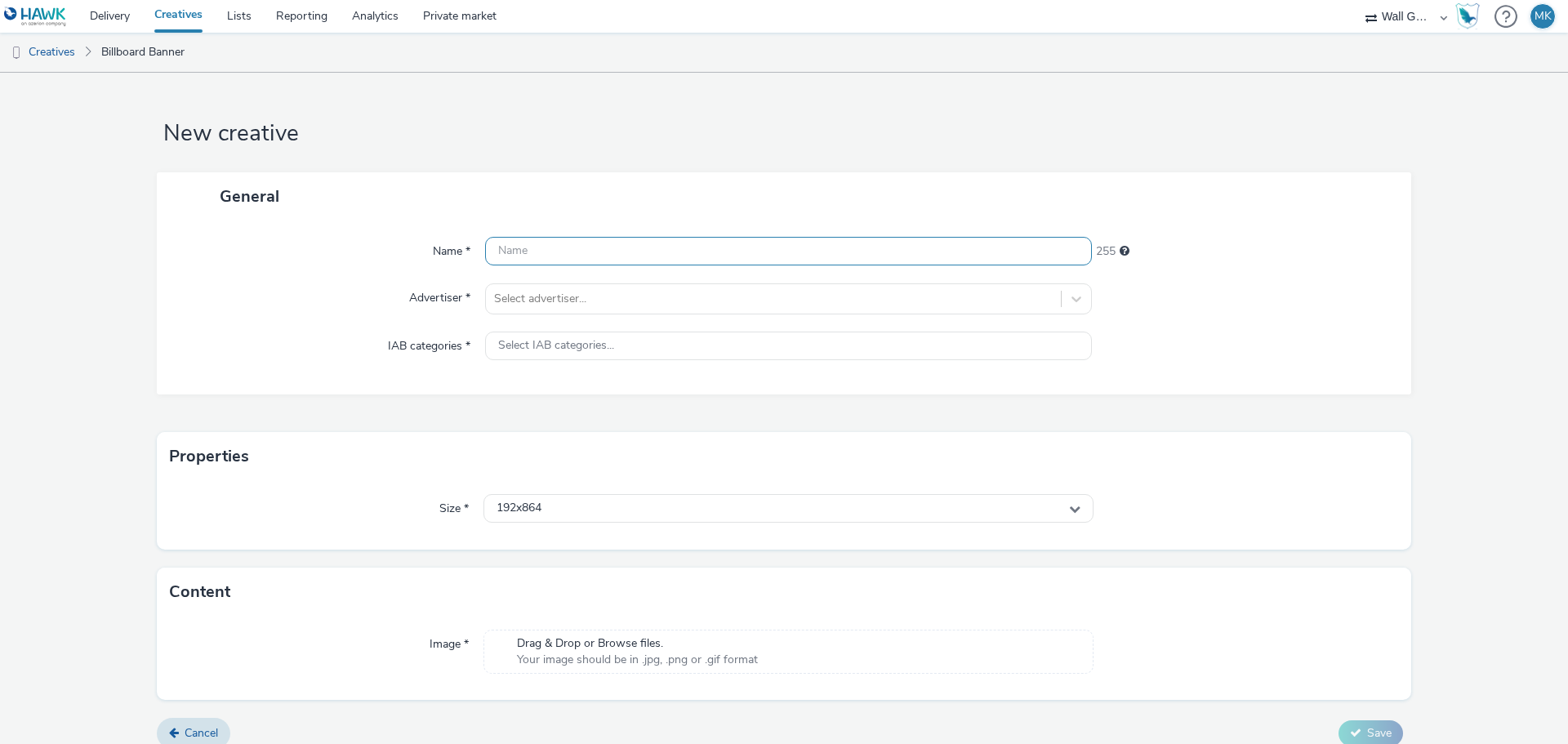
click at [557, 255] on input "text" at bounding box center [788, 251] width 606 height 28
type input "Birkenstock Shoreditch Showcase 1 Öffnungszeiten"
click at [554, 300] on div at bounding box center [773, 299] width 558 height 20
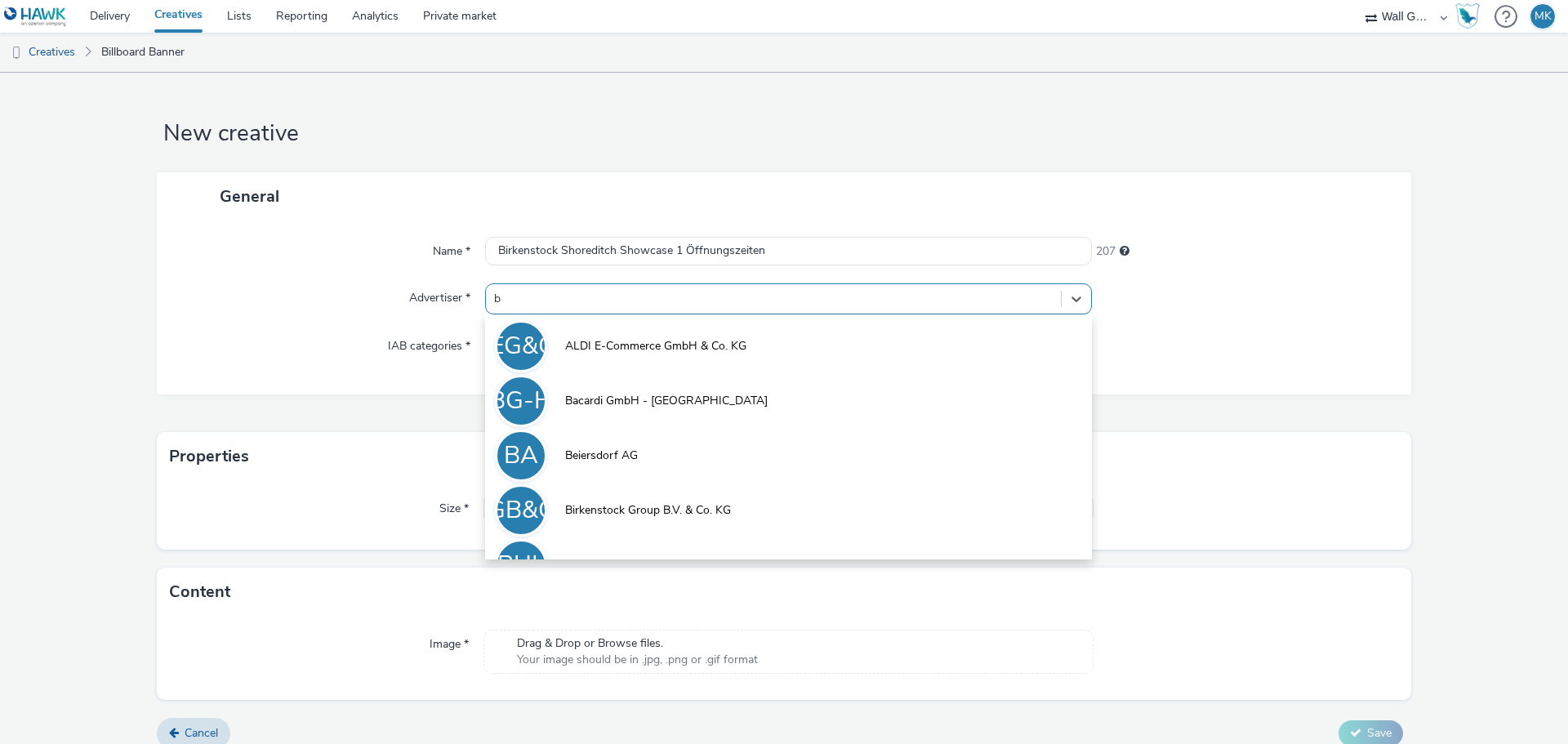
type input "bi"
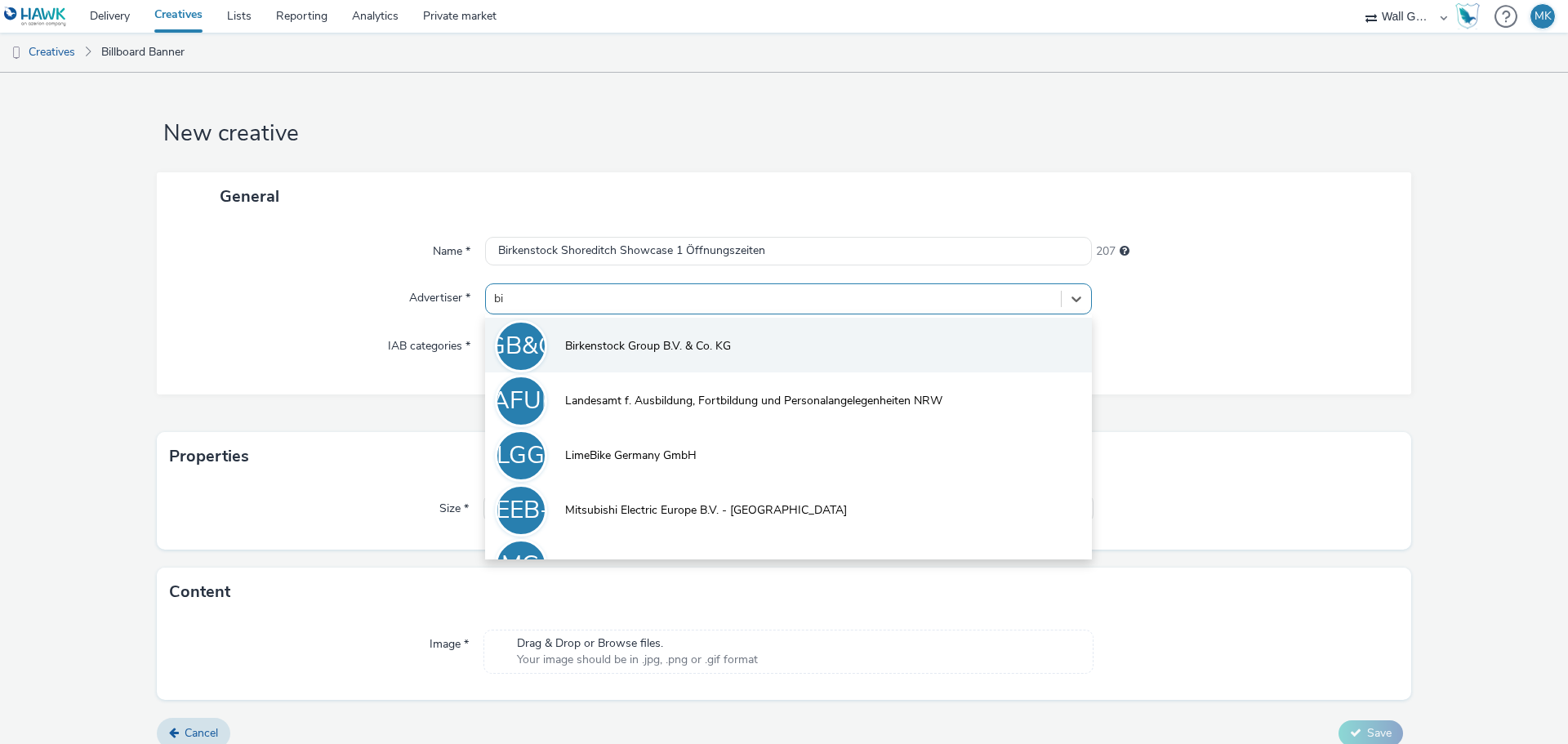
click at [596, 348] on span "Birkenstock Group B.V. & Co. KG" at bounding box center [648, 346] width 166 height 17
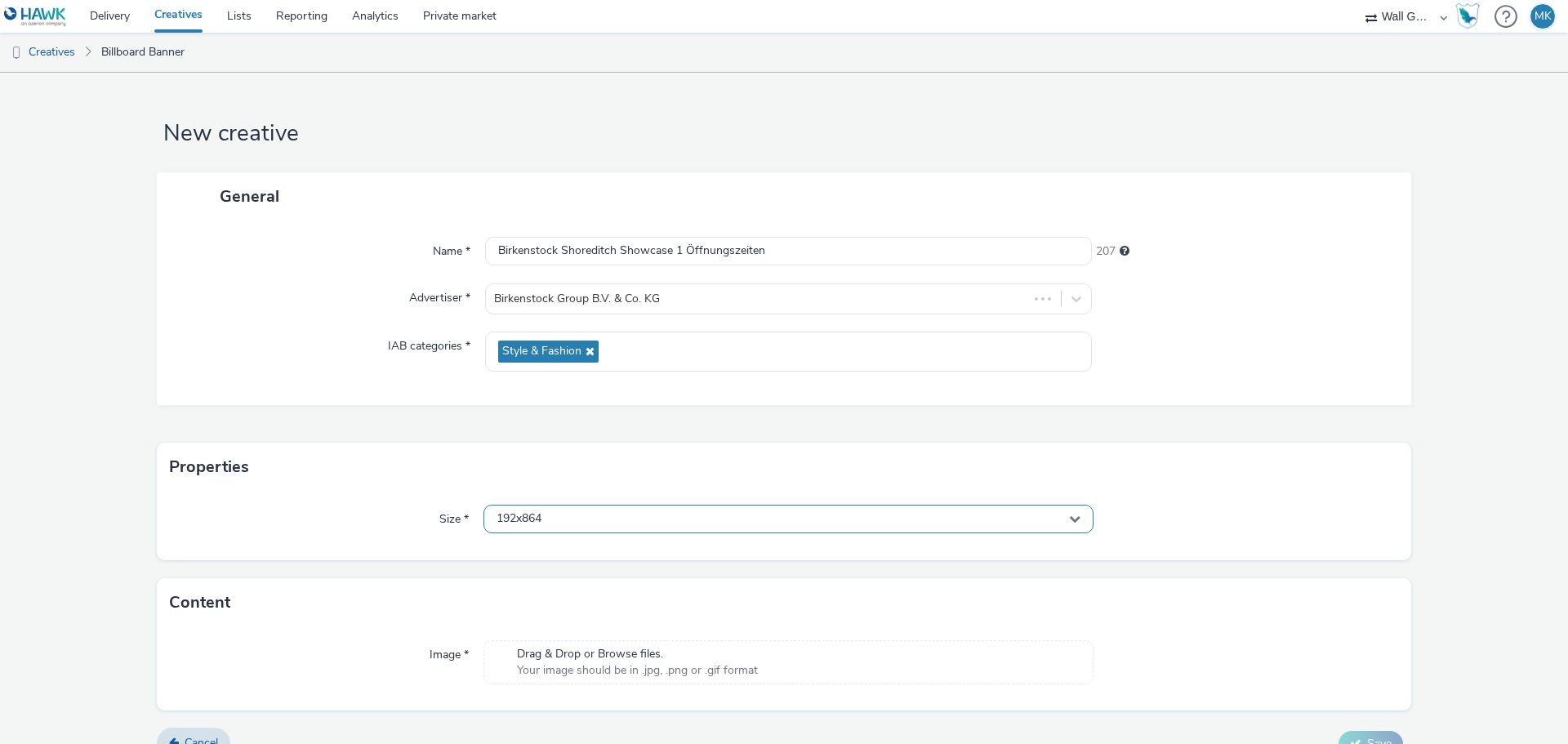
click at [579, 514] on div "192x864" at bounding box center [788, 519] width 610 height 28
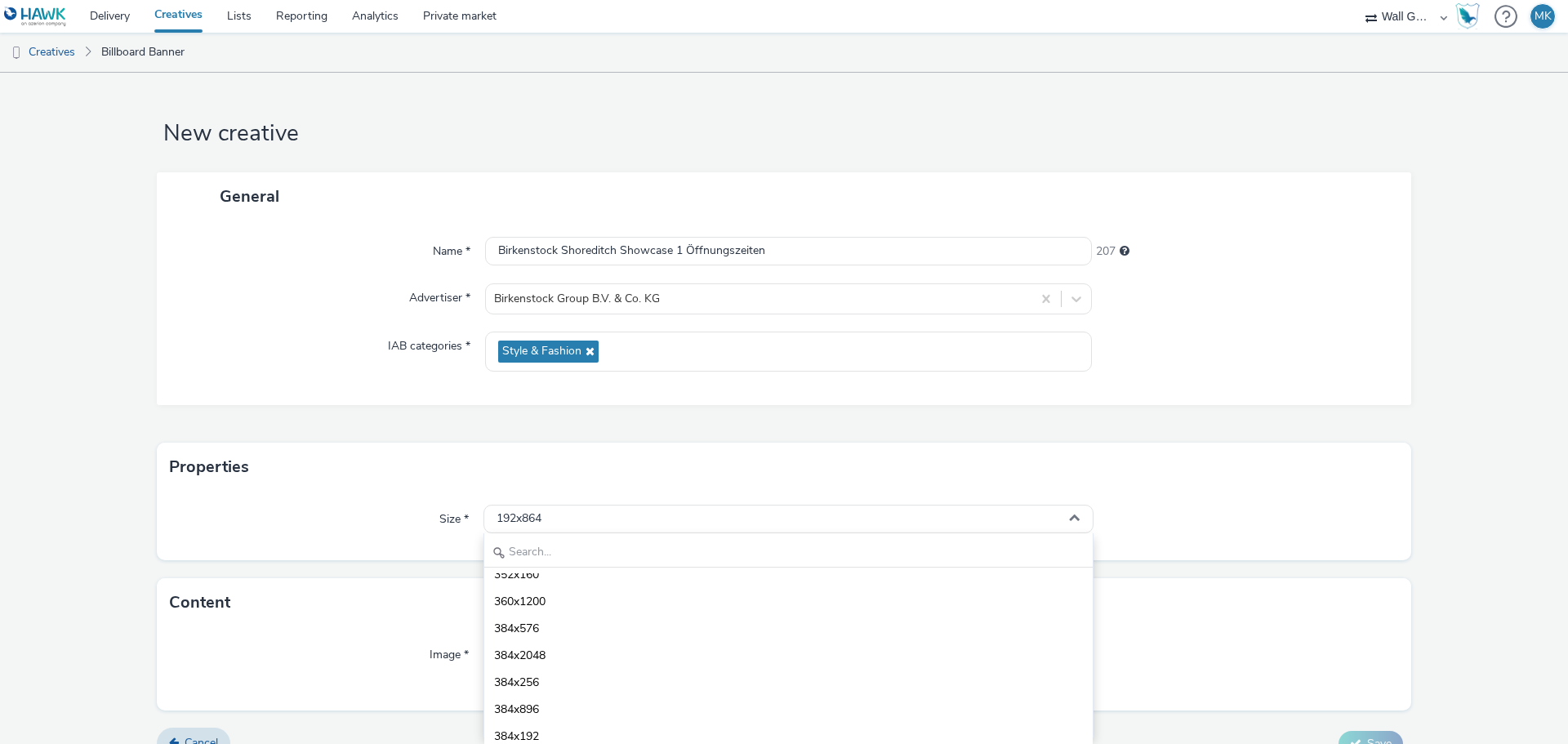
scroll to position [490, 0]
click at [532, 688] on span "396x593" at bounding box center [517, 691] width 45 height 17
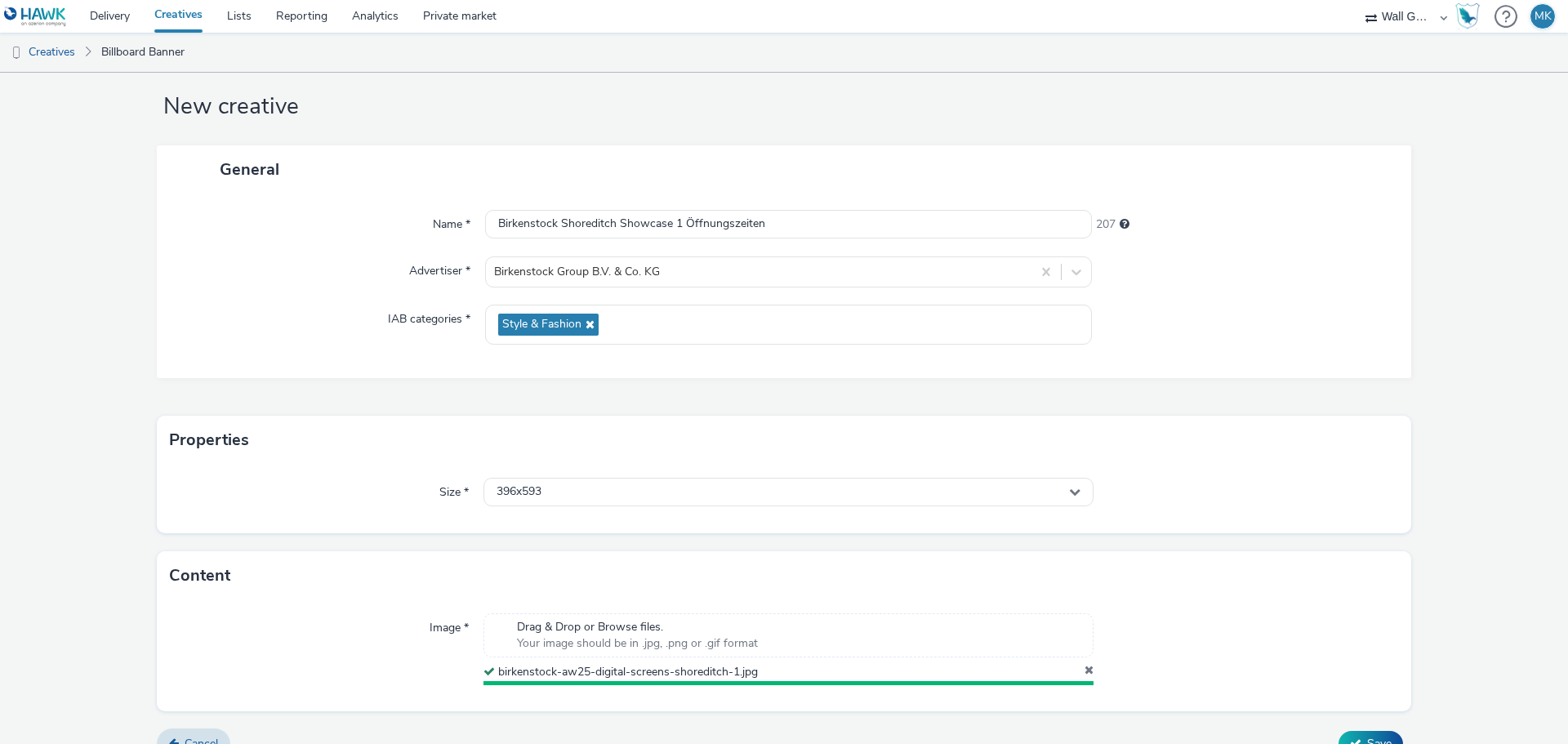
scroll to position [51, 0]
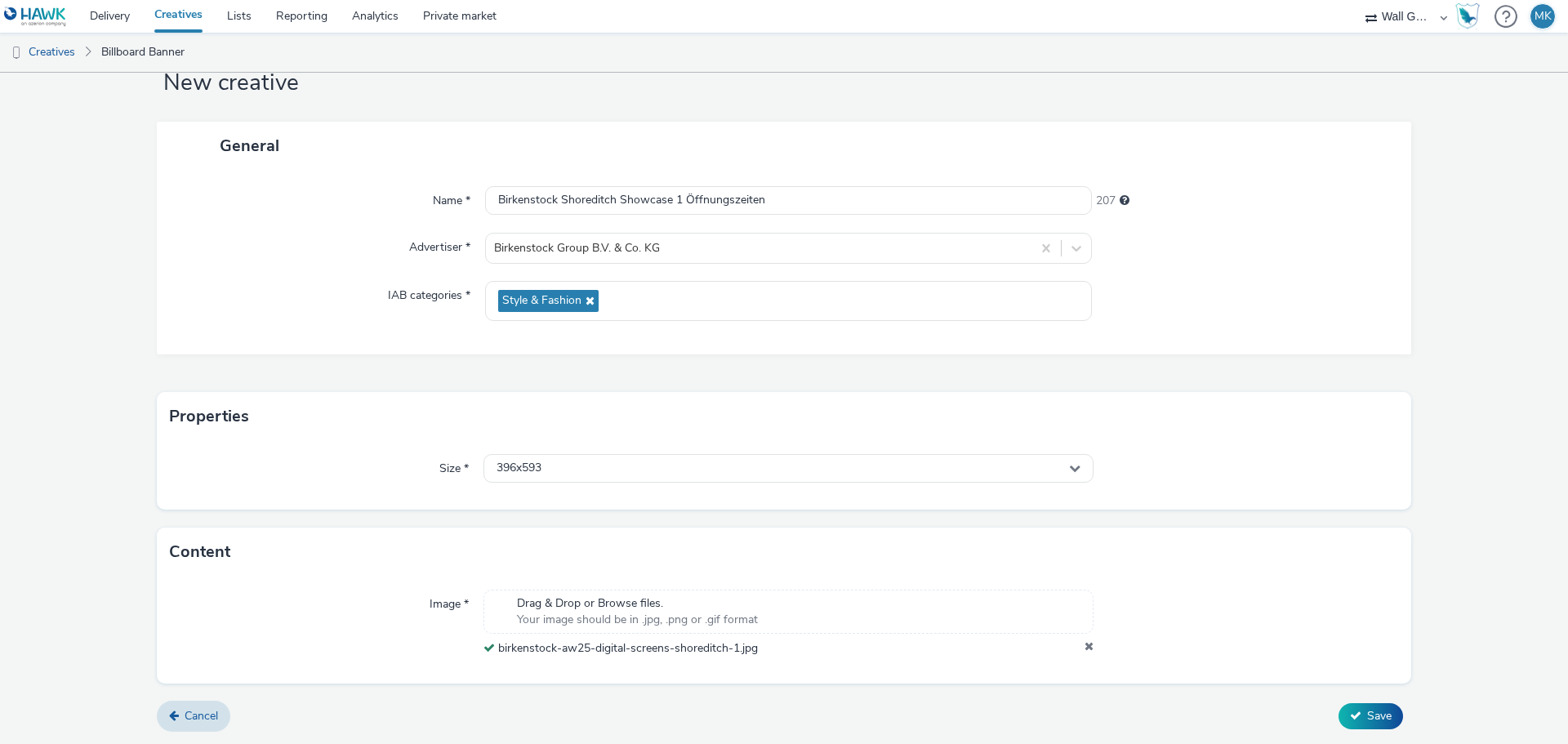
click at [1085, 647] on icon at bounding box center [1089, 649] width 9 height 17
click at [1352, 704] on button "Save" at bounding box center [1370, 716] width 65 height 26
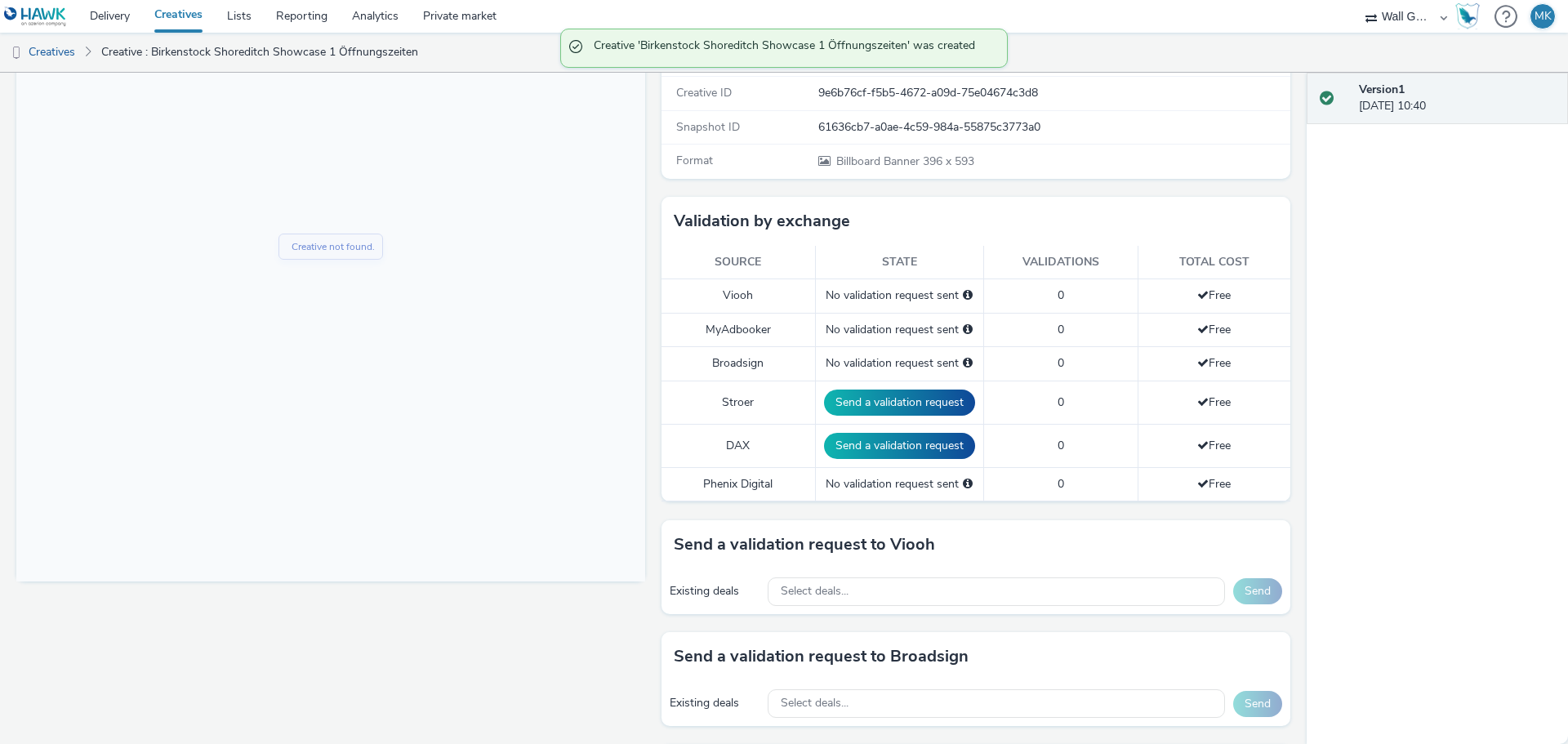
scroll to position [326, 0]
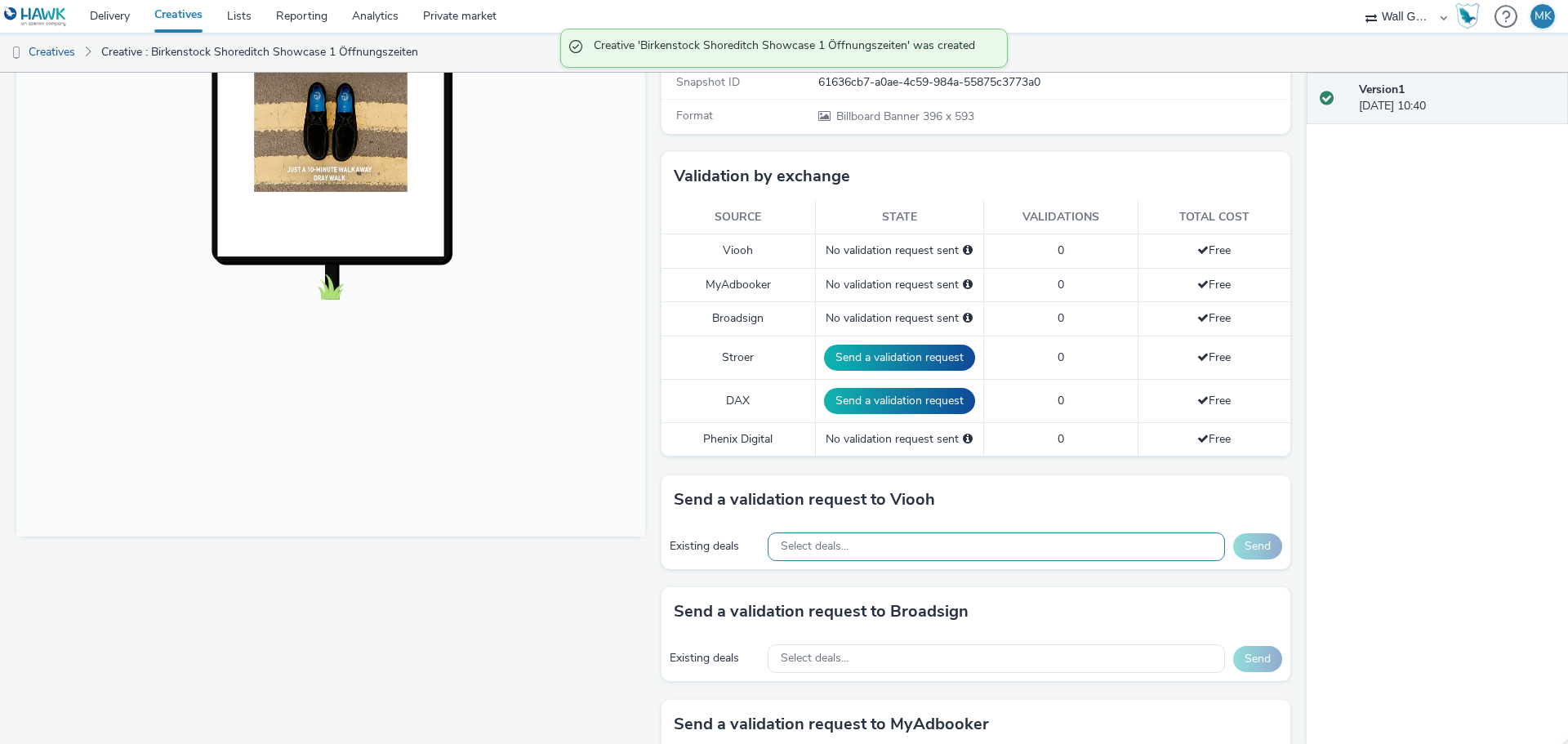
click at [833, 551] on span "Select deals..." at bounding box center [815, 546] width 68 height 14
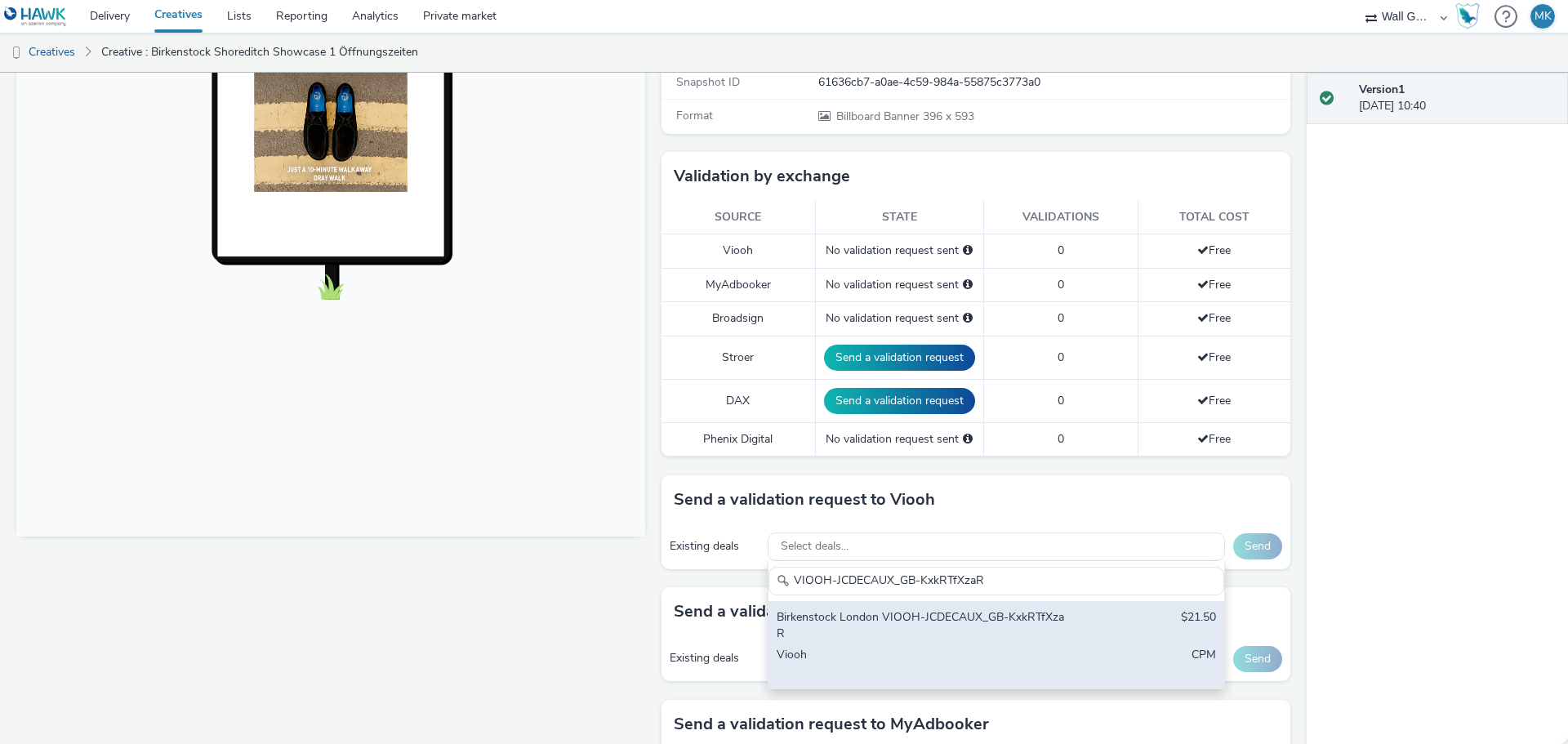
type input "VIOOH-JCDECAUX_GB-KxkRTfXzaR"
click at [886, 620] on div "Birkenstock London VIOOH-JCDECAUX_GB-KxkRTfXzaR" at bounding box center [921, 625] width 290 height 33
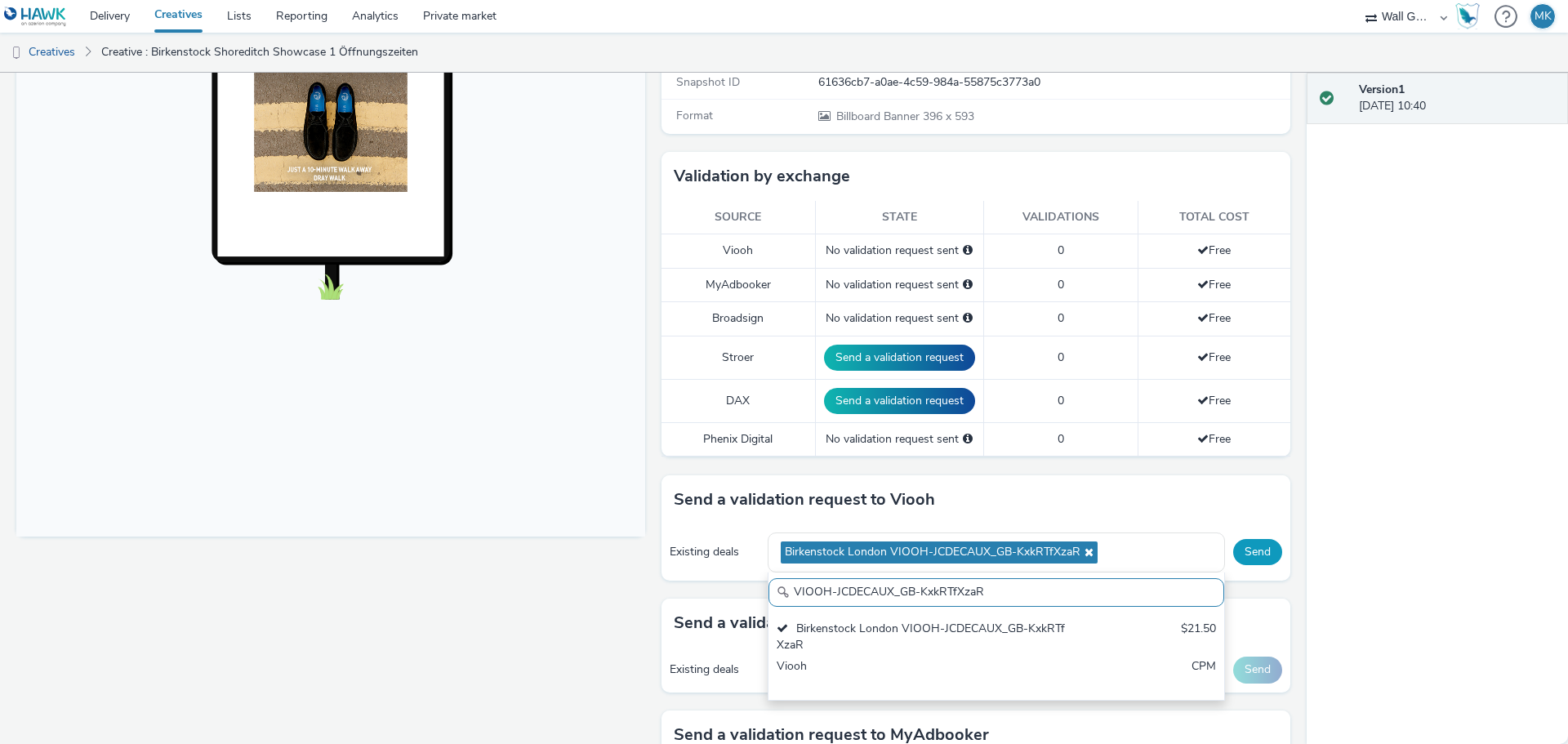
click at [1238, 556] on button "Send" at bounding box center [1257, 551] width 49 height 26
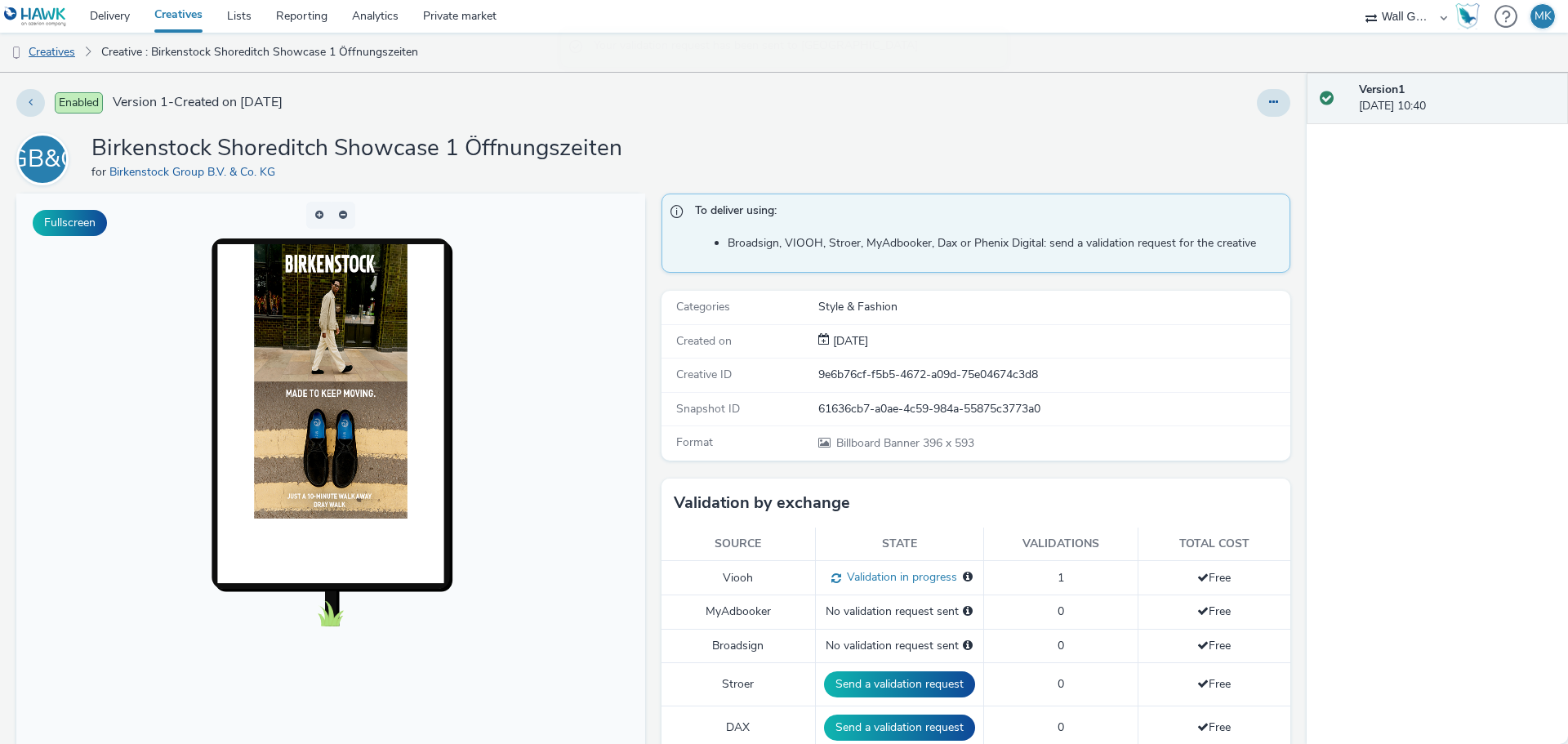
click at [64, 56] on link "Creatives" at bounding box center [42, 51] width 83 height 39
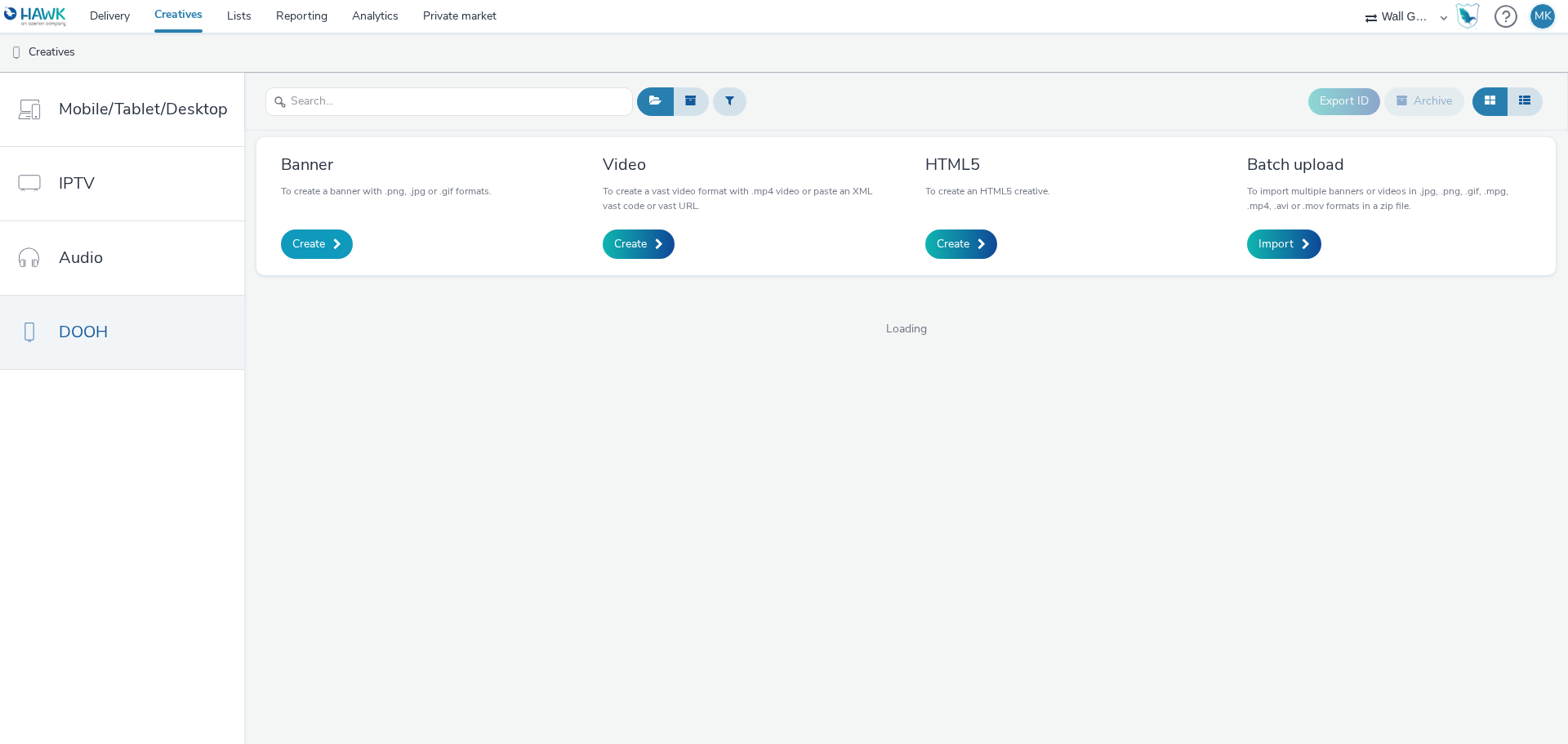
click at [316, 237] on span "Create" at bounding box center [308, 244] width 32 height 17
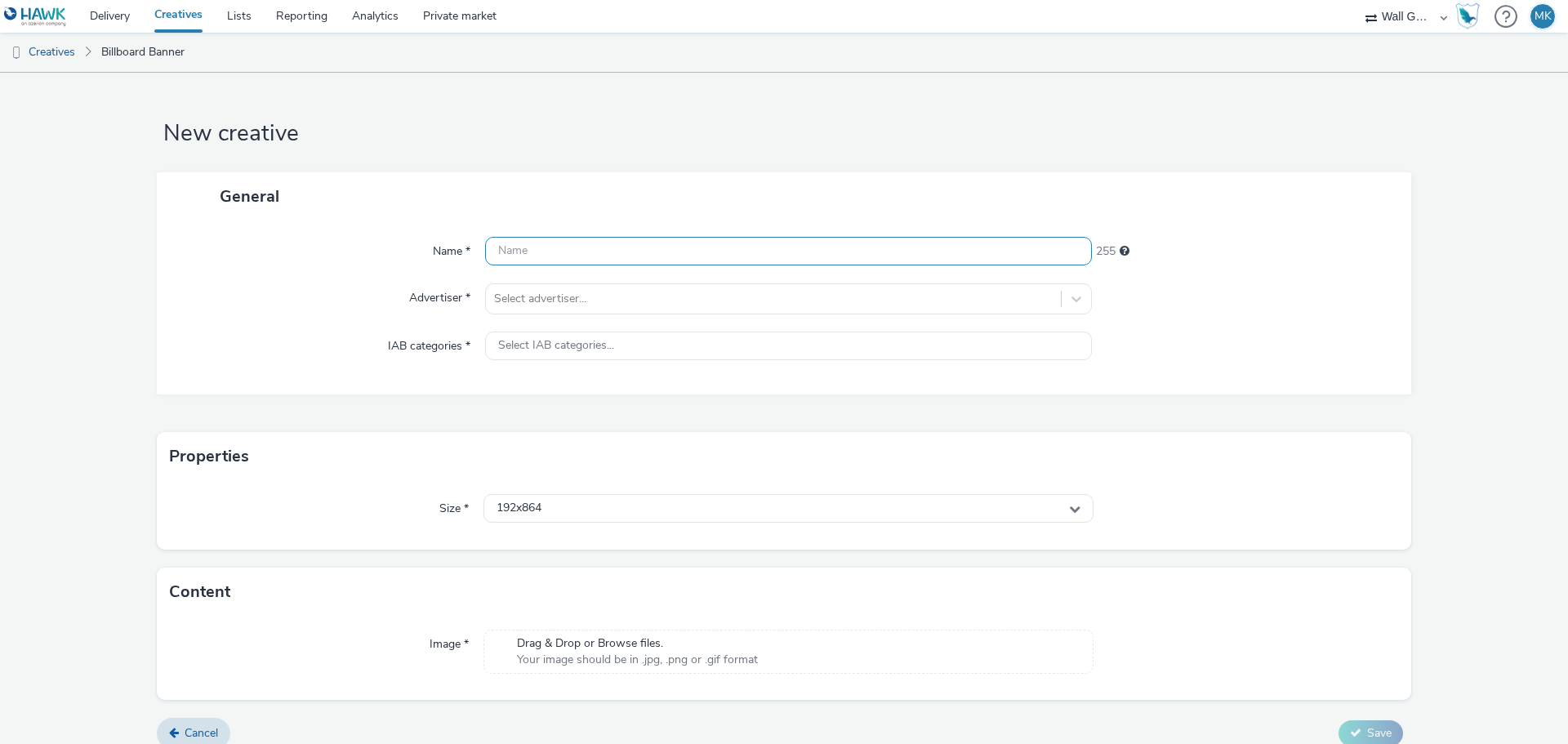
click at [582, 254] on input "text" at bounding box center [788, 251] width 606 height 28
type input "Birkenstock Shoreditch Showcase 2 Öffnungszeiten"
click at [548, 295] on div at bounding box center [773, 299] width 558 height 20
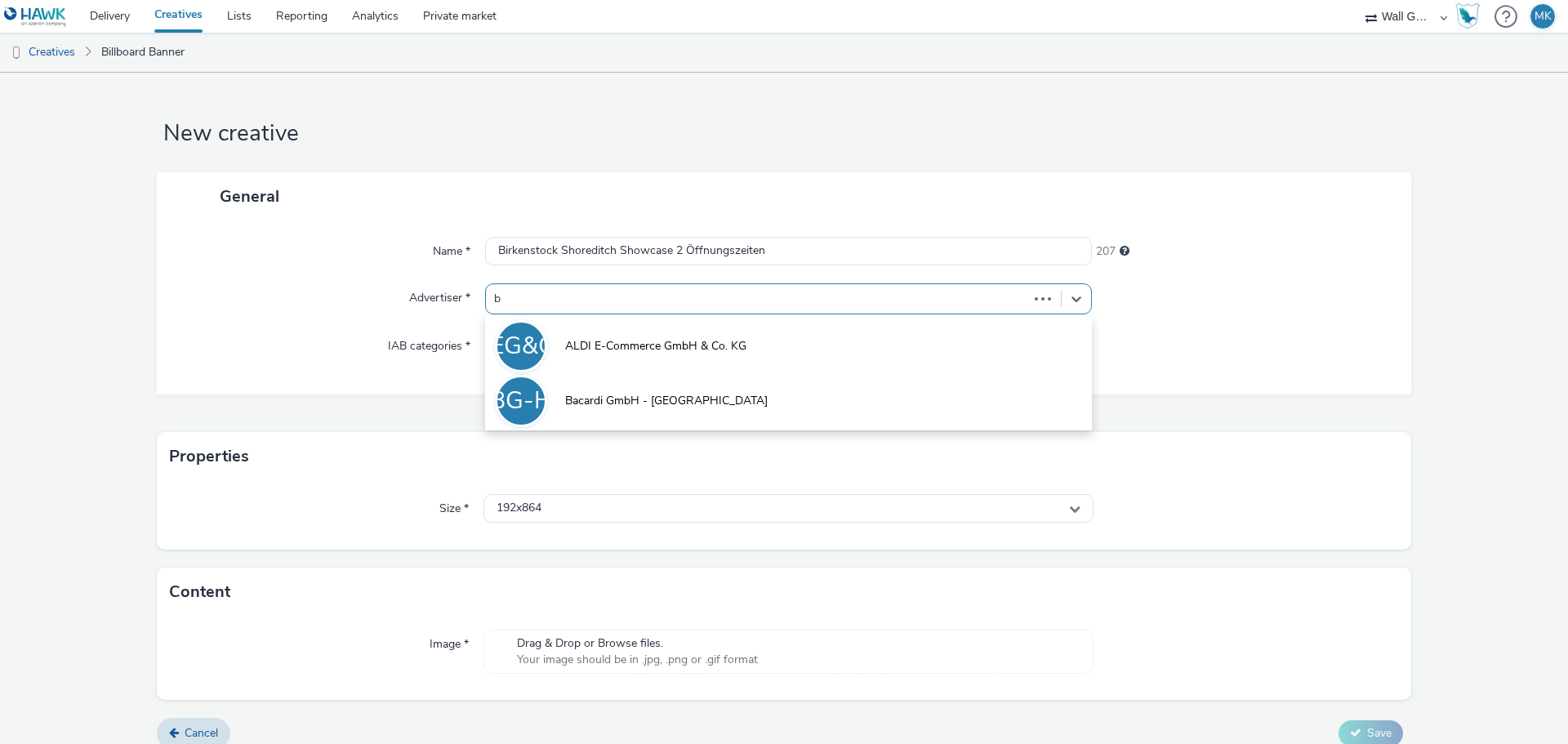
type input "bi"
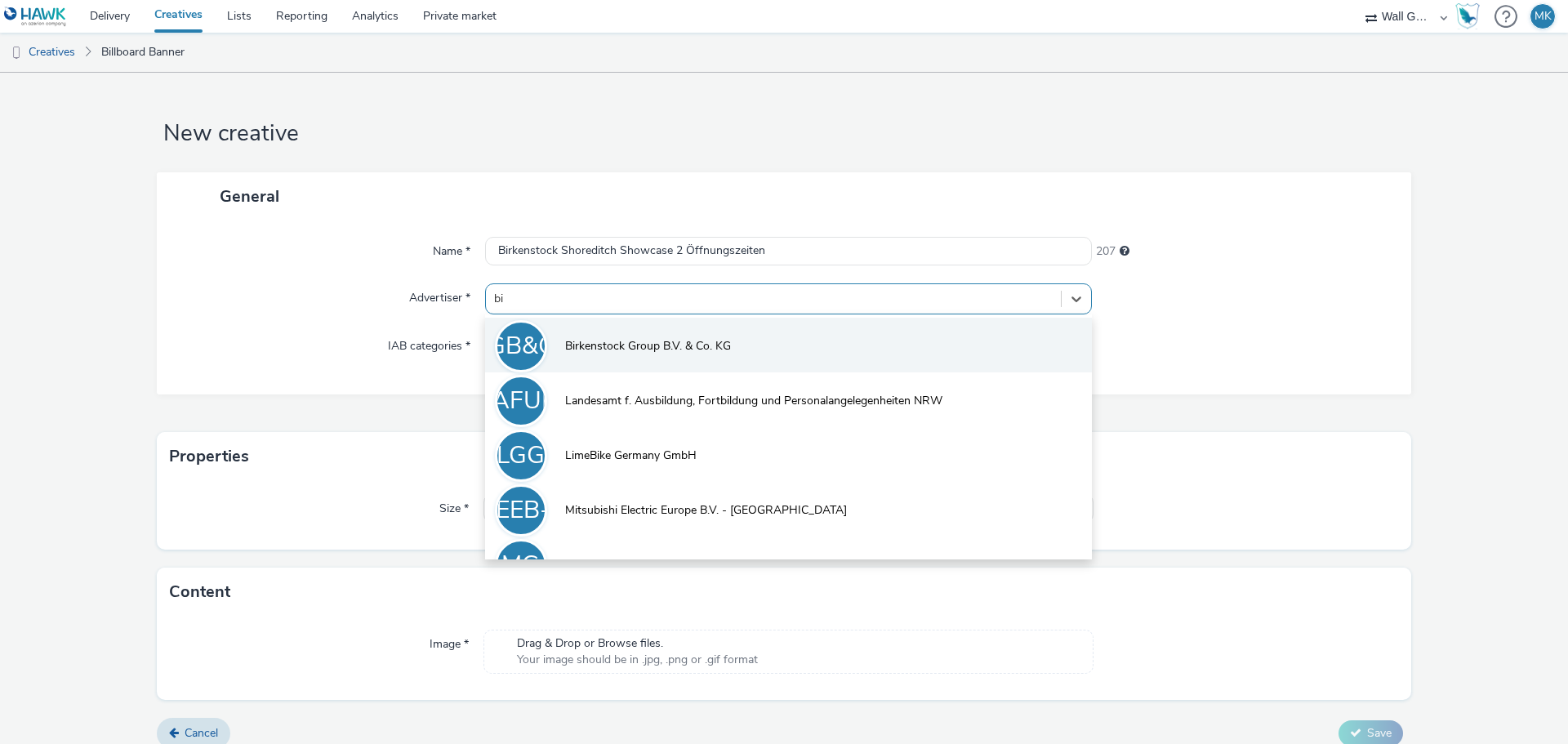
click at [578, 348] on span "Birkenstock Group B.V. & Co. KG" at bounding box center [648, 346] width 166 height 17
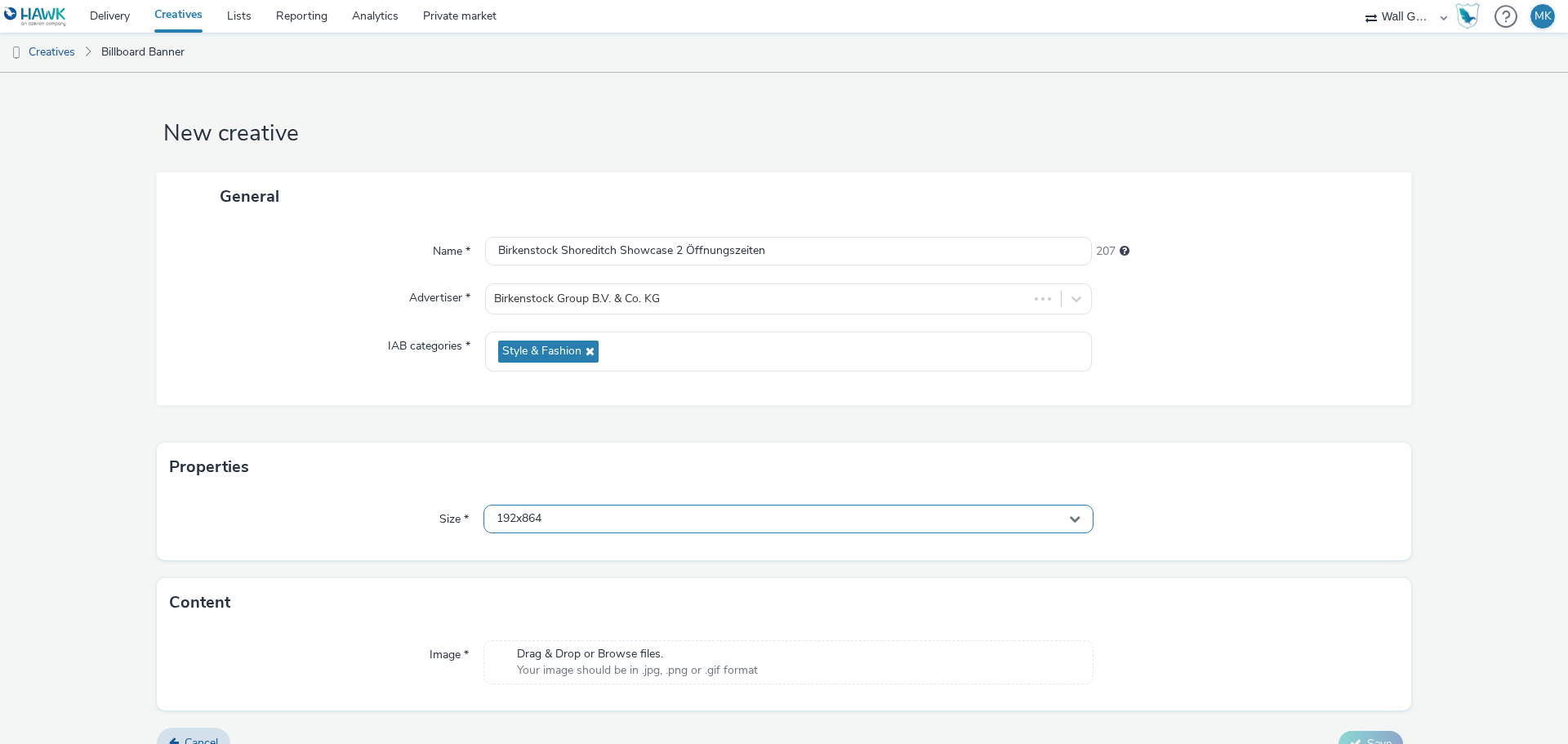
click at [556, 515] on div "192x864" at bounding box center [788, 519] width 610 height 28
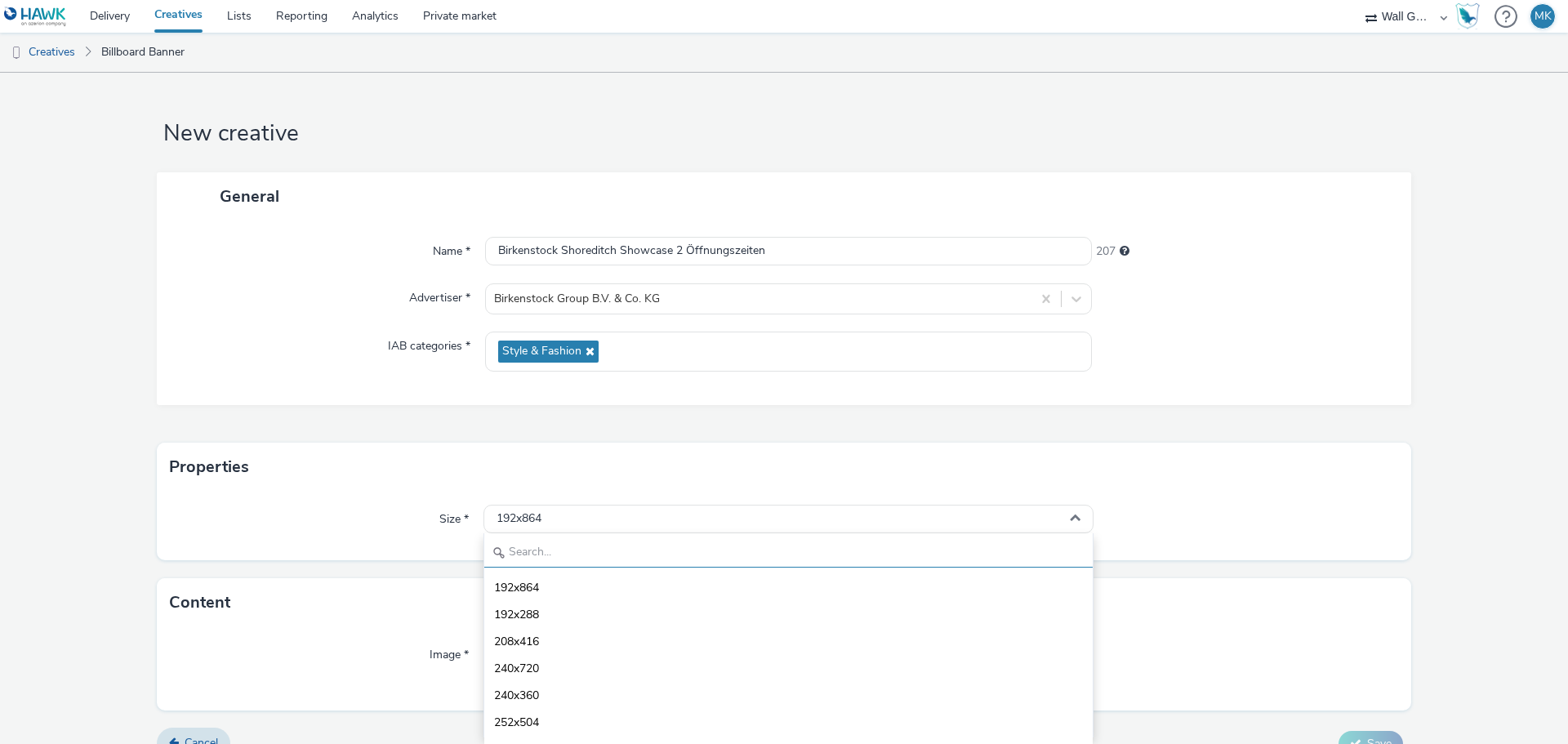
click at [546, 547] on input "text" at bounding box center [788, 553] width 608 height 28
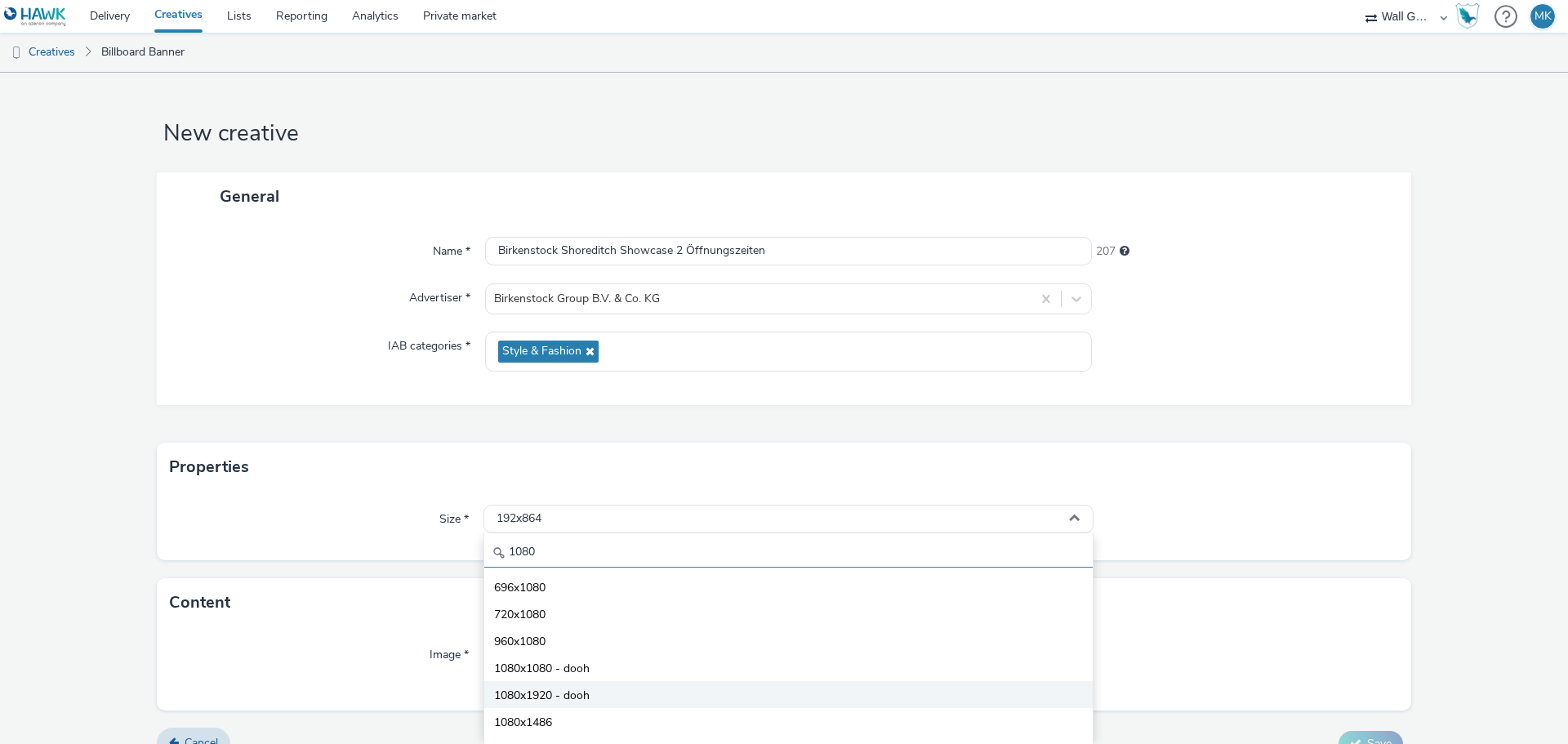
type input "1080"
click at [554, 694] on span "1080x1920 - dooh" at bounding box center [541, 696] width 96 height 17
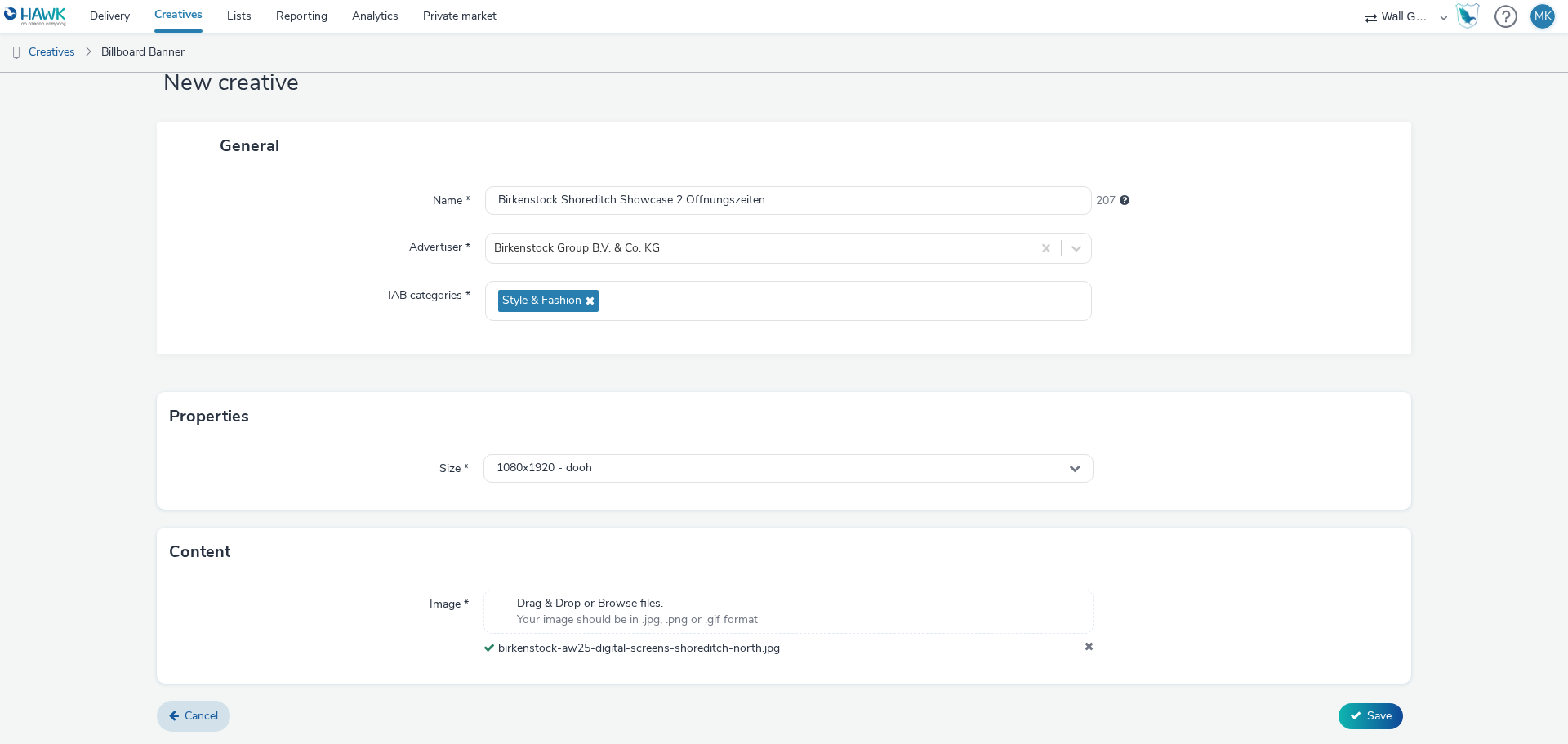
scroll to position [51, 0]
click at [1350, 712] on icon at bounding box center [1355, 715] width 12 height 12
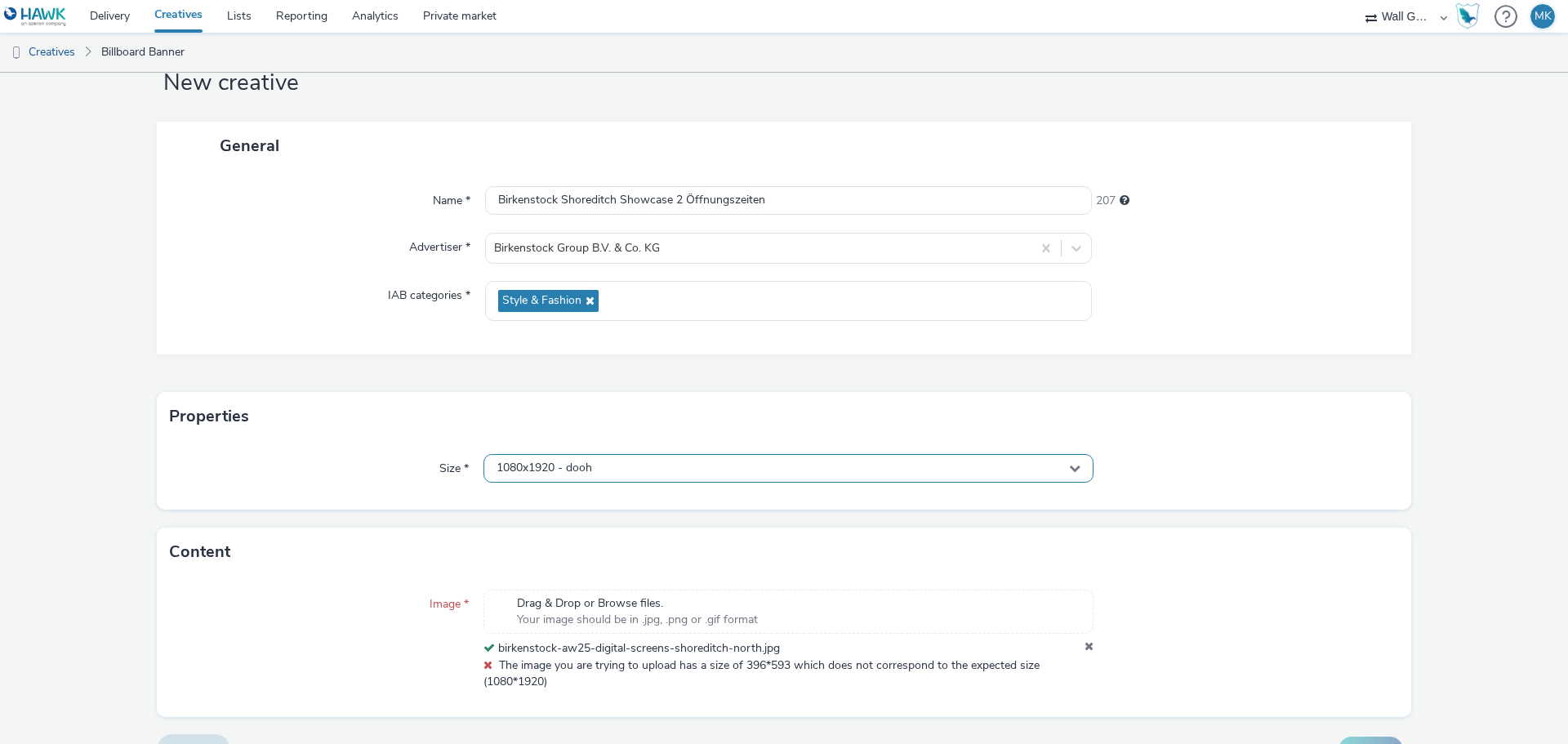
click at [617, 461] on div "1080x1920 - dooh" at bounding box center [788, 468] width 610 height 28
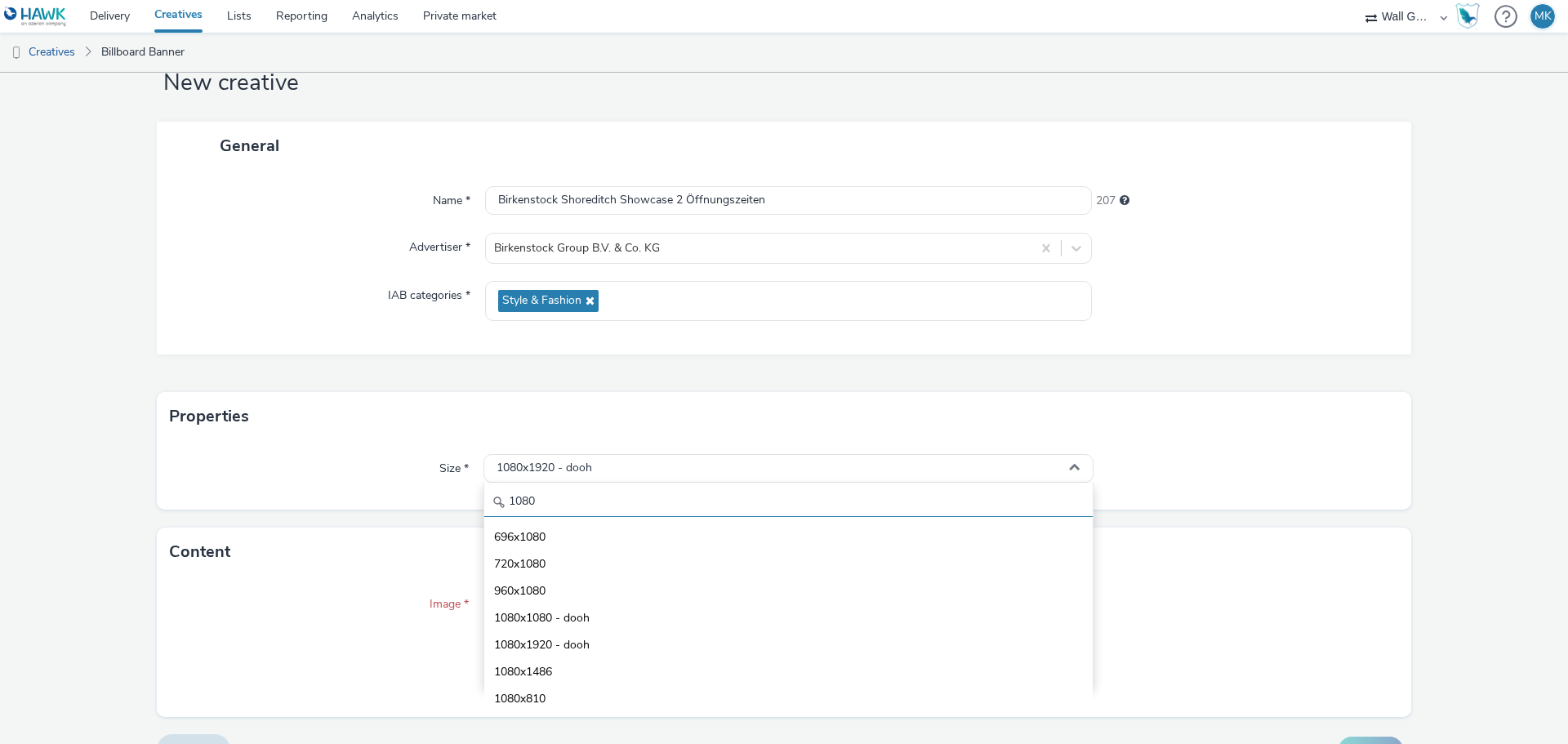
drag, startPoint x: 537, startPoint y: 495, endPoint x: 478, endPoint y: 501, distance: 59.3
click at [478, 501] on div "Size * 1080x1920 - dooh 1080 696x1080 720x1080 960x1080 1080x1080 - dooh 1080x1…" at bounding box center [784, 475] width 1254 height 69
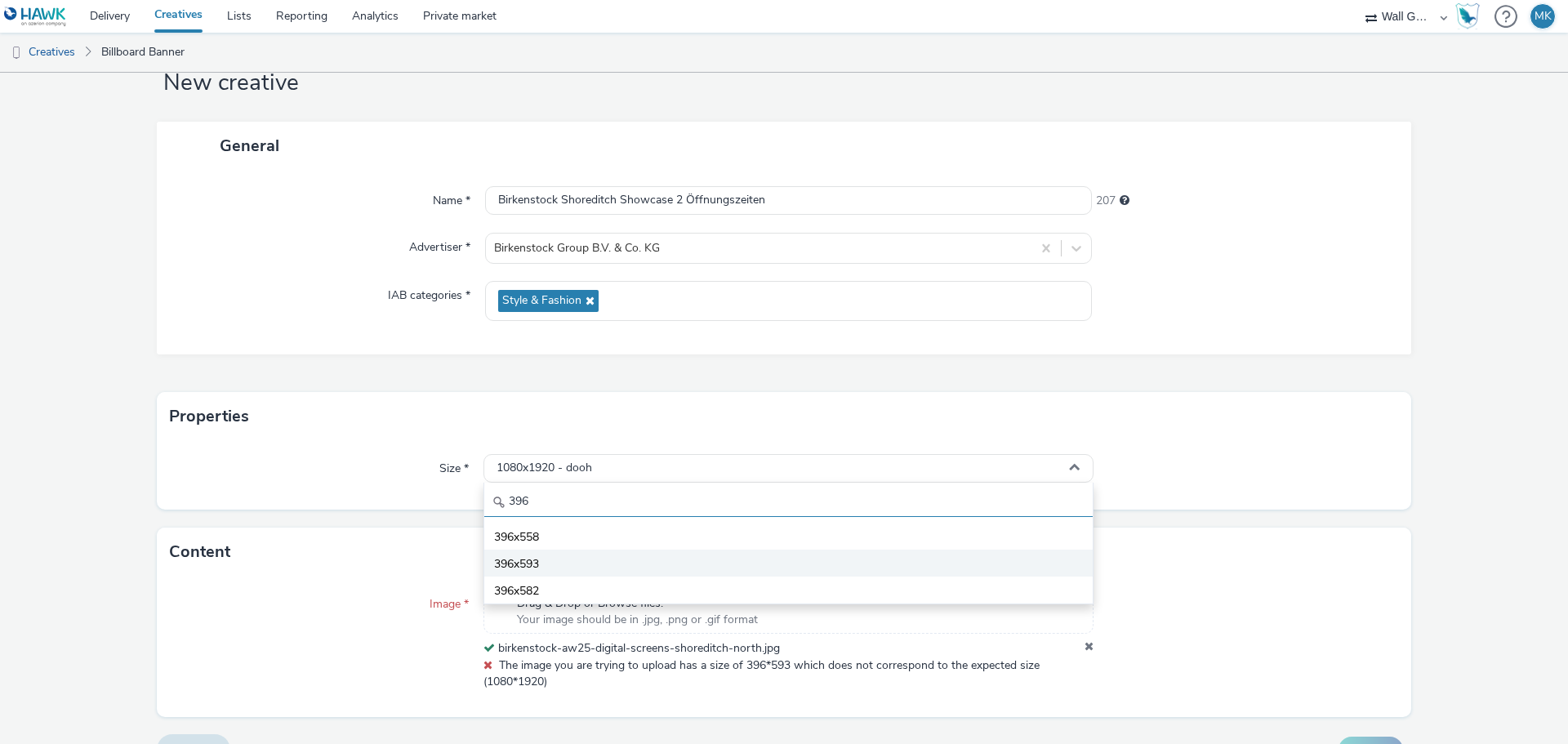
type input "396"
click at [537, 557] on span "396x593" at bounding box center [517, 565] width 45 height 17
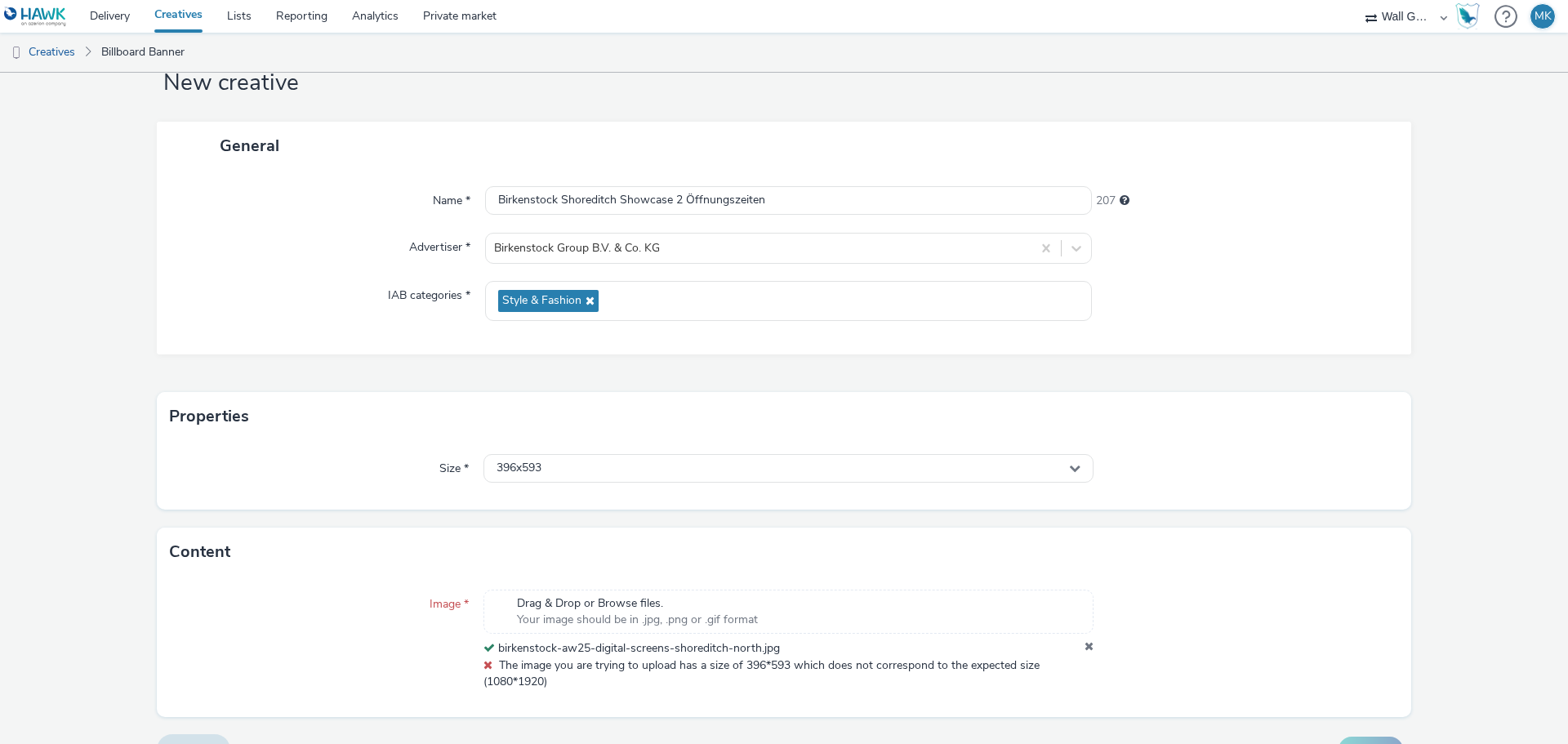
scroll to position [84, 0]
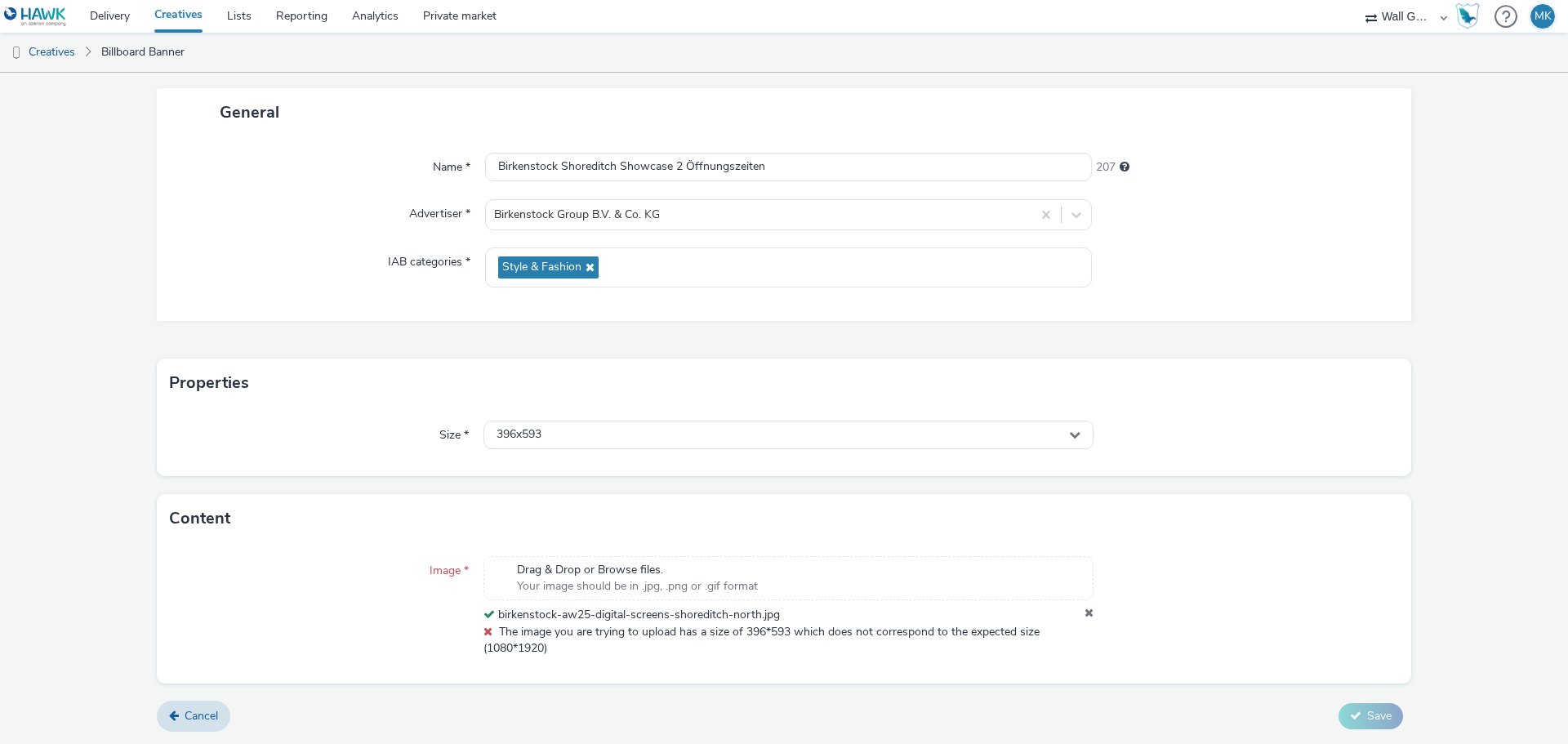
click at [639, 458] on div "Size * 396x593" at bounding box center [784, 442] width 1254 height 69
click at [821, 639] on span "The image you are trying to upload has a size of 396*593 which does not corresp…" at bounding box center [762, 639] width 556 height 32
click at [1085, 614] on icon at bounding box center [1089, 614] width 9 height 17
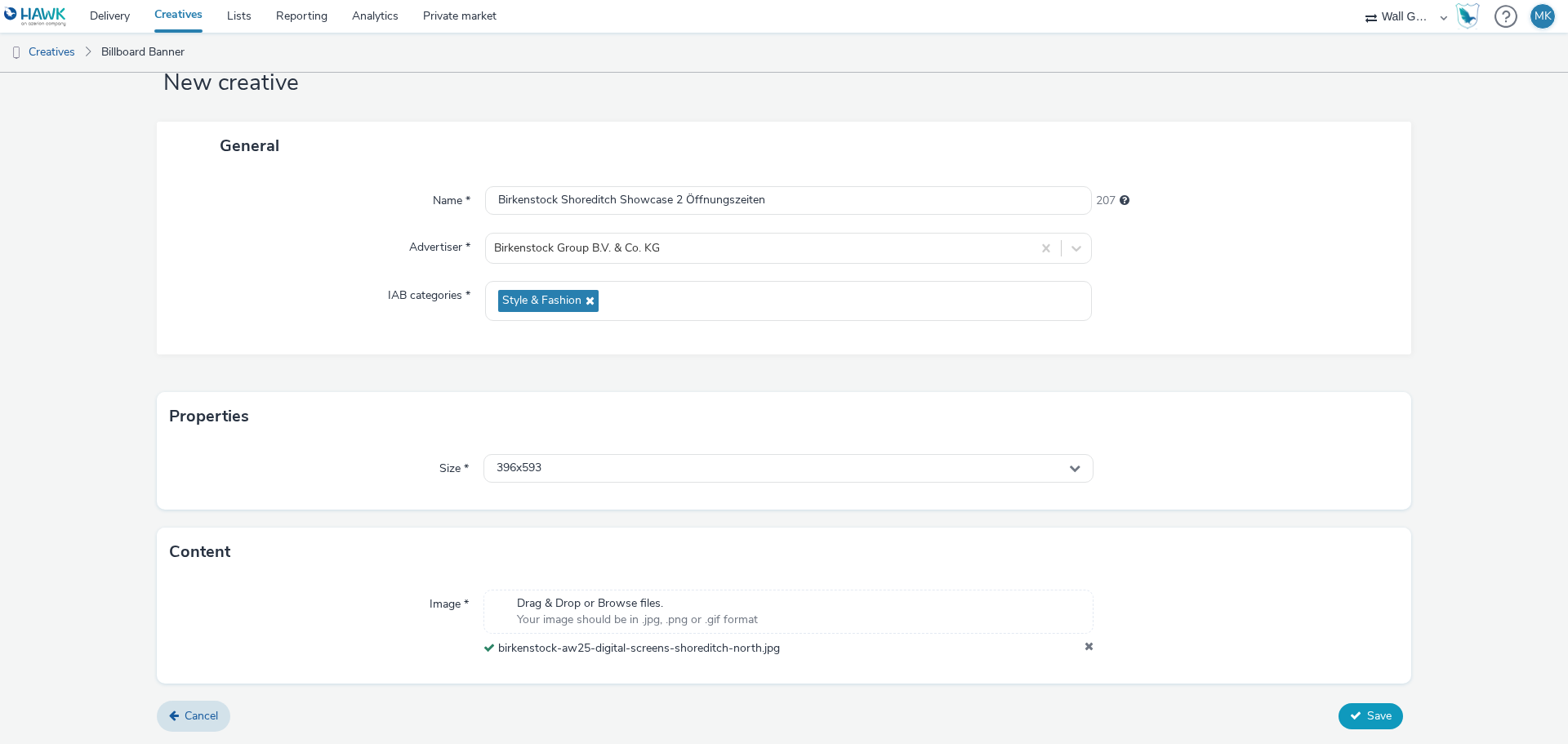
scroll to position [51, 0]
click at [1350, 709] on icon at bounding box center [1355, 715] width 12 height 12
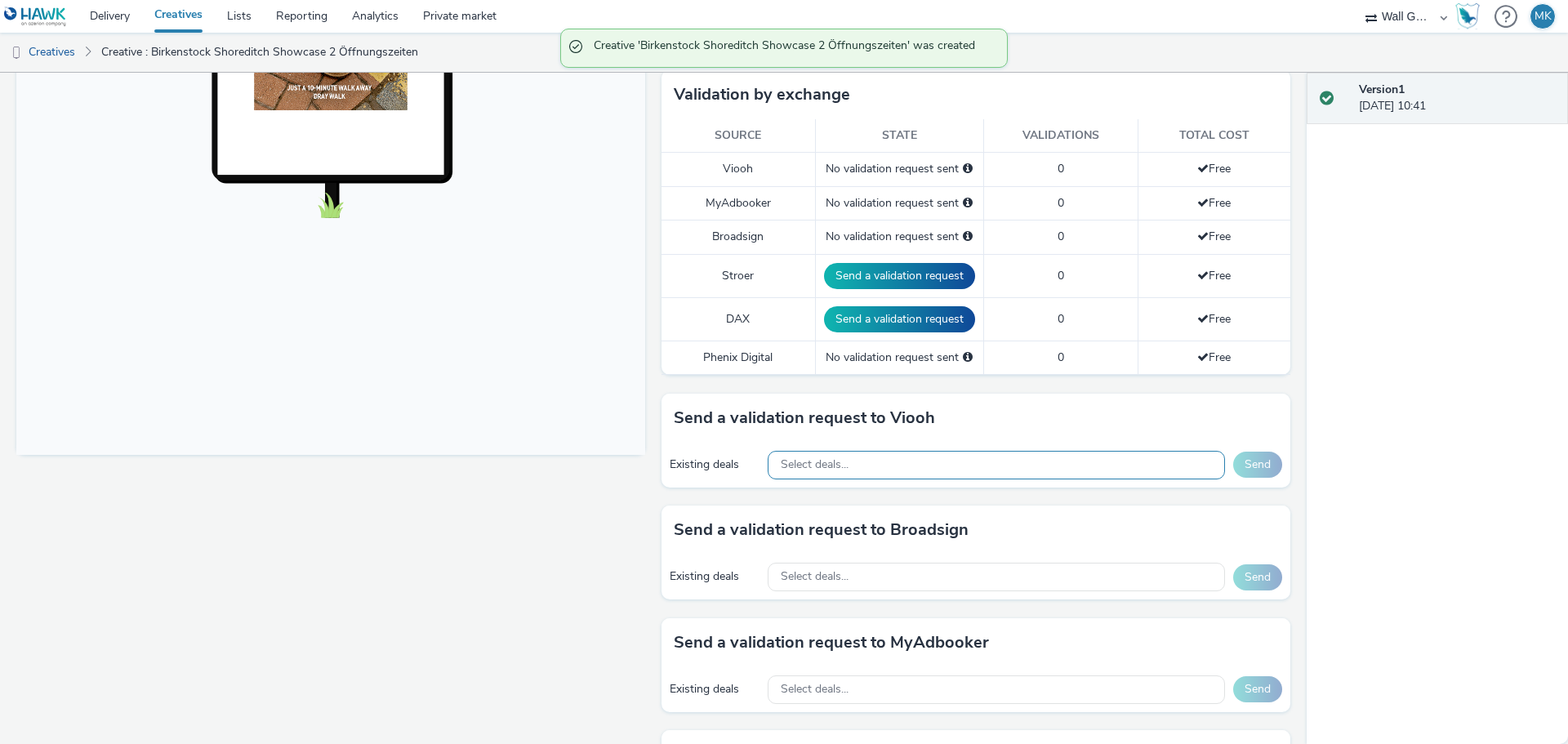
click at [826, 461] on span "Select deals..." at bounding box center [815, 465] width 68 height 14
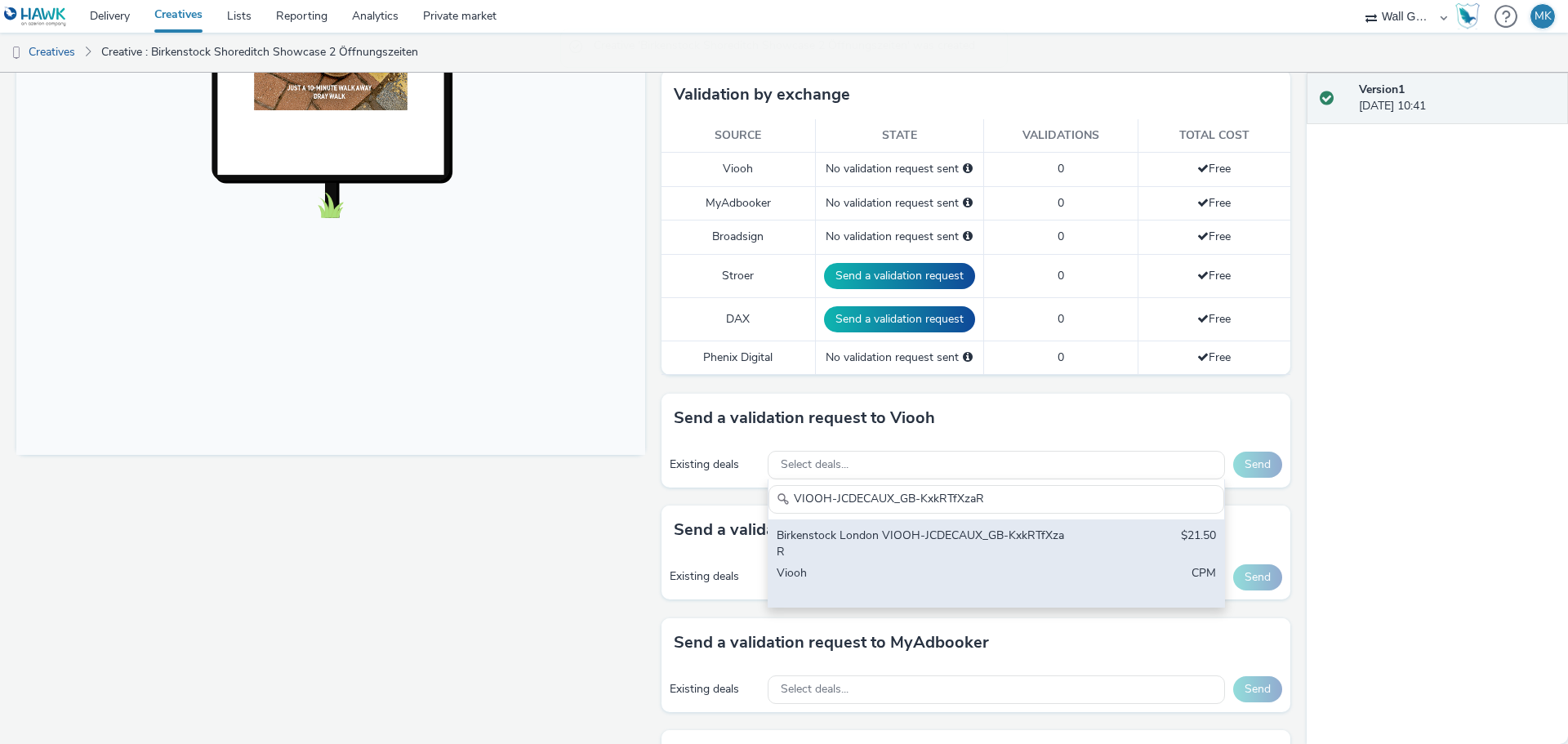
type input "VIOOH-JCDECAUX_GB-KxkRTfXzaR"
click at [897, 531] on div "Birkenstock London VIOOH-JCDECAUX_GB-KxkRTfXzaR" at bounding box center [921, 544] width 290 height 33
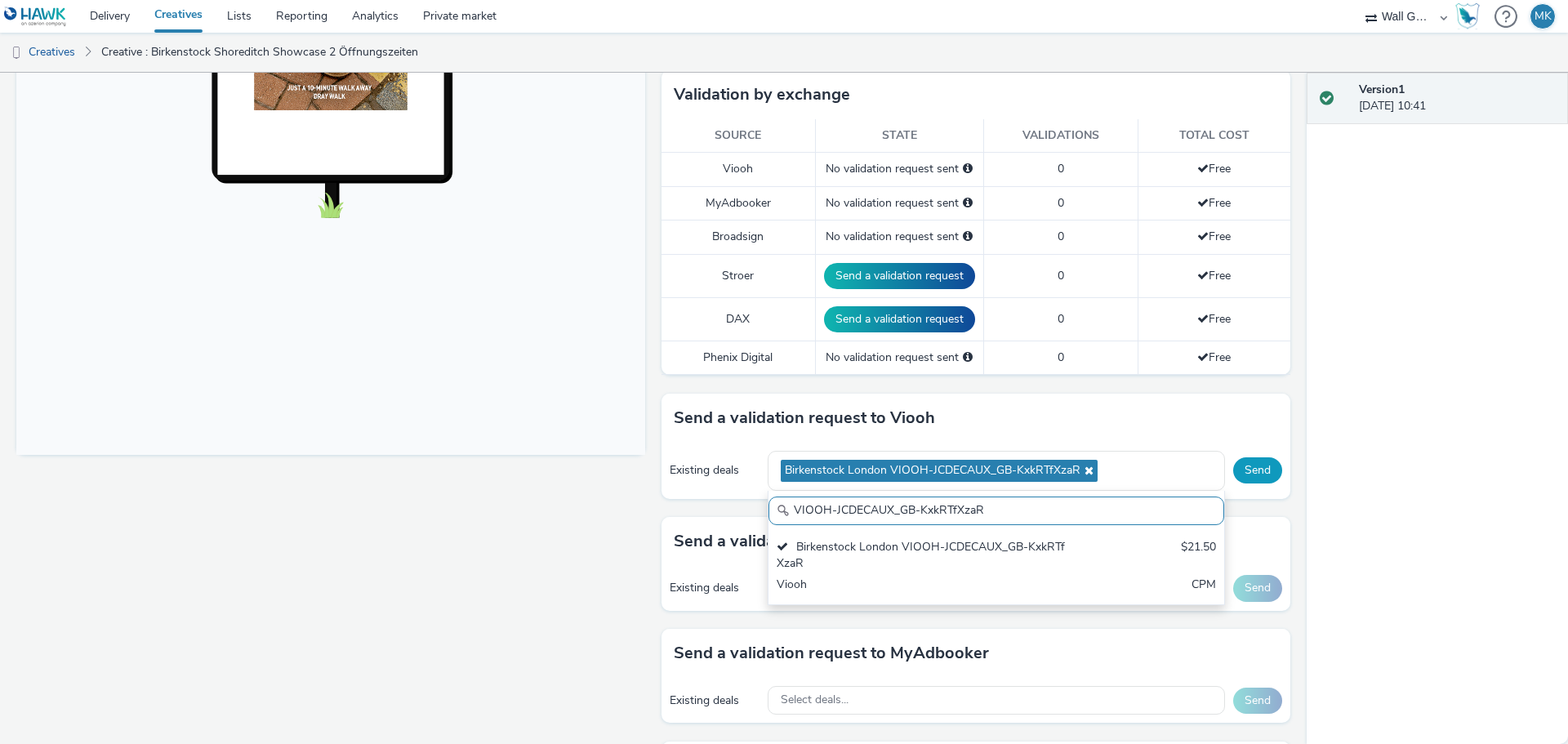
click at [1238, 471] on button "Send" at bounding box center [1257, 470] width 49 height 26
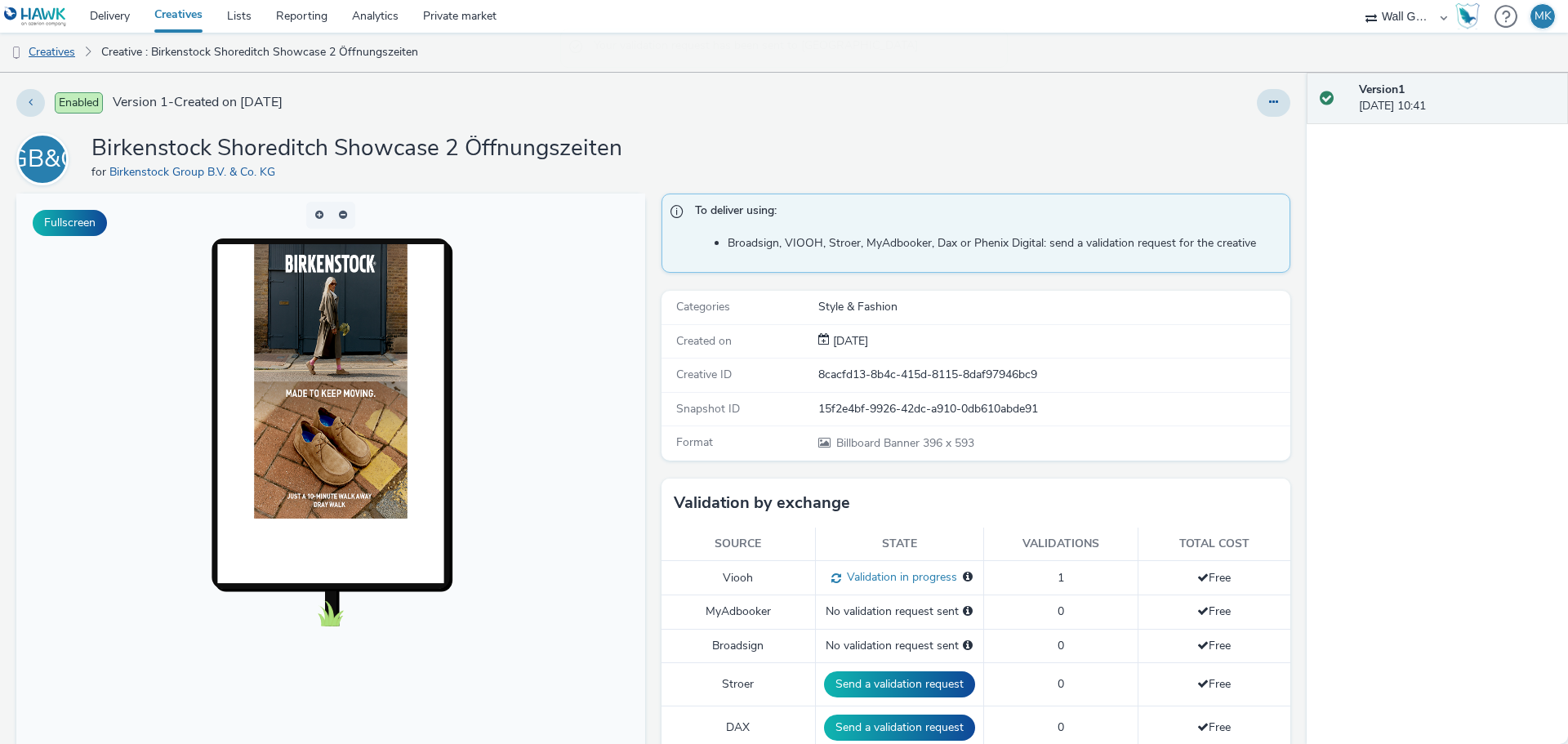
click at [71, 52] on link "Creatives" at bounding box center [42, 51] width 83 height 39
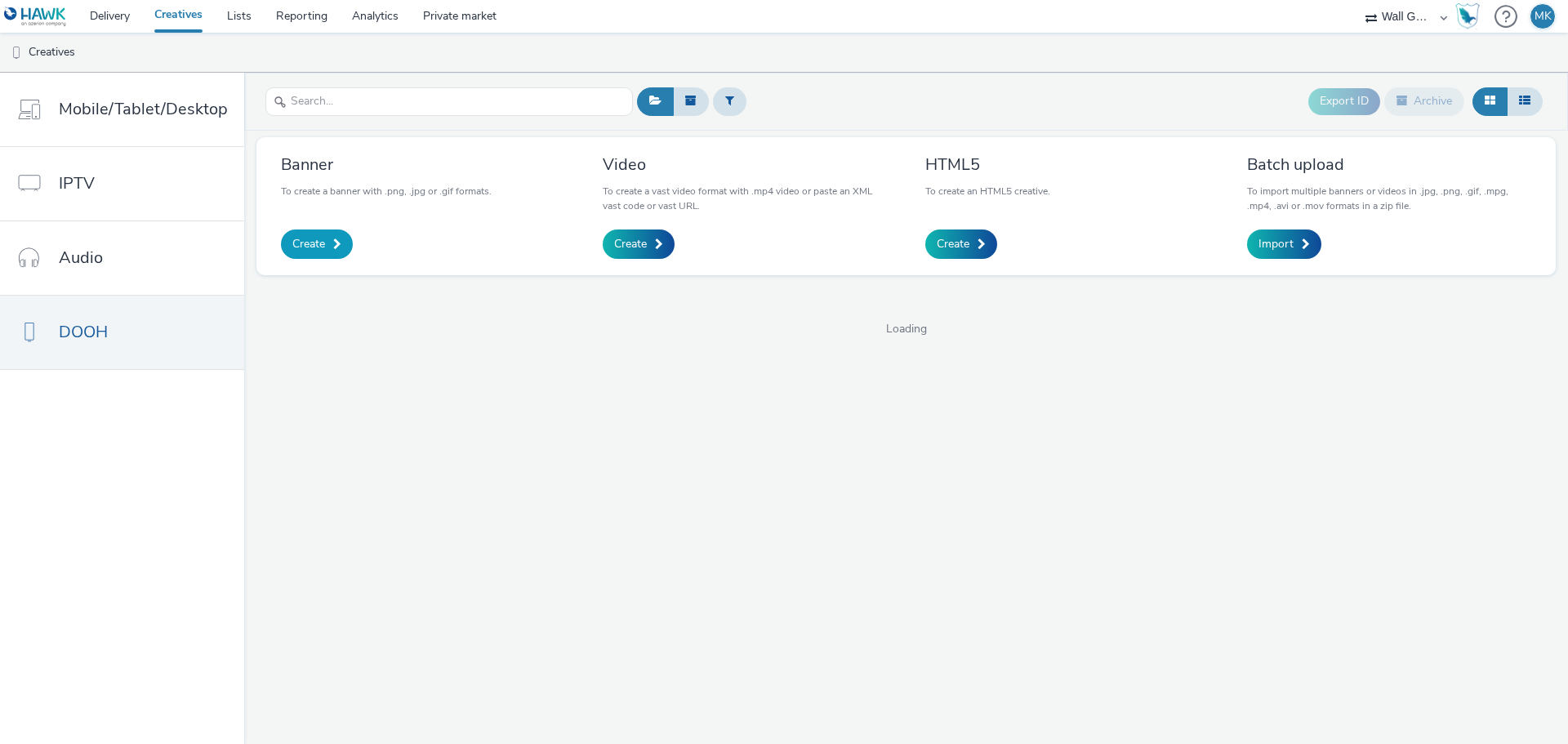
click at [294, 250] on span "Create" at bounding box center [308, 244] width 32 height 17
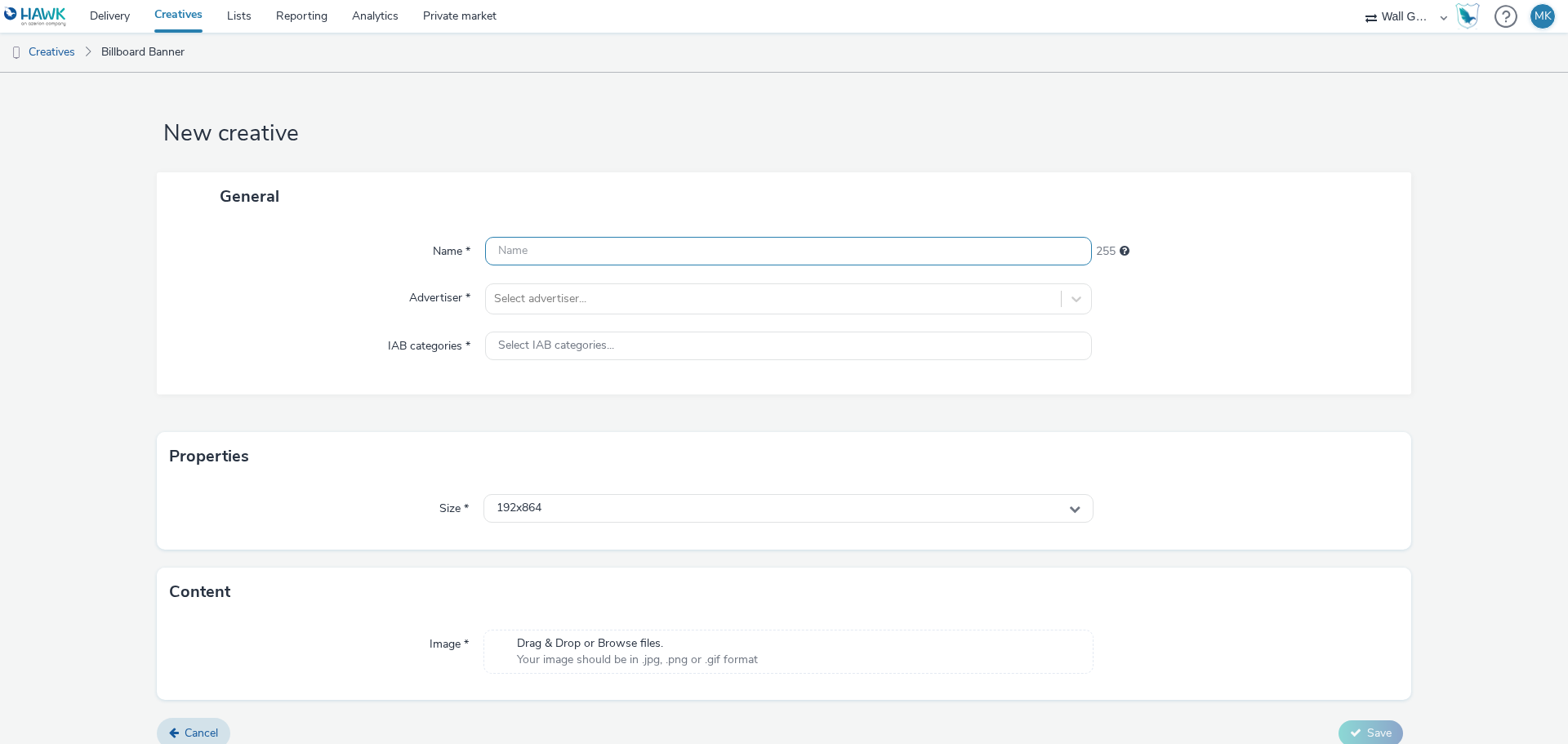
click at [507, 256] on input "text" at bounding box center [788, 251] width 606 height 28
type input "Birkenstock Shoreditch Sowcase 3 Öffnungszeiten"
click at [512, 301] on div at bounding box center [773, 299] width 558 height 20
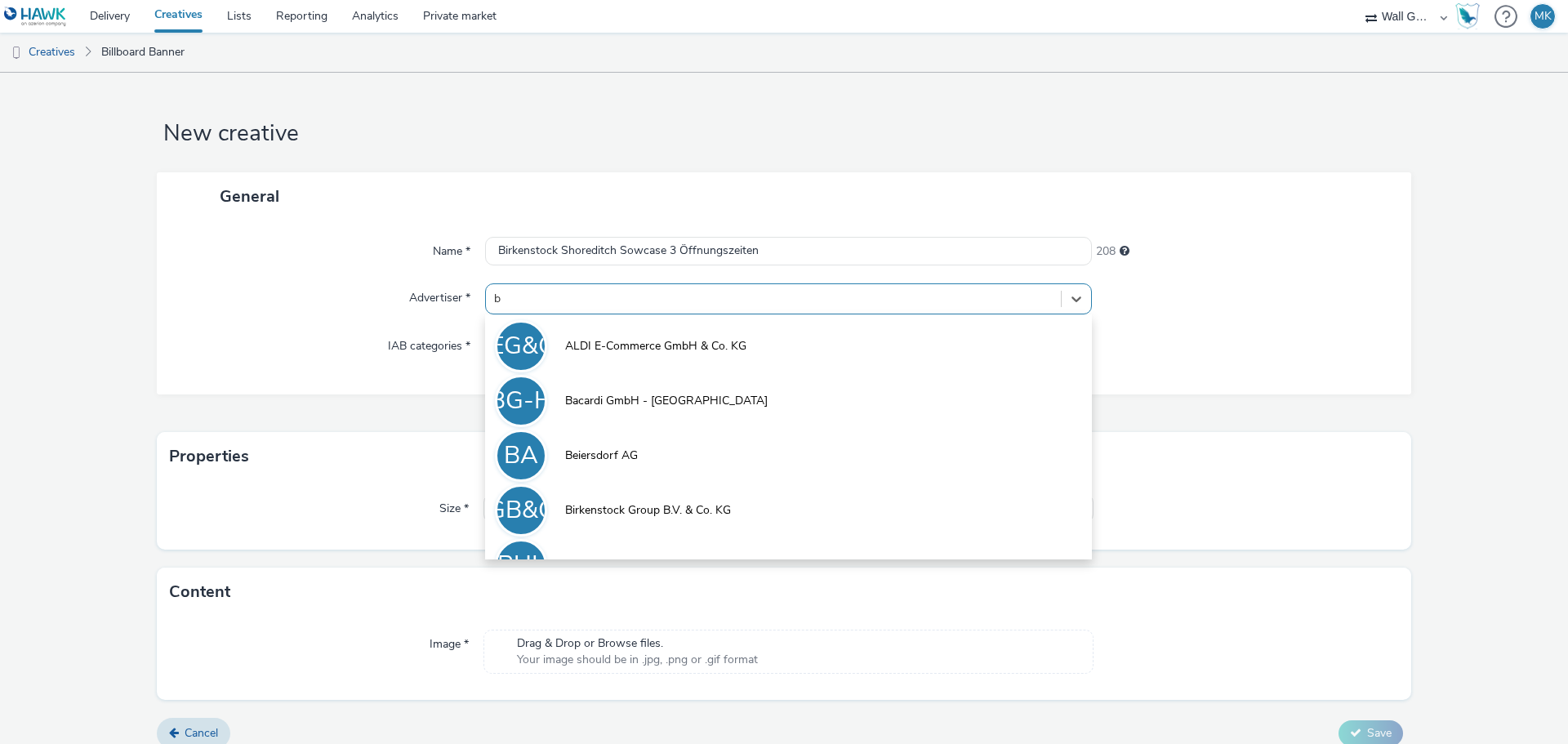
type input "bi"
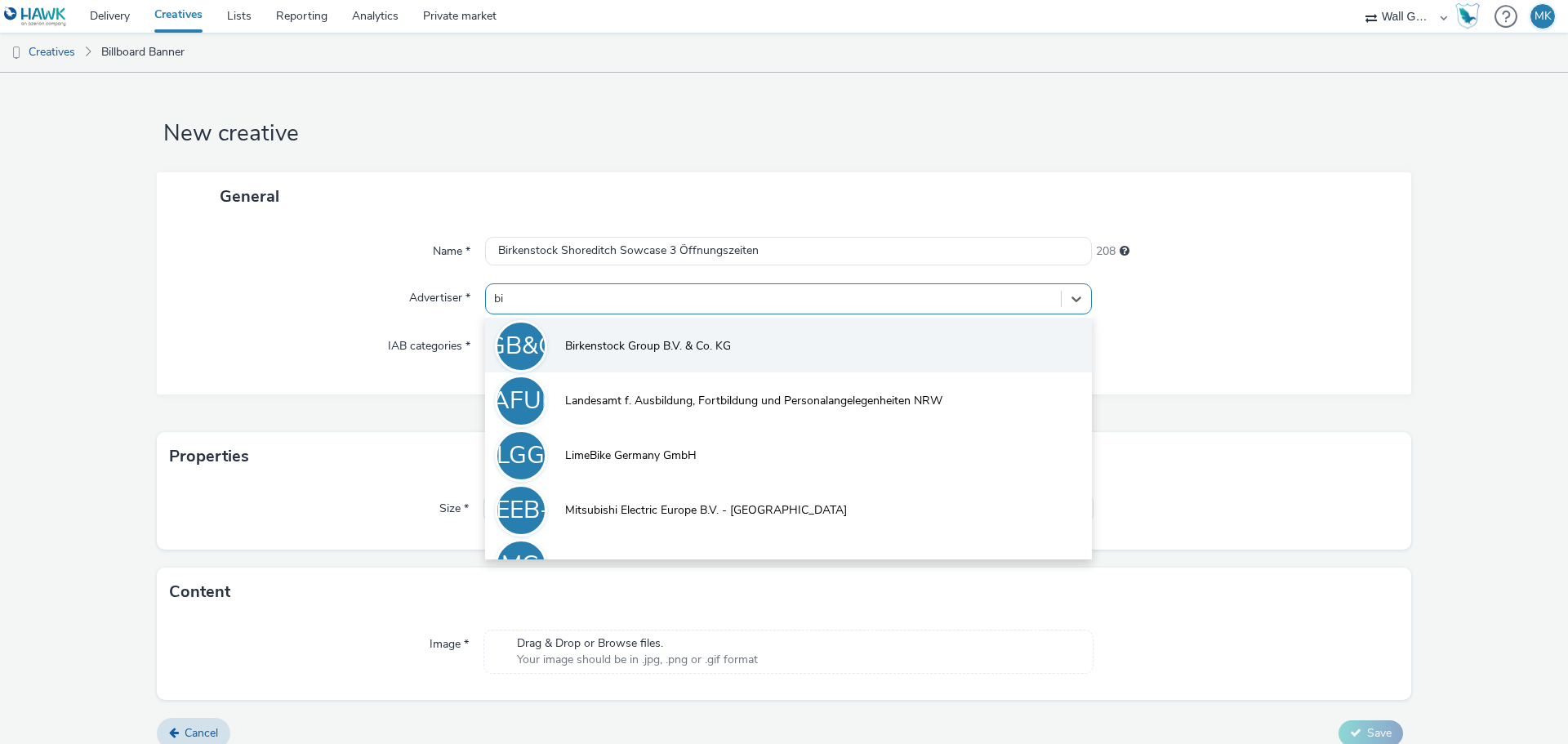
click at [597, 350] on span "Birkenstock Group B.V. & Co. KG" at bounding box center [648, 346] width 166 height 17
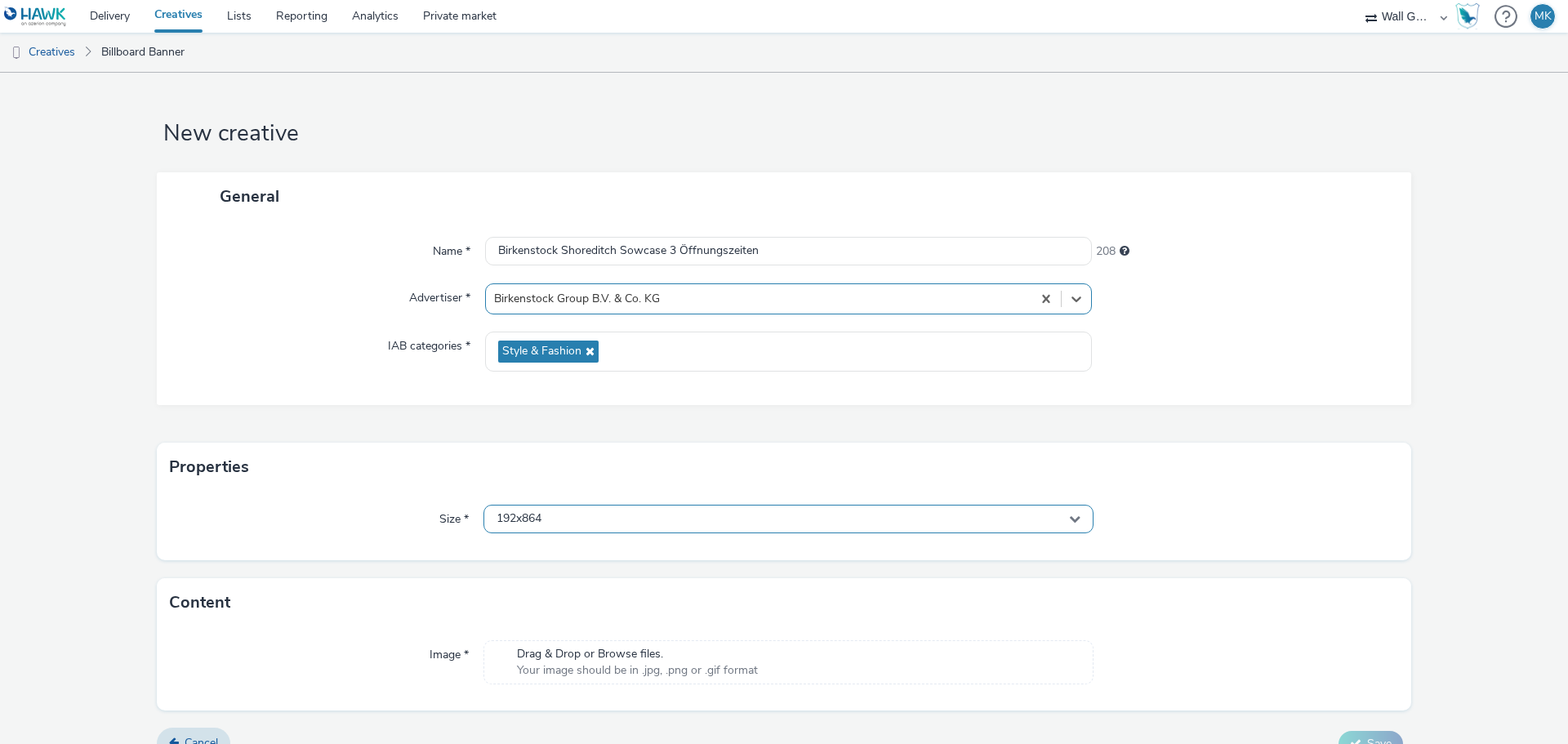
click at [540, 519] on div "192x864" at bounding box center [788, 519] width 610 height 28
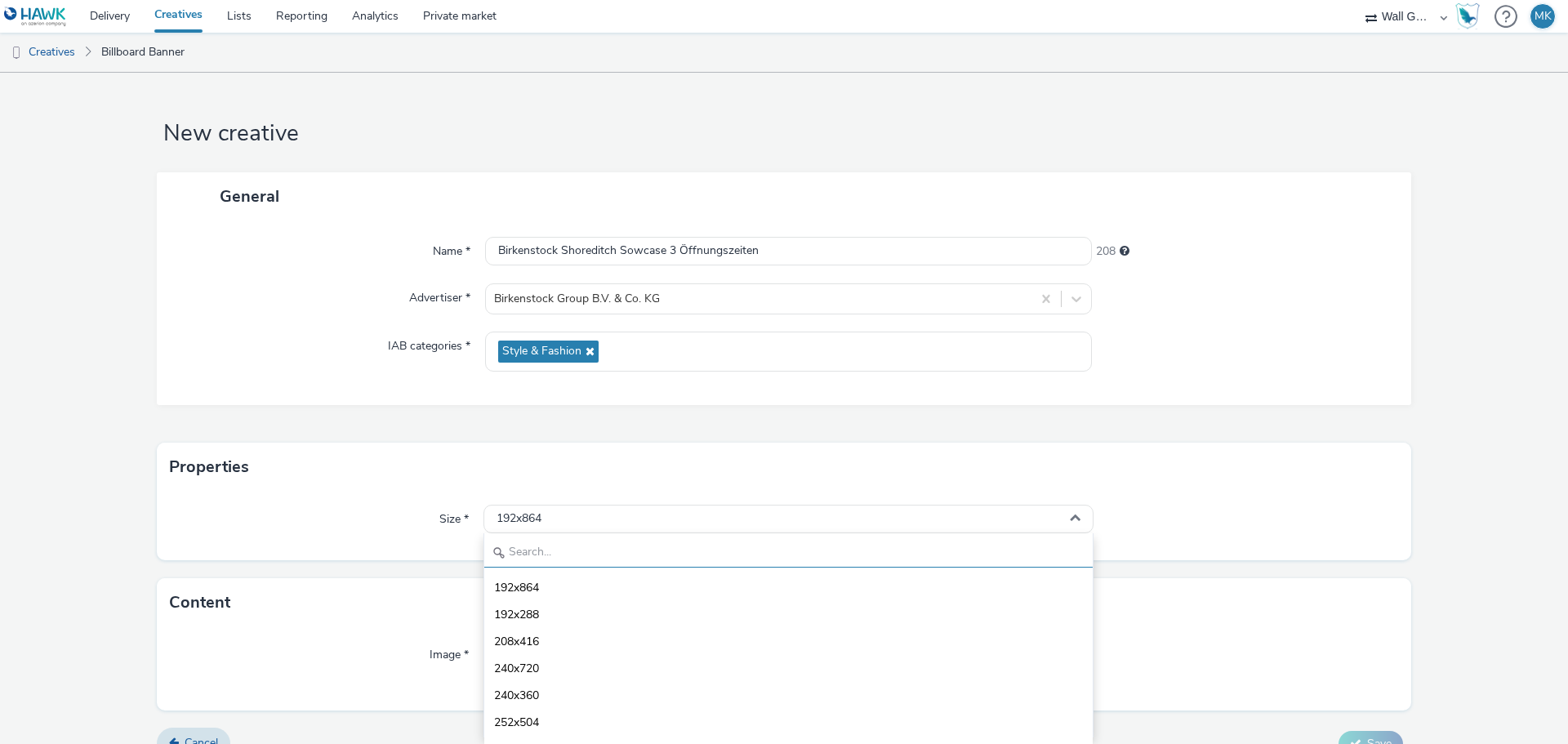
click at [541, 557] on input "text" at bounding box center [788, 553] width 608 height 28
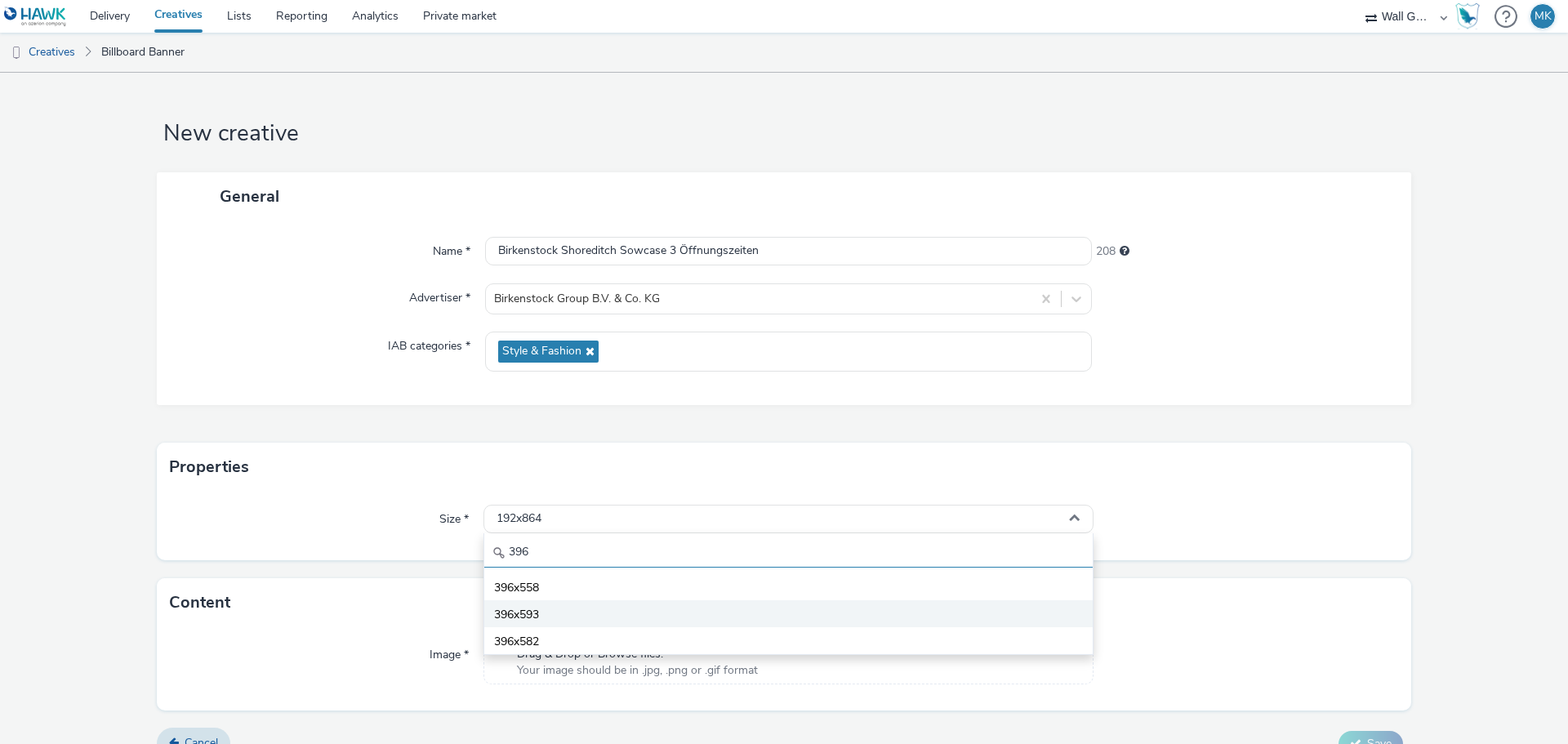
type input "396"
click at [539, 608] on li "396x593" at bounding box center [788, 614] width 608 height 27
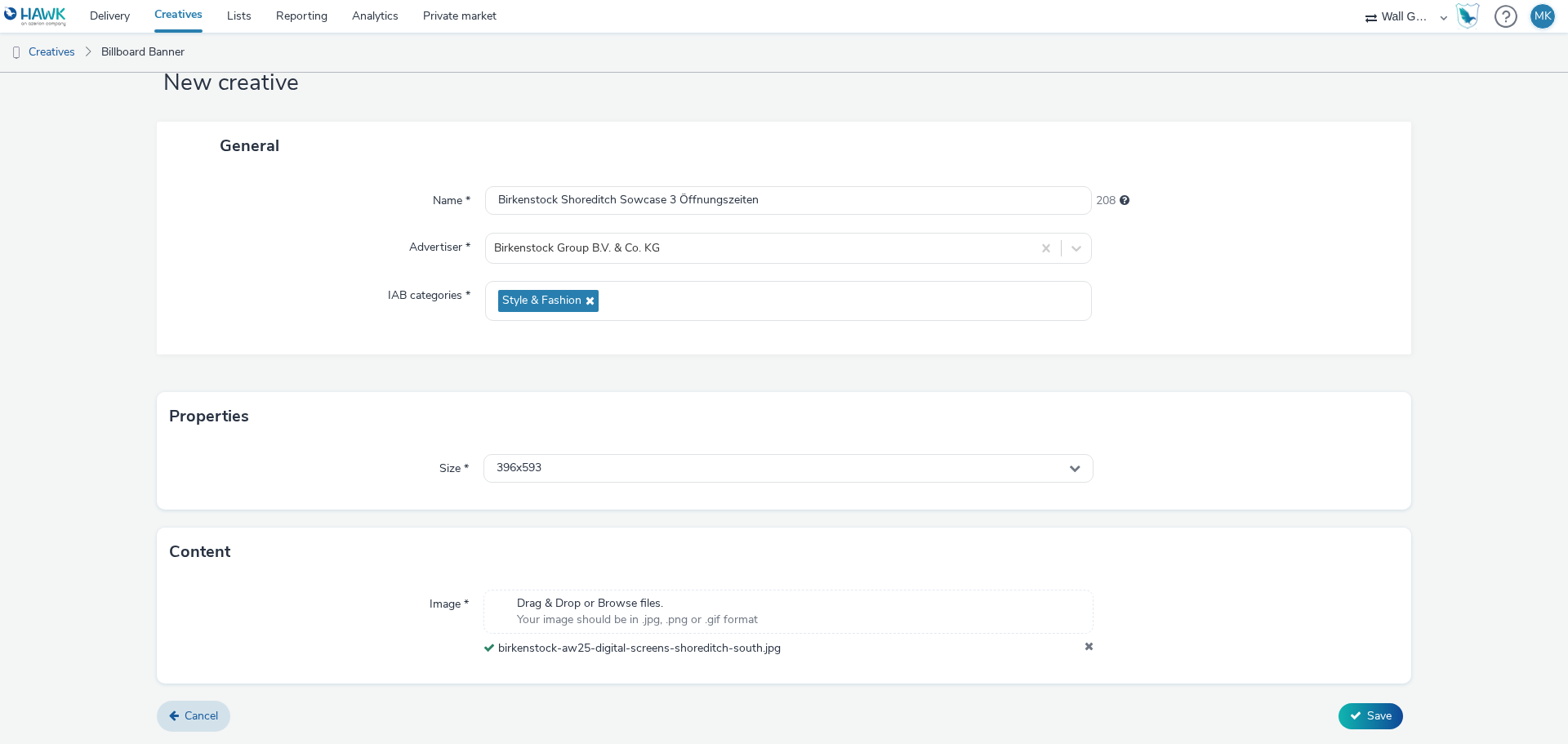
scroll to position [51, 0]
click at [1353, 711] on button "Save" at bounding box center [1370, 716] width 65 height 26
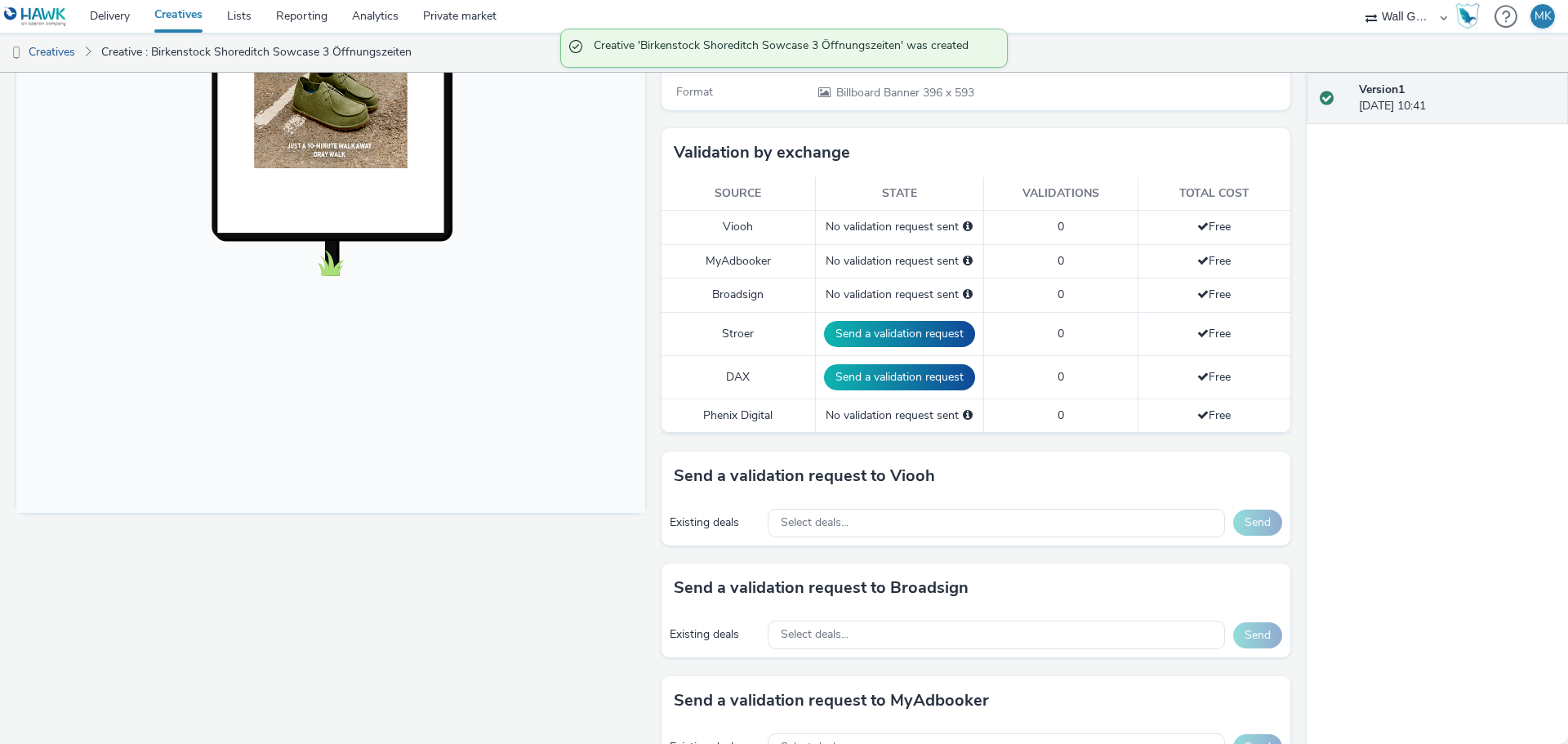
scroll to position [490, 0]
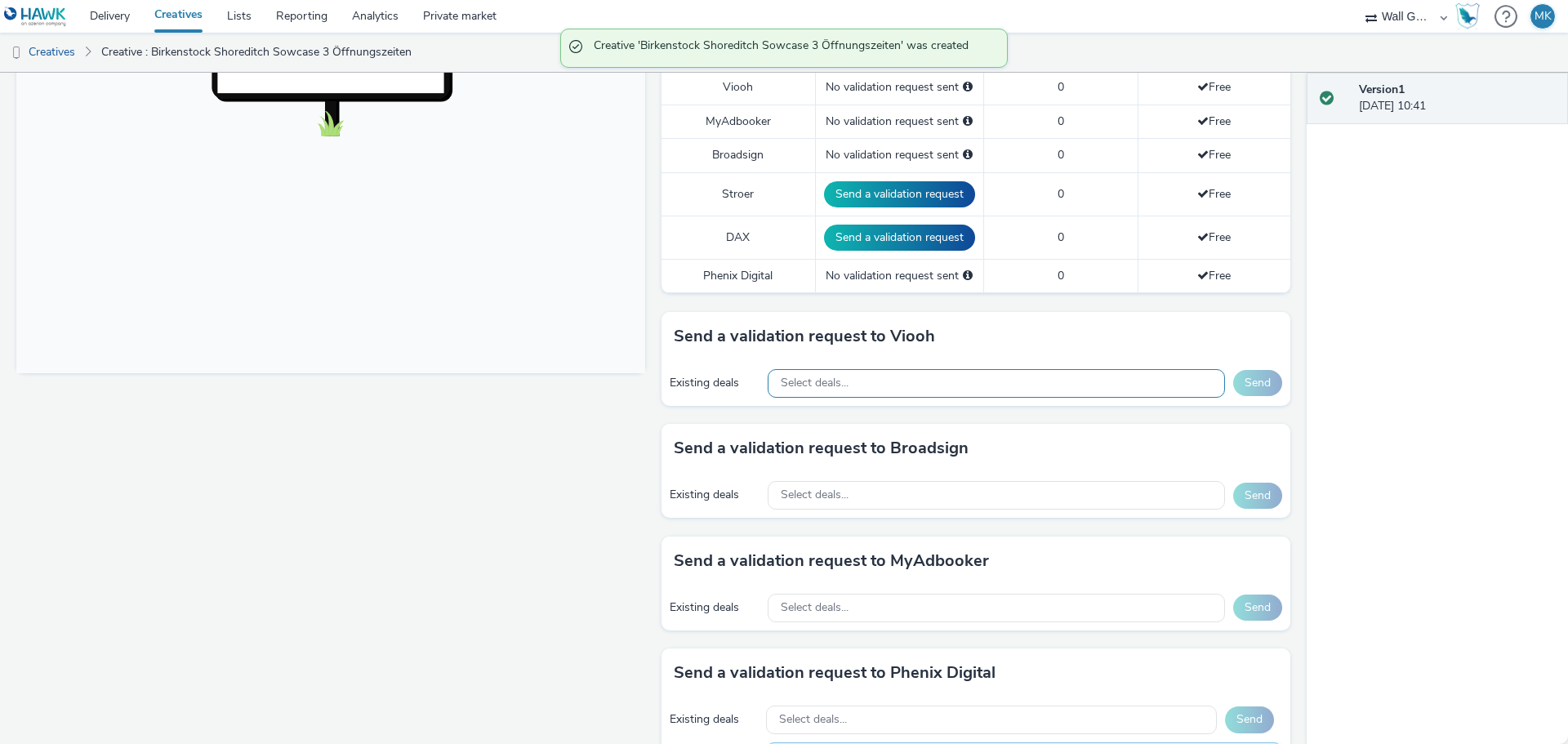
click at [813, 376] on span "Select deals..." at bounding box center [815, 383] width 68 height 14
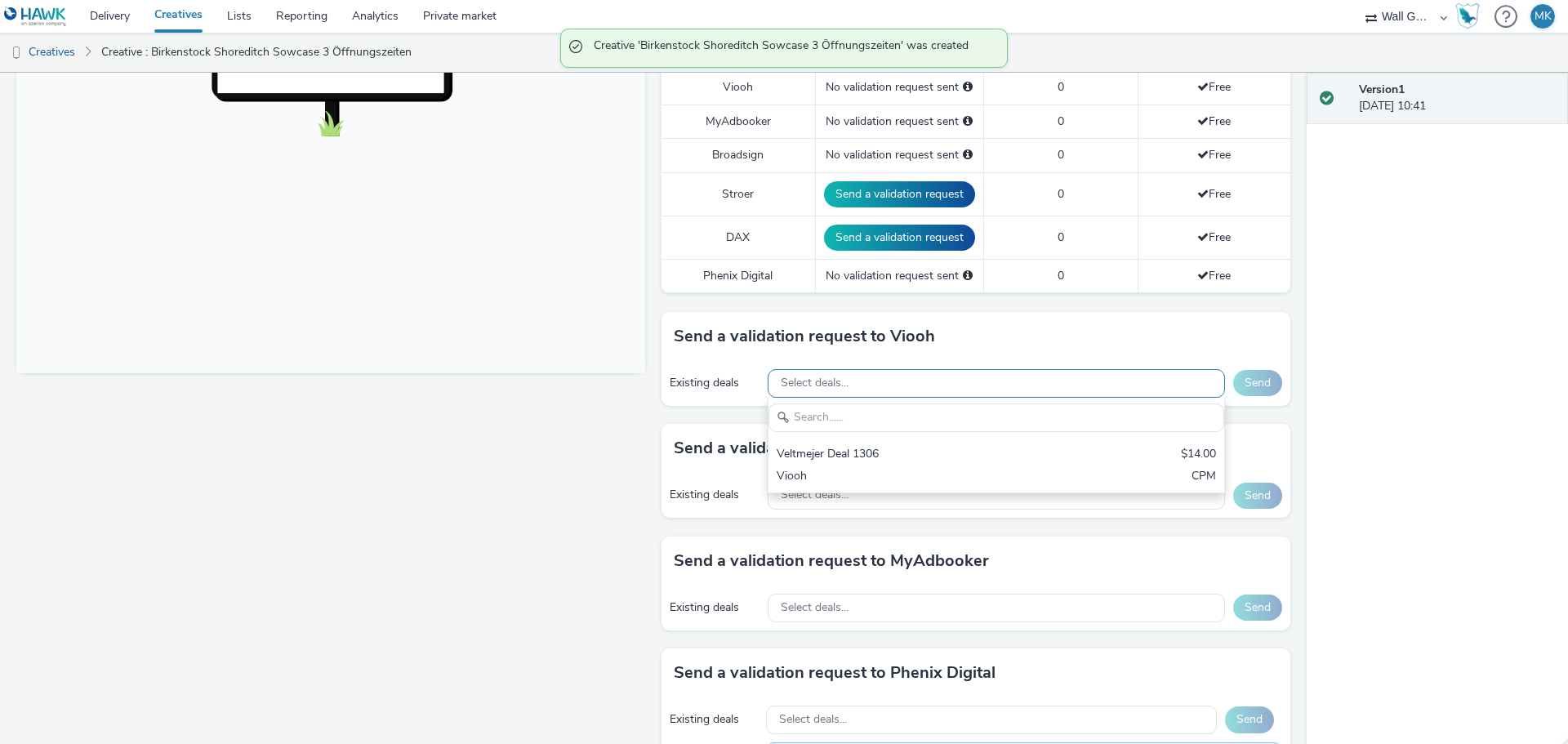
scroll to position [0, 0]
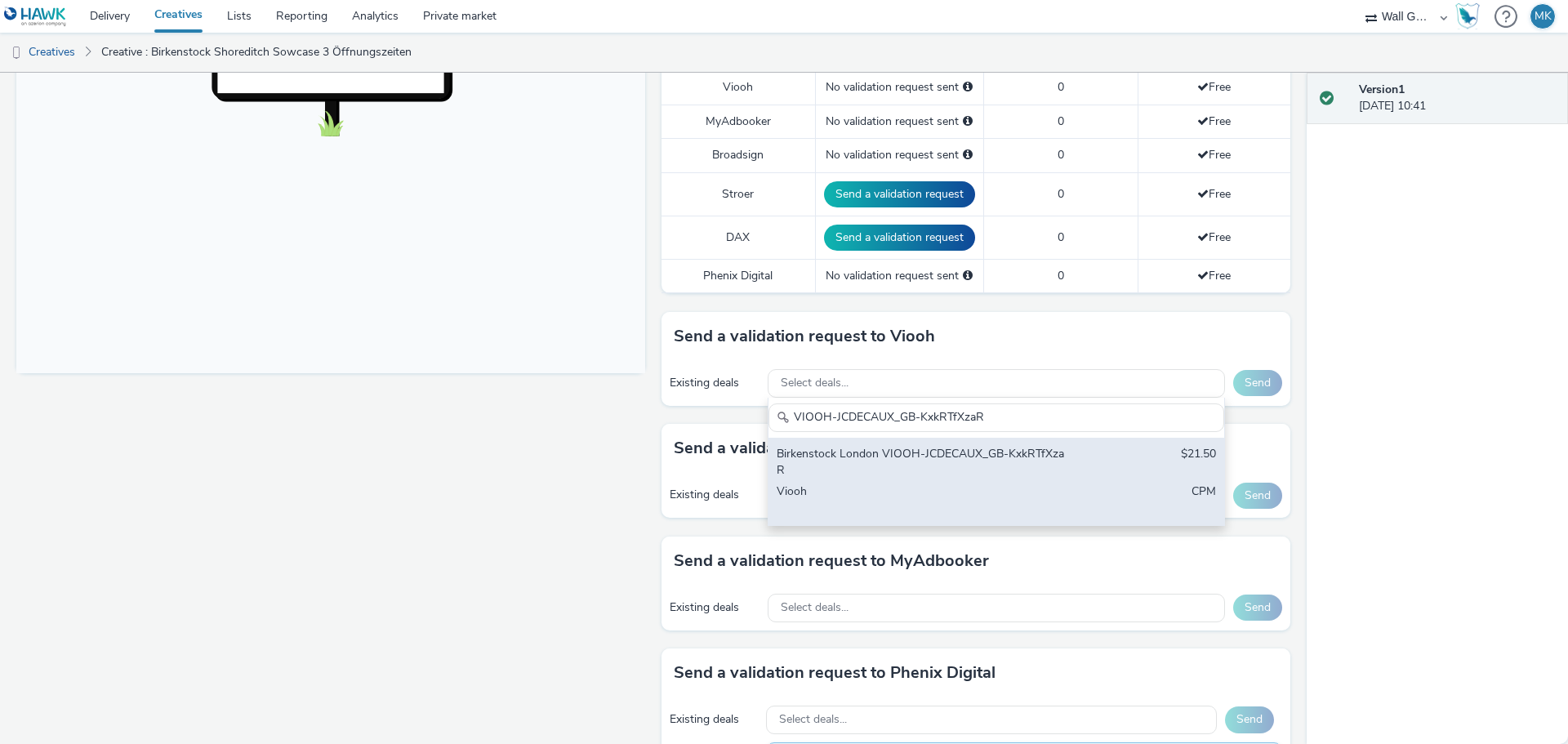
type input "VIOOH-JCDECAUX_GB-KxkRTfXzaR"
click at [849, 462] on div "Birkenstock London VIOOH-JCDECAUX_GB-KxkRTfXzaR" at bounding box center [921, 463] width 290 height 33
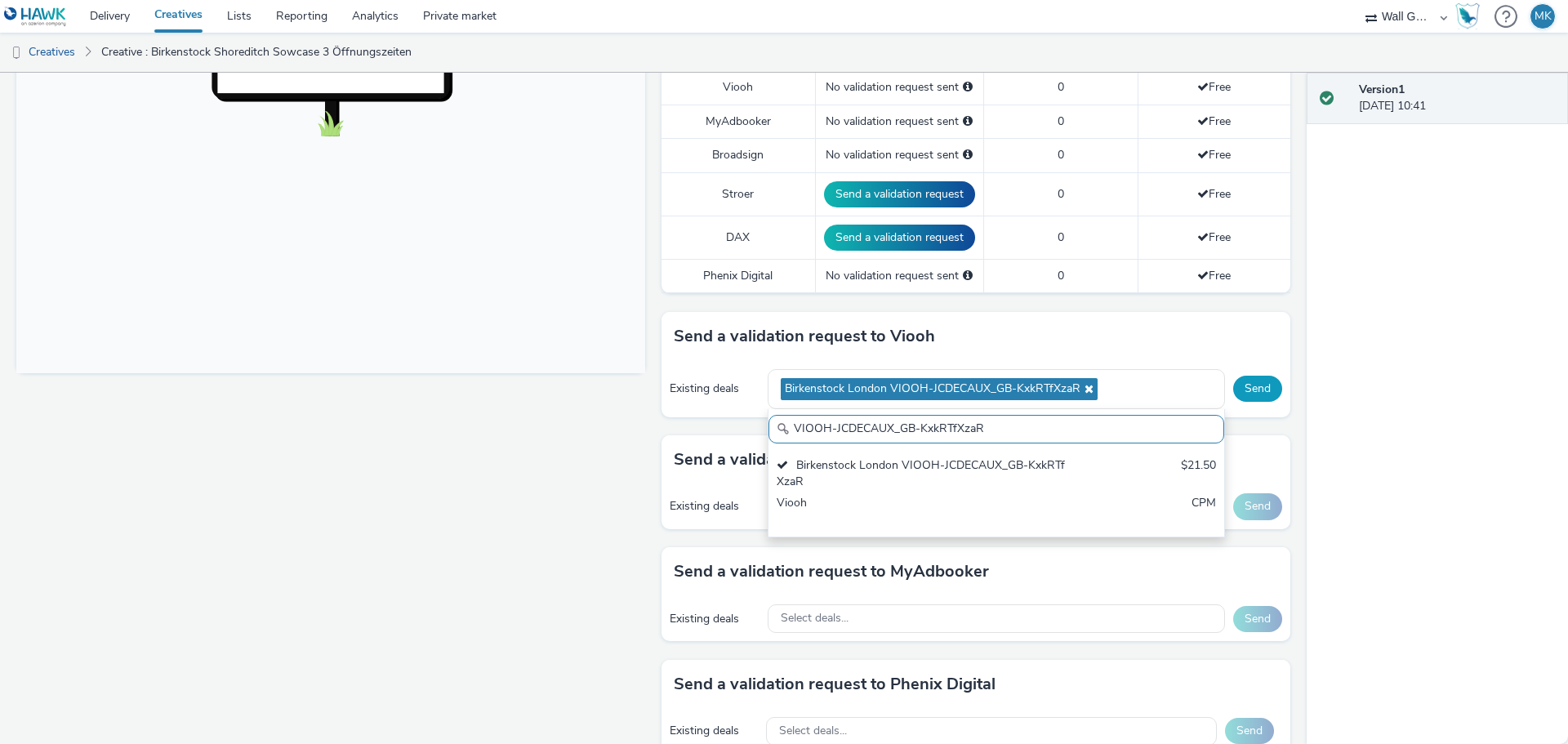
click at [1247, 384] on button "Send" at bounding box center [1257, 388] width 49 height 26
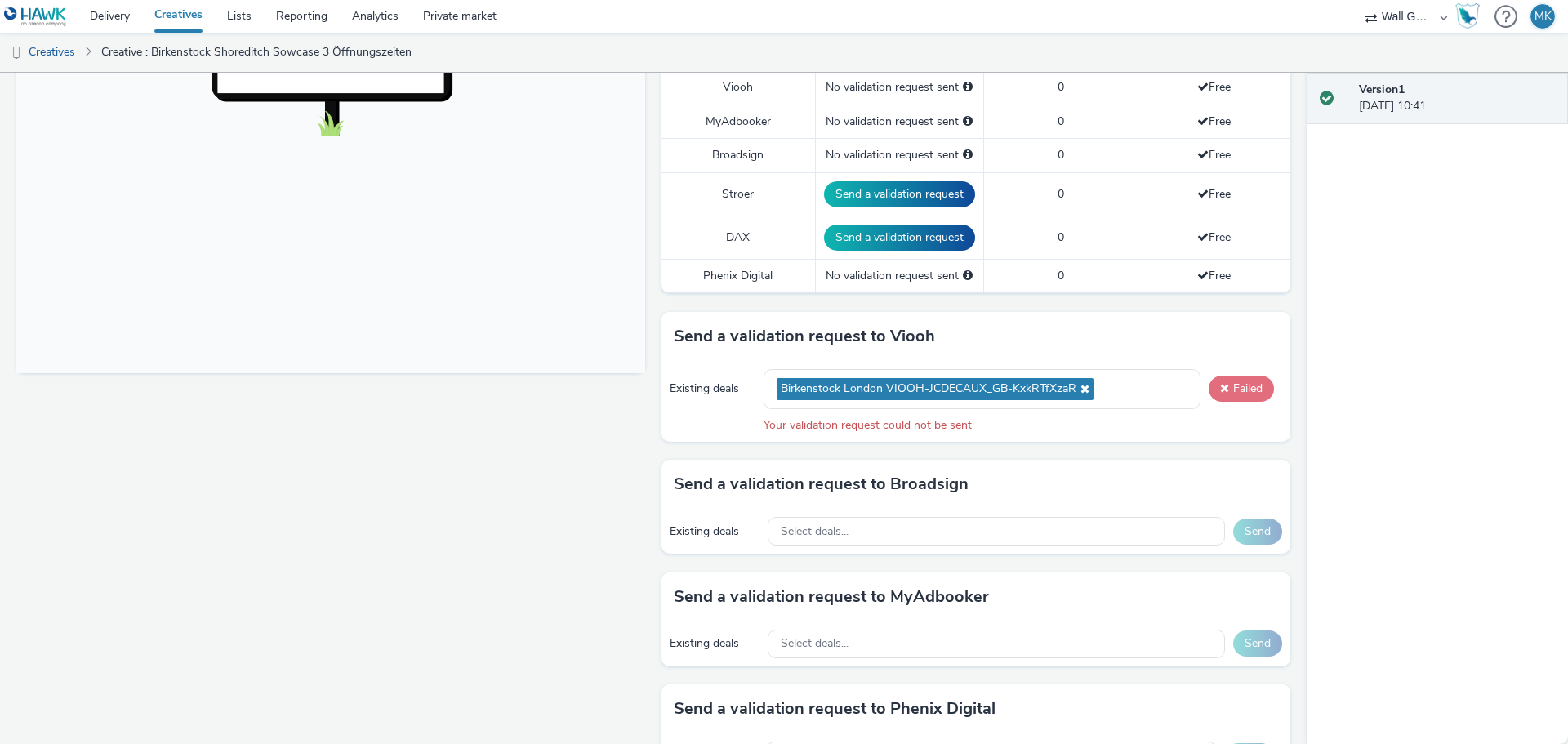
click at [1211, 380] on button "Failed" at bounding box center [1241, 388] width 66 height 26
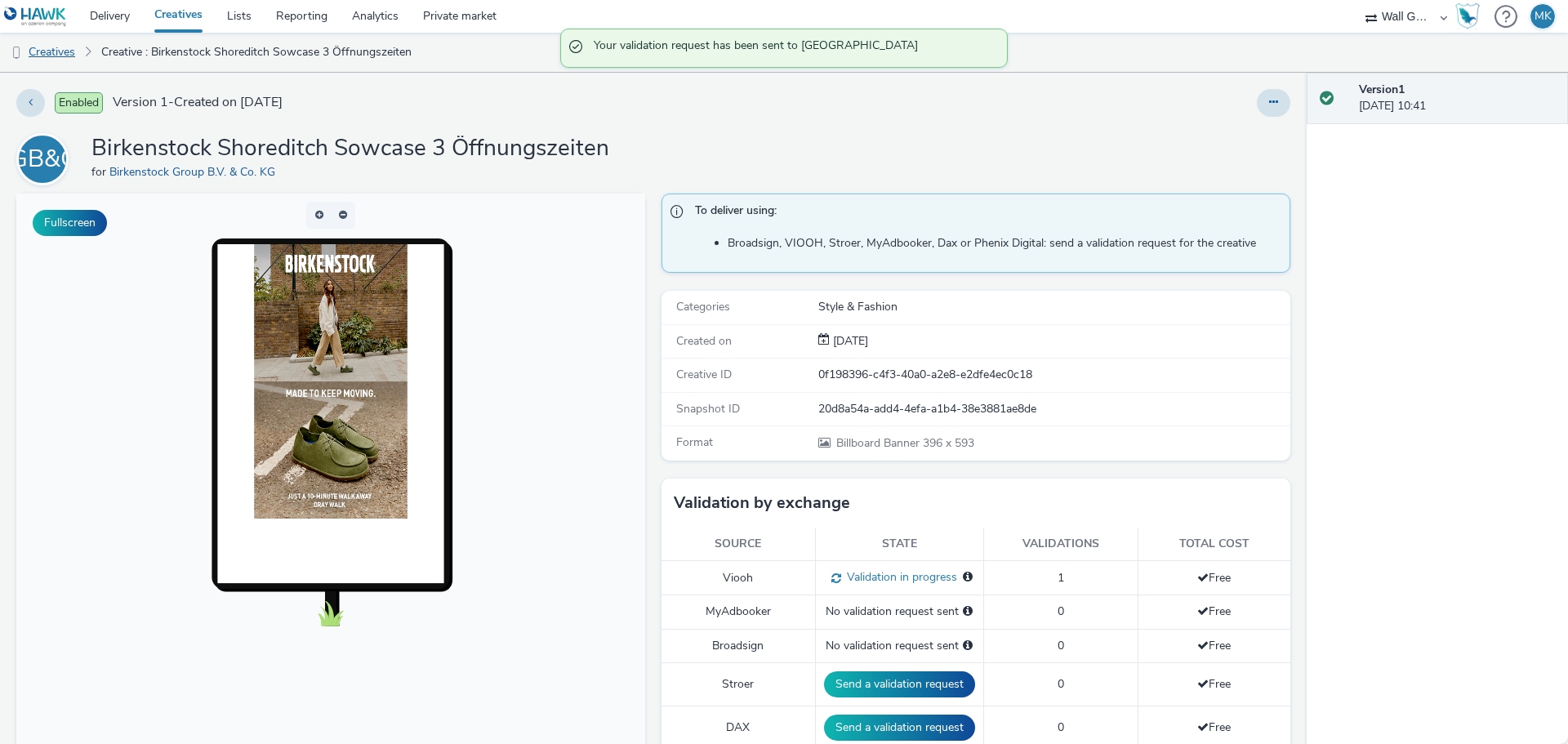
click at [56, 46] on link "Creatives" at bounding box center [42, 51] width 83 height 39
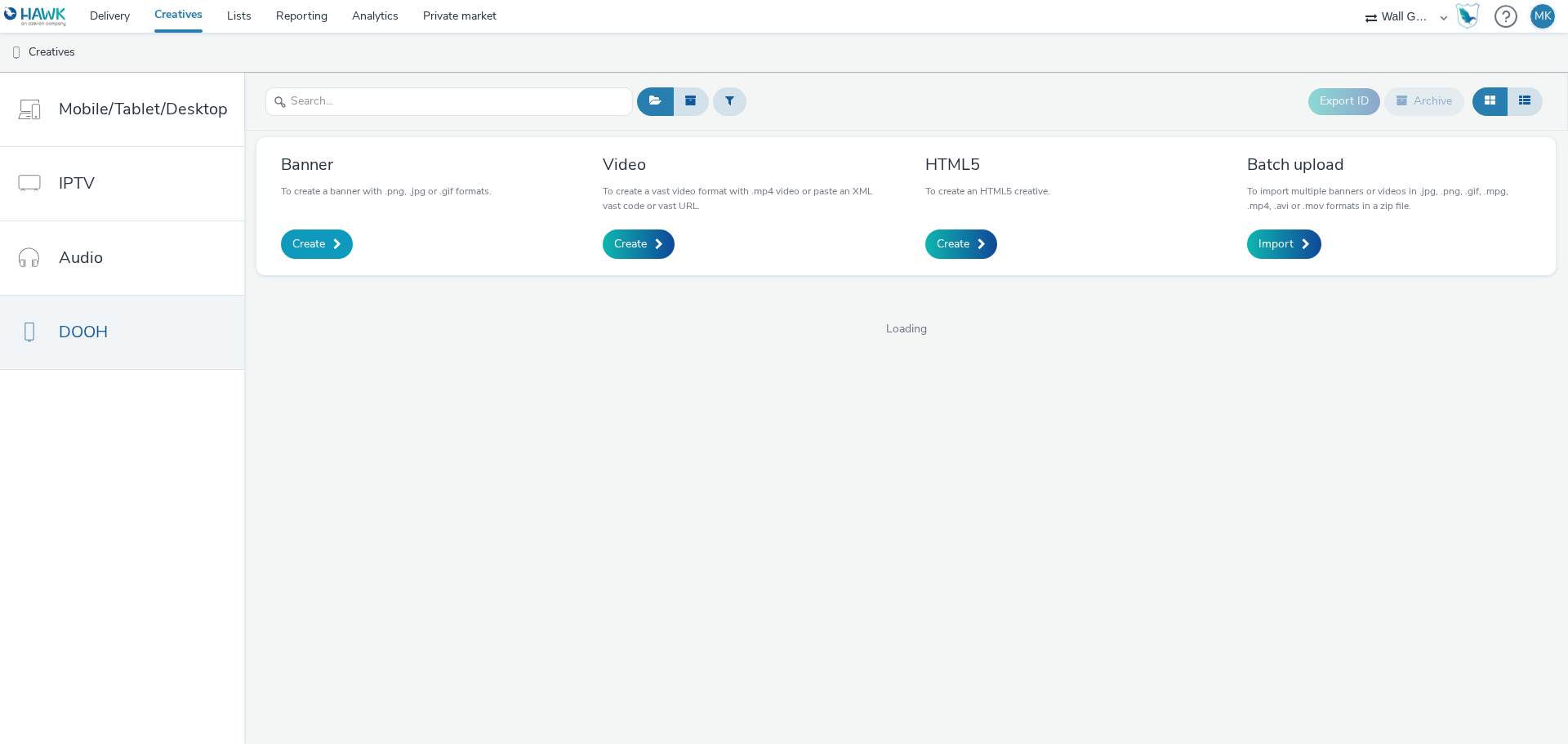
click at [318, 235] on link "Create" at bounding box center [316, 243] width 72 height 29
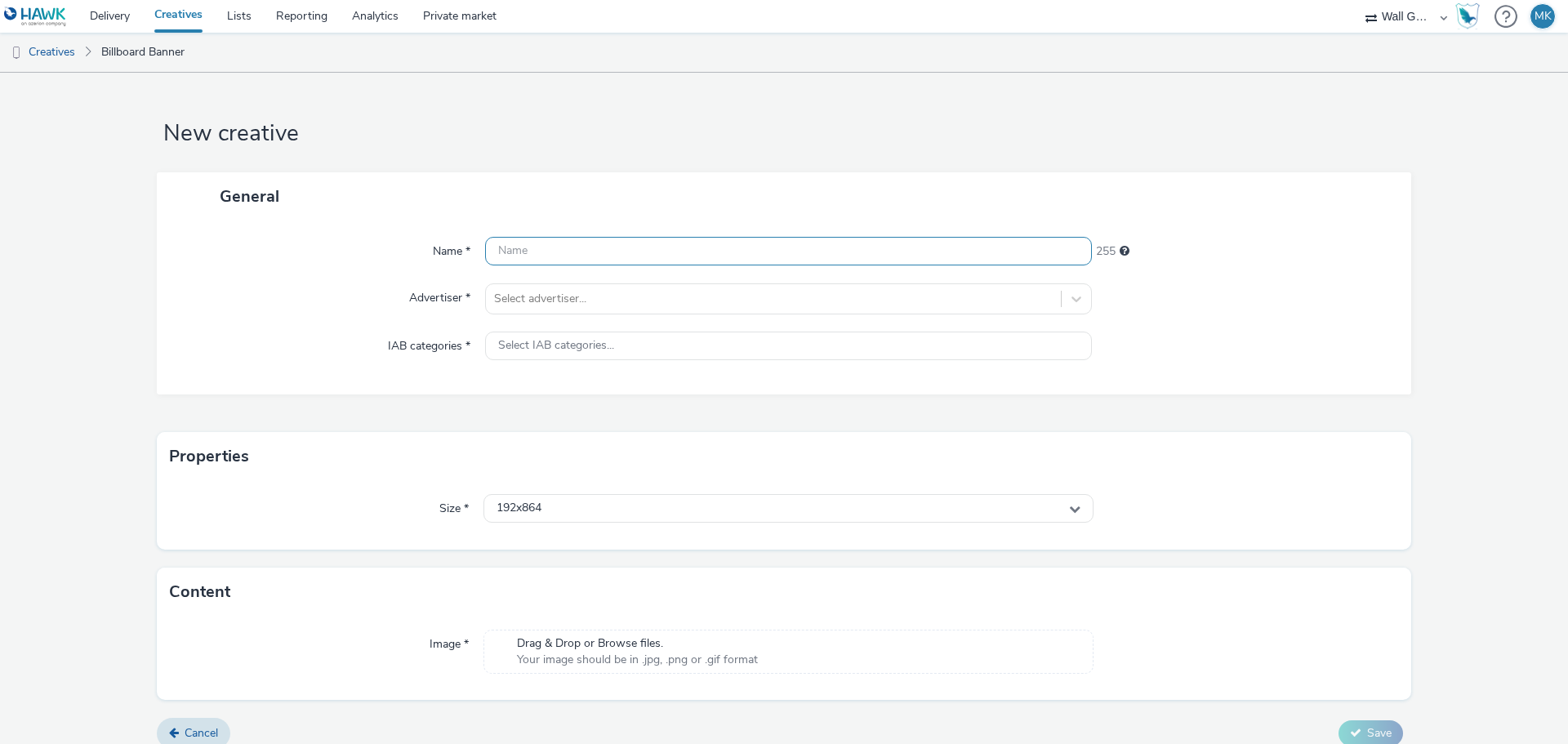
click at [556, 254] on input "text" at bounding box center [788, 251] width 606 height 28
type input "Birkenstock Shoreditch Showcase 4 Öffnungszeiten"
click at [537, 287] on div "Select advertiser..." at bounding box center [773, 298] width 575 height 26
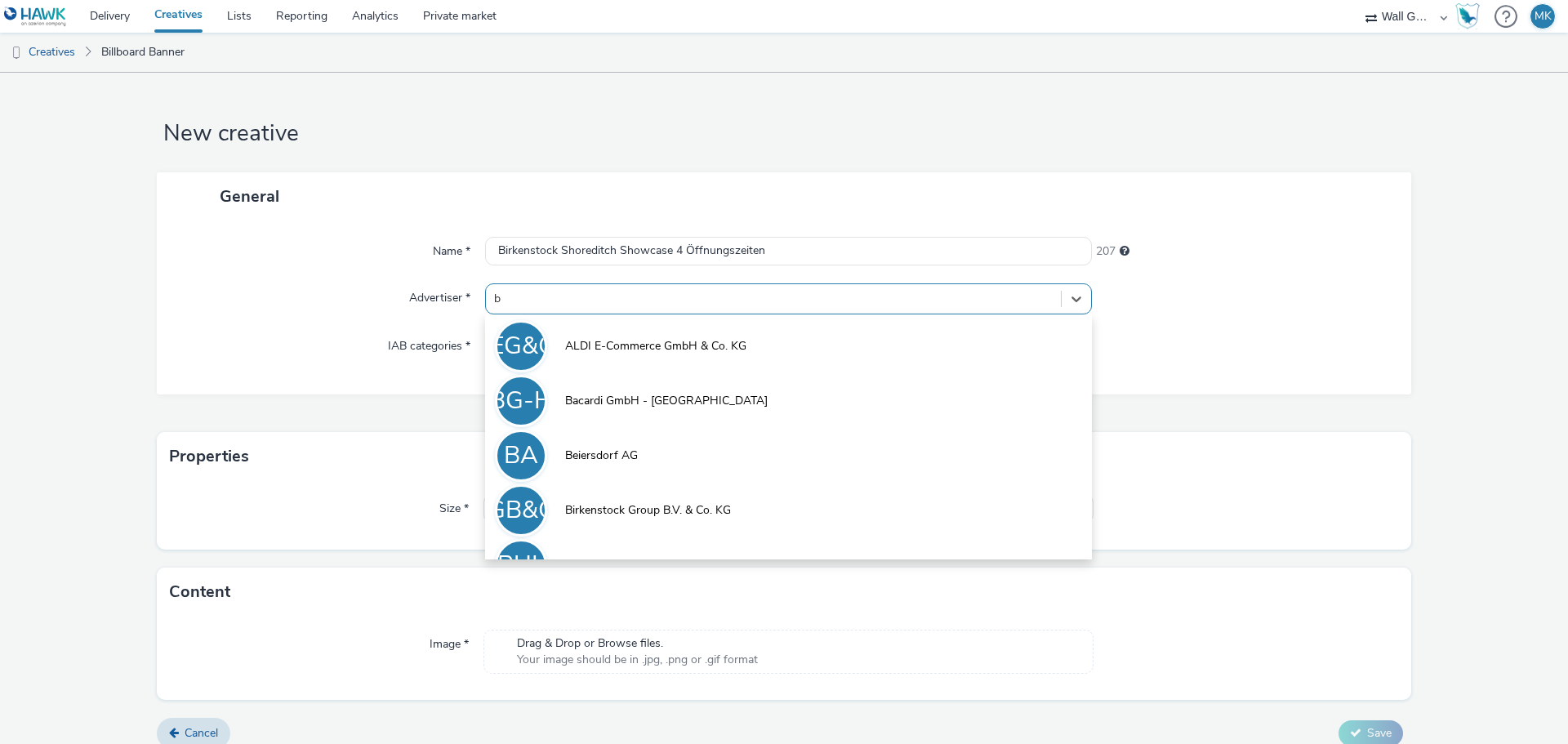
type input "bi"
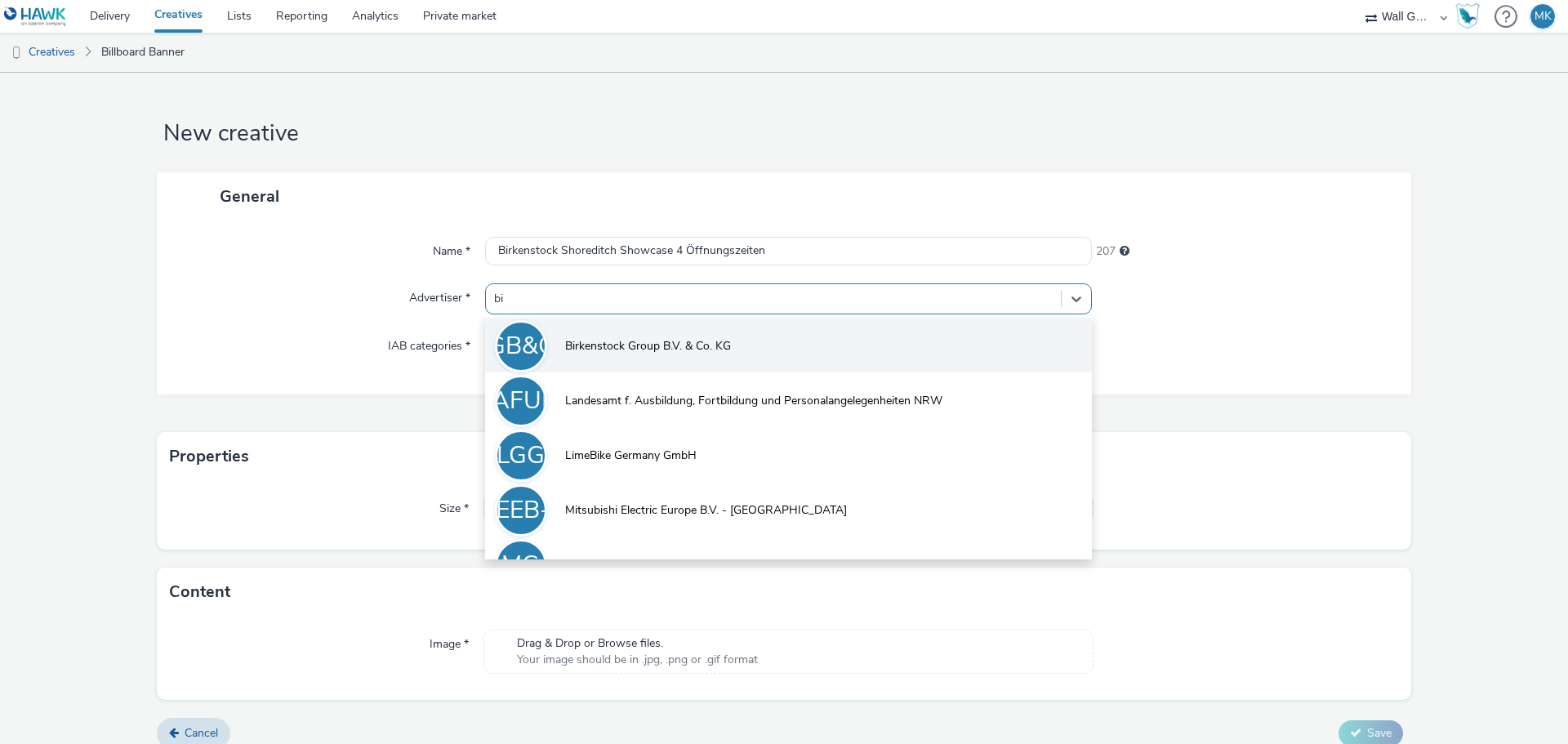
click at [619, 346] on span "Birkenstock Group B.V. & Co. KG" at bounding box center [648, 346] width 166 height 17
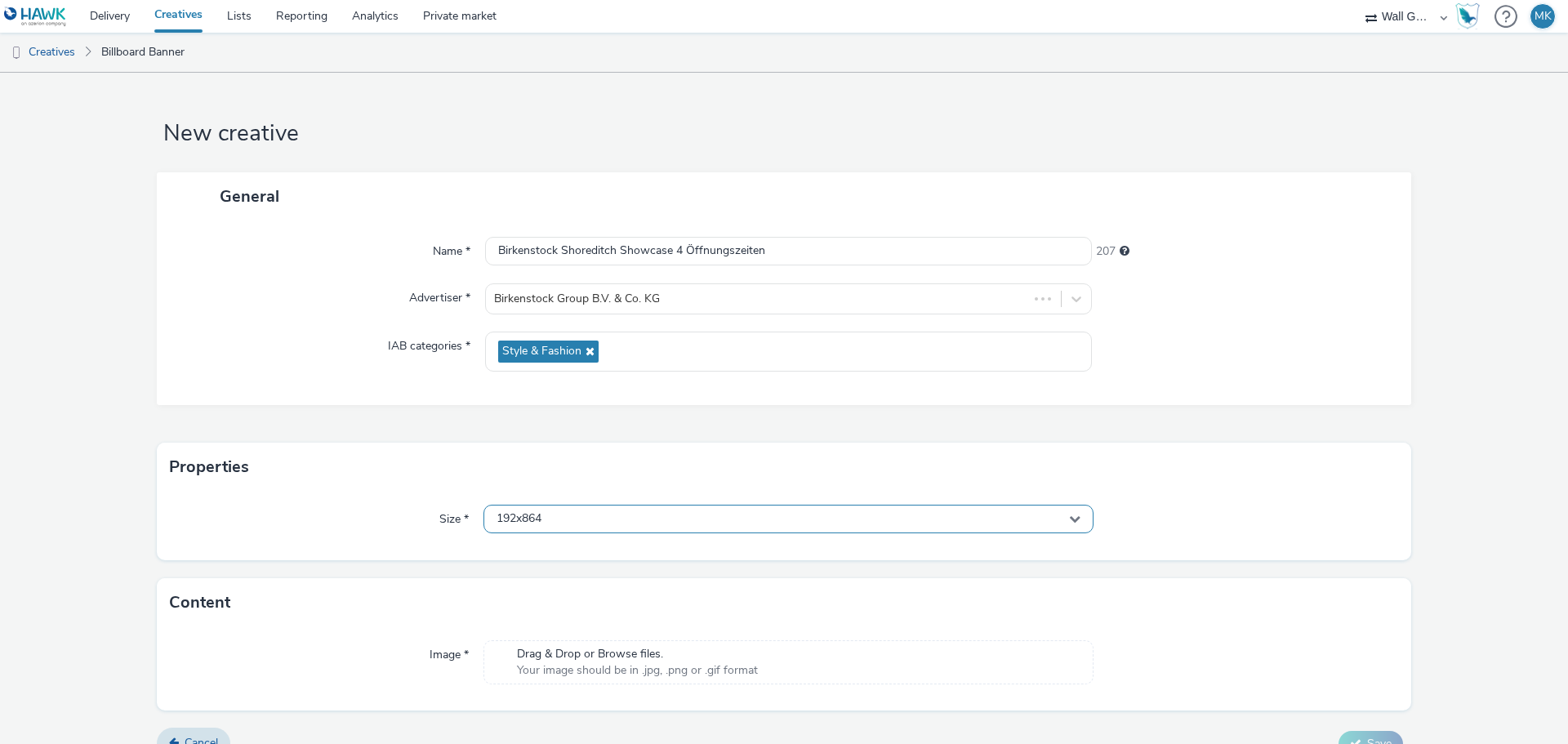
click at [549, 526] on div "192x864" at bounding box center [788, 519] width 610 height 28
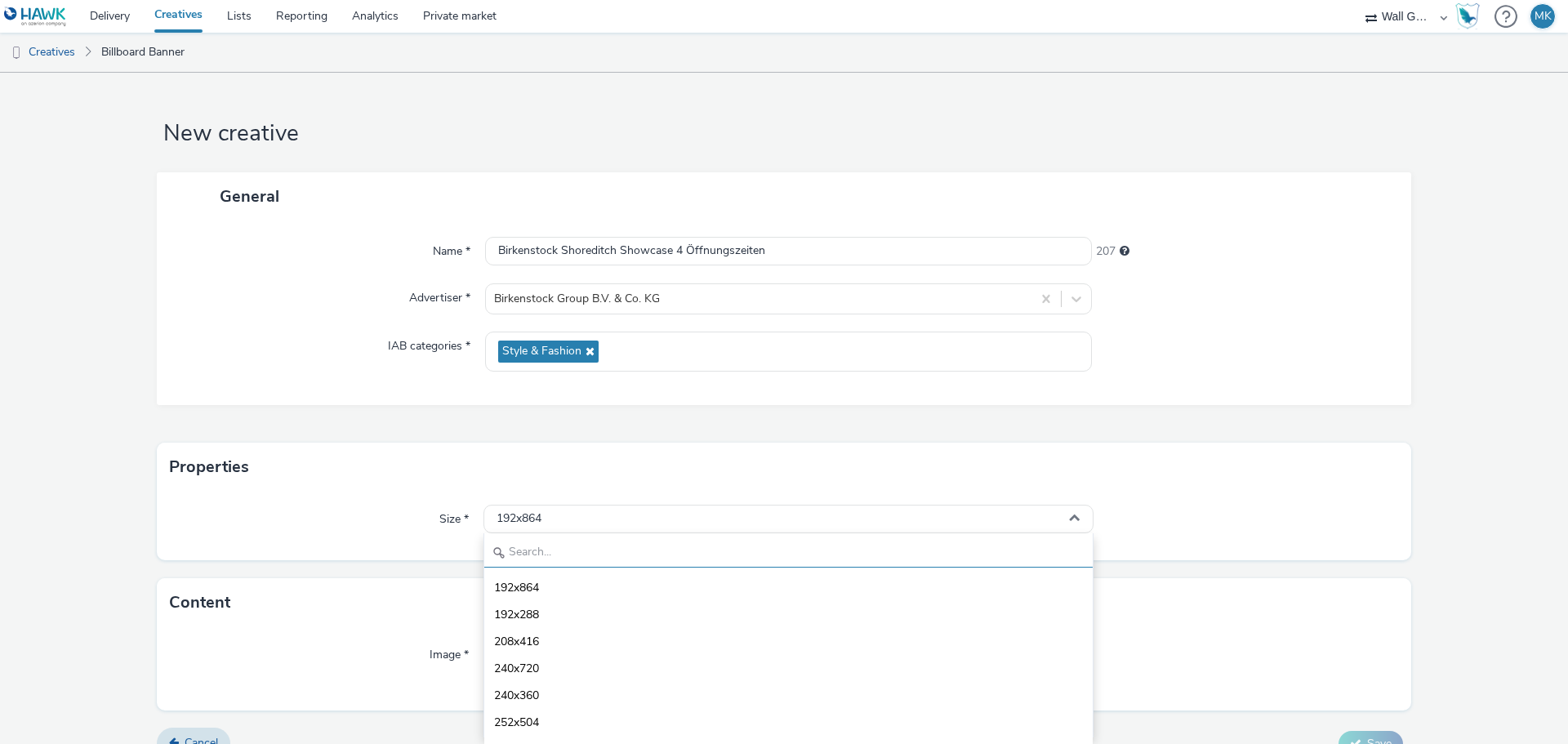
click at [541, 546] on input "text" at bounding box center [788, 553] width 608 height 28
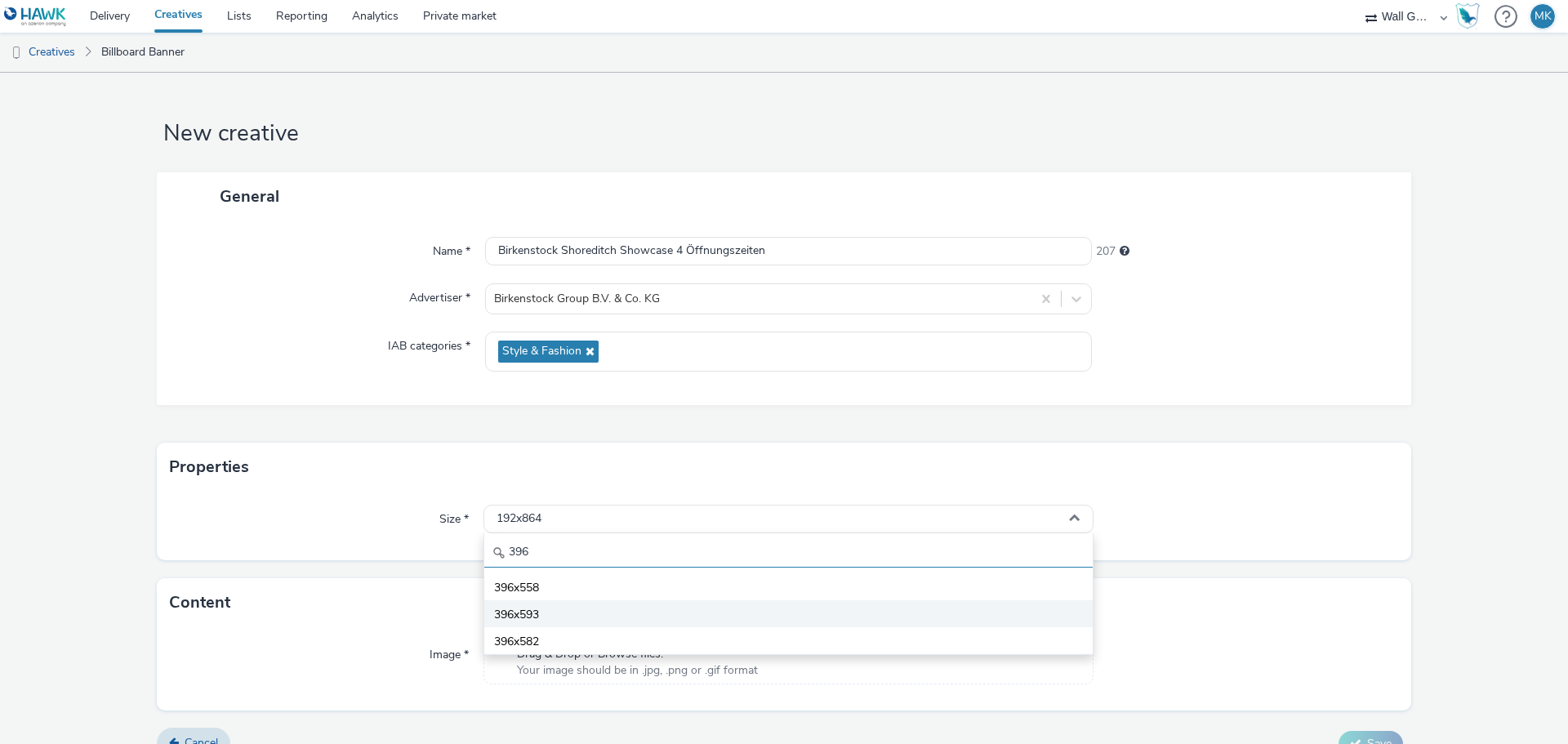
type input "396"
click at [528, 612] on span "396x593" at bounding box center [517, 614] width 45 height 17
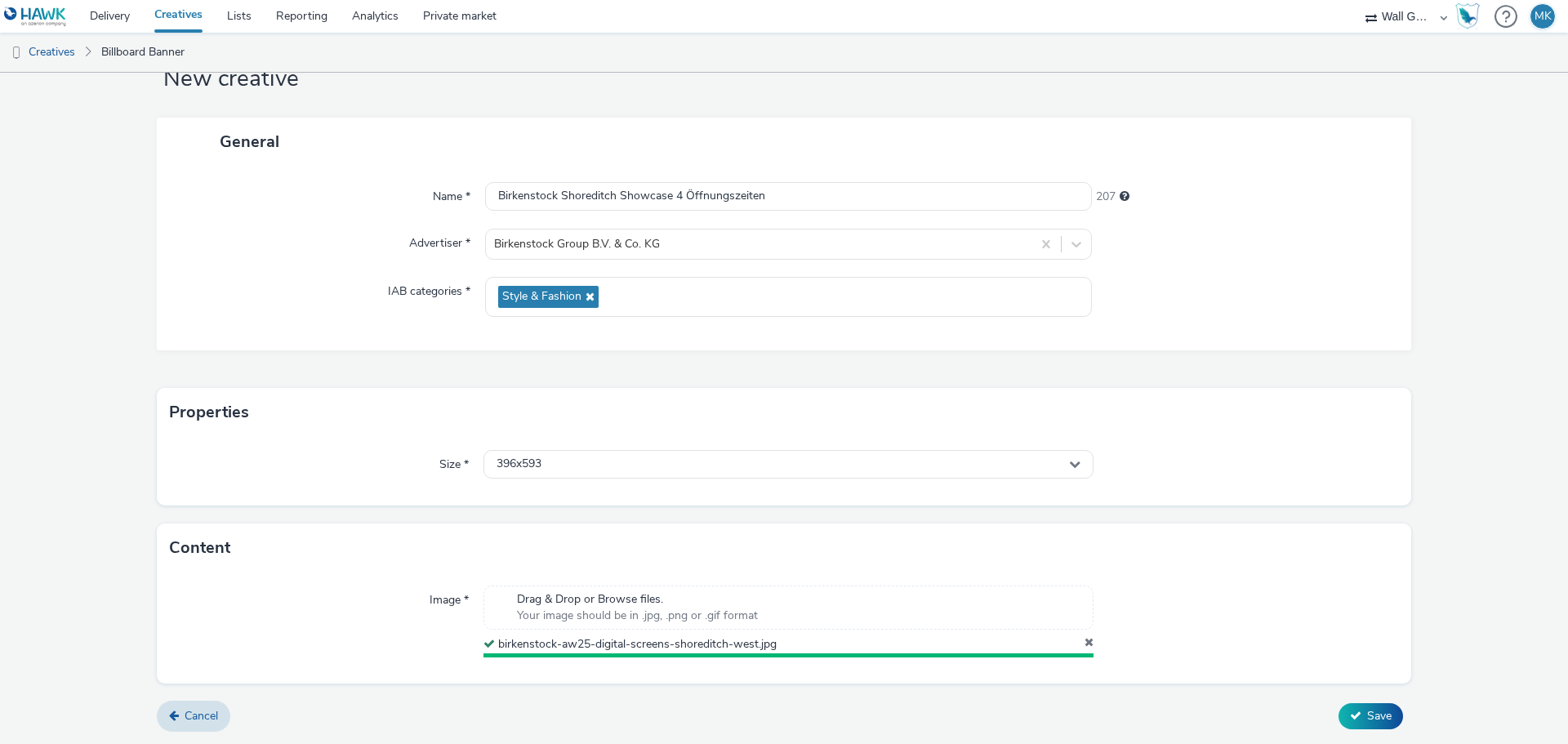
scroll to position [51, 0]
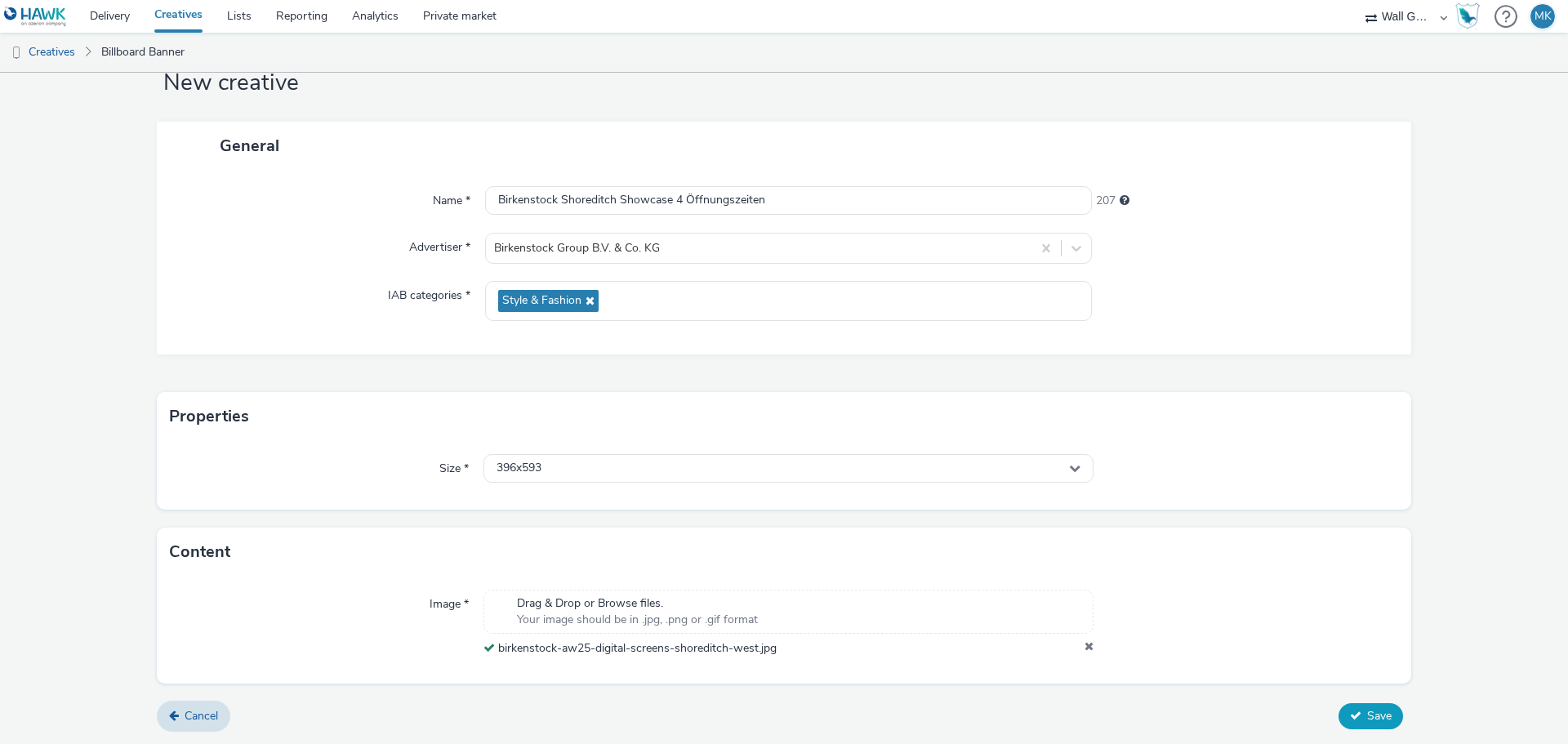
click at [1367, 710] on span "Save" at bounding box center [1379, 715] width 24 height 16
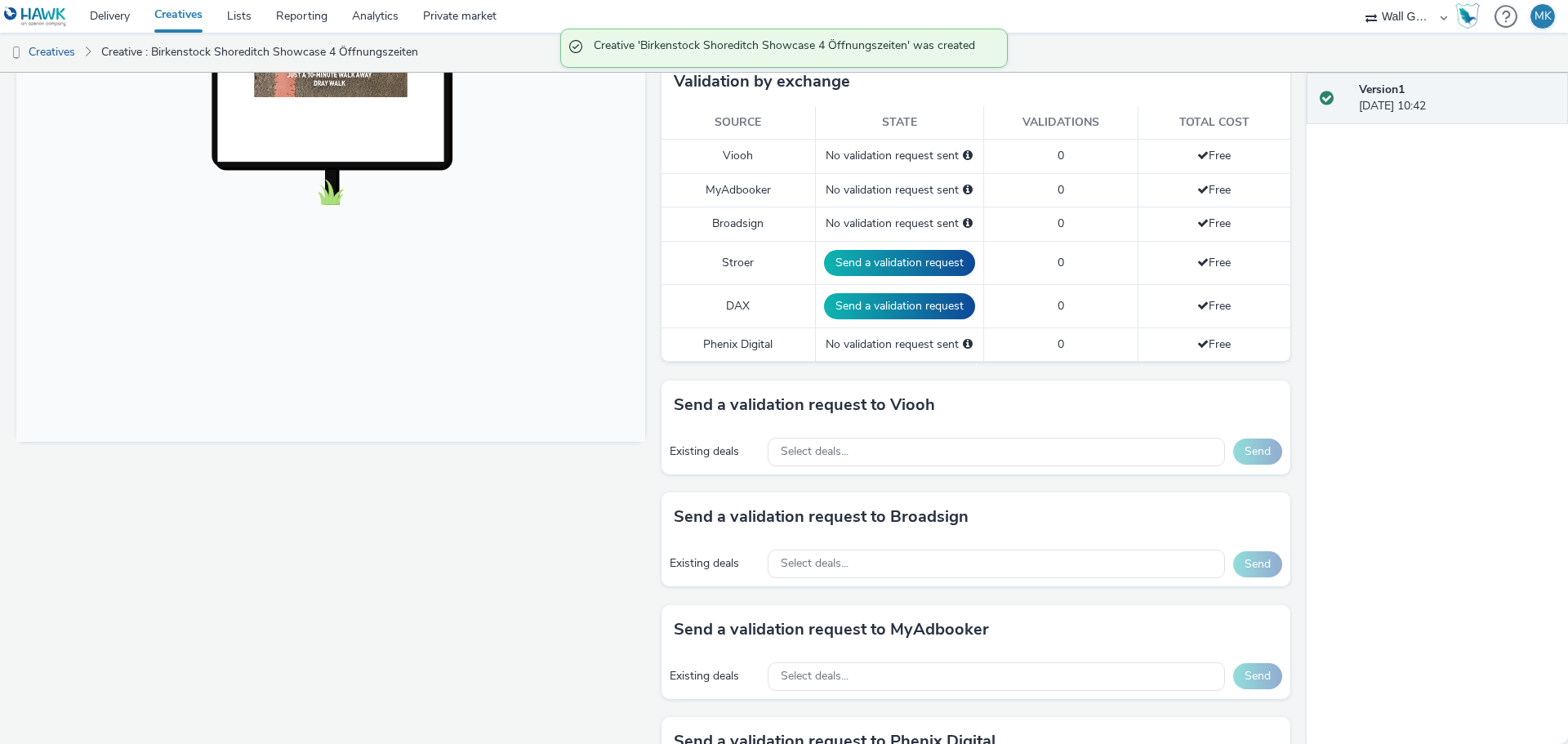
scroll to position [326, 0]
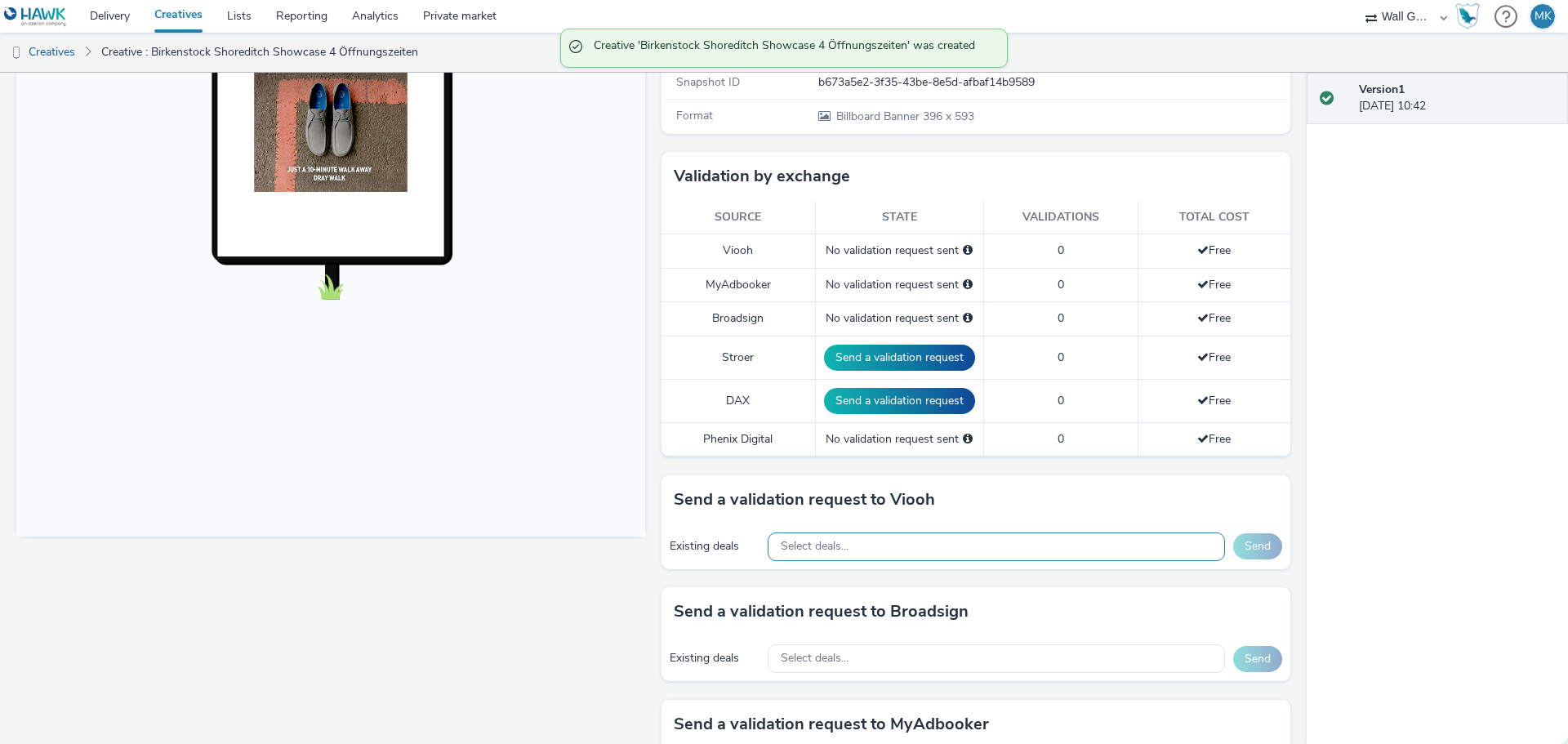
click at [870, 541] on div "Select deals..." at bounding box center [996, 546] width 458 height 28
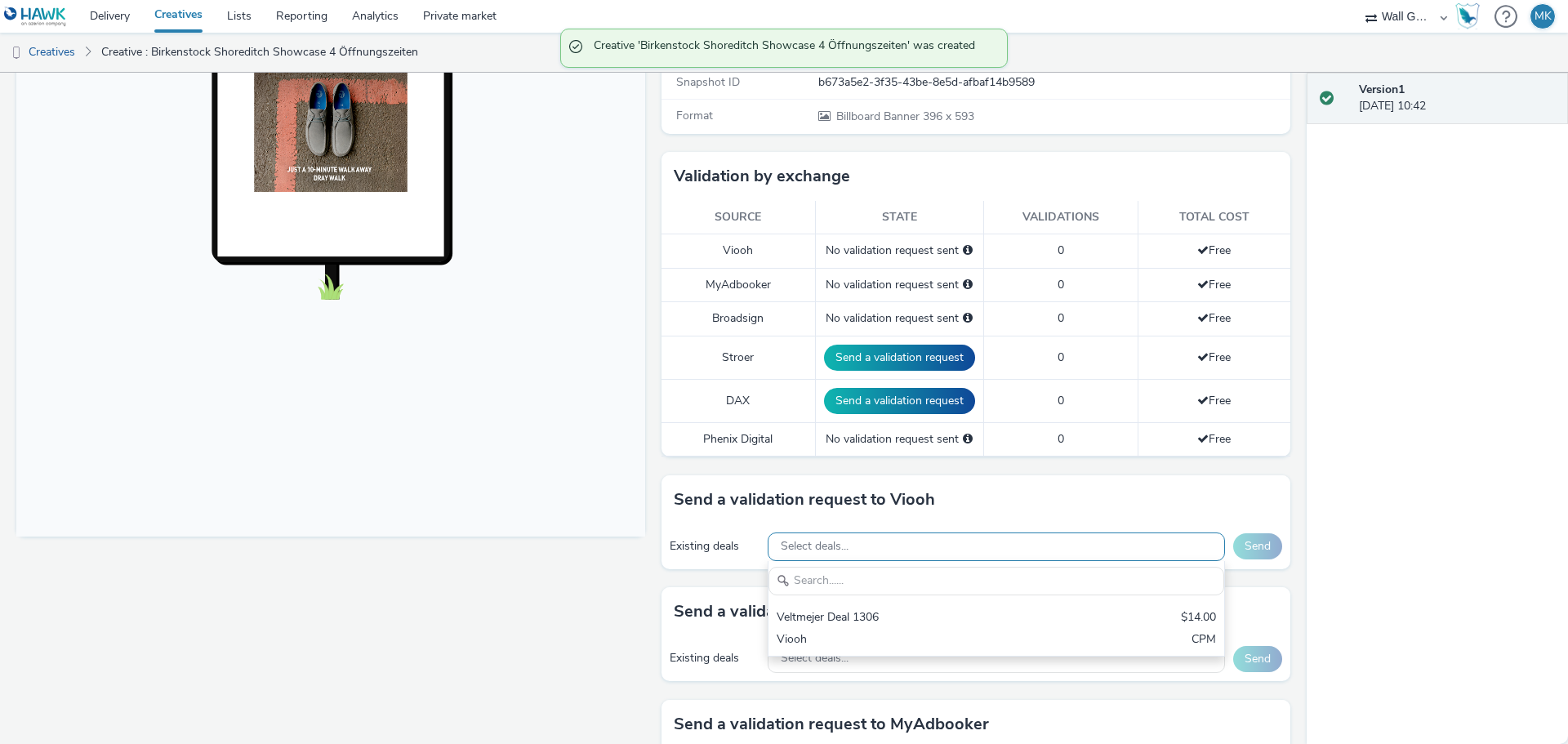
scroll to position [0, 0]
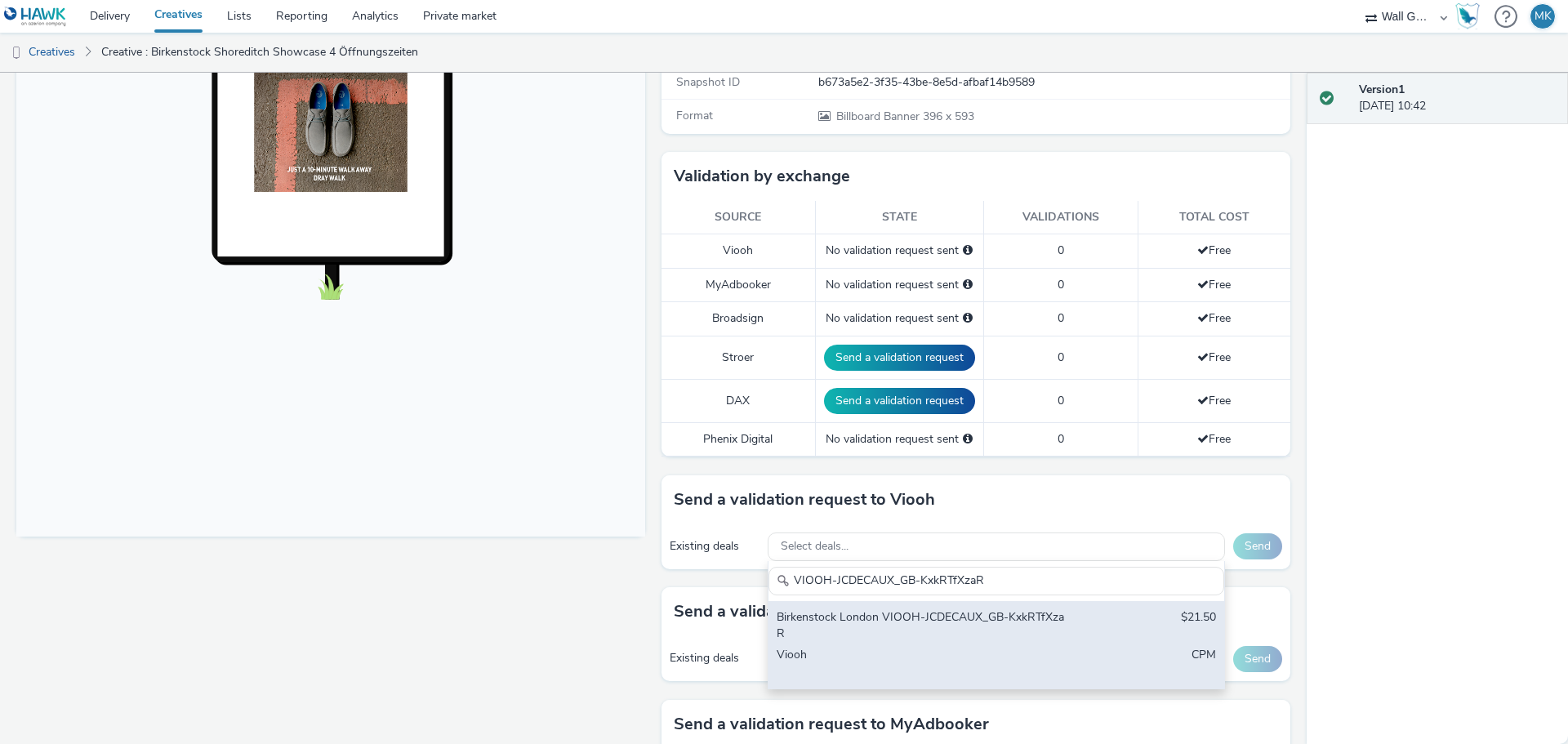
type input "VIOOH-JCDECAUX_GB-KxkRTfXzaR"
click at [877, 620] on div "Birkenstock London VIOOH-JCDECAUX_GB-KxkRTfXzaR" at bounding box center [921, 625] width 290 height 33
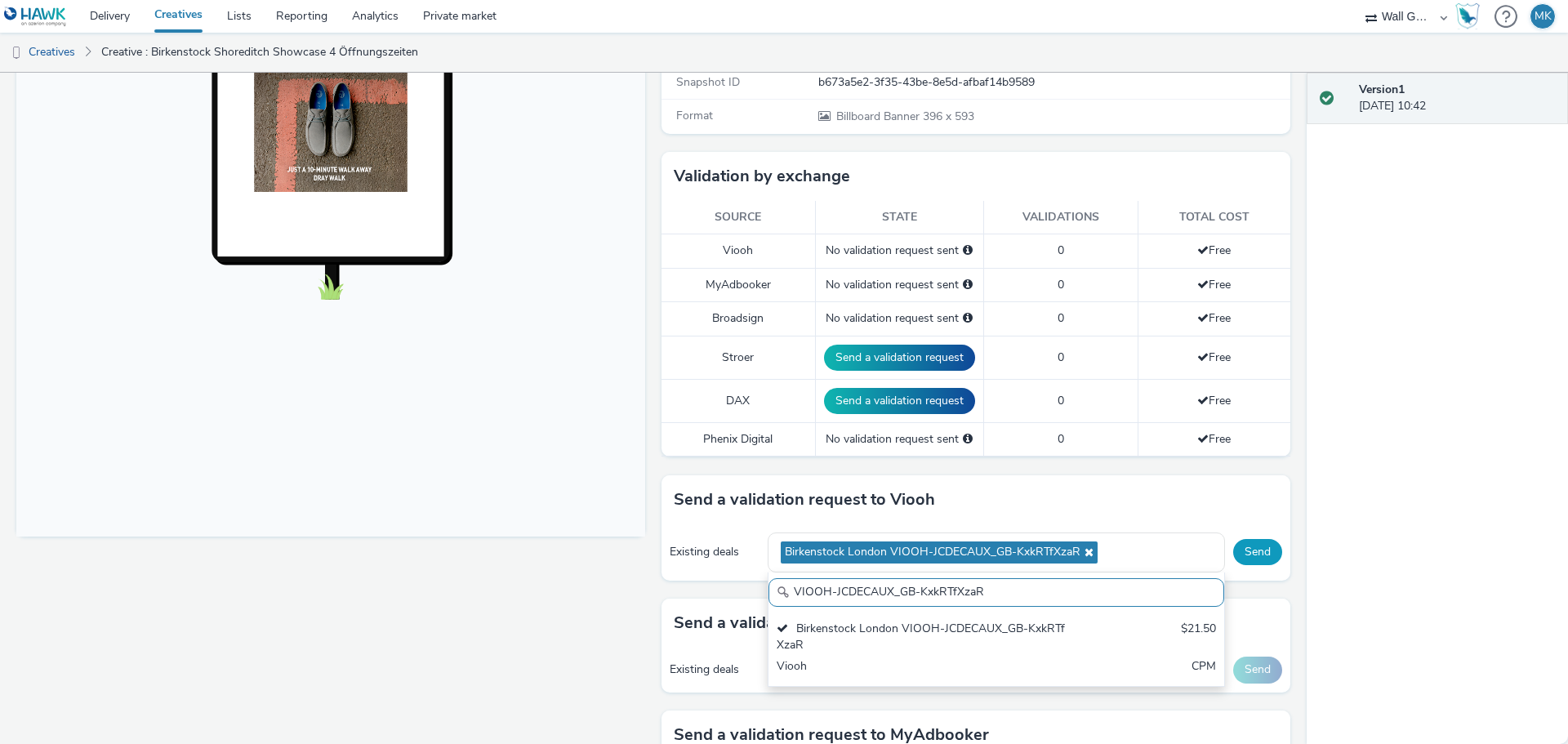
click at [1237, 541] on button "Send" at bounding box center [1257, 551] width 49 height 26
